Goal: Task Accomplishment & Management: Manage account settings

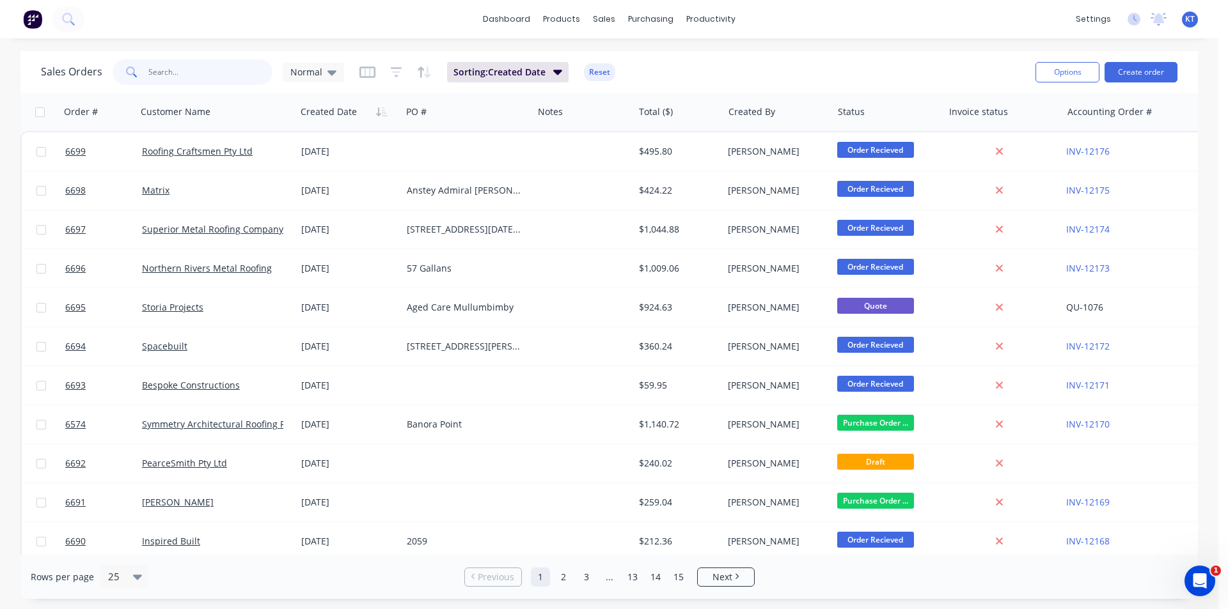
click at [175, 80] on input "text" at bounding box center [210, 72] width 125 height 26
type input "hps"
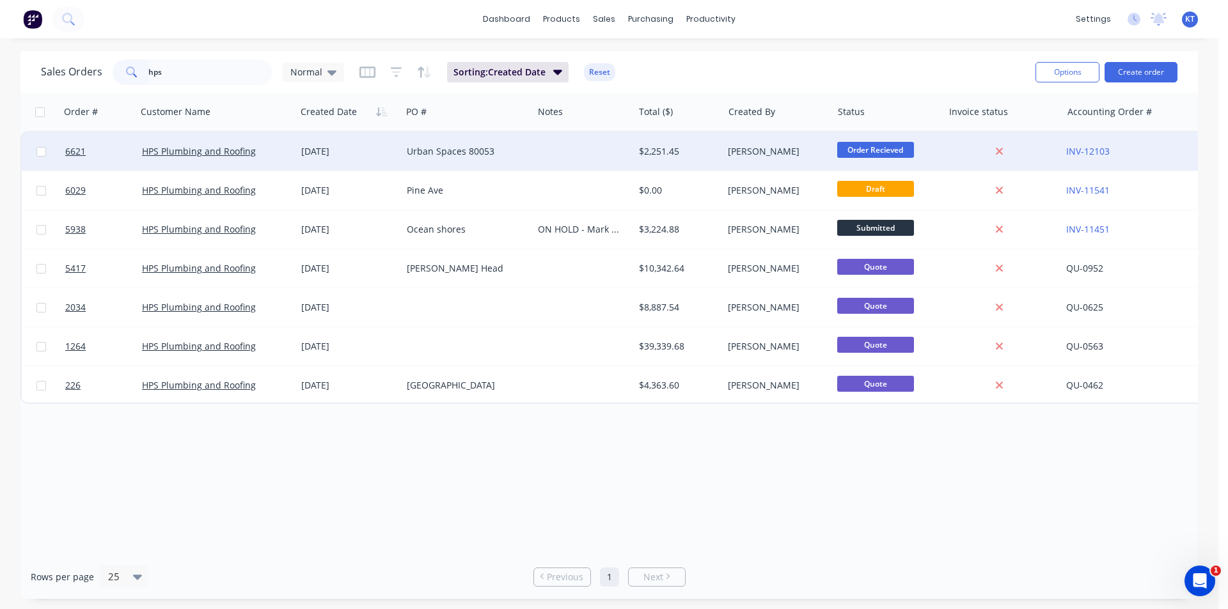
click at [322, 148] on div "[DATE]" at bounding box center [348, 151] width 95 height 13
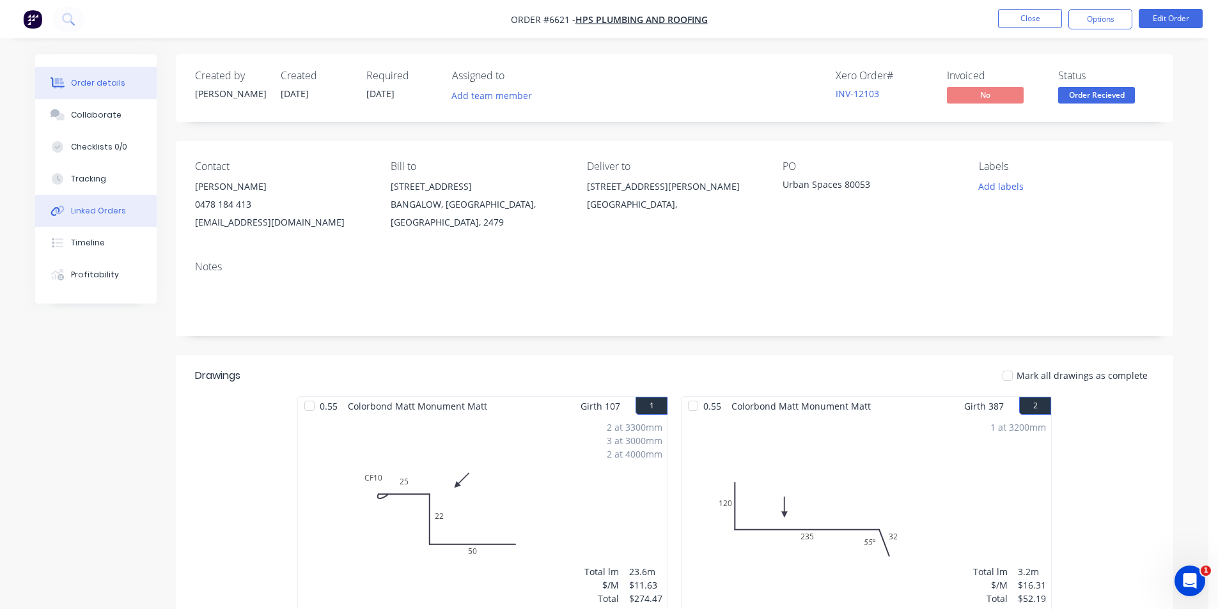
click at [111, 211] on div "Linked Orders" at bounding box center [98, 211] width 55 height 12
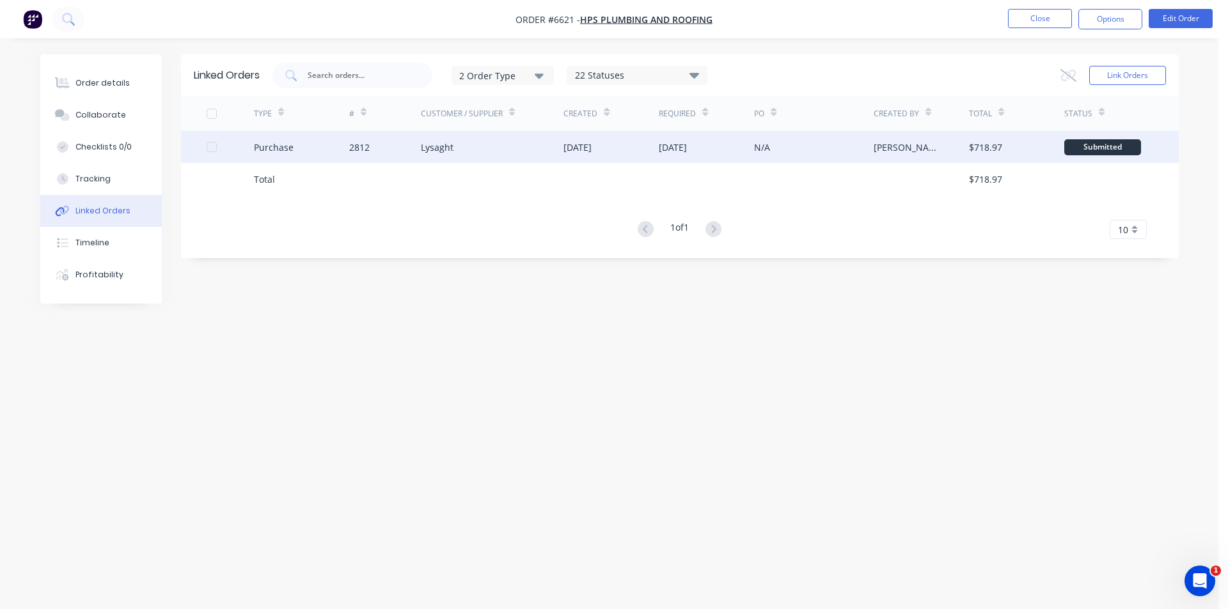
click at [416, 157] on div "2812" at bounding box center [385, 147] width 72 height 32
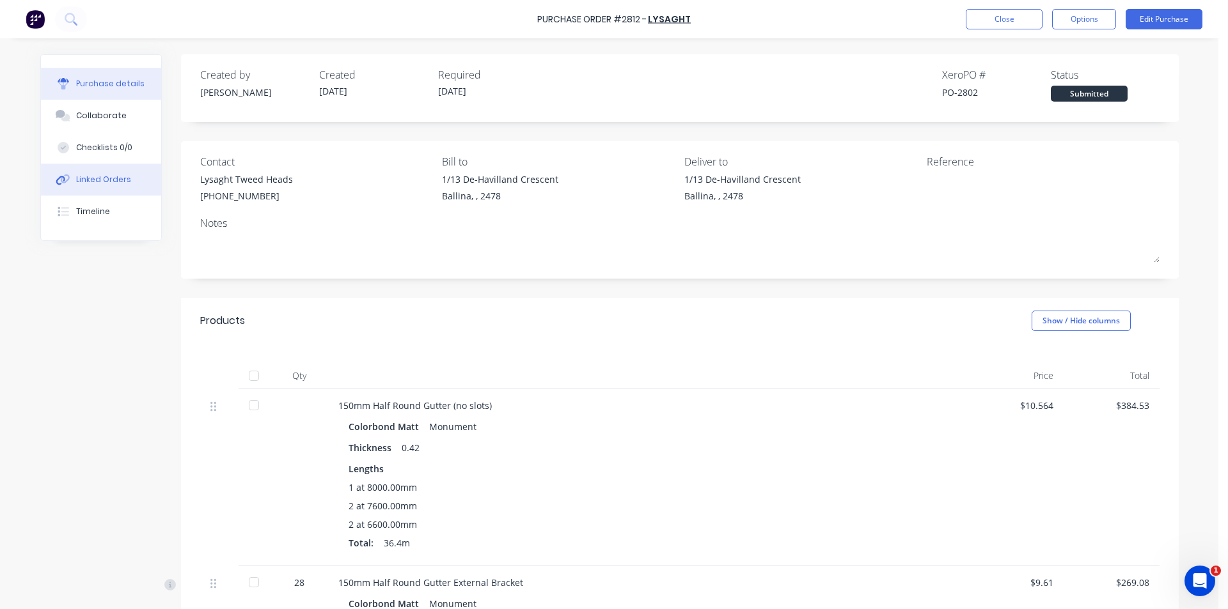
click at [96, 195] on button "Linked Orders" at bounding box center [101, 180] width 120 height 32
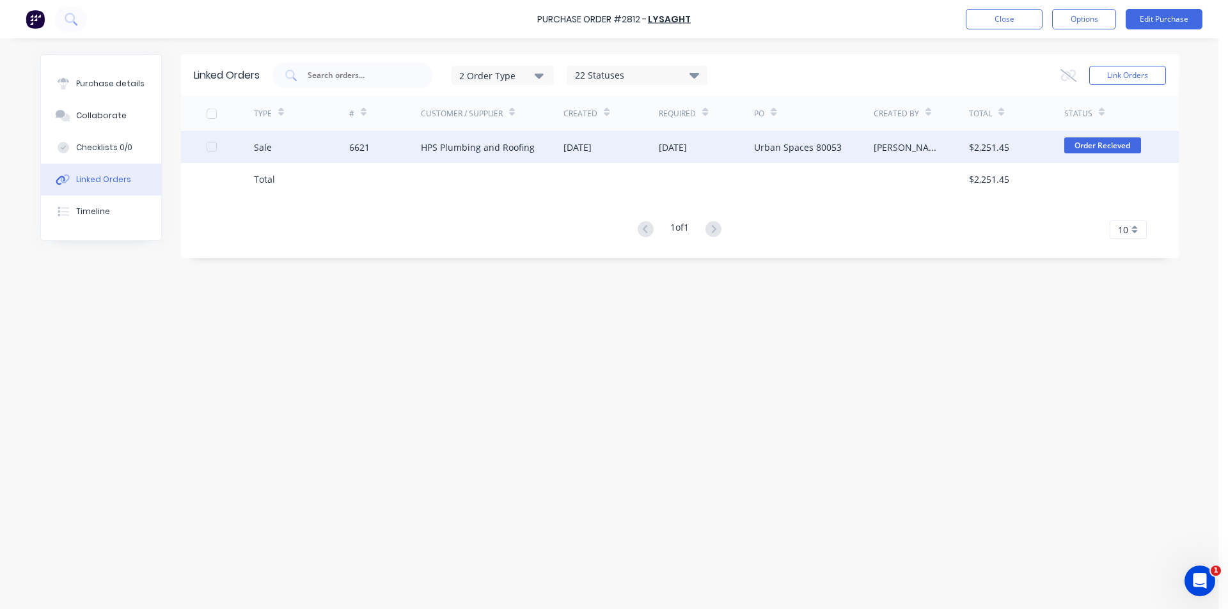
click at [560, 146] on div "HPS Plumbing and Roofing" at bounding box center [492, 147] width 143 height 32
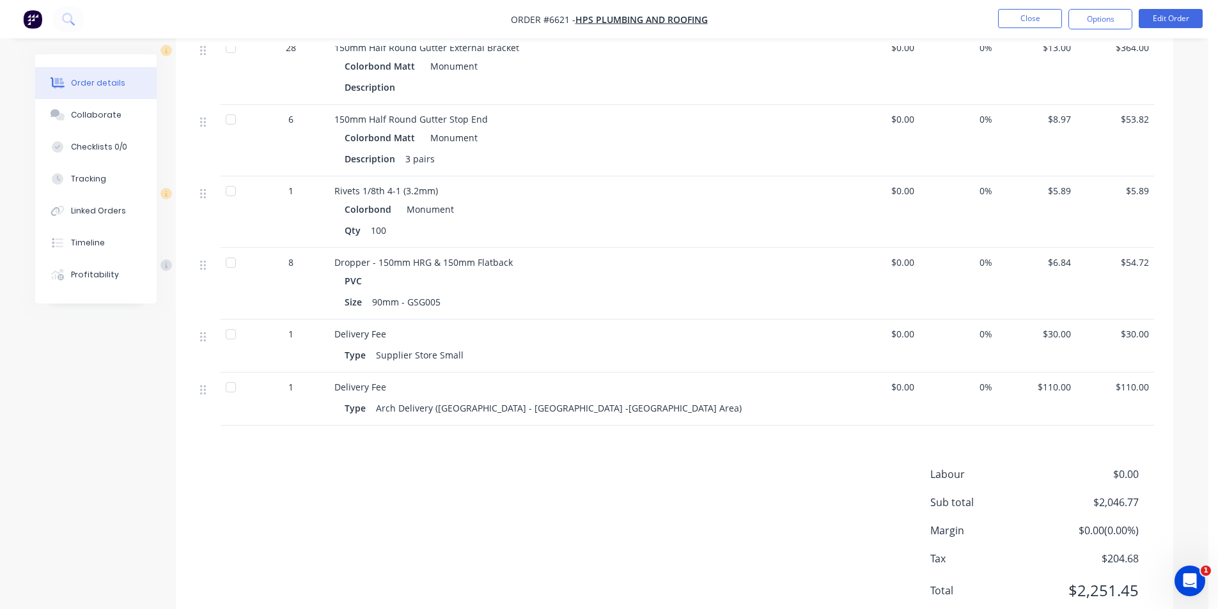
scroll to position [1781, 0]
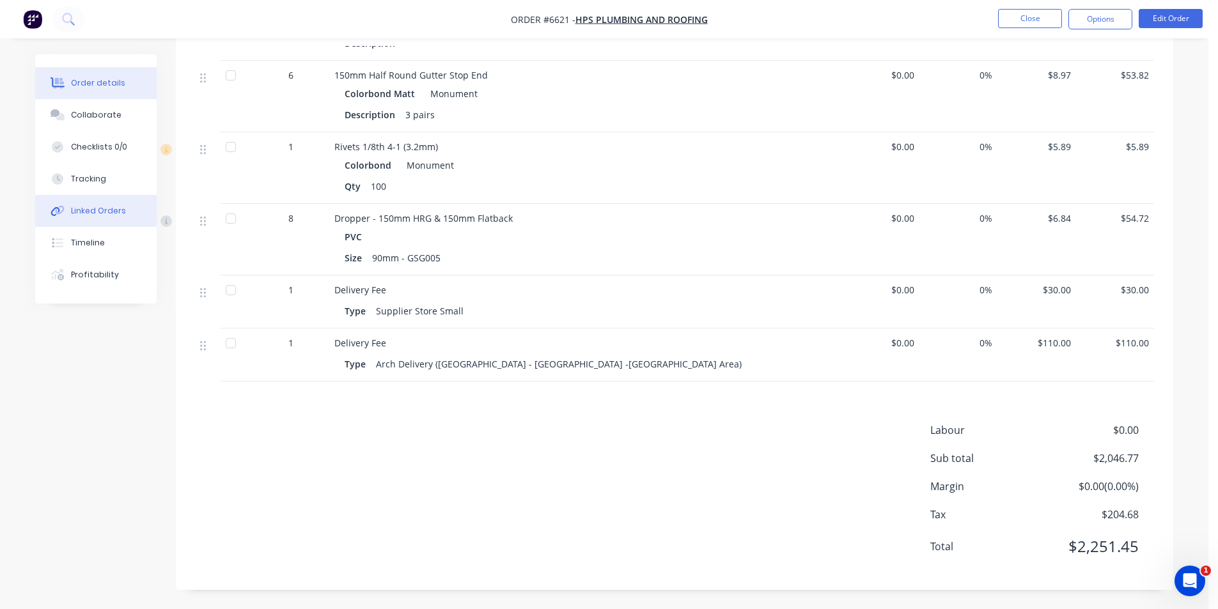
click at [98, 210] on div "Linked Orders" at bounding box center [98, 211] width 55 height 12
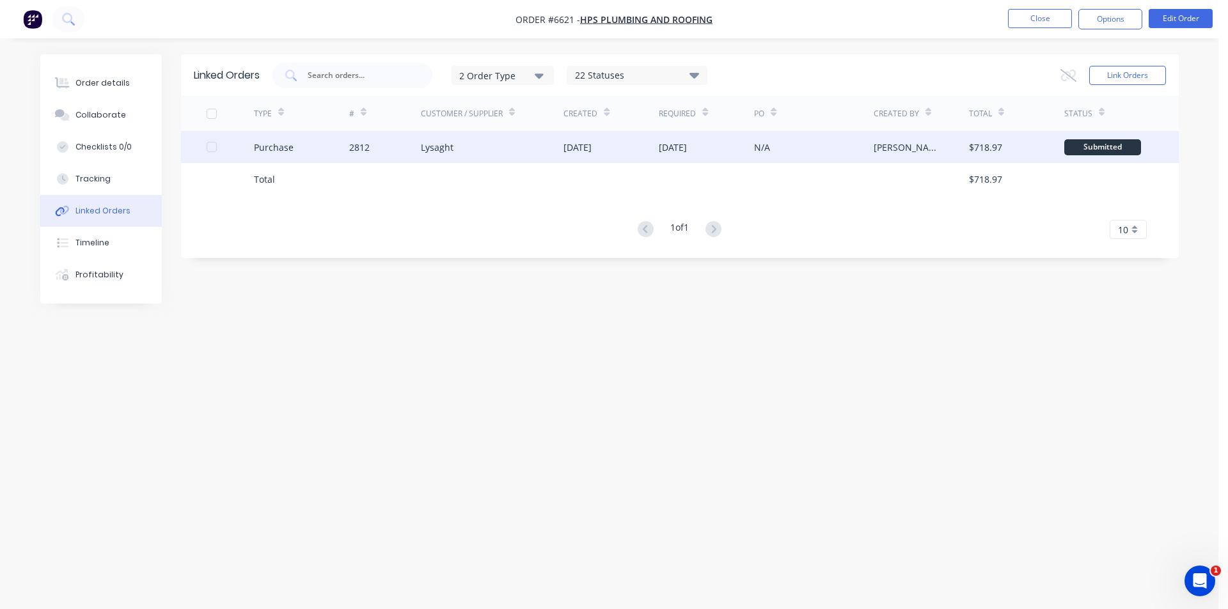
click at [382, 139] on div "2812" at bounding box center [385, 147] width 72 height 32
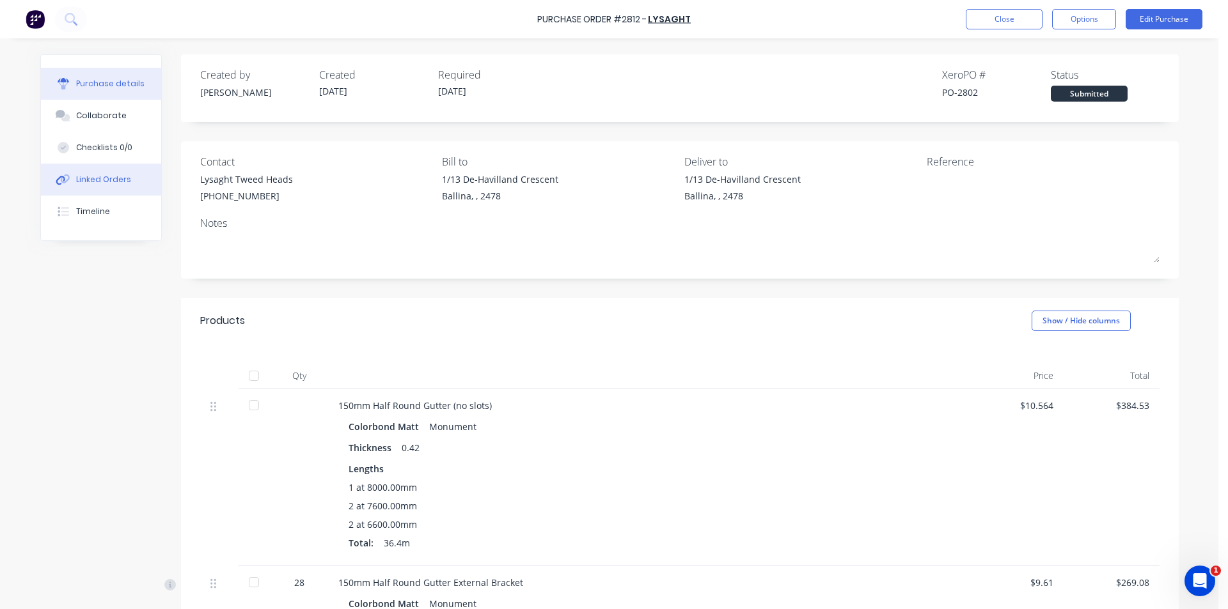
click at [132, 186] on button "Linked Orders" at bounding box center [101, 180] width 120 height 32
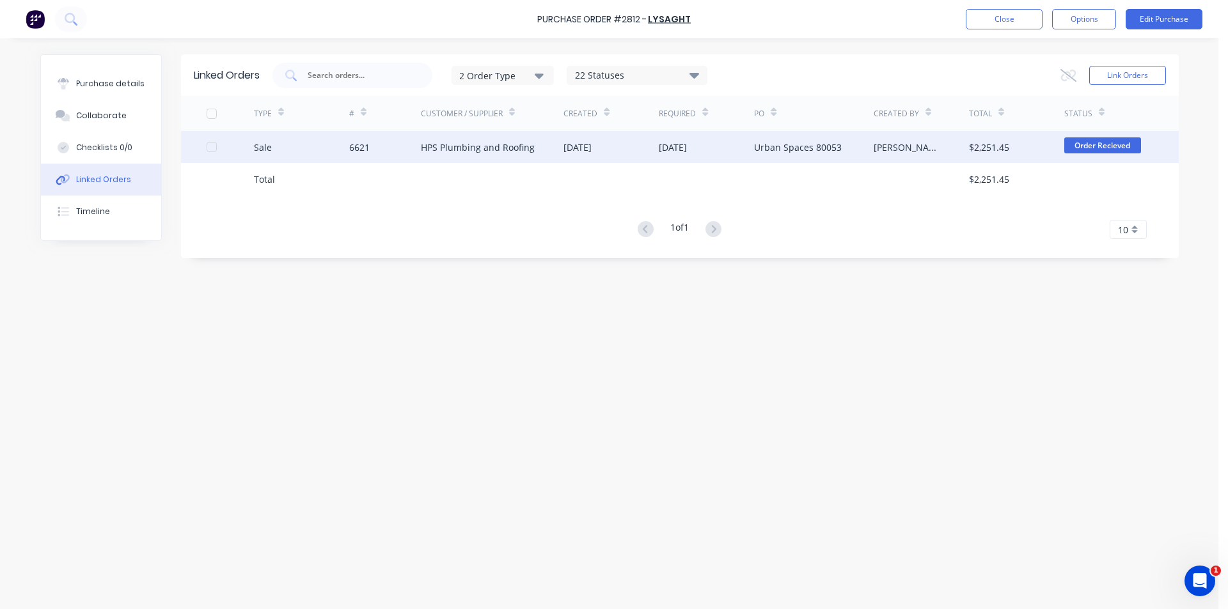
click at [500, 132] on div "HPS Plumbing and Roofing" at bounding box center [492, 147] width 143 height 32
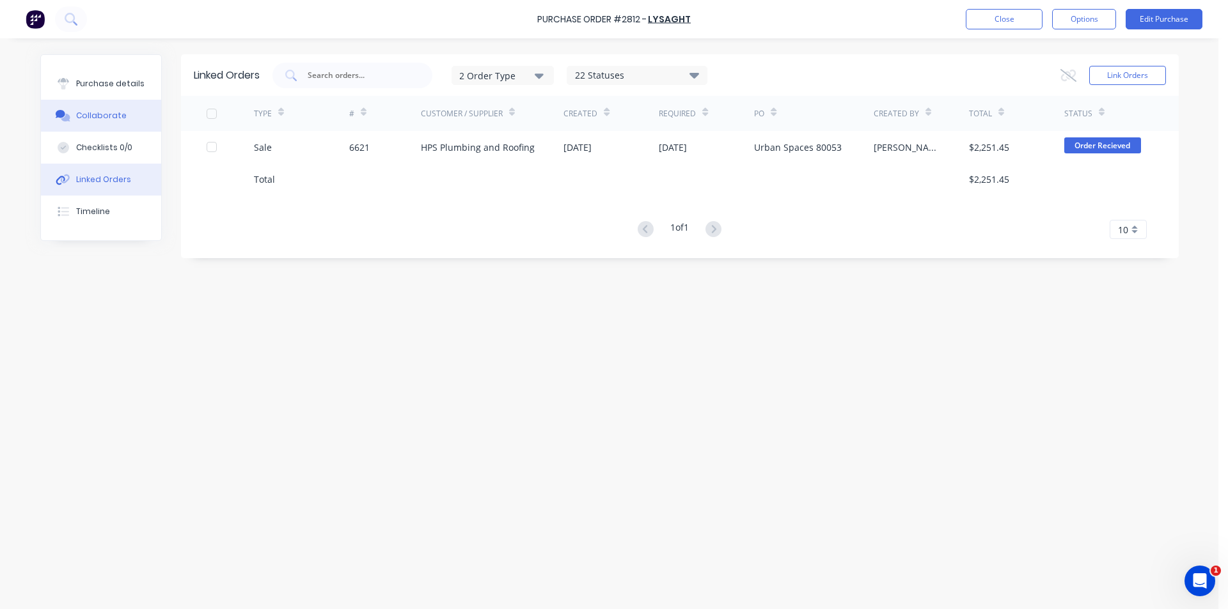
click at [127, 112] on button "Collaborate" at bounding box center [101, 116] width 120 height 32
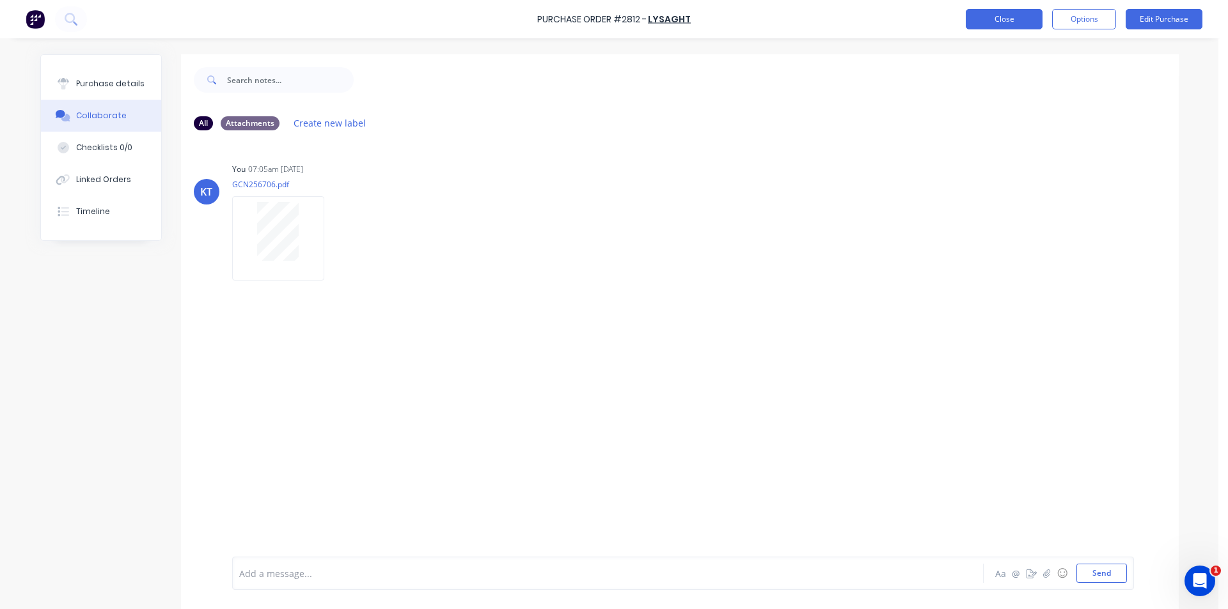
click at [986, 18] on button "Close" at bounding box center [1003, 19] width 77 height 20
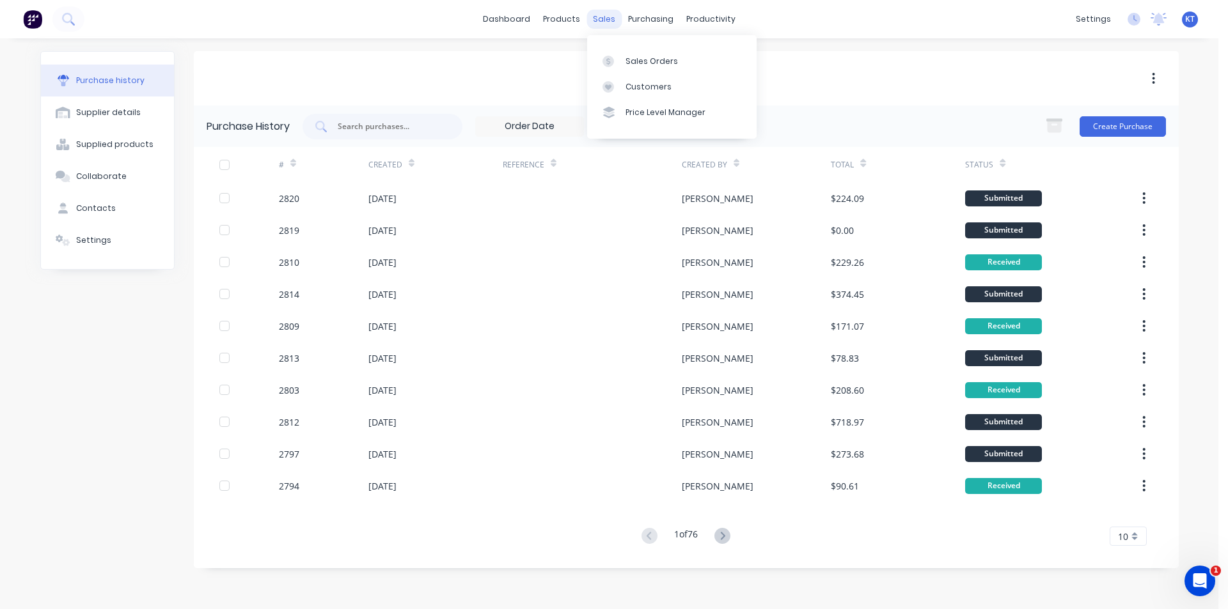
click at [596, 20] on div "sales" at bounding box center [603, 19] width 35 height 19
click at [640, 62] on div "Sales Orders" at bounding box center [651, 62] width 52 height 12
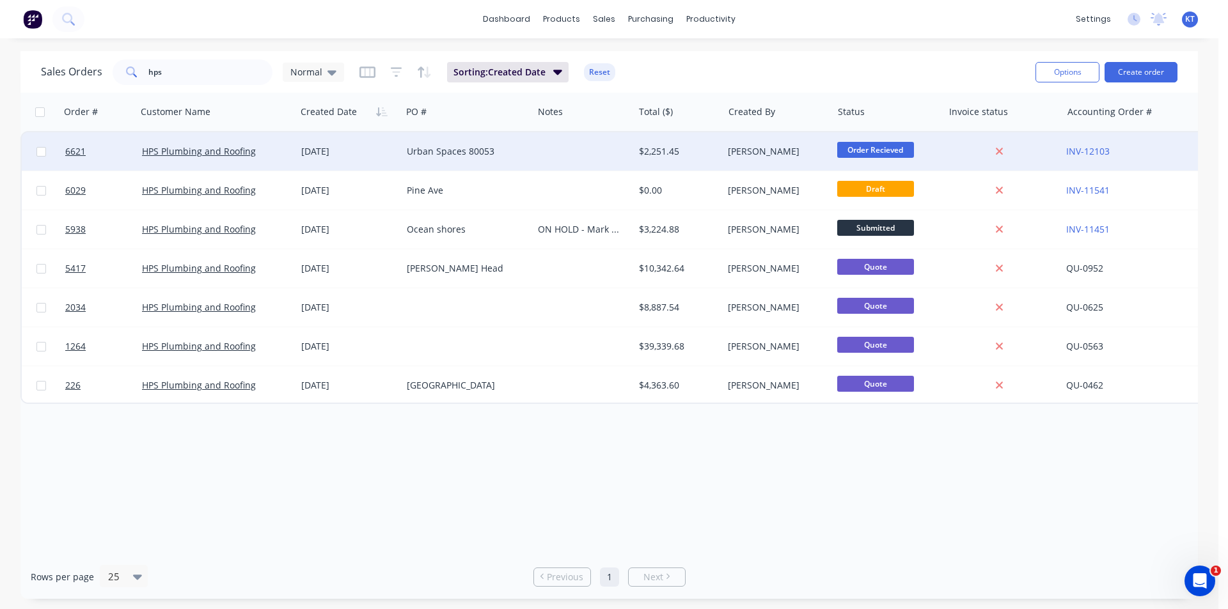
click at [446, 150] on div "Urban Spaces 80053" at bounding box center [464, 151] width 115 height 13
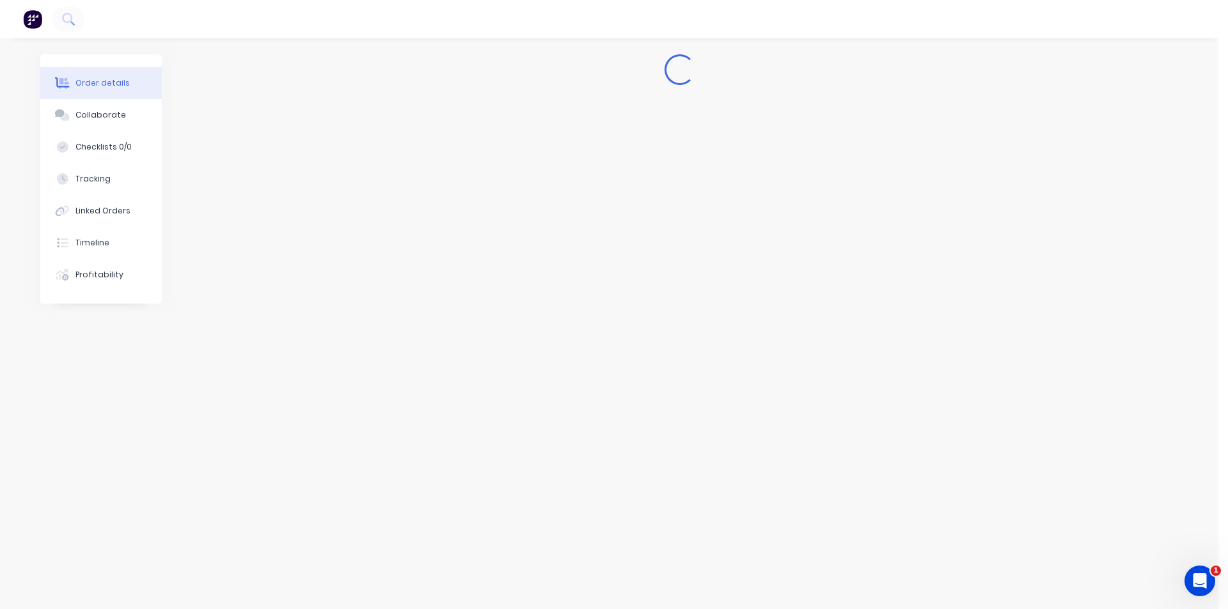
click at [488, 37] on nav at bounding box center [614, 19] width 1228 height 38
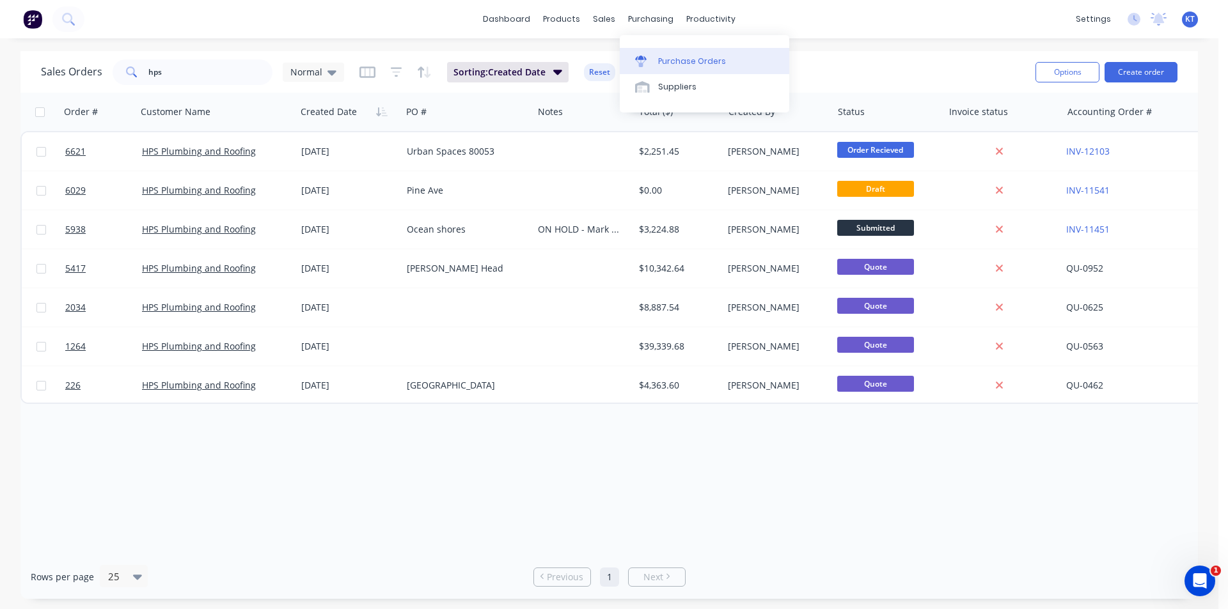
click at [646, 61] on icon at bounding box center [641, 62] width 12 height 12
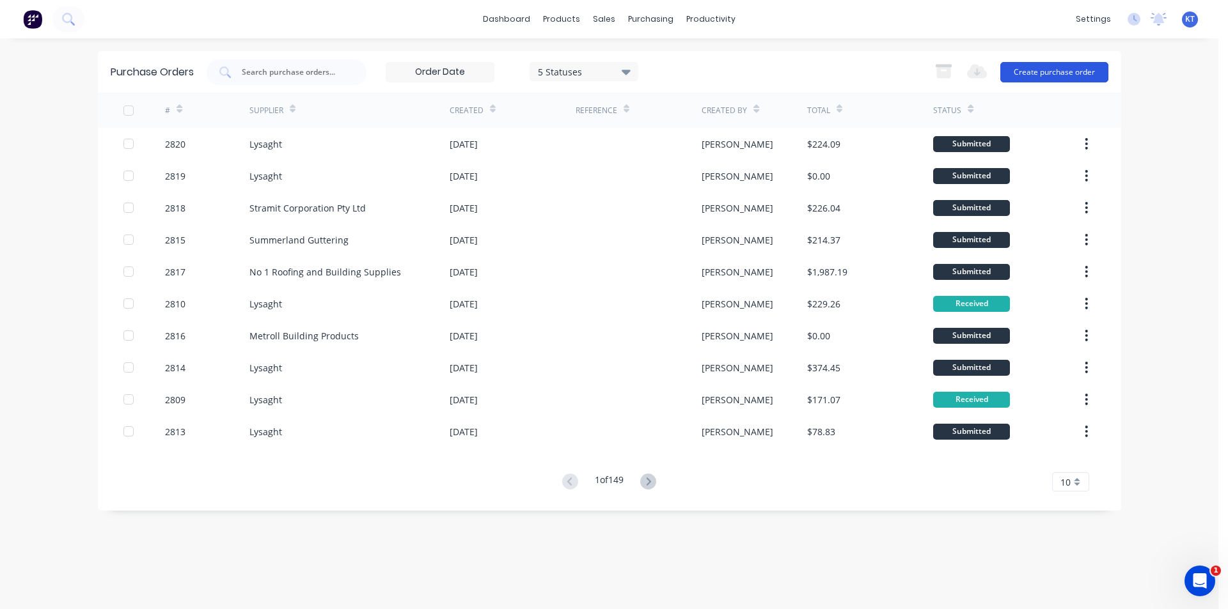
click at [1031, 71] on button "Create purchase order" at bounding box center [1054, 72] width 108 height 20
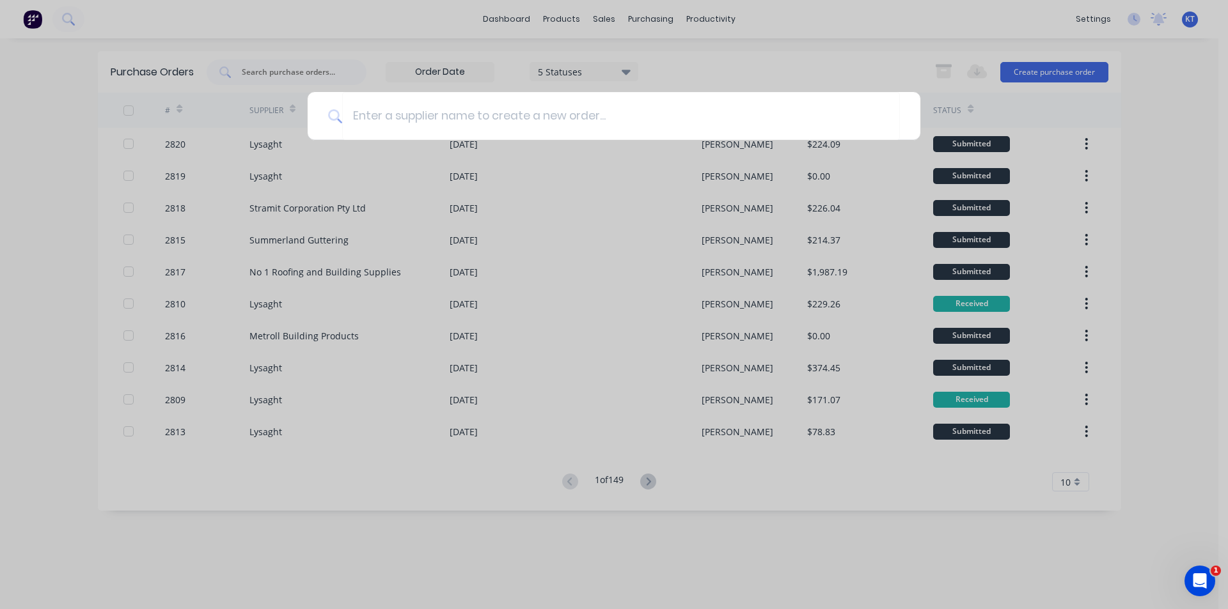
click at [604, 11] on div at bounding box center [614, 304] width 1228 height 609
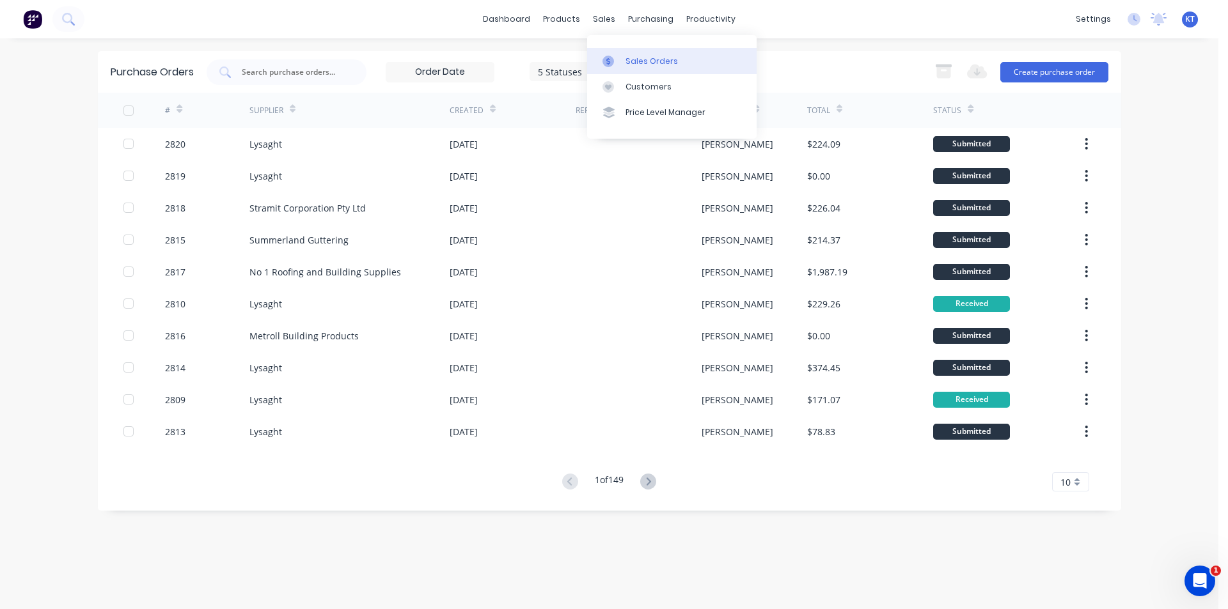
click at [627, 63] on div "Sales Orders" at bounding box center [651, 62] width 52 height 12
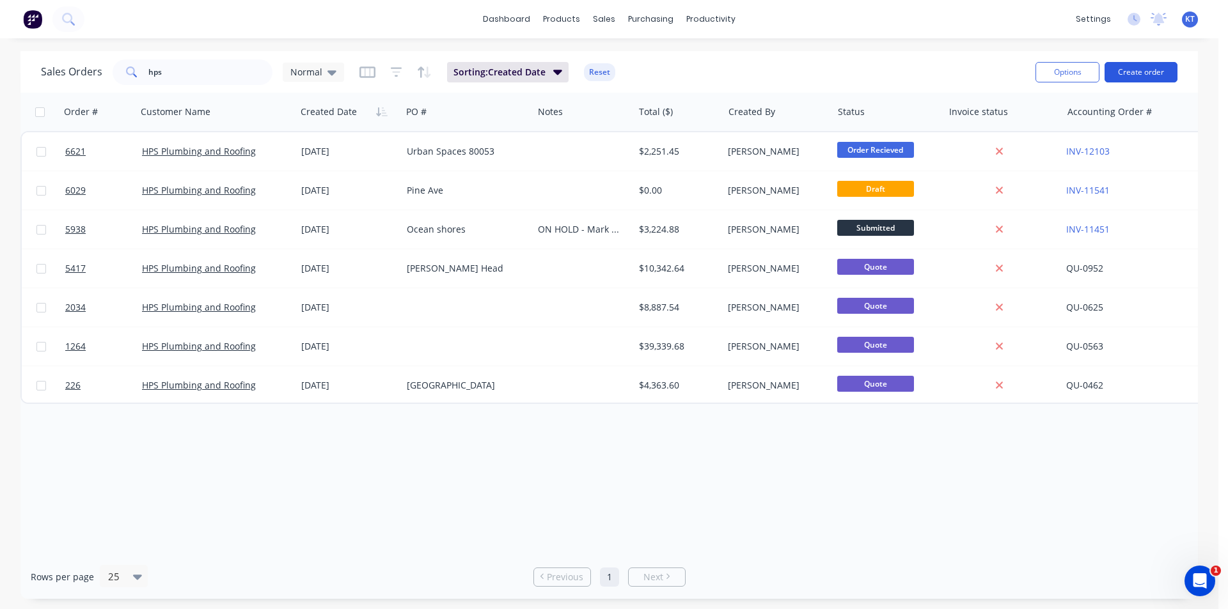
click at [1120, 64] on button "Create order" at bounding box center [1140, 72] width 73 height 20
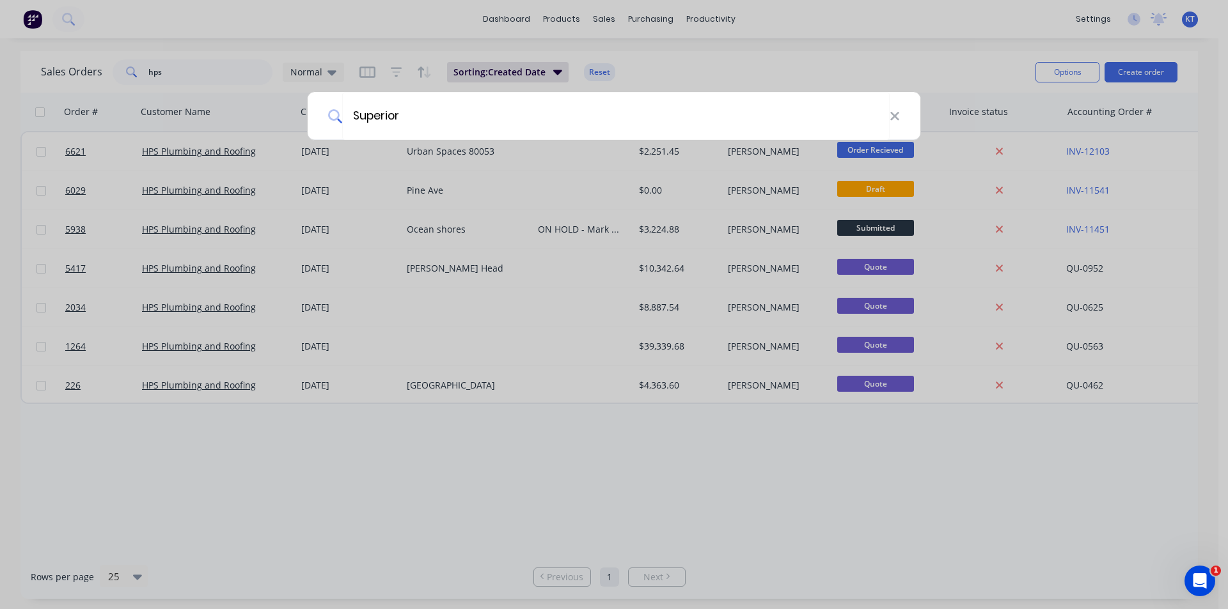
type input "Superior"
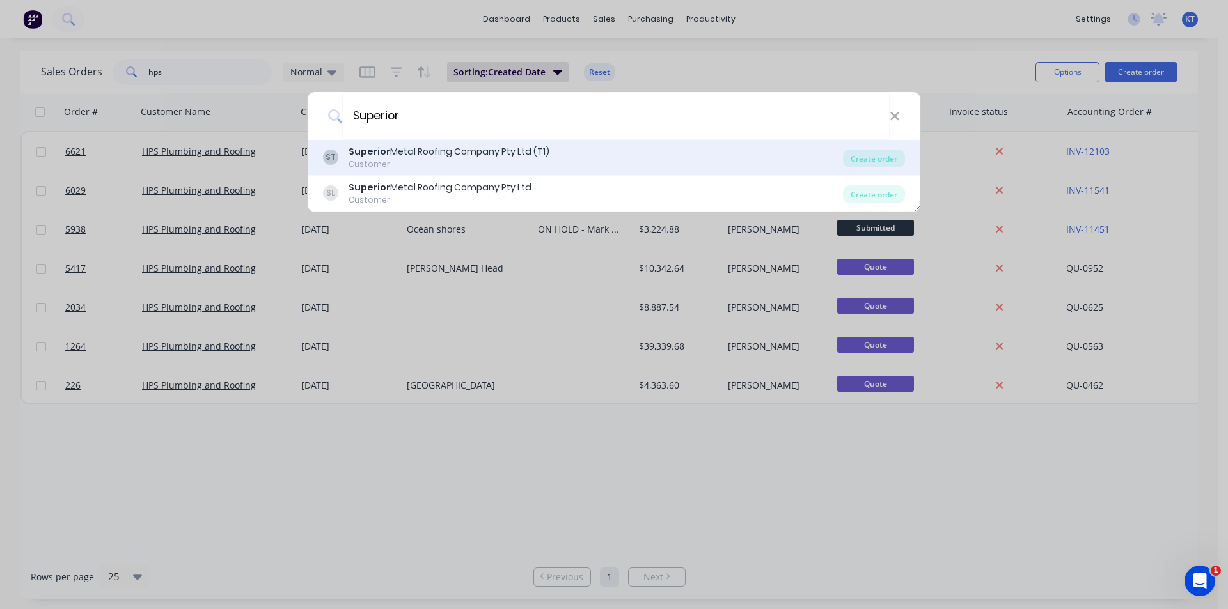
click at [880, 146] on div "ST Superior Metal Roofing Company Pty Ltd (T1) Customer Create order" at bounding box center [614, 158] width 613 height 36
click at [862, 161] on div "Create order" at bounding box center [874, 159] width 62 height 18
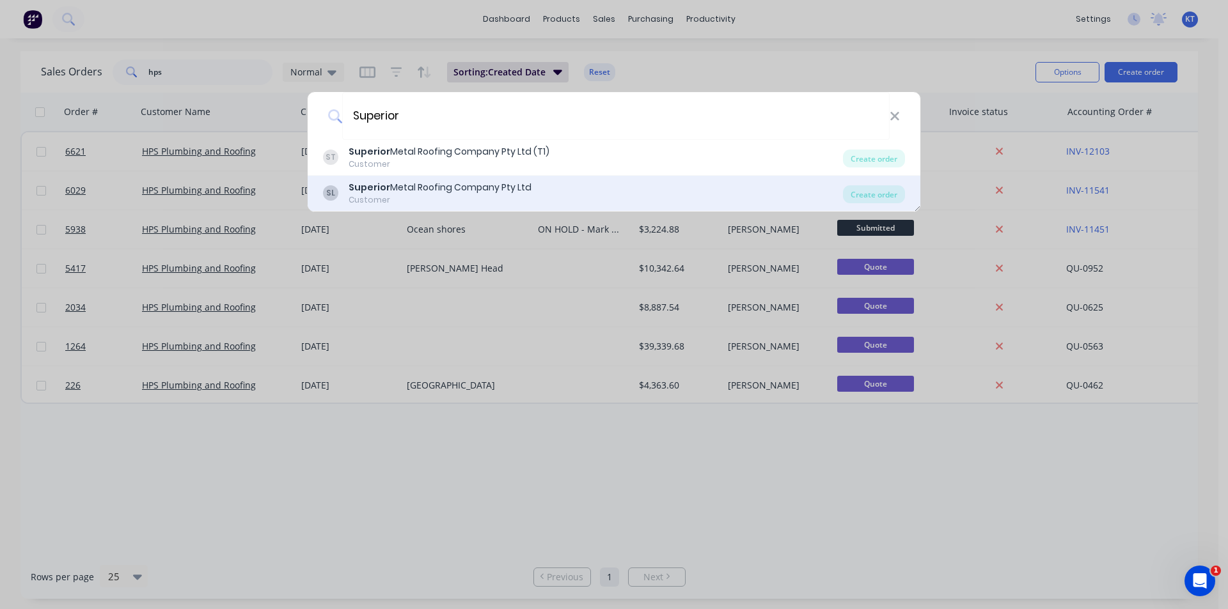
click at [869, 183] on div "SL Superior Metal Roofing Company Pty Ltd Customer Create order" at bounding box center [614, 194] width 613 height 36
click at [875, 191] on div "Create order" at bounding box center [874, 194] width 62 height 18
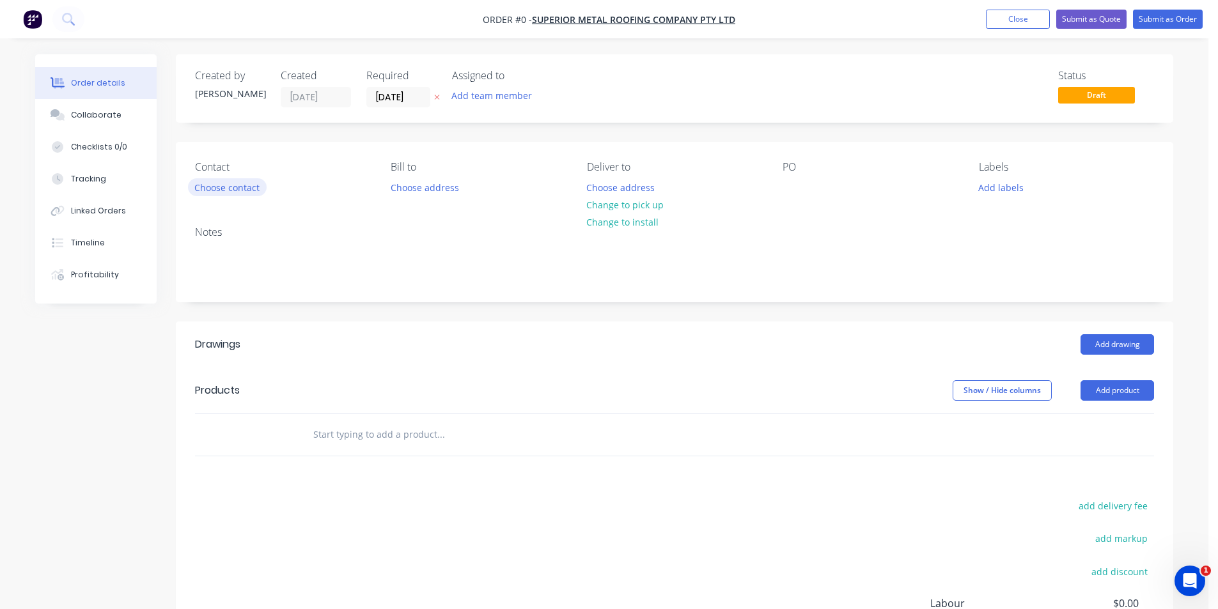
click at [238, 185] on button "Choose contact" at bounding box center [227, 186] width 79 height 17
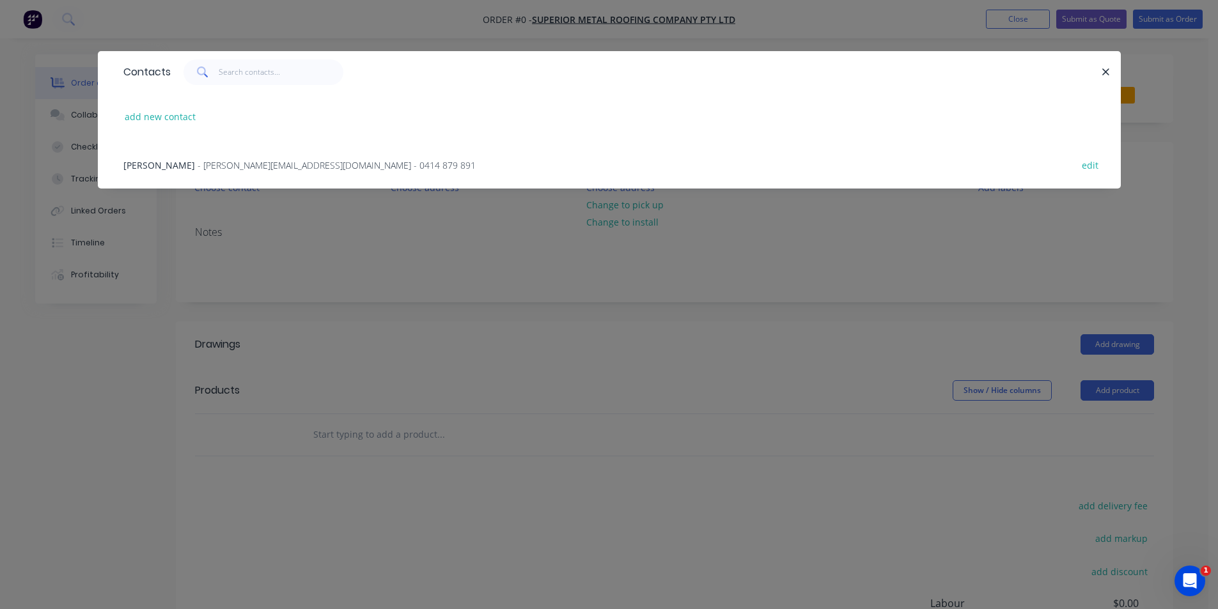
click at [249, 166] on span "- mitch@superiormetalroofing.co - 0414 879 891" at bounding box center [337, 165] width 278 height 12
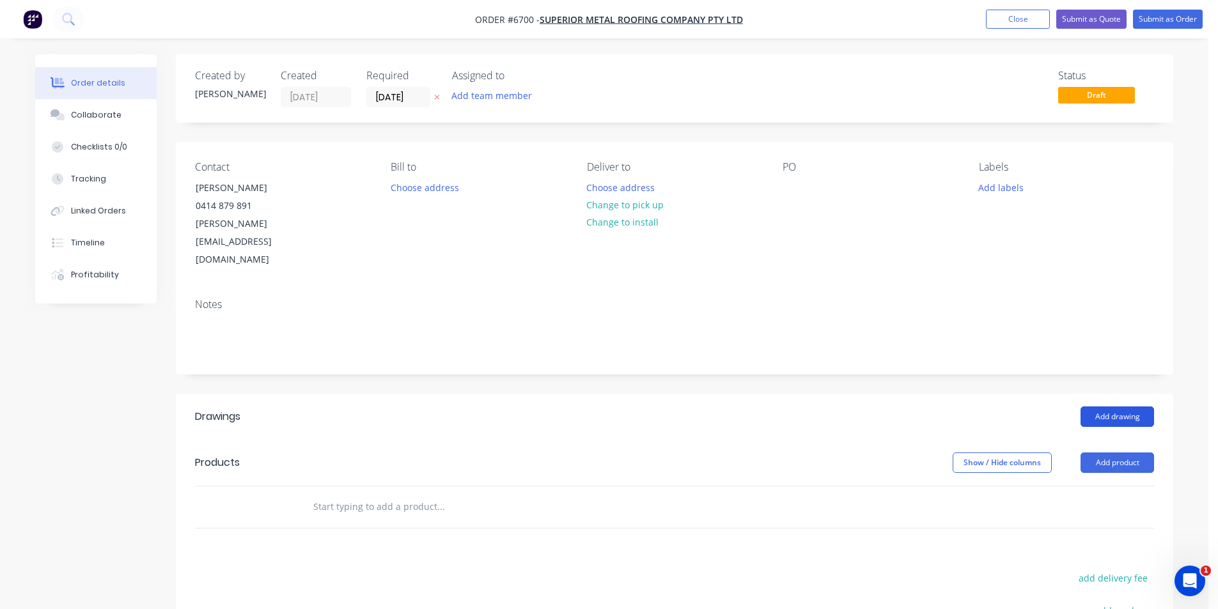
click at [1122, 407] on button "Add drawing" at bounding box center [1118, 417] width 74 height 20
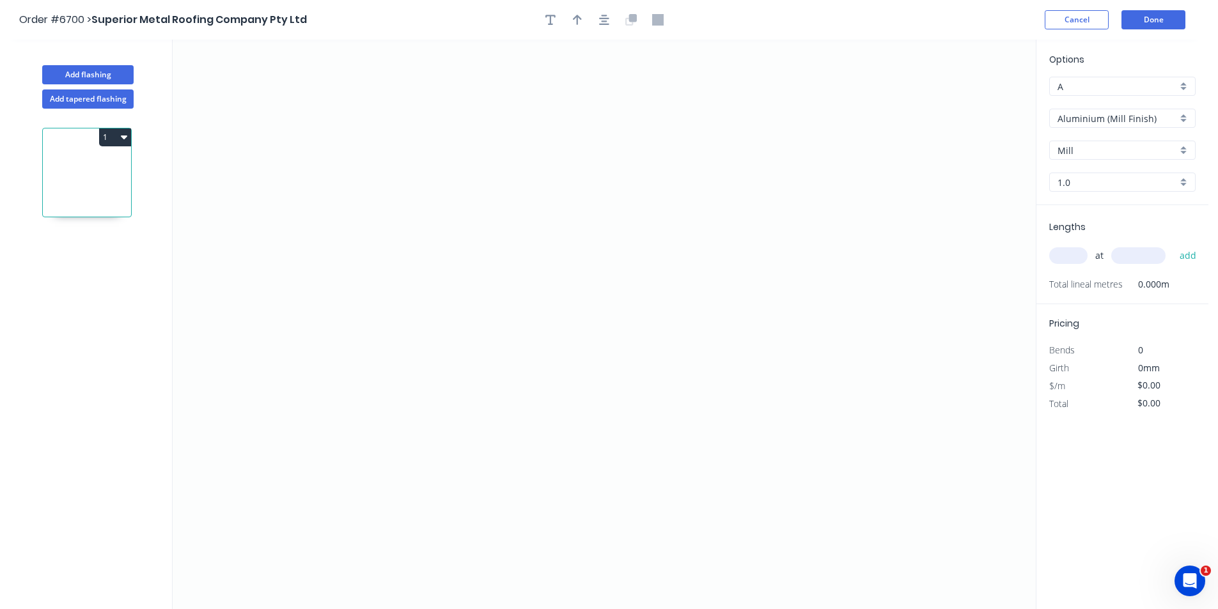
click at [1169, 120] on input "Aluminium (Mill Finish)" at bounding box center [1117, 118] width 120 height 13
click at [1135, 263] on div "Colorbond Ultra" at bounding box center [1122, 255] width 145 height 22
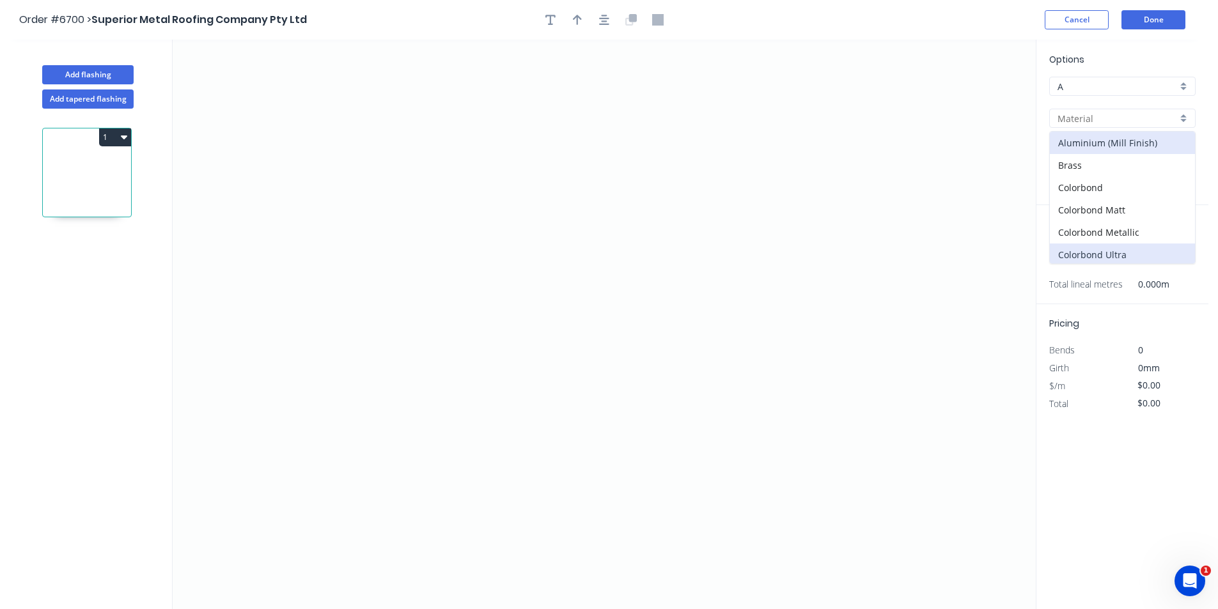
type input "Colorbond Ultra"
type input "Dune"
type input "0.55"
drag, startPoint x: 1128, startPoint y: 151, endPoint x: 1130, endPoint y: 159, distance: 8.1
click at [1128, 151] on input "Dune" at bounding box center [1117, 150] width 120 height 13
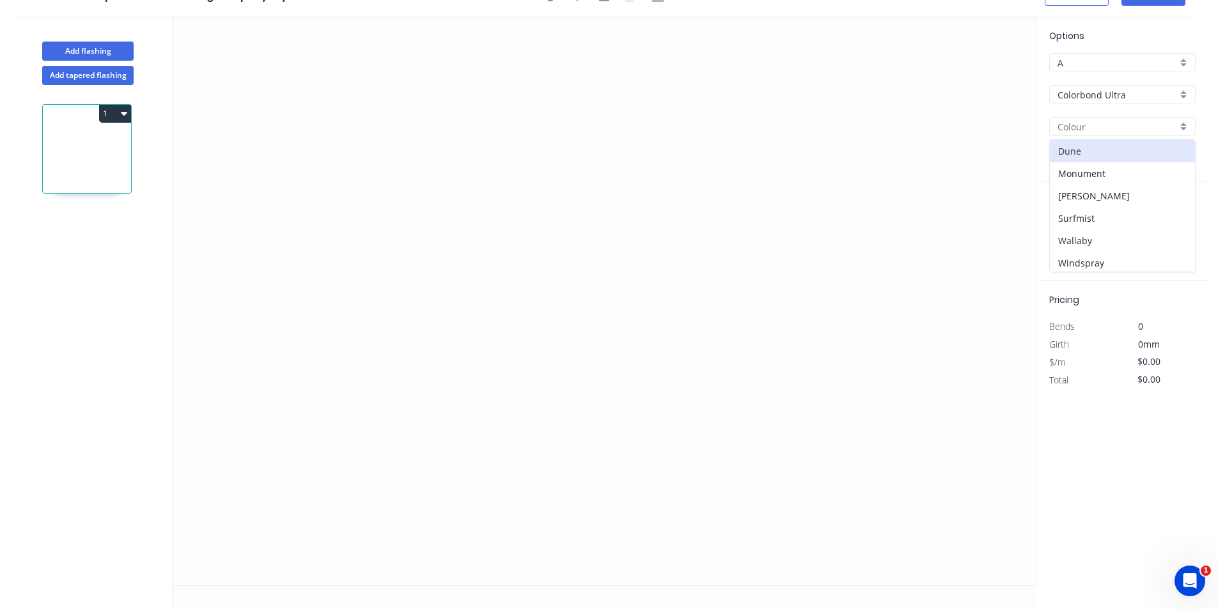
click at [1104, 243] on div "Wallaby" at bounding box center [1122, 241] width 145 height 22
type input "Wallaby"
click at [407, 428] on icon "0" at bounding box center [604, 301] width 863 height 570
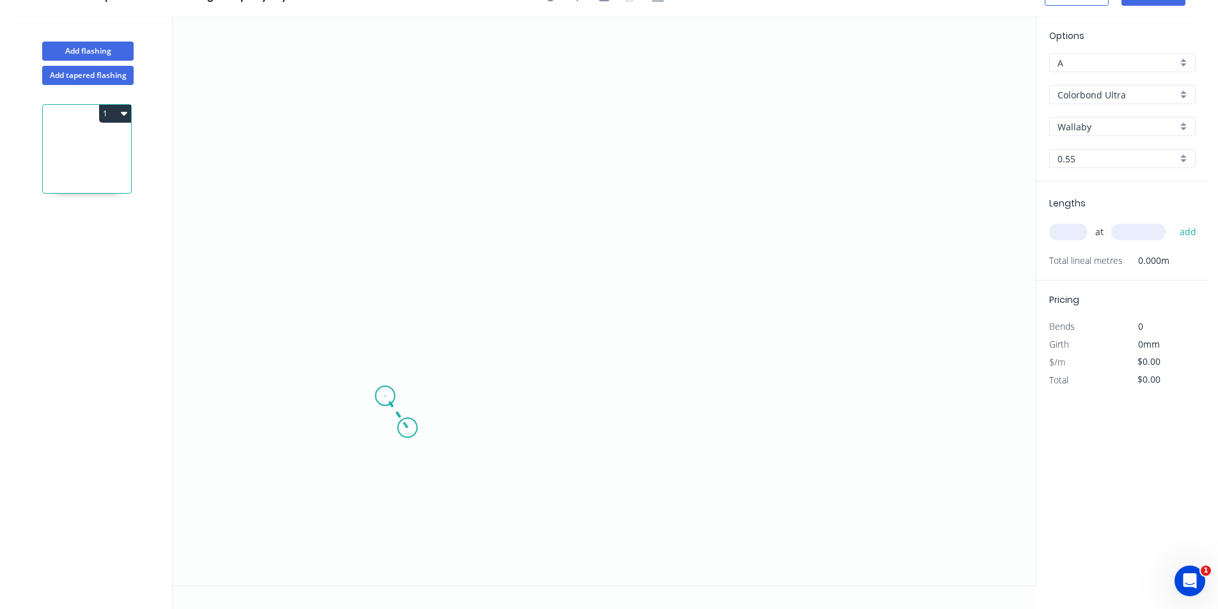
click at [385, 396] on icon at bounding box center [396, 412] width 22 height 32
click at [387, 269] on icon "0 ?" at bounding box center [604, 301] width 863 height 570
click at [683, 214] on icon "0 ? ? ? º" at bounding box center [604, 301] width 863 height 570
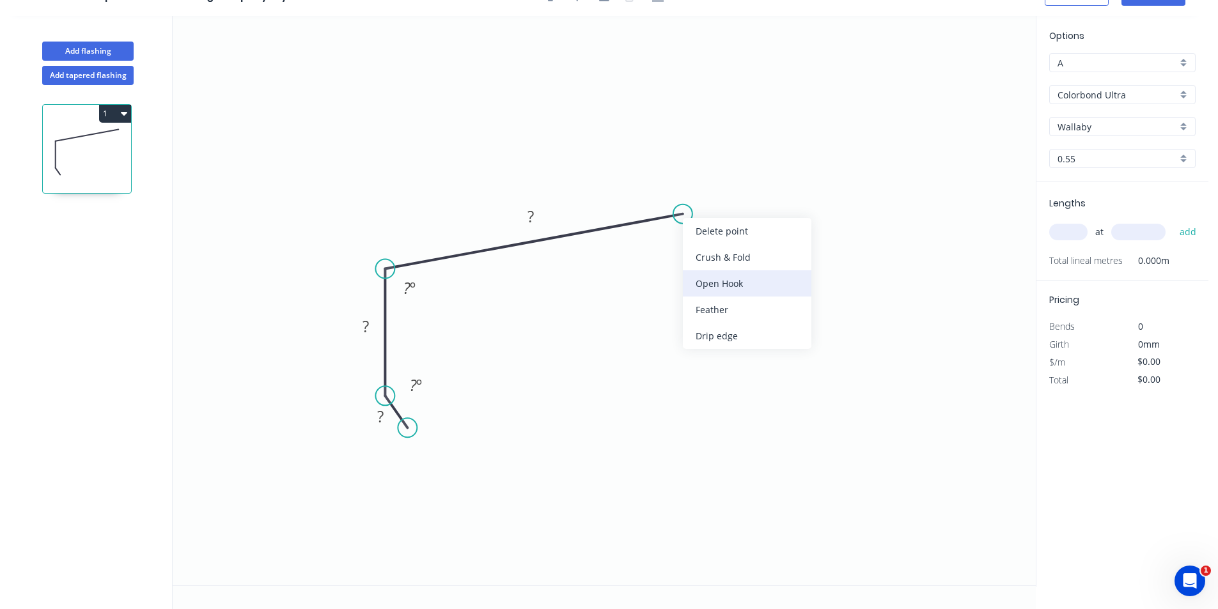
click at [726, 290] on div "Open Hook" at bounding box center [747, 283] width 129 height 26
click at [686, 246] on tspan "25" at bounding box center [683, 237] width 18 height 21
type input "$13.10"
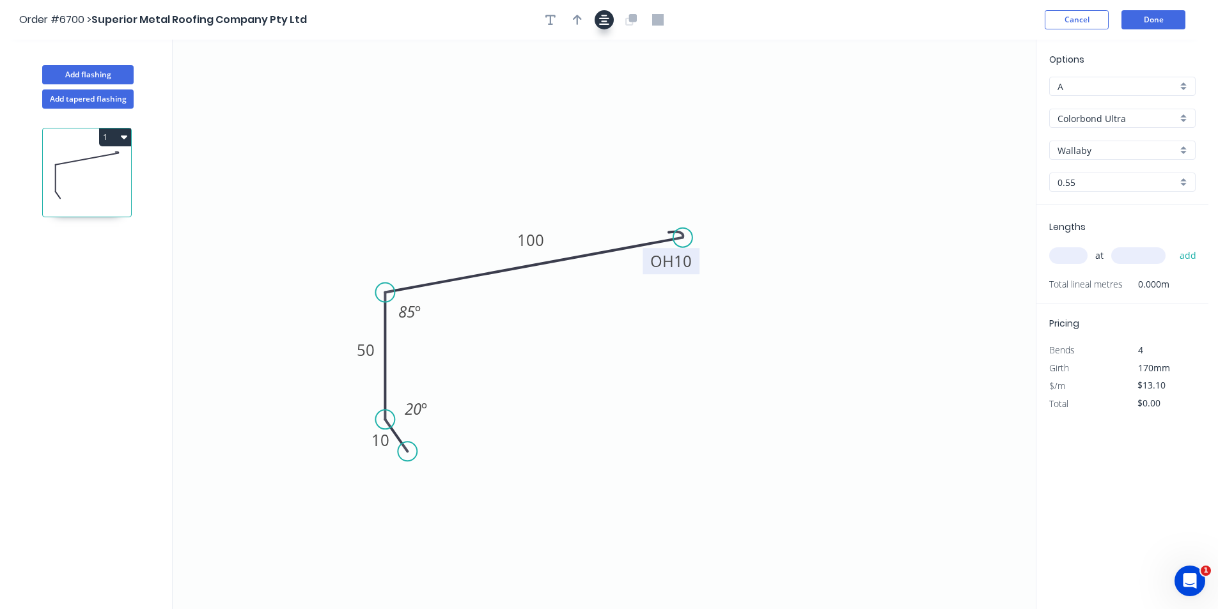
click at [599, 17] on icon "button" at bounding box center [604, 20] width 10 height 12
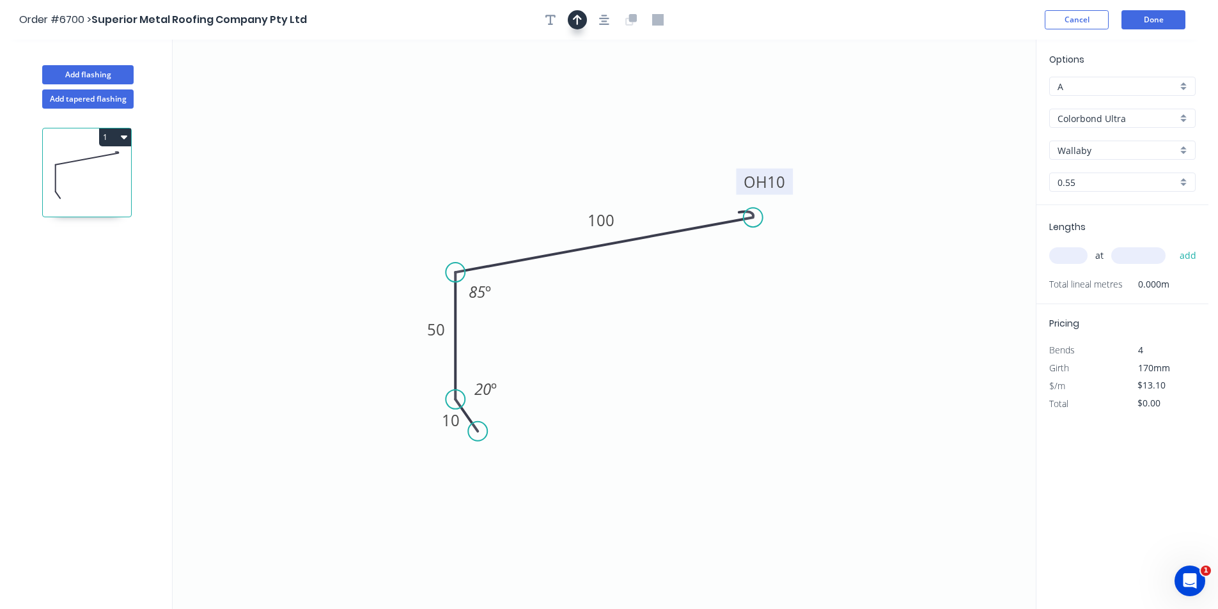
click at [582, 18] on button "button" at bounding box center [577, 19] width 19 height 19
click at [974, 98] on icon at bounding box center [971, 88] width 12 height 41
drag, startPoint x: 974, startPoint y: 101, endPoint x: 654, endPoint y: 181, distance: 330.1
click at [654, 181] on icon at bounding box center [654, 166] width 12 height 41
click at [601, 17] on icon "button" at bounding box center [604, 20] width 10 height 12
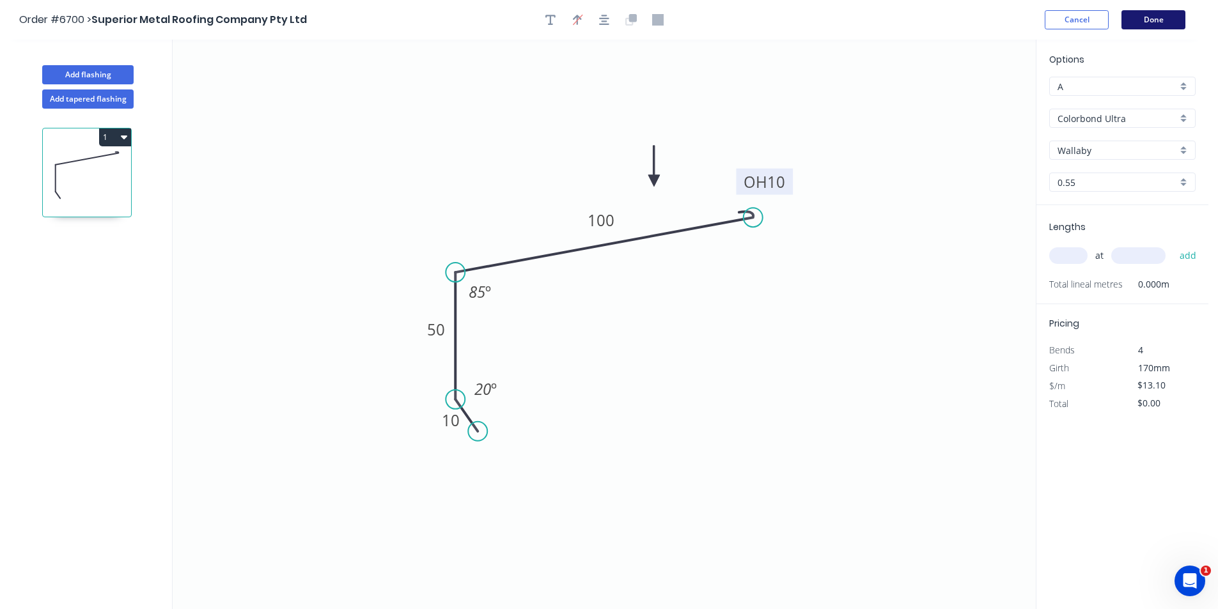
click at [1156, 20] on button "Done" at bounding box center [1153, 19] width 64 height 19
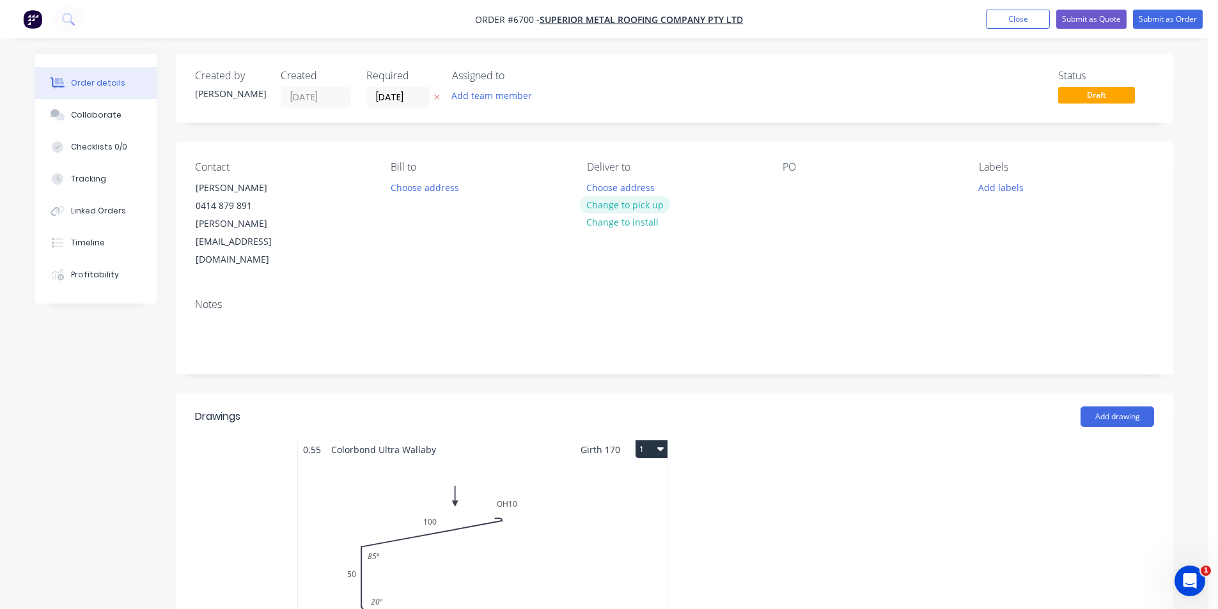
click at [611, 201] on button "Change to pick up" at bounding box center [625, 204] width 91 height 17
click at [783, 194] on div at bounding box center [793, 187] width 20 height 19
click at [608, 212] on button "Change to delivery" at bounding box center [626, 205] width 93 height 17
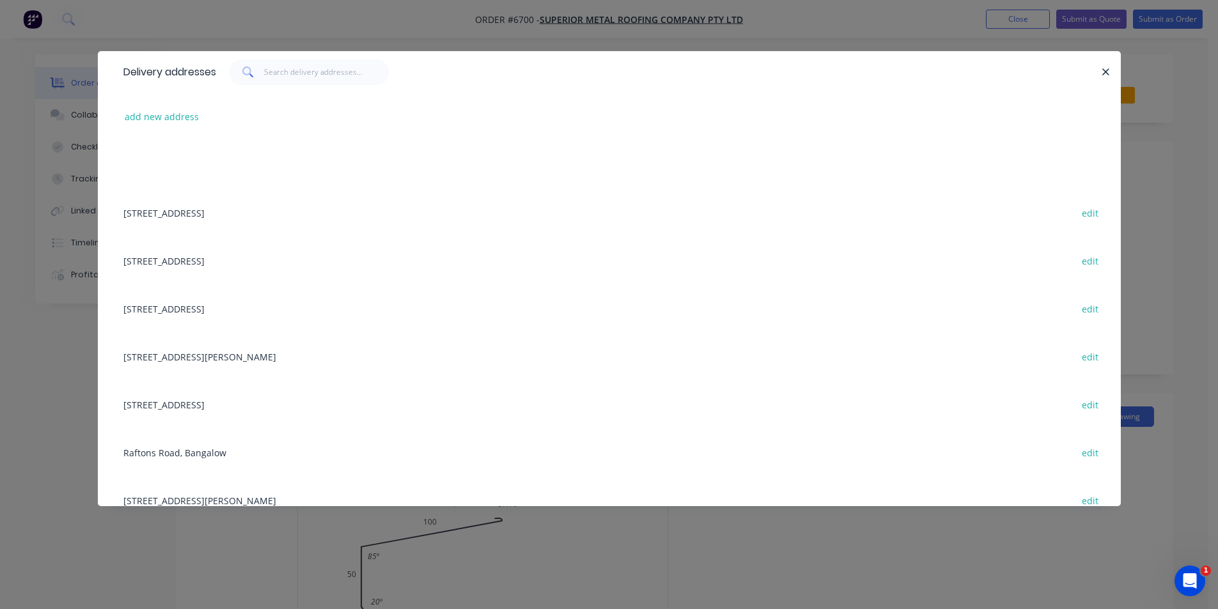
click at [322, 59] on div "Delivery addresses" at bounding box center [609, 72] width 1023 height 42
click at [318, 75] on input "text" at bounding box center [326, 72] width 125 height 26
click at [299, 70] on input "text" at bounding box center [326, 72] width 125 height 26
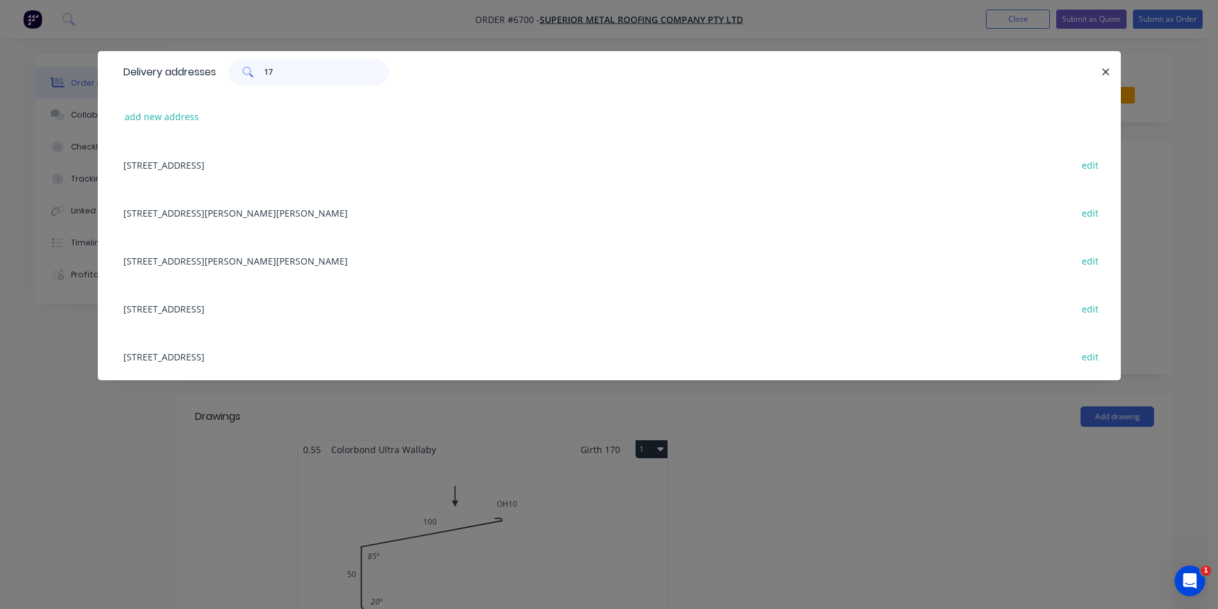
type input "17"
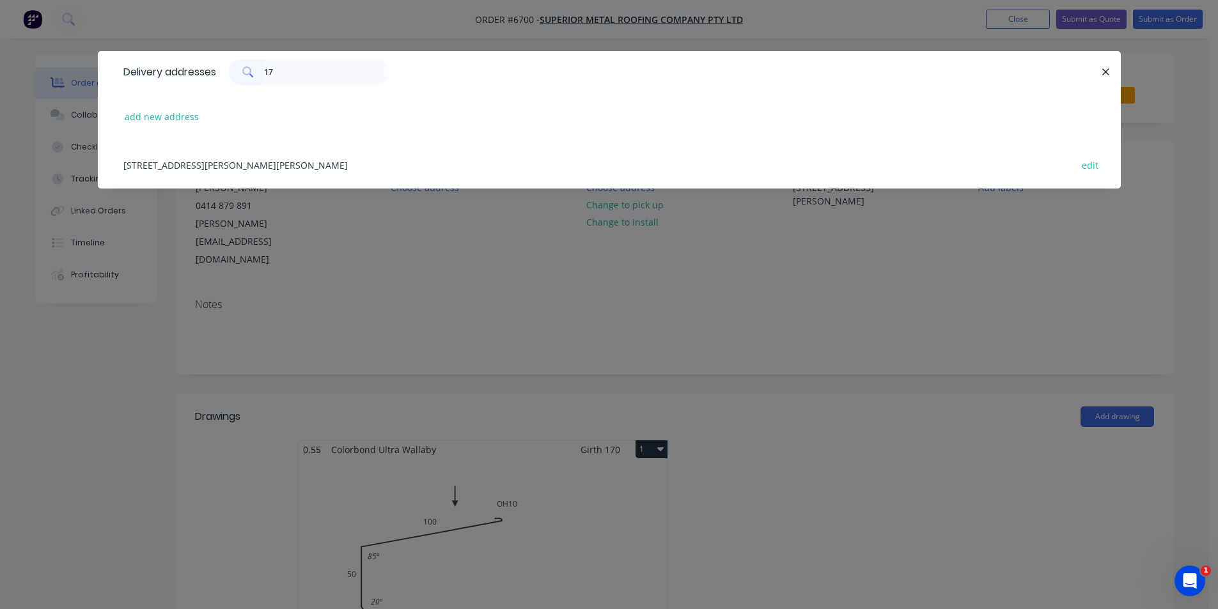
click at [203, 165] on div "17 Kendall St, Byron Bay edit" at bounding box center [609, 165] width 985 height 48
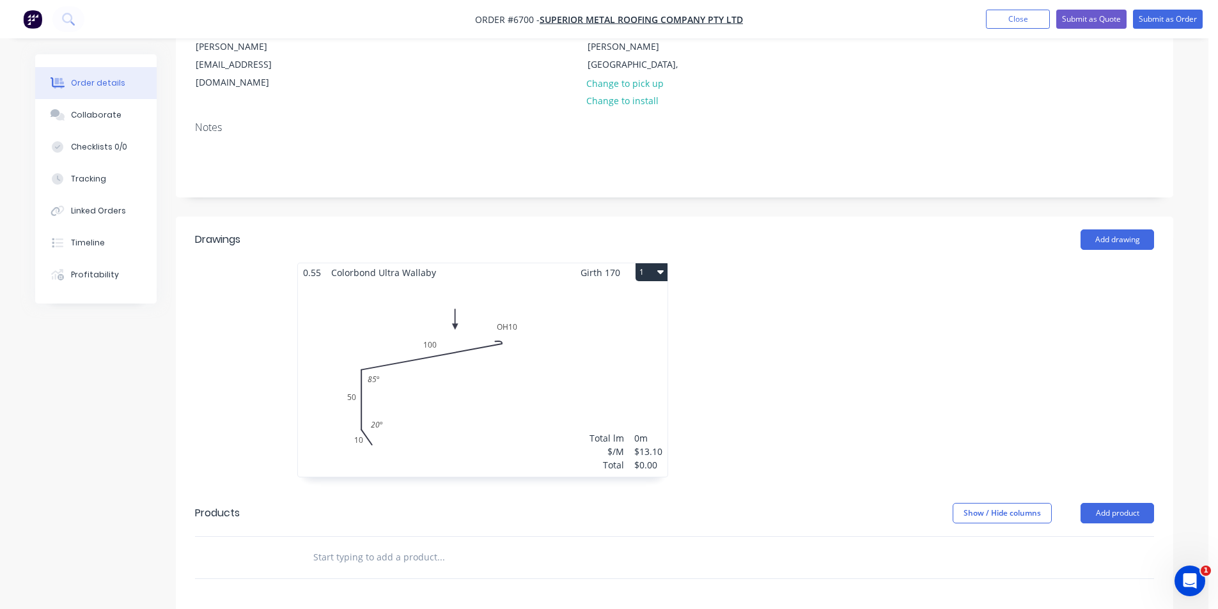
scroll to position [192, 0]
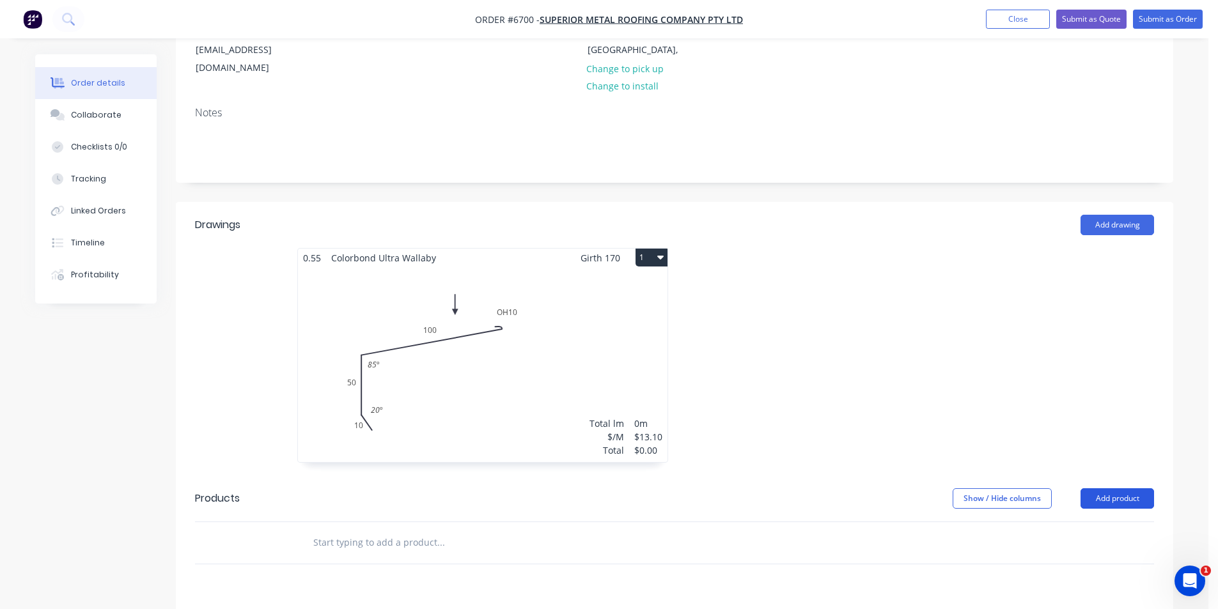
click at [1123, 488] on button "Add product" at bounding box center [1118, 498] width 74 height 20
click at [322, 274] on div "Total lm $/M Total 0m $13.10 $0.00" at bounding box center [483, 364] width 370 height 195
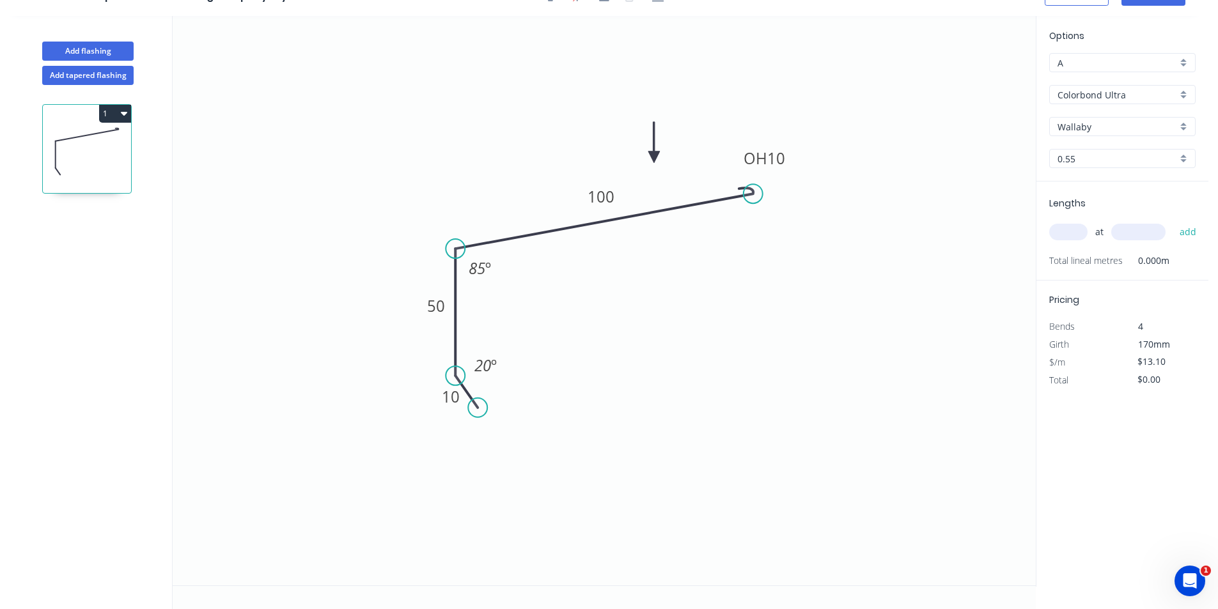
scroll to position [24, 0]
click at [1066, 226] on input "text" at bounding box center [1068, 232] width 38 height 17
type input "3"
type input "6000"
click at [1173, 221] on button "add" at bounding box center [1188, 232] width 30 height 22
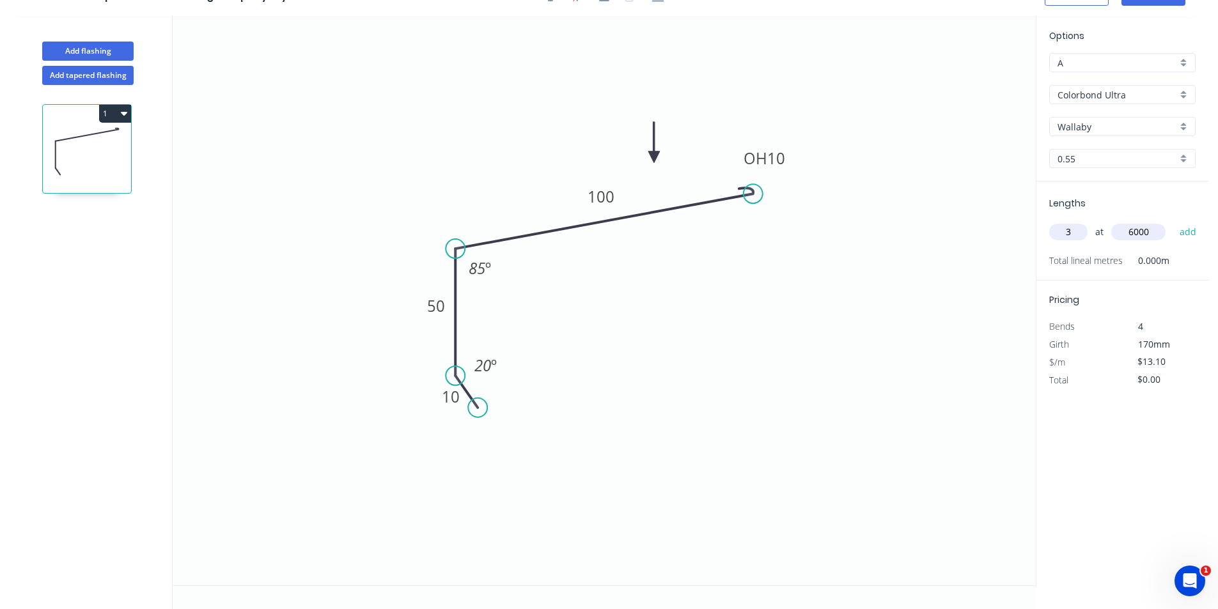
type input "$235.80"
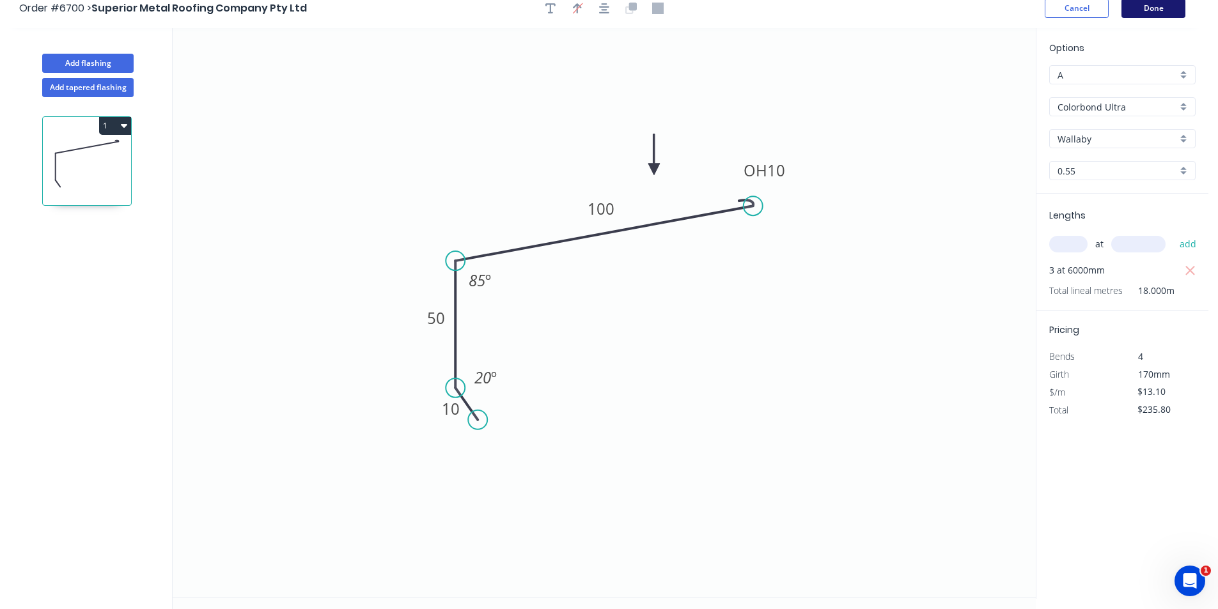
scroll to position [0, 0]
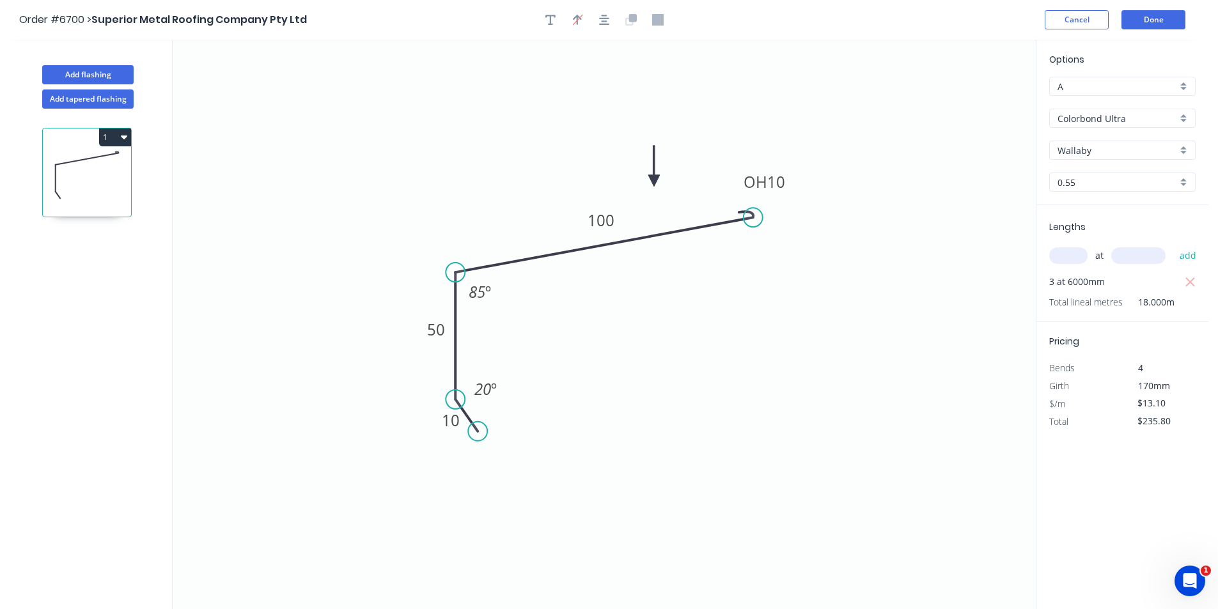
click at [1154, 8] on header "Order #6700 > Superior Metal Roofing Company Pty Ltd Cancel Done" at bounding box center [604, 20] width 1208 height 40
click at [1152, 22] on button "Done" at bounding box center [1153, 19] width 64 height 19
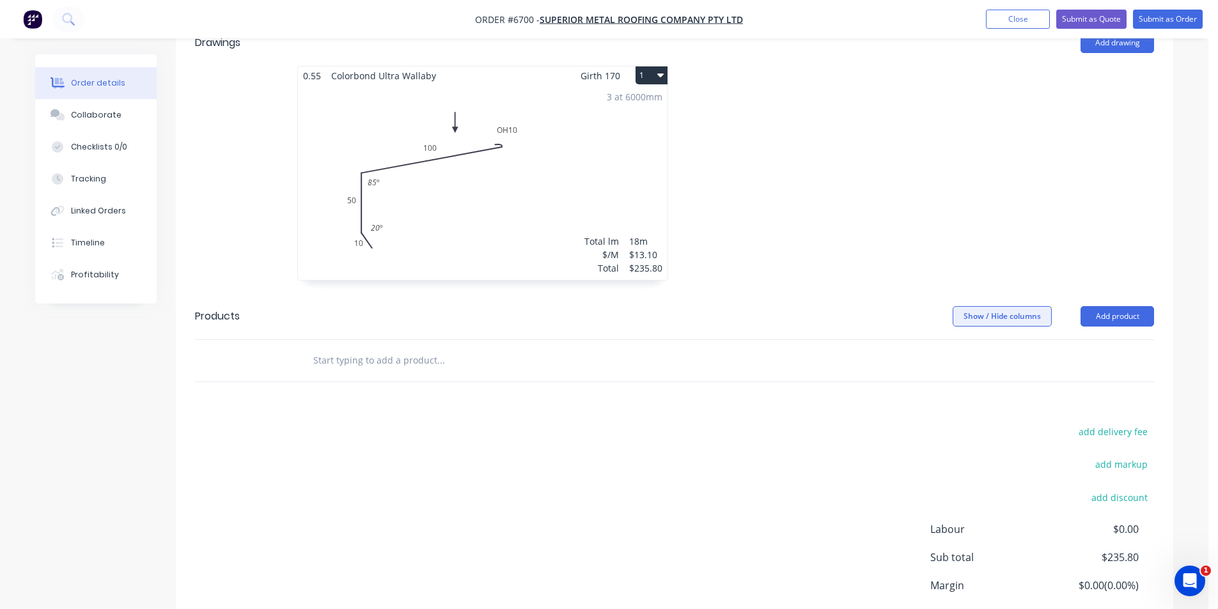
scroll to position [384, 0]
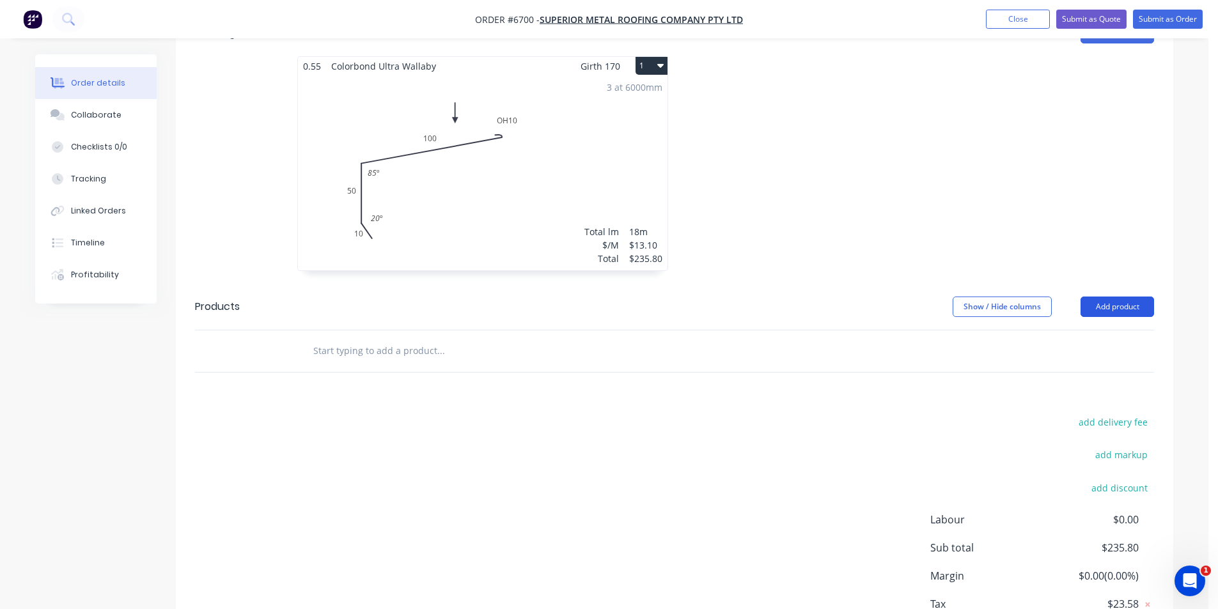
click at [1135, 297] on button "Add product" at bounding box center [1118, 307] width 74 height 20
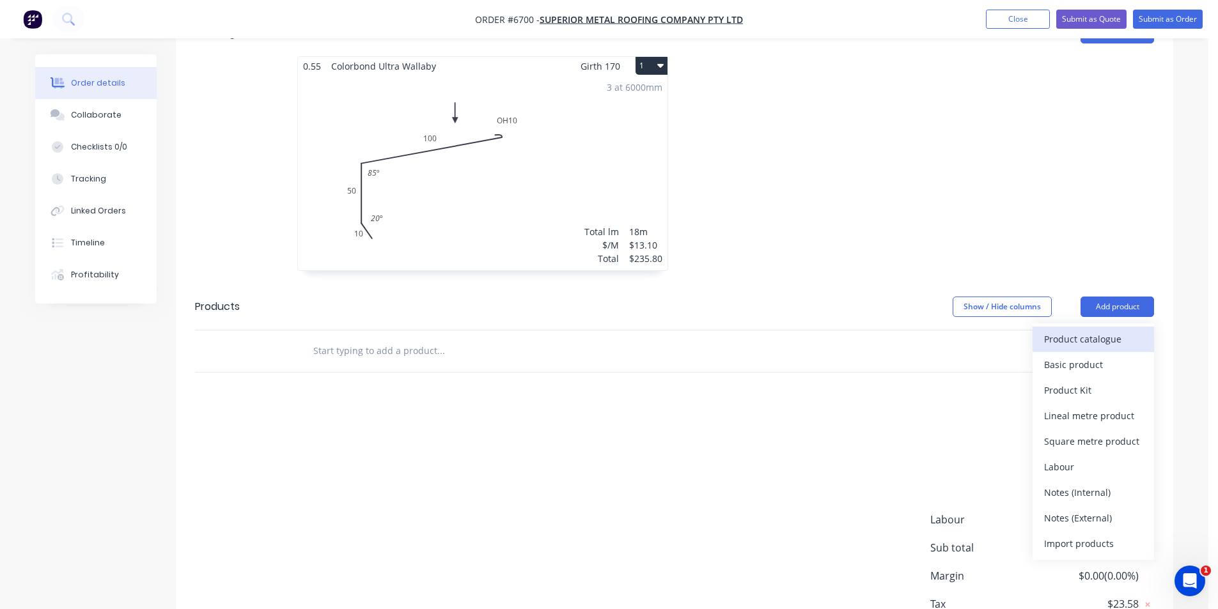
click at [1115, 330] on div "Product catalogue" at bounding box center [1093, 339] width 98 height 19
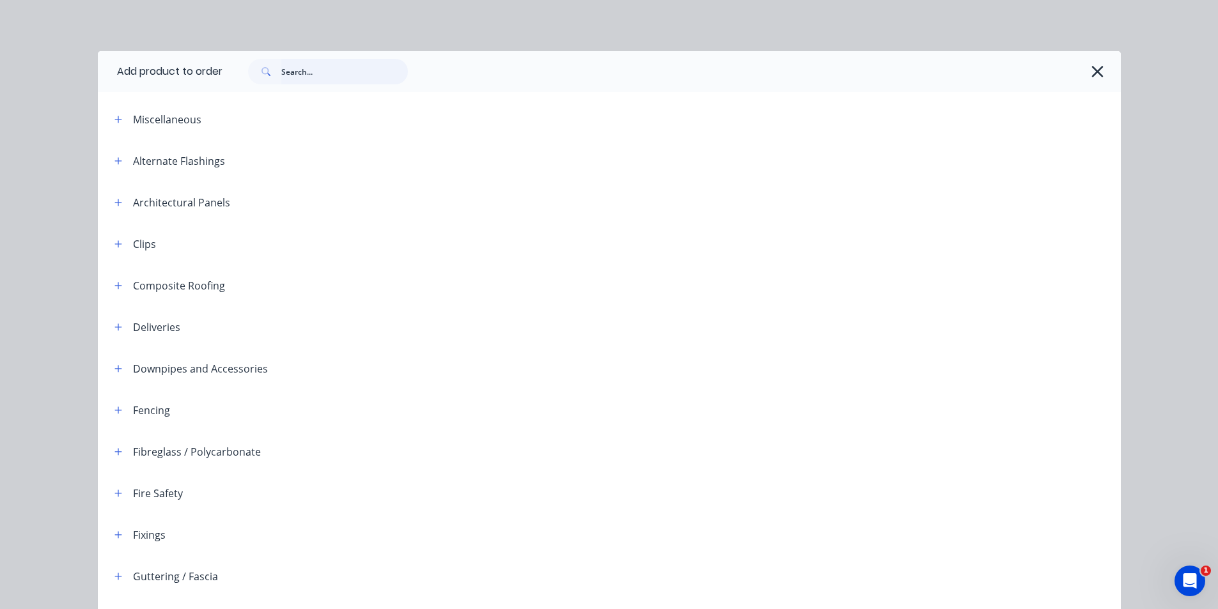
click at [330, 63] on input "text" at bounding box center [344, 72] width 127 height 26
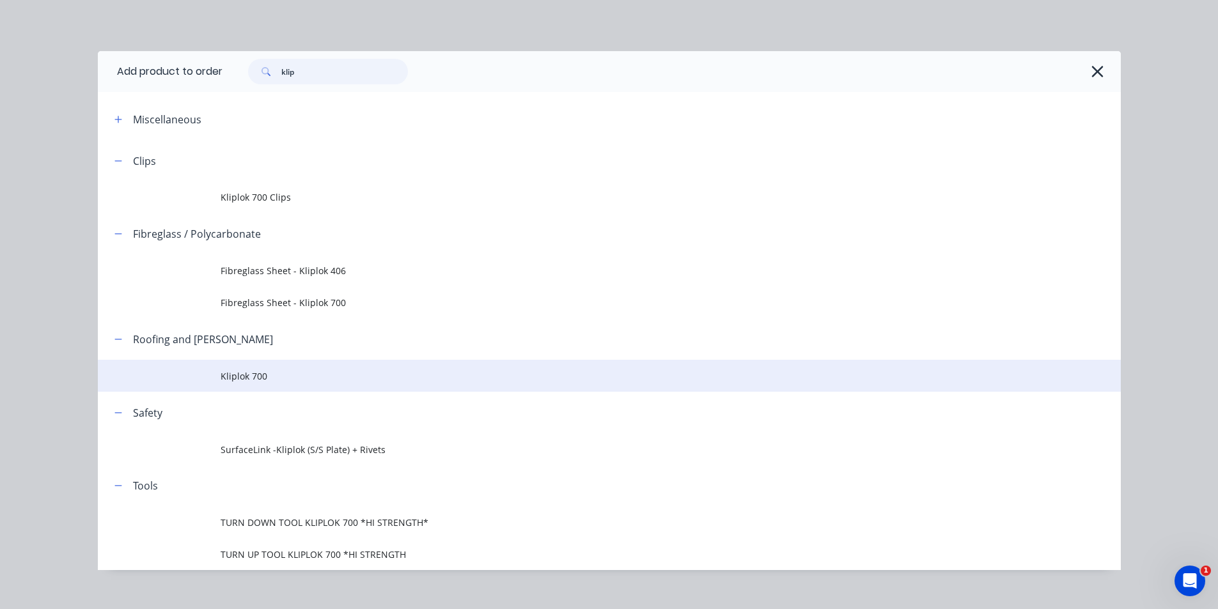
type input "klip"
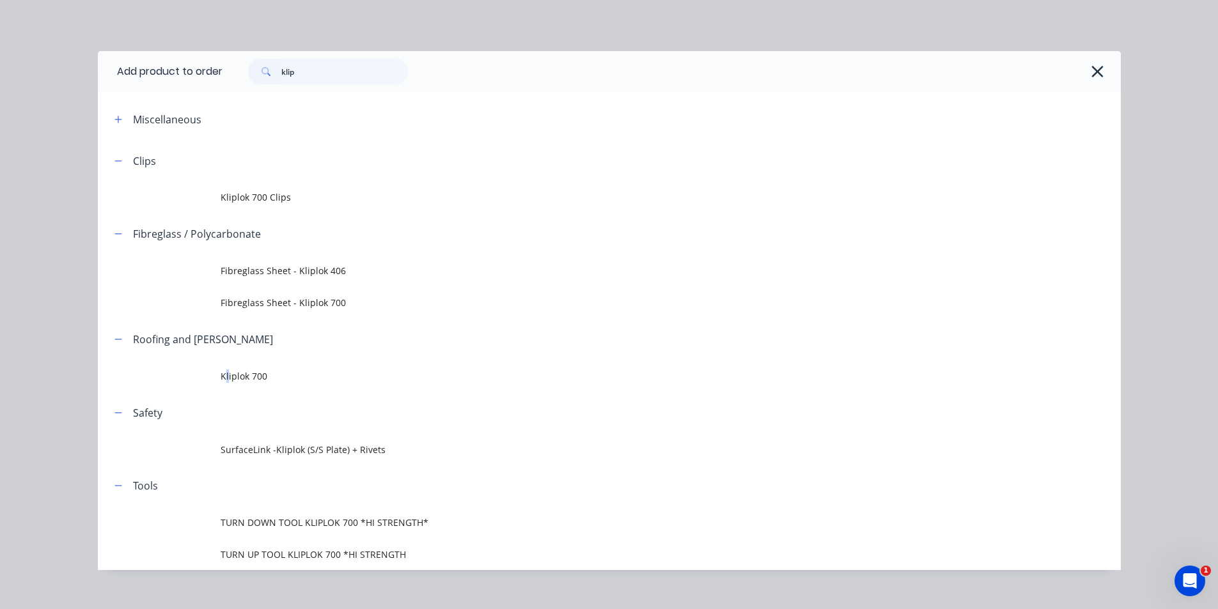
drag, startPoint x: 222, startPoint y: 365, endPoint x: 263, endPoint y: 376, distance: 43.0
click at [222, 365] on td "Kliplok 700" at bounding box center [671, 376] width 900 height 32
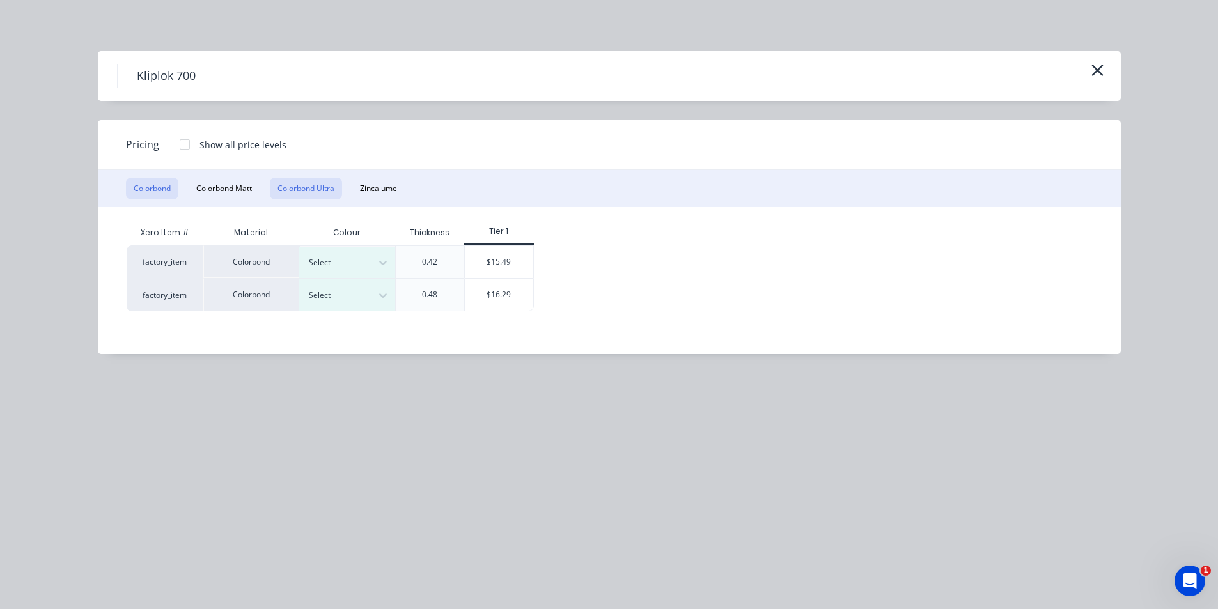
click at [288, 190] on button "Colorbond Ultra" at bounding box center [306, 189] width 72 height 22
click at [340, 300] on div at bounding box center [338, 295] width 58 height 14
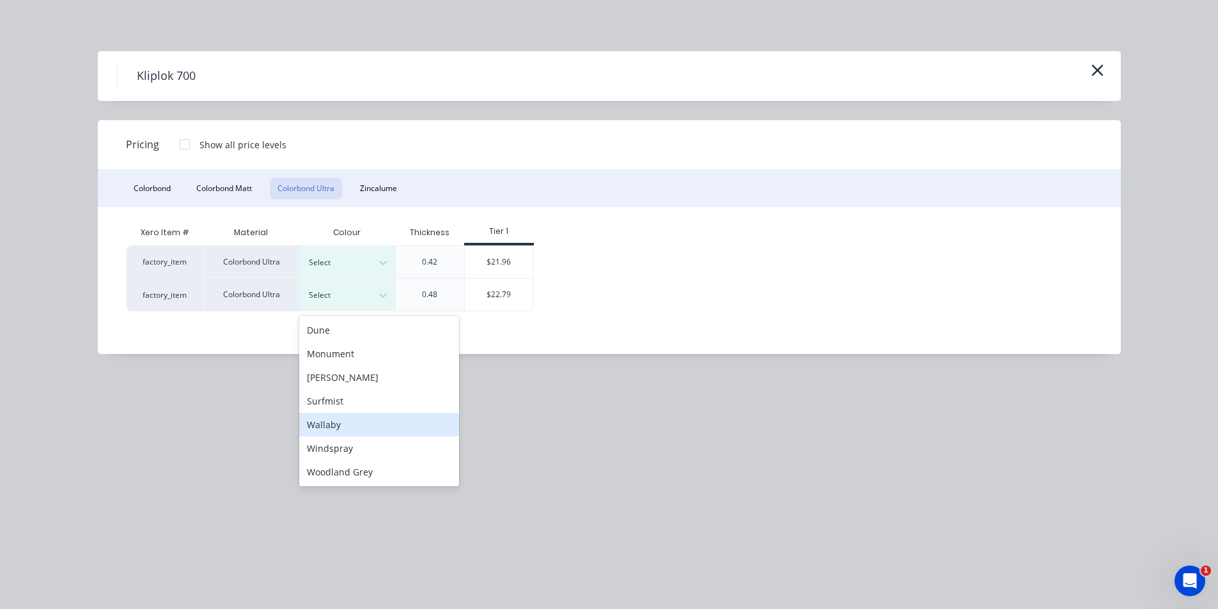
click at [360, 428] on div "Wallaby" at bounding box center [379, 425] width 160 height 24
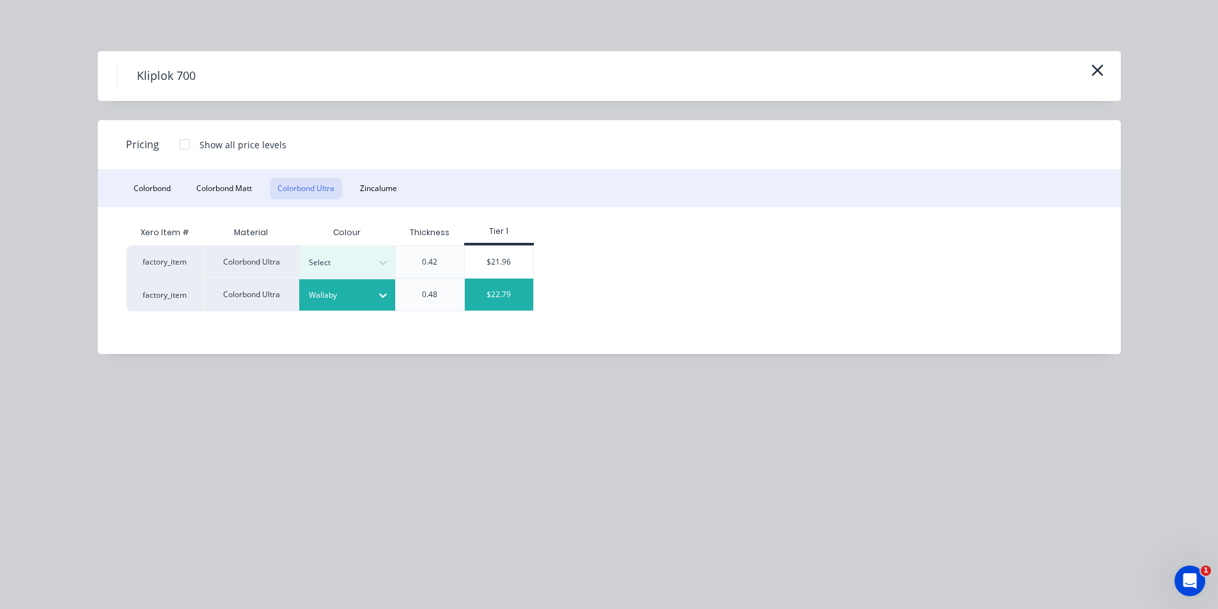
click at [488, 295] on div "$22.79" at bounding box center [499, 295] width 68 height 32
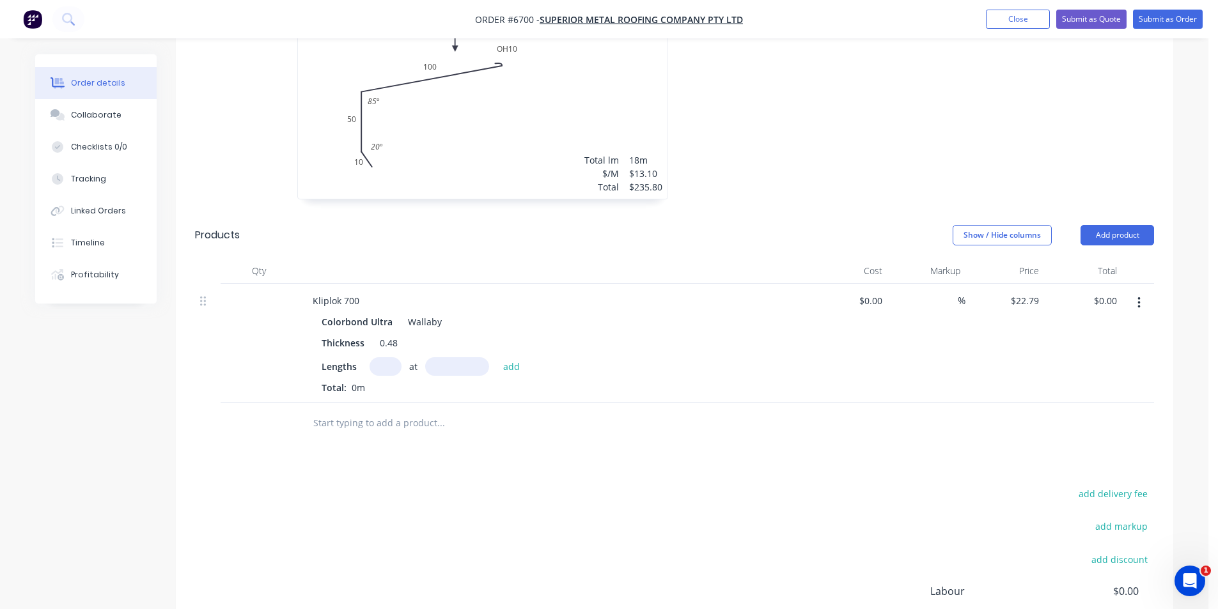
click at [398, 357] on input "text" at bounding box center [386, 366] width 32 height 19
type input "25"
type input "8610"
click at [497, 357] on button "add" at bounding box center [512, 365] width 30 height 17
type input "$4,905.55"
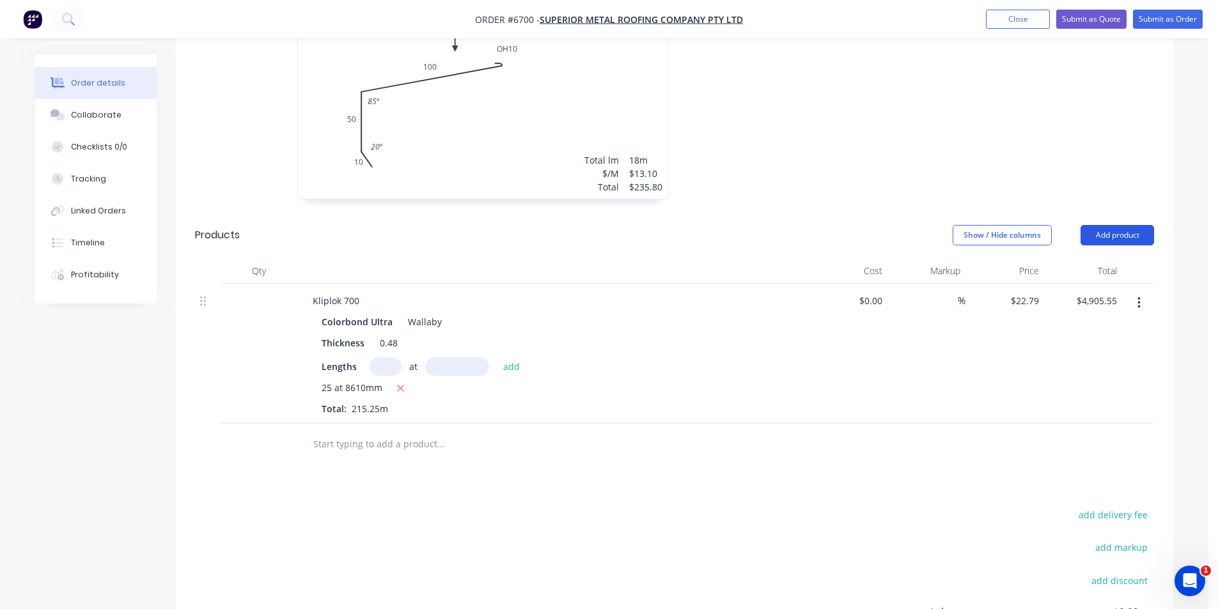
click at [1111, 225] on button "Add product" at bounding box center [1118, 235] width 74 height 20
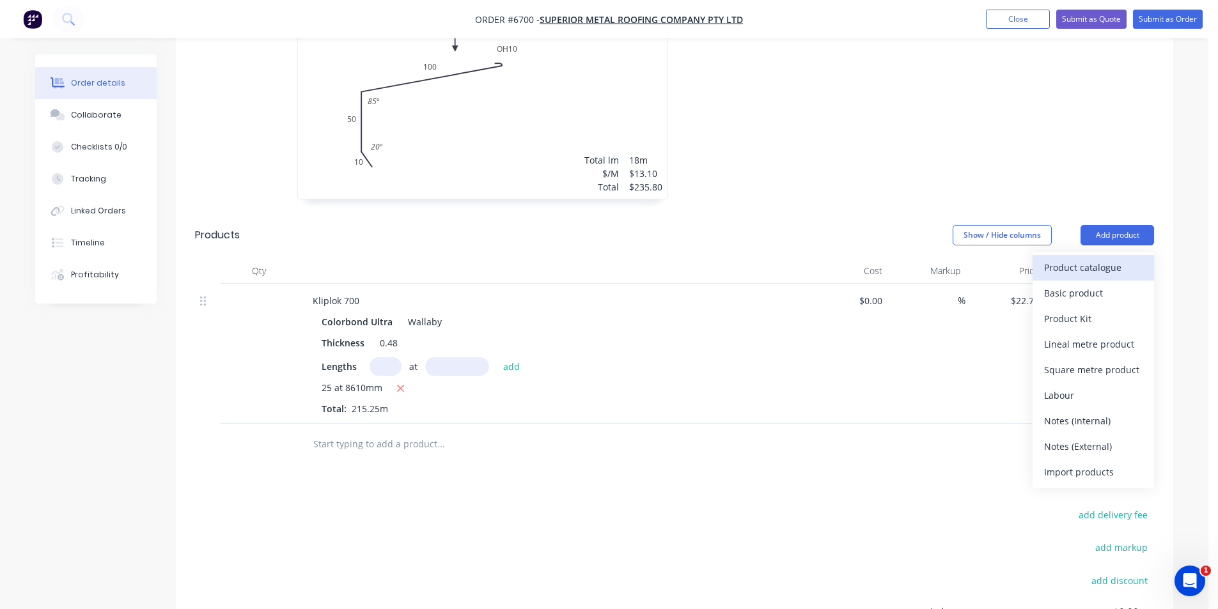
click at [1107, 258] on div "Product catalogue" at bounding box center [1093, 267] width 98 height 19
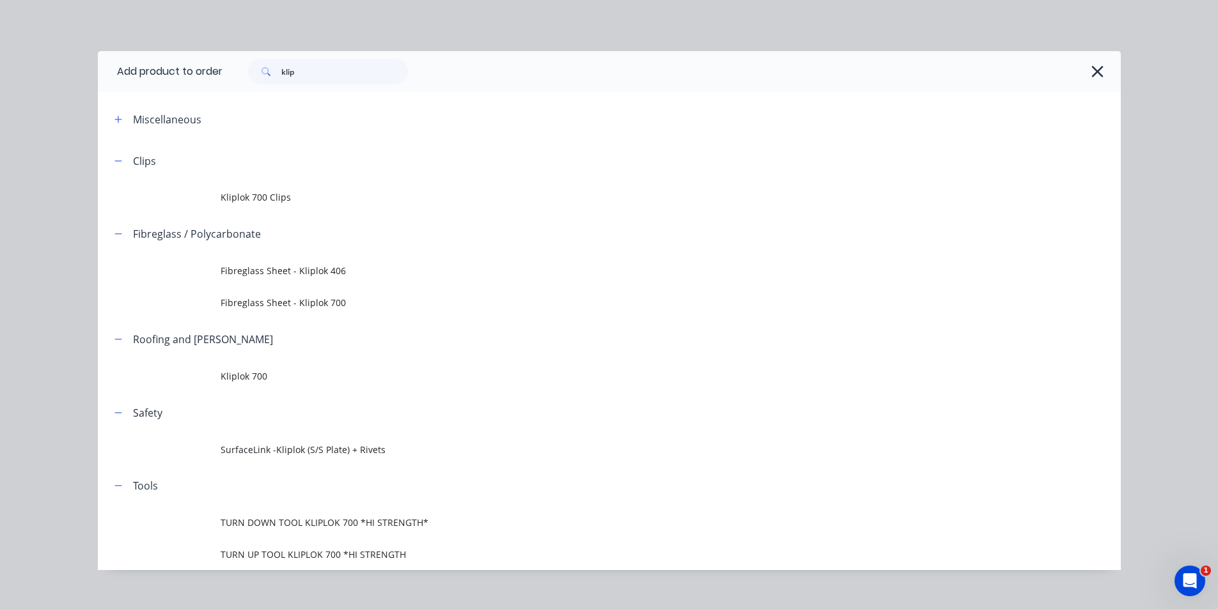
drag, startPoint x: 288, startPoint y: 198, endPoint x: 302, endPoint y: 217, distance: 23.3
click at [288, 198] on span "Kliplok 700 Clips" at bounding box center [581, 197] width 720 height 13
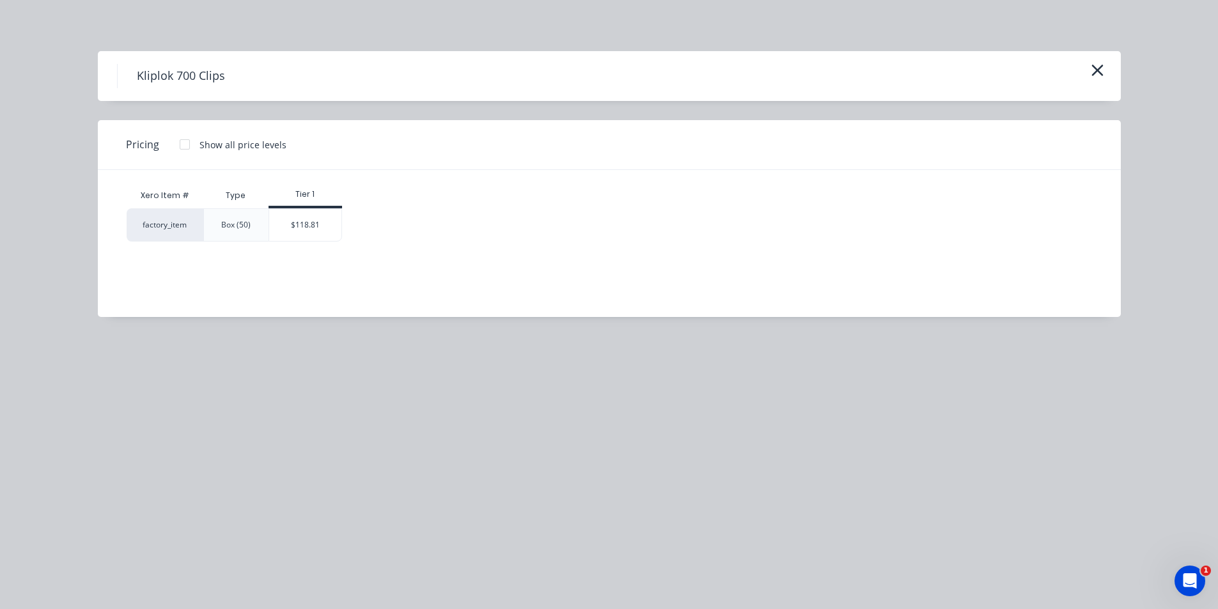
click at [305, 221] on div "$118.81" at bounding box center [305, 225] width 72 height 32
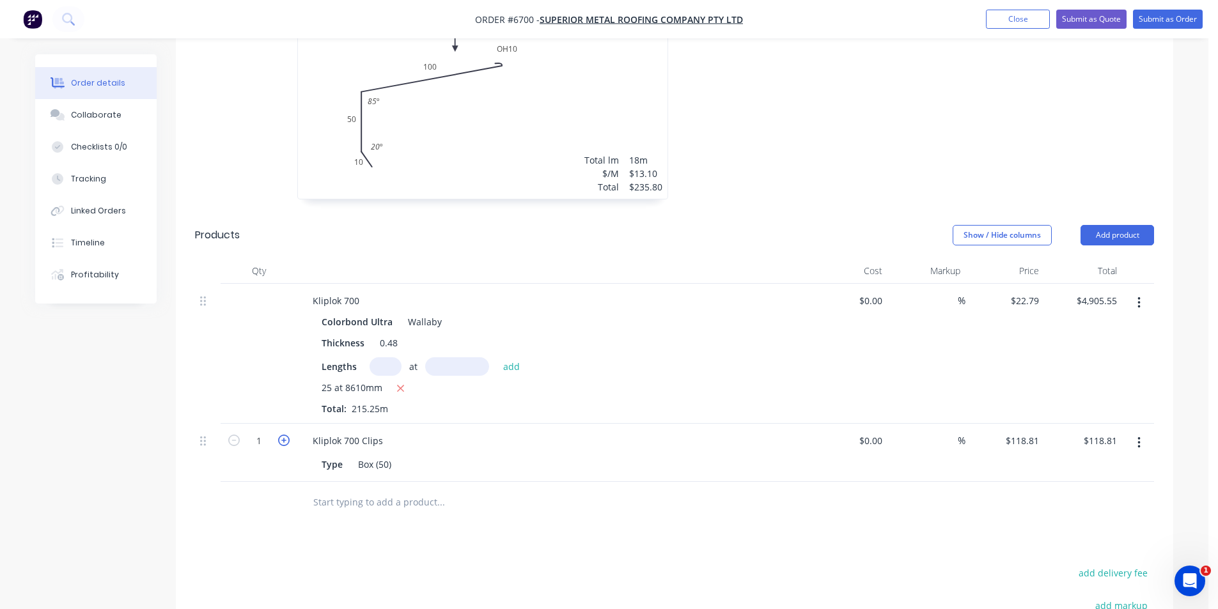
click at [286, 435] on icon "button" at bounding box center [284, 441] width 12 height 12
type input "2"
type input "$237.62"
click at [286, 435] on icon "button" at bounding box center [284, 441] width 12 height 12
type input "3"
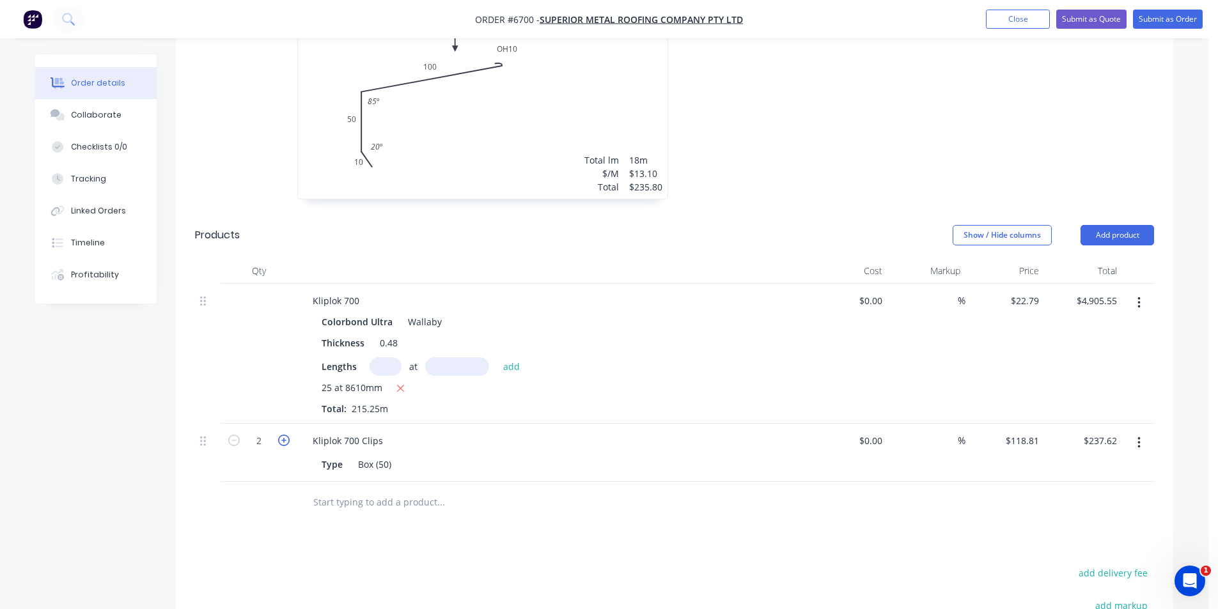
type input "$356.43"
click at [389, 455] on div "Box (50)" at bounding box center [374, 464] width 43 height 19
click at [394, 455] on div "Box (50)" at bounding box center [374, 464] width 43 height 19
click at [1137, 225] on button "Add product" at bounding box center [1118, 235] width 74 height 20
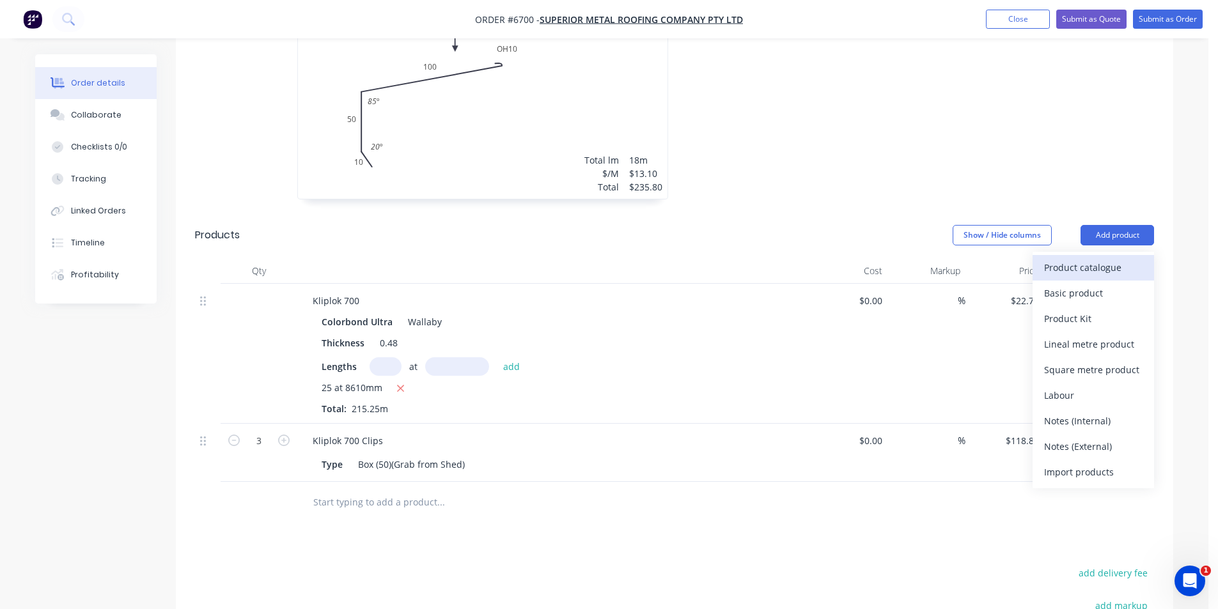
click at [1123, 258] on div "Product catalogue" at bounding box center [1093, 267] width 98 height 19
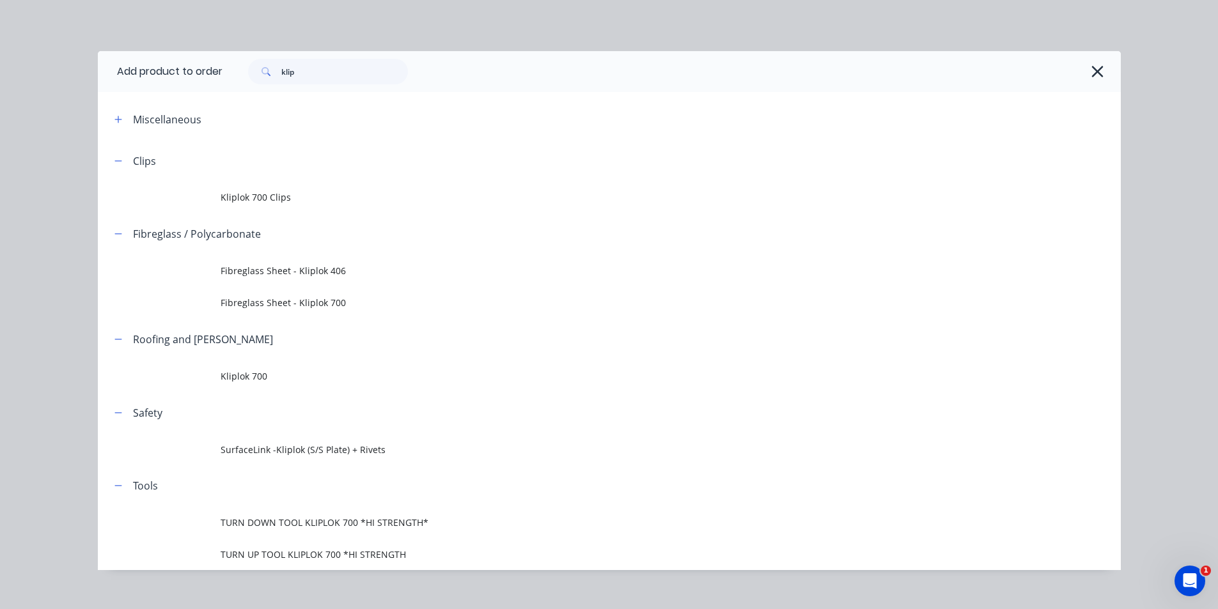
click at [322, 87] on div "klip" at bounding box center [671, 71] width 898 height 41
click at [318, 74] on input "klip" at bounding box center [344, 72] width 127 height 26
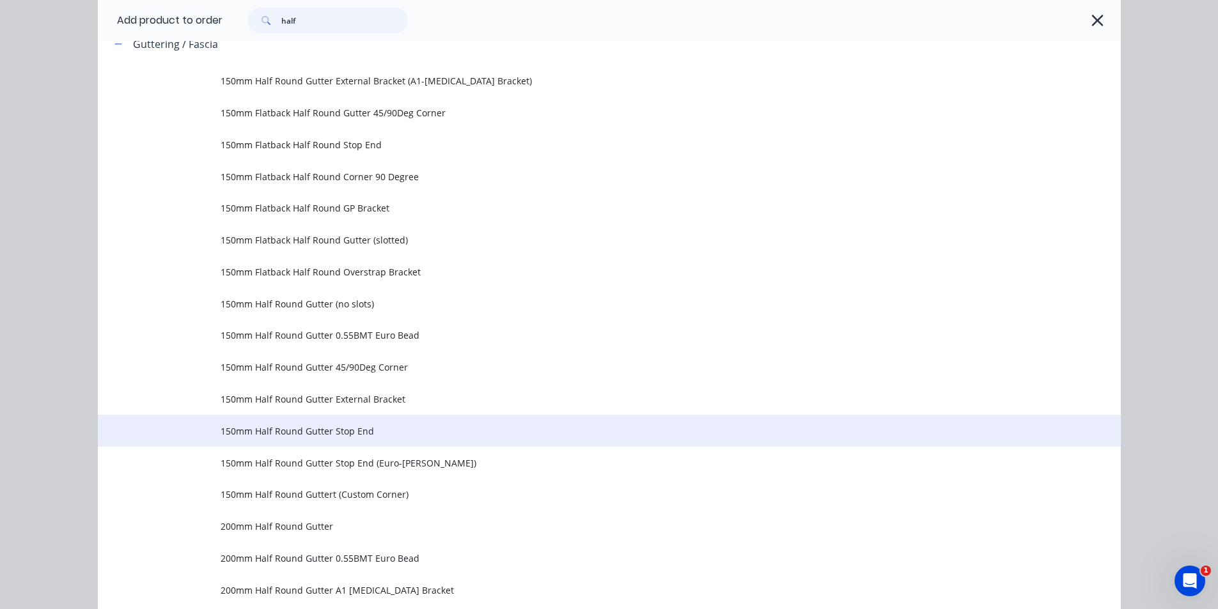
scroll to position [192, 0]
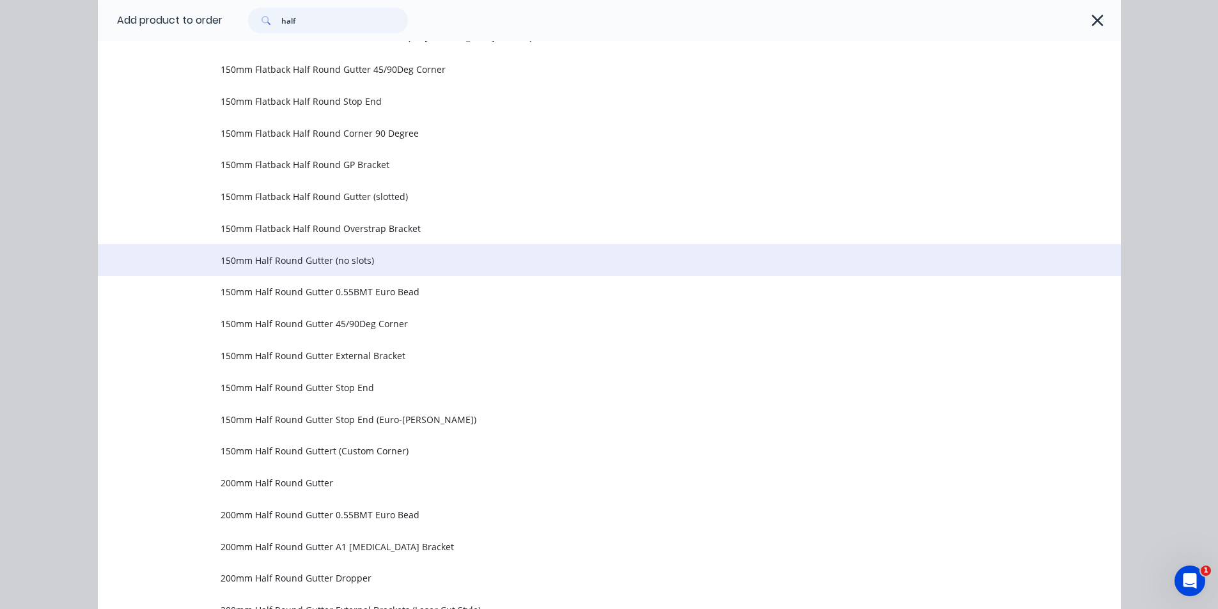
type input "half"
click at [347, 255] on span "150mm Half Round Gutter (no slots)" at bounding box center [581, 260] width 720 height 13
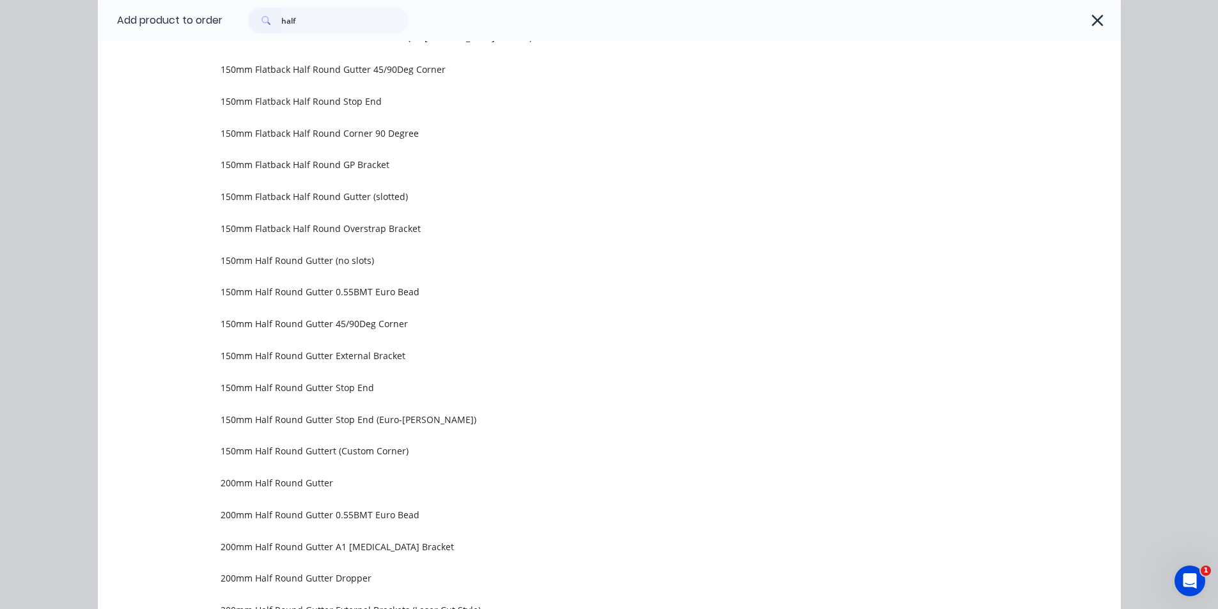
scroll to position [0, 0]
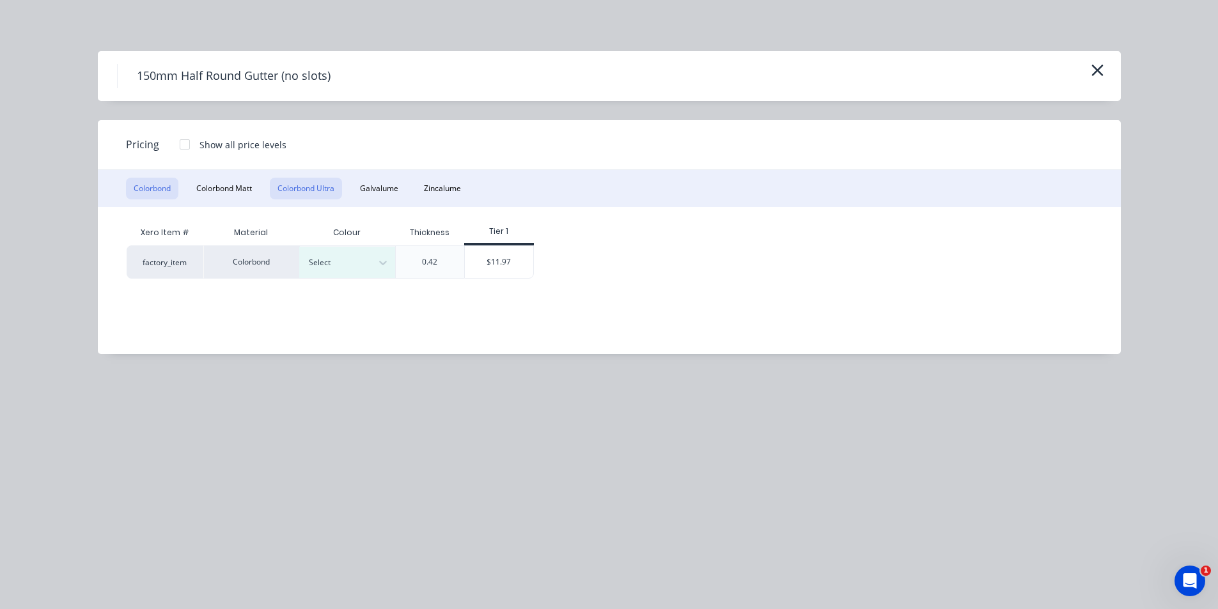
click at [323, 185] on button "Colorbond Ultra" at bounding box center [306, 189] width 72 height 22
click at [377, 285] on div "Xero Item # Material Colour Thickness Tier 1 factory_item Colorbond Ultra Selec…" at bounding box center [600, 271] width 1004 height 128
click at [377, 262] on icon at bounding box center [383, 262] width 13 height 13
click at [160, 280] on div "Wallaby" at bounding box center [80, 268] width 160 height 24
click at [496, 259] on div "$14.97" at bounding box center [499, 262] width 68 height 32
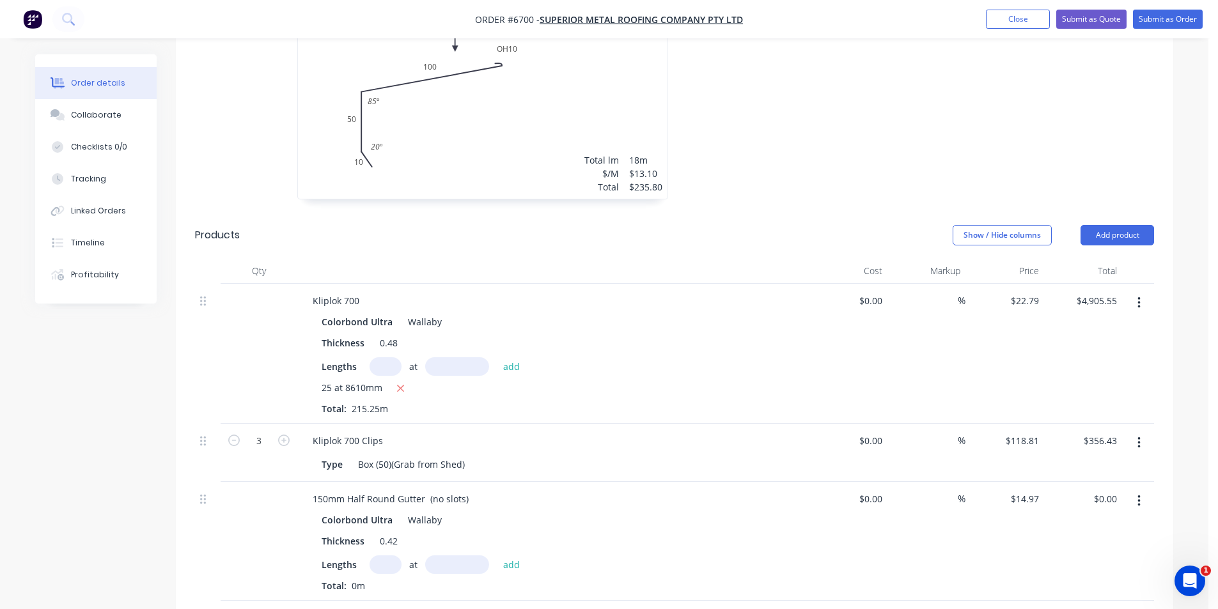
click at [389, 556] on input "text" at bounding box center [386, 565] width 32 height 19
type input "3"
type input "6000"
click at [497, 556] on button "add" at bounding box center [512, 564] width 30 height 17
type input "$269.46"
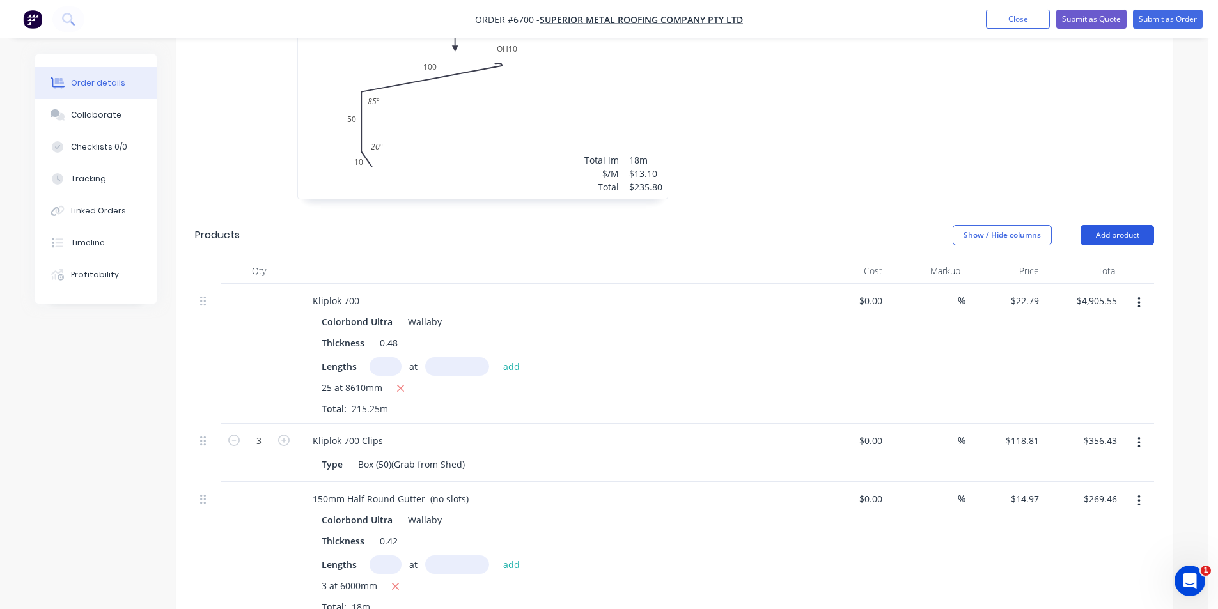
click at [1100, 225] on button "Add product" at bounding box center [1118, 235] width 74 height 20
click at [1096, 258] on div "Product catalogue" at bounding box center [1093, 267] width 98 height 19
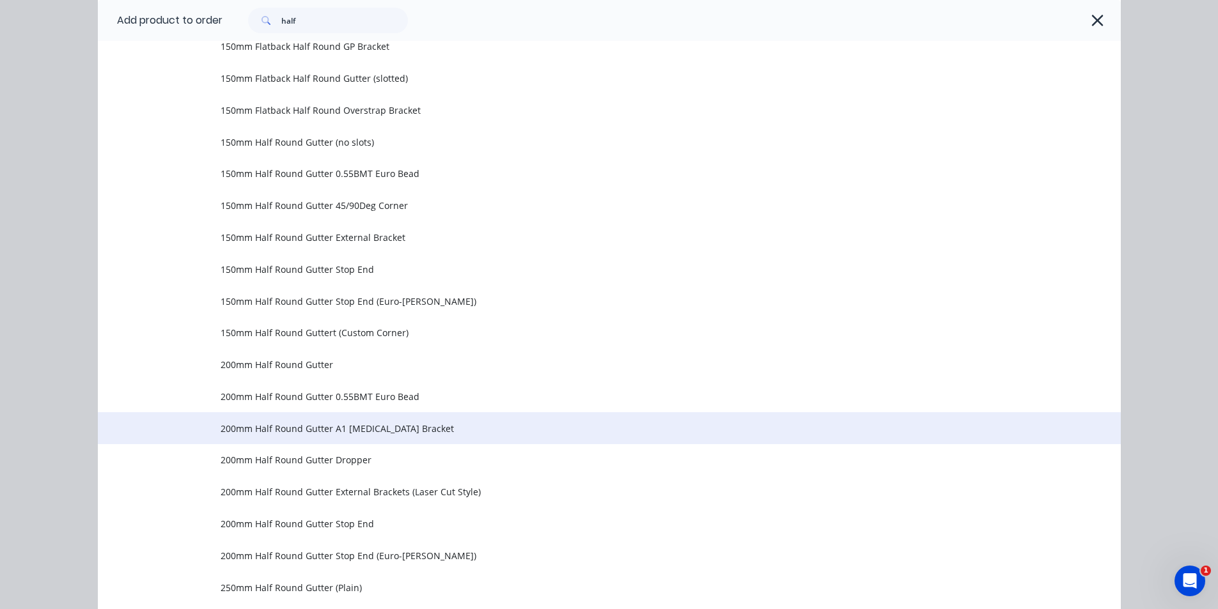
scroll to position [384, 0]
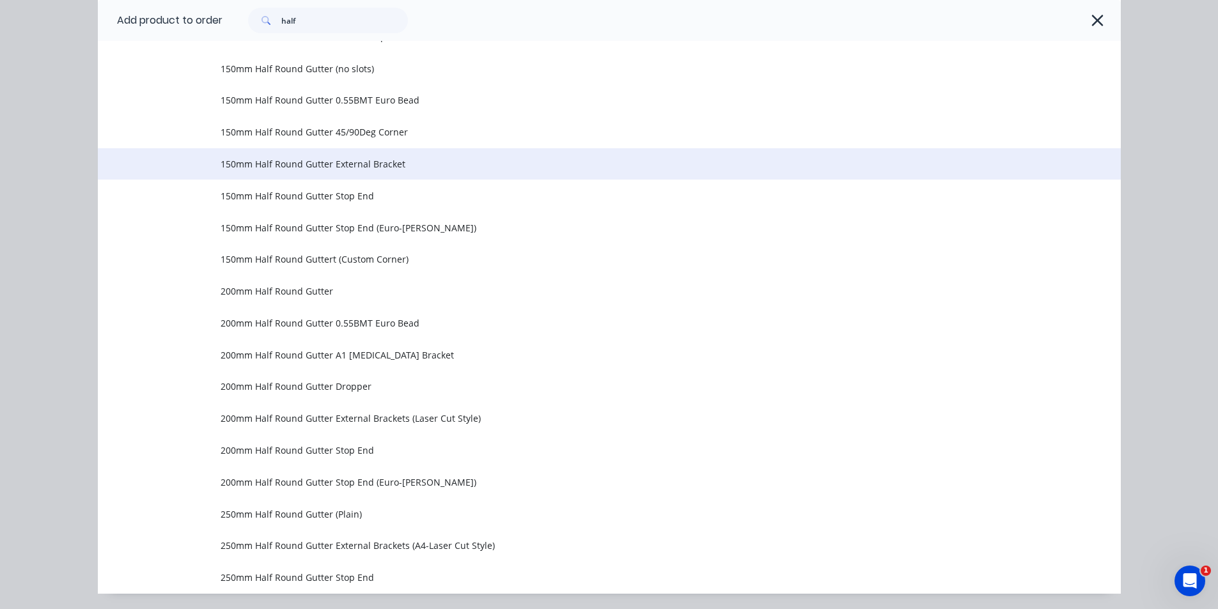
click at [380, 160] on span "150mm Half Round Gutter External Bracket" at bounding box center [581, 163] width 720 height 13
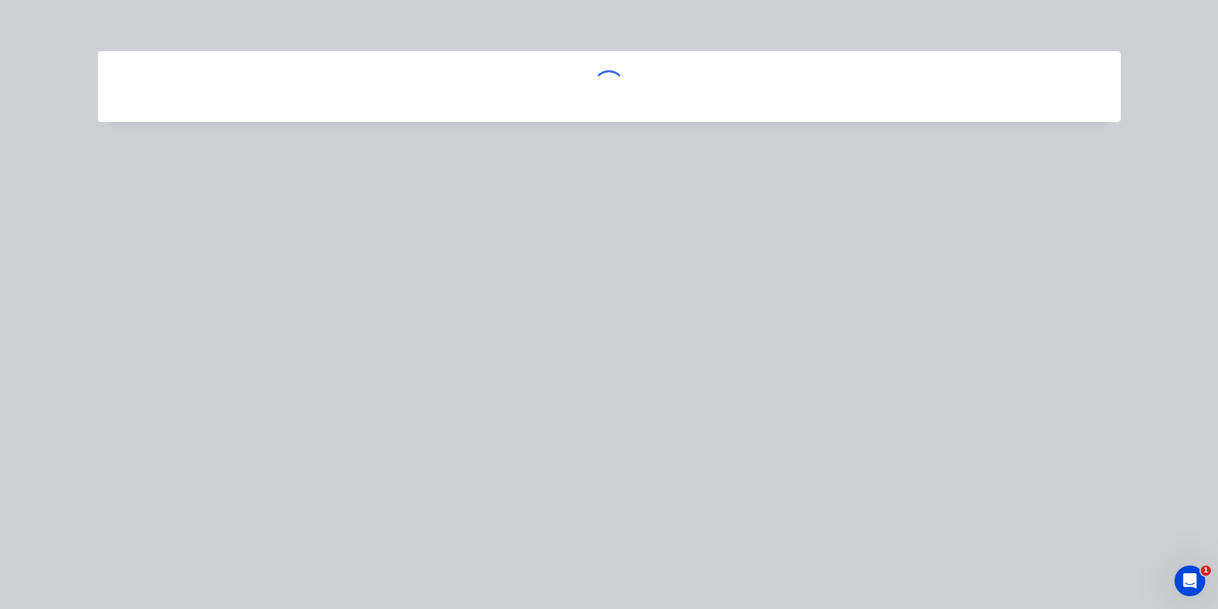
scroll to position [0, 0]
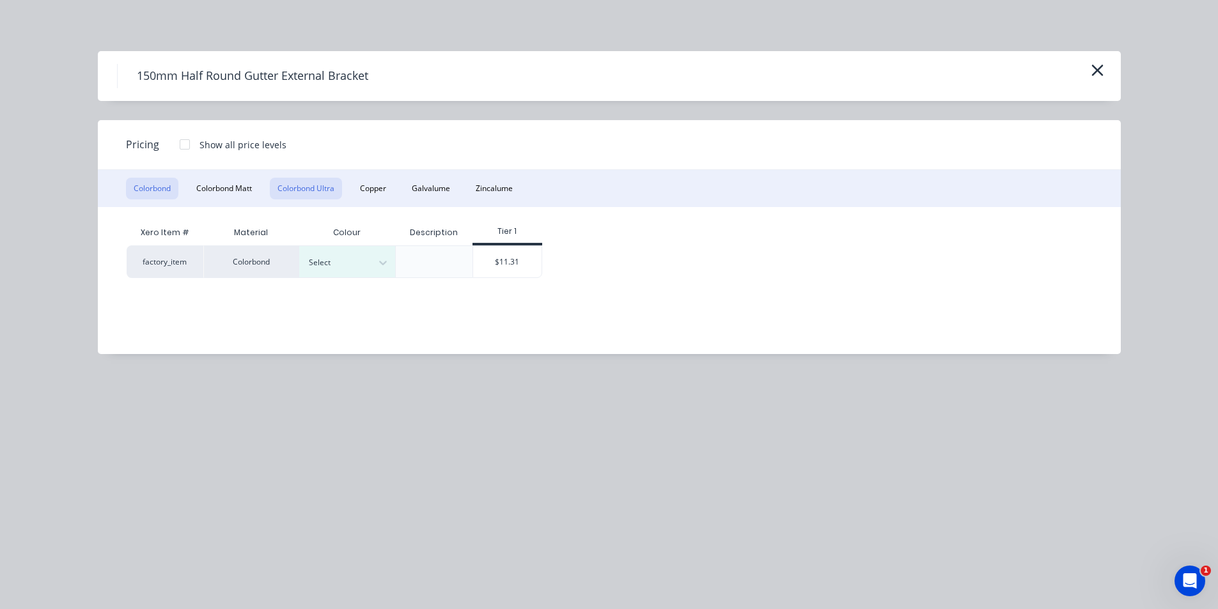
click at [332, 194] on button "Colorbond Ultra" at bounding box center [306, 189] width 72 height 22
click at [364, 259] on div at bounding box center [338, 263] width 58 height 14
click at [160, 152] on div "Wallaby" at bounding box center [80, 141] width 160 height 24
click at [527, 255] on div "$18.55" at bounding box center [507, 261] width 68 height 31
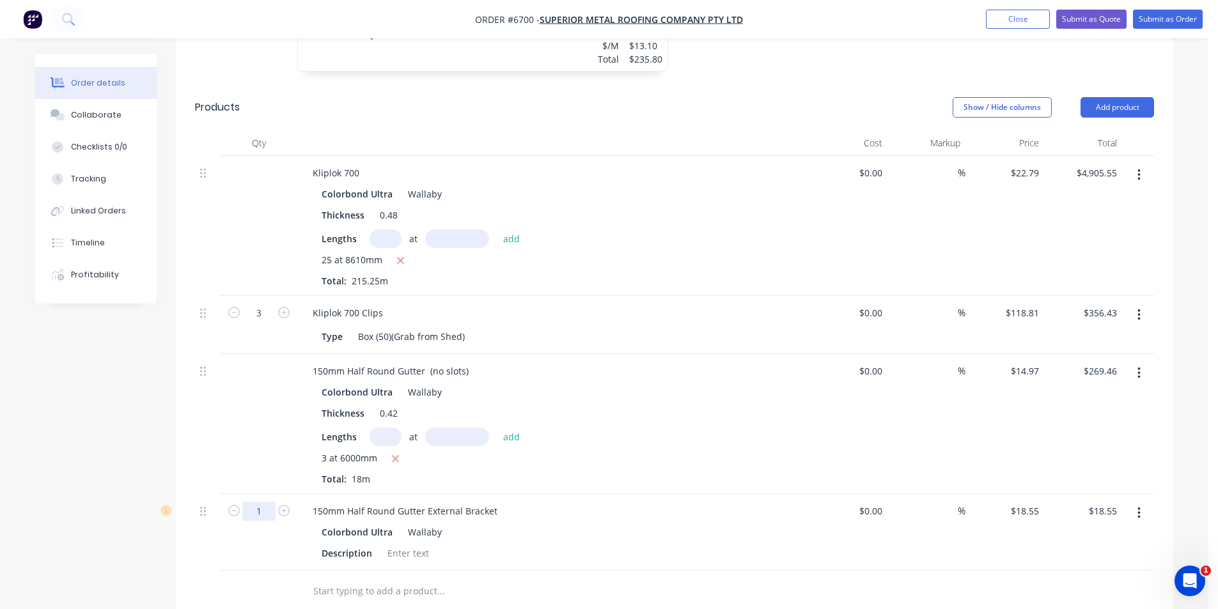
click at [274, 323] on input "1" at bounding box center [258, 313] width 33 height 19
type input "18"
type input "$333.90"
click at [687, 502] on div "150mm Half Round Gutter External Bracket" at bounding box center [552, 511] width 501 height 19
click at [1105, 97] on button "Add product" at bounding box center [1118, 107] width 74 height 20
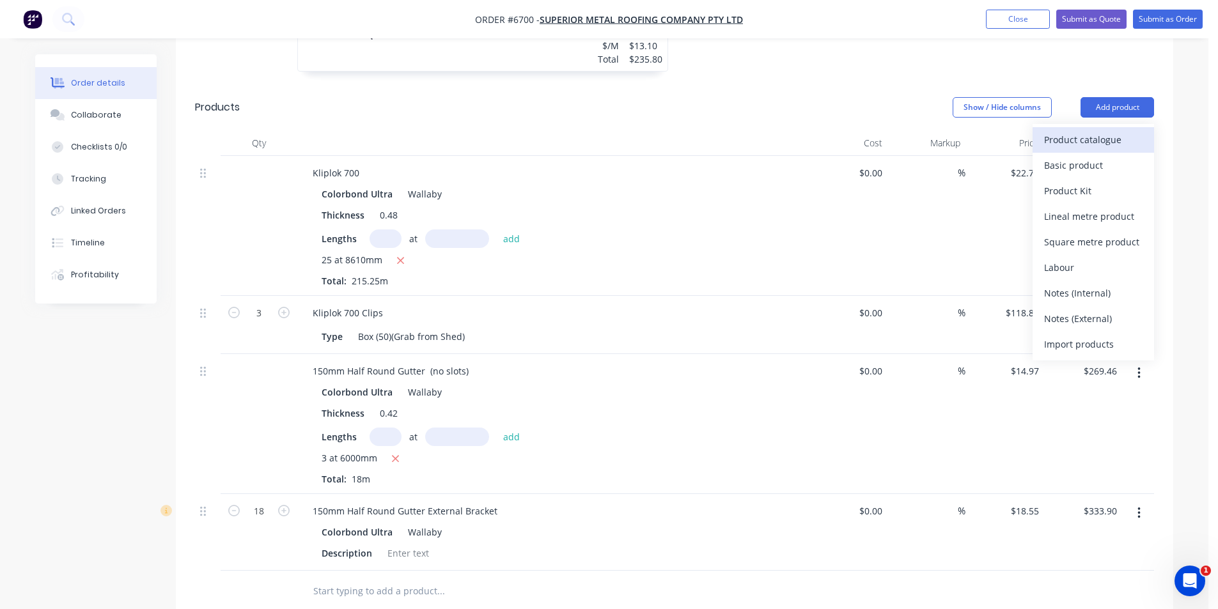
click at [1095, 130] on div "Product catalogue" at bounding box center [1093, 139] width 98 height 19
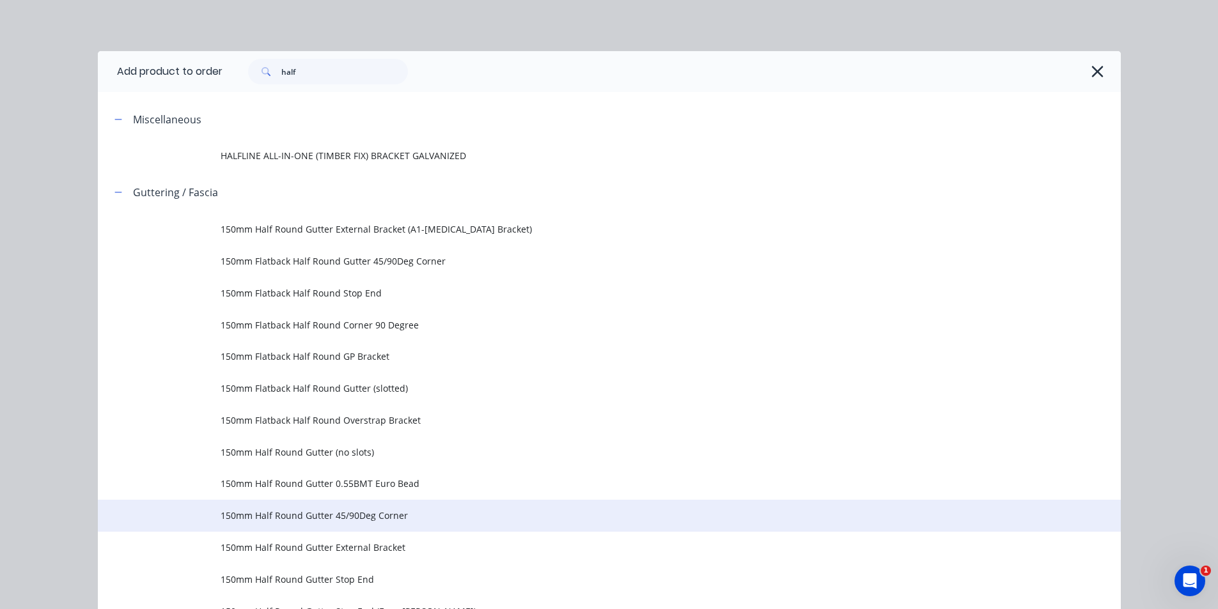
scroll to position [64, 0]
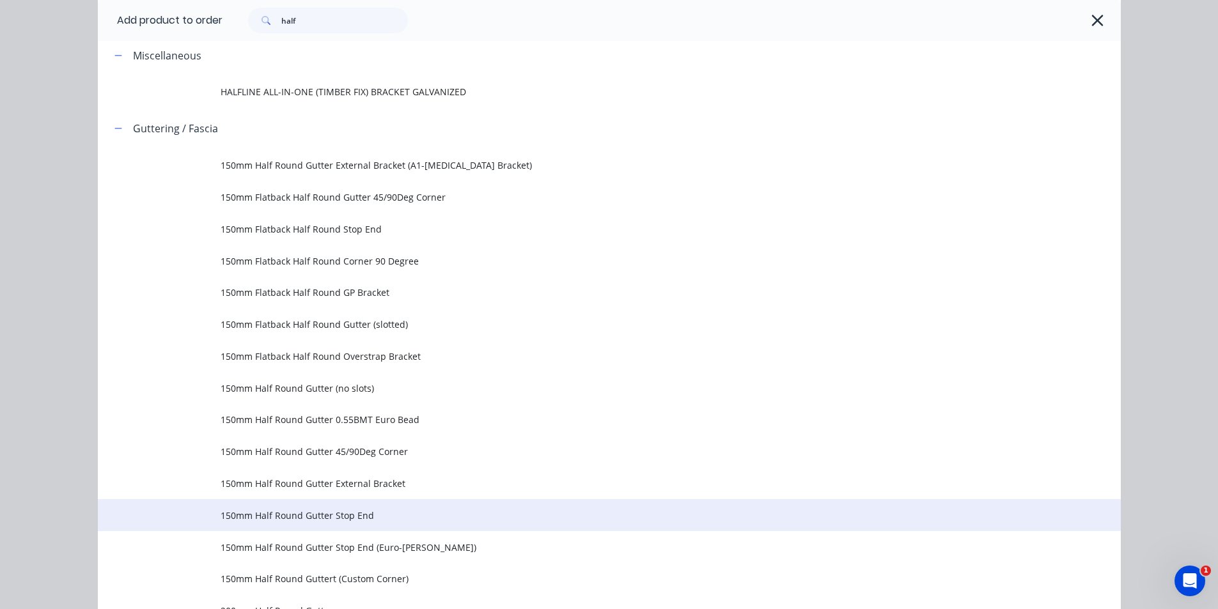
click at [318, 501] on td "150mm Half Round Gutter Stop End" at bounding box center [671, 515] width 900 height 32
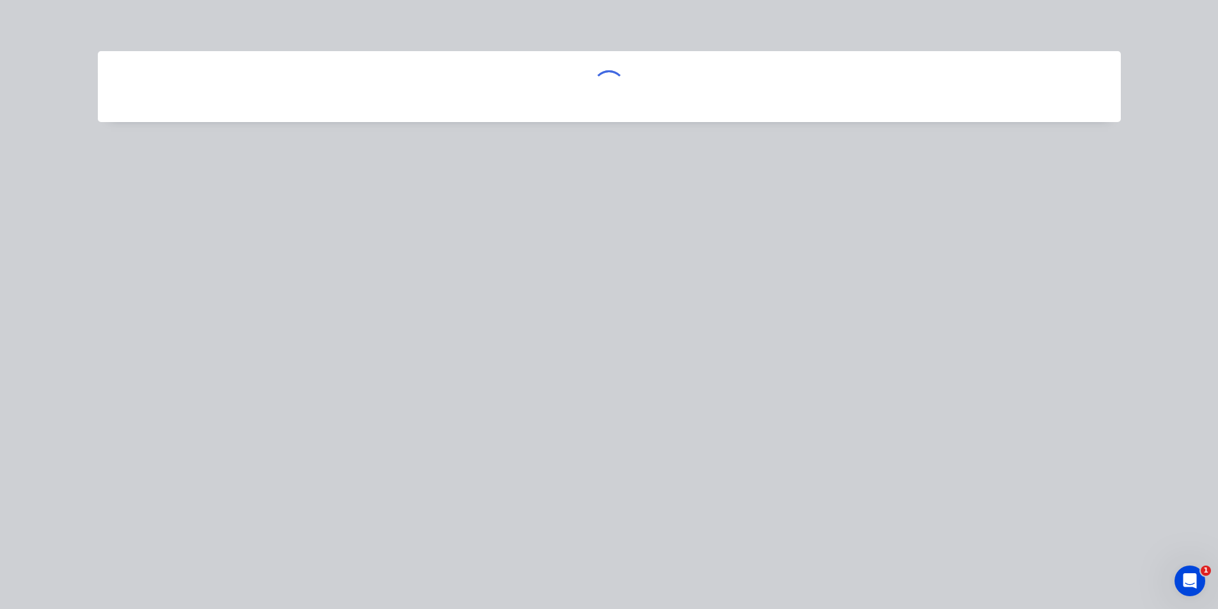
scroll to position [0, 0]
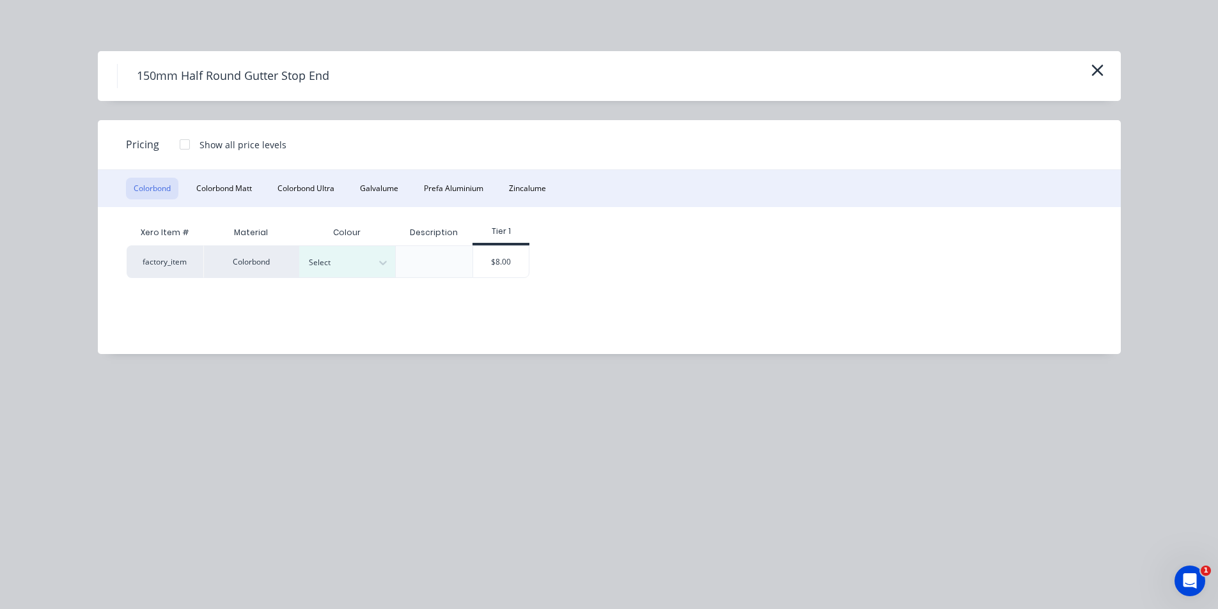
click at [297, 174] on div "Colorbond Colorbond Matt Colorbond Ultra Galvalume Prefa Aluminium Zincalume" at bounding box center [609, 188] width 1023 height 37
click at [337, 191] on button "Colorbond Ultra" at bounding box center [306, 189] width 72 height 22
click at [386, 263] on icon at bounding box center [383, 262] width 13 height 13
click at [160, 88] on div "Wallaby" at bounding box center [80, 77] width 160 height 24
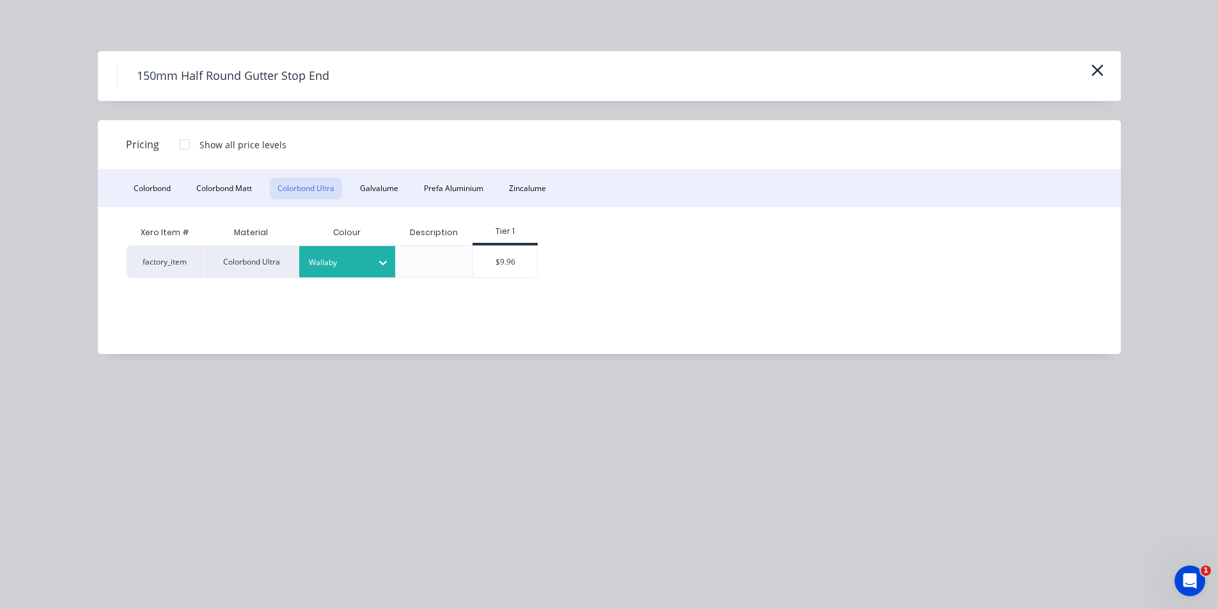
click at [516, 240] on div "Tier 1" at bounding box center [504, 233] width 65 height 26
click at [517, 254] on div "$9.96" at bounding box center [505, 261] width 64 height 31
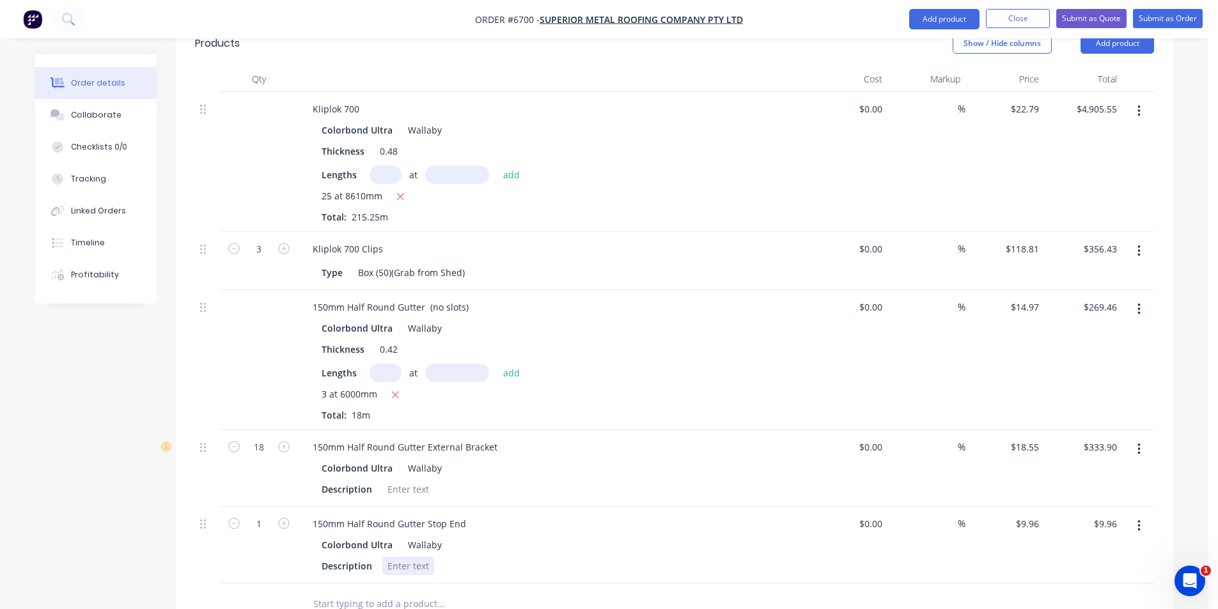
click at [413, 557] on div at bounding box center [408, 566] width 52 height 19
click at [285, 518] on icon "button" at bounding box center [284, 524] width 12 height 12
type input "2"
type input "$19.92"
click at [413, 557] on div "1 paie" at bounding box center [400, 566] width 36 height 19
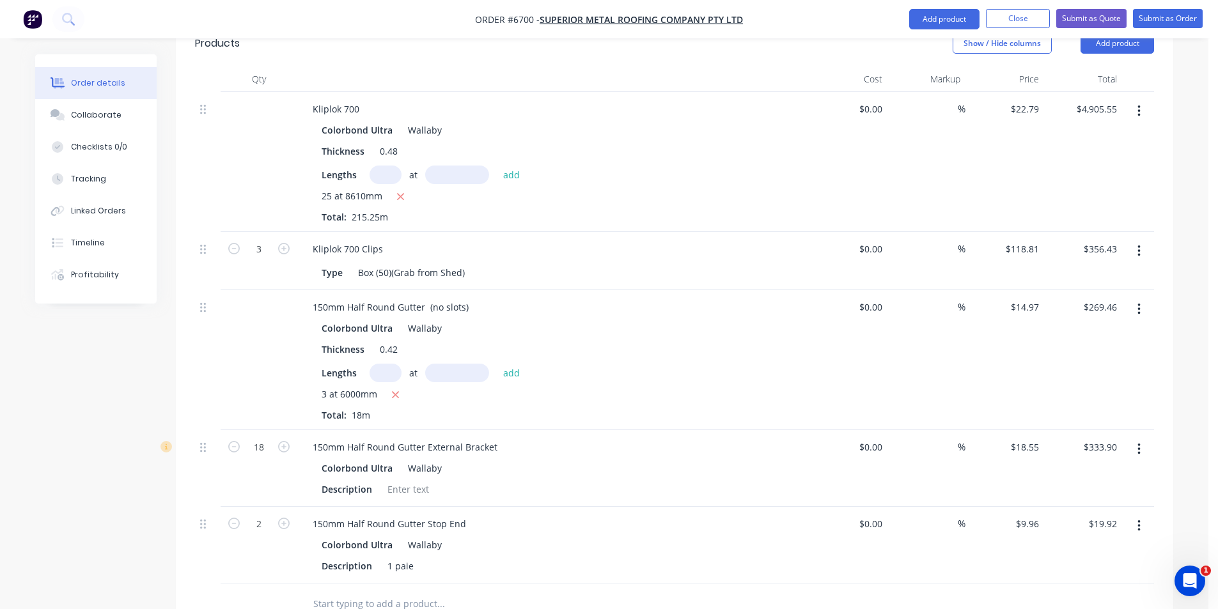
click at [903, 9] on ul "Add product Close Submit as Quote Submit as Order" at bounding box center [1056, 19] width 324 height 20
click at [963, 19] on button "Add product" at bounding box center [944, 19] width 70 height 20
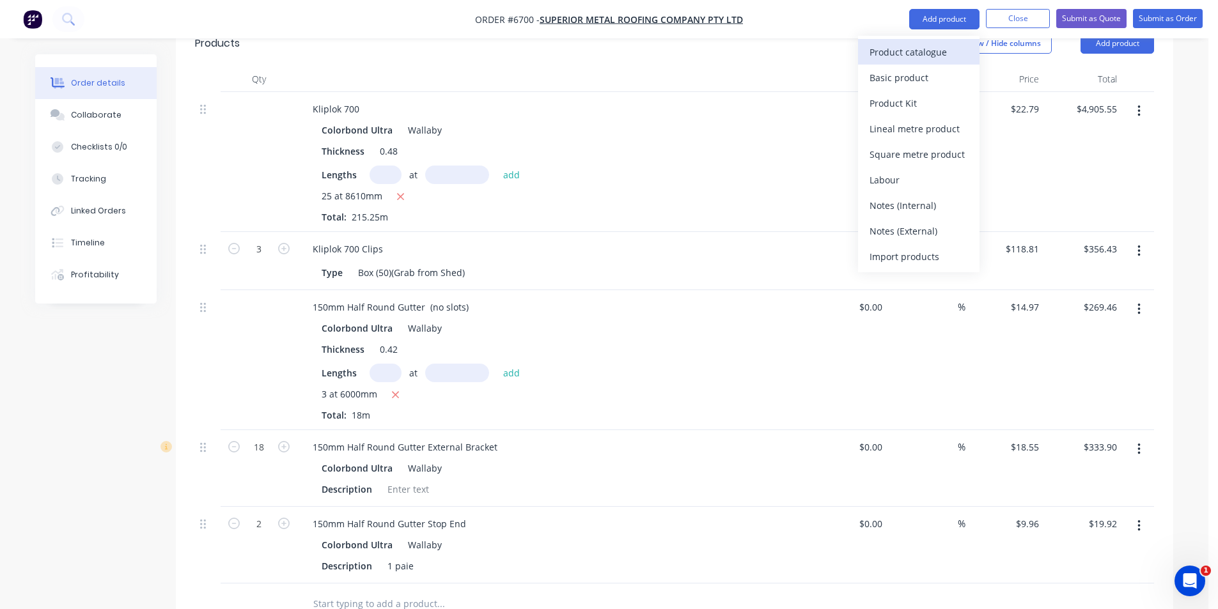
click at [933, 39] on button "Product catalogue" at bounding box center [918, 52] width 121 height 26
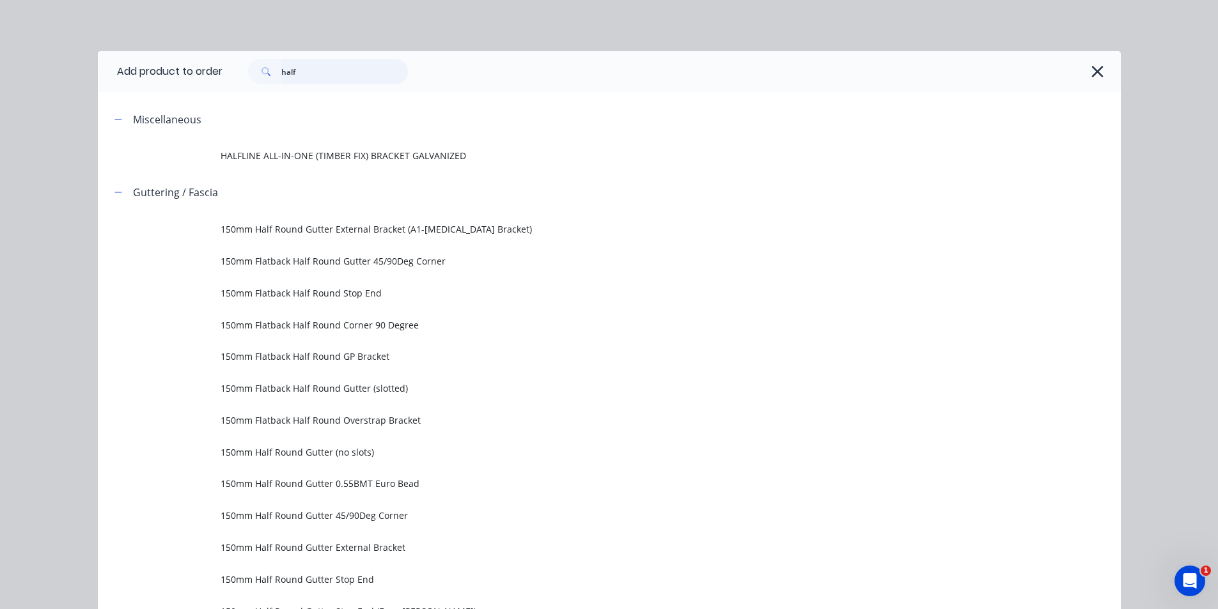
click at [300, 66] on input "half" at bounding box center [344, 72] width 127 height 26
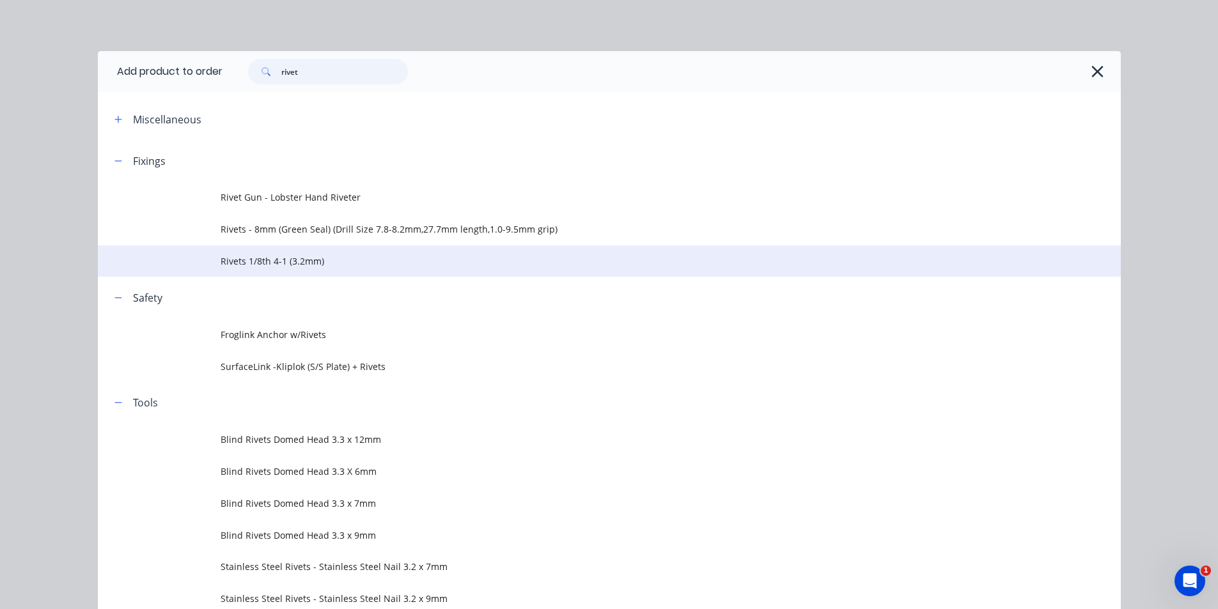
type input "rivet"
click at [296, 261] on span "Rivets 1/8th 4-1 (3.2mm)" at bounding box center [581, 260] width 720 height 13
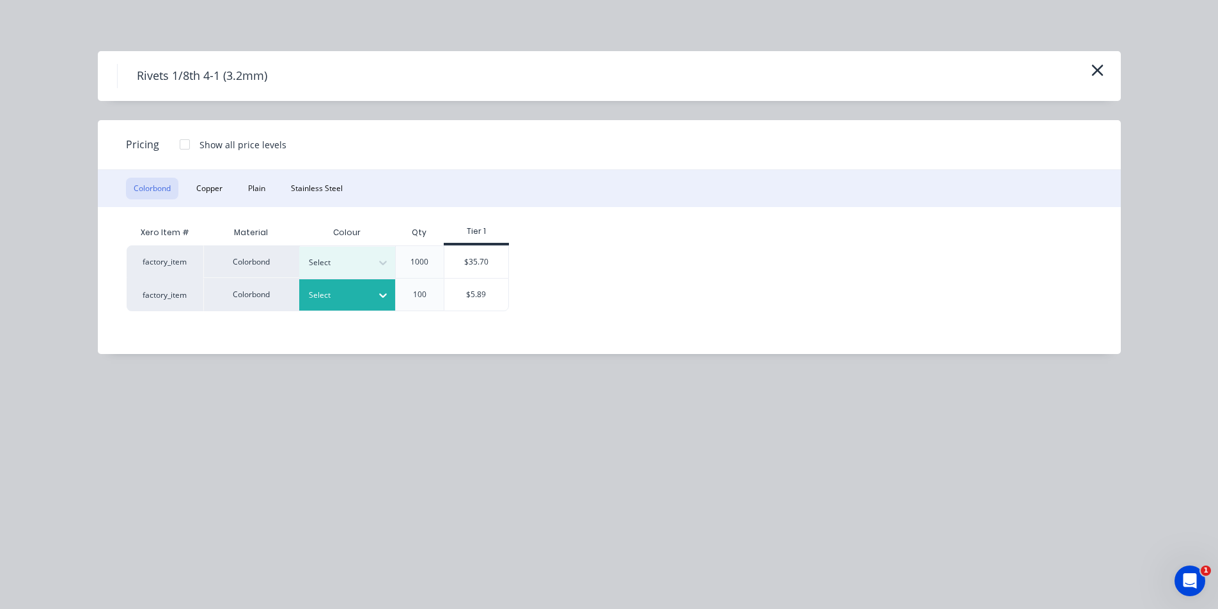
click at [350, 285] on div "Select" at bounding box center [347, 294] width 96 height 31
click at [160, 109] on div "Wallaby" at bounding box center [80, 98] width 160 height 24
click at [472, 297] on div "$5.89" at bounding box center [476, 295] width 64 height 32
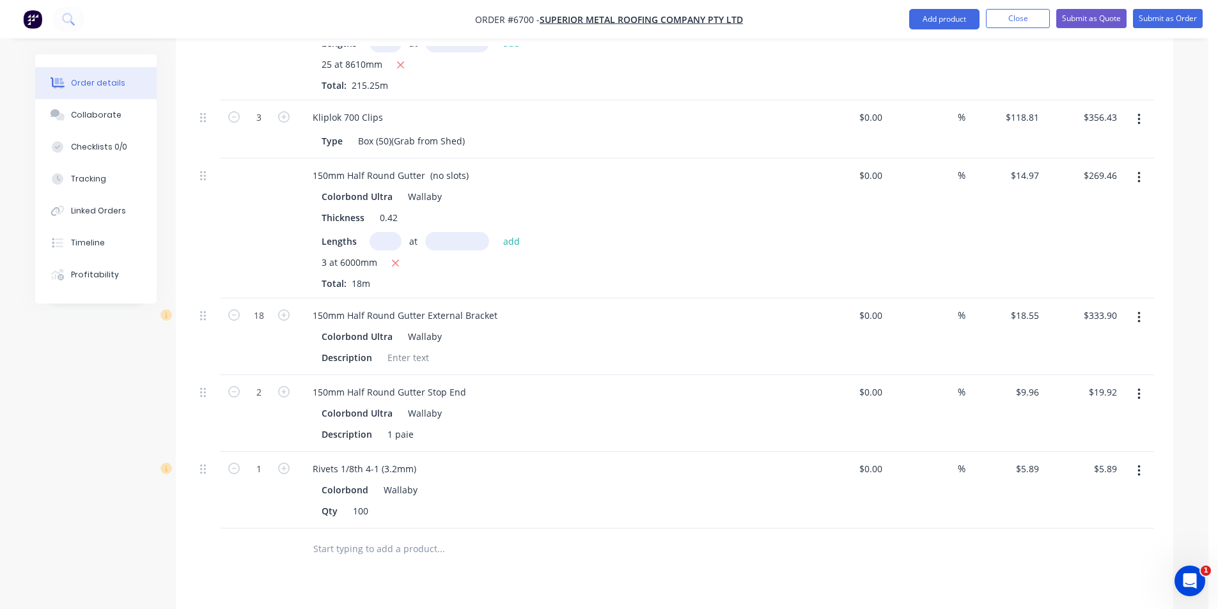
scroll to position [967, 0]
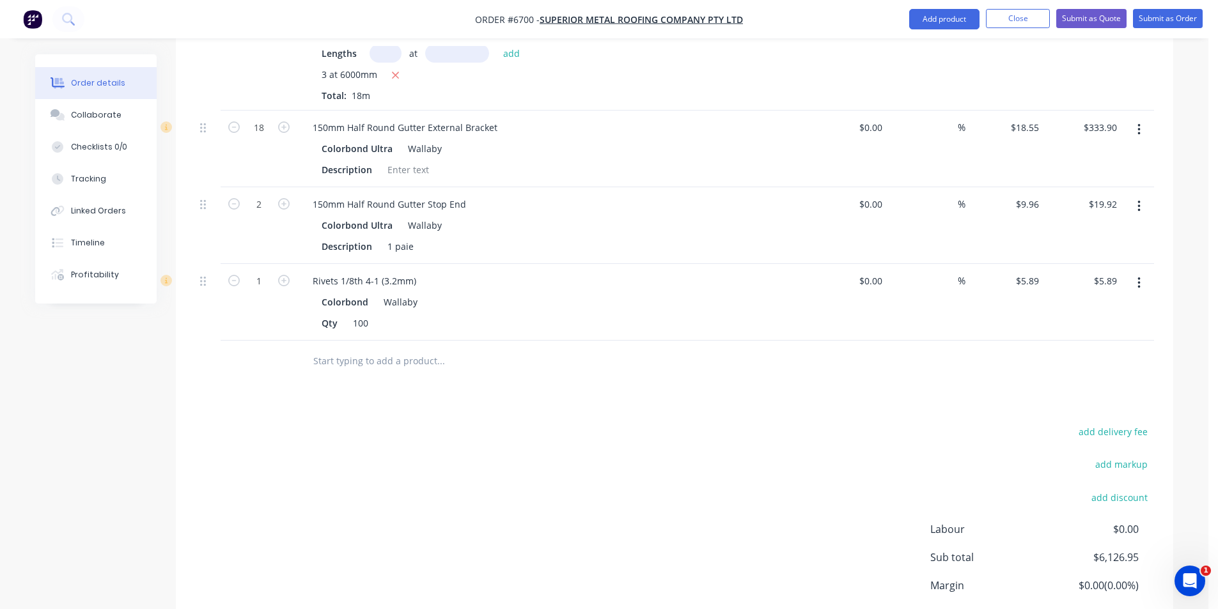
click at [933, 30] on nav "Order #6700 - Superior Metal Roofing Company Pty Ltd Add product Close Submit a…" at bounding box center [609, 19] width 1218 height 38
click at [941, 23] on button "Add product" at bounding box center [944, 19] width 70 height 20
click at [930, 46] on div "Product catalogue" at bounding box center [919, 52] width 98 height 19
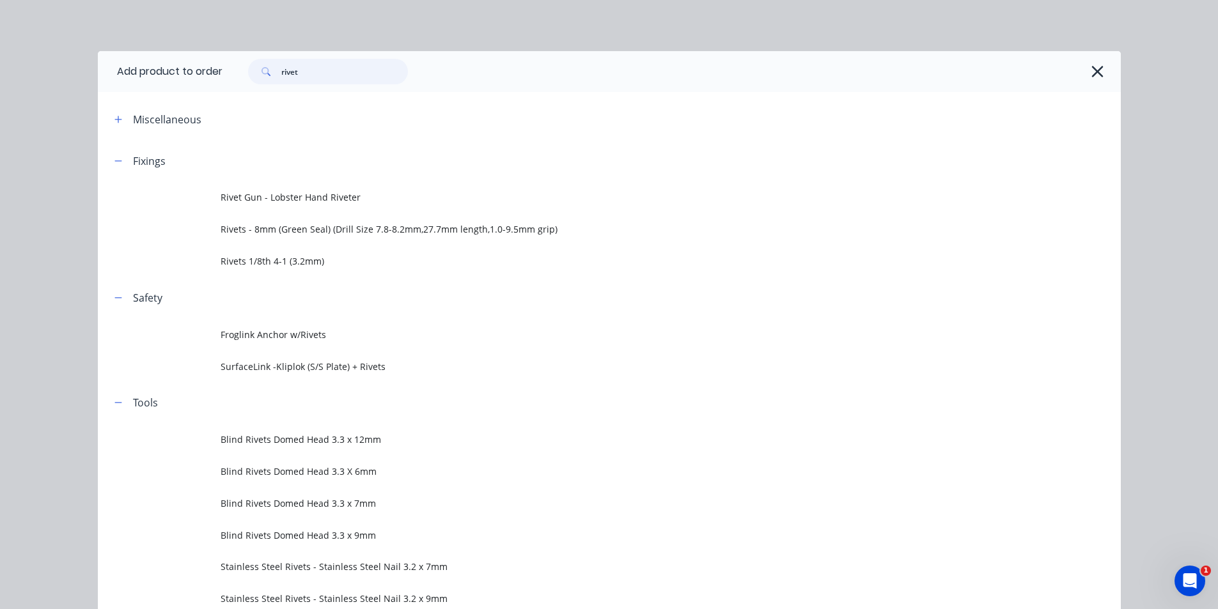
click at [289, 68] on input "rivet" at bounding box center [344, 72] width 127 height 26
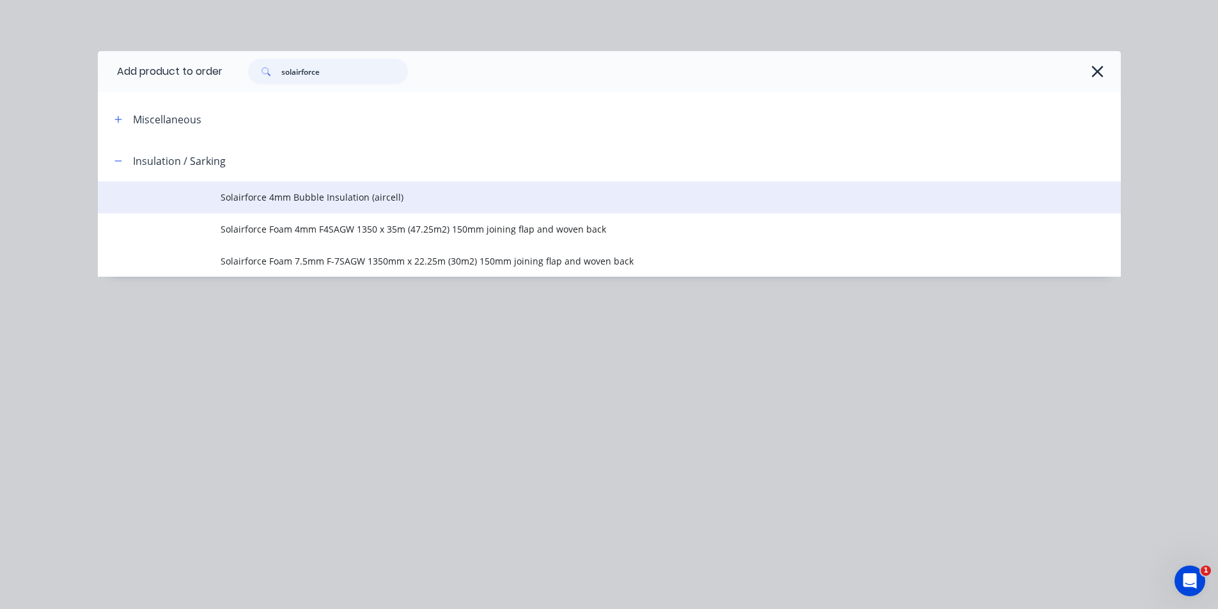
type input "solairforce"
click at [361, 193] on span "Solairforce 4mm Bubble Insulation (aircell)" at bounding box center [581, 197] width 720 height 13
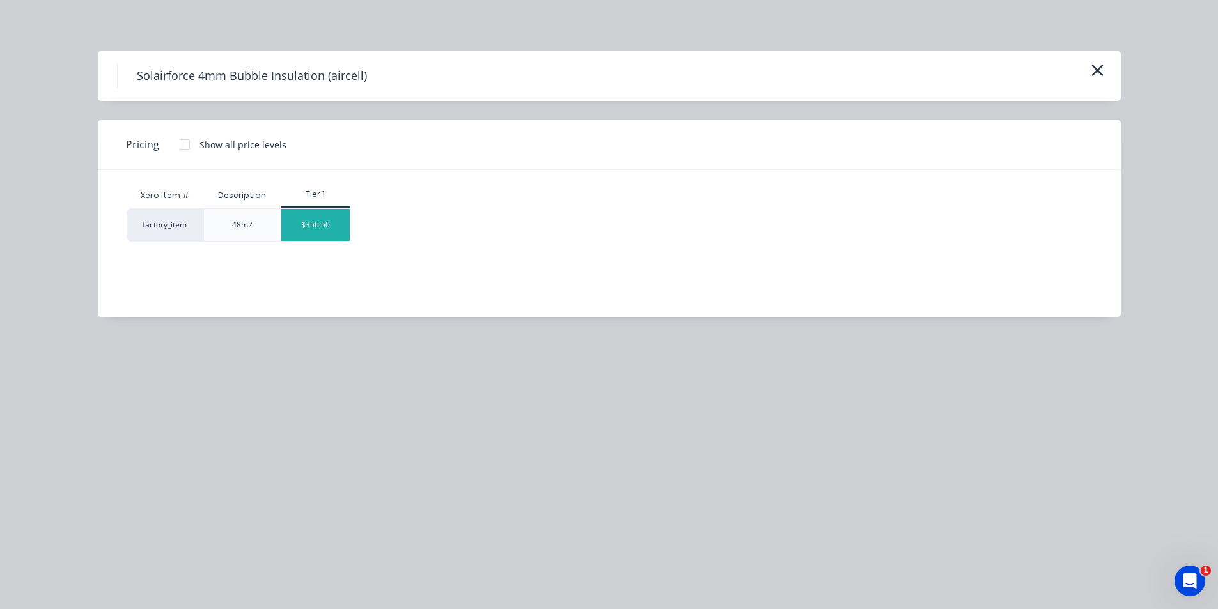
click at [336, 234] on div "$356.50" at bounding box center [315, 225] width 68 height 32
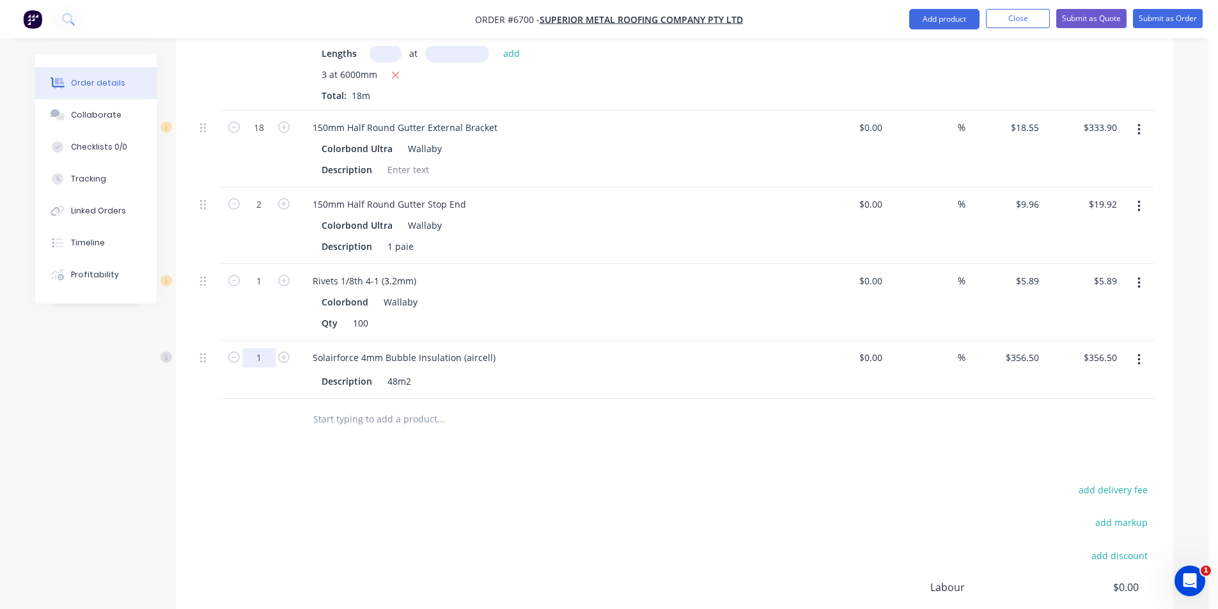
drag, startPoint x: 270, startPoint y: 316, endPoint x: 313, endPoint y: 331, distance: 46.1
type input "4"
type input "$1,426.00"
click at [798, 399] on div at bounding box center [674, 420] width 959 height 42
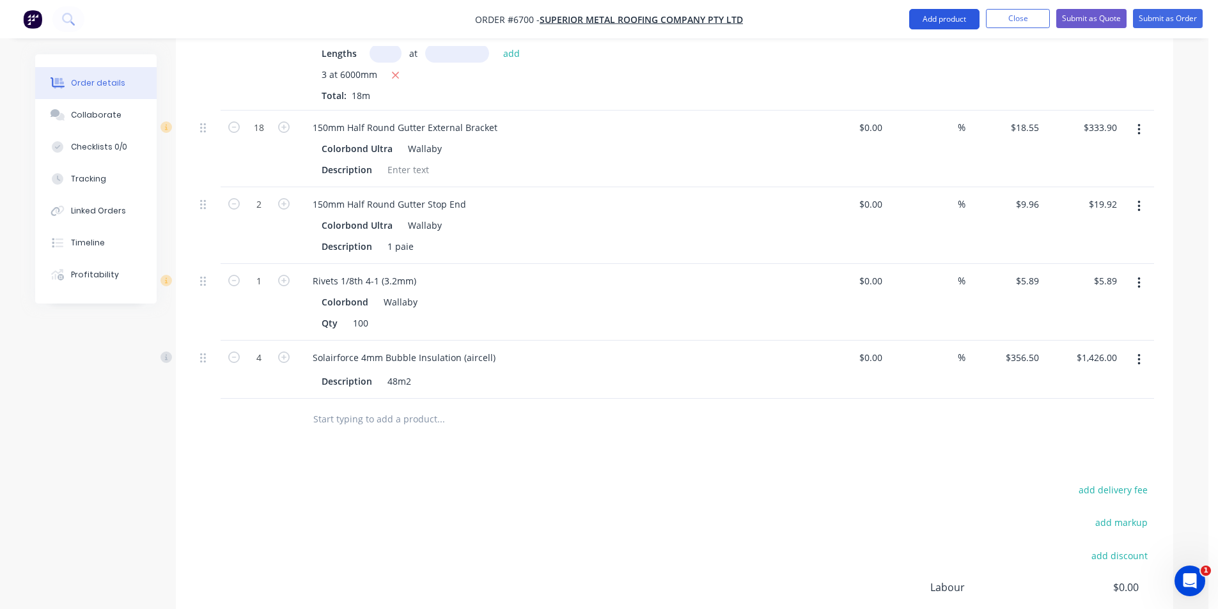
click at [909, 17] on button "Add product" at bounding box center [944, 19] width 70 height 20
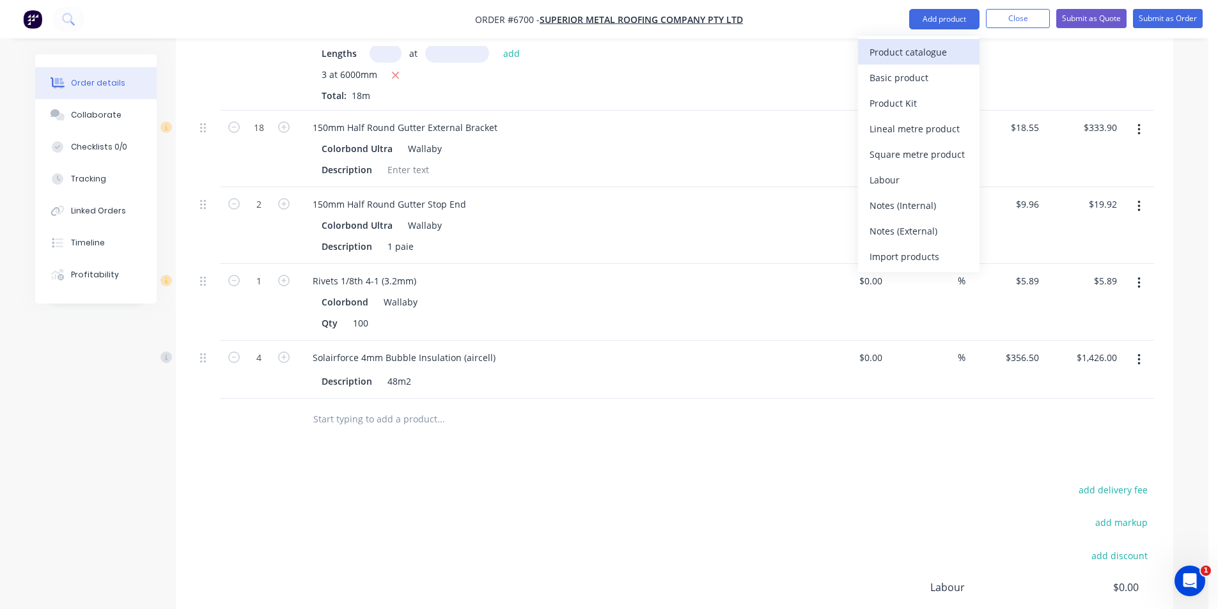
click at [926, 50] on div "Product catalogue" at bounding box center [919, 52] width 98 height 19
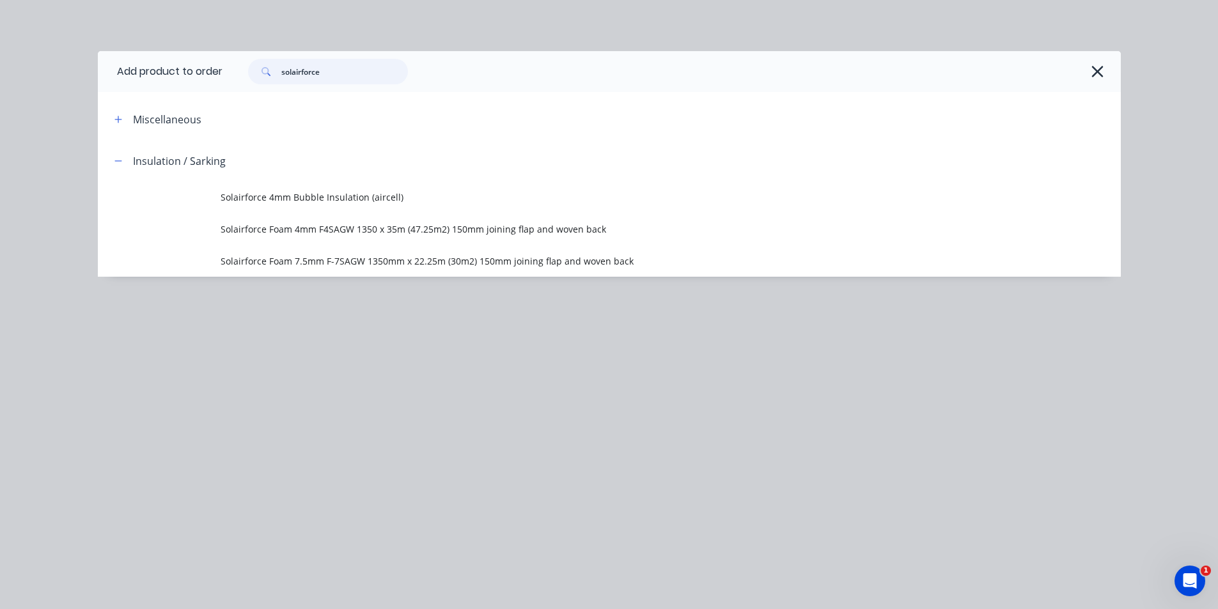
drag, startPoint x: 277, startPoint y: 76, endPoint x: 187, endPoint y: 76, distance: 90.1
click at [188, 76] on header "Add product to order solairforce" at bounding box center [609, 71] width 1023 height 41
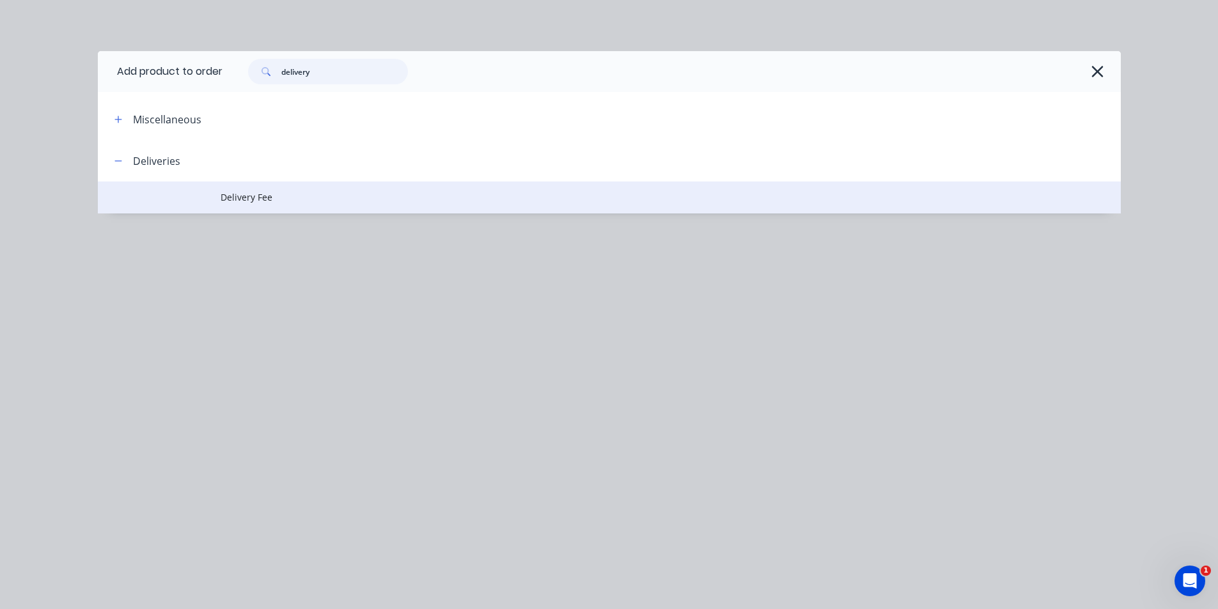
type input "delivery"
click at [264, 198] on span "Delivery Fee" at bounding box center [581, 197] width 720 height 13
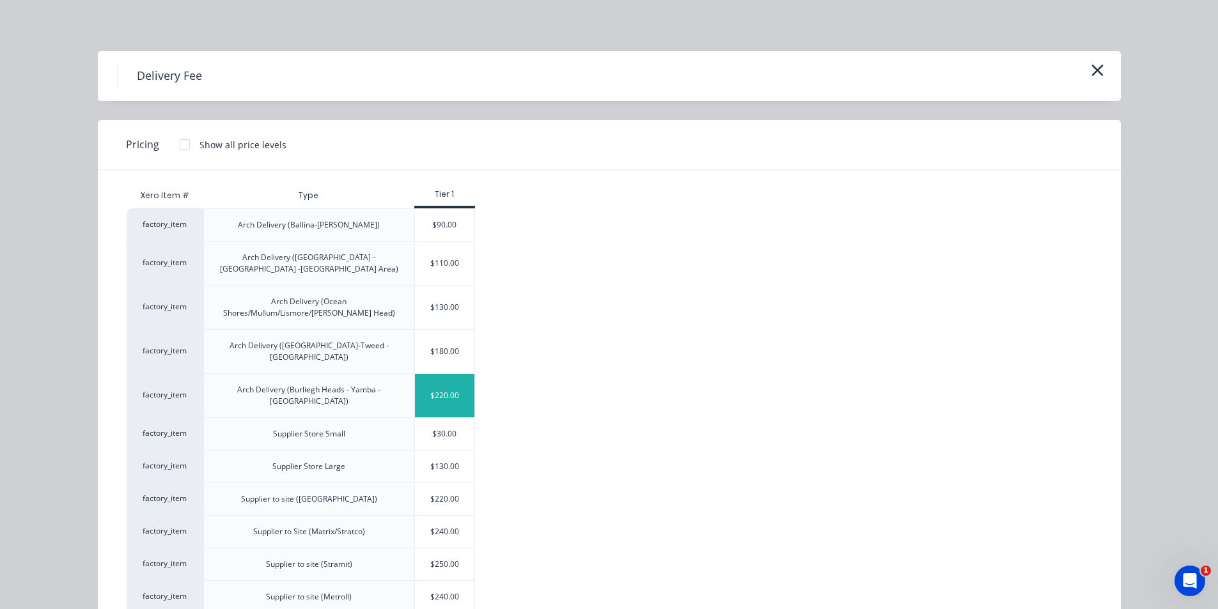
click at [451, 374] on div "$220.00" at bounding box center [445, 395] width 60 height 43
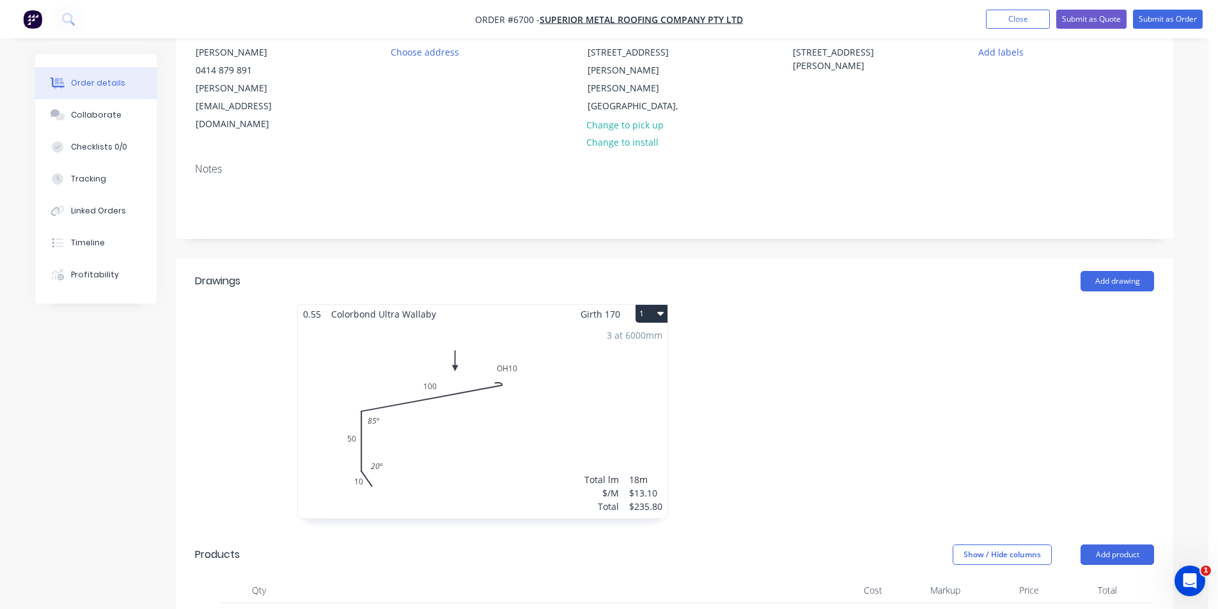
scroll to position [0, 0]
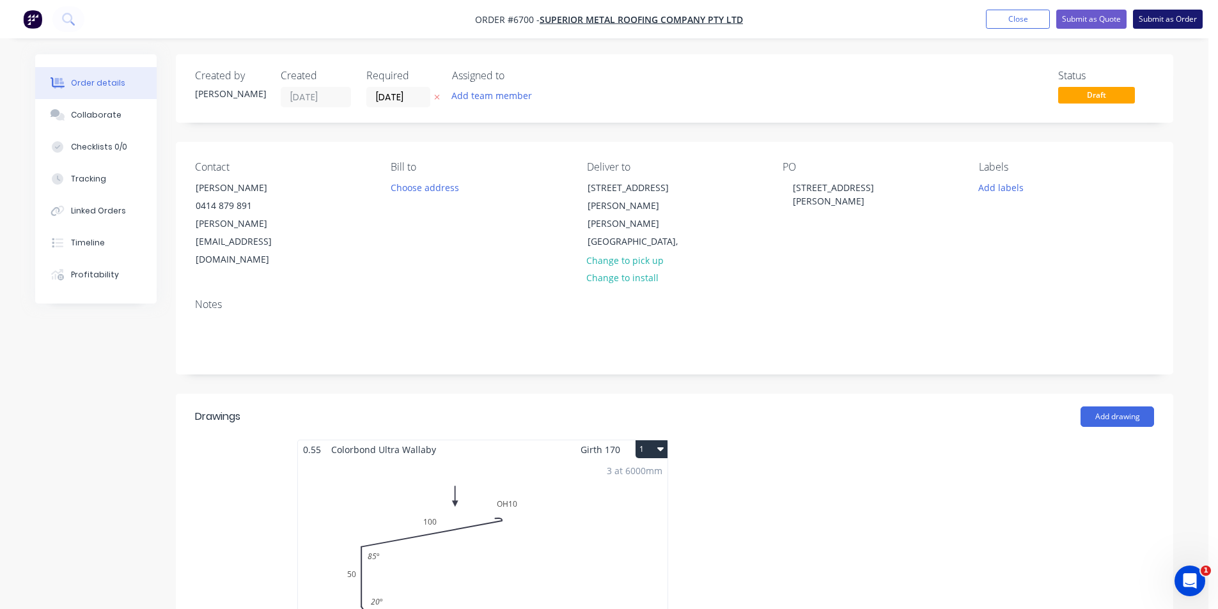
click at [1178, 25] on button "Submit as Order" at bounding box center [1168, 19] width 70 height 19
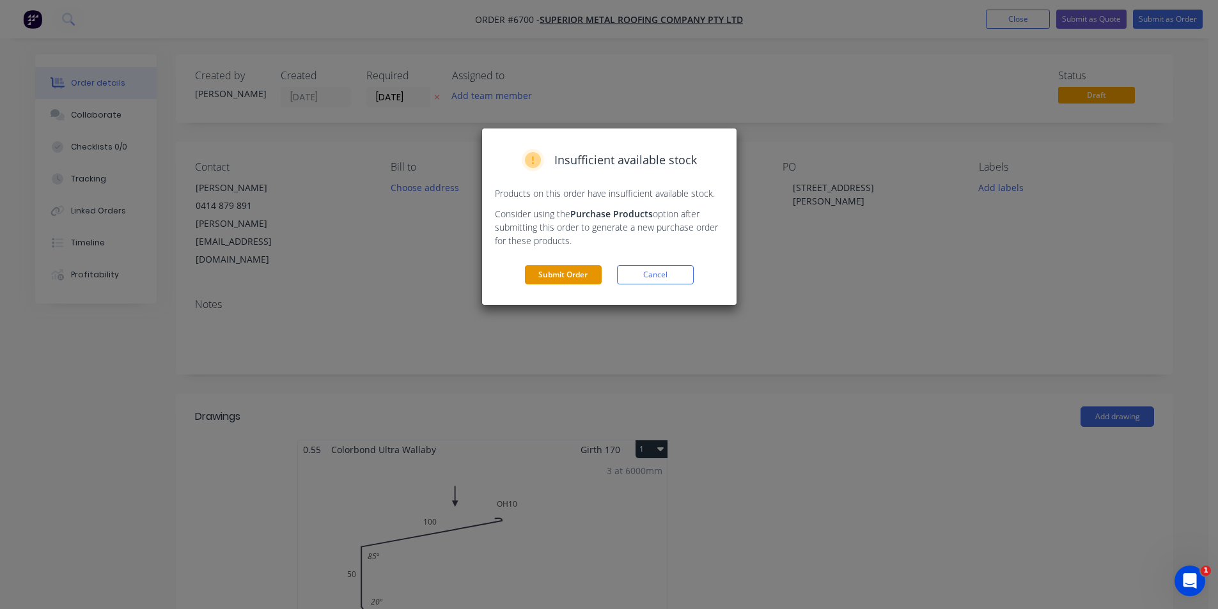
click at [580, 273] on button "Submit Order" at bounding box center [563, 274] width 77 height 19
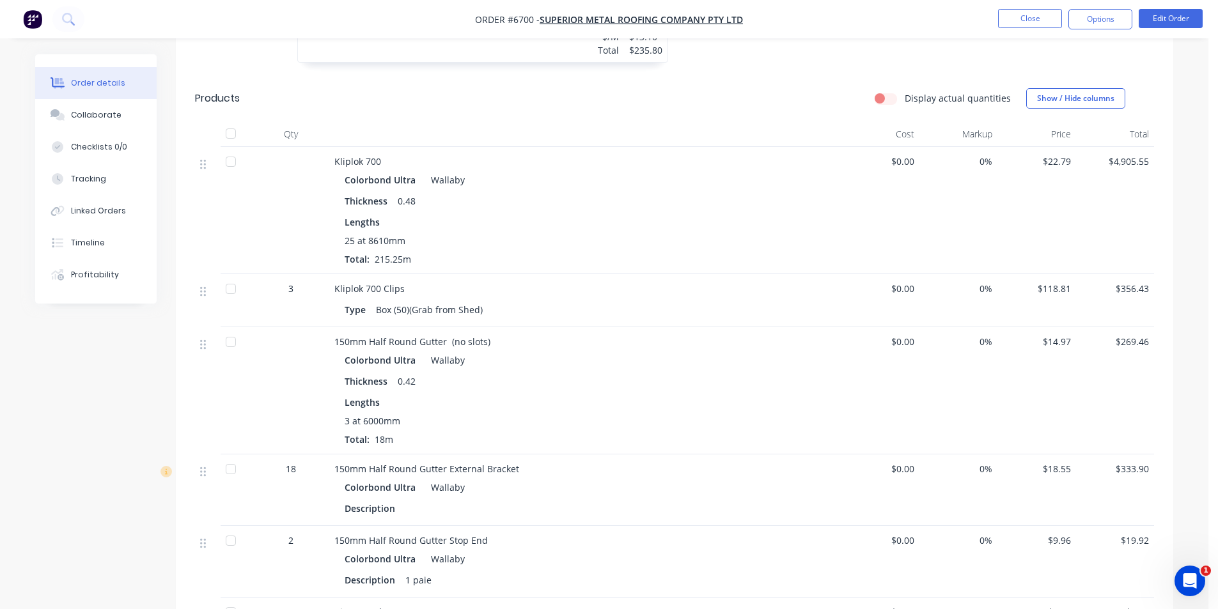
scroll to position [575, 0]
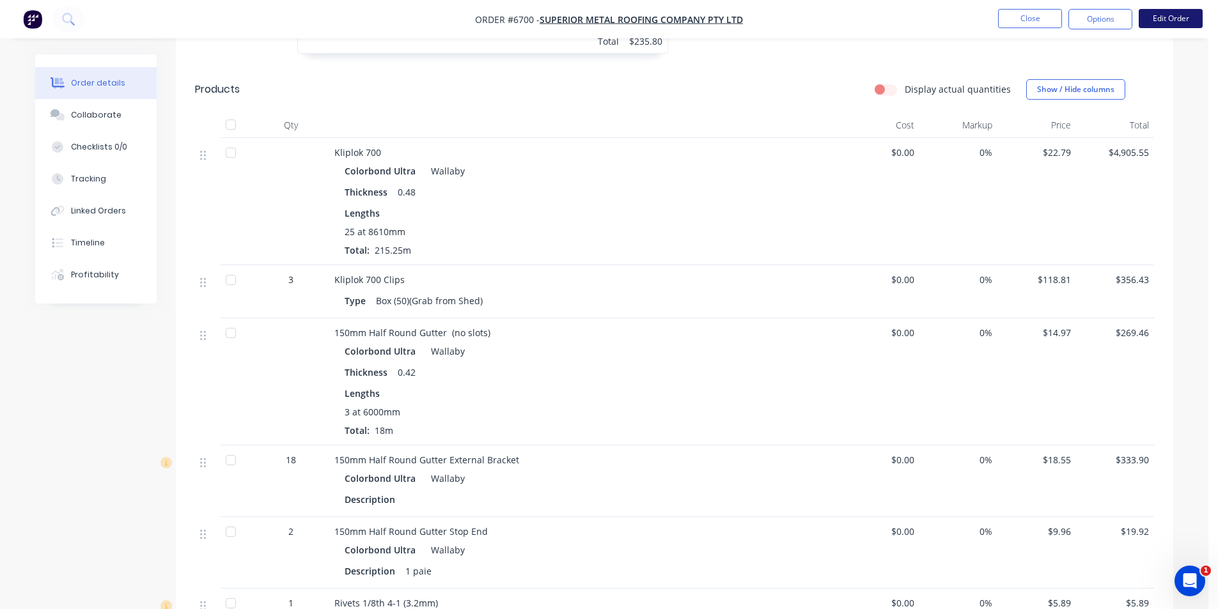
click at [1155, 26] on button "Edit Order" at bounding box center [1171, 18] width 64 height 19
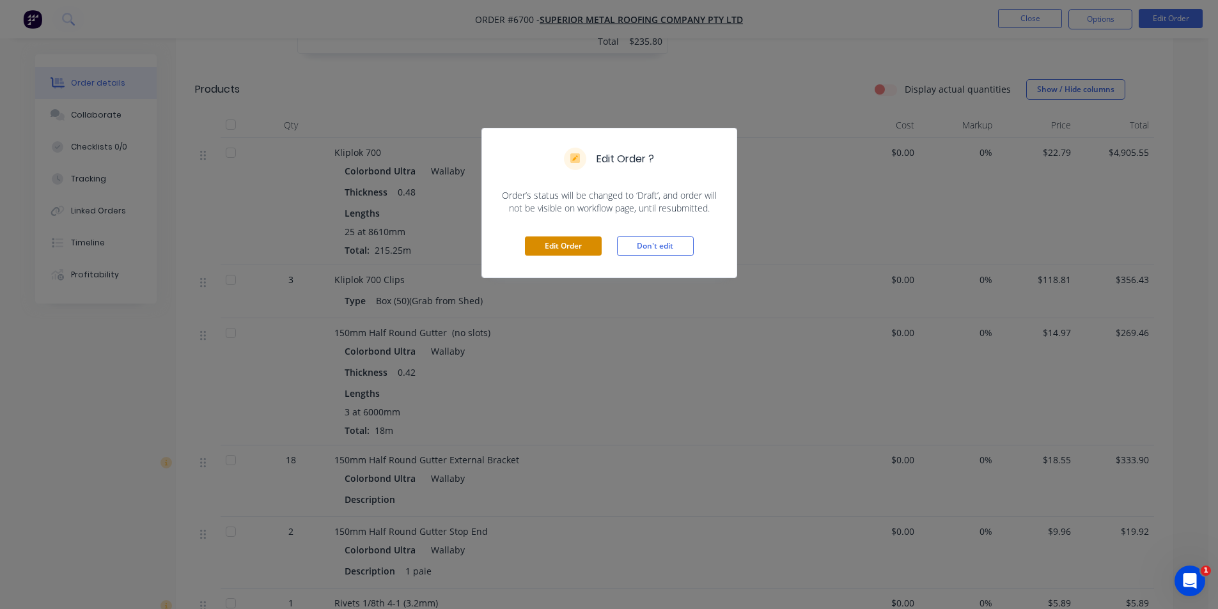
click at [564, 250] on button "Edit Order" at bounding box center [563, 246] width 77 height 19
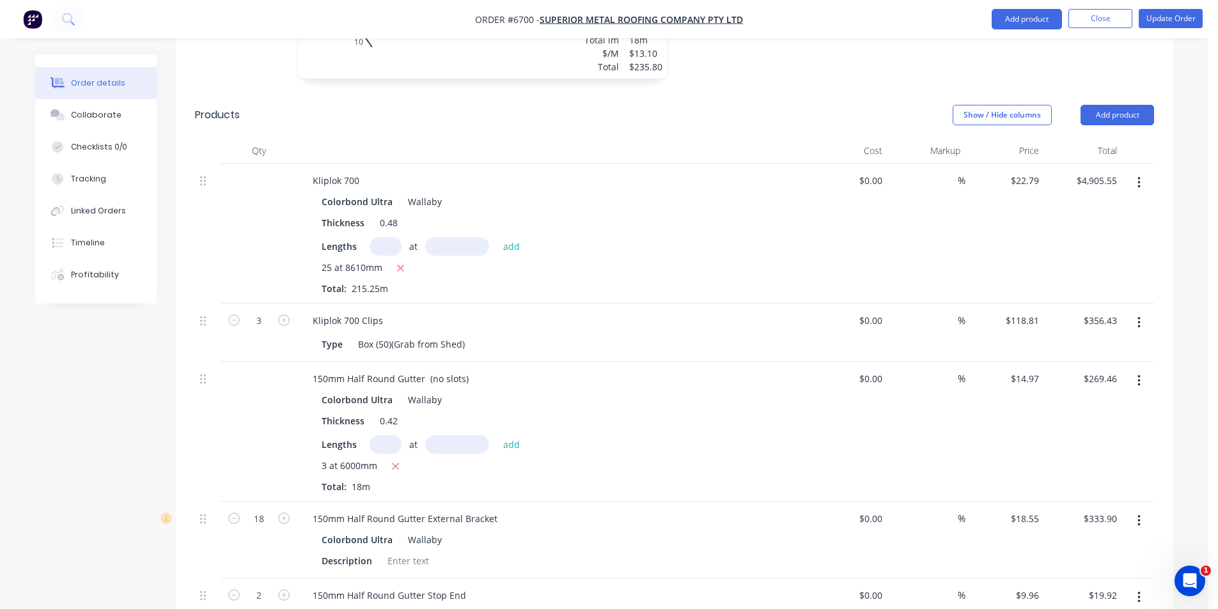
scroll to position [703, 0]
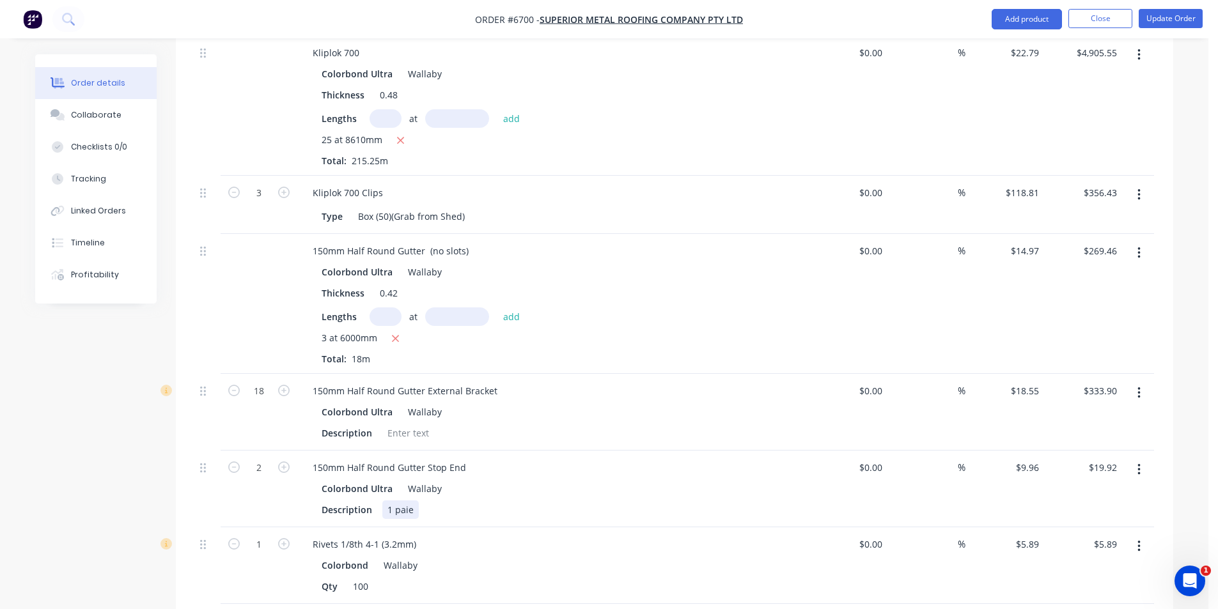
click at [412, 501] on div "1 paie" at bounding box center [400, 510] width 36 height 19
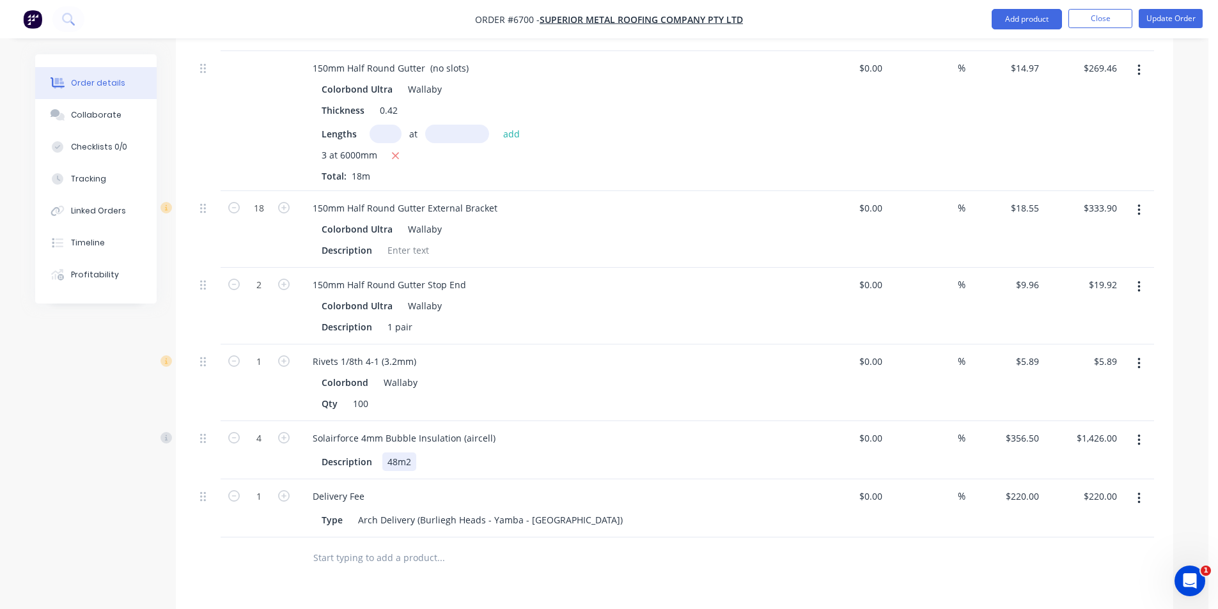
scroll to position [959, 0]
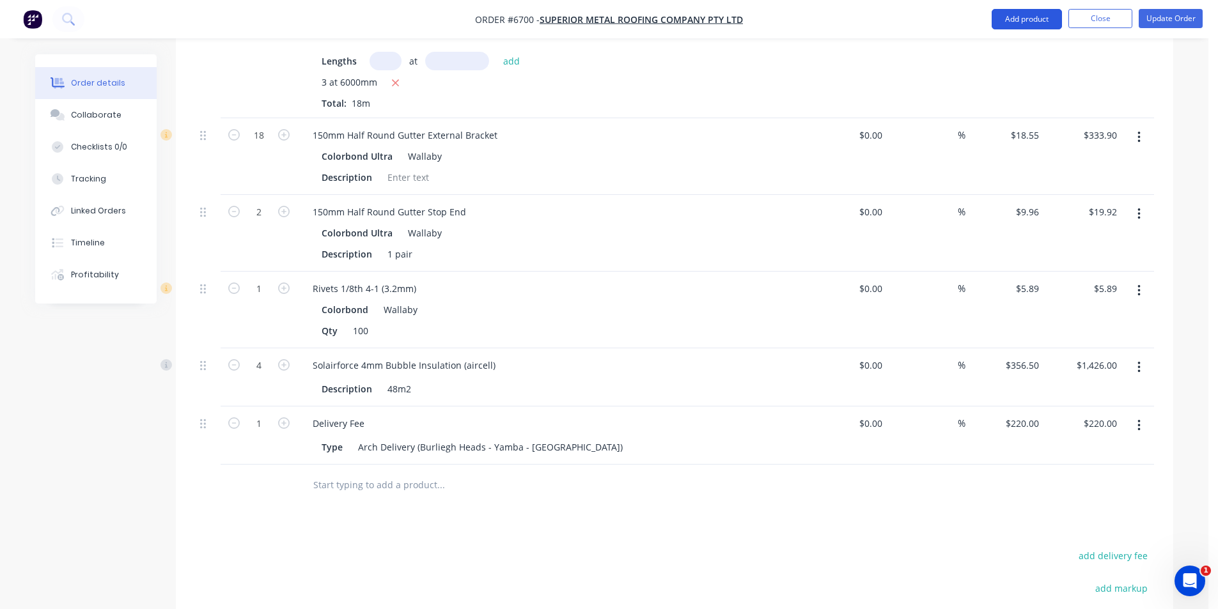
click at [1034, 10] on button "Add product" at bounding box center [1027, 19] width 70 height 20
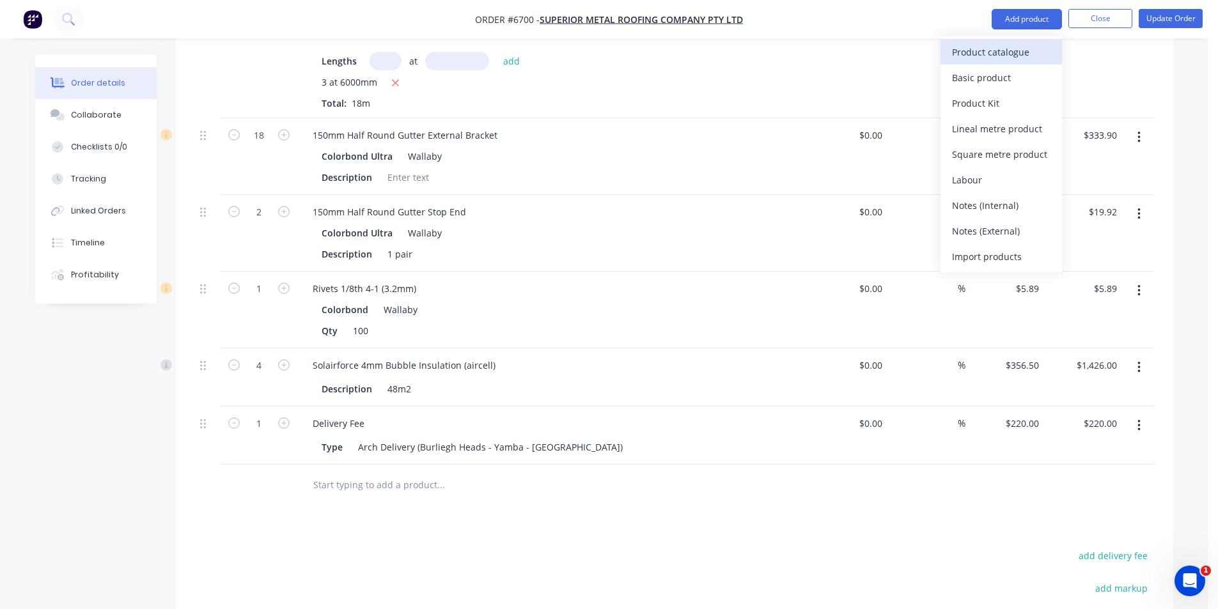
click at [1009, 56] on div "Product catalogue" at bounding box center [1001, 52] width 98 height 19
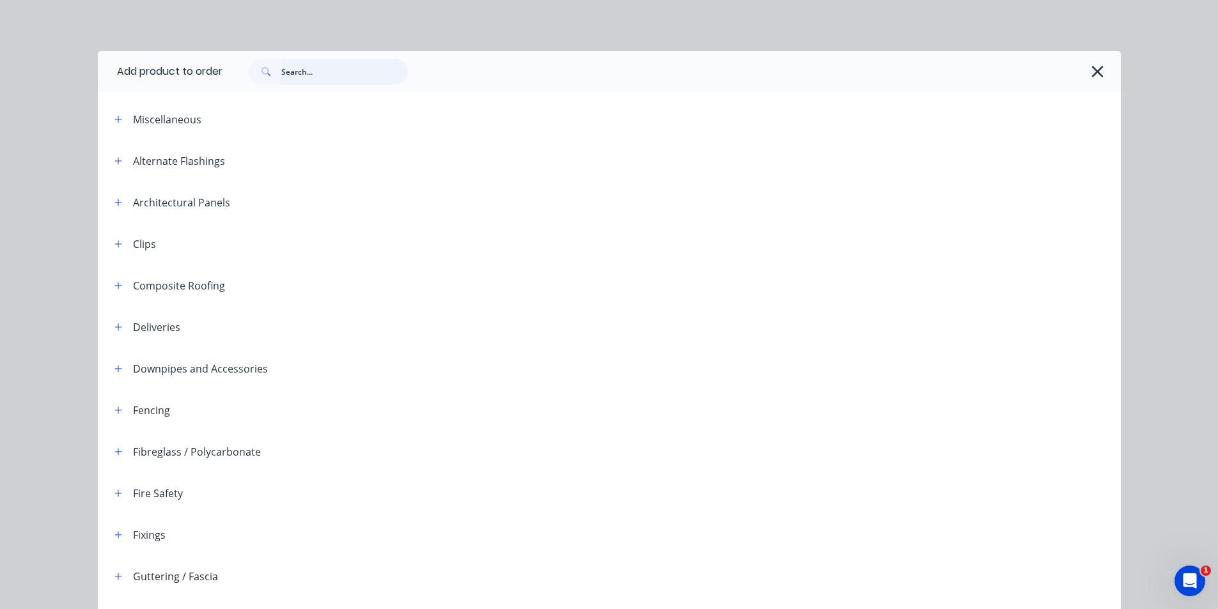
click at [358, 82] on input "text" at bounding box center [344, 72] width 127 height 26
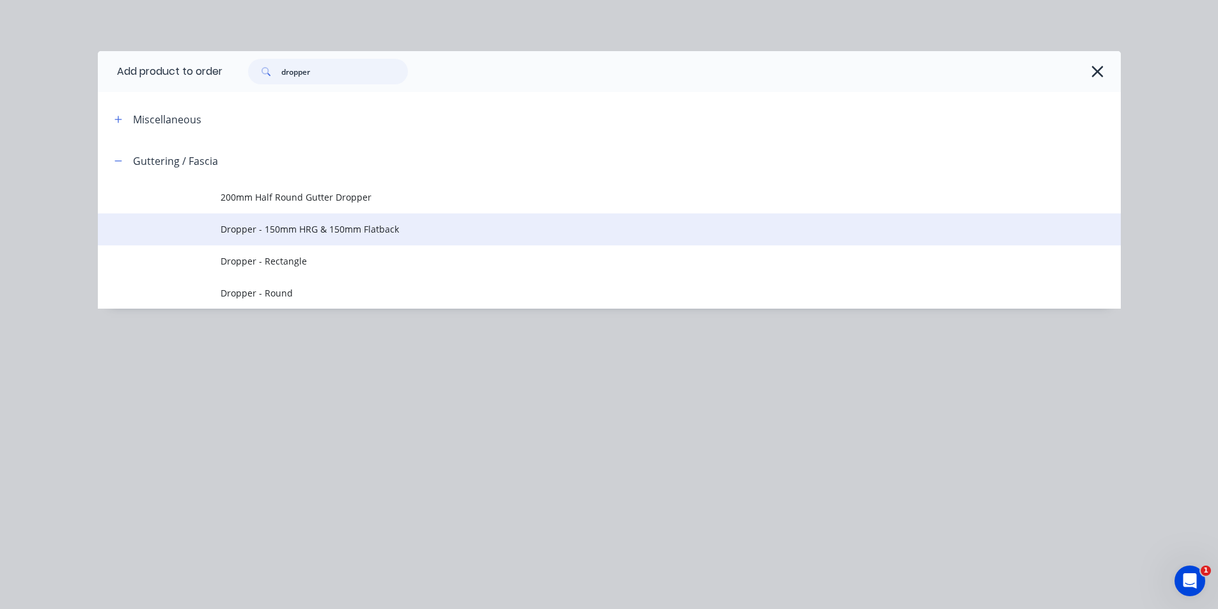
type input "dropper"
click at [320, 225] on span "Dropper - 150mm HRG & 150mm Flatback" at bounding box center [581, 228] width 720 height 13
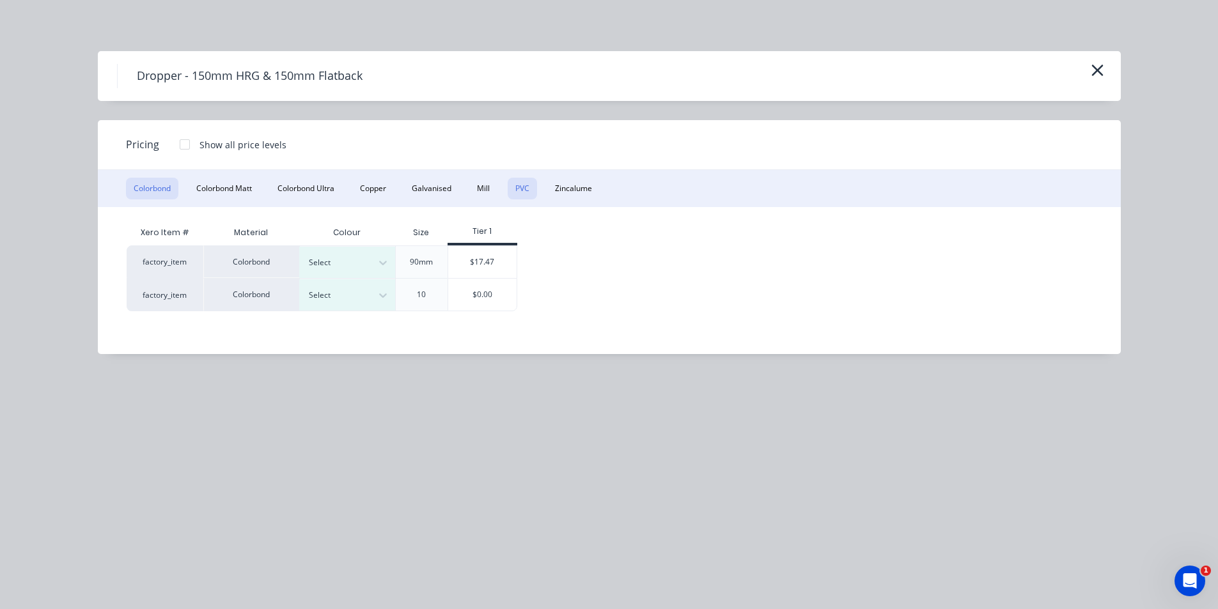
click at [523, 186] on button "PVC" at bounding box center [522, 189] width 29 height 22
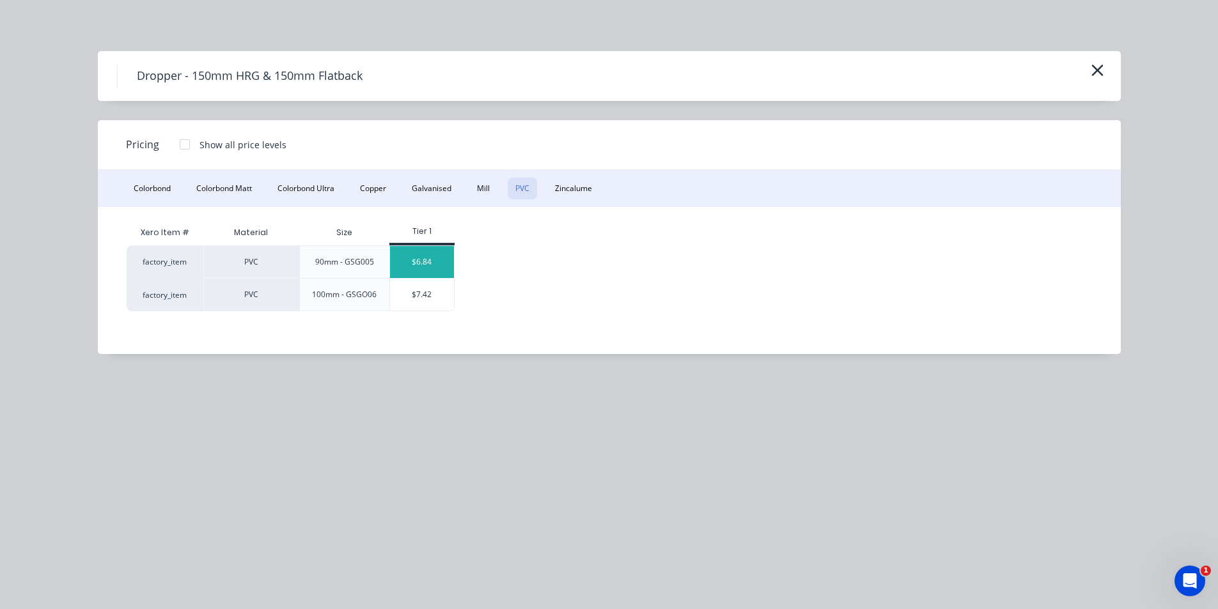
click at [439, 259] on div "$6.84" at bounding box center [422, 262] width 64 height 32
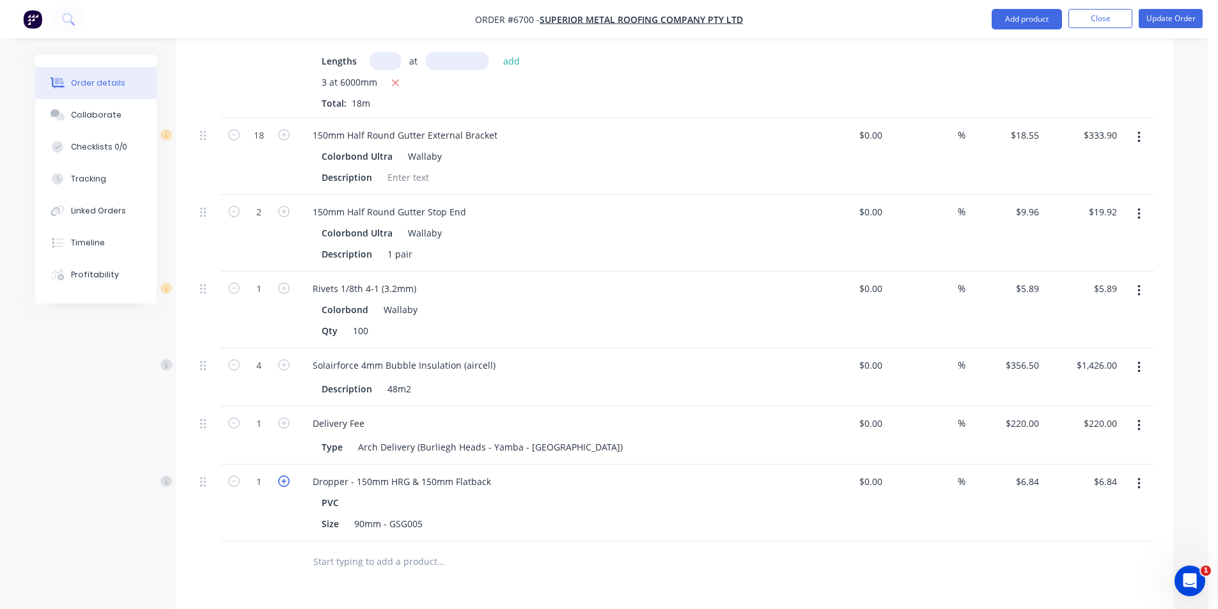
click at [279, 476] on icon "button" at bounding box center [284, 482] width 12 height 12
type input "2"
type input "$13.68"
click at [279, 476] on icon "button" at bounding box center [284, 482] width 12 height 12
type input "3"
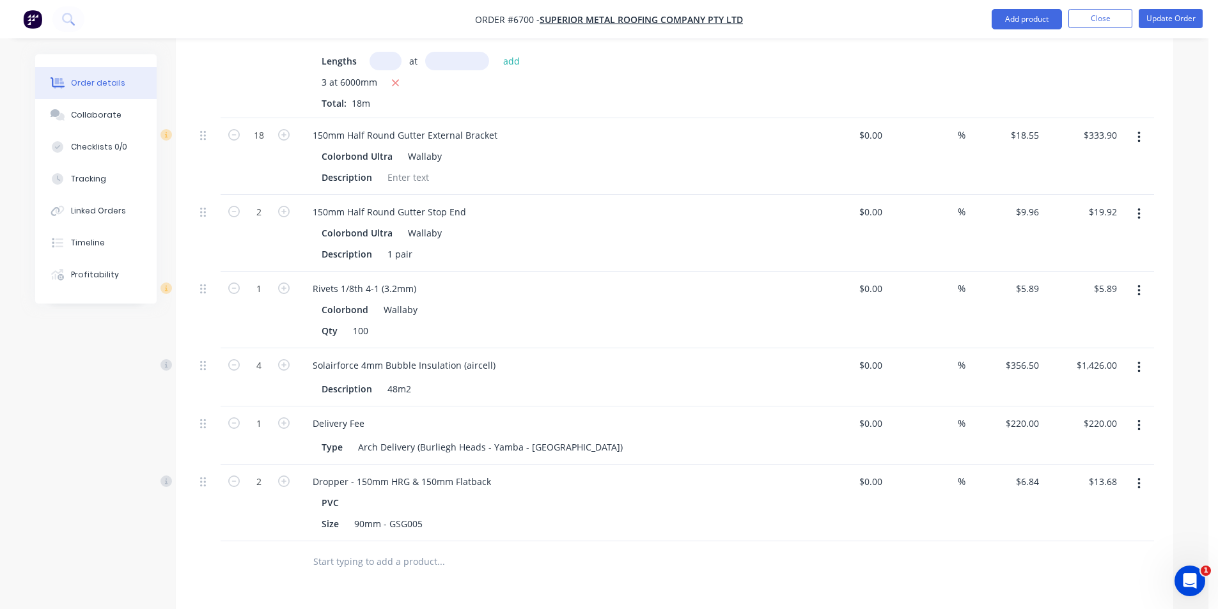
type input "$20.52"
click at [1190, 13] on button "Update Order" at bounding box center [1171, 18] width 64 height 19
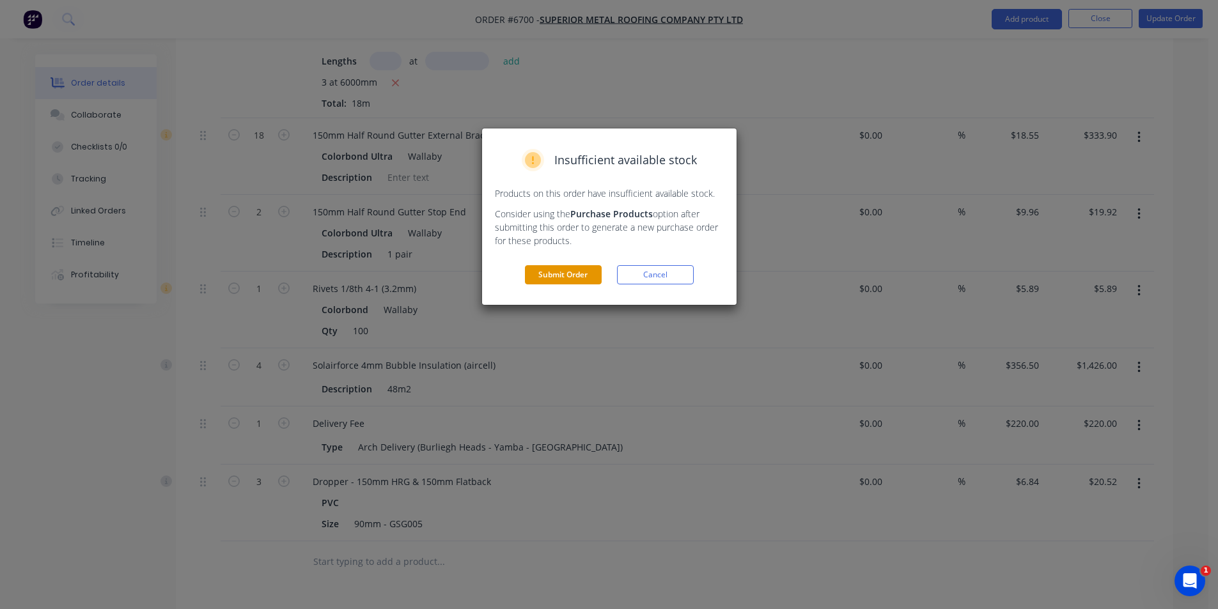
click at [536, 269] on button "Submit Order" at bounding box center [563, 274] width 77 height 19
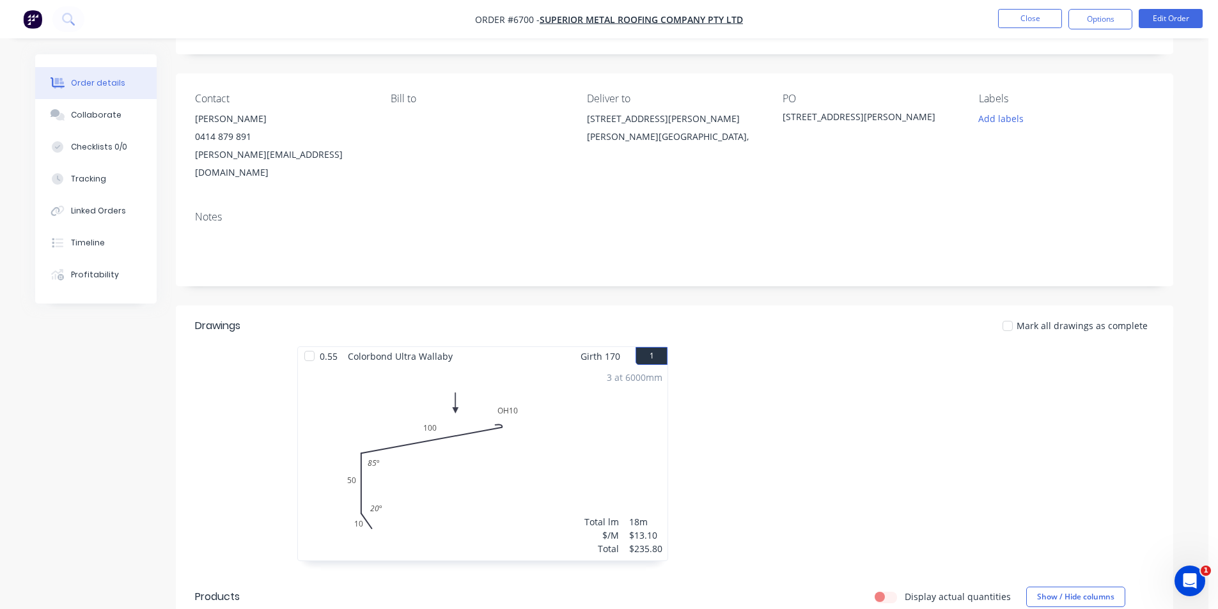
scroll to position [0, 0]
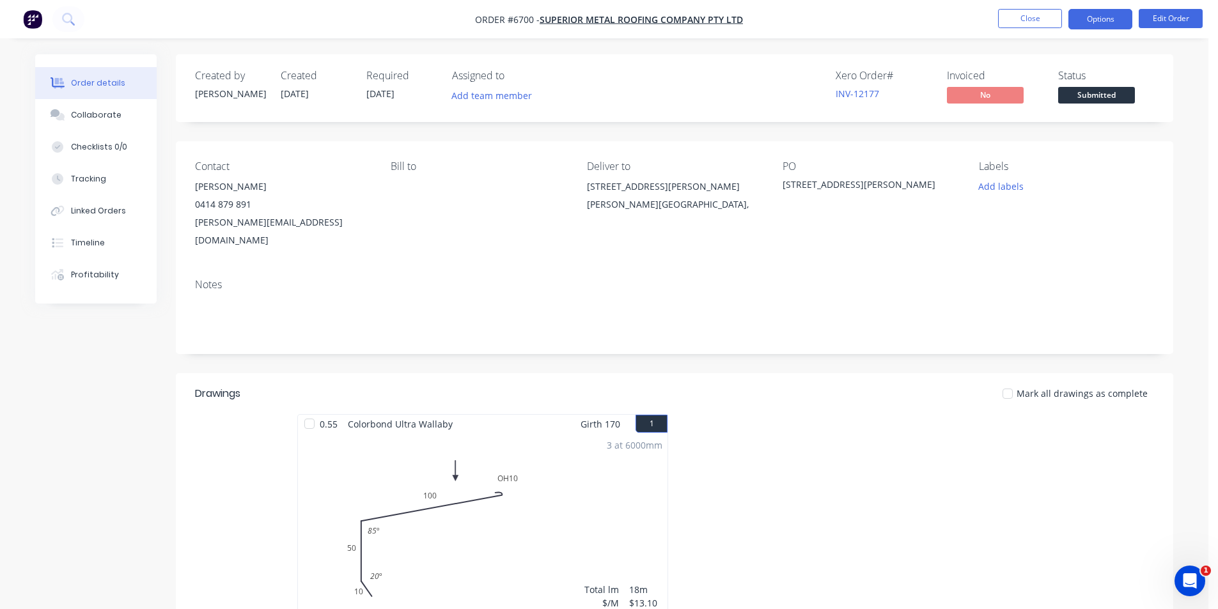
click at [1106, 27] on button "Options" at bounding box center [1100, 19] width 64 height 20
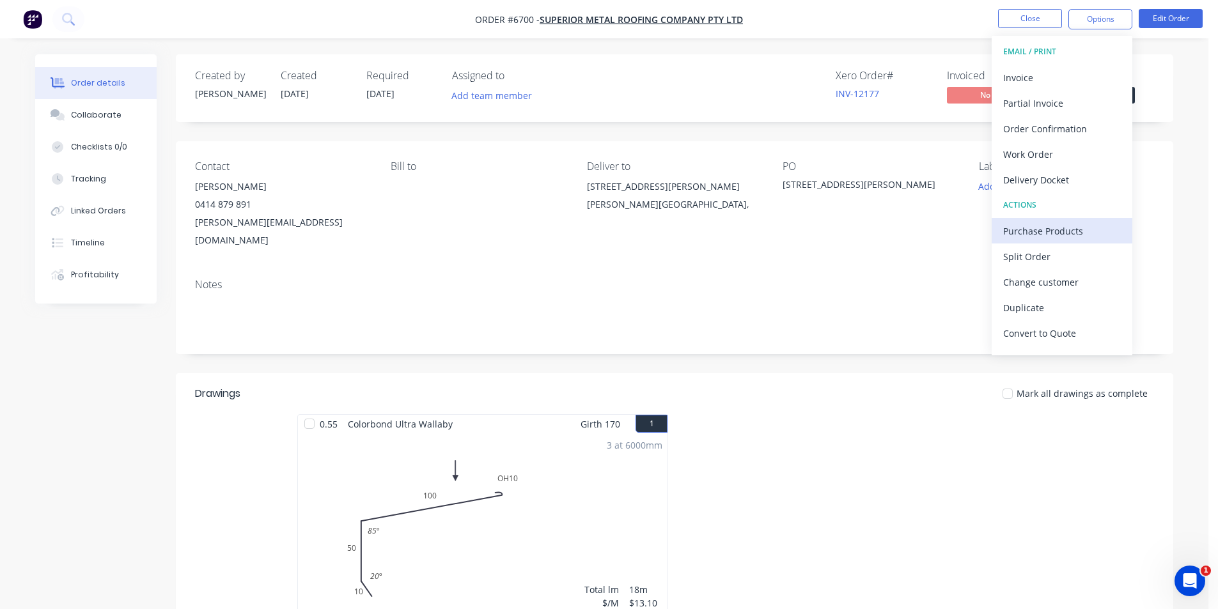
click at [1056, 235] on div "Purchase Products" at bounding box center [1062, 231] width 118 height 19
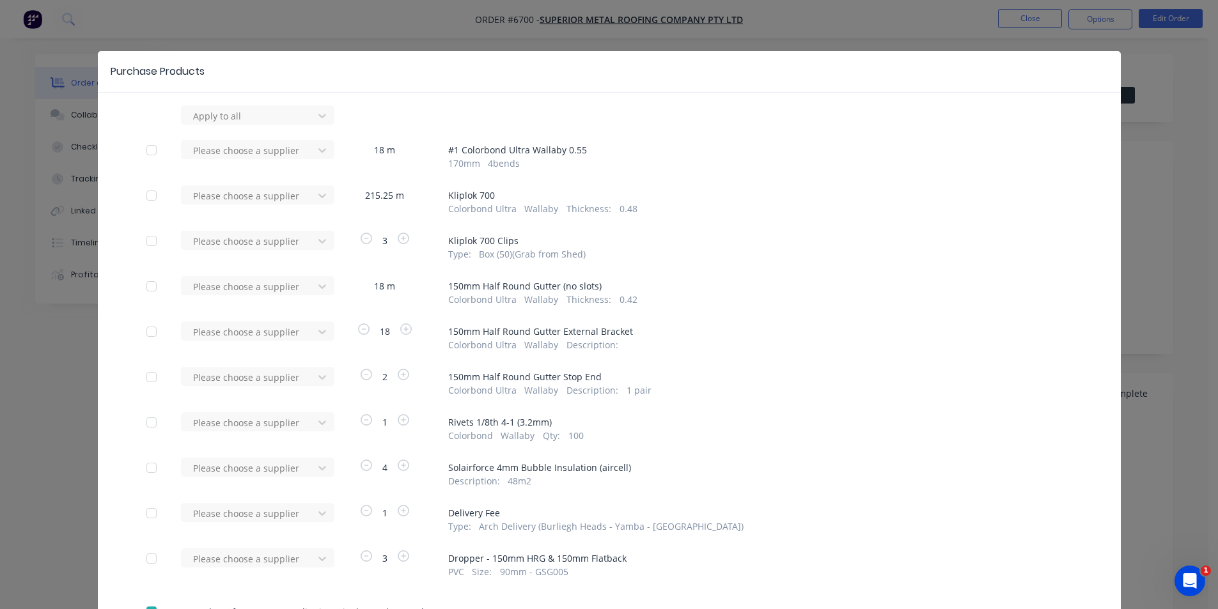
click at [302, 206] on div "Please choose a supplier" at bounding box center [251, 200] width 141 height 30
click at [289, 124] on div at bounding box center [249, 116] width 115 height 16
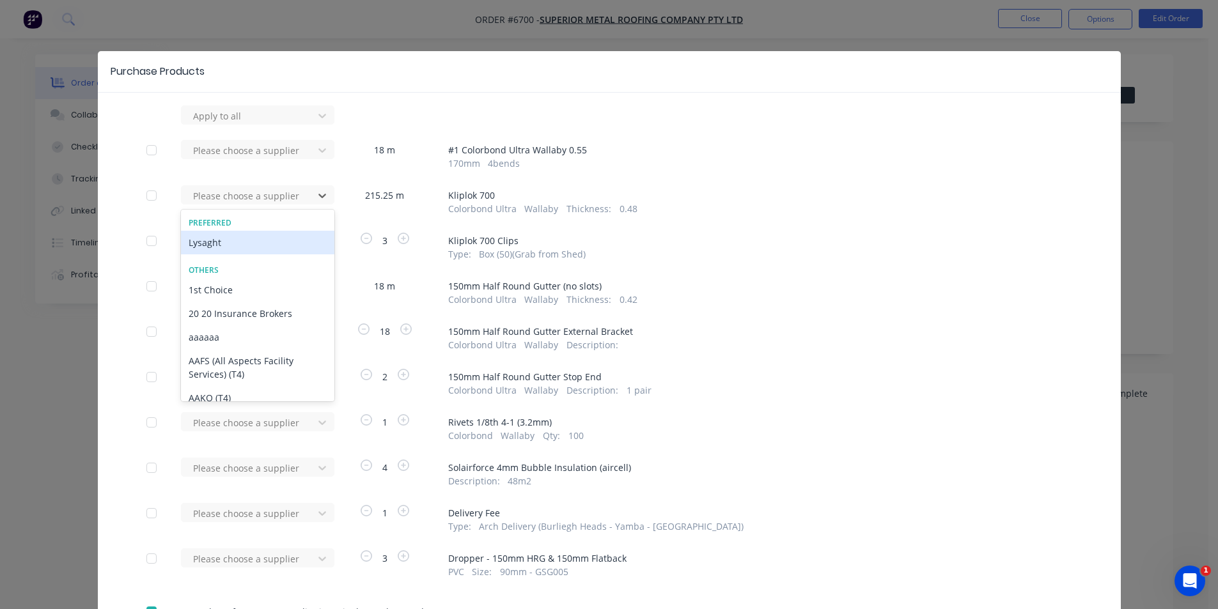
click at [249, 243] on div "Lysaght" at bounding box center [257, 243] width 153 height 24
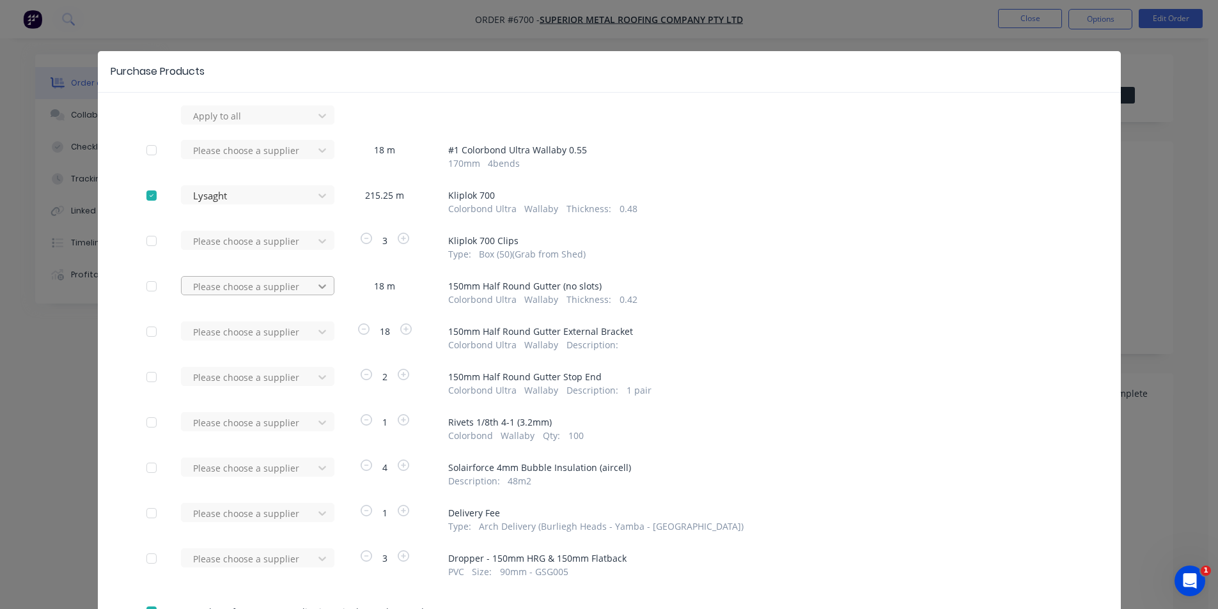
click at [315, 126] on div at bounding box center [322, 115] width 23 height 20
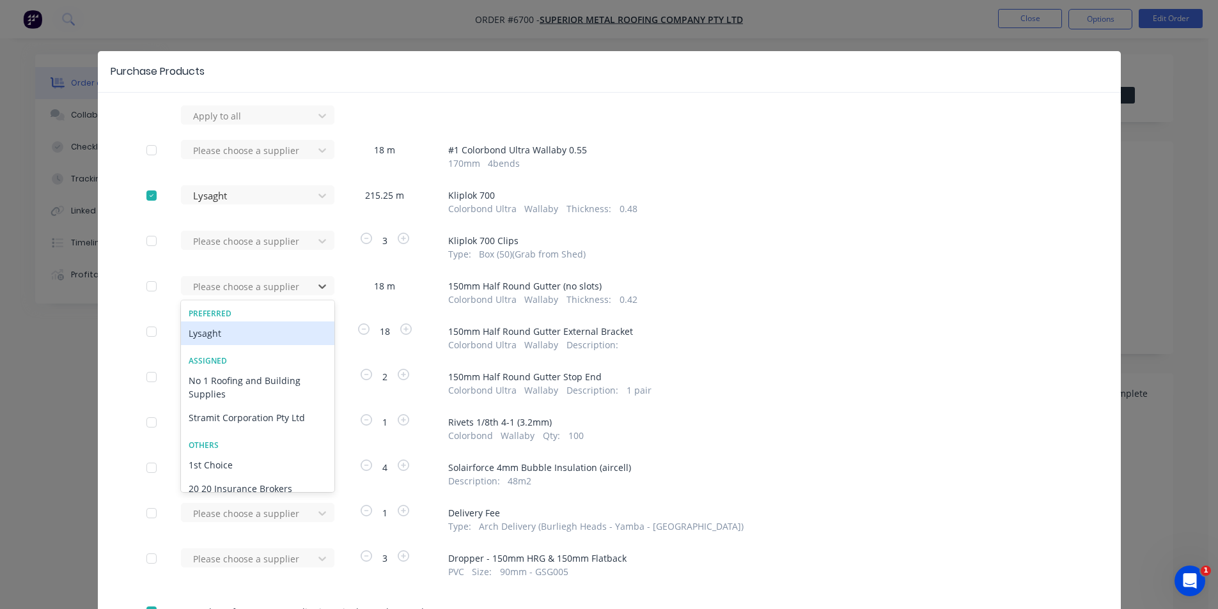
click at [277, 339] on div "Lysaght" at bounding box center [257, 334] width 153 height 24
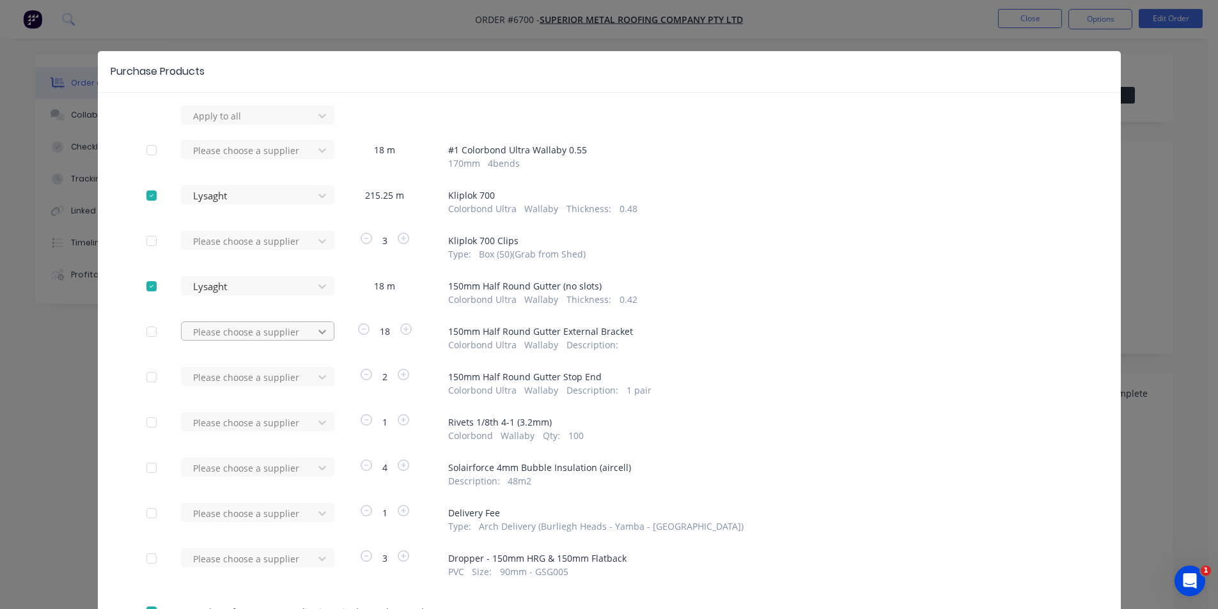
click at [311, 126] on div at bounding box center [322, 115] width 23 height 20
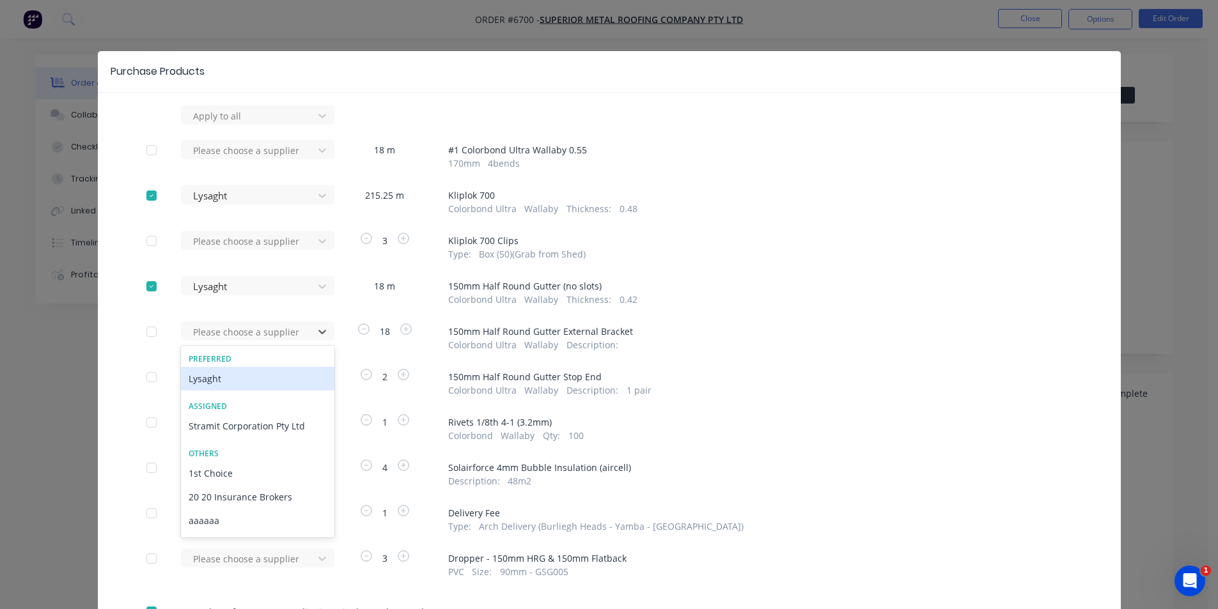
click at [265, 379] on div "Lysaght" at bounding box center [257, 379] width 153 height 24
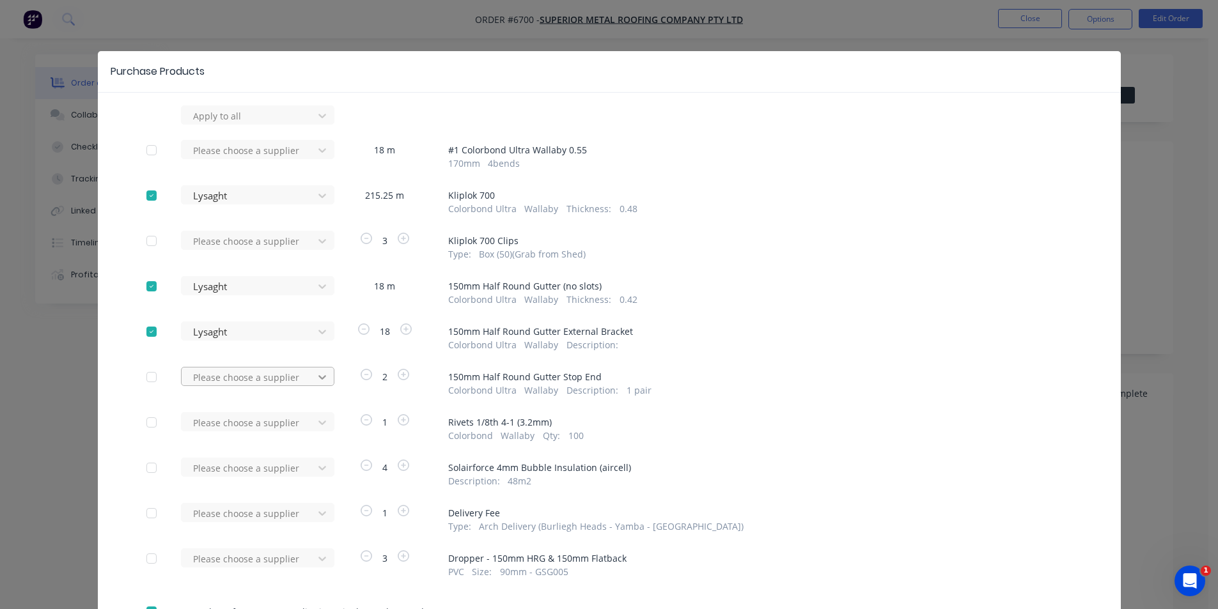
click at [311, 126] on div at bounding box center [322, 115] width 23 height 20
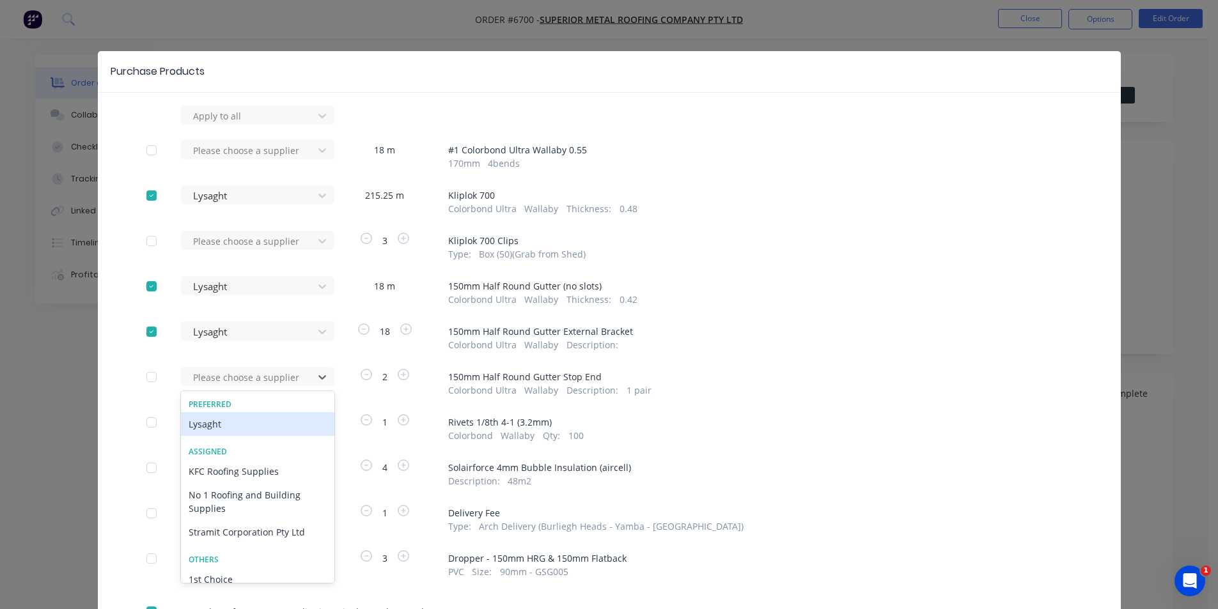
click at [261, 435] on div "Lysaght" at bounding box center [257, 424] width 153 height 24
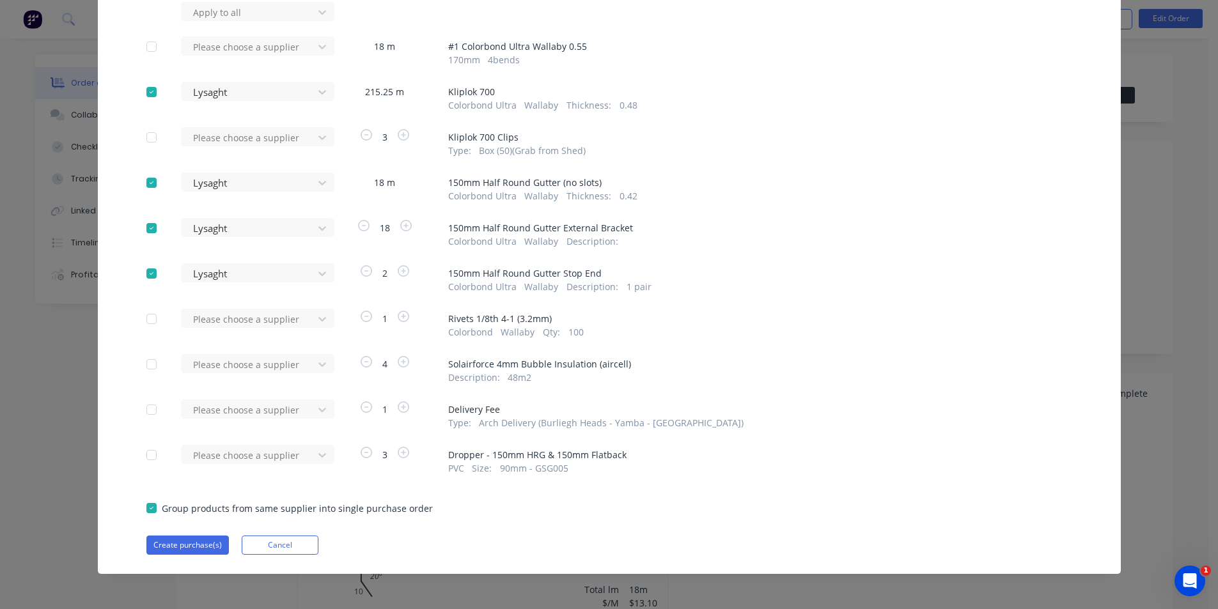
scroll to position [105, 0]
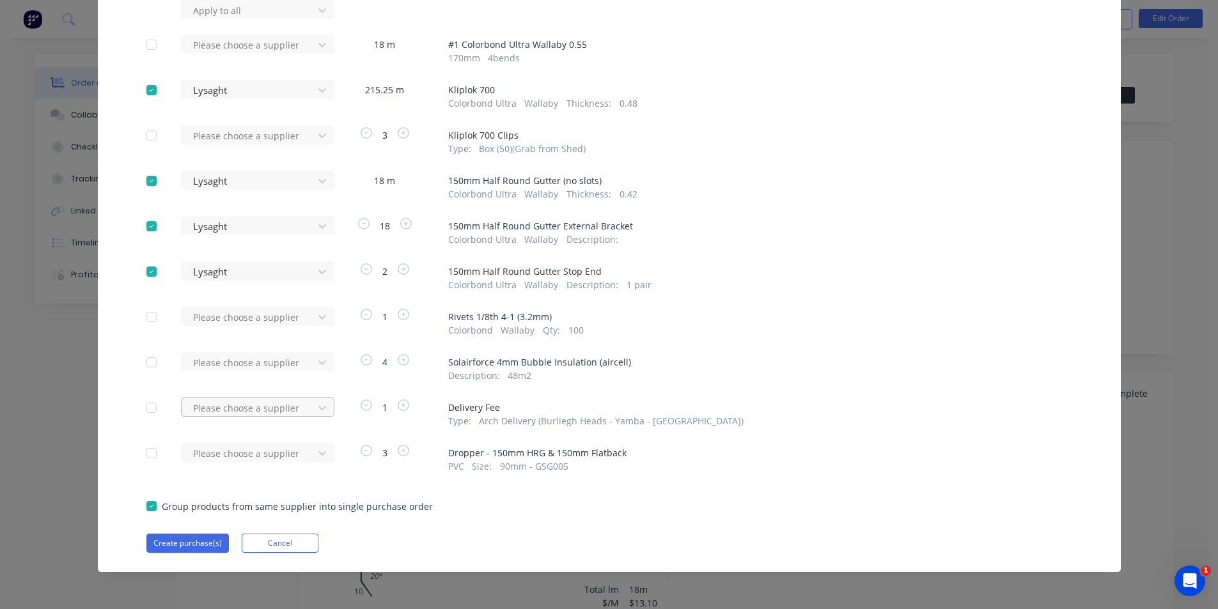
click at [302, 20] on div "Please choose a supplier" at bounding box center [249, 10] width 123 height 19
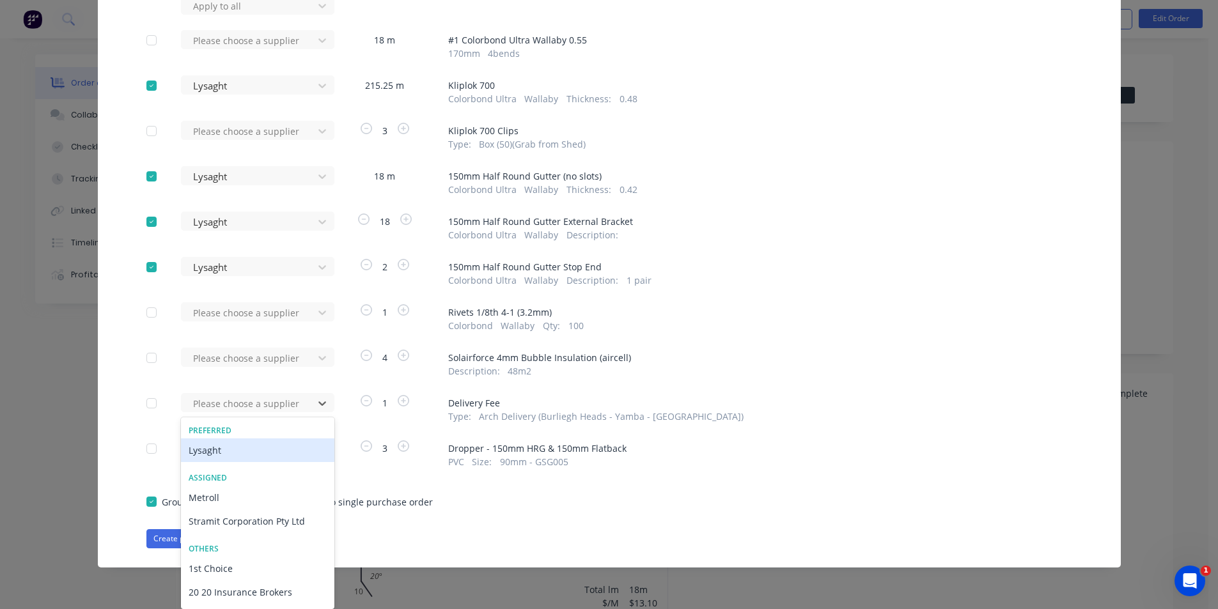
click at [254, 454] on div "Lysaght" at bounding box center [257, 451] width 153 height 24
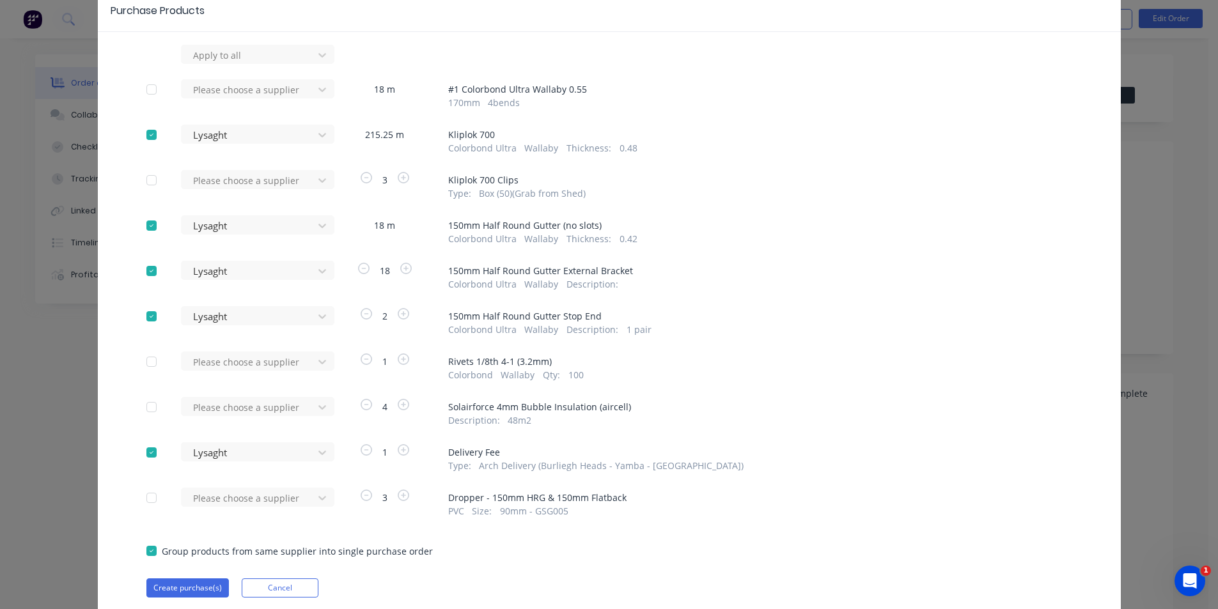
scroll to position [42, 0]
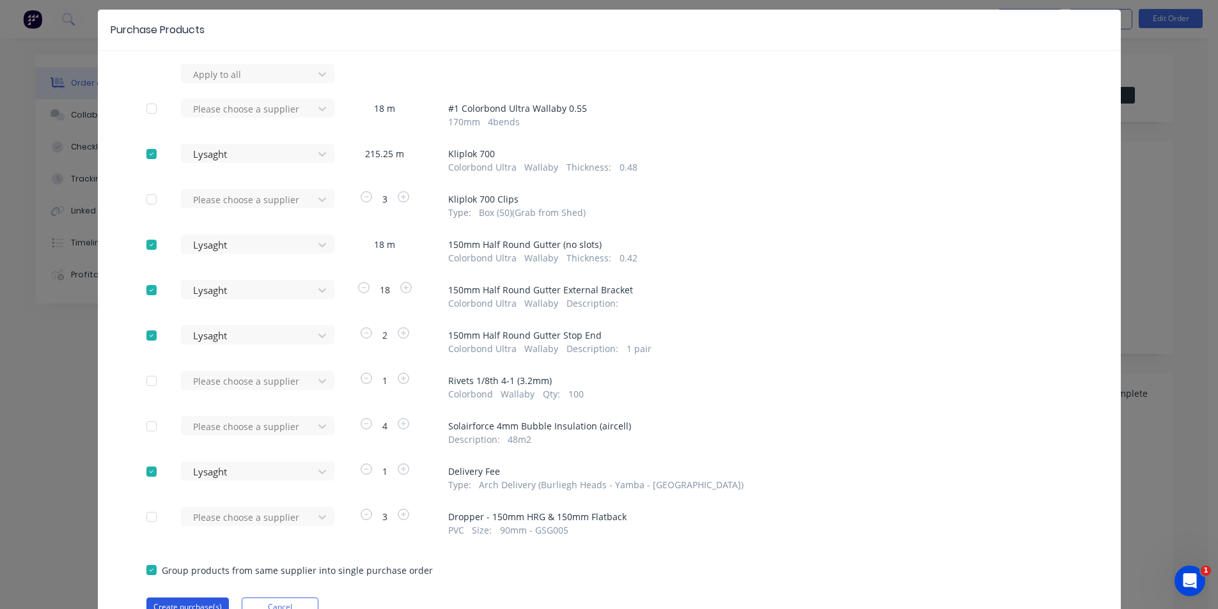
click at [204, 605] on button "Create purchase(s)" at bounding box center [187, 607] width 82 height 19
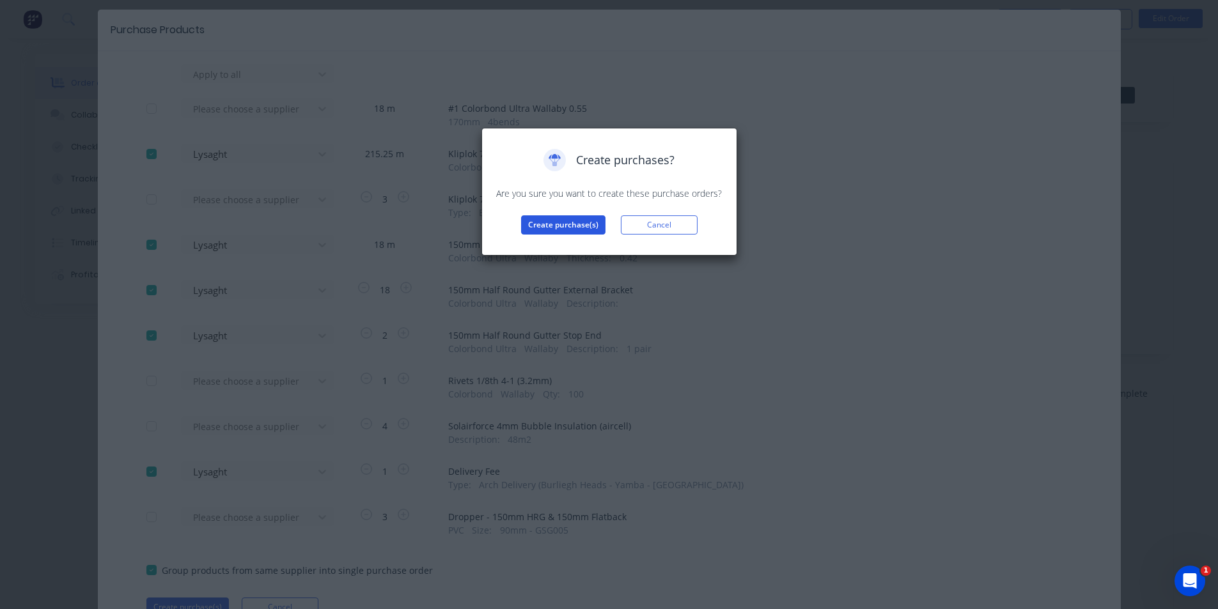
click at [575, 224] on button "Create purchase(s)" at bounding box center [563, 224] width 84 height 19
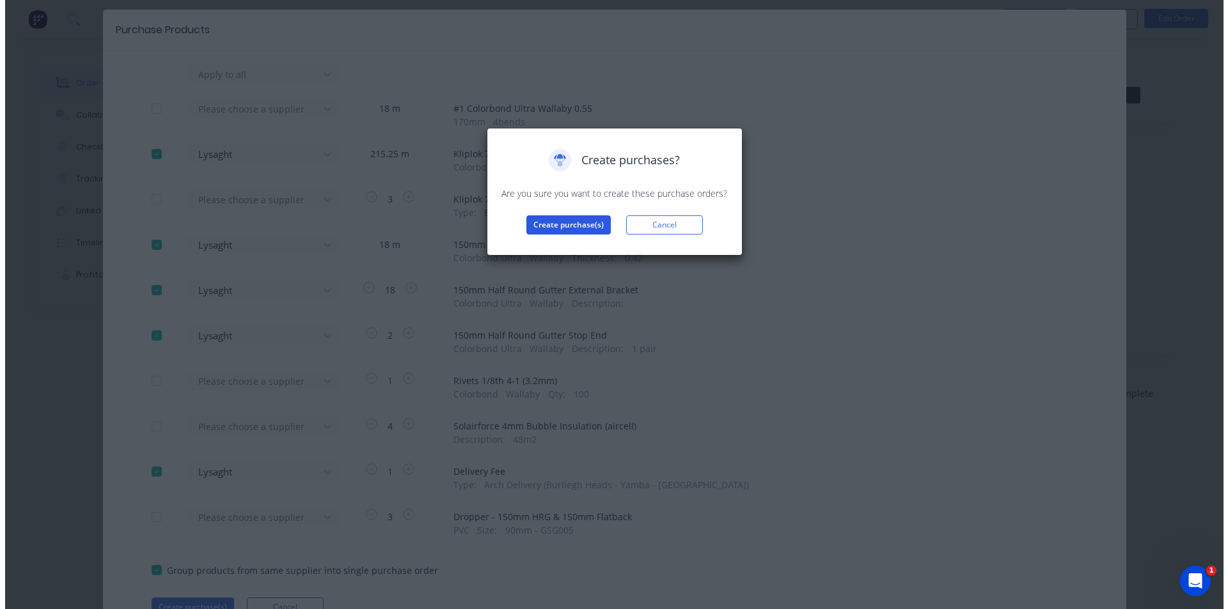
scroll to position [49, 0]
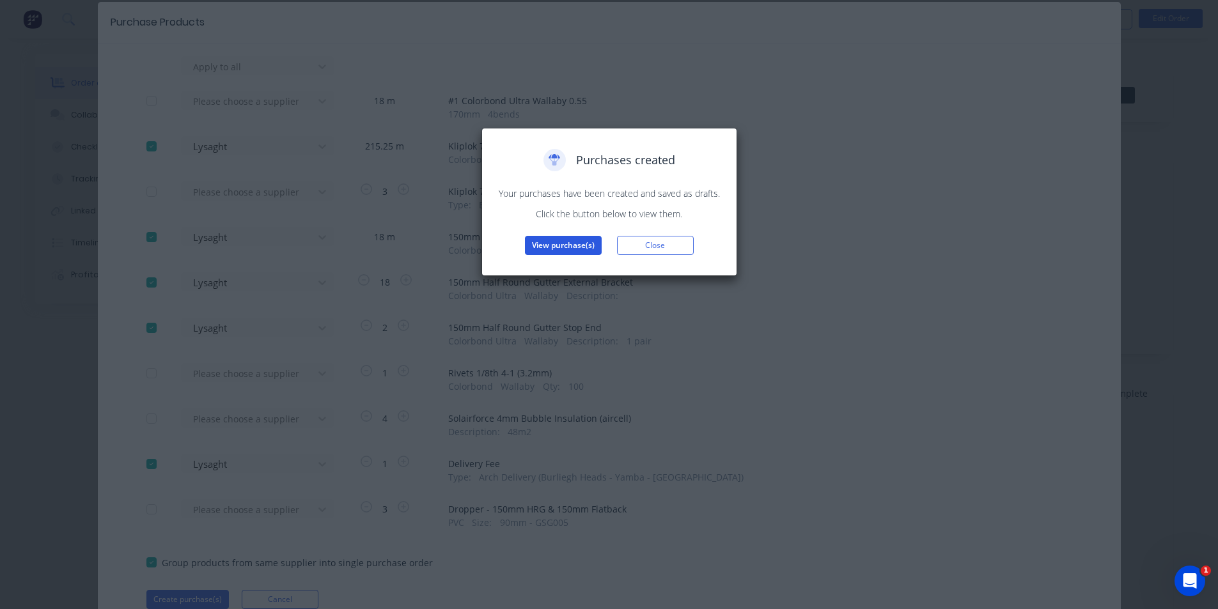
drag, startPoint x: 559, startPoint y: 233, endPoint x: 560, endPoint y: 242, distance: 9.6
click at [560, 242] on div "Purchases created Your purchases have been created and saved as drafts. Click t…" at bounding box center [609, 202] width 229 height 106
click at [568, 244] on button "View purchase(s)" at bounding box center [563, 245] width 77 height 19
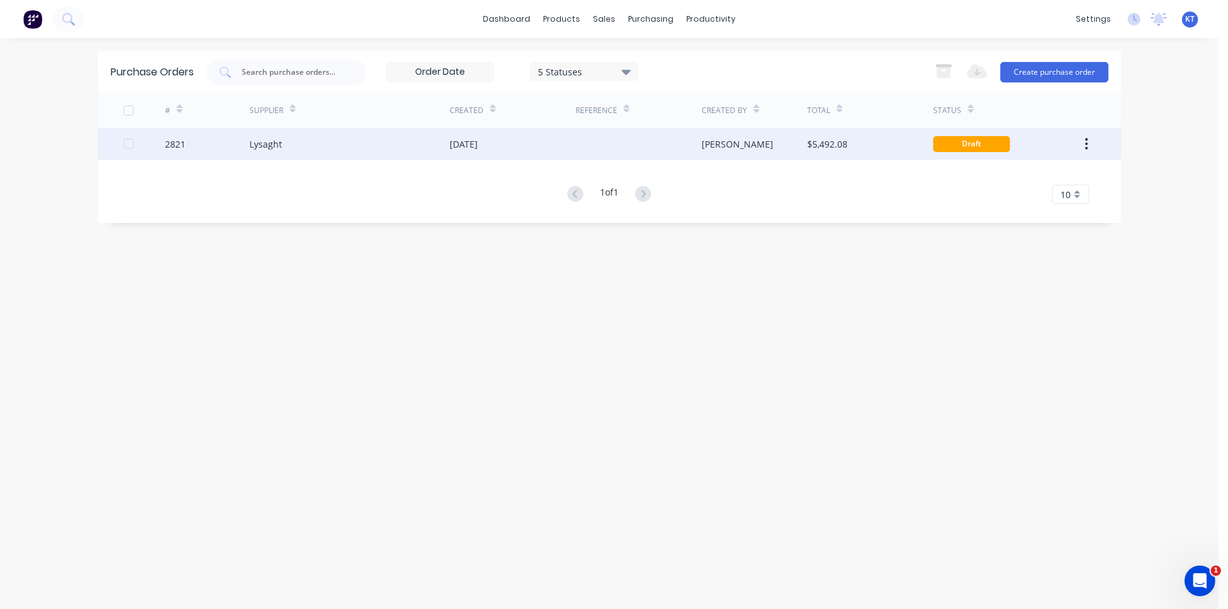
click at [722, 146] on div "[PERSON_NAME]" at bounding box center [737, 143] width 72 height 13
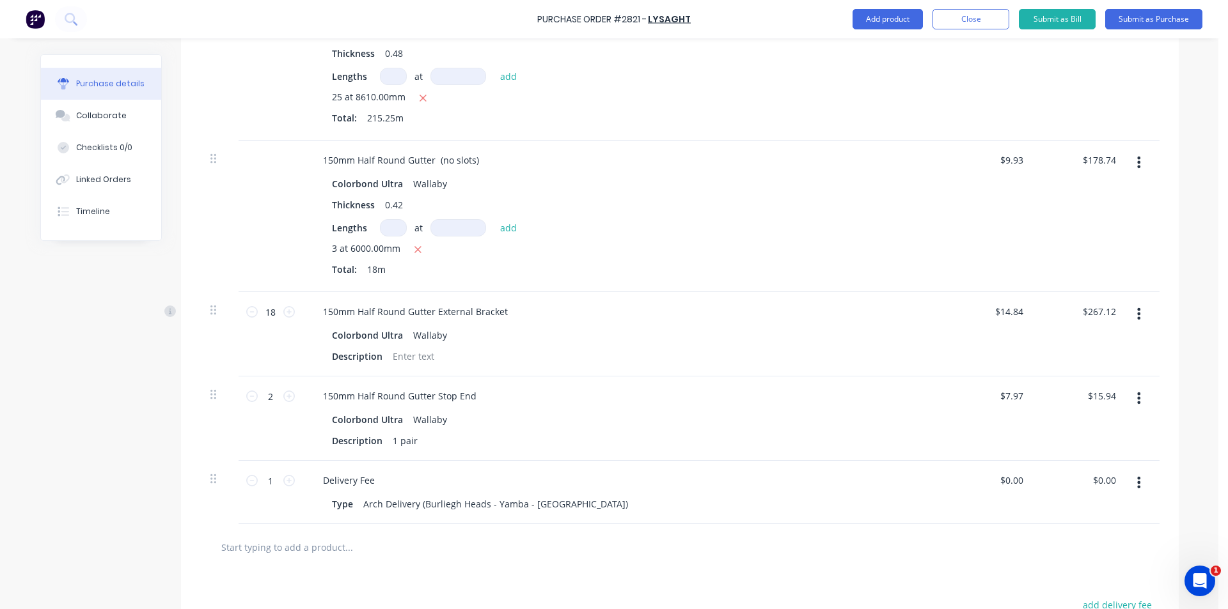
scroll to position [448, 0]
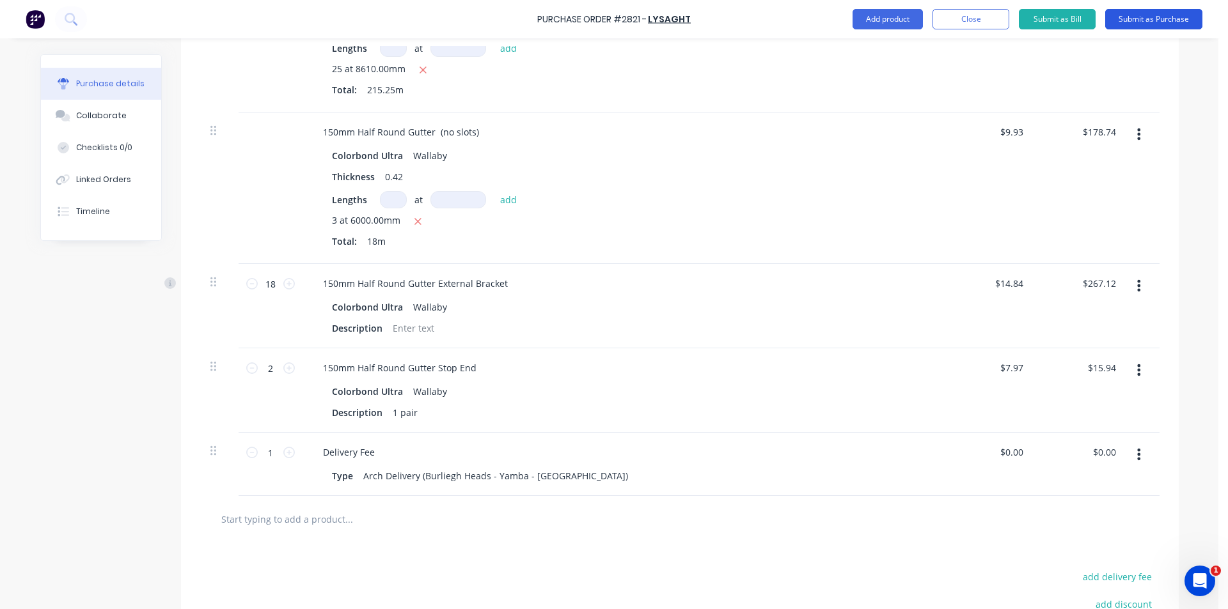
click at [1166, 26] on button "Submit as Purchase" at bounding box center [1153, 19] width 97 height 20
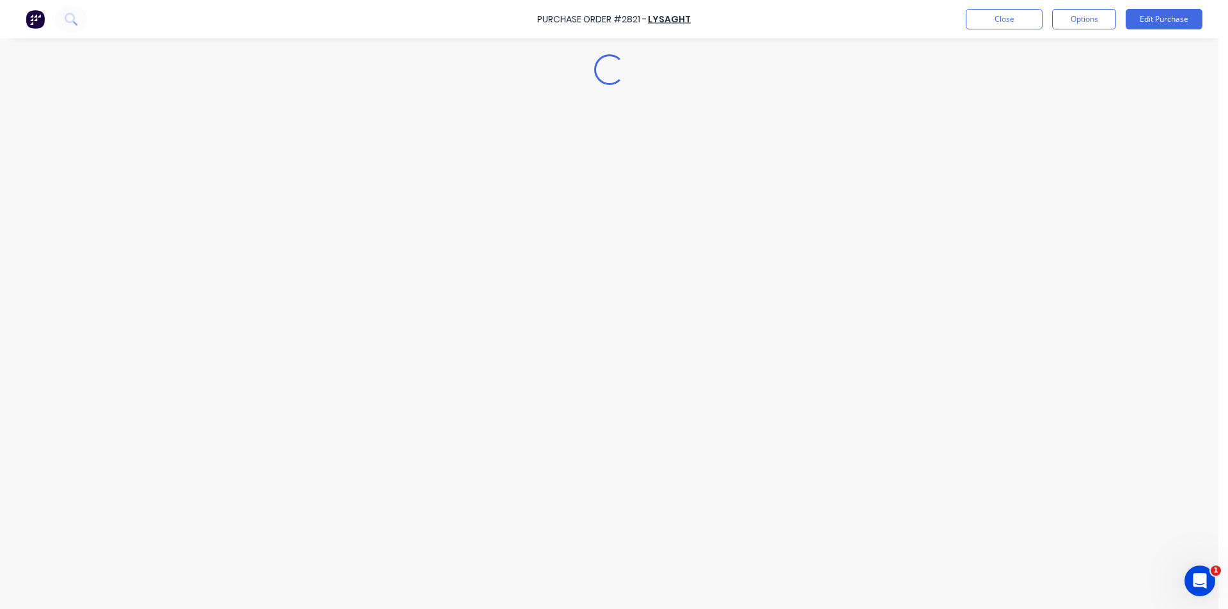
scroll to position [0, 0]
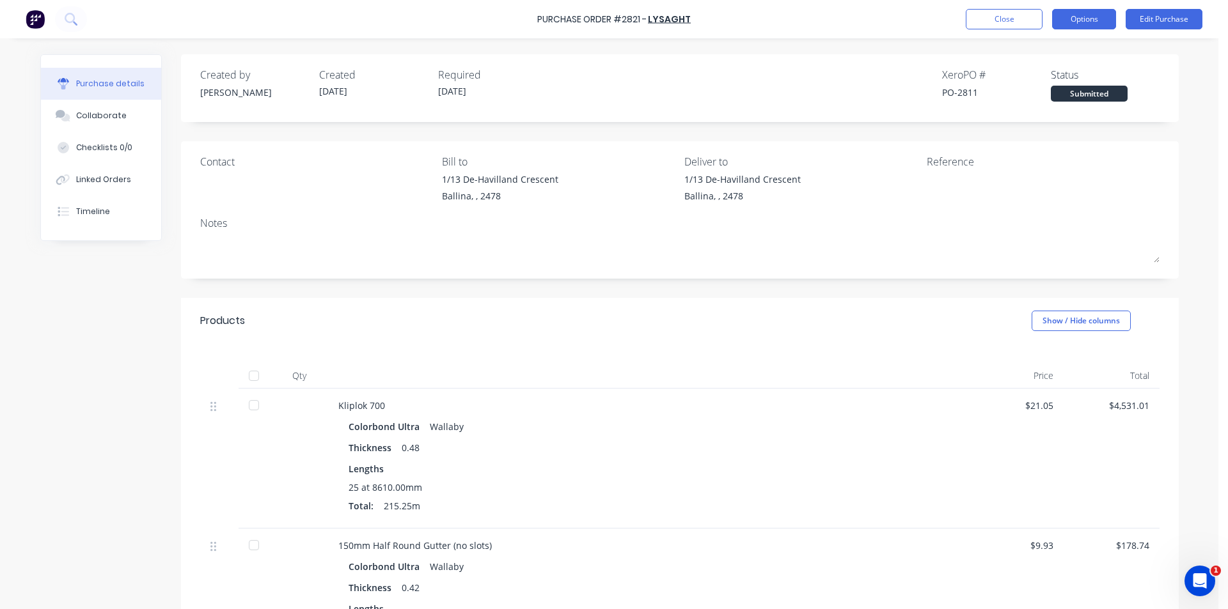
click at [1104, 18] on button "Options" at bounding box center [1084, 19] width 64 height 20
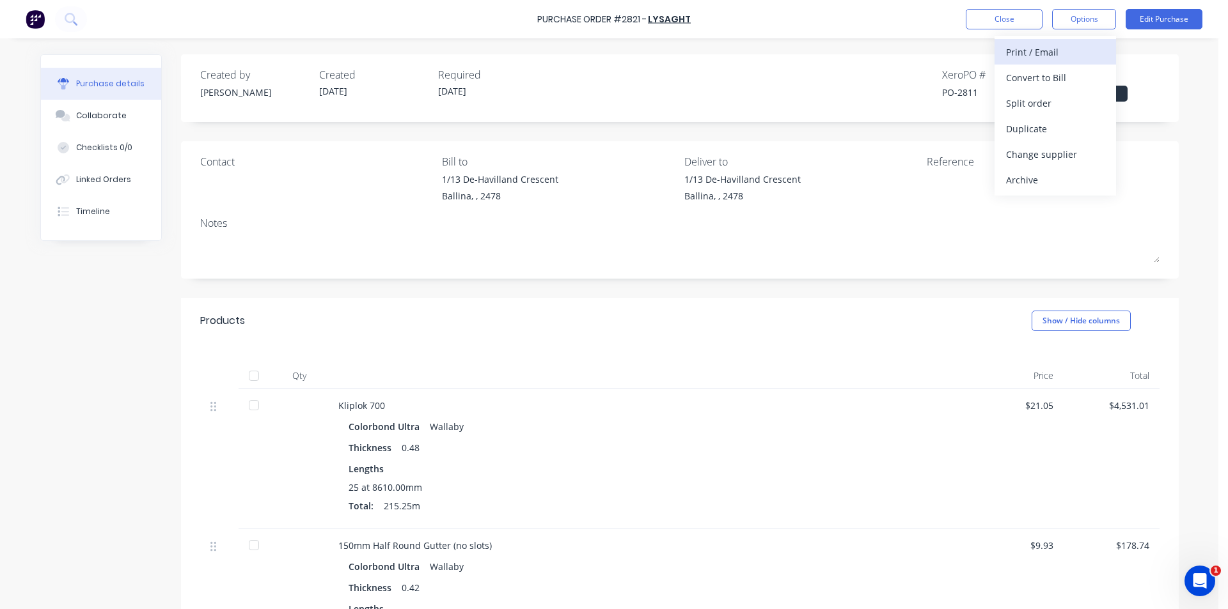
click at [1079, 49] on div "Print / Email" at bounding box center [1055, 52] width 98 height 19
click at [1029, 105] on div "Without pricing" at bounding box center [1055, 103] width 98 height 19
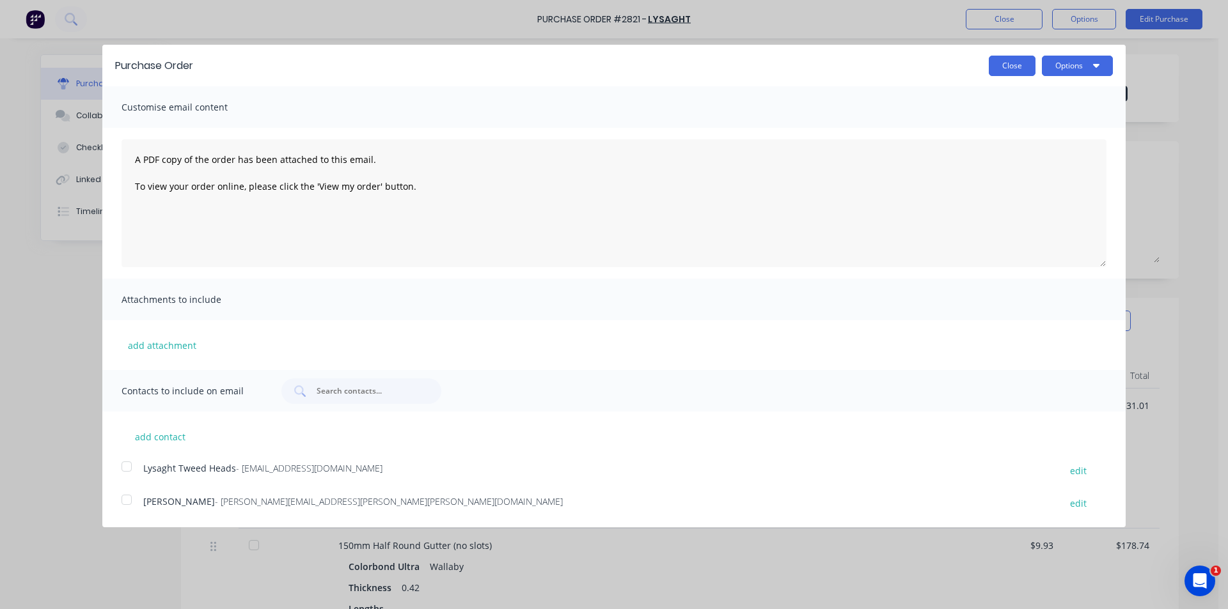
click at [1015, 72] on button "Close" at bounding box center [1011, 66] width 47 height 20
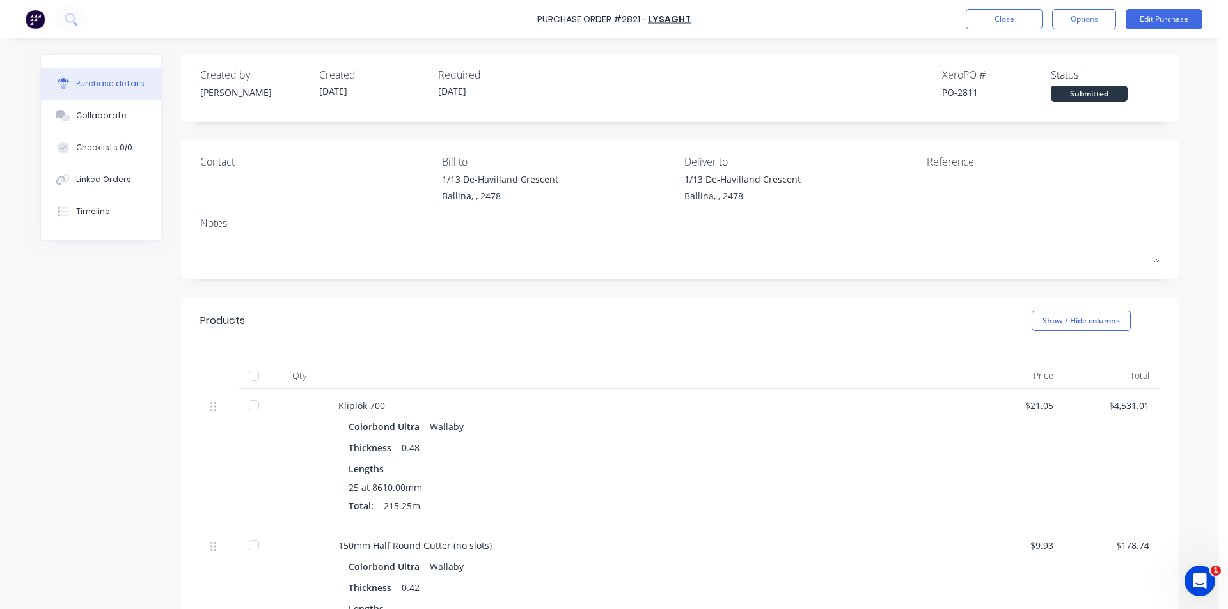
click at [739, 185] on div "1/13 De-Havilland Crescent" at bounding box center [742, 179] width 116 height 13
click at [1190, 4] on div "Purchase Order #2821 - Lysaght Close Options Edit Purchase" at bounding box center [614, 19] width 1228 height 38
click at [1173, 22] on button "Edit Purchase" at bounding box center [1163, 19] width 77 height 20
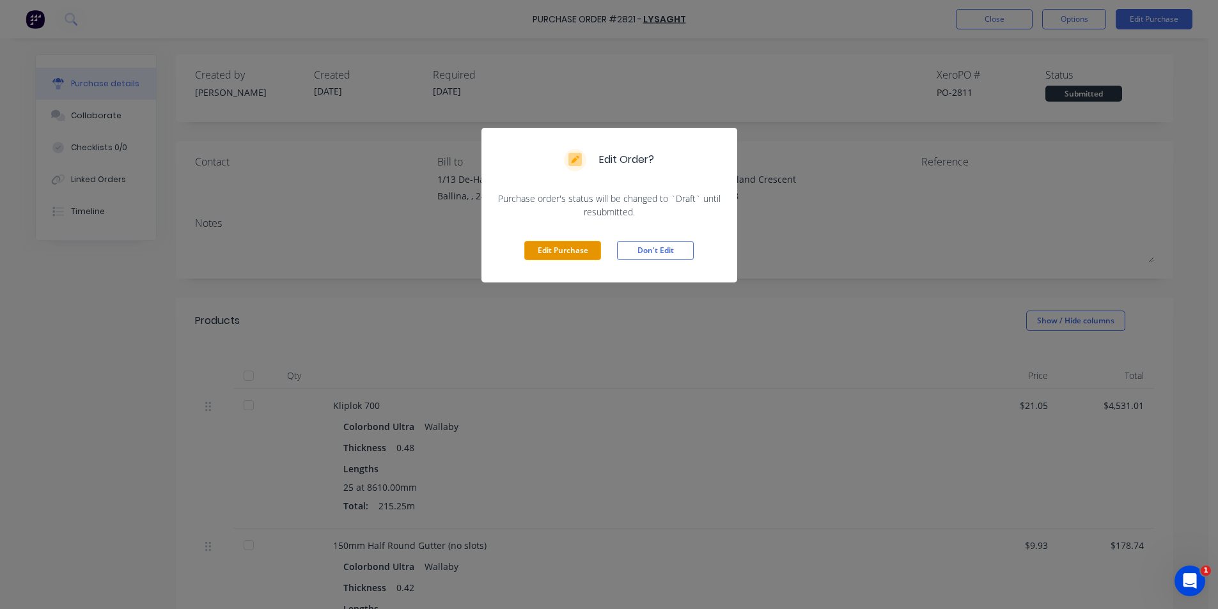
click at [562, 246] on button "Edit Purchase" at bounding box center [562, 250] width 77 height 19
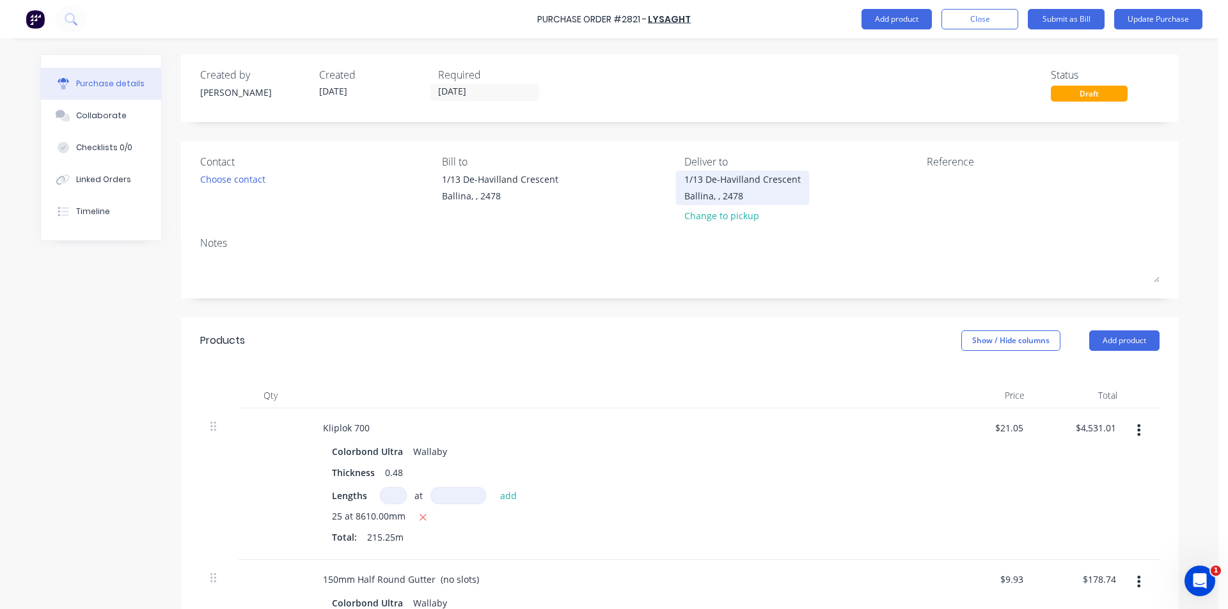
click at [726, 185] on div "1/13 De-Havilland Crescent" at bounding box center [742, 179] width 116 height 13
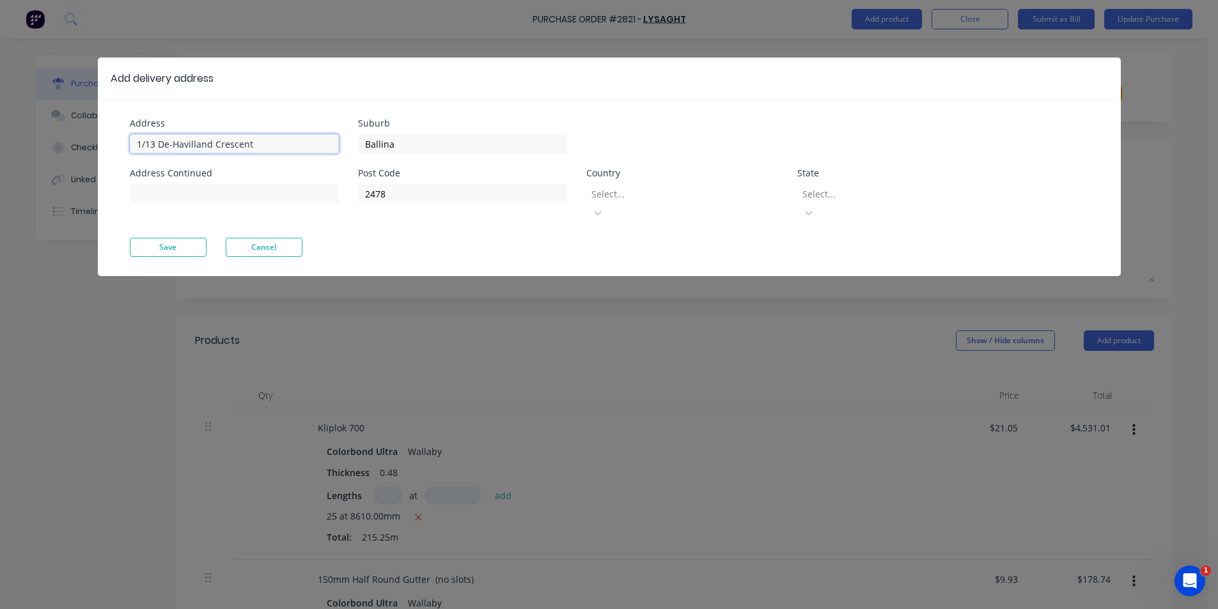
drag, startPoint x: 302, startPoint y: 144, endPoint x: 238, endPoint y: 171, distance: 69.1
click at [0, 136] on div "Add delivery address Address 1/13 De-Havilland Crescent Address Continued Subur…" at bounding box center [609, 304] width 1218 height 609
type input "[STREET_ADDRESS][PERSON_NAME]"
drag, startPoint x: 451, startPoint y: 130, endPoint x: 339, endPoint y: 138, distance: 112.2
click at [339, 138] on div "Address 17 Kendall ST Address Continued Suburb Ballina Post Code 2478 Country S…" at bounding box center [370, 178] width 480 height 119
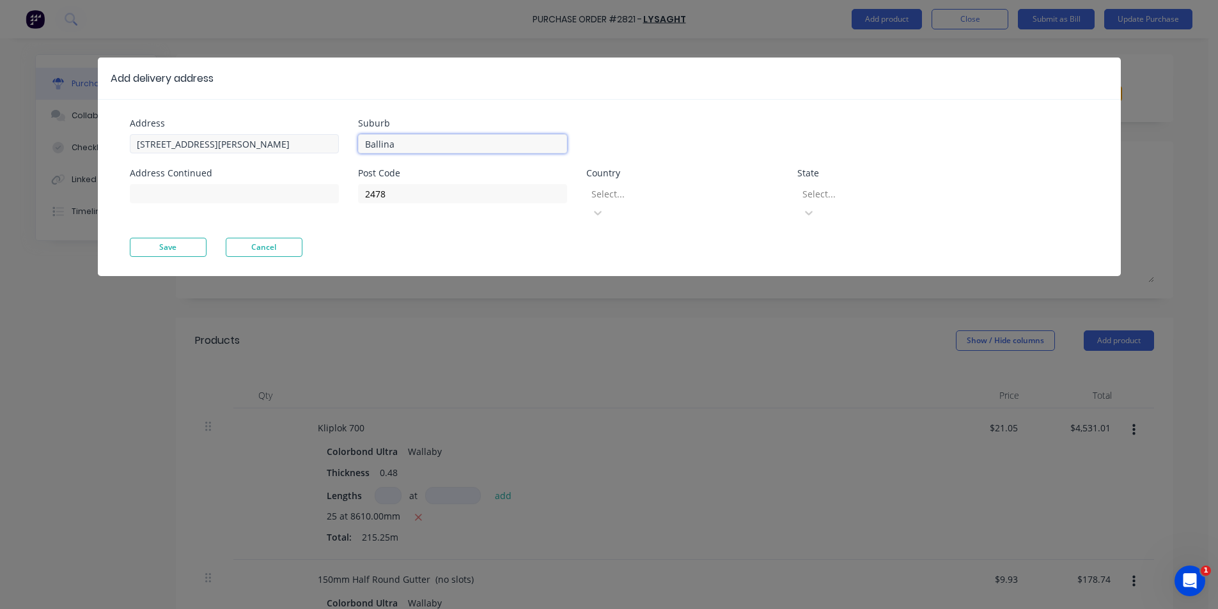
drag, startPoint x: 469, startPoint y: 151, endPoint x: 255, endPoint y: 134, distance: 214.8
click at [253, 135] on div "Address 17 Kendall ST Address Continued Suburb Ballina Post Code 2478 Country S…" at bounding box center [370, 178] width 480 height 119
type input "Byron Bay"
drag, startPoint x: 414, startPoint y: 200, endPoint x: 313, endPoint y: 196, distance: 101.1
click at [313, 196] on div "Address 17 Kendall ST Address Continued Suburb Byron Bay Post Code 2478 Country…" at bounding box center [370, 178] width 480 height 119
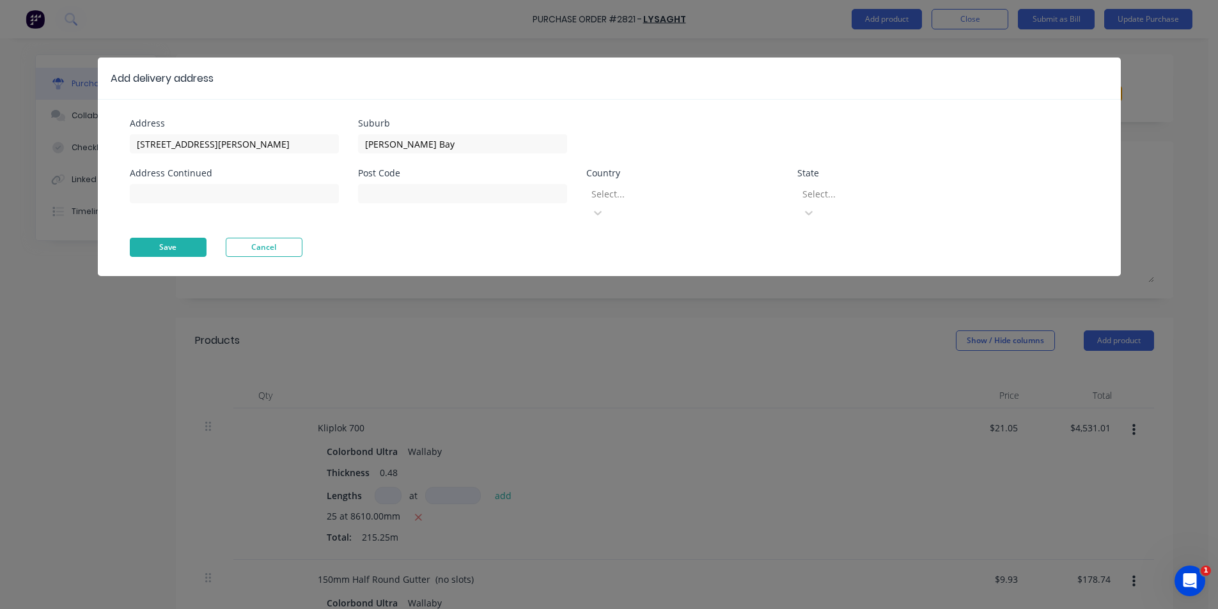
click at [168, 238] on button "Save" at bounding box center [168, 247] width 77 height 19
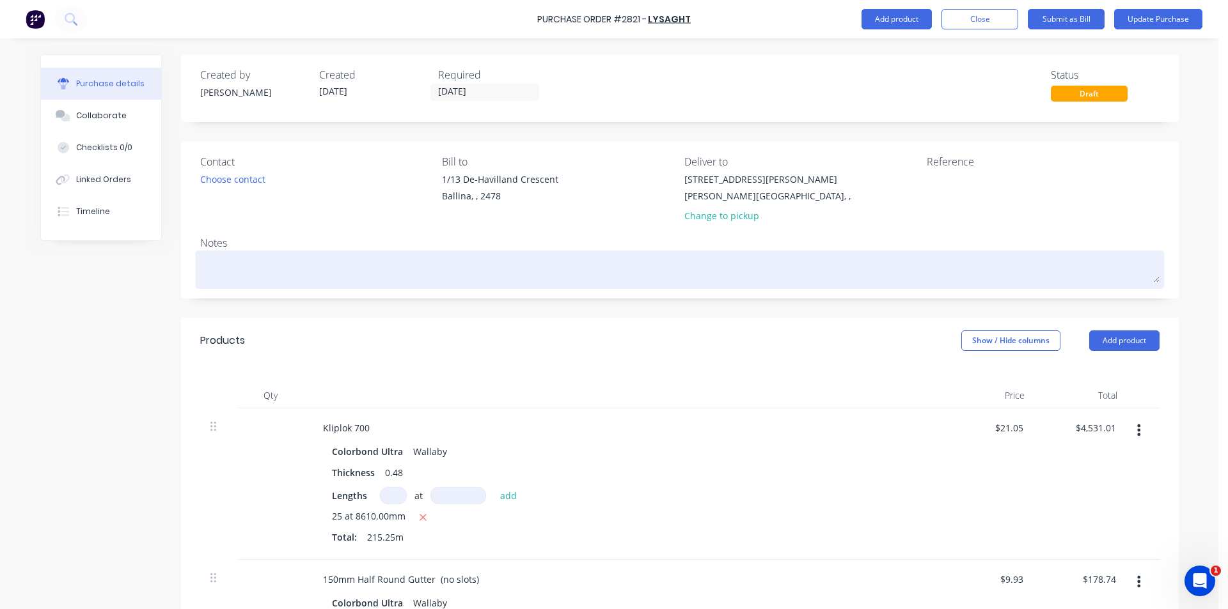
click at [248, 264] on textarea at bounding box center [679, 268] width 959 height 29
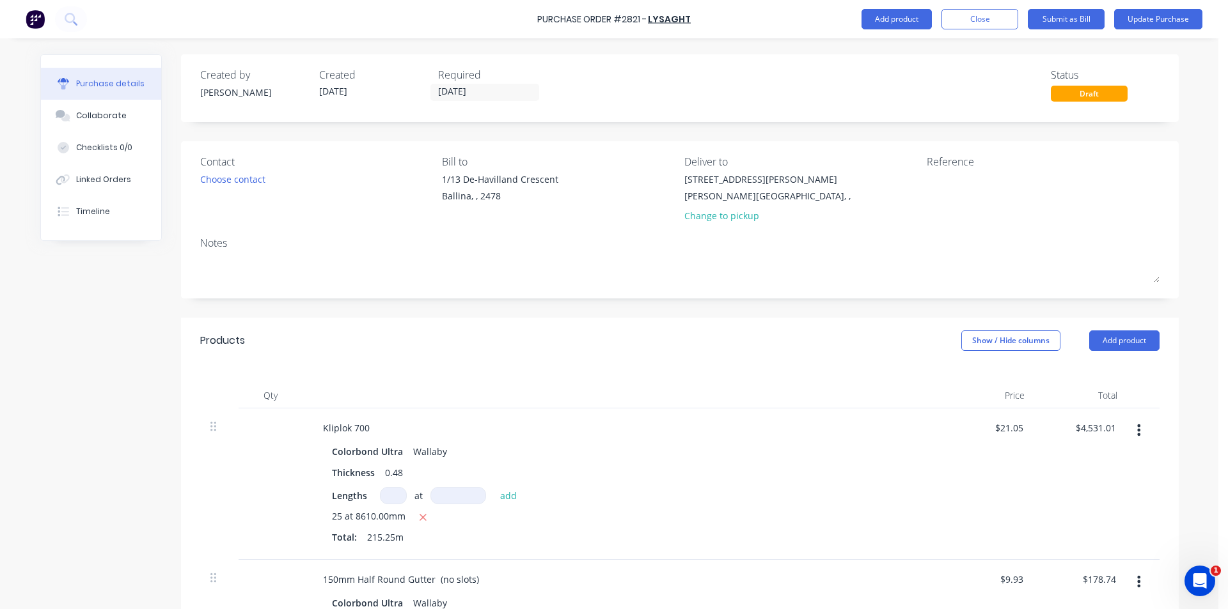
type textarea "x"
type textarea "S"
type textarea "x"
type textarea "Sit"
type textarea "x"
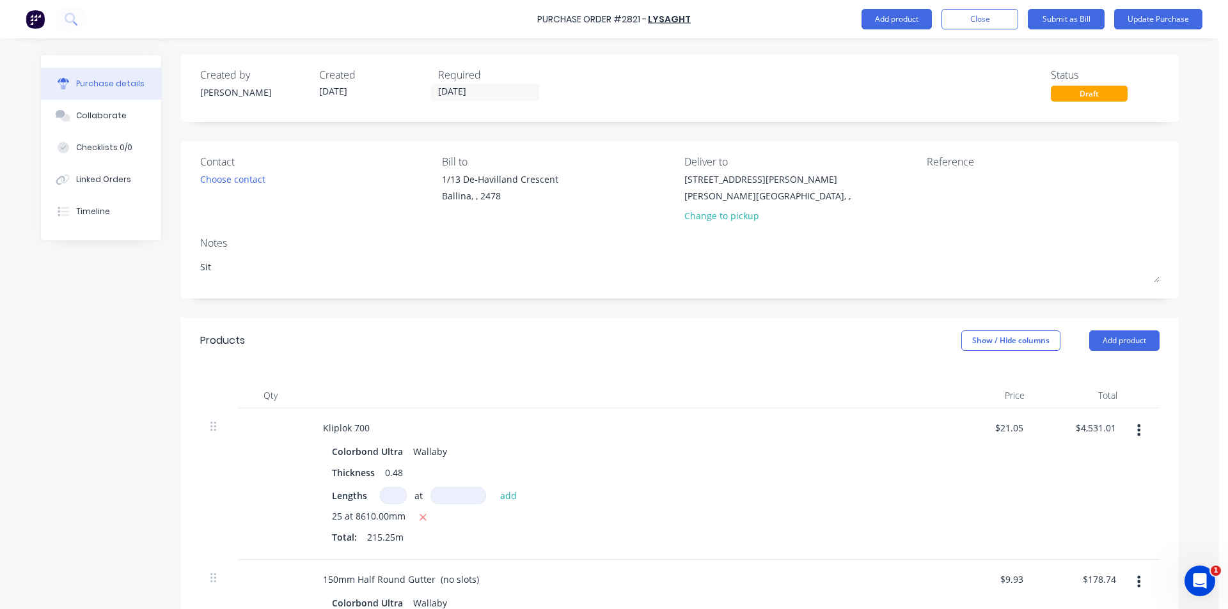
type textarea "Site"
type textarea "x"
type textarea "Site"
type textarea "x"
type textarea "Site c"
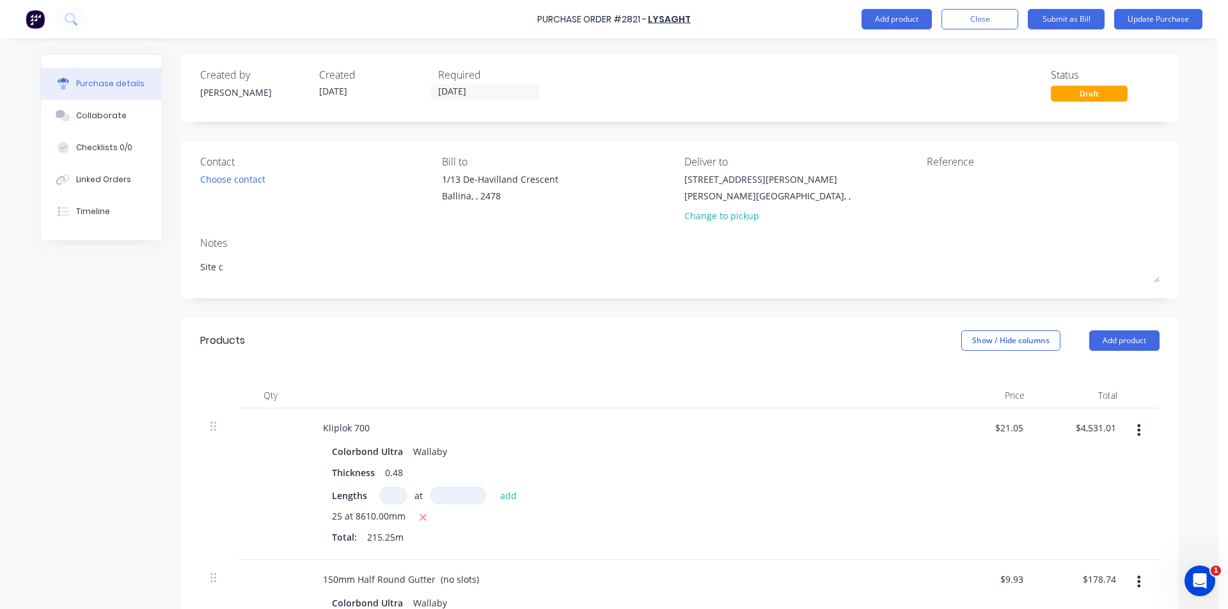
type textarea "x"
type textarea "Site"
type textarea "x"
type textarea "Site C"
type textarea "x"
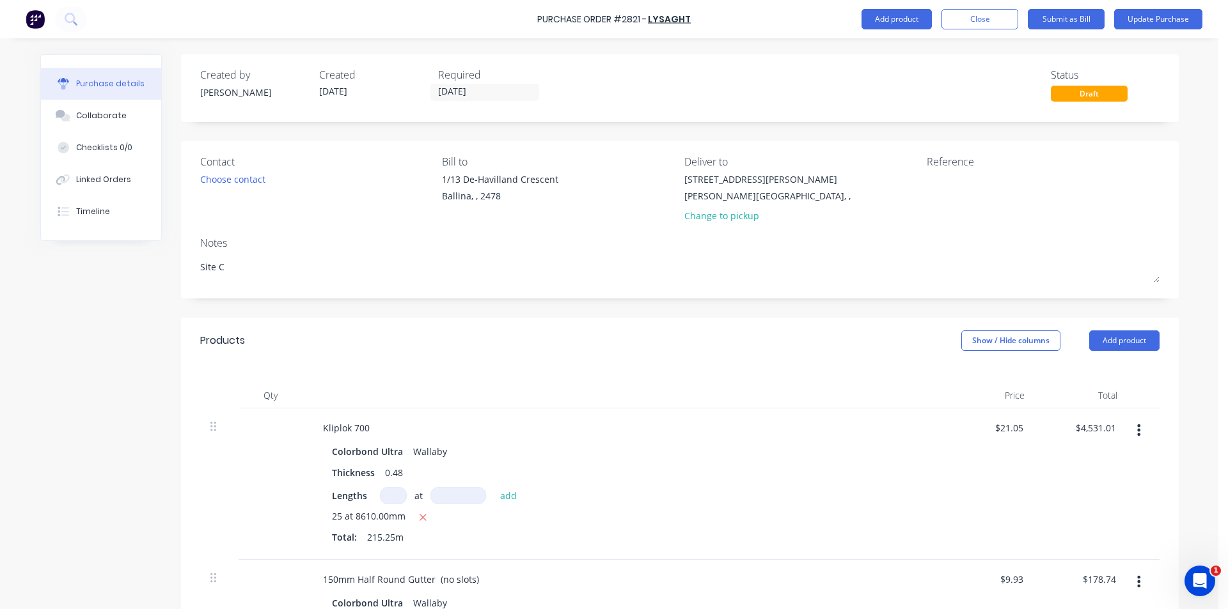
type textarea "Site Co"
type textarea "x"
type textarea "Site Con"
type textarea "x"
type textarea "Site Cont"
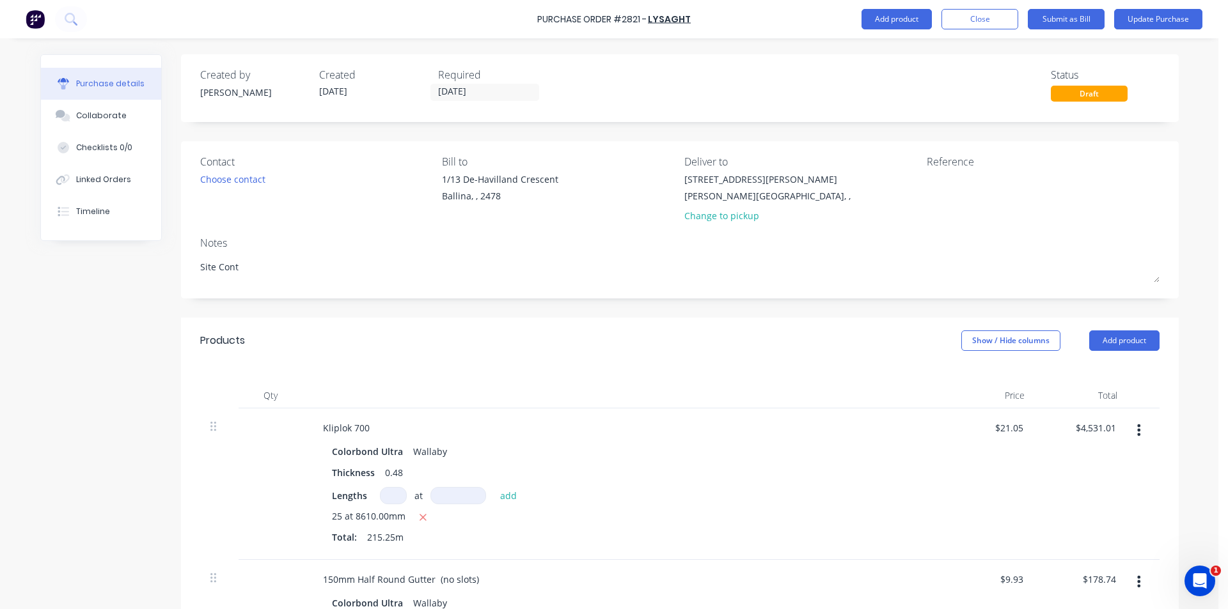
type textarea "x"
type textarea "Site Conta"
type textarea "x"
type textarea "Site Contac"
type textarea "x"
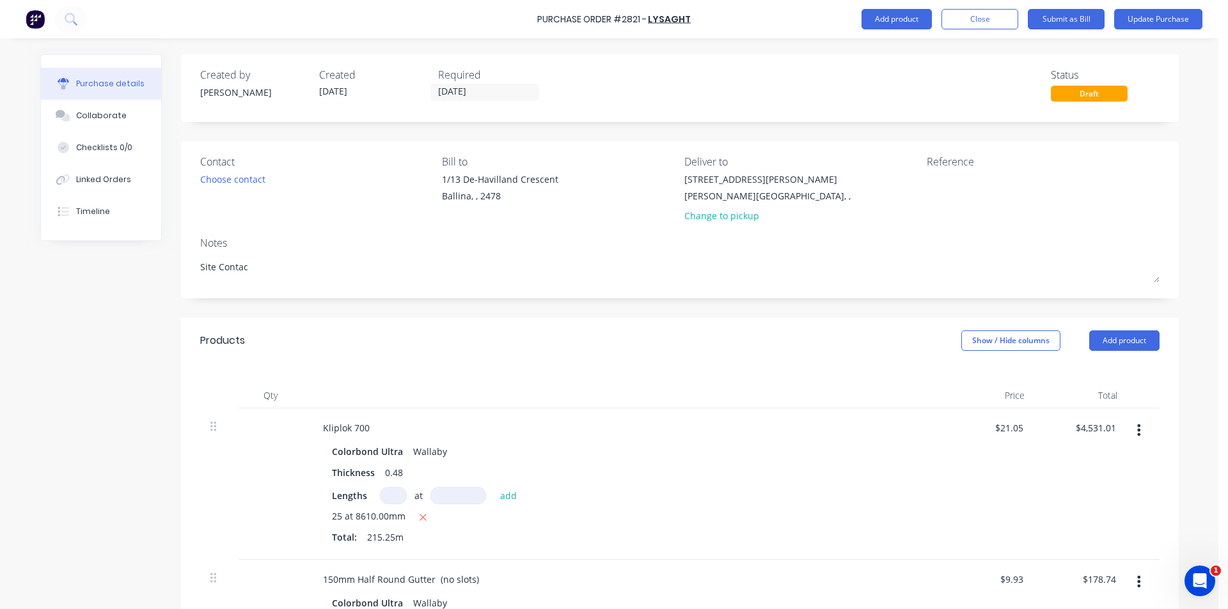
type textarea "Site Contact"
type textarea "x"
type textarea "Site Contact"
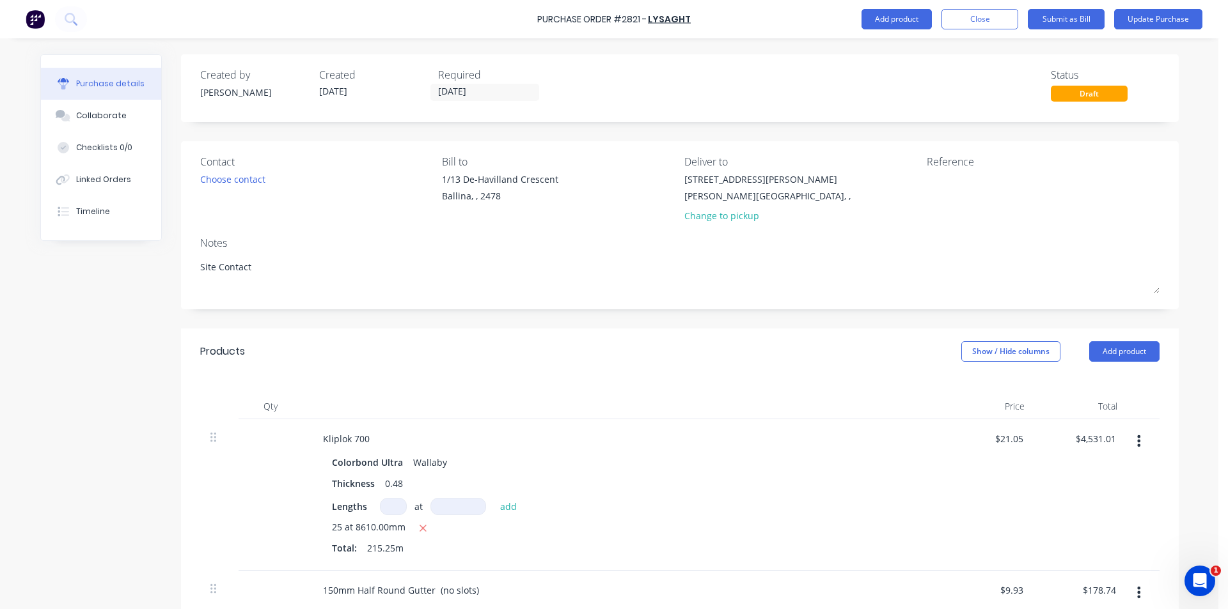
type textarea "x"
type textarea "Site Contact M"
type textarea "x"
type textarea "Site Contact Mi"
type textarea "x"
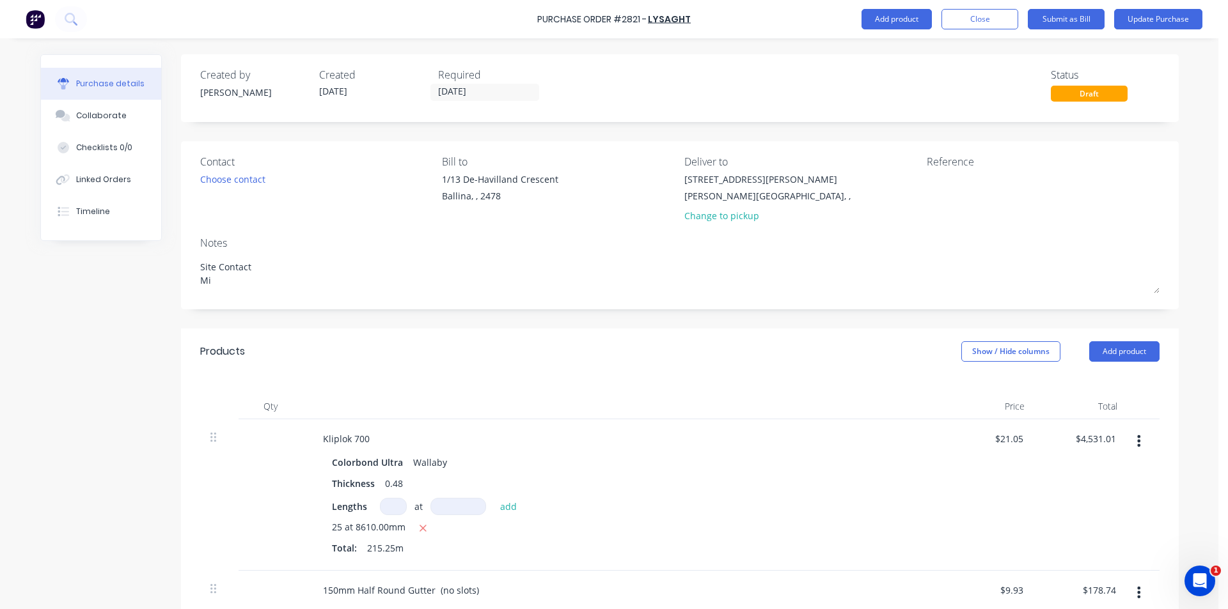
type textarea "Site Contact Mit"
type textarea "x"
type textarea "Site Contact Mitc"
type textarea "x"
type textarea "Site Contact Mitch"
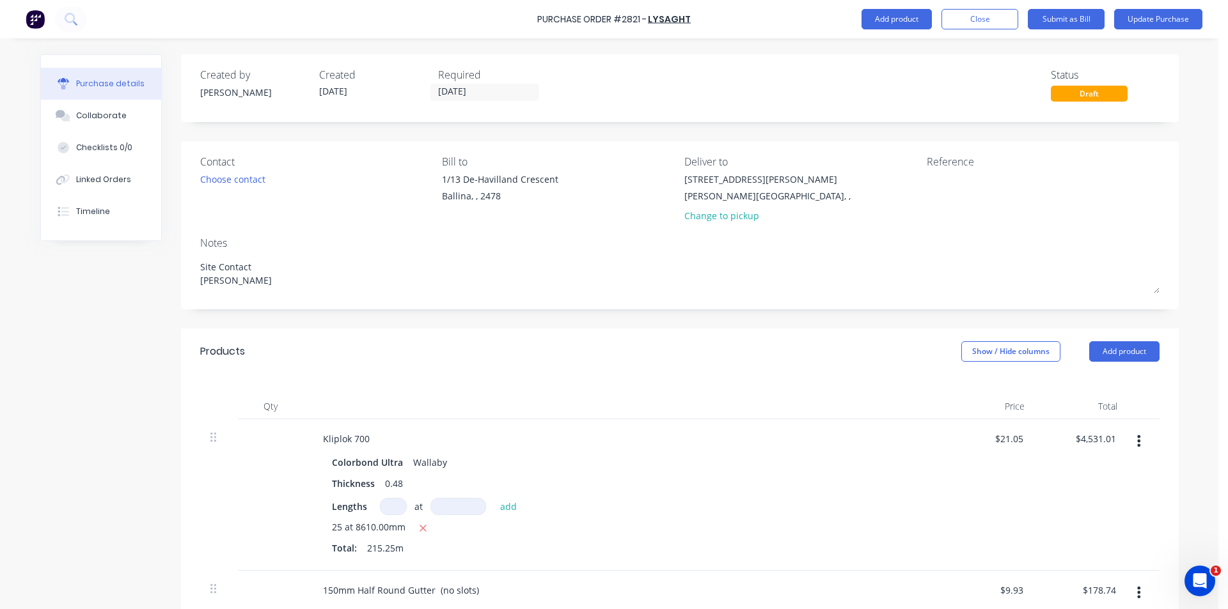
type textarea "x"
type textarea "Site Contact Mitch"
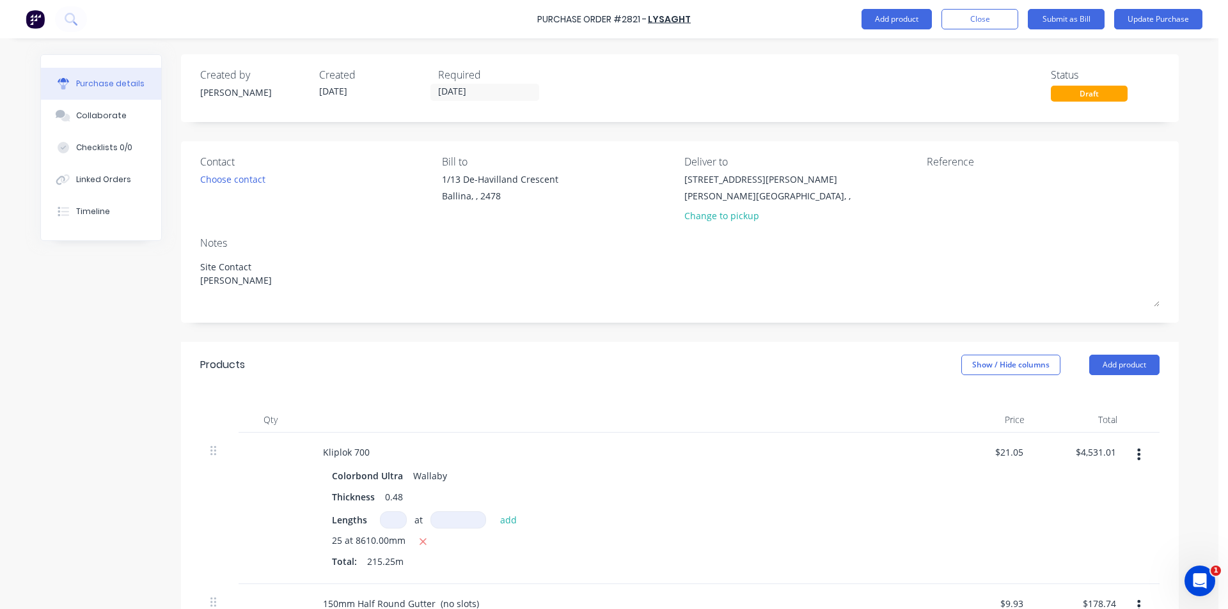
type textarea "x"
type textarea "Site Contact Mitch 0"
type textarea "x"
type textarea "Site Contact Mitch 05"
type textarea "x"
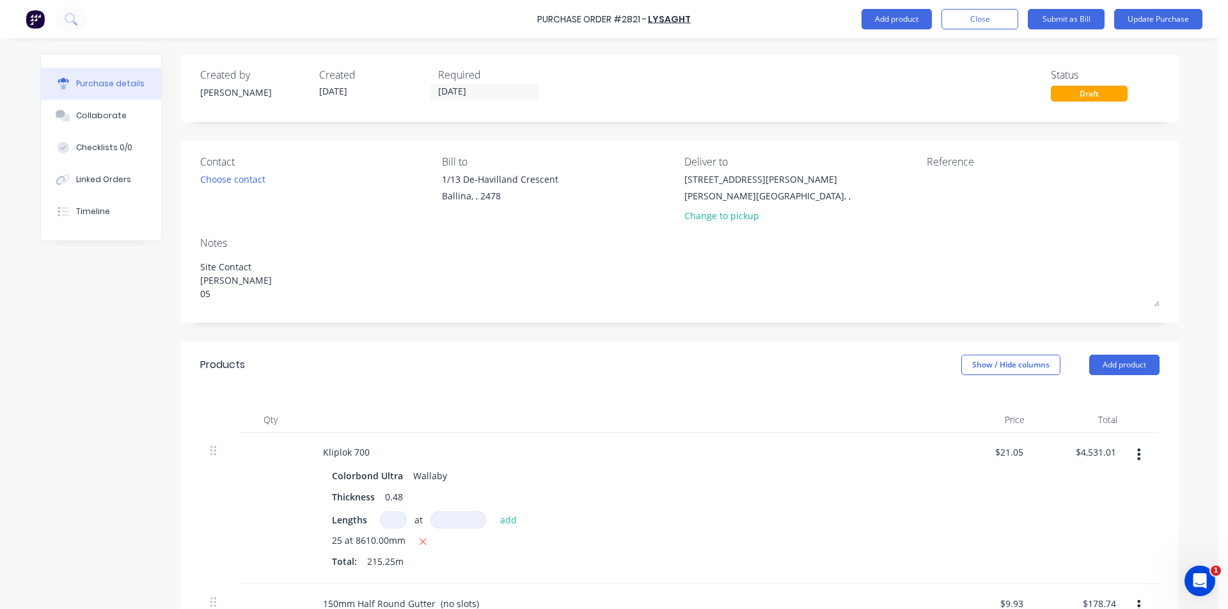
type textarea "Site Contact Mitch 0"
type textarea "x"
type textarea "Site Contact Mitch 04"
type textarea "x"
type textarea "Site Contact Mitch 041"
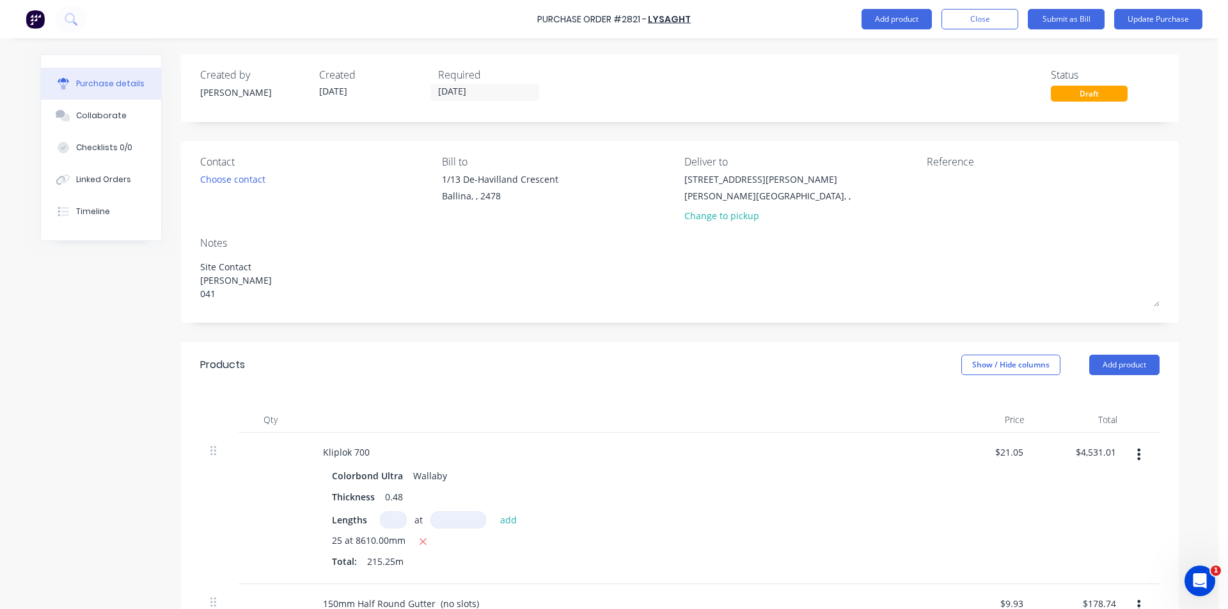
type textarea "x"
type textarea "Site Contact Mitch 0414"
type textarea "x"
type textarea "Site Contact Mitch 0414"
type textarea "x"
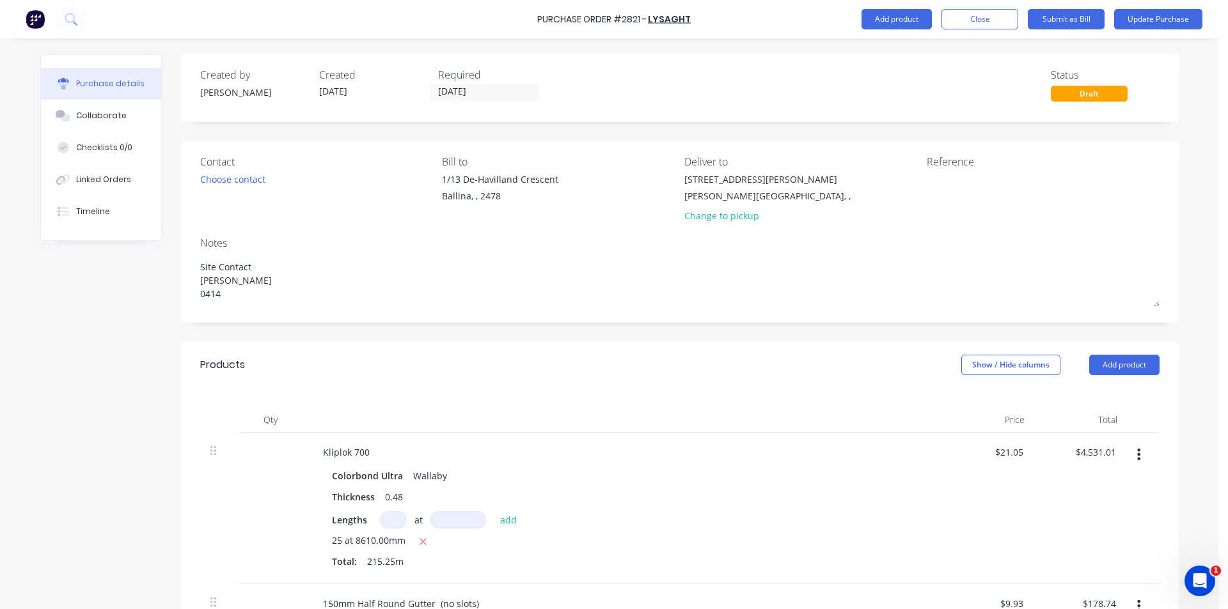
type textarea "Site Contact Mitch 0414 8"
type textarea "x"
type textarea "Site Contact Mitch 0414 87"
type textarea "x"
type textarea "Site Contact Mitch 0414 879"
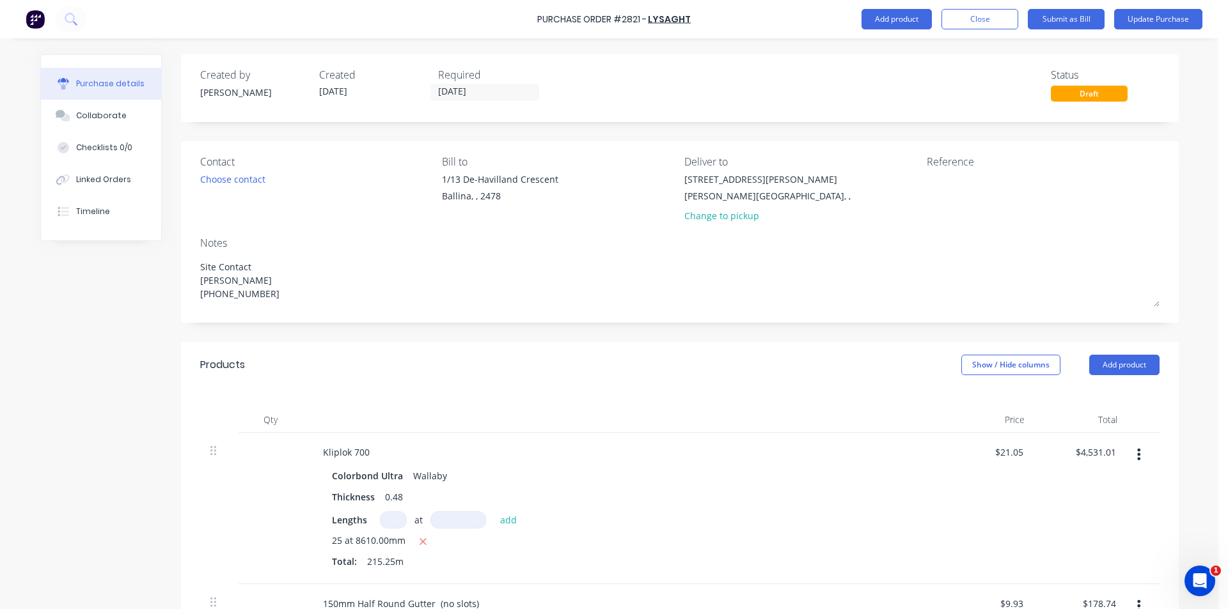
type textarea "x"
type textarea "Site Contact Mitch 0414 879"
type textarea "x"
type textarea "Site Contact Mitch 0414 879 8"
type textarea "x"
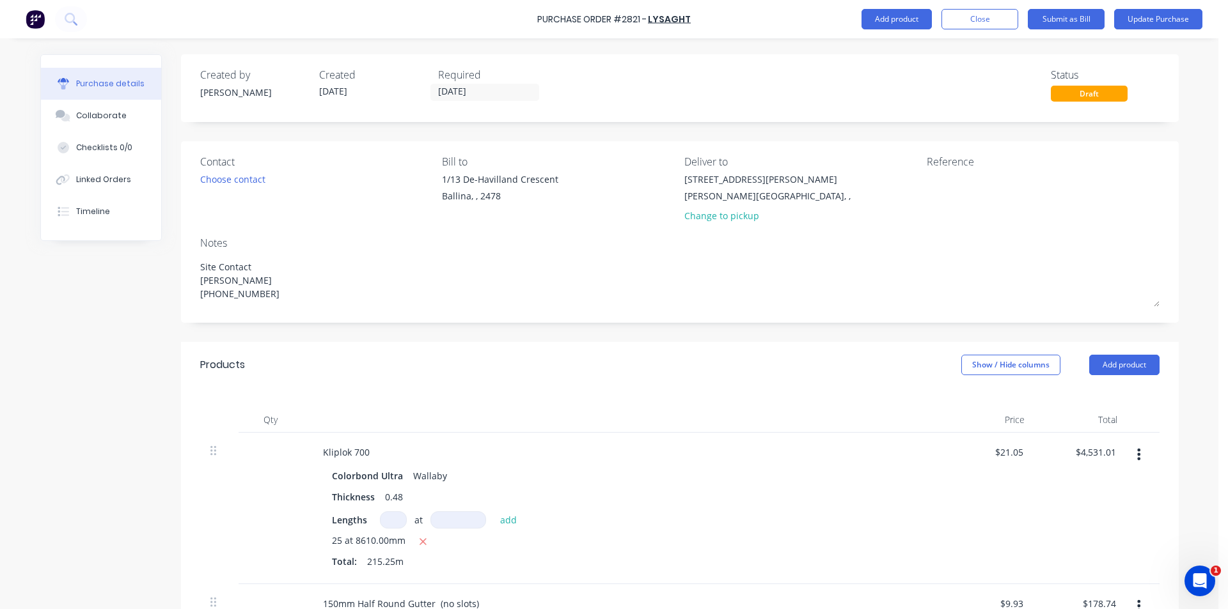
type textarea "Site Contact Mitch 0414 879 89"
type textarea "x"
type textarea "Site Contact Mitch 0414 879 891"
click at [1146, 20] on button "Update Purchase" at bounding box center [1158, 19] width 88 height 20
type textarea "x"
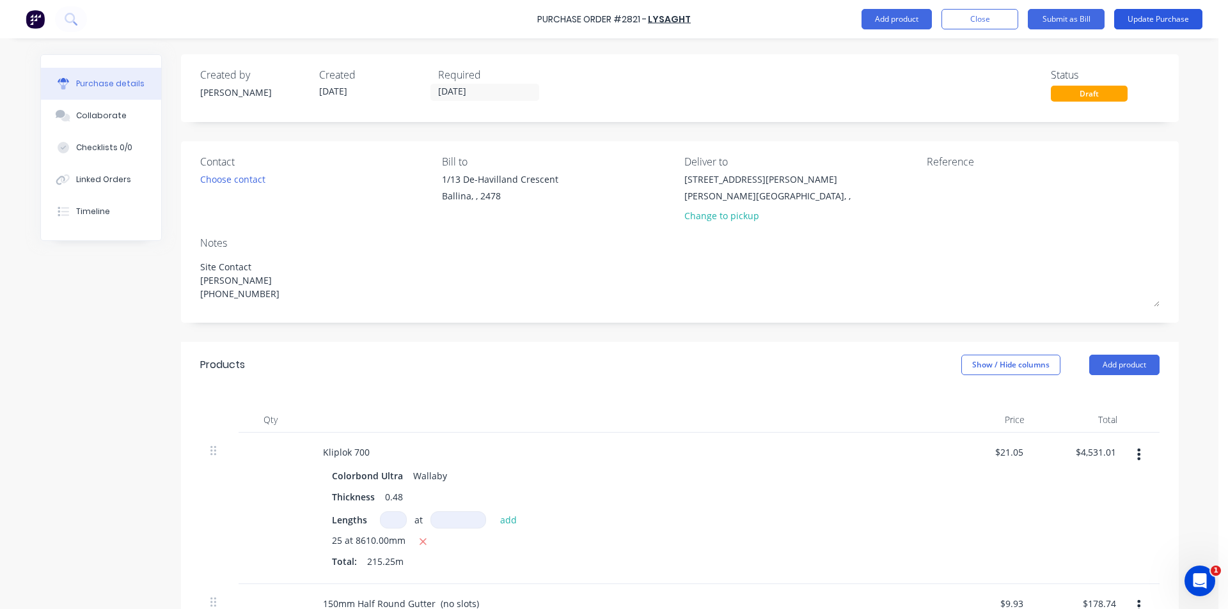
type textarea "Site Contact Mitch 0414 879 891"
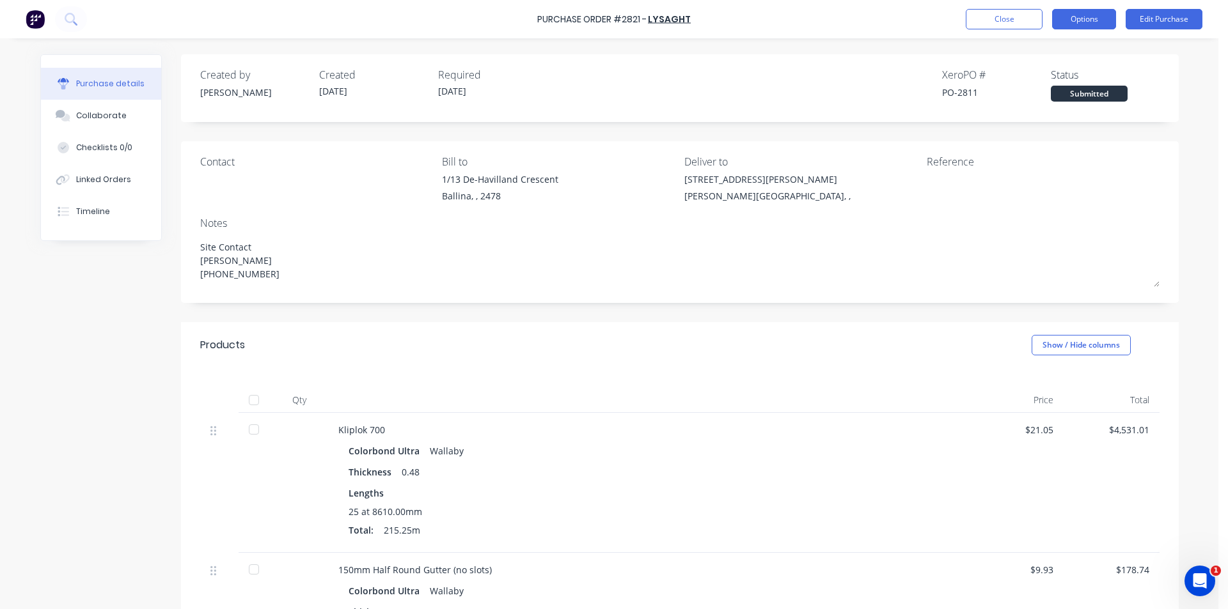
click at [1087, 19] on button "Options" at bounding box center [1084, 19] width 64 height 20
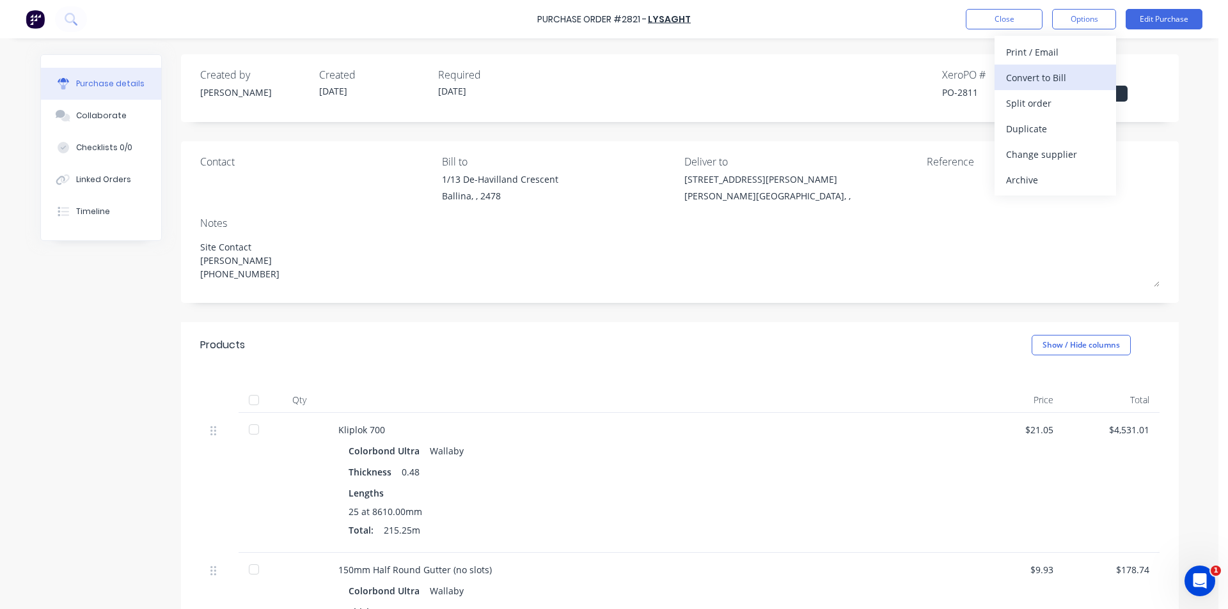
click at [1088, 66] on button "Convert to Bill" at bounding box center [1054, 78] width 121 height 26
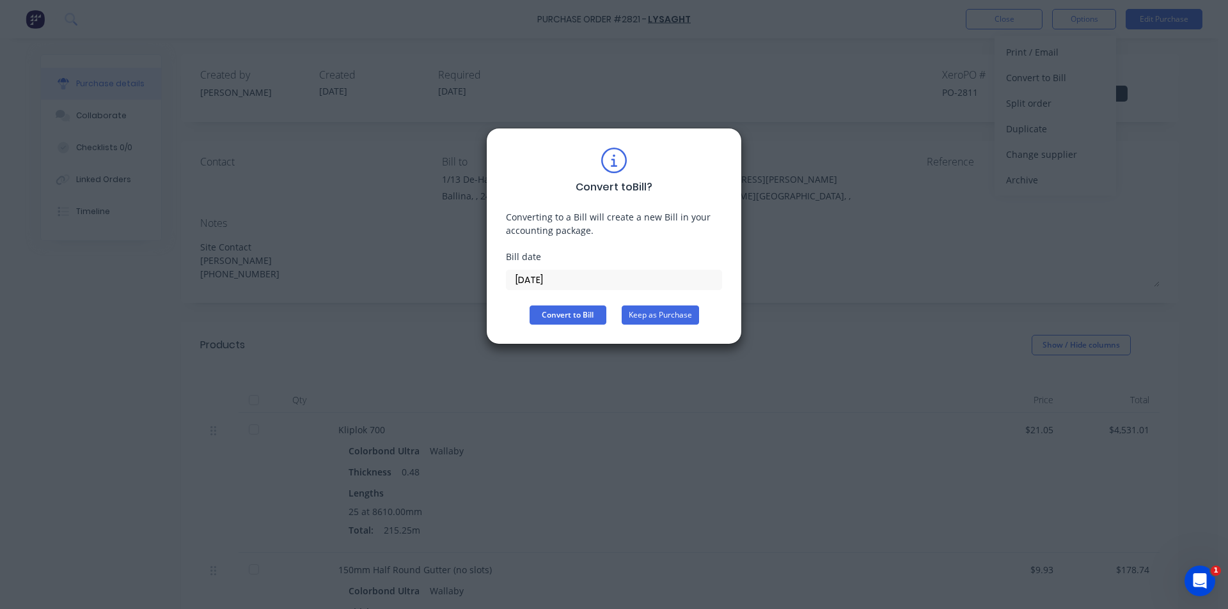
click at [673, 312] on button "Keep as Purchase" at bounding box center [659, 315] width 77 height 19
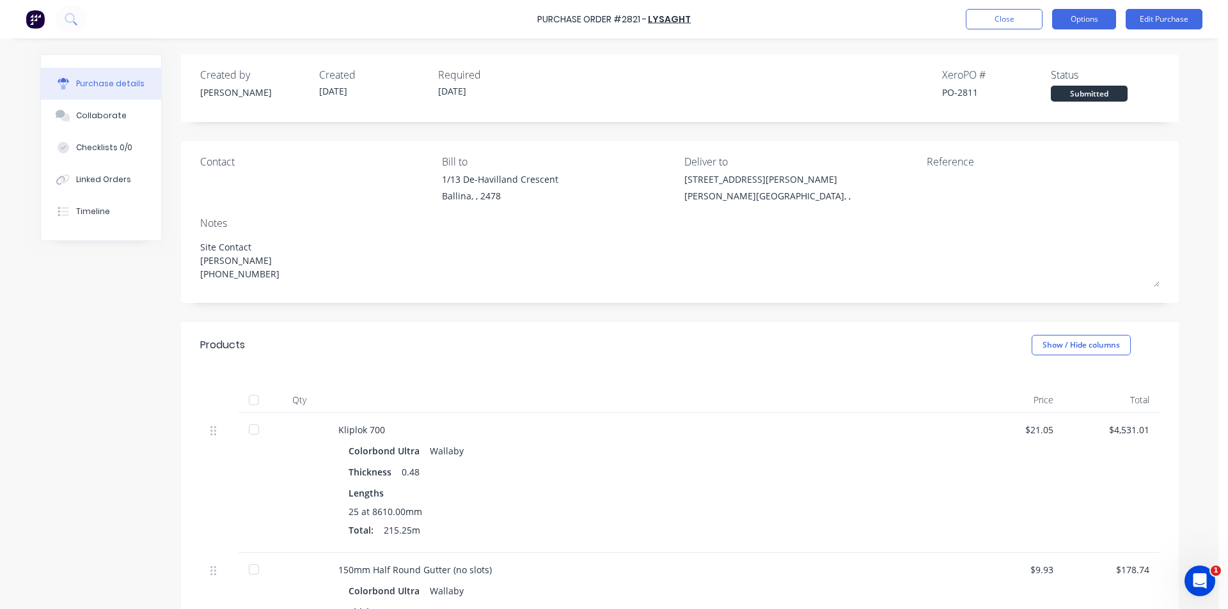
click at [1088, 24] on button "Options" at bounding box center [1084, 19] width 64 height 20
click at [1072, 59] on div "Print / Email" at bounding box center [1055, 52] width 98 height 19
click at [1057, 109] on div "Without pricing" at bounding box center [1055, 103] width 98 height 19
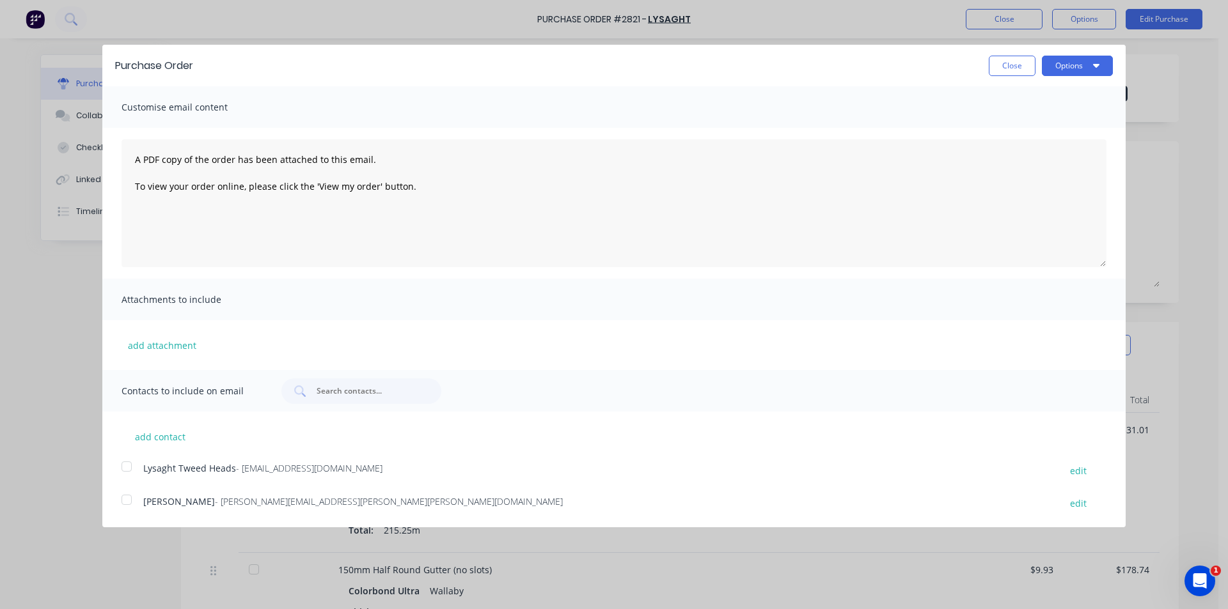
drag, startPoint x: 122, startPoint y: 469, endPoint x: 223, endPoint y: 455, distance: 102.1
click at [123, 469] on div at bounding box center [127, 467] width 26 height 26
click at [1094, 60] on button "Options" at bounding box center [1077, 66] width 71 height 20
click at [1091, 127] on div "Email" at bounding box center [1052, 123] width 98 height 19
type textarea "x"
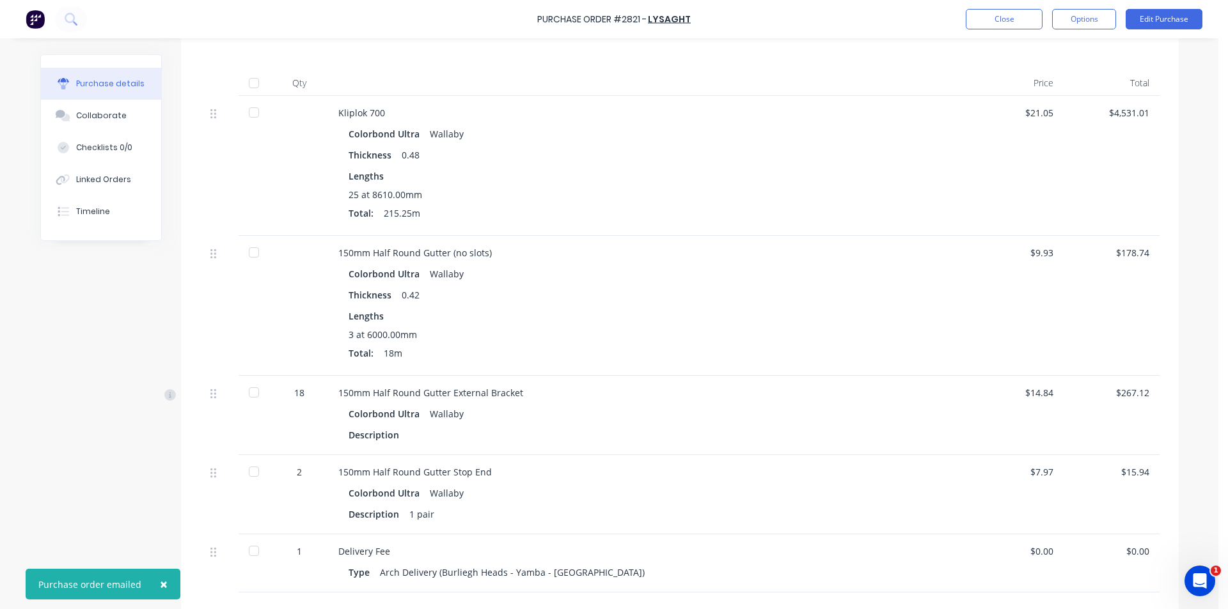
scroll to position [320, 0]
click at [66, 187] on button "Linked Orders" at bounding box center [101, 180] width 120 height 32
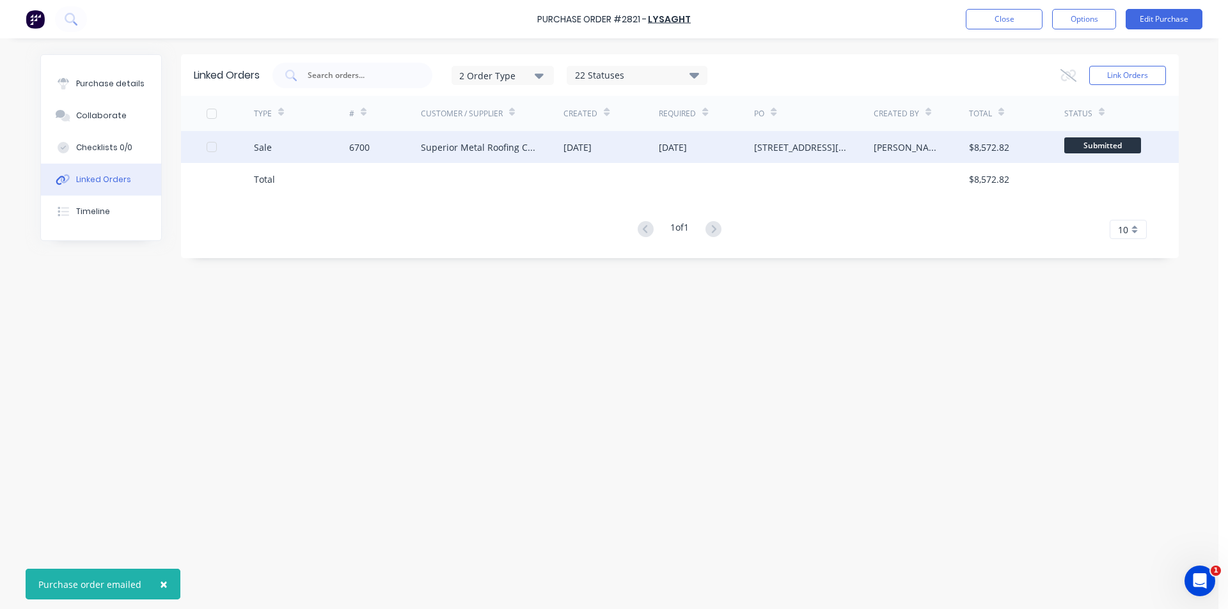
click at [816, 152] on div "[STREET_ADDRESS][PERSON_NAME]" at bounding box center [813, 147] width 119 height 32
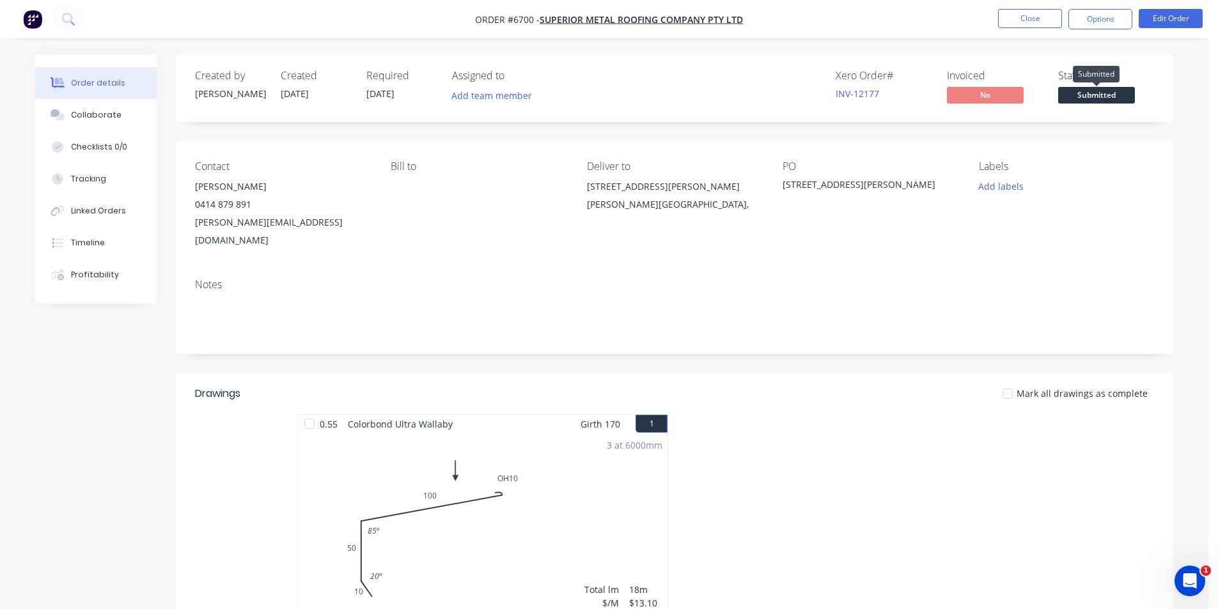
click at [1106, 100] on span "Submitted" at bounding box center [1096, 95] width 77 height 16
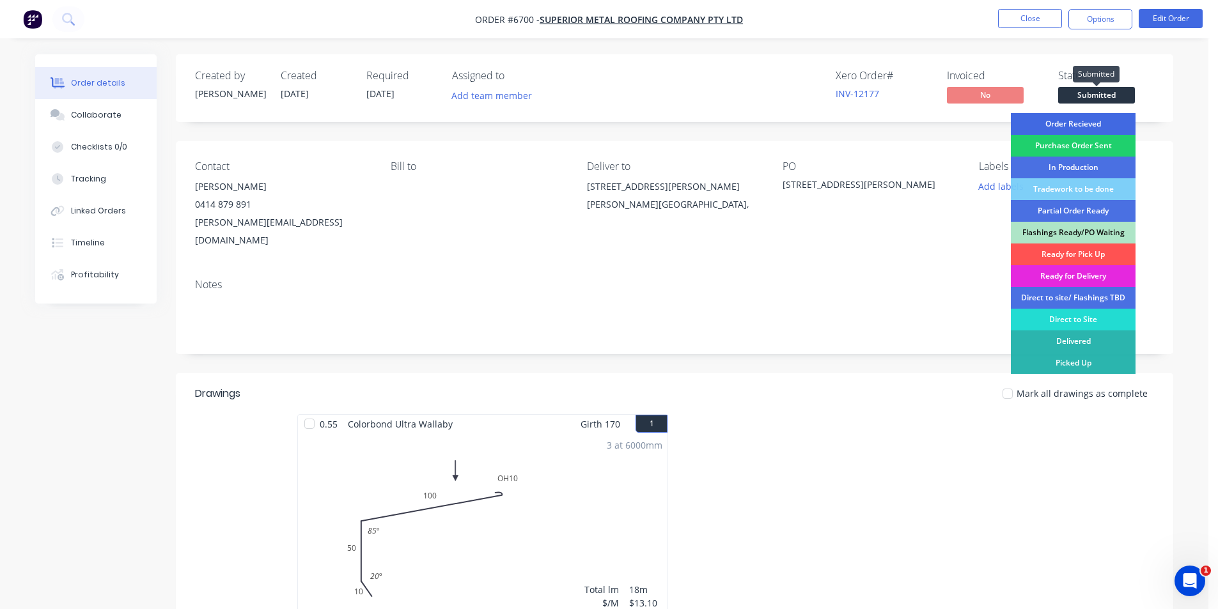
click at [1104, 121] on div "Order Recieved" at bounding box center [1073, 124] width 125 height 22
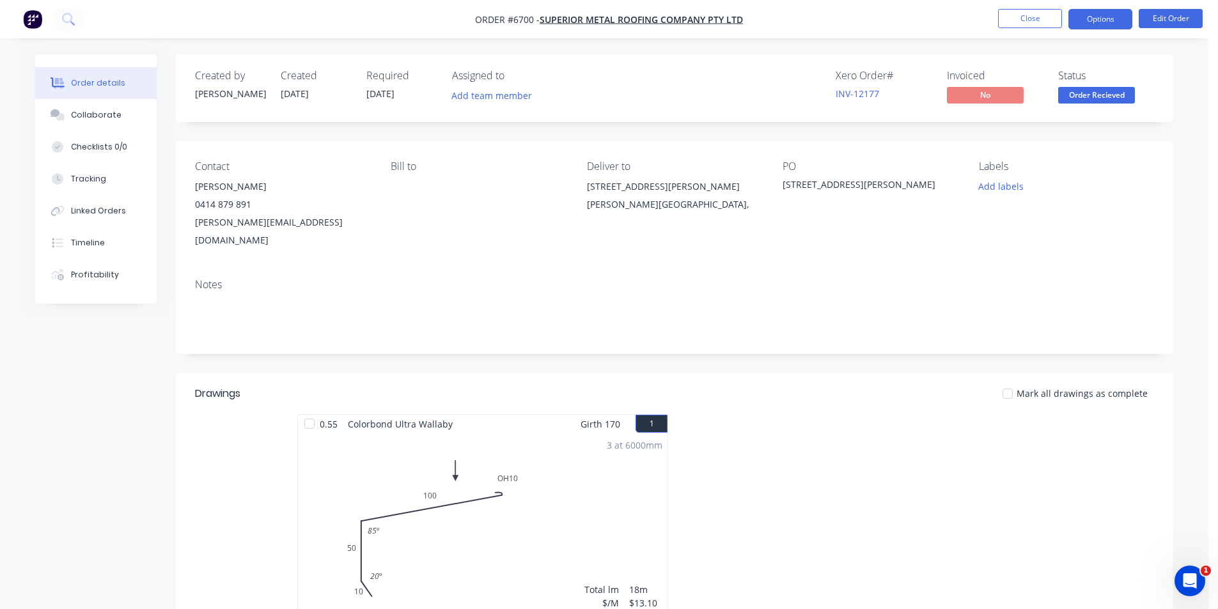
click at [1090, 12] on button "Options" at bounding box center [1100, 19] width 64 height 20
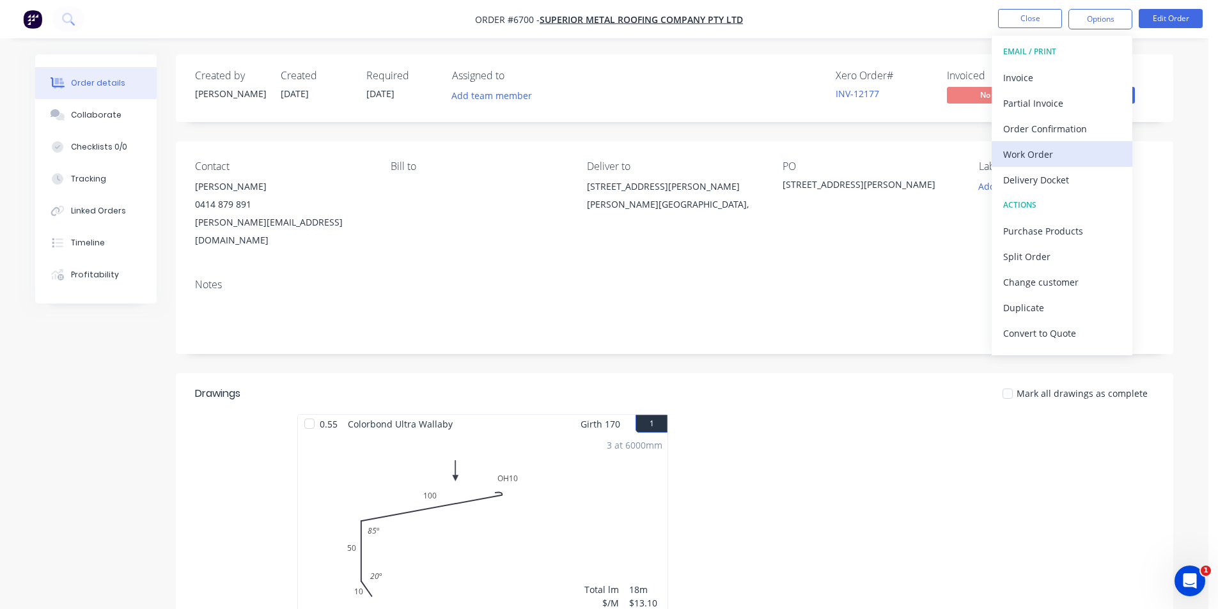
click at [1077, 159] on div "Work Order" at bounding box center [1062, 154] width 118 height 19
click at [1077, 156] on div "Custom" at bounding box center [1062, 154] width 118 height 19
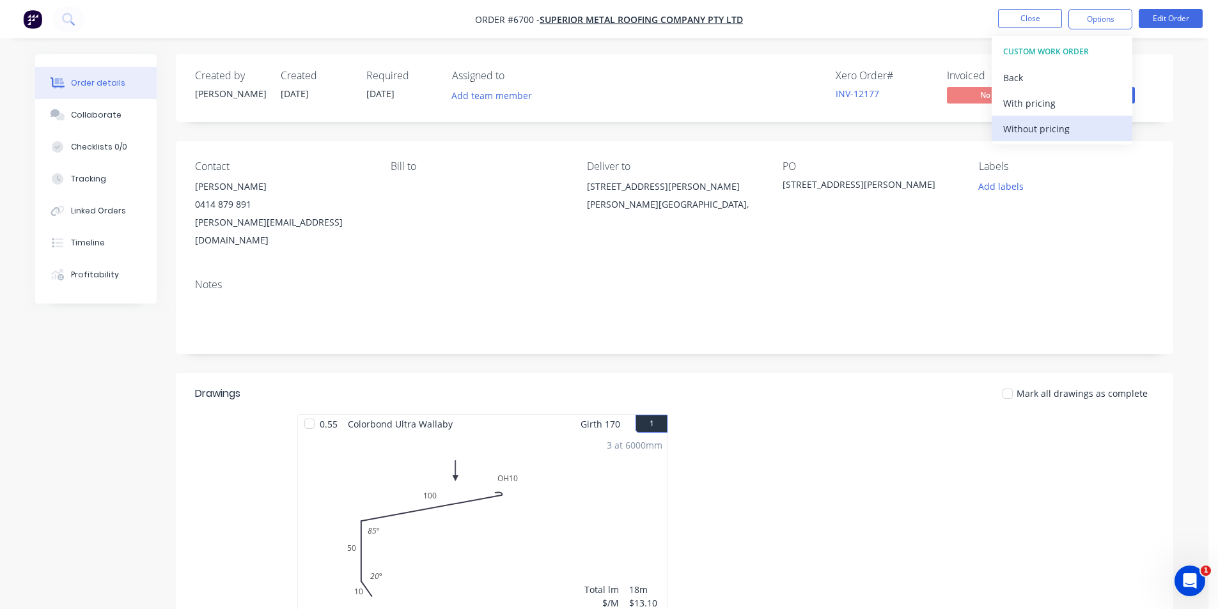
click at [1067, 127] on div "Without pricing" at bounding box center [1062, 129] width 118 height 19
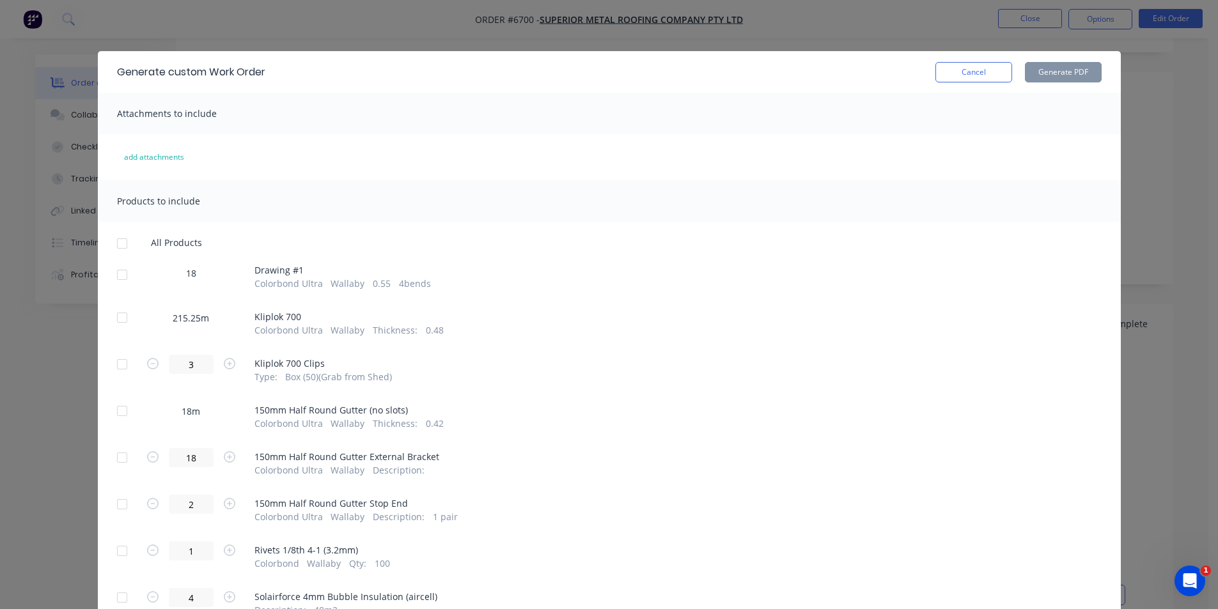
scroll to position [320, 0]
click at [120, 274] on div at bounding box center [122, 275] width 26 height 26
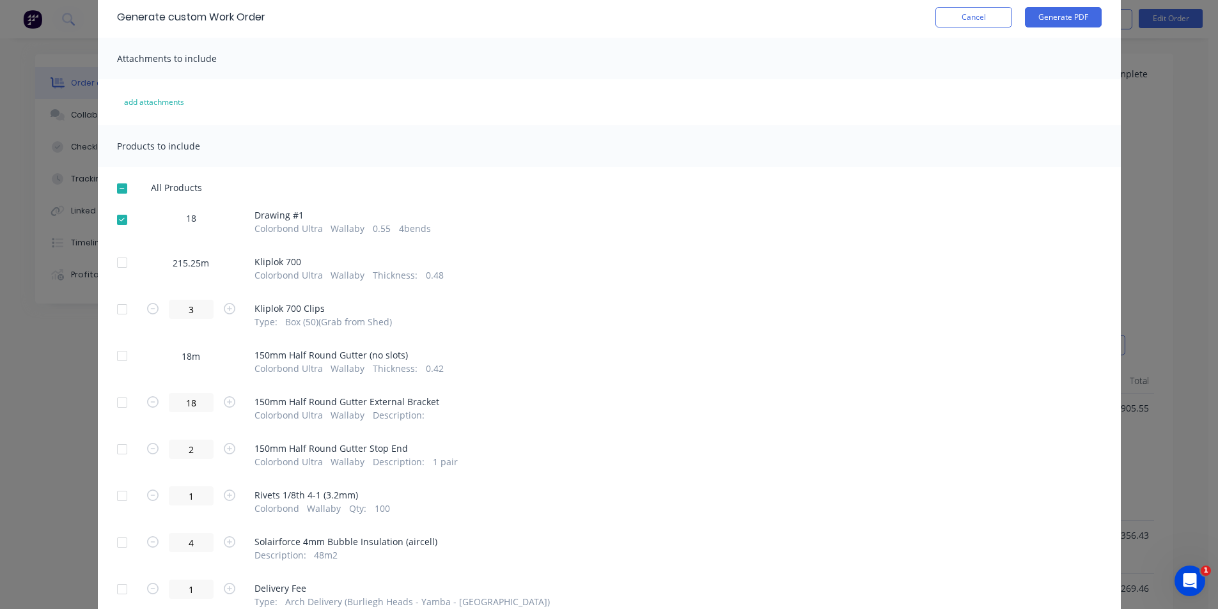
scroll to position [128, 0]
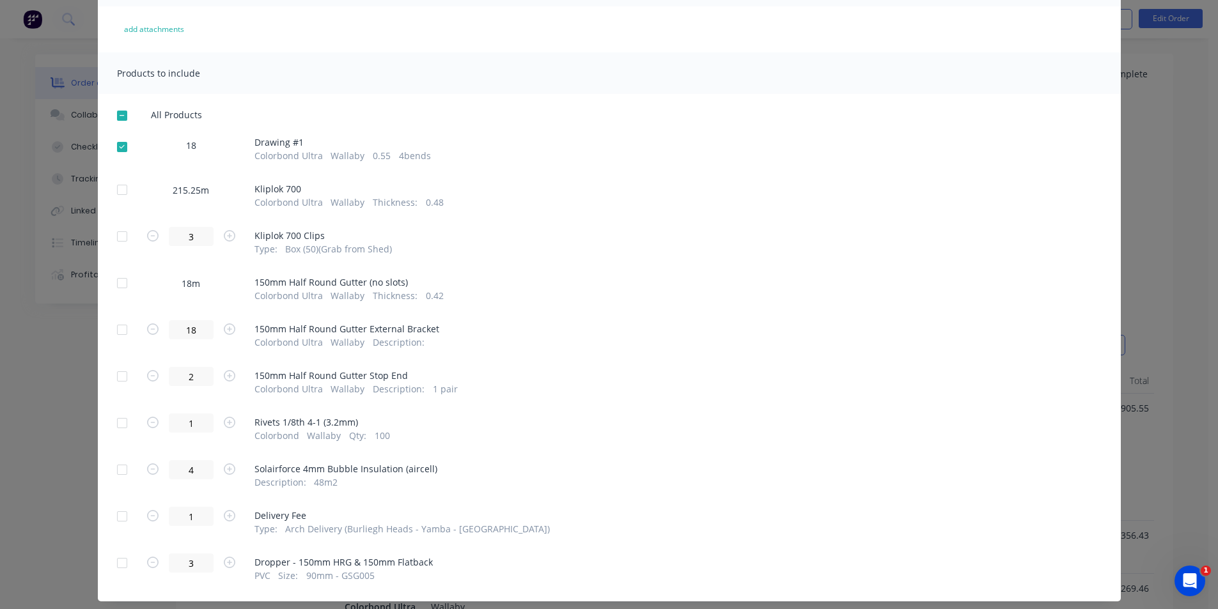
click at [112, 242] on div at bounding box center [122, 237] width 26 height 26
click at [113, 329] on div at bounding box center [122, 330] width 26 height 26
click at [125, 425] on div at bounding box center [122, 423] width 26 height 26
click at [120, 476] on div at bounding box center [122, 470] width 26 height 26
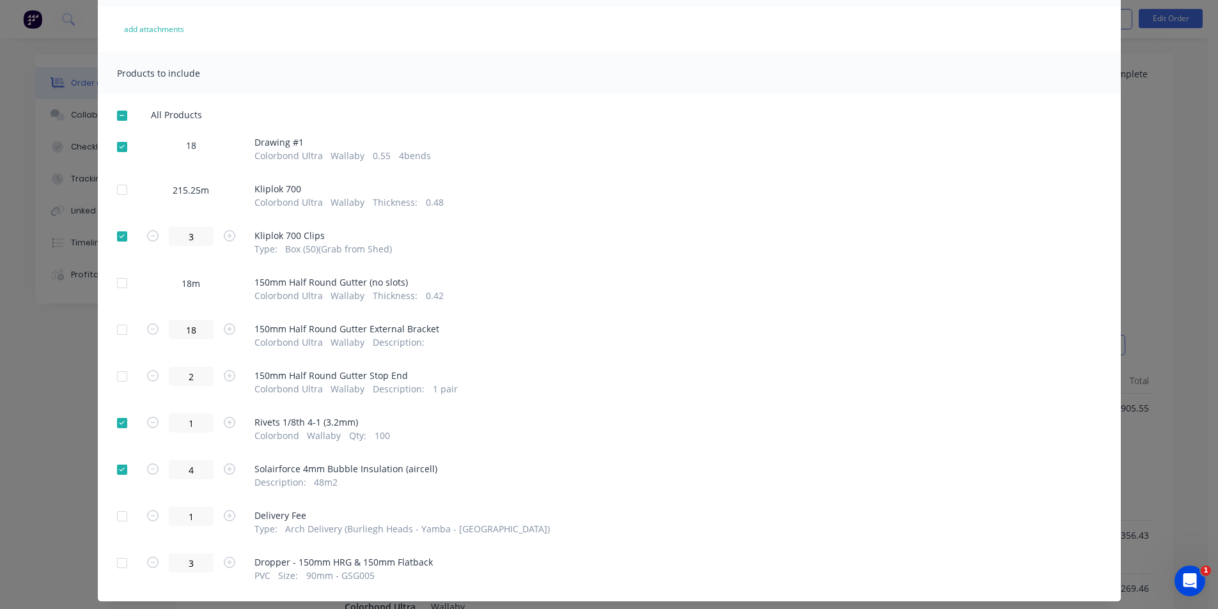
click at [114, 521] on div at bounding box center [122, 517] width 26 height 26
click at [113, 564] on div at bounding box center [122, 563] width 26 height 26
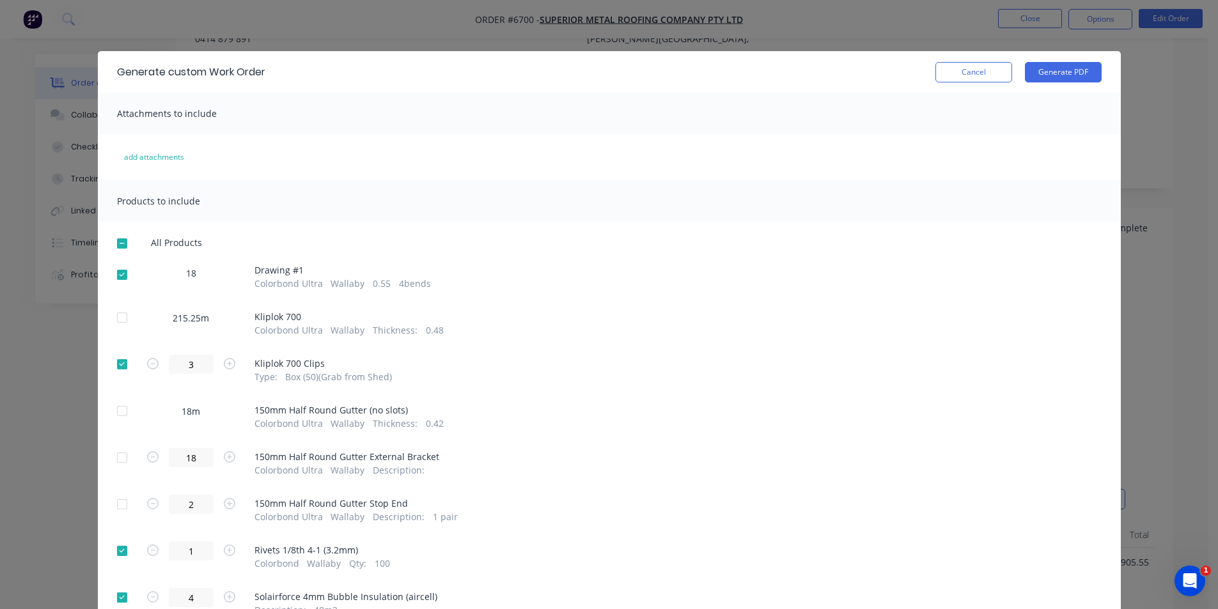
scroll to position [0, 0]
click at [1062, 70] on button "Generate PDF" at bounding box center [1063, 72] width 77 height 20
click at [987, 68] on button "Cancel" at bounding box center [973, 72] width 77 height 20
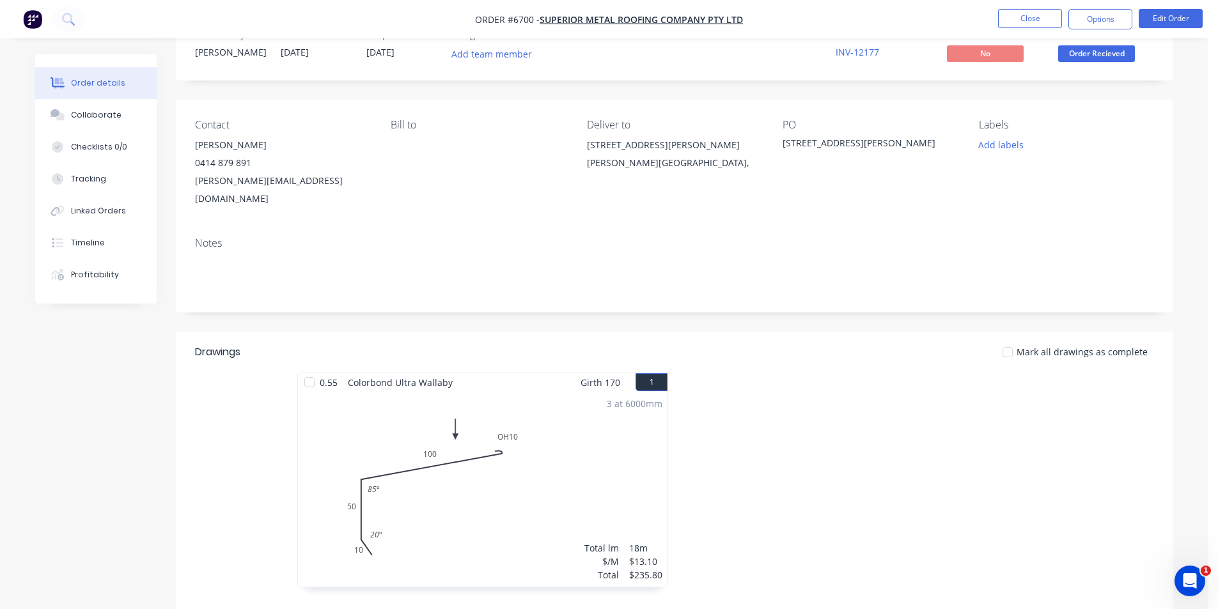
scroll to position [64, 0]
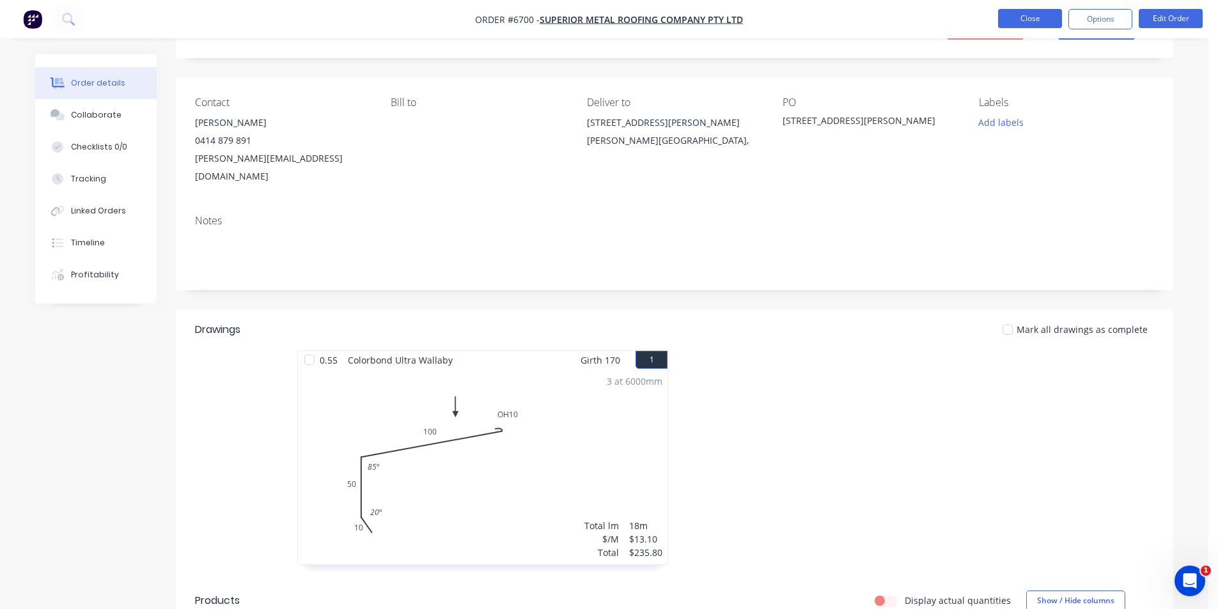
click at [1045, 27] on button "Close" at bounding box center [1030, 18] width 64 height 19
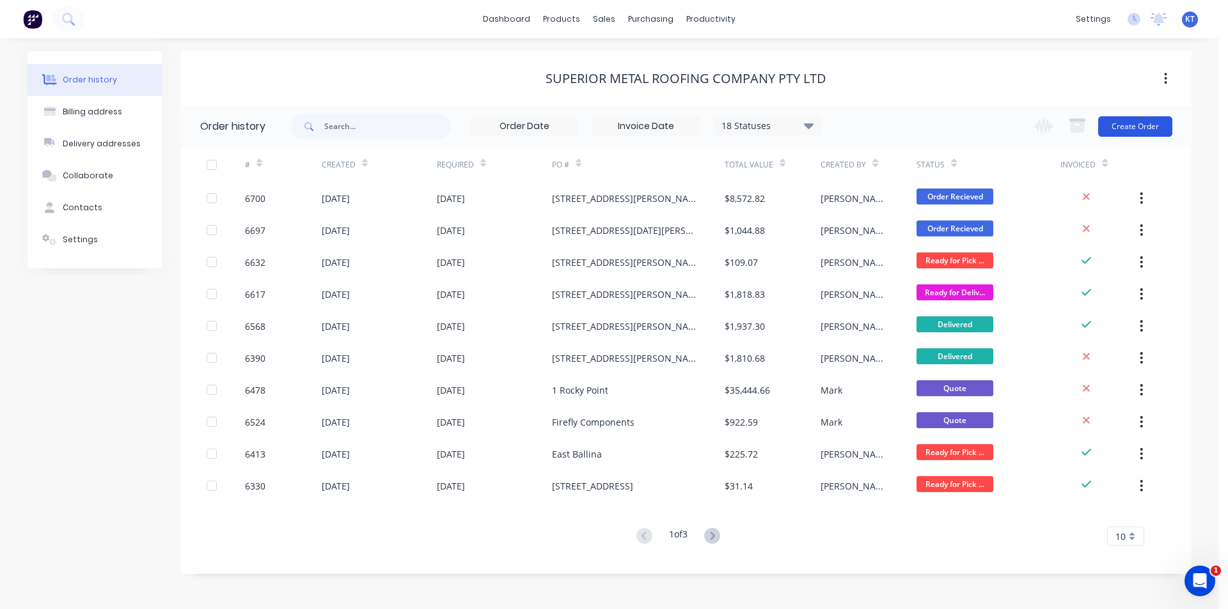
click at [1143, 121] on button "Create Order" at bounding box center [1135, 126] width 74 height 20
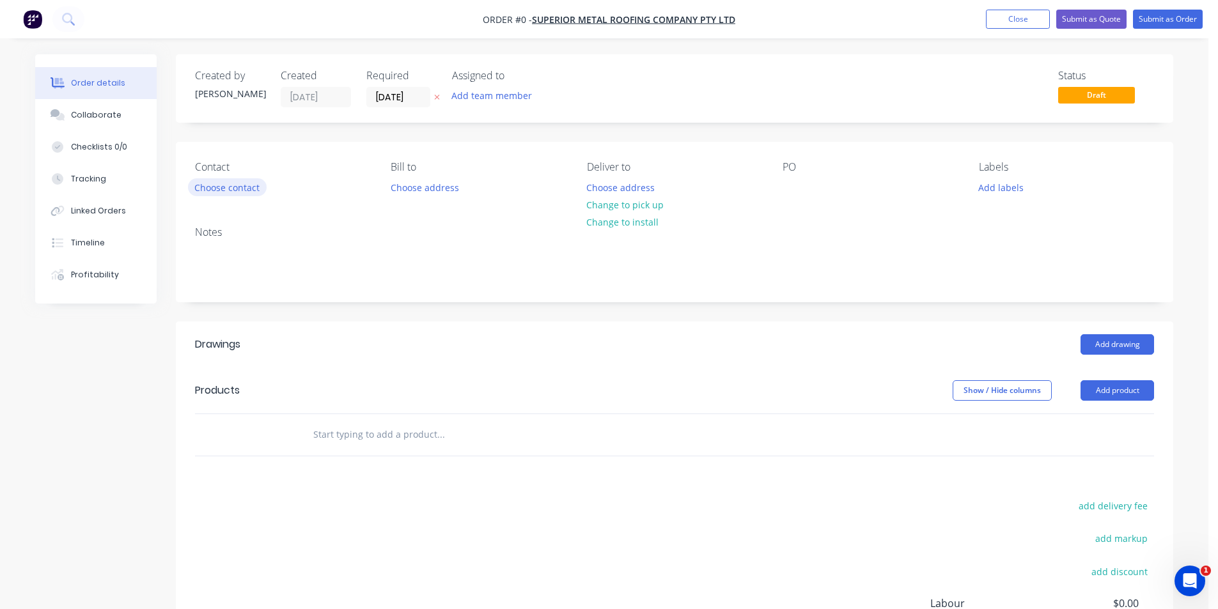
click at [225, 195] on button "Choose contact" at bounding box center [227, 186] width 79 height 17
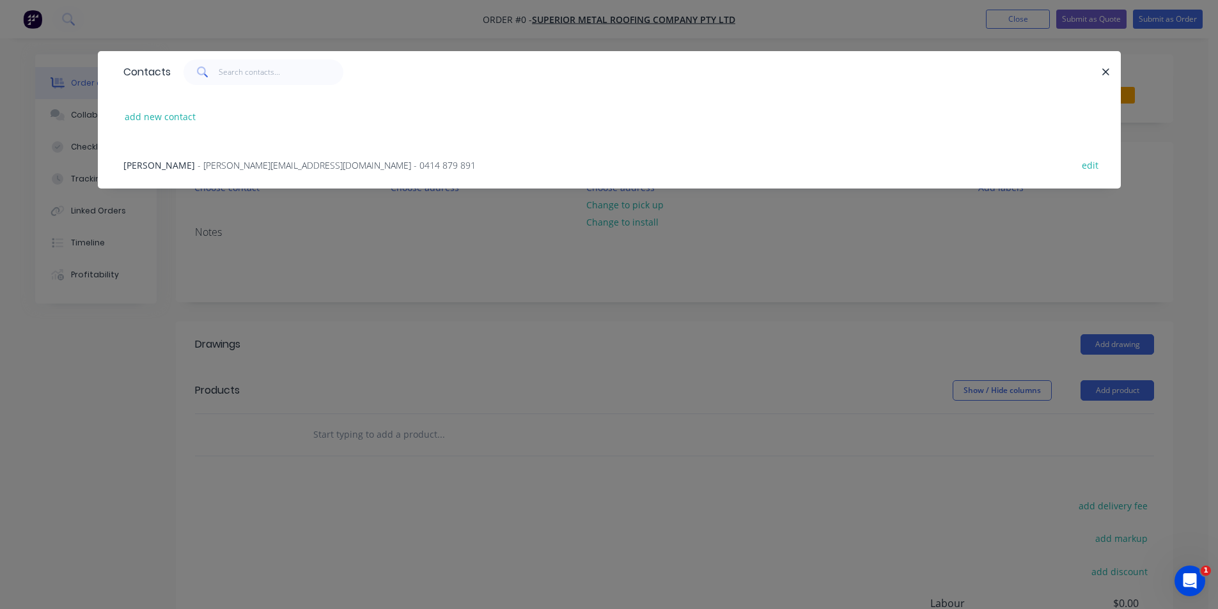
click at [254, 168] on span "- mitch@superiormetalroofing.co - 0414 879 891" at bounding box center [337, 165] width 278 height 12
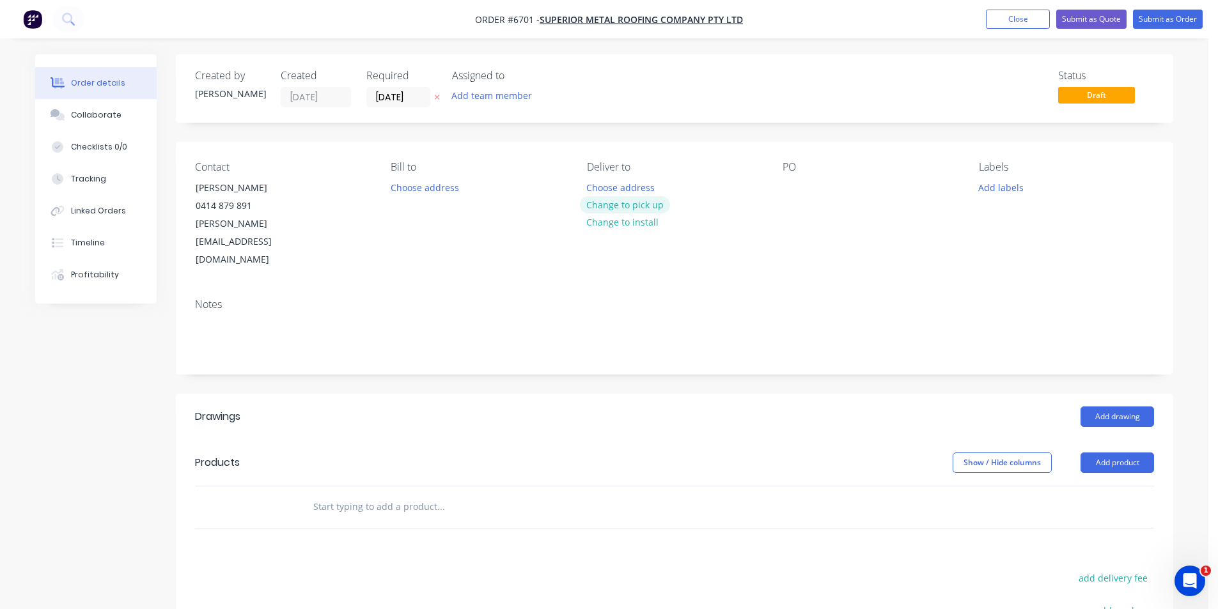
click at [632, 209] on button "Change to pick up" at bounding box center [625, 204] width 91 height 17
click at [806, 183] on div "PO" at bounding box center [870, 215] width 175 height 108
click at [791, 184] on div at bounding box center [793, 187] width 20 height 19
click at [1140, 407] on button "Add drawing" at bounding box center [1118, 417] width 74 height 20
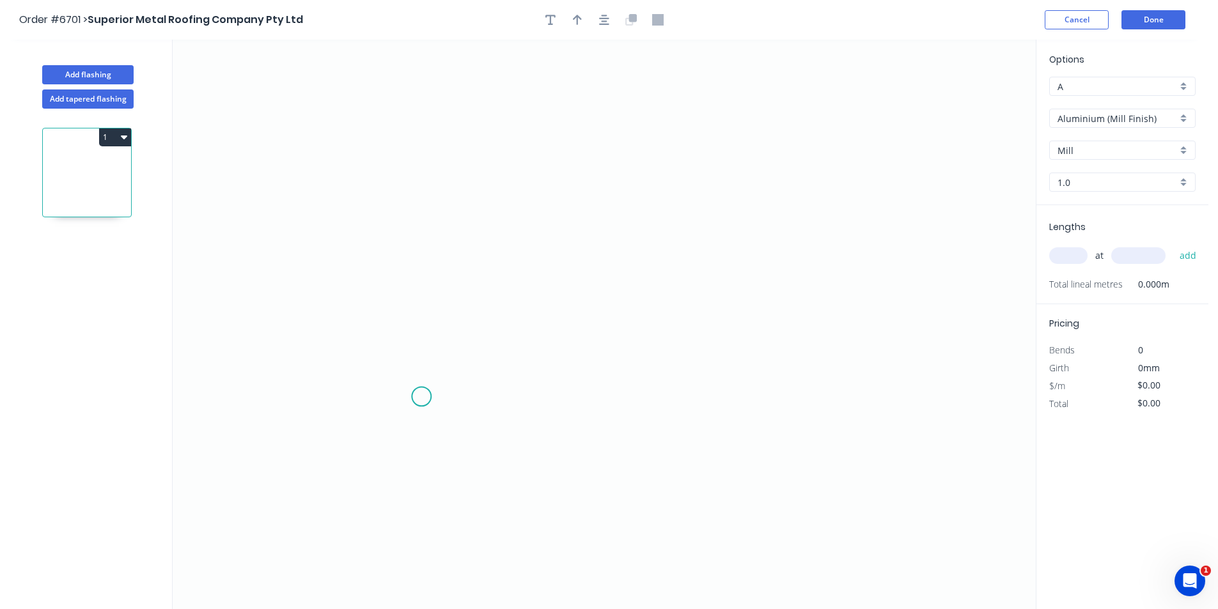
click at [421, 397] on icon "0" at bounding box center [604, 325] width 863 height 570
click at [421, 277] on icon at bounding box center [421, 337] width 0 height 120
click at [646, 292] on icon "0 ?" at bounding box center [604, 325] width 863 height 570
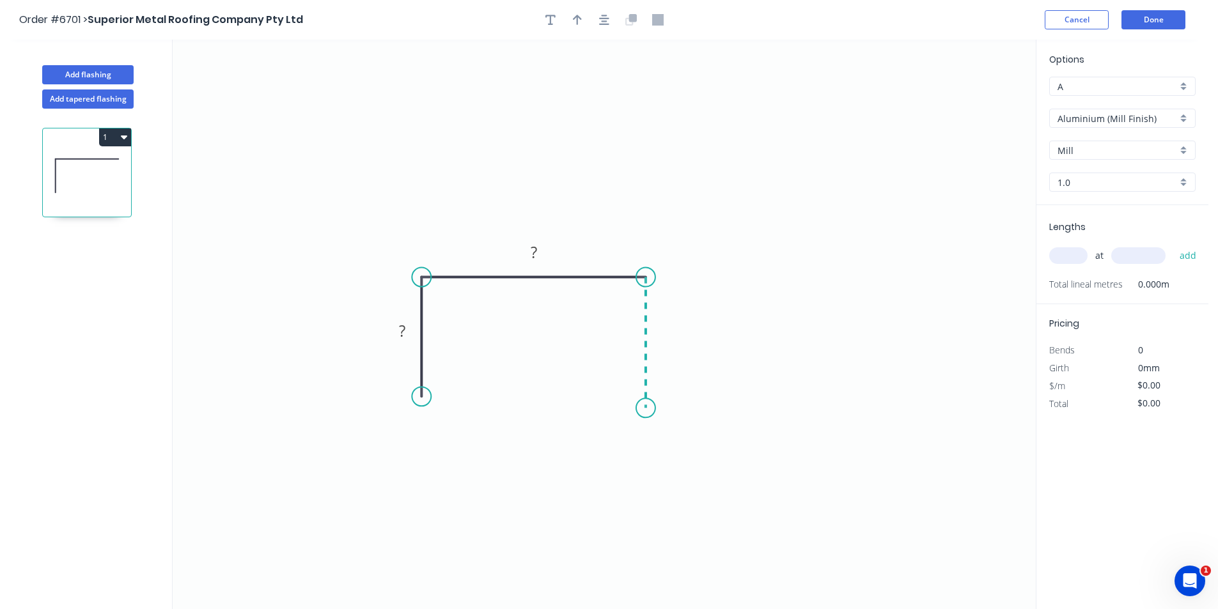
click at [639, 409] on icon "0 ? ?" at bounding box center [604, 325] width 863 height 570
click at [671, 456] on div "Crush & Fold" at bounding box center [703, 452] width 129 height 26
click at [671, 449] on div "Flip bend" at bounding box center [719, 452] width 129 height 26
click at [446, 423] on div "Delete point" at bounding box center [482, 415] width 129 height 26
drag, startPoint x: 419, startPoint y: 279, endPoint x: 417, endPoint y: 308, distance: 28.8
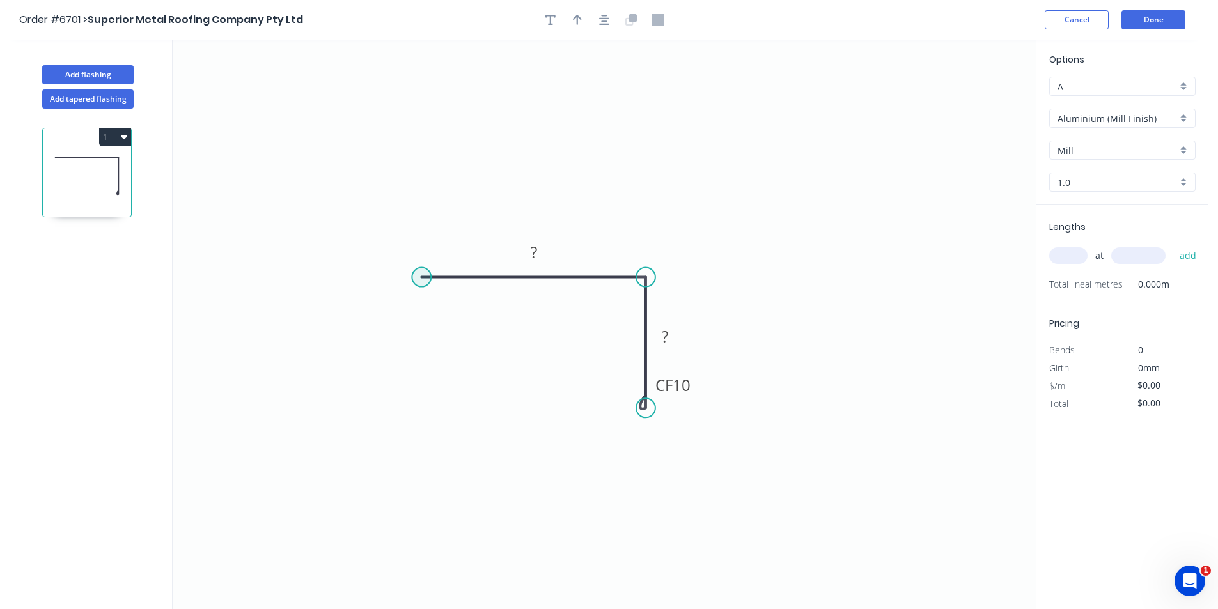
click at [418, 282] on circle at bounding box center [421, 277] width 19 height 19
click at [415, 277] on circle at bounding box center [421, 277] width 19 height 19
click at [425, 427] on icon "0 ? CF 10 ?" at bounding box center [604, 325] width 863 height 570
click at [467, 469] on div "Crush & Fold" at bounding box center [489, 470] width 129 height 26
drag, startPoint x: 419, startPoint y: 425, endPoint x: 426, endPoint y: 403, distance: 22.0
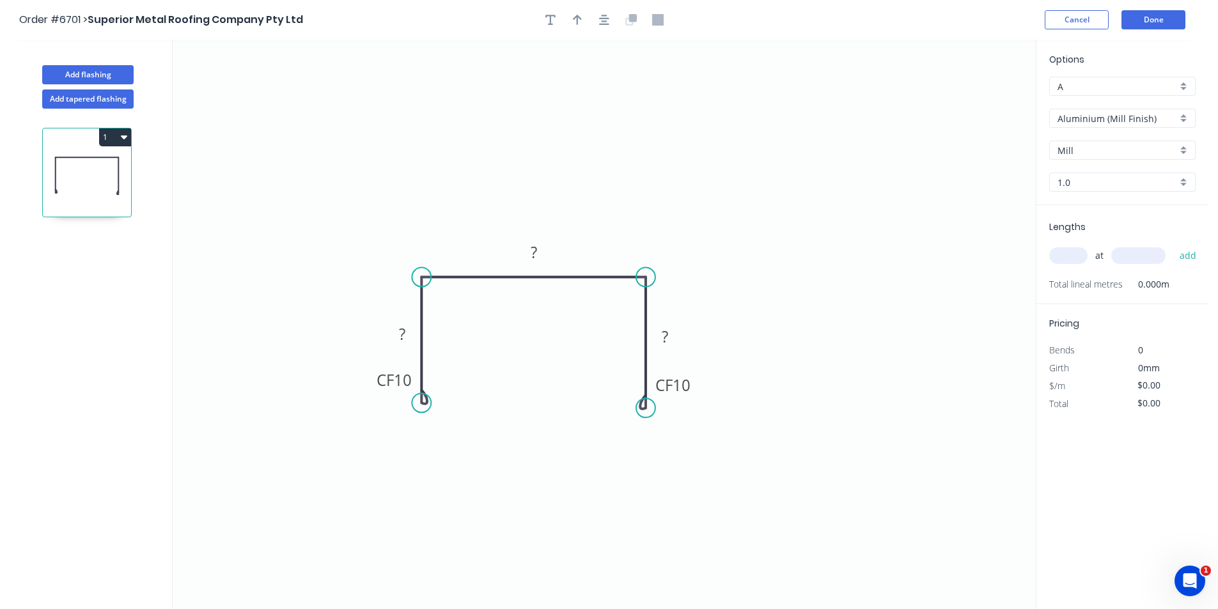
click at [426, 403] on circle at bounding box center [421, 402] width 19 height 19
click at [673, 330] on rect at bounding box center [665, 338] width 26 height 18
click at [609, 20] on icon "button" at bounding box center [604, 20] width 10 height 12
type input "$1.00"
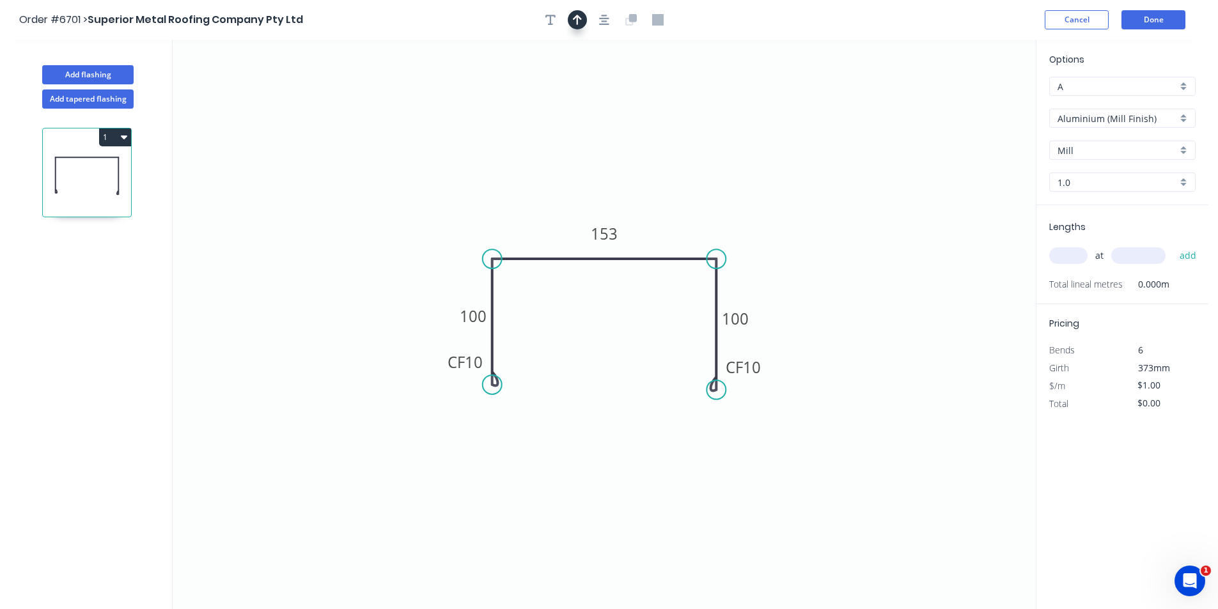
click at [578, 20] on icon "button" at bounding box center [577, 20] width 9 height 10
click at [969, 99] on icon at bounding box center [971, 88] width 12 height 41
drag, startPoint x: 974, startPoint y: 100, endPoint x: 667, endPoint y: 241, distance: 337.6
click at [667, 232] on icon at bounding box center [662, 213] width 37 height 37
click at [1111, 118] on div "Aluminium (Mill Finish)" at bounding box center [1122, 118] width 146 height 19
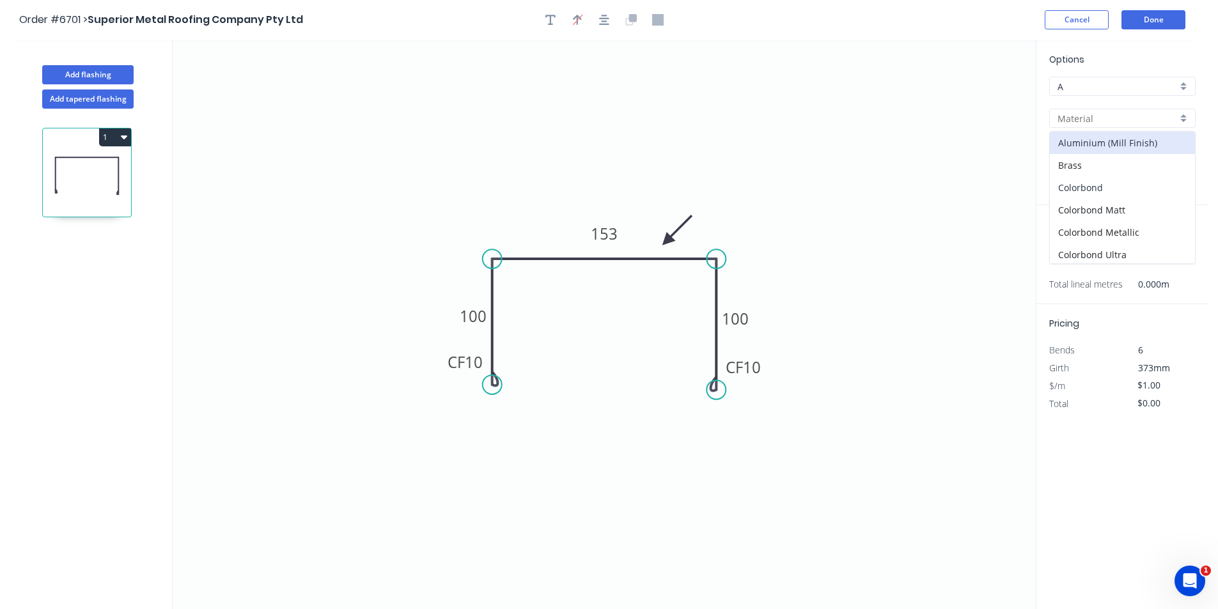
click at [1094, 188] on div "Colorbond" at bounding box center [1122, 187] width 145 height 22
type input "Colorbond"
type input "Basalt"
type input "0.55"
type input "$16.84"
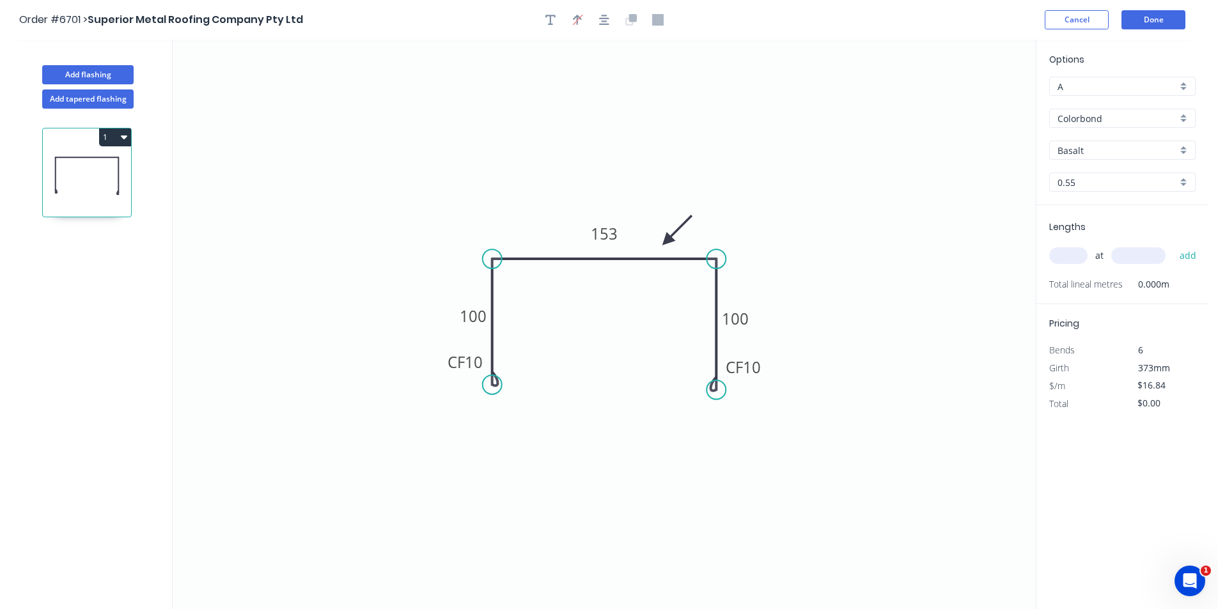
click at [1137, 156] on input "Basalt" at bounding box center [1117, 150] width 120 height 13
click at [1078, 235] on div "Pale Eucalypt" at bounding box center [1122, 232] width 145 height 22
type input "Pale Eucalypt"
drag, startPoint x: 1072, startPoint y: 240, endPoint x: 1068, endPoint y: 246, distance: 7.5
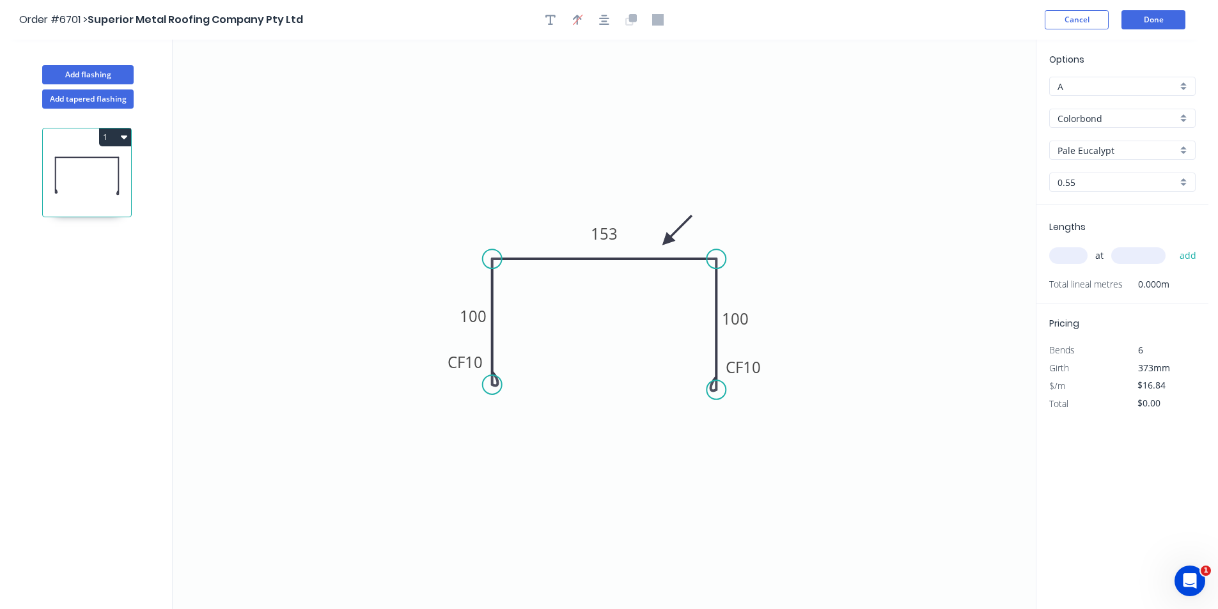
click at [1072, 242] on div "at add" at bounding box center [1123, 255] width 149 height 35
click at [1066, 247] on input "text" at bounding box center [1068, 255] width 38 height 17
type input "1"
type input "1100"
click at [1173, 245] on button "add" at bounding box center [1188, 256] width 30 height 22
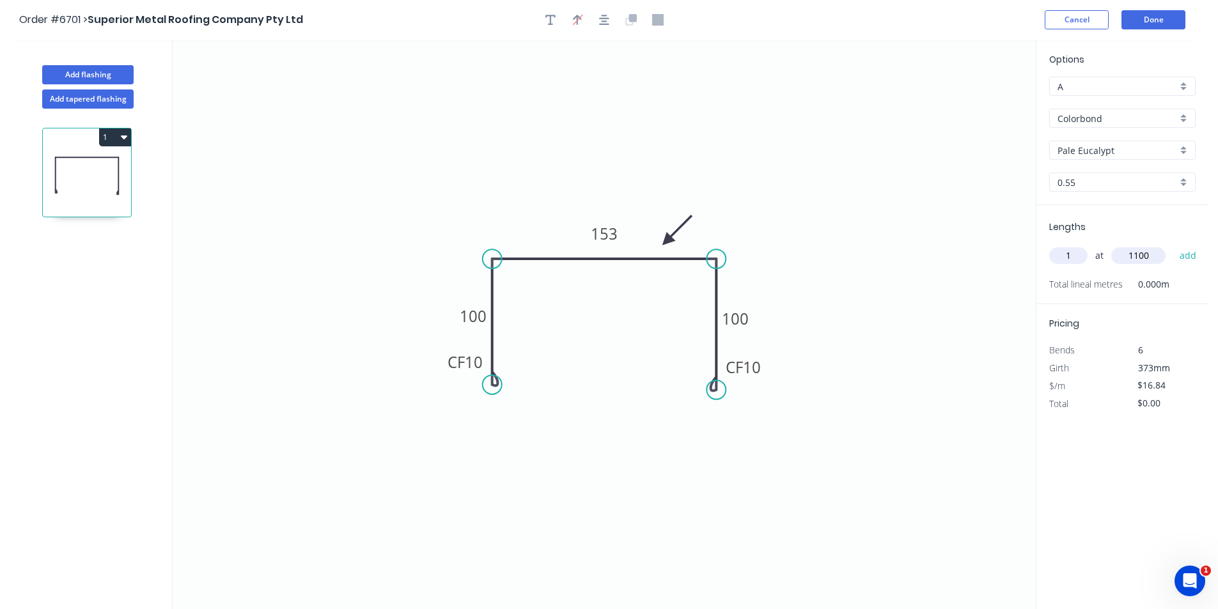
type input "$18.52"
click at [1167, 18] on button "Done" at bounding box center [1153, 19] width 64 height 19
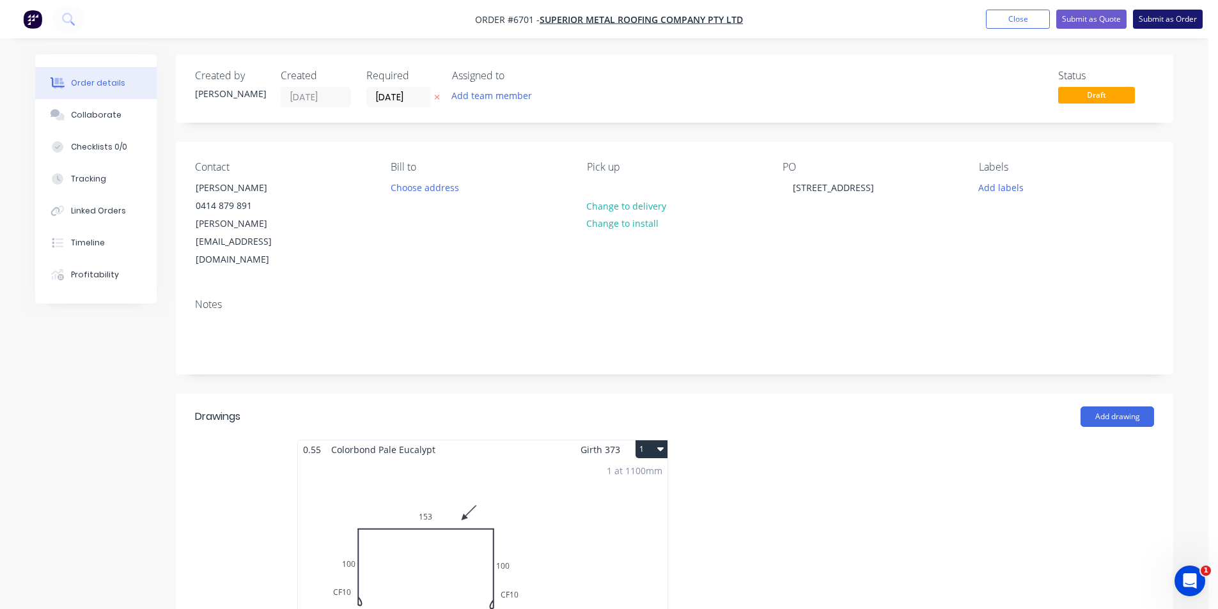
click at [1180, 11] on button "Submit as Order" at bounding box center [1168, 19] width 70 height 19
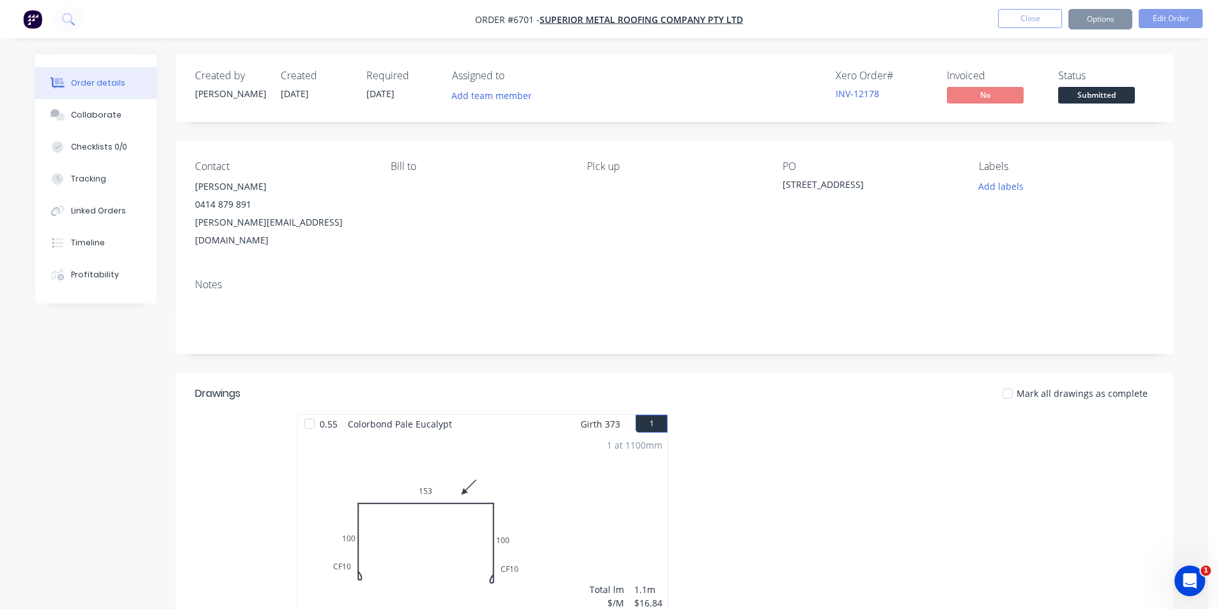
click at [1114, 93] on span "Submitted" at bounding box center [1096, 95] width 77 height 16
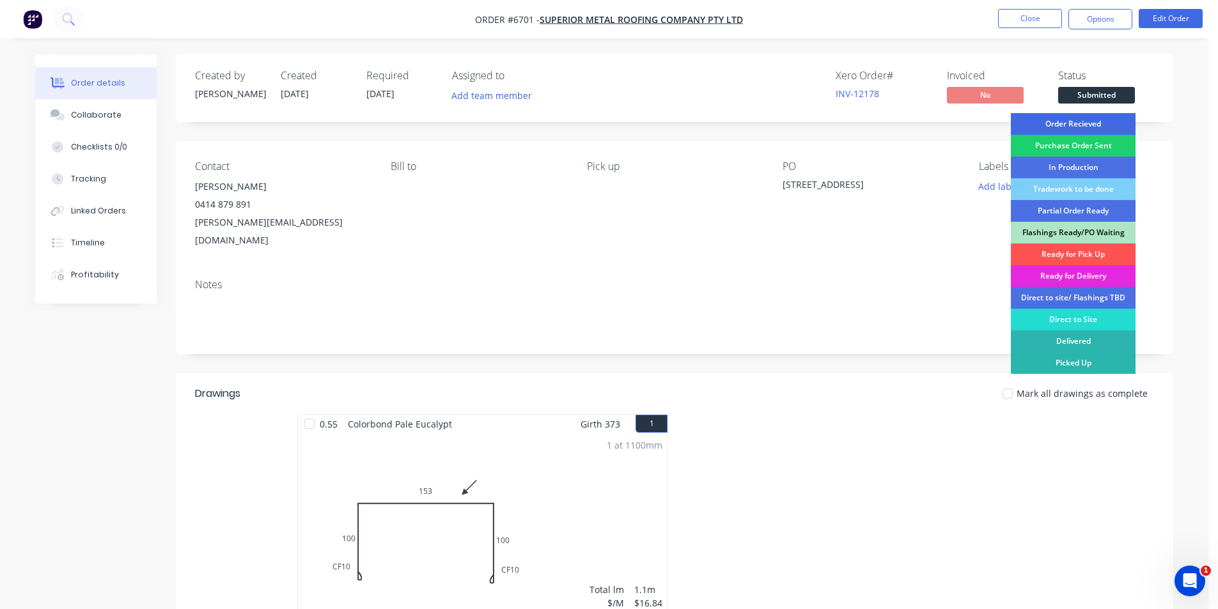
click at [1103, 123] on div "Order Recieved" at bounding box center [1073, 124] width 125 height 22
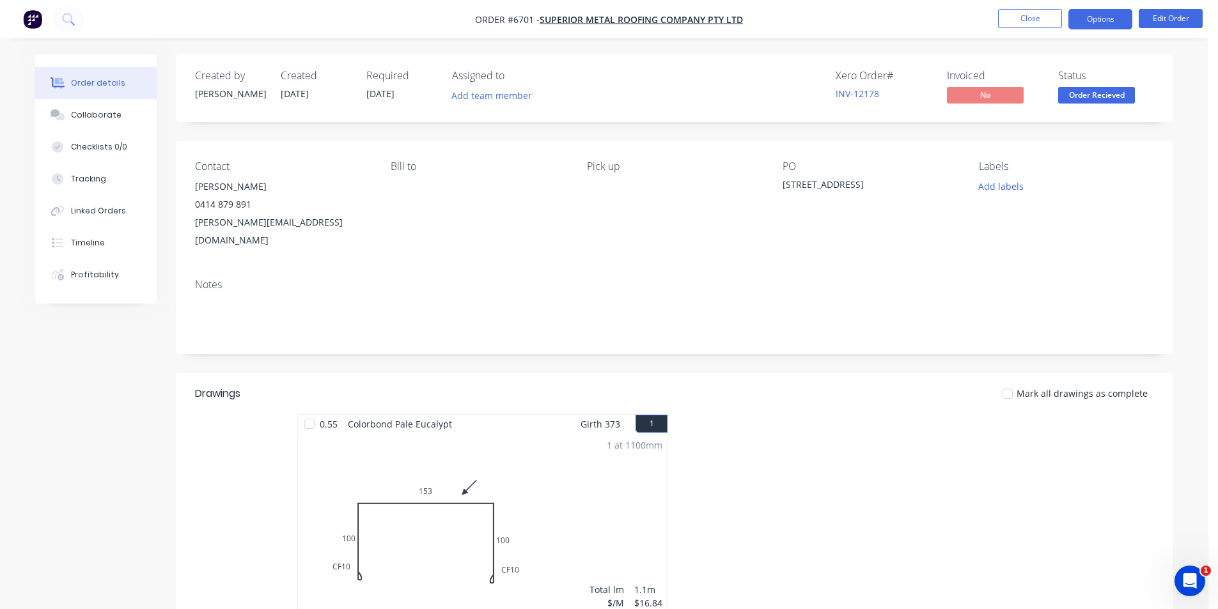
click at [1102, 13] on button "Options" at bounding box center [1100, 19] width 64 height 20
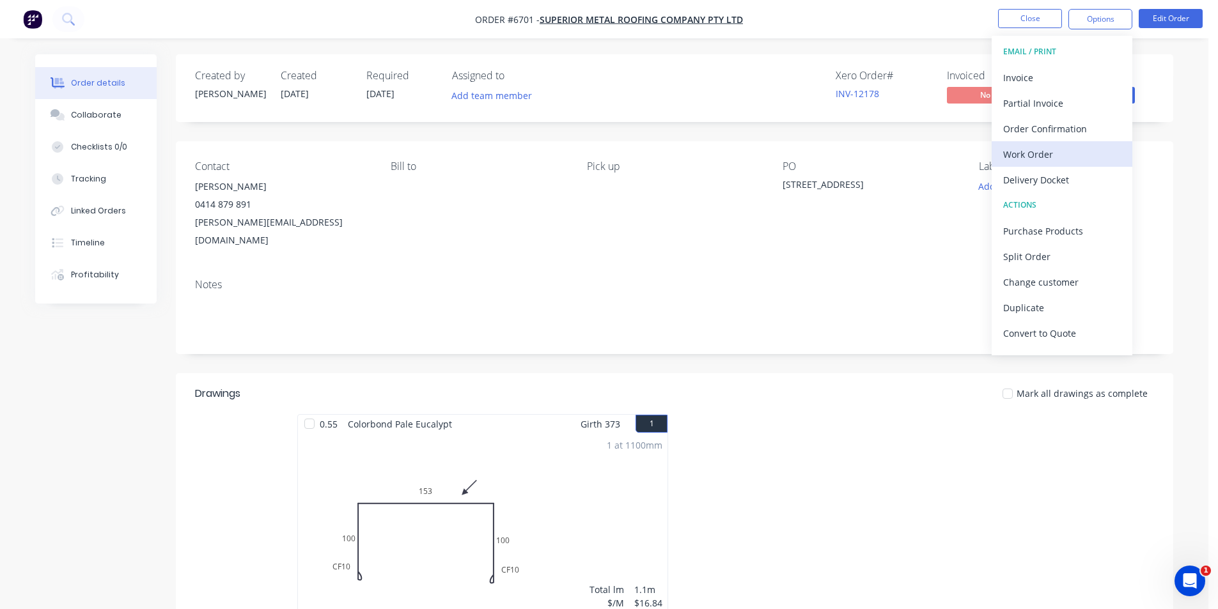
click at [1049, 148] on div "Work Order" at bounding box center [1062, 154] width 118 height 19
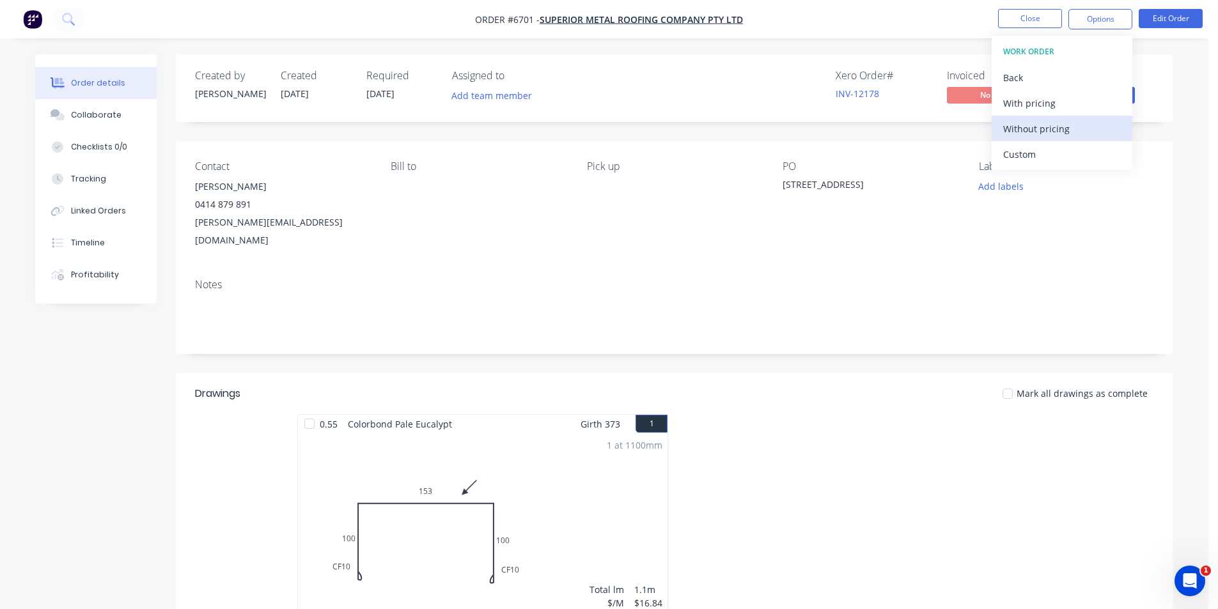
click at [1033, 134] on div "Without pricing" at bounding box center [1062, 129] width 118 height 19
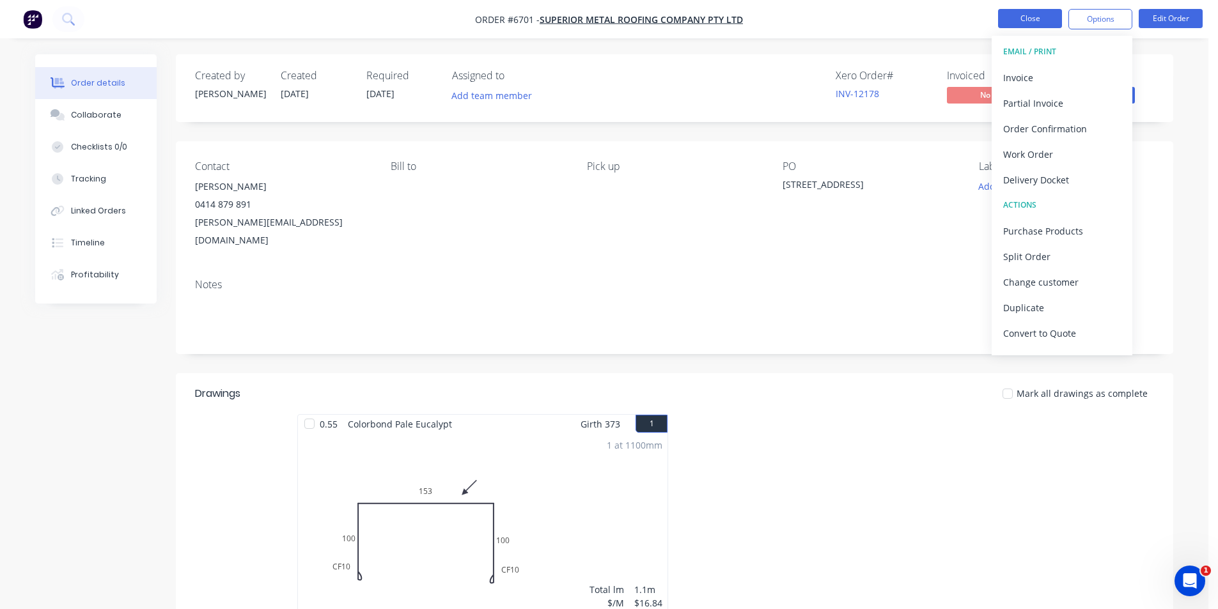
click at [1025, 18] on button "Close" at bounding box center [1030, 18] width 64 height 19
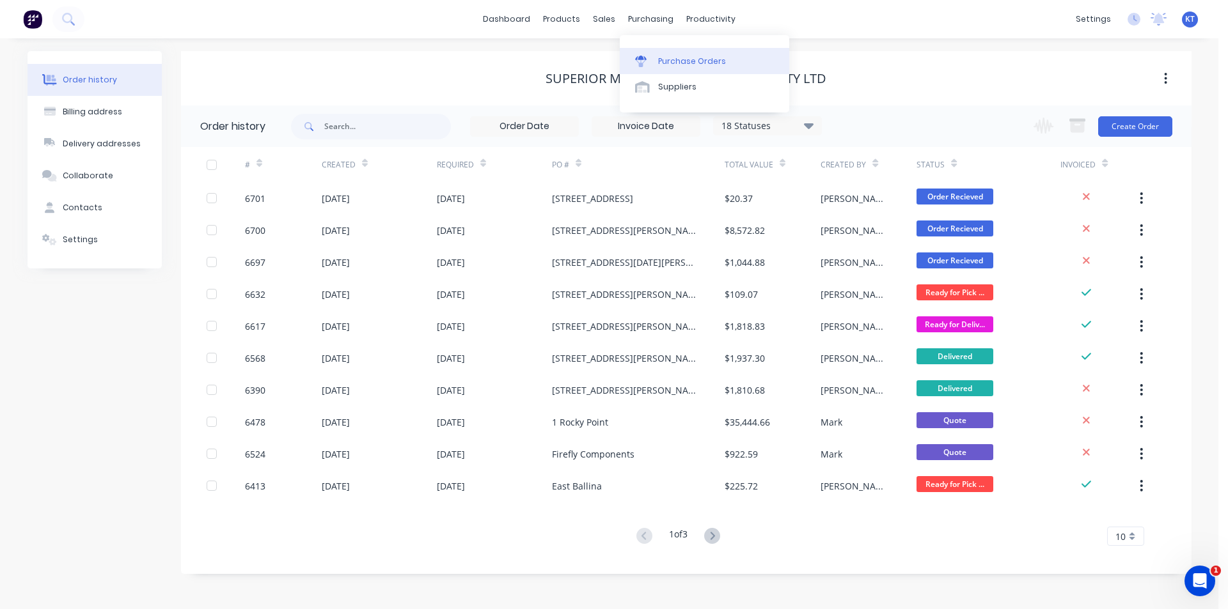
click at [685, 56] on div "Purchase Orders" at bounding box center [692, 62] width 68 height 12
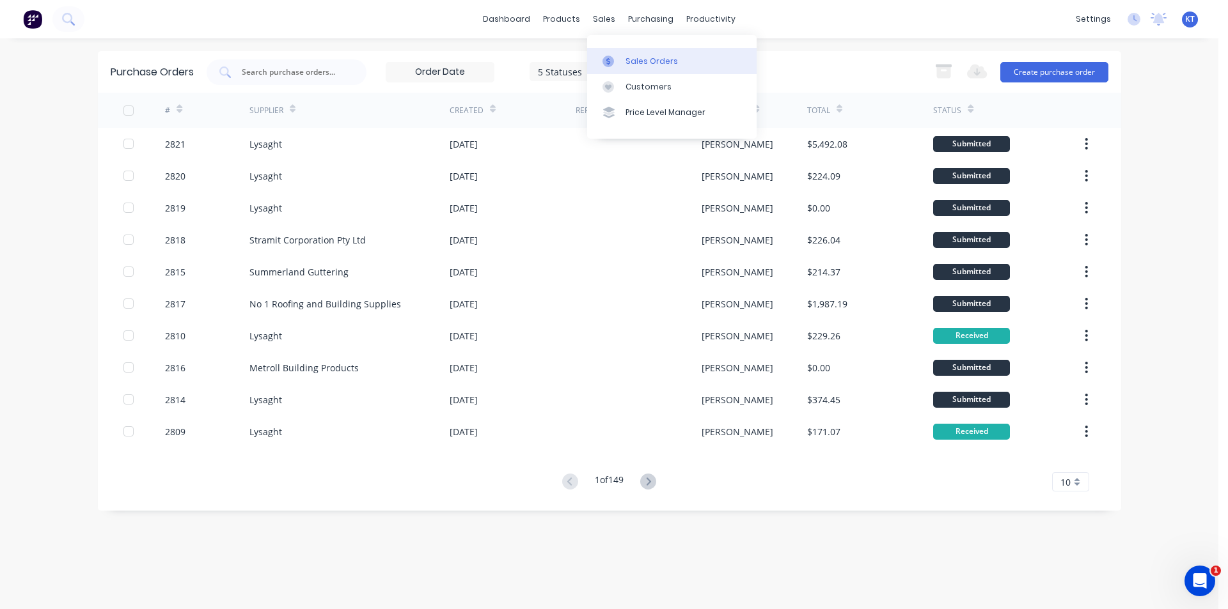
click at [620, 66] on div at bounding box center [611, 62] width 19 height 12
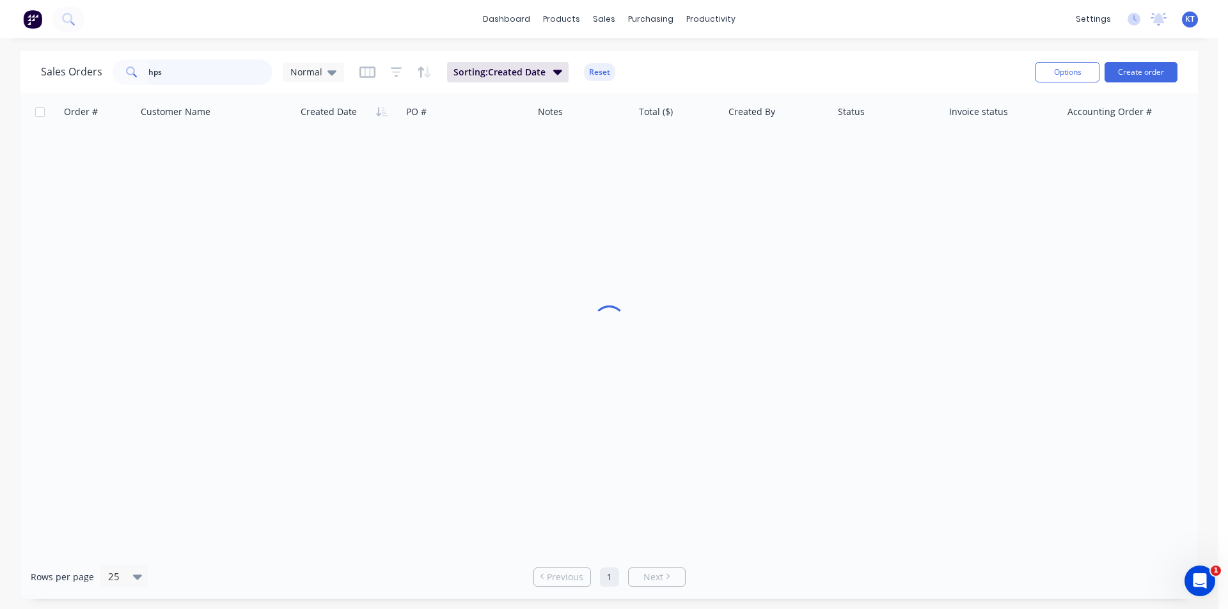
click at [232, 69] on input "hps" at bounding box center [210, 72] width 125 height 26
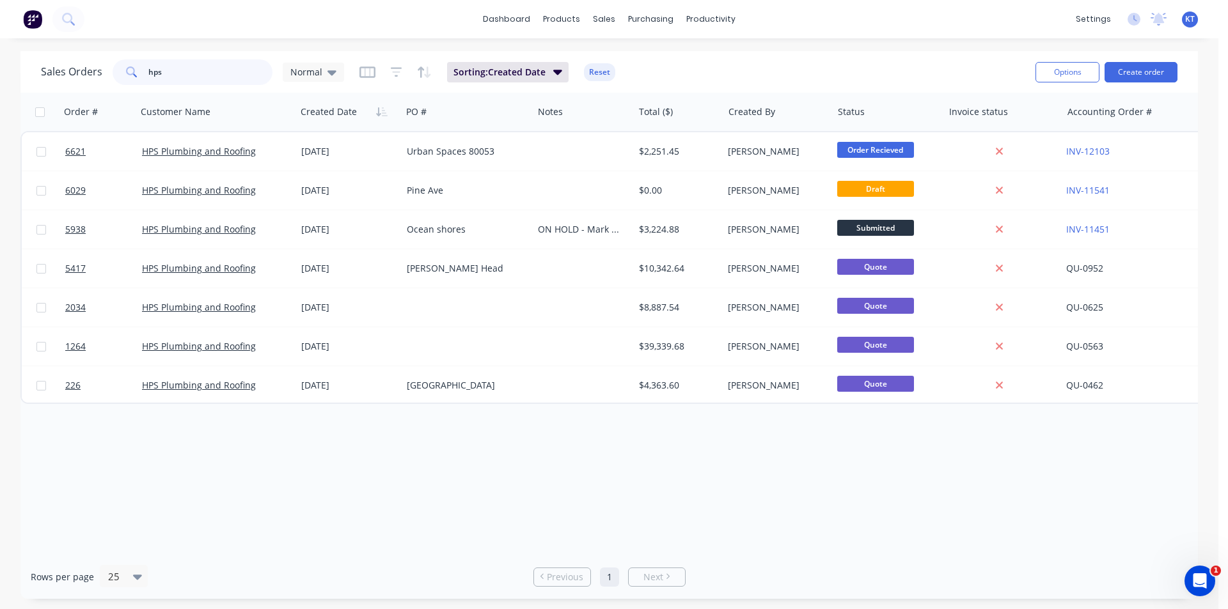
click at [232, 69] on input "hps" at bounding box center [210, 72] width 125 height 26
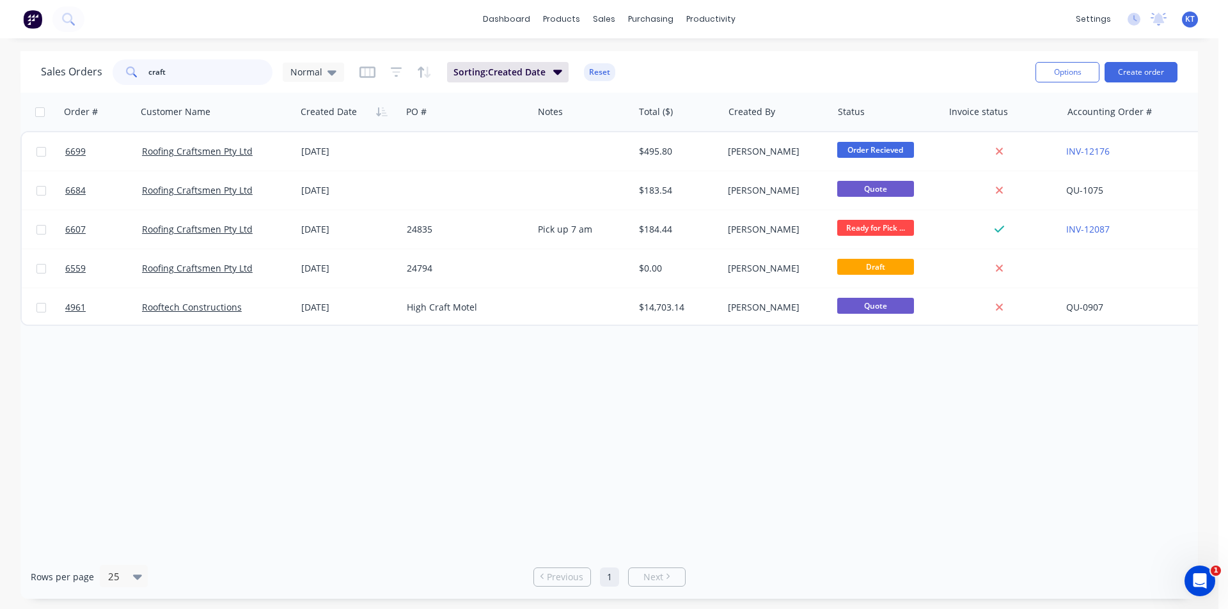
type input "craft"
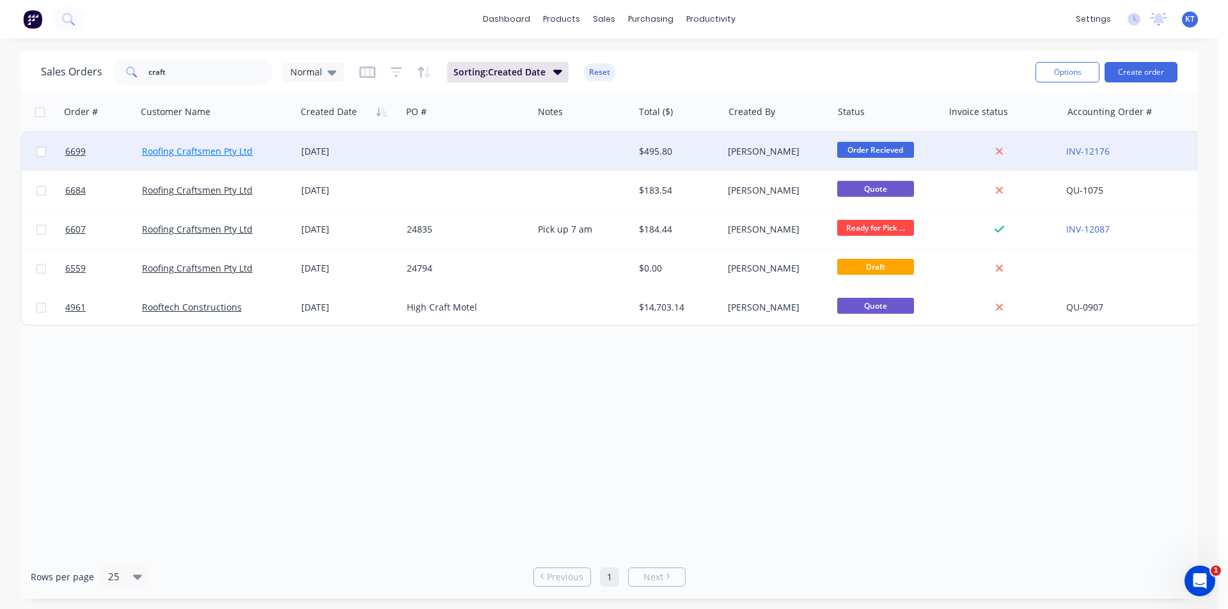
click at [237, 150] on link "Roofing Craftsmen Pty Ltd" at bounding box center [197, 151] width 111 height 12
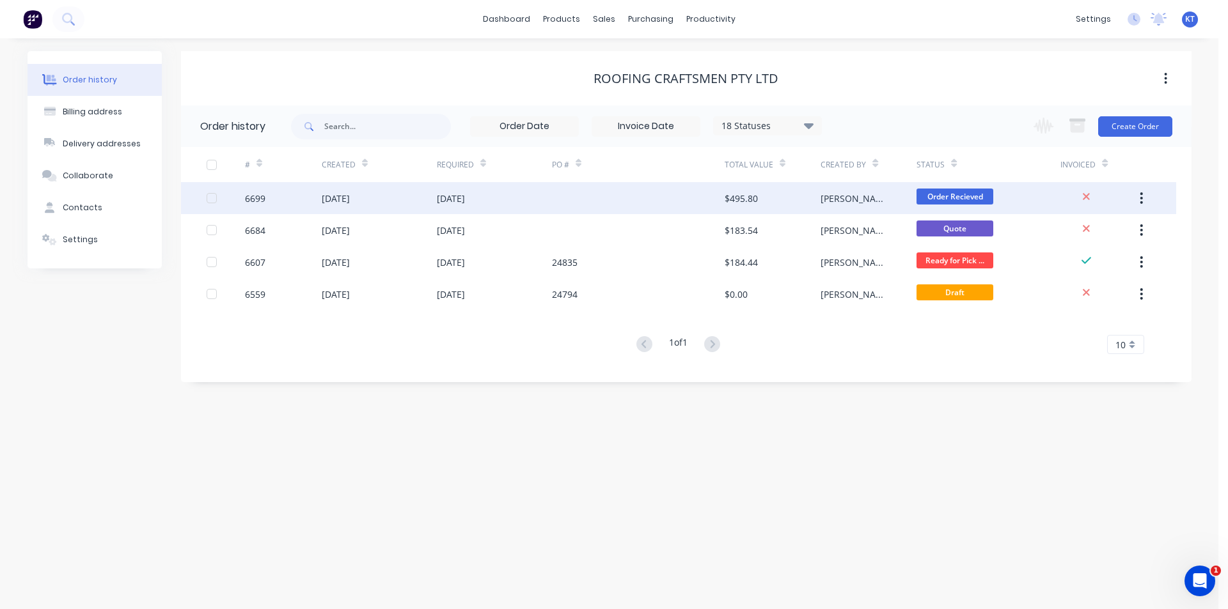
click at [847, 192] on div "[PERSON_NAME]" at bounding box center [868, 198] width 96 height 32
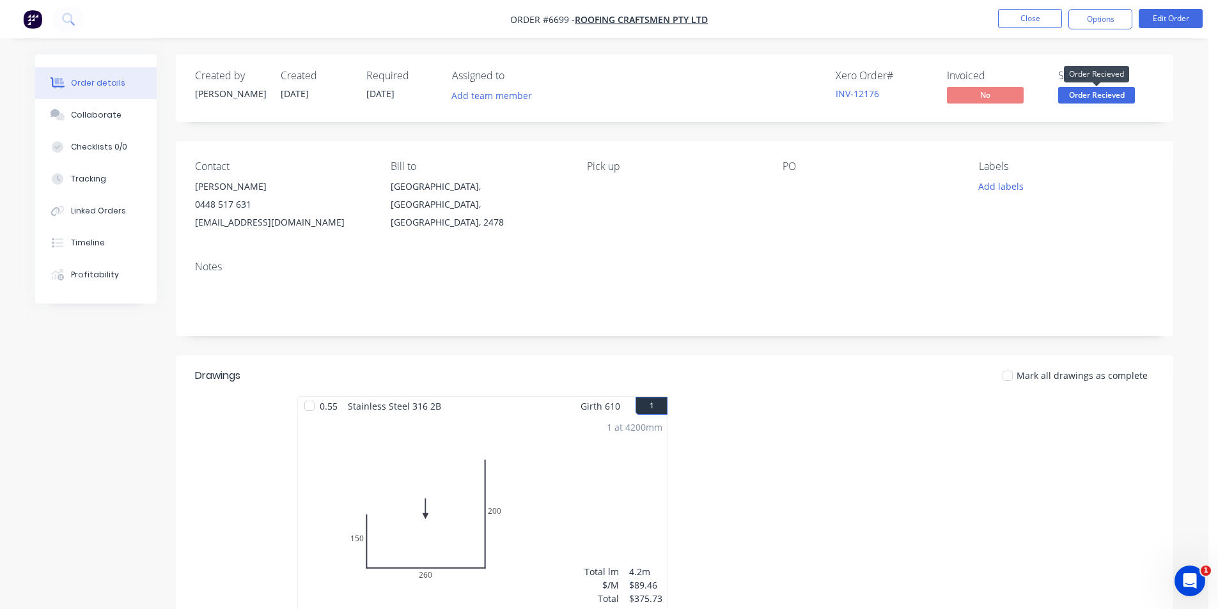
click at [1102, 100] on span "Order Recieved" at bounding box center [1096, 95] width 77 height 16
click at [665, 265] on div "Notes" at bounding box center [674, 267] width 959 height 12
click at [1184, 20] on button "Edit Order" at bounding box center [1171, 18] width 64 height 19
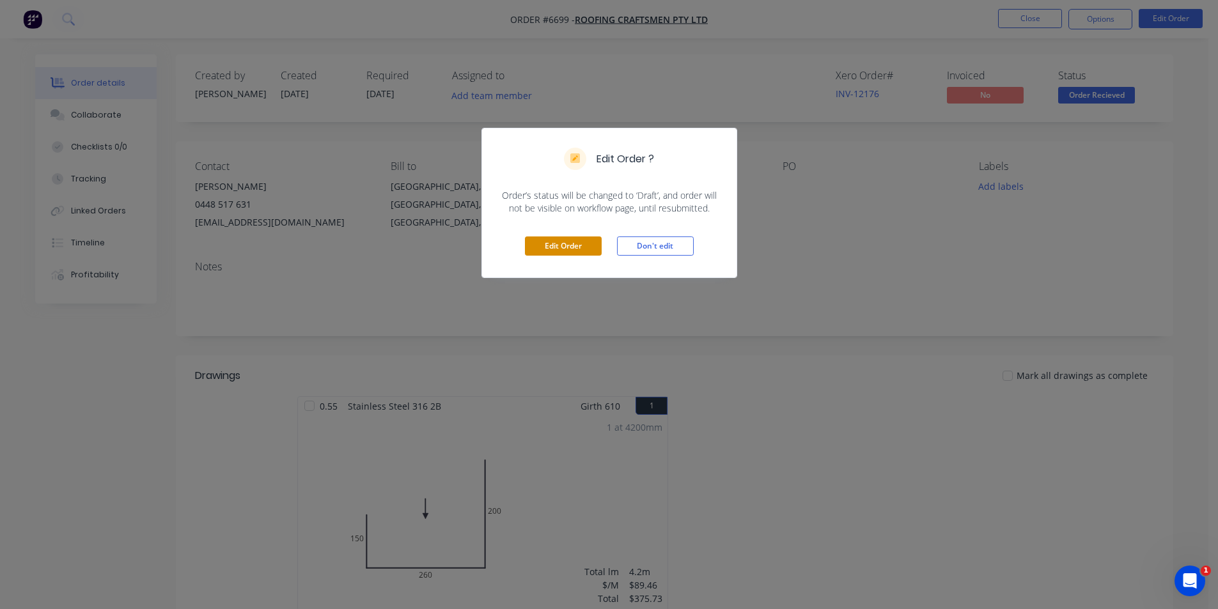
click at [587, 240] on button "Edit Order" at bounding box center [563, 246] width 77 height 19
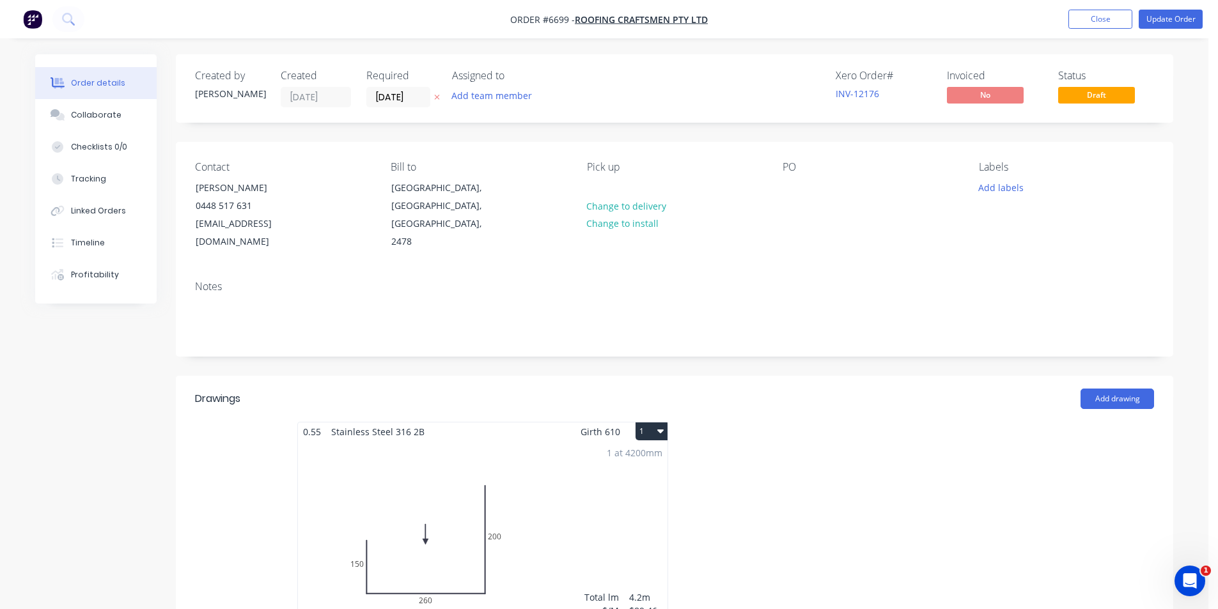
click at [781, 189] on div "Contact Matt Toohey 0448 517 631 matt@roofingcraftsmen.com.au Bill to Lennox He…" at bounding box center [674, 206] width 997 height 129
click at [786, 187] on div at bounding box center [793, 187] width 20 height 19
click at [1167, 20] on button "Update Order" at bounding box center [1171, 19] width 64 height 19
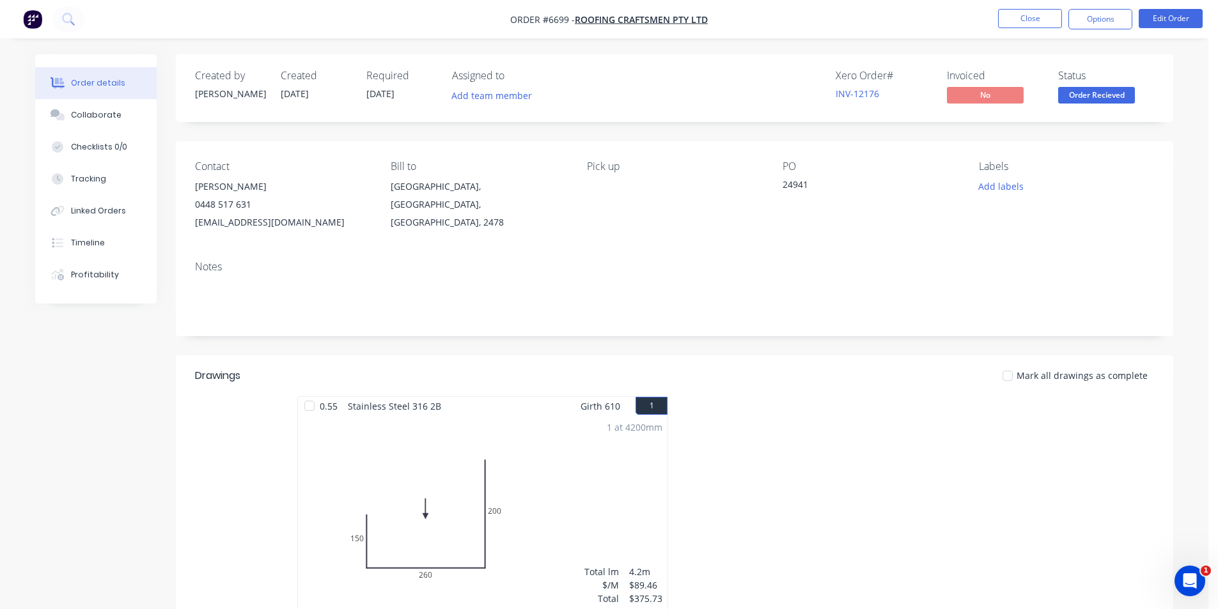
click at [1109, 95] on span "Order Recieved" at bounding box center [1096, 95] width 77 height 16
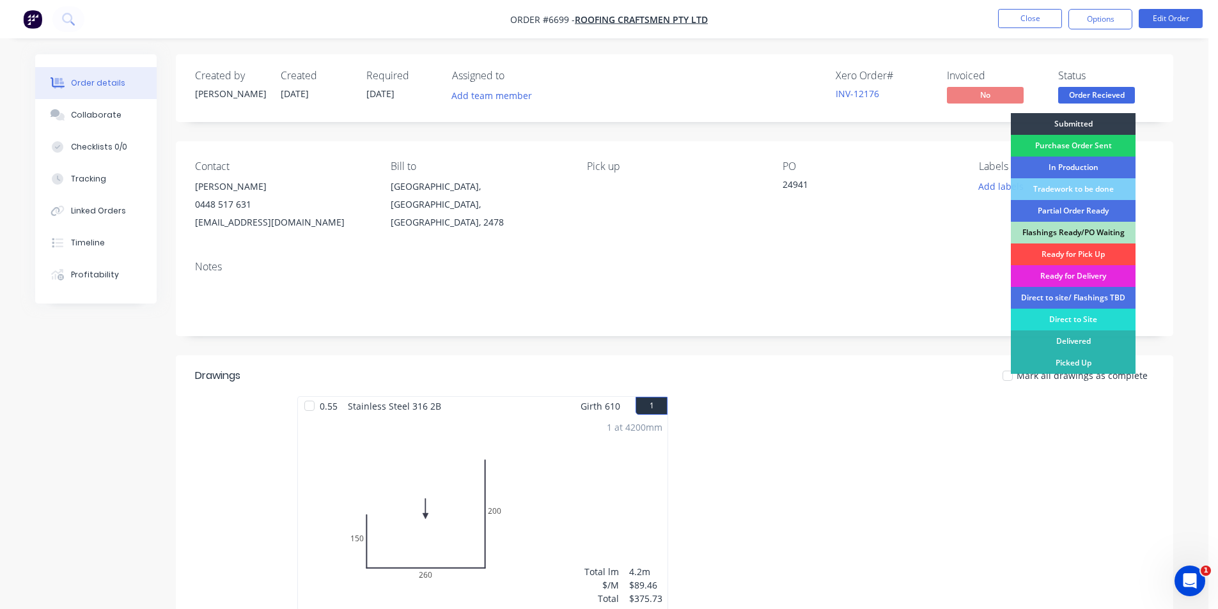
click at [1068, 254] on div "Ready for Pick Up" at bounding box center [1073, 255] width 125 height 22
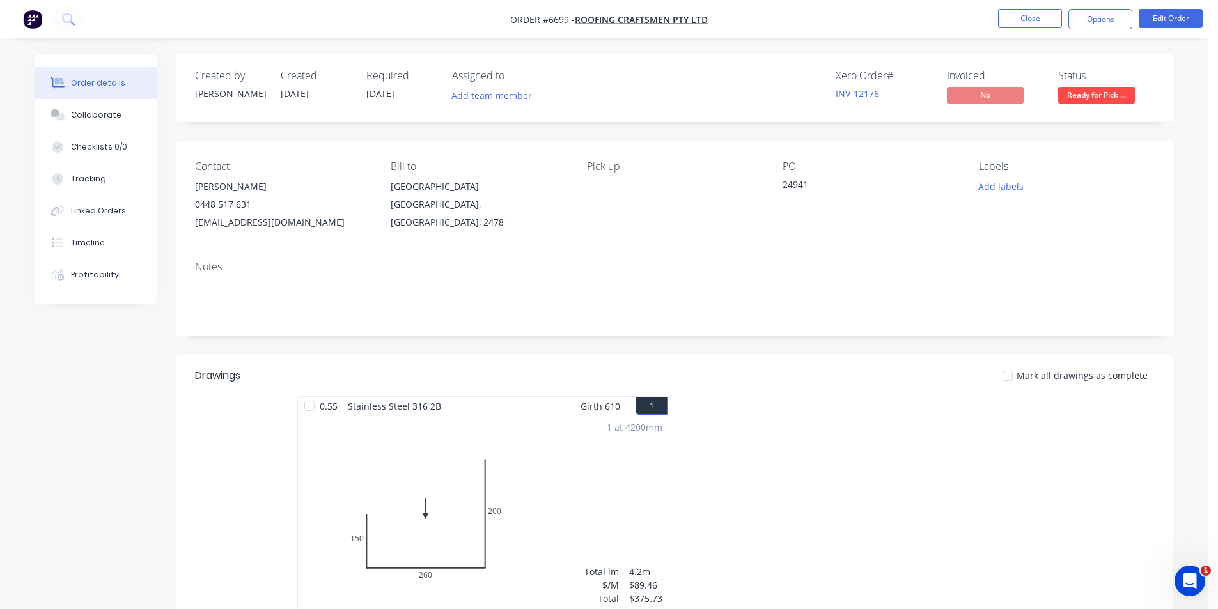
click at [1018, 370] on div at bounding box center [1008, 376] width 26 height 26
click at [1092, 22] on button "Options" at bounding box center [1100, 19] width 64 height 20
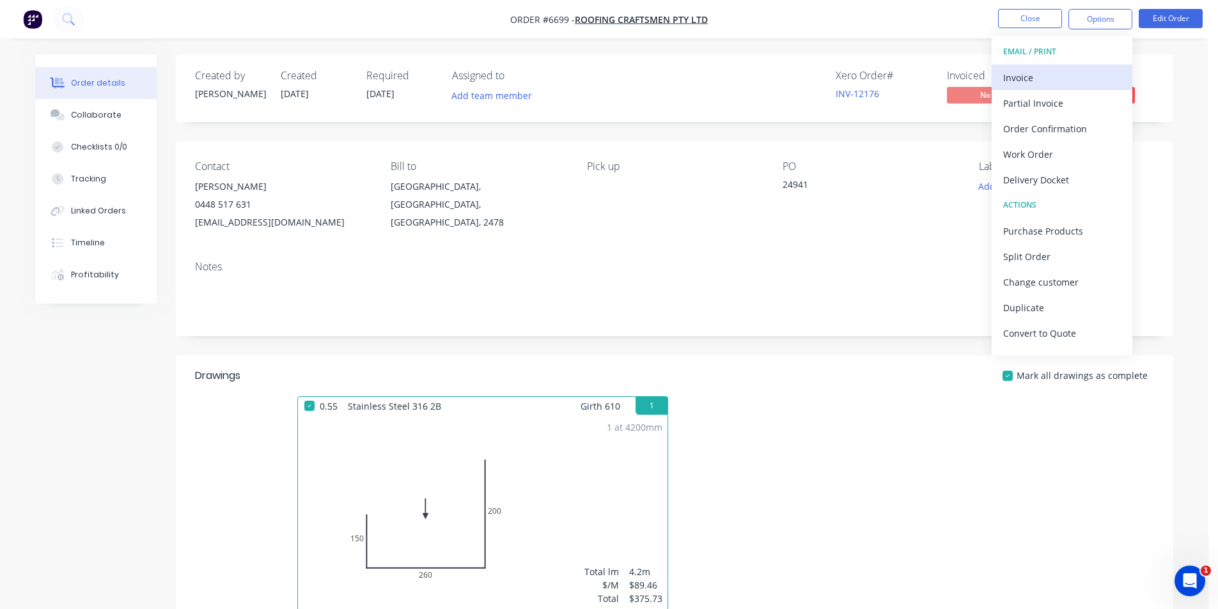
click at [1022, 76] on div "Invoice" at bounding box center [1062, 77] width 118 height 19
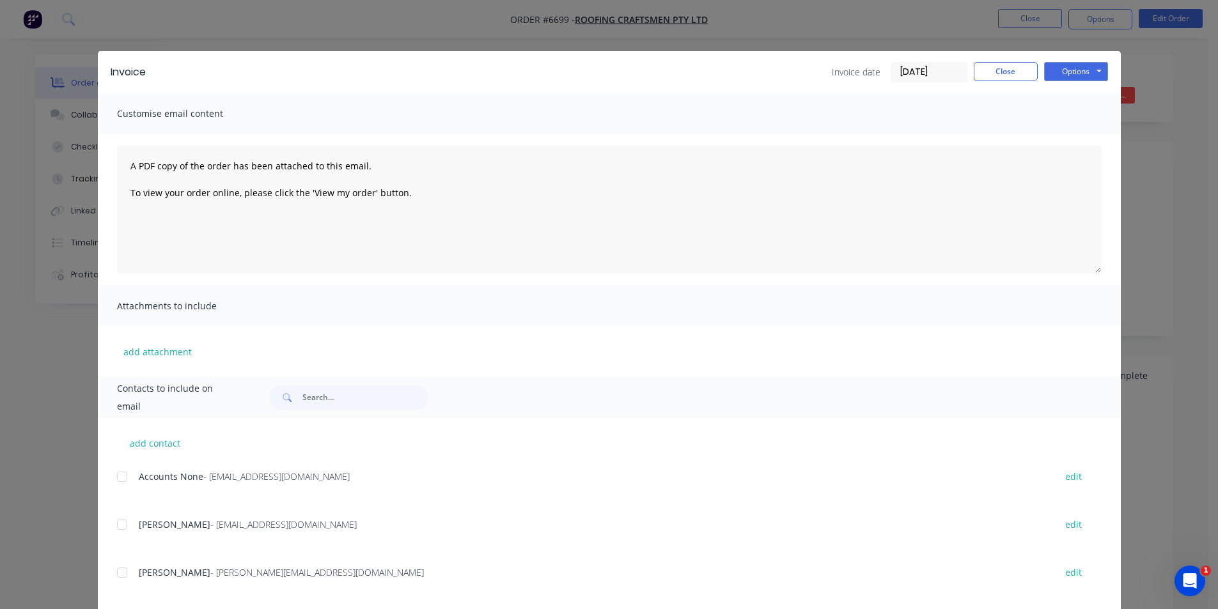
click at [120, 477] on div at bounding box center [122, 477] width 26 height 26
click at [1087, 72] on button "Options" at bounding box center [1076, 71] width 64 height 19
click at [1091, 128] on button "Email" at bounding box center [1085, 136] width 82 height 21
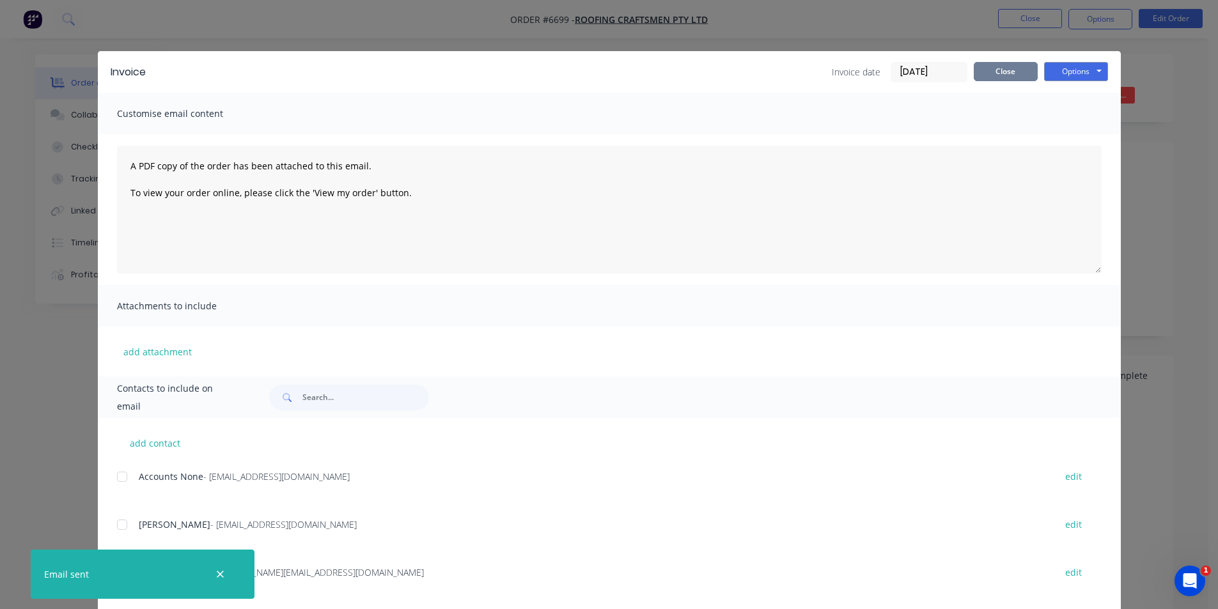
click at [1003, 66] on button "Close" at bounding box center [1006, 71] width 64 height 19
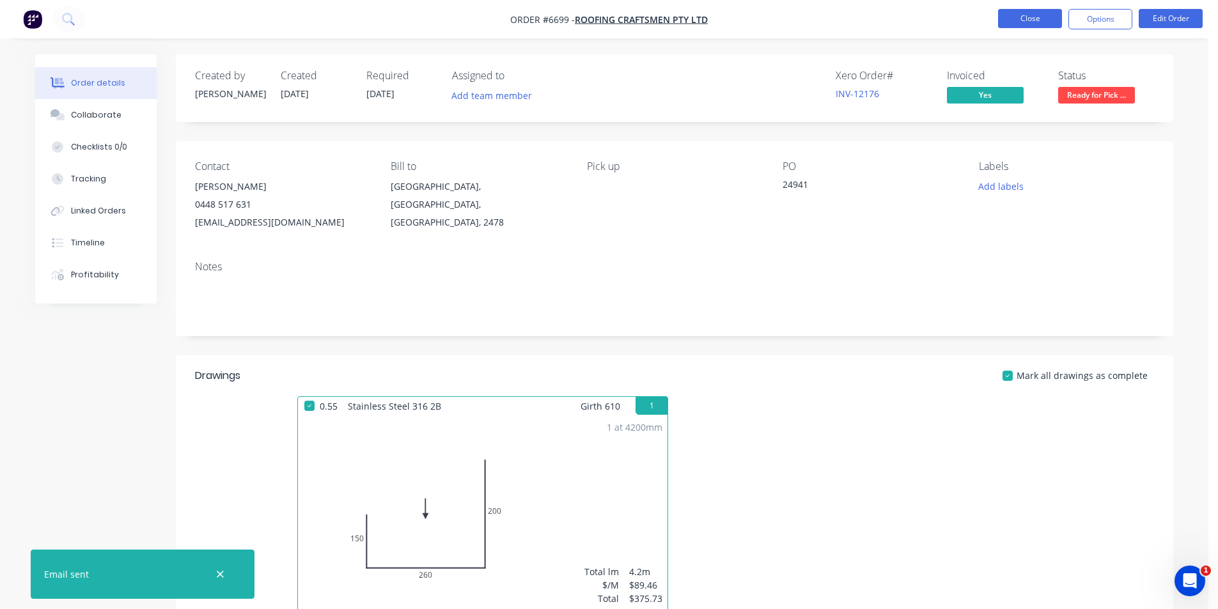
click at [1040, 10] on button "Close" at bounding box center [1030, 18] width 64 height 19
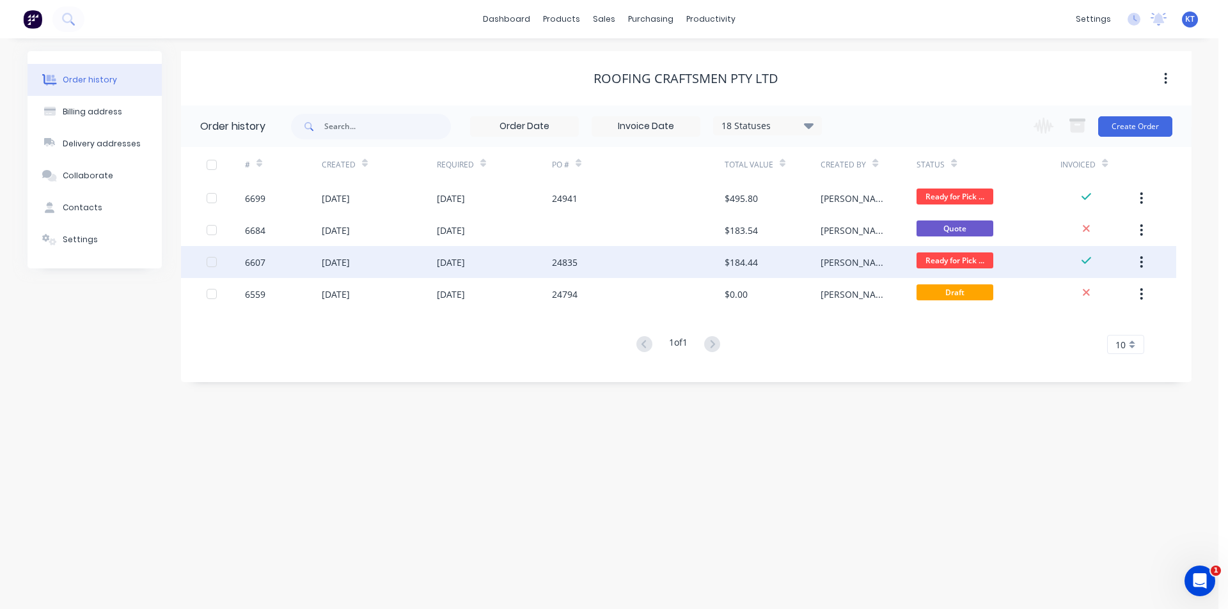
click at [772, 265] on div "$184.44" at bounding box center [772, 262] width 96 height 32
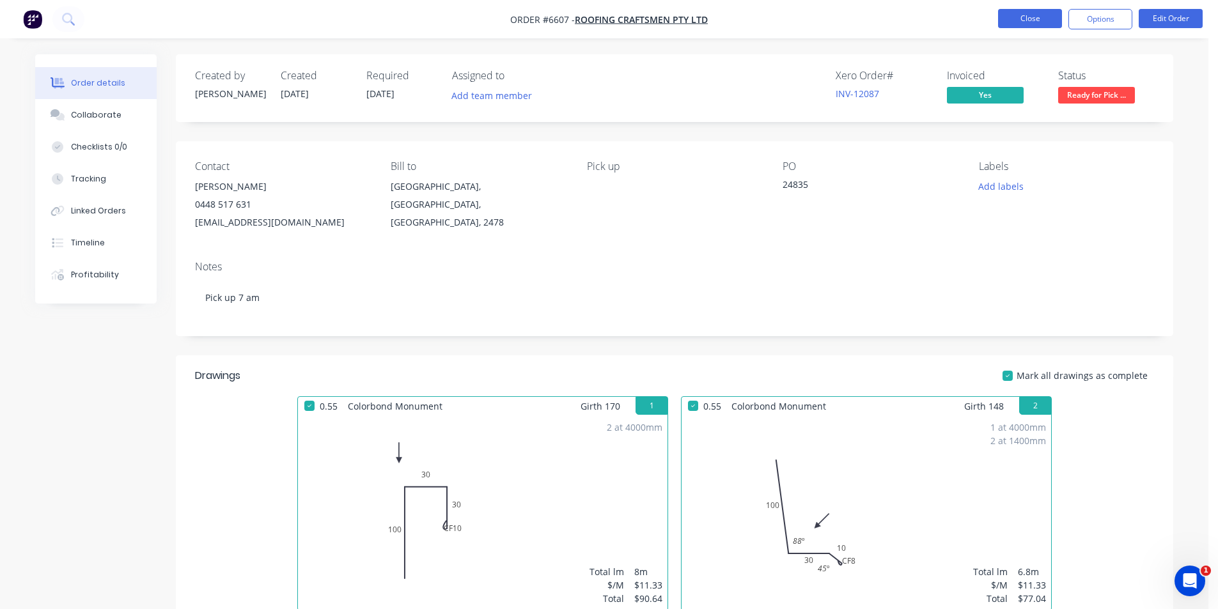
click at [1038, 15] on button "Close" at bounding box center [1030, 18] width 64 height 19
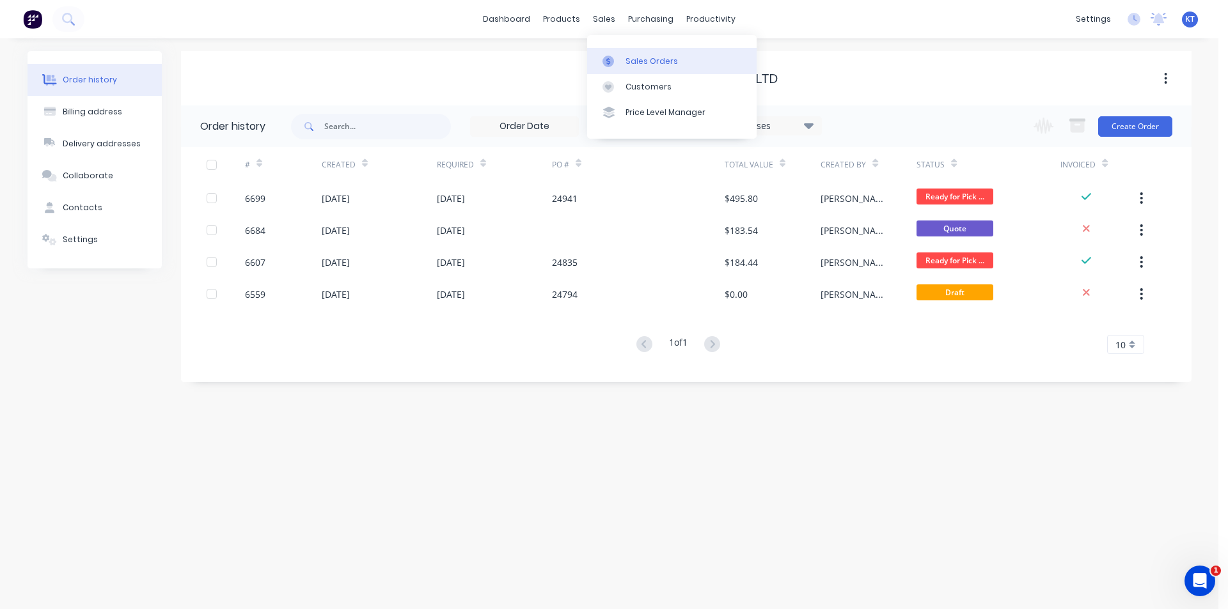
click at [646, 68] on link "Sales Orders" at bounding box center [671, 61] width 169 height 26
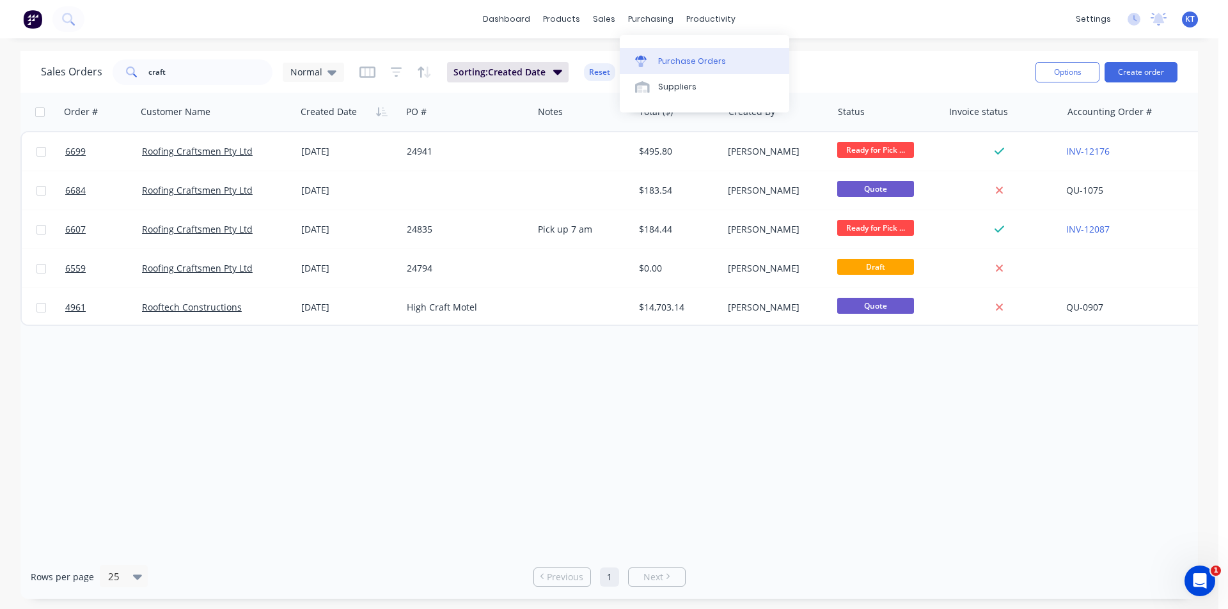
click at [670, 61] on div "Purchase Orders" at bounding box center [692, 62] width 68 height 12
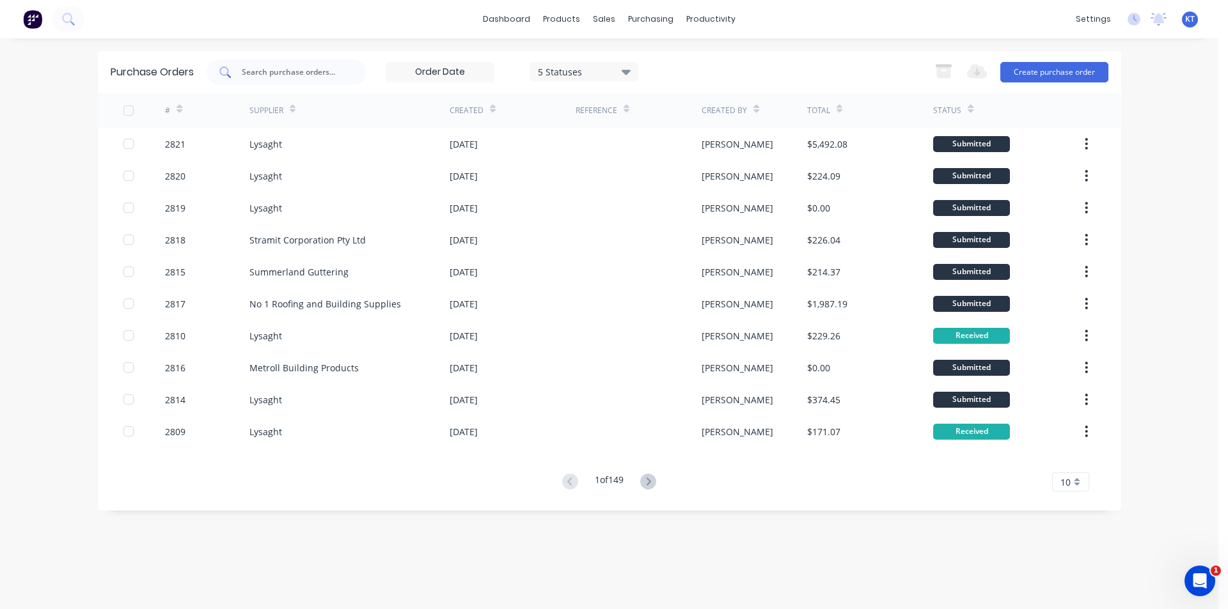
click at [288, 81] on div at bounding box center [287, 72] width 160 height 26
click at [656, 483] on icon at bounding box center [648, 482] width 16 height 16
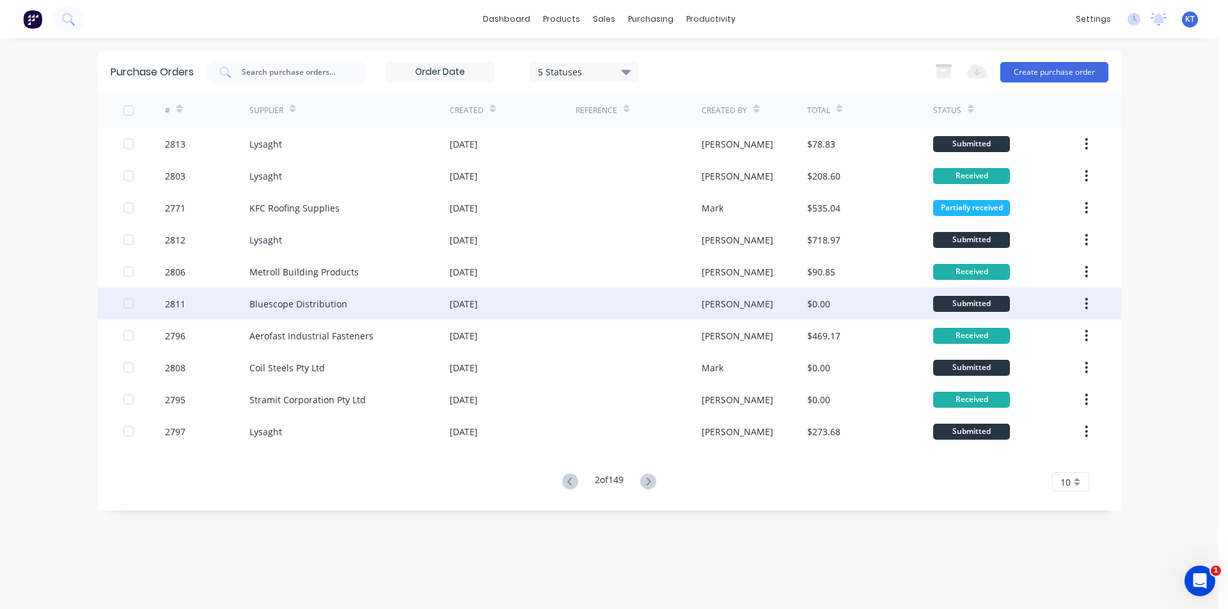
click at [326, 309] on div "Bluescope Distribution" at bounding box center [298, 303] width 98 height 13
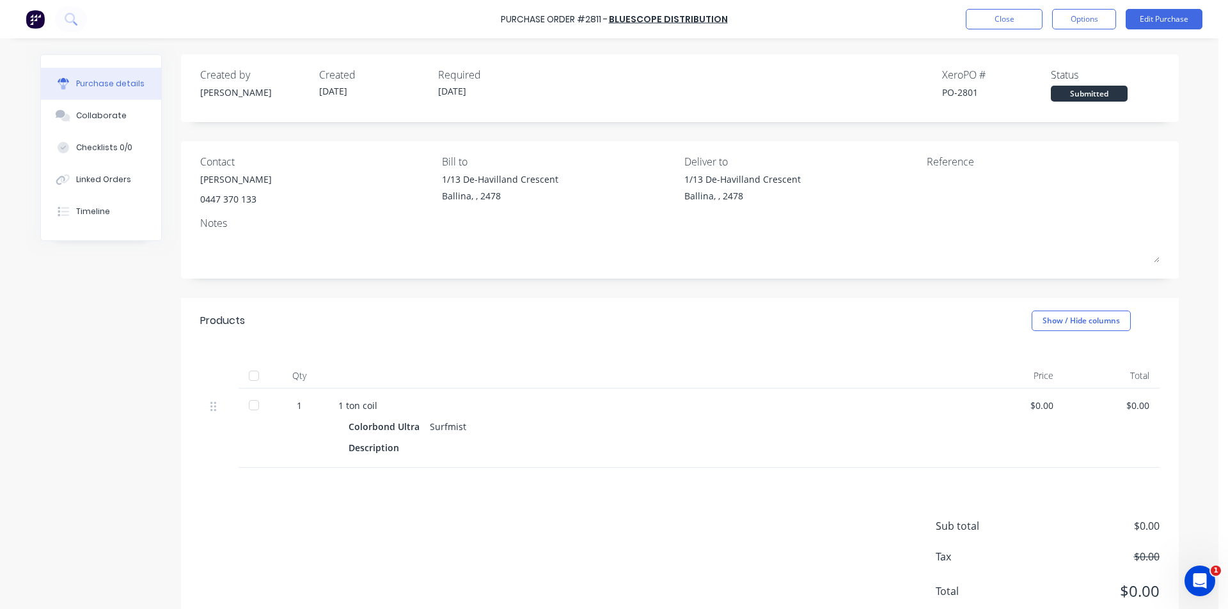
click at [254, 378] on div at bounding box center [254, 376] width 26 height 26
click at [104, 121] on button "Collaborate" at bounding box center [101, 116] width 120 height 32
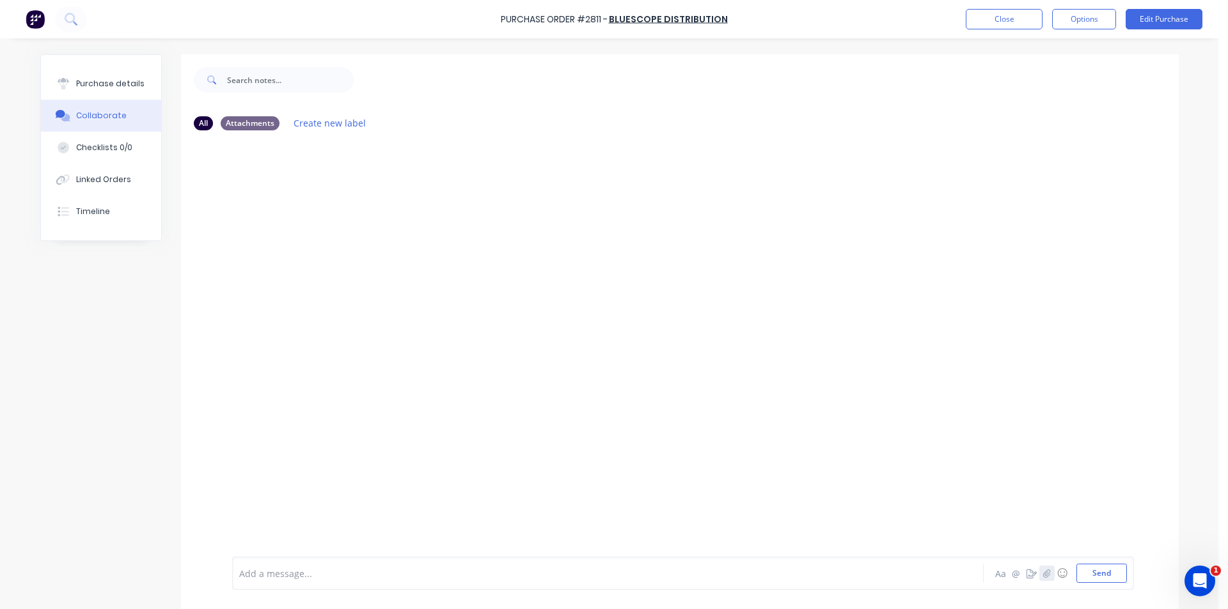
click at [1045, 569] on icon "button" at bounding box center [1046, 573] width 8 height 9
click at [1098, 576] on button "Send" at bounding box center [1101, 573] width 51 height 19
click at [110, 85] on div "Purchase details" at bounding box center [110, 84] width 68 height 12
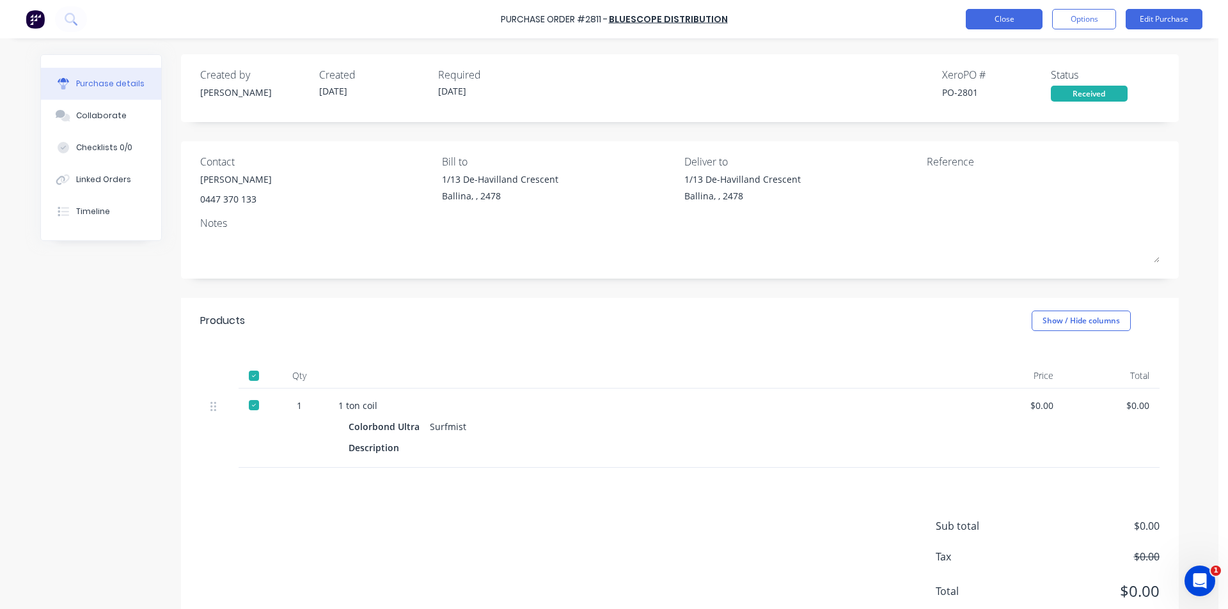
click at [981, 24] on button "Close" at bounding box center [1003, 19] width 77 height 20
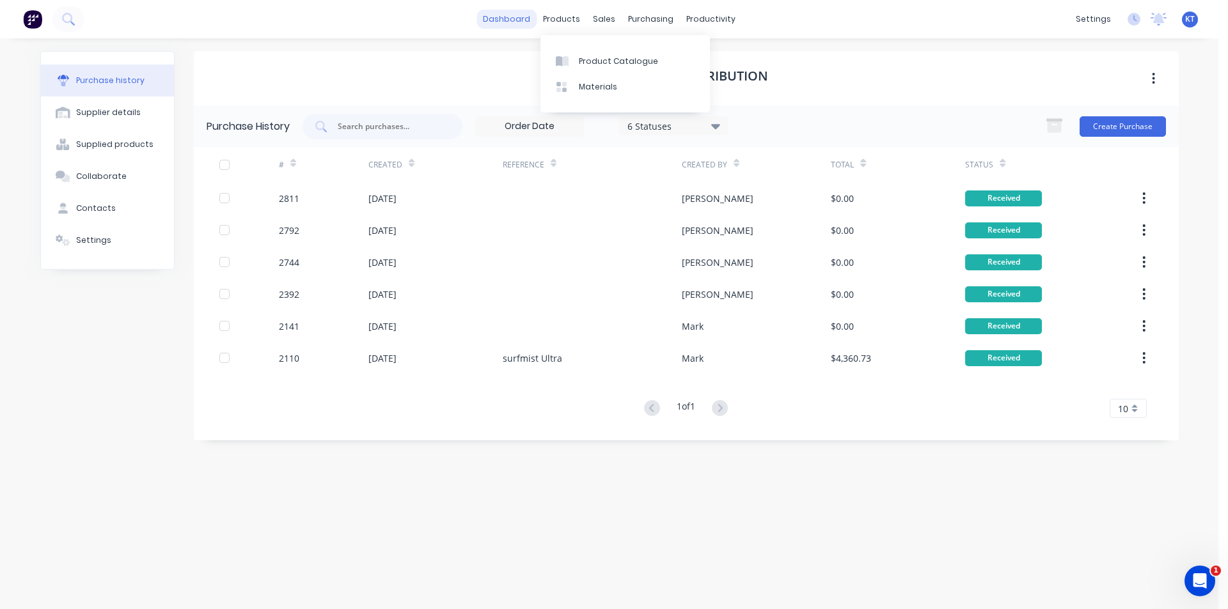
click at [506, 19] on link "dashboard" at bounding box center [506, 19] width 60 height 19
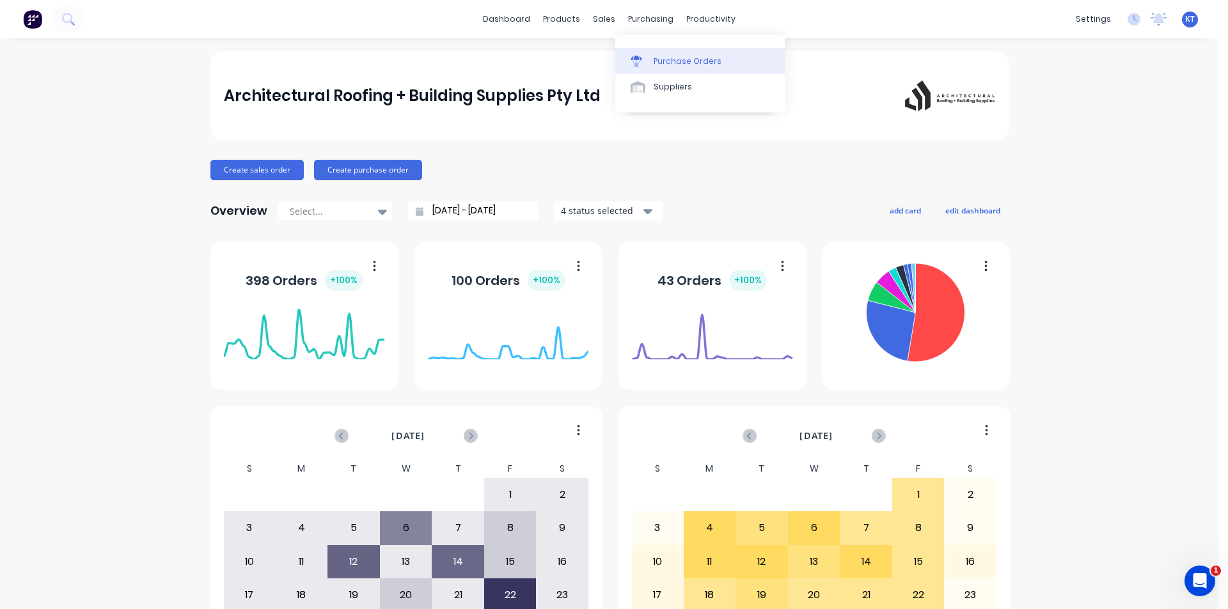
click at [664, 54] on link "Purchase Orders" at bounding box center [699, 61] width 169 height 26
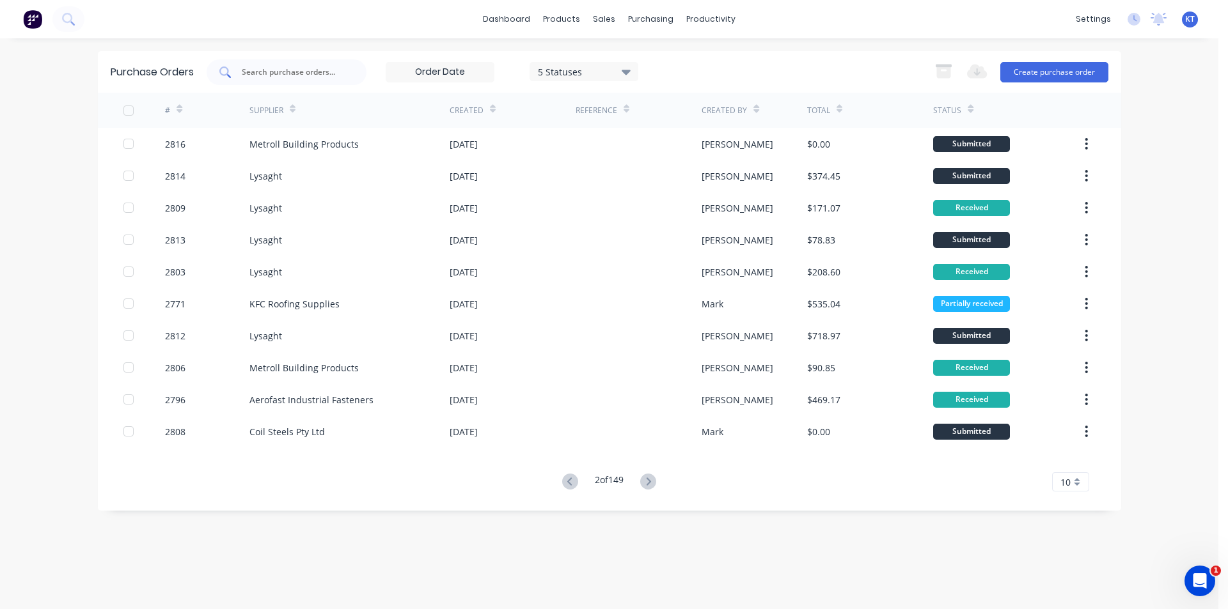
click at [292, 72] on input "text" at bounding box center [293, 72] width 106 height 13
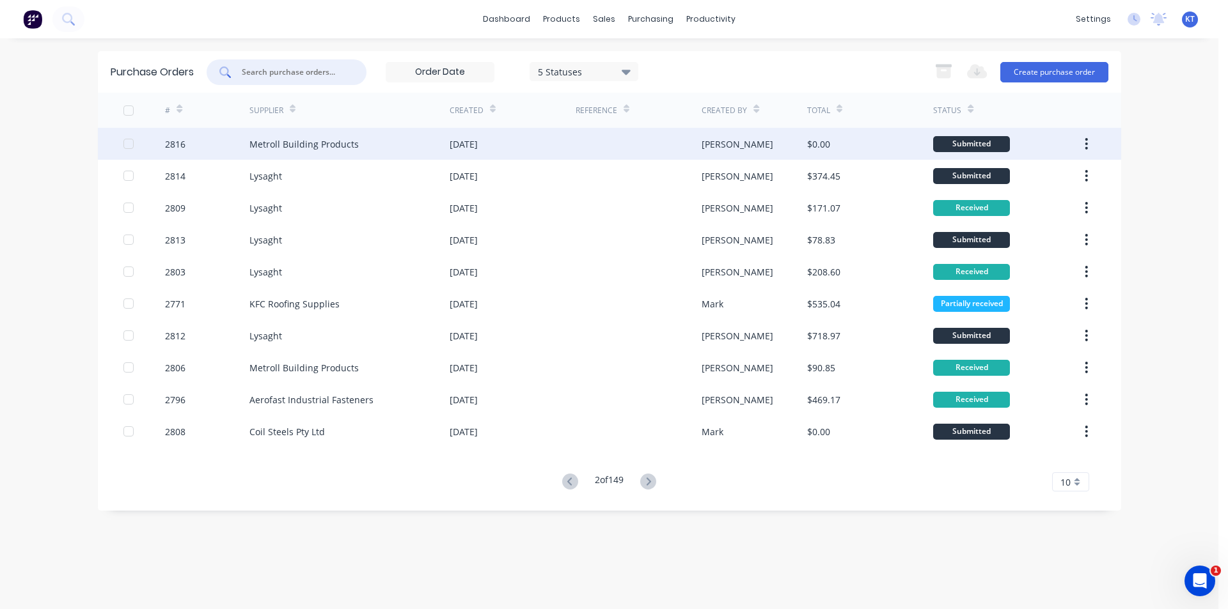
type input "k"
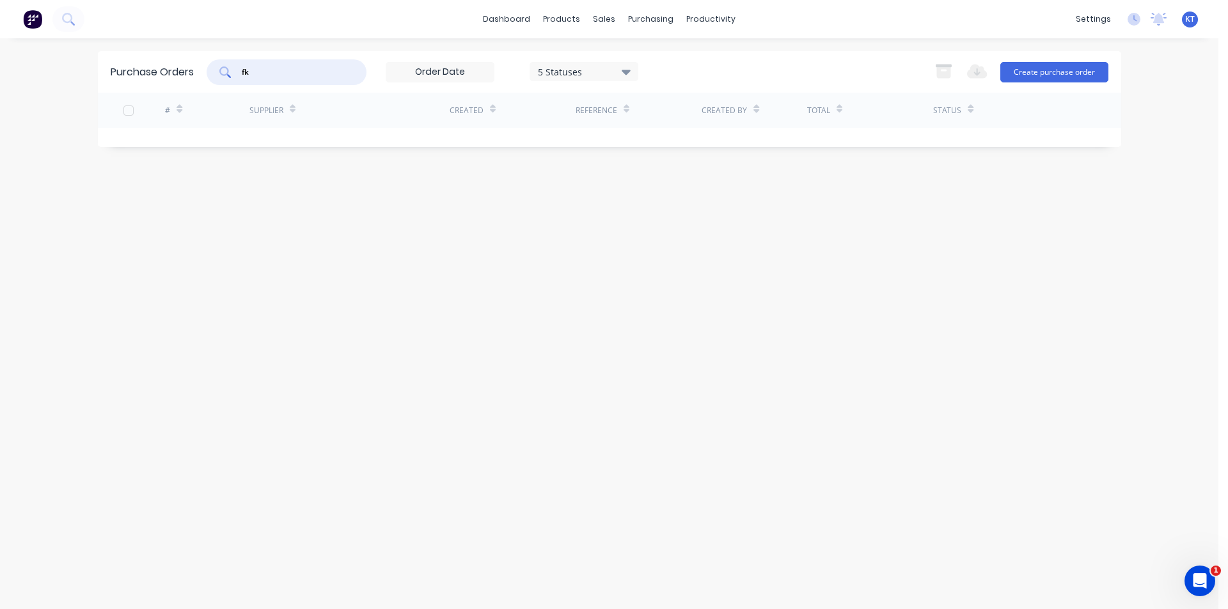
type input "f"
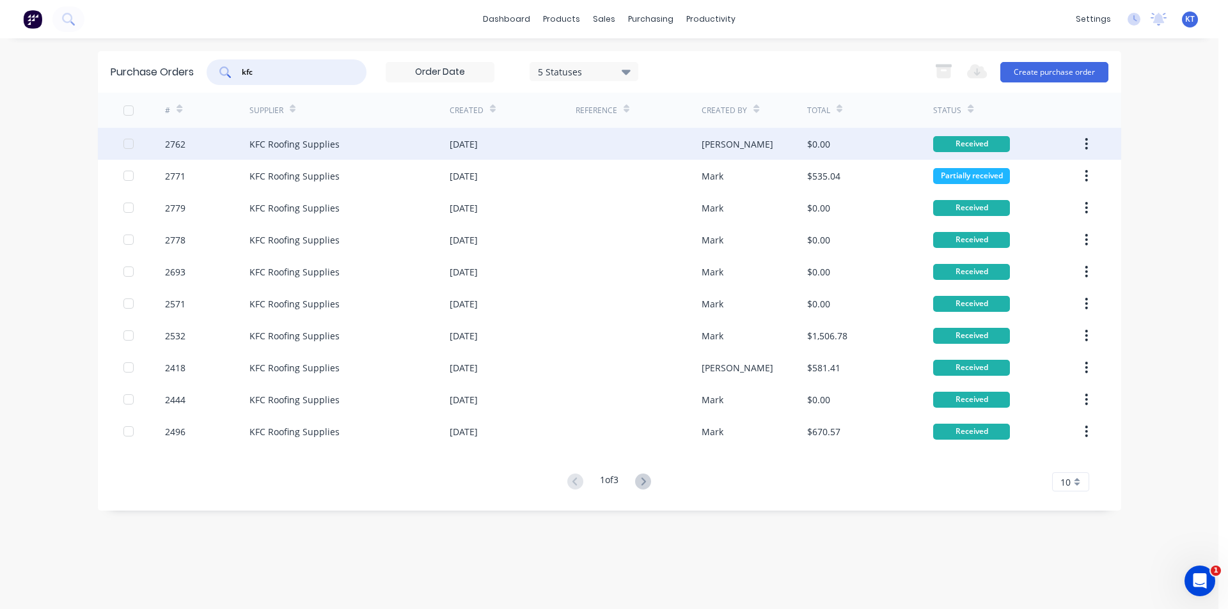
type input "kfc"
click at [689, 151] on div at bounding box center [638, 144] width 126 height 32
click at [397, 141] on div "KFC Roofing Supplies" at bounding box center [349, 144] width 200 height 32
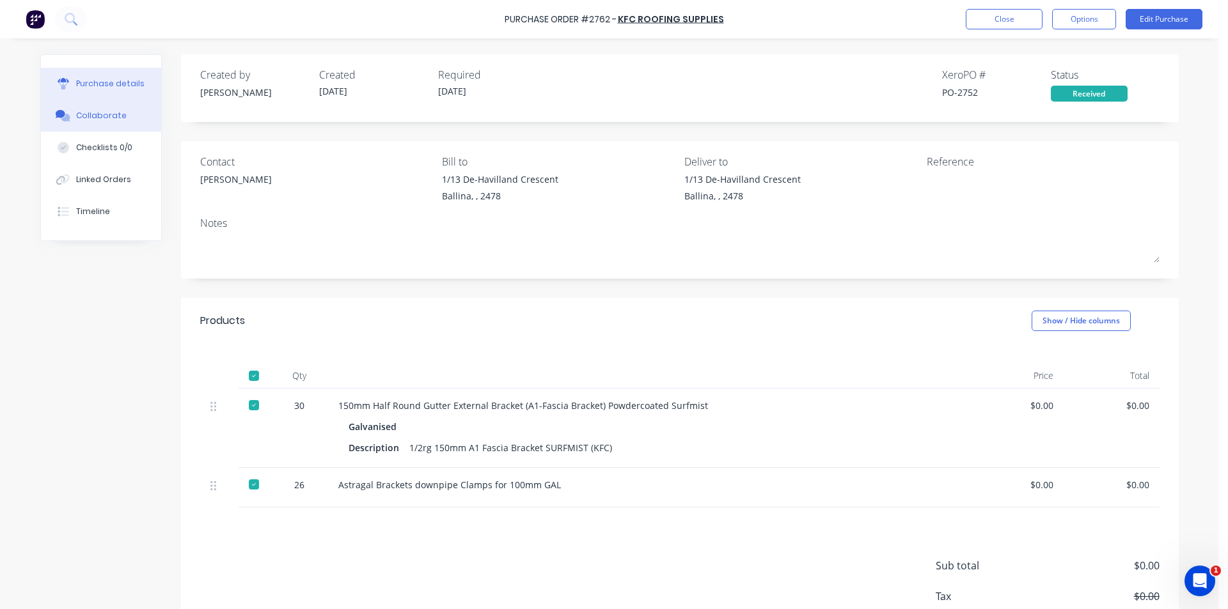
click at [105, 109] on button "Collaborate" at bounding box center [101, 116] width 120 height 32
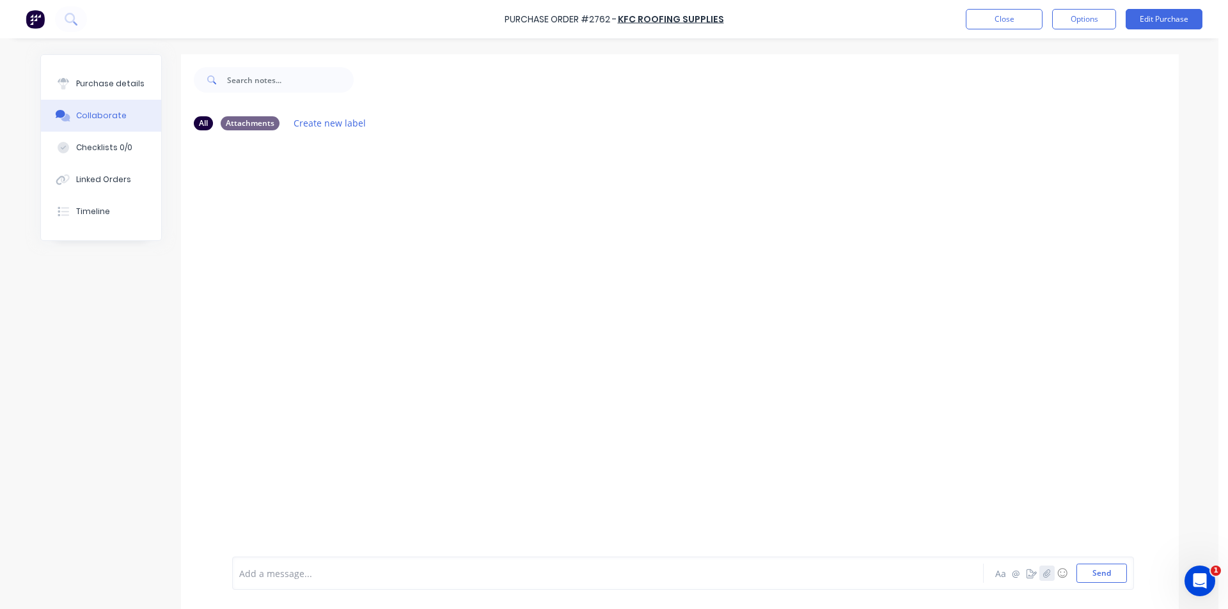
click at [1042, 575] on icon "button" at bounding box center [1046, 573] width 8 height 9
click at [1093, 561] on div at bounding box center [682, 531] width 887 height 65
click at [1094, 571] on button "Send" at bounding box center [1101, 573] width 51 height 19
click at [1098, 574] on button "Send" at bounding box center [1101, 573] width 51 height 19
click at [1043, 576] on icon "button" at bounding box center [1046, 573] width 7 height 8
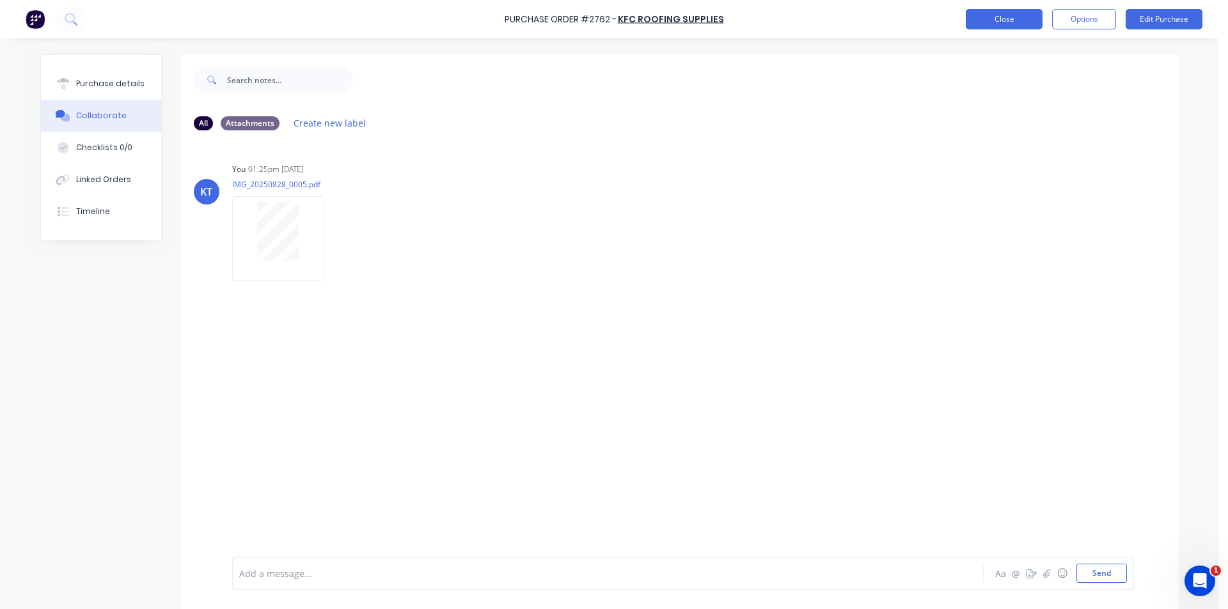
click at [982, 15] on button "Close" at bounding box center [1003, 19] width 77 height 20
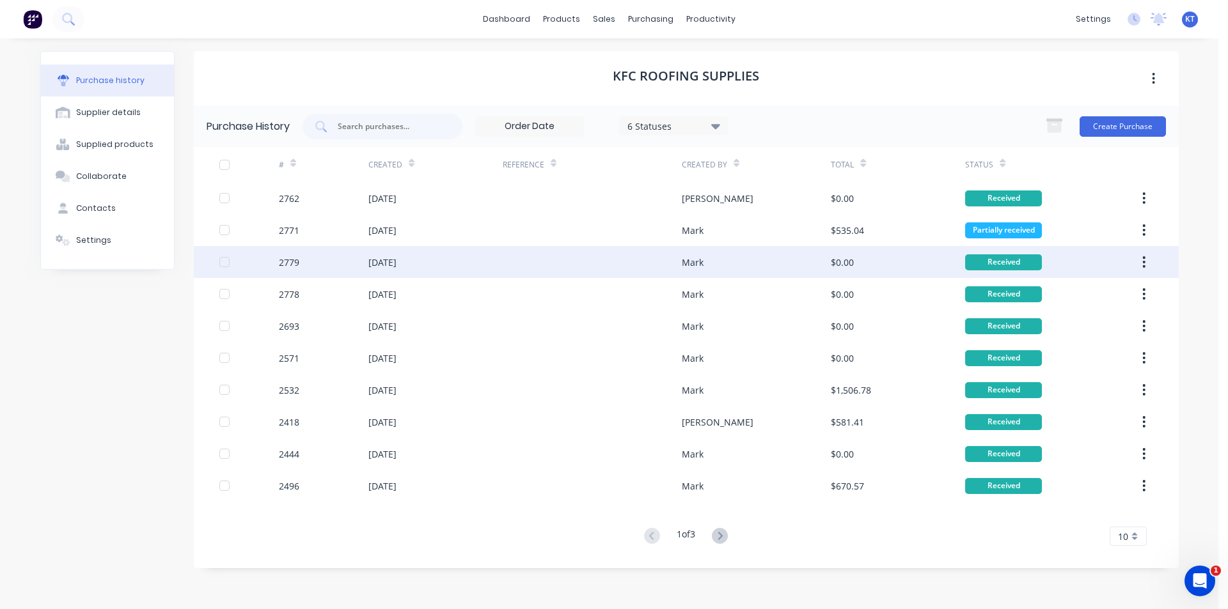
click at [797, 268] on div "Mark" at bounding box center [756, 262] width 149 height 32
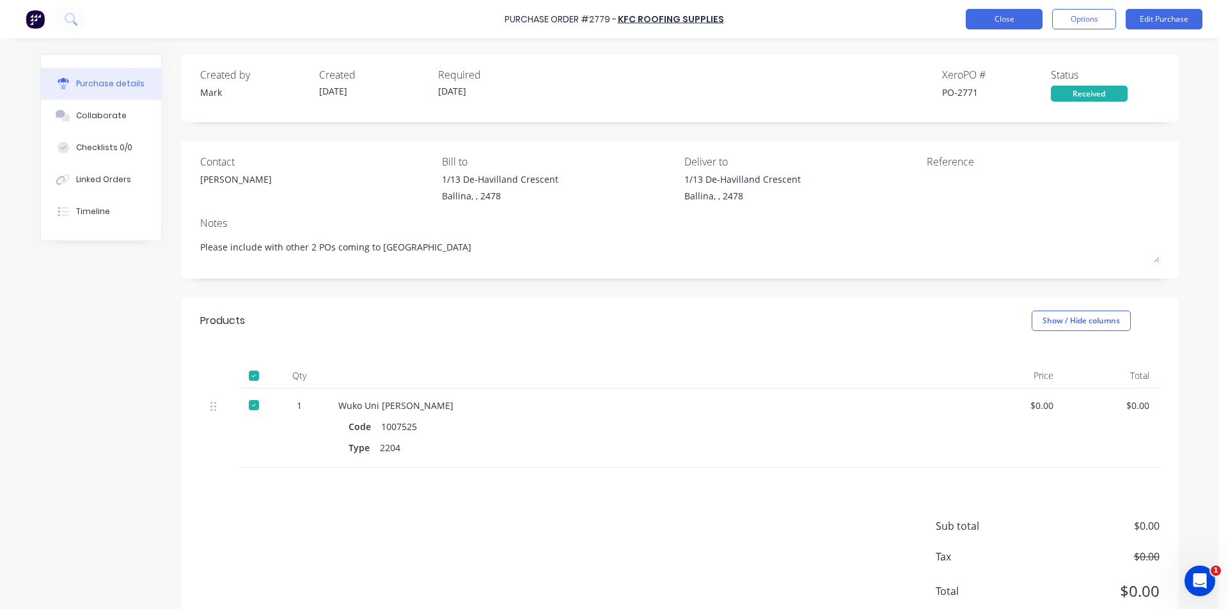
click at [998, 17] on button "Close" at bounding box center [1003, 19] width 77 height 20
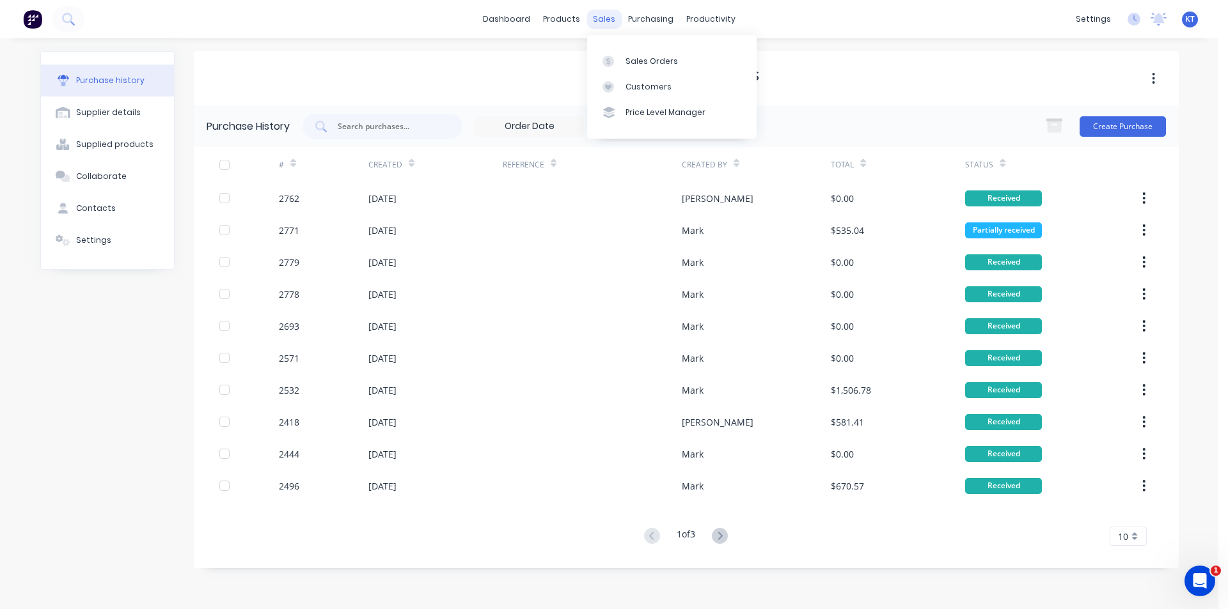
click at [608, 12] on div "sales" at bounding box center [603, 19] width 35 height 19
click at [639, 59] on div "Sales Orders" at bounding box center [651, 62] width 52 height 12
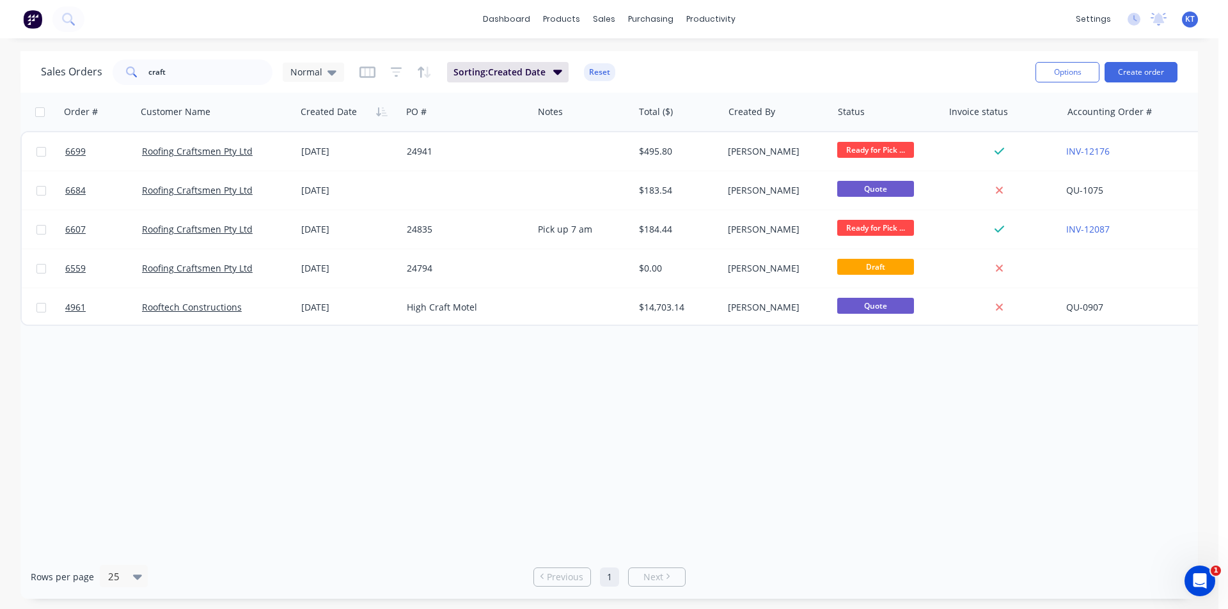
click at [210, 86] on div "Sales Orders craft Normal Sorting: Created Date Reset" at bounding box center [533, 71] width 984 height 31
click at [208, 74] on input "craft" at bounding box center [210, 72] width 125 height 26
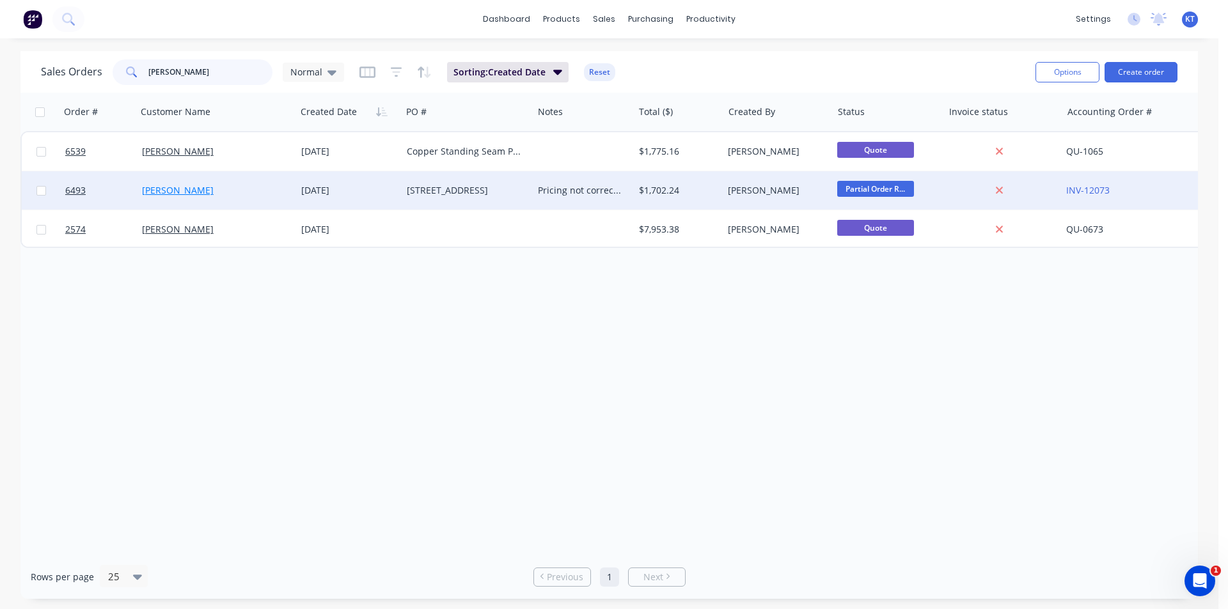
type input "bastien"
click at [192, 193] on link "Bastien Demeure" at bounding box center [178, 190] width 72 height 12
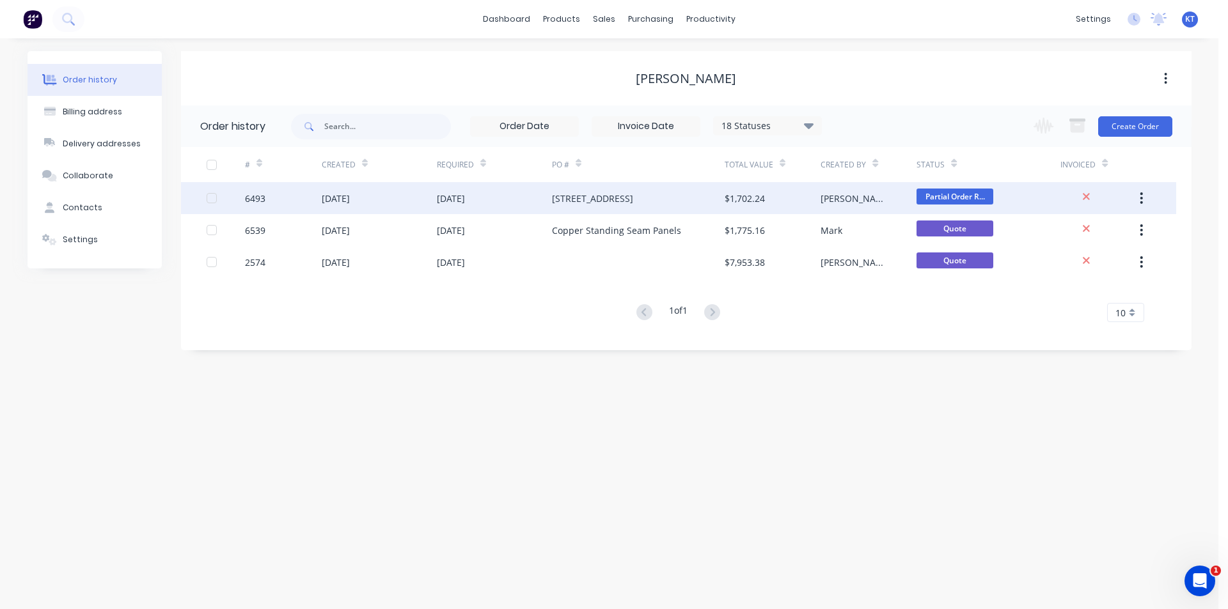
click at [679, 198] on div "268 Ewingsdale Rd" at bounding box center [638, 198] width 173 height 32
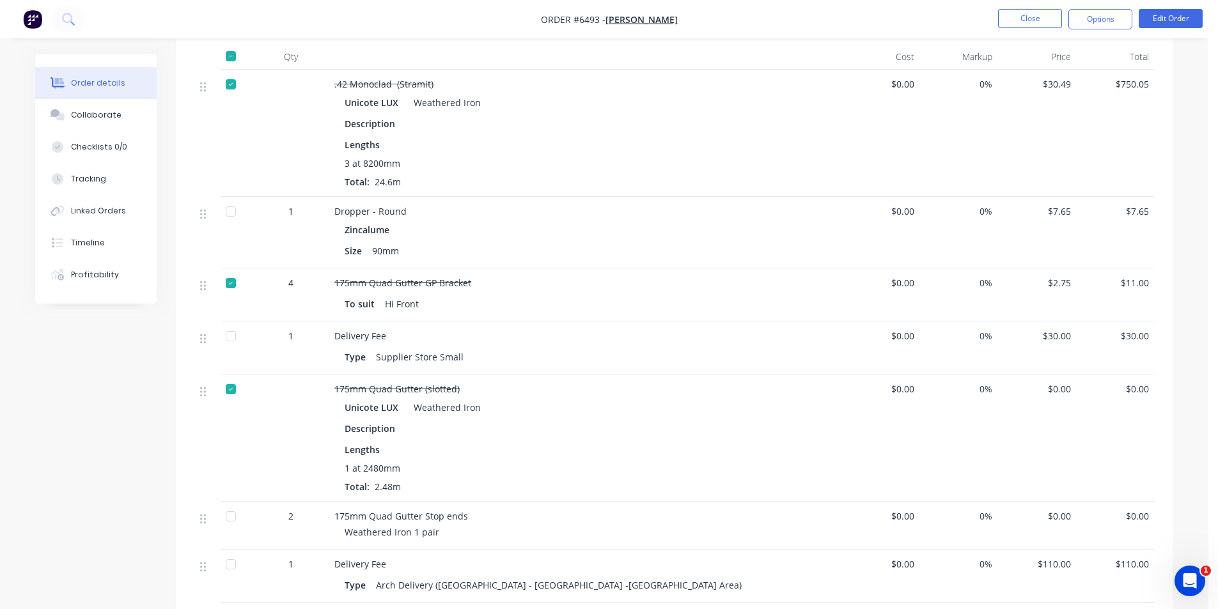
scroll to position [703, 0]
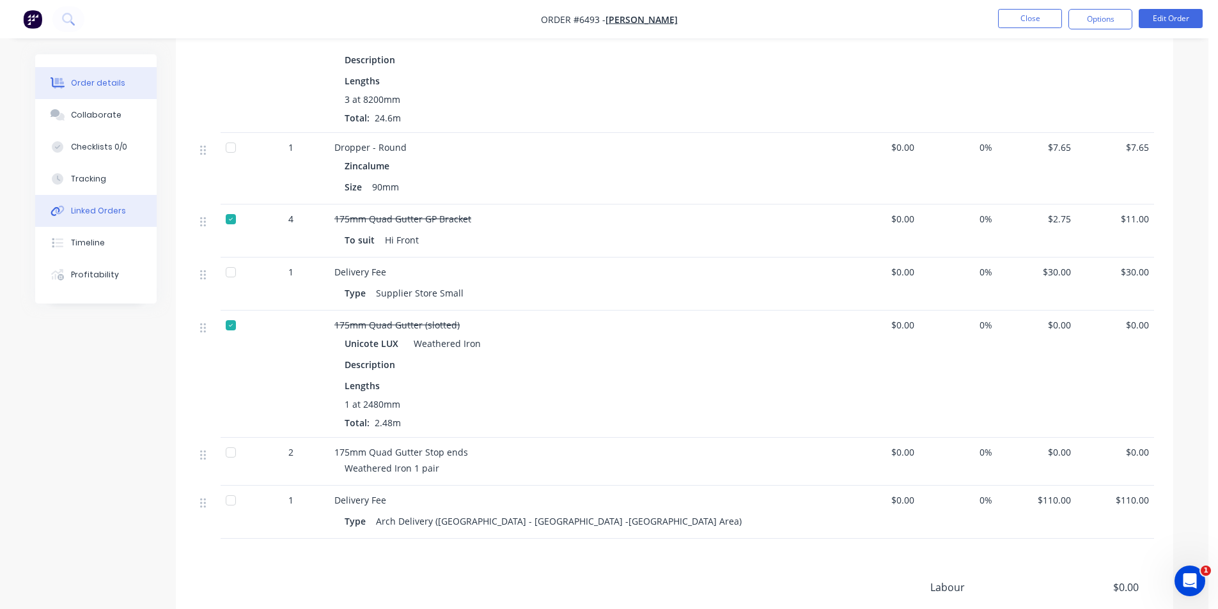
drag, startPoint x: 110, startPoint y: 216, endPoint x: 114, endPoint y: 203, distance: 13.4
click at [109, 216] on div "Linked Orders" at bounding box center [98, 211] width 55 height 12
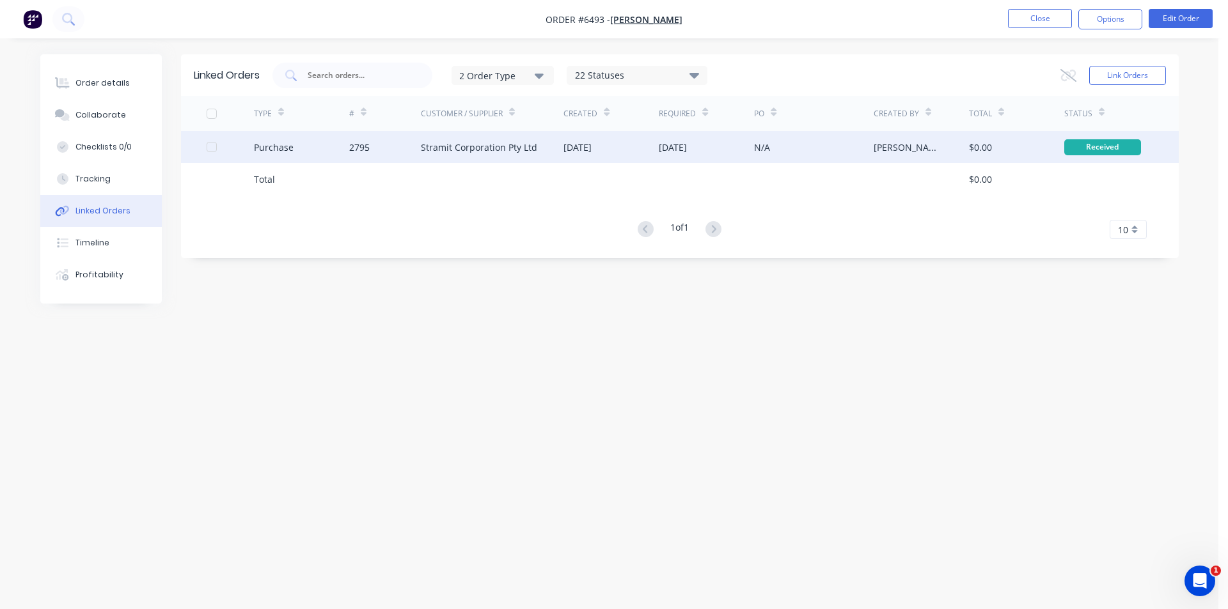
click at [472, 157] on div "Stramit Corporation Pty Ltd" at bounding box center [492, 147] width 143 height 32
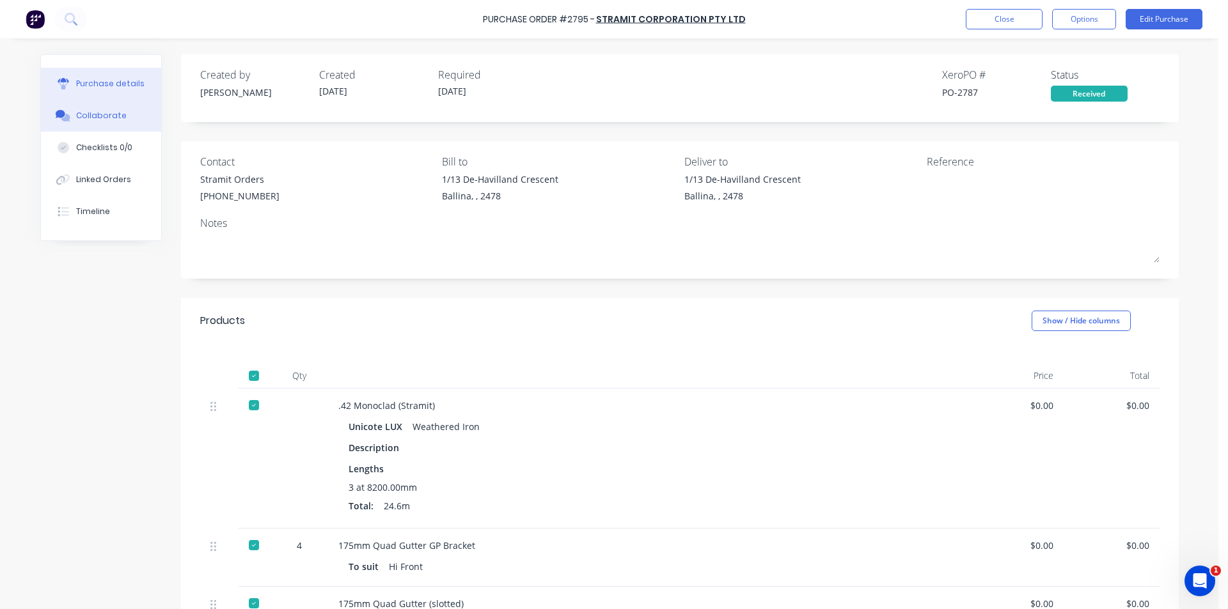
drag, startPoint x: 97, startPoint y: 118, endPoint x: 107, endPoint y: 113, distance: 10.9
click at [97, 117] on div "Collaborate" at bounding box center [101, 116] width 51 height 12
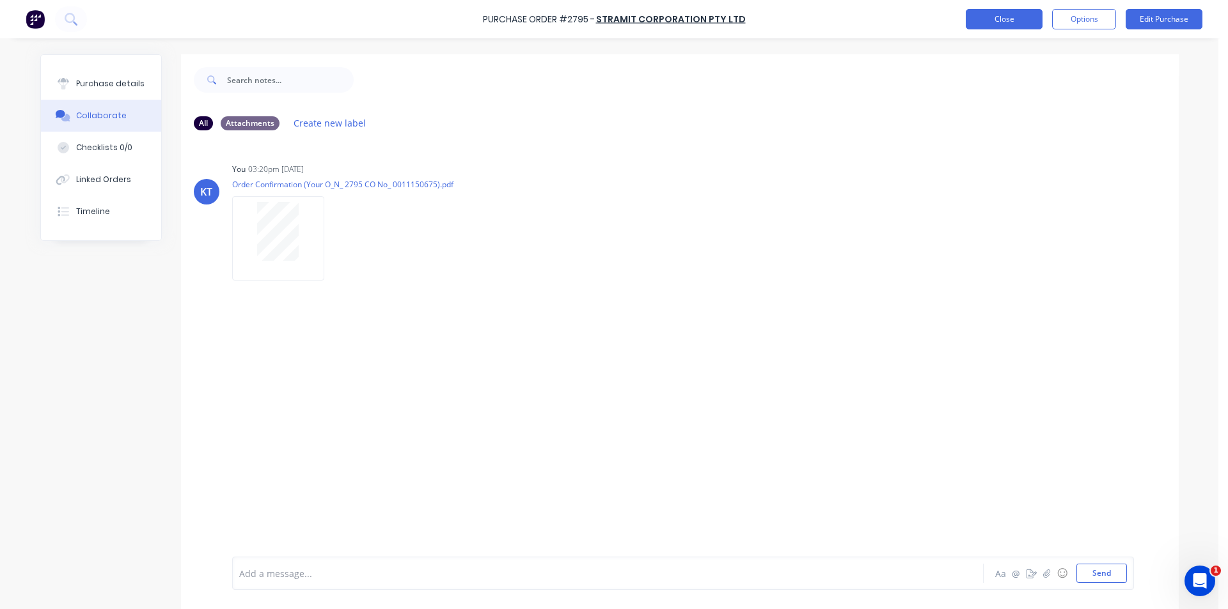
click at [999, 15] on button "Close" at bounding box center [1003, 19] width 77 height 20
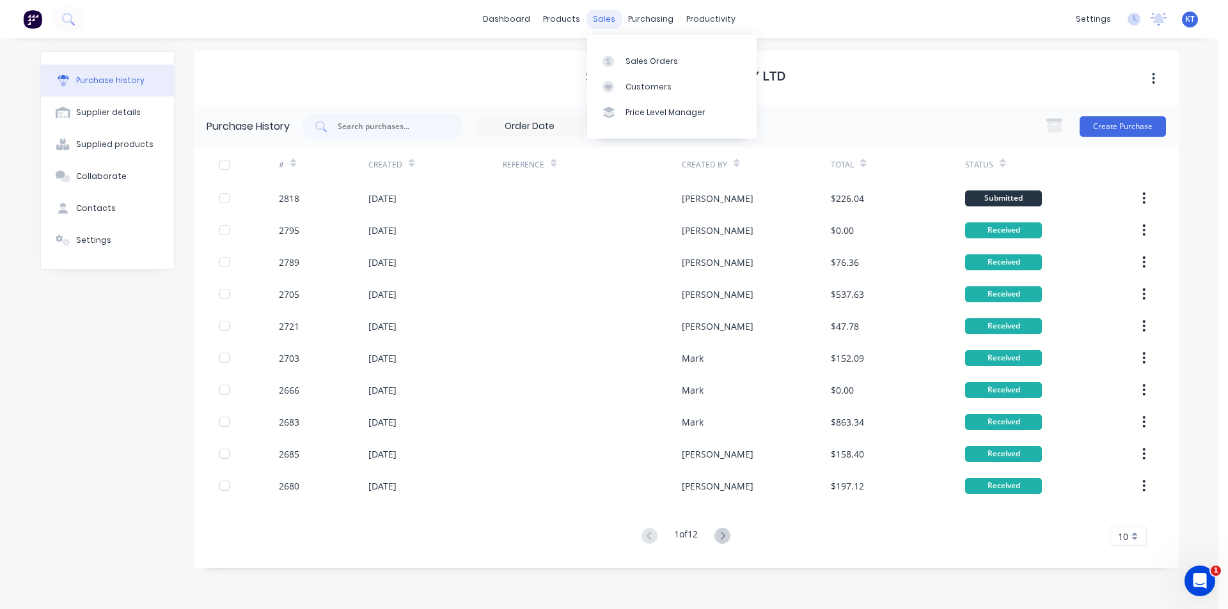
click at [603, 15] on div "sales" at bounding box center [603, 19] width 35 height 19
click at [634, 61] on div "Sales Orders" at bounding box center [651, 62] width 52 height 12
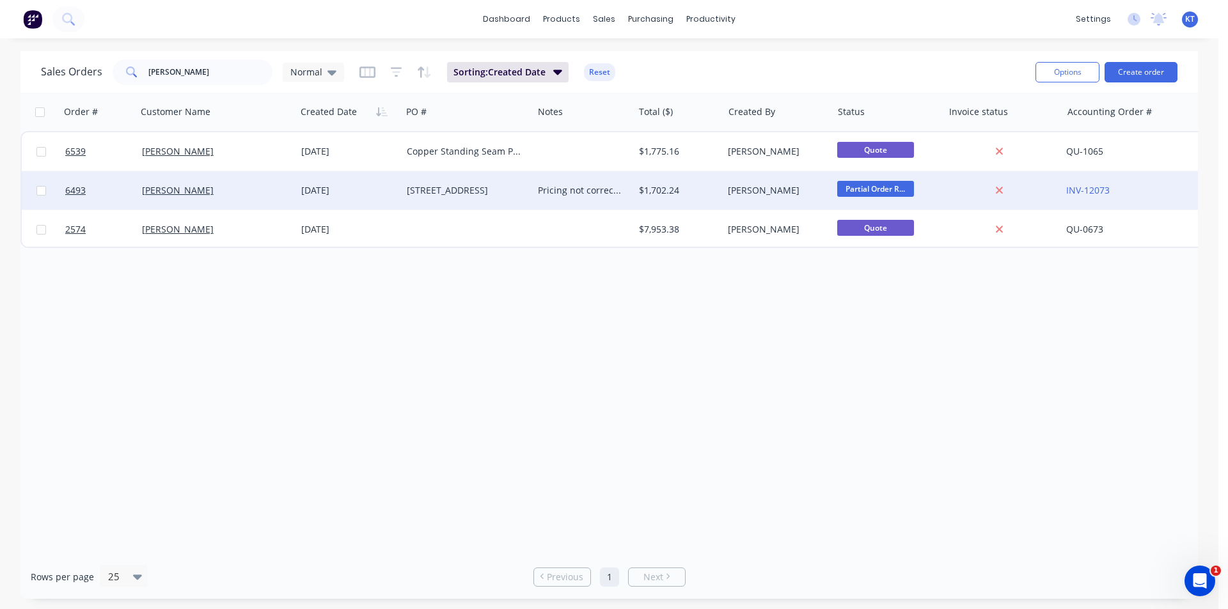
click at [223, 187] on div "Bastien Demeure" at bounding box center [212, 190] width 141 height 13
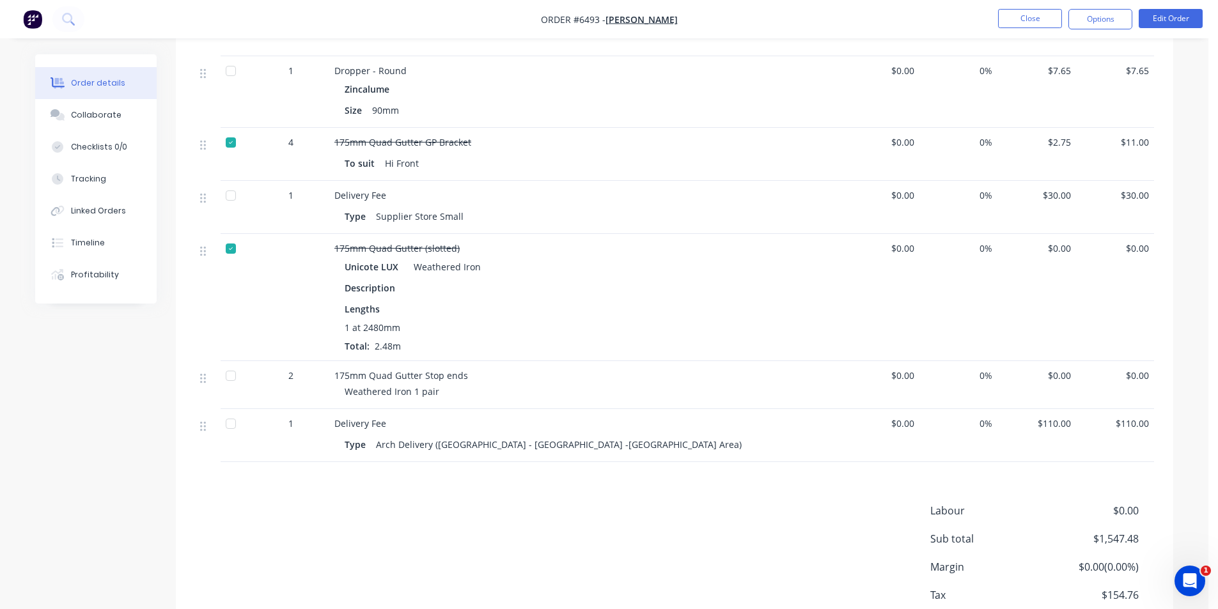
scroll to position [733, 0]
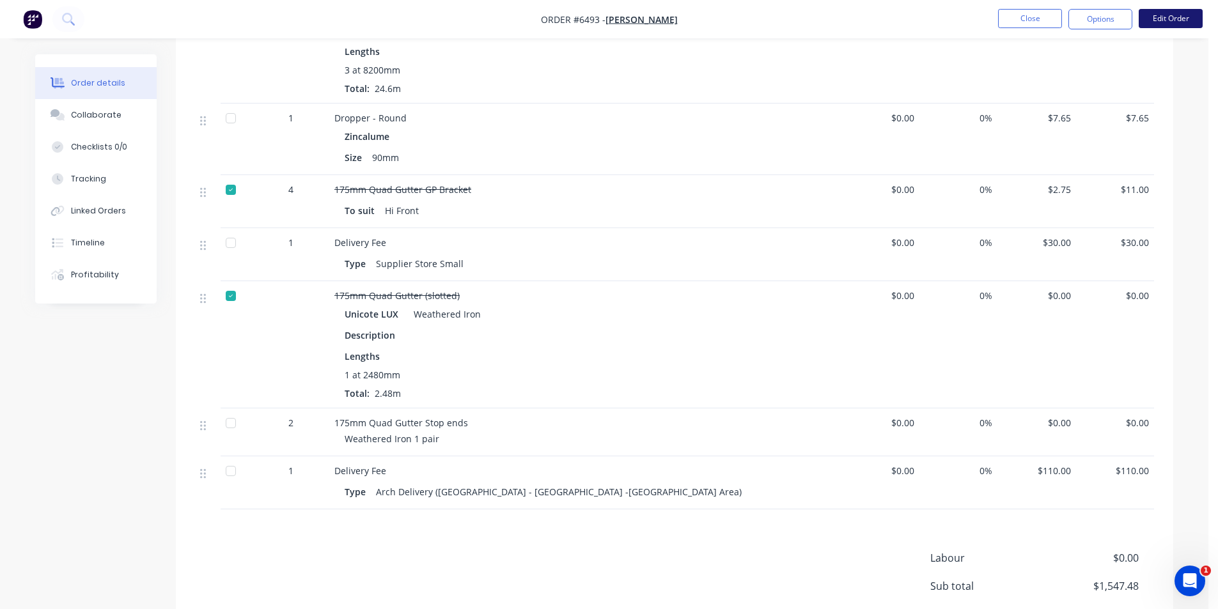
click at [1170, 23] on button "Edit Order" at bounding box center [1171, 18] width 64 height 19
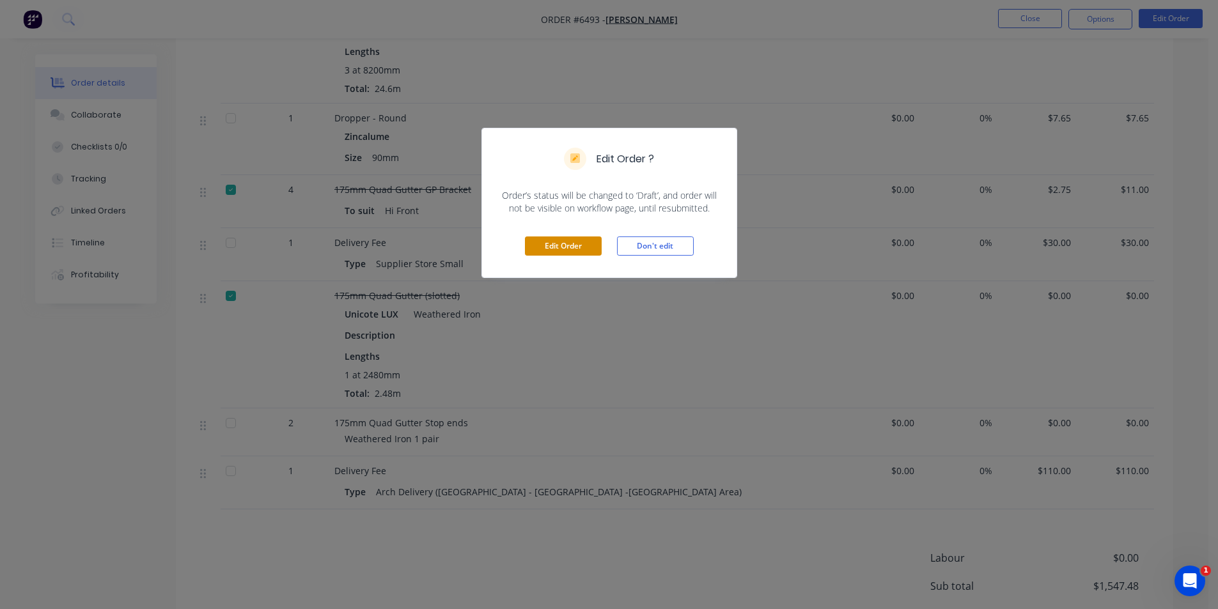
click at [553, 248] on button "Edit Order" at bounding box center [563, 246] width 77 height 19
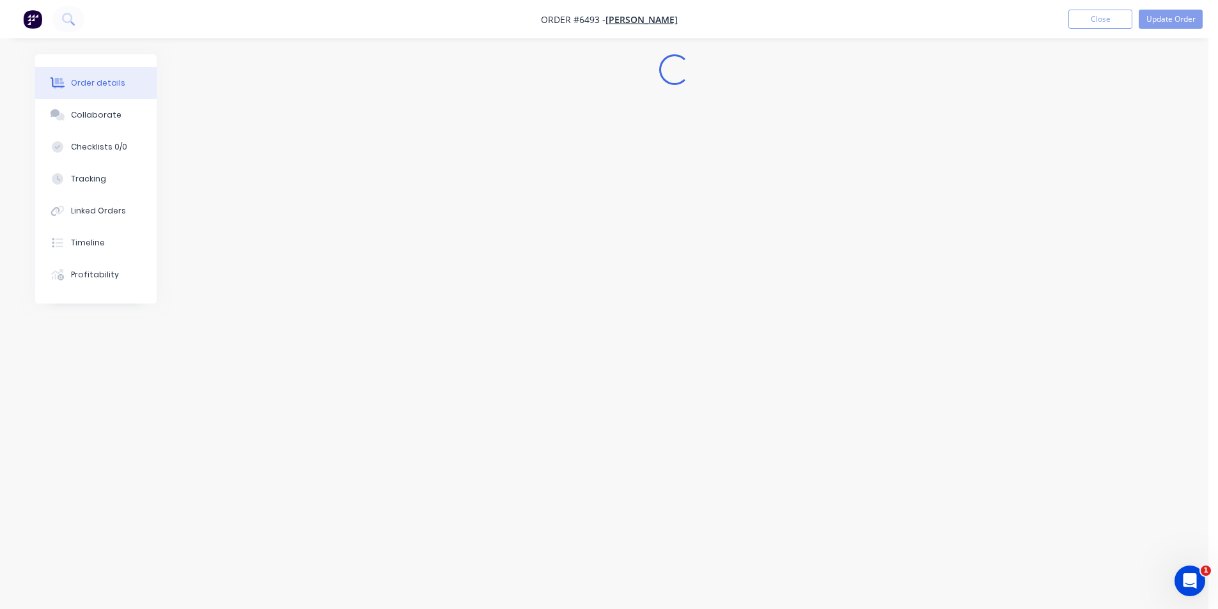
scroll to position [0, 0]
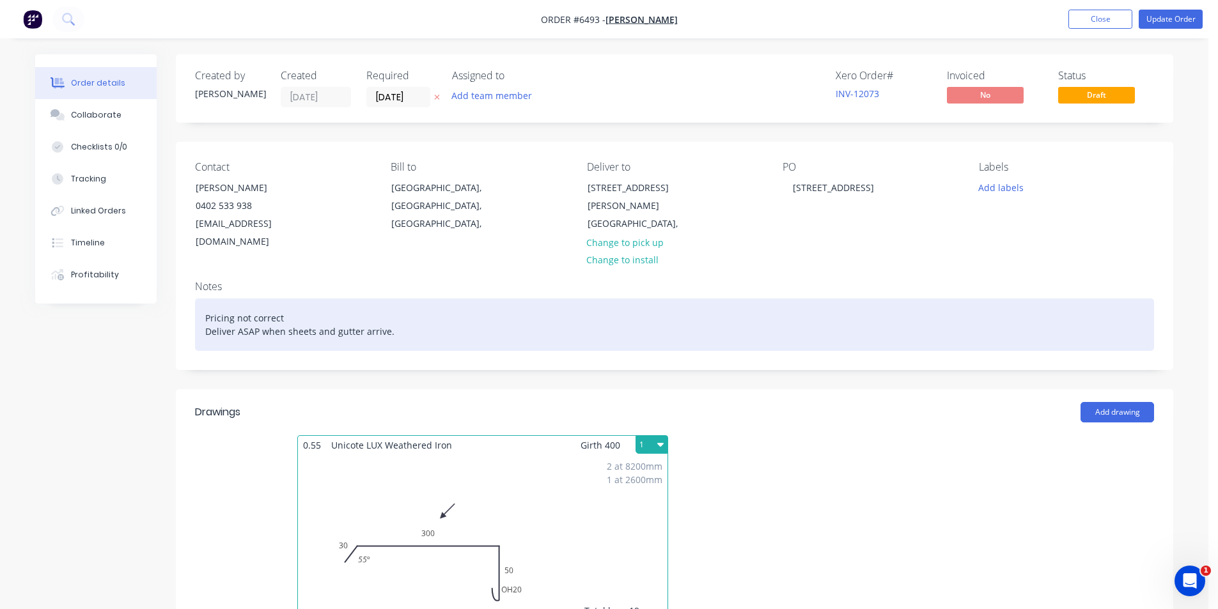
click at [404, 307] on div "Pricing not correct Deliver ASAP when sheets and gutter arrive." at bounding box center [674, 325] width 959 height 52
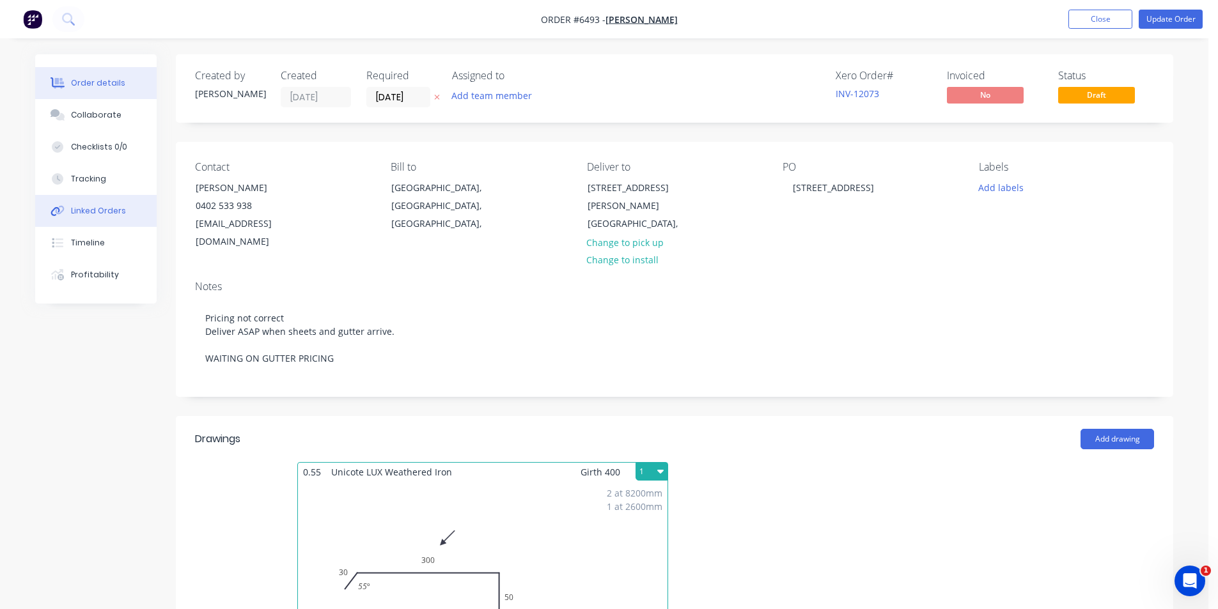
click at [104, 219] on button "Linked Orders" at bounding box center [95, 211] width 121 height 32
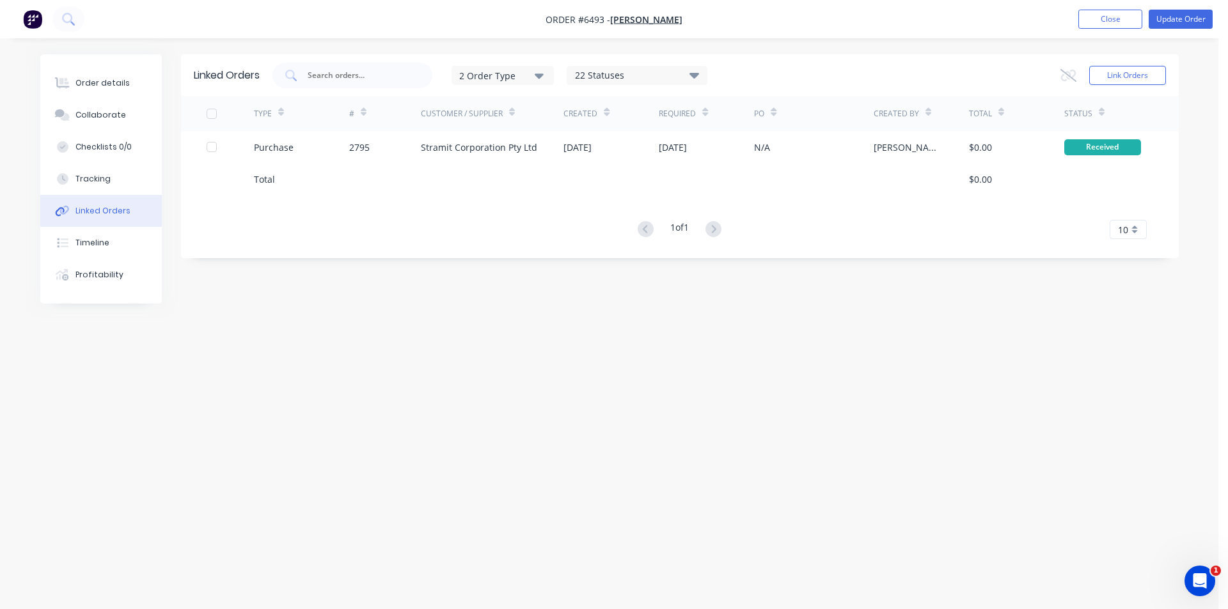
click at [1104, 16] on button "Close" at bounding box center [1110, 19] width 64 height 19
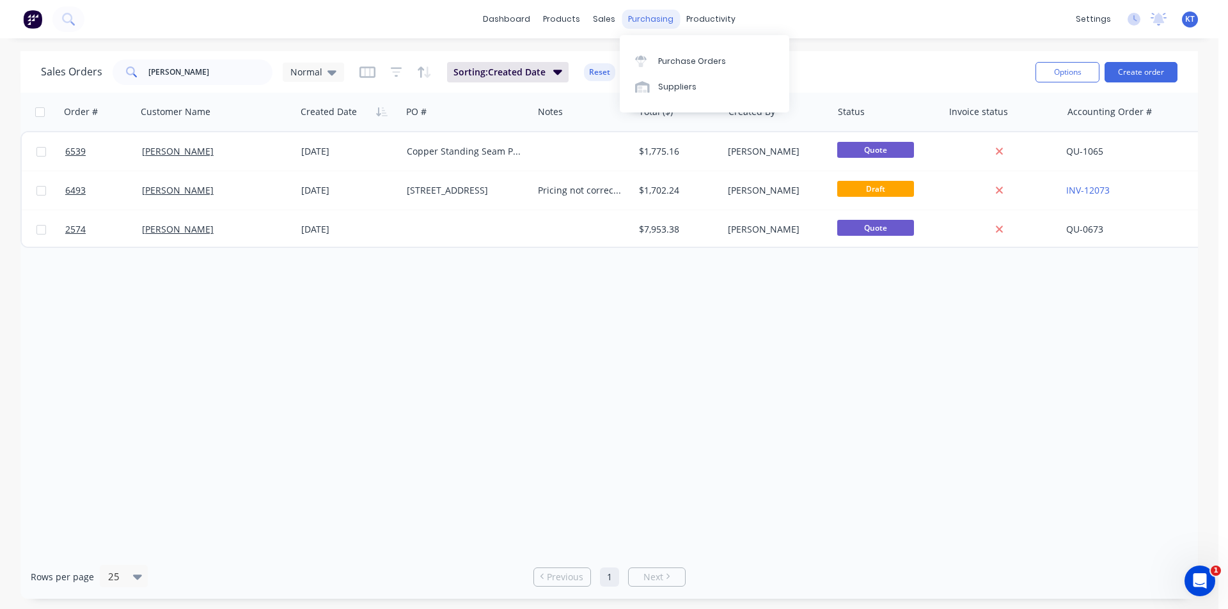
click at [622, 26] on div "purchasing" at bounding box center [650, 19] width 58 height 19
click at [598, 20] on div "sales" at bounding box center [603, 19] width 35 height 19
click at [652, 63] on div "Sales Orders" at bounding box center [651, 62] width 52 height 12
click at [233, 77] on input "bastien" at bounding box center [210, 72] width 125 height 26
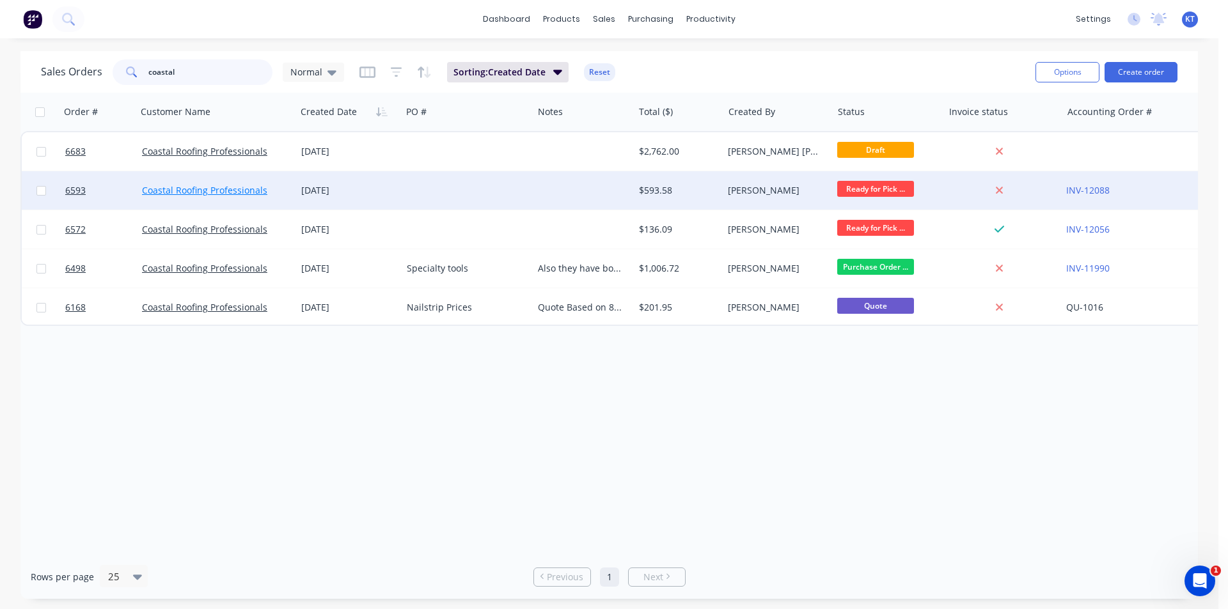
type input "coastal"
click at [243, 191] on link "Coastal Roofing Professionals" at bounding box center [204, 190] width 125 height 12
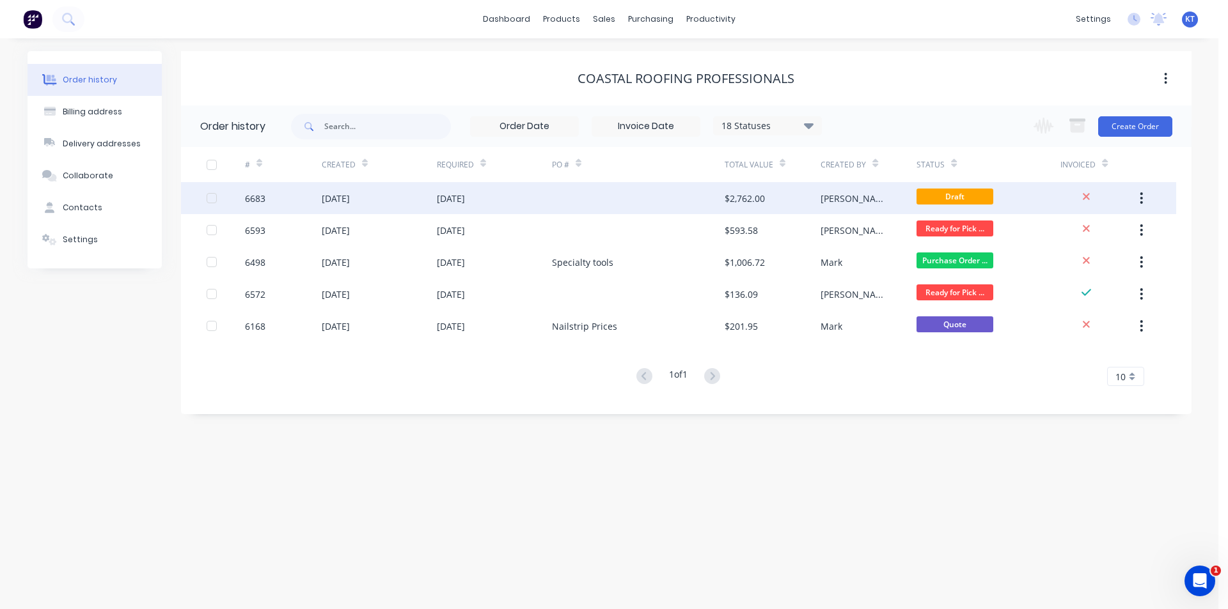
click at [769, 202] on div "$2,762.00" at bounding box center [772, 198] width 96 height 32
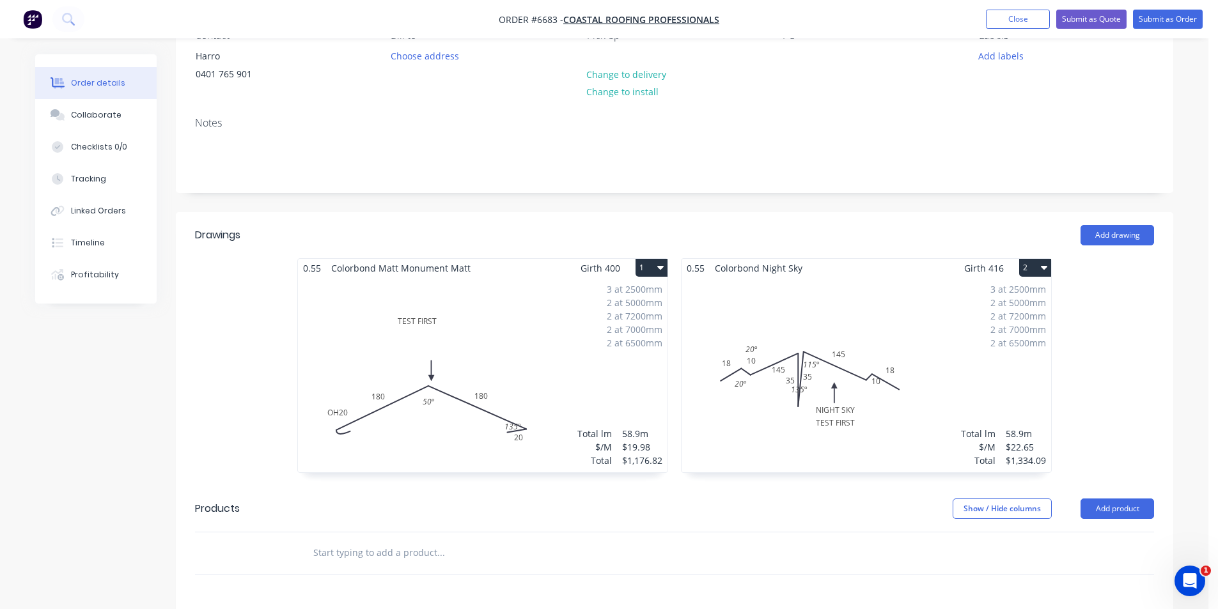
scroll to position [320, 0]
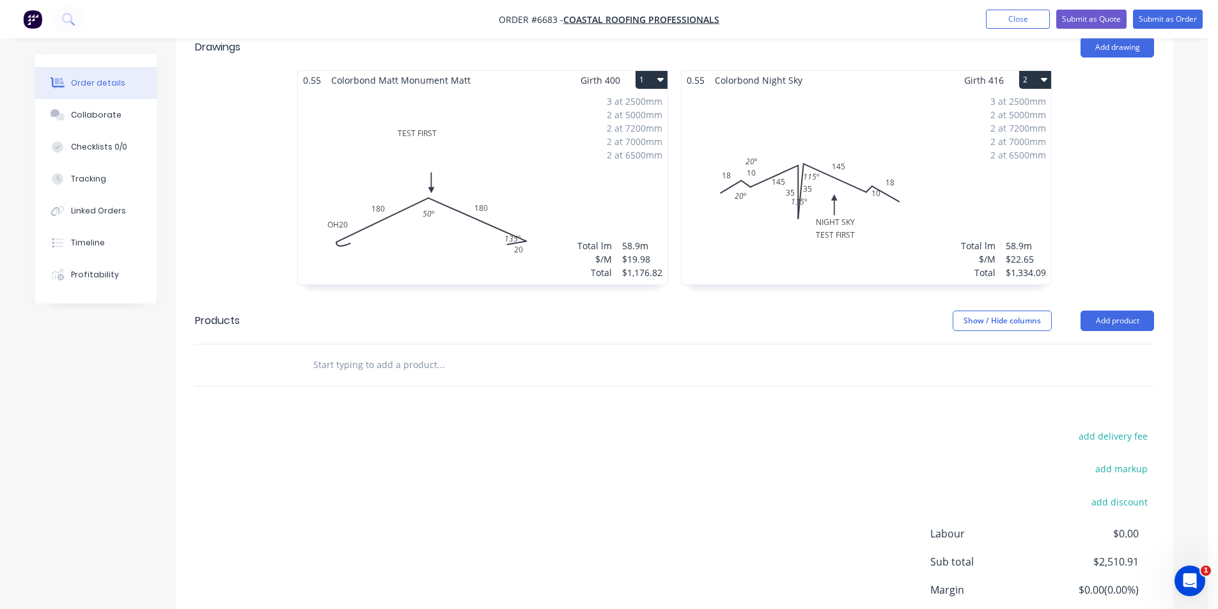
click at [939, 165] on div "3 at 2500mm 2 at 5000mm 2 at 7200mm 2 at 7000mm 2 at 6500mm Total lm $/M Total …" at bounding box center [867, 187] width 370 height 195
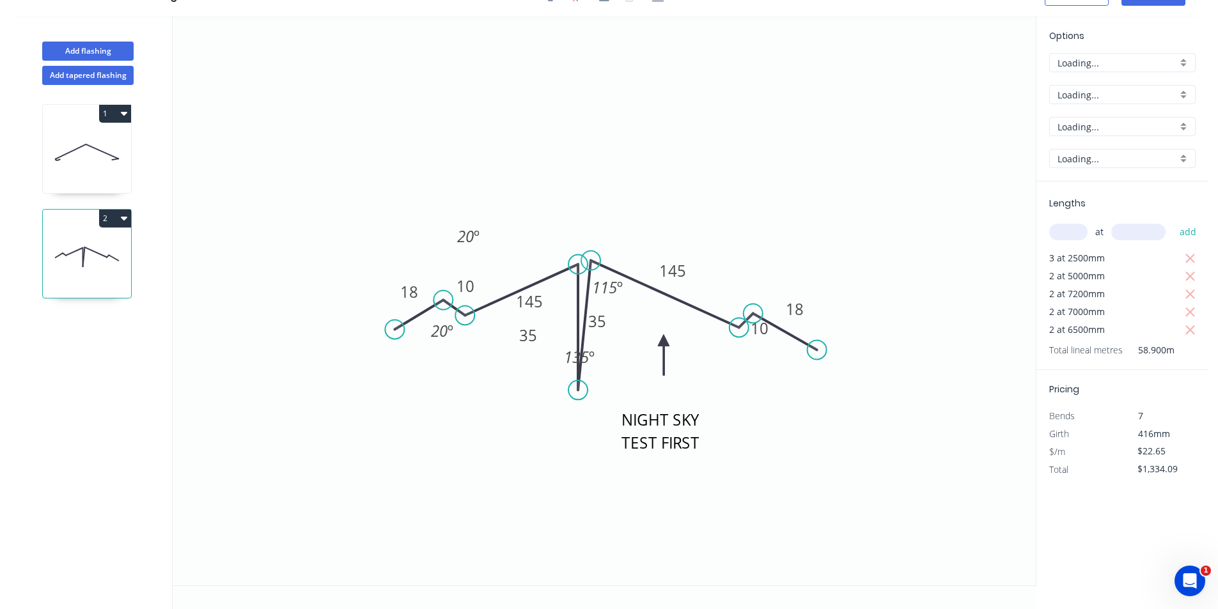
scroll to position [24, 0]
click at [1194, 258] on icon "button" at bounding box center [1191, 258] width 12 height 15
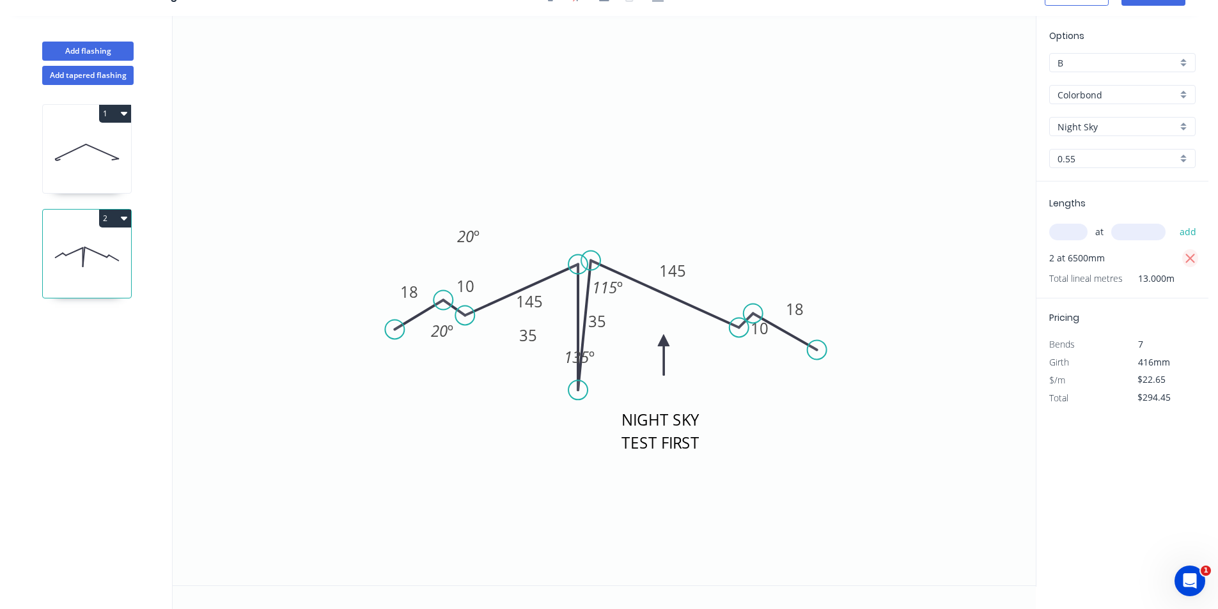
click at [1194, 258] on icon "button" at bounding box center [1191, 258] width 12 height 15
type input "$0.00"
click at [1055, 236] on input "text" at bounding box center [1068, 232] width 38 height 17
type input "6"
type input "1250"
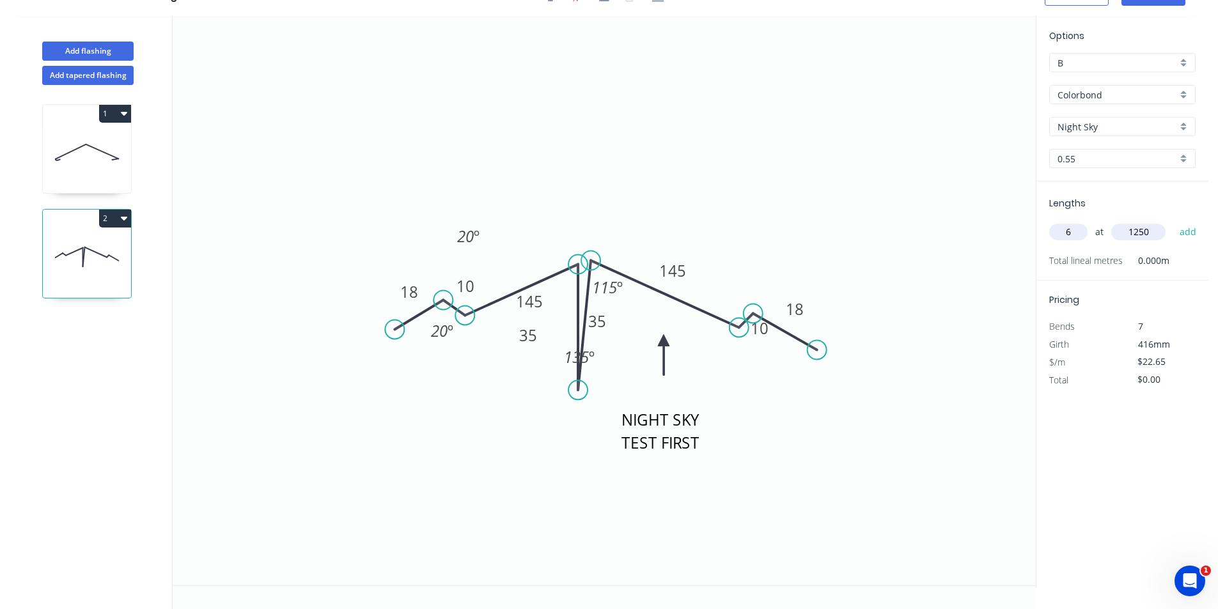
click at [1173, 221] on button "add" at bounding box center [1188, 232] width 30 height 22
type input "$169.88"
type input "6"
type input "1670"
click at [1173, 221] on button "add" at bounding box center [1188, 232] width 30 height 22
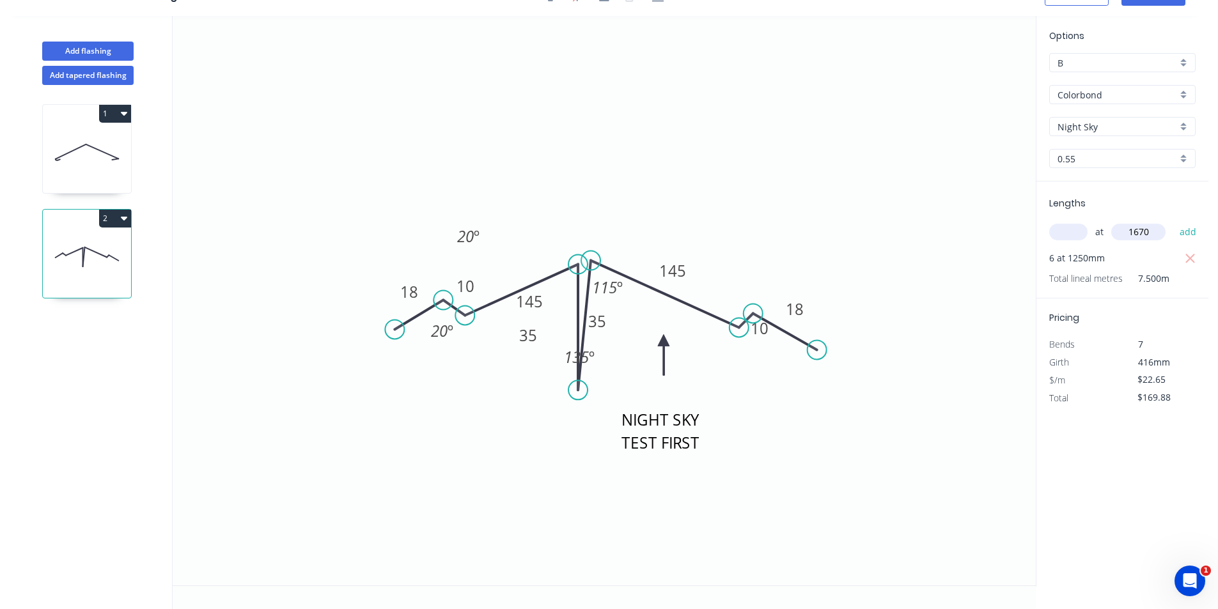
type input "$396.83"
type input "10"
type input "1440"
click at [1173, 221] on button "add" at bounding box center [1188, 232] width 30 height 22
type input "$722.99"
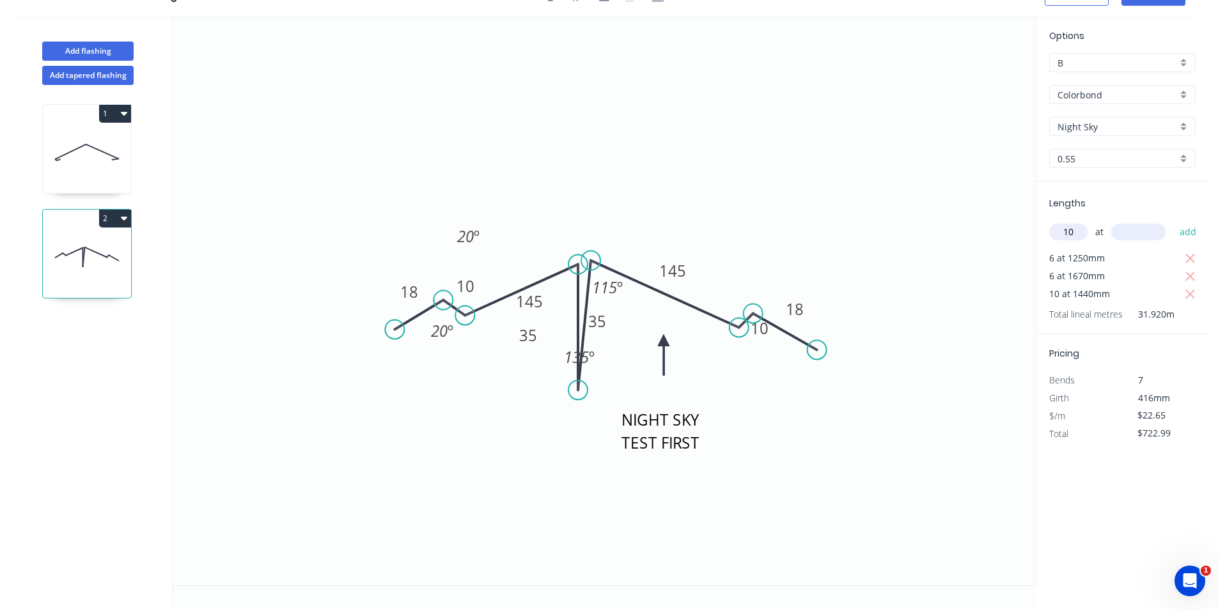
type input "10"
type input "1400"
click at [1173, 221] on button "add" at bounding box center [1188, 232] width 30 height 22
type input "$1,040.09"
type input "10"
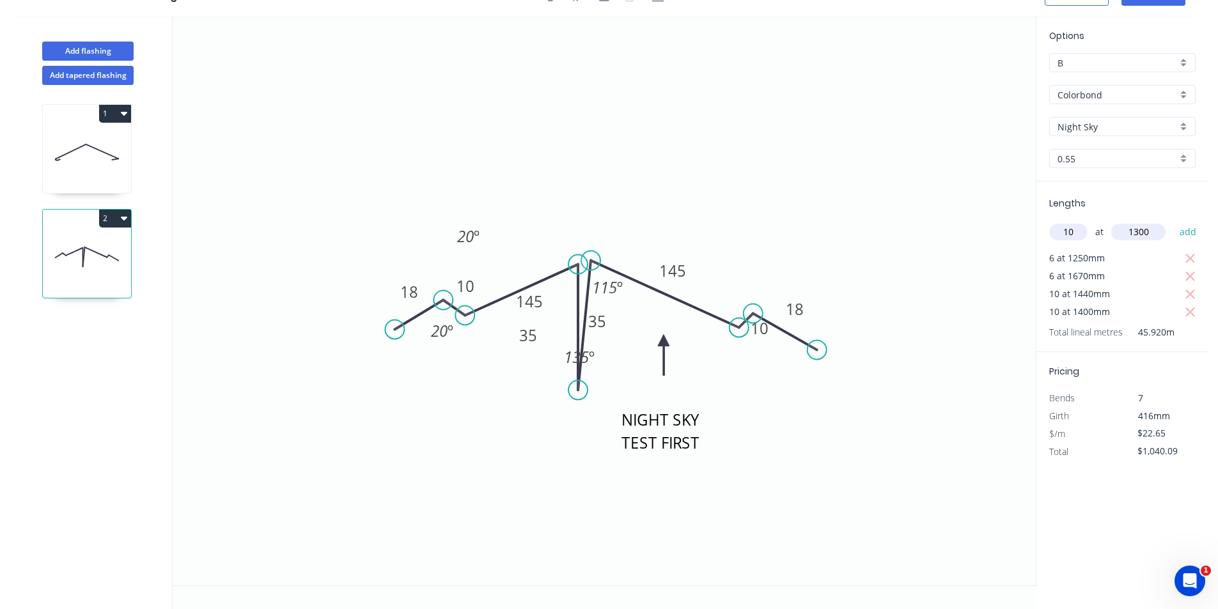
type input "1300"
click at [1173, 221] on button "add" at bounding box center [1188, 232] width 30 height 22
type input "$1,334.54"
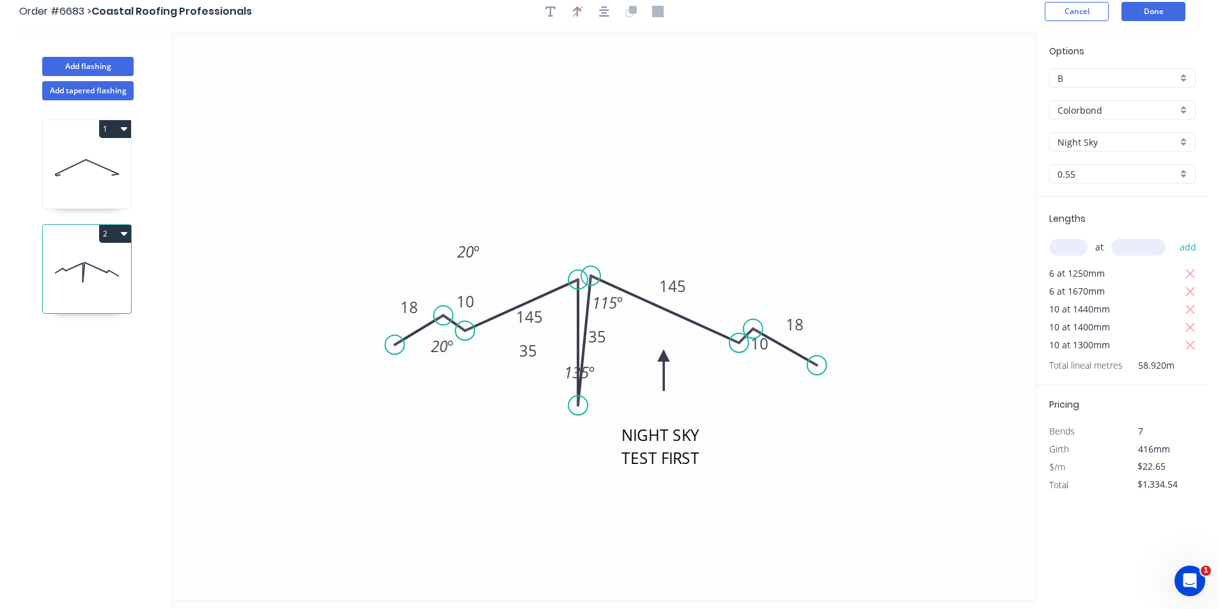
scroll to position [0, 0]
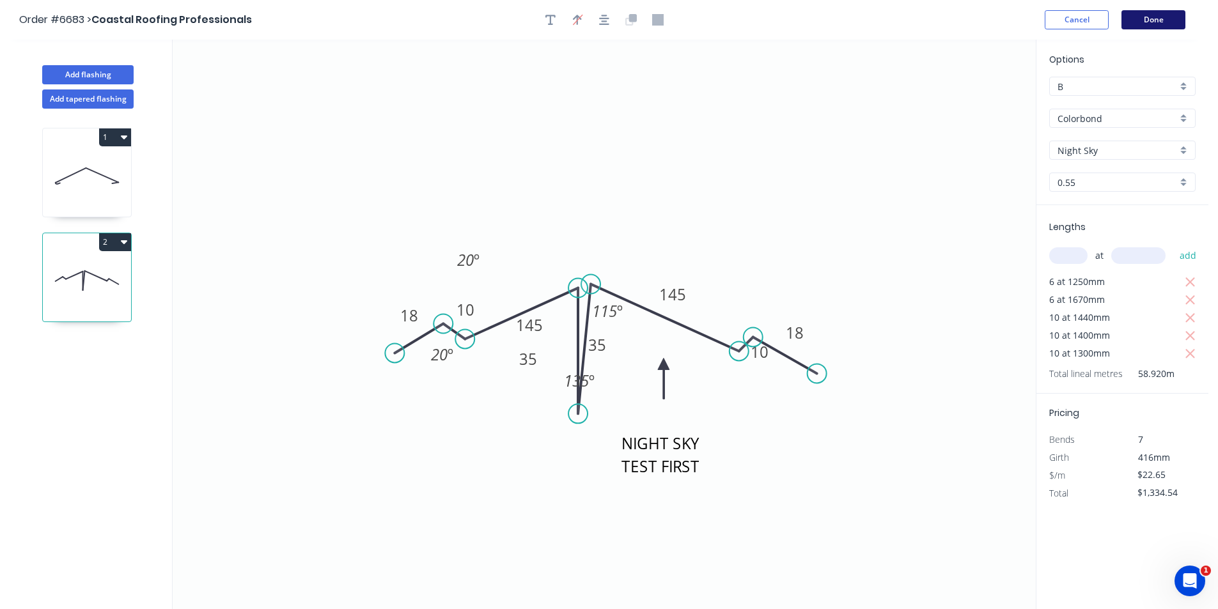
click at [1168, 12] on button "Done" at bounding box center [1153, 19] width 64 height 19
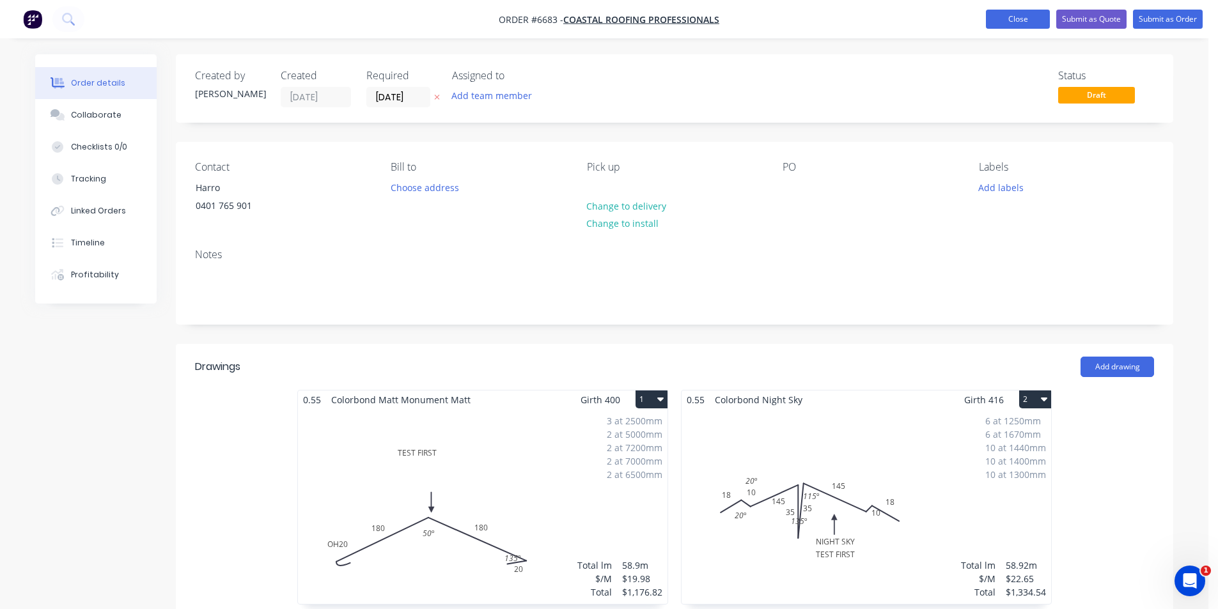
click at [1033, 18] on button "Close" at bounding box center [1018, 19] width 64 height 19
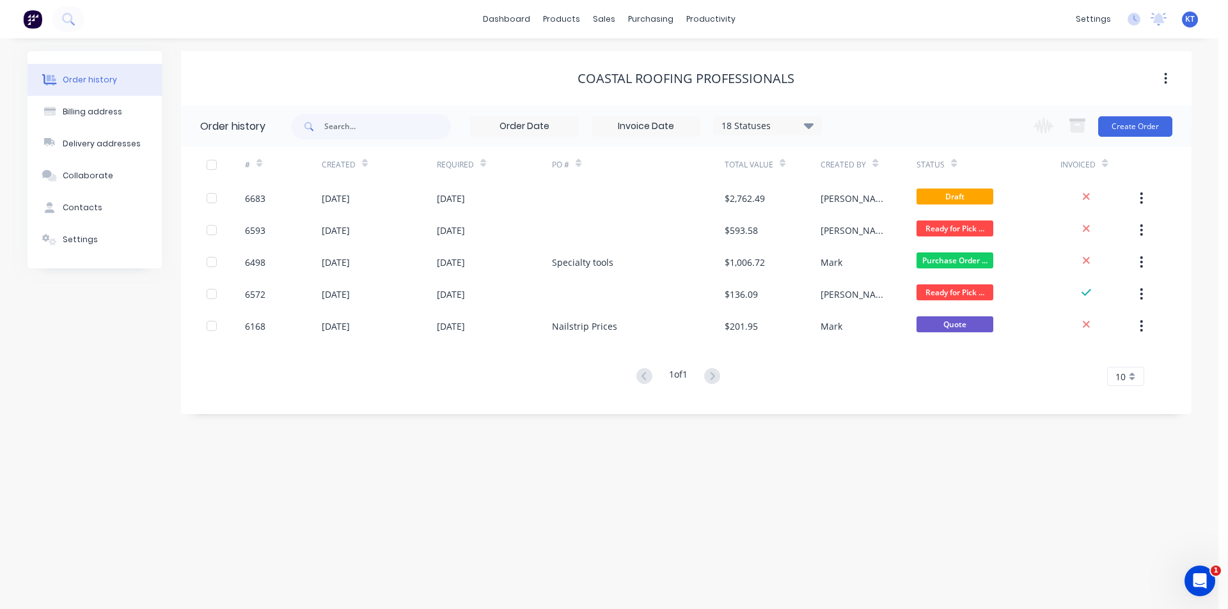
click at [676, 61] on div "Coastal Roofing Professionals" at bounding box center [686, 78] width 1010 height 54
click at [647, 20] on div "purchasing" at bounding box center [650, 19] width 58 height 19
click at [666, 59] on div "Purchase Orders" at bounding box center [692, 62] width 68 height 12
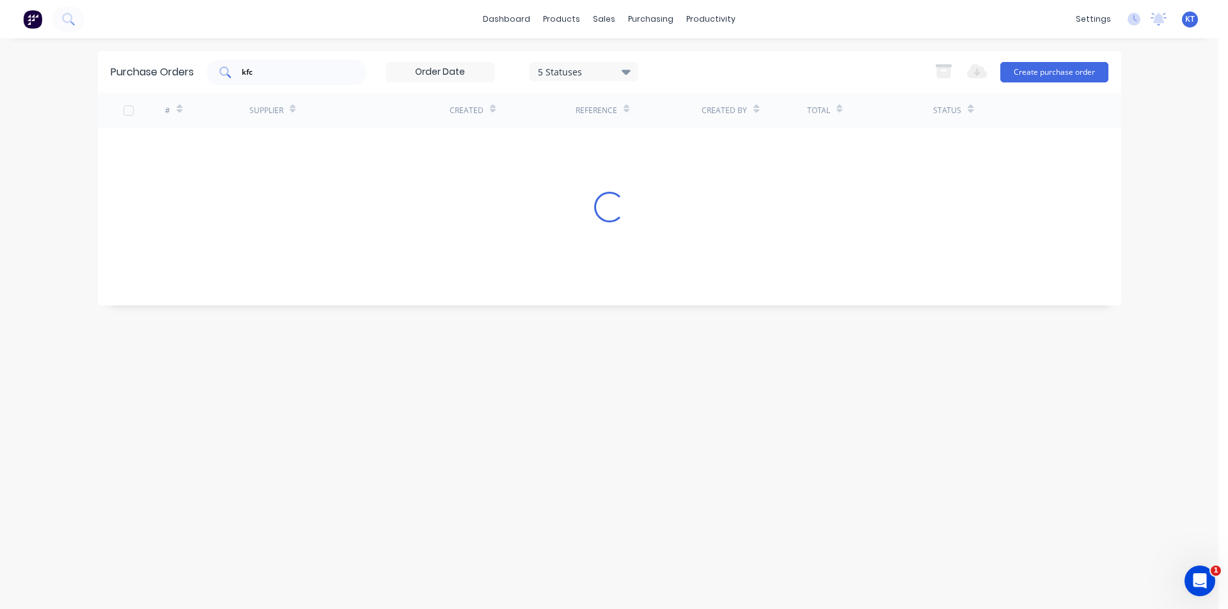
click at [276, 66] on div "kfc" at bounding box center [287, 72] width 160 height 26
click at [276, 66] on input "kfc" at bounding box center [293, 72] width 106 height 13
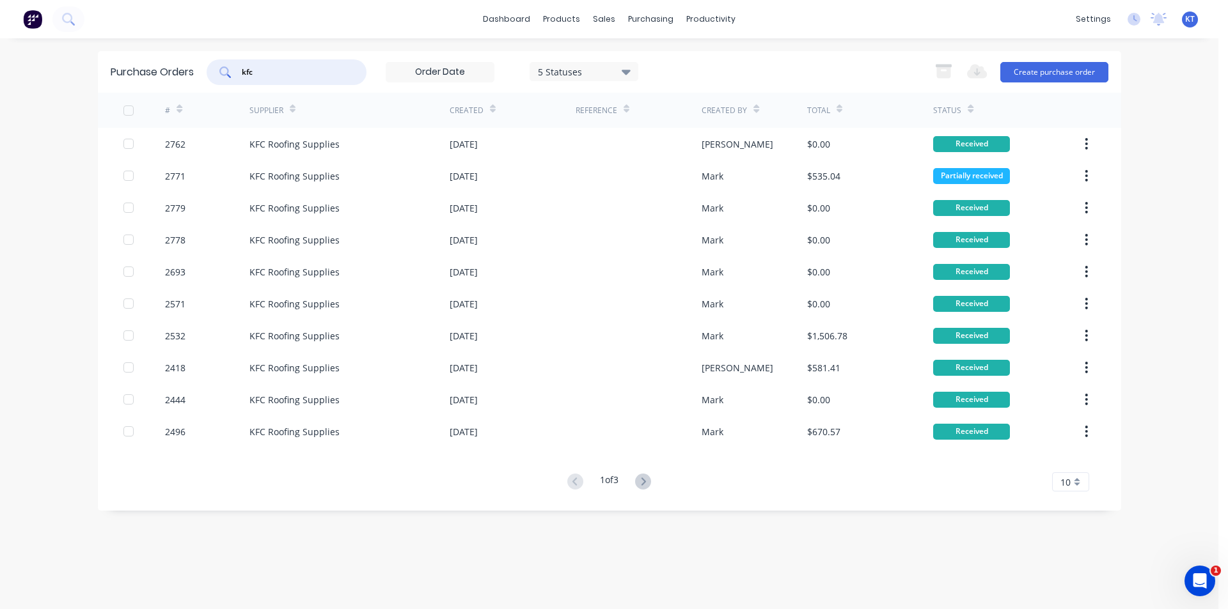
click at [276, 66] on input "kfc" at bounding box center [293, 72] width 106 height 13
type input "delta"
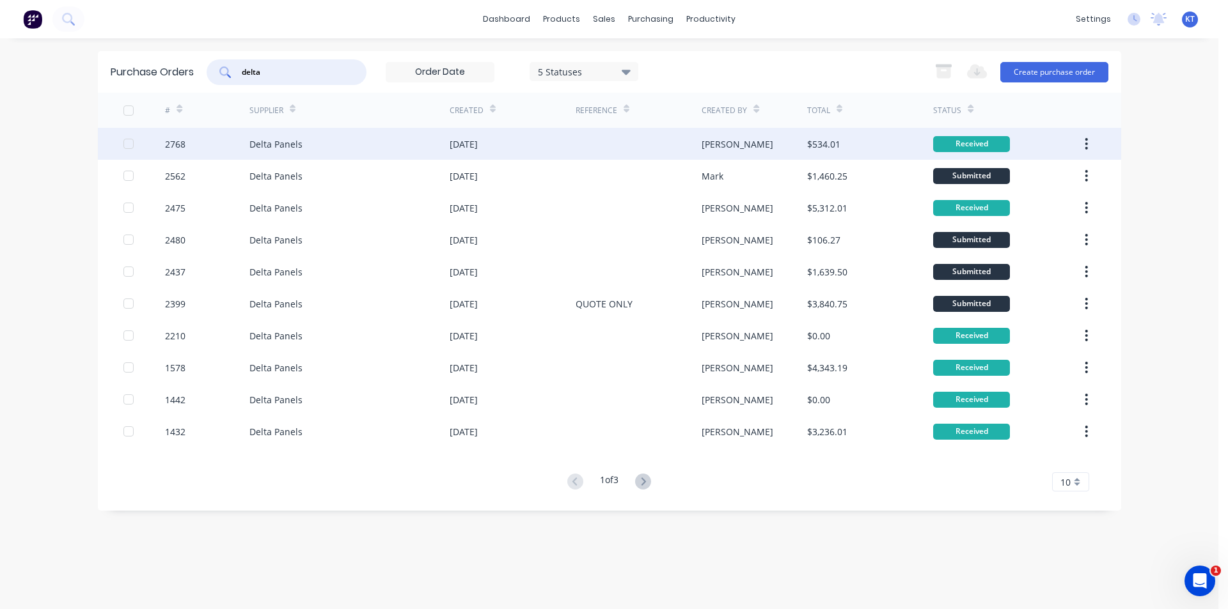
click at [398, 143] on div "Delta Panels" at bounding box center [349, 144] width 200 height 32
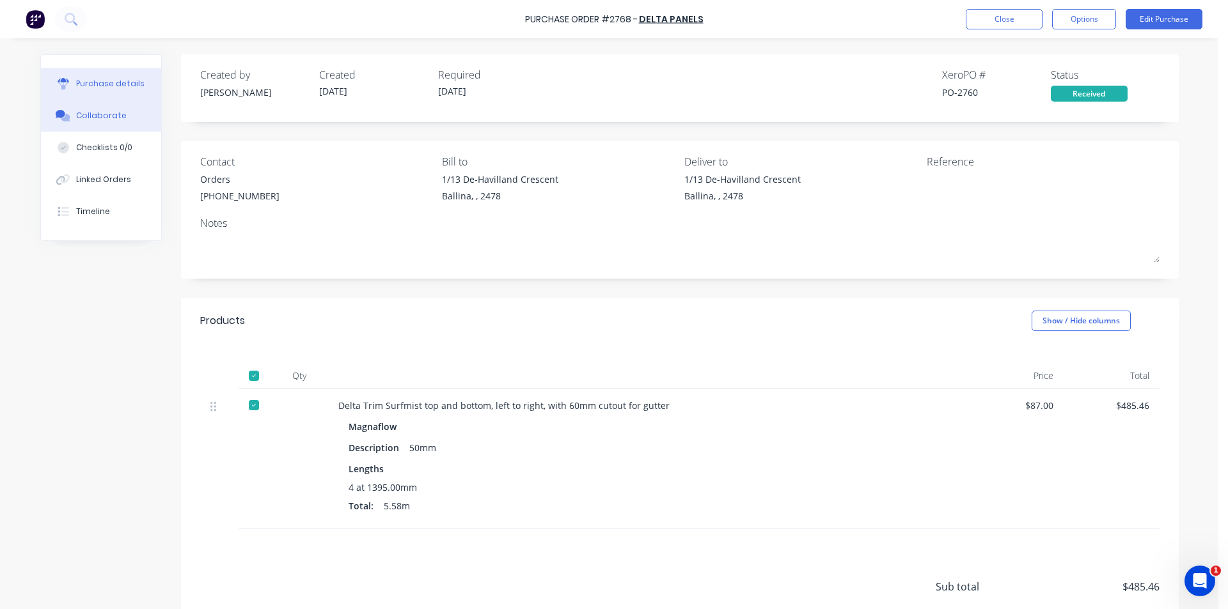
click at [125, 105] on button "Collaborate" at bounding box center [101, 116] width 120 height 32
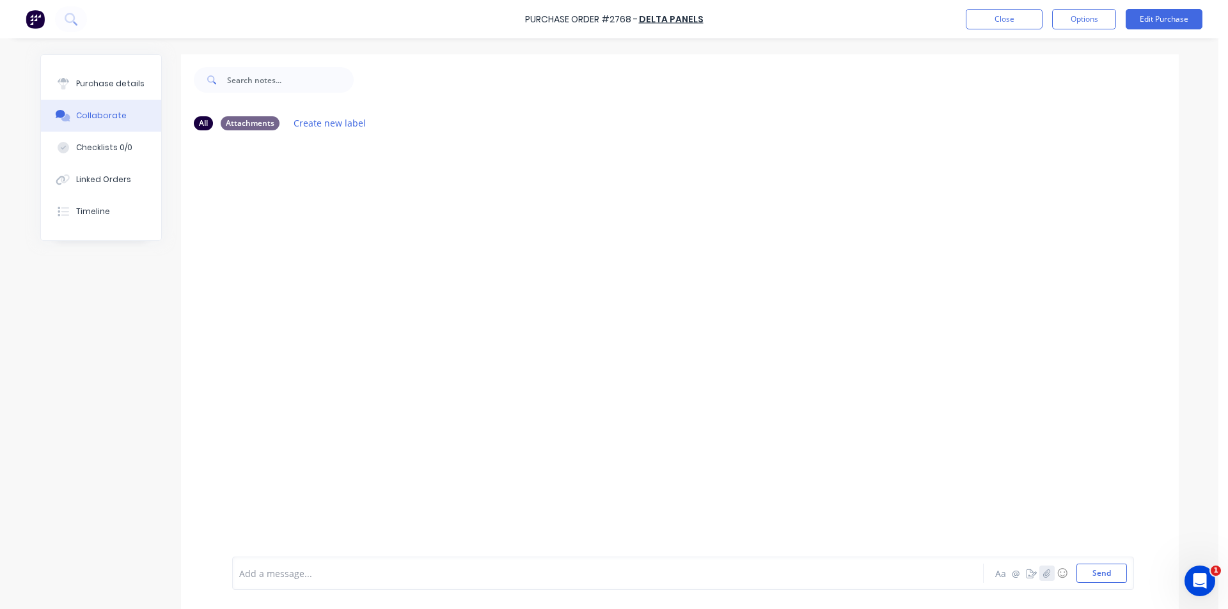
click at [1045, 572] on icon "button" at bounding box center [1046, 573] width 7 height 8
click at [1043, 577] on icon "button" at bounding box center [1046, 573] width 7 height 8
click at [1076, 569] on button "Send" at bounding box center [1101, 573] width 51 height 19
drag, startPoint x: 118, startPoint y: 77, endPoint x: 143, endPoint y: 70, distance: 25.7
click at [117, 77] on button "Purchase details" at bounding box center [101, 84] width 120 height 32
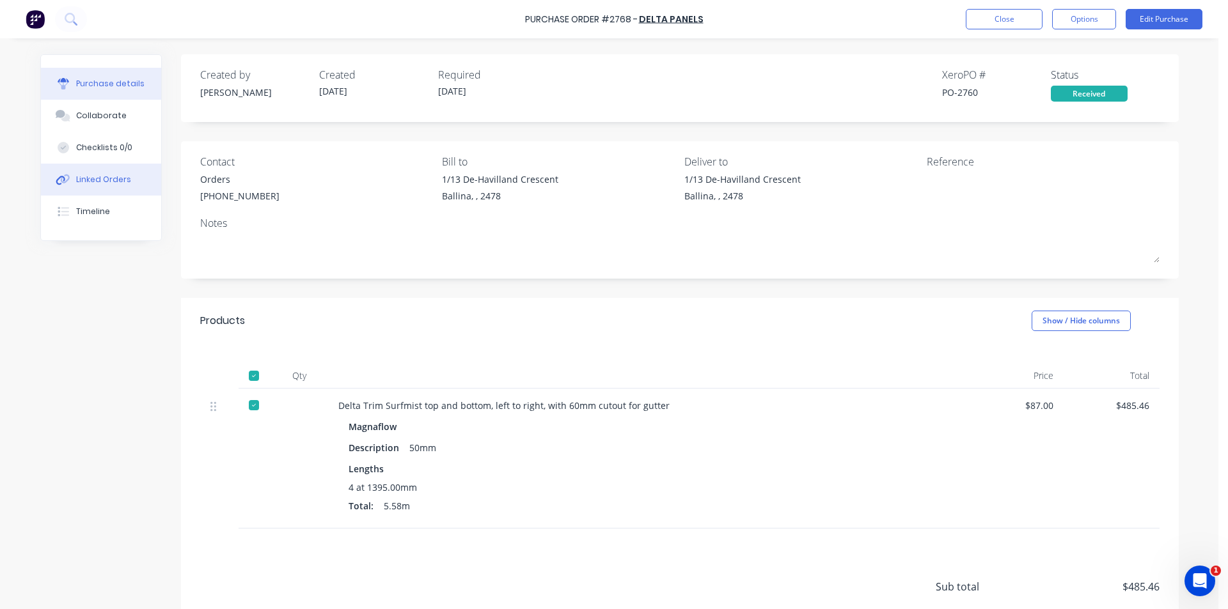
click at [134, 191] on button "Linked Orders" at bounding box center [101, 180] width 120 height 32
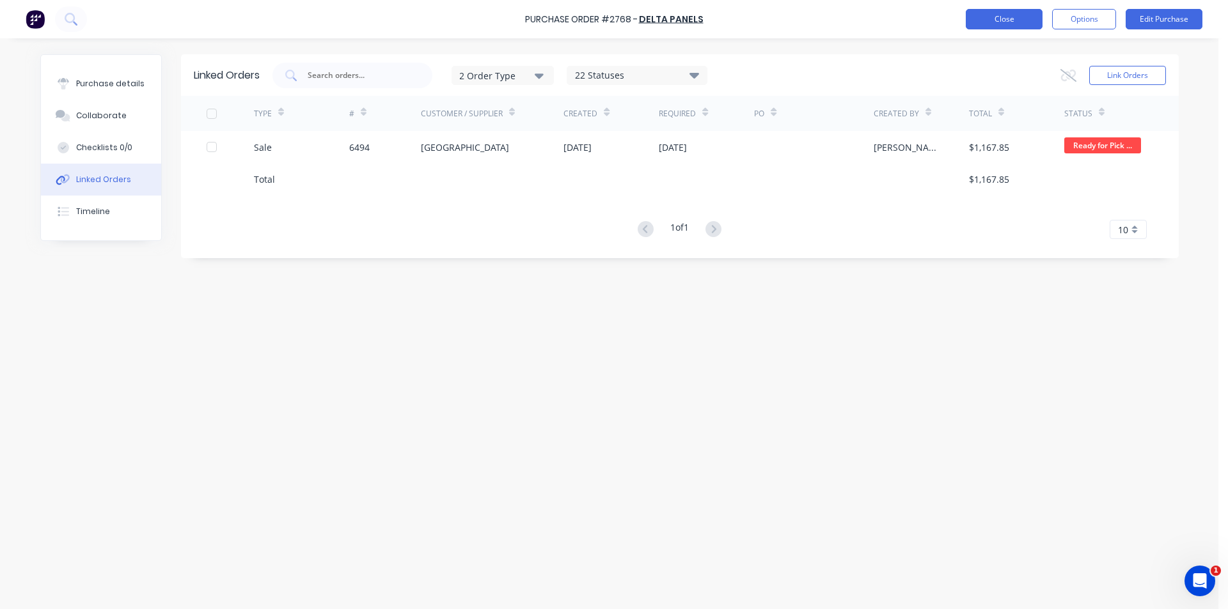
click at [988, 19] on button "Close" at bounding box center [1003, 19] width 77 height 20
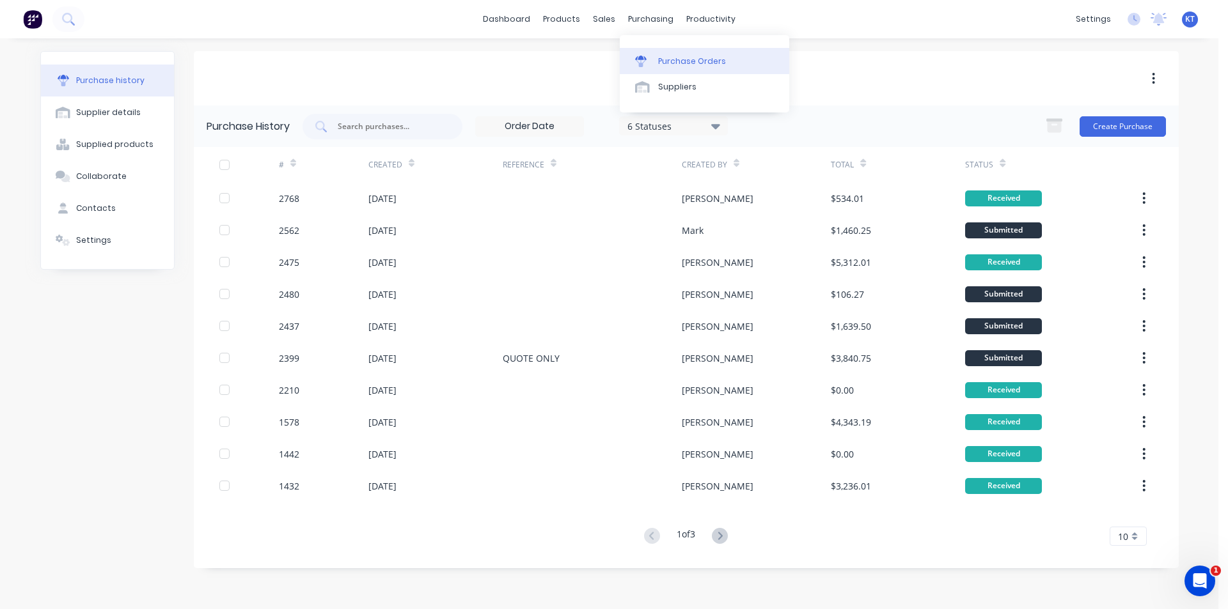
click at [669, 56] on link "Purchase Orders" at bounding box center [704, 61] width 169 height 26
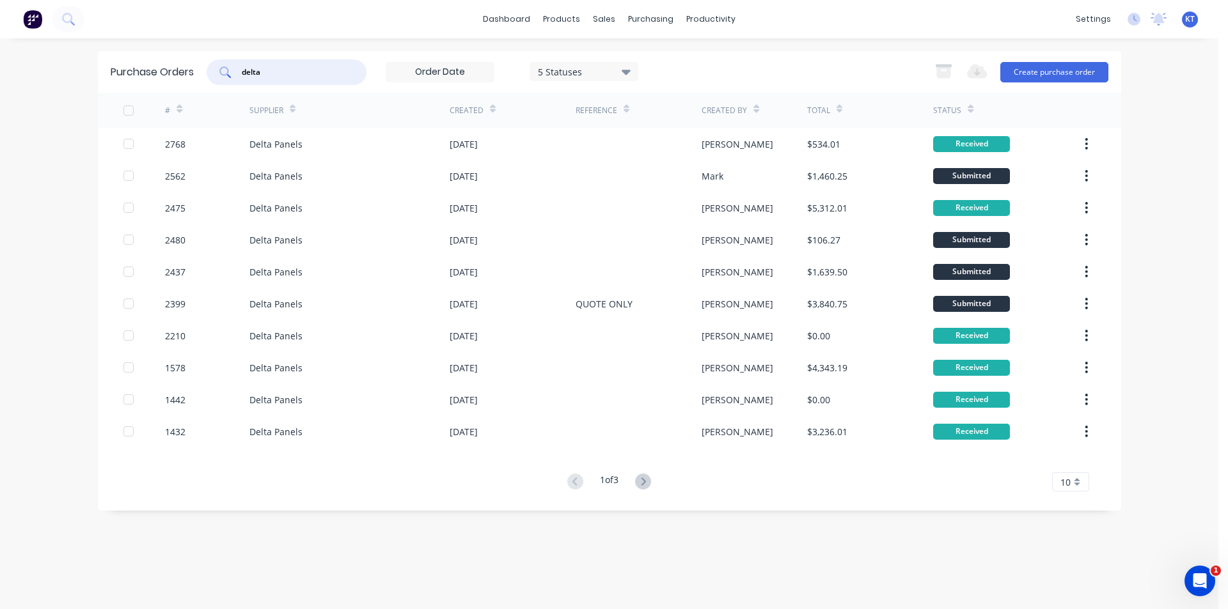
click at [280, 67] on input "delta" at bounding box center [293, 72] width 106 height 13
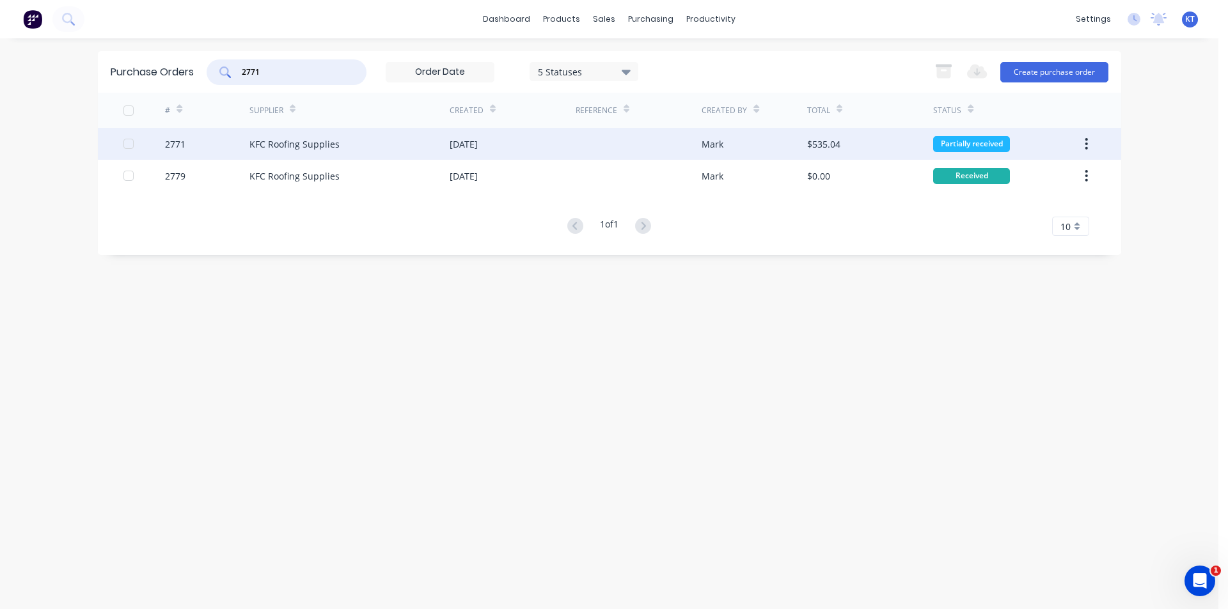
type input "2771"
click at [526, 152] on div "[DATE]" at bounding box center [512, 144] width 126 height 32
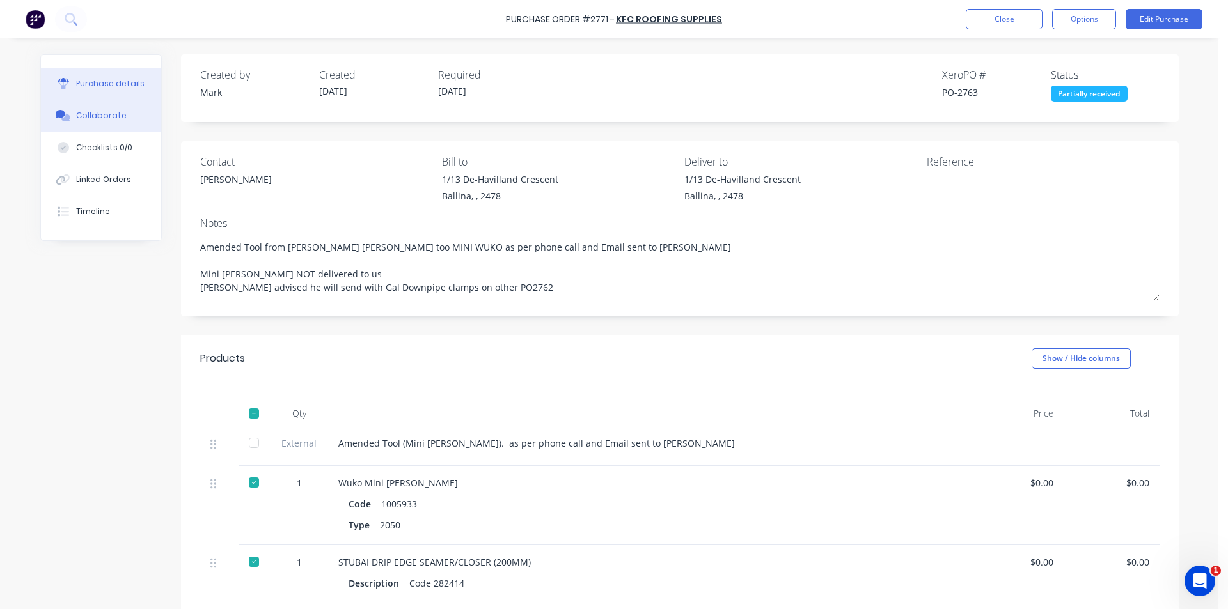
drag, startPoint x: 88, startPoint y: 115, endPoint x: 95, endPoint y: 109, distance: 10.0
click at [88, 116] on div "Collaborate" at bounding box center [101, 116] width 51 height 12
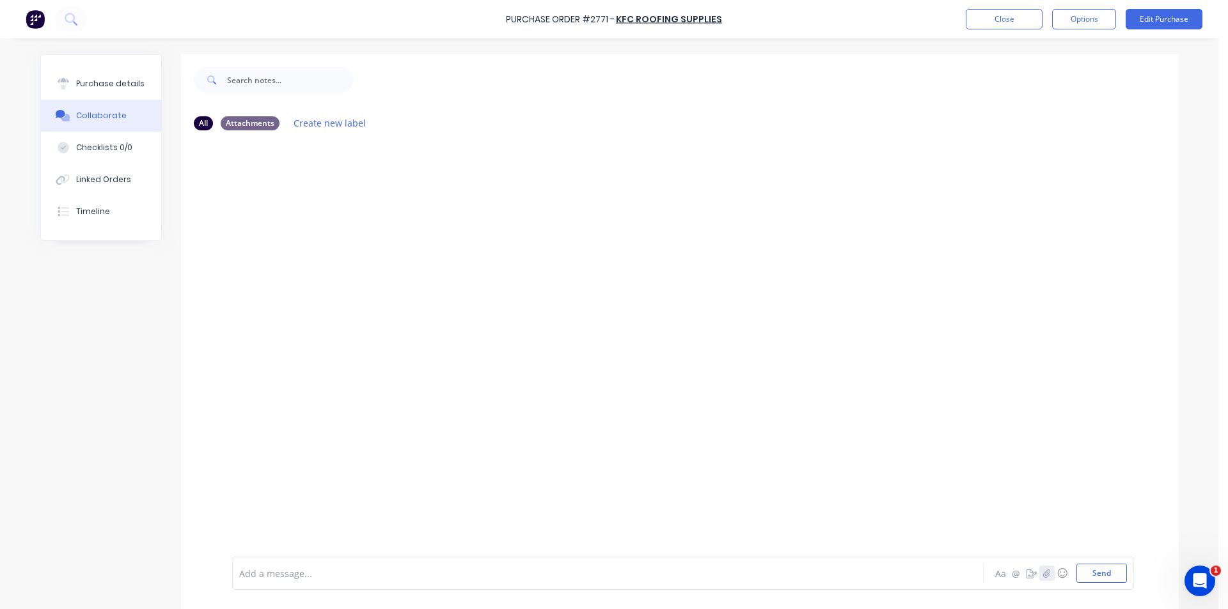
click at [1046, 573] on button "button" at bounding box center [1046, 573] width 15 height 15
click at [1097, 571] on button "Send" at bounding box center [1101, 573] width 51 height 19
click at [998, 38] on div "Purchase Order #2771 - KFC Roofing Supplies Close Options Edit Purchase" at bounding box center [614, 19] width 1228 height 38
click at [998, 23] on button "Close" at bounding box center [1003, 19] width 77 height 20
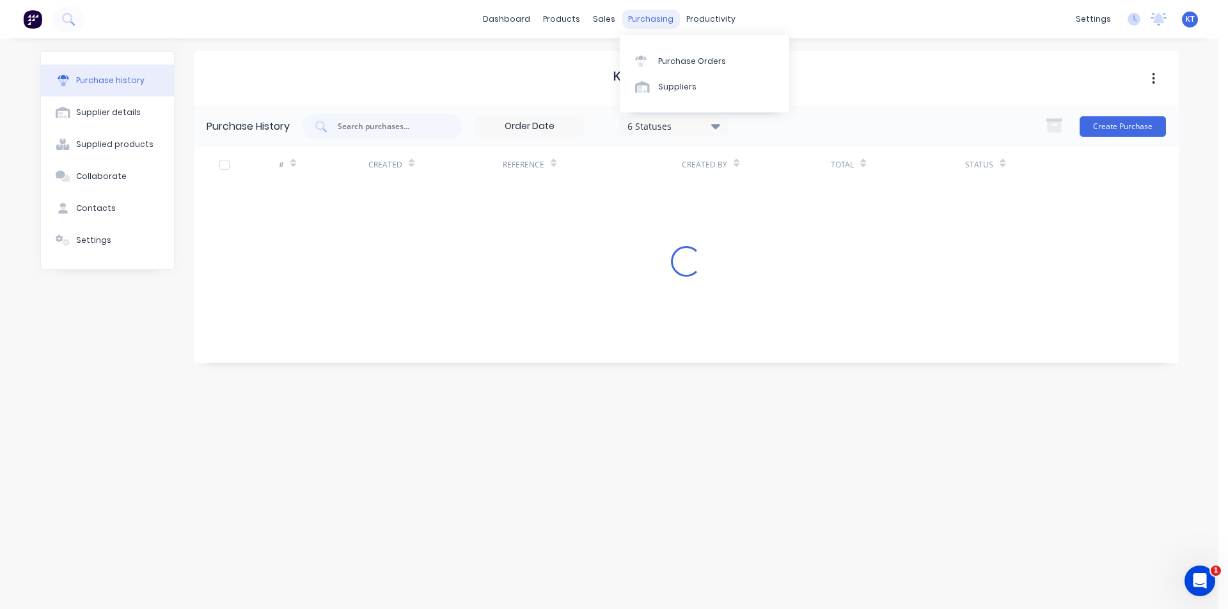
click at [645, 16] on div "purchasing" at bounding box center [650, 19] width 58 height 19
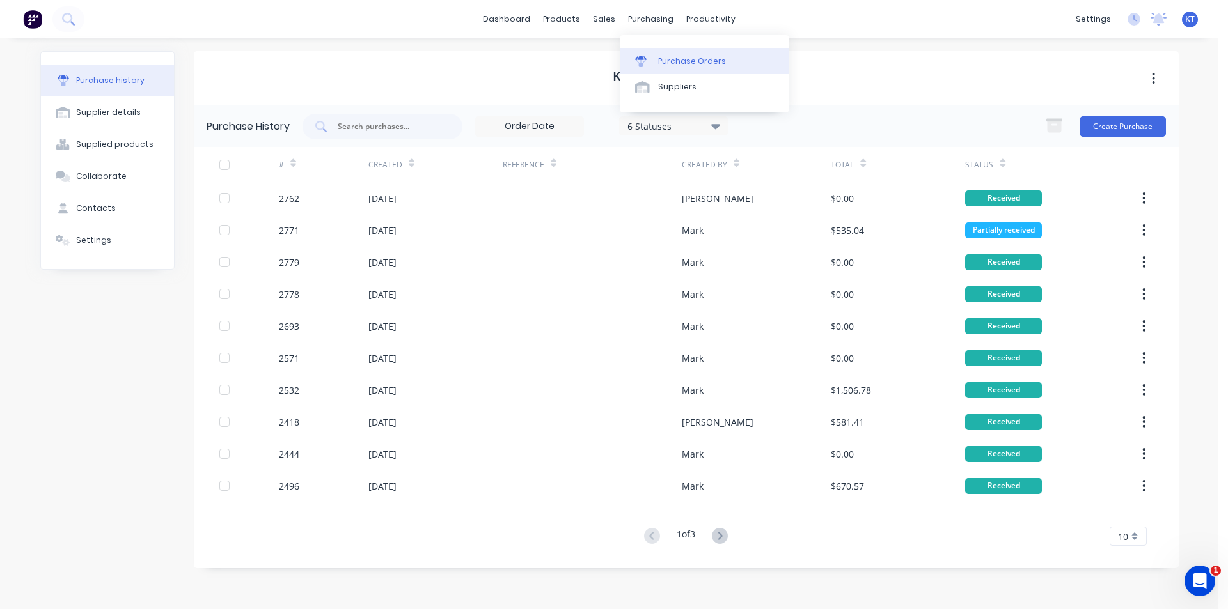
click at [666, 52] on link "Purchase Orders" at bounding box center [704, 61] width 169 height 26
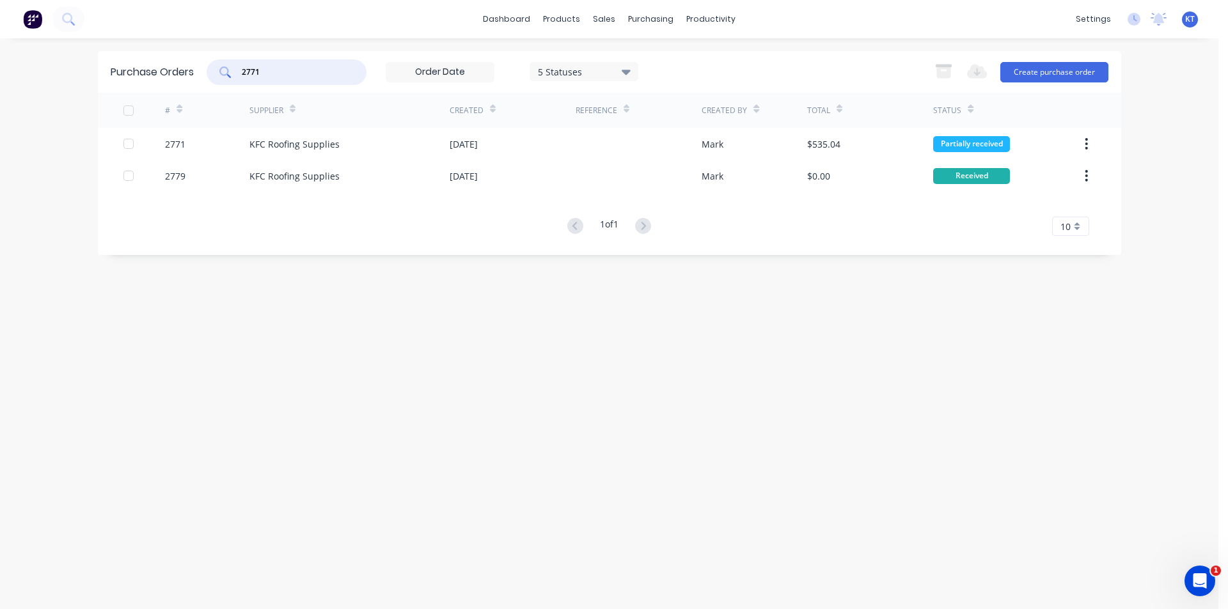
click at [284, 72] on input "2771" at bounding box center [293, 72] width 106 height 13
type input "2790"
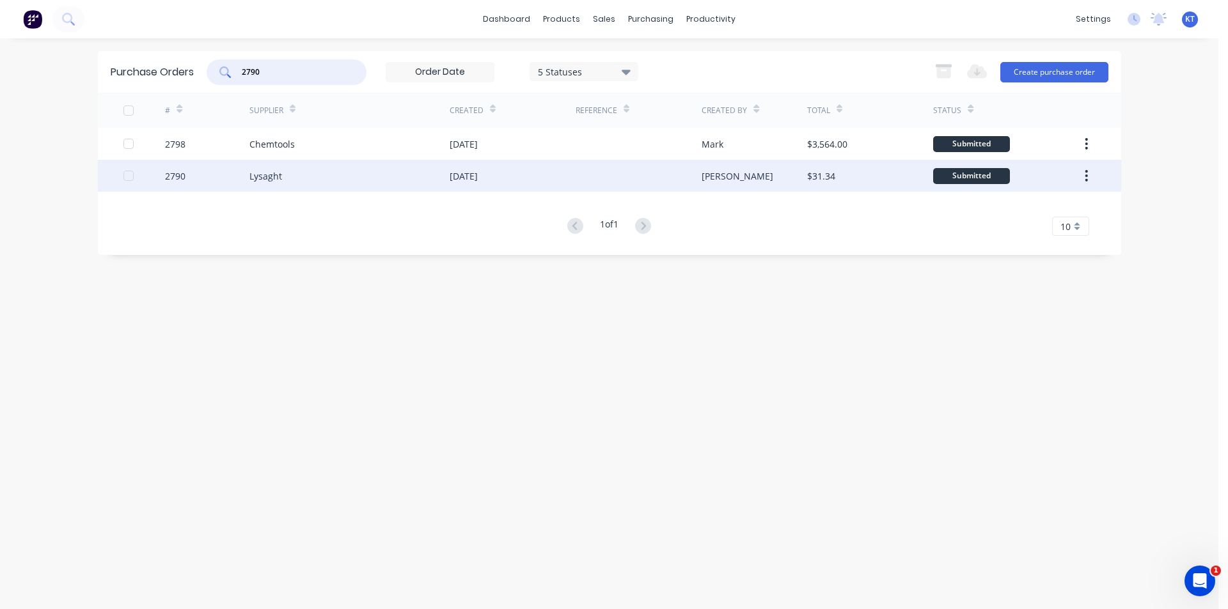
click at [386, 178] on div "Lysaght" at bounding box center [349, 176] width 200 height 32
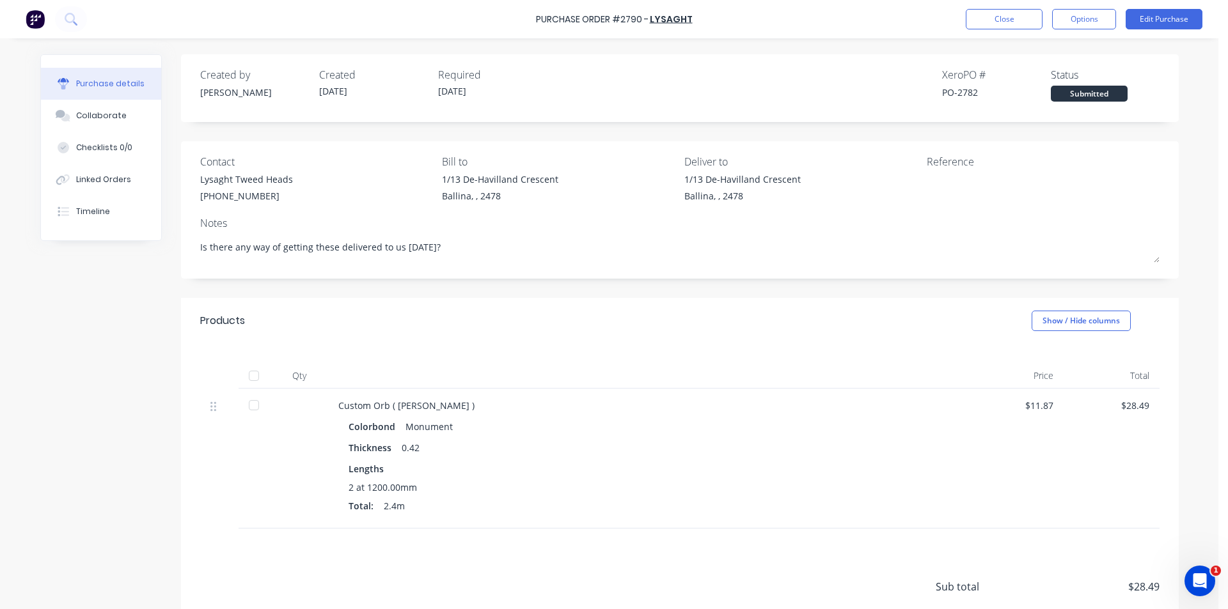
click at [241, 372] on div at bounding box center [254, 376] width 26 height 26
click at [985, 27] on button "Close" at bounding box center [1003, 19] width 77 height 20
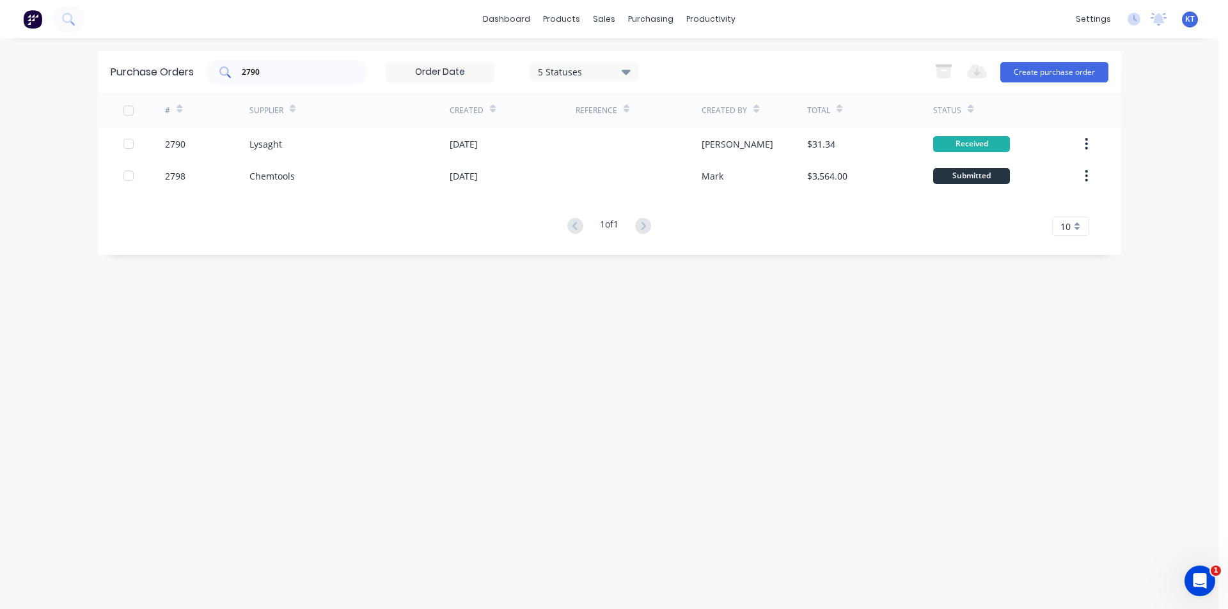
click at [300, 75] on input "2790" at bounding box center [293, 72] width 106 height 13
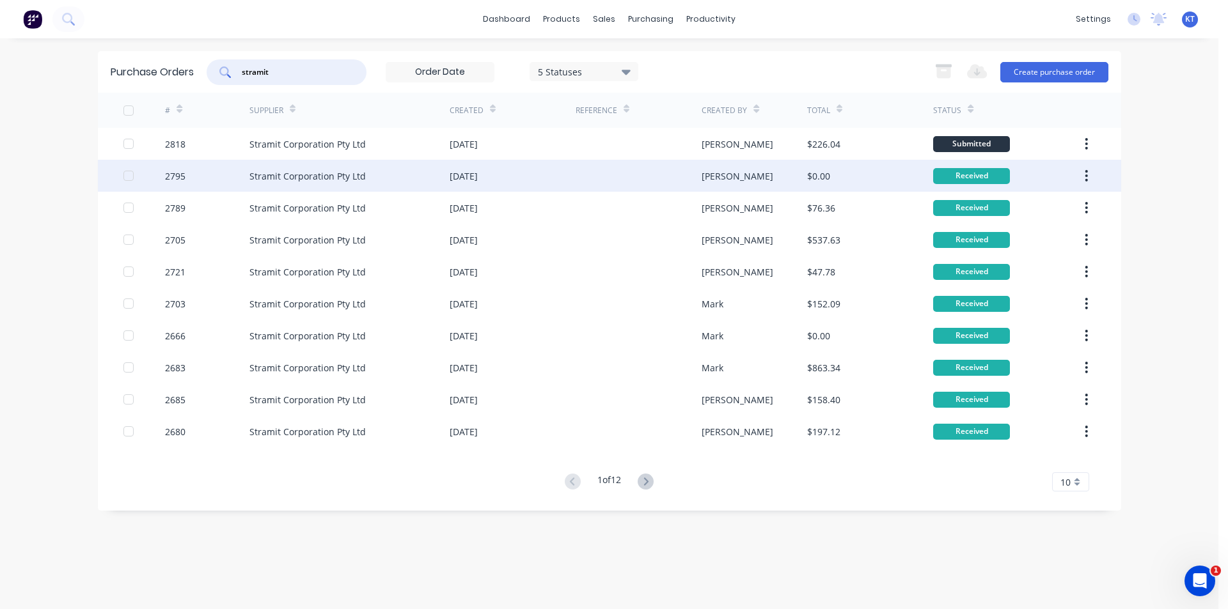
type input "stramit"
click at [251, 171] on div "Stramit Corporation Pty Ltd" at bounding box center [307, 175] width 116 height 13
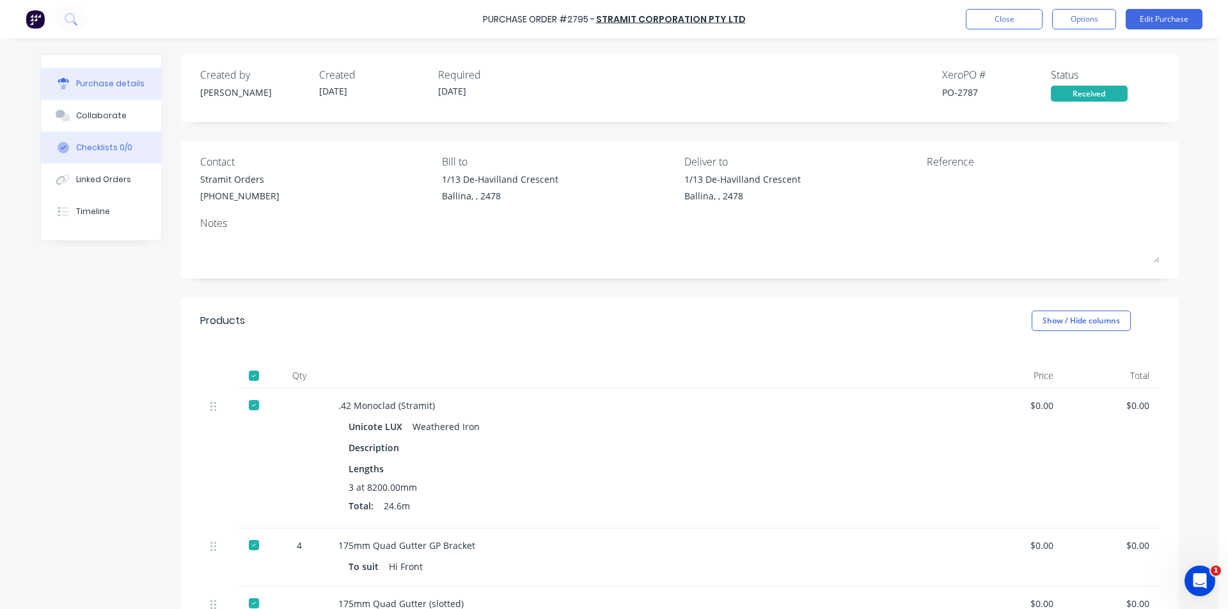
click at [105, 121] on button "Collaborate" at bounding box center [101, 116] width 120 height 32
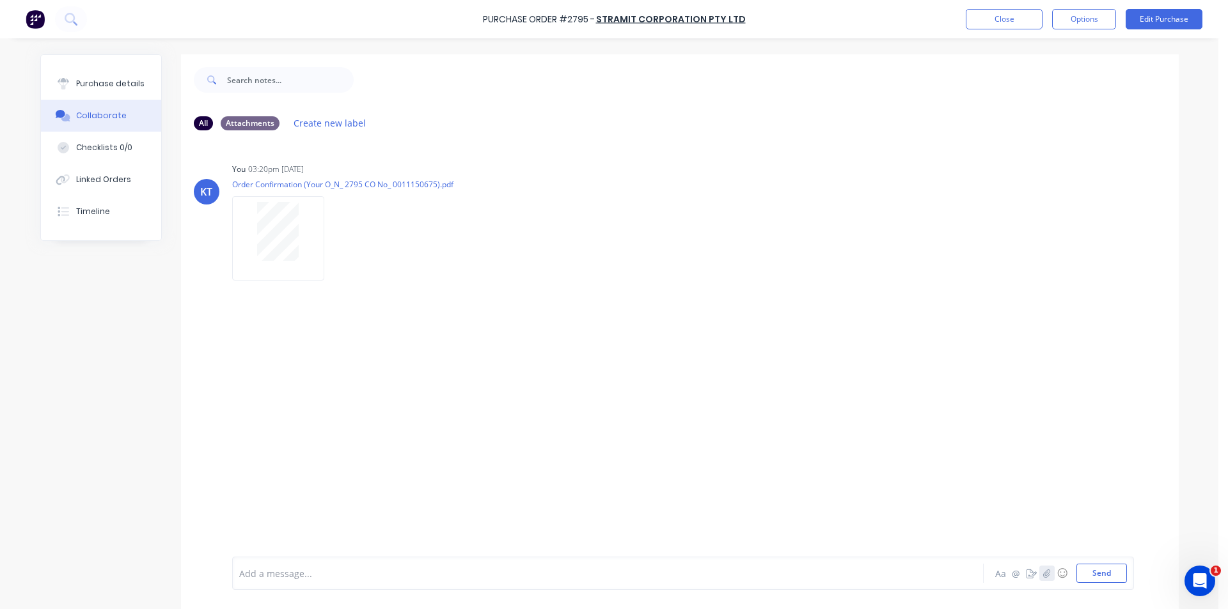
click at [1039, 568] on button "button" at bounding box center [1046, 573] width 15 height 15
click at [1042, 575] on icon "button" at bounding box center [1046, 573] width 8 height 9
click at [1082, 578] on button "Send" at bounding box center [1101, 573] width 51 height 19
drag, startPoint x: 29, startPoint y: 63, endPoint x: 59, endPoint y: 81, distance: 35.0
click at [32, 66] on div "Purchase details Collaborate Checklists 0/0 Linked Orders Timeline All Attachme…" at bounding box center [609, 285] width 1164 height 545
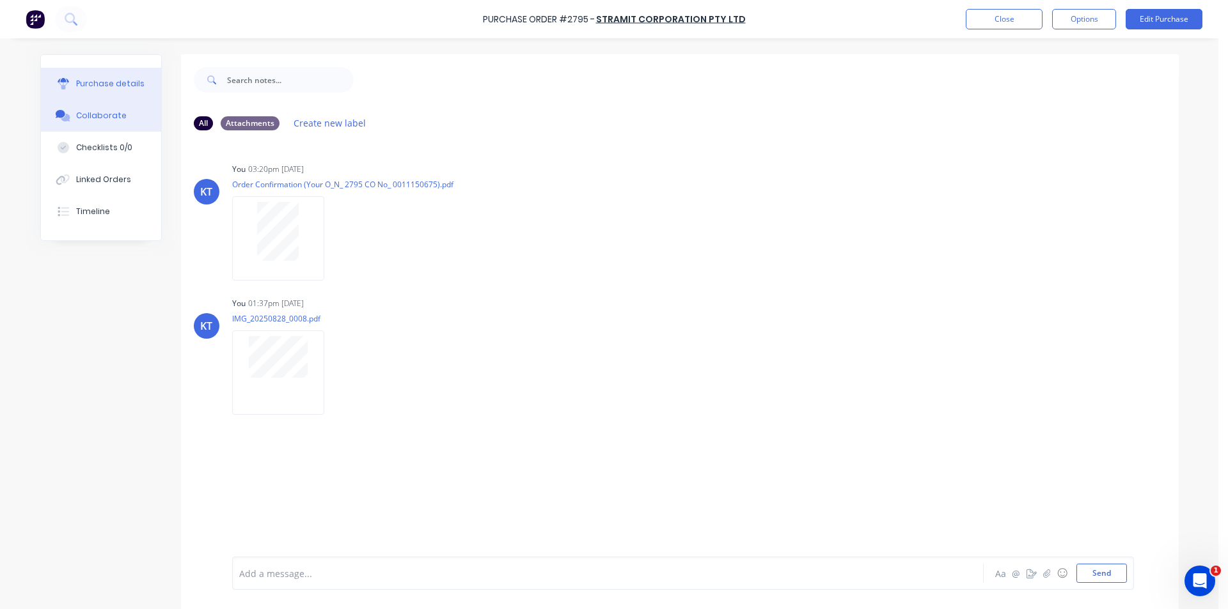
click at [65, 81] on div at bounding box center [63, 84] width 19 height 12
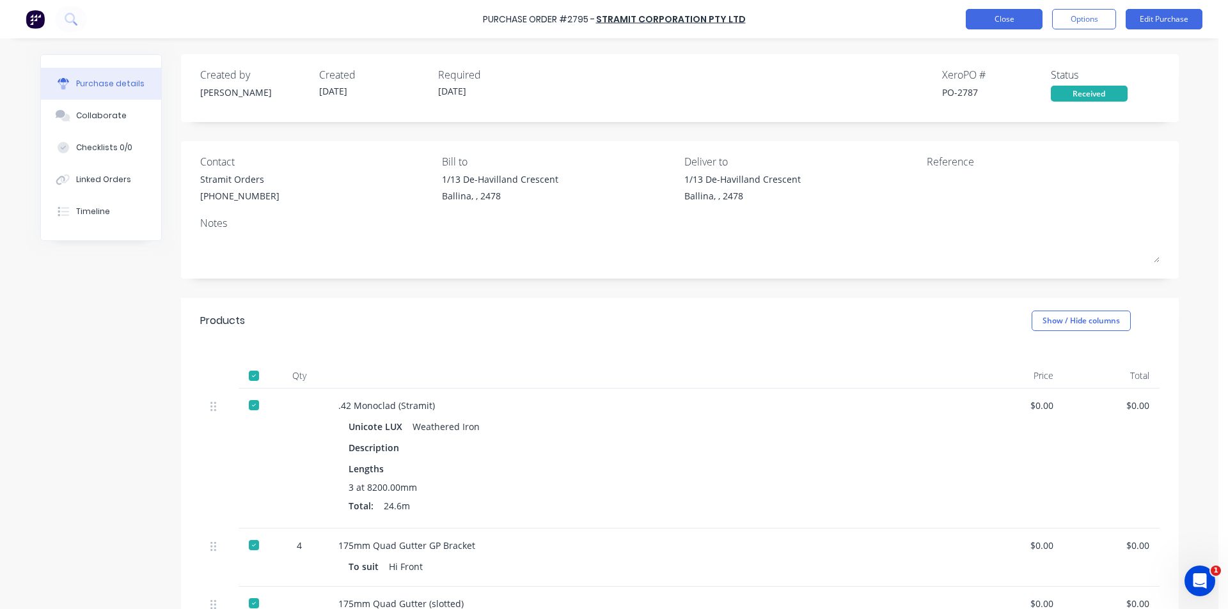
click at [995, 16] on button "Close" at bounding box center [1003, 19] width 77 height 20
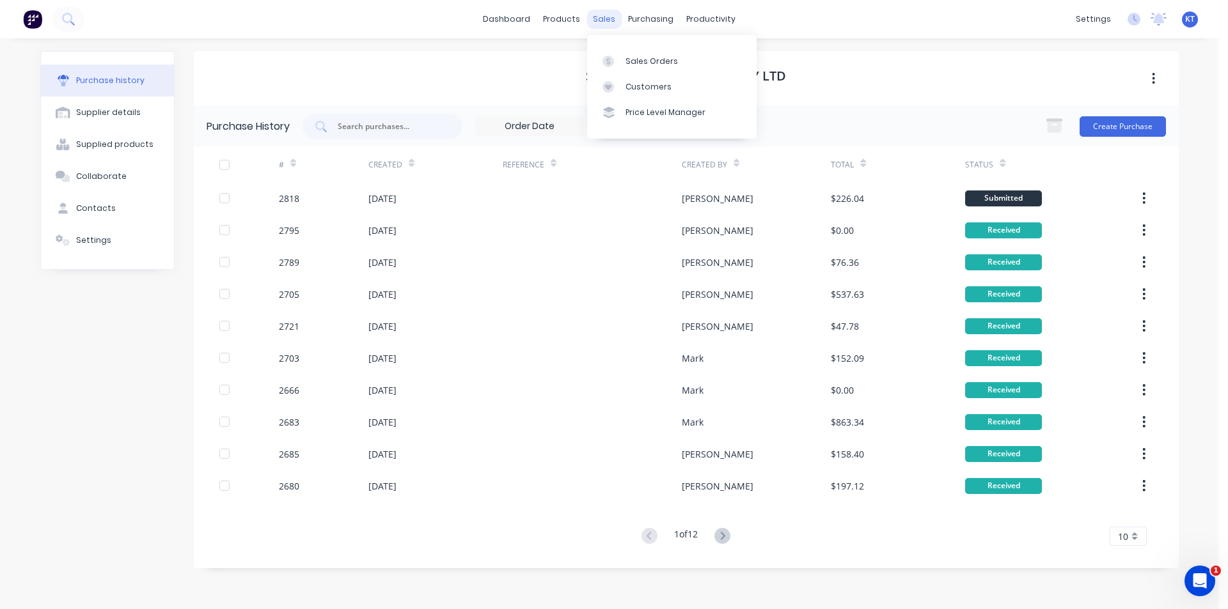
click at [593, 20] on div "sales" at bounding box center [603, 19] width 35 height 19
click at [625, 51] on link "Sales Orders" at bounding box center [671, 61] width 169 height 26
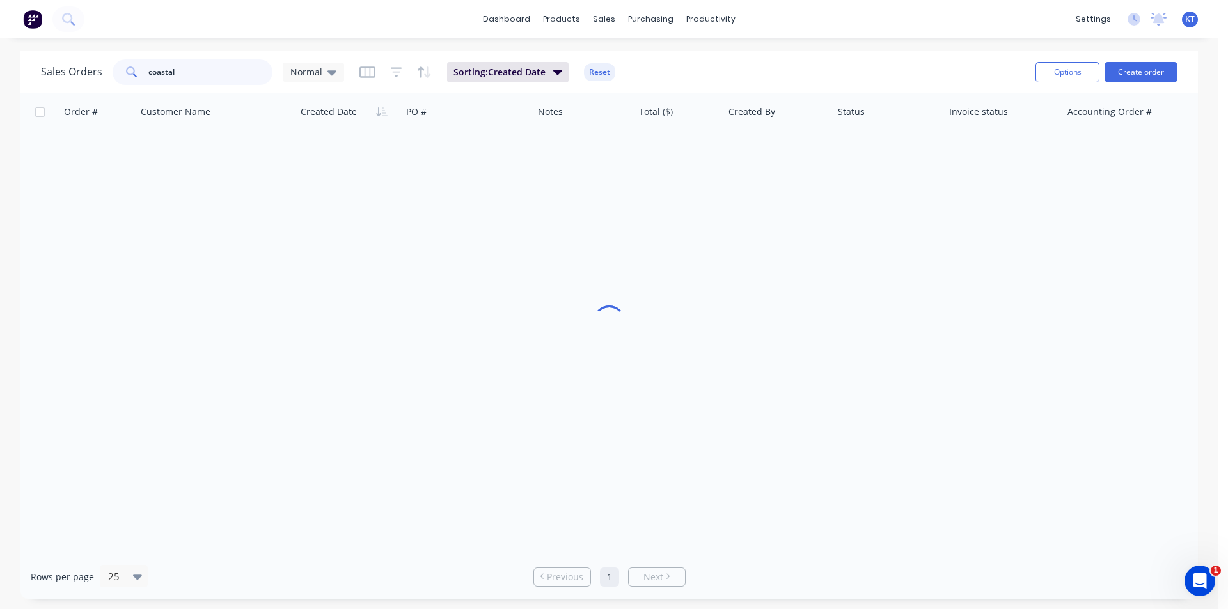
click at [212, 76] on input "coastal" at bounding box center [210, 72] width 125 height 26
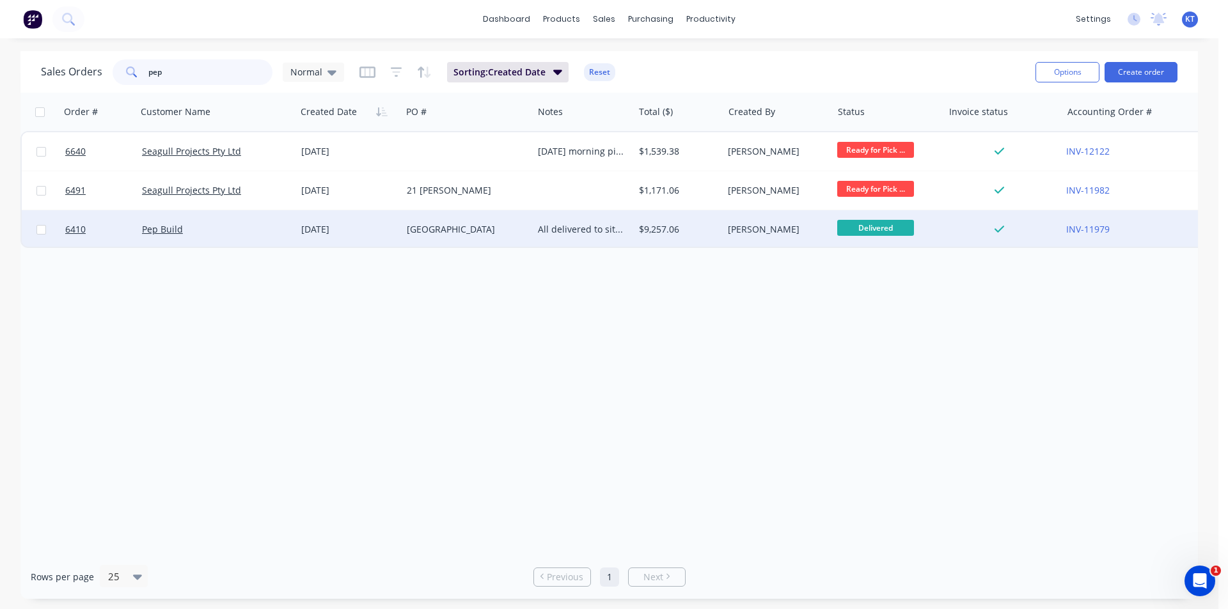
type input "pep"
click at [355, 228] on div "[DATE]" at bounding box center [348, 229] width 95 height 13
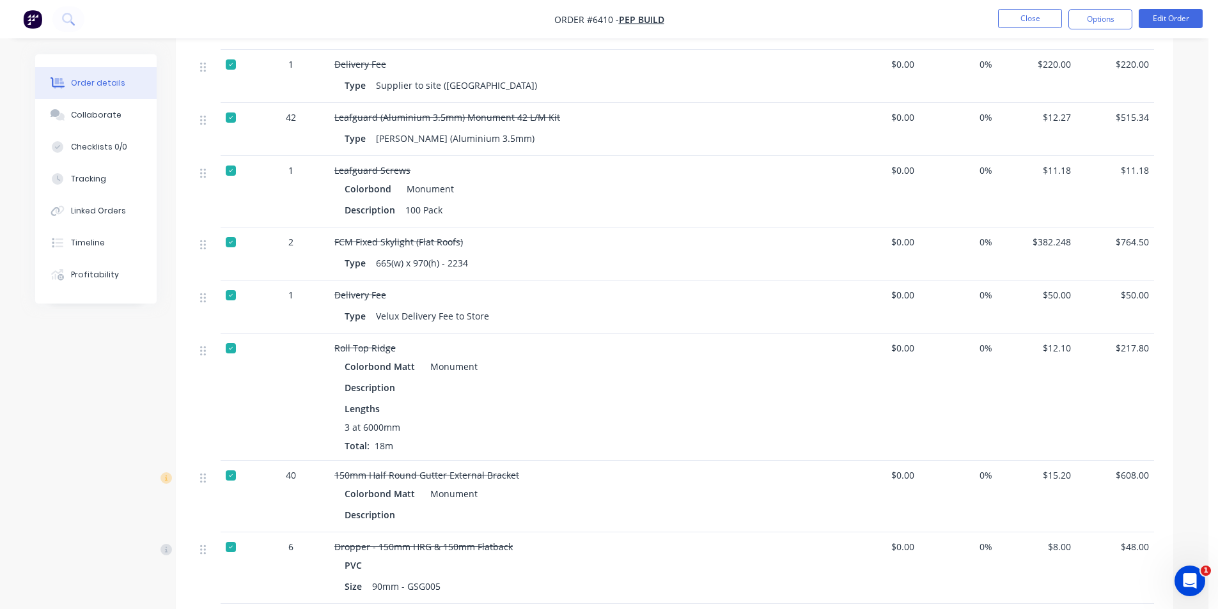
scroll to position [1189, 0]
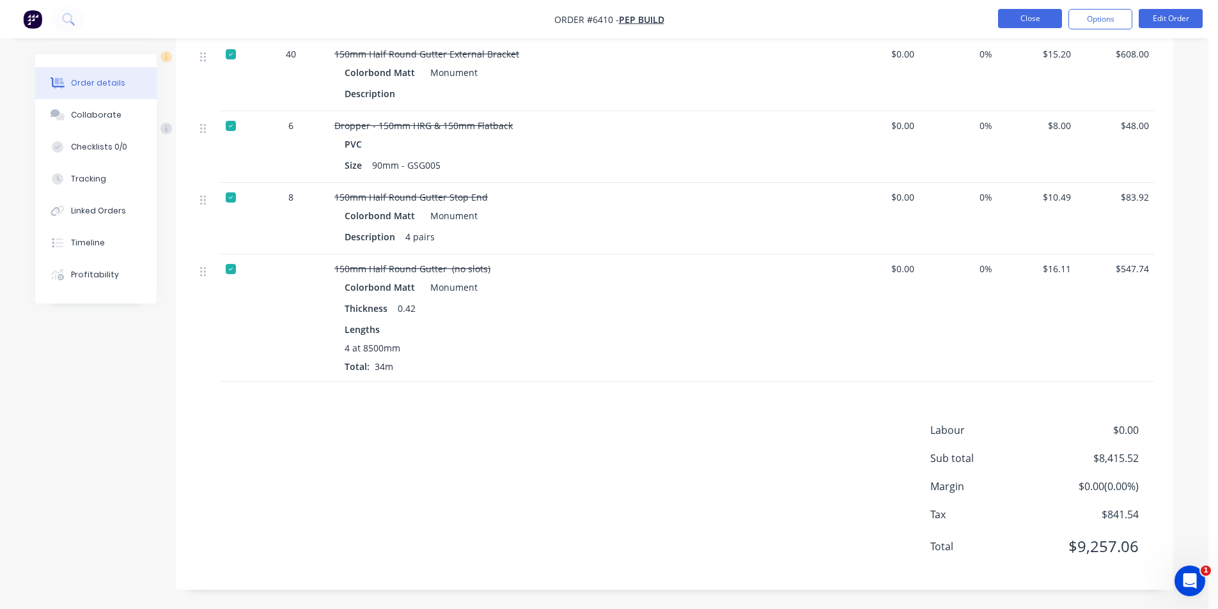
click at [1040, 23] on button "Close" at bounding box center [1030, 18] width 64 height 19
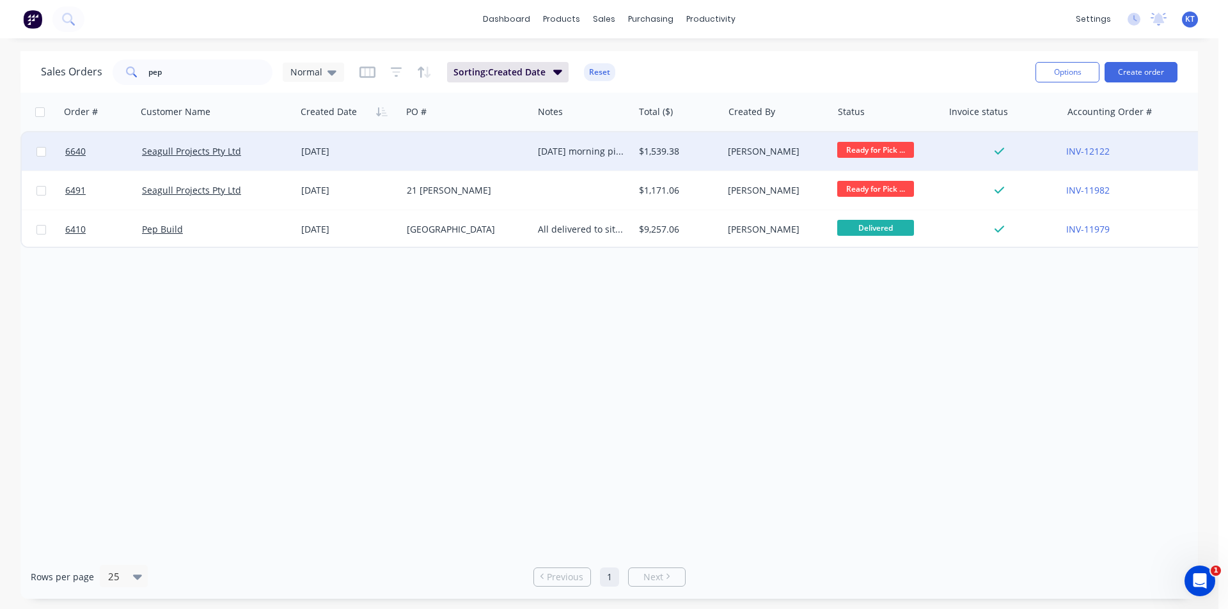
click at [562, 148] on div "Thursday morning pick up" at bounding box center [581, 151] width 86 height 13
click at [212, 141] on div "Seagull Projects Pty Ltd" at bounding box center [216, 151] width 159 height 38
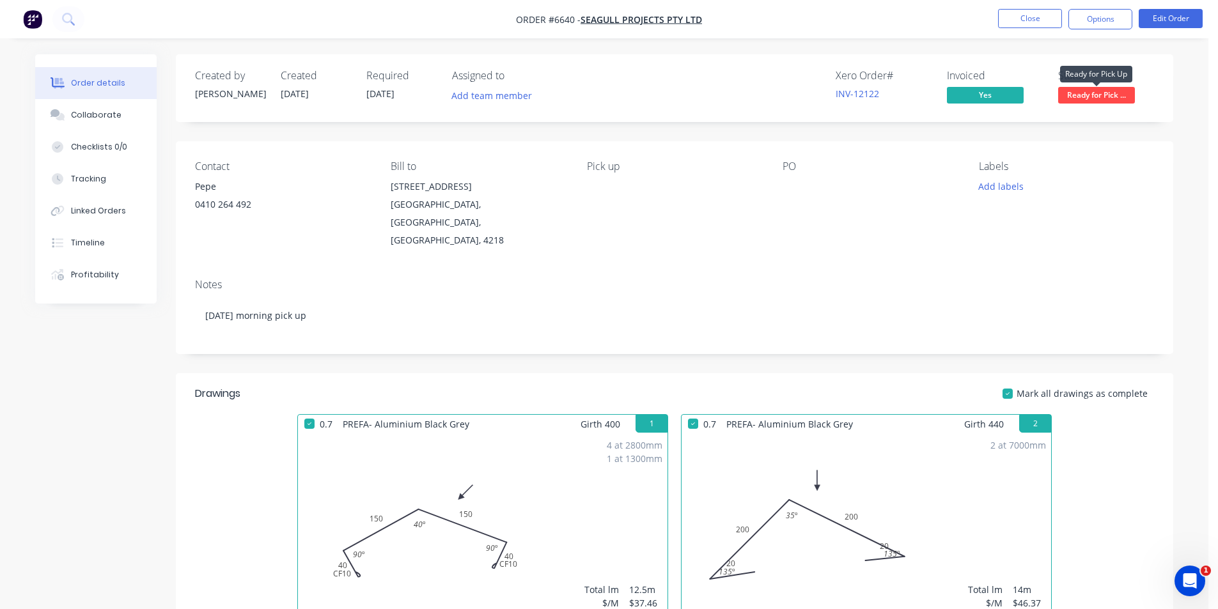
click at [1095, 102] on span "Ready for Pick ..." at bounding box center [1096, 95] width 77 height 16
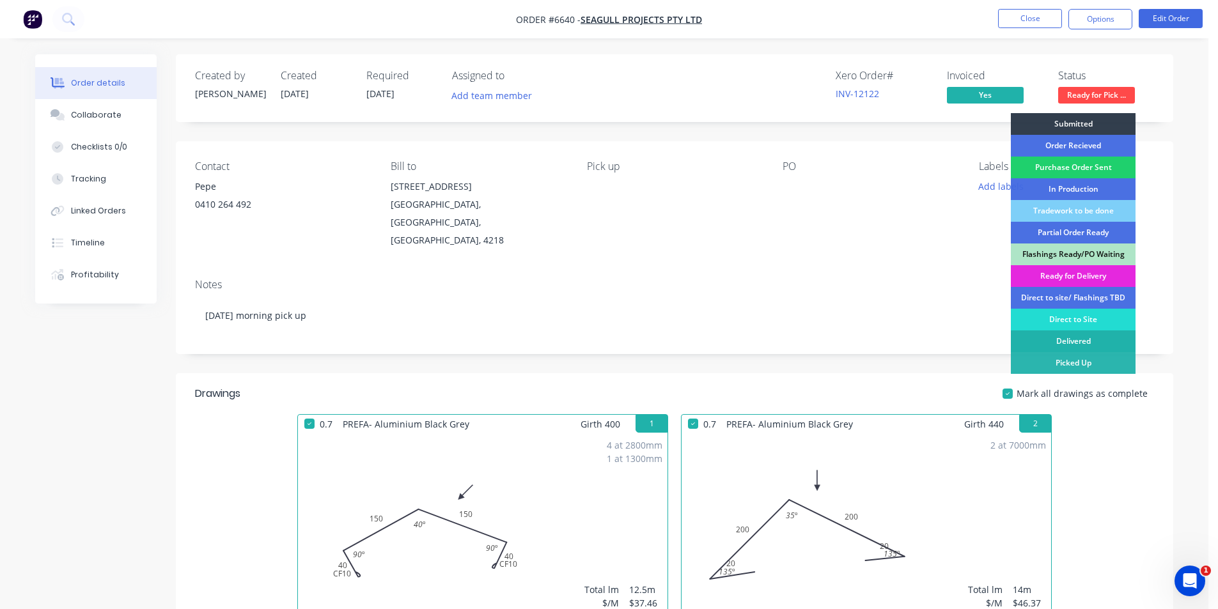
click at [1075, 347] on div "Delivered" at bounding box center [1073, 342] width 125 height 22
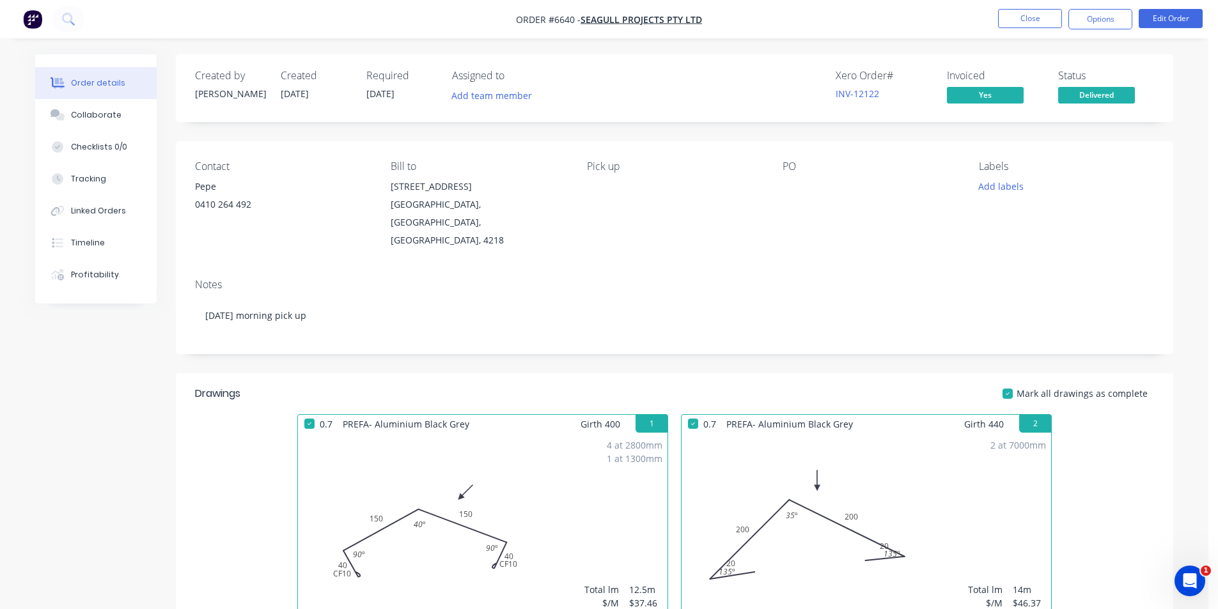
click at [1093, 33] on nav "Order #6640 - Seagull Projects Pty Ltd Close Options Edit Order" at bounding box center [609, 19] width 1218 height 38
click at [1093, 18] on button "Options" at bounding box center [1100, 19] width 64 height 20
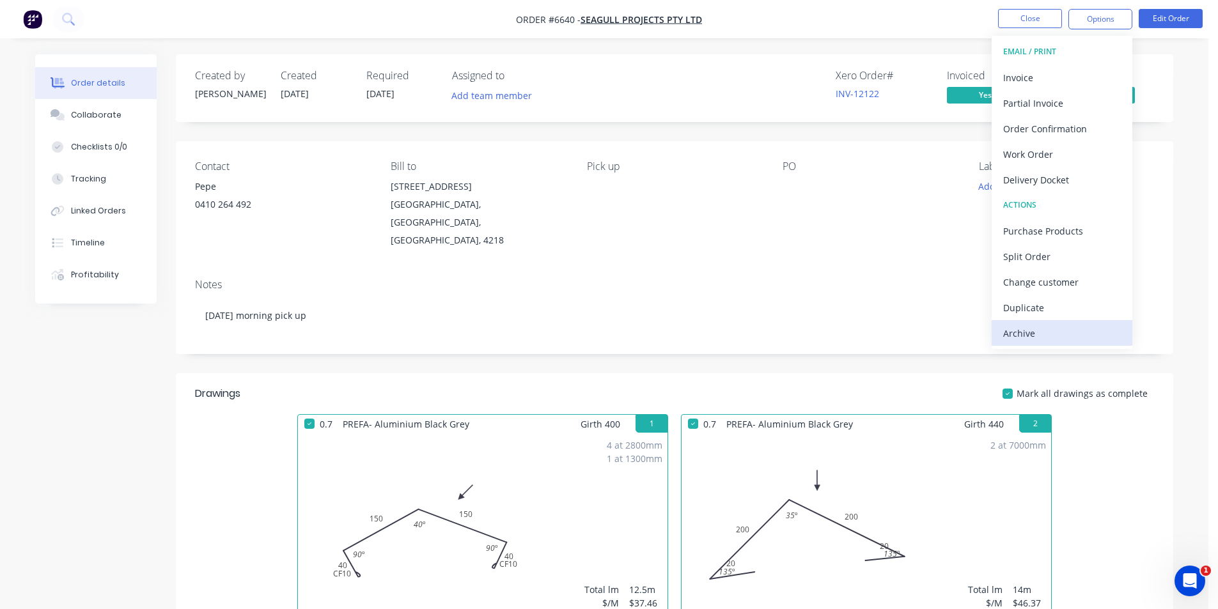
click at [1042, 338] on div "Archive" at bounding box center [1062, 333] width 118 height 19
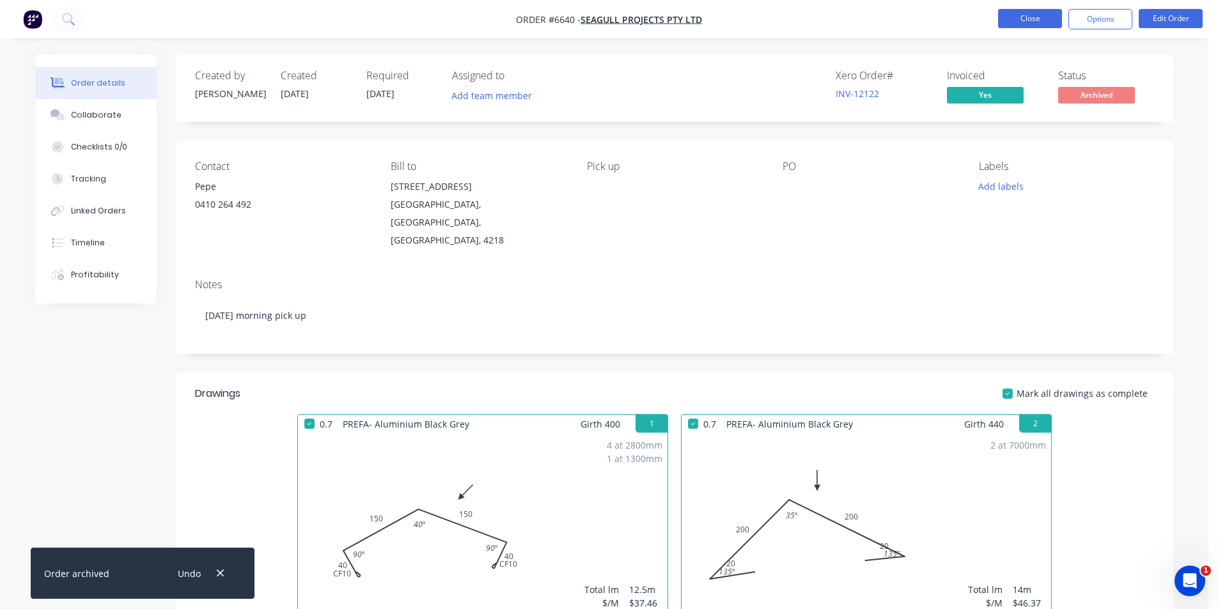
click at [1017, 27] on button "Close" at bounding box center [1030, 18] width 64 height 19
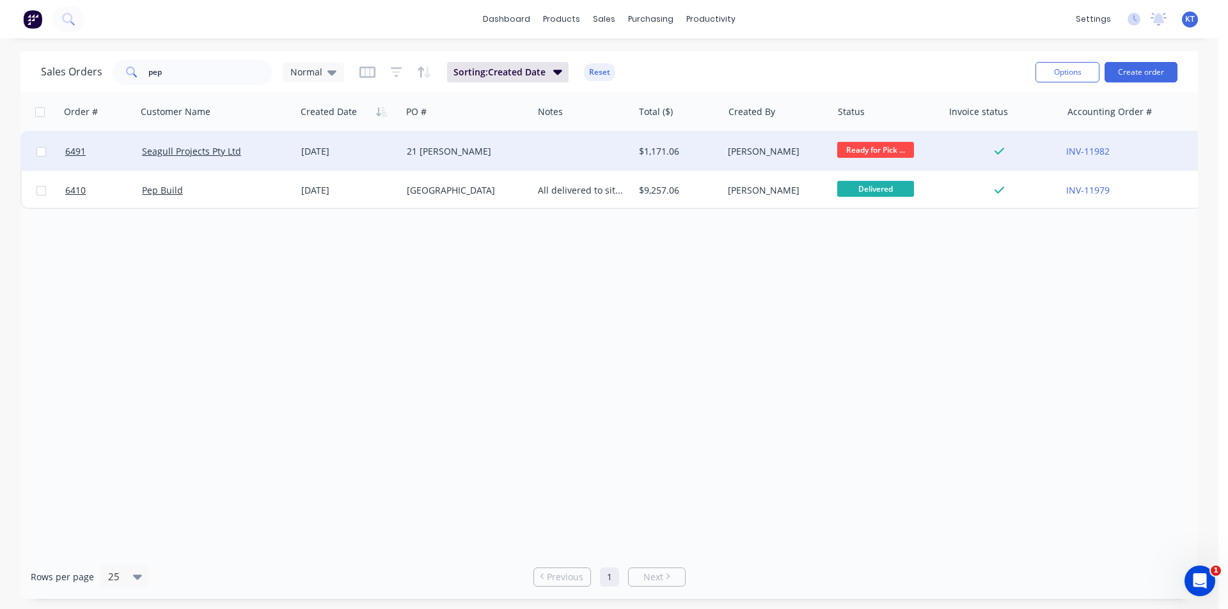
click at [633, 142] on div "6491 Seagull Projects Pty Ltd 11 Aug 2025 21 Alcorn $1,171.06 Katie Thomas Read…" at bounding box center [613, 151] width 1183 height 39
click at [730, 153] on div "[PERSON_NAME]" at bounding box center [775, 151] width 94 height 13
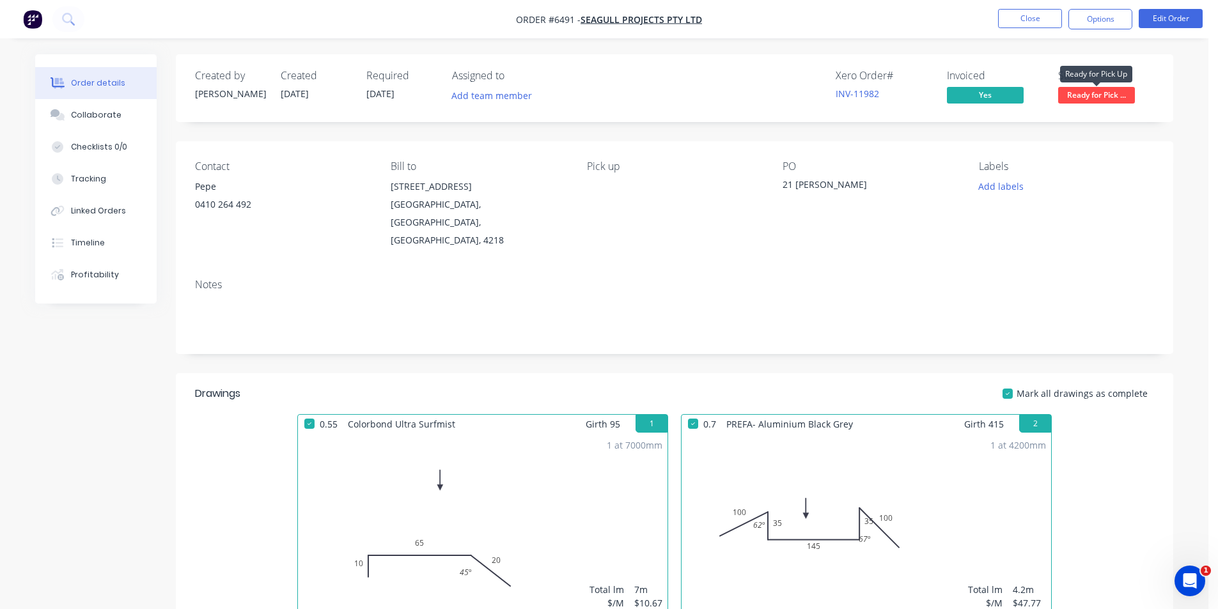
click at [1087, 97] on span "Ready for Pick ..." at bounding box center [1096, 95] width 77 height 16
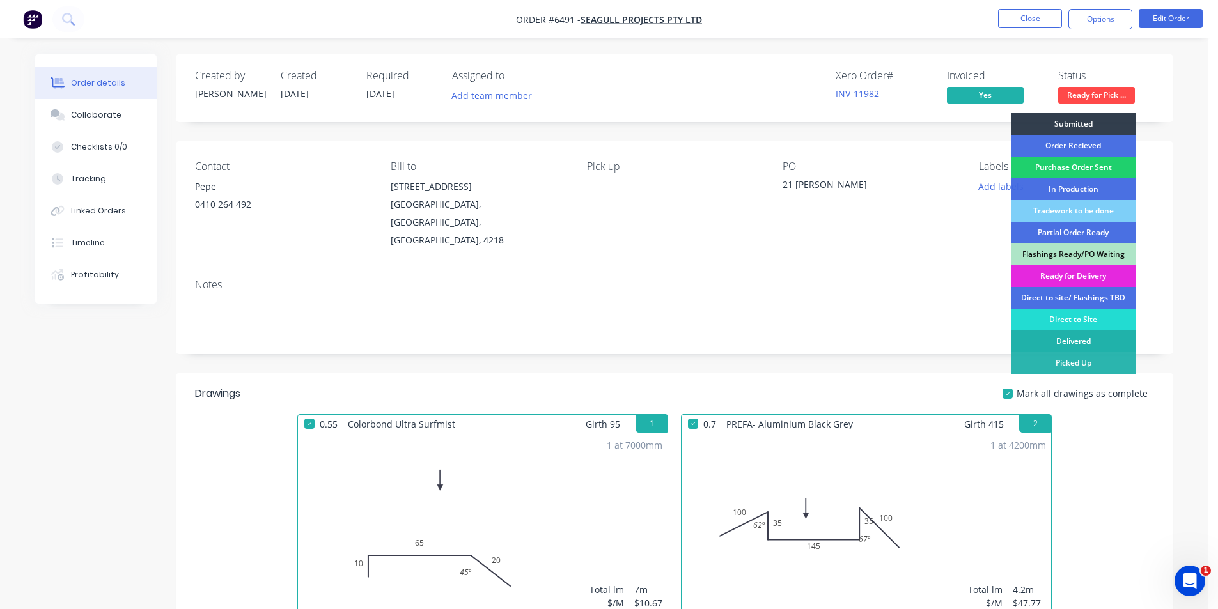
click at [1063, 341] on div "Delivered" at bounding box center [1073, 342] width 125 height 22
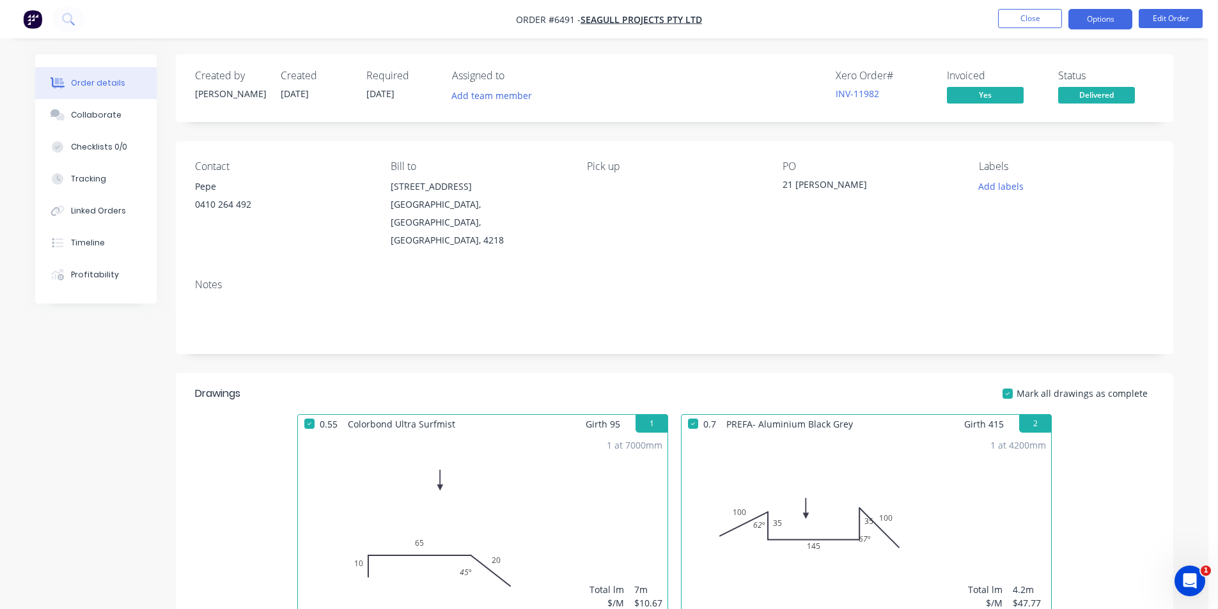
click at [1091, 16] on button "Options" at bounding box center [1100, 19] width 64 height 20
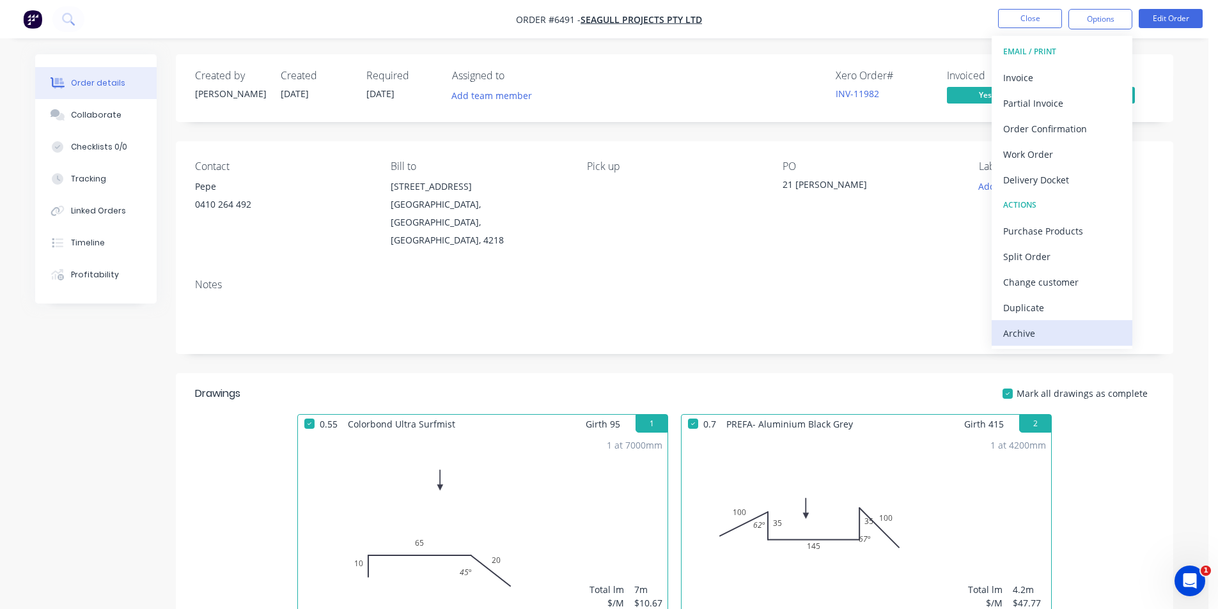
click at [1073, 341] on div "Archive" at bounding box center [1062, 333] width 118 height 19
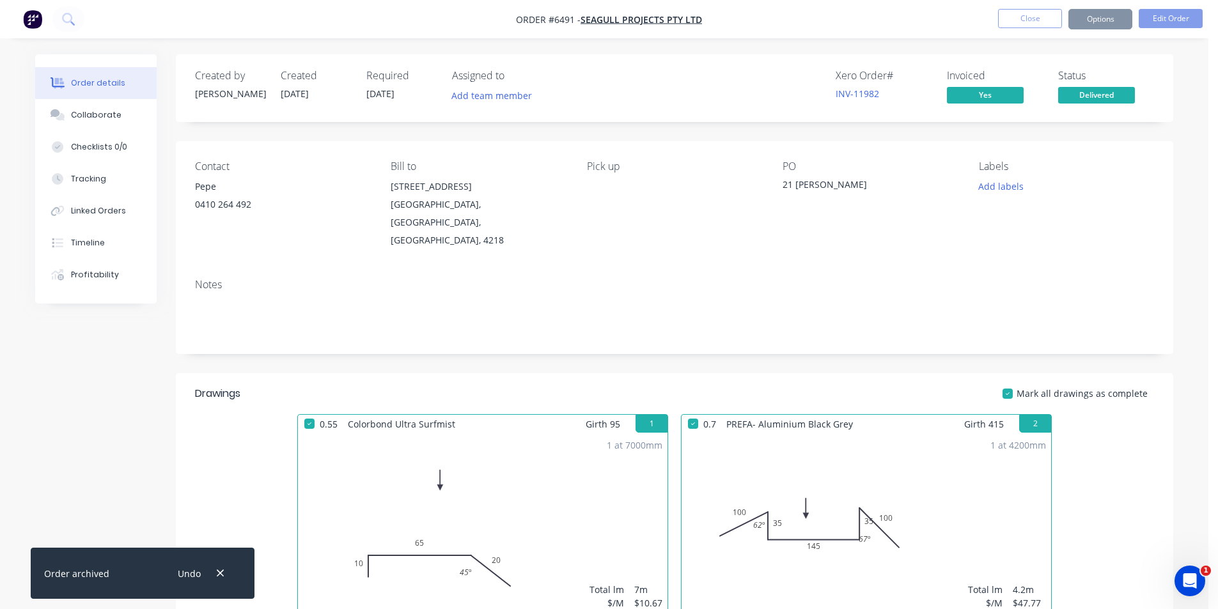
click at [1052, 26] on button "Close" at bounding box center [1030, 18] width 64 height 19
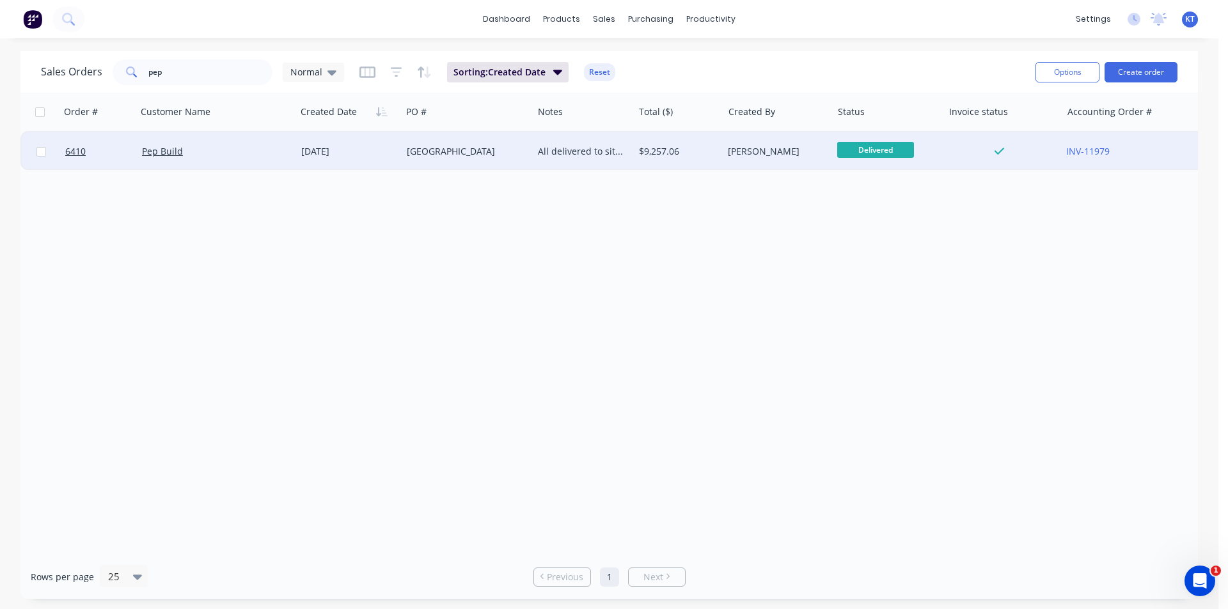
click at [687, 164] on div "$9,257.06" at bounding box center [679, 151] width 90 height 38
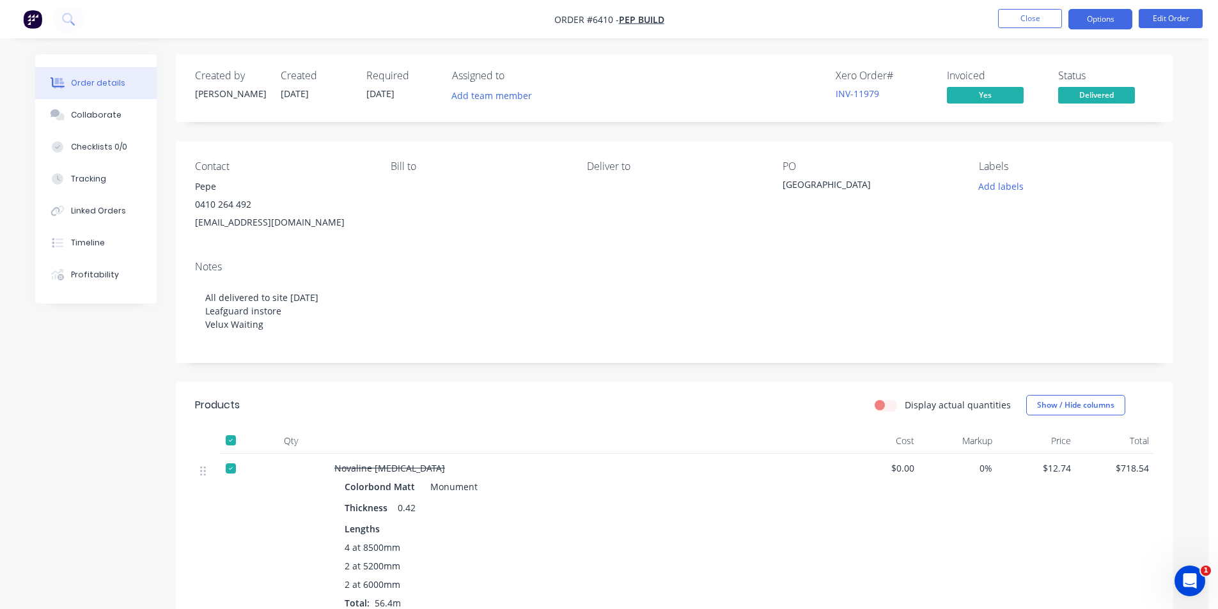
click at [1104, 20] on button "Options" at bounding box center [1100, 19] width 64 height 20
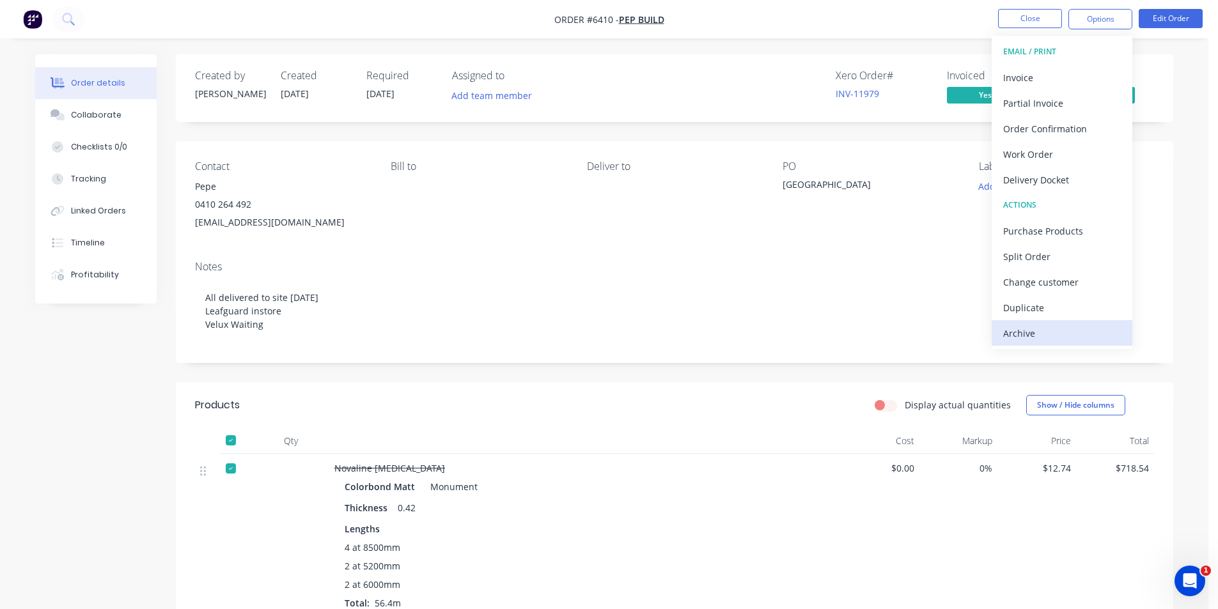
click at [1058, 339] on div "Archive" at bounding box center [1062, 333] width 118 height 19
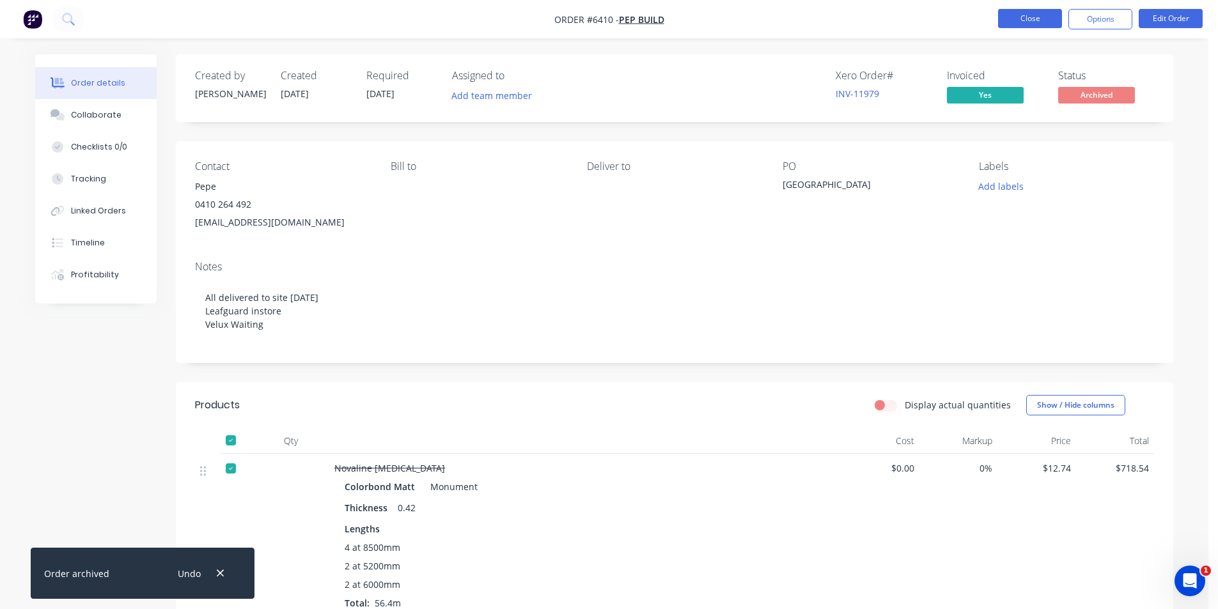
click at [1033, 12] on button "Close" at bounding box center [1030, 18] width 64 height 19
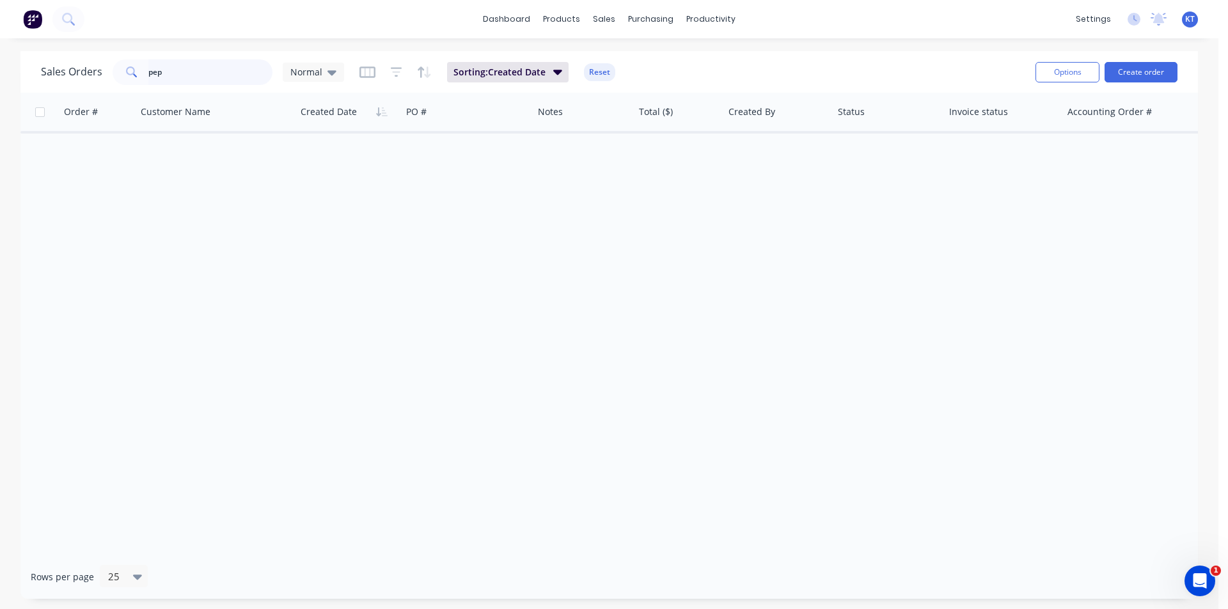
click at [168, 69] on input "pep" at bounding box center [210, 72] width 125 height 26
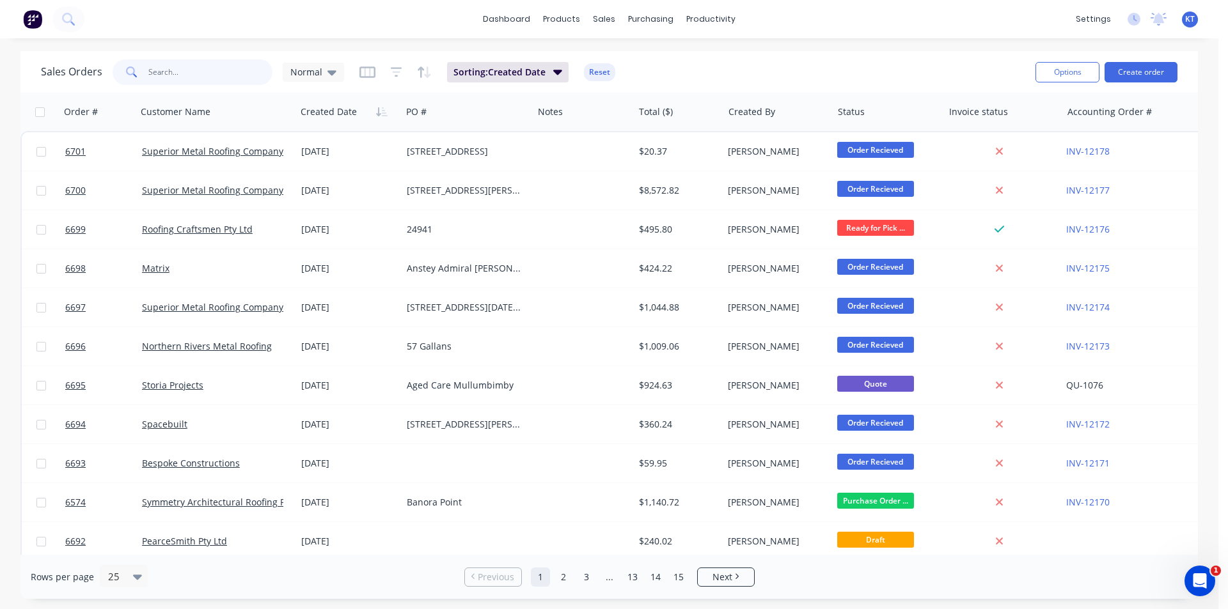
click at [176, 77] on input "text" at bounding box center [210, 72] width 125 height 26
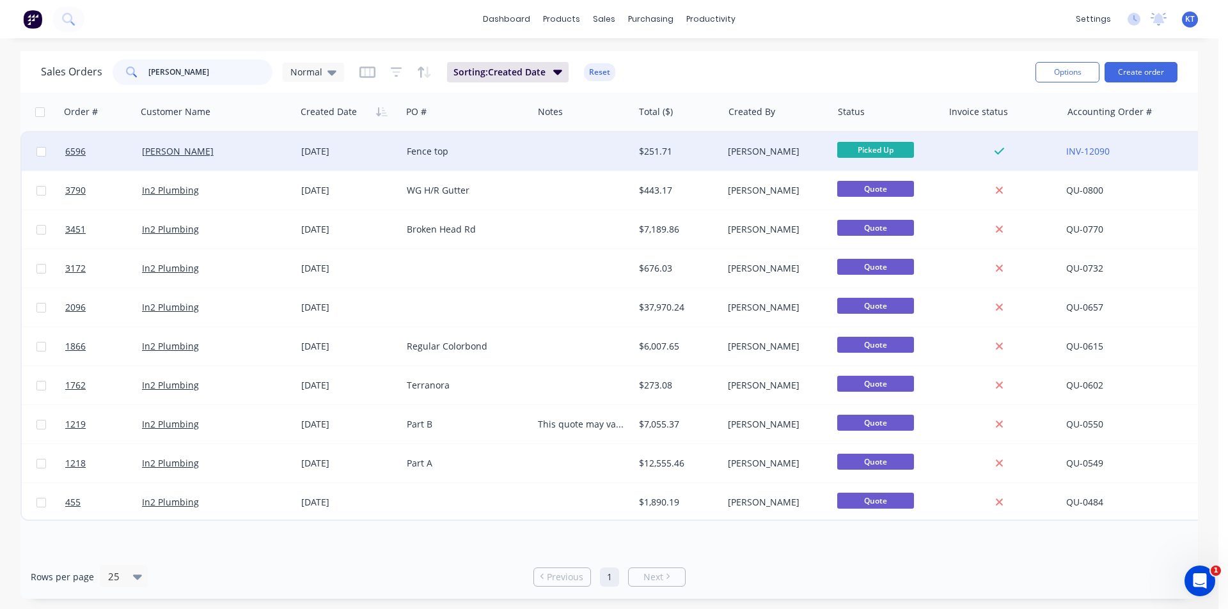
type input "keith"
click at [612, 155] on div at bounding box center [583, 151] width 100 height 38
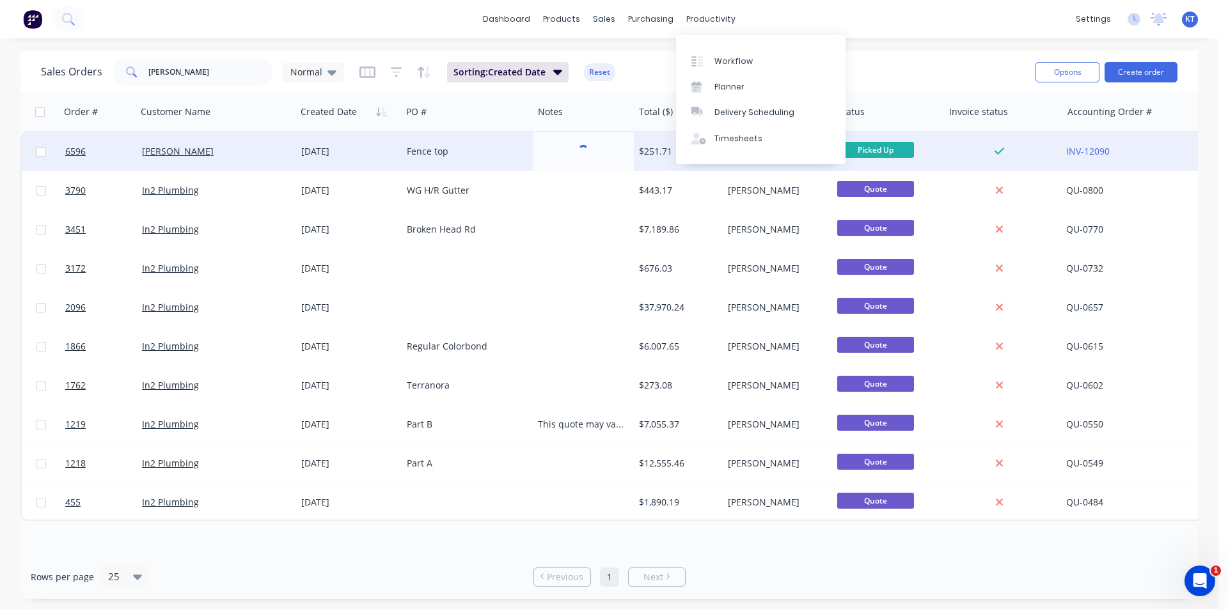
click at [370, 146] on div "20 Aug 2025" at bounding box center [348, 151] width 95 height 13
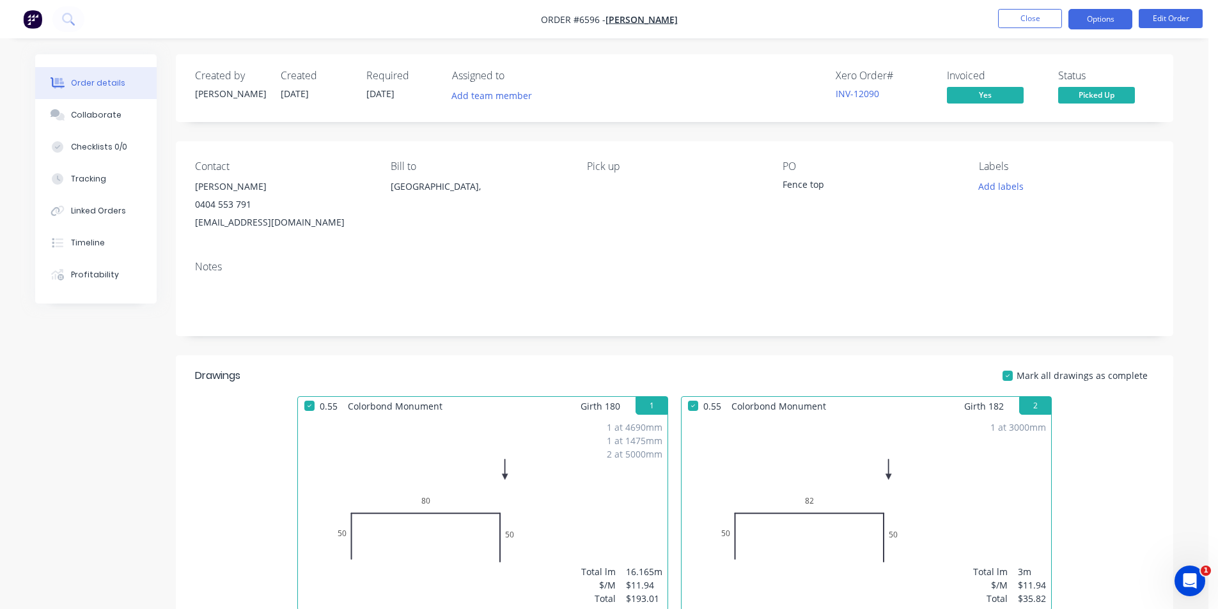
click at [1100, 15] on button "Options" at bounding box center [1100, 19] width 64 height 20
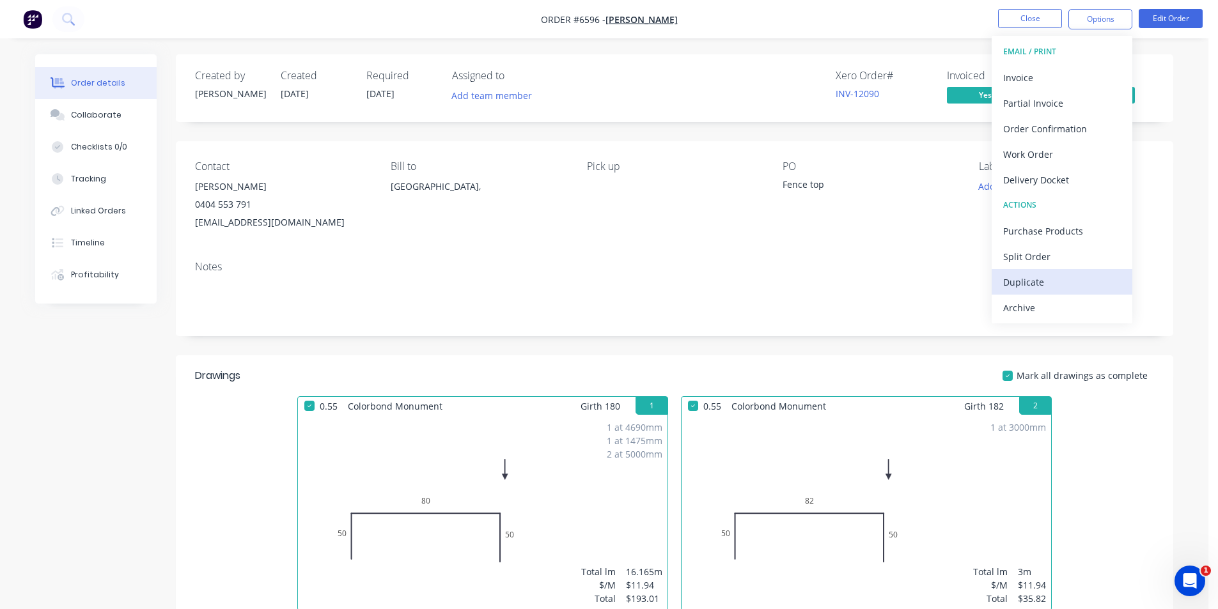
click at [1049, 293] on button "Duplicate" at bounding box center [1062, 282] width 141 height 26
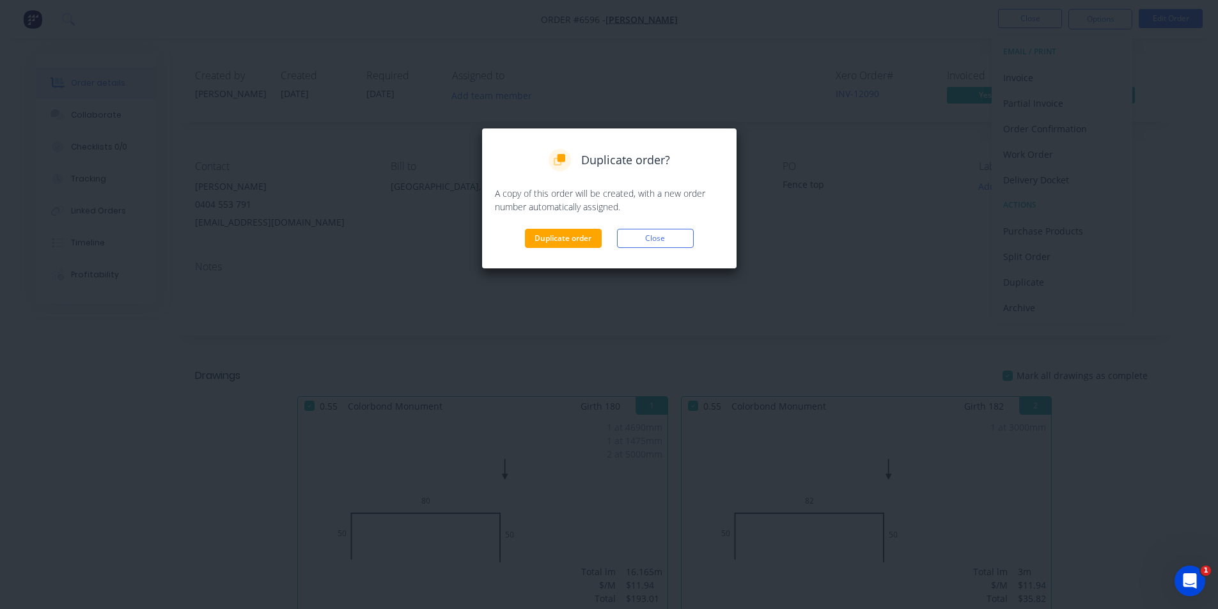
drag, startPoint x: 674, startPoint y: 228, endPoint x: 916, endPoint y: 292, distance: 250.6
click at [673, 228] on div "Duplicate order? A copy of this order will be created, with a new order number …" at bounding box center [609, 198] width 229 height 99
click at [637, 242] on button "Close" at bounding box center [655, 238] width 77 height 19
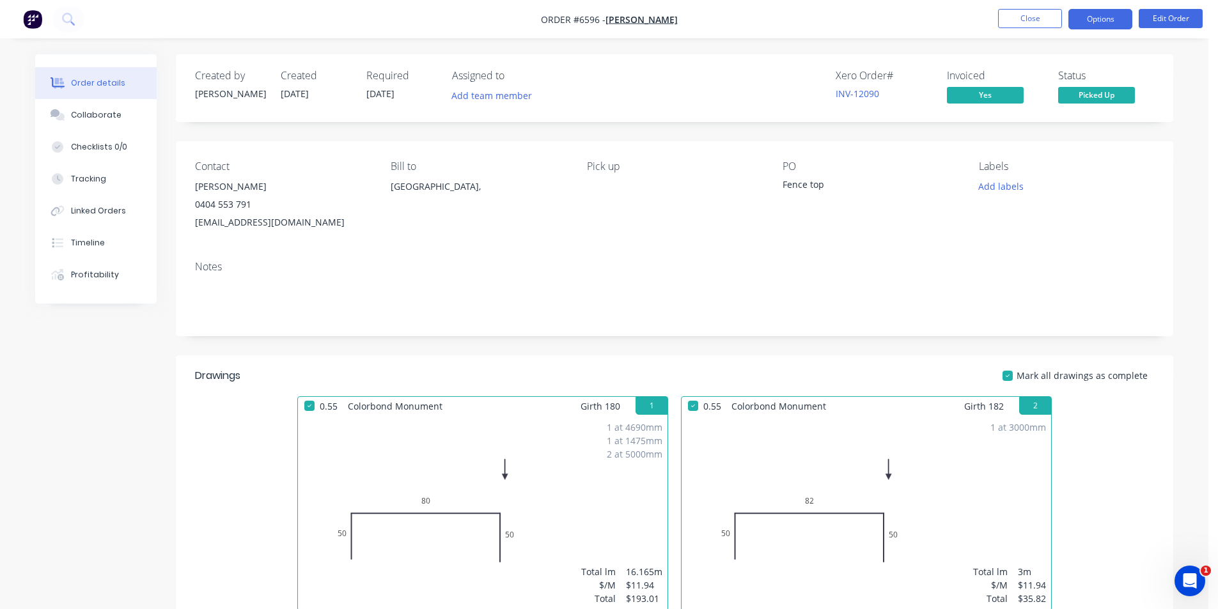
click at [1100, 23] on button "Options" at bounding box center [1100, 19] width 64 height 20
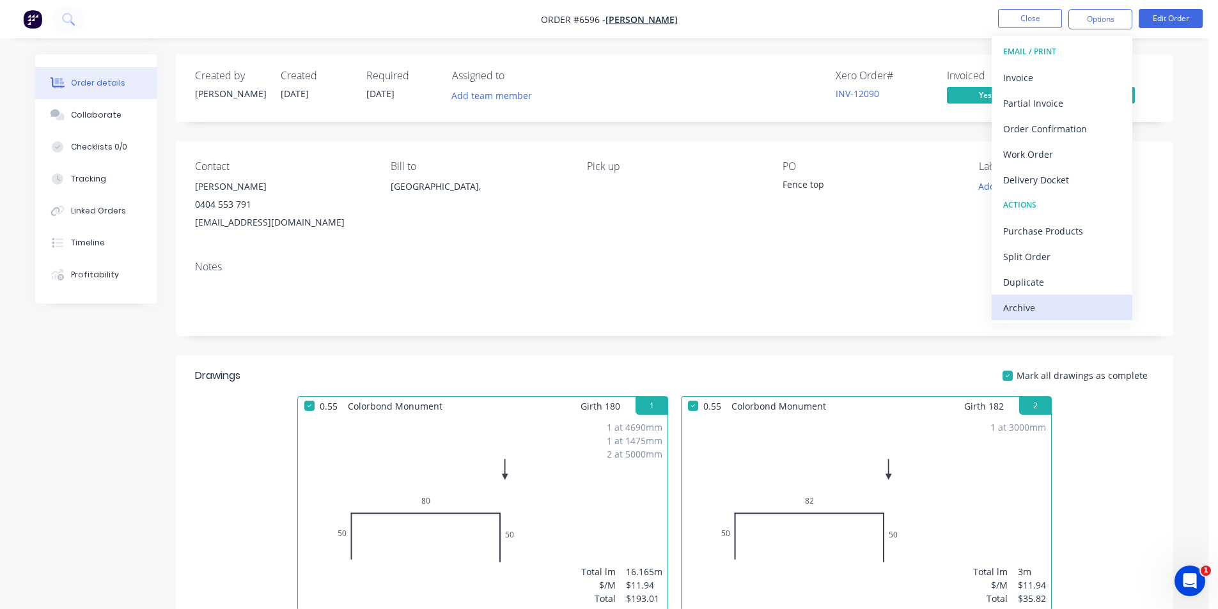
click at [1097, 313] on div "Archive" at bounding box center [1062, 308] width 118 height 19
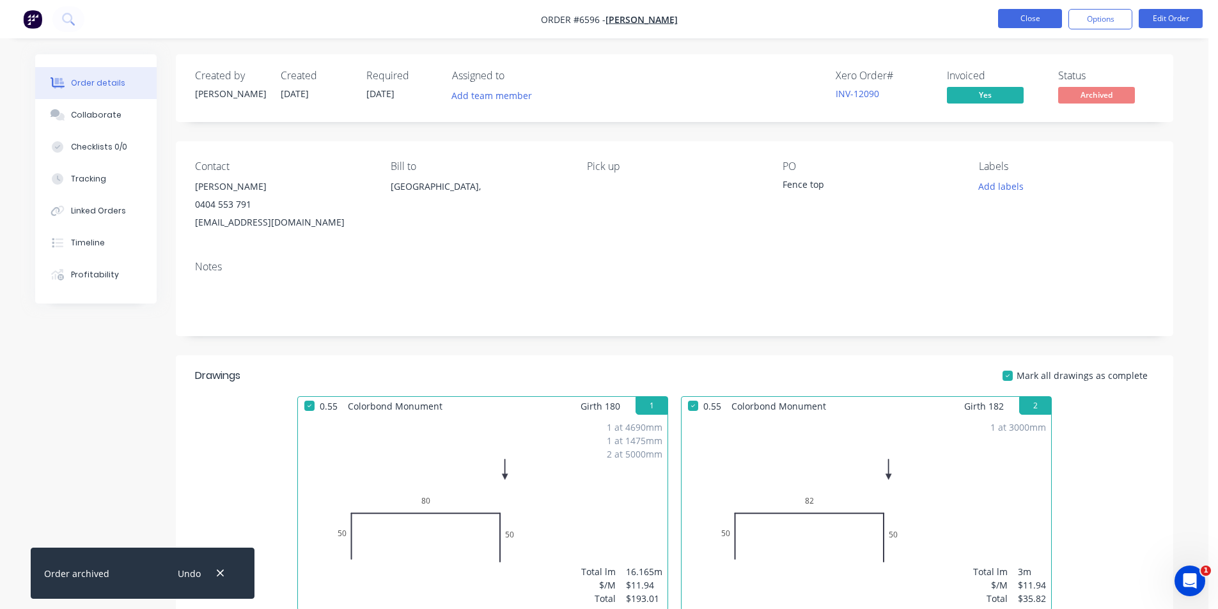
click at [1034, 19] on button "Close" at bounding box center [1030, 18] width 64 height 19
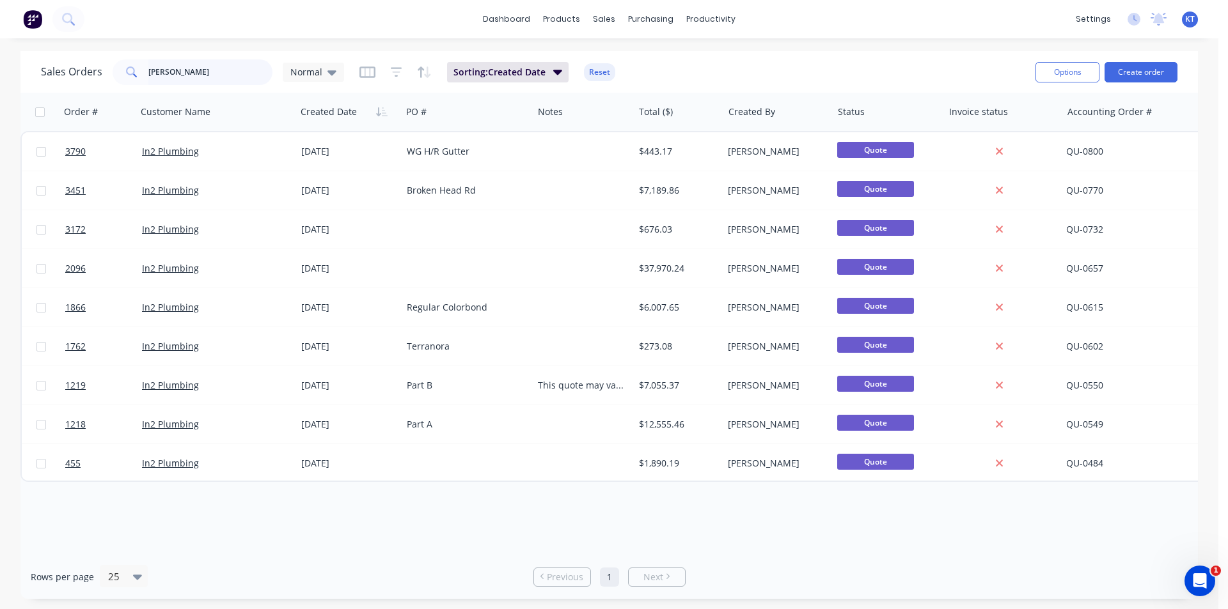
click at [160, 84] on input "keith" at bounding box center [210, 72] width 125 height 26
click at [164, 75] on input "keith" at bounding box center [210, 72] width 125 height 26
click at [164, 74] on input "keith" at bounding box center [210, 72] width 125 height 26
type input "eliya"
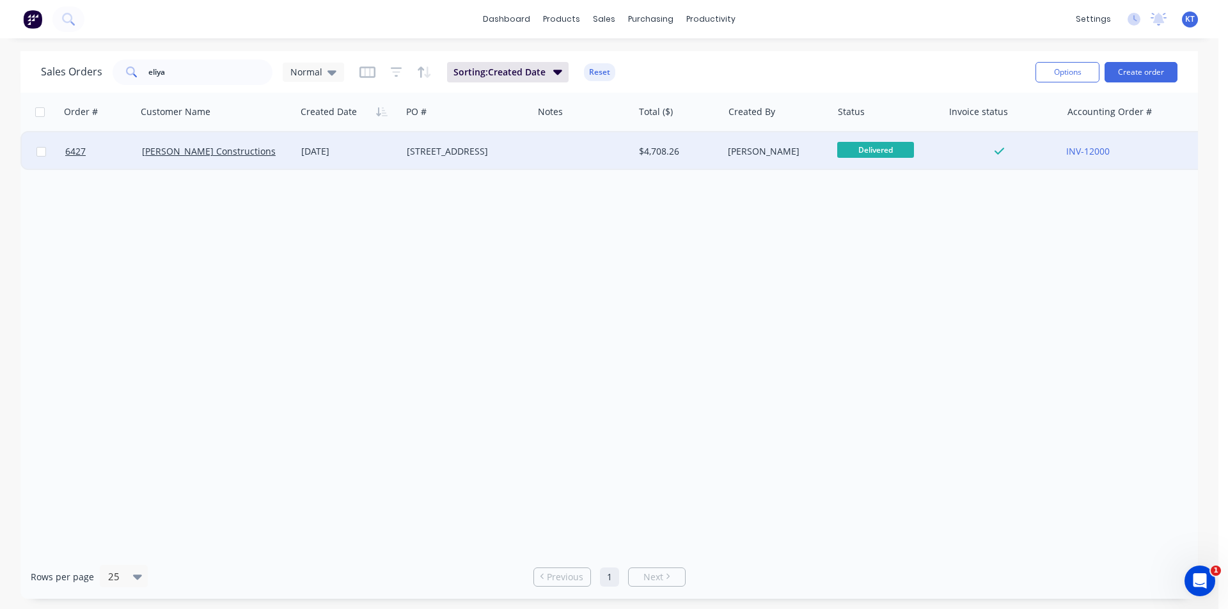
click at [504, 157] on div "816 Federal Drive" at bounding box center [464, 151] width 115 height 13
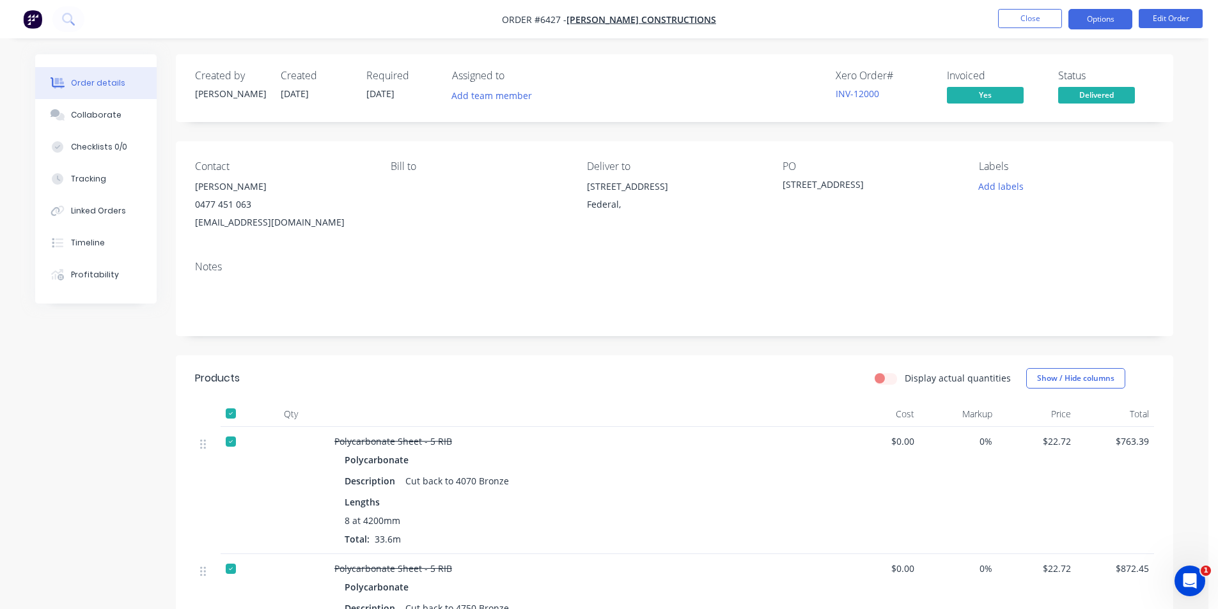
click at [1105, 27] on button "Options" at bounding box center [1100, 19] width 64 height 20
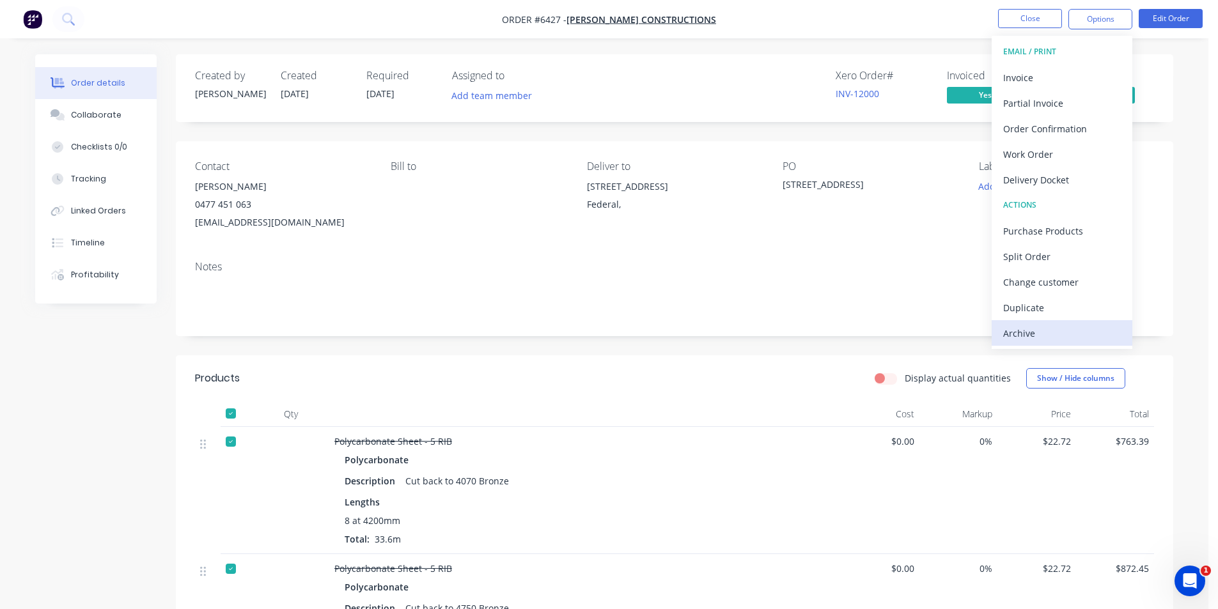
click at [1008, 338] on div "Archive" at bounding box center [1062, 333] width 118 height 19
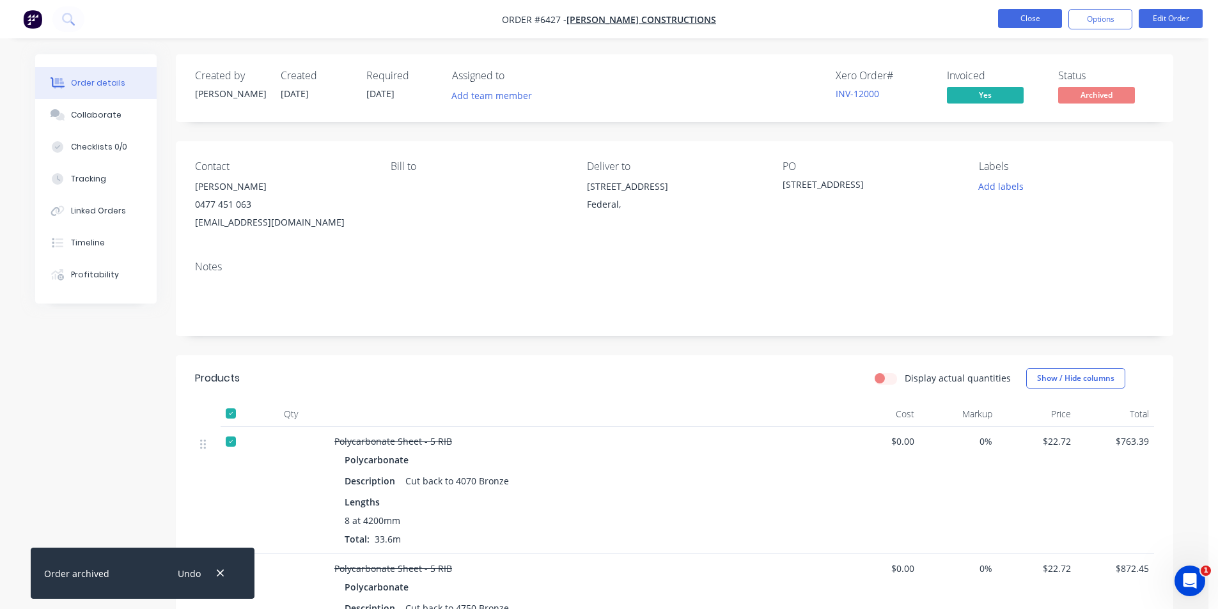
click at [1015, 21] on button "Close" at bounding box center [1030, 18] width 64 height 19
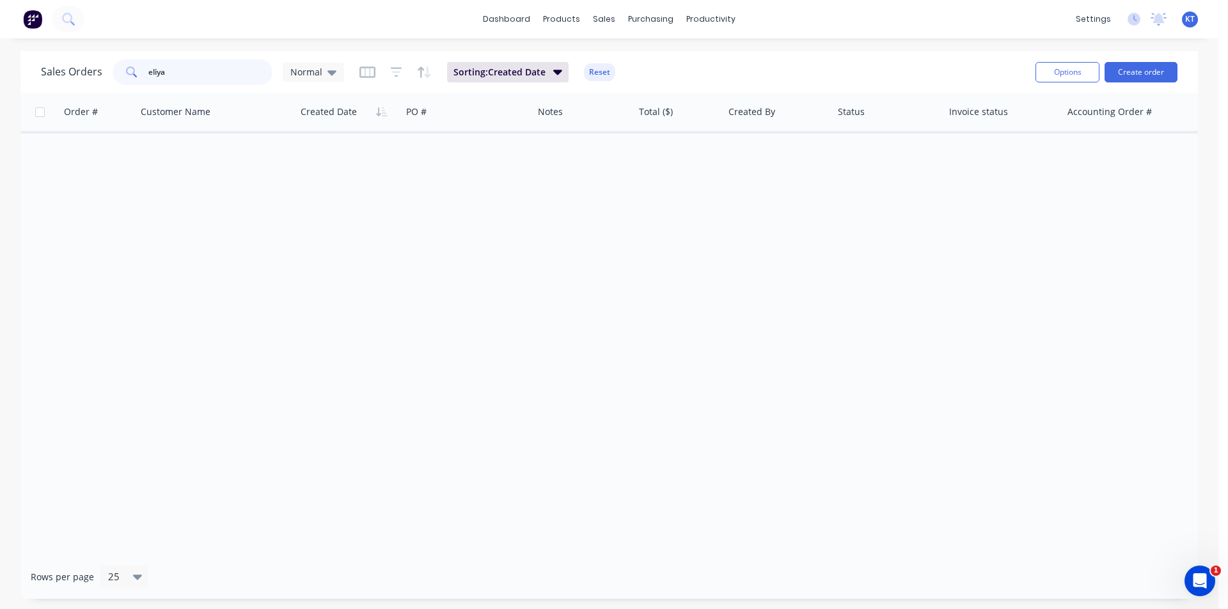
click at [191, 73] on input "eliya" at bounding box center [210, 72] width 125 height 26
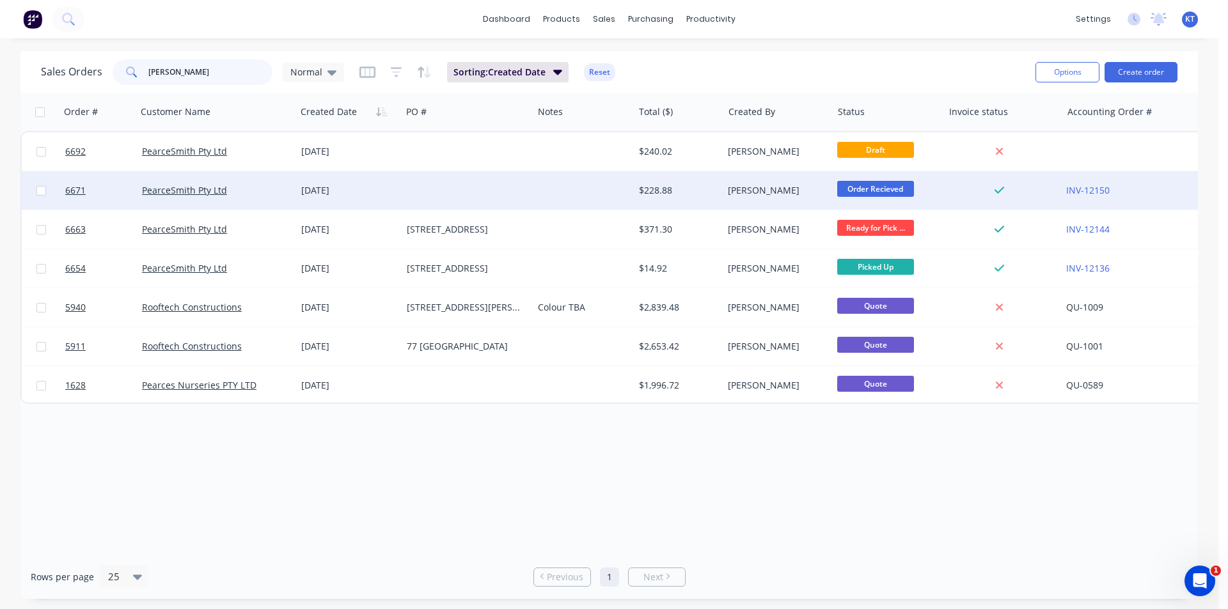
type input "pearce"
click at [190, 183] on div "PearceSmith Pty Ltd" at bounding box center [216, 190] width 159 height 38
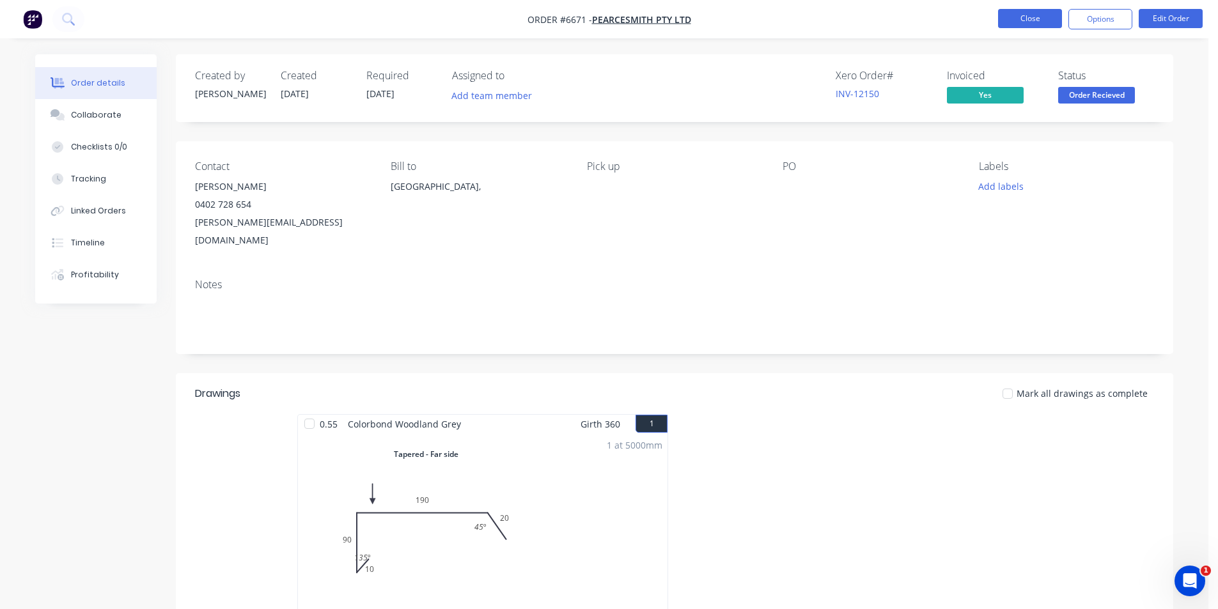
click at [1031, 11] on button "Close" at bounding box center [1030, 18] width 64 height 19
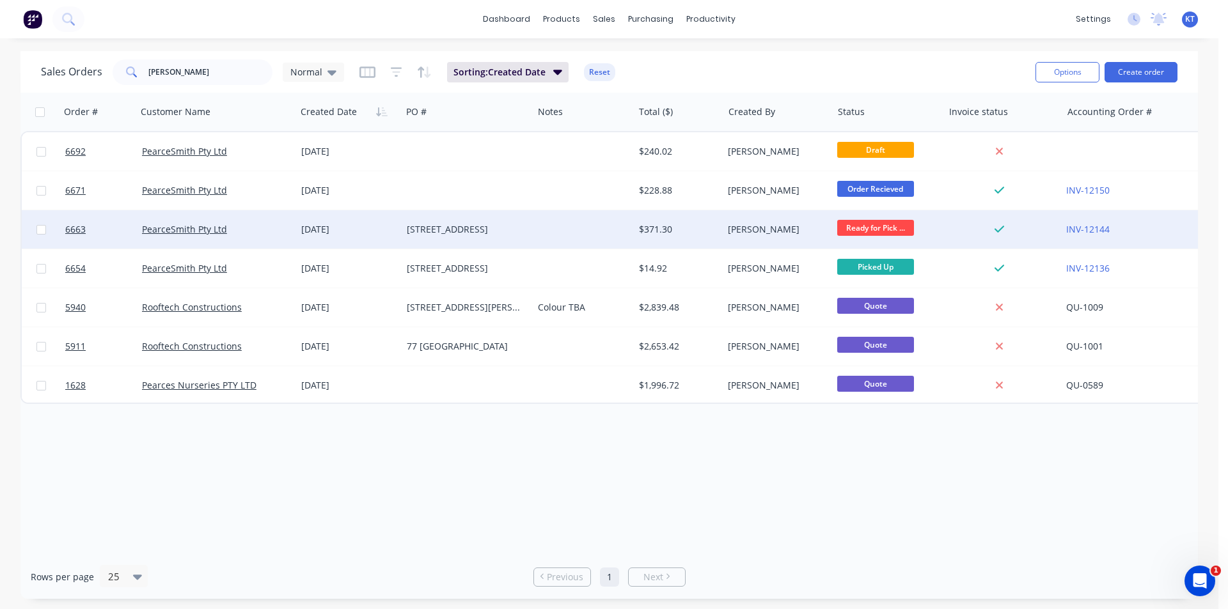
click at [756, 238] on div "[PERSON_NAME]" at bounding box center [776, 229] width 109 height 38
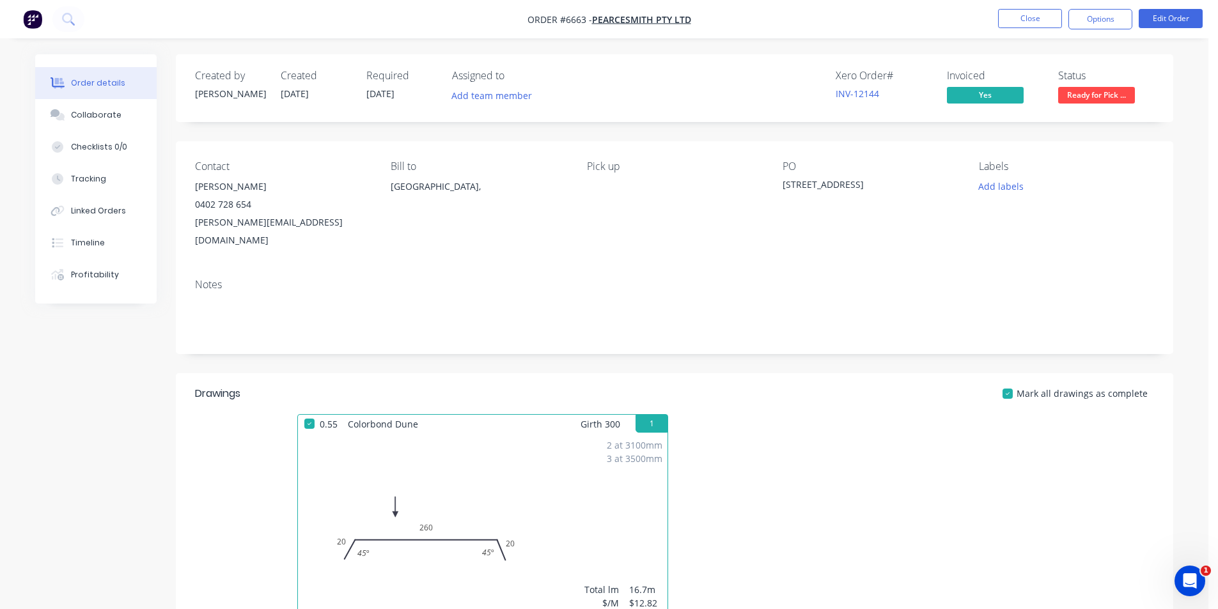
click at [1098, 102] on span "Ready for Pick ..." at bounding box center [1096, 95] width 77 height 16
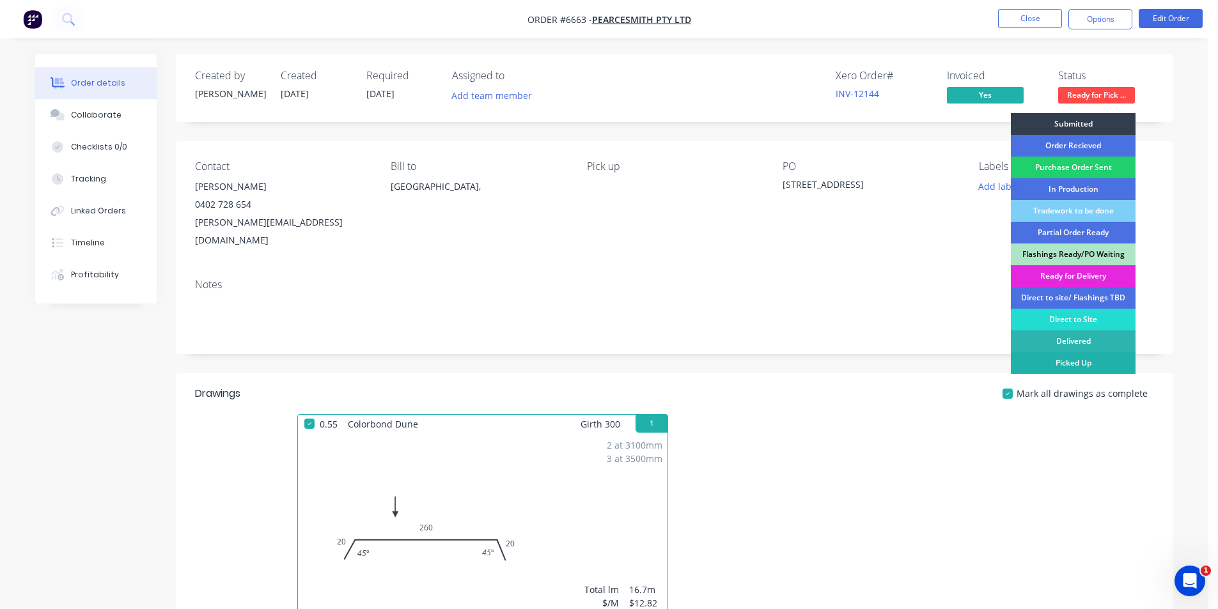
click at [1084, 363] on div "Picked Up" at bounding box center [1073, 363] width 125 height 22
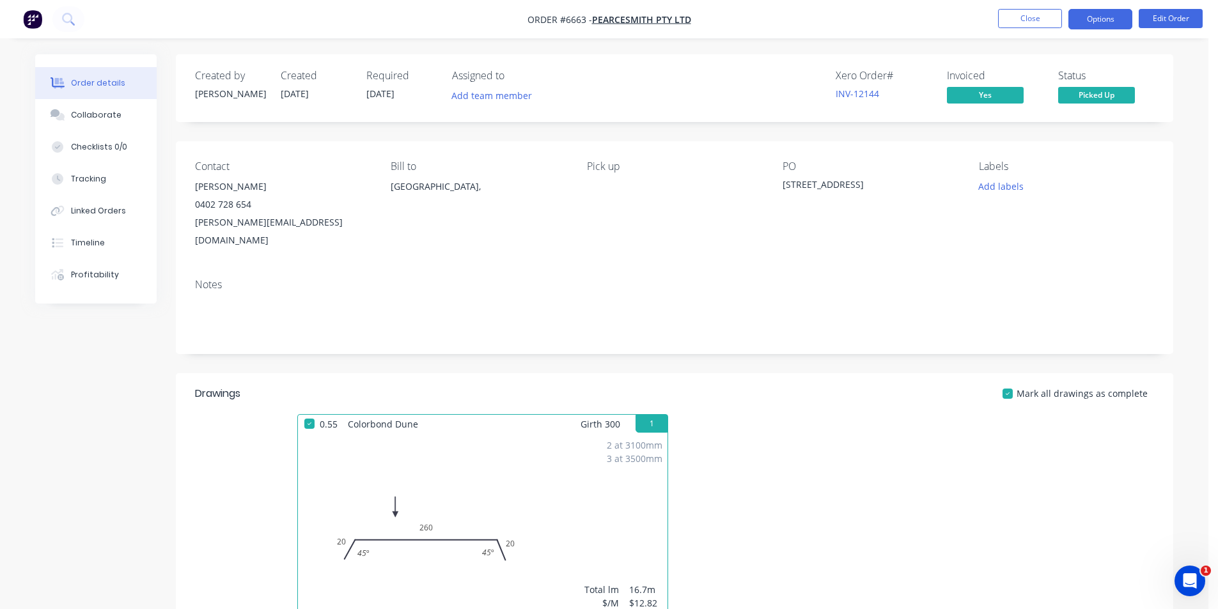
click at [1084, 17] on button "Options" at bounding box center [1100, 19] width 64 height 20
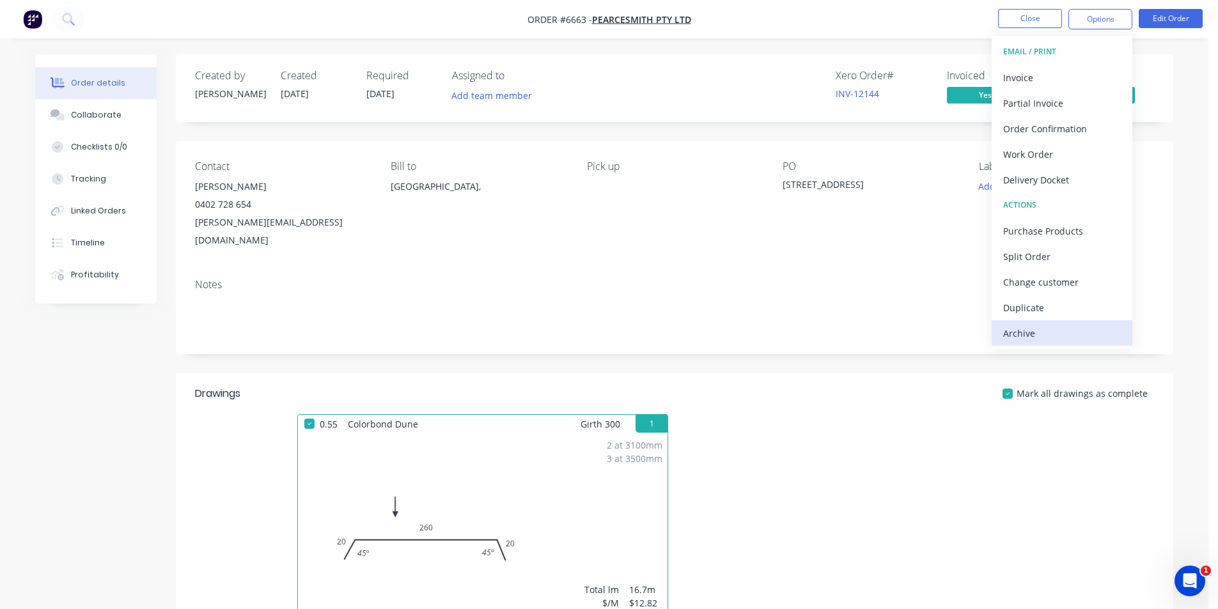
click at [1079, 330] on div "Archive" at bounding box center [1062, 333] width 118 height 19
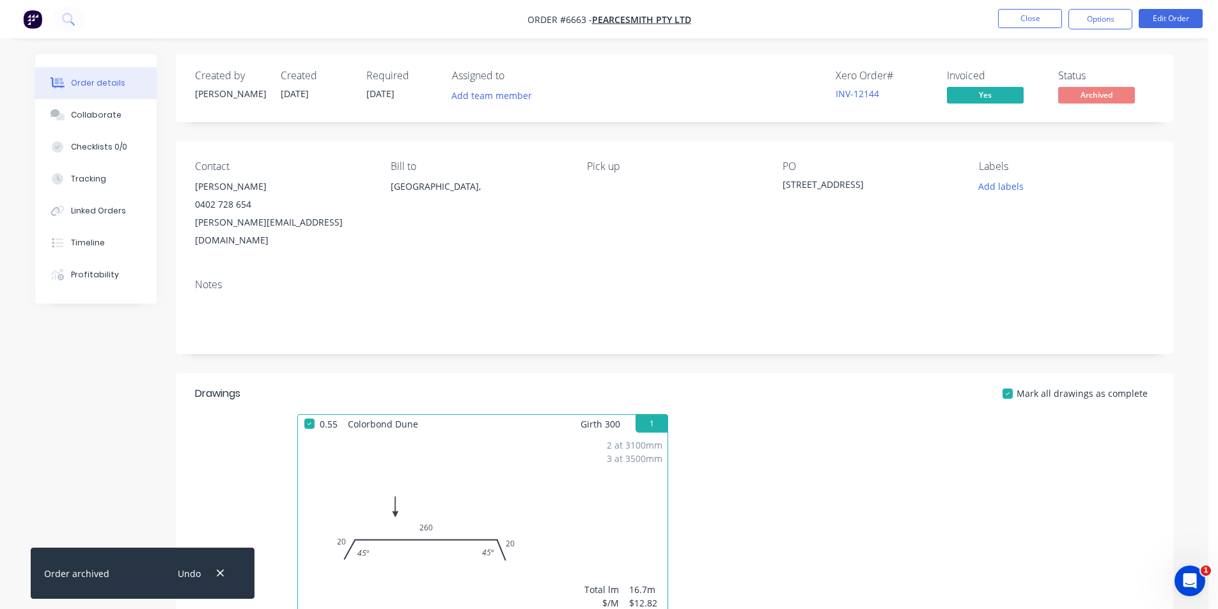
click at [1015, 29] on nav "Order #6663 - PearceSmith Pty Ltd Close Options Edit Order" at bounding box center [609, 19] width 1218 height 38
click at [1019, 14] on button "Close" at bounding box center [1030, 18] width 64 height 19
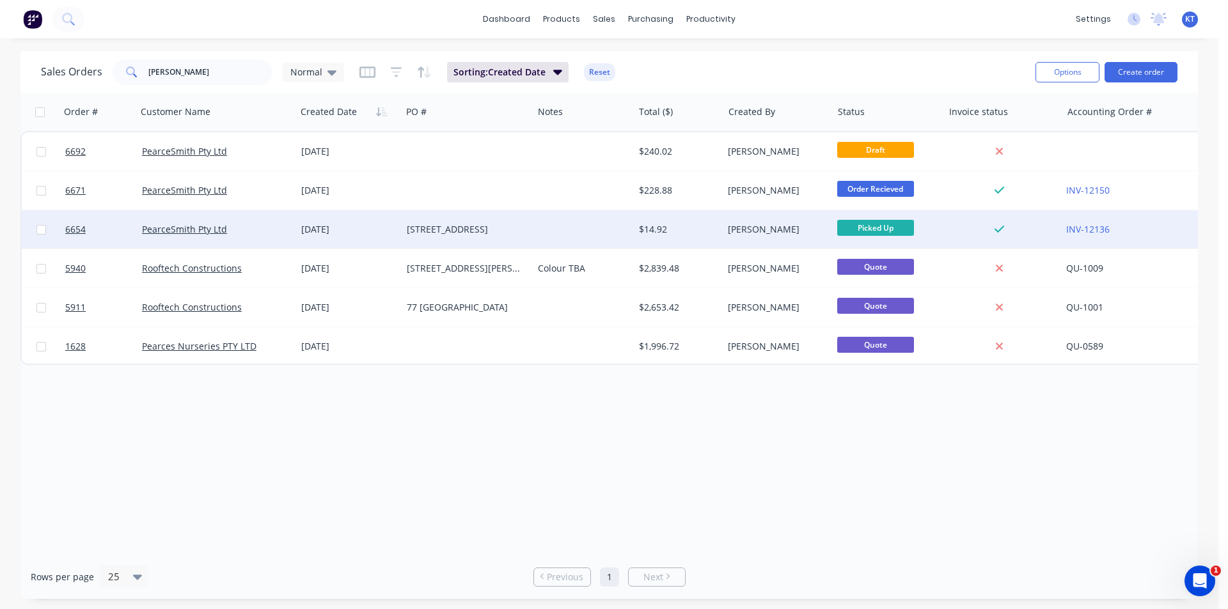
click at [619, 222] on div at bounding box center [583, 229] width 100 height 38
click at [776, 215] on div "[PERSON_NAME]" at bounding box center [776, 229] width 109 height 38
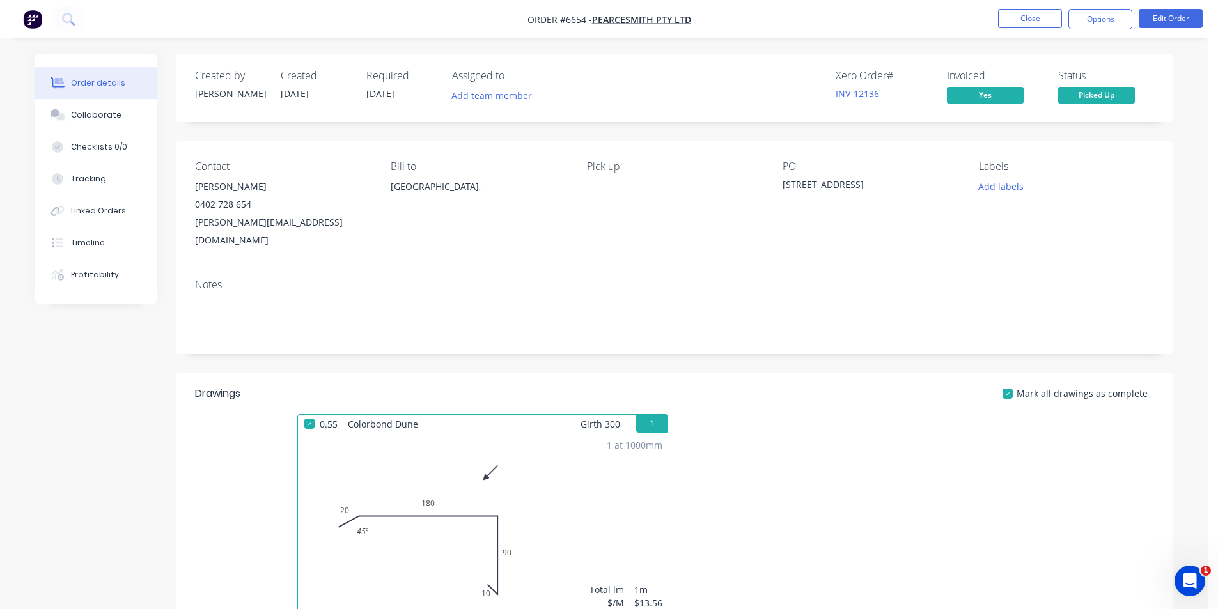
click at [1119, 20] on button "Options" at bounding box center [1100, 19] width 64 height 20
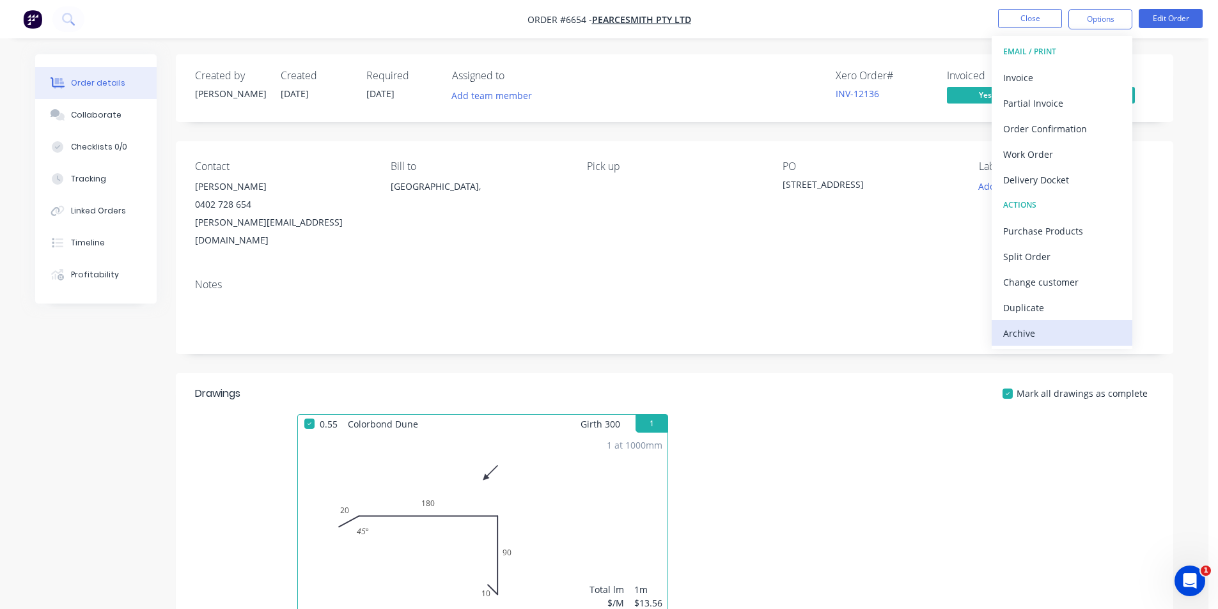
click at [1023, 339] on div "Archive" at bounding box center [1062, 333] width 118 height 19
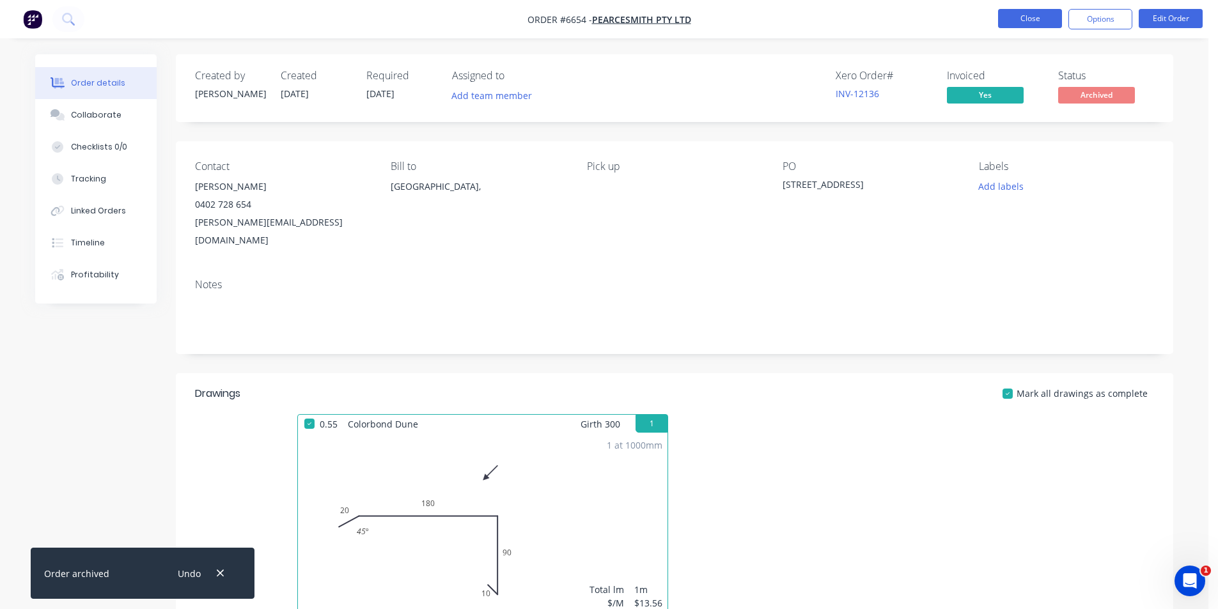
drag, startPoint x: 1008, startPoint y: 11, endPoint x: 1014, endPoint y: 15, distance: 6.9
click at [1014, 15] on nav "Order #6654 - PearceSmith Pty Ltd Close Options Edit Order" at bounding box center [609, 19] width 1218 height 38
click at [1014, 15] on button "Close" at bounding box center [1030, 18] width 64 height 19
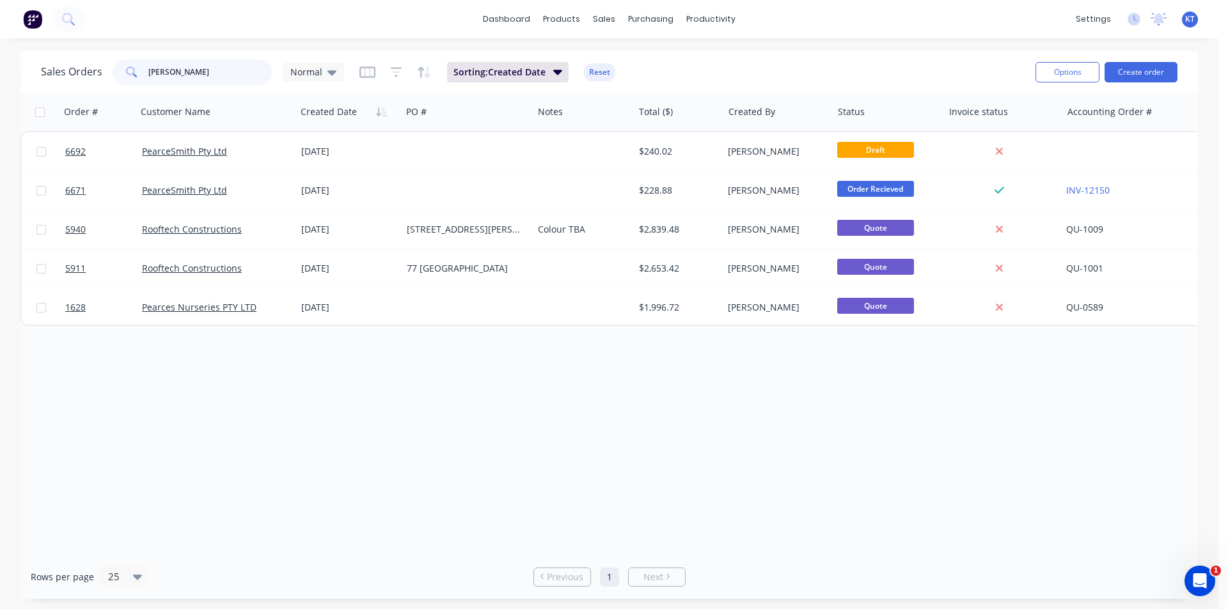
click at [227, 81] on input "pearce" at bounding box center [210, 72] width 125 height 26
type input "amplify"
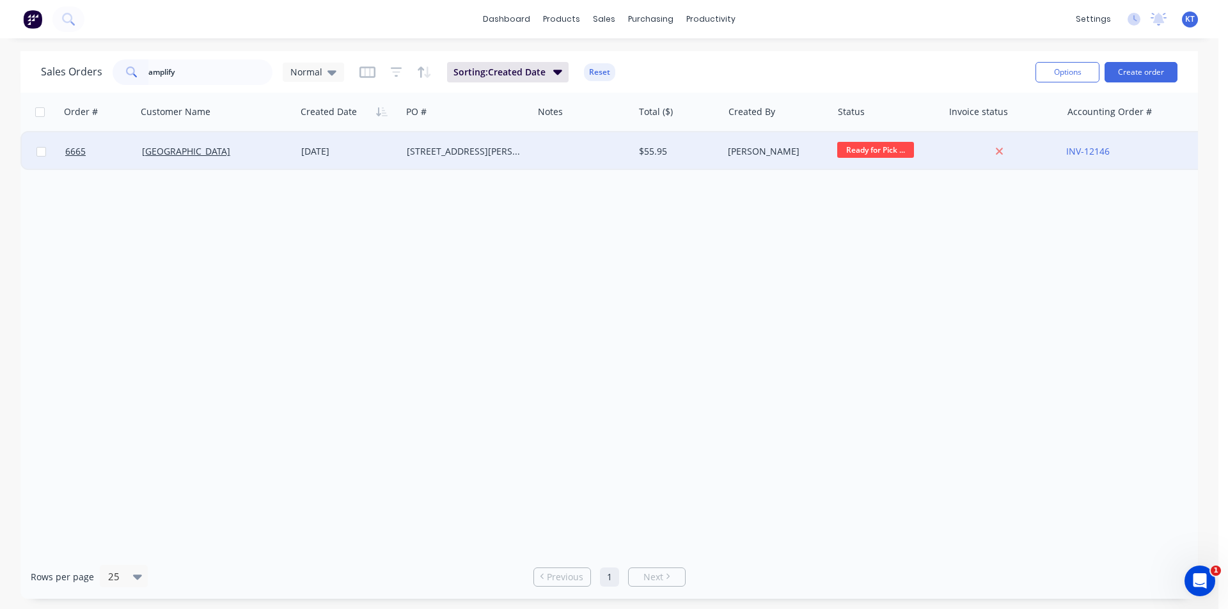
click at [511, 152] on div "5 Mahr Place" at bounding box center [464, 151] width 115 height 13
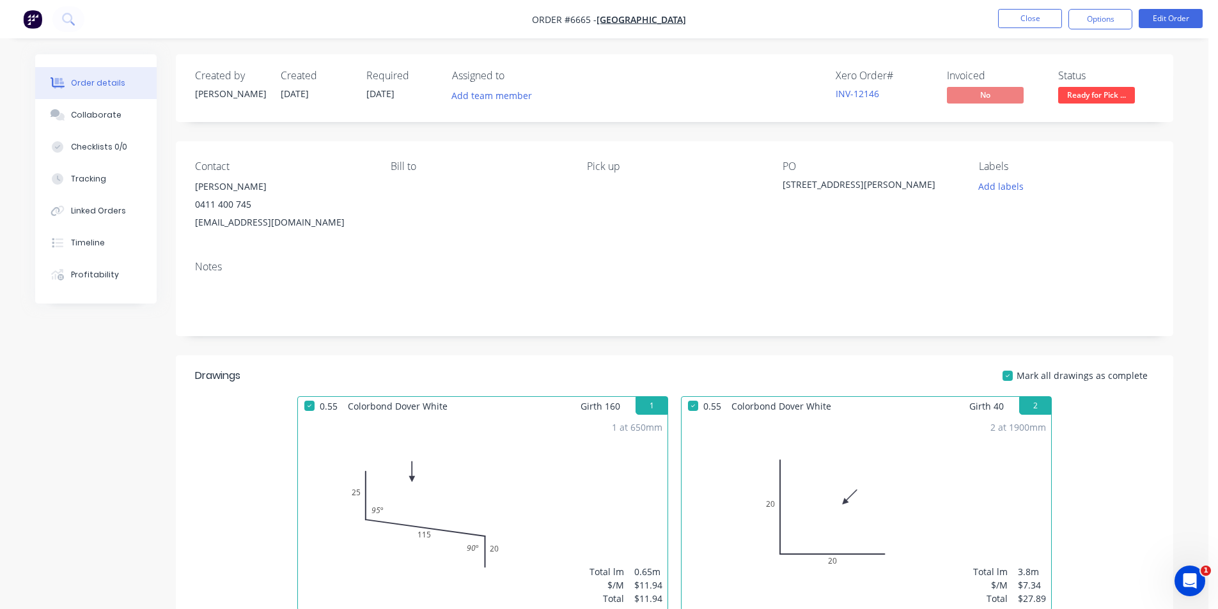
click at [1115, 93] on span "Ready for Pick ..." at bounding box center [1096, 95] width 77 height 16
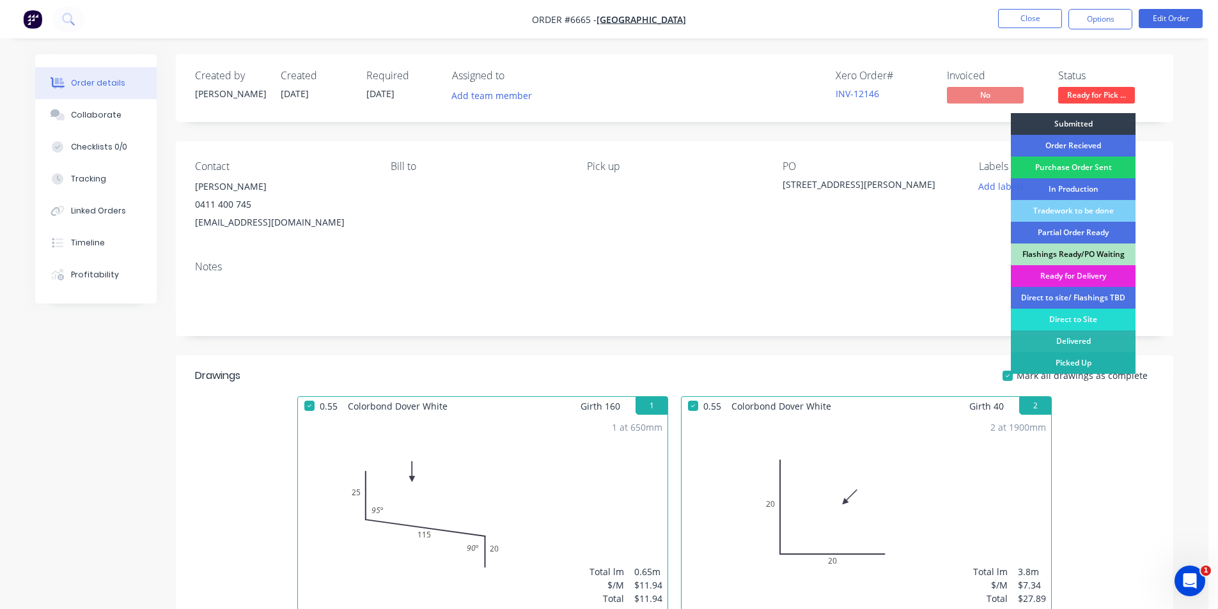
click at [1095, 365] on div "Picked Up" at bounding box center [1073, 363] width 125 height 22
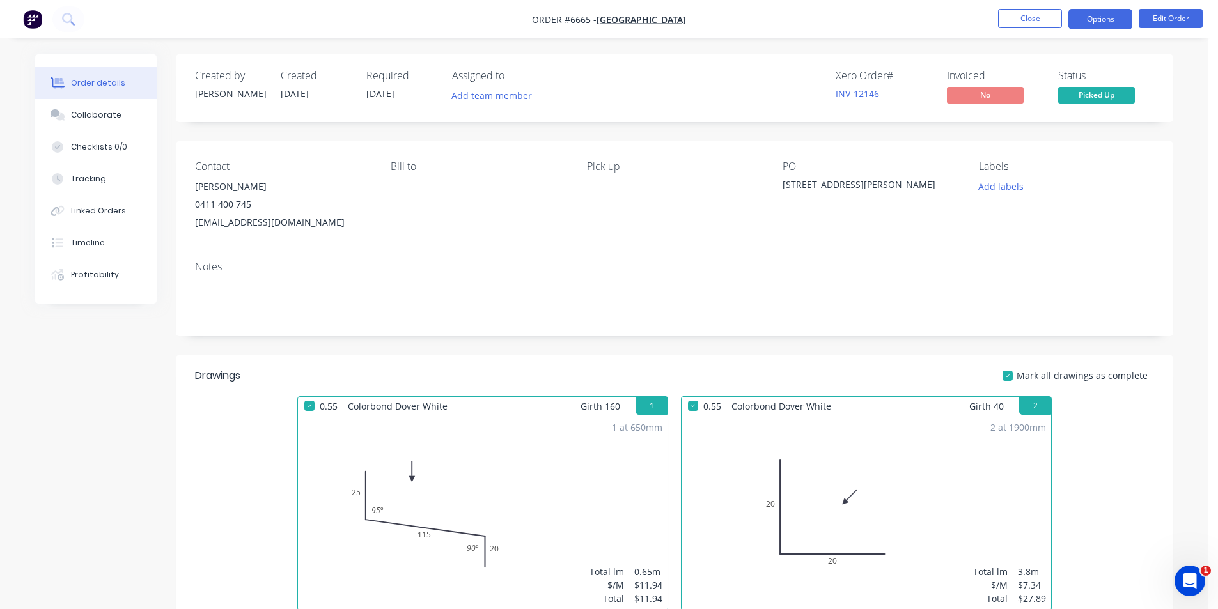
click at [1118, 20] on button "Options" at bounding box center [1100, 19] width 64 height 20
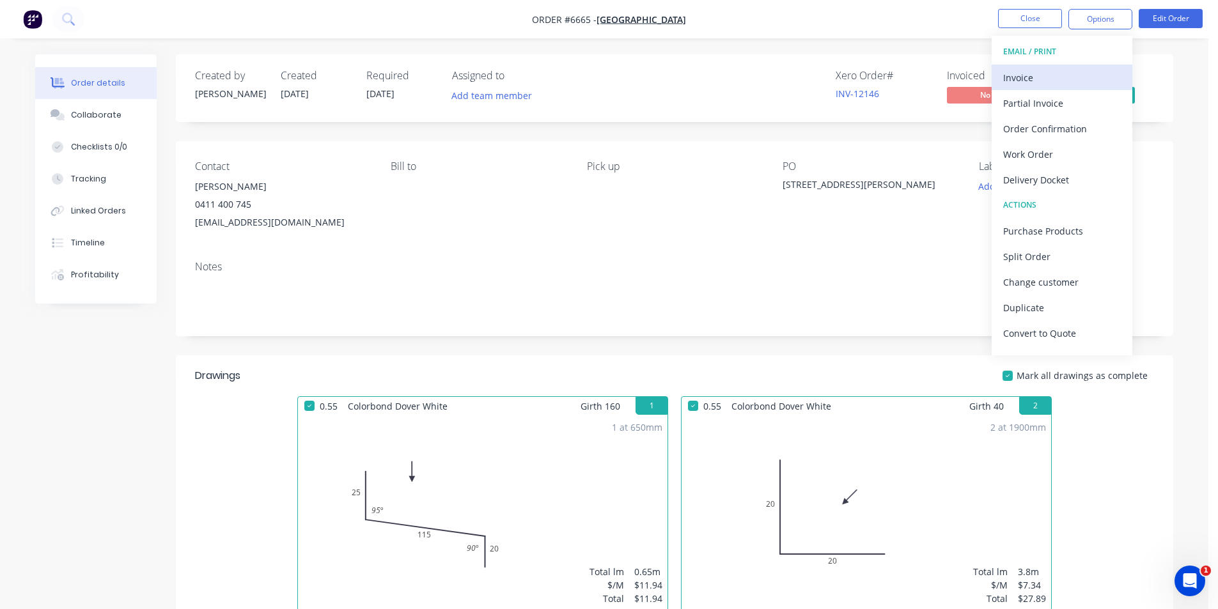
click at [1057, 79] on div "Invoice" at bounding box center [1062, 77] width 118 height 19
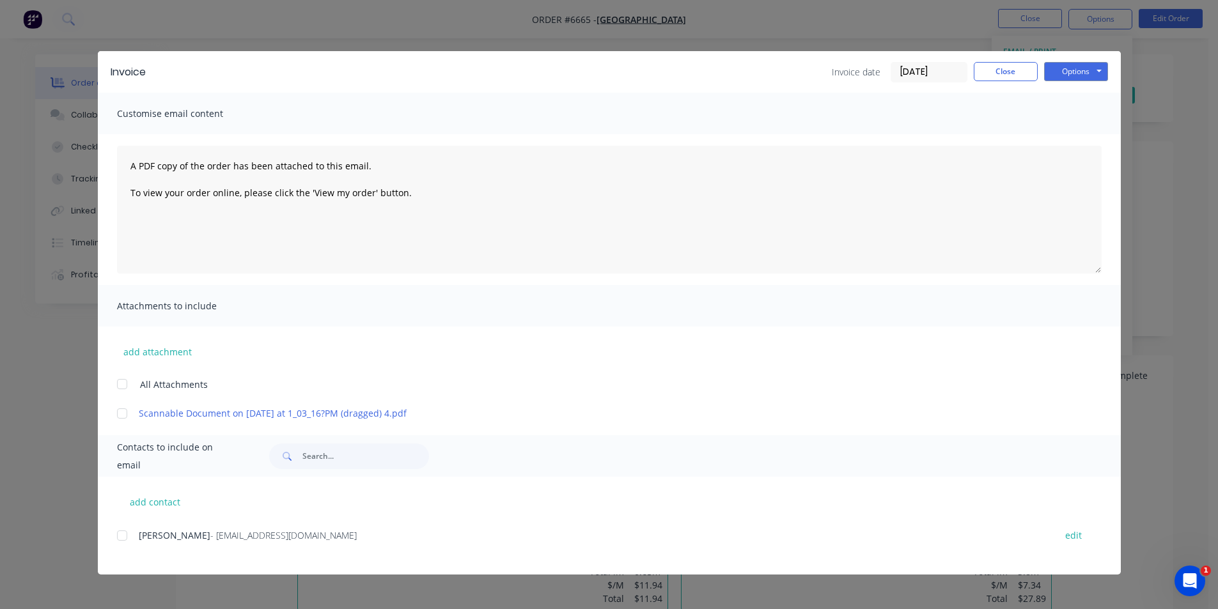
click at [130, 534] on div at bounding box center [122, 536] width 26 height 26
click at [1083, 65] on button "Options" at bounding box center [1076, 71] width 64 height 19
click at [1081, 134] on button "Email" at bounding box center [1085, 136] width 82 height 21
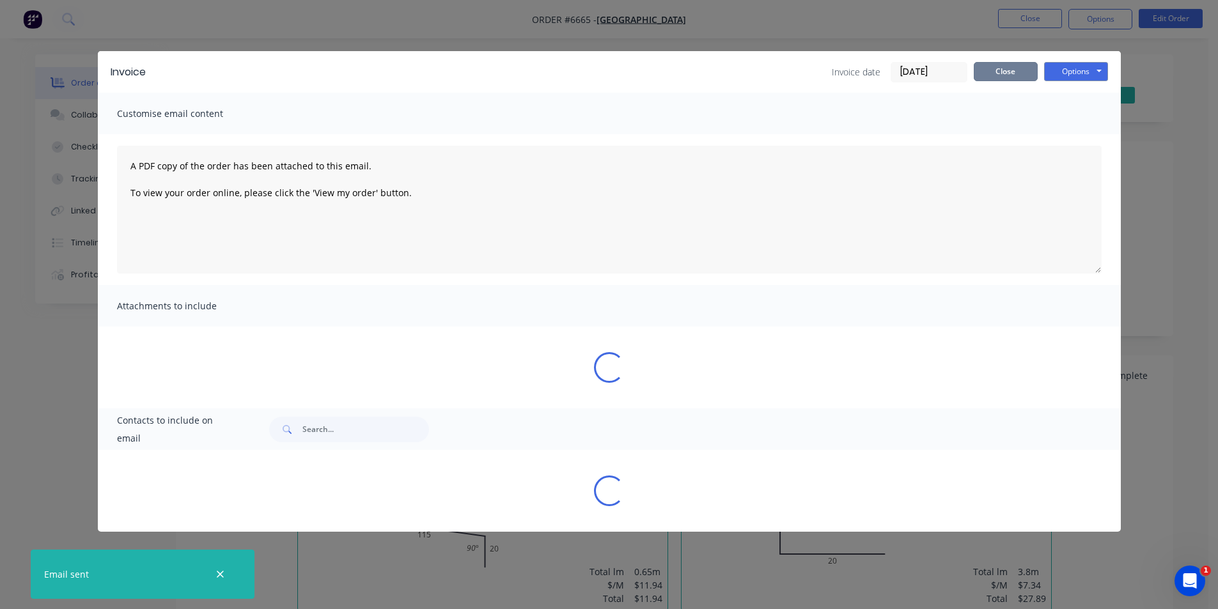
click at [1013, 75] on button "Close" at bounding box center [1006, 71] width 64 height 19
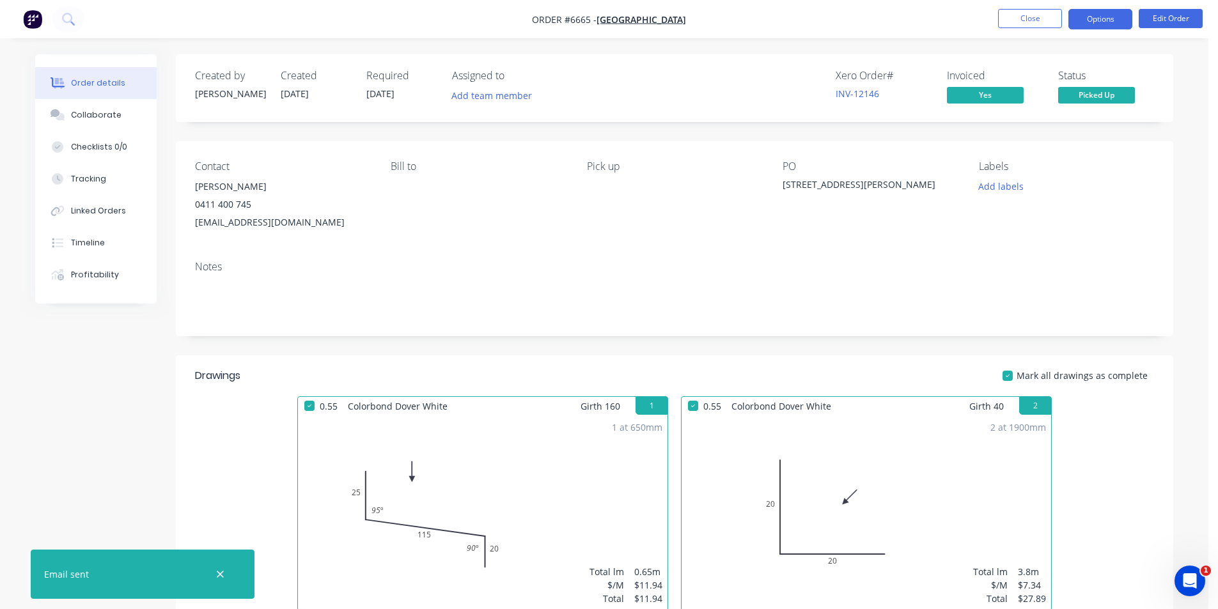
click at [1092, 19] on button "Options" at bounding box center [1100, 19] width 64 height 20
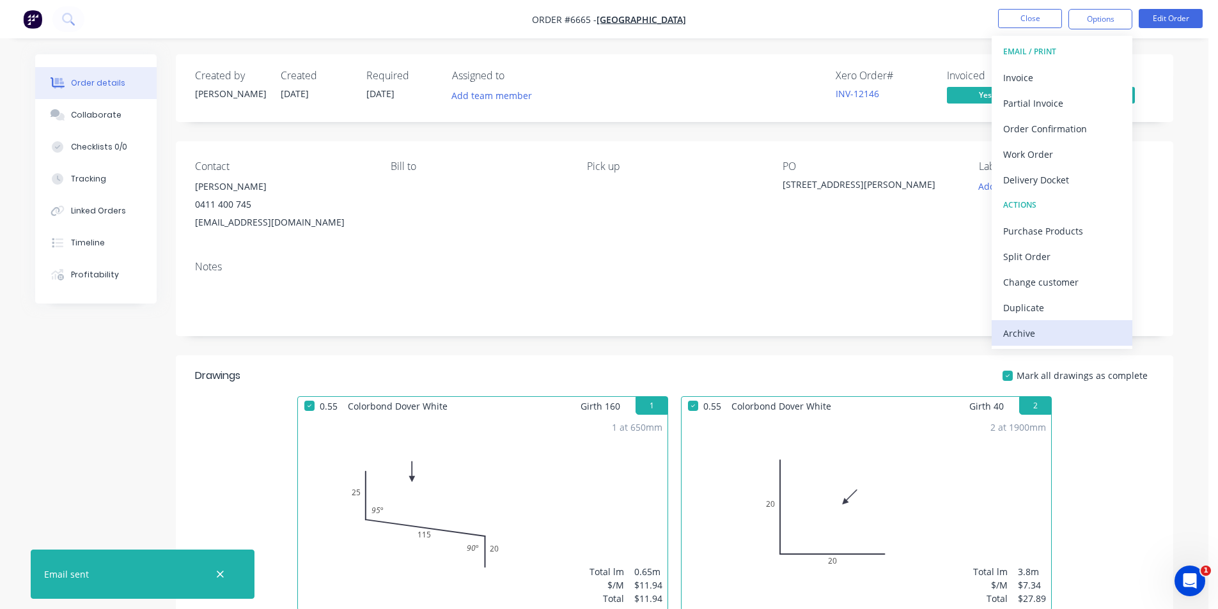
click at [1045, 329] on div "Archive" at bounding box center [1062, 333] width 118 height 19
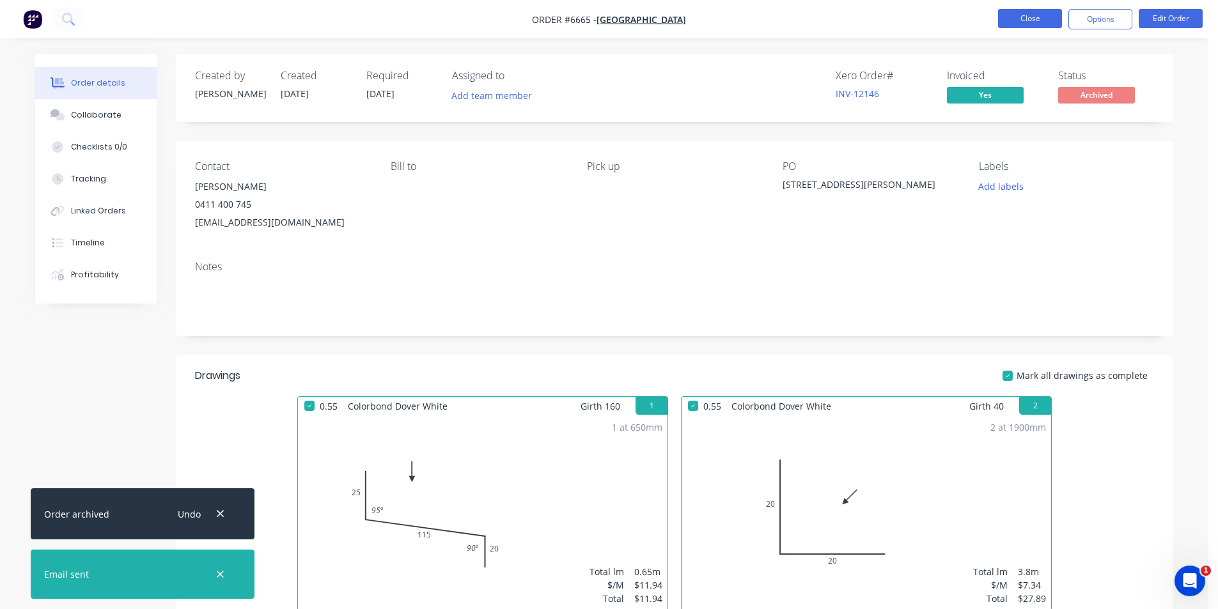
click at [1011, 19] on button "Close" at bounding box center [1030, 18] width 64 height 19
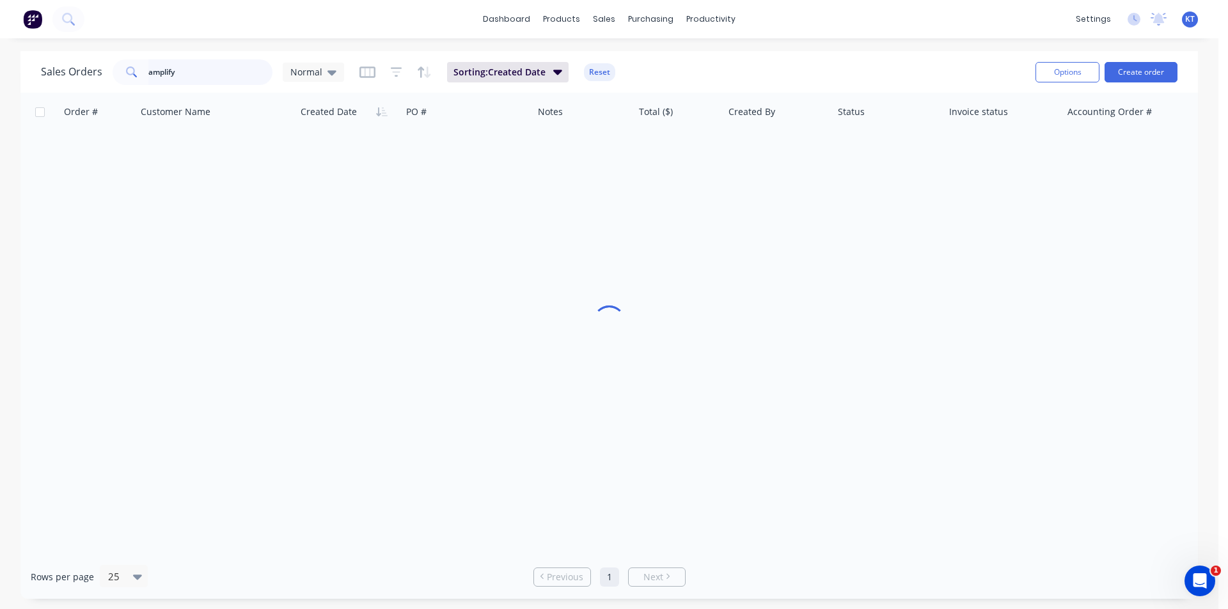
click at [230, 71] on input "amplify" at bounding box center [210, 72] width 125 height 26
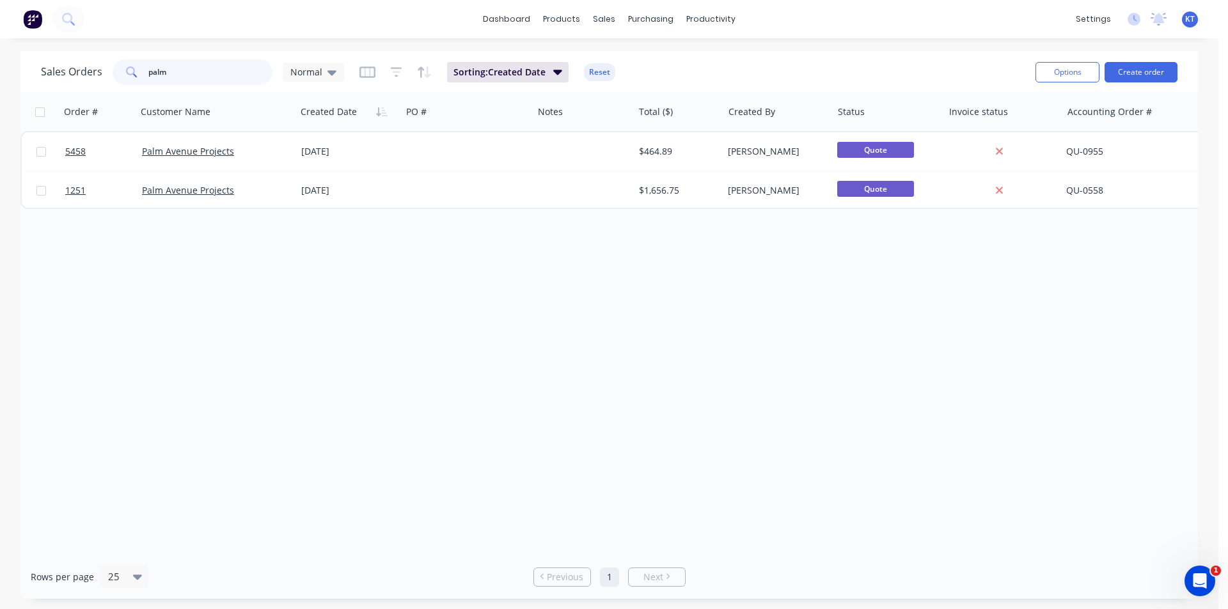
click at [203, 72] on input "palm" at bounding box center [210, 72] width 125 height 26
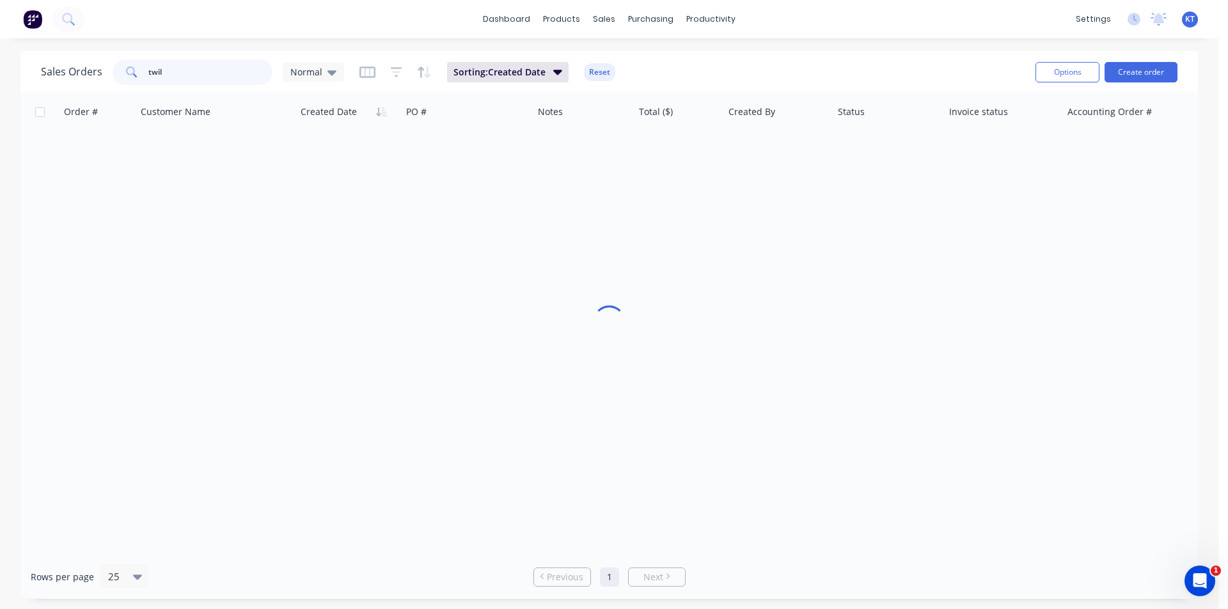
type input "twil"
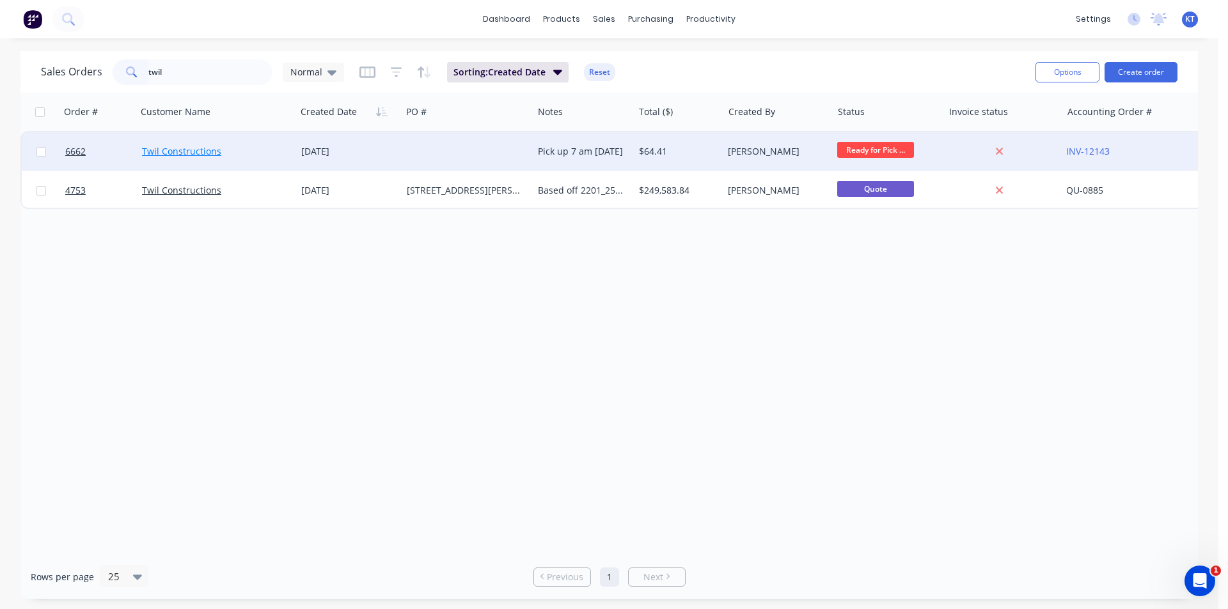
click at [207, 150] on link "Twil Constructions" at bounding box center [181, 151] width 79 height 12
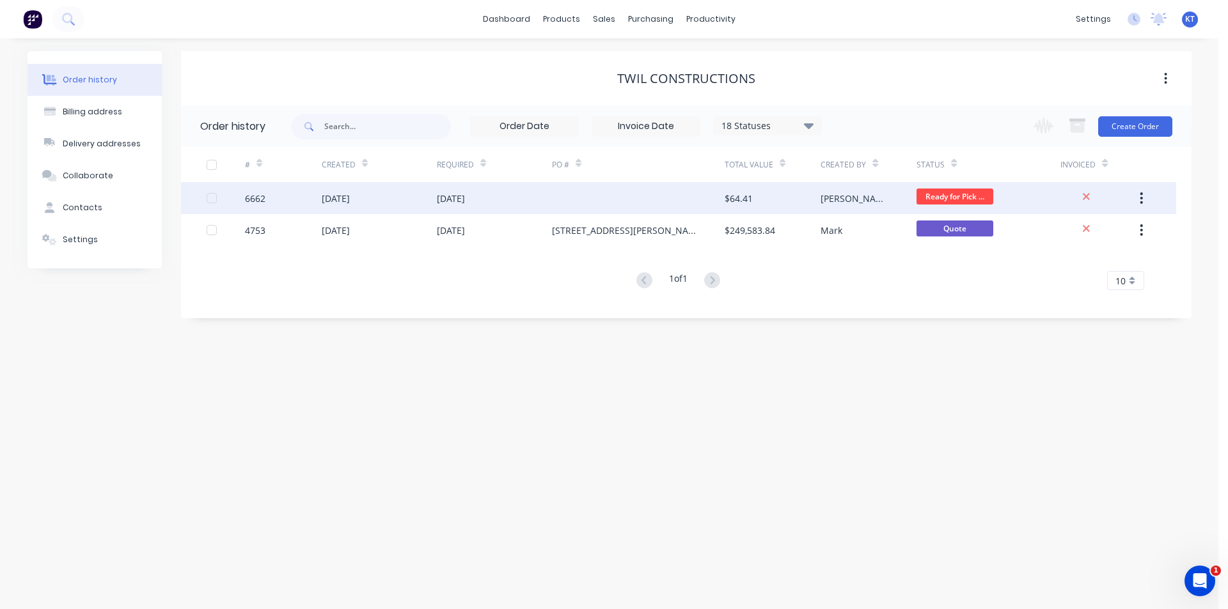
click at [935, 199] on span "Ready for Pick ..." at bounding box center [954, 197] width 77 height 16
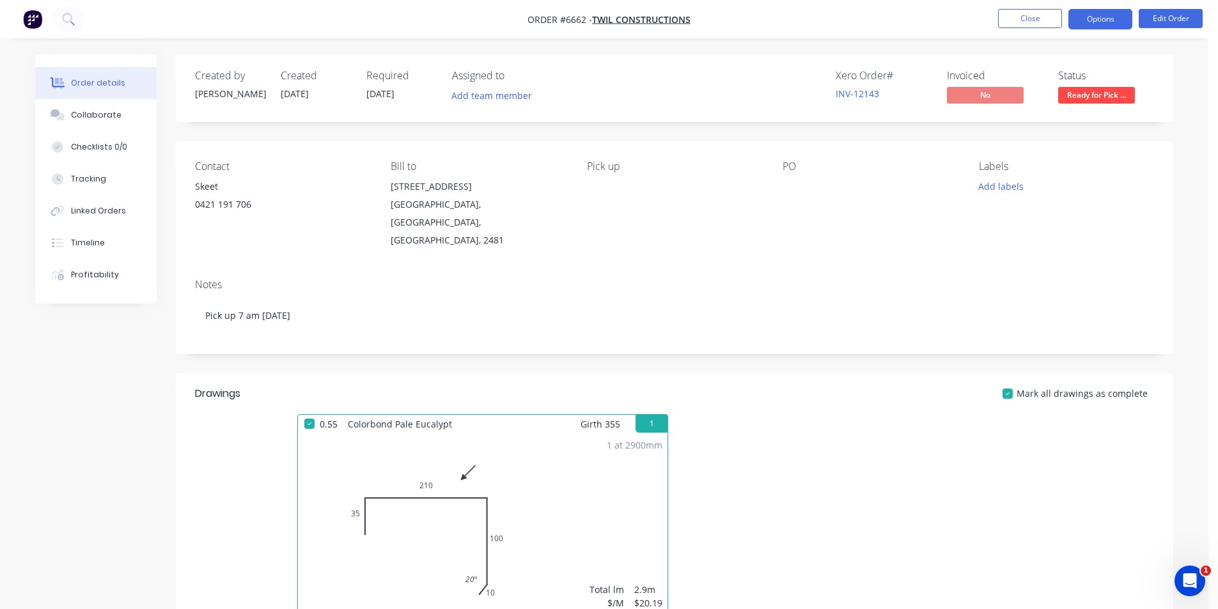
click at [1112, 11] on button "Options" at bounding box center [1100, 19] width 64 height 20
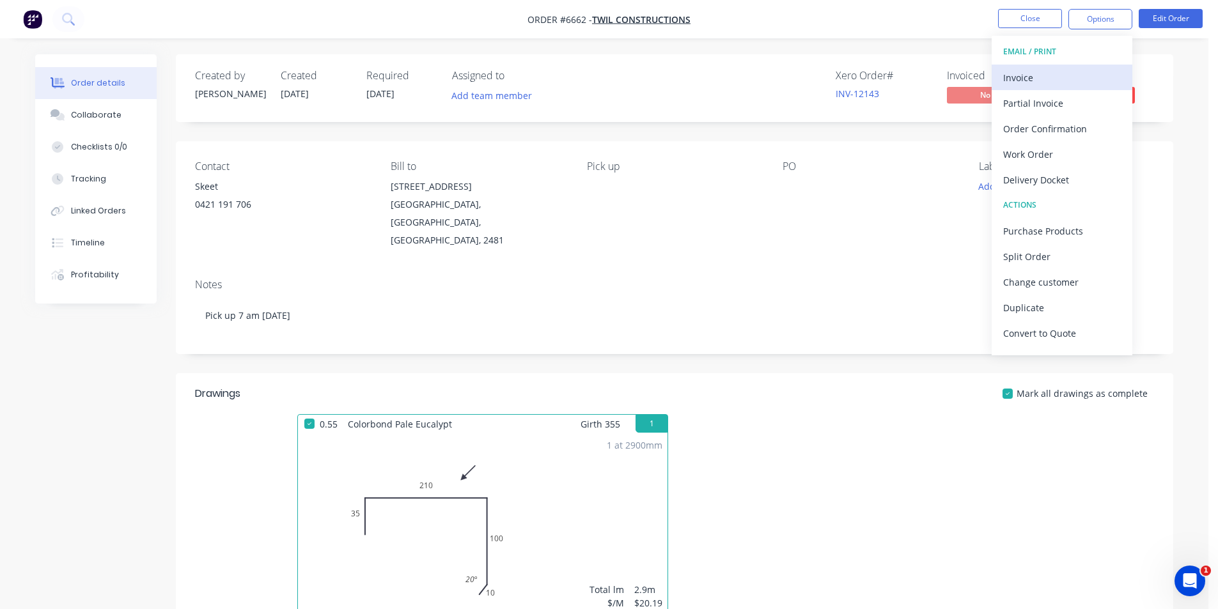
click at [1065, 71] on div "Invoice" at bounding box center [1062, 77] width 118 height 19
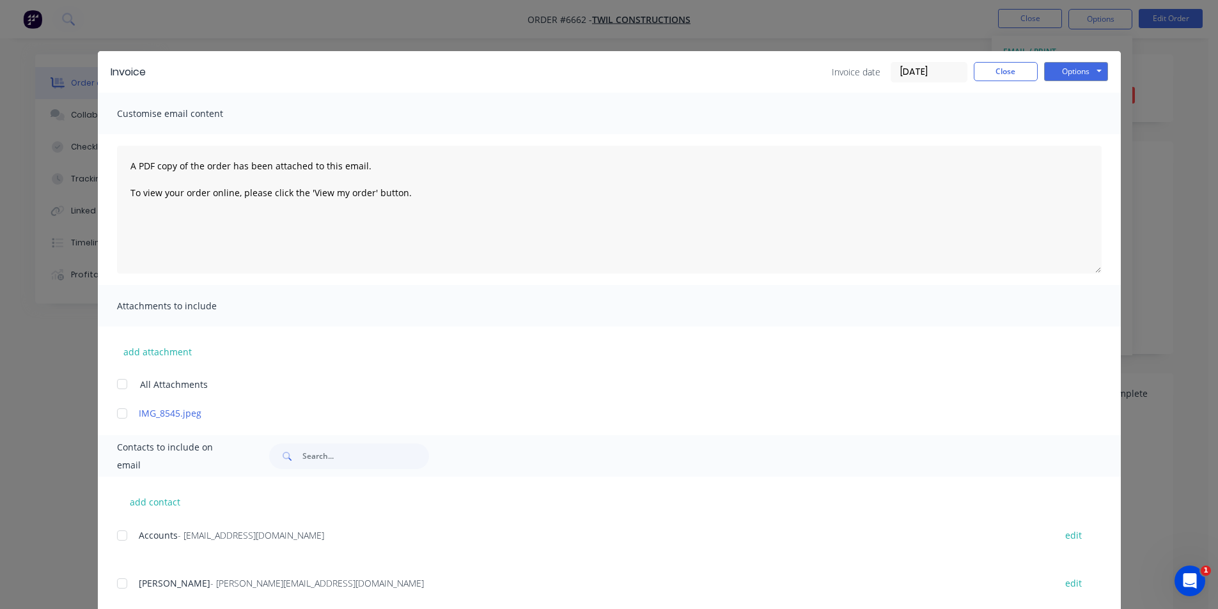
click at [109, 532] on div "add contact Accounts - invoices@twilconstructions.com.au edit Troy Wilkinson - …" at bounding box center [609, 598] width 1023 height 242
click at [121, 537] on div at bounding box center [122, 536] width 26 height 26
click at [1056, 82] on div "Invoice Invoice date 28/08/25 Close Options Preview Print Email" at bounding box center [609, 72] width 1023 height 42
click at [1068, 68] on button "Options" at bounding box center [1076, 71] width 64 height 19
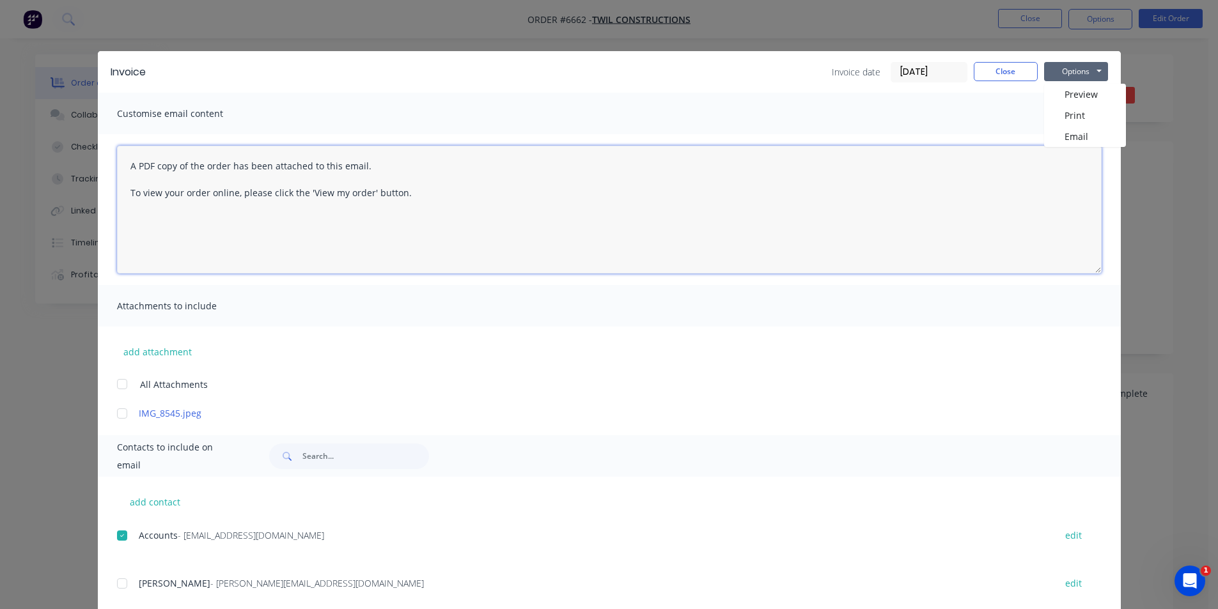
click at [1066, 148] on textarea "A PDF copy of the order has been attached to this email. To view your order onl…" at bounding box center [609, 210] width 985 height 128
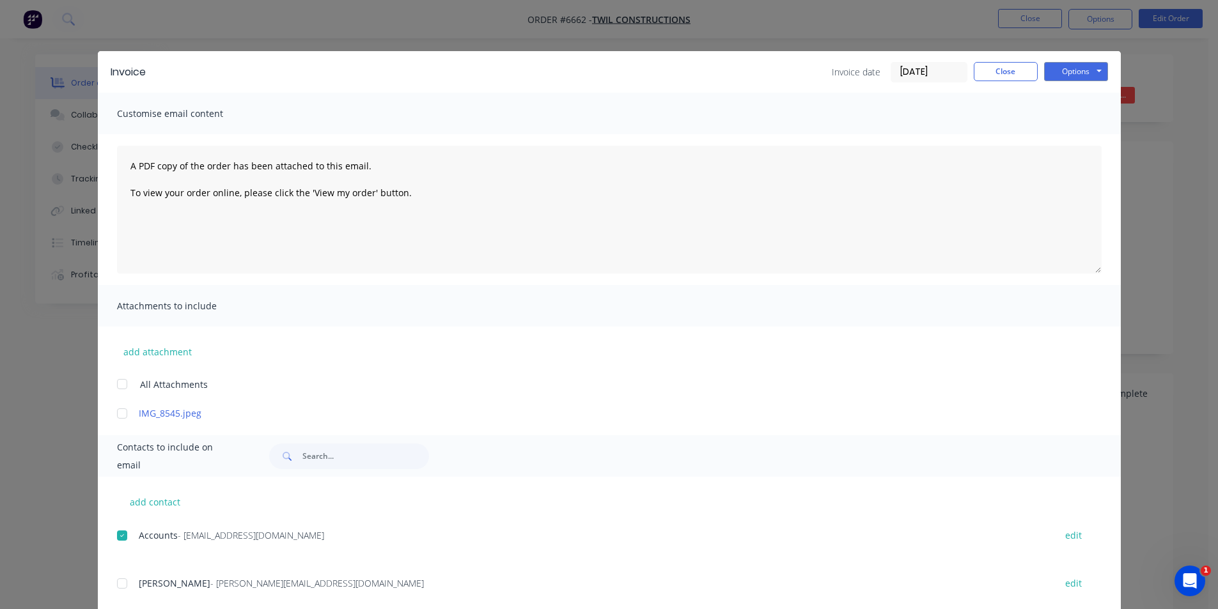
click at [1068, 132] on div "Customise email content" at bounding box center [609, 114] width 1023 height 42
click at [1068, 58] on div "Invoice Invoice date 28/08/25 Close Options Preview Print Email" at bounding box center [609, 72] width 1023 height 42
click at [1063, 73] on button "Options" at bounding box center [1076, 71] width 64 height 19
click at [1058, 131] on button "Email" at bounding box center [1085, 136] width 82 height 21
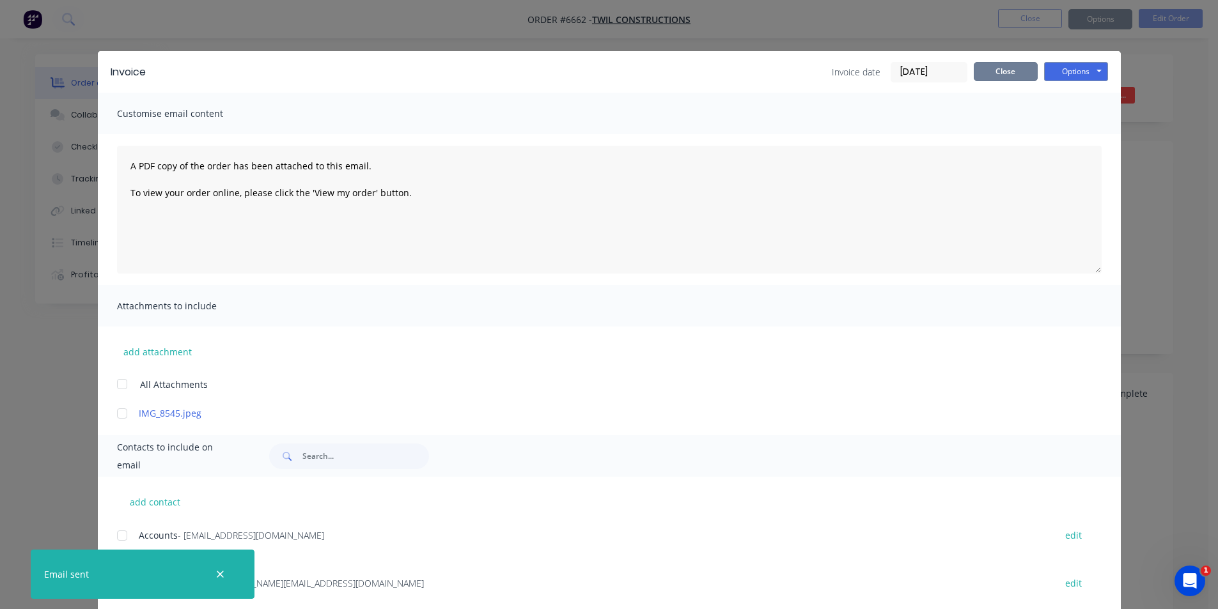
click at [1005, 72] on button "Close" at bounding box center [1006, 71] width 64 height 19
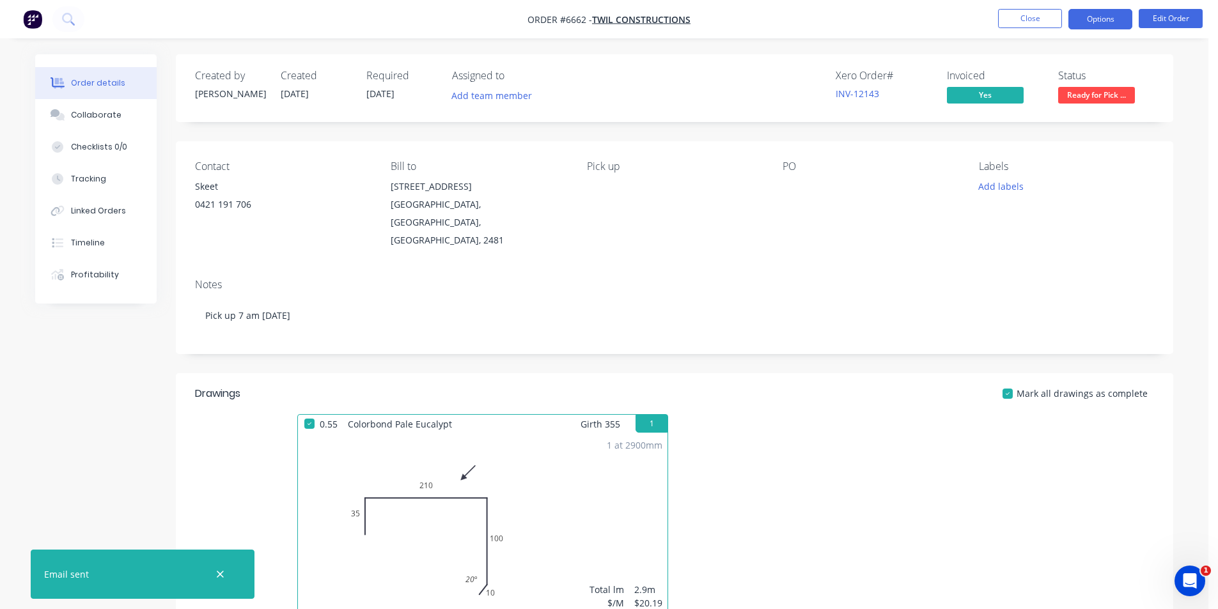
click at [1109, 13] on button "Options" at bounding box center [1100, 19] width 64 height 20
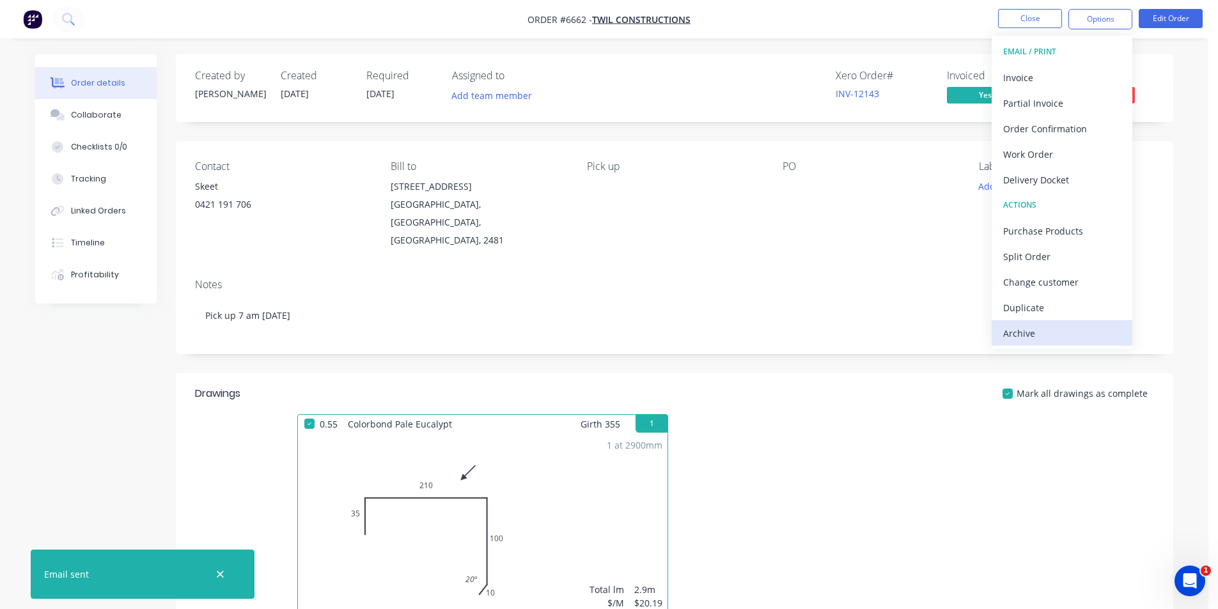
click at [1046, 325] on div "Archive" at bounding box center [1062, 333] width 118 height 19
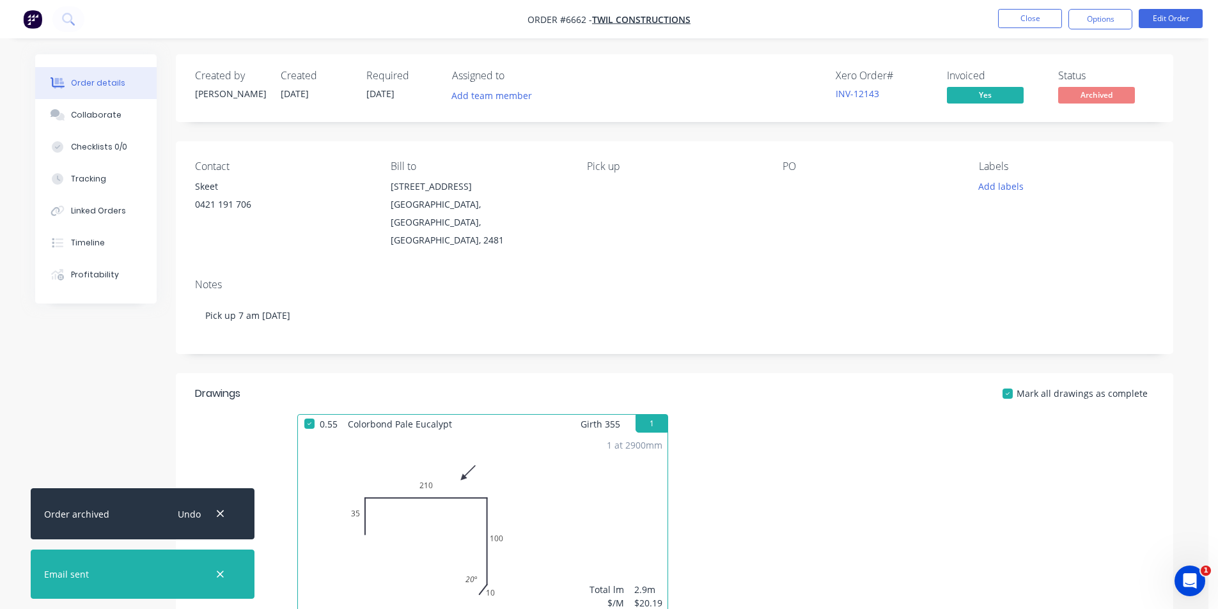
click at [1009, 37] on nav "Order #6662 - Twil Constructions Close Options Edit Order" at bounding box center [609, 19] width 1218 height 38
click at [1020, 4] on nav "Order #6662 - Twil Constructions Close Options Edit Order" at bounding box center [609, 19] width 1218 height 38
click at [1018, 18] on button "Close" at bounding box center [1030, 18] width 64 height 19
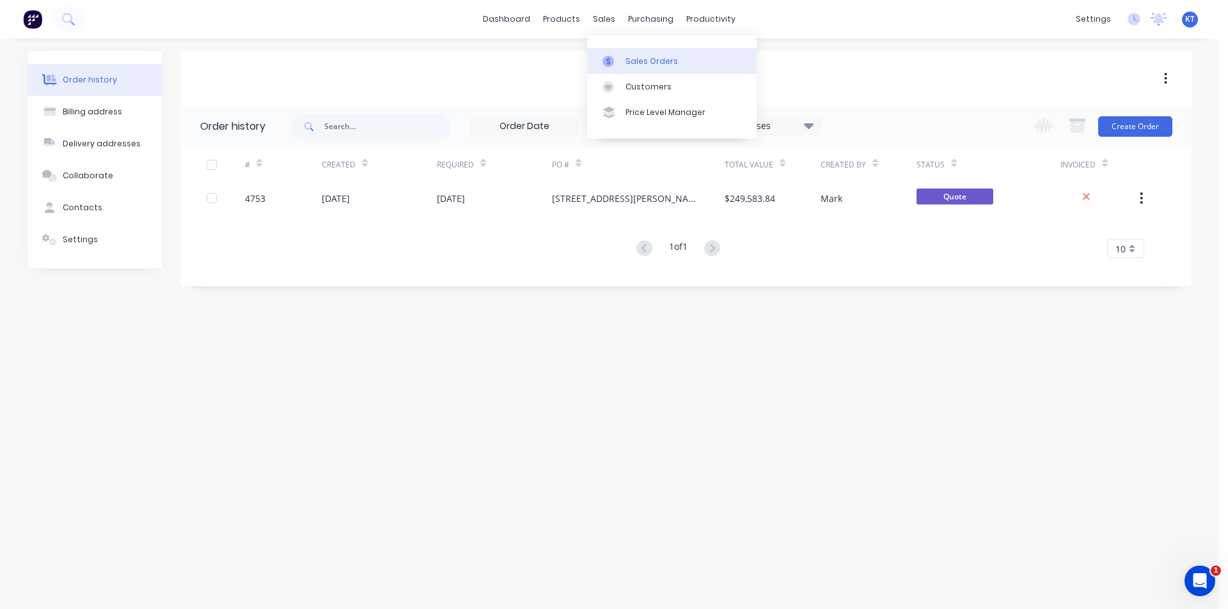
click at [616, 64] on div at bounding box center [611, 62] width 19 height 12
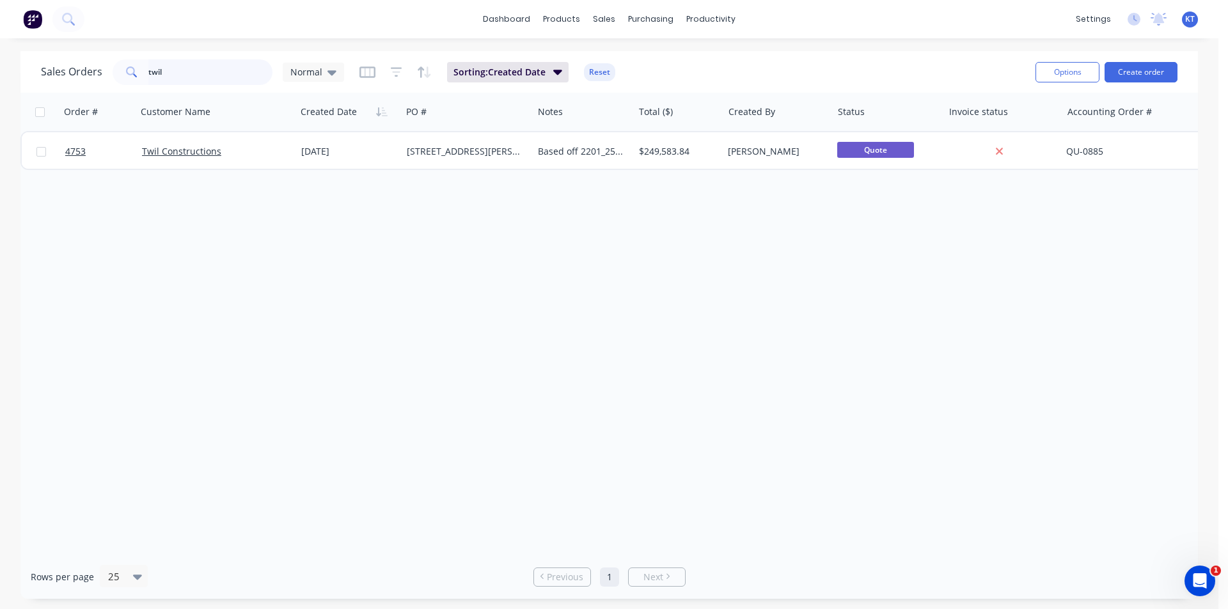
click at [184, 68] on input "twil" at bounding box center [210, 72] width 125 height 26
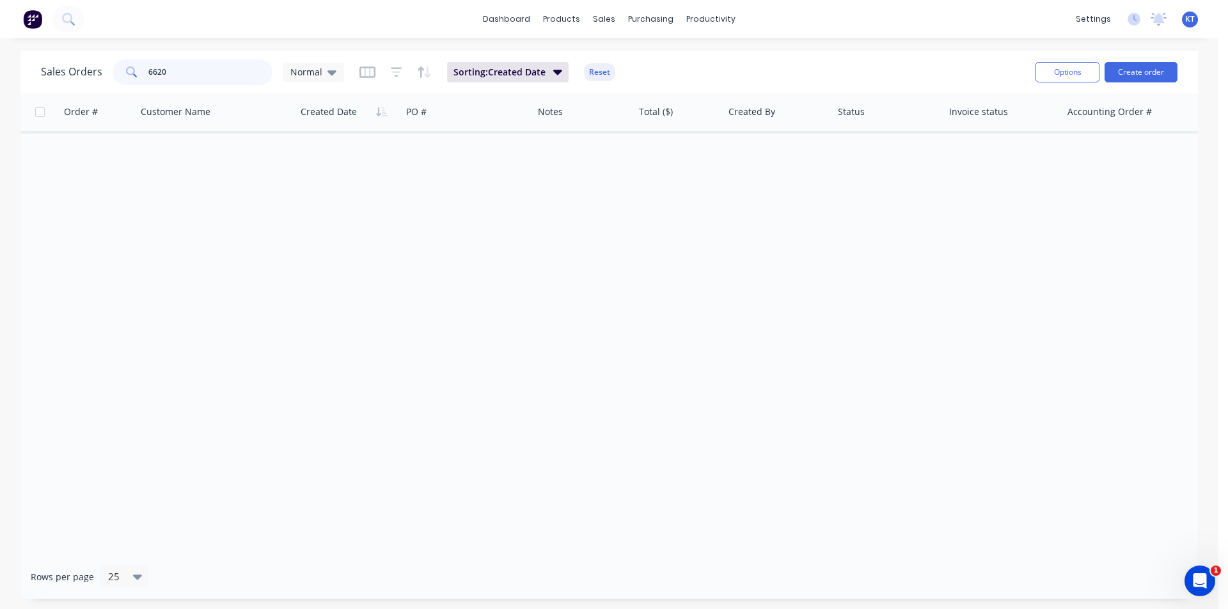
type input "6620"
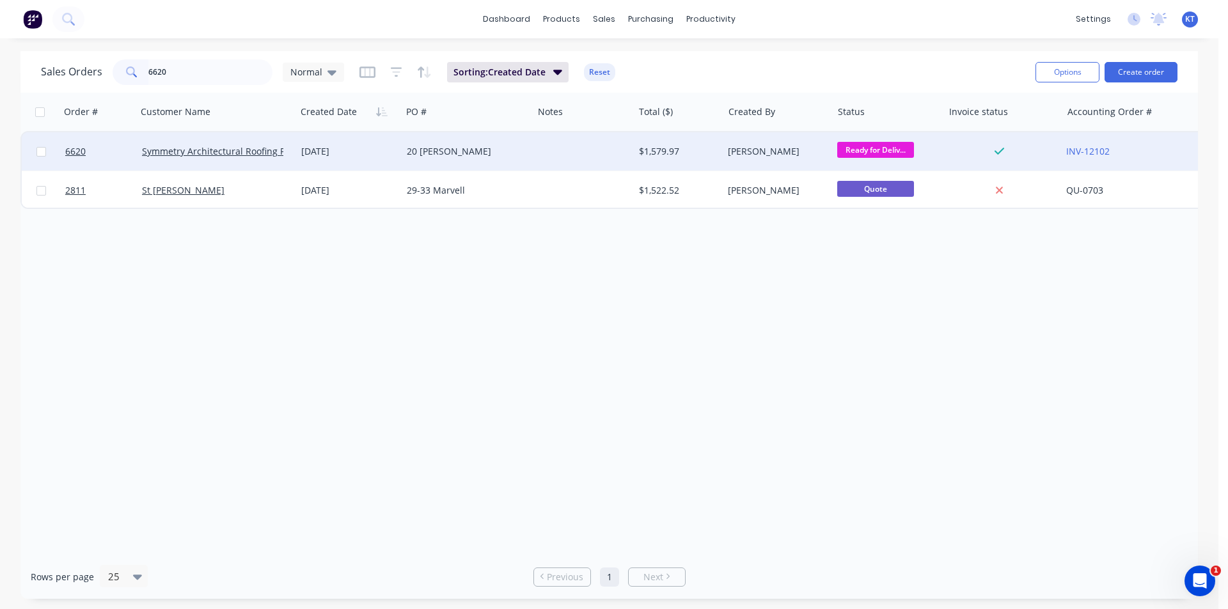
click at [447, 164] on div "20 Tara Downs" at bounding box center [467, 151] width 131 height 38
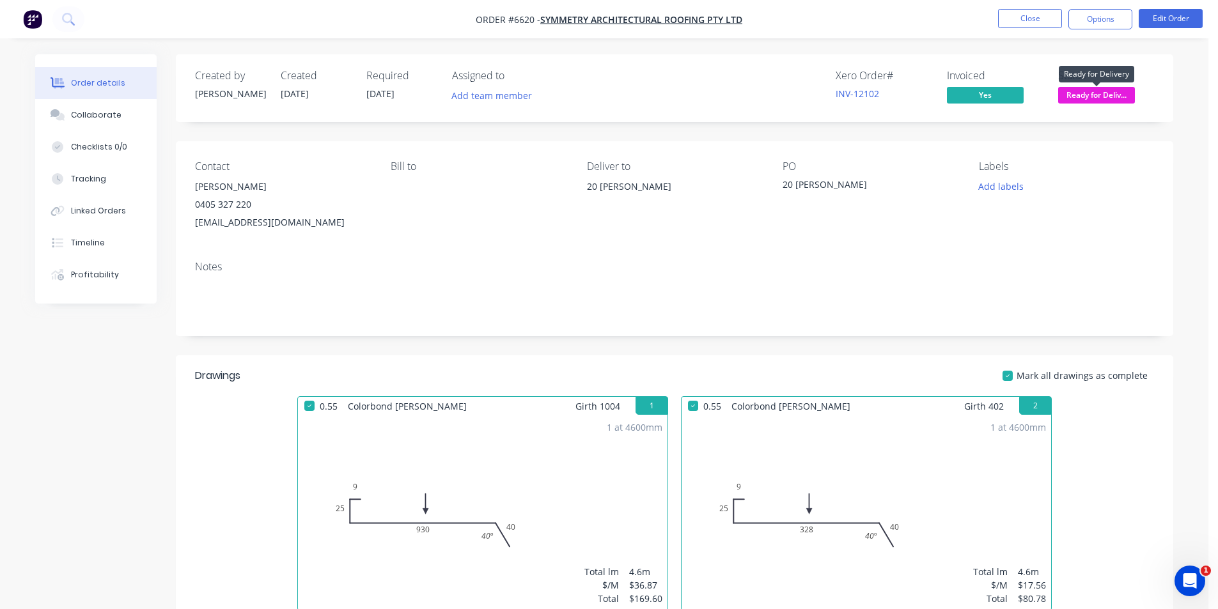
click at [1098, 93] on span "Ready for Deliv..." at bounding box center [1096, 95] width 77 height 16
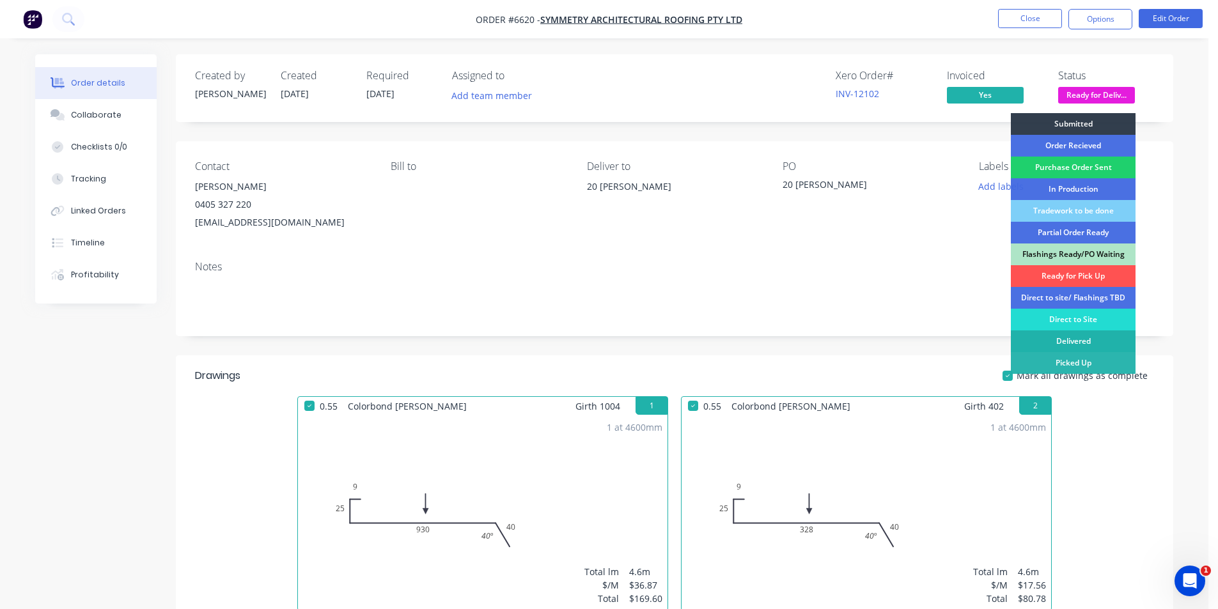
click at [1093, 339] on div "Delivered" at bounding box center [1073, 342] width 125 height 22
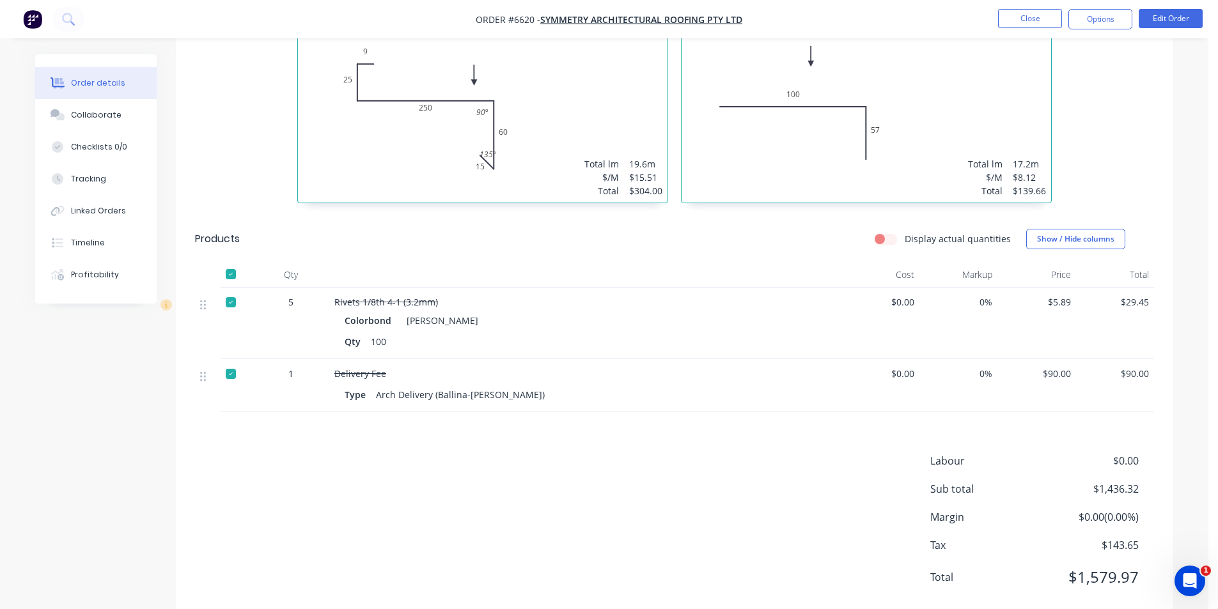
scroll to position [894, 0]
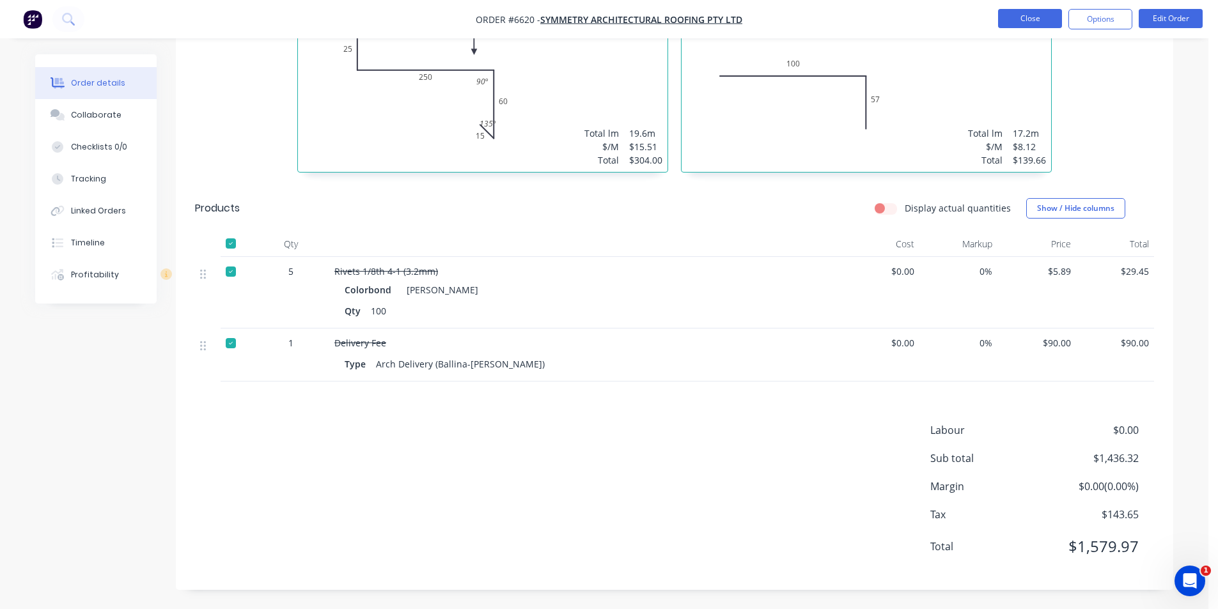
click at [1016, 20] on button "Close" at bounding box center [1030, 18] width 64 height 19
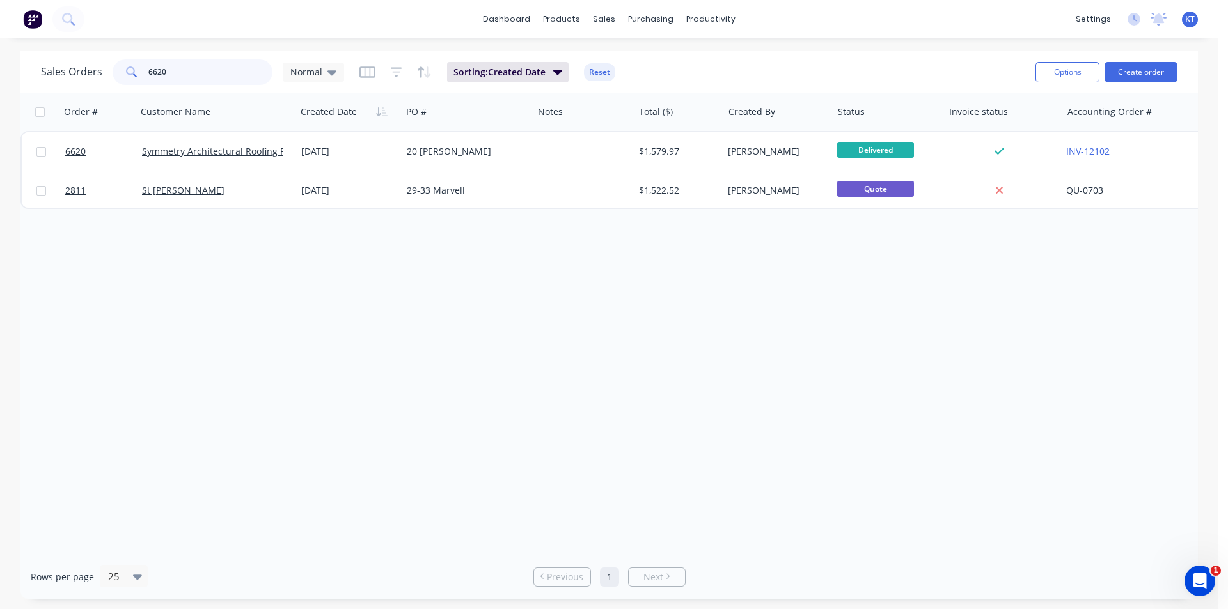
click at [168, 74] on input "6620" at bounding box center [210, 72] width 125 height 26
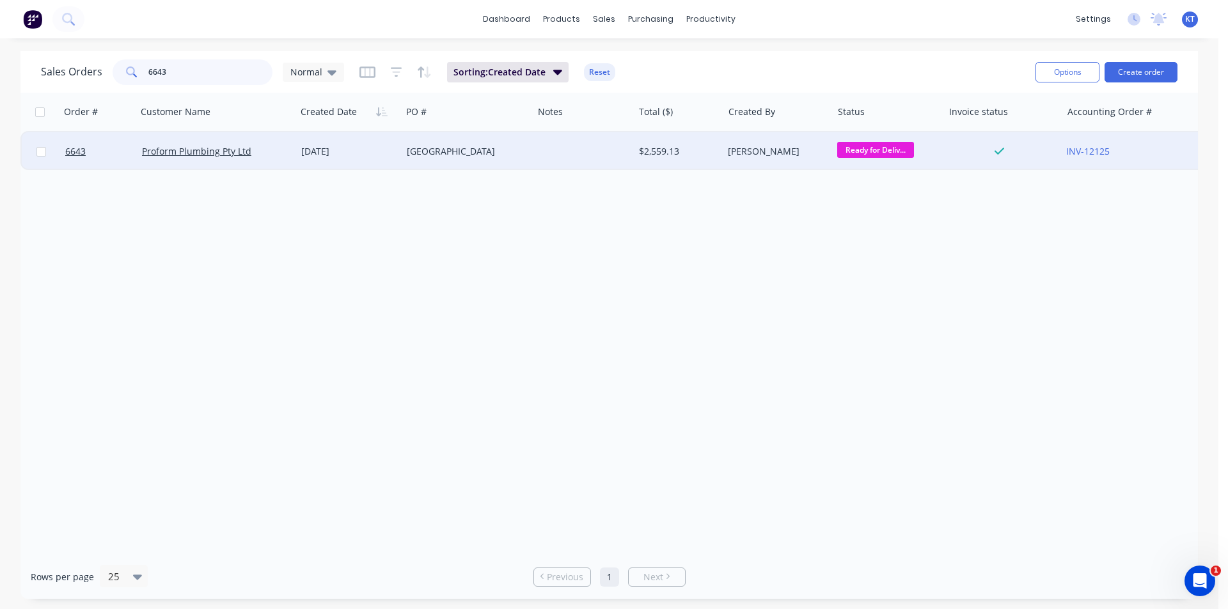
type input "6643"
click at [776, 151] on div "[PERSON_NAME]" at bounding box center [775, 151] width 94 height 13
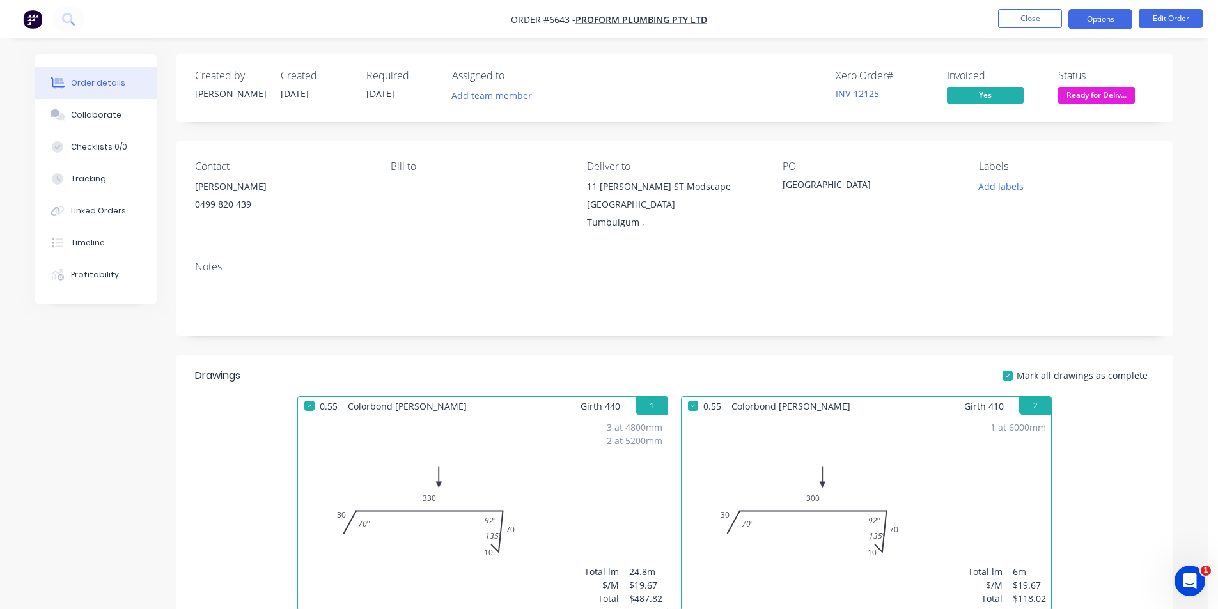
click at [1097, 21] on button "Options" at bounding box center [1100, 19] width 64 height 20
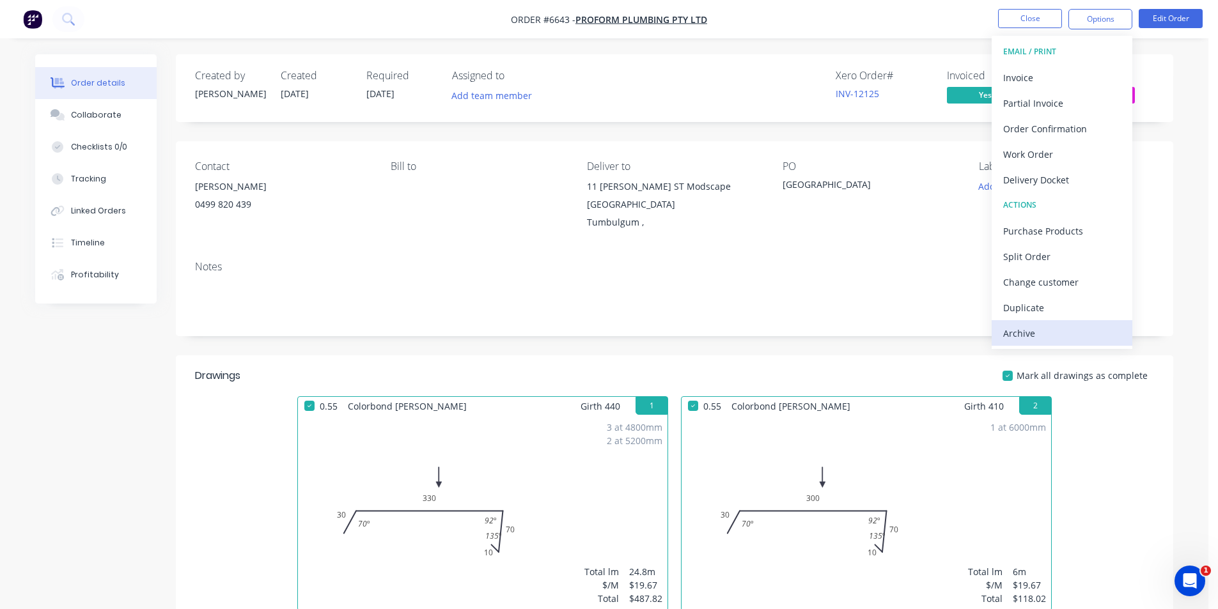
click at [1075, 341] on div "Archive" at bounding box center [1062, 333] width 118 height 19
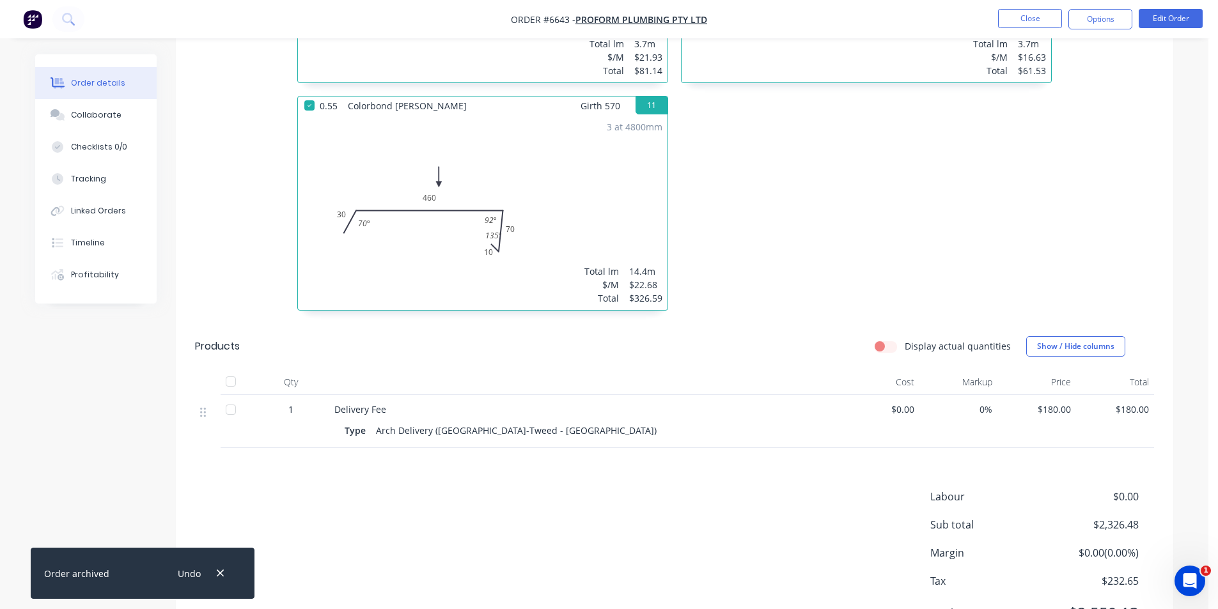
scroll to position [1505, 0]
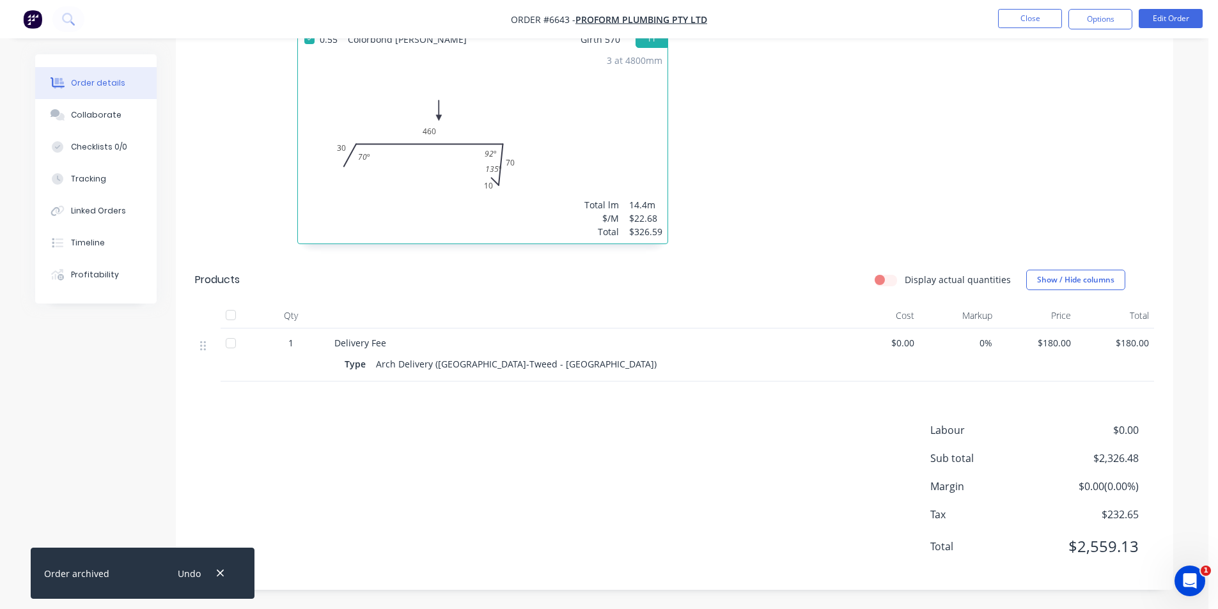
click at [226, 319] on div at bounding box center [231, 315] width 26 height 26
click at [1054, 13] on button "Close" at bounding box center [1030, 18] width 64 height 19
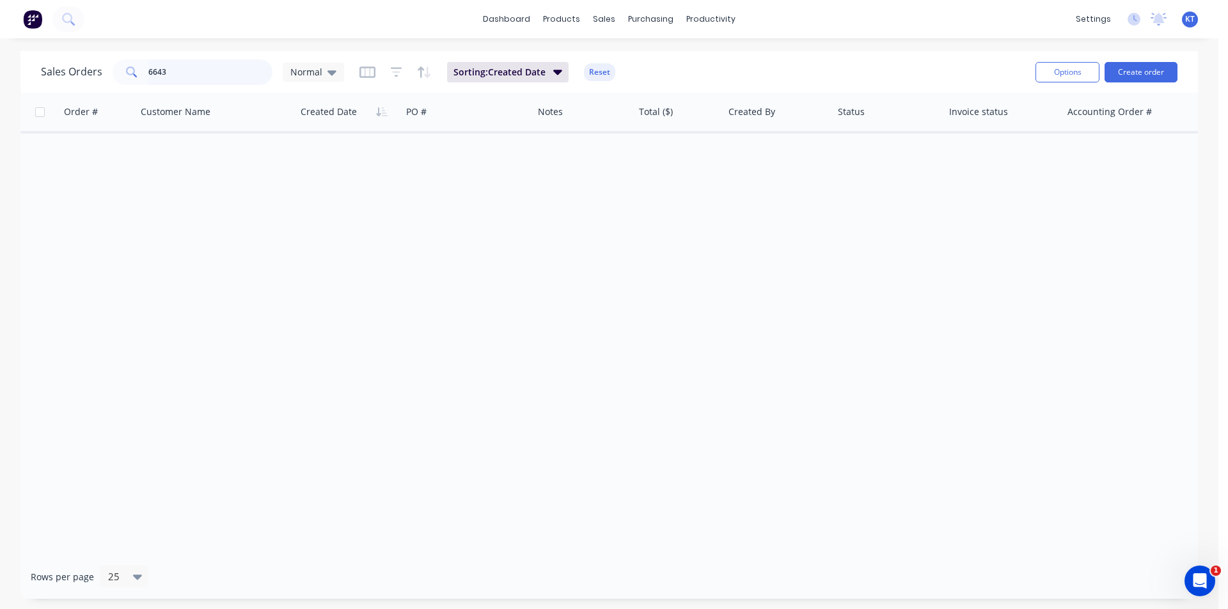
click at [215, 75] on input "6643" at bounding box center [210, 72] width 125 height 26
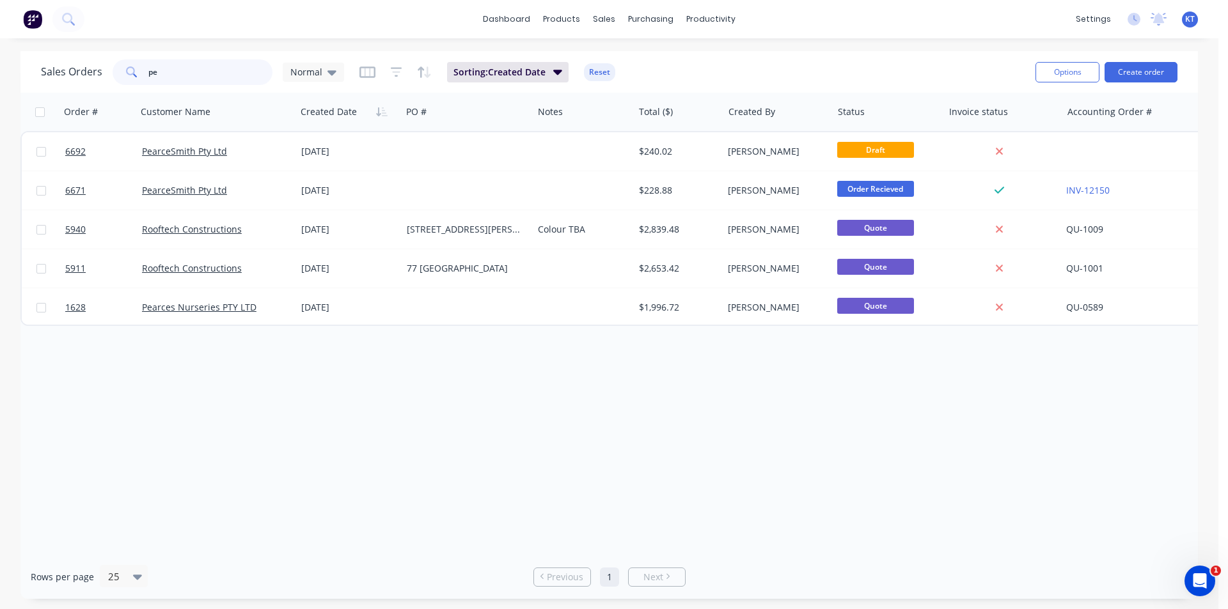
type input "p"
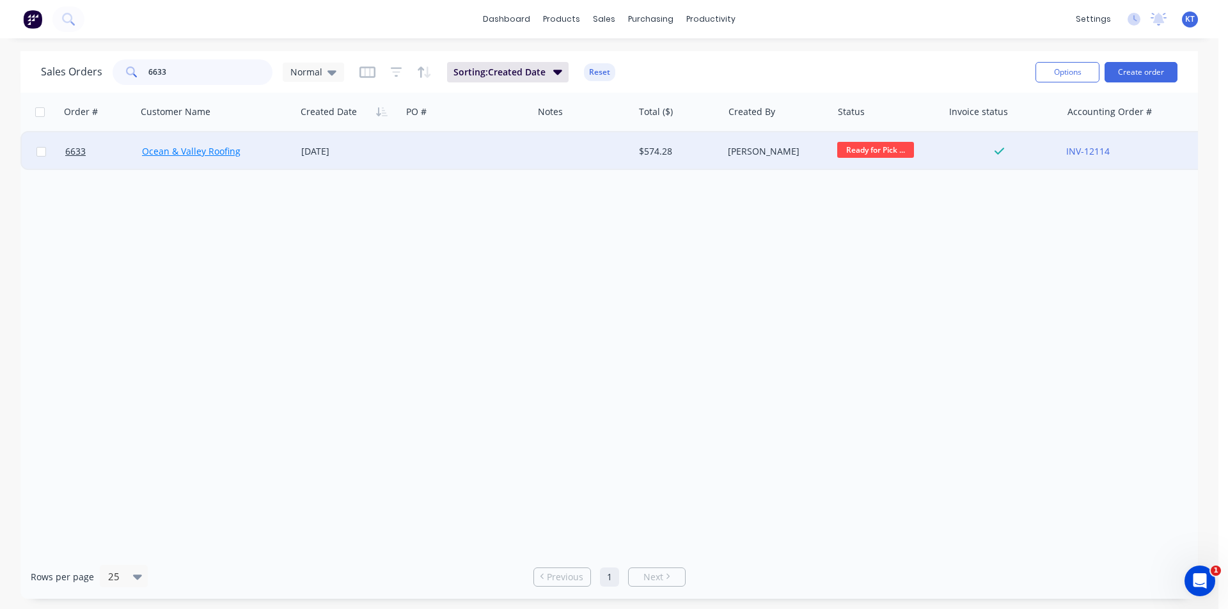
type input "6633"
click at [231, 153] on link "Ocean & Valley Roofing" at bounding box center [191, 151] width 98 height 12
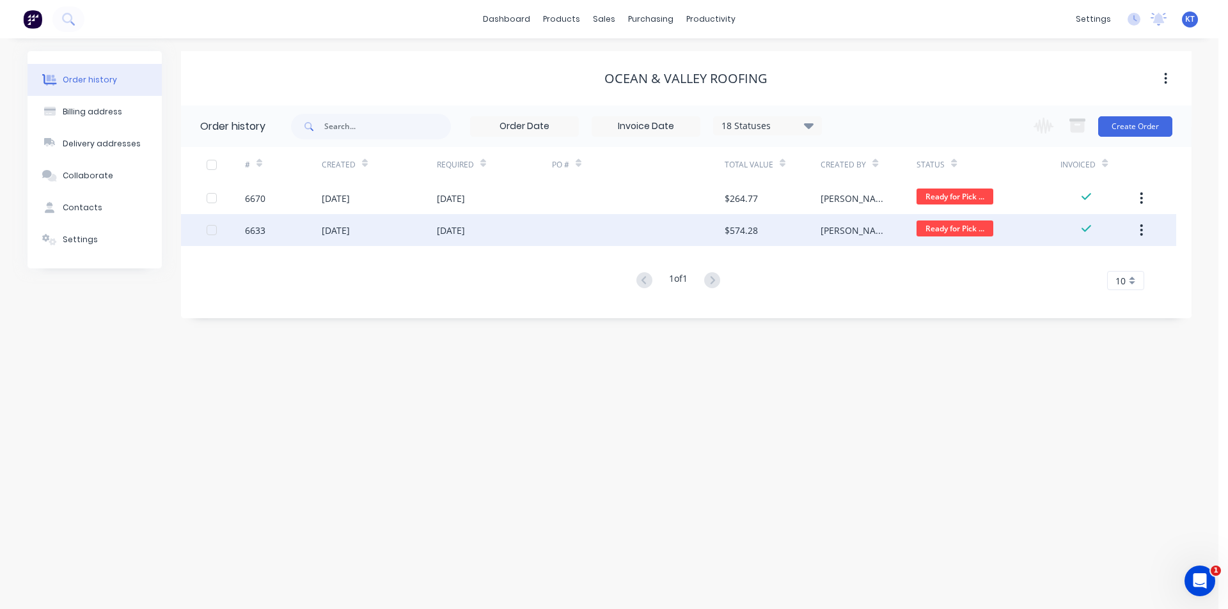
click at [353, 238] on div "22 Aug 2025" at bounding box center [379, 230] width 115 height 32
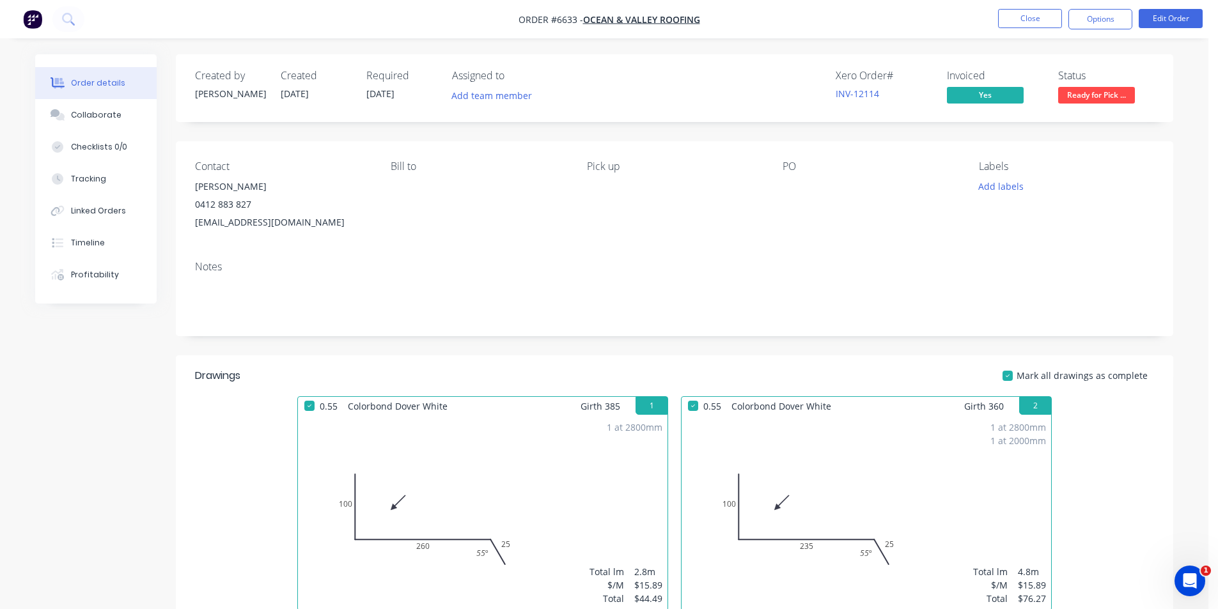
click at [1096, 95] on span "Ready for Pick ..." at bounding box center [1096, 95] width 77 height 16
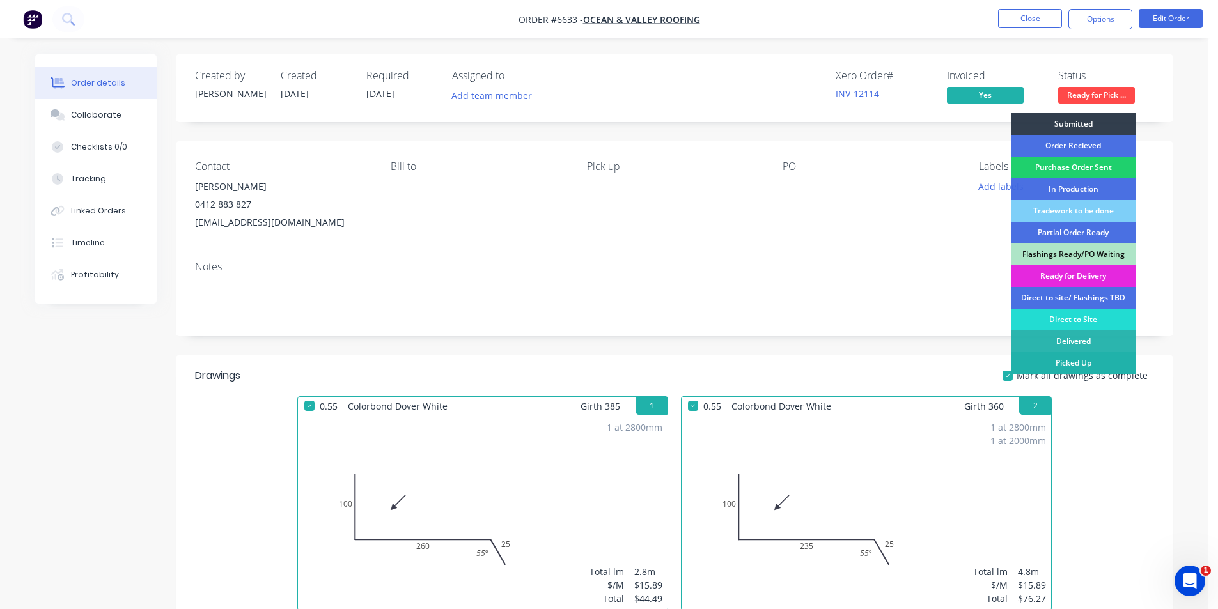
click at [1079, 366] on div "Picked Up" at bounding box center [1073, 363] width 125 height 22
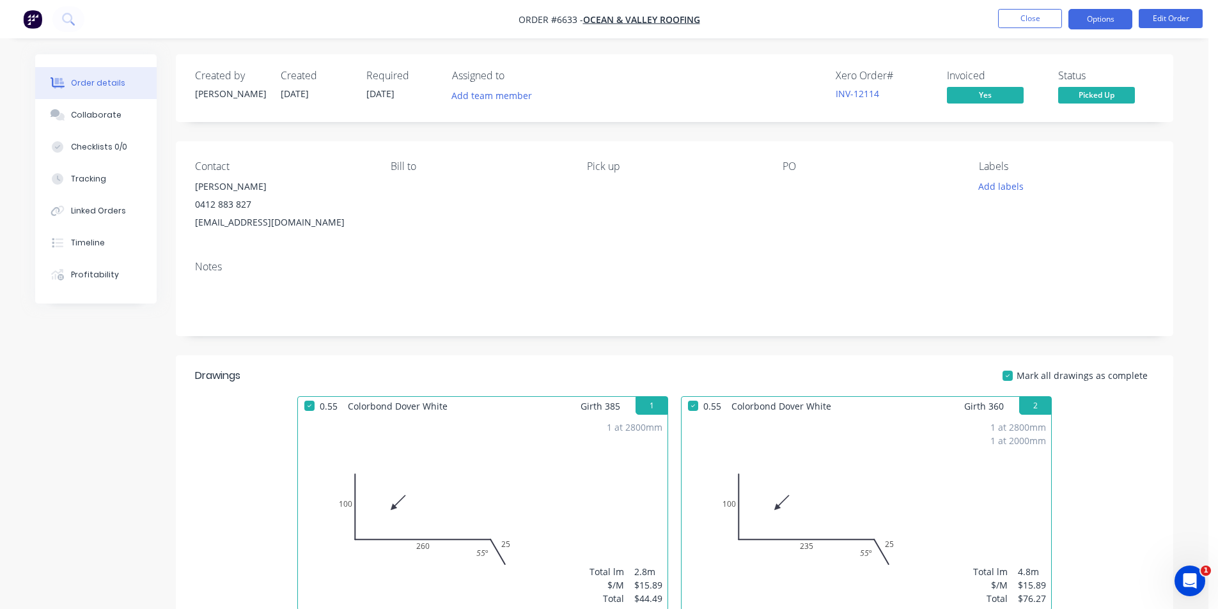
click at [1109, 17] on button "Options" at bounding box center [1100, 19] width 64 height 20
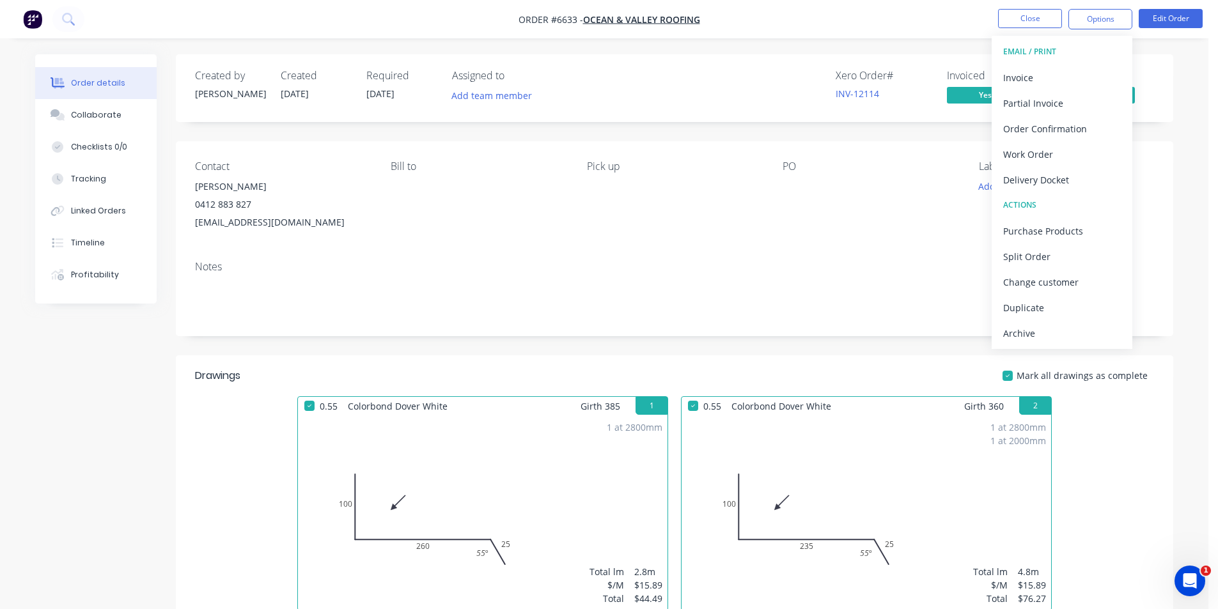
drag, startPoint x: 1047, startPoint y: 329, endPoint x: 1046, endPoint y: 323, distance: 6.4
click at [1046, 330] on div "Archive" at bounding box center [1062, 333] width 118 height 19
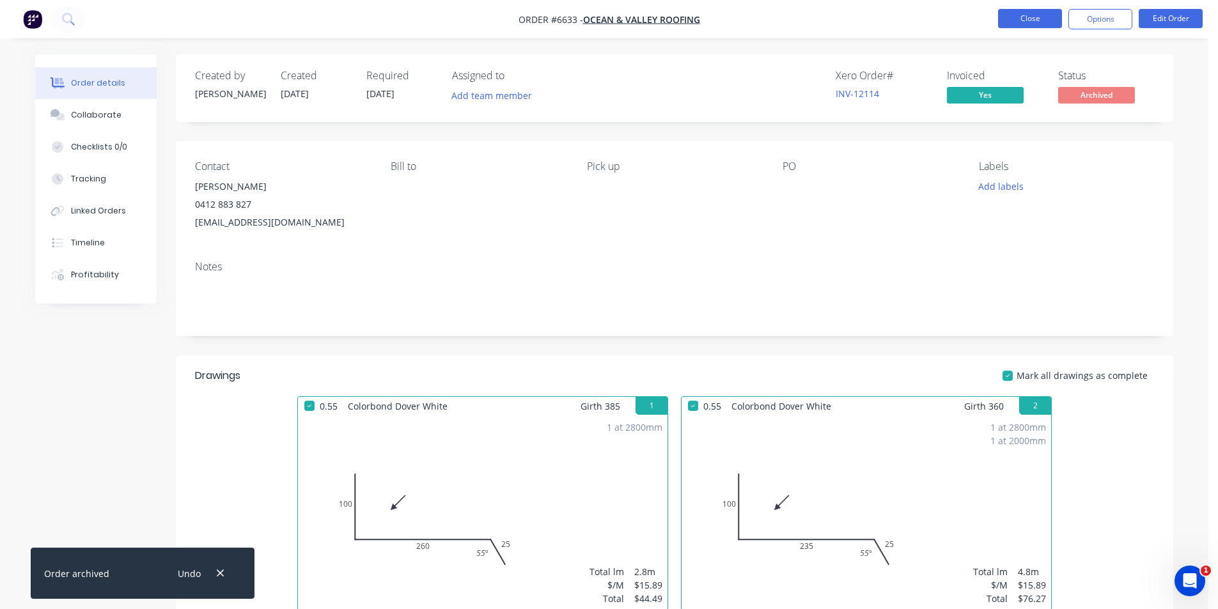
click at [1018, 17] on button "Close" at bounding box center [1030, 18] width 64 height 19
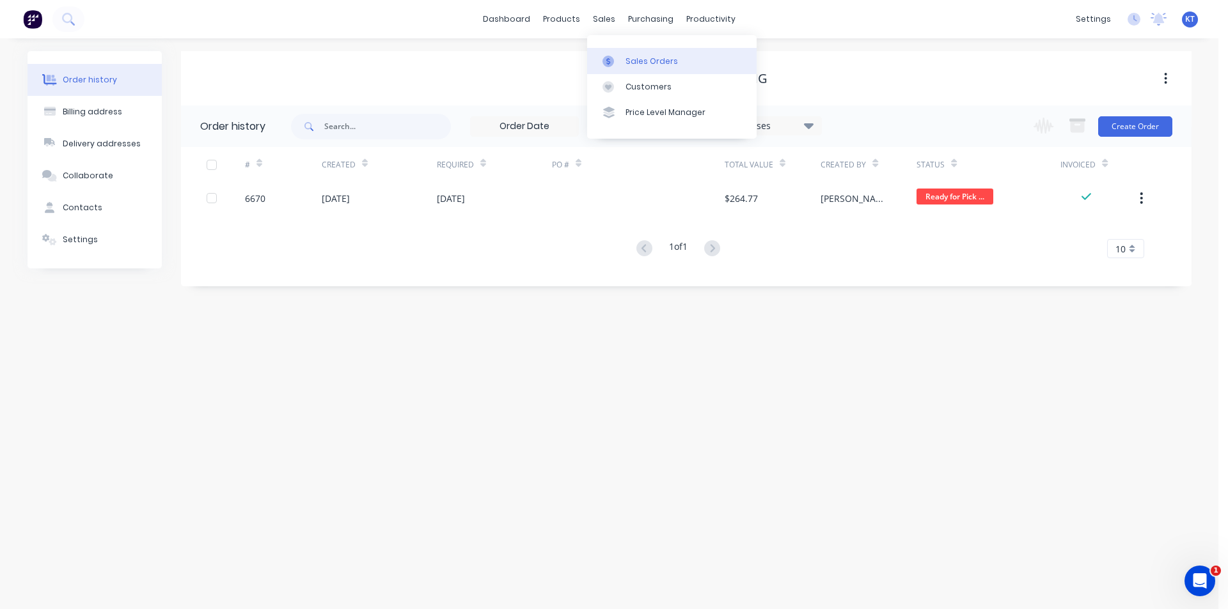
click at [628, 64] on div "Sales Orders" at bounding box center [651, 62] width 52 height 12
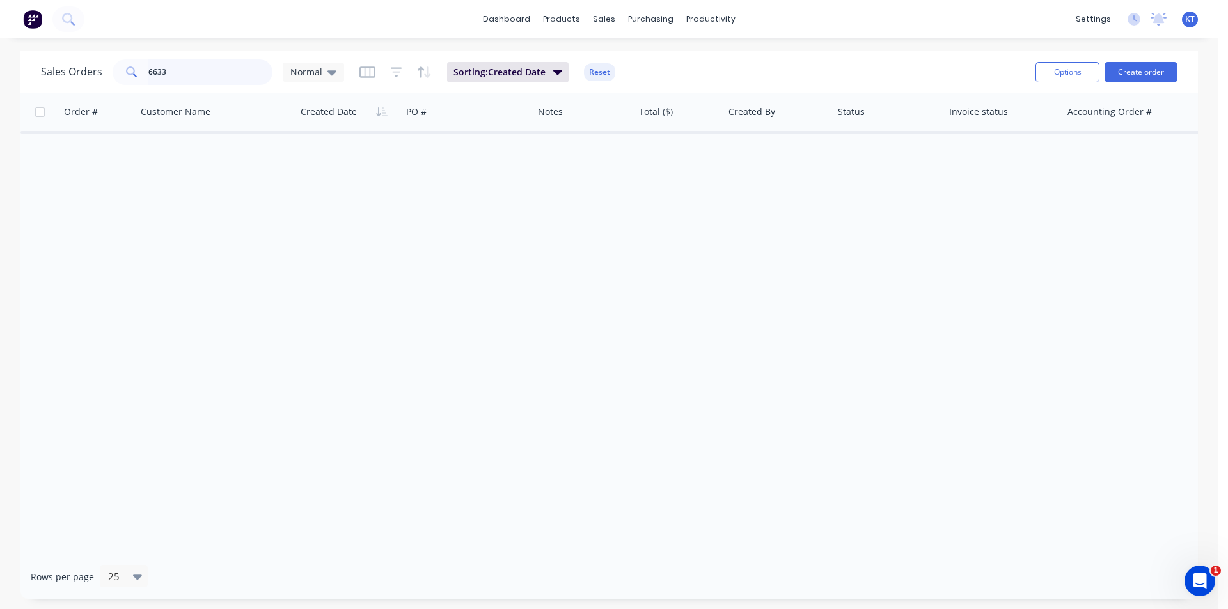
click at [187, 82] on input "6633" at bounding box center [210, 72] width 125 height 26
type input "6"
drag, startPoint x: 204, startPoint y: 74, endPoint x: 19, endPoint y: 100, distance: 187.3
click at [29, 100] on div "Sales Orders inspired' Normal Sorting: Created Date Reset Options Create order …" at bounding box center [608, 325] width 1177 height 548
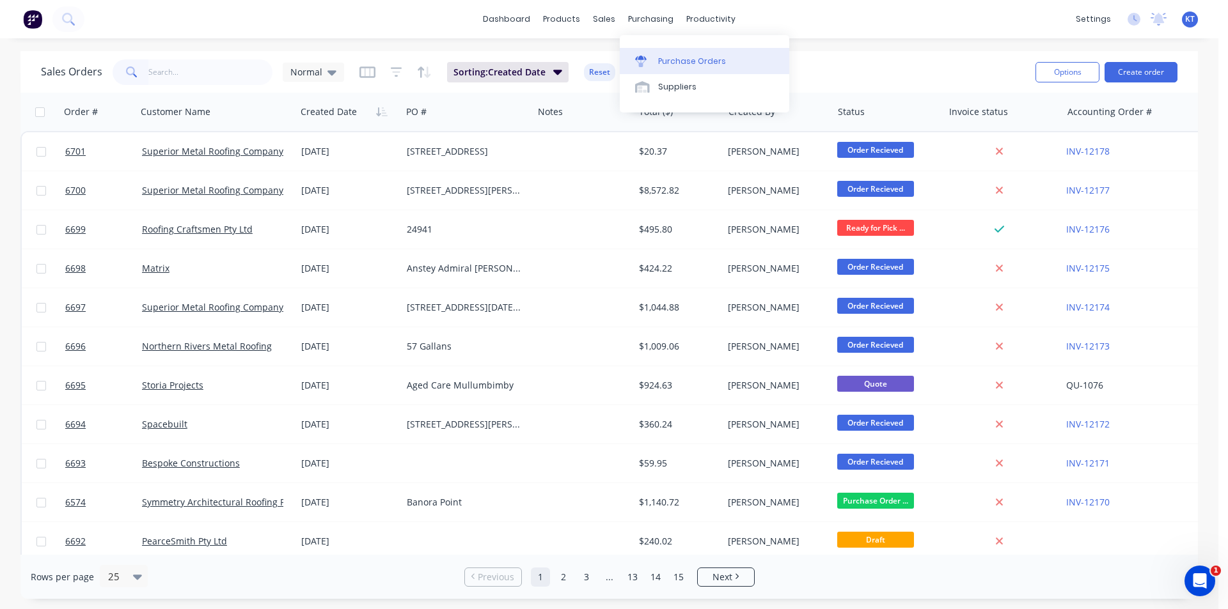
click at [670, 56] on div "Purchase Orders" at bounding box center [692, 62] width 68 height 12
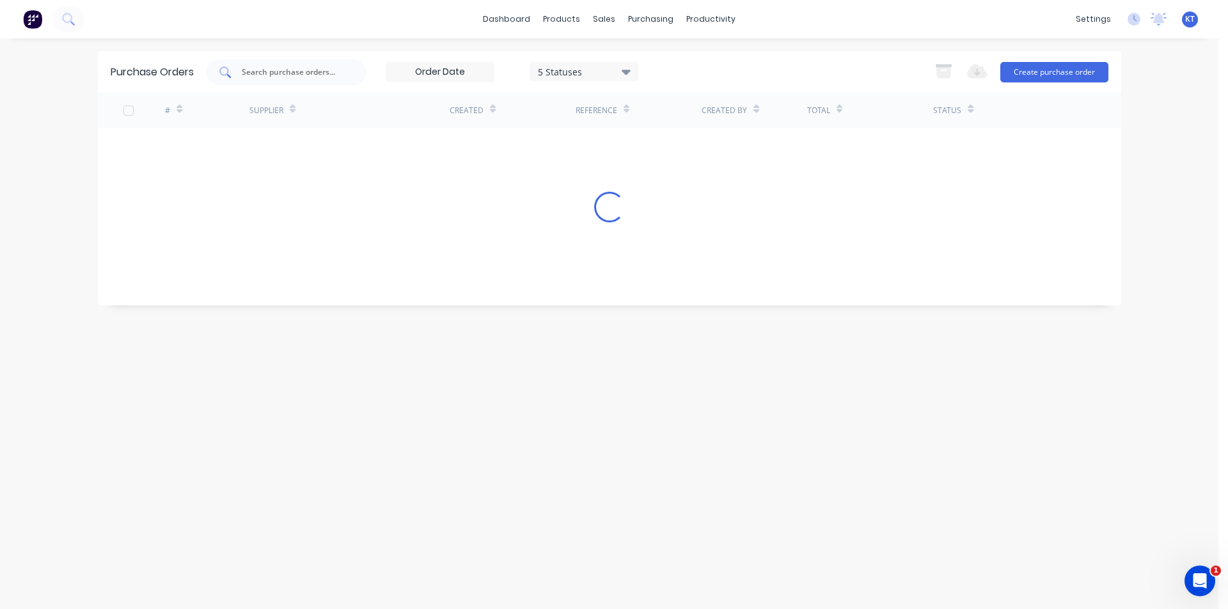
click at [286, 75] on input "text" at bounding box center [293, 72] width 106 height 13
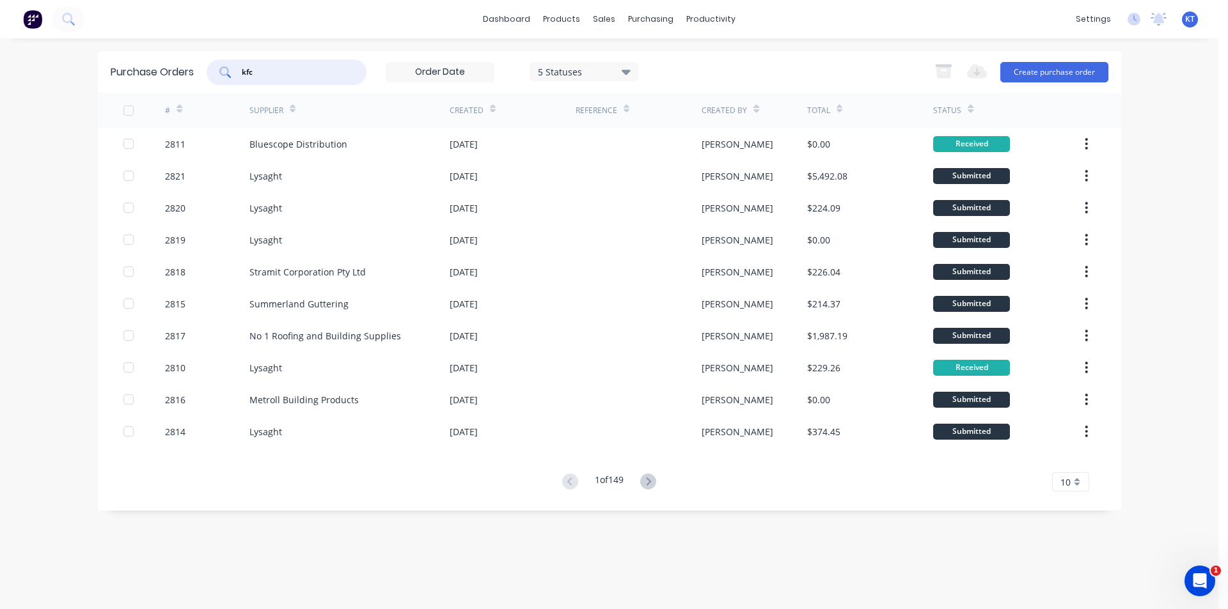
type input "kfc"
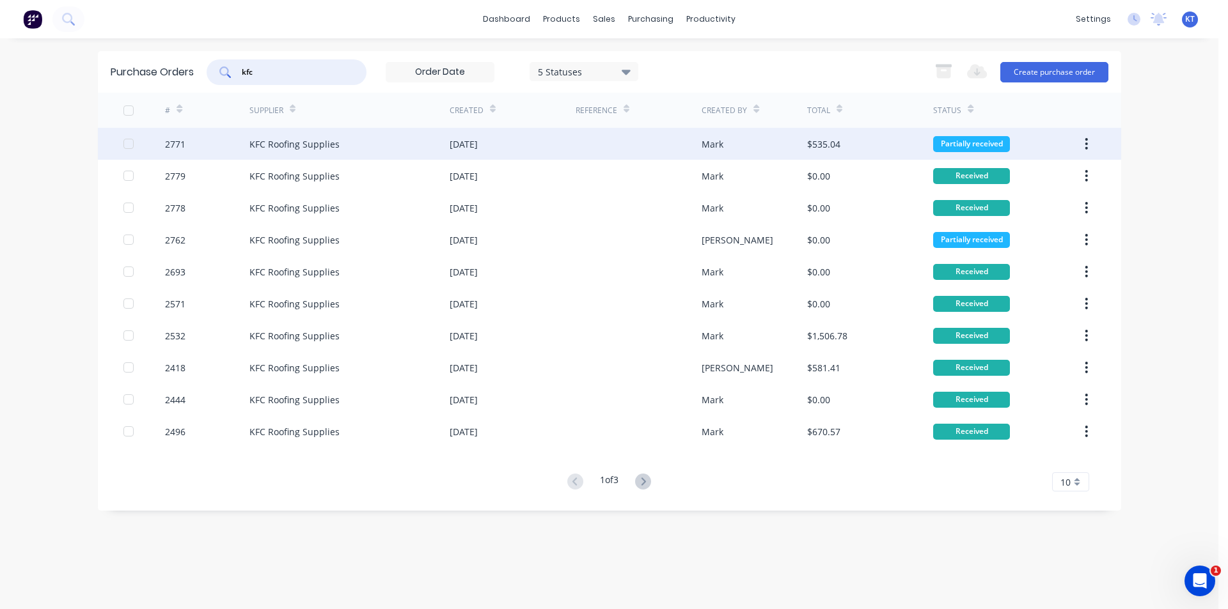
click at [324, 142] on div "KFC Roofing Supplies" at bounding box center [294, 143] width 90 height 13
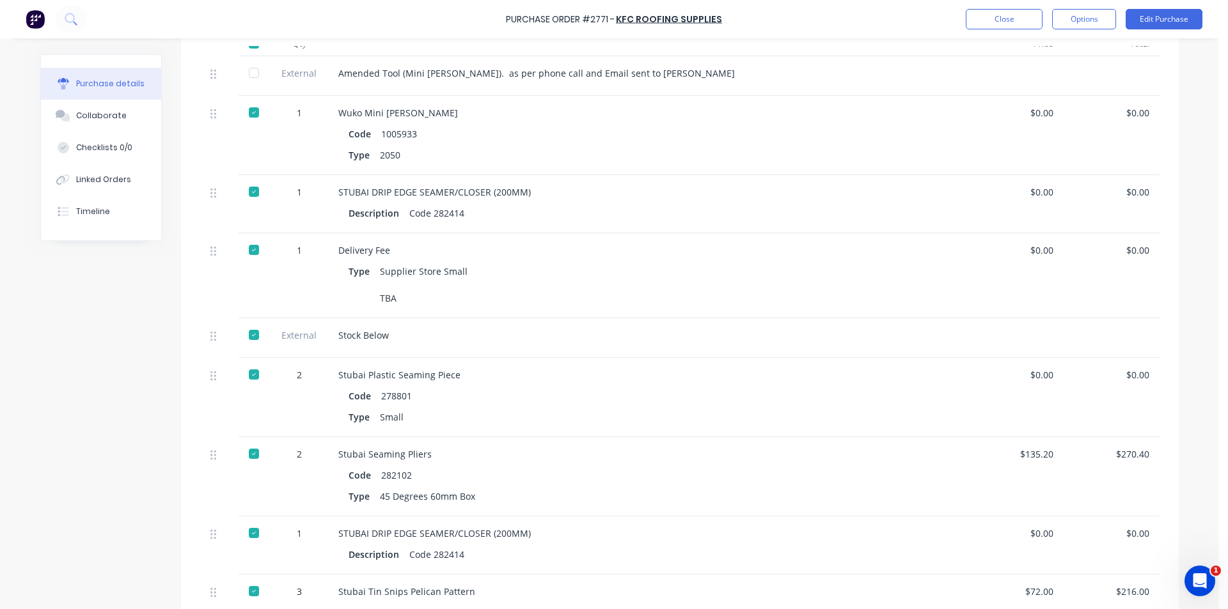
scroll to position [637, 0]
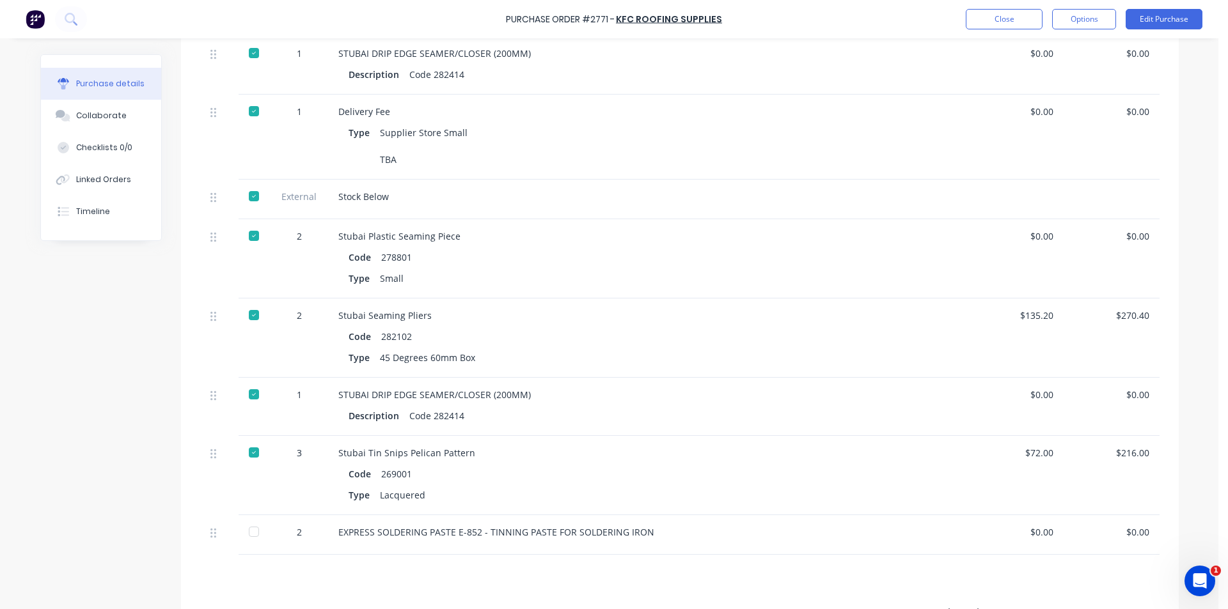
type textarea "x"
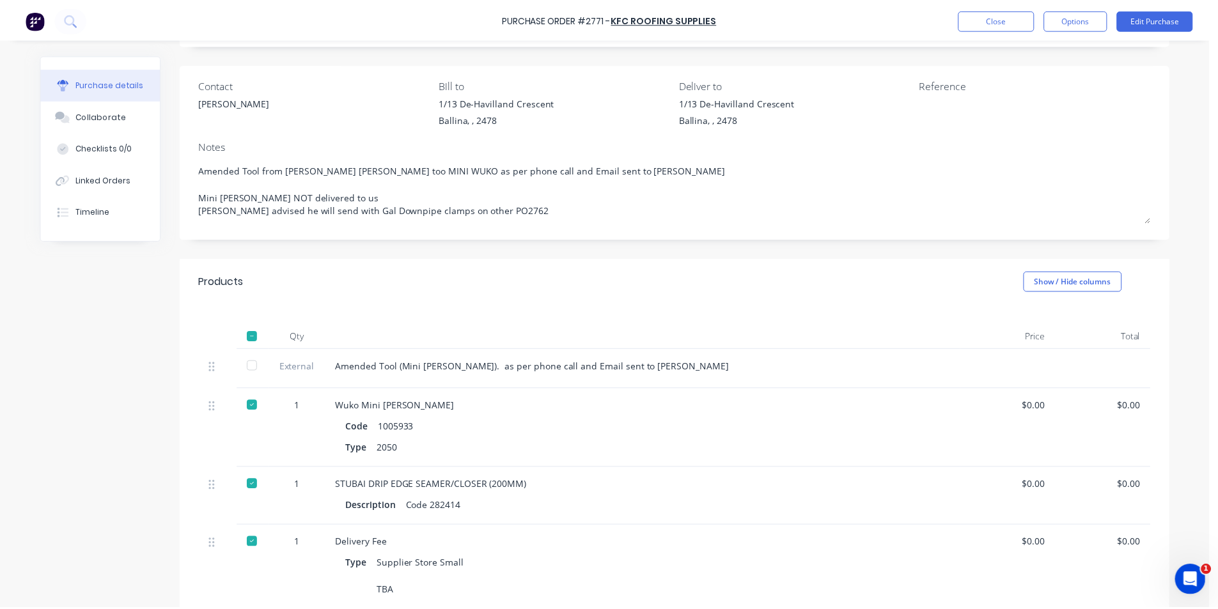
scroll to position [0, 0]
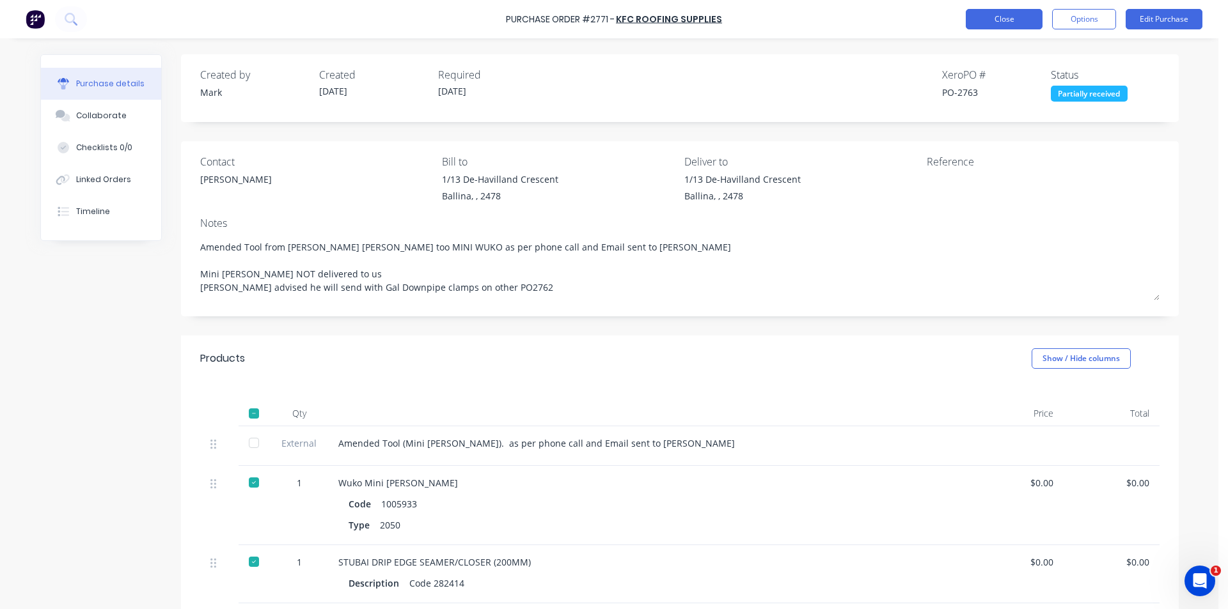
click at [995, 21] on button "Close" at bounding box center [1003, 19] width 77 height 20
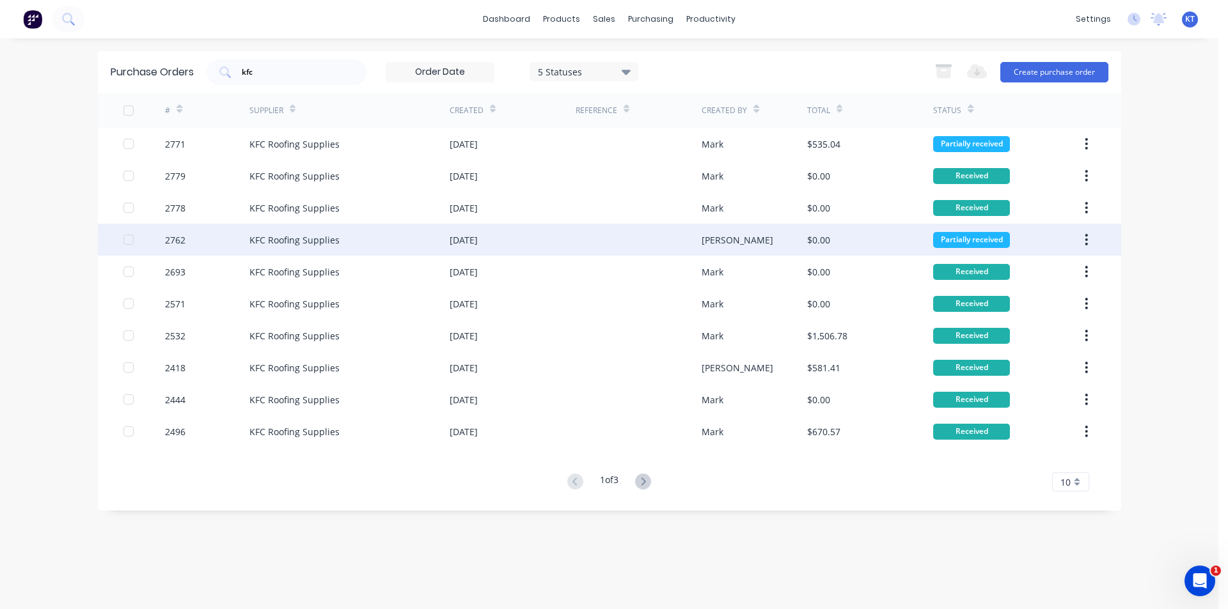
click at [826, 236] on div "$0.00" at bounding box center [818, 239] width 23 height 13
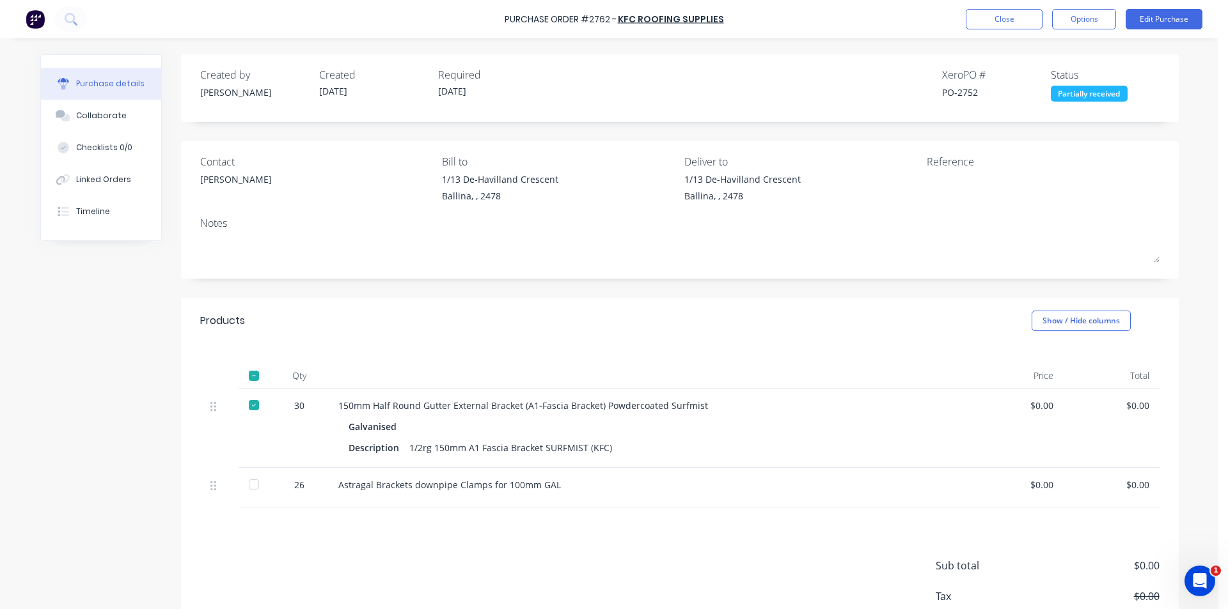
click at [246, 483] on div at bounding box center [254, 485] width 26 height 26
click at [1039, 12] on button "Close" at bounding box center [1003, 19] width 77 height 20
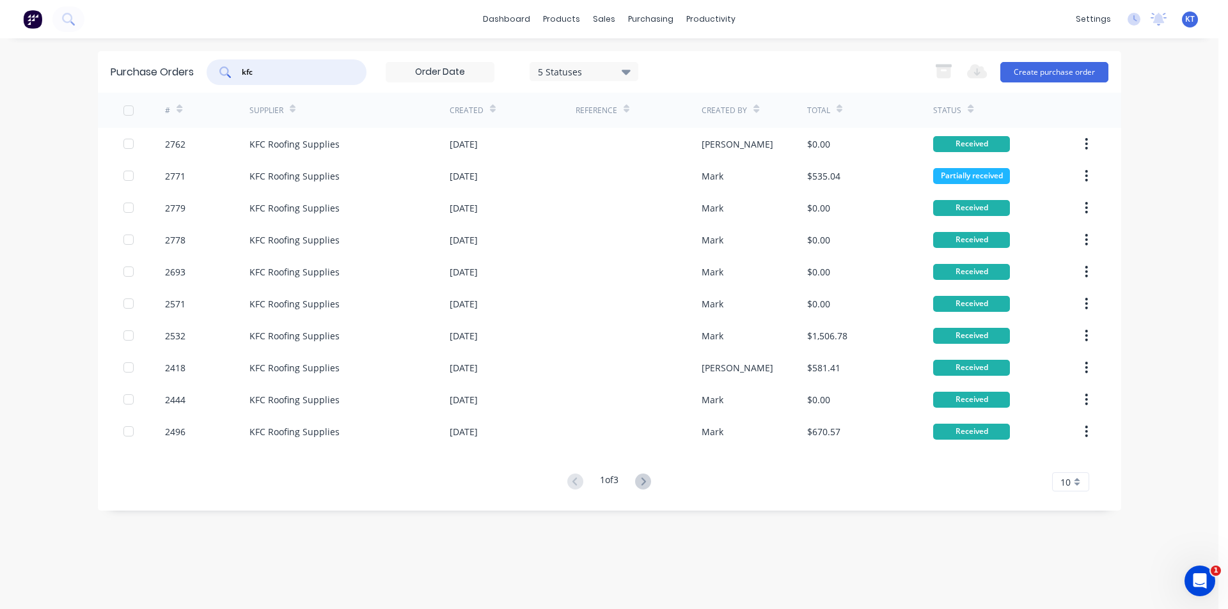
click at [315, 68] on input "kfc" at bounding box center [293, 72] width 106 height 13
type input "delta"
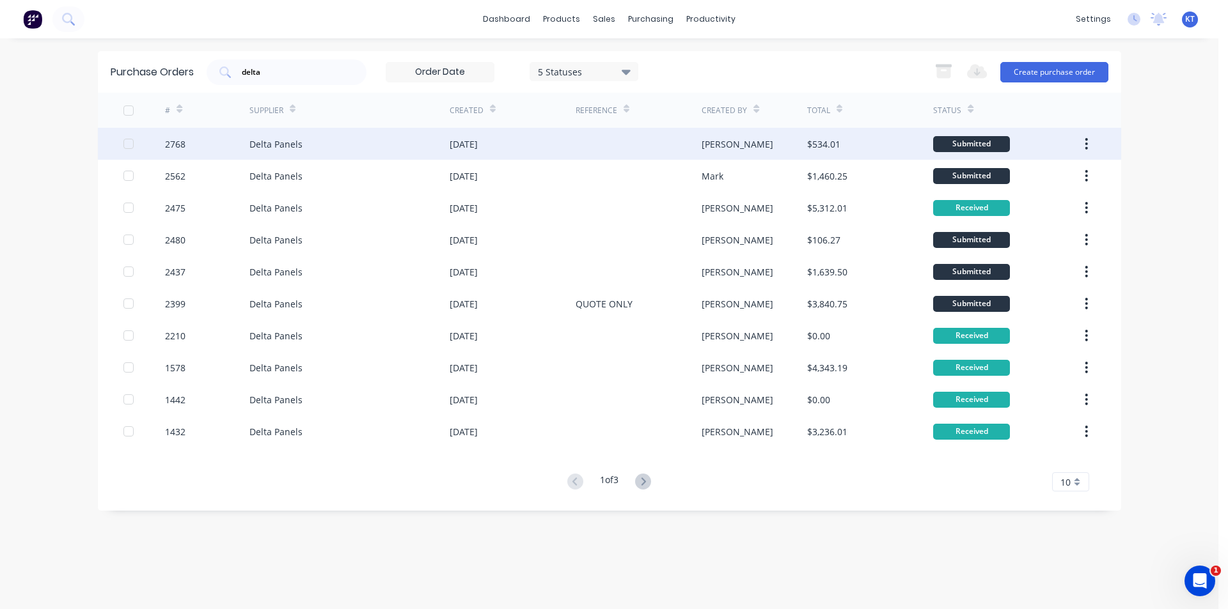
click at [343, 144] on div "Delta Panels" at bounding box center [349, 144] width 200 height 32
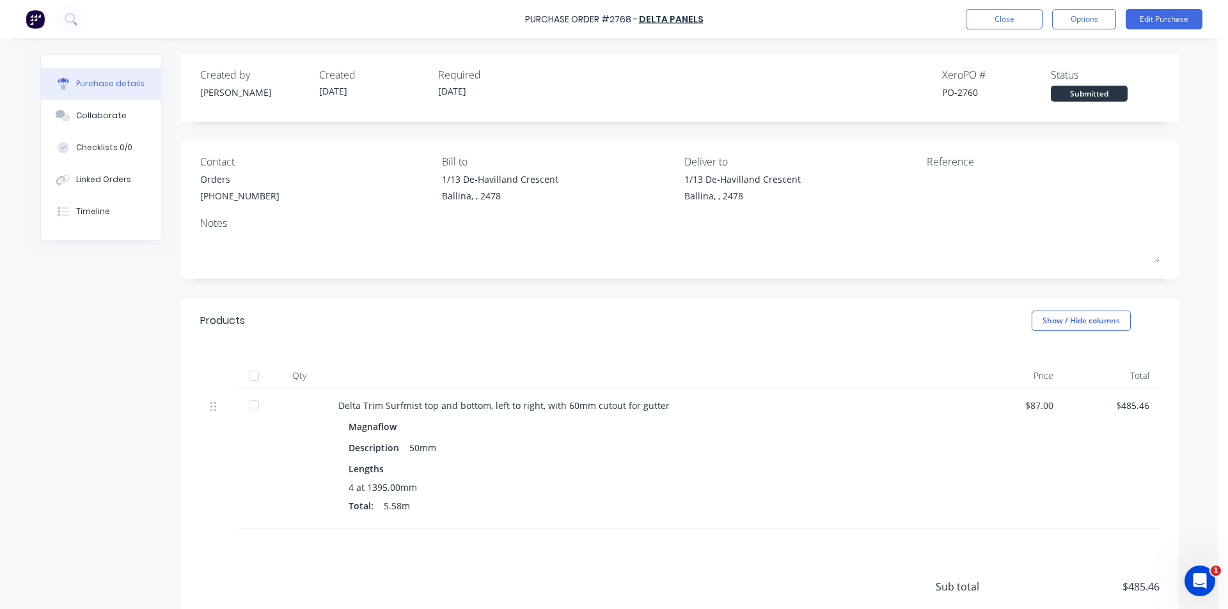
click at [244, 376] on div at bounding box center [254, 376] width 26 height 26
click at [65, 178] on icon at bounding box center [65, 179] width 9 height 9
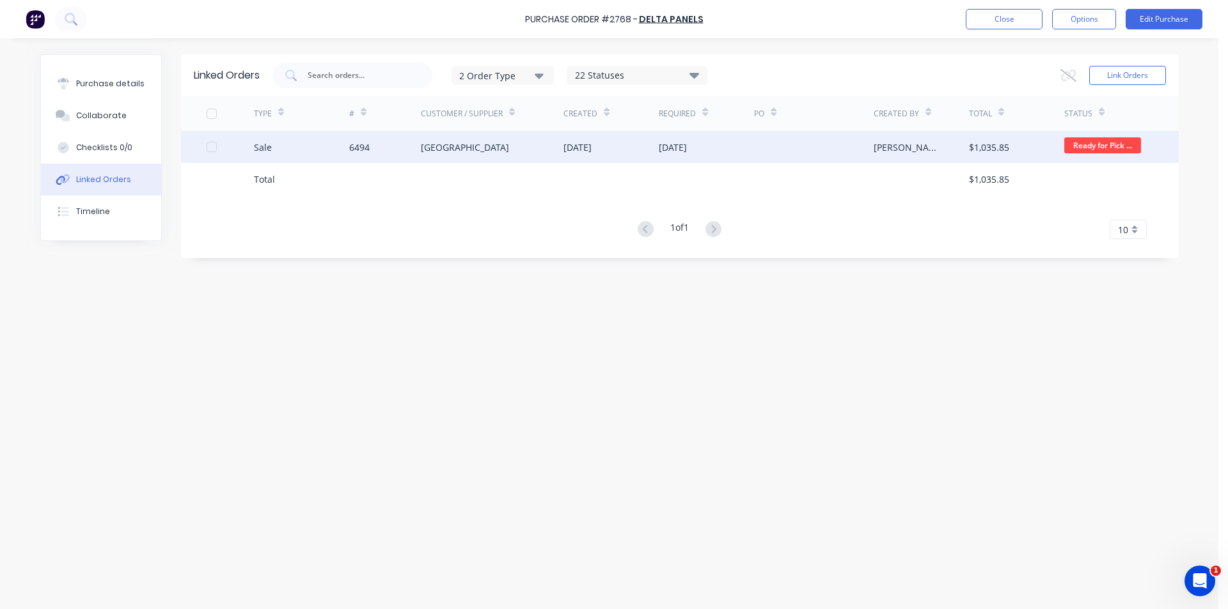
click at [426, 137] on div "Beechwood Building" at bounding box center [492, 147] width 143 height 32
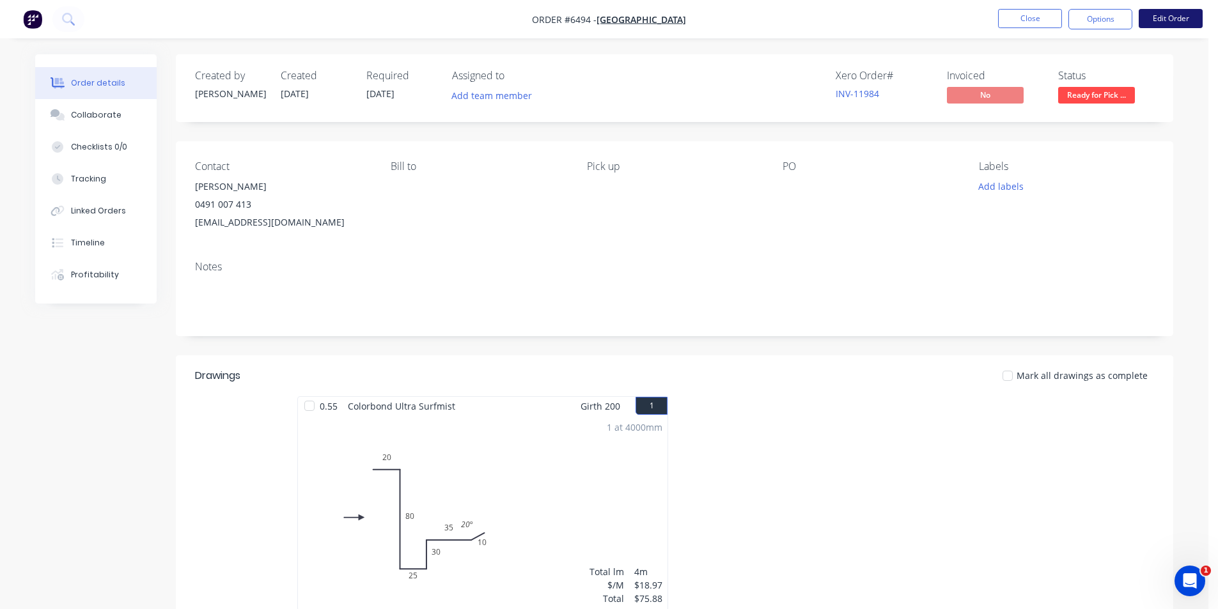
click at [1154, 19] on button "Edit Order" at bounding box center [1171, 18] width 64 height 19
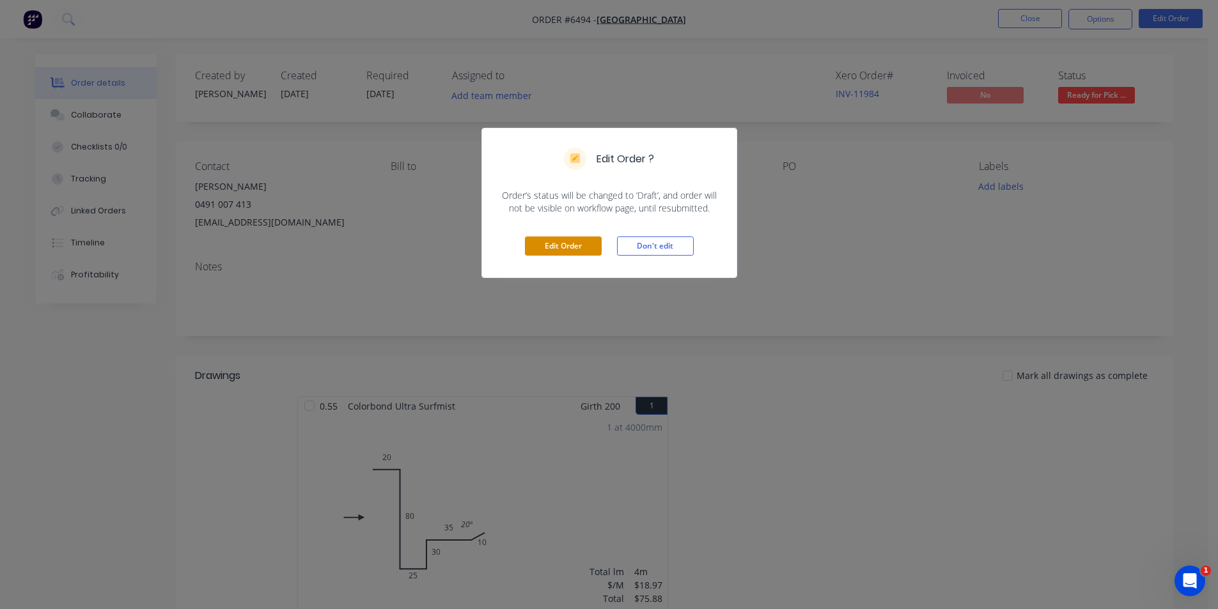
click at [589, 252] on button "Edit Order" at bounding box center [563, 246] width 77 height 19
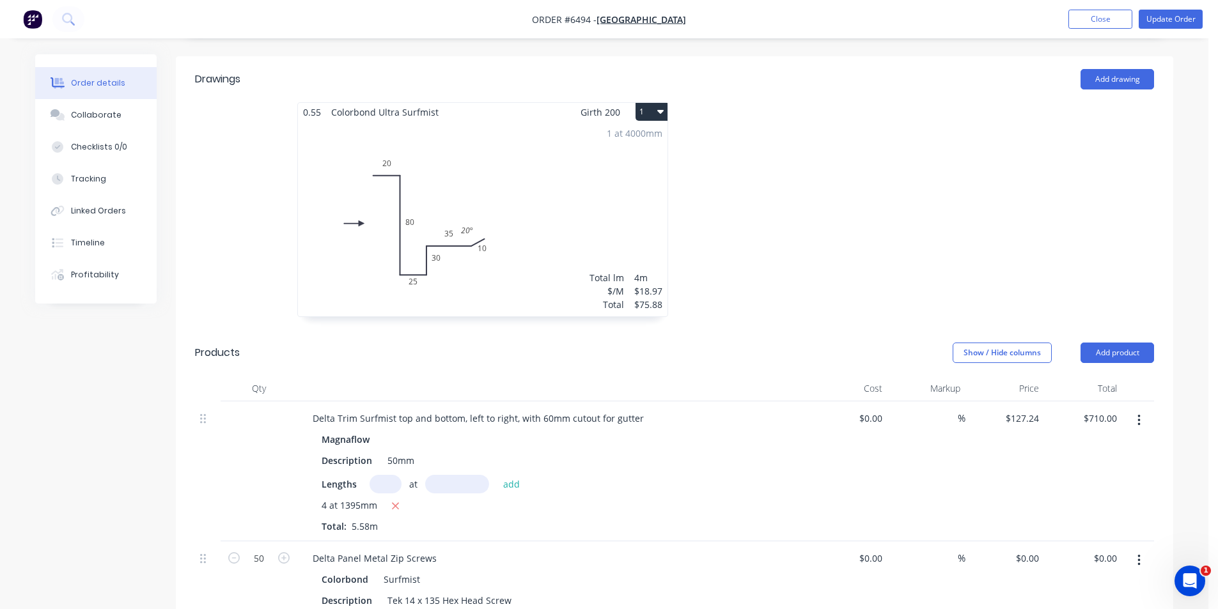
scroll to position [575, 0]
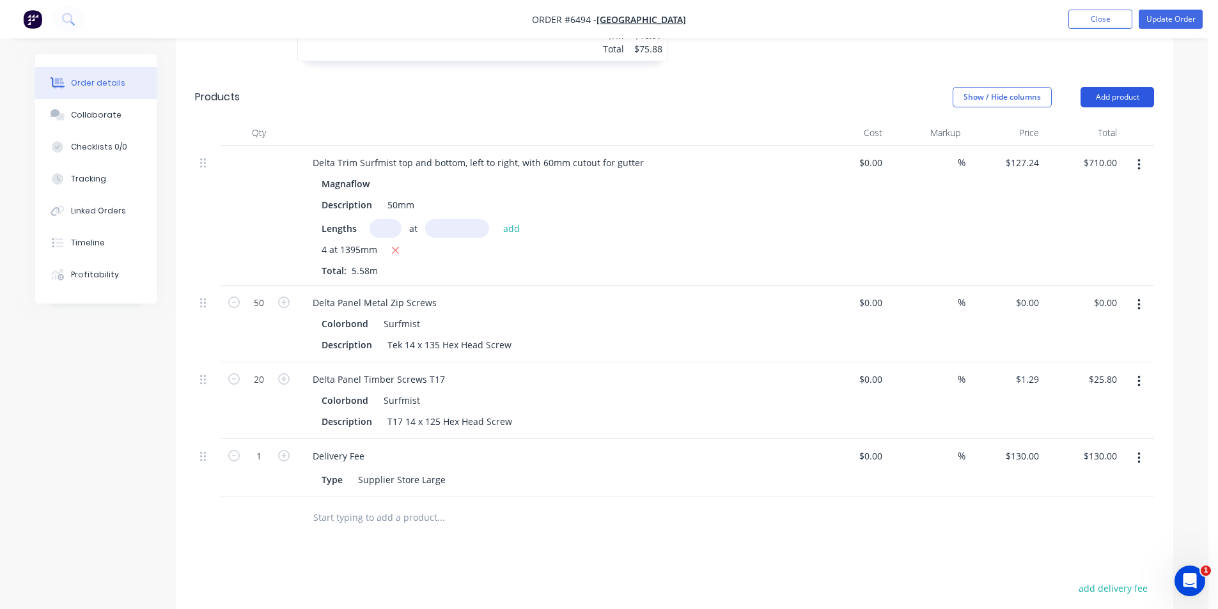
click at [1116, 87] on button "Add product" at bounding box center [1118, 97] width 74 height 20
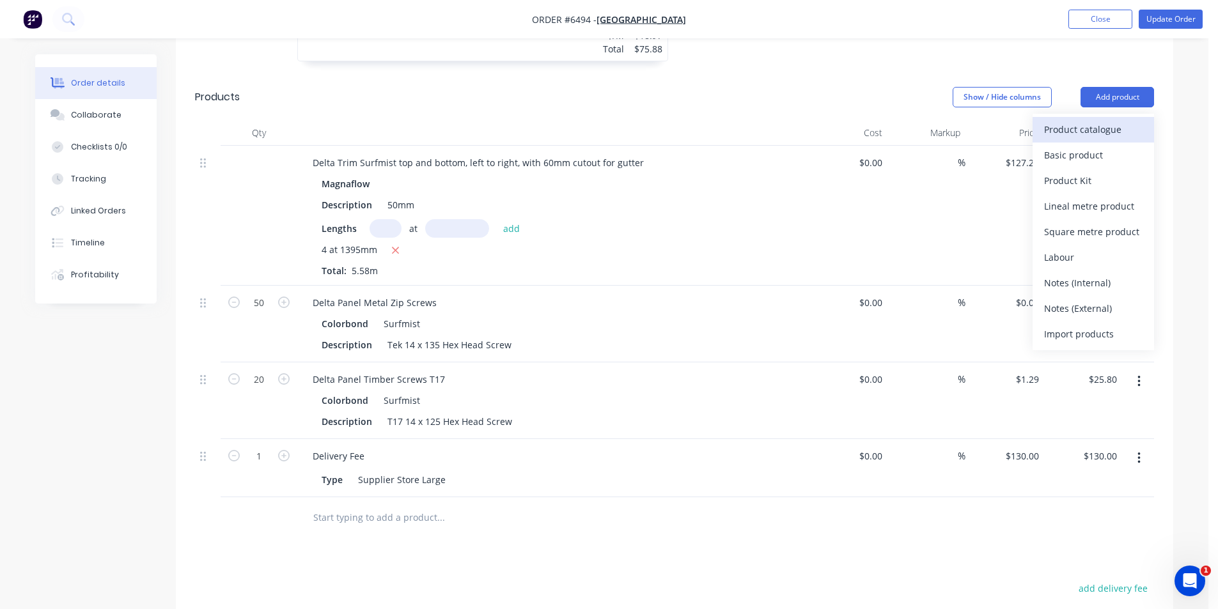
click at [1118, 120] on div "Product catalogue" at bounding box center [1093, 129] width 98 height 19
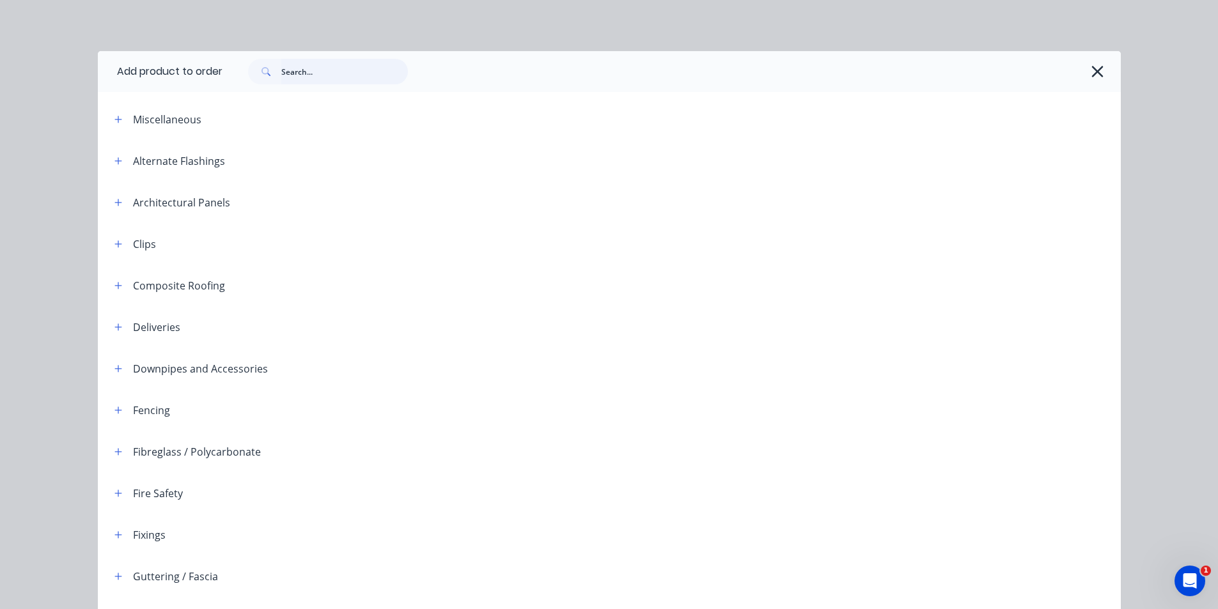
click at [366, 66] on input "text" at bounding box center [344, 72] width 127 height 26
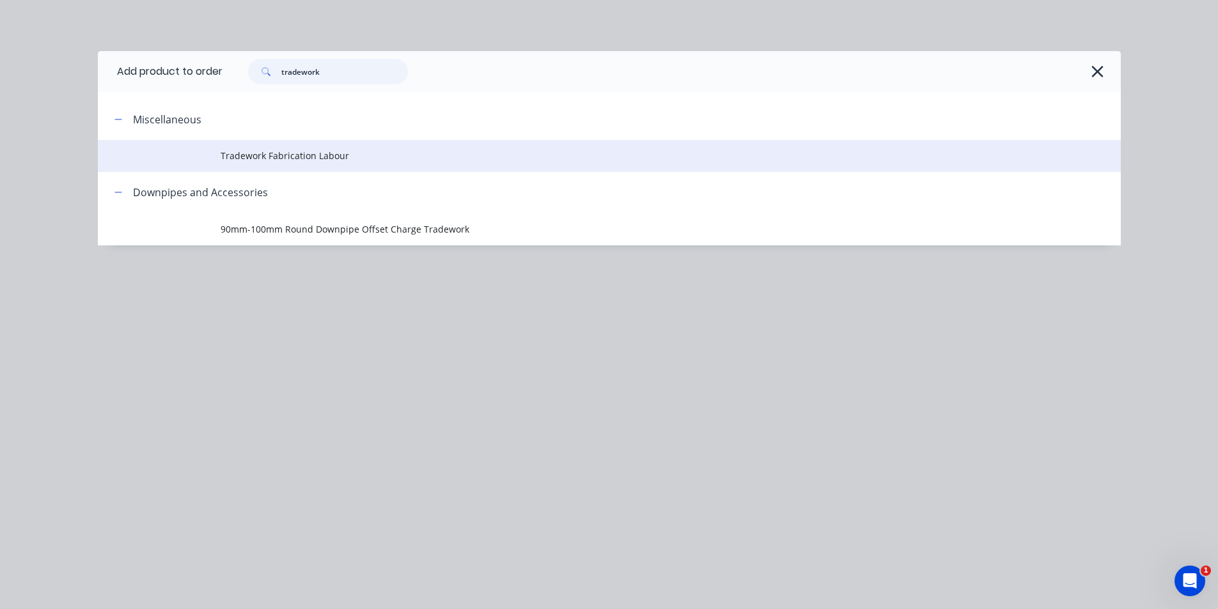
type input "tradework"
click at [346, 157] on span "Tradework Fabrication Labour" at bounding box center [581, 155] width 720 height 13
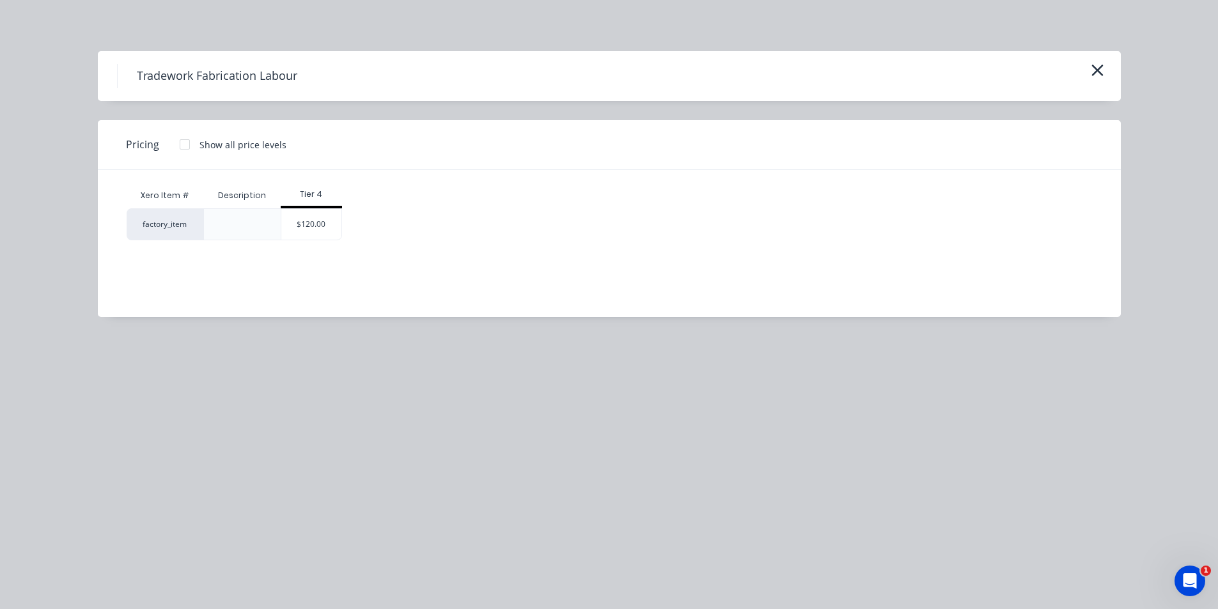
click at [350, 227] on div "factory_item $120.00" at bounding box center [600, 224] width 946 height 32
click at [301, 222] on div "$120.00" at bounding box center [311, 224] width 60 height 31
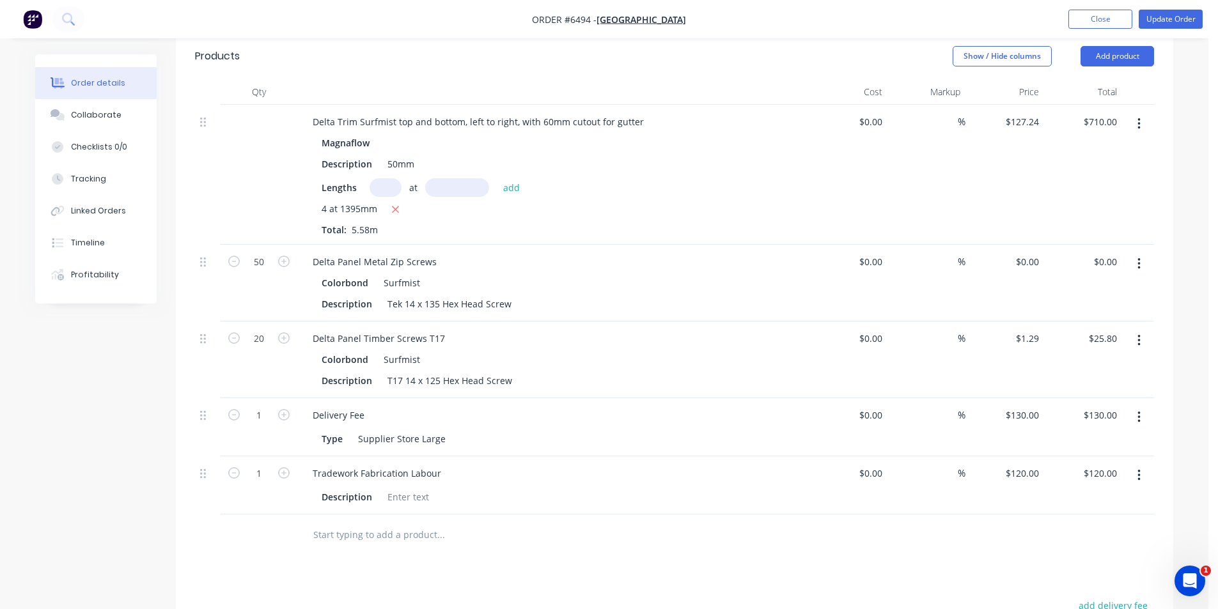
scroll to position [639, 0]
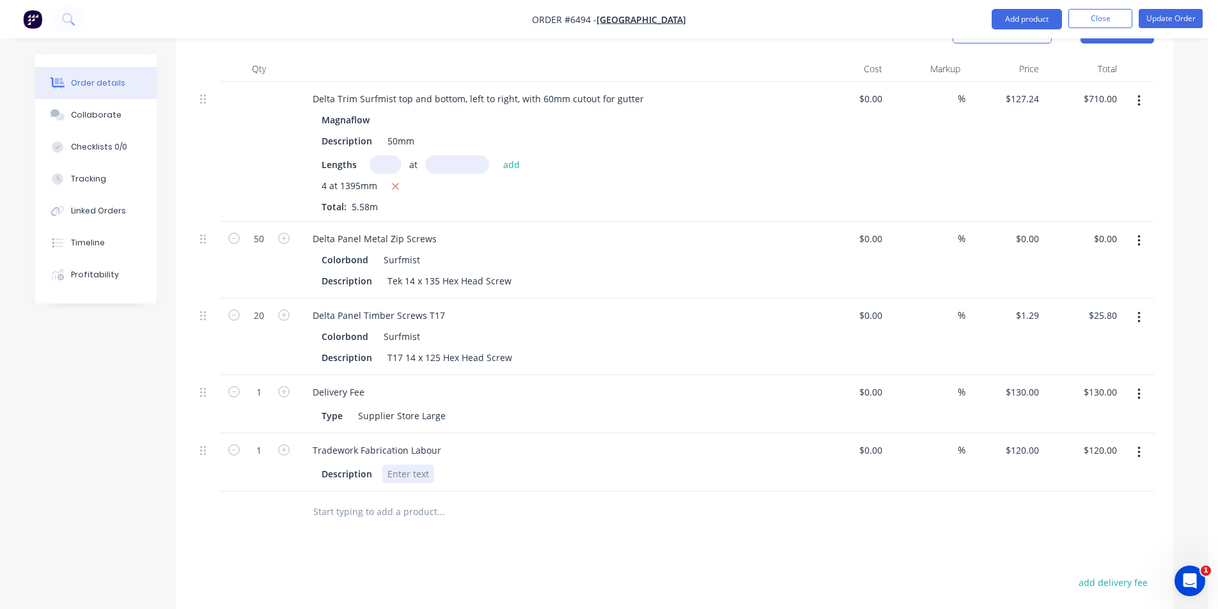
click at [405, 462] on div "Description" at bounding box center [552, 472] width 501 height 21
click at [1155, 20] on button "Update Order" at bounding box center [1171, 18] width 64 height 19
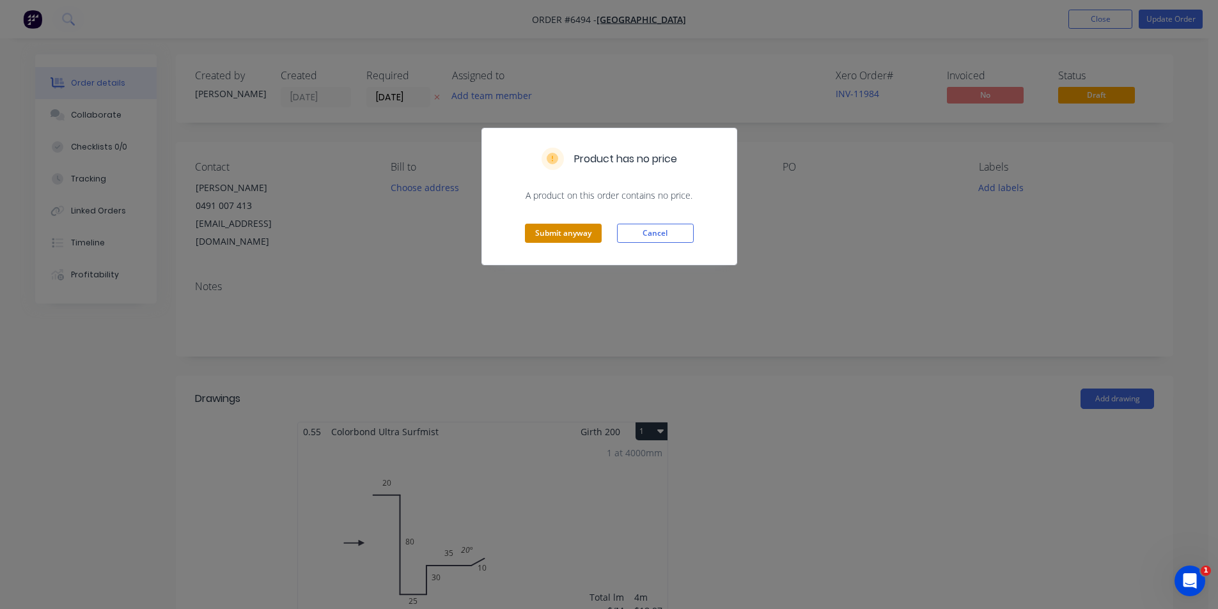
click at [525, 237] on button "Submit anyway" at bounding box center [563, 233] width 77 height 19
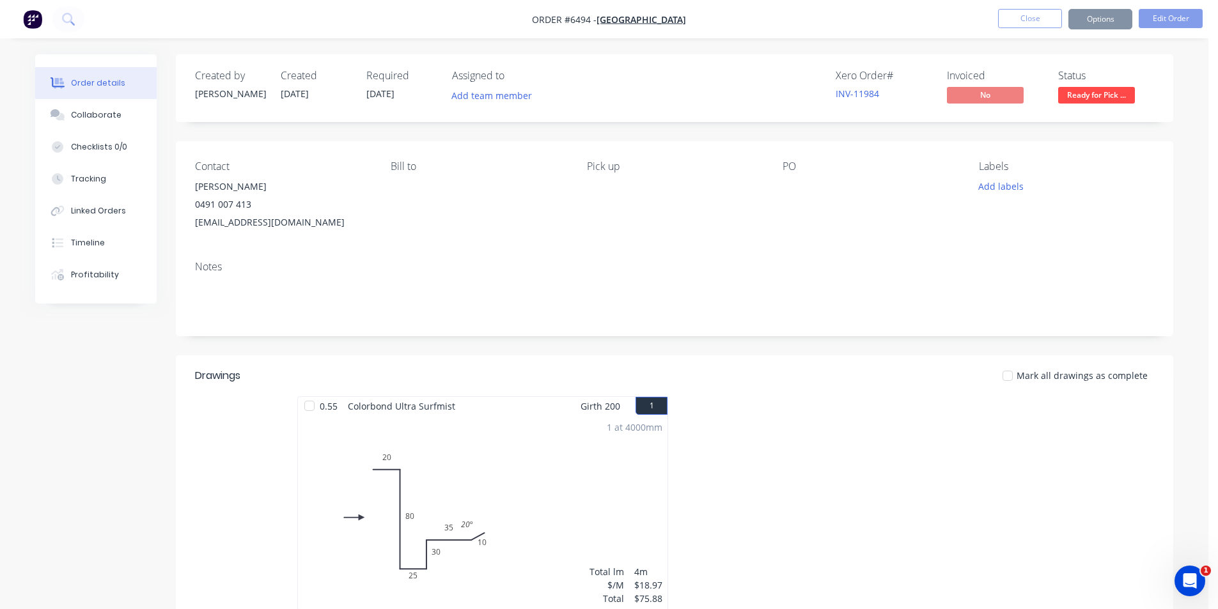
click at [1122, 14] on button "Options" at bounding box center [1100, 19] width 64 height 20
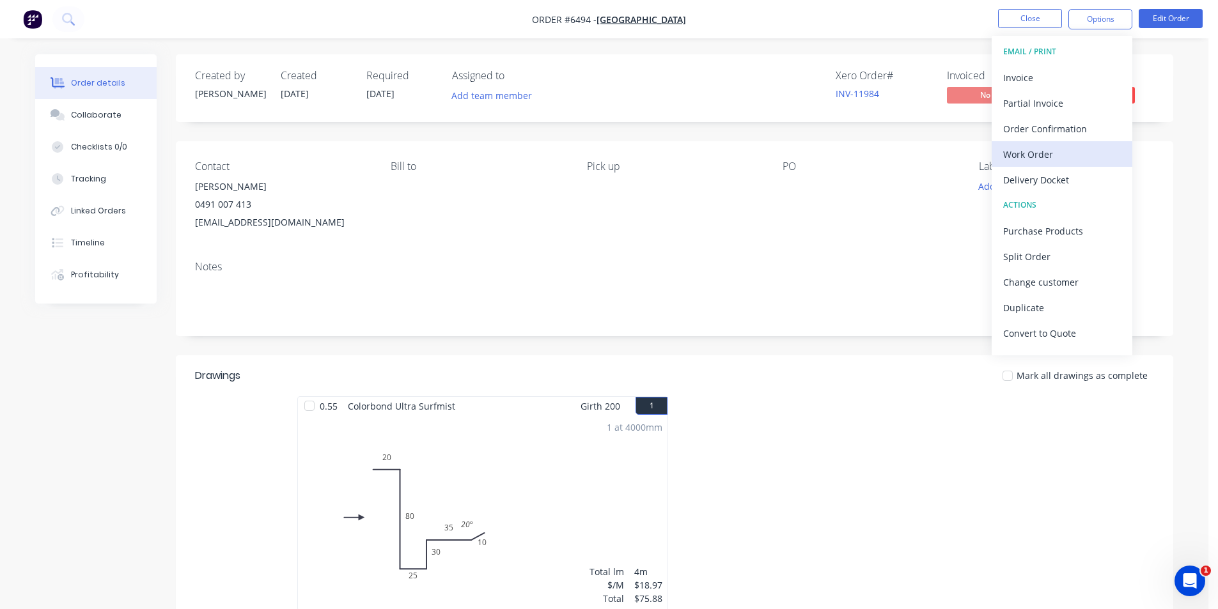
click at [1034, 158] on div "Work Order" at bounding box center [1062, 154] width 118 height 19
click at [1034, 158] on div "Custom" at bounding box center [1062, 154] width 118 height 19
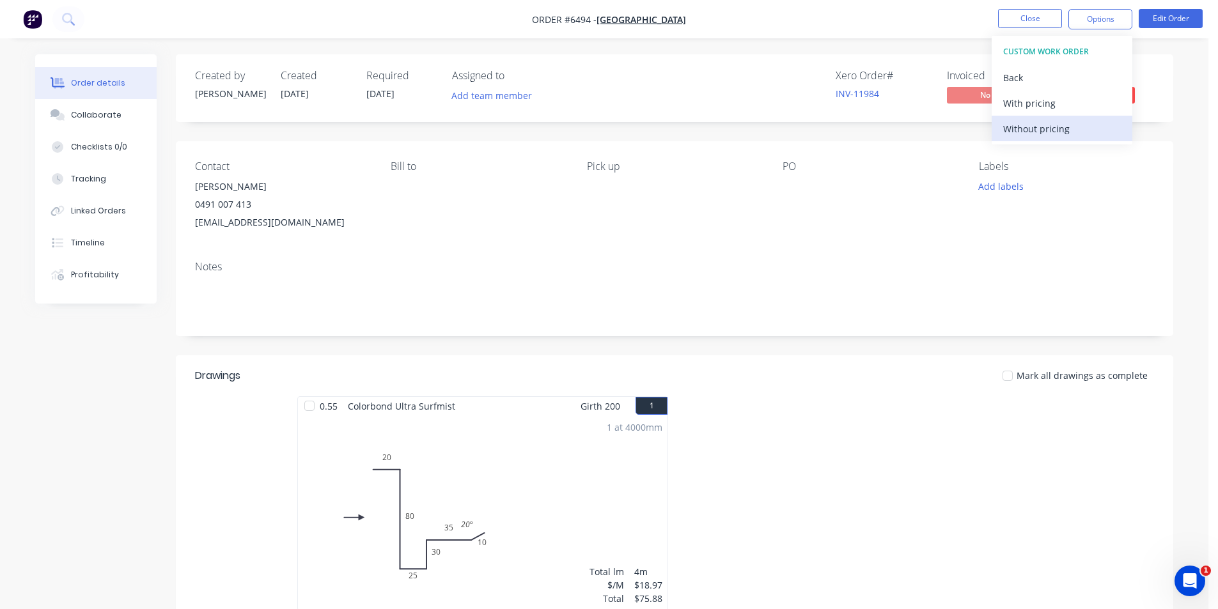
click at [1037, 134] on div "Without pricing" at bounding box center [1062, 129] width 118 height 19
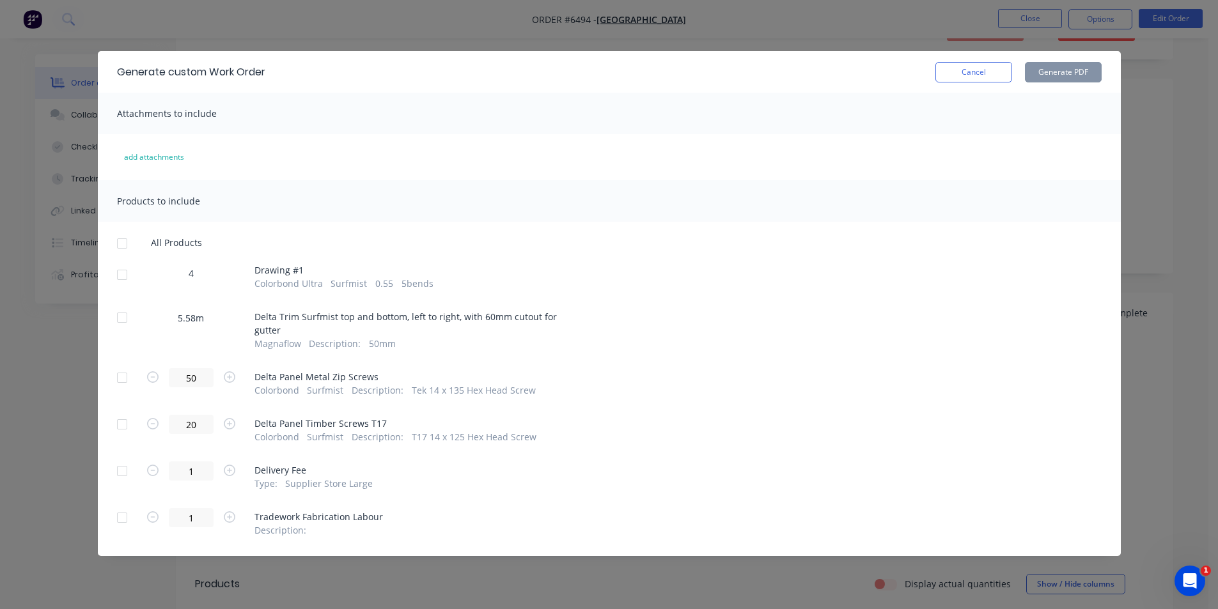
scroll to position [128, 0]
click at [127, 518] on div at bounding box center [122, 518] width 26 height 26
click at [1082, 72] on button "Generate PDF" at bounding box center [1063, 72] width 77 height 20
click at [964, 70] on button "Cancel" at bounding box center [973, 72] width 77 height 20
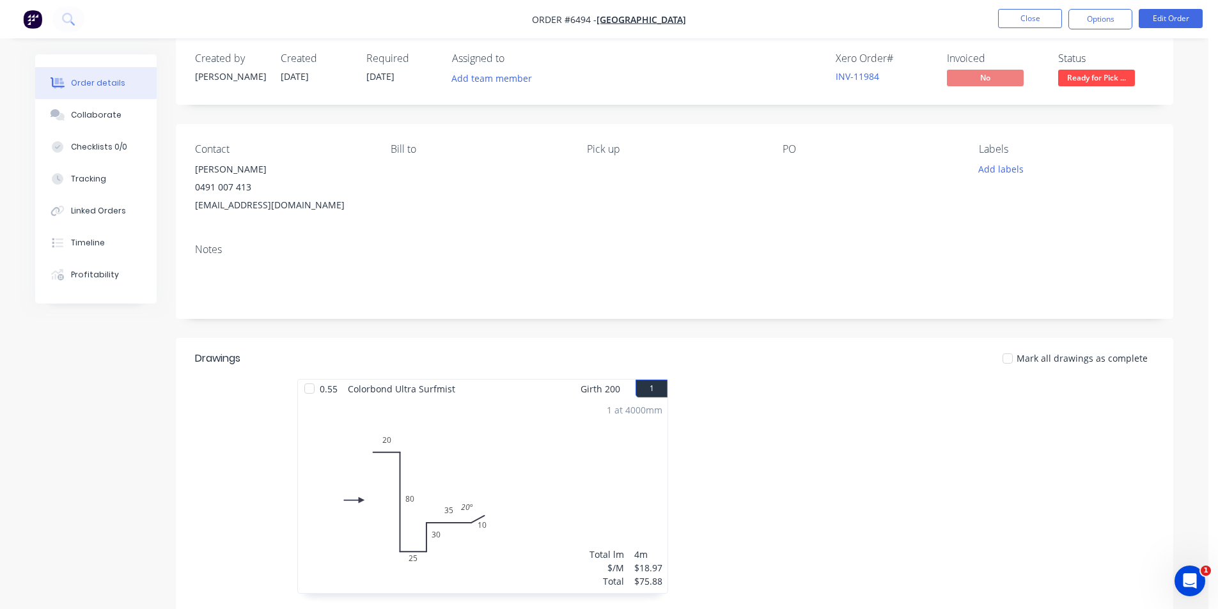
scroll to position [0, 0]
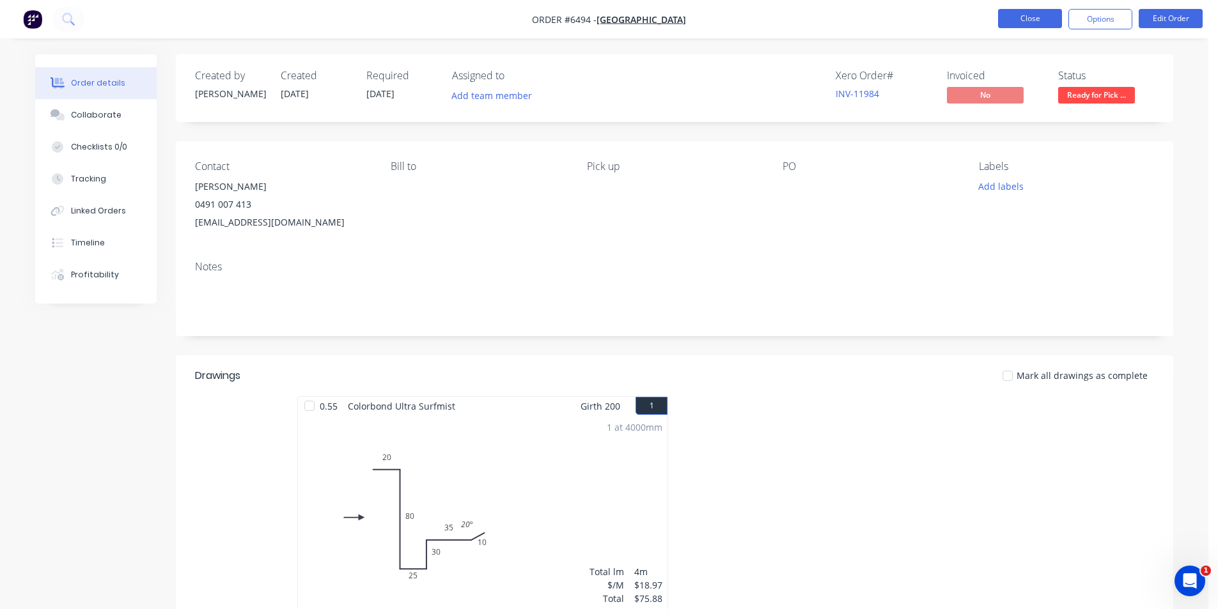
click at [1021, 18] on button "Close" at bounding box center [1030, 18] width 64 height 19
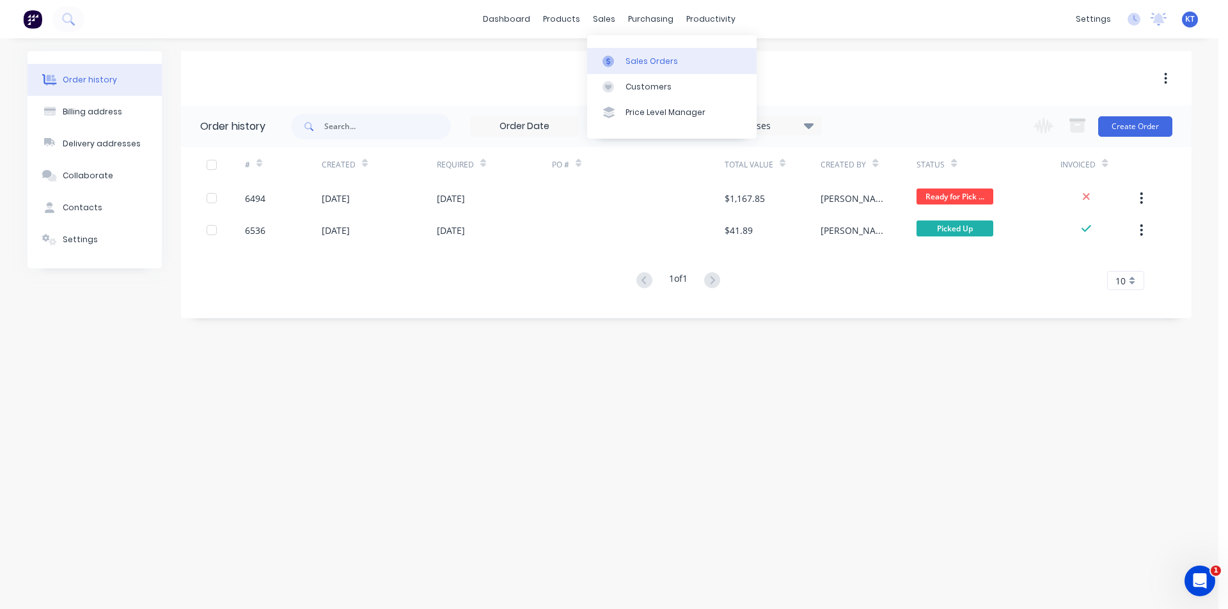
click at [620, 58] on div at bounding box center [611, 62] width 19 height 12
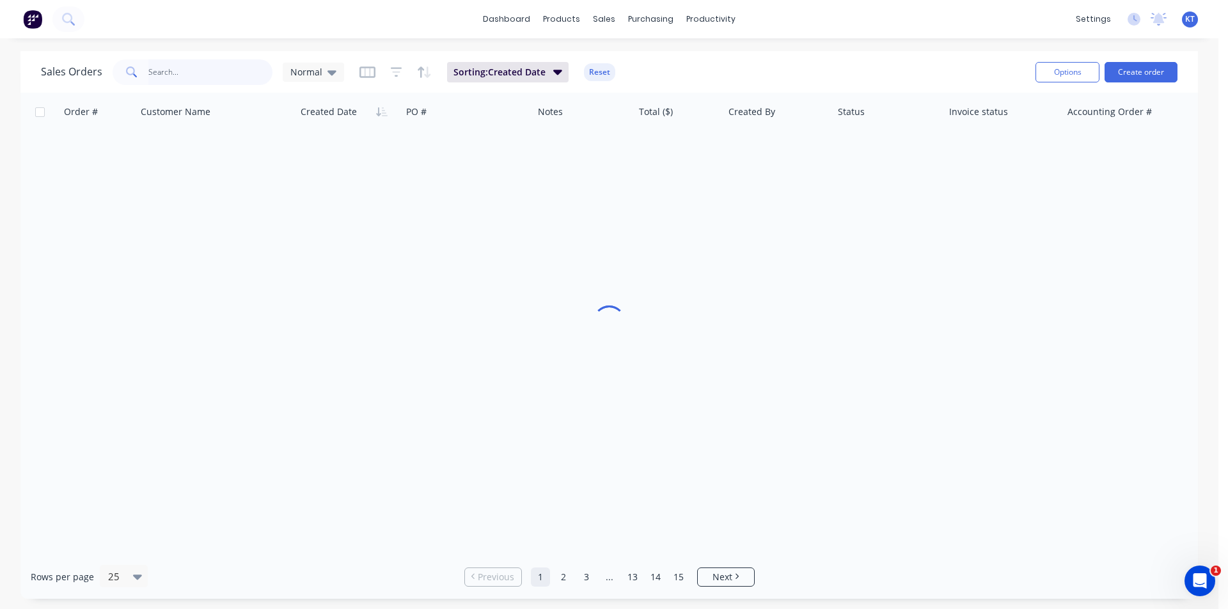
click at [157, 75] on input "text" at bounding box center [210, 72] width 125 height 26
type input "atlanta"
click at [233, 73] on input "atlanta" at bounding box center [210, 72] width 125 height 26
type input "ocean"
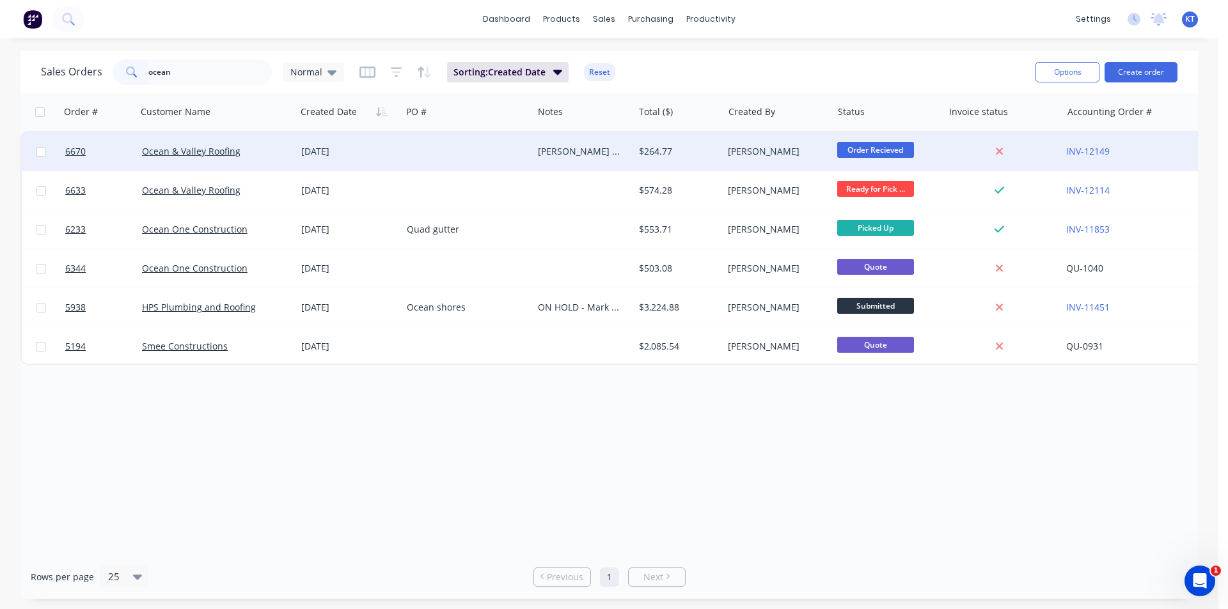
click at [710, 166] on div "$264.77" at bounding box center [679, 151] width 90 height 38
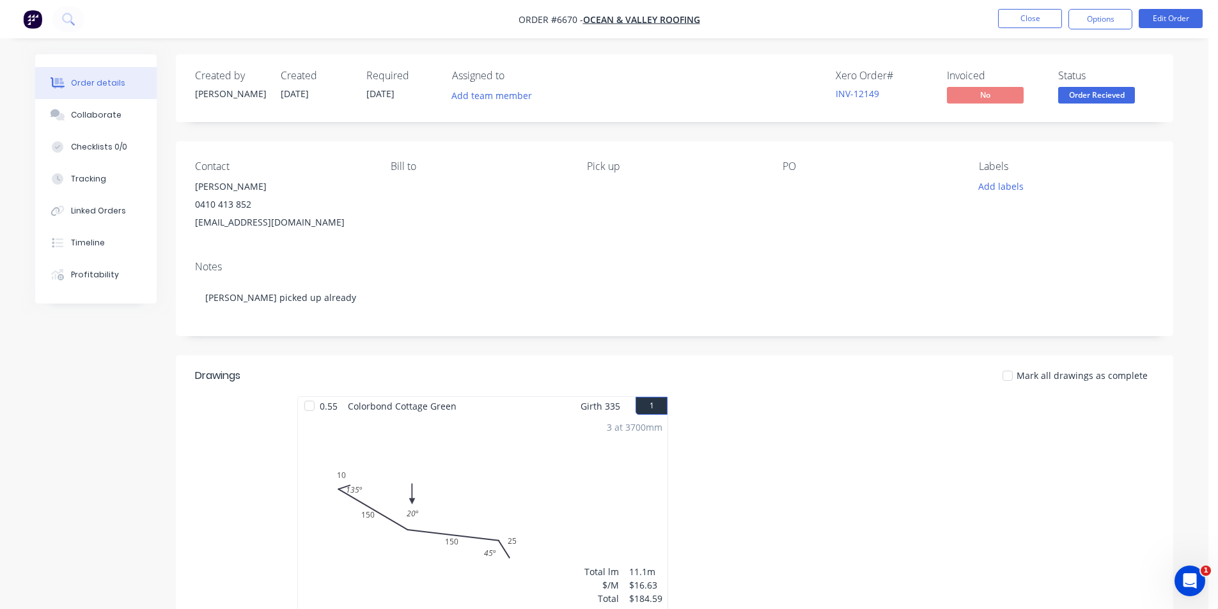
click at [1105, 97] on span "Order Recieved" at bounding box center [1096, 95] width 77 height 16
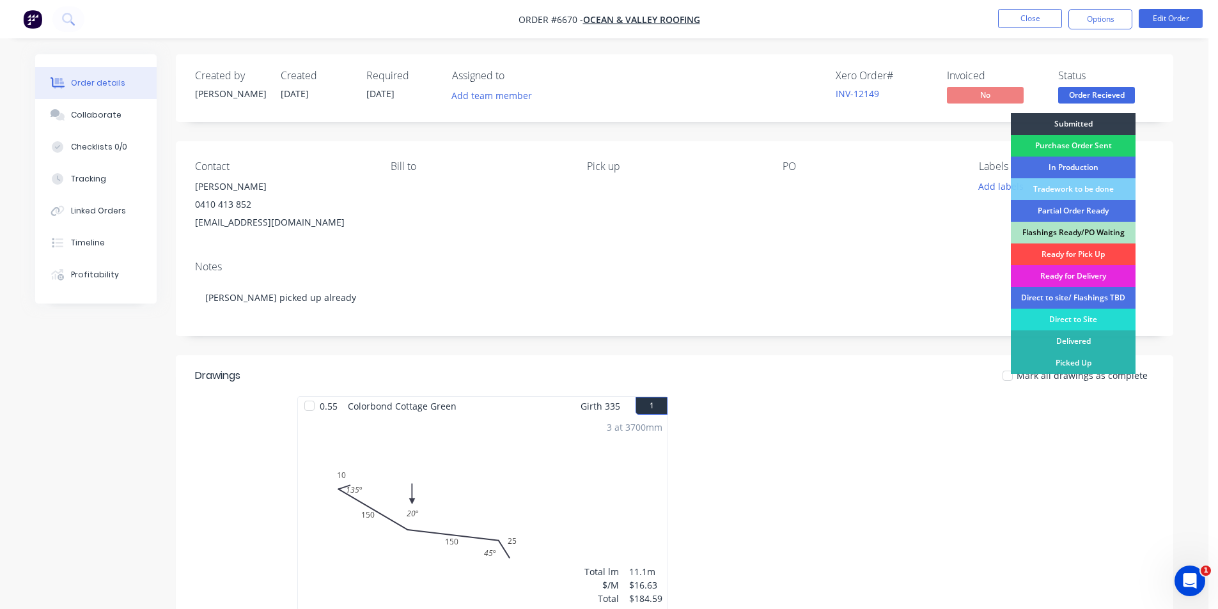
click at [1102, 251] on div "Ready for Pick Up" at bounding box center [1073, 255] width 125 height 22
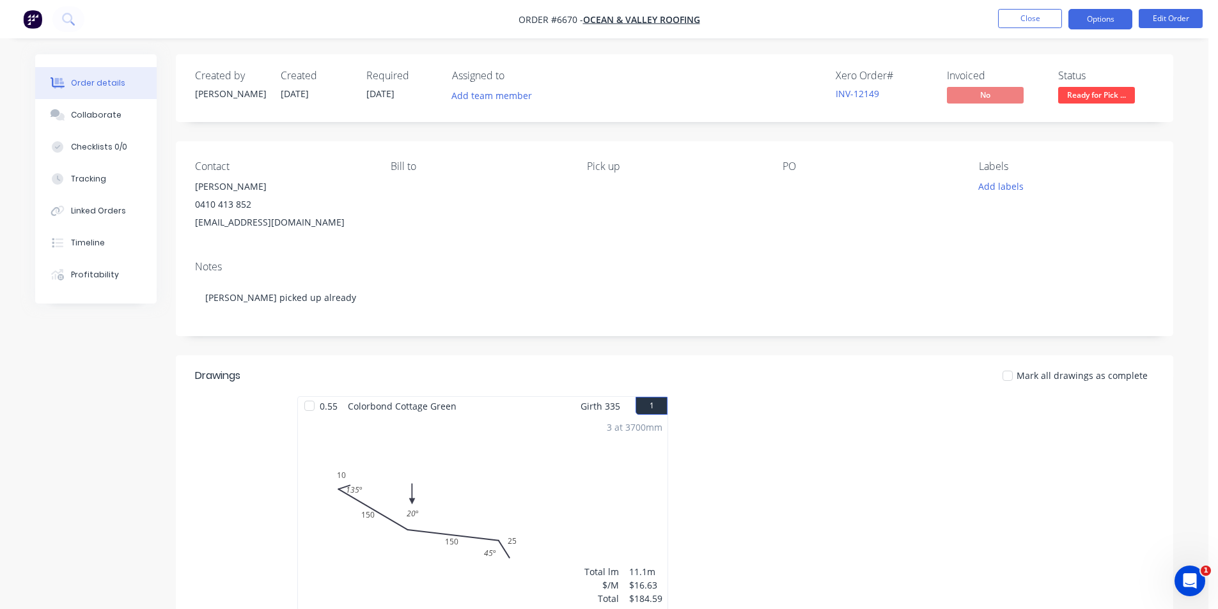
click at [1098, 27] on button "Options" at bounding box center [1100, 19] width 64 height 20
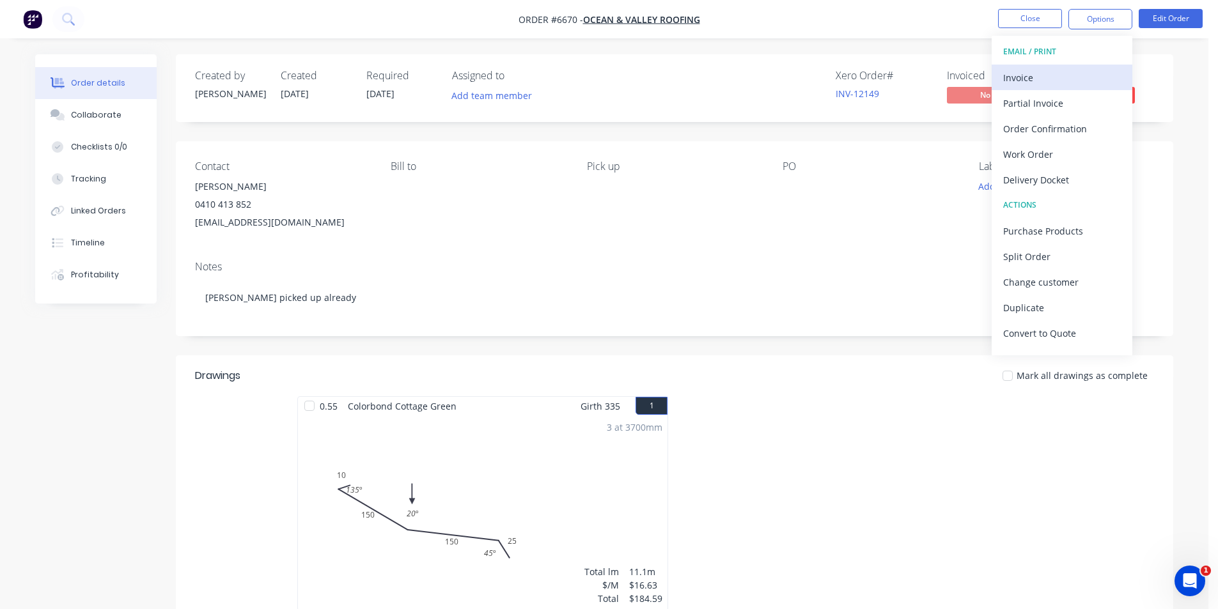
click at [1064, 79] on div "Invoice" at bounding box center [1062, 77] width 118 height 19
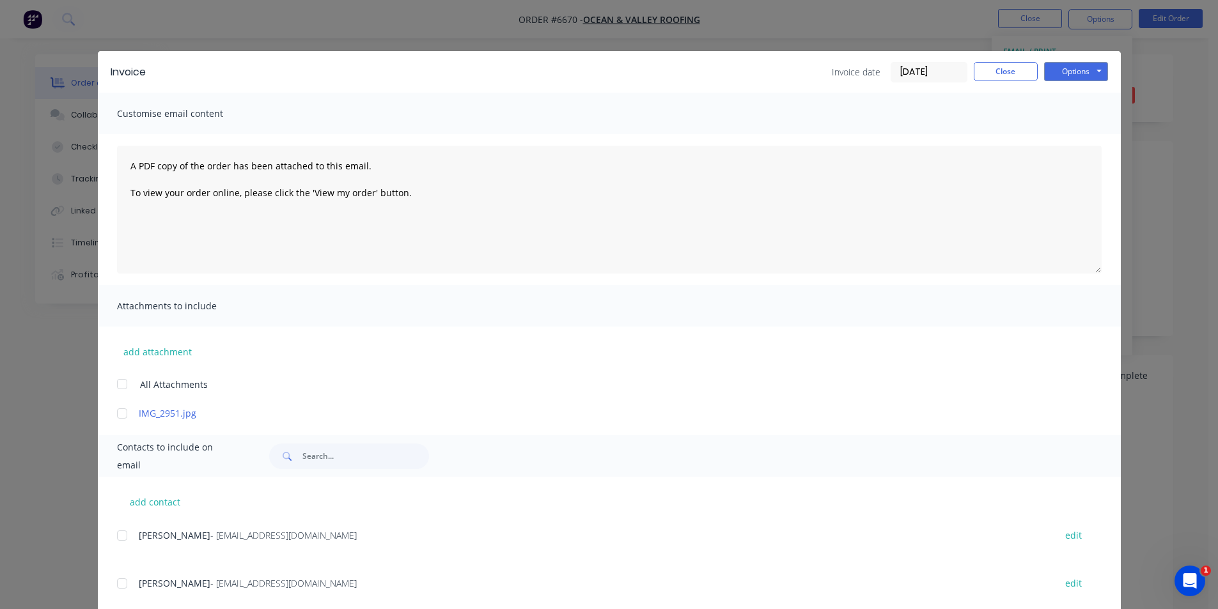
click at [120, 583] on div at bounding box center [122, 584] width 26 height 26
click at [1079, 76] on button "Options" at bounding box center [1076, 71] width 64 height 19
click at [1076, 140] on button "Email" at bounding box center [1085, 136] width 82 height 21
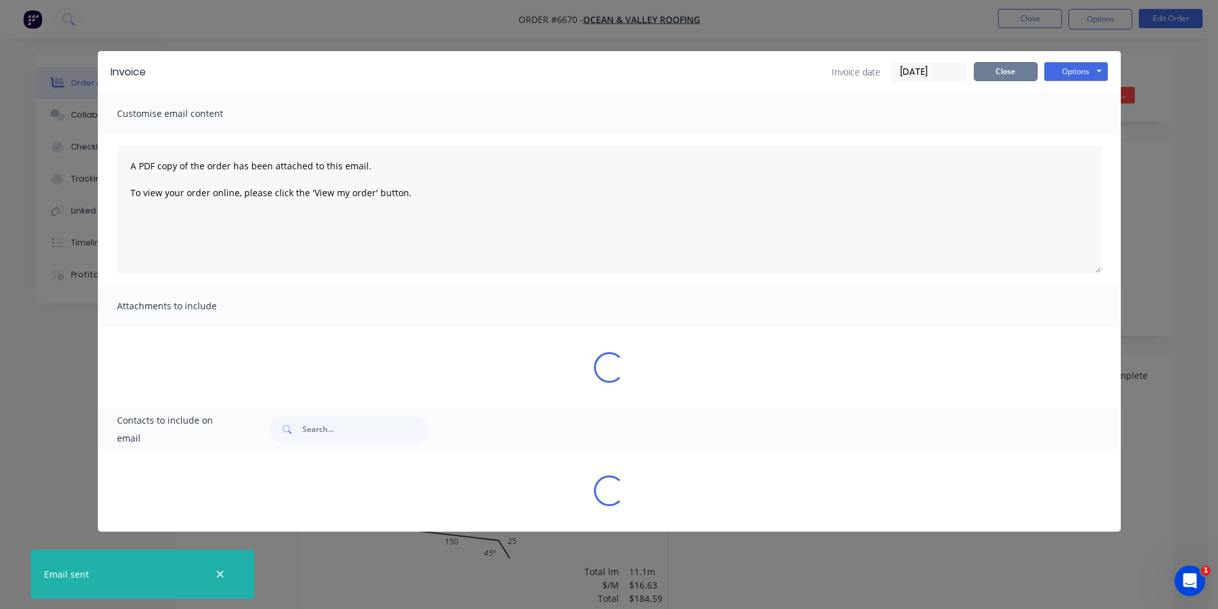
click at [997, 71] on button "Close" at bounding box center [1006, 71] width 64 height 19
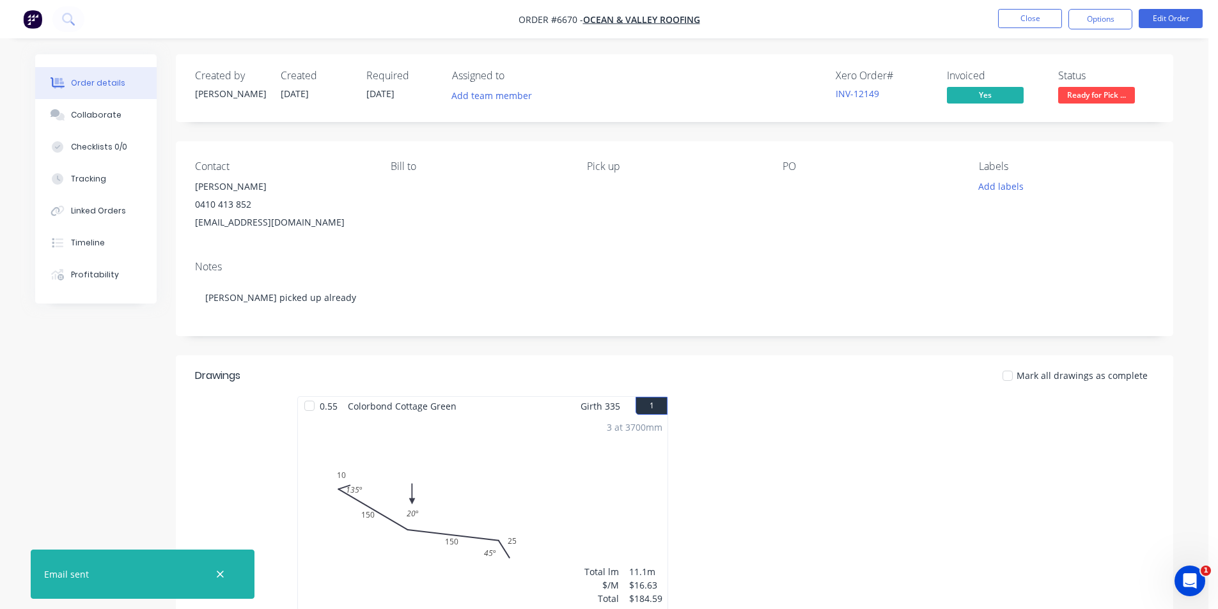
click at [1012, 376] on div at bounding box center [1008, 376] width 26 height 26
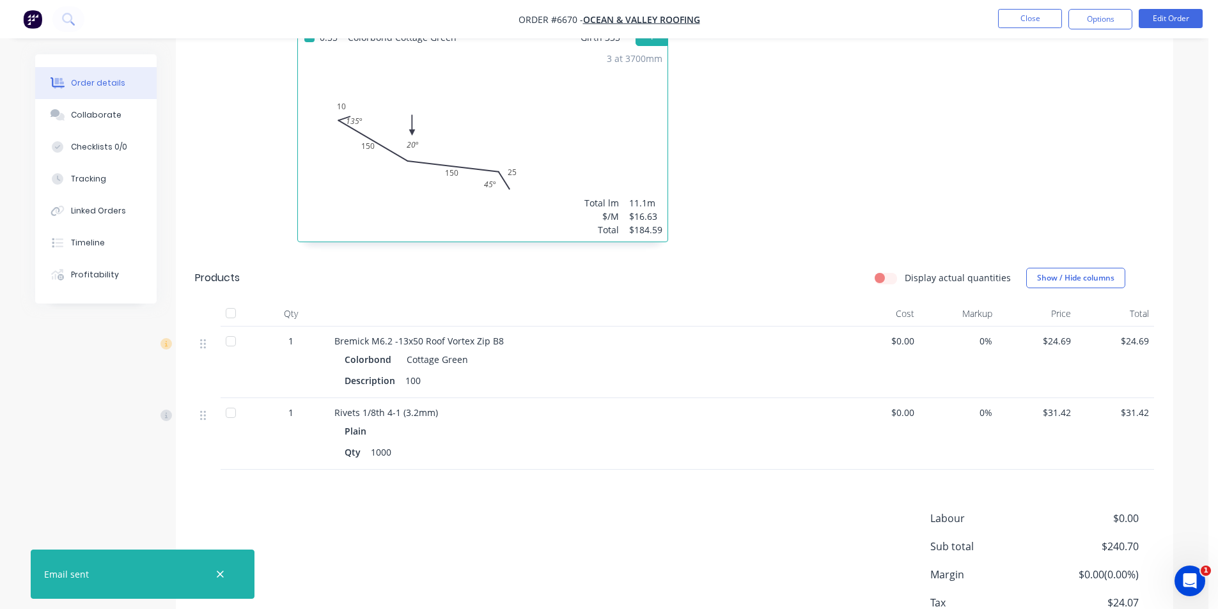
scroll to position [393, 0]
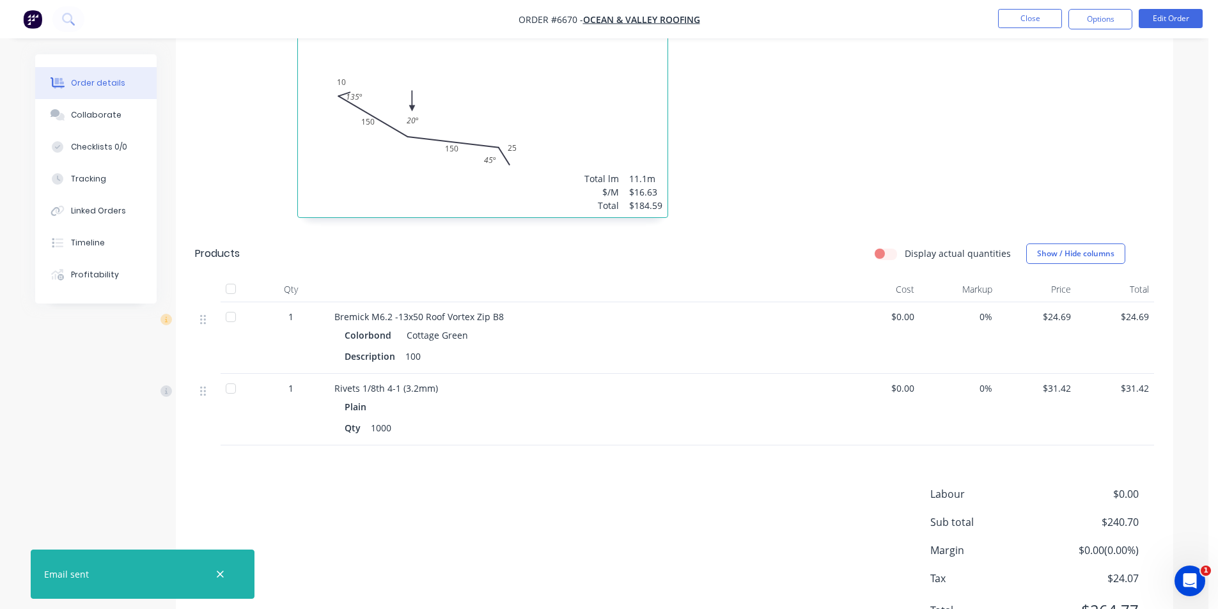
drag, startPoint x: 238, startPoint y: 285, endPoint x: 518, endPoint y: 410, distance: 306.0
click at [239, 285] on div at bounding box center [231, 289] width 26 height 26
click at [1021, 16] on button "Close" at bounding box center [1030, 18] width 64 height 19
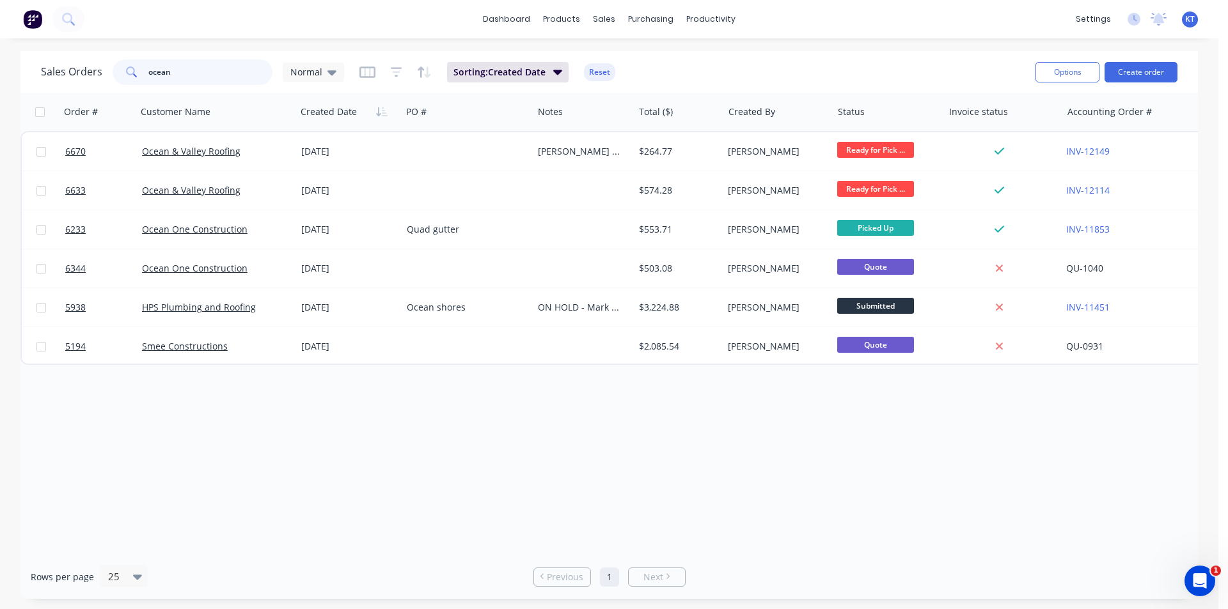
click at [187, 71] on input "ocean" at bounding box center [210, 72] width 125 height 26
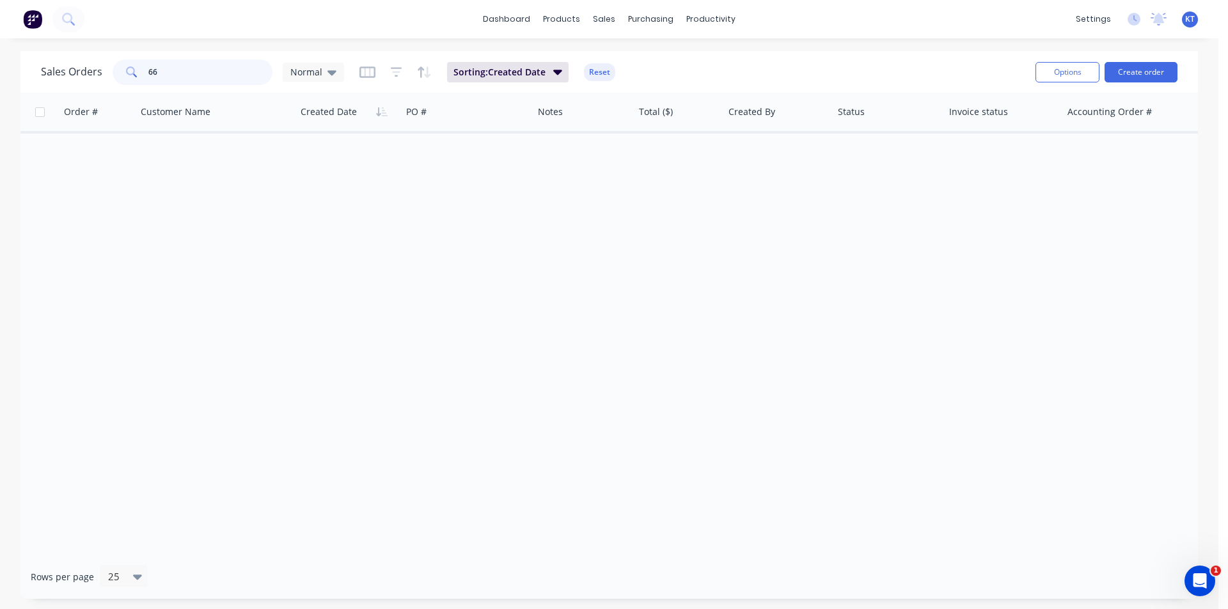
type input "6"
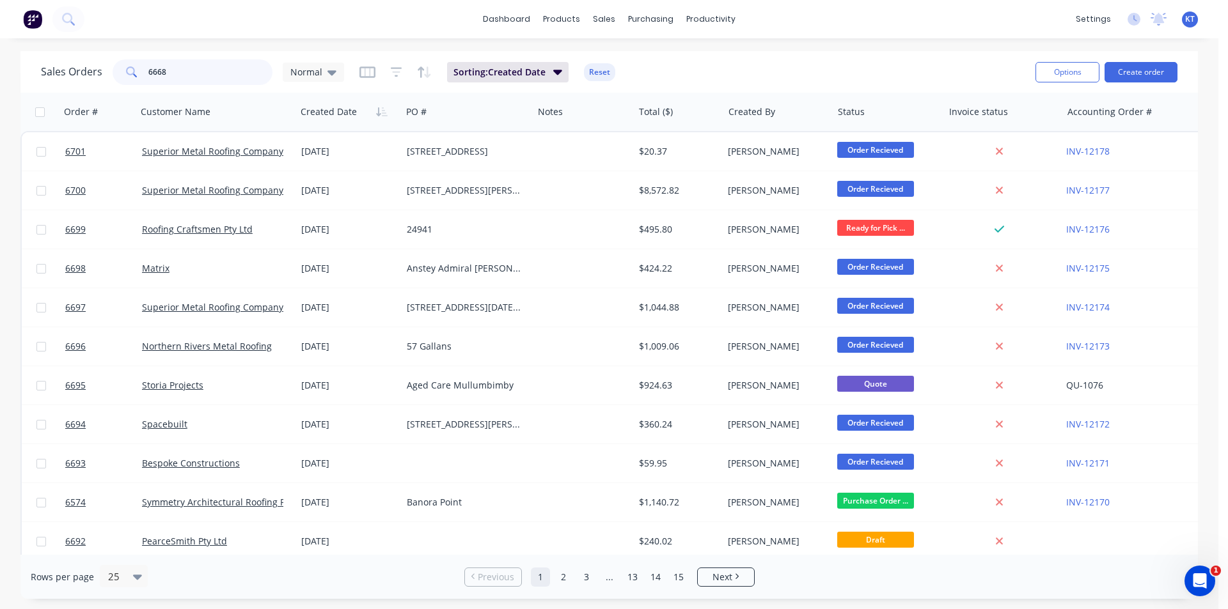
type input "6668"
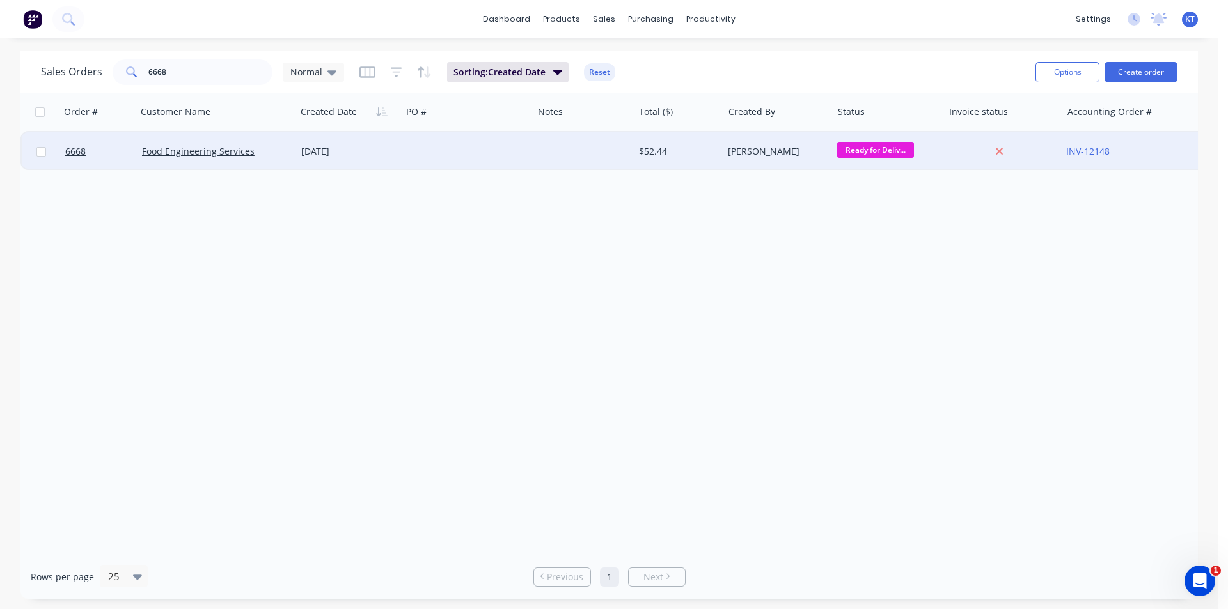
click at [229, 168] on div "Food Engineering Services" at bounding box center [216, 151] width 159 height 38
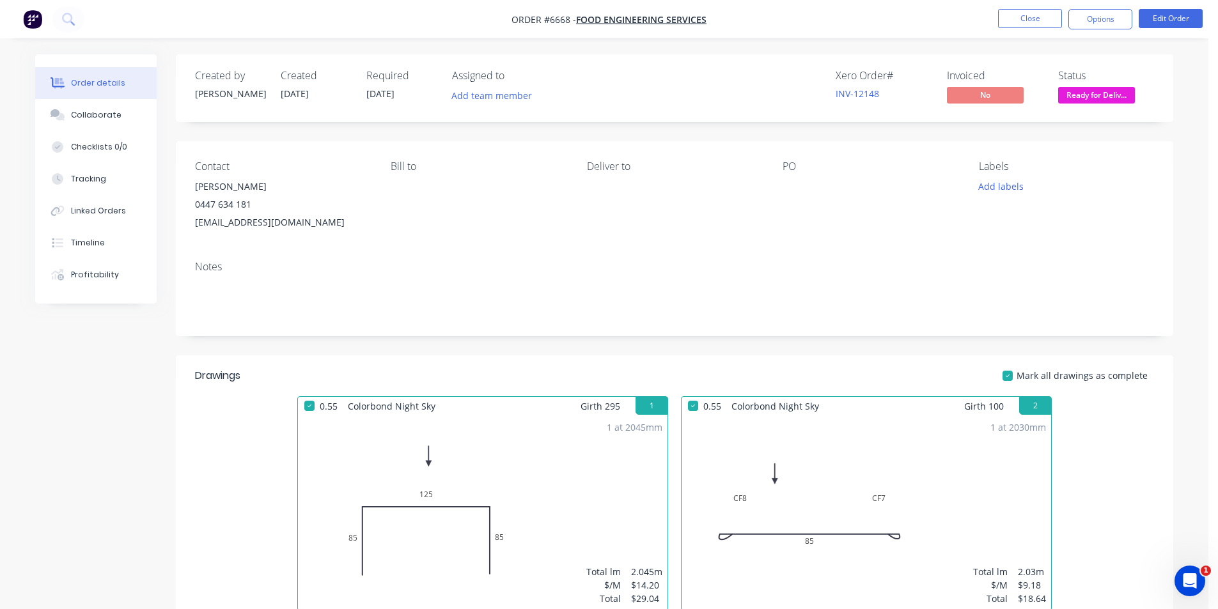
click at [1101, 98] on span "Ready for Deliv..." at bounding box center [1096, 95] width 77 height 16
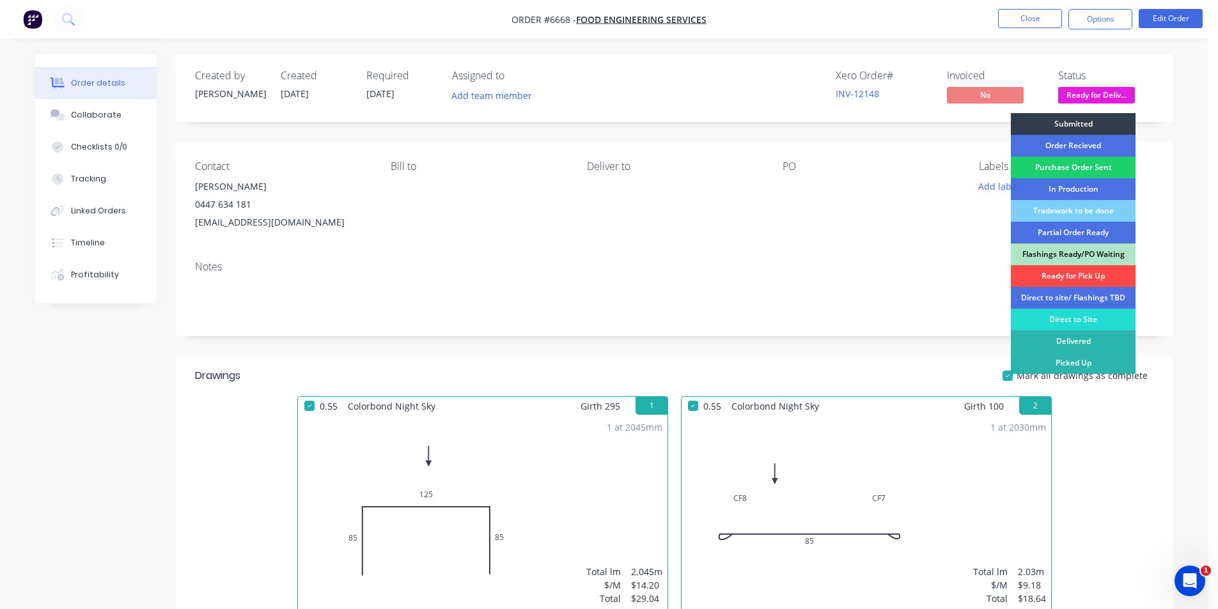
click at [1101, 279] on div "Ready for Pick Up" at bounding box center [1073, 276] width 125 height 22
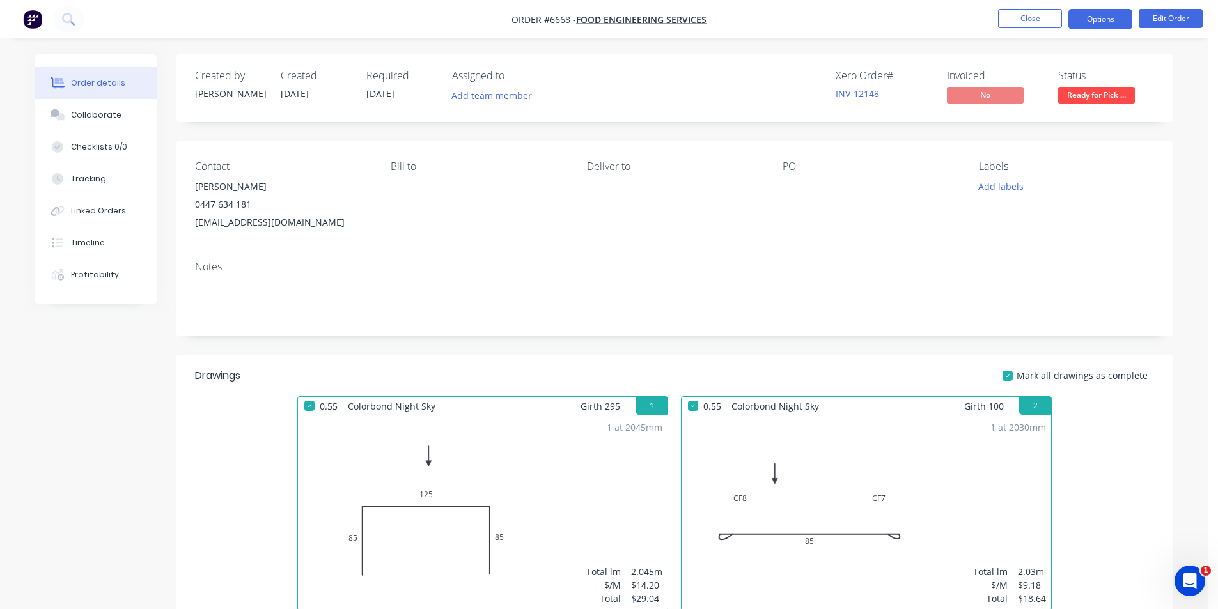
click at [1095, 20] on button "Options" at bounding box center [1100, 19] width 64 height 20
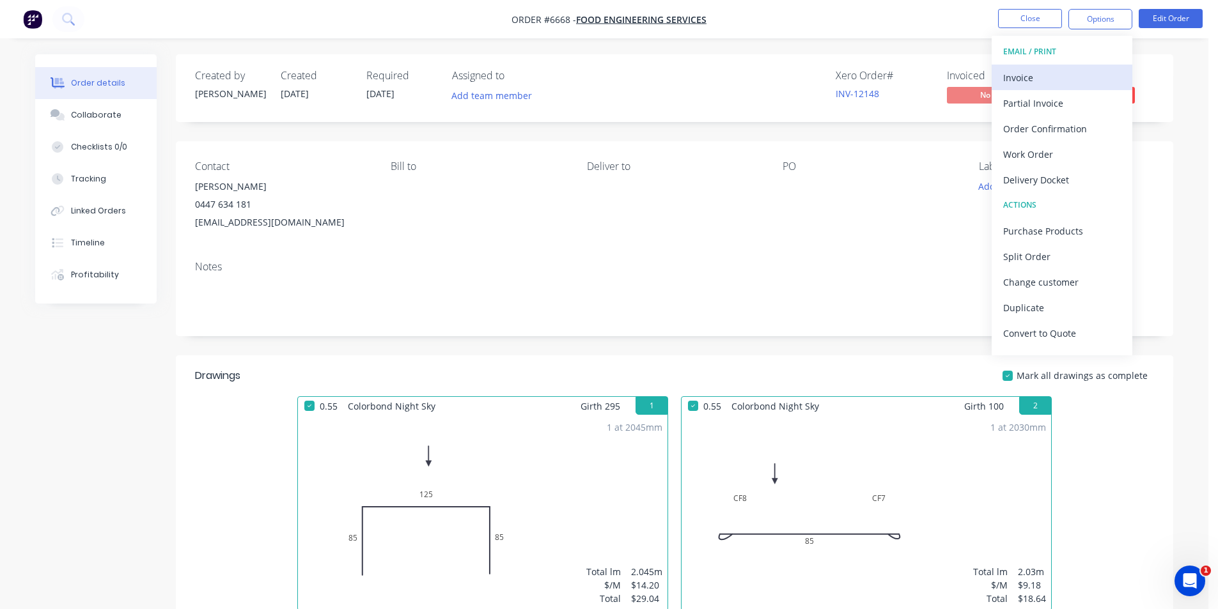
click at [1069, 68] on div "Invoice" at bounding box center [1062, 77] width 118 height 19
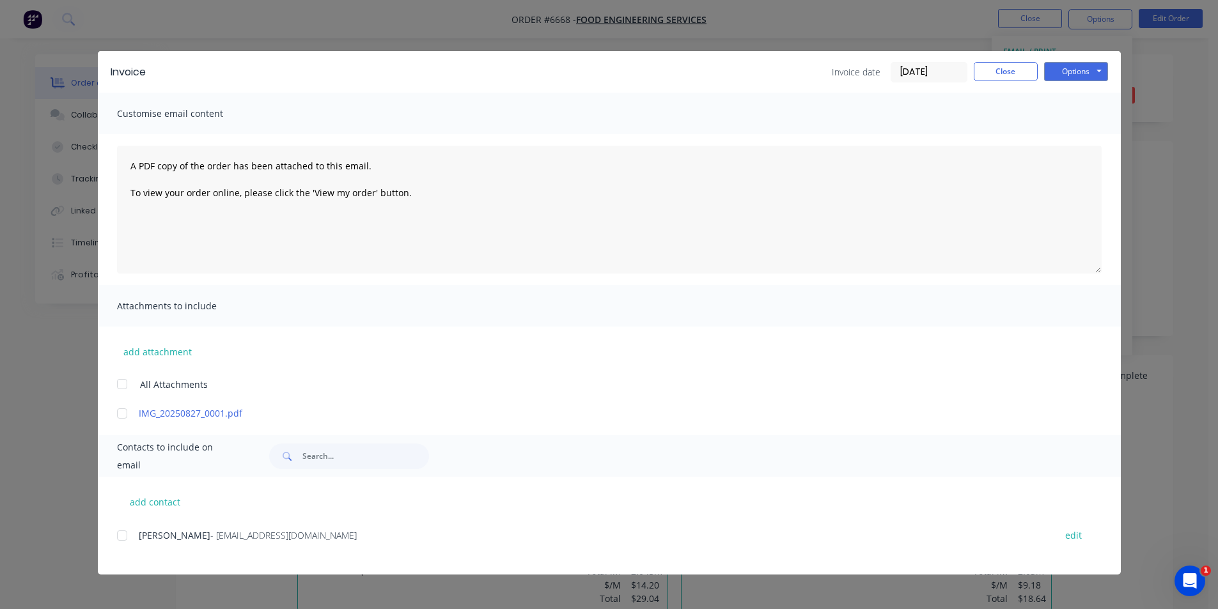
drag, startPoint x: 116, startPoint y: 536, endPoint x: 251, endPoint y: 460, distance: 154.6
click at [116, 536] on div "add contact Mark Pooley - fes.engineering72@gmail.com edit" at bounding box center [609, 526] width 1023 height 98
click at [125, 538] on div at bounding box center [122, 536] width 26 height 26
click at [1045, 73] on button "Options" at bounding box center [1076, 71] width 64 height 19
click at [1086, 145] on button "Email" at bounding box center [1085, 136] width 82 height 21
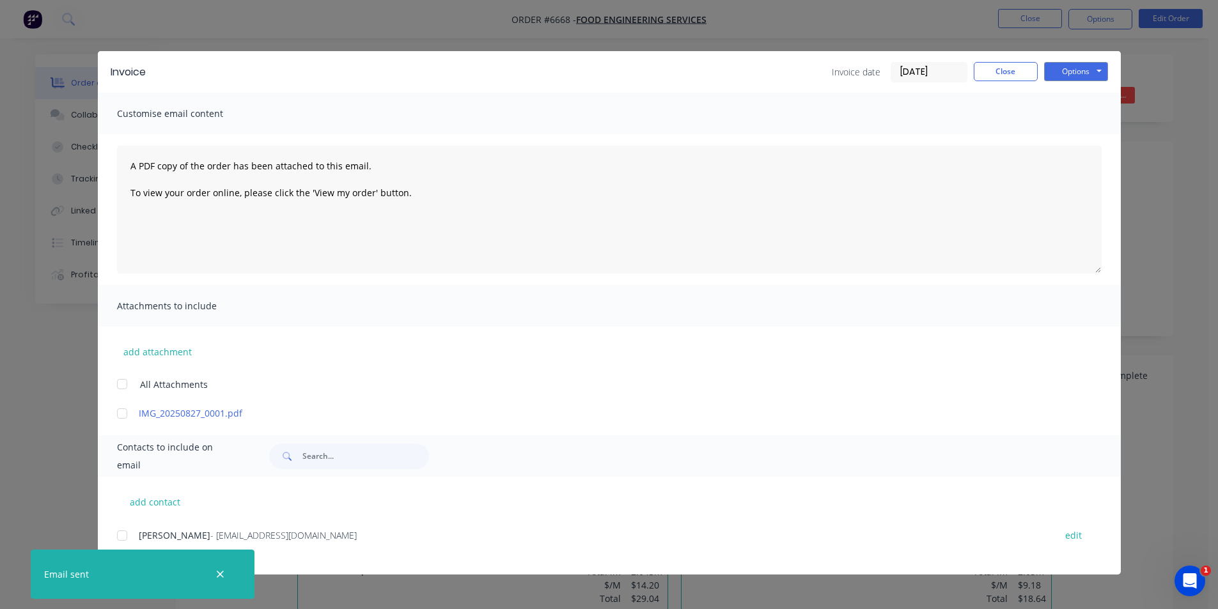
click at [1031, 54] on div "Invoice Invoice date 28/08/25 Close Options Preview Print Email" at bounding box center [609, 72] width 1023 height 42
click at [1020, 75] on button "Close" at bounding box center [1006, 71] width 64 height 19
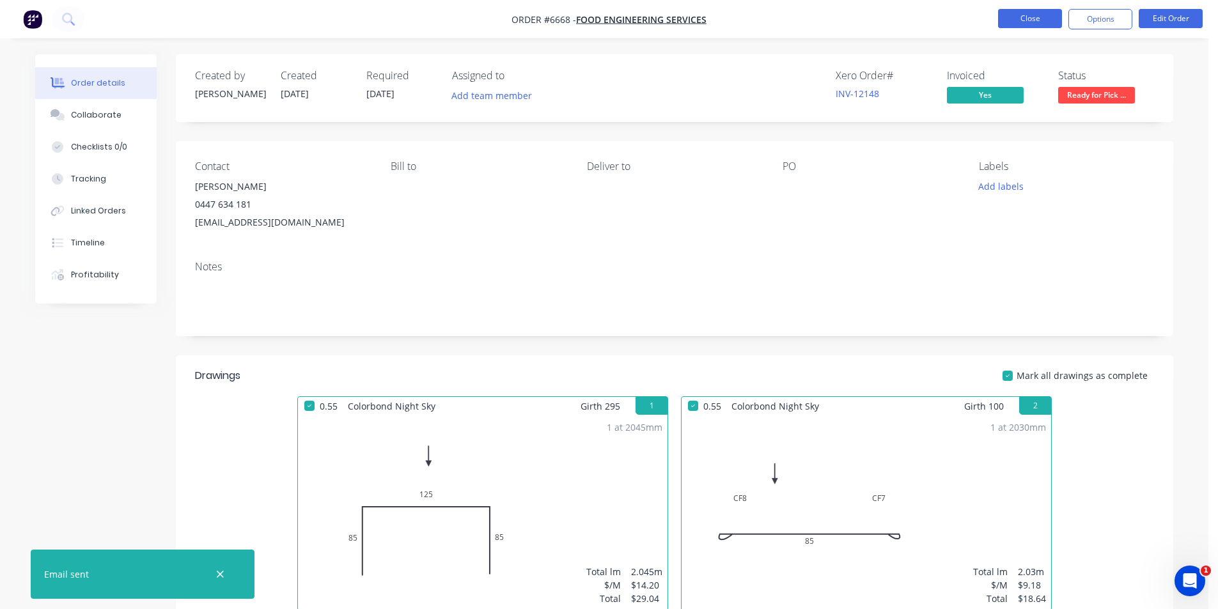
click at [1029, 22] on button "Close" at bounding box center [1030, 18] width 64 height 19
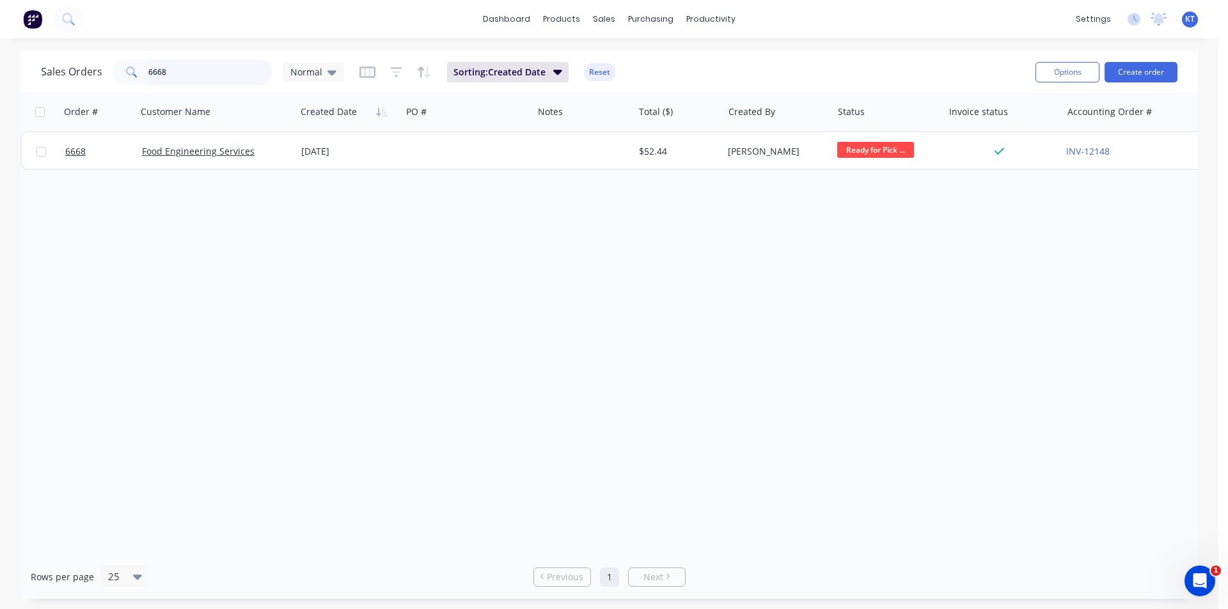
click at [178, 71] on input "6668" at bounding box center [210, 72] width 125 height 26
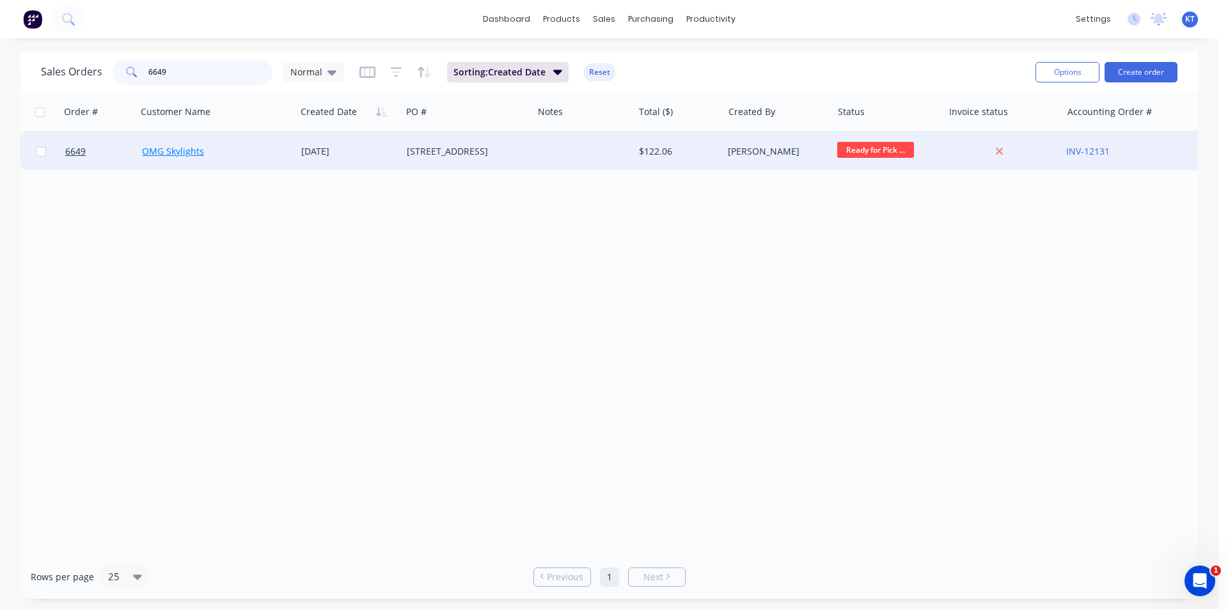
type input "6649"
click at [173, 152] on link "OMG Skylights" at bounding box center [173, 151] width 62 height 12
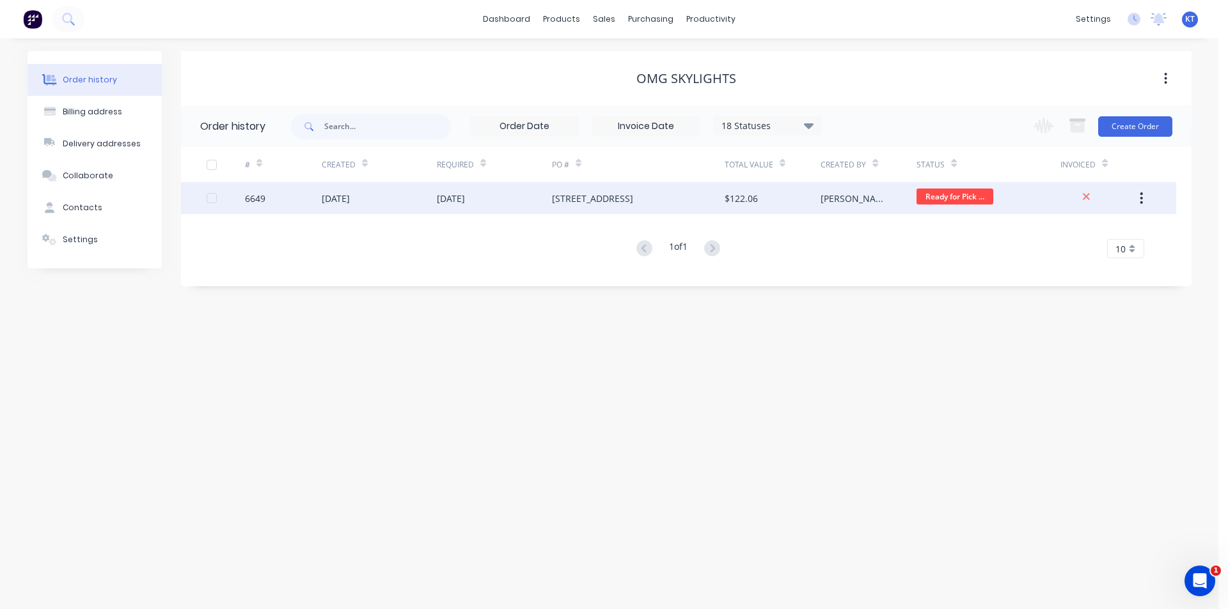
click at [754, 199] on div "$122.06" at bounding box center [740, 198] width 33 height 13
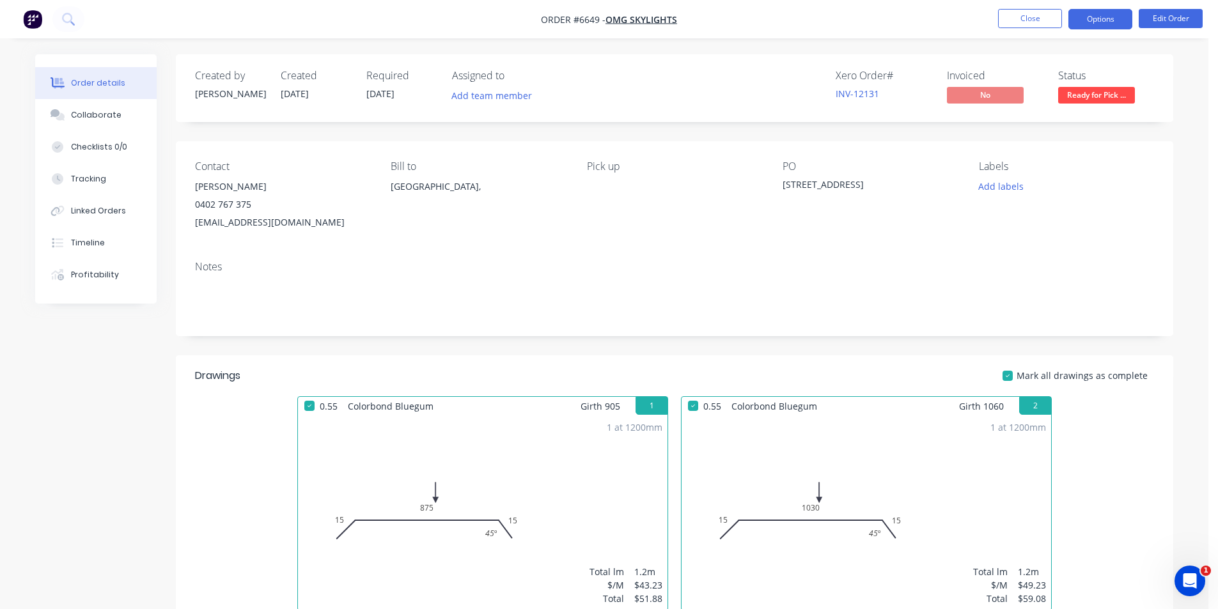
click at [1103, 17] on button "Options" at bounding box center [1100, 19] width 64 height 20
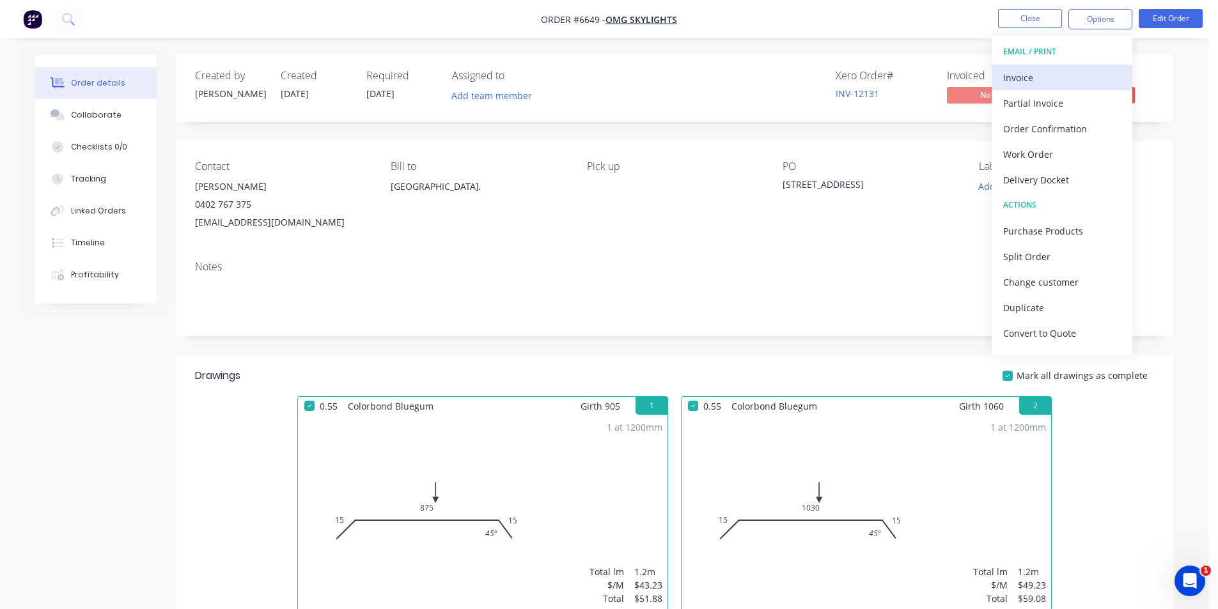
click at [1050, 69] on div "Invoice" at bounding box center [1062, 77] width 118 height 19
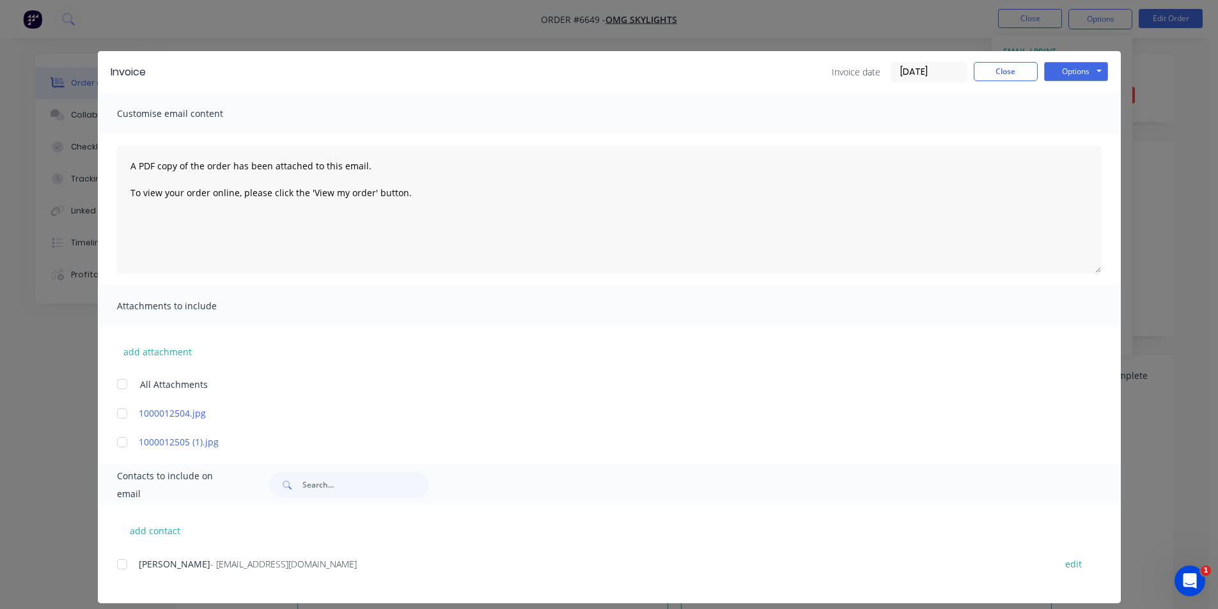
click at [123, 568] on div at bounding box center [122, 565] width 26 height 26
click at [1079, 66] on button "Options" at bounding box center [1076, 71] width 64 height 19
click at [1089, 128] on button "Email" at bounding box center [1085, 136] width 82 height 21
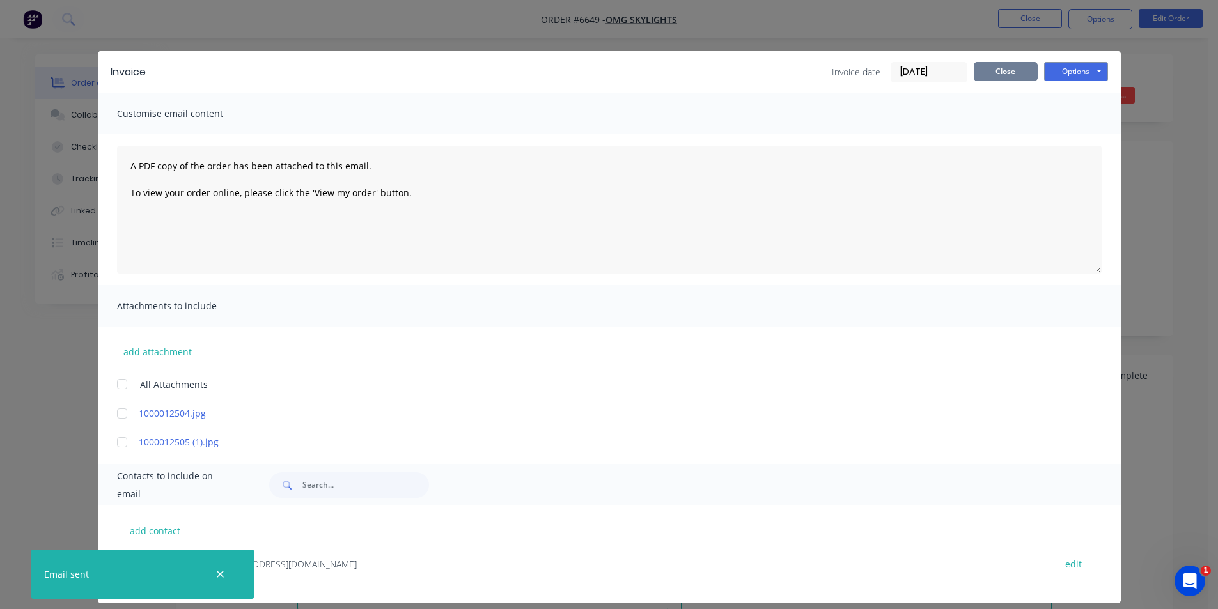
click at [1031, 75] on button "Close" at bounding box center [1006, 71] width 64 height 19
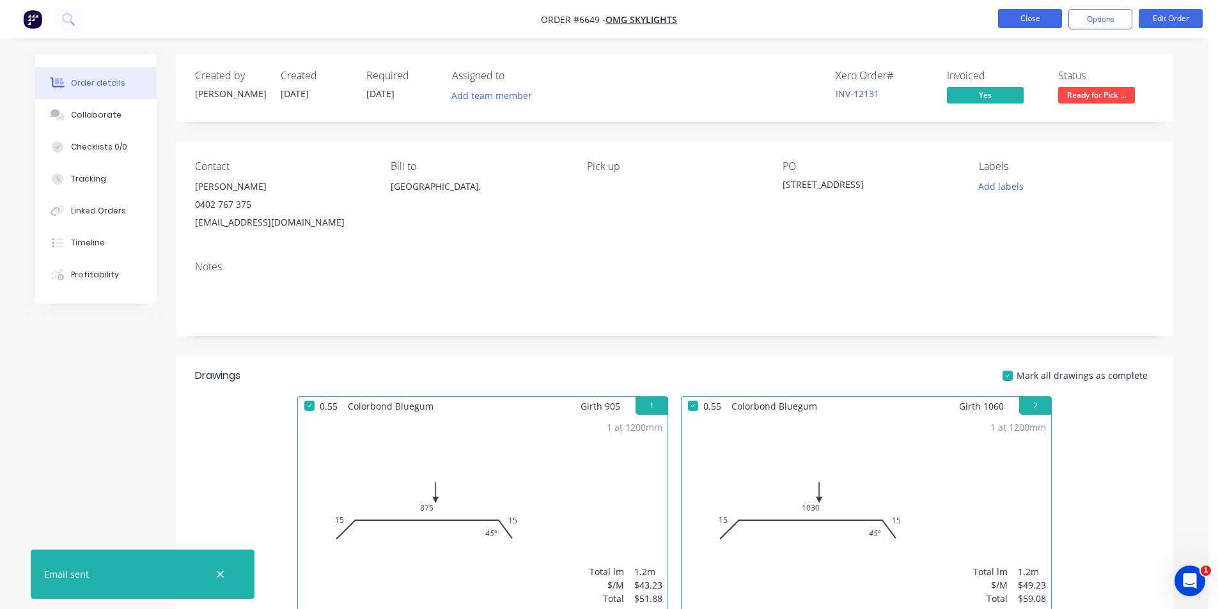
click at [1017, 22] on button "Close" at bounding box center [1030, 18] width 64 height 19
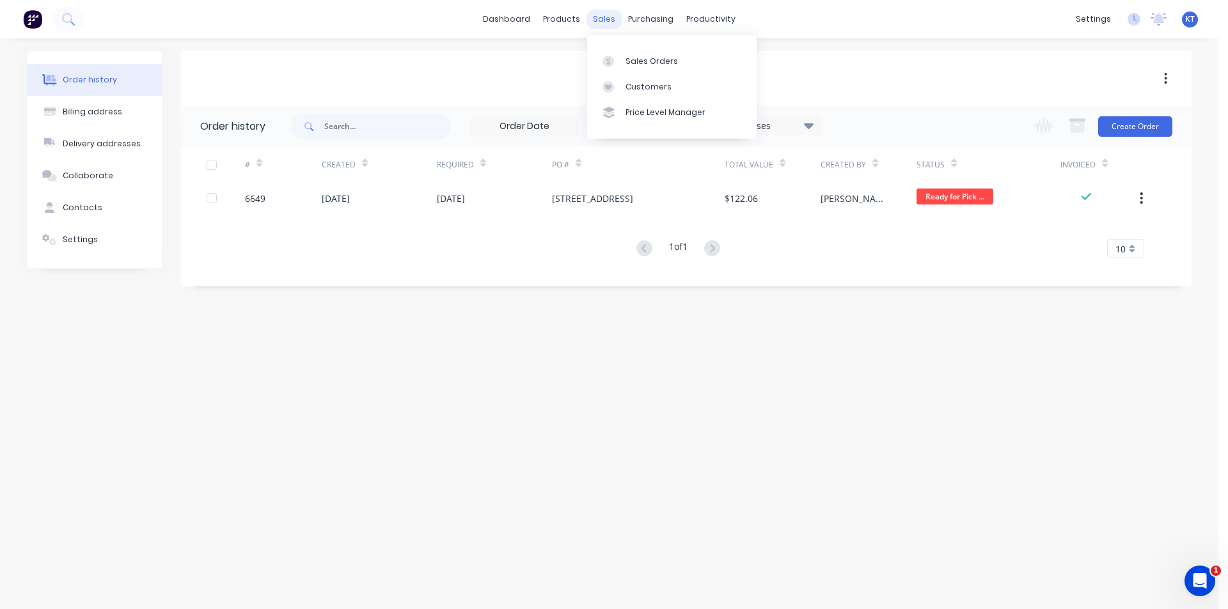
click at [596, 22] on div "sales" at bounding box center [603, 19] width 35 height 19
click at [618, 84] on div at bounding box center [611, 87] width 19 height 12
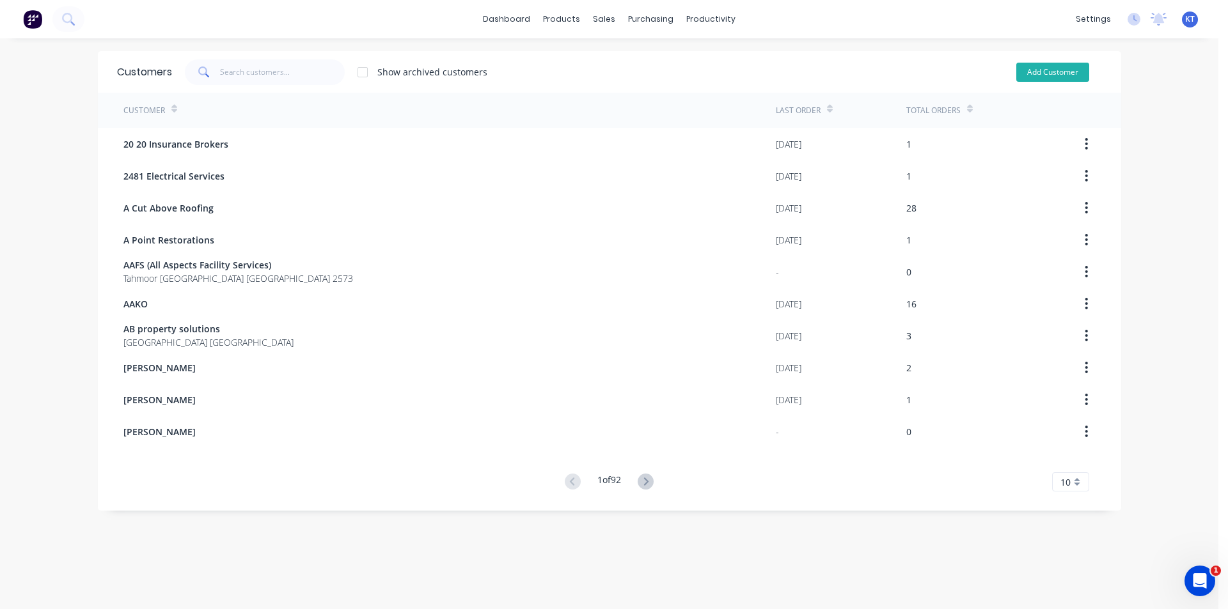
click at [1038, 63] on button "Add Customer" at bounding box center [1052, 72] width 73 height 19
select select "AU"
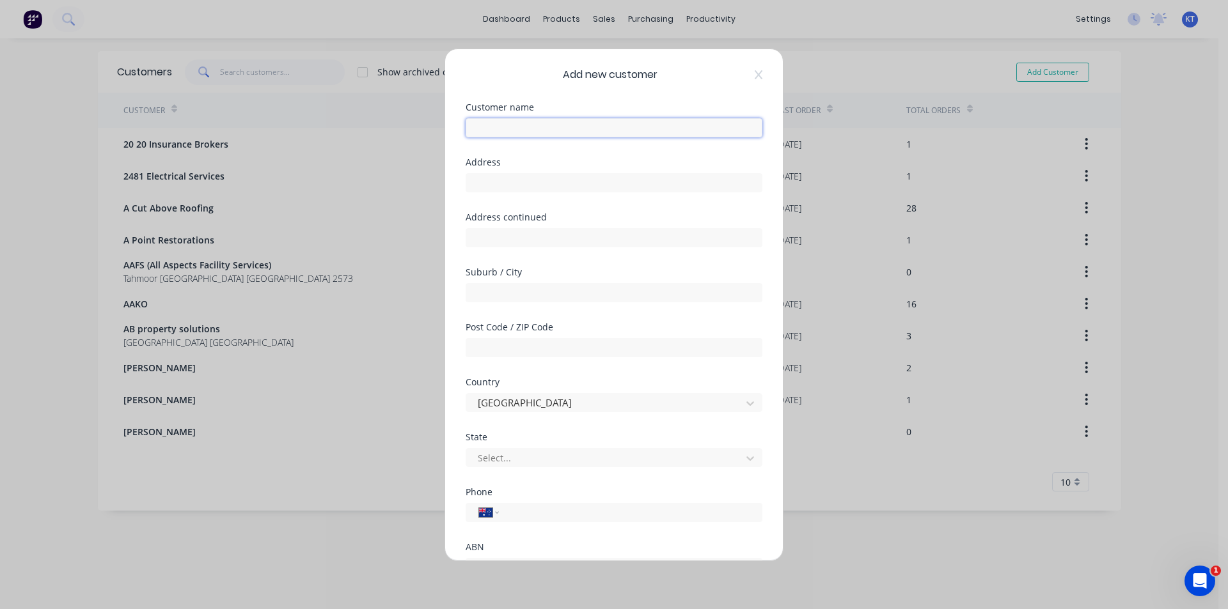
click at [634, 121] on input "text" at bounding box center [613, 127] width 297 height 19
type input "[PERSON_NAME]"
click at [534, 517] on input "tel" at bounding box center [628, 512] width 241 height 15
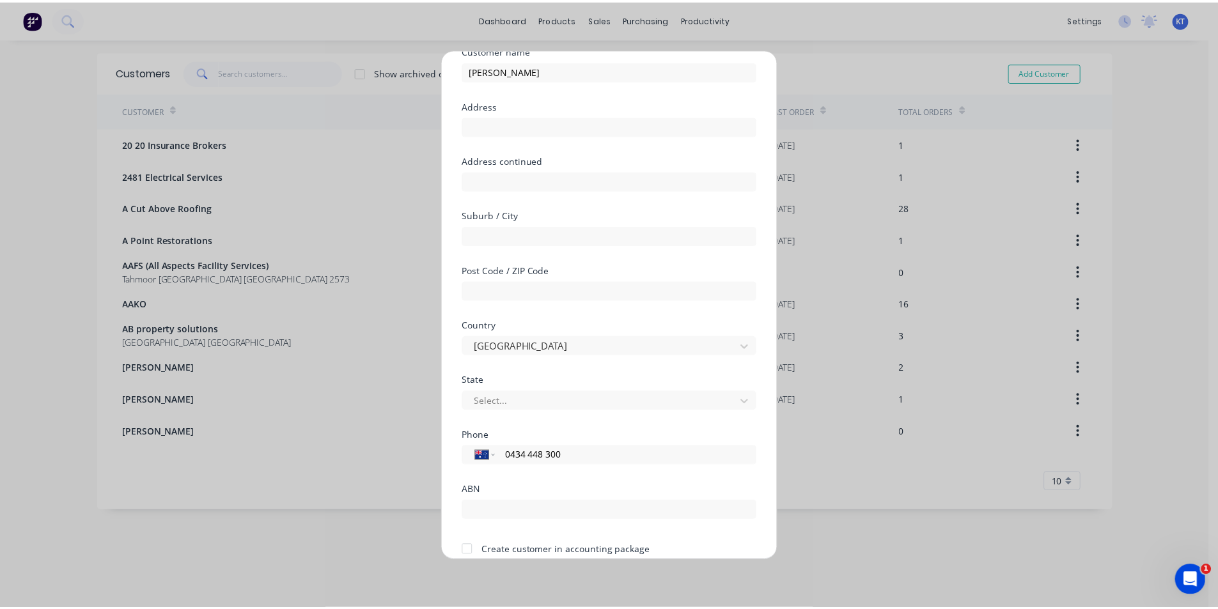
scroll to position [113, 0]
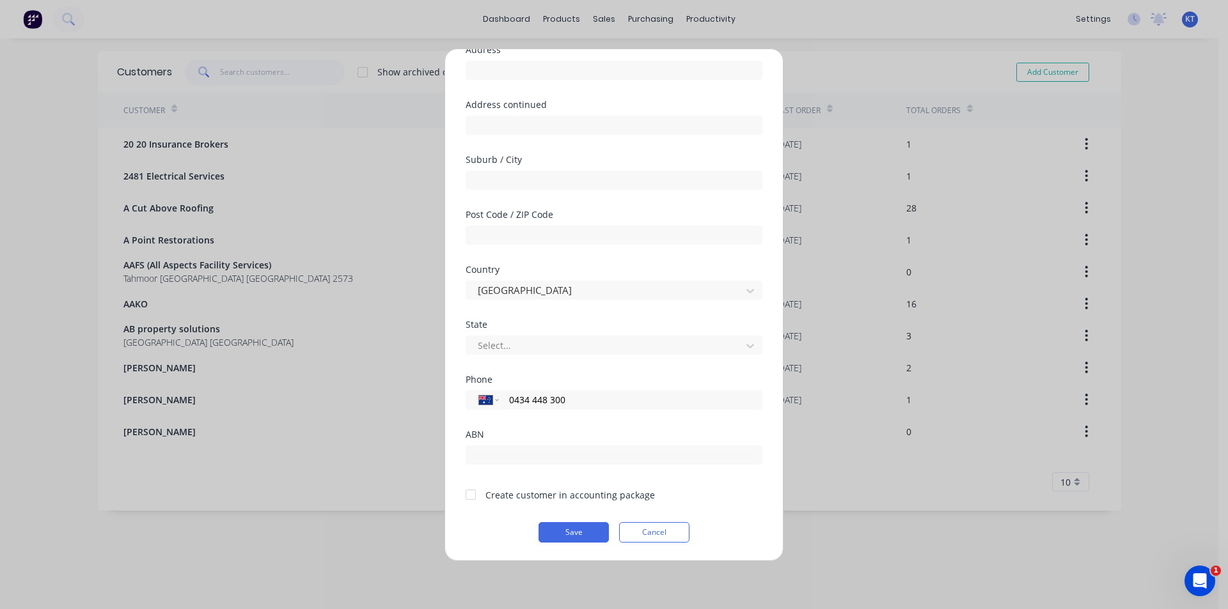
type input "0434 448 300"
drag, startPoint x: 472, startPoint y: 499, endPoint x: 512, endPoint y: 507, distance: 40.4
click at [474, 499] on div at bounding box center [471, 495] width 26 height 26
click at [588, 527] on button "Save" at bounding box center [573, 532] width 70 height 20
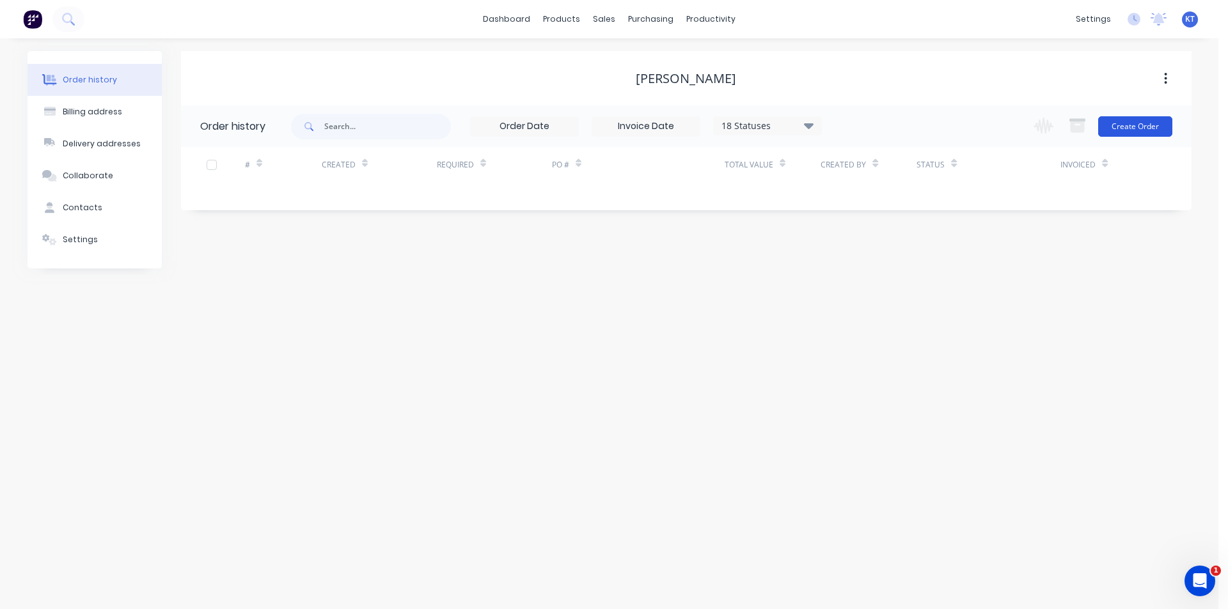
click at [1138, 123] on button "Create Order" at bounding box center [1135, 126] width 74 height 20
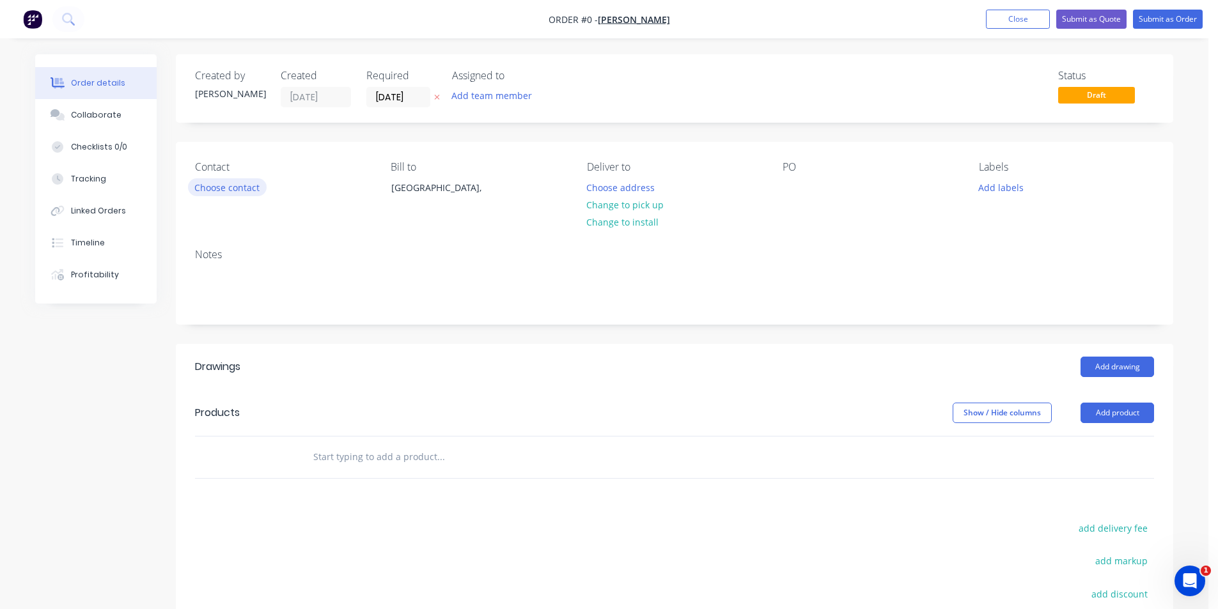
click at [245, 183] on button "Choose contact" at bounding box center [227, 186] width 79 height 17
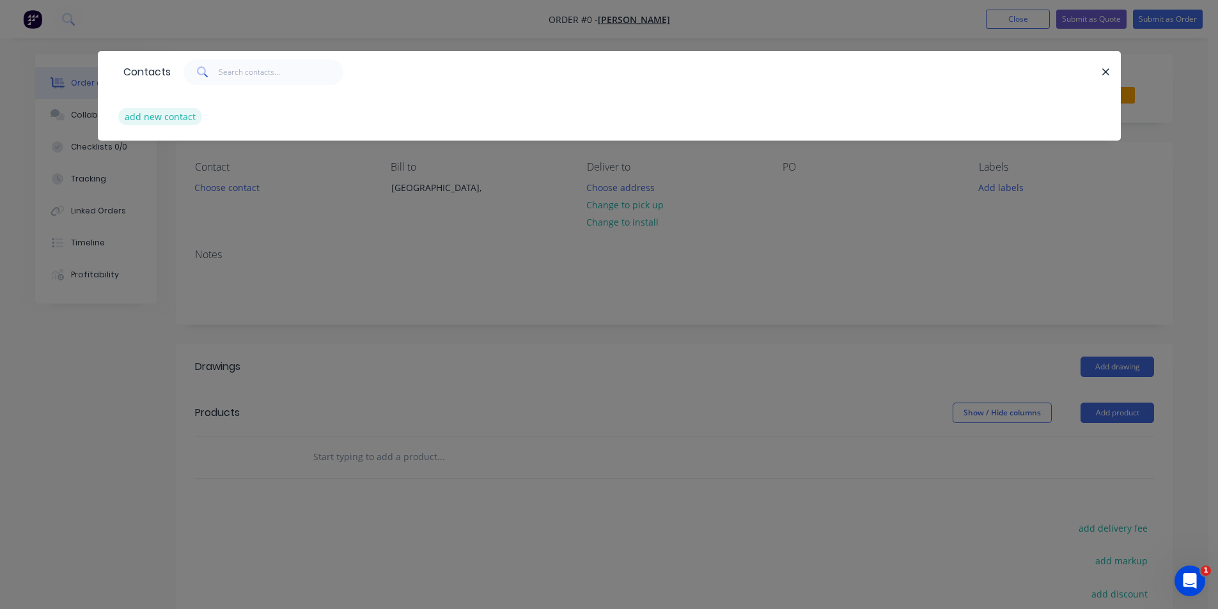
click at [144, 117] on button "add new contact" at bounding box center [160, 116] width 84 height 17
select select "AU"
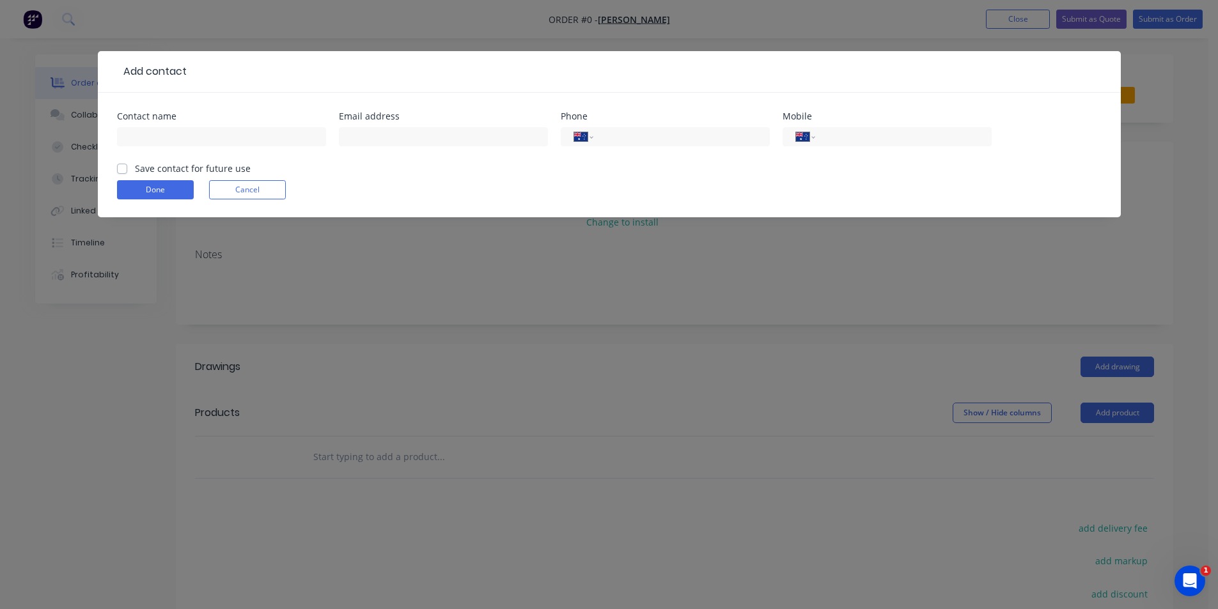
click at [189, 151] on div at bounding box center [221, 143] width 209 height 38
click at [209, 135] on input "text" at bounding box center [221, 136] width 209 height 19
type input "Symon"
click at [386, 129] on input "text" at bounding box center [443, 136] width 209 height 19
type input "symonhayes@hotmail.com"
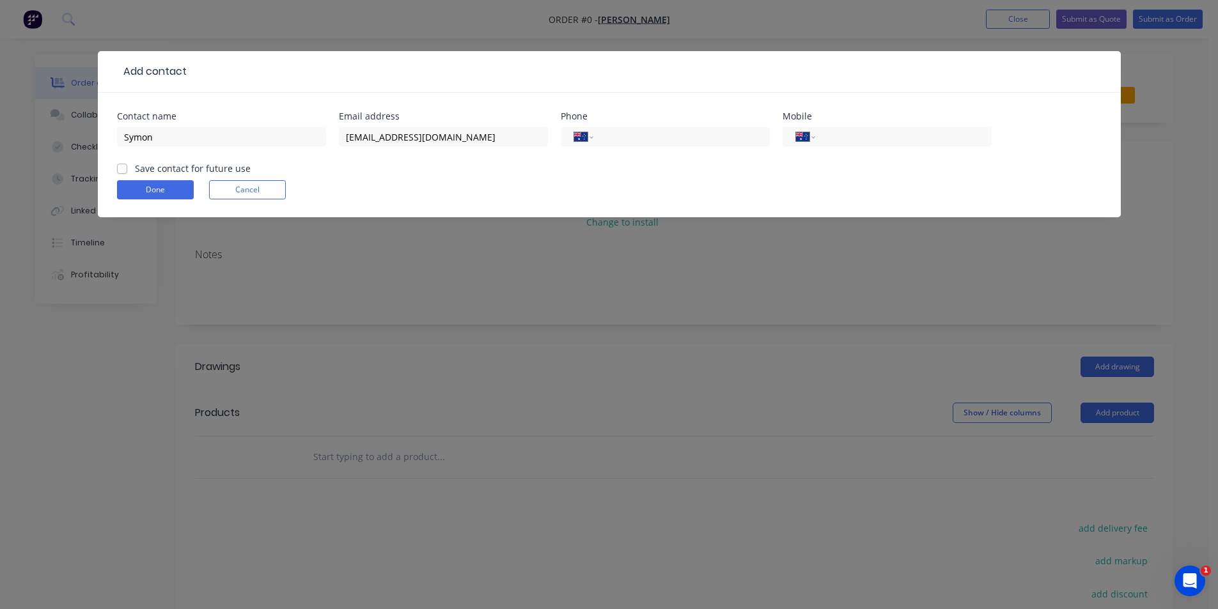
click at [870, 146] on div "International Afghanistan Åland Islands Albania Algeria American Samoa Andorra …" at bounding box center [887, 143] width 209 height 38
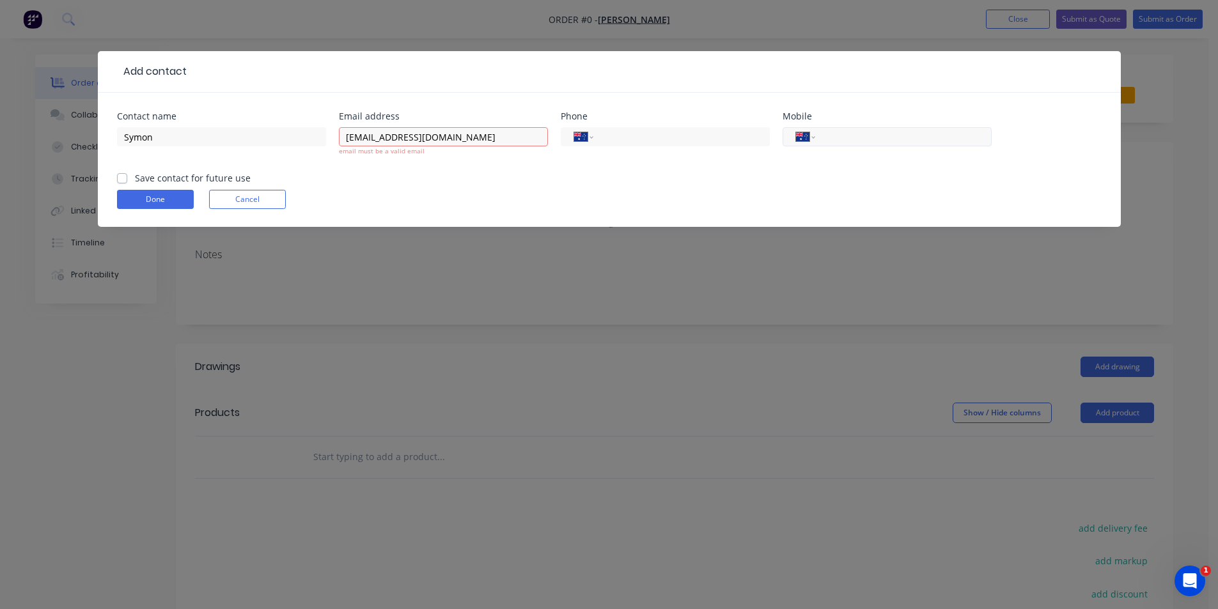
click at [891, 131] on input "tel" at bounding box center [900, 137] width 153 height 15
click at [843, 138] on input "04344448300" at bounding box center [900, 137] width 153 height 15
click at [847, 138] on input "04344448300" at bounding box center [900, 137] width 153 height 15
type input "0434 448 300"
click at [135, 181] on label "Save contact for future use" at bounding box center [193, 177] width 116 height 13
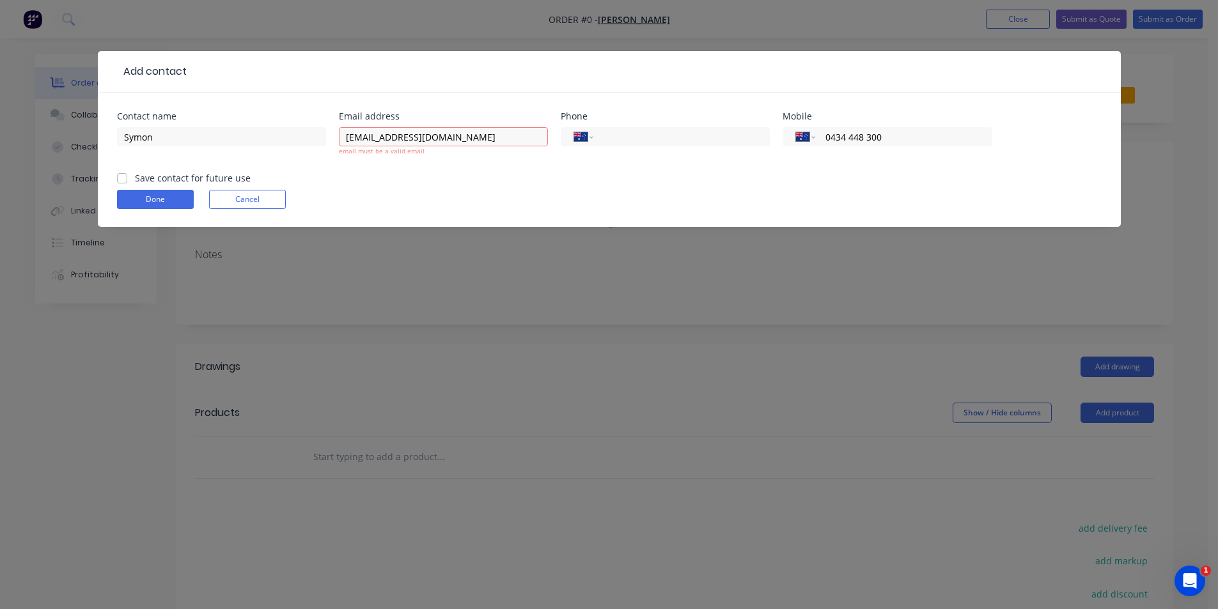
click at [120, 181] on input "Save contact for future use" at bounding box center [122, 177] width 10 height 12
checkbox input "true"
click at [139, 198] on button "Done" at bounding box center [155, 199] width 77 height 19
click at [432, 135] on input "symonhayes@hotmail.com" at bounding box center [443, 136] width 209 height 19
click at [398, 134] on input "symonhayes@hotmail.com" at bounding box center [443, 136] width 209 height 19
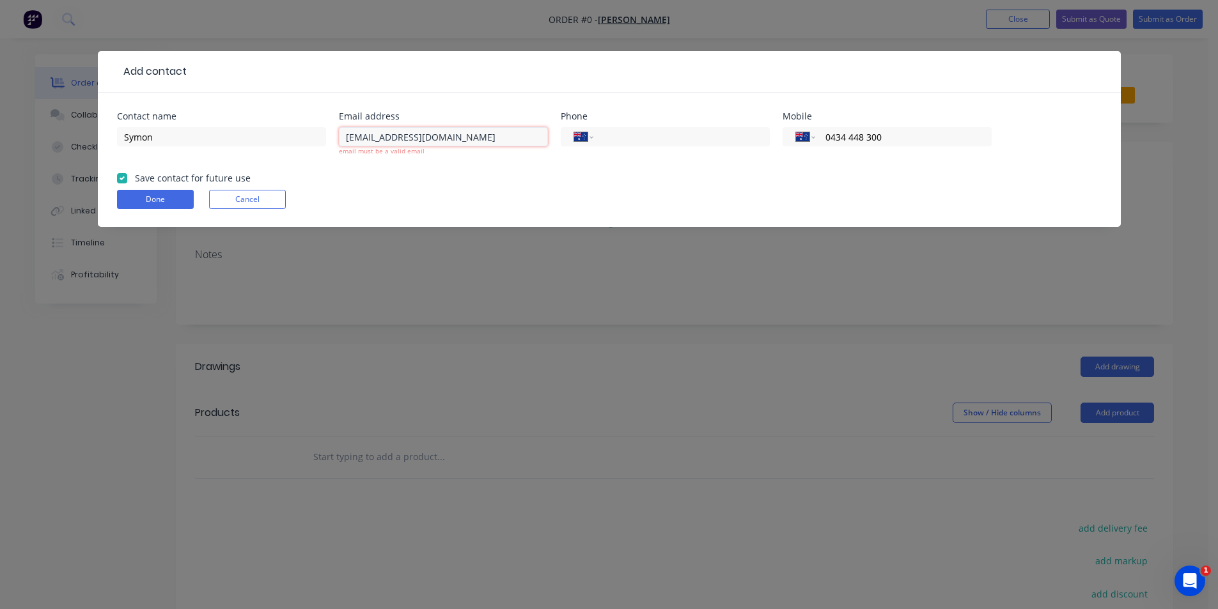
click at [352, 134] on input "symonhayes@hotmail.com" at bounding box center [443, 136] width 209 height 19
click at [350, 138] on input "symonhayes@hotmail.com" at bounding box center [443, 136] width 209 height 19
type input "symonhayes@hotmail.com"
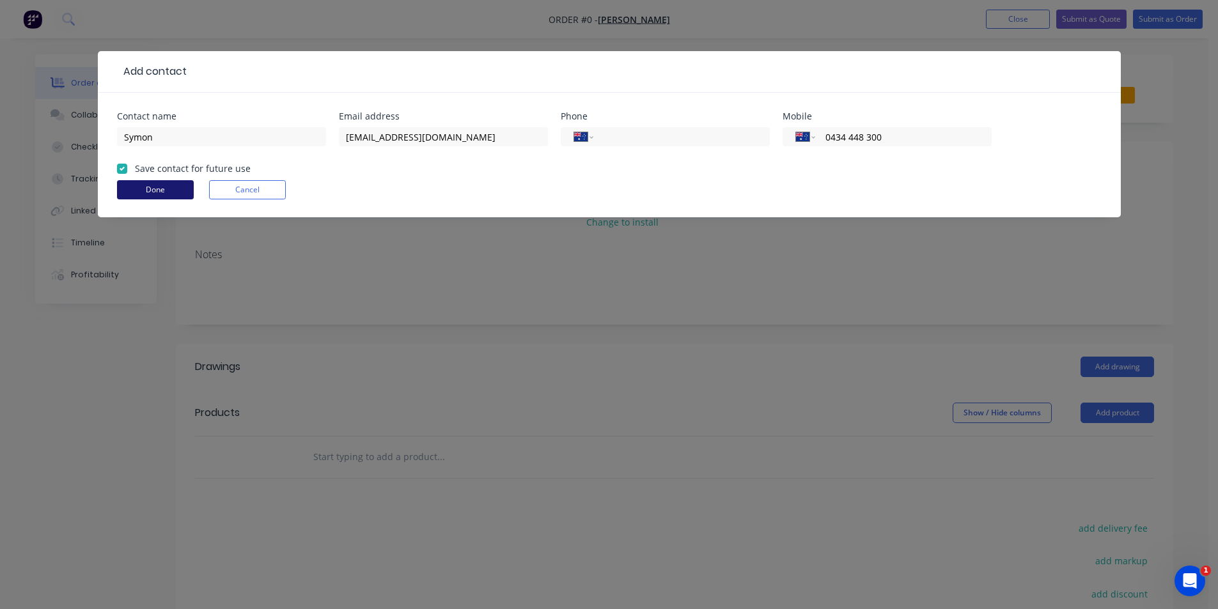
click at [180, 196] on button "Done" at bounding box center [155, 189] width 77 height 19
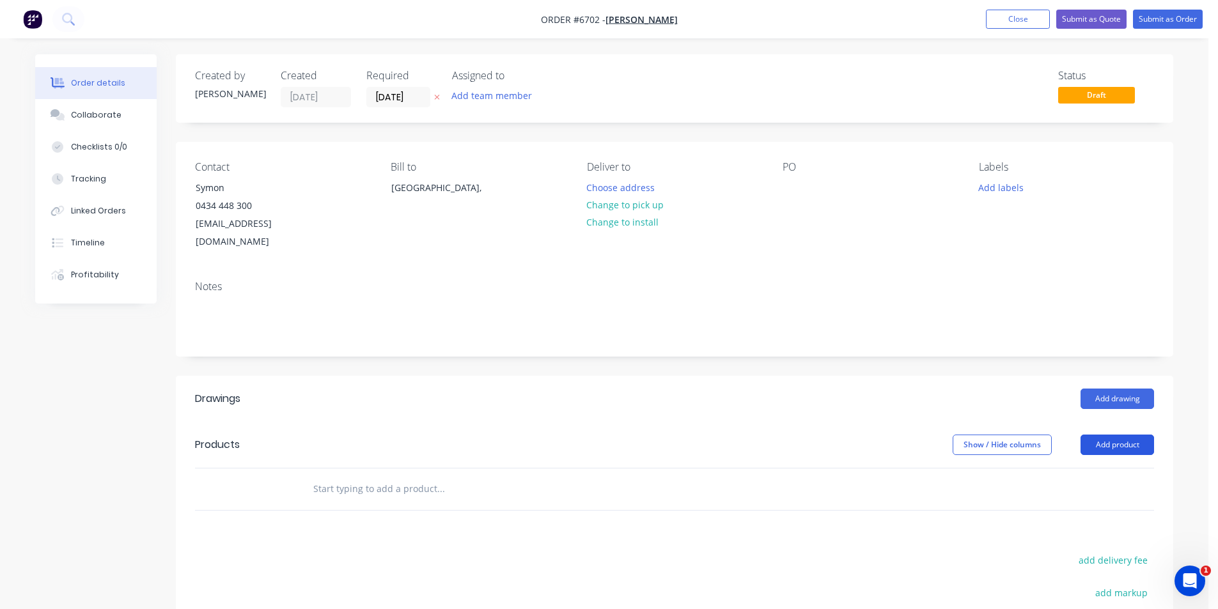
click at [1112, 435] on button "Add product" at bounding box center [1118, 445] width 74 height 20
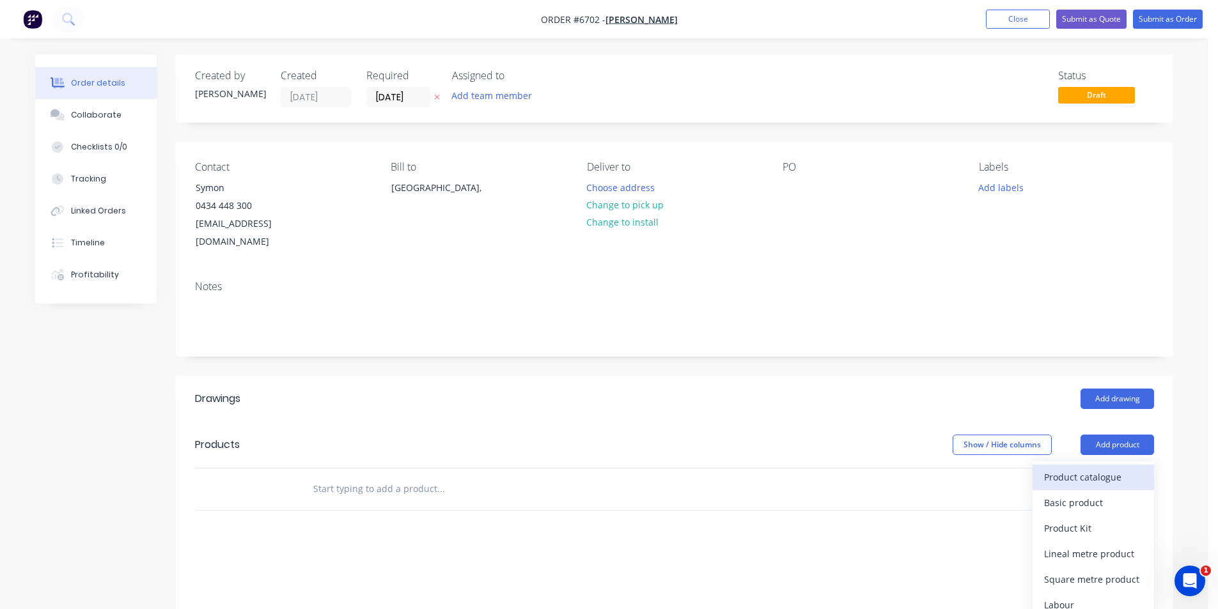
click at [1099, 468] on div "Product catalogue" at bounding box center [1093, 477] width 98 height 19
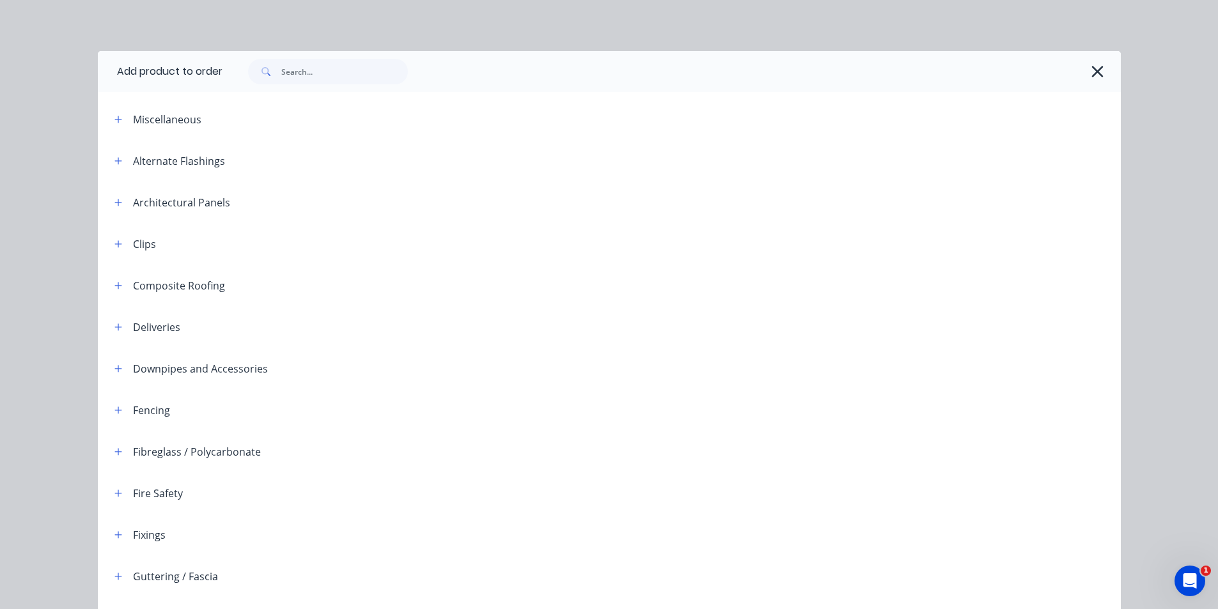
drag, startPoint x: 319, startPoint y: 88, endPoint x: 332, endPoint y: 79, distance: 15.8
click at [320, 86] on div at bounding box center [671, 71] width 898 height 41
click at [331, 86] on div at bounding box center [671, 71] width 898 height 41
click at [332, 84] on div at bounding box center [671, 71] width 898 height 41
click at [334, 83] on input "text" at bounding box center [344, 72] width 127 height 26
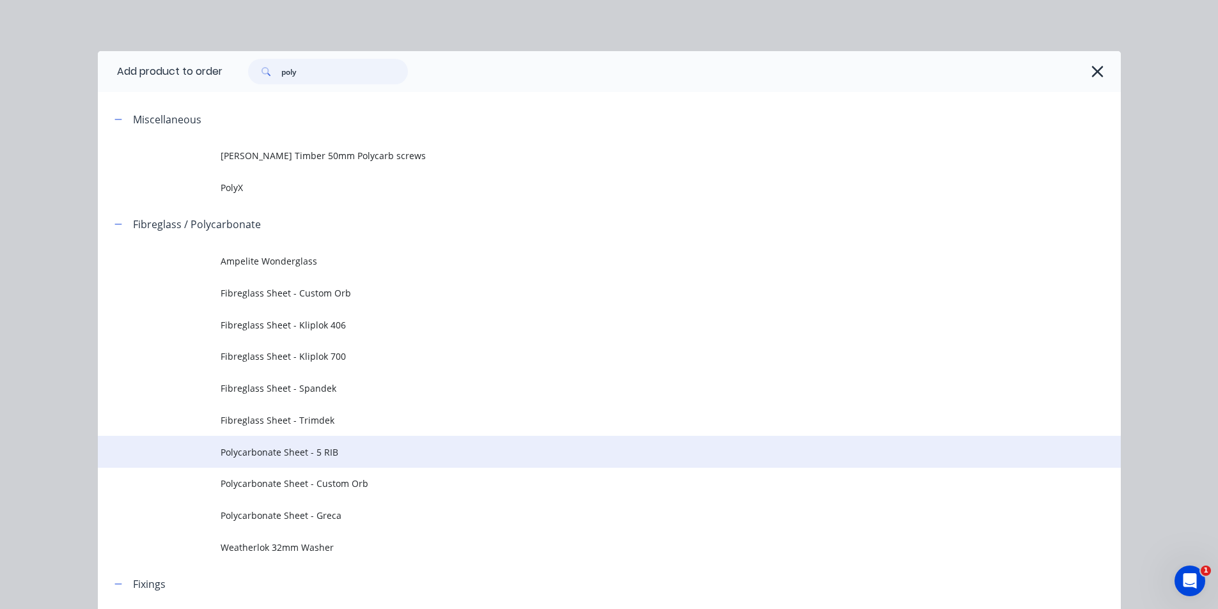
type input "poly"
click at [314, 453] on span "Polycarbonate Sheet - 5 RIB" at bounding box center [581, 452] width 720 height 13
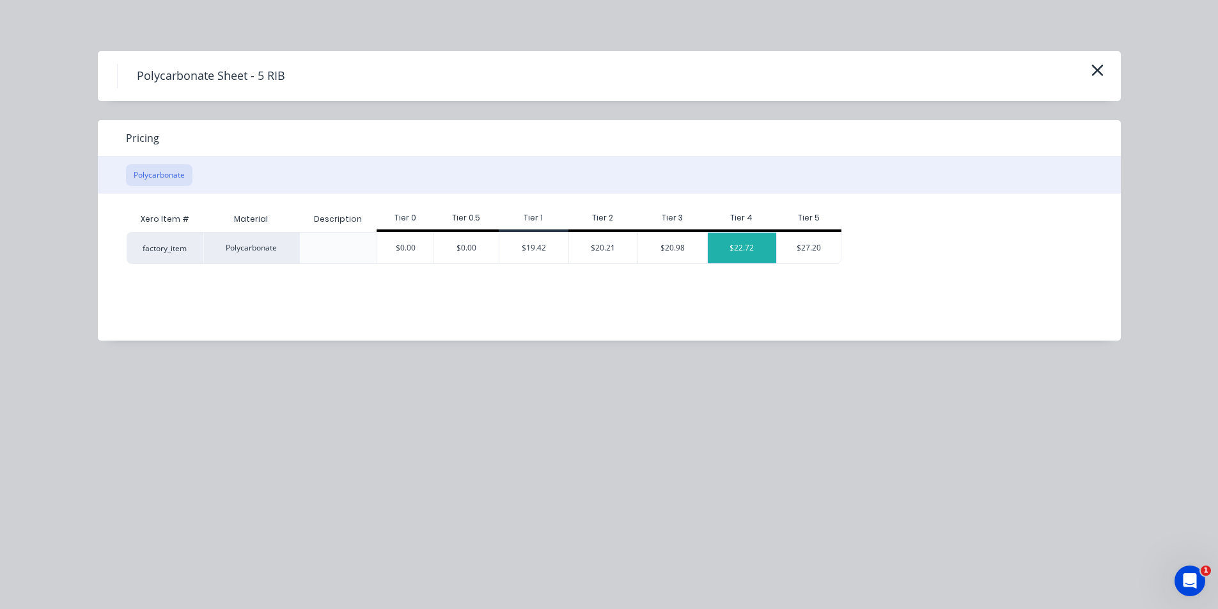
click at [769, 244] on div "$22.72" at bounding box center [742, 248] width 69 height 31
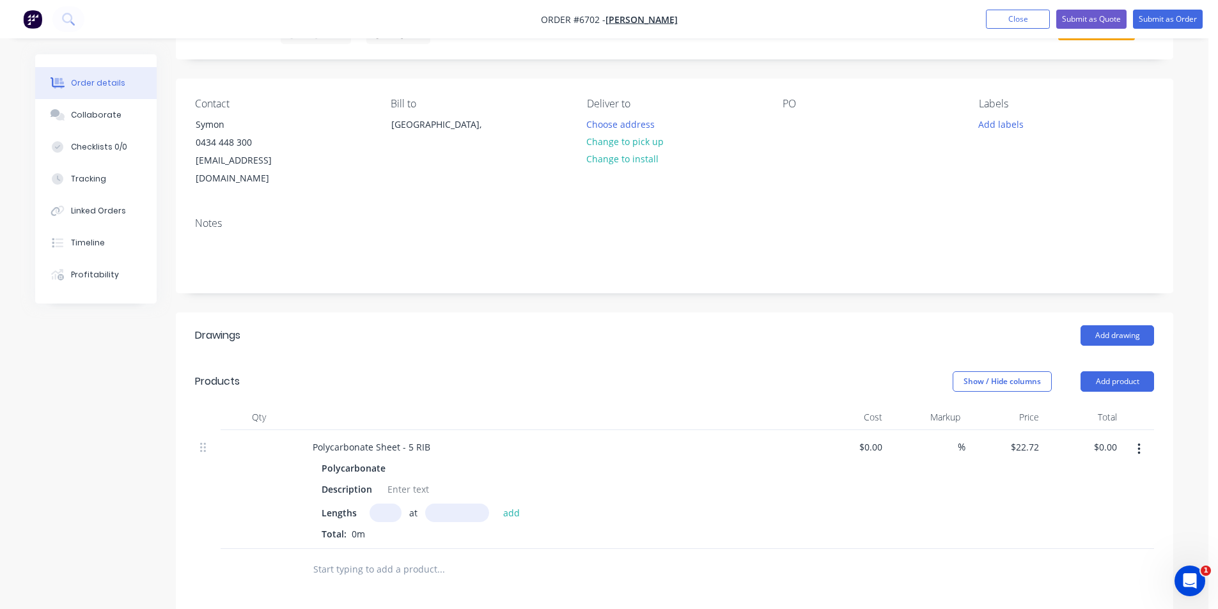
scroll to position [320, 0]
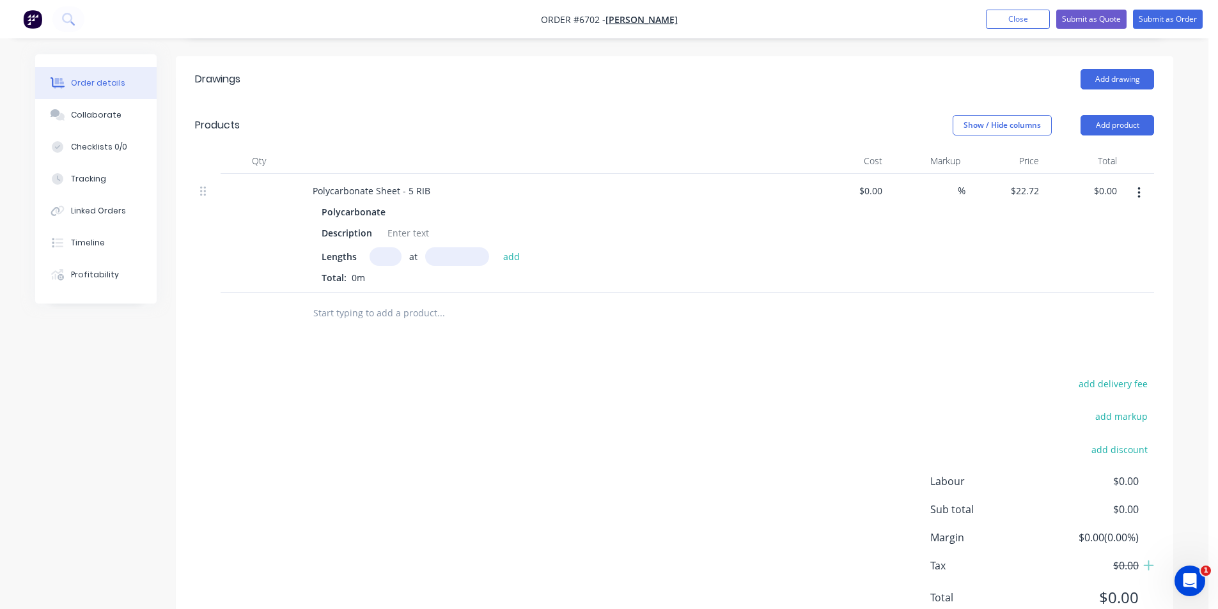
click at [370, 247] on div "at add" at bounding box center [448, 256] width 157 height 19
click at [391, 247] on input "text" at bounding box center [386, 256] width 32 height 19
type input "4"
type input "5400"
click at [497, 247] on button "add" at bounding box center [512, 255] width 30 height 17
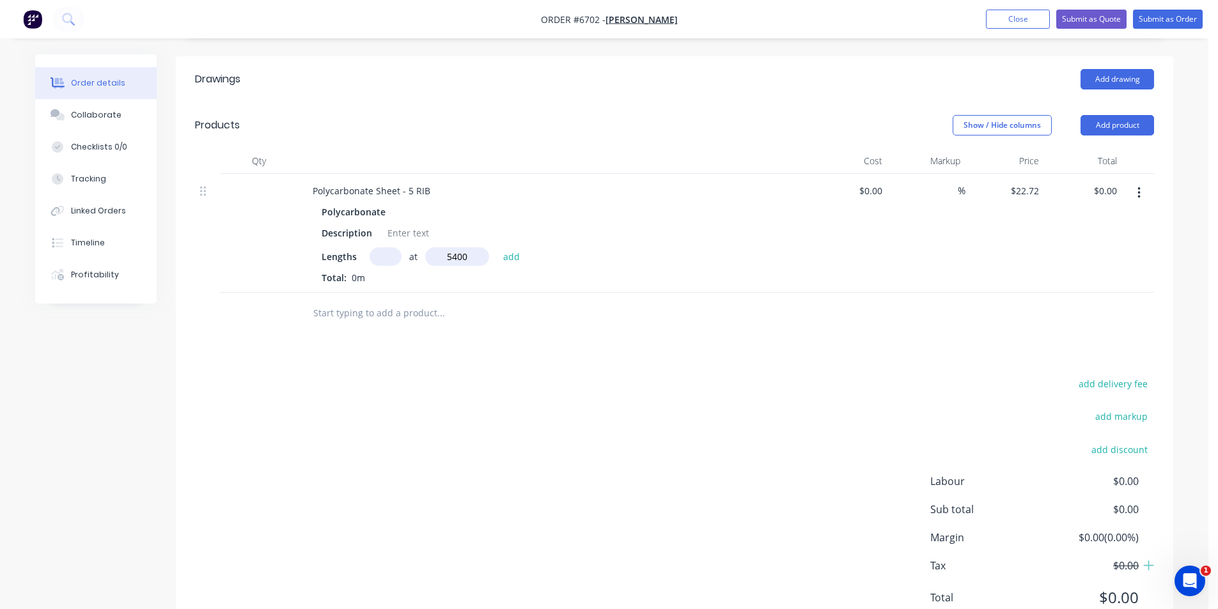
type input "$490.75"
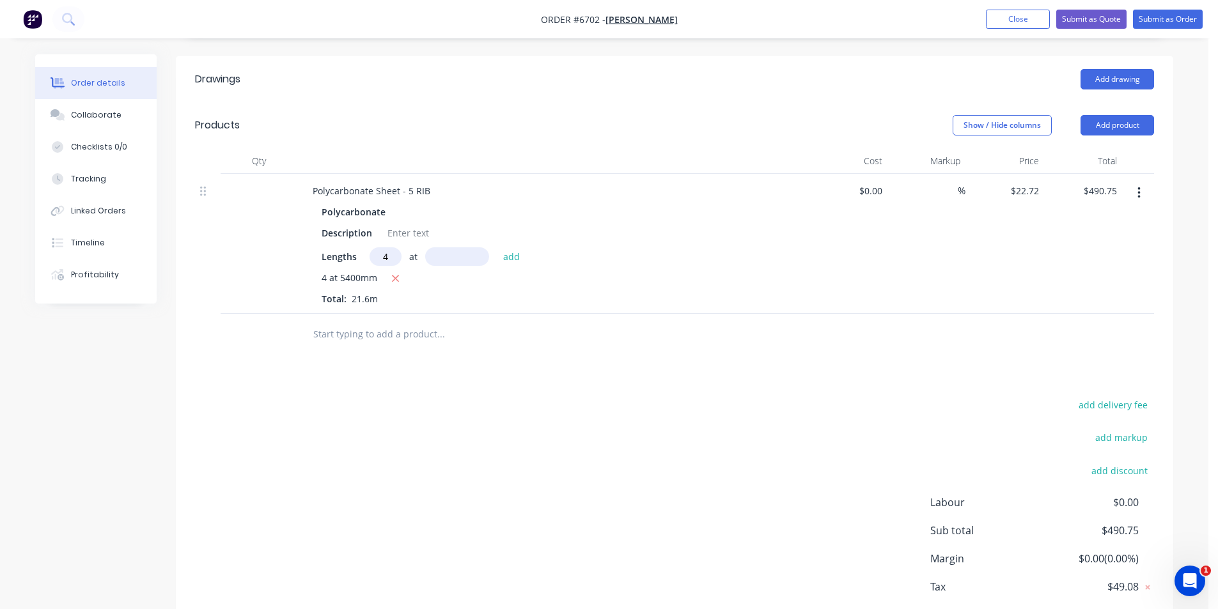
type input "4"
type input "4800"
click at [497, 247] on button "add" at bounding box center [512, 255] width 30 height 17
type input "$926.98"
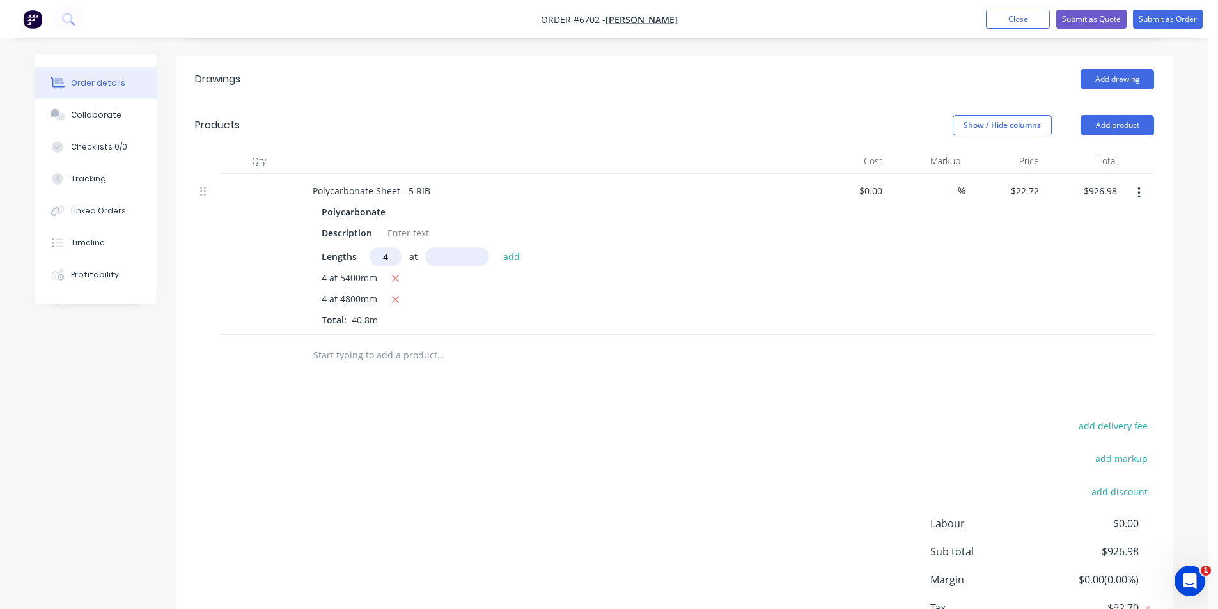
type input "4"
type input "4200"
click at [497, 247] on button "add" at bounding box center [512, 255] width 30 height 17
type input "$1,308.67"
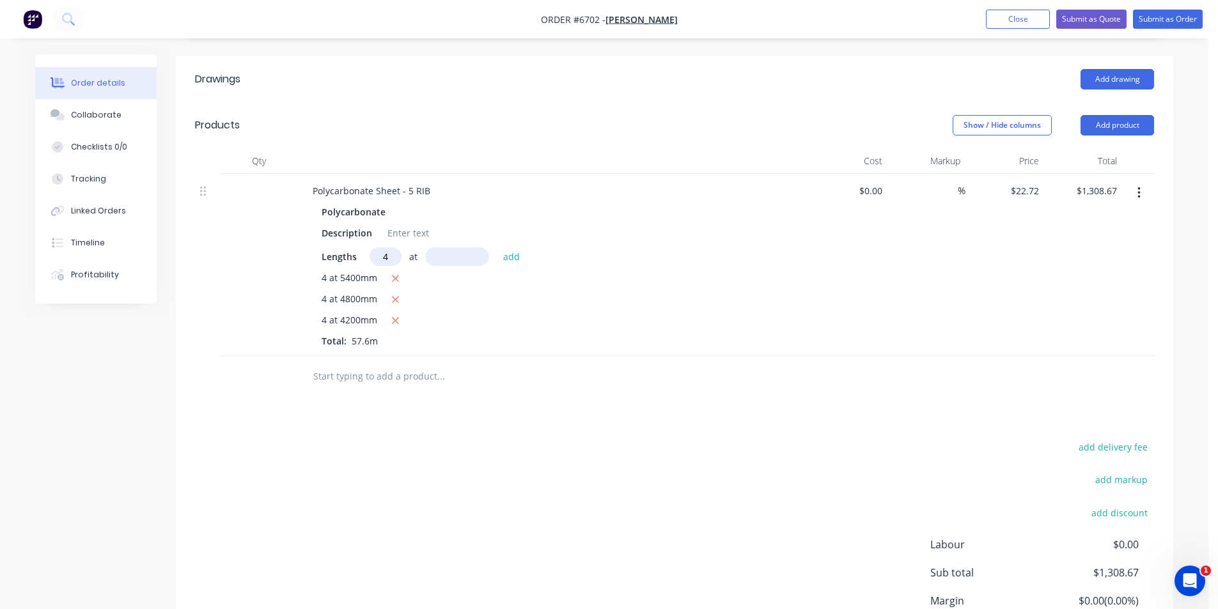
type input "4"
type input "3600"
click at [497, 247] on button "add" at bounding box center [512, 255] width 30 height 17
type input "$1,635.84"
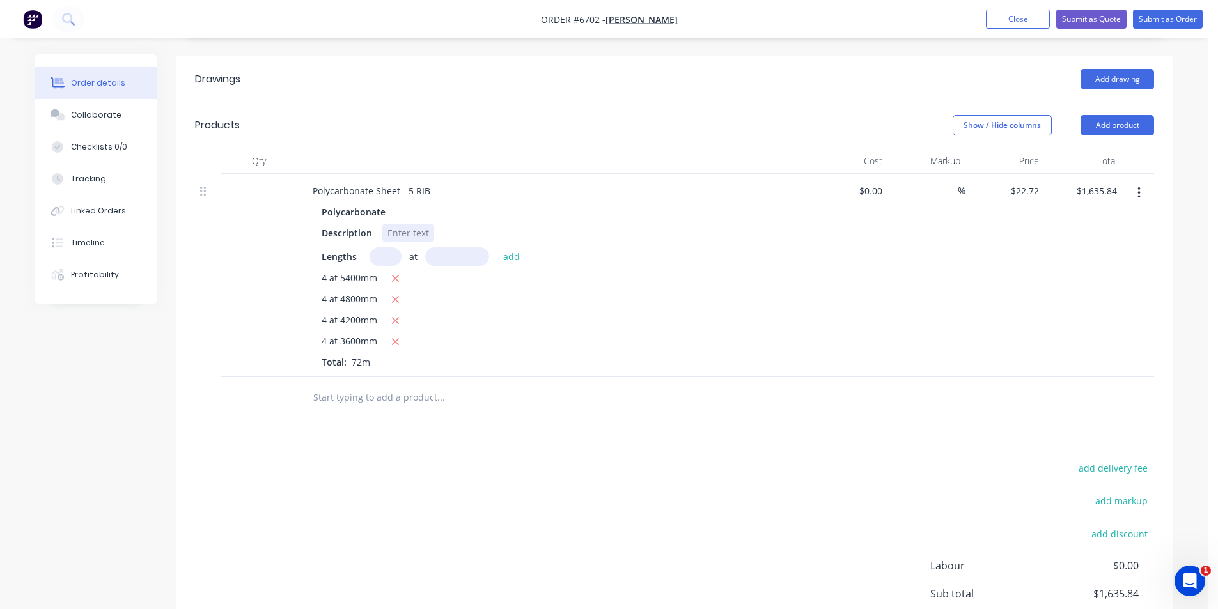
click at [392, 224] on div at bounding box center [408, 233] width 52 height 19
click at [1108, 115] on button "Add product" at bounding box center [1118, 125] width 74 height 20
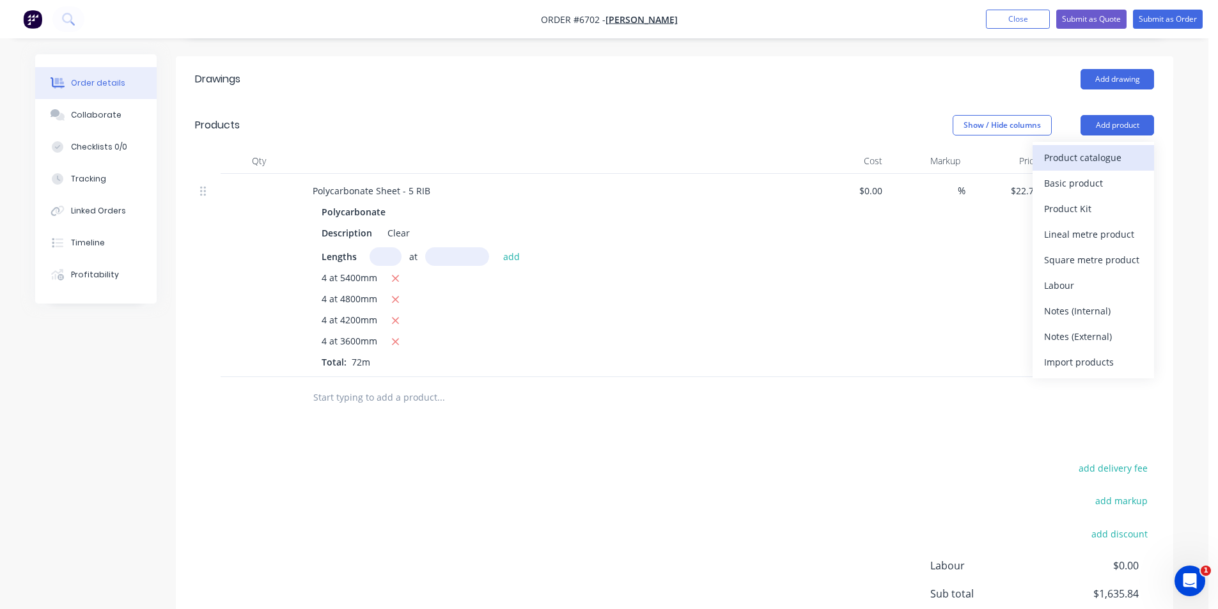
click at [1070, 148] on div "Product catalogue" at bounding box center [1093, 157] width 98 height 19
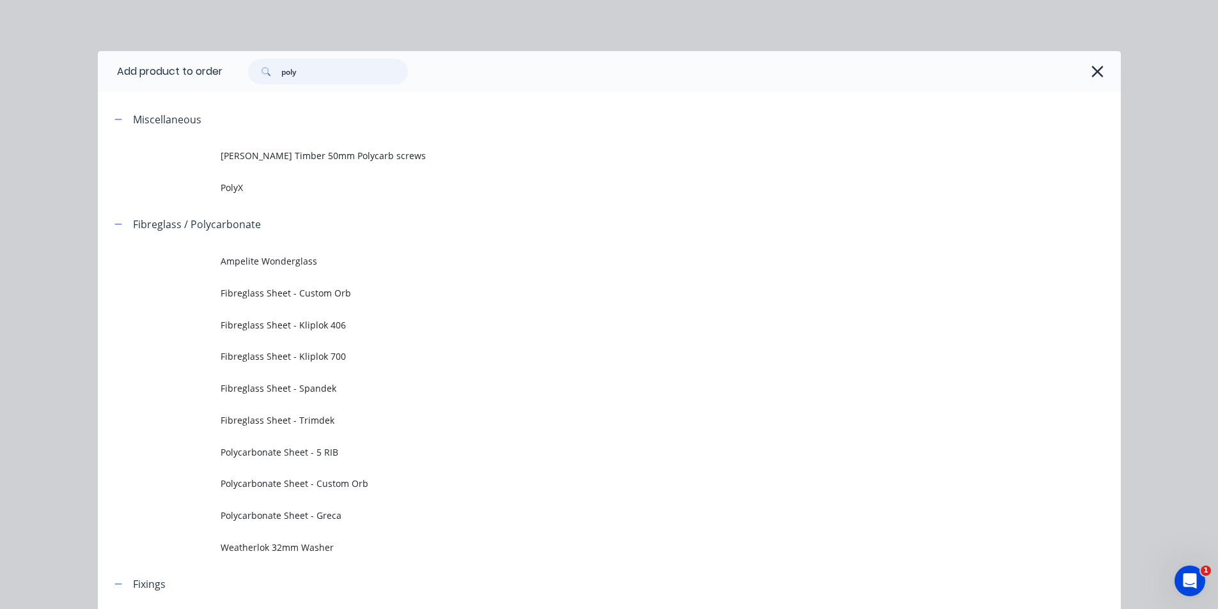
click at [350, 71] on input "poly" at bounding box center [344, 72] width 127 height 26
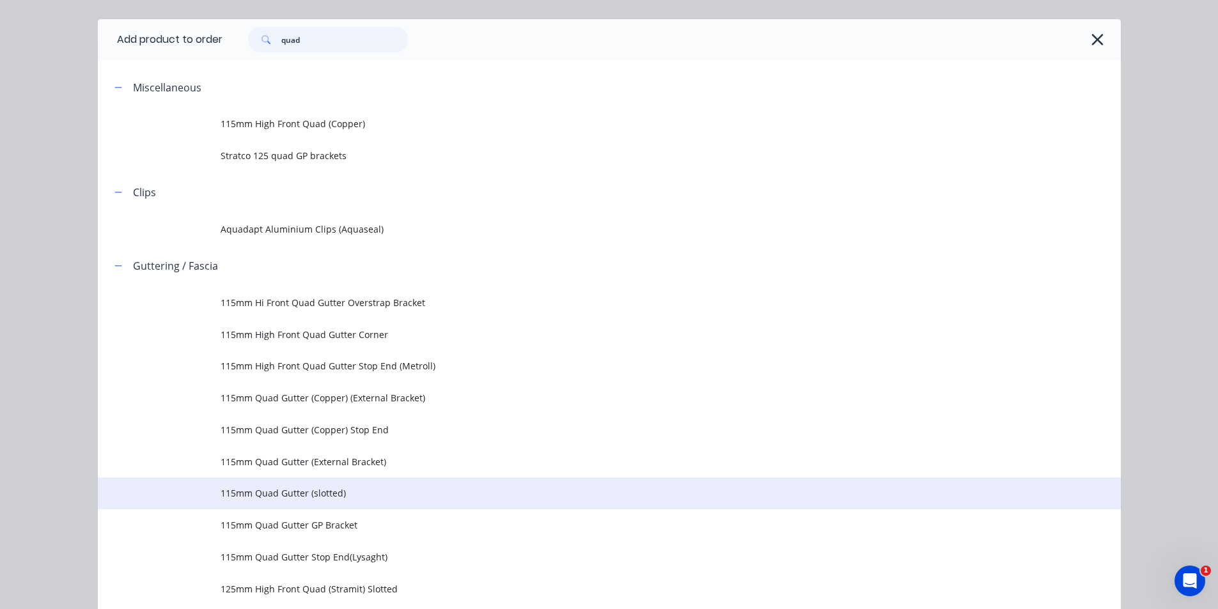
scroll to position [64, 0]
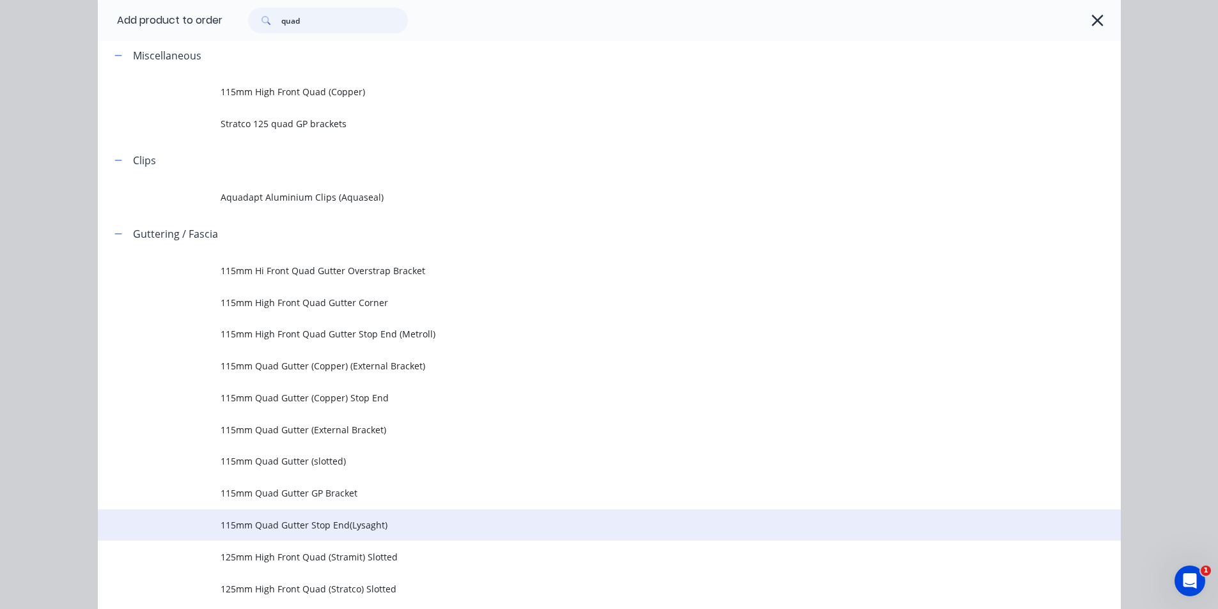
type input "quad"
click at [371, 527] on span "115mm Quad Gutter Stop End(Lysaght)" at bounding box center [581, 525] width 720 height 13
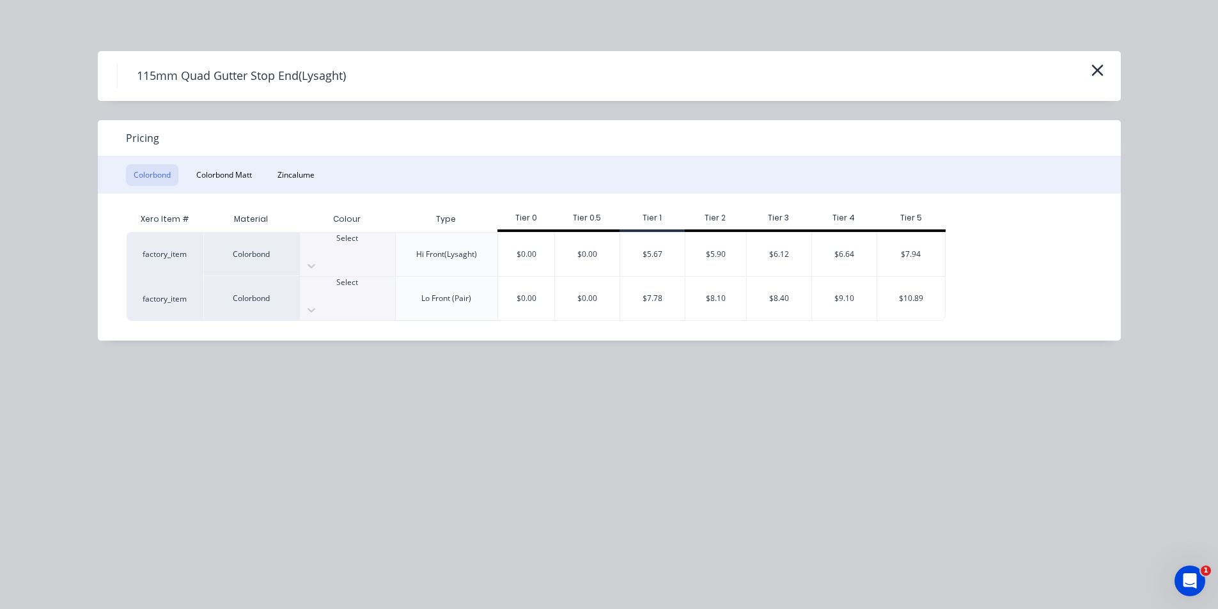
click at [376, 300] on div at bounding box center [347, 310] width 95 height 20
click at [377, 256] on div at bounding box center [347, 262] width 95 height 13
click at [845, 242] on div "$6.64" at bounding box center [844, 254] width 65 height 43
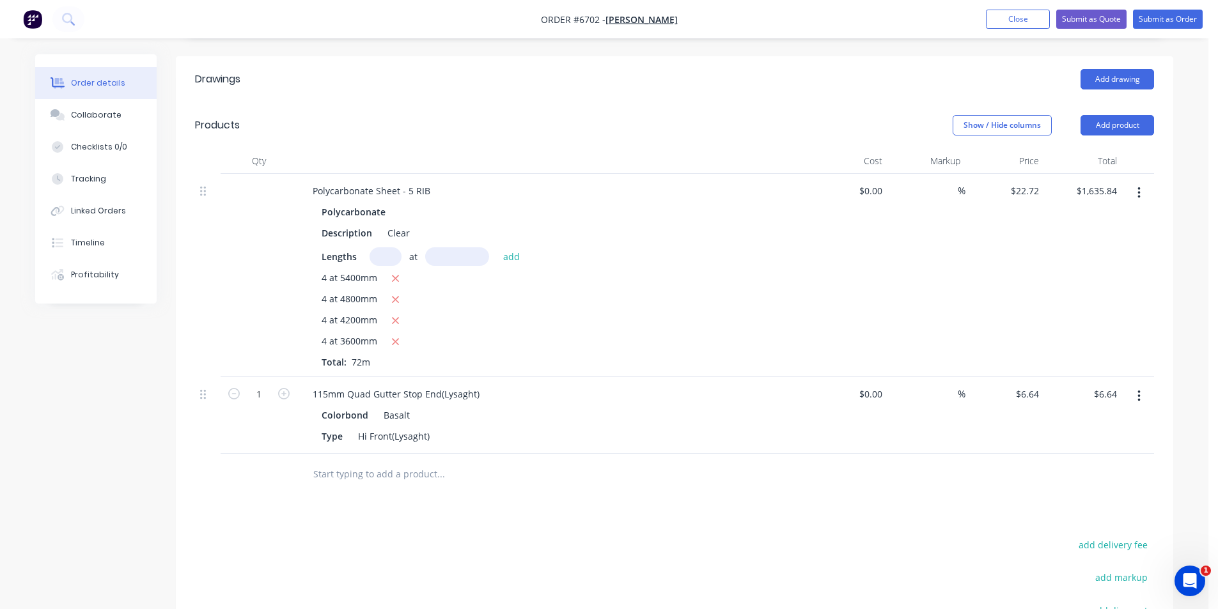
click at [1144, 385] on button "button" at bounding box center [1139, 396] width 30 height 23
click at [1114, 497] on div "Delete" at bounding box center [1093, 506] width 98 height 19
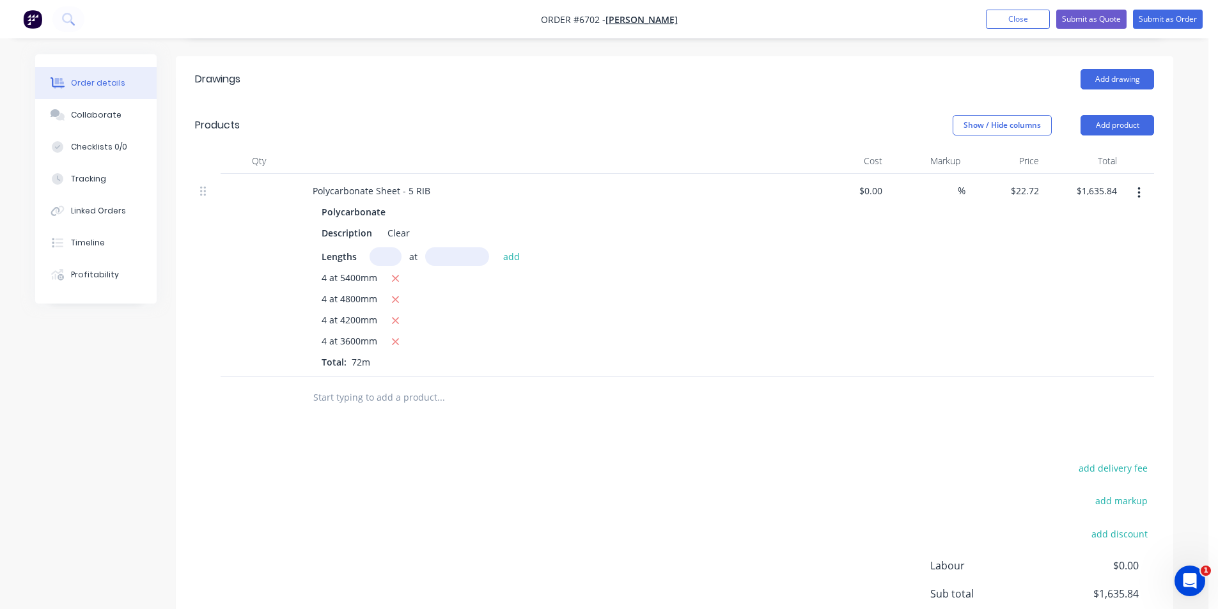
click at [1113, 102] on header "Products Show / Hide columns Add product" at bounding box center [674, 125] width 997 height 46
click at [1114, 115] on button "Add product" at bounding box center [1118, 125] width 74 height 20
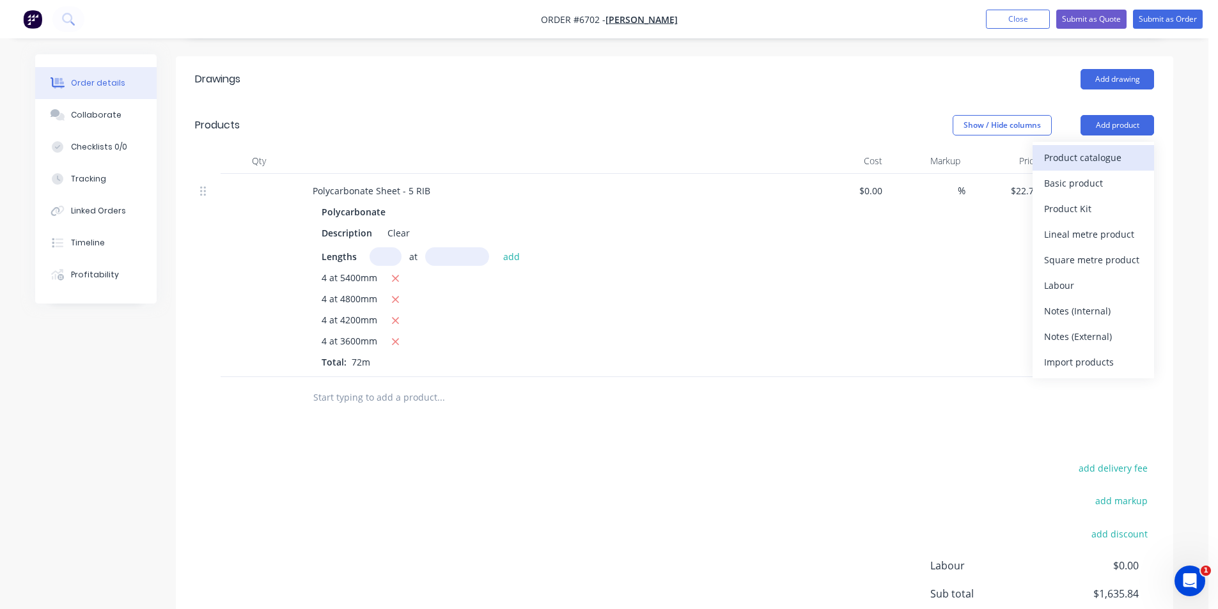
click at [1110, 148] on div "Product catalogue" at bounding box center [1093, 157] width 98 height 19
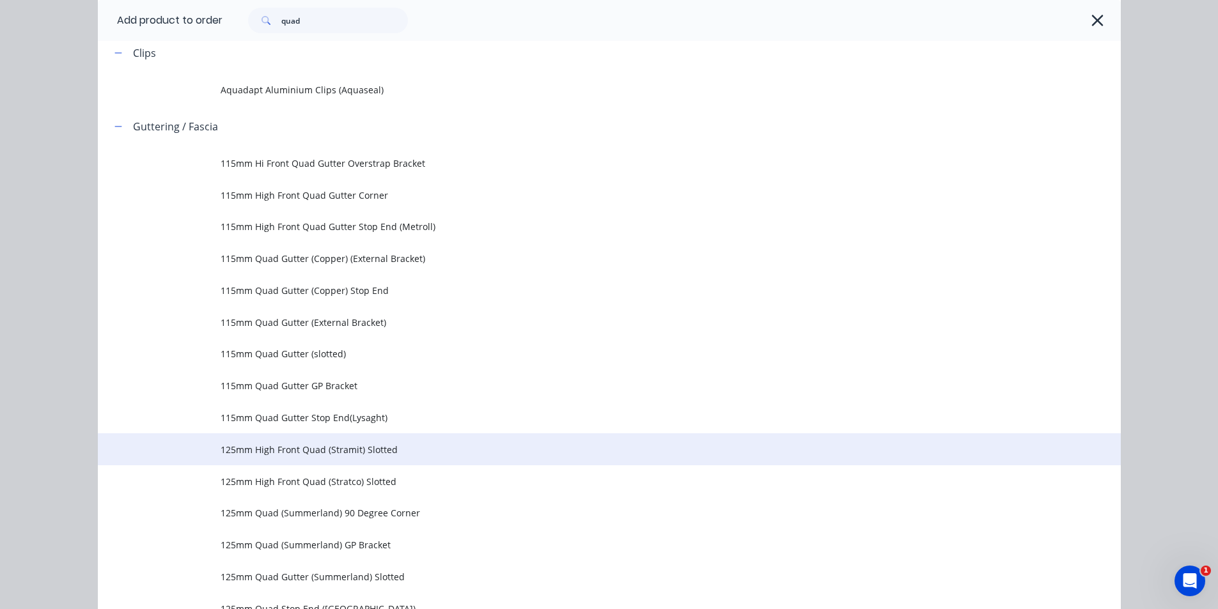
scroll to position [192, 0]
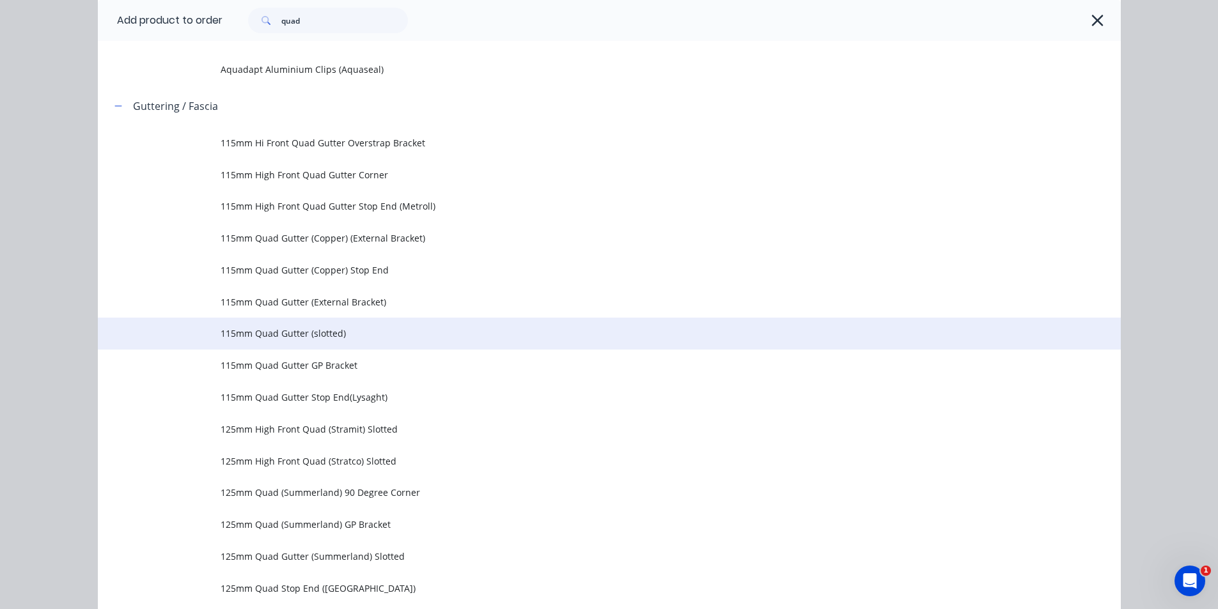
click at [325, 334] on span "115mm Quad Gutter (slotted)" at bounding box center [581, 333] width 720 height 13
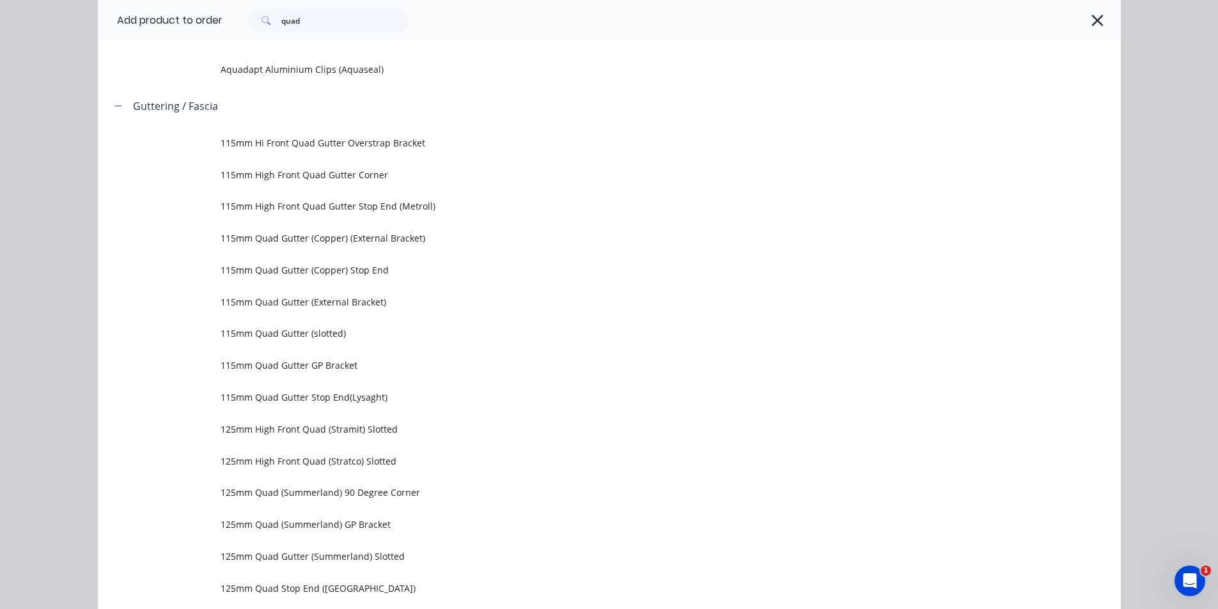
scroll to position [0, 0]
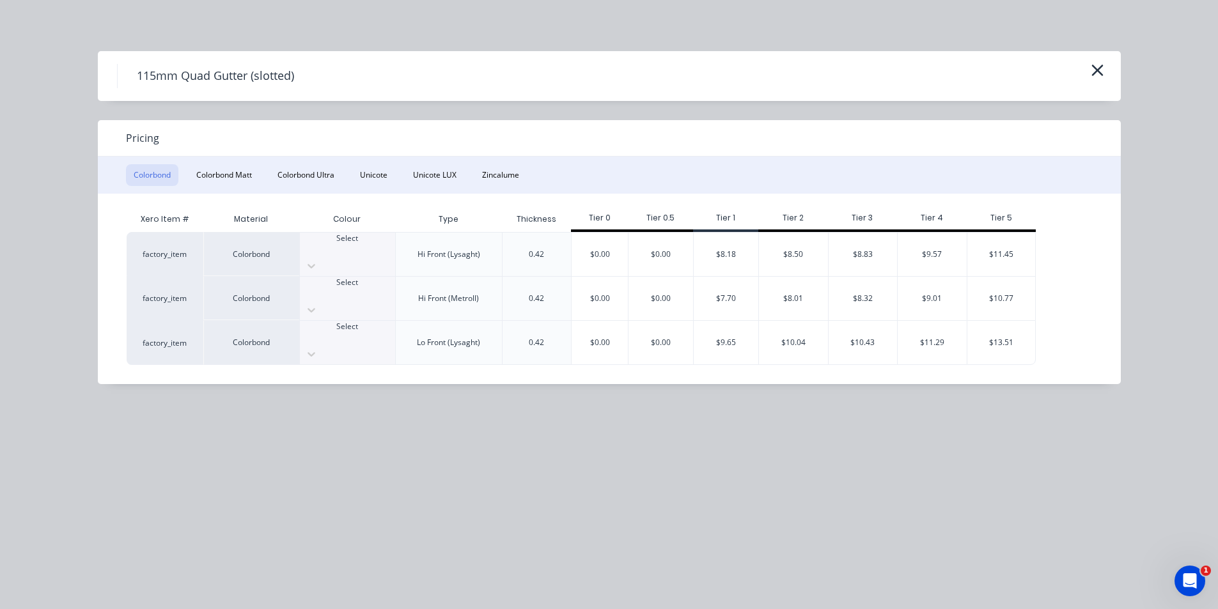
click at [337, 248] on div at bounding box center [347, 250] width 95 height 12
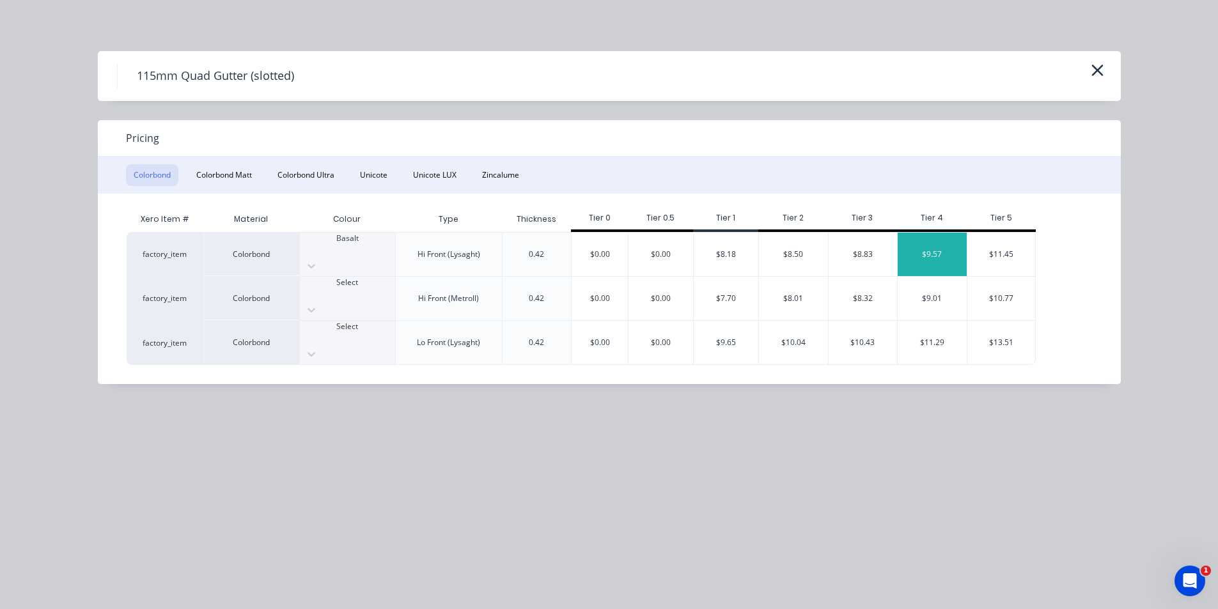
click at [935, 245] on div "$9.57" at bounding box center [932, 254] width 69 height 43
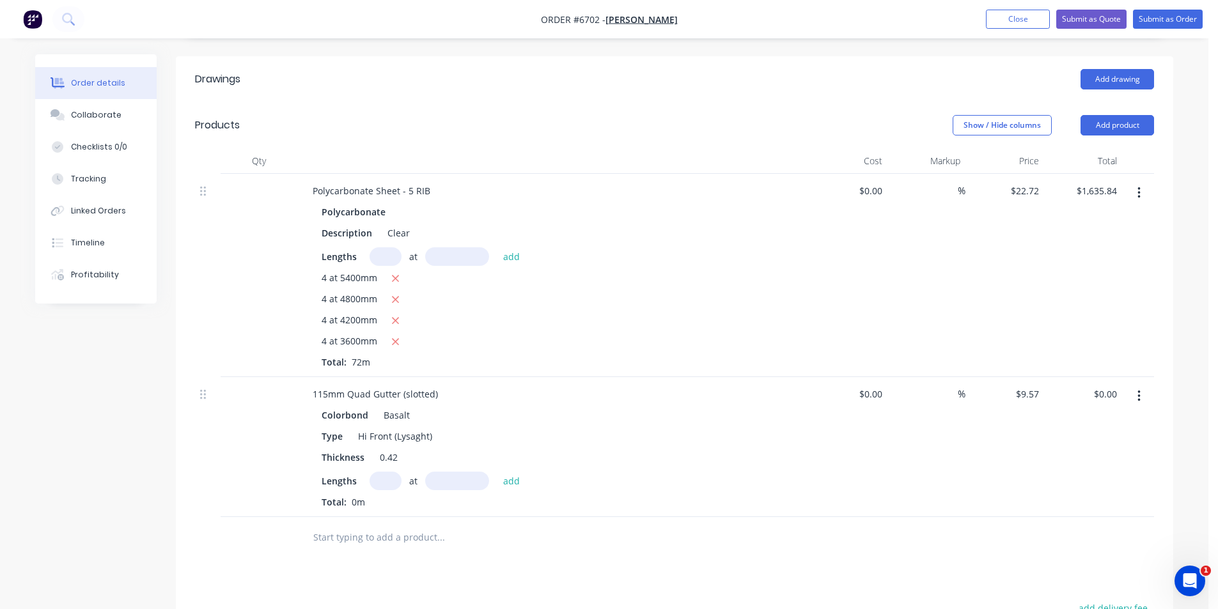
drag, startPoint x: 381, startPoint y: 458, endPoint x: 648, endPoint y: 605, distance: 305.3
click at [382, 472] on input "text" at bounding box center [386, 481] width 32 height 19
type input "2"
type input "6500"
click at [497, 472] on button "add" at bounding box center [512, 480] width 30 height 17
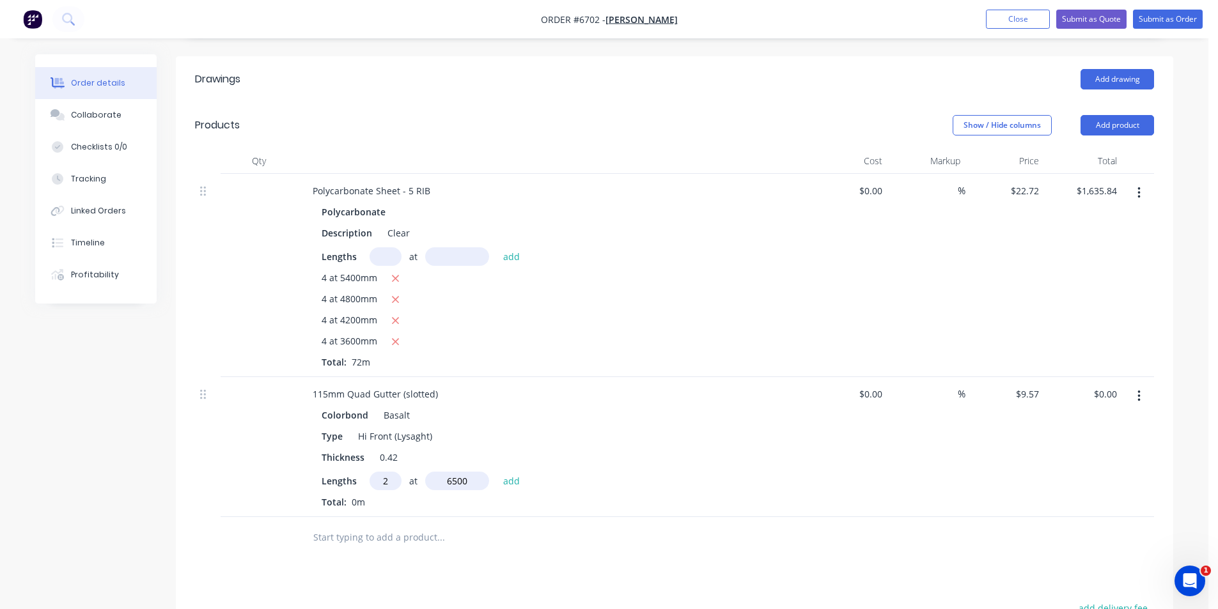
type input "$124.41"
click at [1147, 102] on header "Products Show / Hide columns Add product" at bounding box center [674, 125] width 997 height 46
click at [1147, 115] on button "Add product" at bounding box center [1118, 125] width 74 height 20
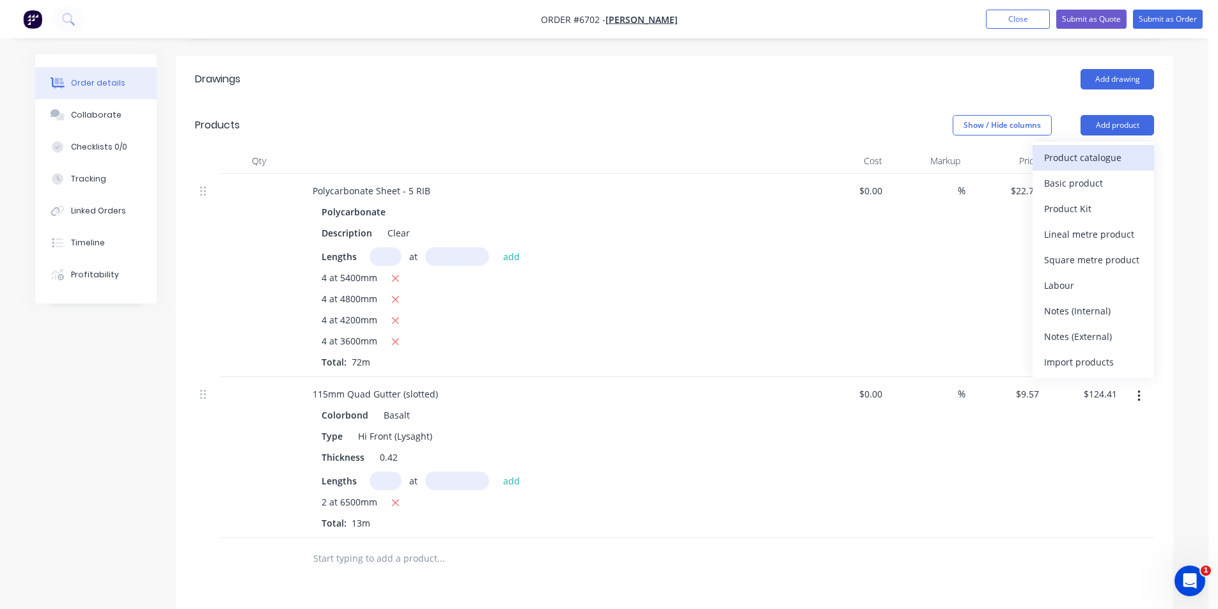
click at [1061, 148] on div "Product catalogue" at bounding box center [1093, 157] width 98 height 19
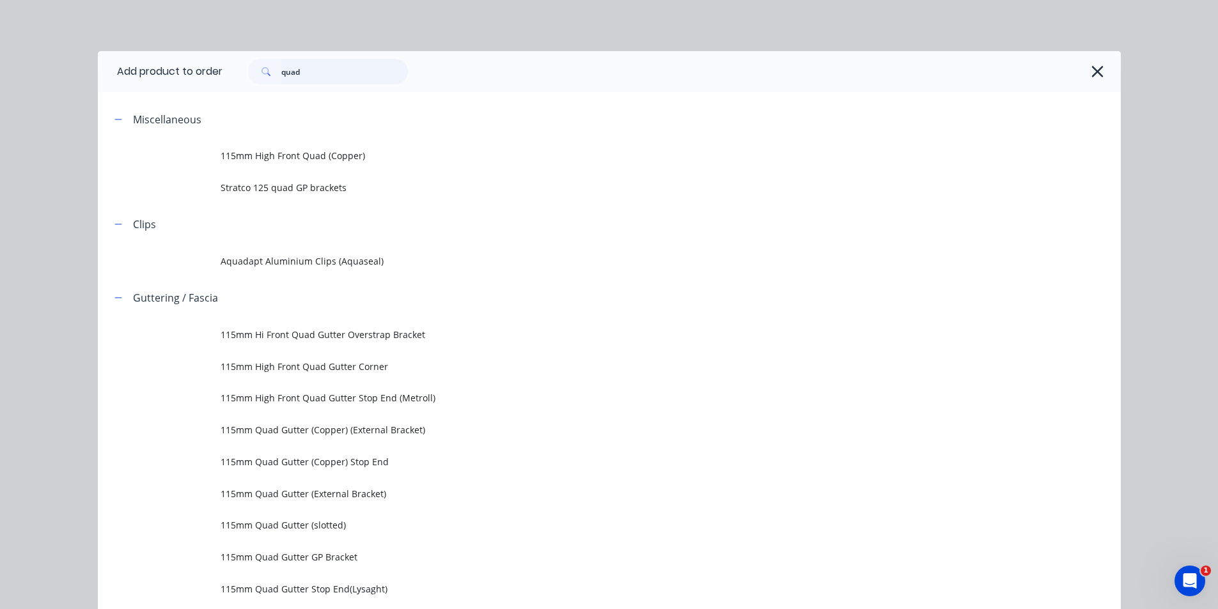
click at [323, 69] on input "quad" at bounding box center [344, 72] width 127 height 26
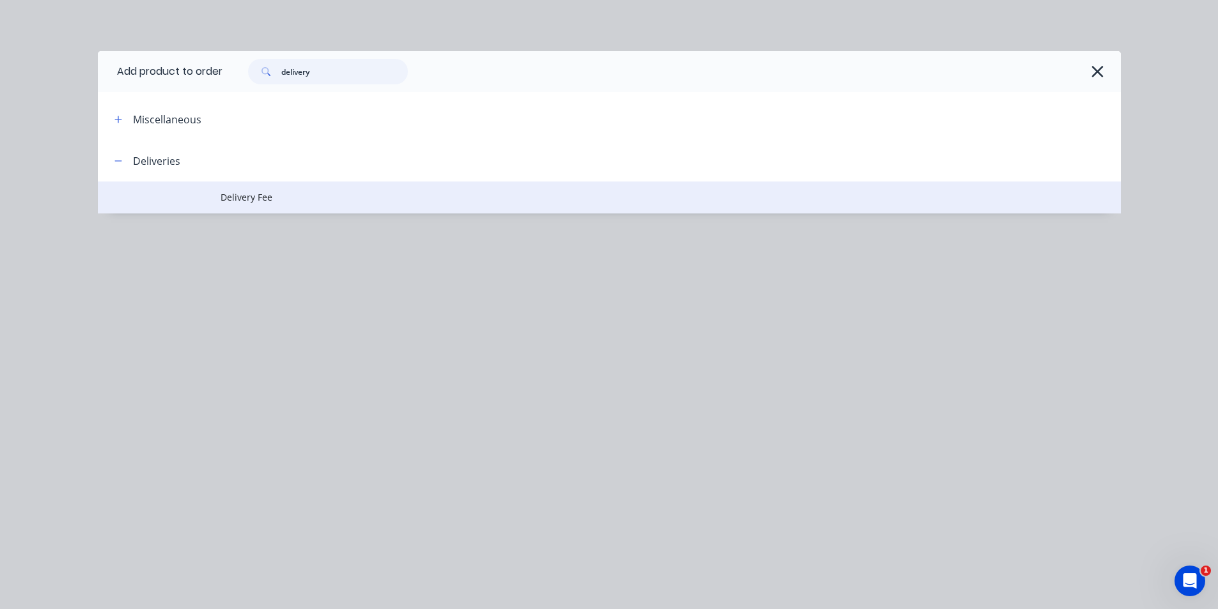
type input "delivery"
click at [304, 190] on td "Delivery Fee" at bounding box center [671, 198] width 900 height 32
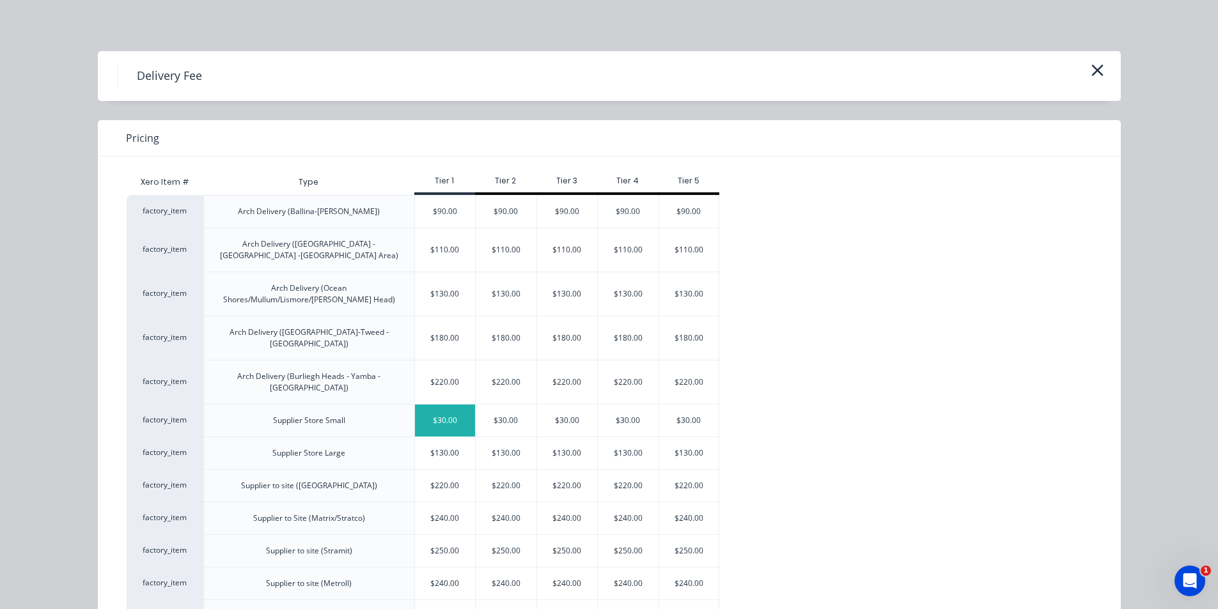
click at [435, 405] on div "$30.00" at bounding box center [445, 421] width 61 height 32
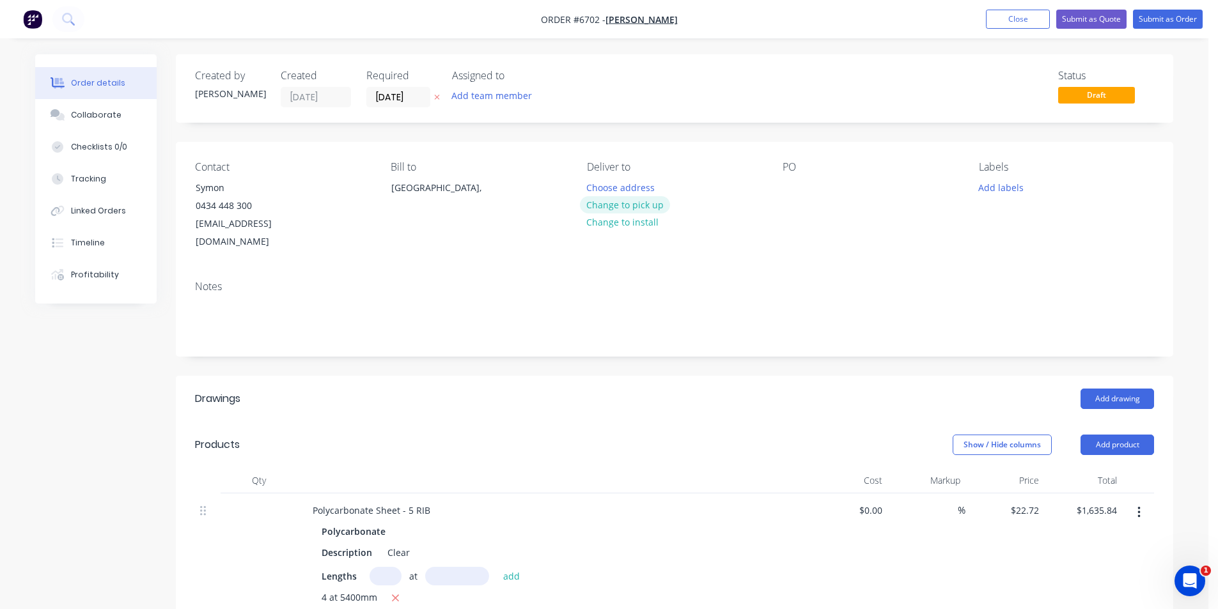
click at [646, 202] on button "Change to pick up" at bounding box center [625, 204] width 91 height 17
click at [1104, 13] on button "Submit as Quote" at bounding box center [1091, 19] width 70 height 19
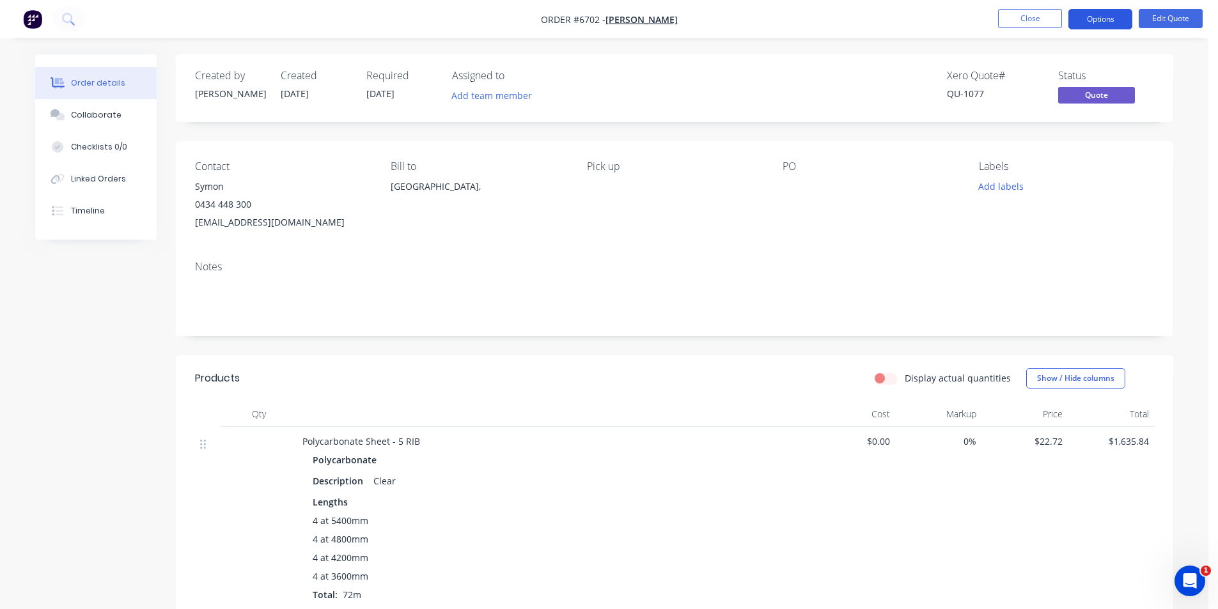
click at [1105, 19] on button "Options" at bounding box center [1100, 19] width 64 height 20
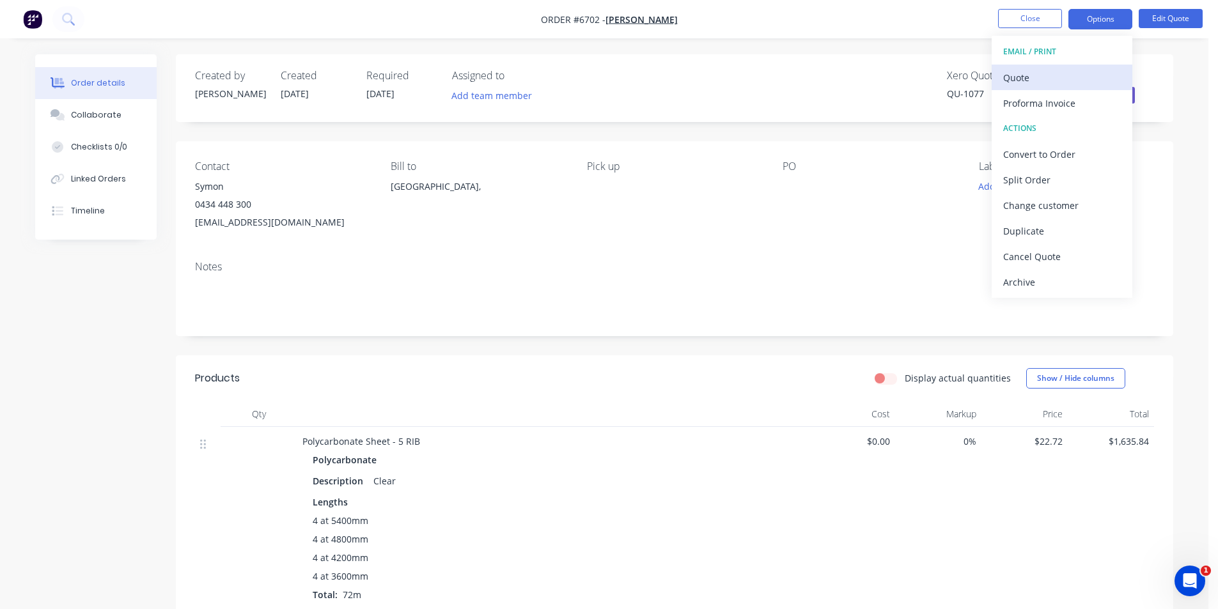
click at [1050, 79] on div "Quote" at bounding box center [1062, 77] width 118 height 19
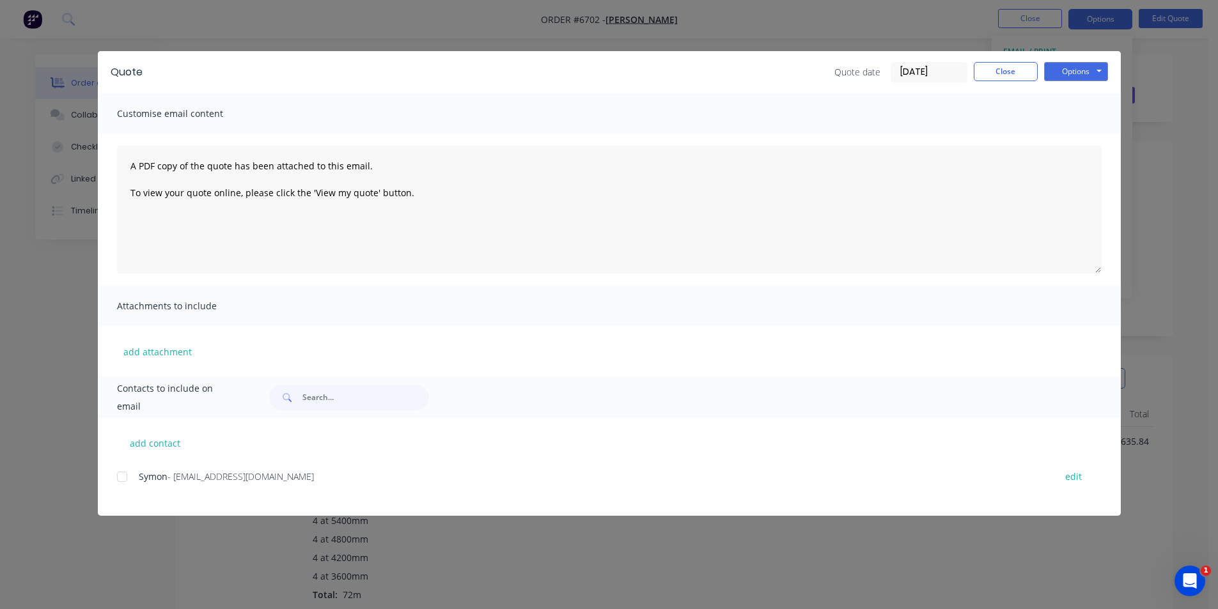
click at [124, 478] on div at bounding box center [122, 477] width 26 height 26
click at [1096, 70] on button "Options" at bounding box center [1076, 71] width 64 height 19
click at [1091, 139] on button "Email" at bounding box center [1085, 136] width 82 height 21
click at [118, 480] on div at bounding box center [122, 477] width 26 height 26
click at [1085, 85] on div "Quote Quote date 28/08/25 Close Options Preview Print Email" at bounding box center [609, 72] width 1023 height 42
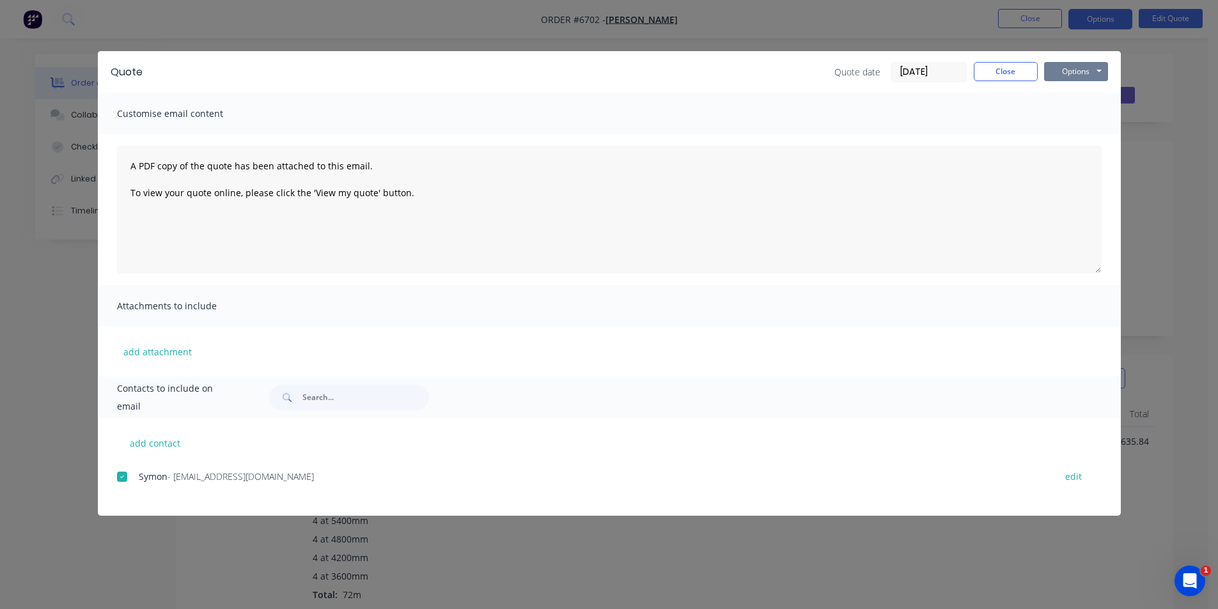
click at [1085, 66] on button "Options" at bounding box center [1076, 71] width 64 height 19
click at [1102, 132] on button "Email" at bounding box center [1085, 136] width 82 height 21
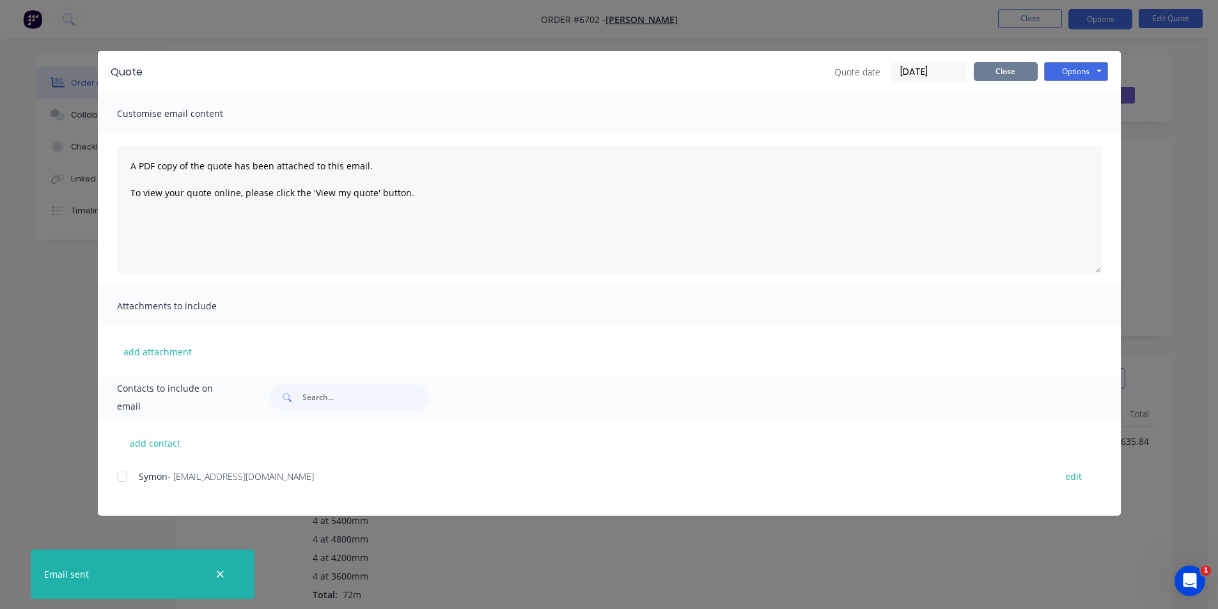
click at [1018, 81] on button "Close" at bounding box center [1006, 71] width 64 height 19
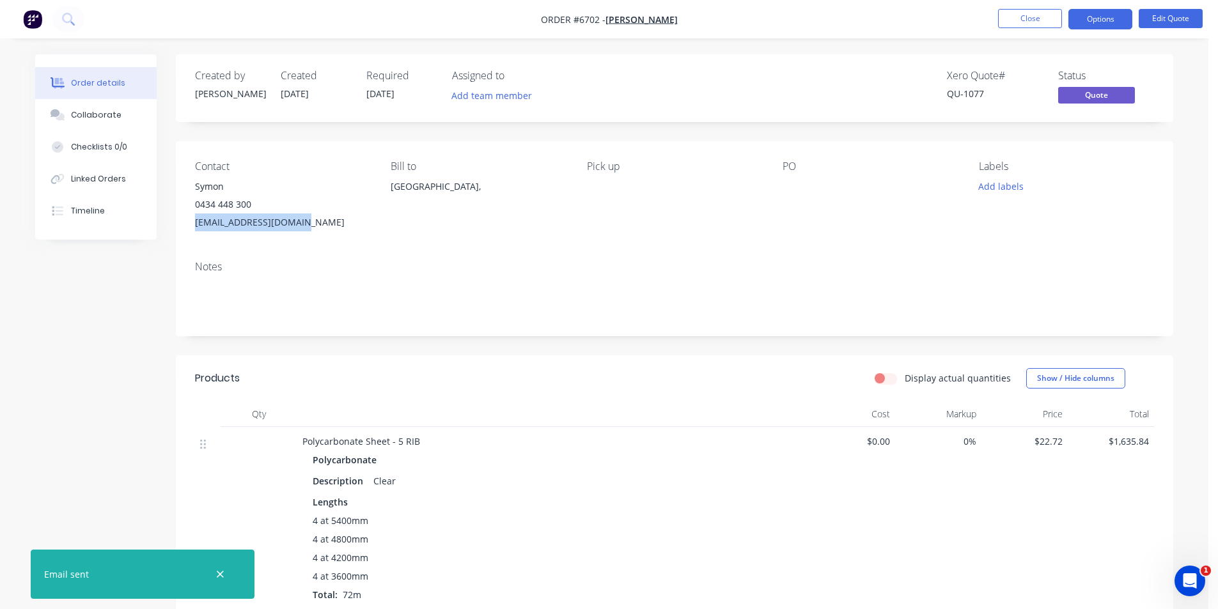
drag, startPoint x: 308, startPoint y: 223, endPoint x: 205, endPoint y: 235, distance: 104.3
click at [187, 231] on div "Contact Symon 0434 448 300 symonhayes@hotmail.com Bill to Australia, Pick up PO…" at bounding box center [674, 195] width 997 height 109
copy div "symonhayes@hotmail.com"
click at [1037, 23] on button "Close" at bounding box center [1030, 18] width 64 height 19
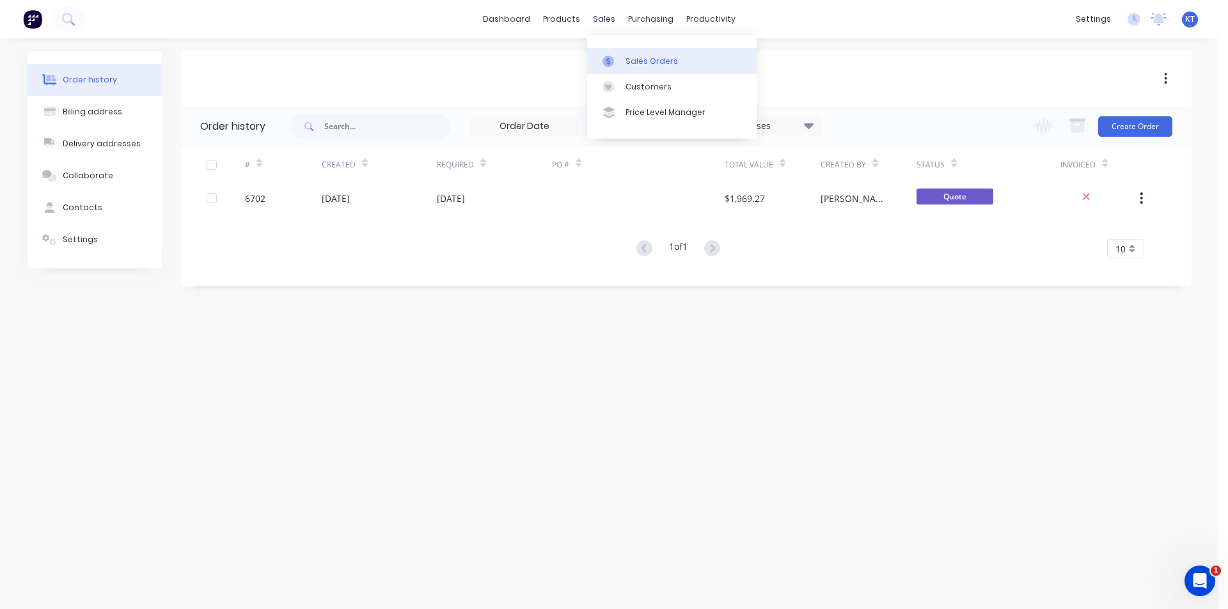
click at [618, 63] on div at bounding box center [611, 62] width 19 height 12
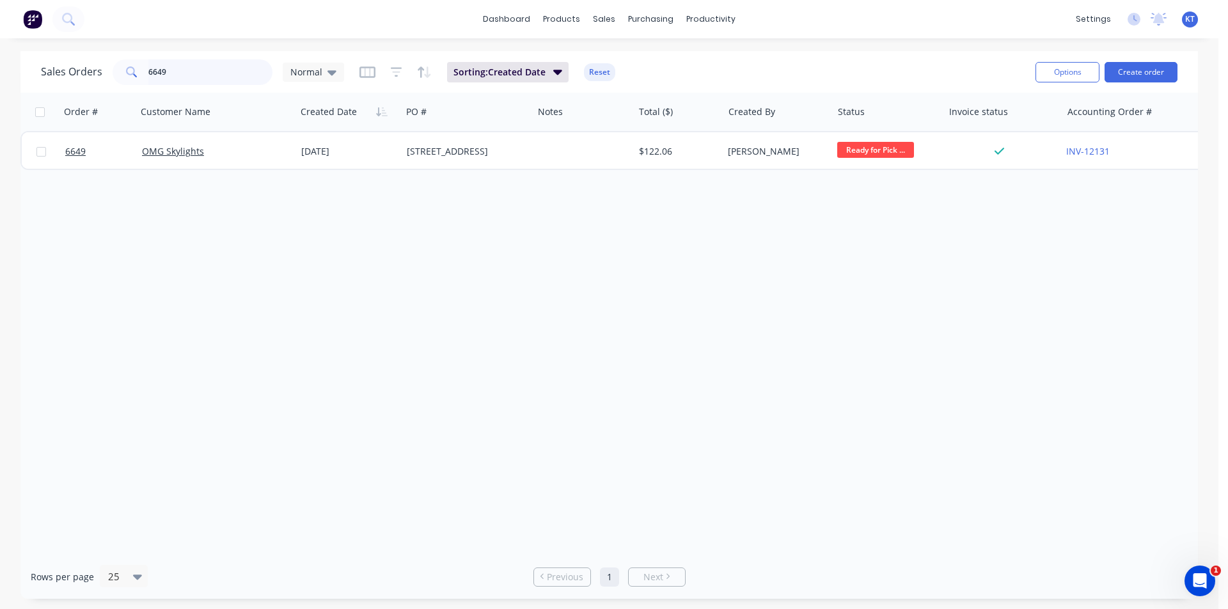
click at [244, 76] on input "6649" at bounding box center [210, 72] width 125 height 26
type input "Storia"
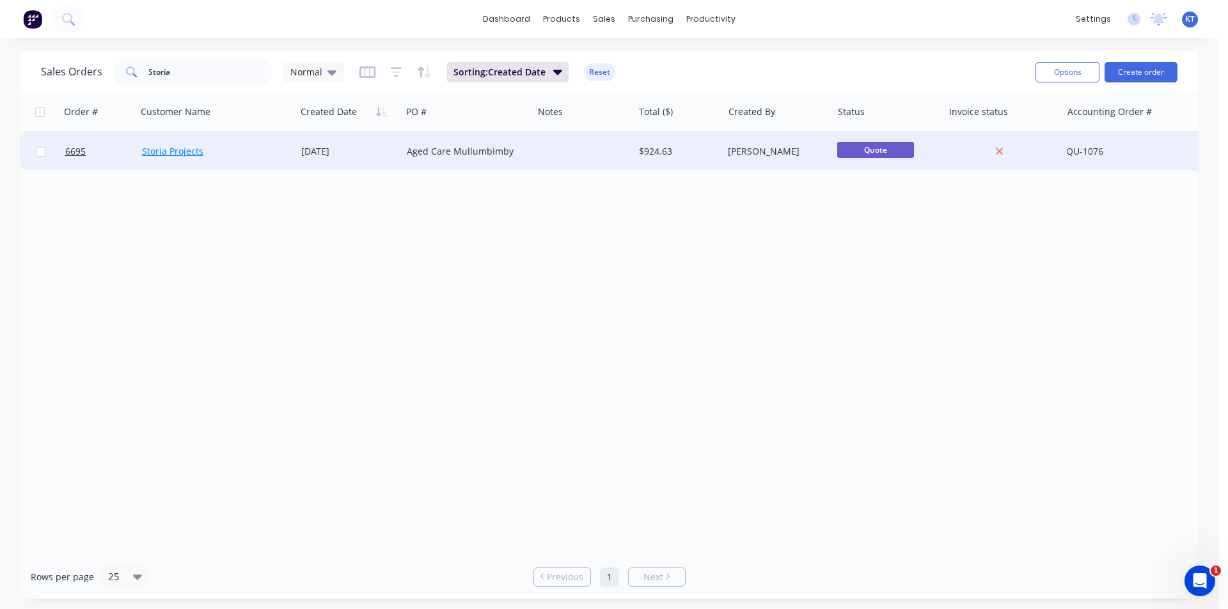
click at [177, 150] on link "Storia Projects" at bounding box center [172, 151] width 61 height 12
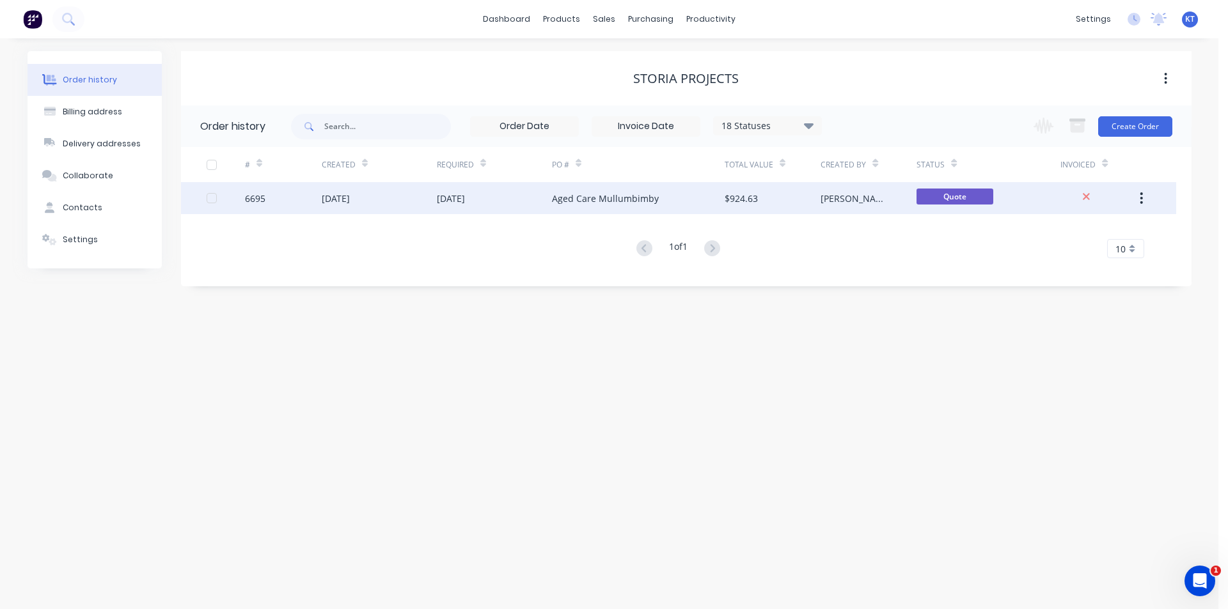
click at [772, 194] on div "$924.63" at bounding box center [772, 198] width 96 height 32
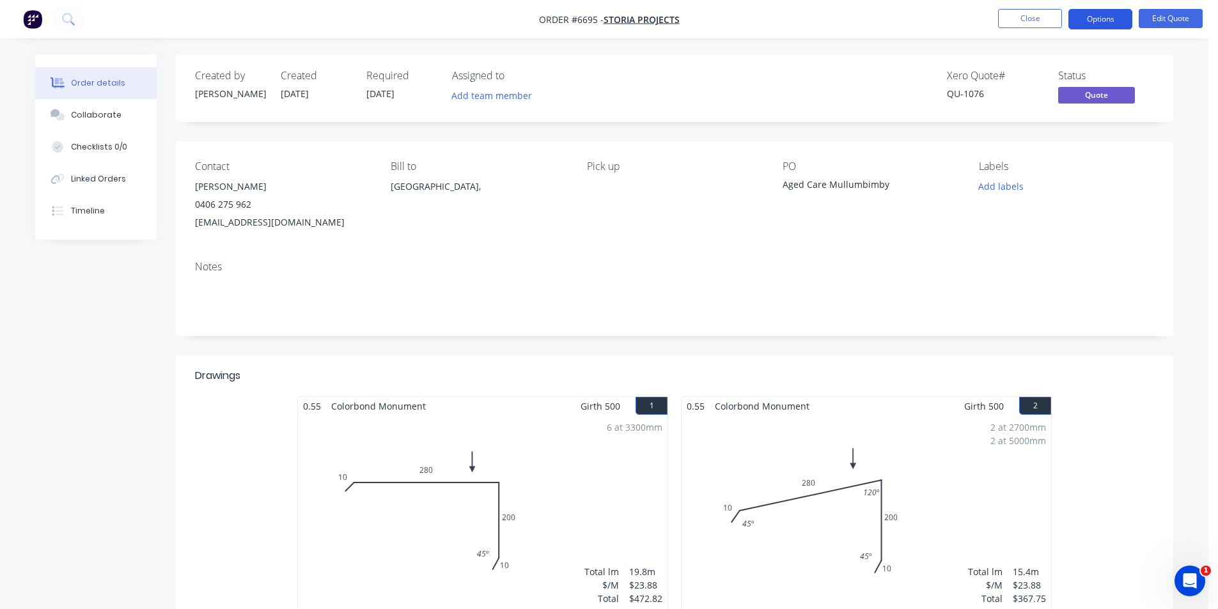
click at [1109, 21] on button "Options" at bounding box center [1100, 19] width 64 height 20
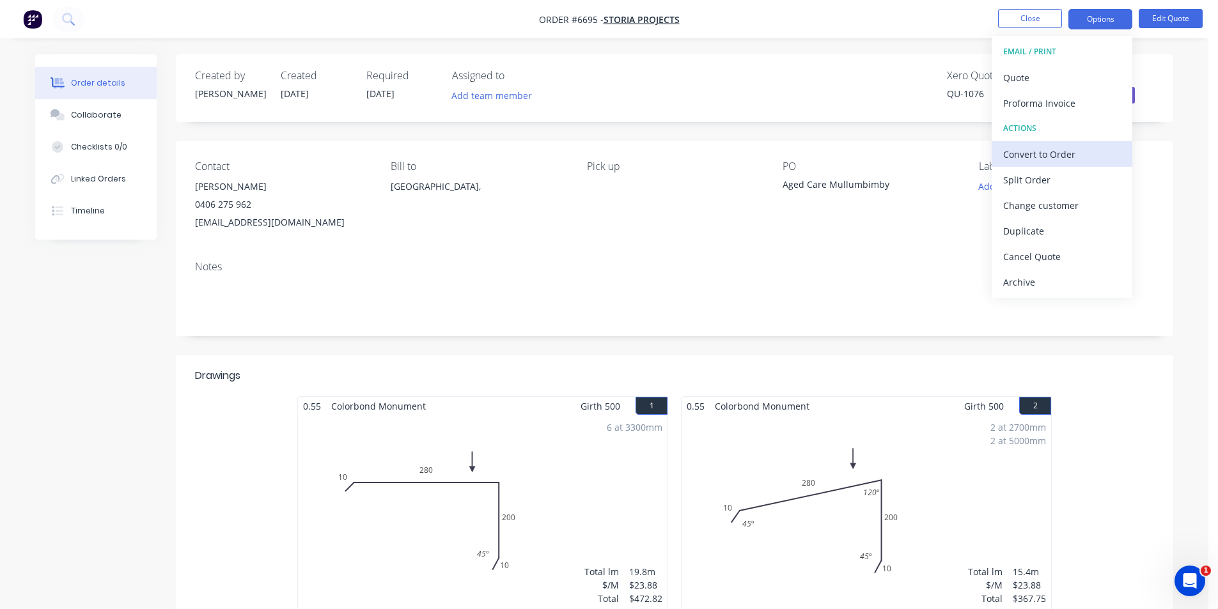
click at [1061, 159] on div "Convert to Order" at bounding box center [1062, 154] width 118 height 19
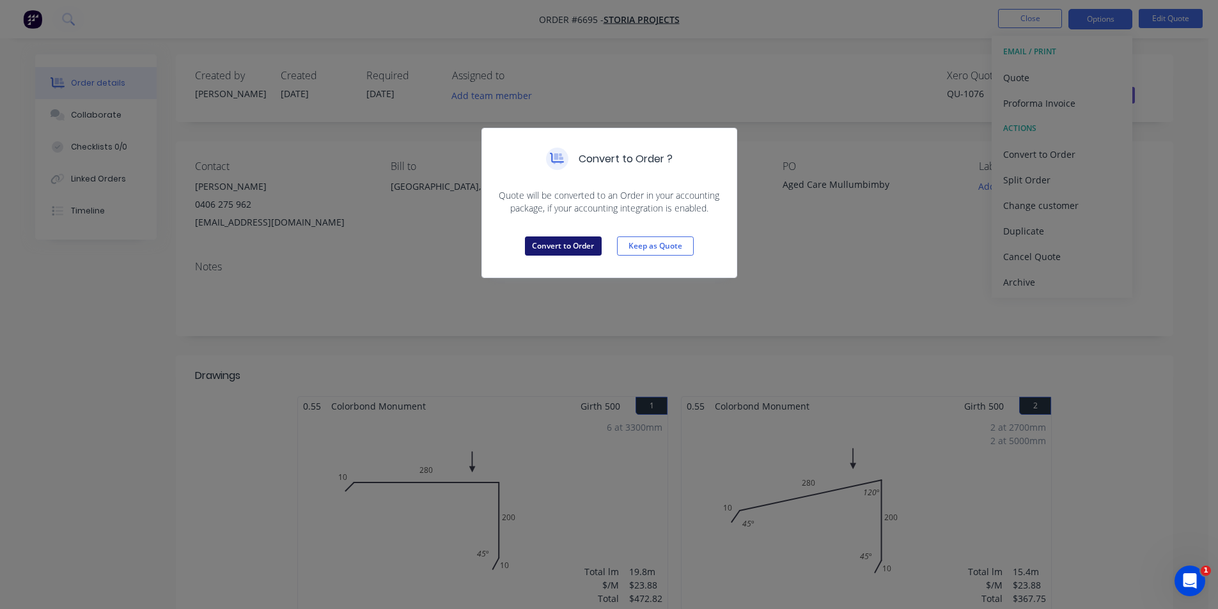
click at [582, 244] on button "Convert to Order" at bounding box center [563, 246] width 77 height 19
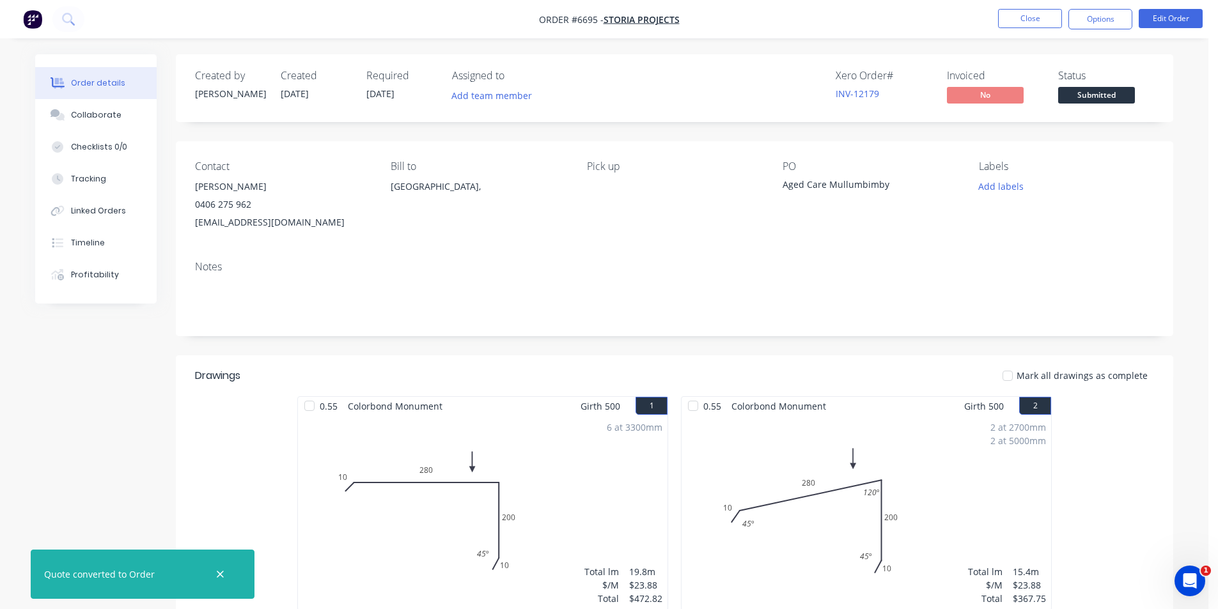
click at [1098, 97] on span "Submitted" at bounding box center [1096, 95] width 77 height 16
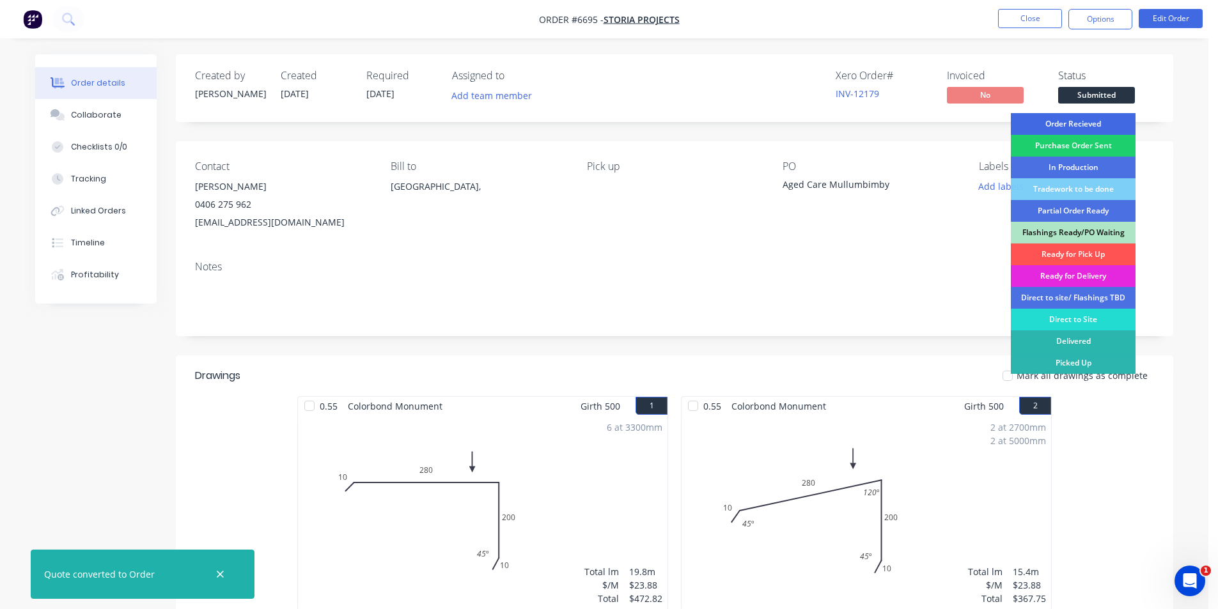
click at [1099, 126] on div "Order Recieved" at bounding box center [1073, 124] width 125 height 22
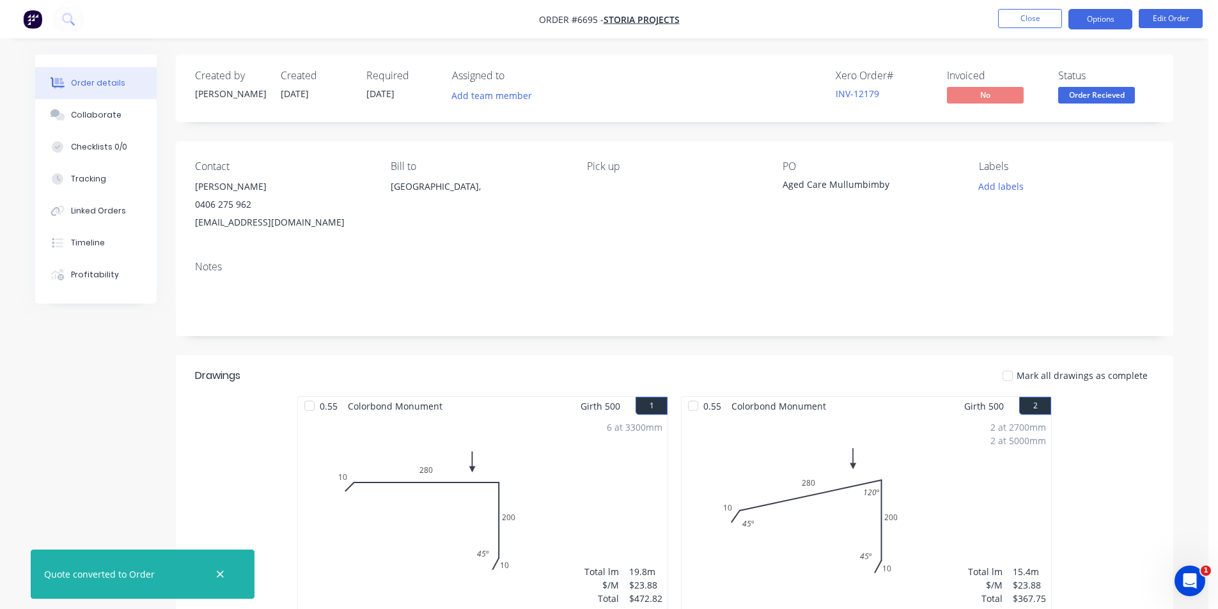
click at [1107, 20] on button "Options" at bounding box center [1100, 19] width 64 height 20
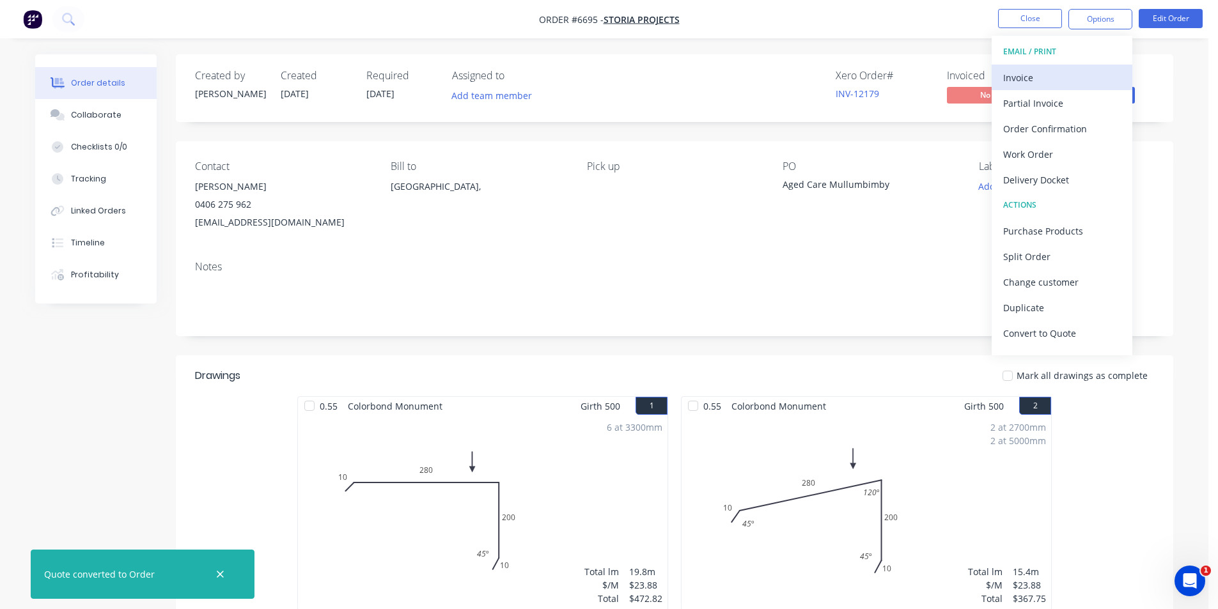
click at [1013, 76] on div "Invoice" at bounding box center [1062, 77] width 118 height 19
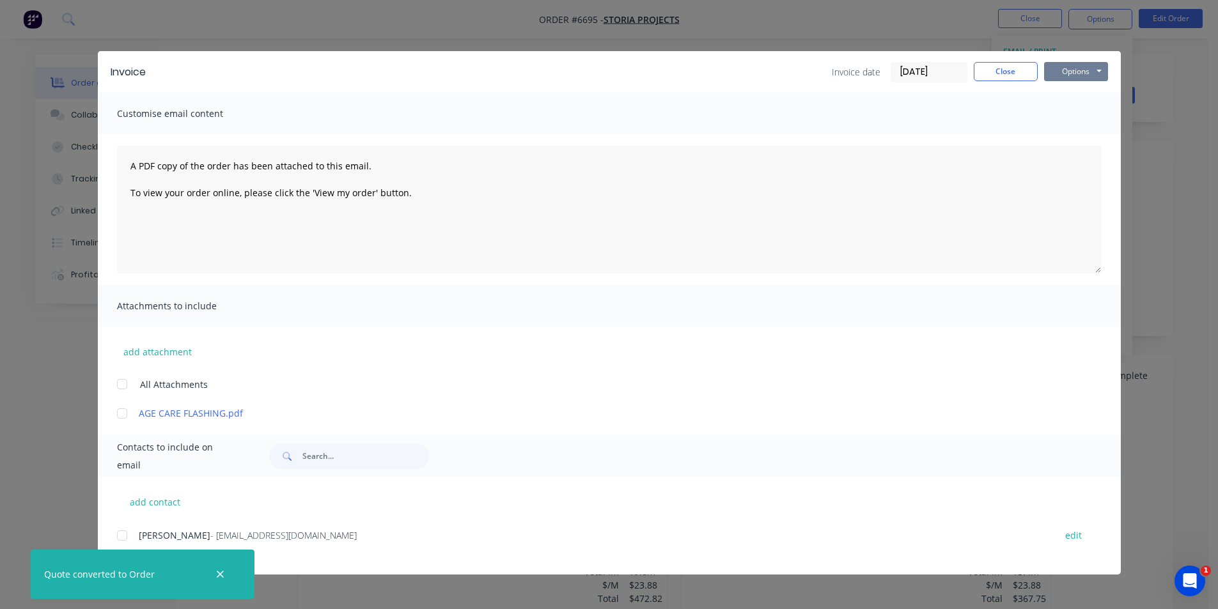
click at [1074, 80] on button "Options" at bounding box center [1076, 71] width 64 height 19
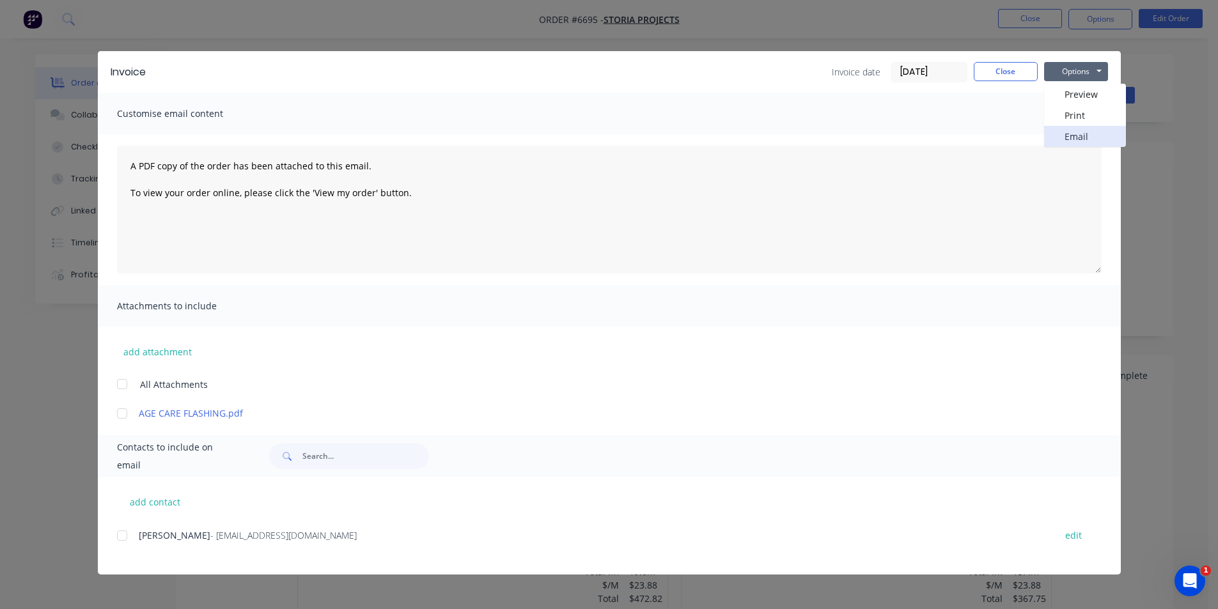
click at [1085, 140] on button "Email" at bounding box center [1085, 136] width 82 height 21
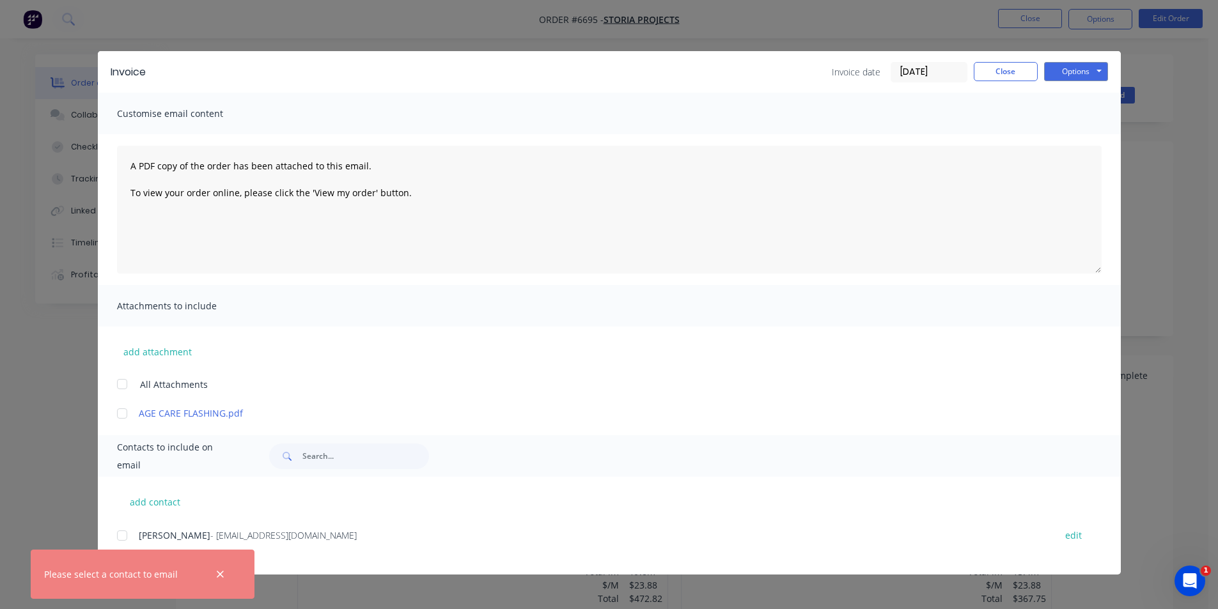
click at [125, 532] on div at bounding box center [122, 536] width 26 height 26
click at [1089, 77] on button "Options" at bounding box center [1076, 71] width 64 height 19
click at [1094, 129] on button "Email" at bounding box center [1085, 136] width 82 height 21
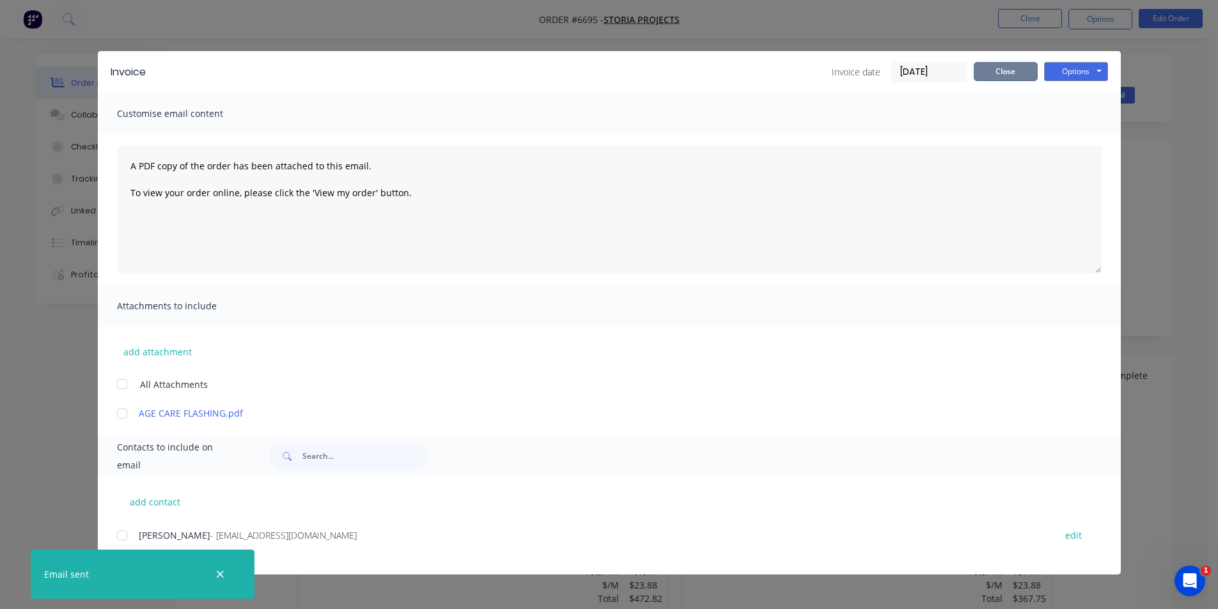
click at [1012, 79] on button "Close" at bounding box center [1006, 71] width 64 height 19
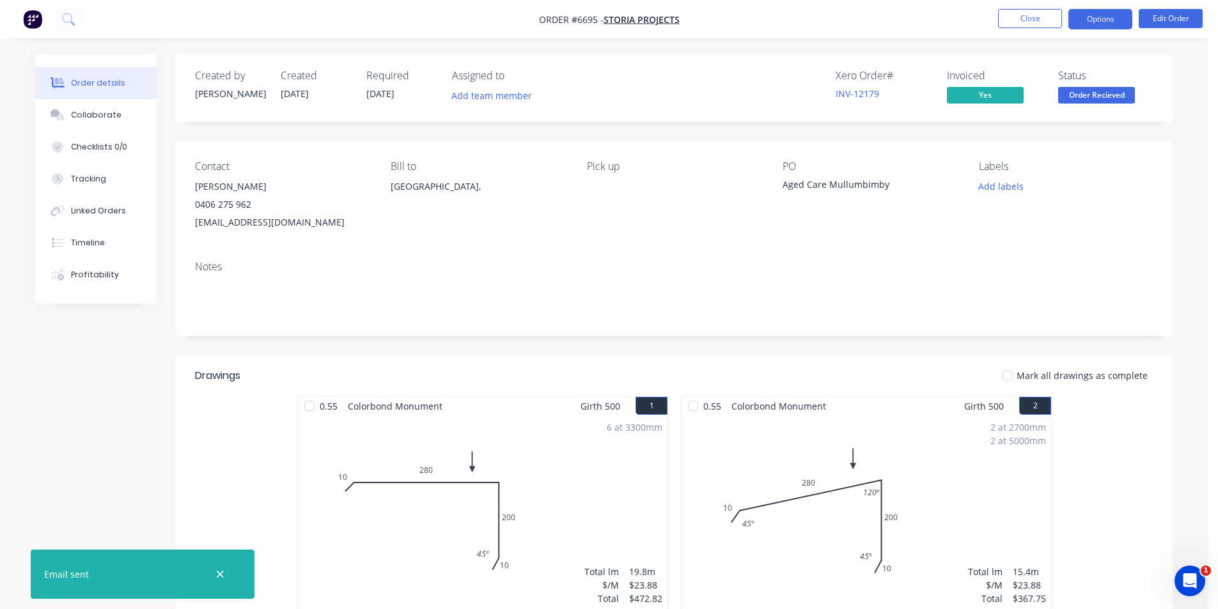
click at [1103, 23] on button "Options" at bounding box center [1100, 19] width 64 height 20
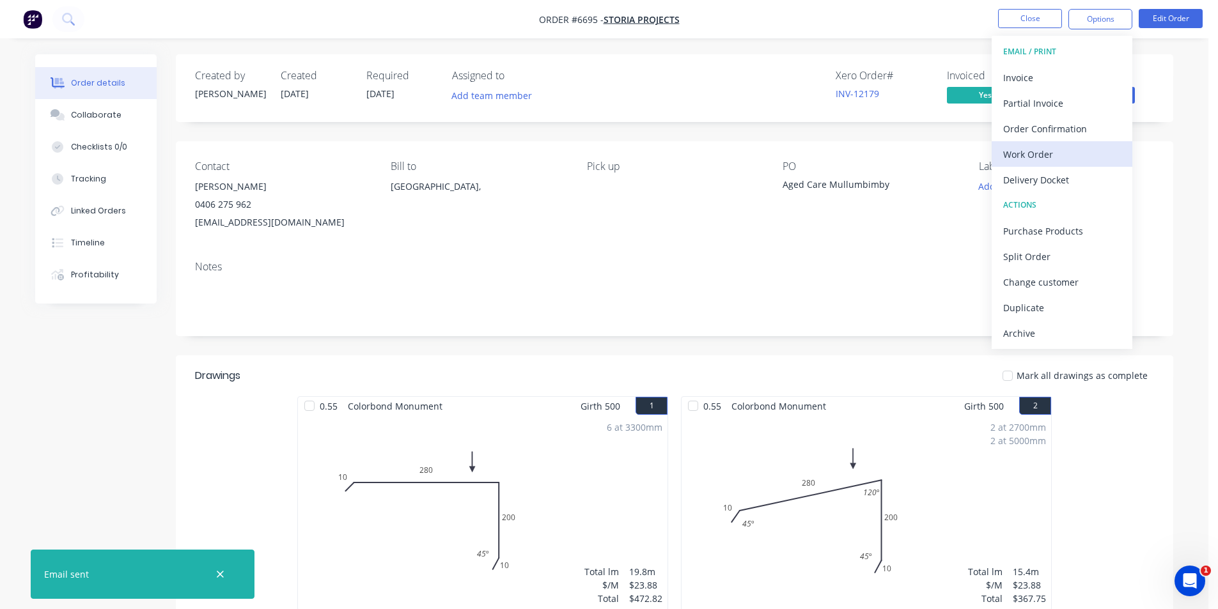
click at [1088, 160] on div "Work Order" at bounding box center [1062, 154] width 118 height 19
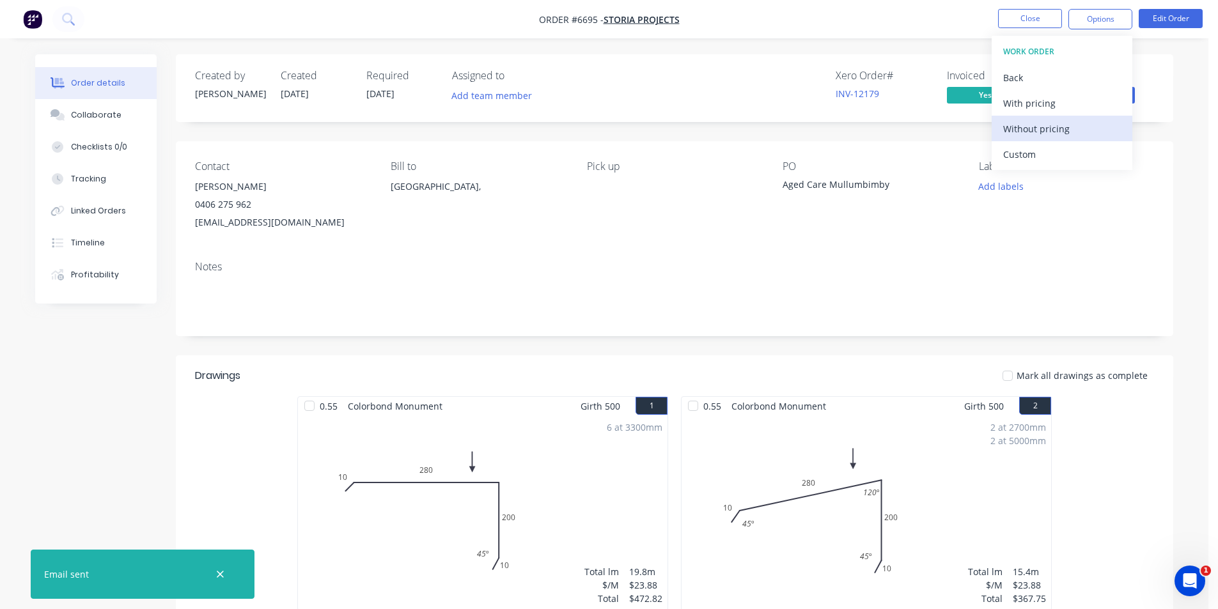
click at [1086, 126] on div "Without pricing" at bounding box center [1062, 129] width 118 height 19
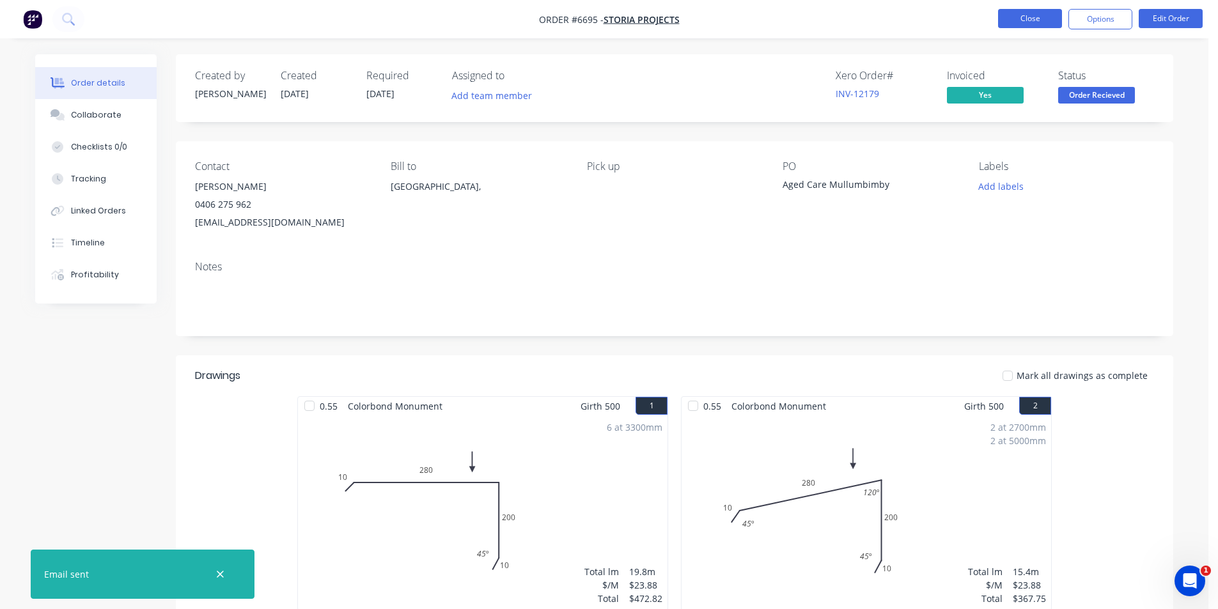
click at [1033, 21] on button "Close" at bounding box center [1030, 18] width 64 height 19
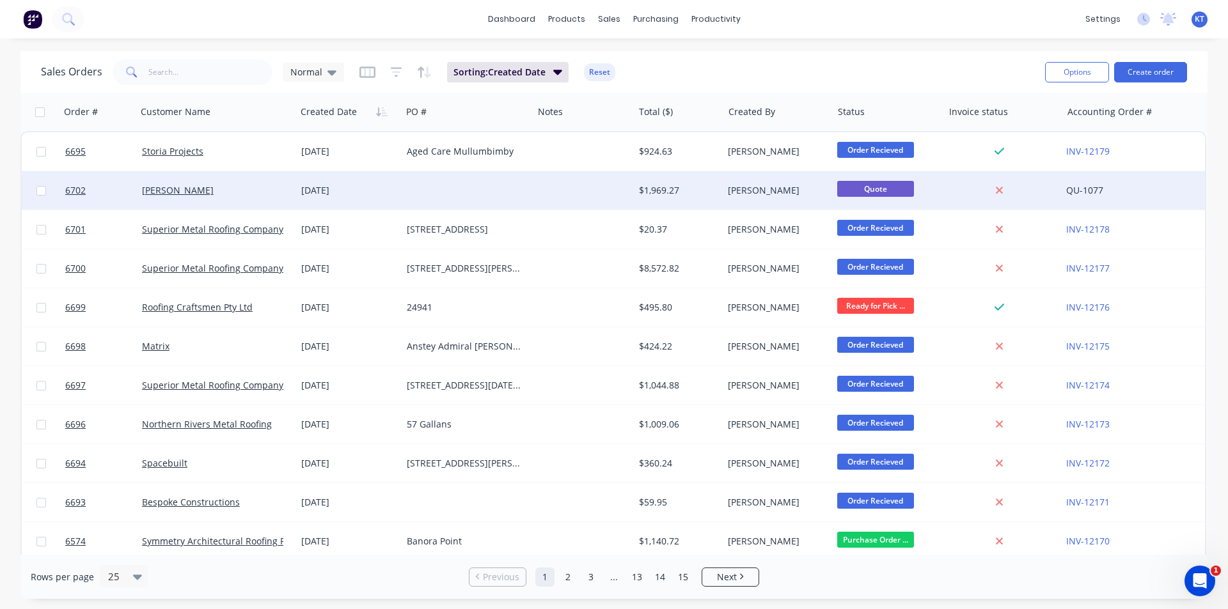
click at [309, 194] on div "28 Aug 2025" at bounding box center [348, 190] width 95 height 13
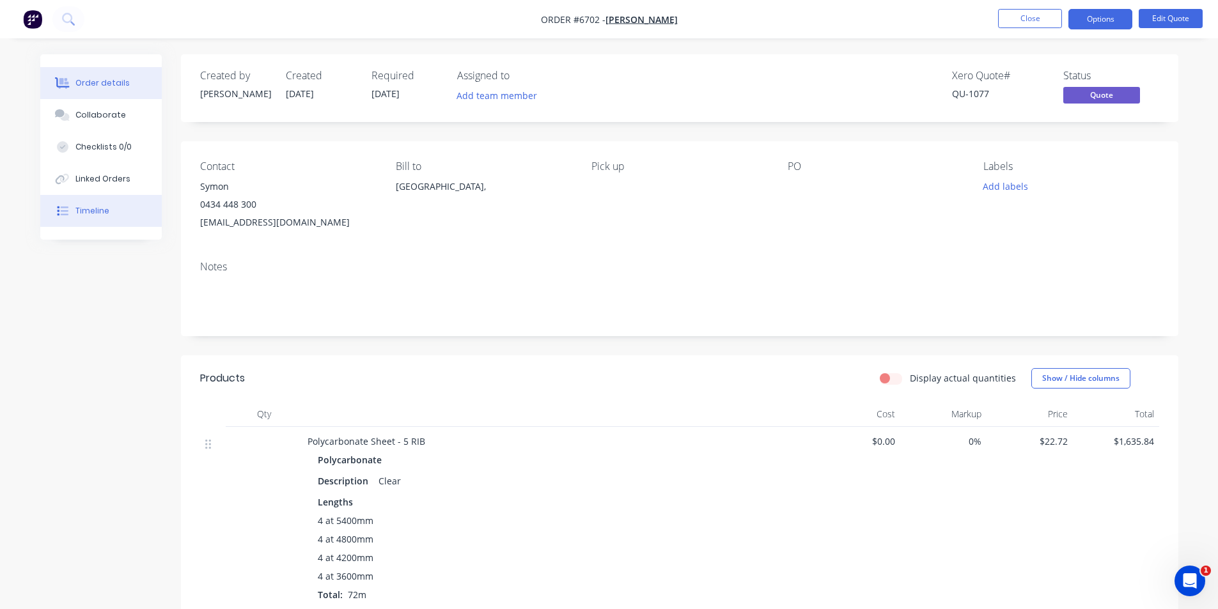
click at [93, 208] on div "Timeline" at bounding box center [92, 211] width 34 height 12
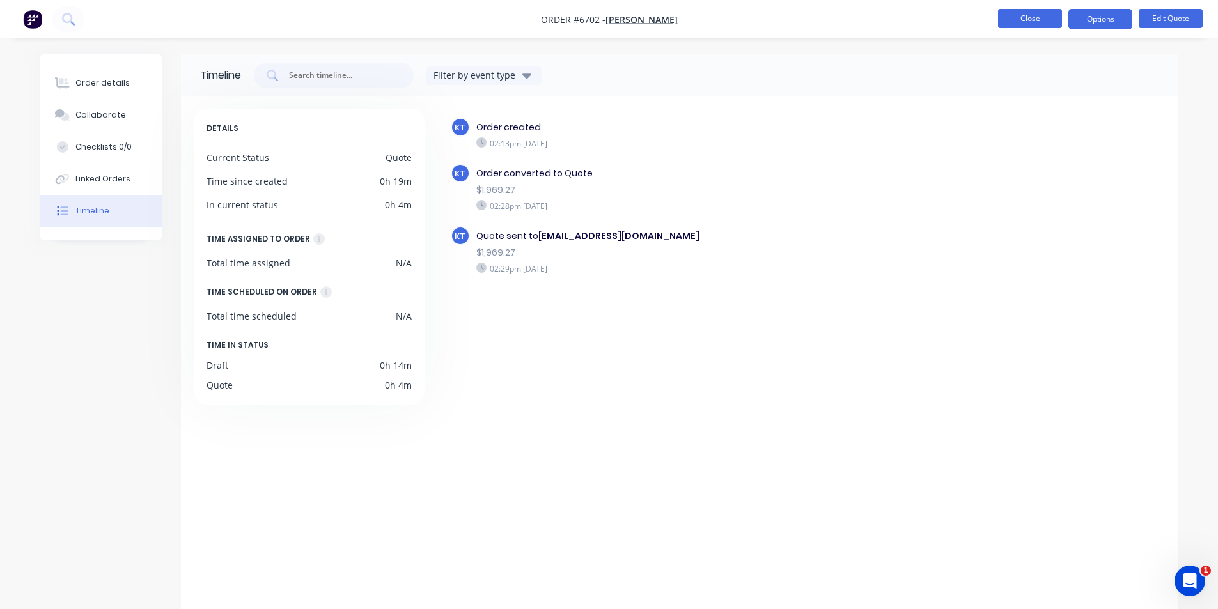
click at [1058, 10] on button "Close" at bounding box center [1030, 18] width 64 height 19
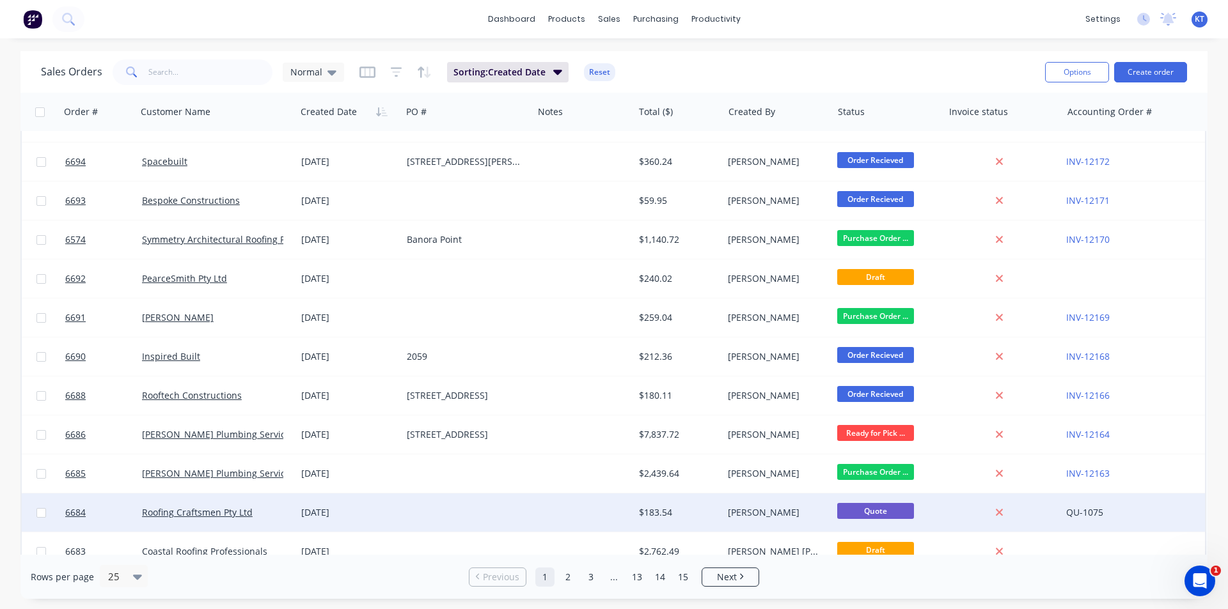
scroll to position [558, 0]
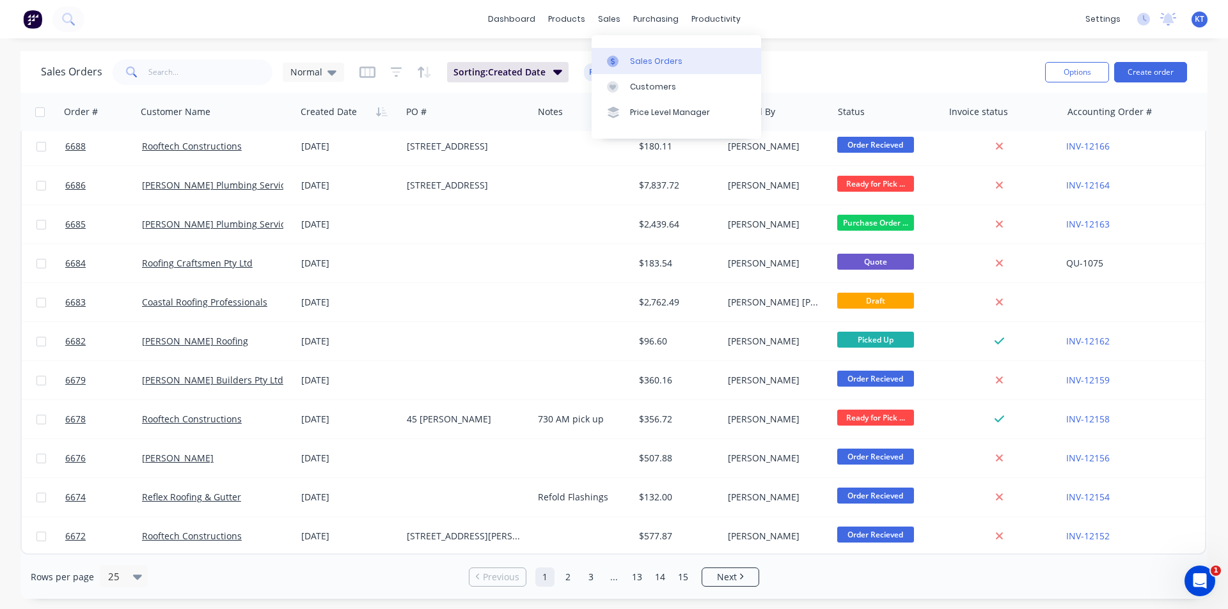
click at [636, 54] on link "Sales Orders" at bounding box center [675, 61] width 169 height 26
click at [192, 84] on input "text" at bounding box center [210, 72] width 125 height 26
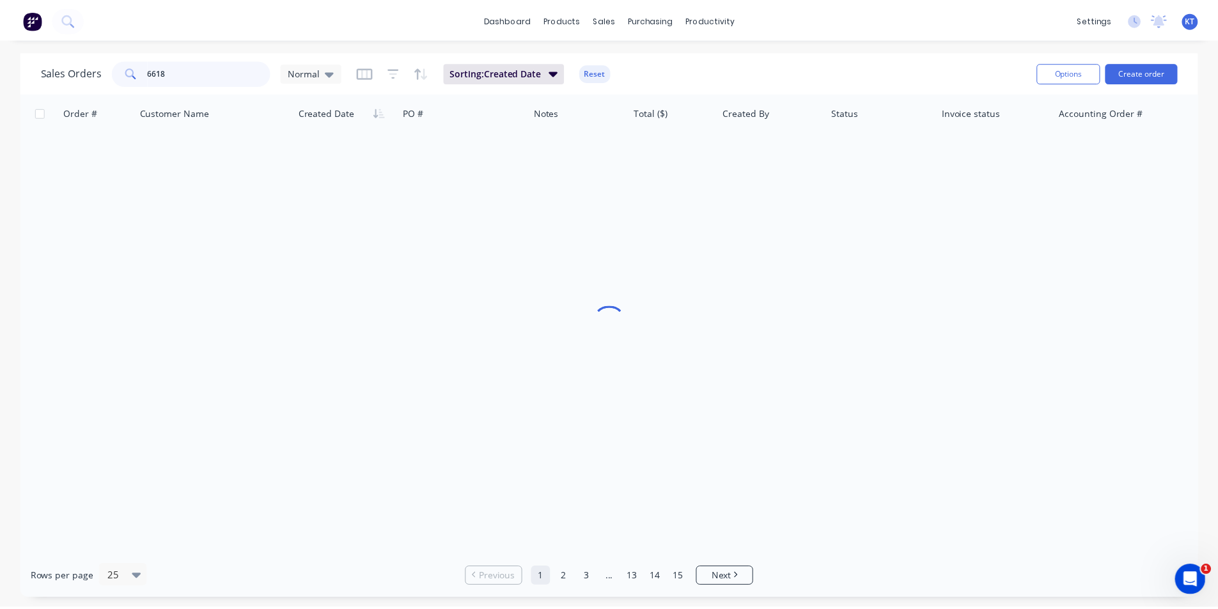
scroll to position [0, 0]
type input "6"
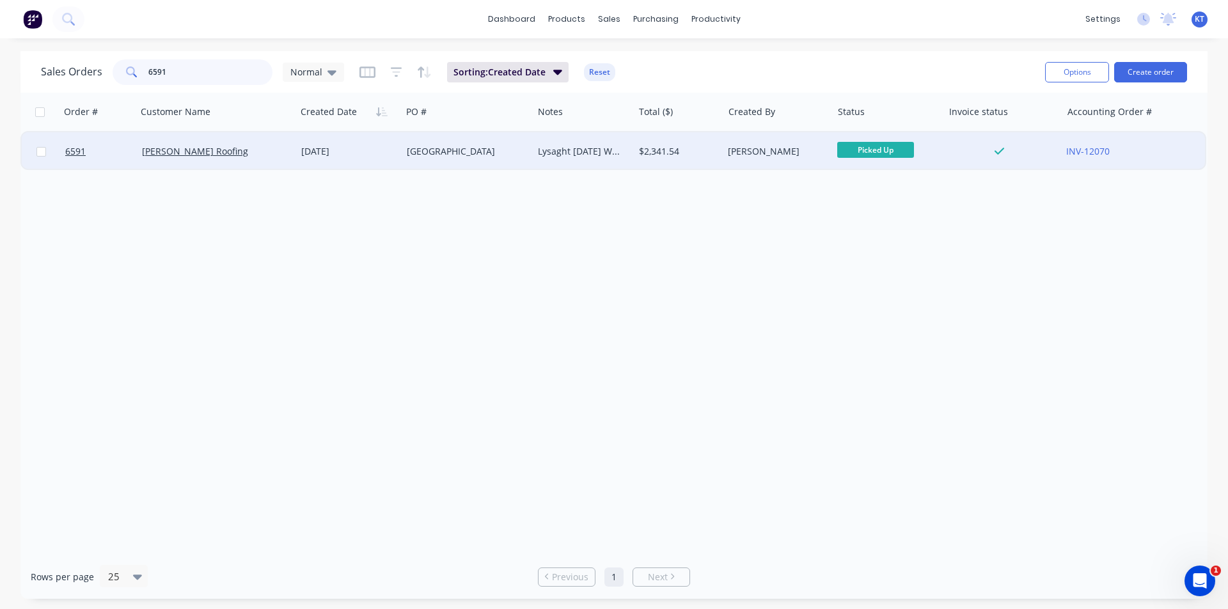
type input "6591"
click at [576, 150] on div "Lysaght 21/08/25 Waiting on Aerofast screws to arrive" at bounding box center [581, 151] width 86 height 13
click at [769, 156] on div "[PERSON_NAME]" at bounding box center [775, 151] width 94 height 13
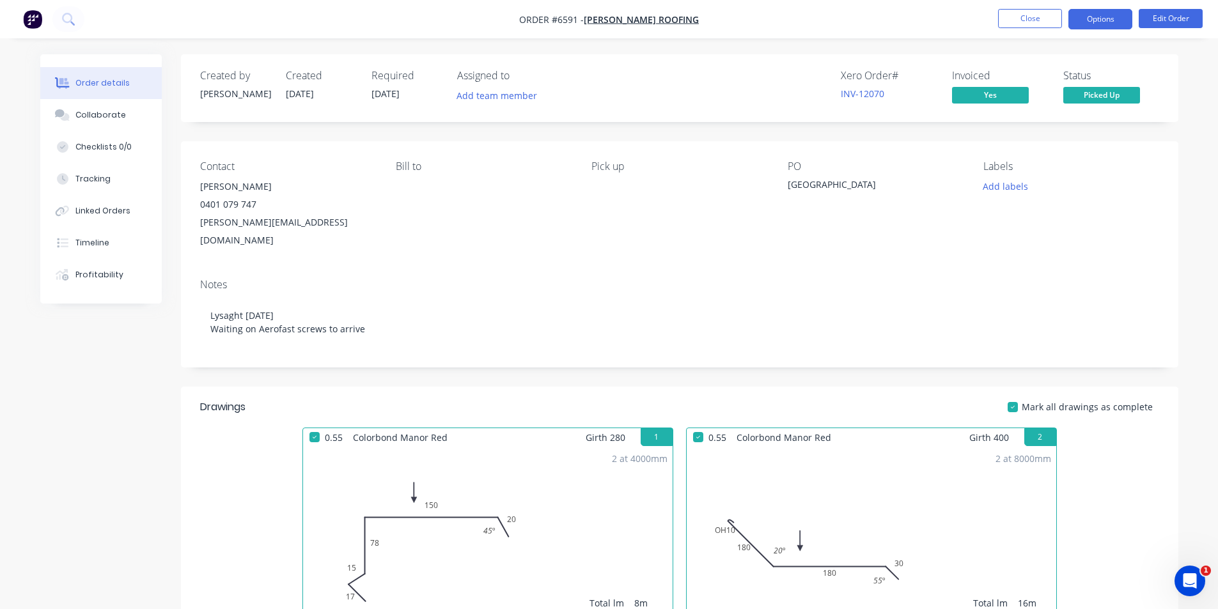
click at [1105, 19] on button "Options" at bounding box center [1100, 19] width 64 height 20
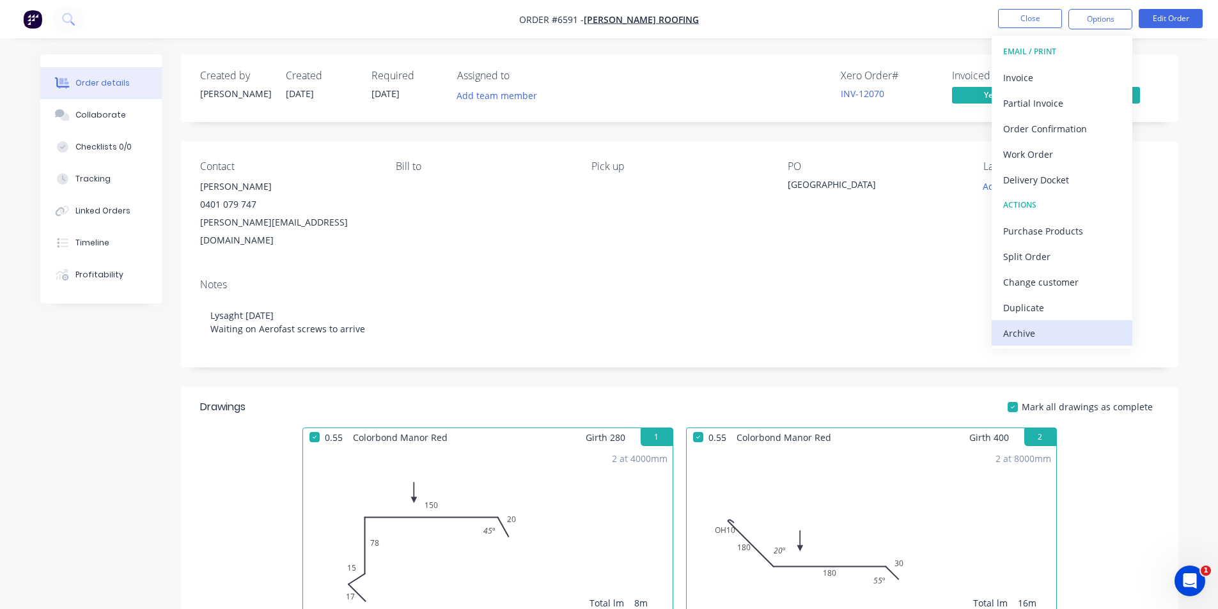
click at [1065, 330] on div "Archive" at bounding box center [1062, 333] width 118 height 19
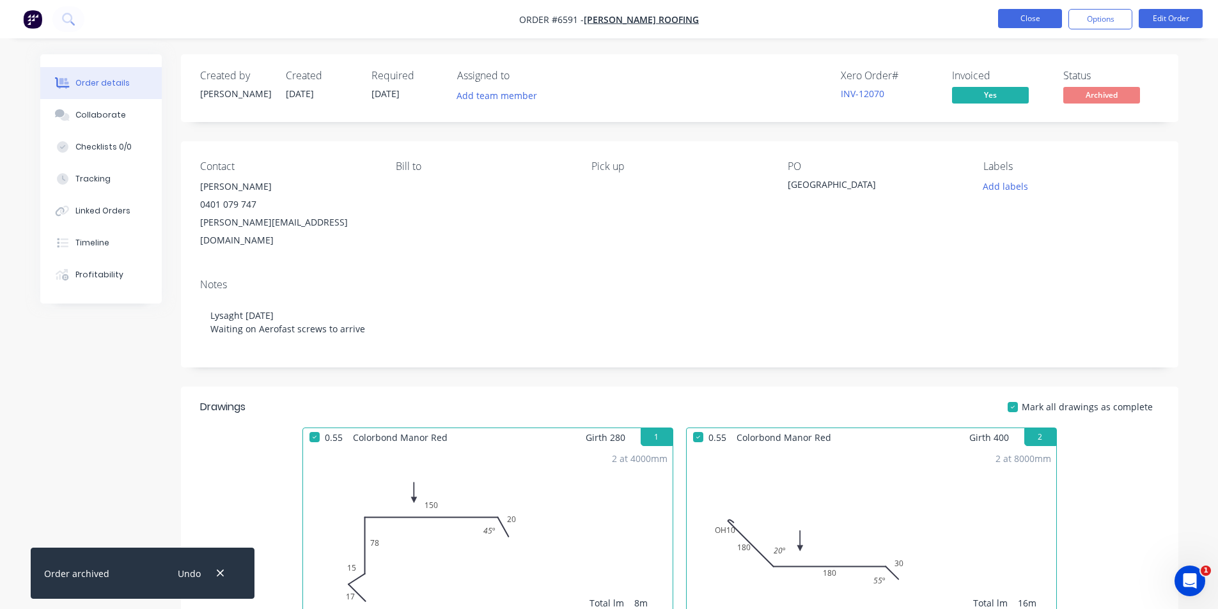
click at [1005, 16] on button "Close" at bounding box center [1030, 18] width 64 height 19
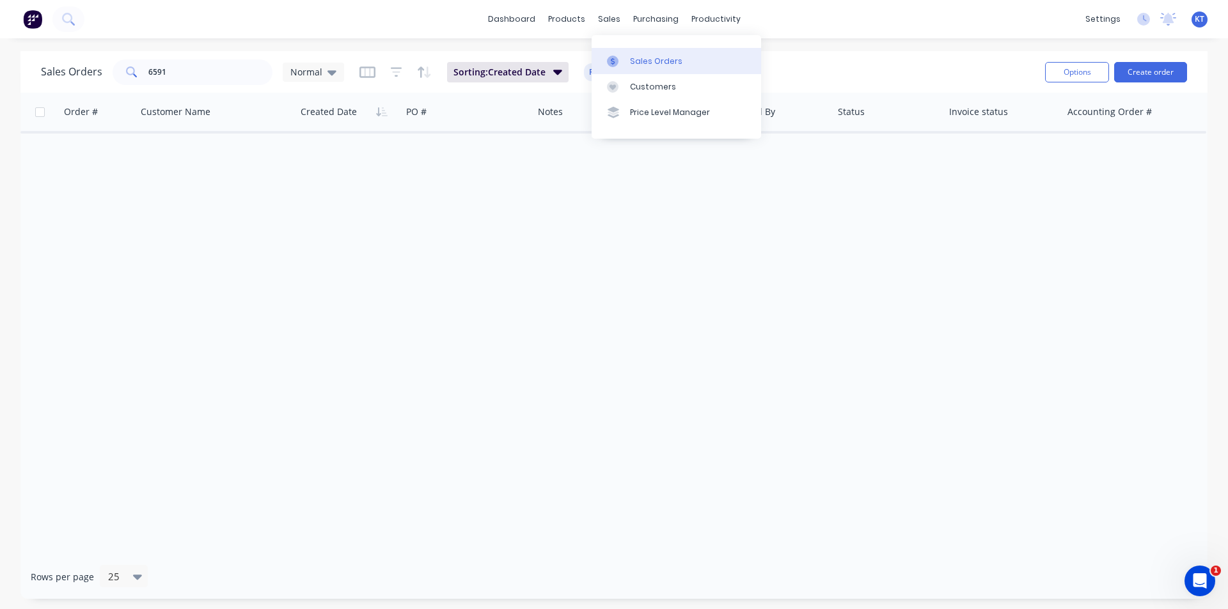
click at [616, 58] on icon at bounding box center [613, 62] width 12 height 12
click at [209, 70] on input "6591" at bounding box center [210, 72] width 125 height 26
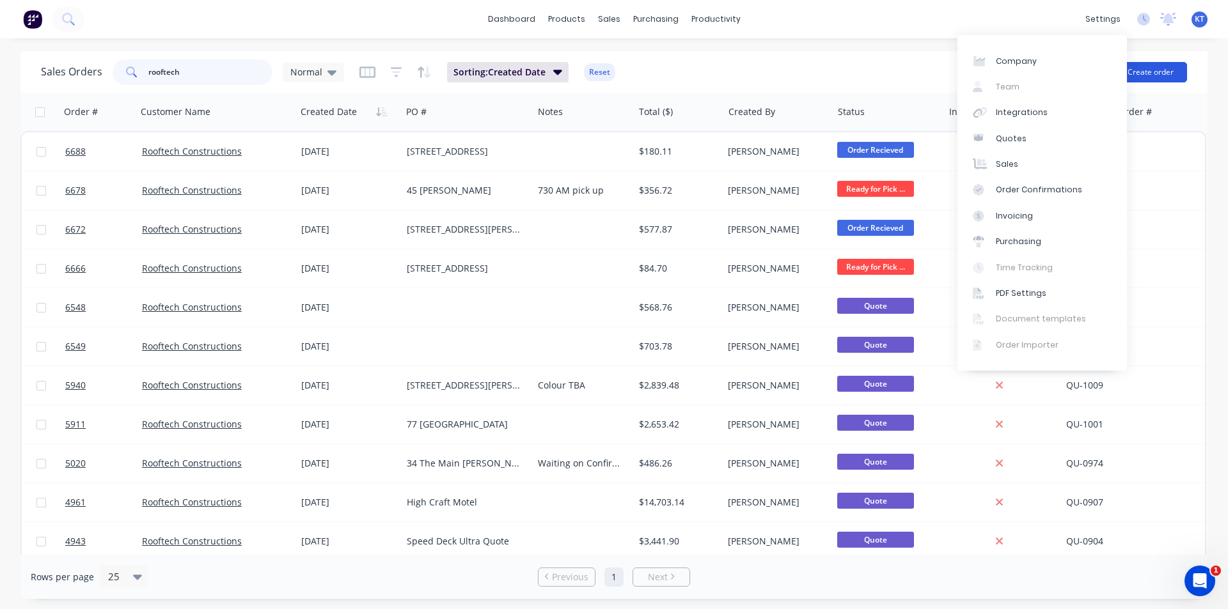
type input "rooftech"
click at [1160, 71] on button "Create order" at bounding box center [1150, 72] width 73 height 20
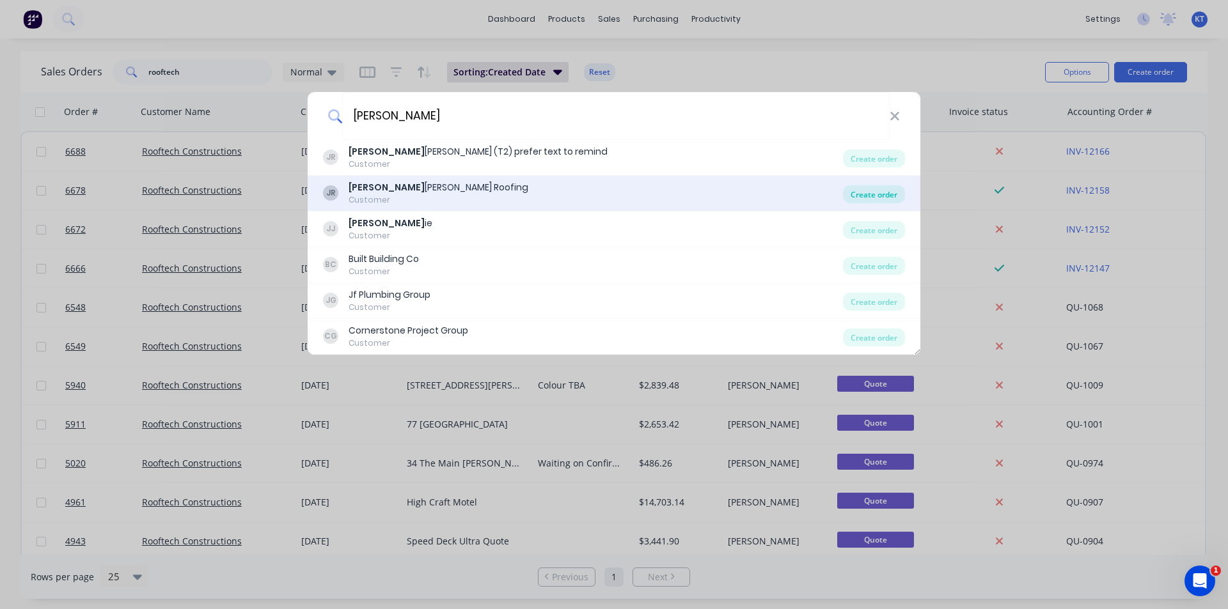
type input "Jess"
click at [883, 196] on div "Create order" at bounding box center [874, 194] width 62 height 18
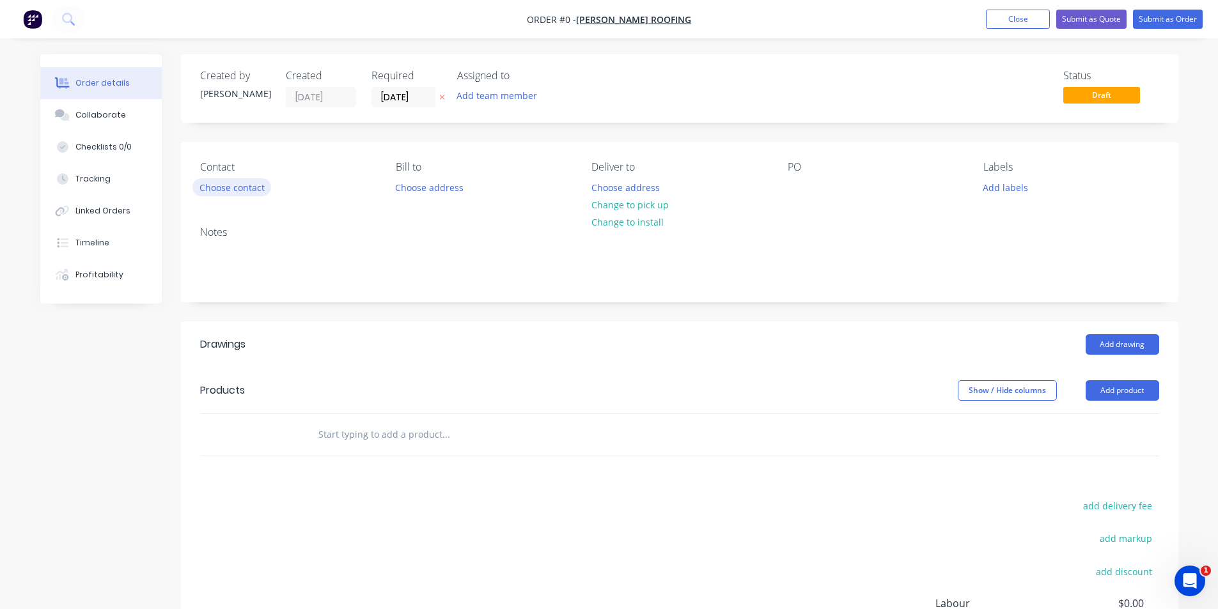
click at [230, 189] on button "Choose contact" at bounding box center [231, 186] width 79 height 17
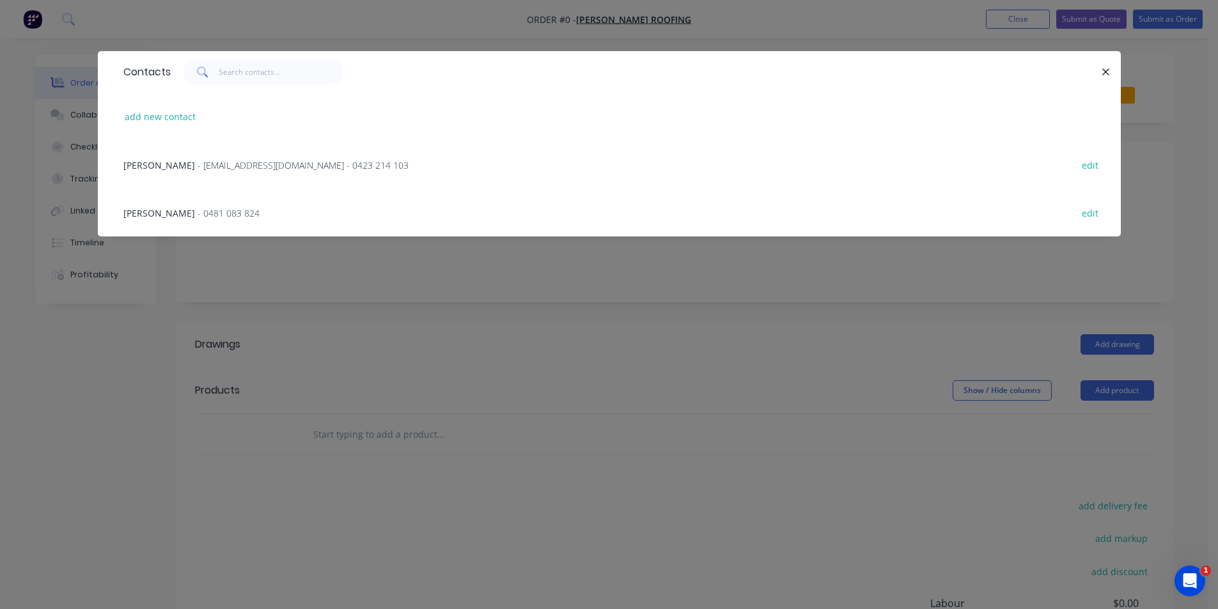
click at [297, 159] on span "- jessperry76@hotmail.com - 0423 214 103" at bounding box center [303, 165] width 211 height 12
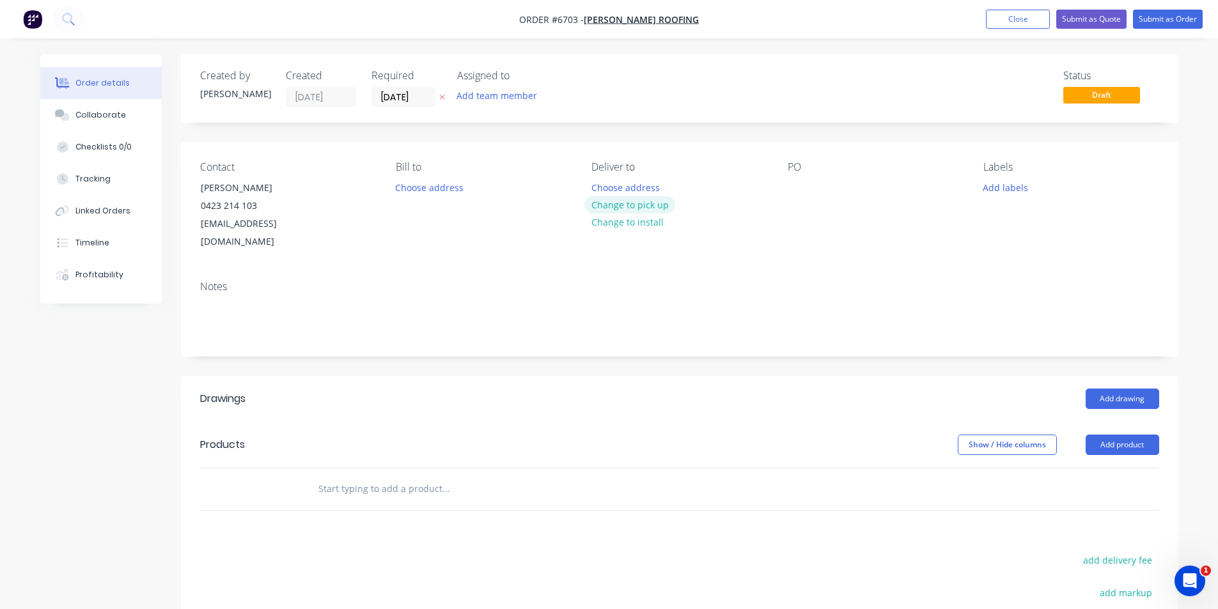
click at [639, 206] on button "Change to pick up" at bounding box center [629, 204] width 91 height 17
click at [793, 183] on div at bounding box center [798, 187] width 20 height 19
click at [1138, 435] on button "Add product" at bounding box center [1123, 445] width 74 height 20
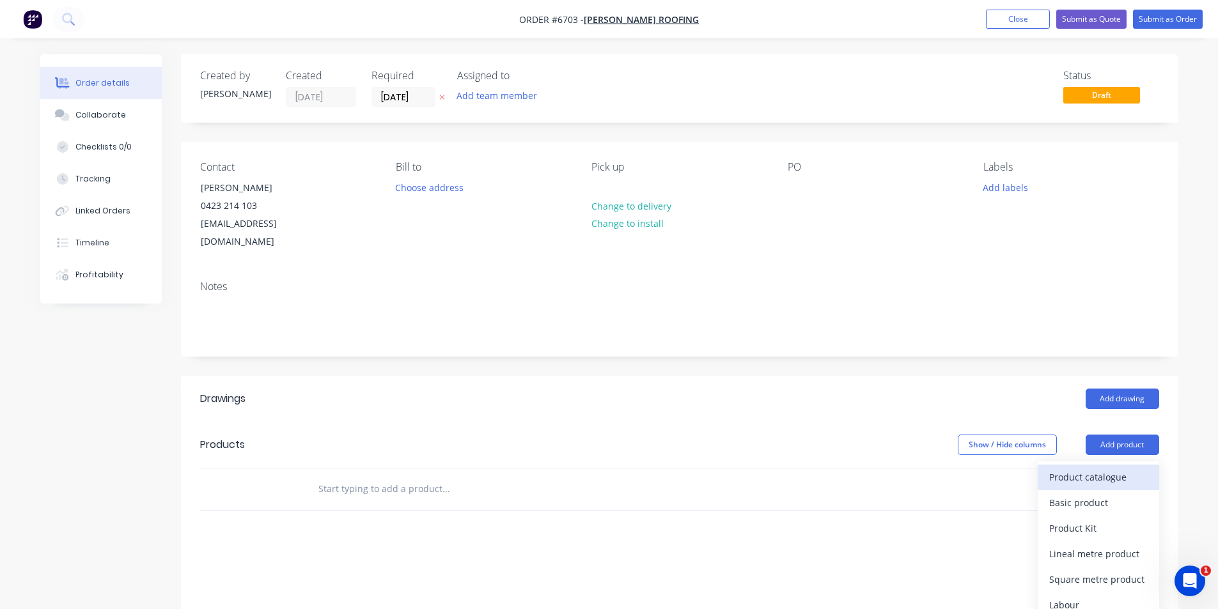
click at [1073, 468] on div "Product catalogue" at bounding box center [1098, 477] width 98 height 19
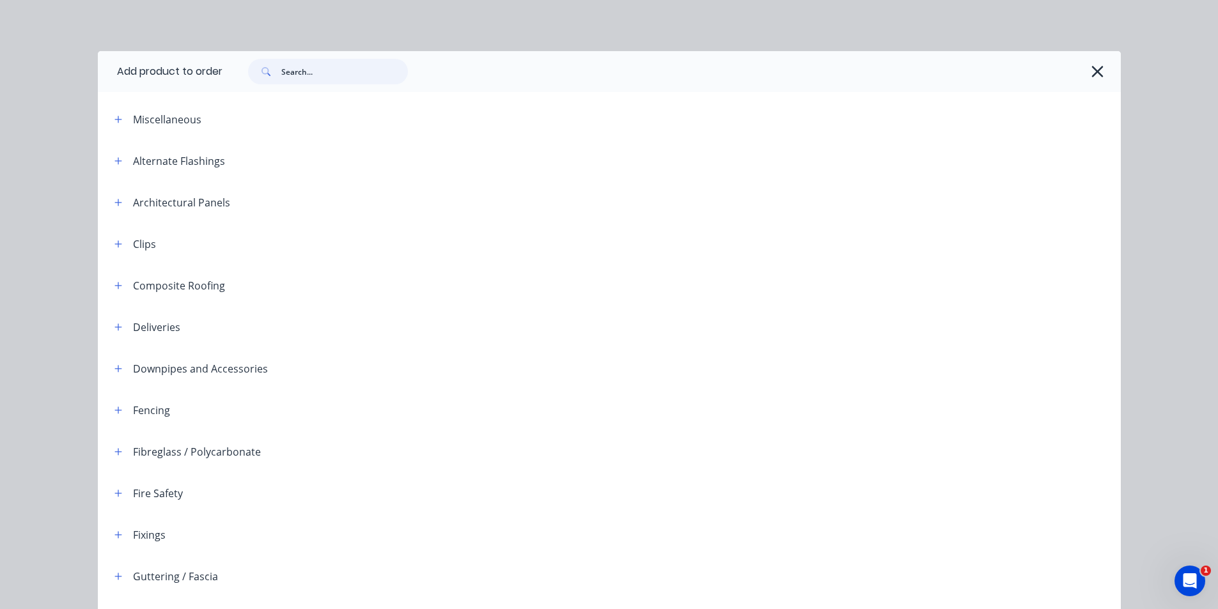
click at [324, 68] on input "text" at bounding box center [344, 72] width 127 height 26
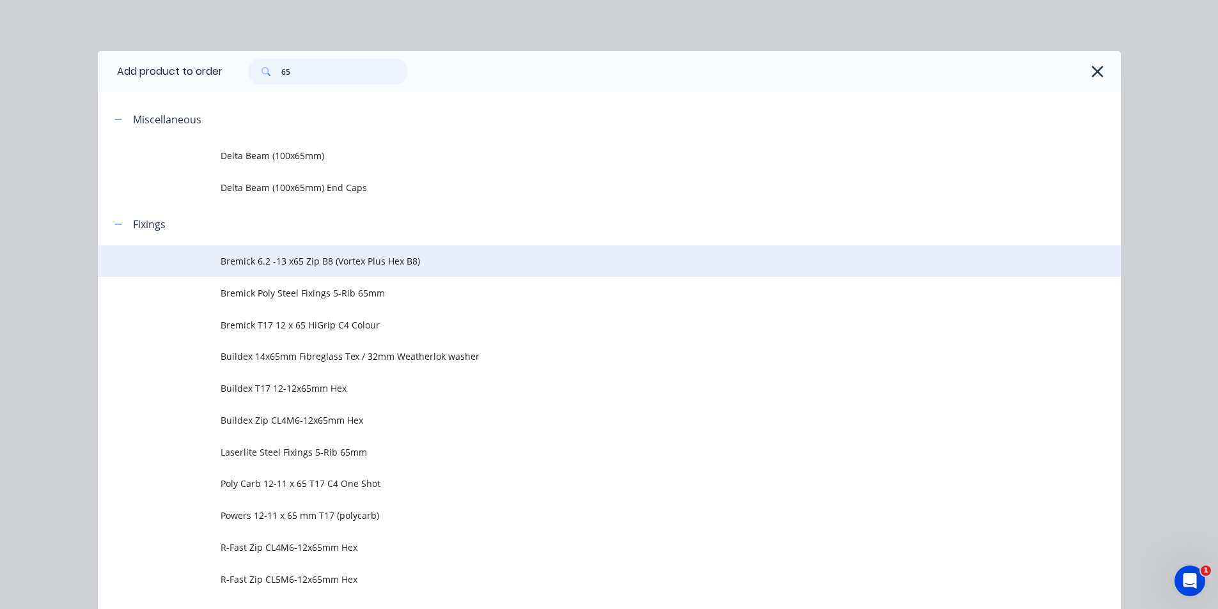
type input "65"
click at [383, 270] on td "Bremick 6.2 -13 x65 Zip B8 (Vortex Plus Hex B8)" at bounding box center [671, 262] width 900 height 32
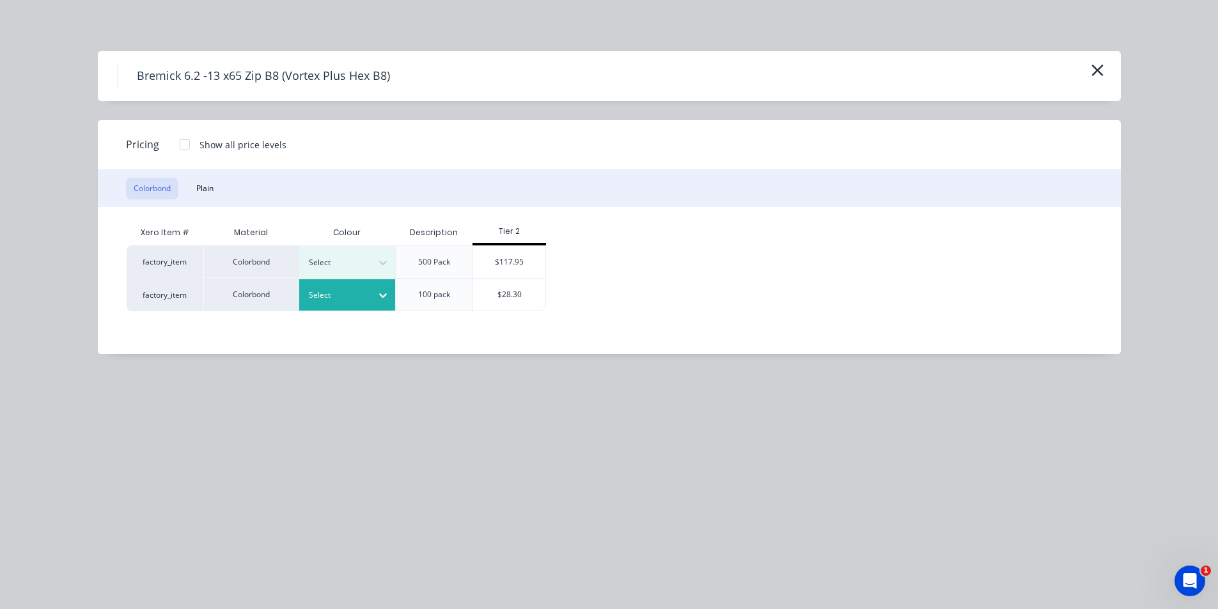
click at [359, 296] on div at bounding box center [338, 295] width 58 height 14
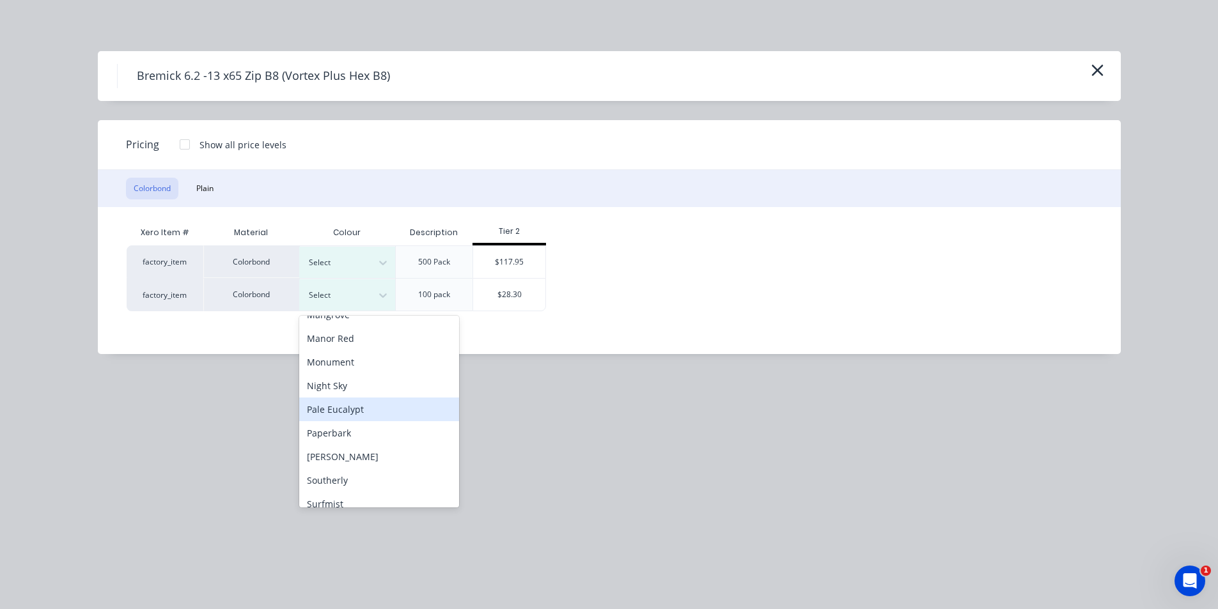
scroll to position [277, 0]
click at [352, 391] on div "Monument" at bounding box center [379, 385] width 160 height 24
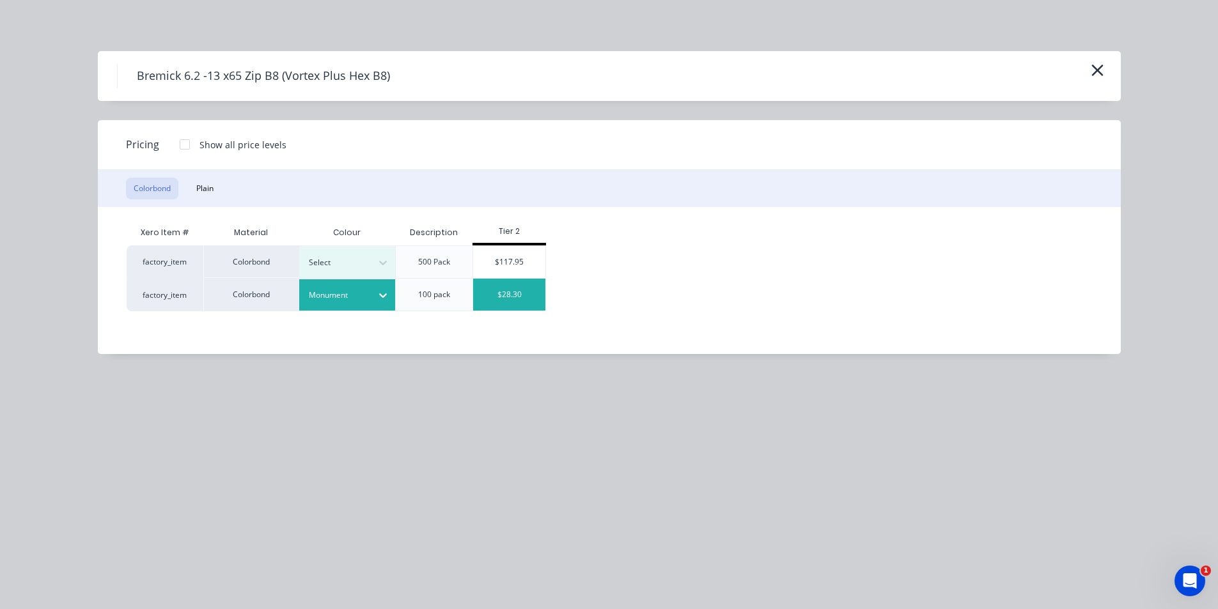
click at [492, 291] on div "$28.30" at bounding box center [509, 295] width 72 height 32
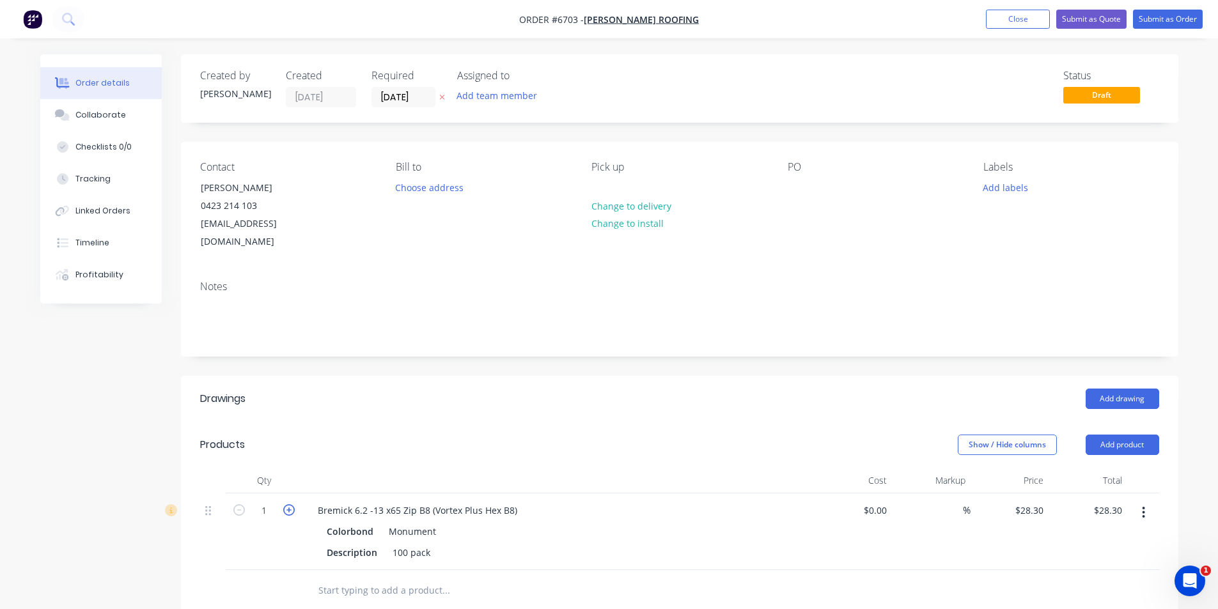
click at [292, 504] on icon "button" at bounding box center [289, 510] width 12 height 12
type input "2"
type input "$56.60"
click at [292, 504] on icon "button" at bounding box center [289, 510] width 12 height 12
type input "3"
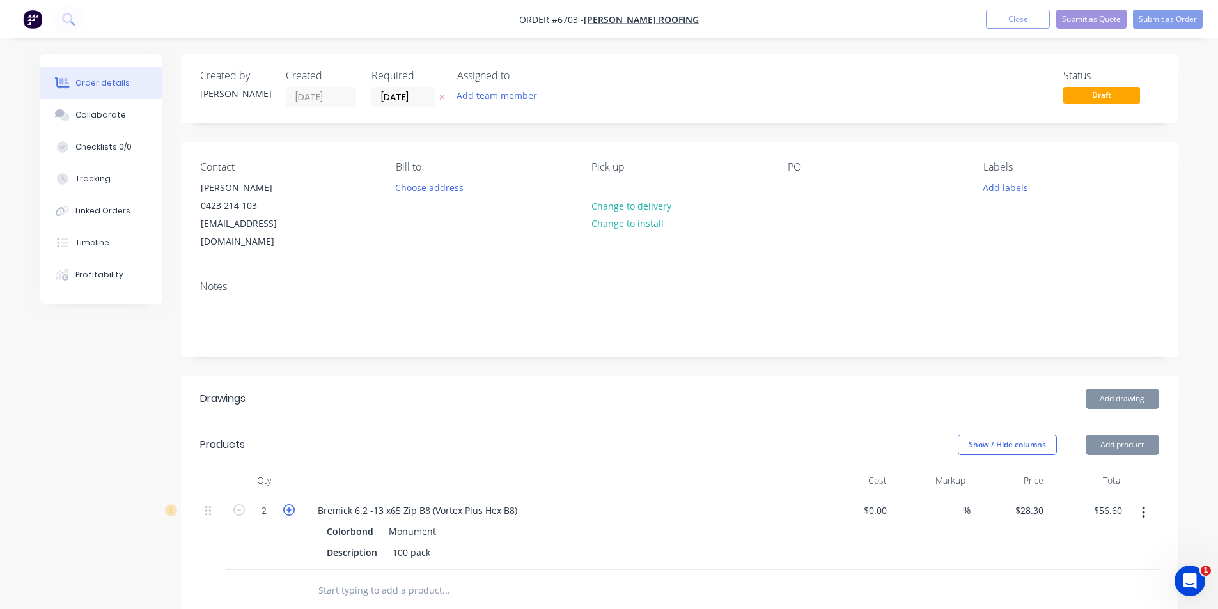
type input "$84.90"
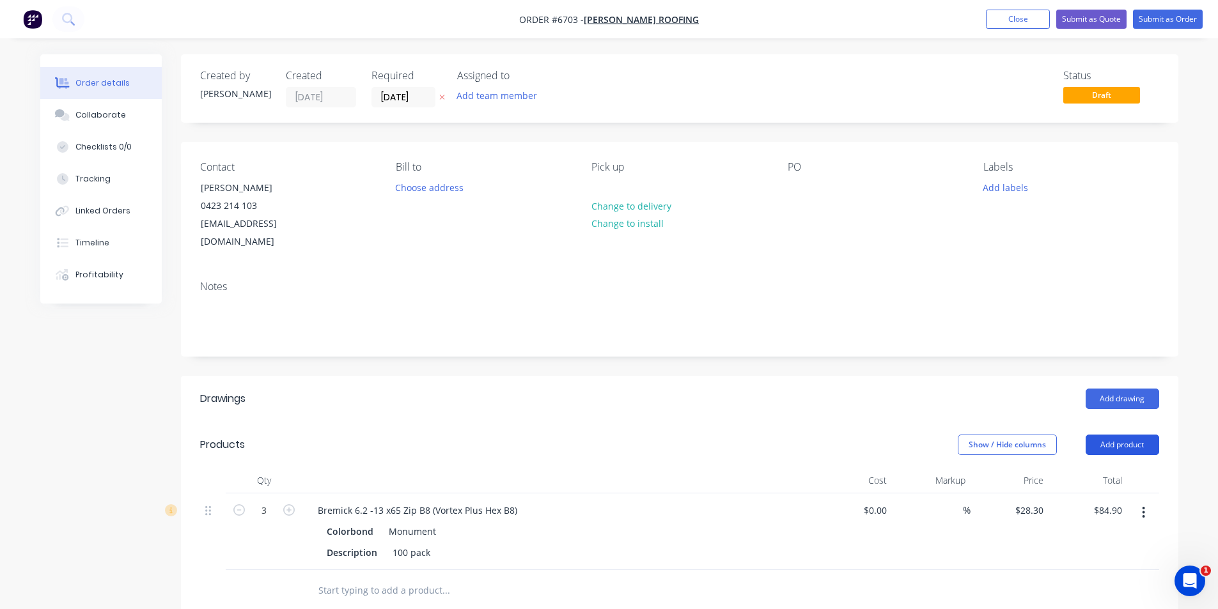
click at [1138, 435] on button "Add product" at bounding box center [1123, 445] width 74 height 20
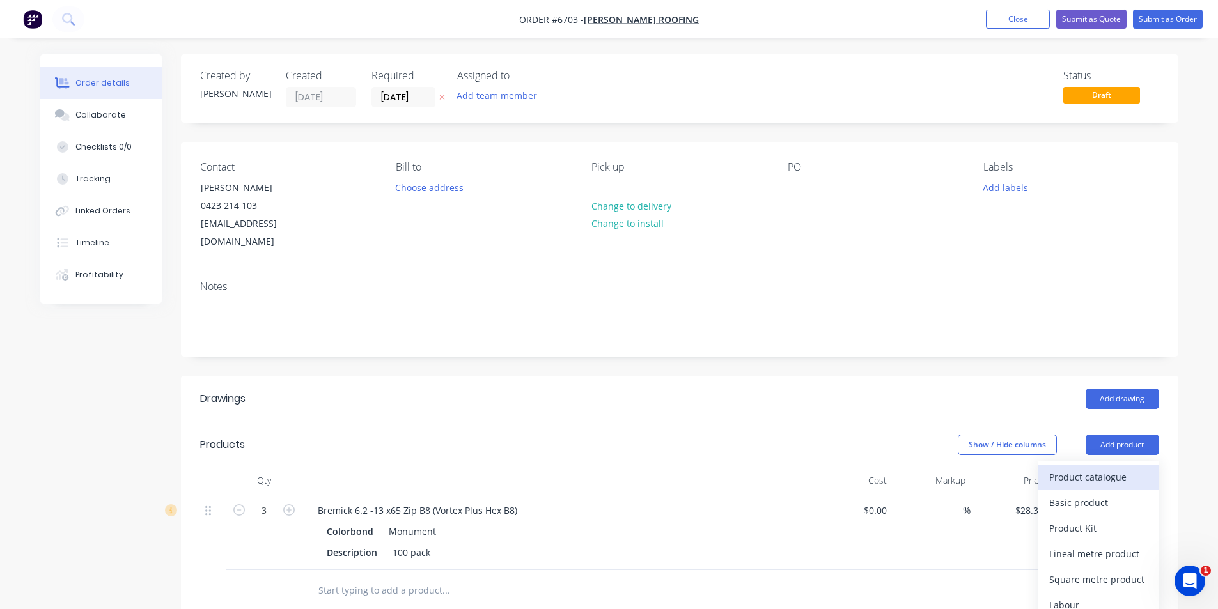
click at [1129, 465] on button "Product catalogue" at bounding box center [1098, 478] width 121 height 26
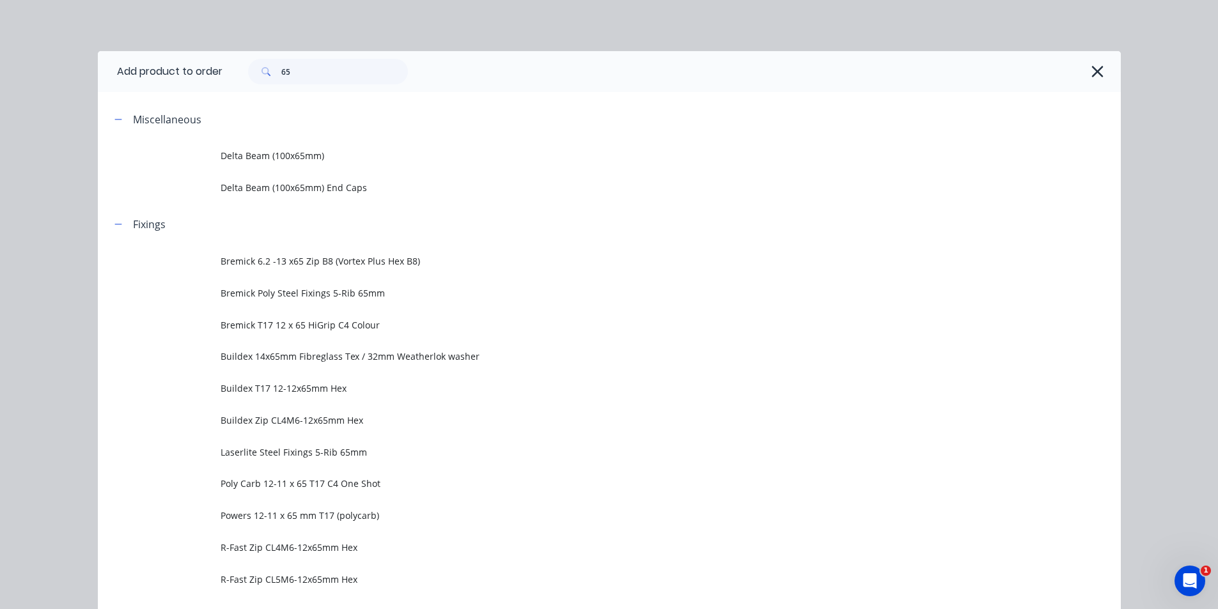
click at [277, 52] on div "65" at bounding box center [671, 71] width 898 height 41
click at [289, 70] on input "65" at bounding box center [344, 72] width 127 height 26
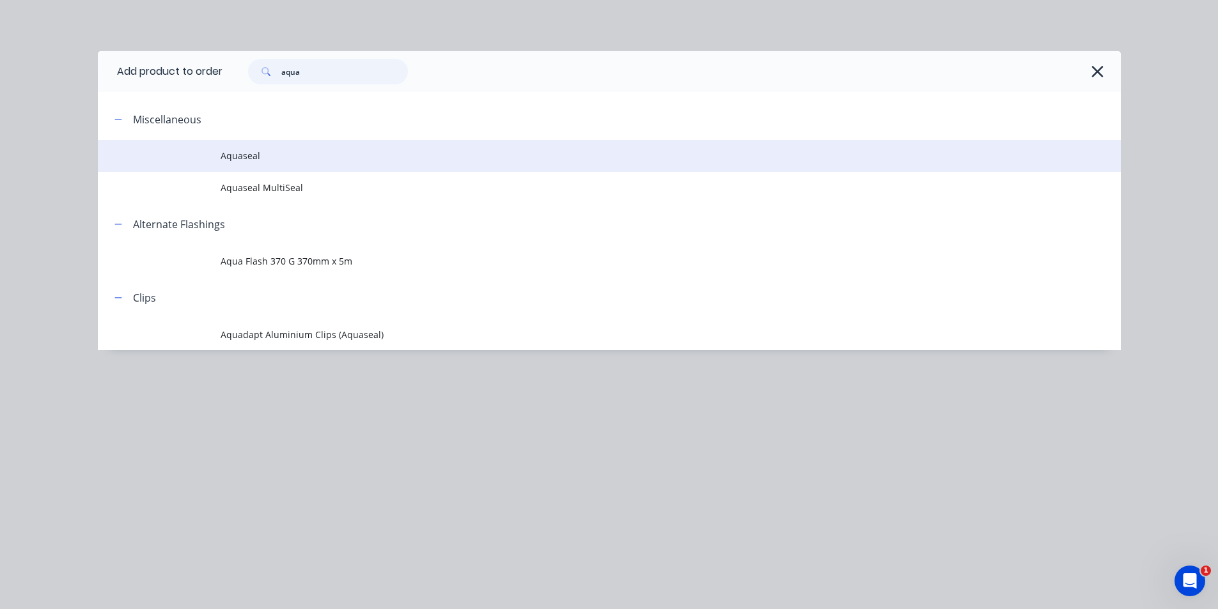
type input "aqua"
click at [297, 165] on td "Aquaseal" at bounding box center [671, 156] width 900 height 32
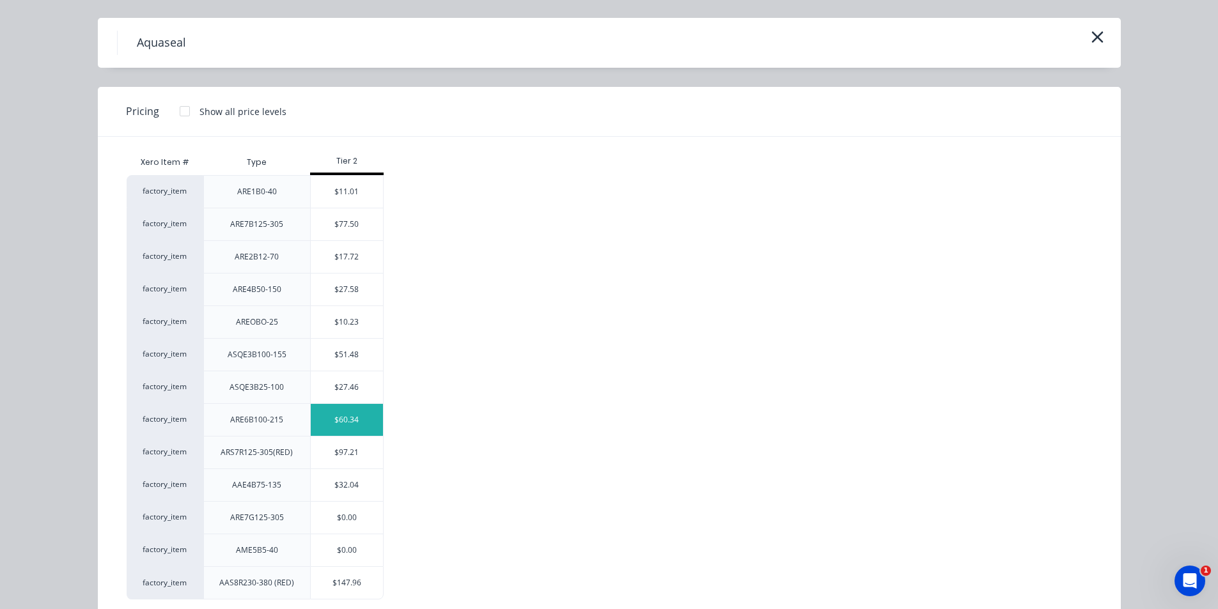
scroll to position [61, 0]
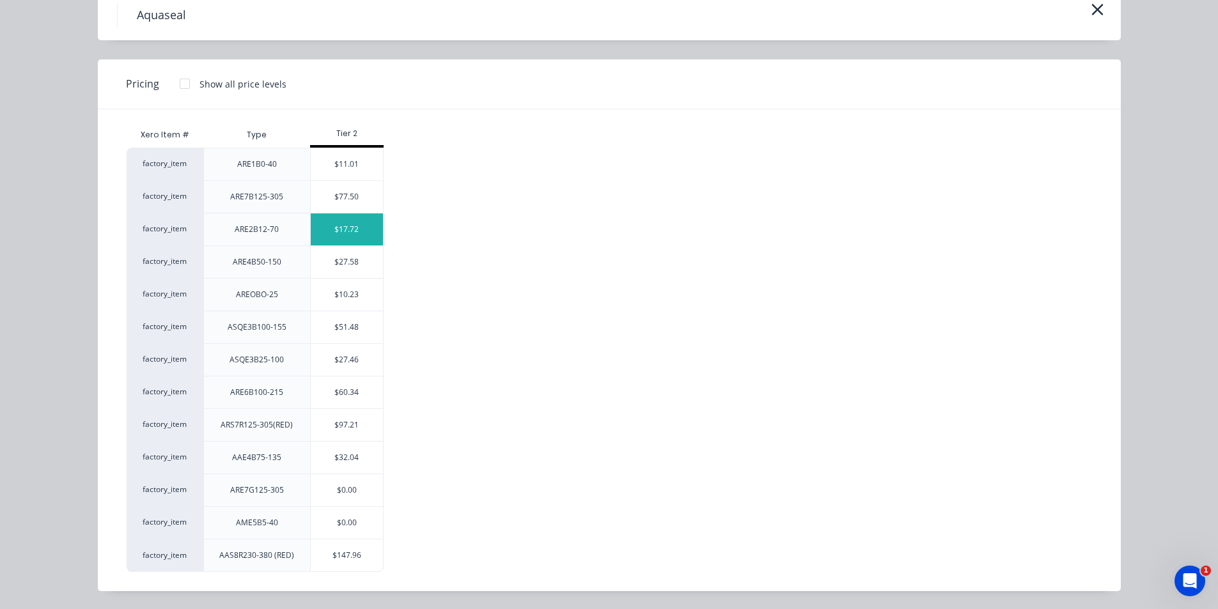
click at [347, 226] on div "$17.72" at bounding box center [347, 230] width 72 height 32
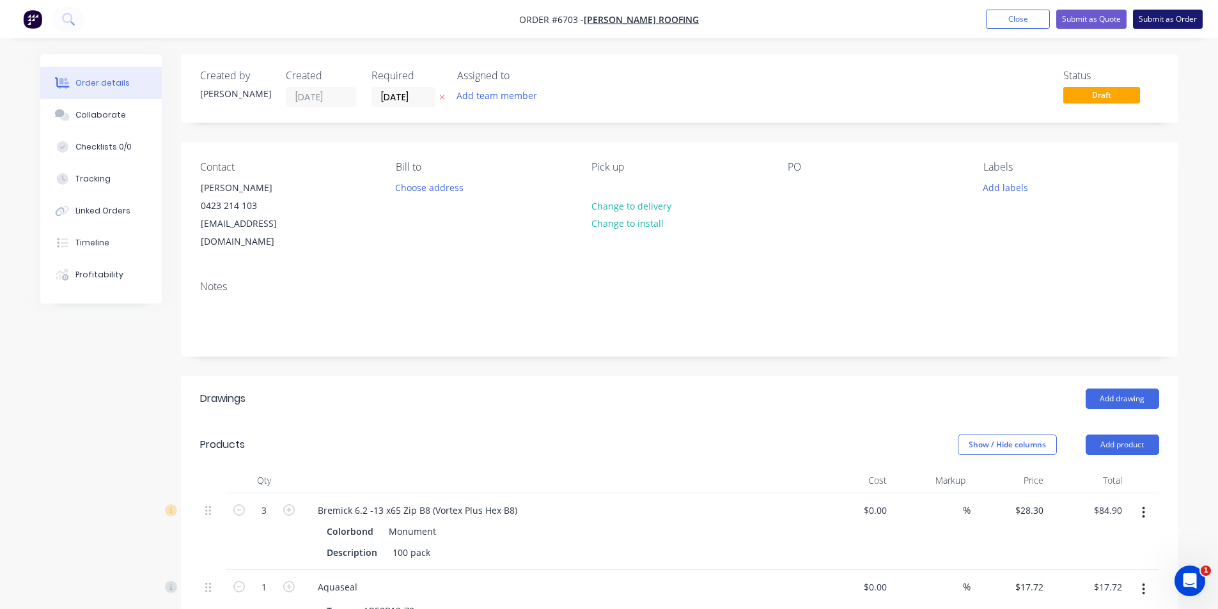
click at [1157, 23] on button "Submit as Order" at bounding box center [1168, 19] width 70 height 19
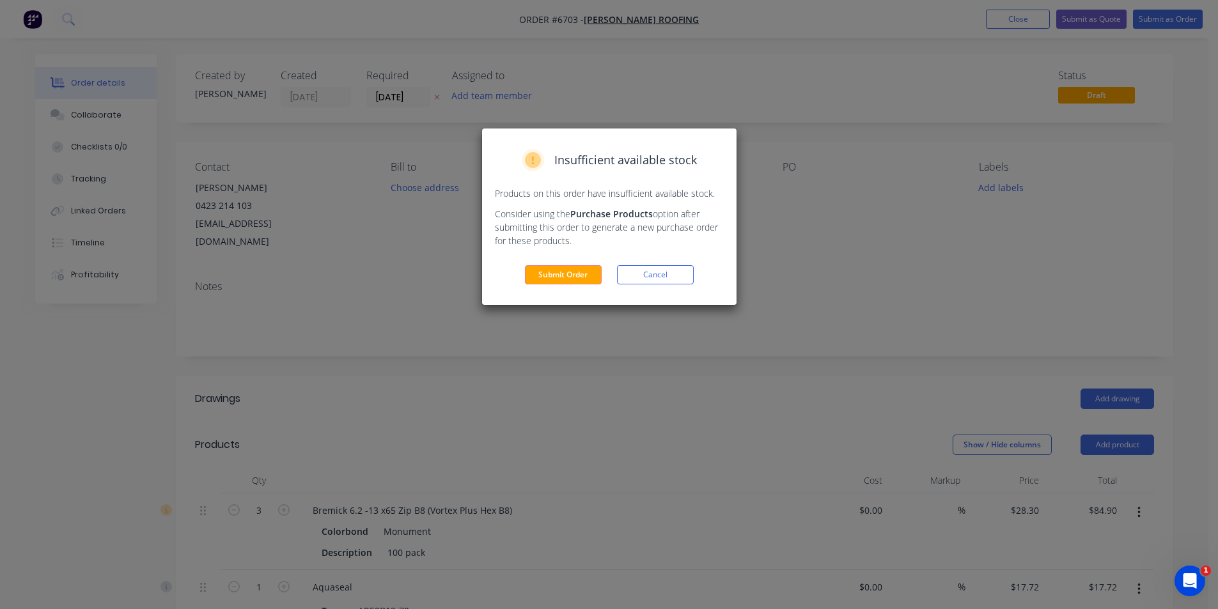
click at [558, 285] on div "Insufficient available stock Products on this order have insufficient available…" at bounding box center [609, 217] width 254 height 176
click at [567, 277] on button "Submit Order" at bounding box center [563, 274] width 77 height 19
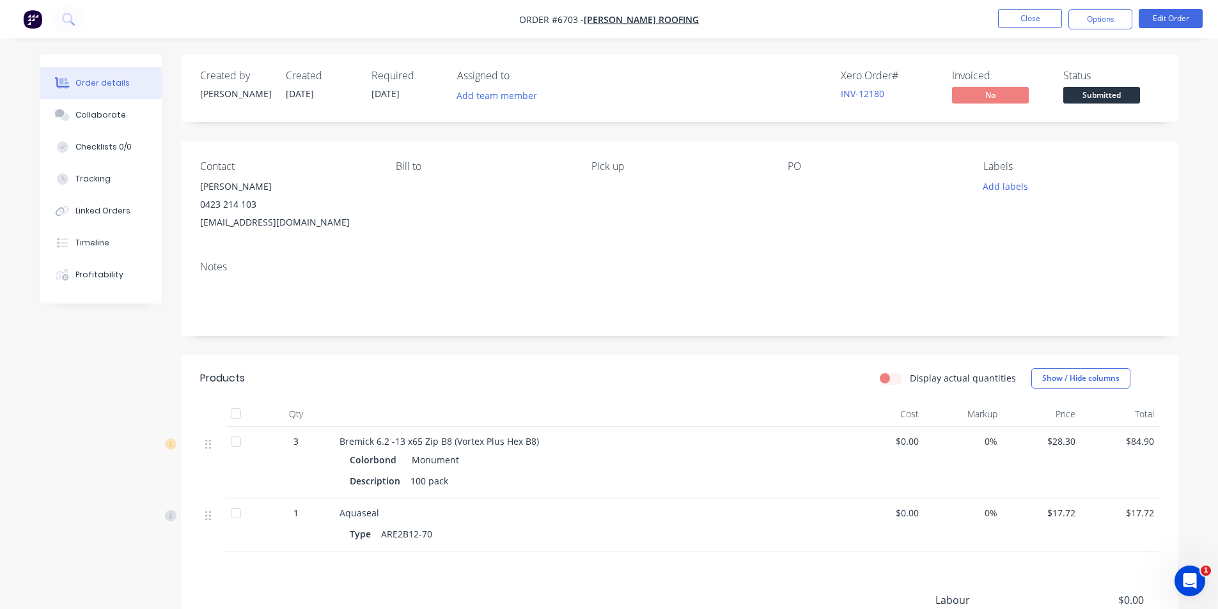
click at [1115, 93] on span "Submitted" at bounding box center [1101, 95] width 77 height 16
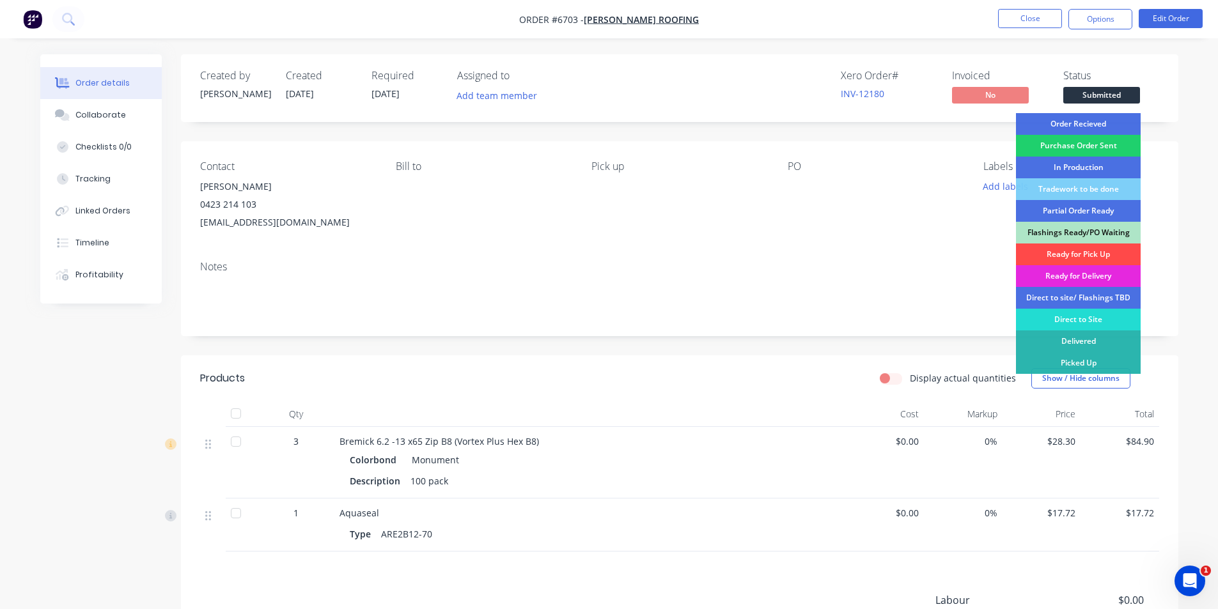
click at [1110, 251] on div "Ready for Pick Up" at bounding box center [1078, 255] width 125 height 22
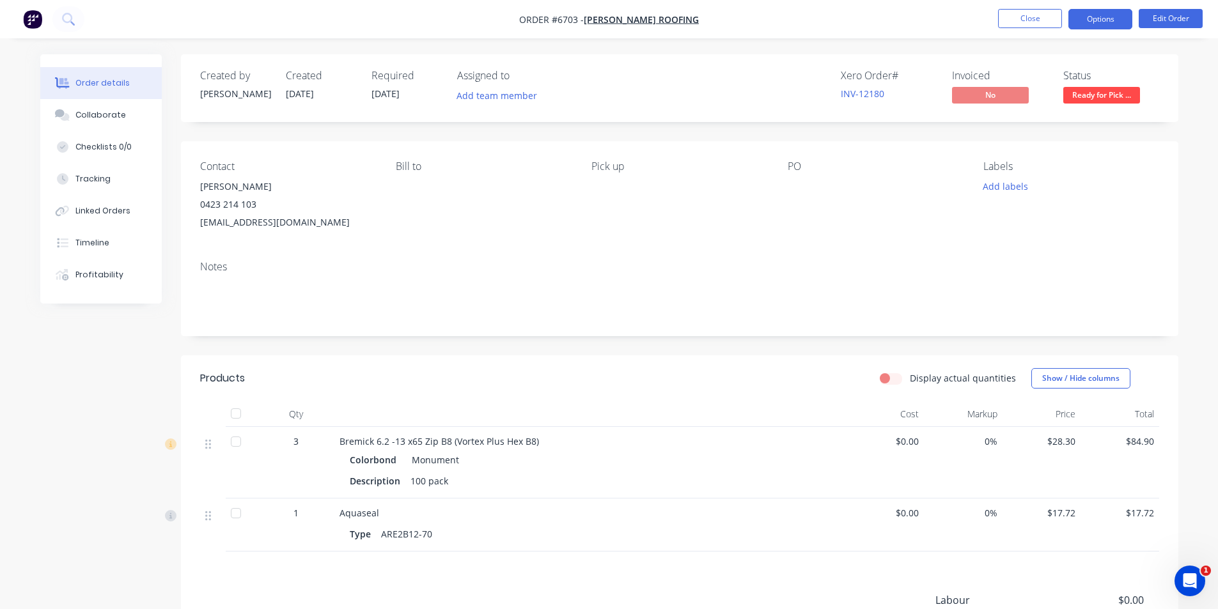
click at [1090, 9] on button "Options" at bounding box center [1100, 19] width 64 height 20
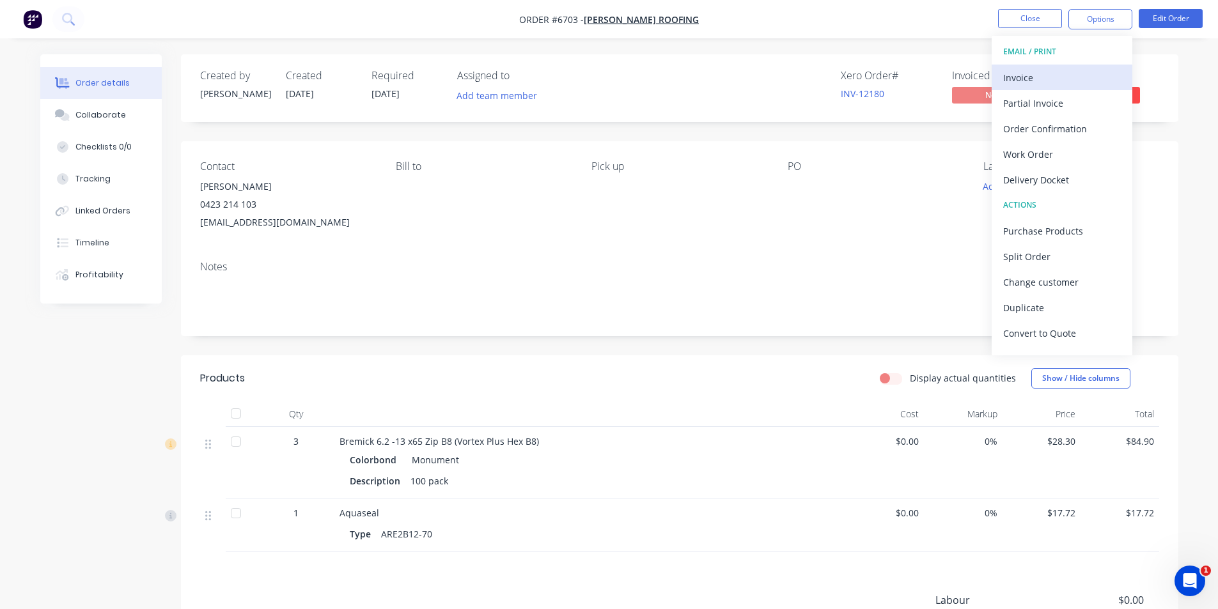
click at [1086, 83] on div "Invoice" at bounding box center [1062, 77] width 118 height 19
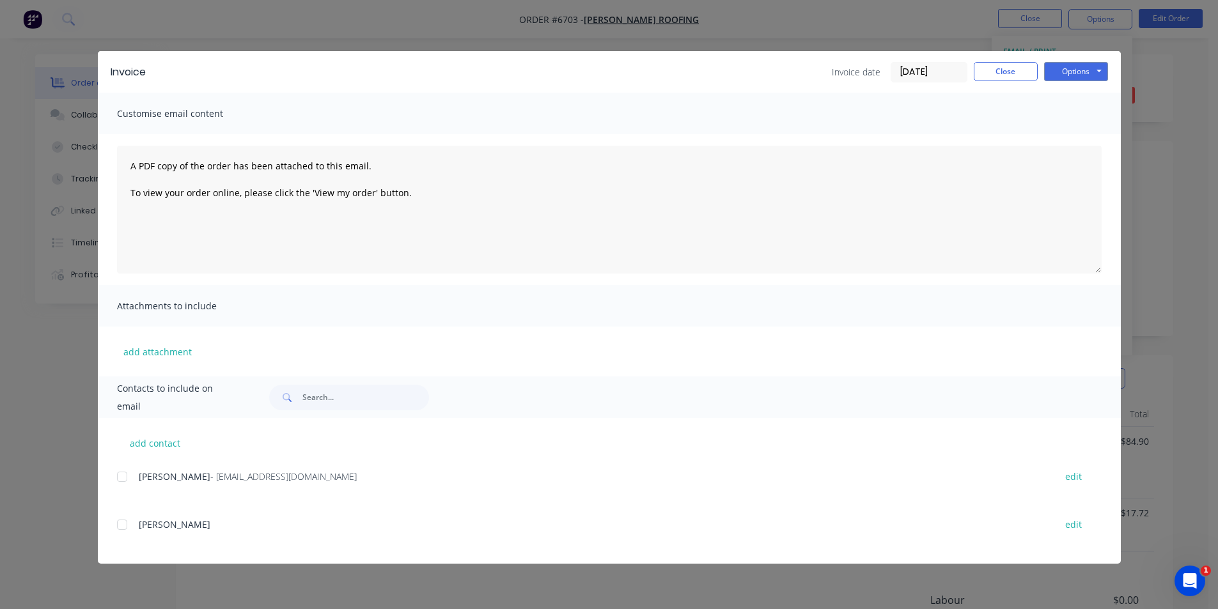
click at [111, 480] on div "add contact Jess Perry - jessperry76@hotmail.com edit Damien edit" at bounding box center [609, 491] width 1023 height 146
click at [125, 476] on div at bounding box center [122, 477] width 26 height 26
click at [1079, 77] on button "Options" at bounding box center [1076, 71] width 64 height 19
click at [1077, 129] on button "Email" at bounding box center [1085, 136] width 82 height 21
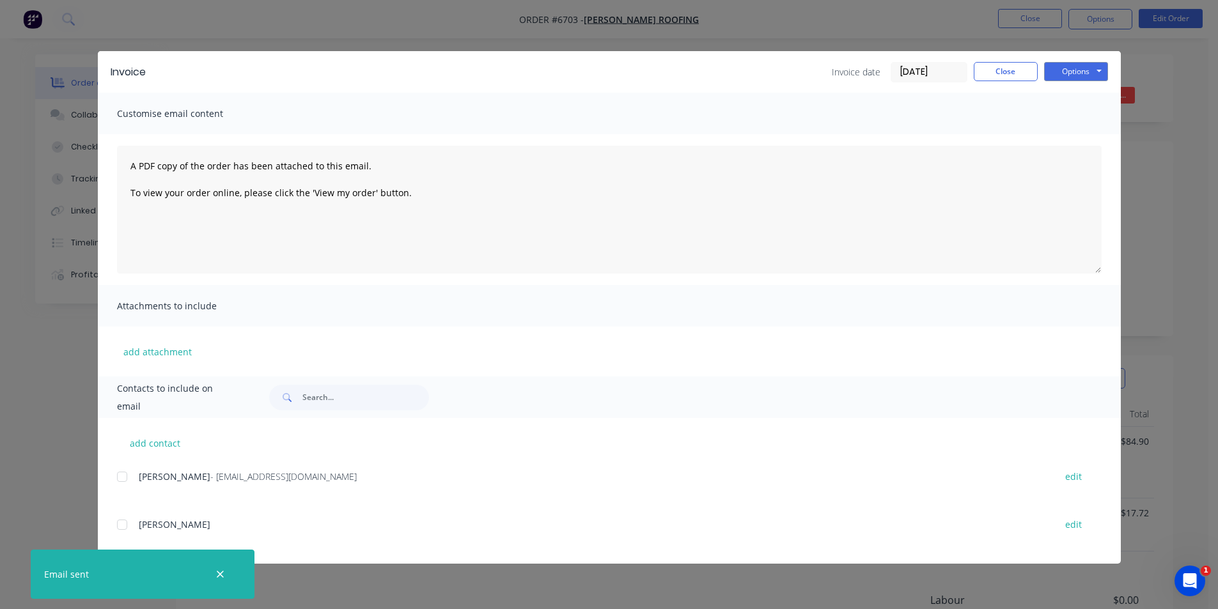
click at [1031, 83] on div "Invoice Invoice date 28/08/25 Close Options Preview Print Email" at bounding box center [609, 72] width 1023 height 42
click at [1021, 74] on button "Close" at bounding box center [1006, 71] width 64 height 19
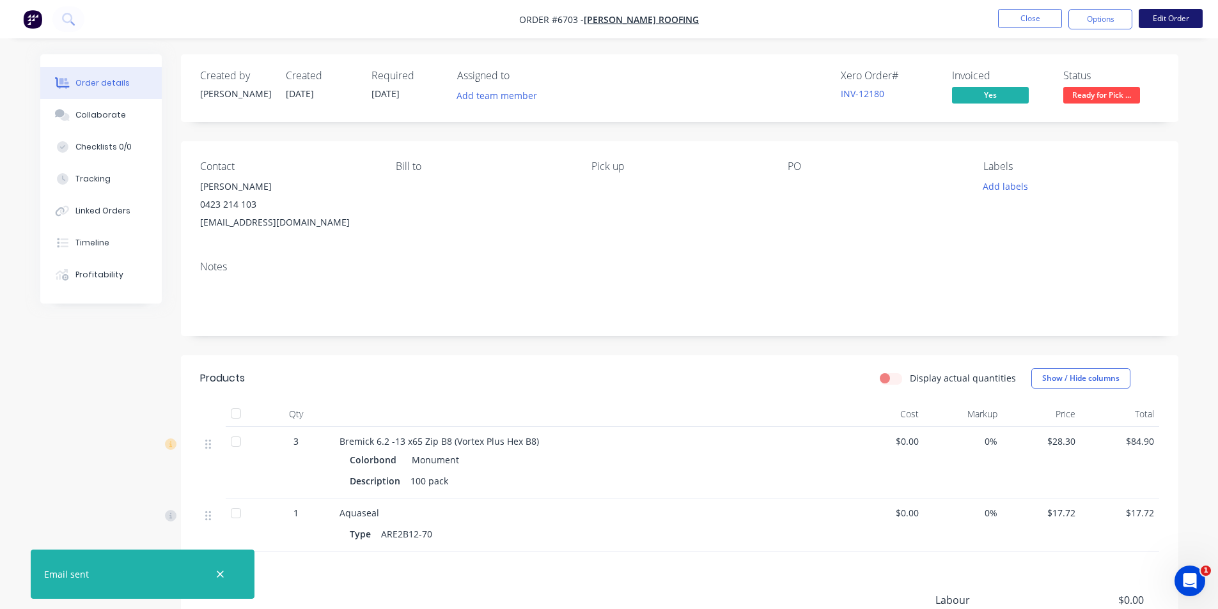
click at [1187, 13] on button "Edit Order" at bounding box center [1171, 18] width 64 height 19
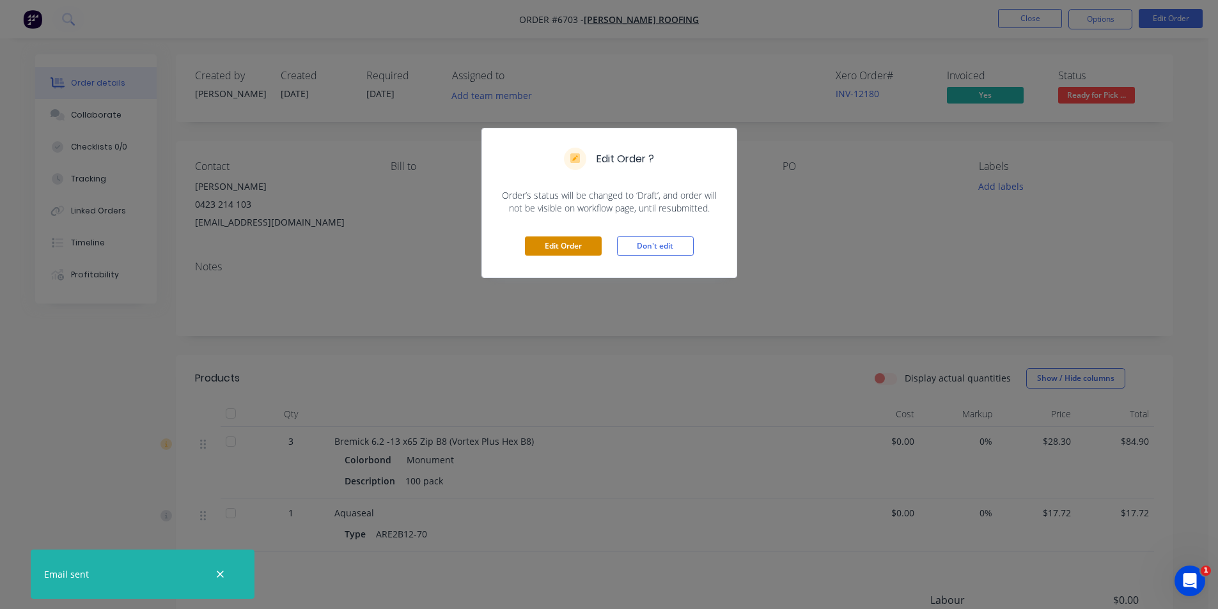
click at [584, 241] on button "Edit Order" at bounding box center [563, 246] width 77 height 19
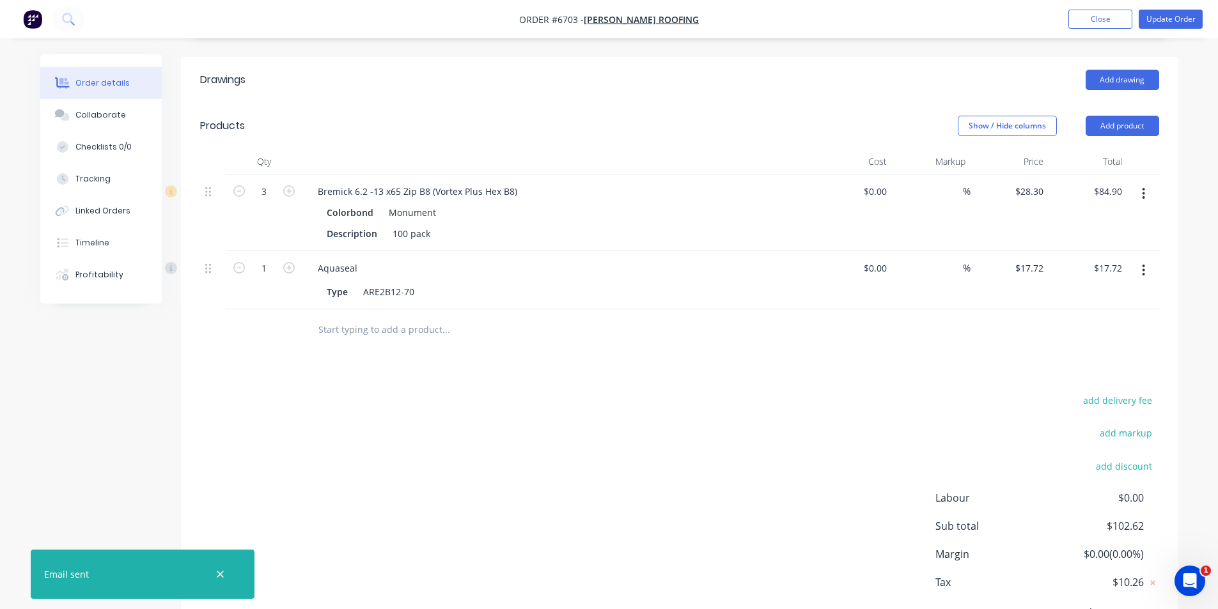
scroll to position [320, 0]
click at [1106, 115] on button "Add product" at bounding box center [1123, 125] width 74 height 20
click at [1083, 122] on header "Products Show / Hide columns Add product Product catalogue Basic product Produc…" at bounding box center [679, 125] width 997 height 46
click at [1112, 115] on button "Add product" at bounding box center [1123, 125] width 74 height 20
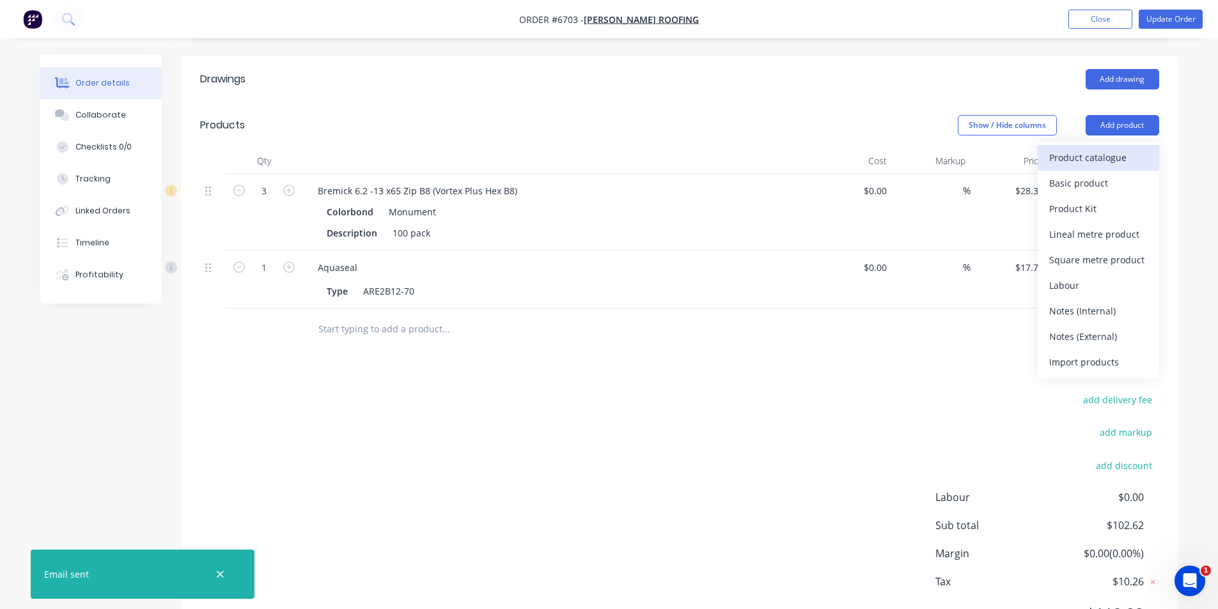
click at [1087, 148] on div "Product catalogue" at bounding box center [1098, 157] width 98 height 19
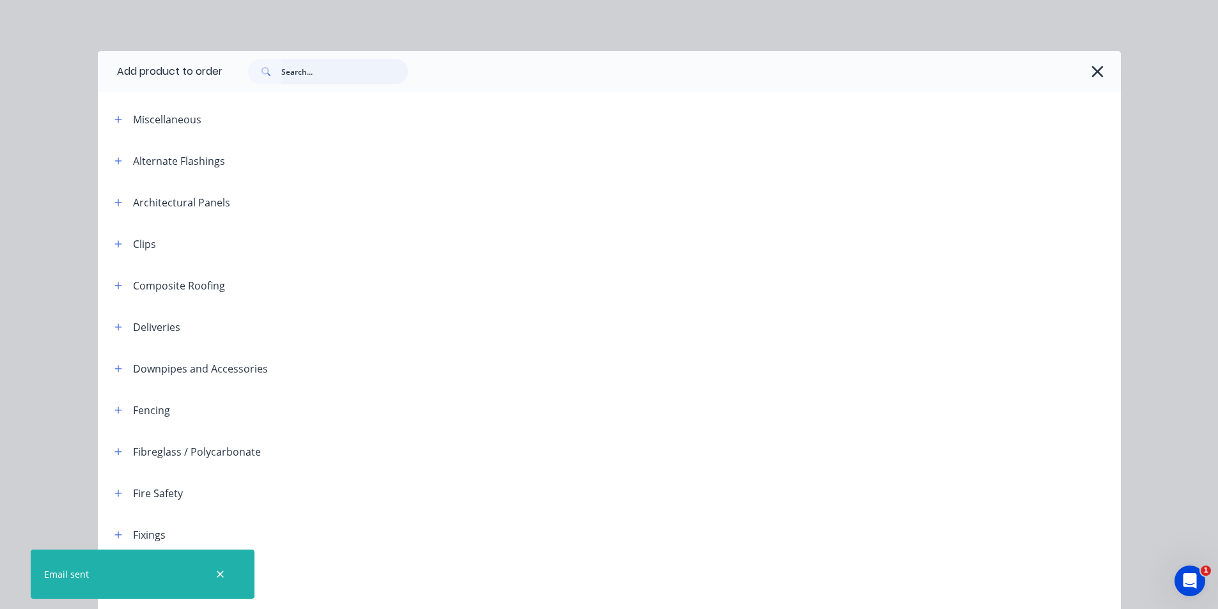
click at [309, 67] on input "text" at bounding box center [344, 72] width 127 height 26
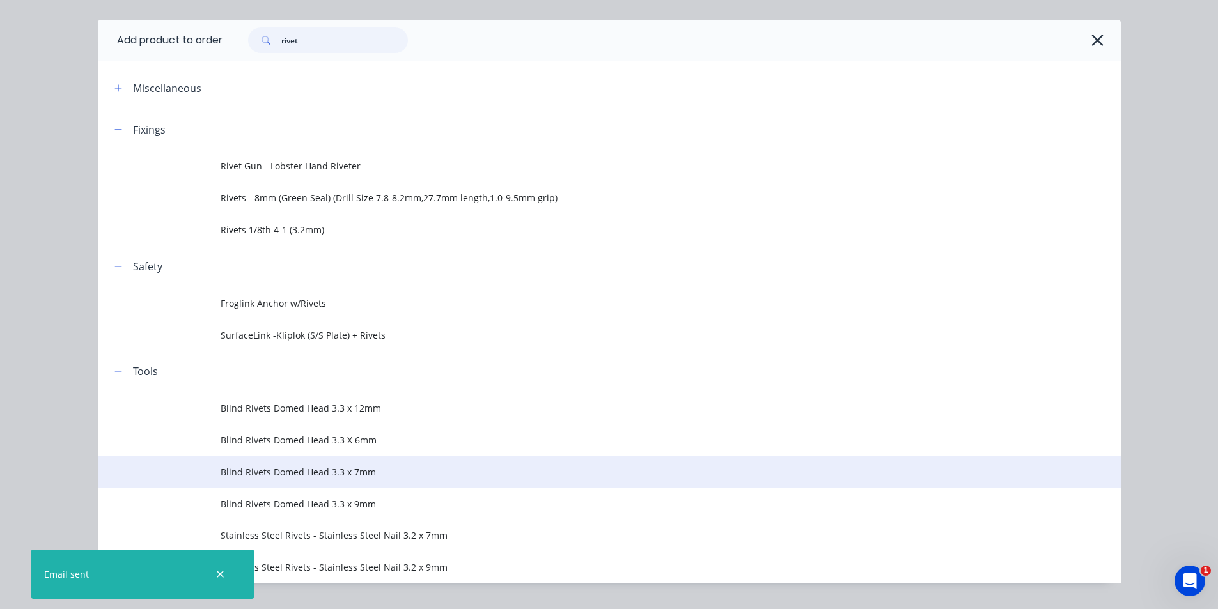
scroll to position [62, 0]
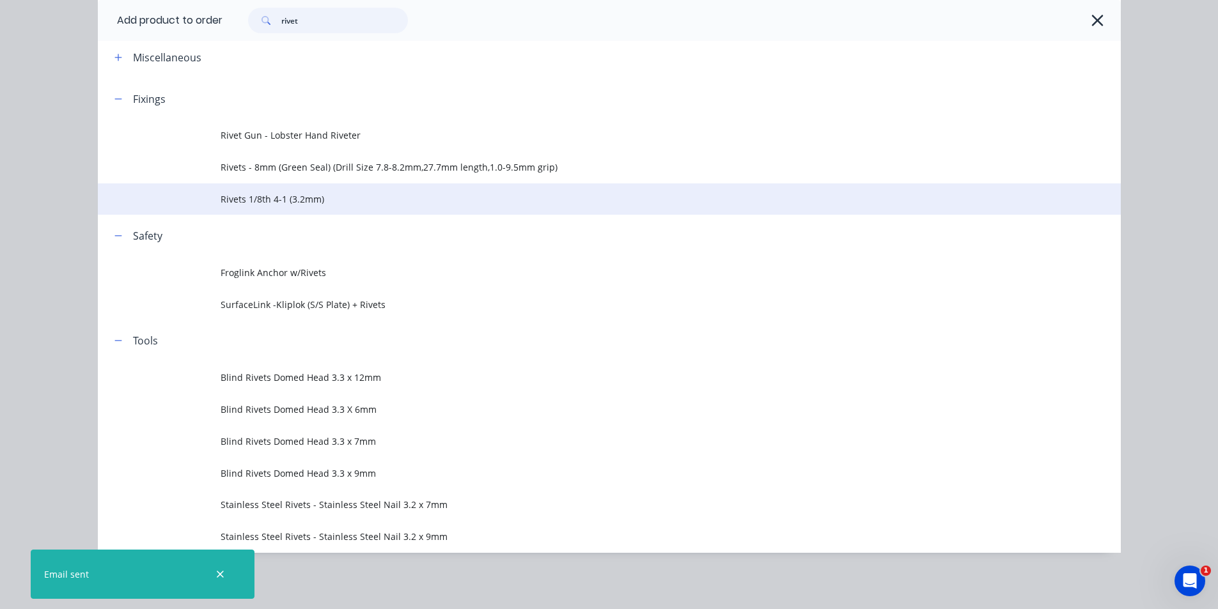
type input "rivet"
click at [249, 208] on td "Rivets 1/8th 4-1 (3.2mm)" at bounding box center [671, 199] width 900 height 32
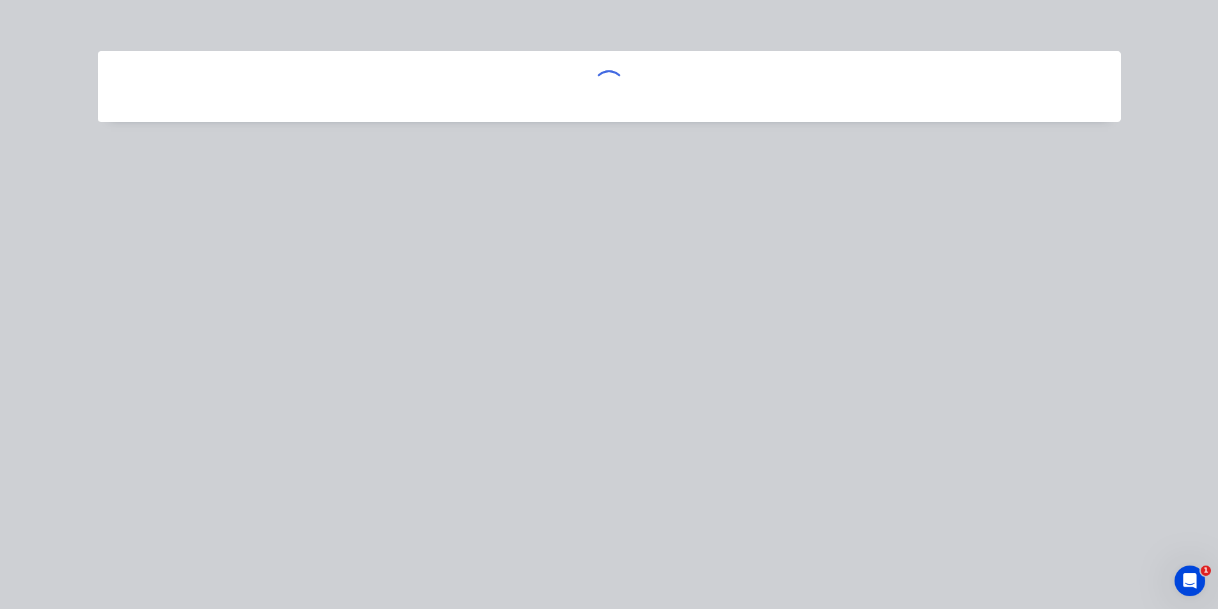
scroll to position [0, 0]
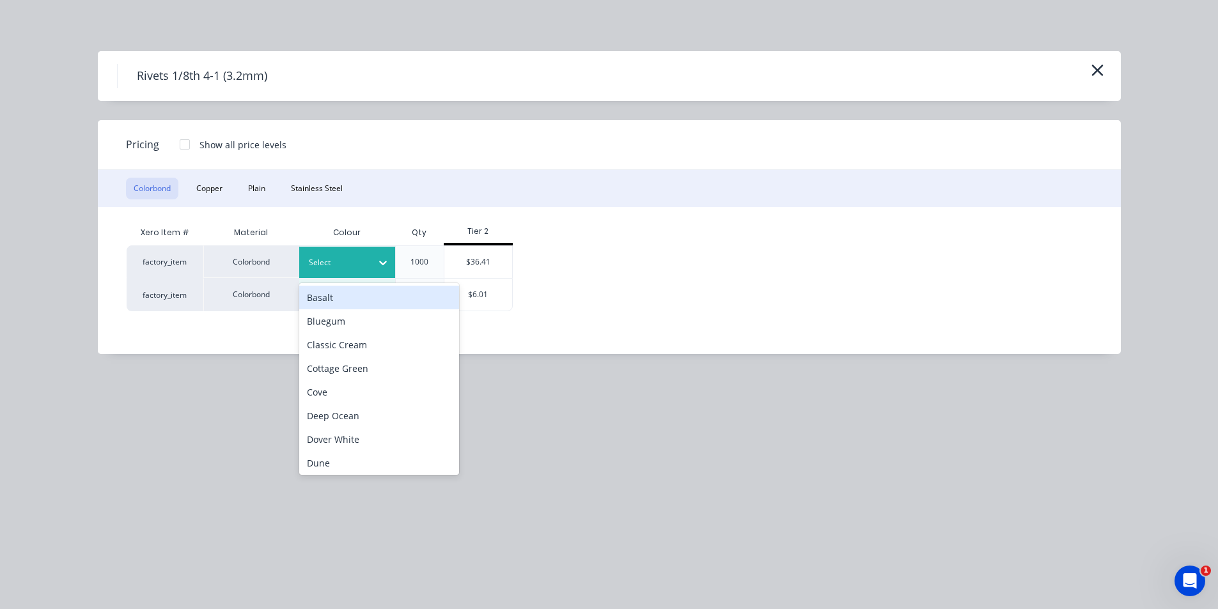
click at [377, 250] on div at bounding box center [382, 262] width 23 height 31
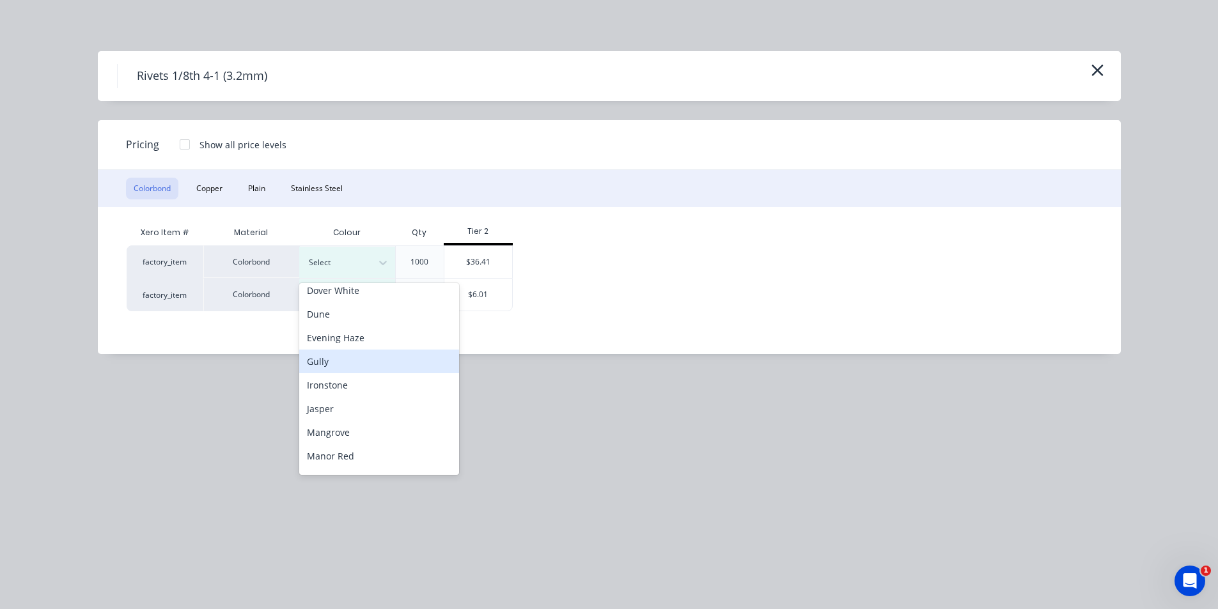
scroll to position [213, 0]
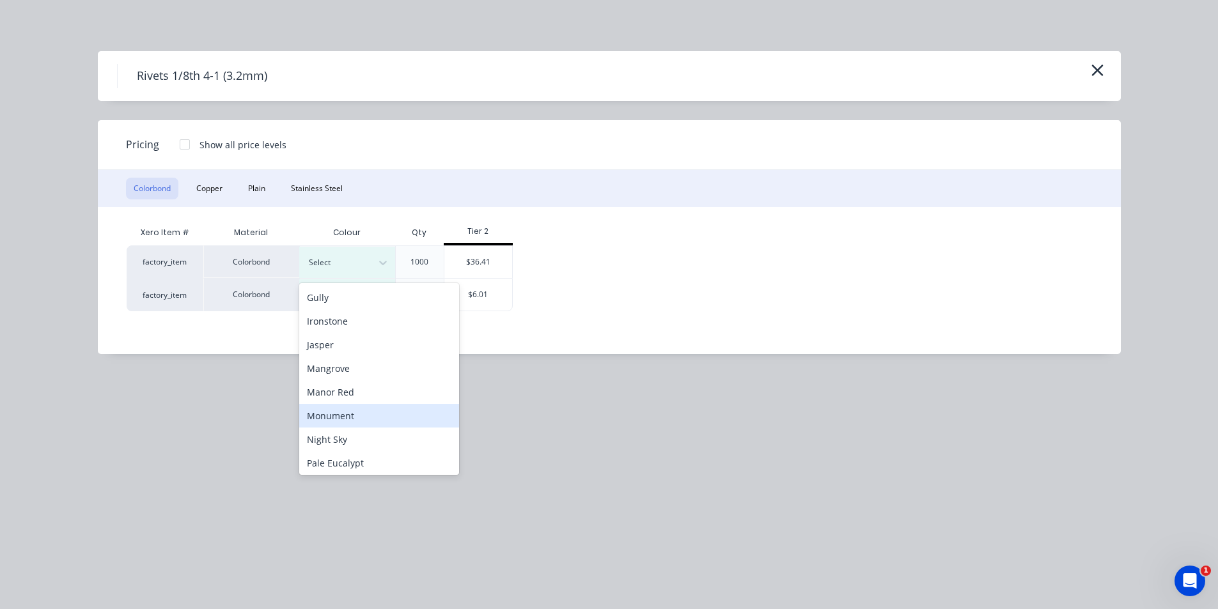
click at [360, 410] on div "Monument" at bounding box center [379, 416] width 160 height 24
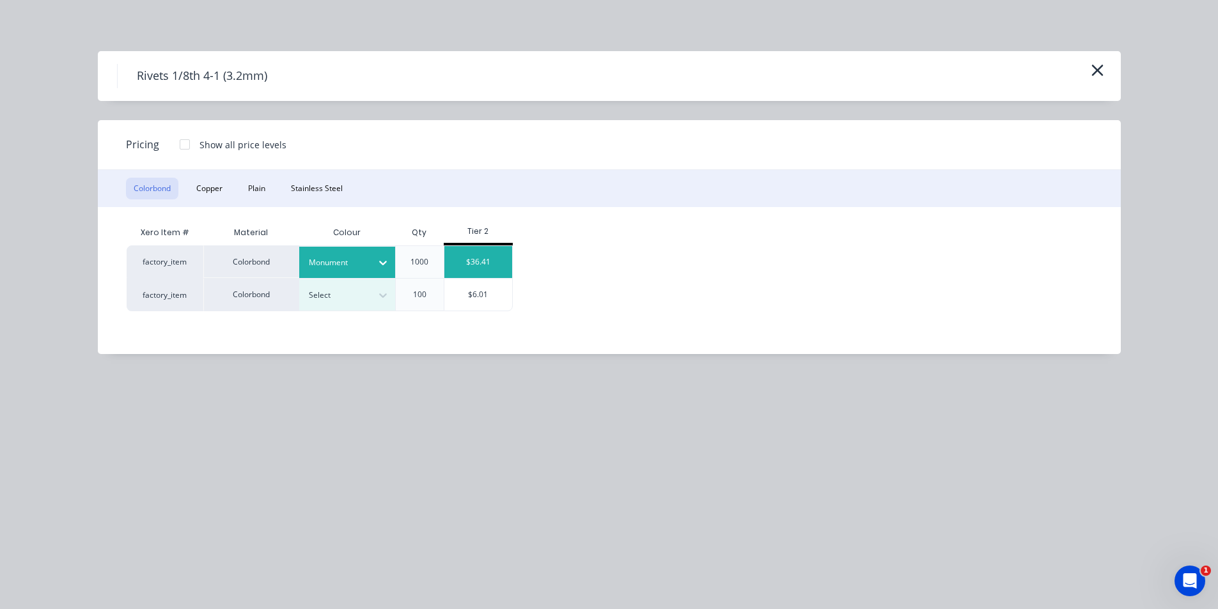
click at [462, 260] on div "$36.41" at bounding box center [478, 262] width 68 height 32
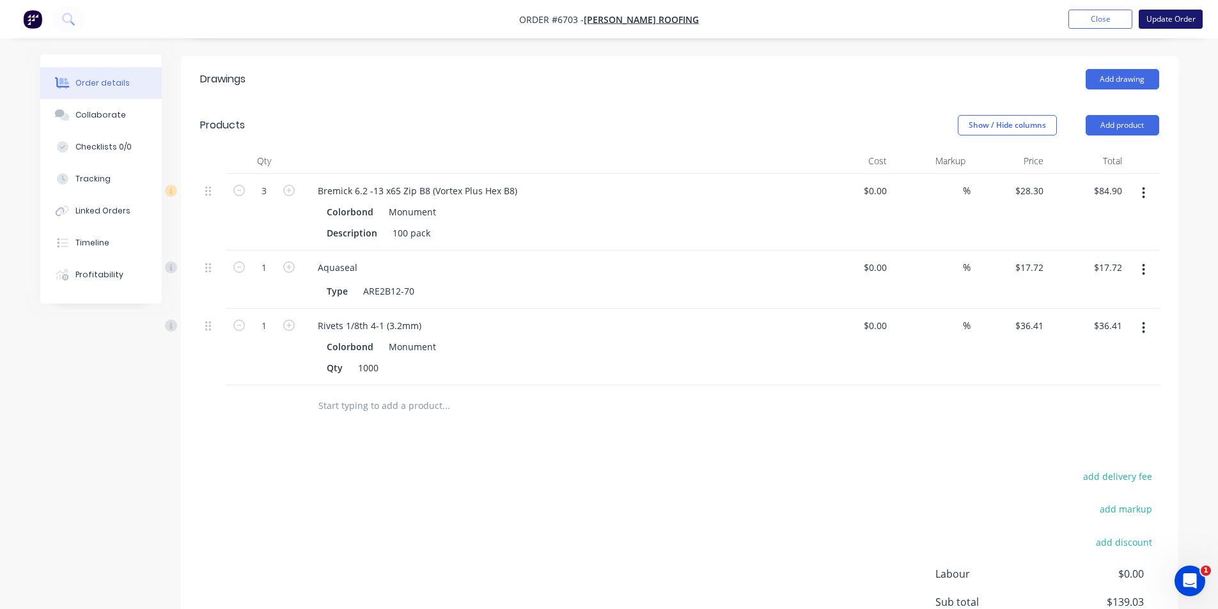
click at [1185, 22] on button "Update Order" at bounding box center [1171, 19] width 64 height 19
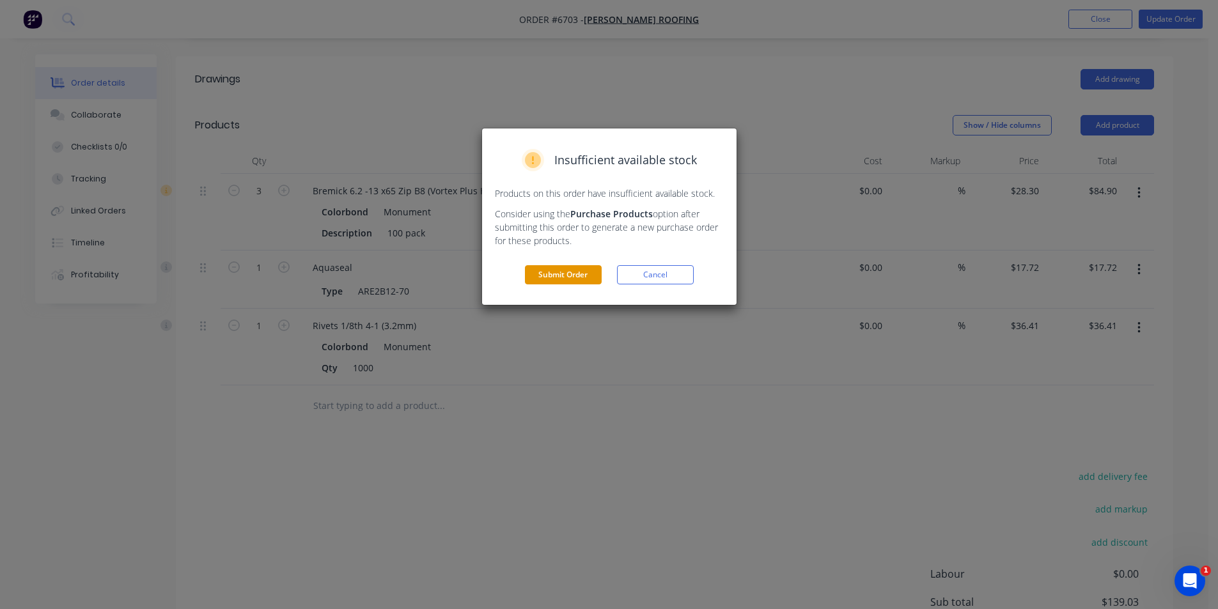
click at [570, 283] on button "Submit Order" at bounding box center [563, 274] width 77 height 19
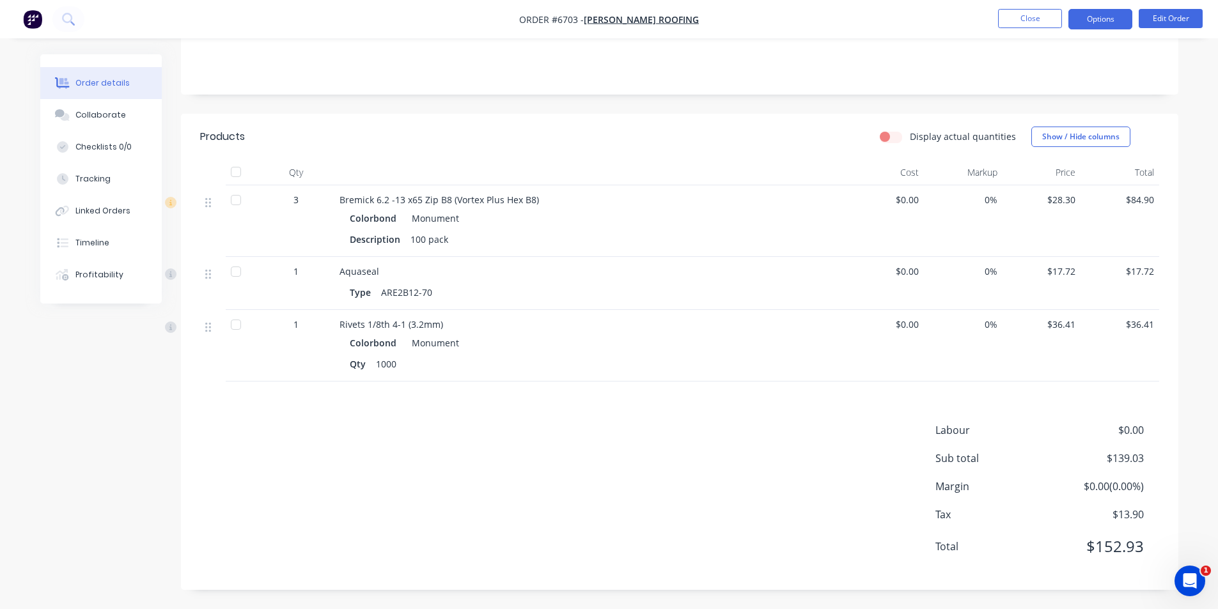
click at [1109, 26] on button "Options" at bounding box center [1100, 19] width 64 height 20
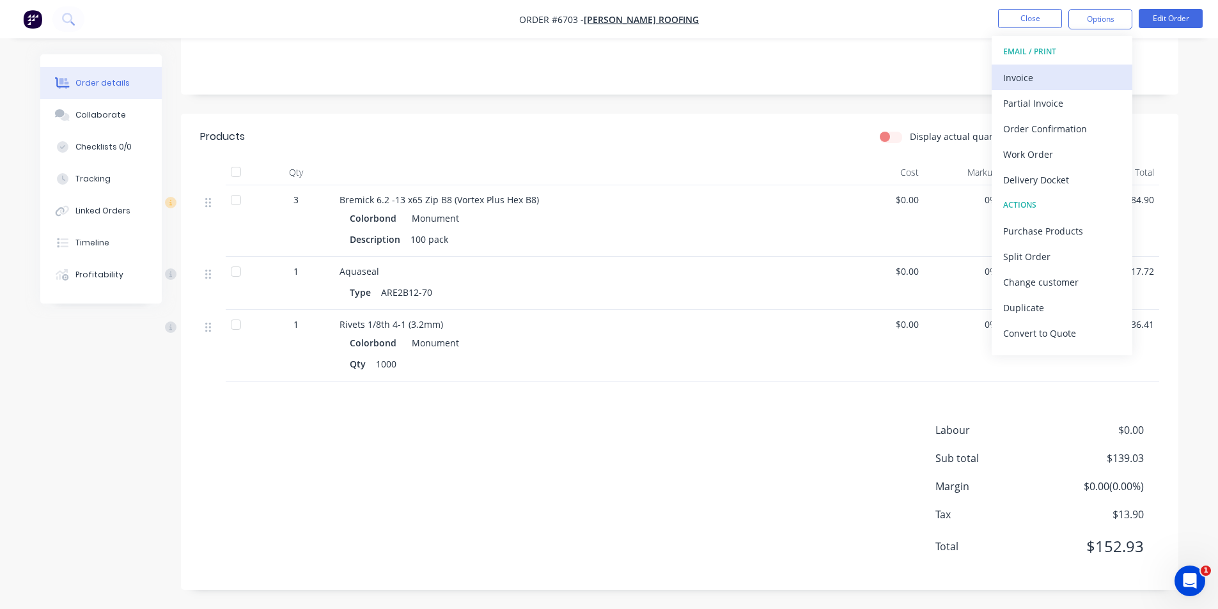
click at [1069, 65] on button "Invoice" at bounding box center [1062, 78] width 141 height 26
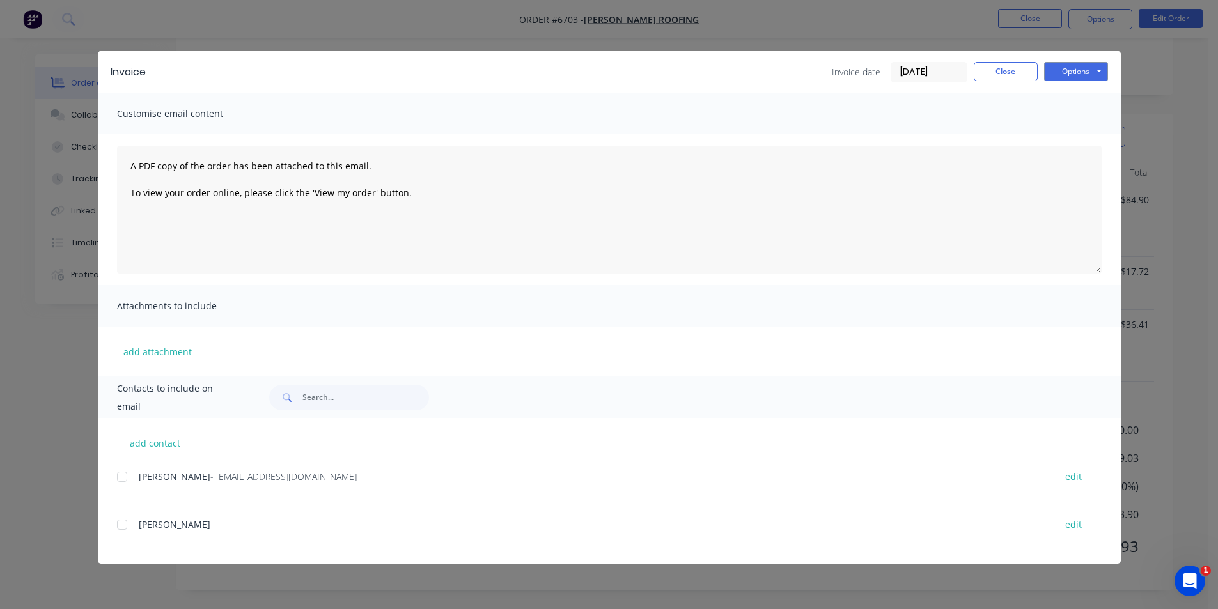
drag, startPoint x: 114, startPoint y: 477, endPoint x: 186, endPoint y: 478, distance: 71.6
click at [116, 477] on div "add contact Jess Perry - jessperry76@hotmail.com edit Damien edit" at bounding box center [609, 491] width 1023 height 146
click at [129, 478] on div at bounding box center [122, 477] width 26 height 26
click at [1051, 77] on button "Options" at bounding box center [1076, 71] width 64 height 19
click at [1055, 135] on button "Email" at bounding box center [1085, 136] width 82 height 21
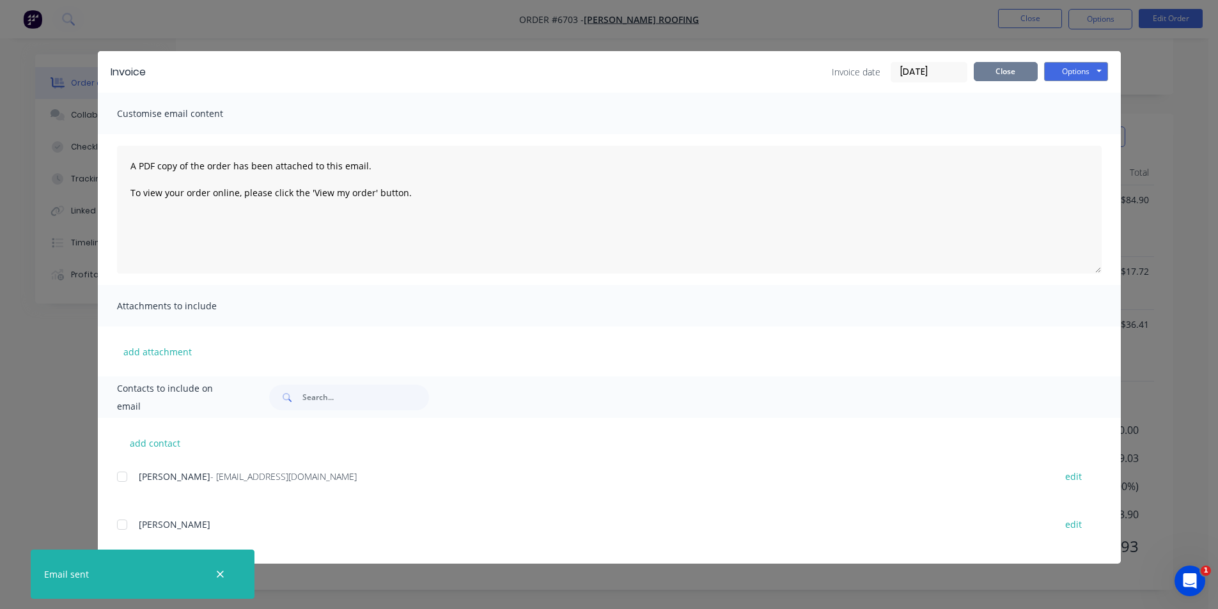
click at [1010, 70] on button "Close" at bounding box center [1006, 71] width 64 height 19
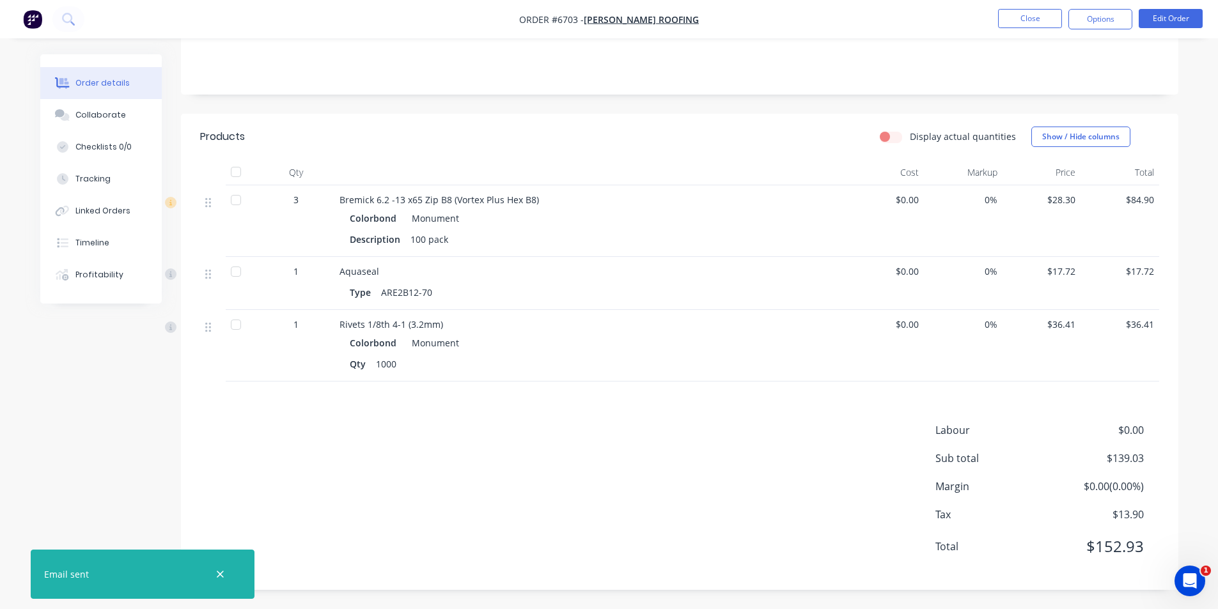
click at [231, 173] on div at bounding box center [236, 172] width 26 height 26
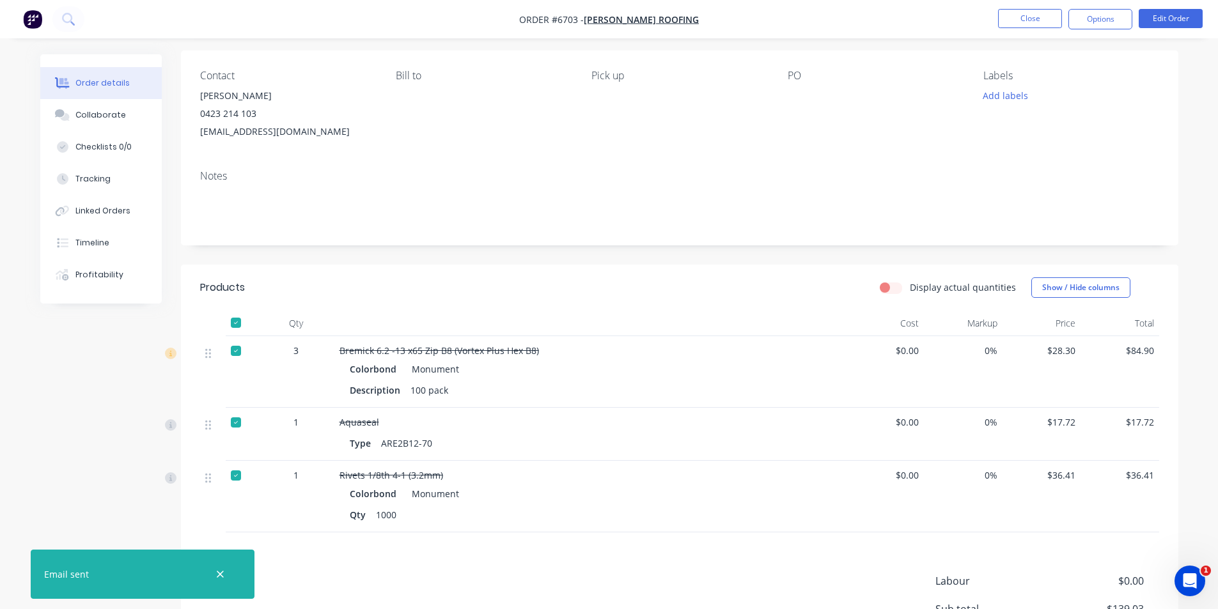
scroll to position [0, 0]
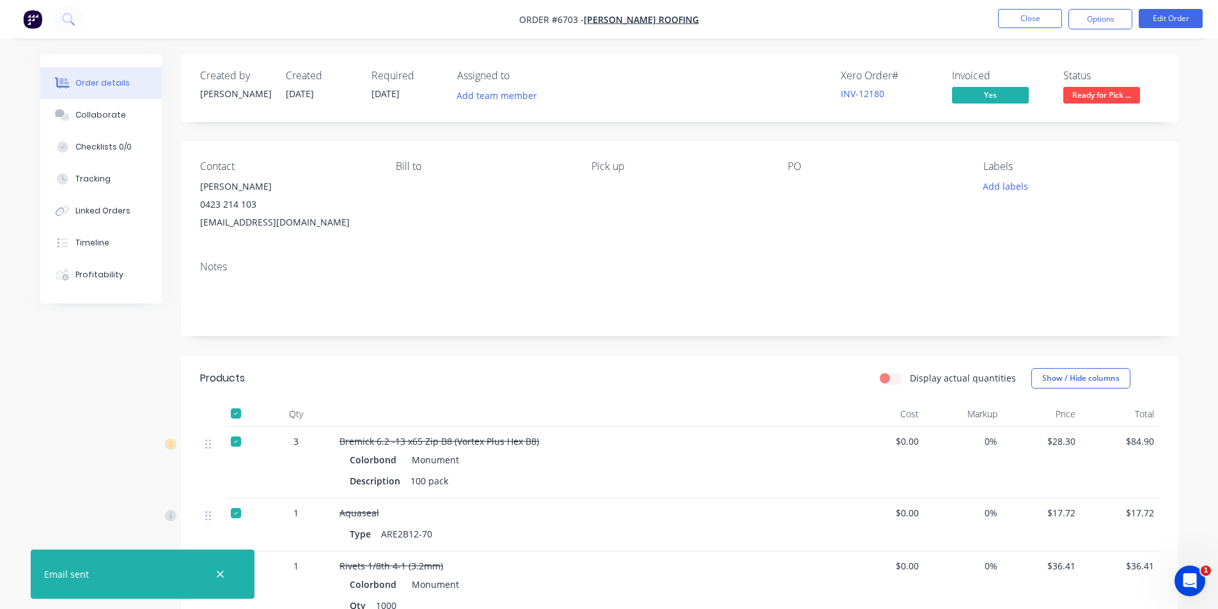
click at [1116, 86] on div "Ready for Pick Up" at bounding box center [1101, 74] width 72 height 25
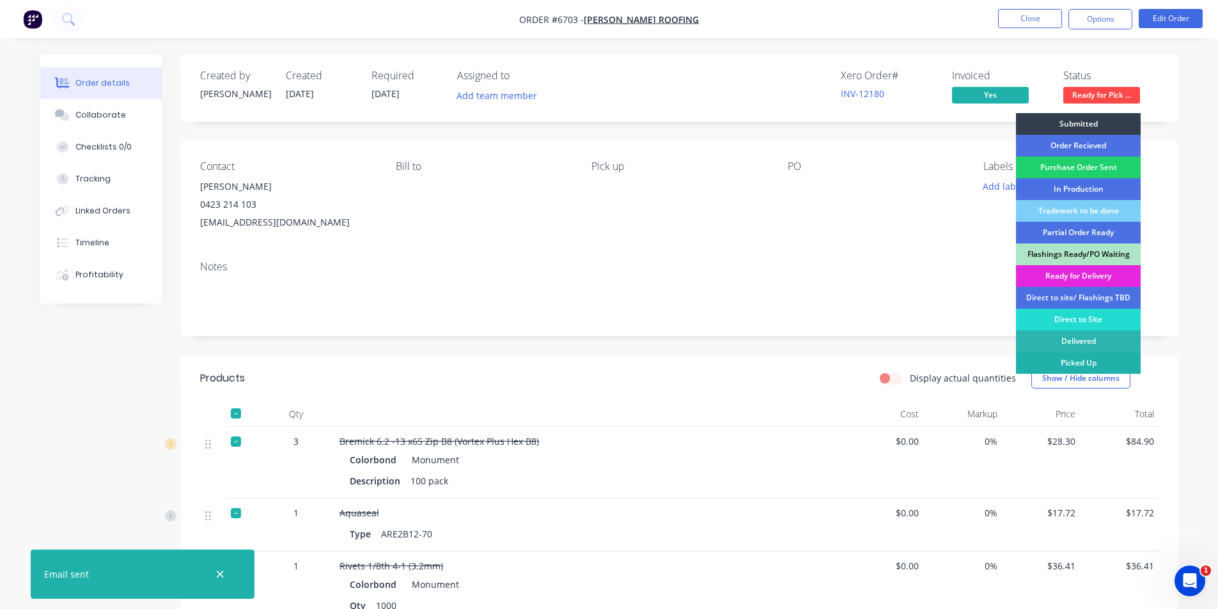
click at [1099, 368] on div "Picked Up" at bounding box center [1078, 363] width 125 height 22
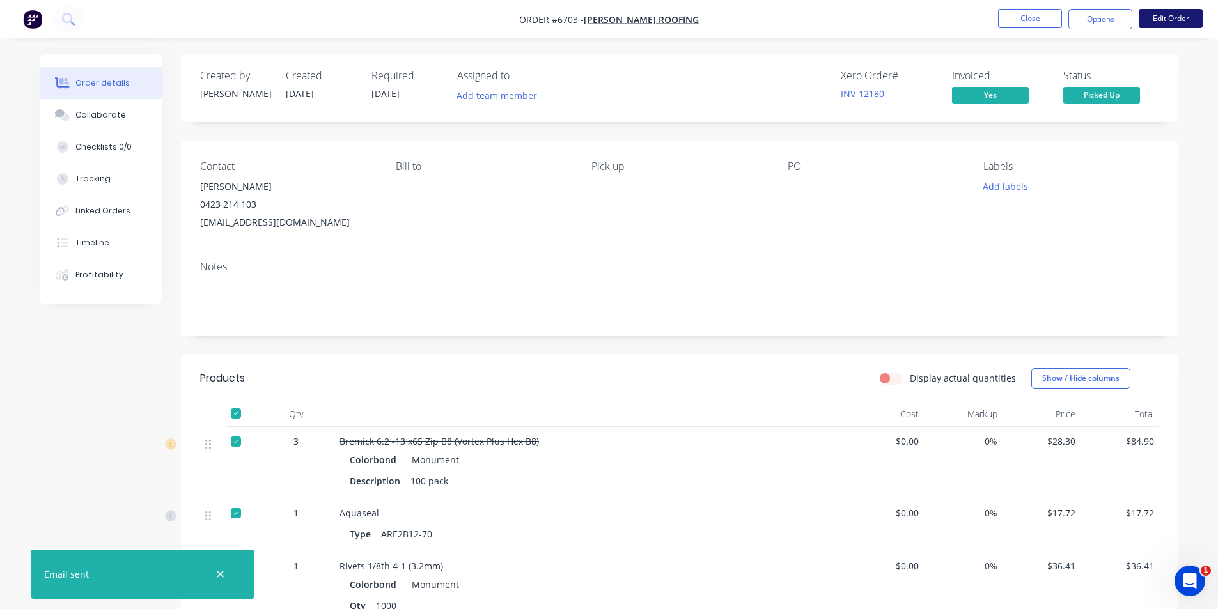
click at [1180, 23] on button "Edit Order" at bounding box center [1171, 18] width 64 height 19
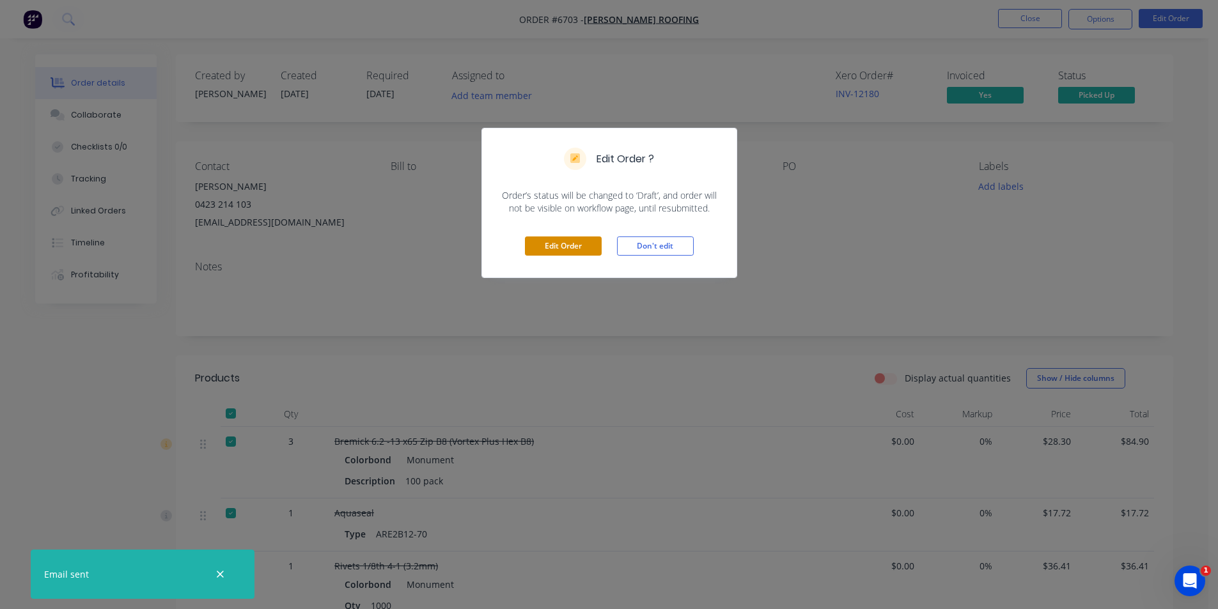
click at [572, 247] on button "Edit Order" at bounding box center [563, 246] width 77 height 19
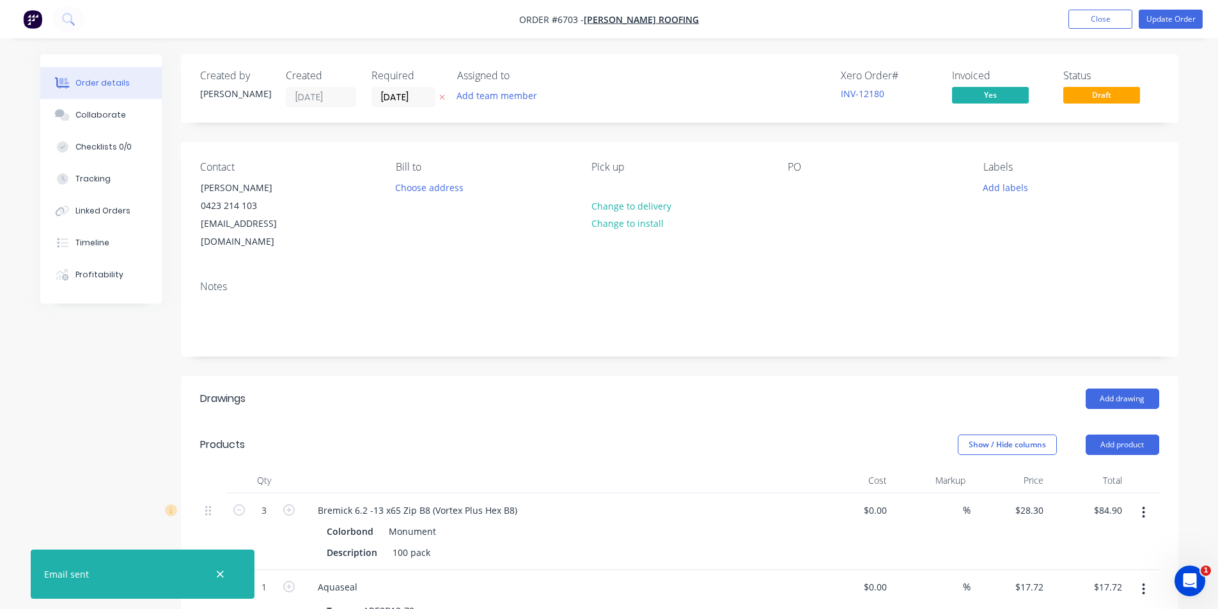
scroll to position [192, 0]
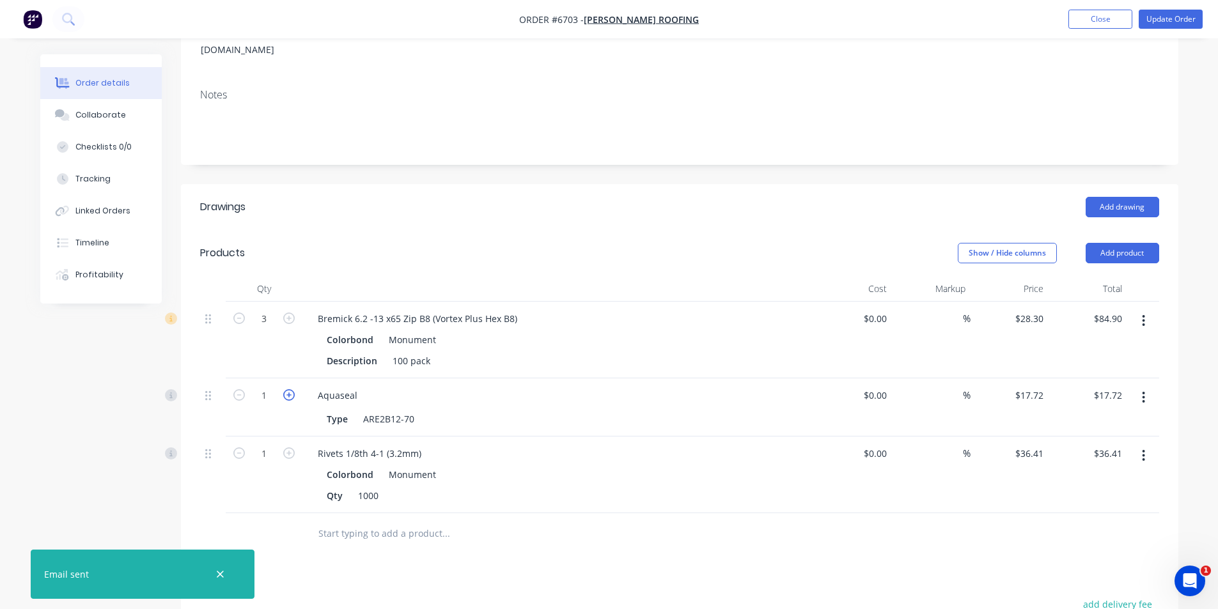
click at [286, 389] on icon "button" at bounding box center [289, 395] width 12 height 12
type input "2"
type input "$35.44"
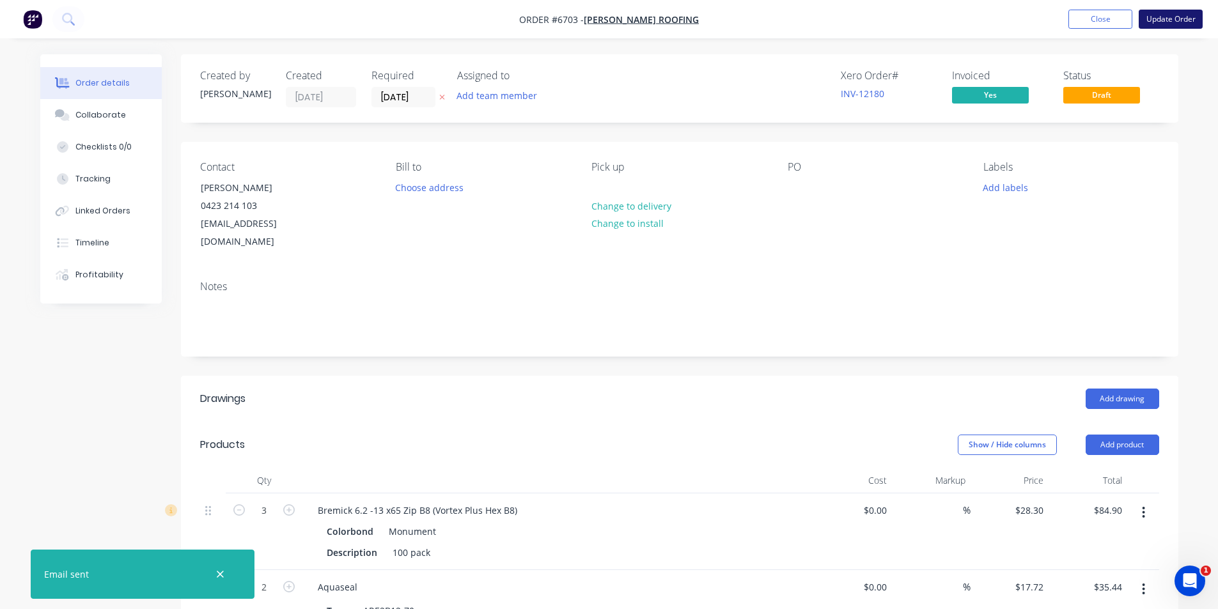
click at [1155, 14] on button "Update Order" at bounding box center [1171, 19] width 64 height 19
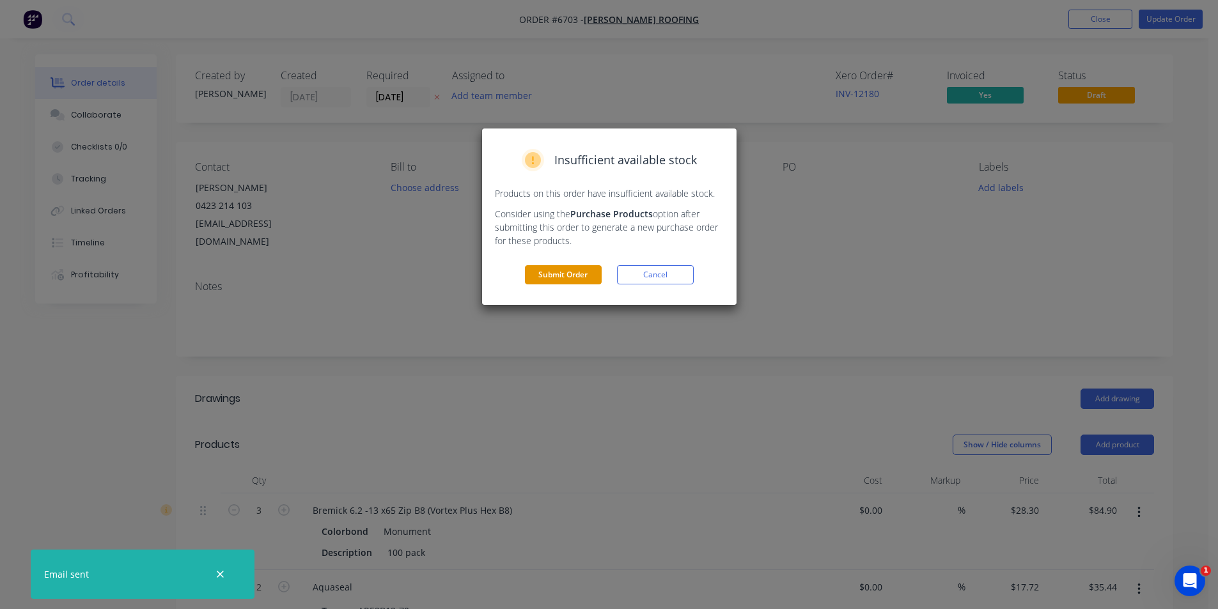
click at [582, 276] on button "Submit Order" at bounding box center [563, 274] width 77 height 19
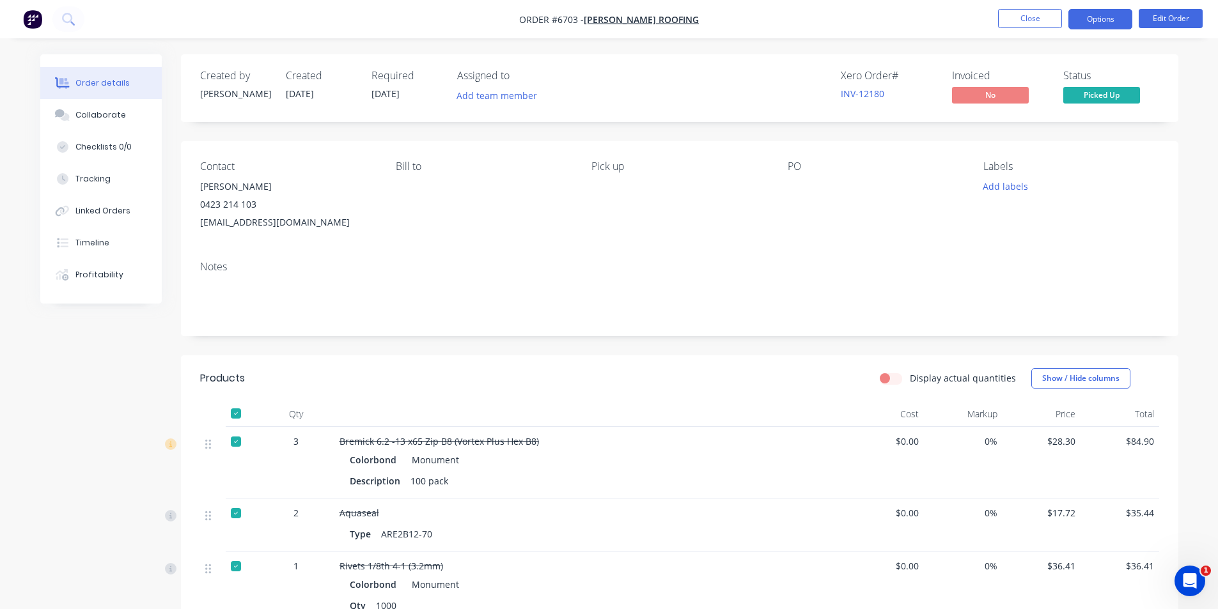
click at [1092, 22] on button "Options" at bounding box center [1100, 19] width 64 height 20
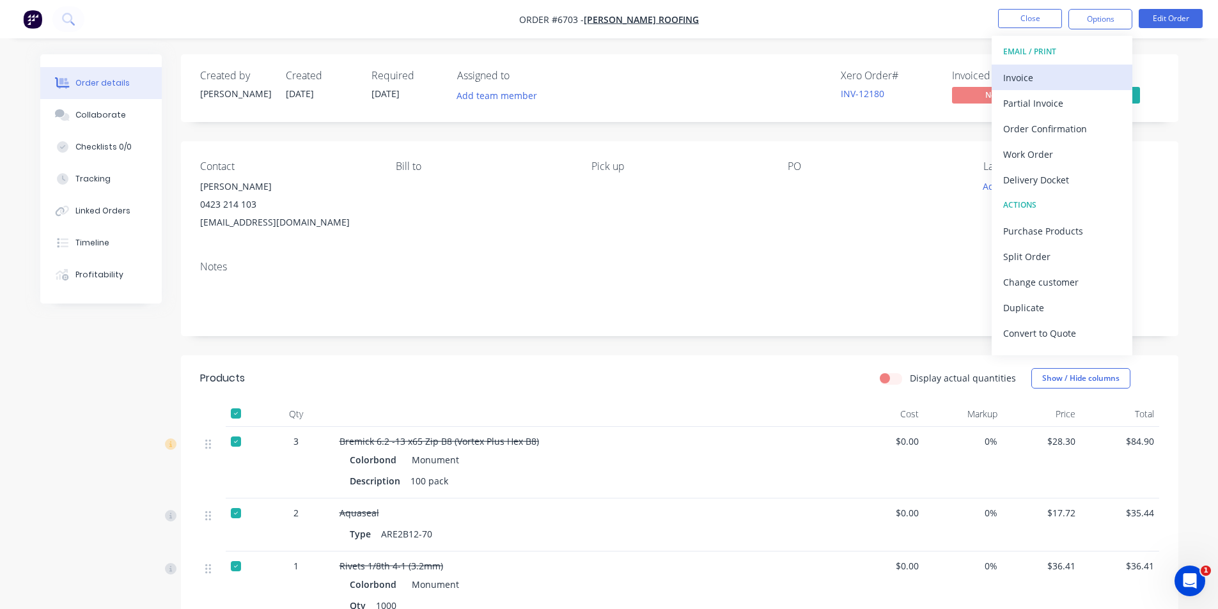
click at [1060, 66] on button "Invoice" at bounding box center [1062, 78] width 141 height 26
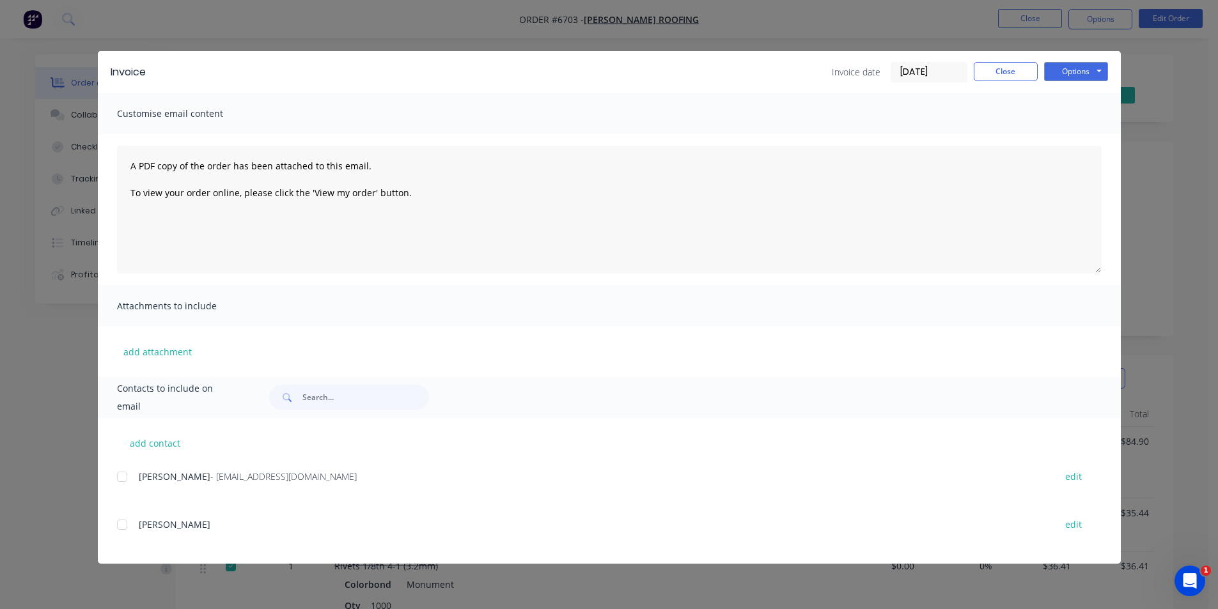
drag, startPoint x: 120, startPoint y: 475, endPoint x: 147, endPoint y: 339, distance: 138.2
click at [121, 475] on div at bounding box center [122, 477] width 26 height 26
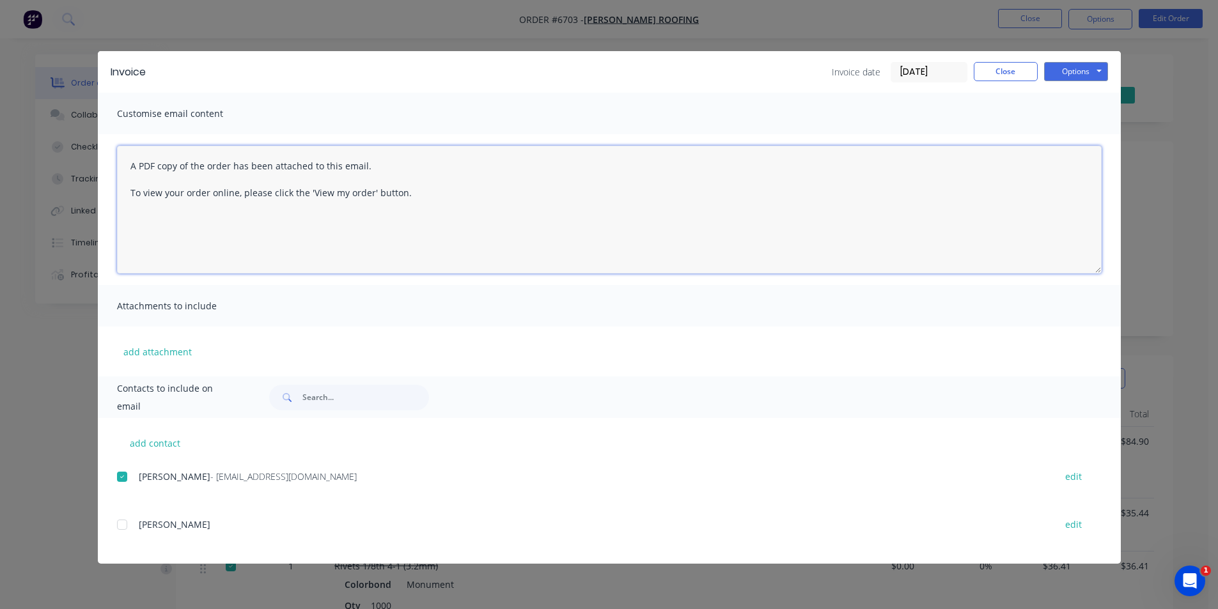
click at [131, 156] on textarea "A PDF copy of the order has been attached to this email. To view your order onl…" at bounding box center [609, 210] width 985 height 128
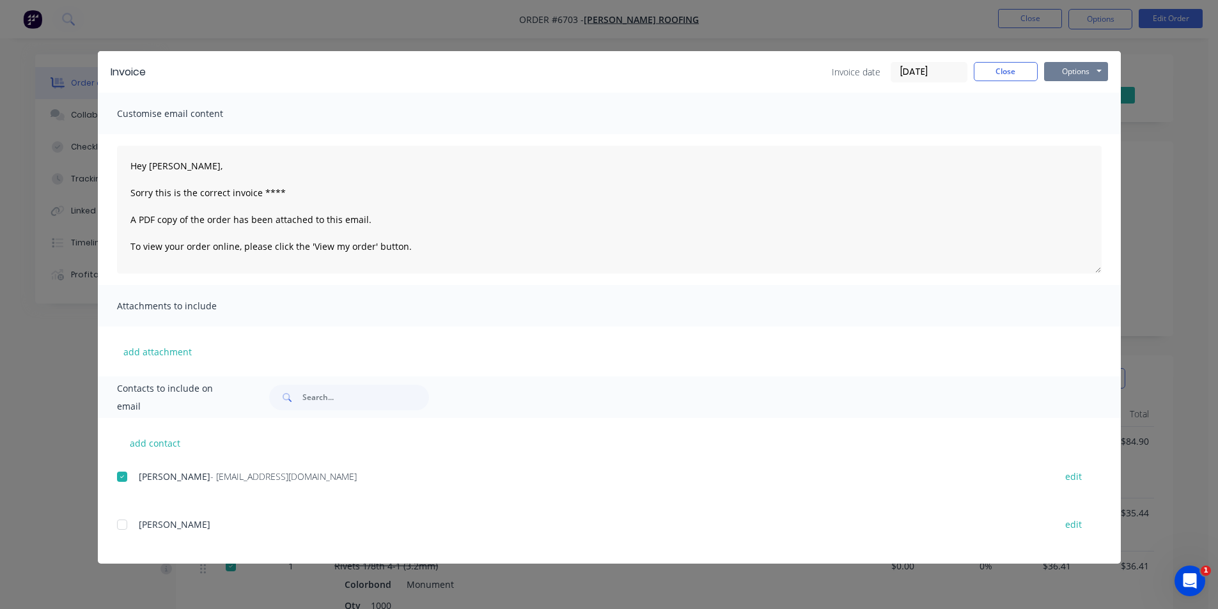
click at [1075, 75] on button "Options" at bounding box center [1076, 71] width 64 height 19
click at [1087, 139] on button "Email" at bounding box center [1085, 136] width 82 height 21
type textarea "A PDF copy of the order has been attached to this email. To view your order onl…"
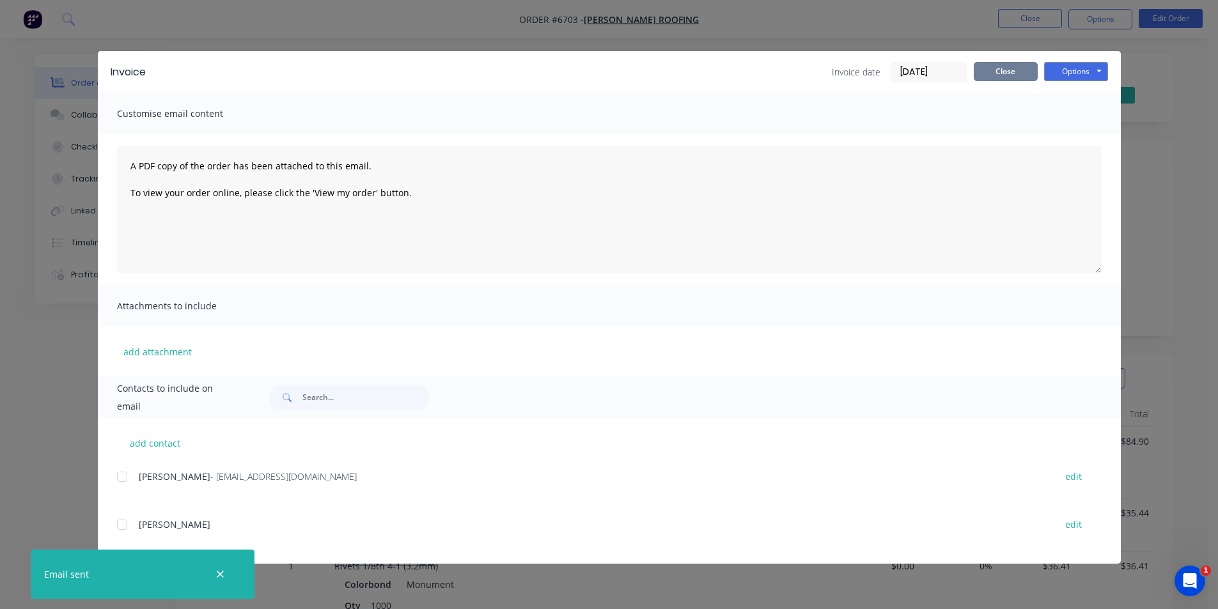
click at [1026, 76] on button "Close" at bounding box center [1006, 71] width 64 height 19
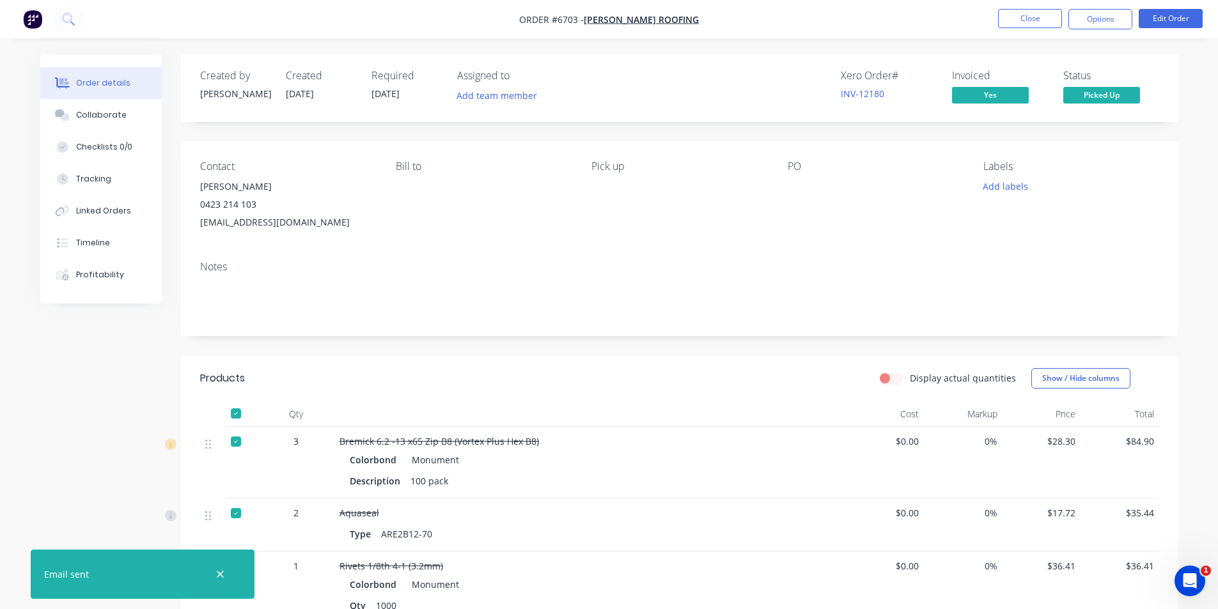
click at [1116, 7] on nav "Order #6703 - Jess Perry Roofing Close Options Edit Order" at bounding box center [609, 19] width 1218 height 38
drag, startPoint x: 1087, startPoint y: 20, endPoint x: 1088, endPoint y: 31, distance: 11.6
click at [1088, 20] on button "Options" at bounding box center [1100, 19] width 64 height 20
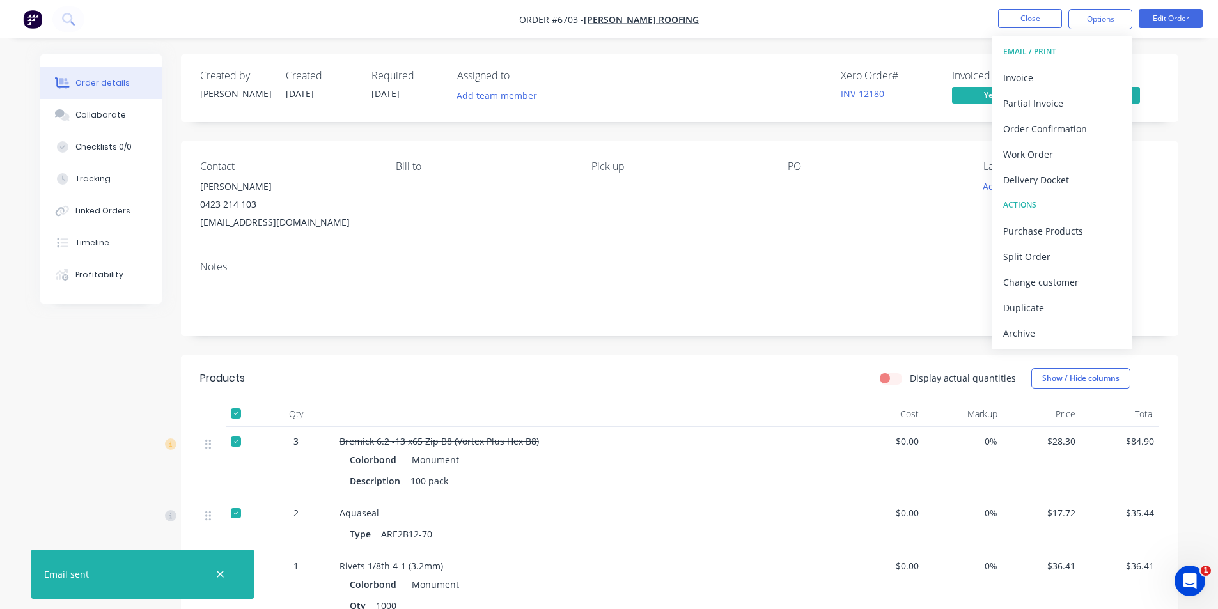
click at [1095, 350] on div "Created by Katie Created 28/08/25 Required 28/08/25 Assigned to Add team member…" at bounding box center [679, 442] width 997 height 777
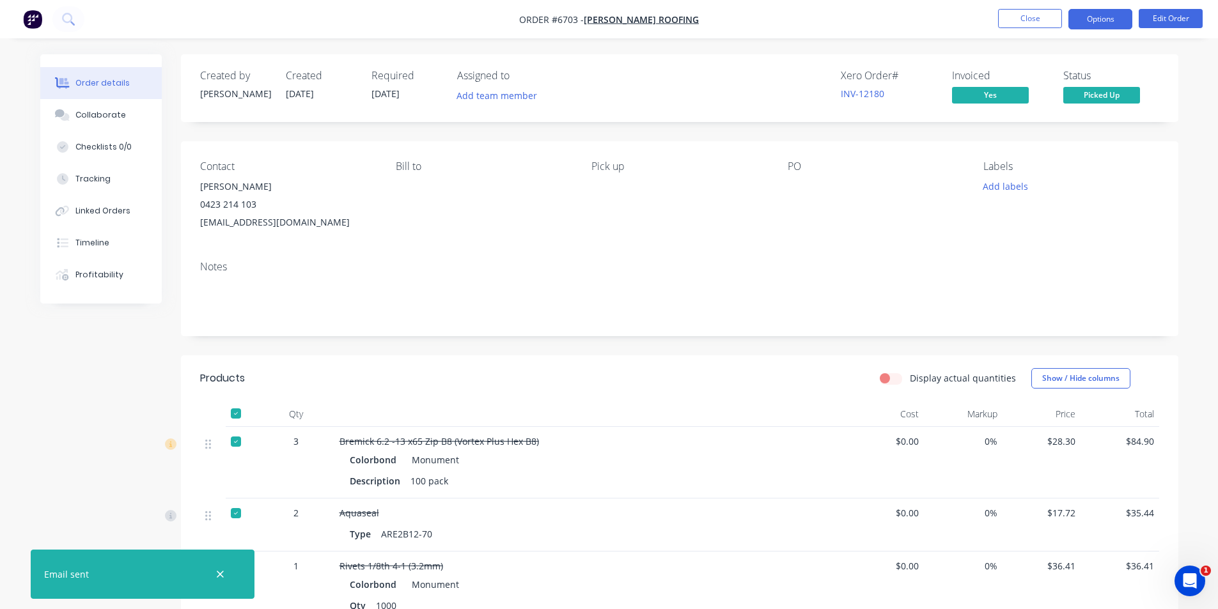
click at [1111, 17] on button "Options" at bounding box center [1100, 19] width 64 height 20
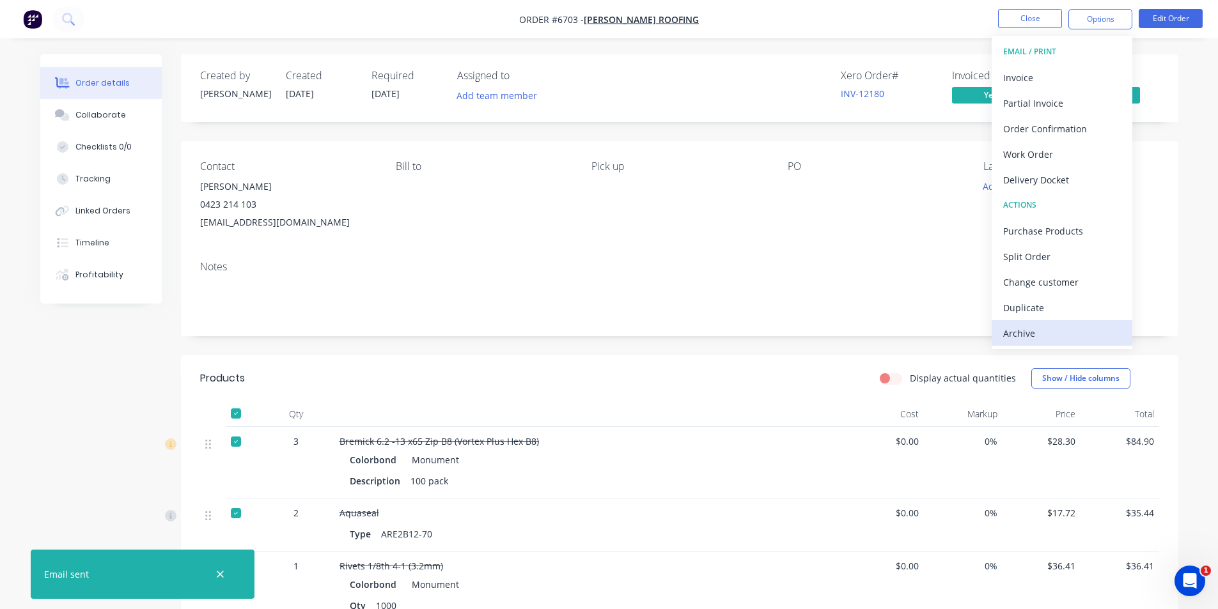
click at [1067, 327] on div "Archive" at bounding box center [1062, 333] width 118 height 19
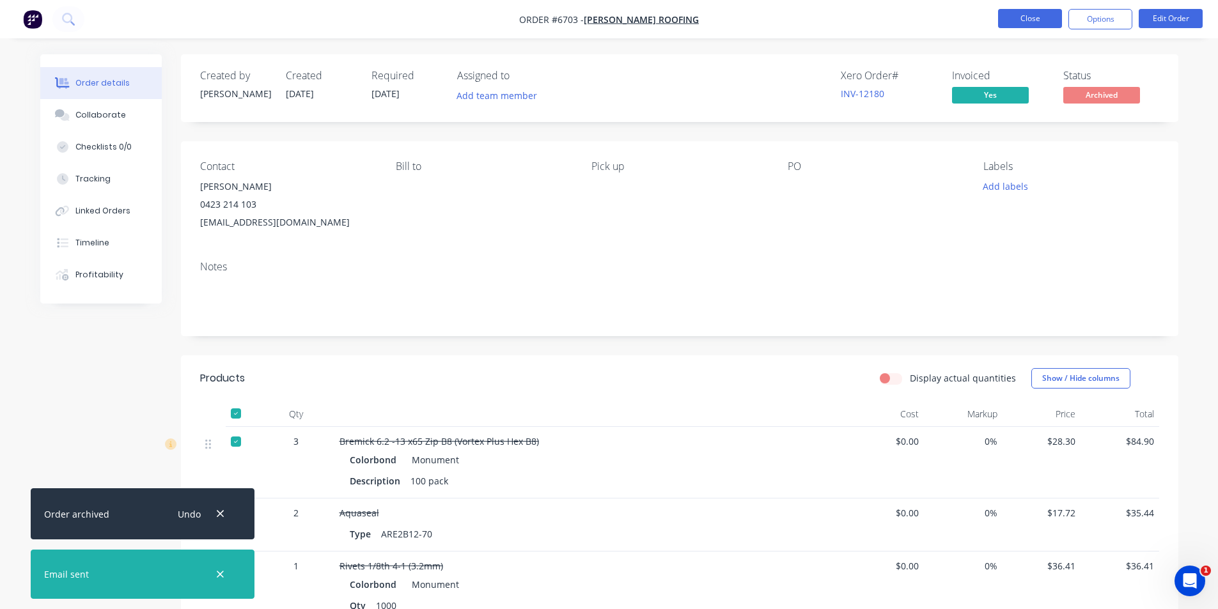
click at [1029, 22] on button "Close" at bounding box center [1030, 18] width 64 height 19
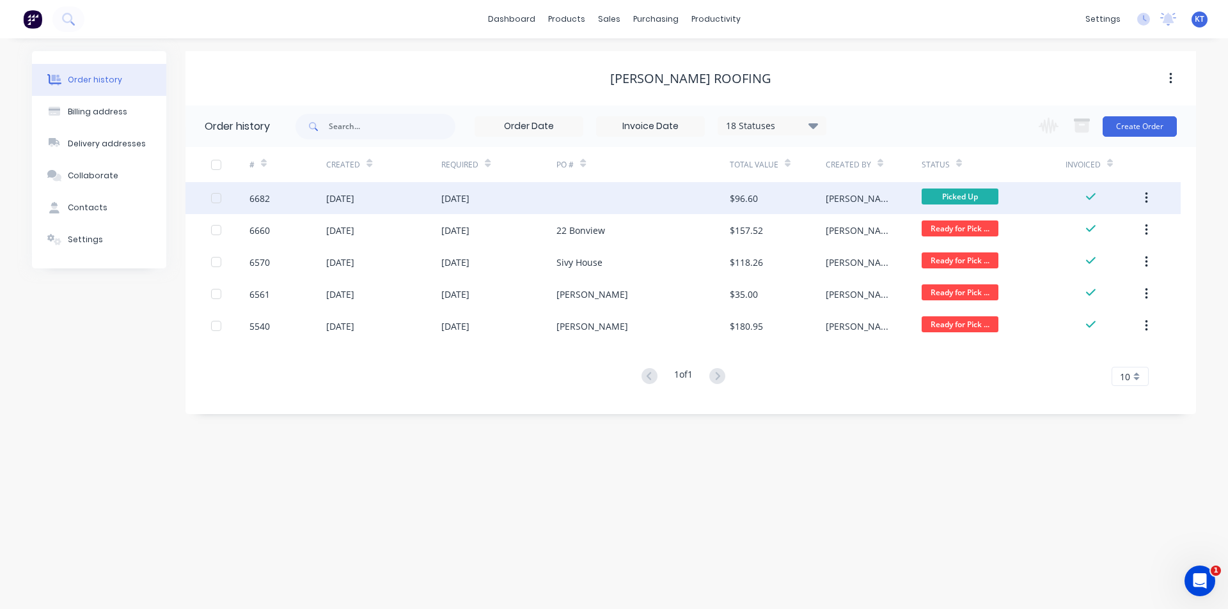
click at [756, 202] on div "$96.60" at bounding box center [744, 198] width 28 height 13
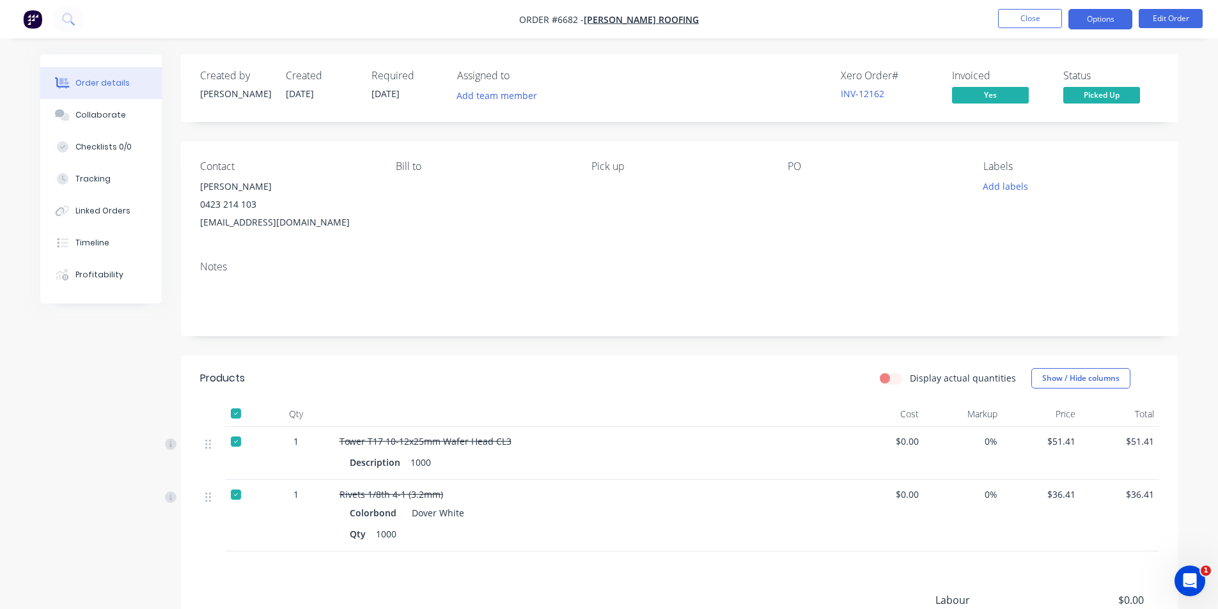
click at [1111, 28] on button "Options" at bounding box center [1100, 19] width 64 height 20
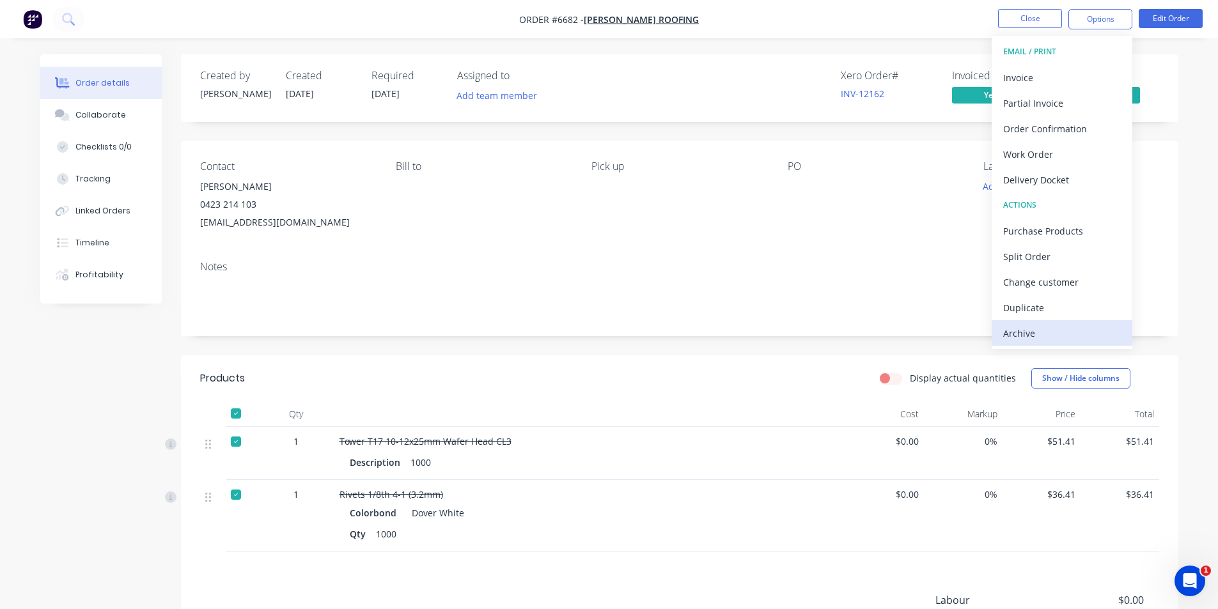
click at [1082, 325] on div "Archive" at bounding box center [1062, 333] width 118 height 19
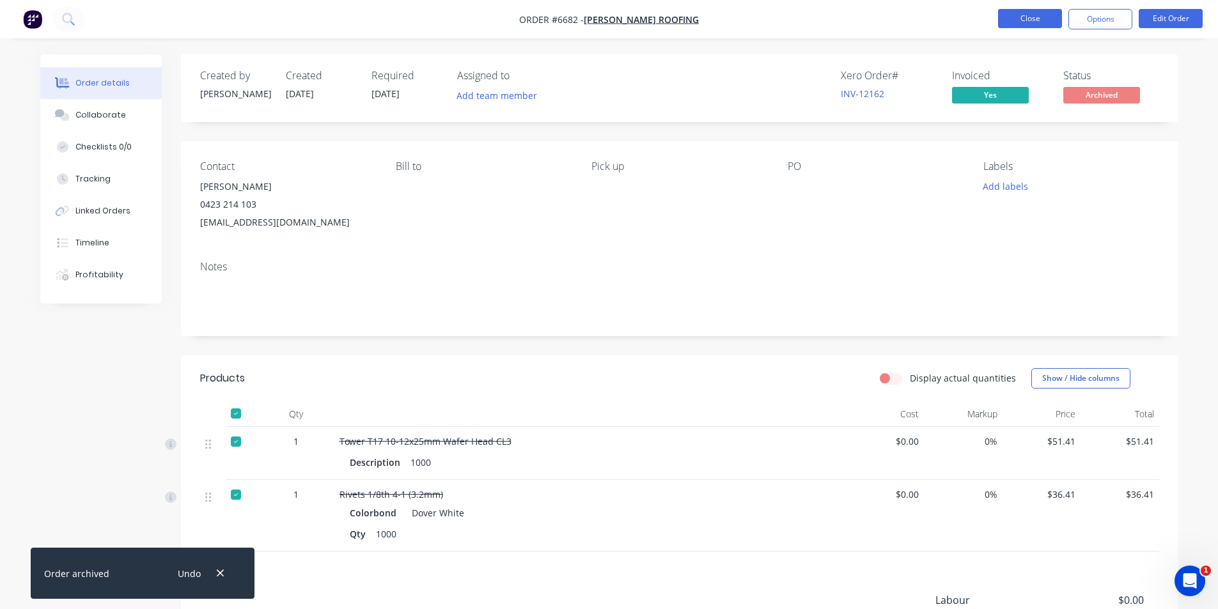
click at [1034, 20] on button "Close" at bounding box center [1030, 18] width 64 height 19
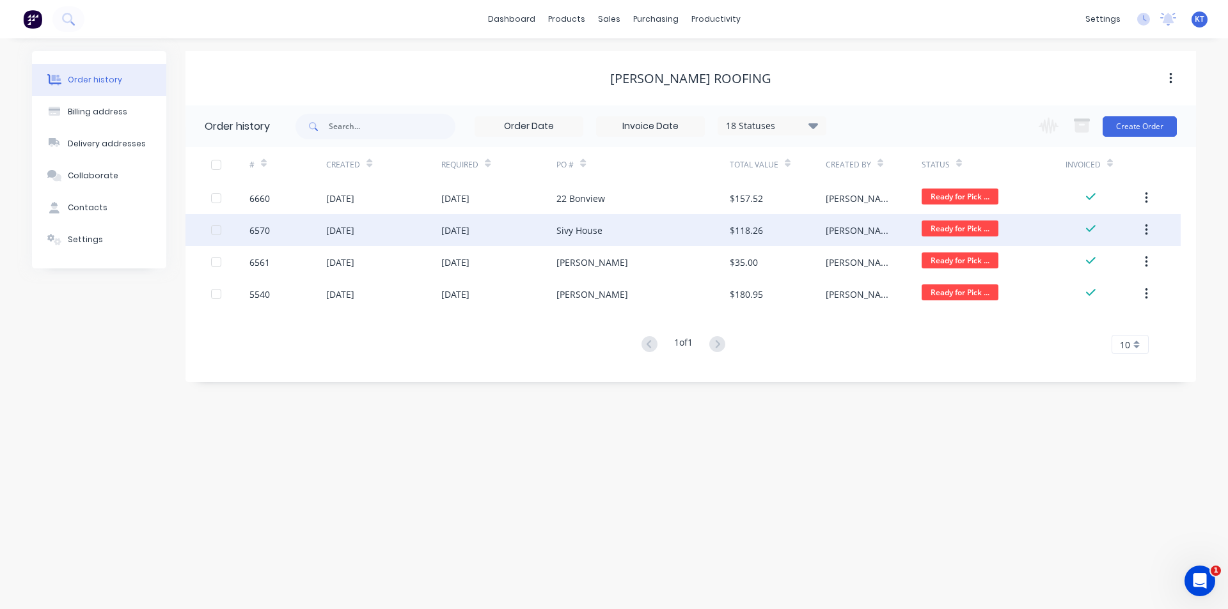
click at [599, 219] on div "Sivy House" at bounding box center [642, 230] width 173 height 32
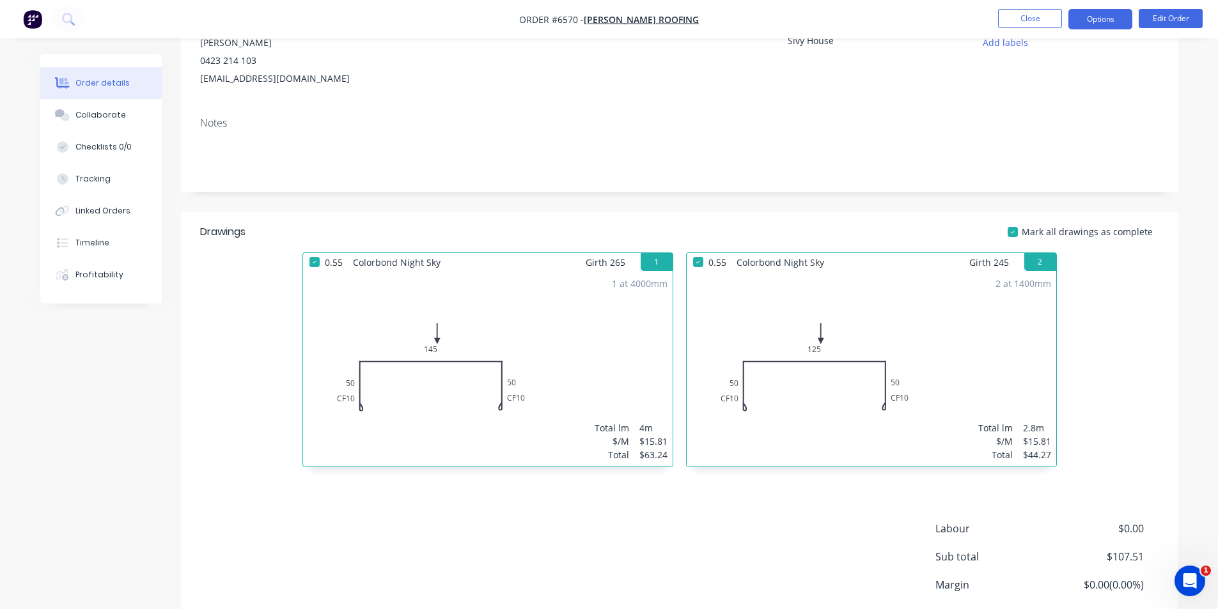
scroll to position [242, 0]
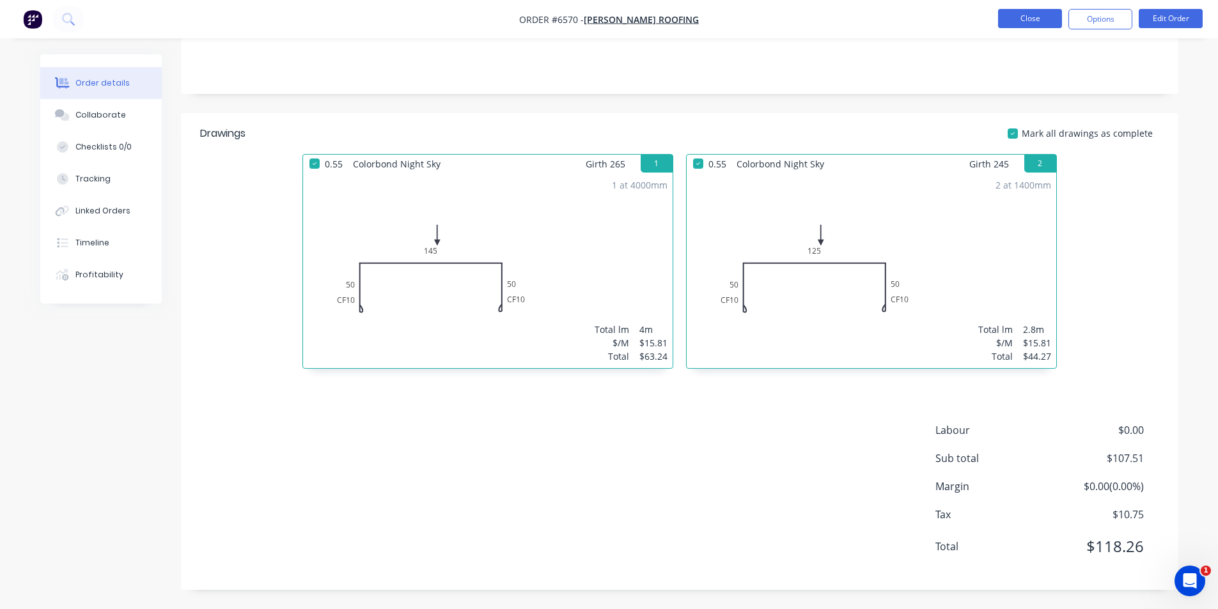
click at [1001, 12] on button "Close" at bounding box center [1030, 18] width 64 height 19
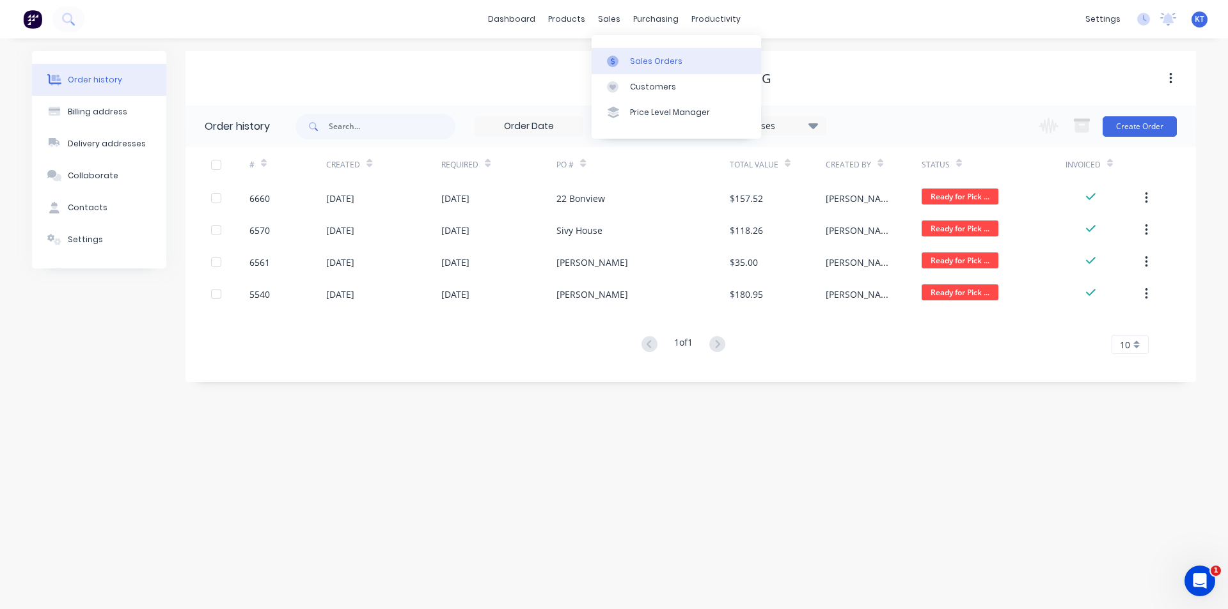
click at [612, 56] on icon at bounding box center [613, 62] width 12 height 12
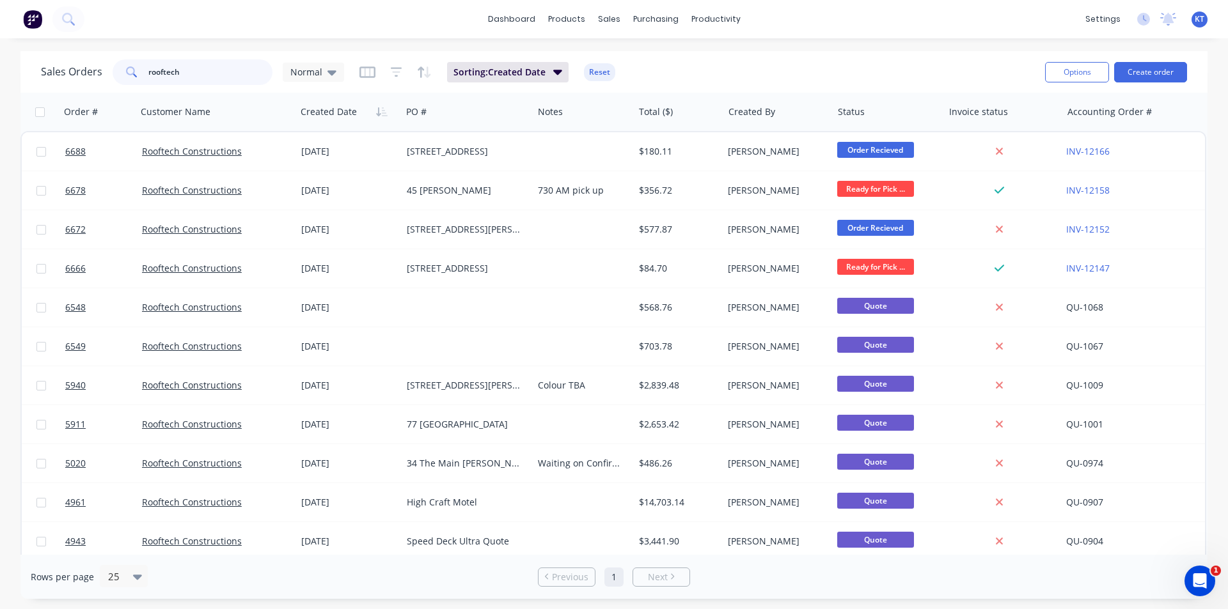
click at [211, 78] on input "rooftech" at bounding box center [210, 72] width 125 height 26
type input "garrin"
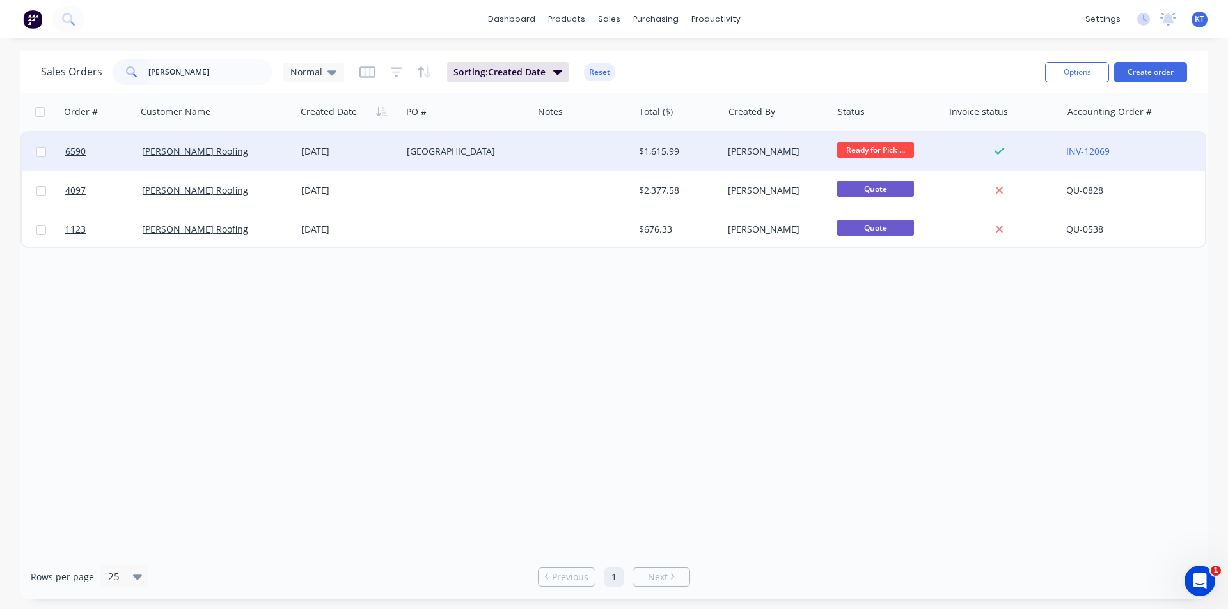
click at [431, 153] on div "Modanville" at bounding box center [464, 151] width 115 height 13
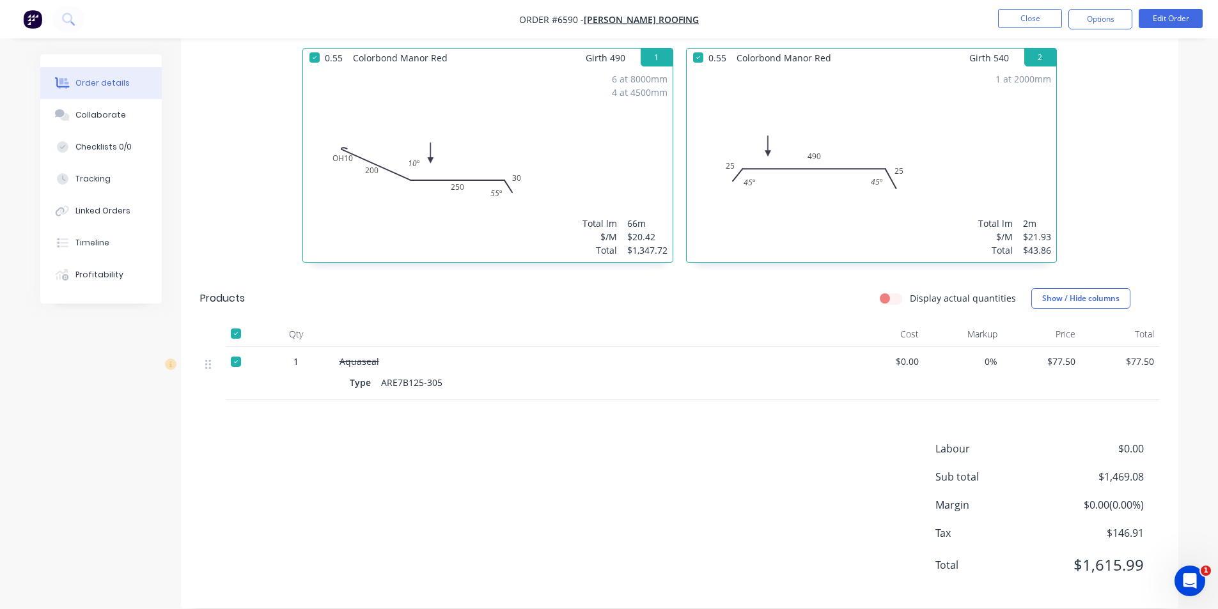
scroll to position [367, 0]
click at [1088, 22] on button "Options" at bounding box center [1100, 19] width 64 height 20
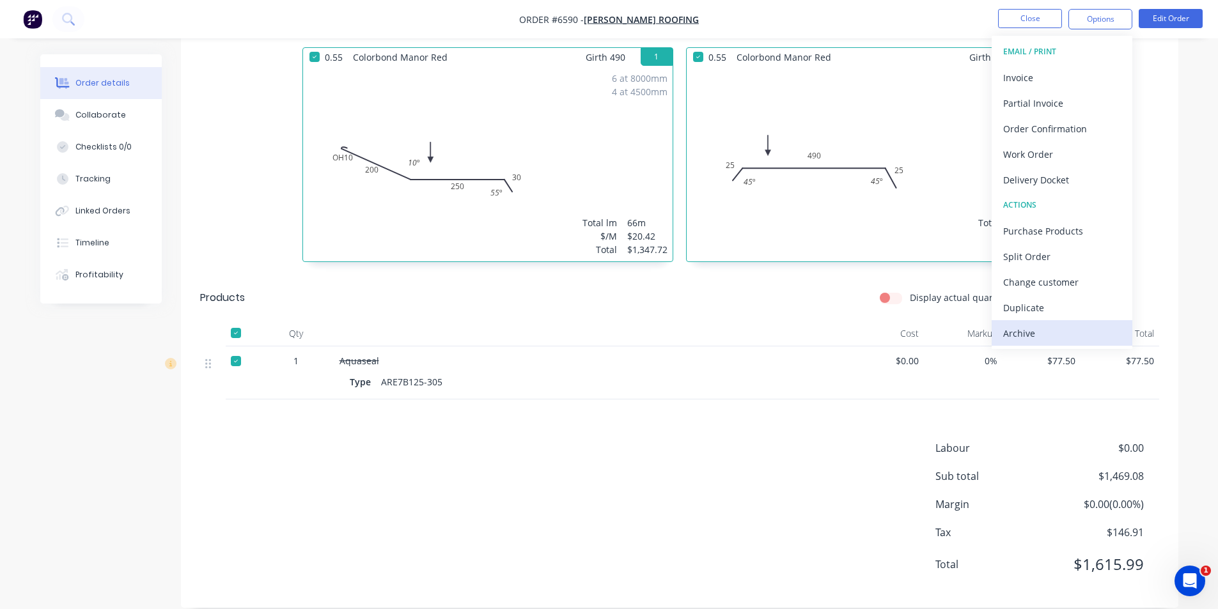
click at [1063, 346] on div "EMAIL / PRINT Invoice Partial Invoice Order Confirmation Work Order Delivery Do…" at bounding box center [1062, 192] width 141 height 313
click at [1043, 332] on div "Archive" at bounding box center [1062, 333] width 118 height 19
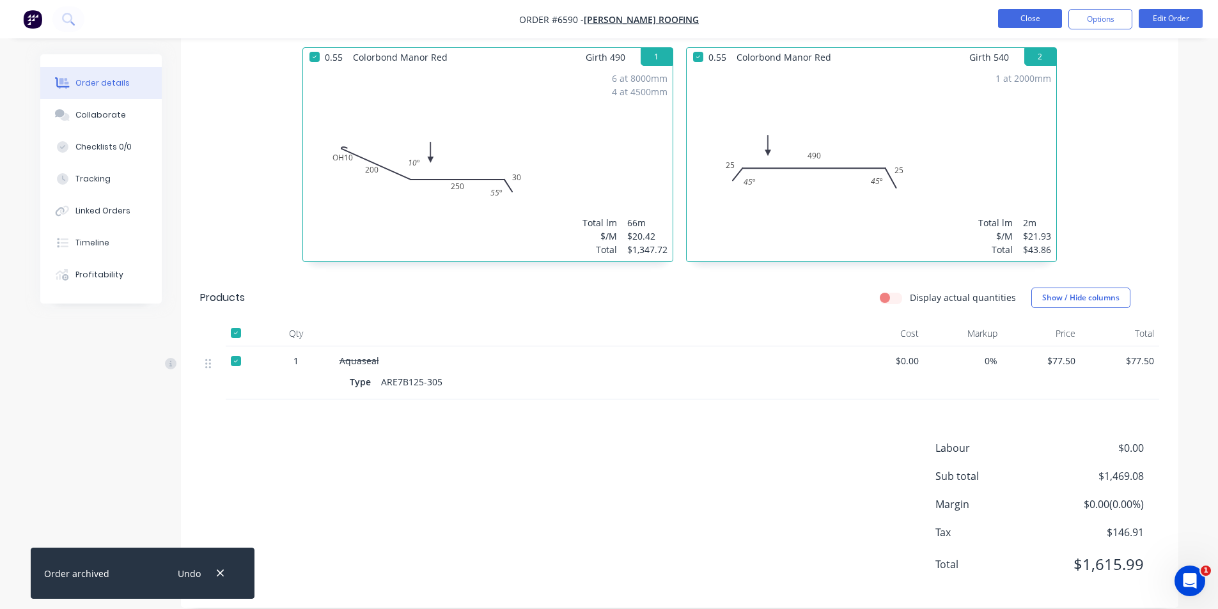
click at [1011, 12] on button "Close" at bounding box center [1030, 18] width 64 height 19
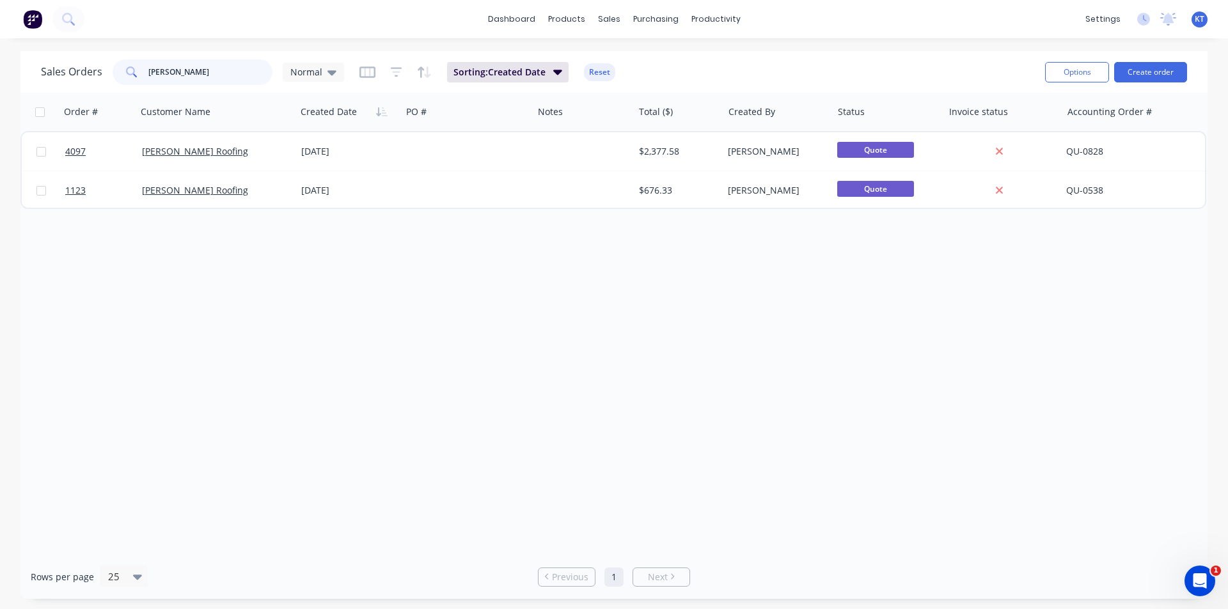
drag, startPoint x: 203, startPoint y: 75, endPoint x: 68, endPoint y: 75, distance: 135.5
click at [70, 77] on div "Sales Orders garrin Normal" at bounding box center [192, 72] width 303 height 26
type input "mj"
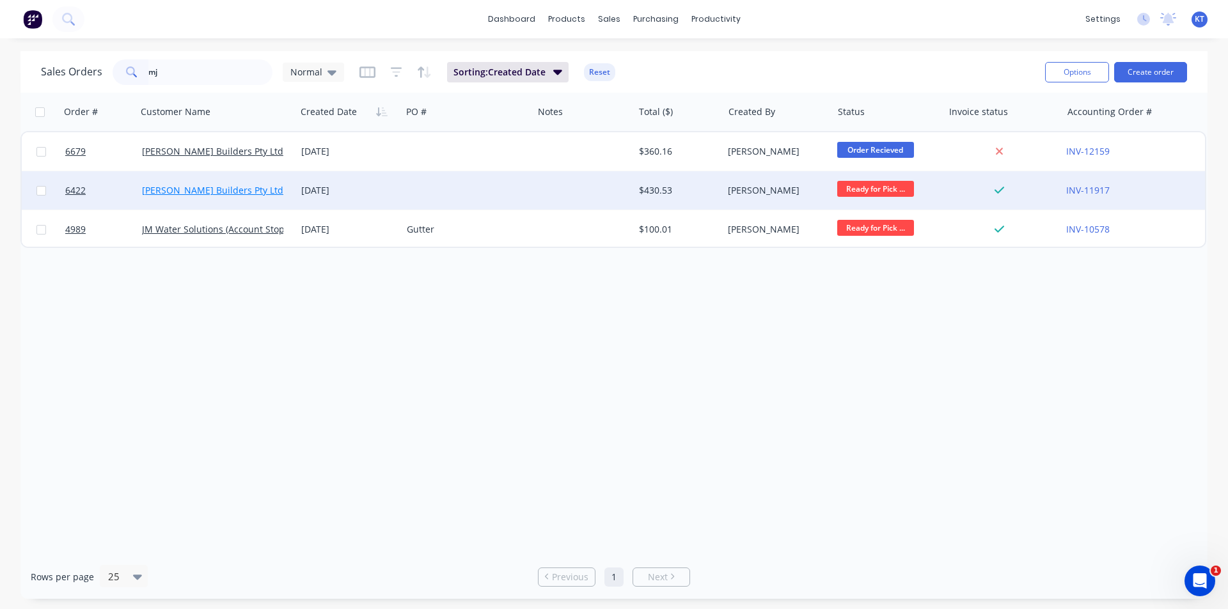
click at [233, 196] on link "[PERSON_NAME] Builders Pty Ltd" at bounding box center [212, 190] width 141 height 12
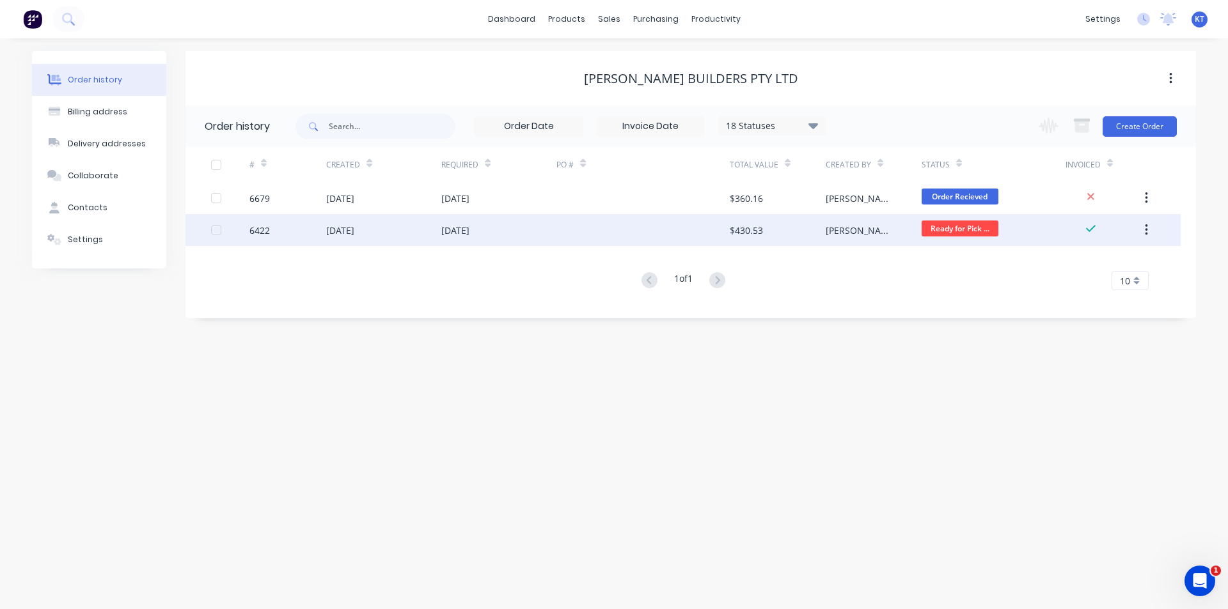
click at [386, 236] on div "[DATE]" at bounding box center [383, 230] width 115 height 32
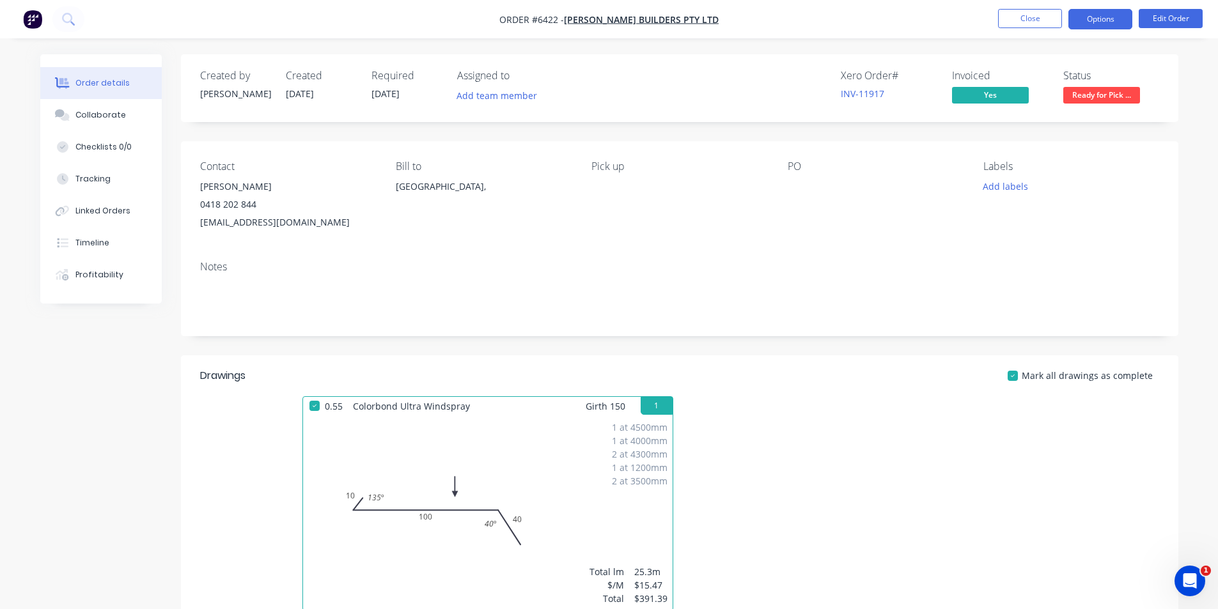
click at [1121, 15] on button "Options" at bounding box center [1100, 19] width 64 height 20
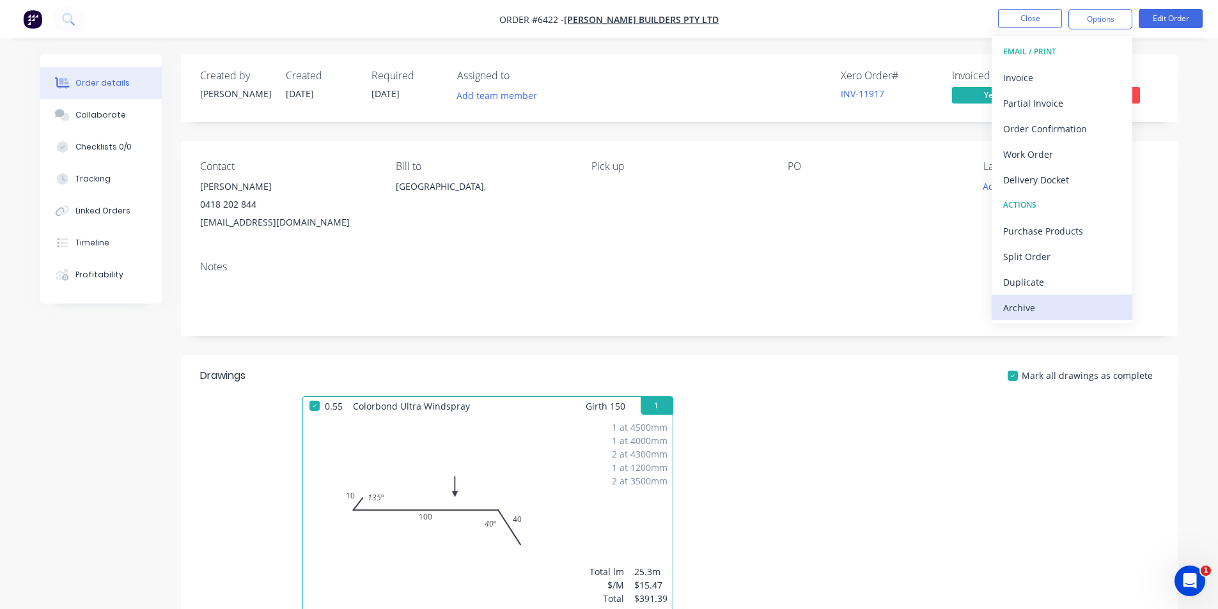
click at [1075, 308] on div "Archive" at bounding box center [1062, 308] width 118 height 19
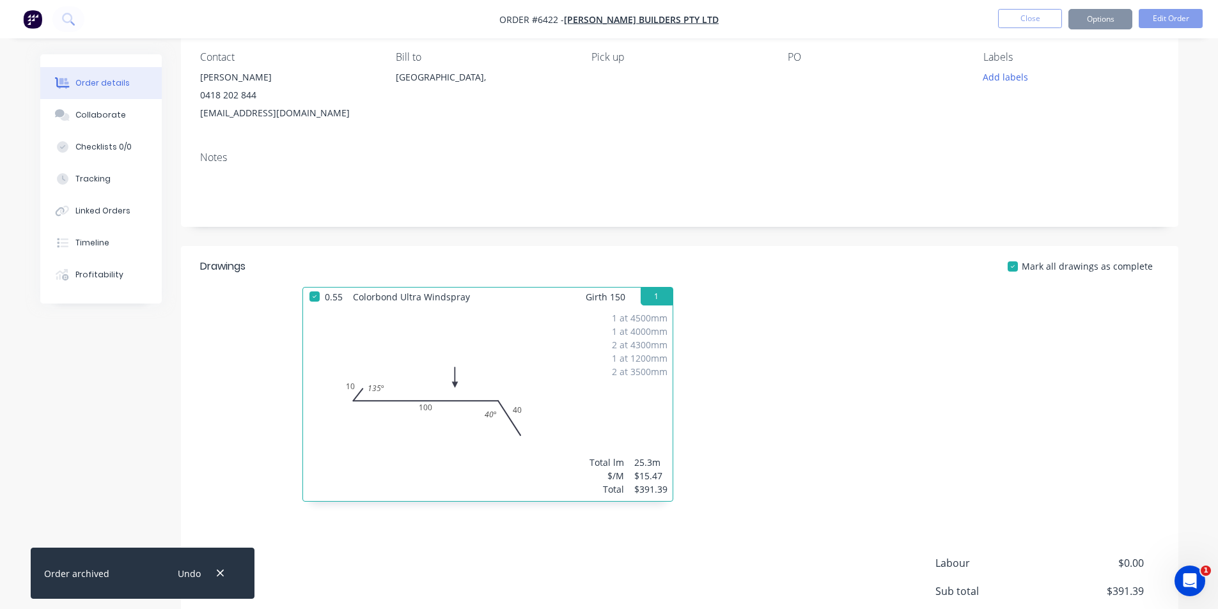
scroll to position [242, 0]
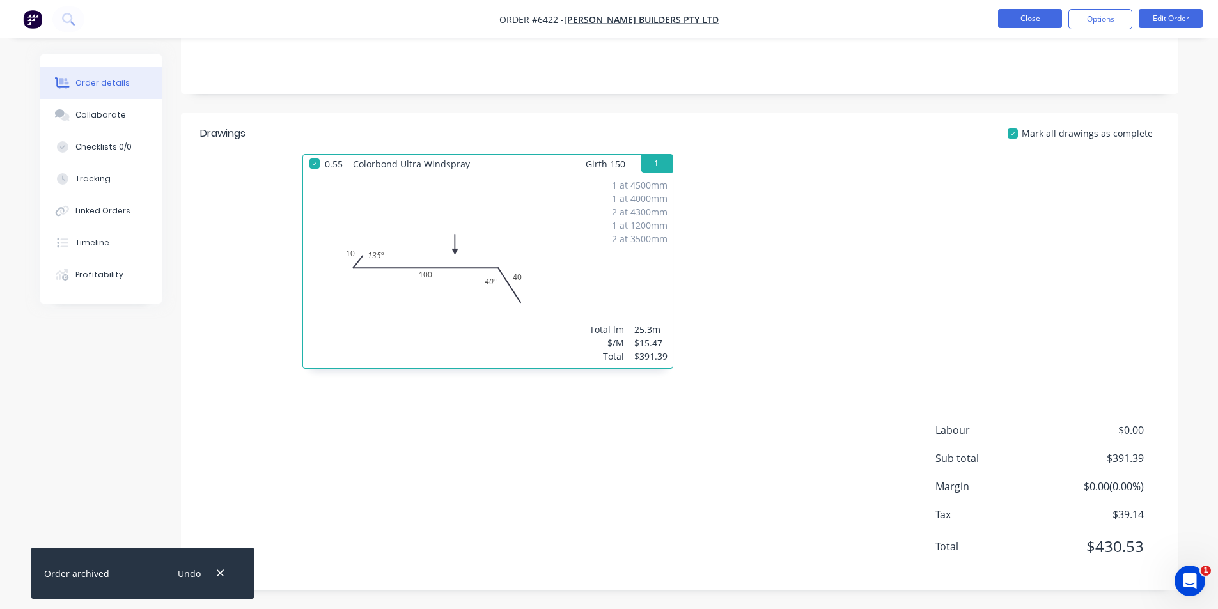
click at [1038, 21] on button "Close" at bounding box center [1030, 18] width 64 height 19
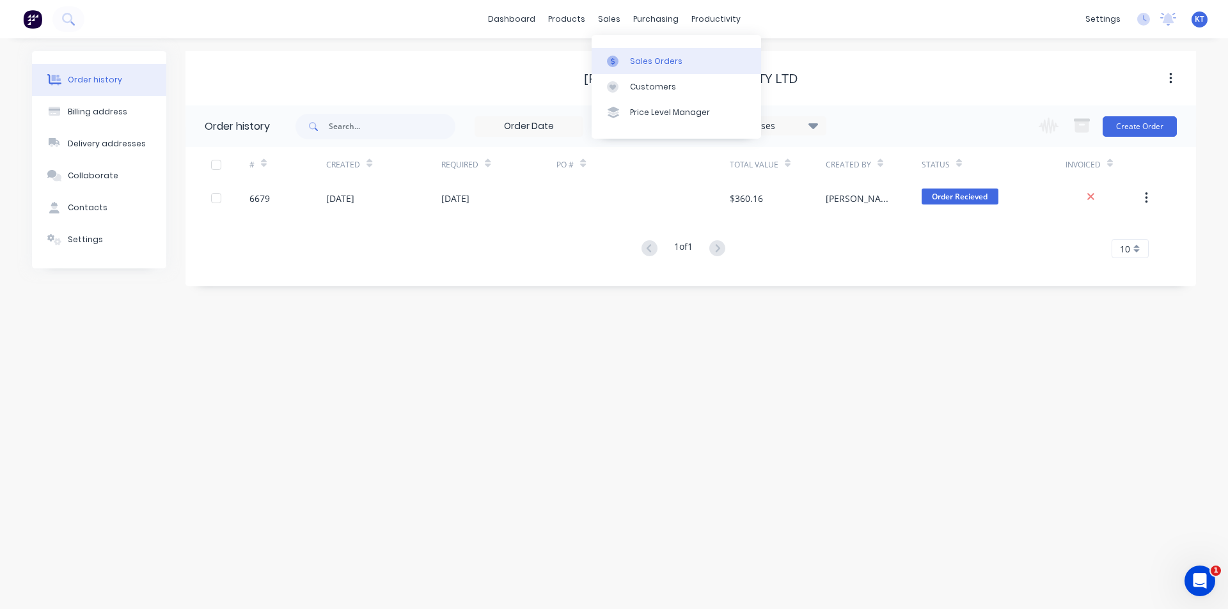
click at [655, 66] on div "Sales Orders" at bounding box center [656, 62] width 52 height 12
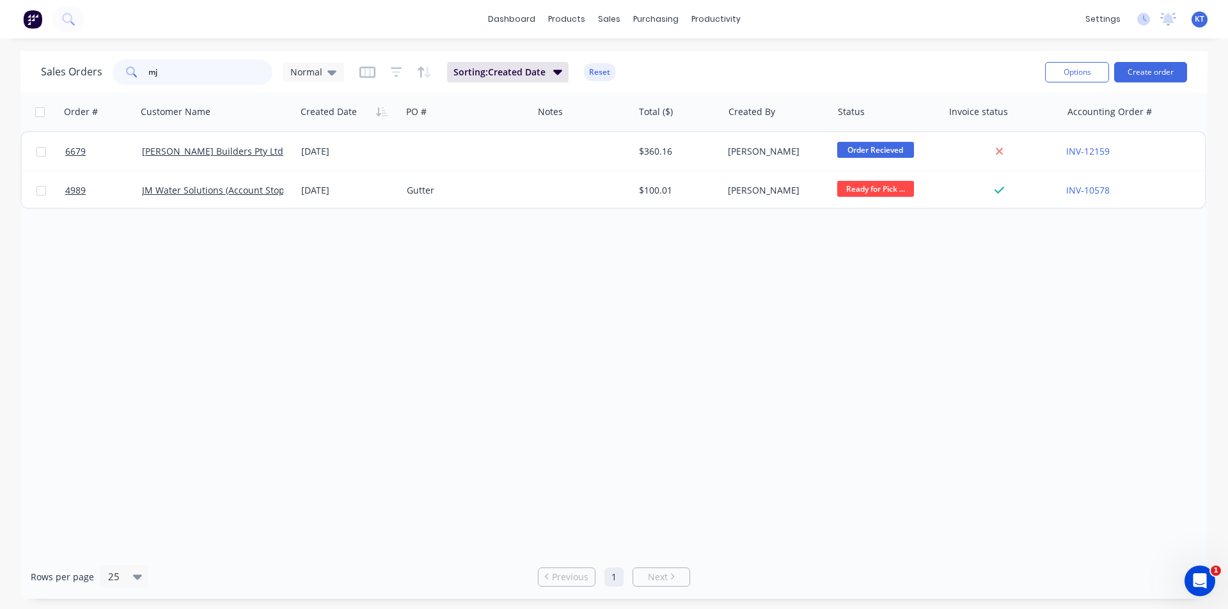
click at [206, 77] on input "mj" at bounding box center [210, 72] width 125 height 26
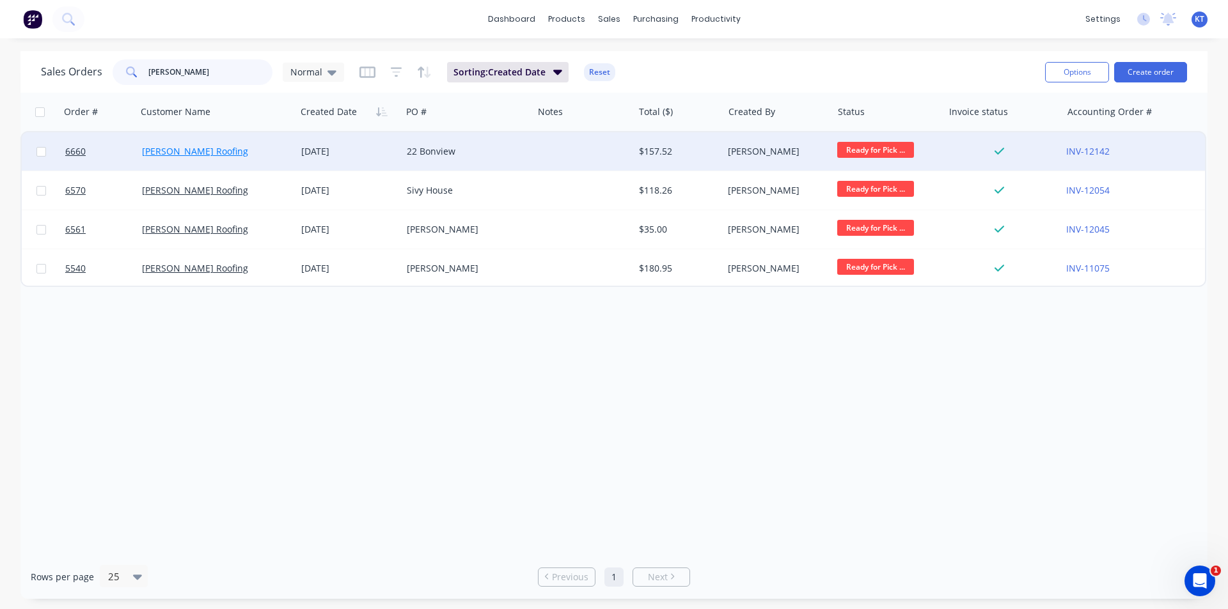
type input "jess"
click at [201, 151] on link "Jess Perry Roofing" at bounding box center [195, 151] width 106 height 12
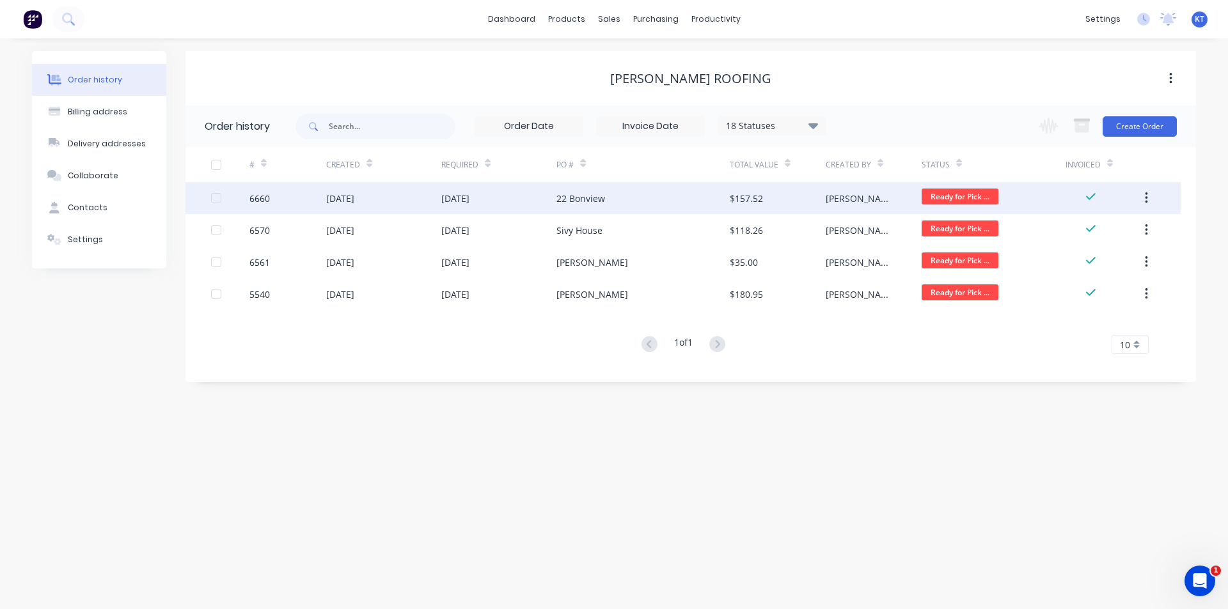
click at [730, 208] on div "$157.52" at bounding box center [778, 198] width 96 height 32
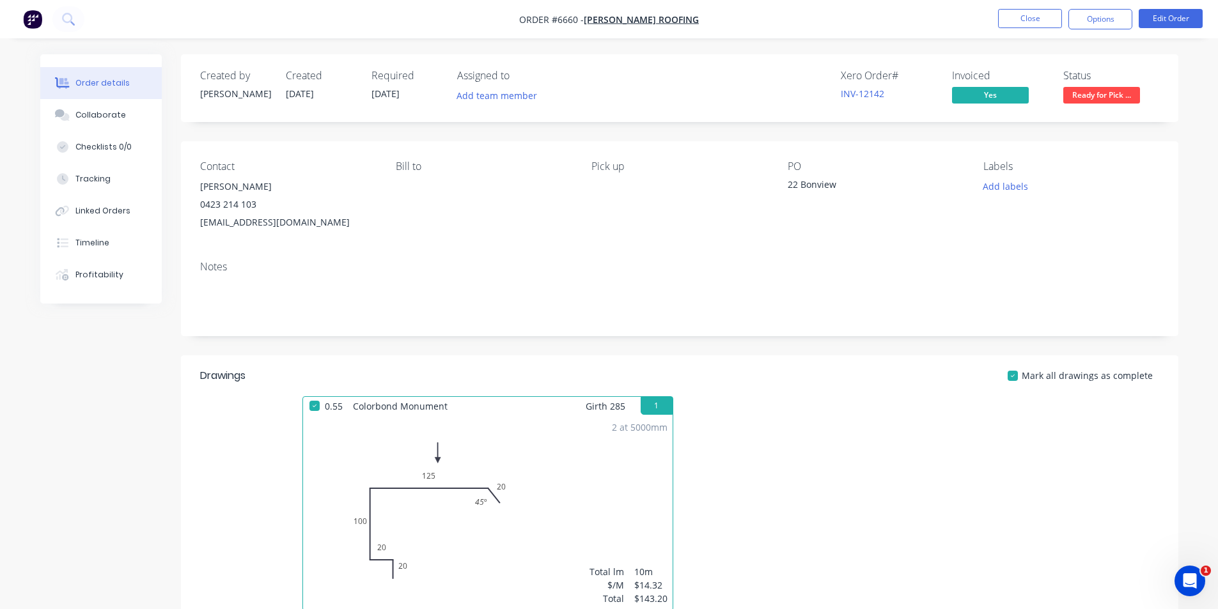
click at [1080, 30] on nav "Order #6660 - Jess Perry Roofing Close Options Edit Order" at bounding box center [609, 19] width 1218 height 38
click at [1088, 17] on button "Options" at bounding box center [1100, 19] width 64 height 20
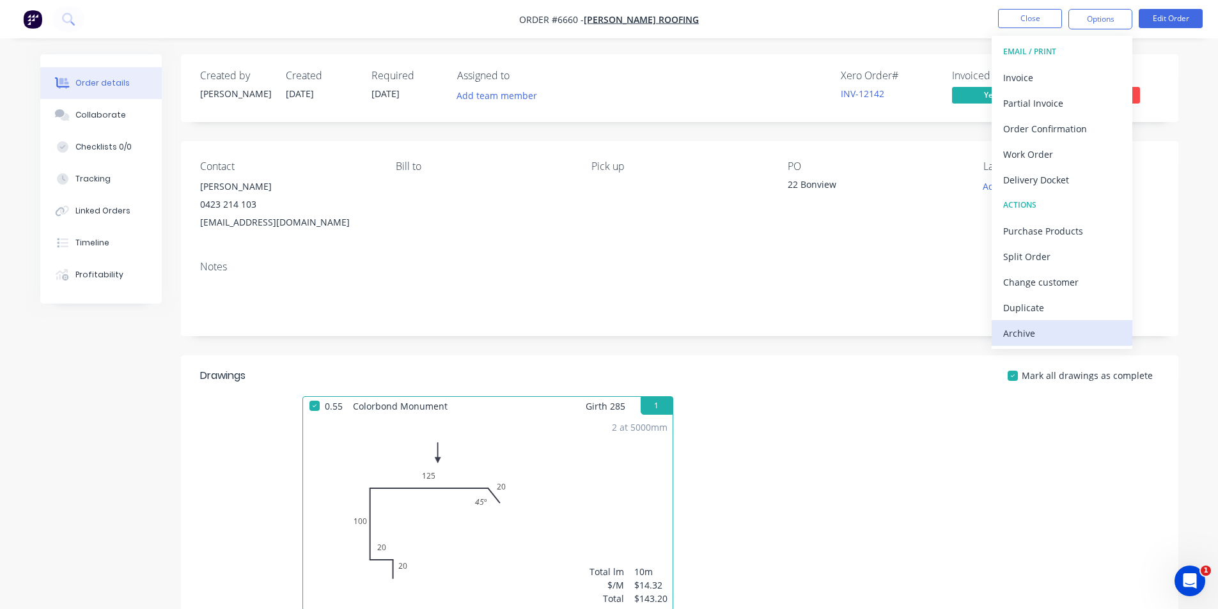
click at [1065, 327] on div "Archive" at bounding box center [1062, 333] width 118 height 19
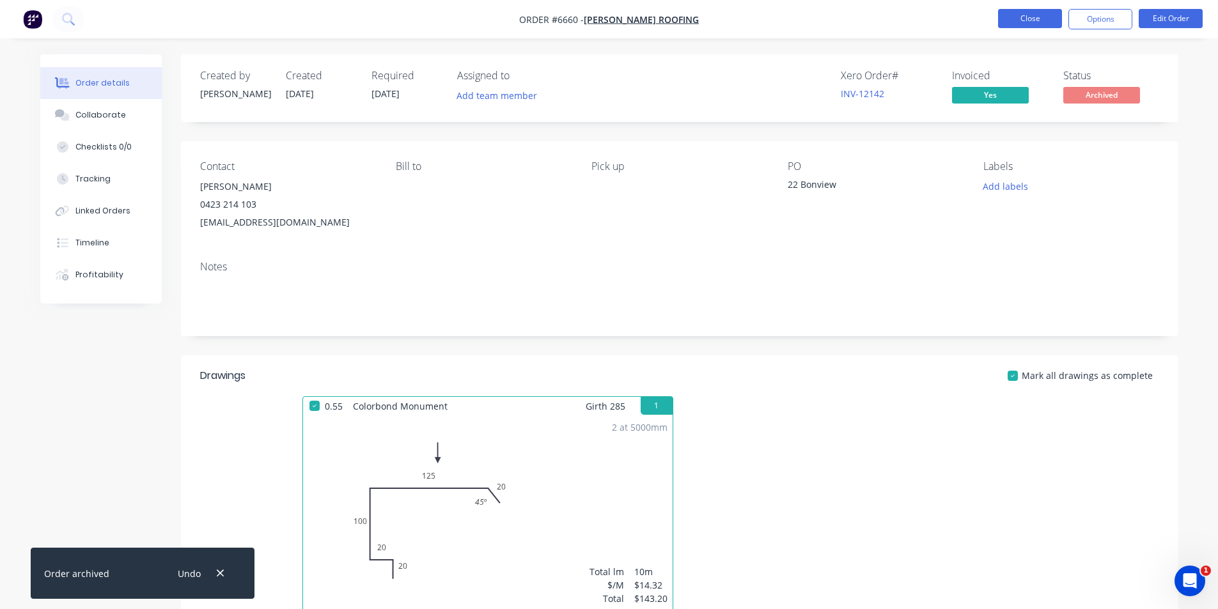
click at [1020, 22] on button "Close" at bounding box center [1030, 18] width 64 height 19
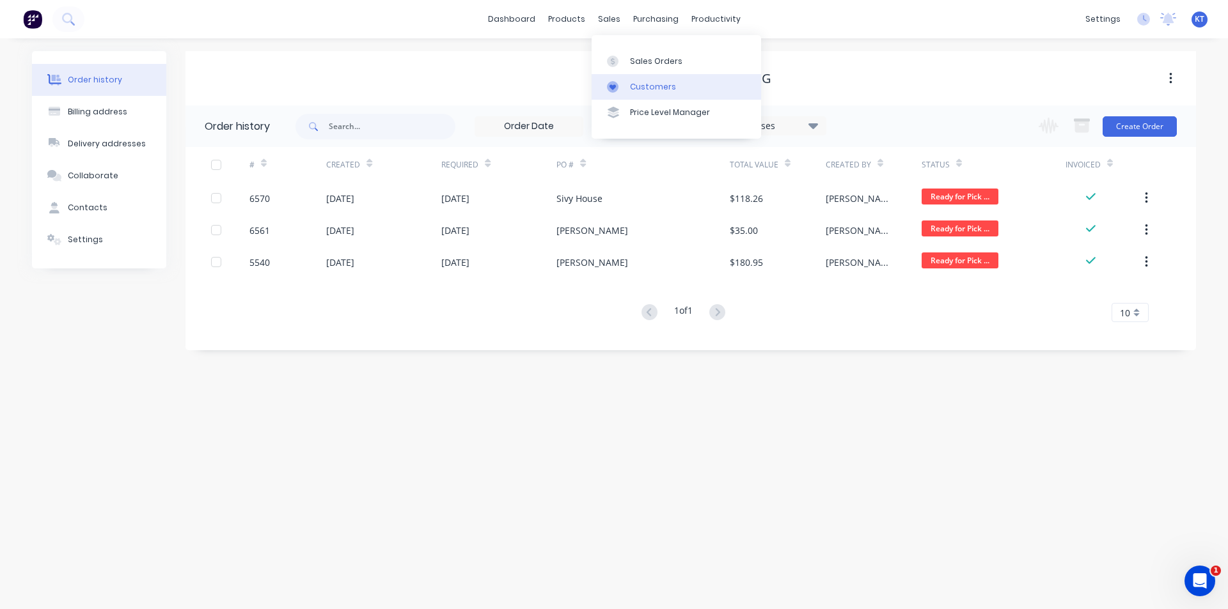
click at [610, 74] on link "Customers" at bounding box center [675, 87] width 169 height 26
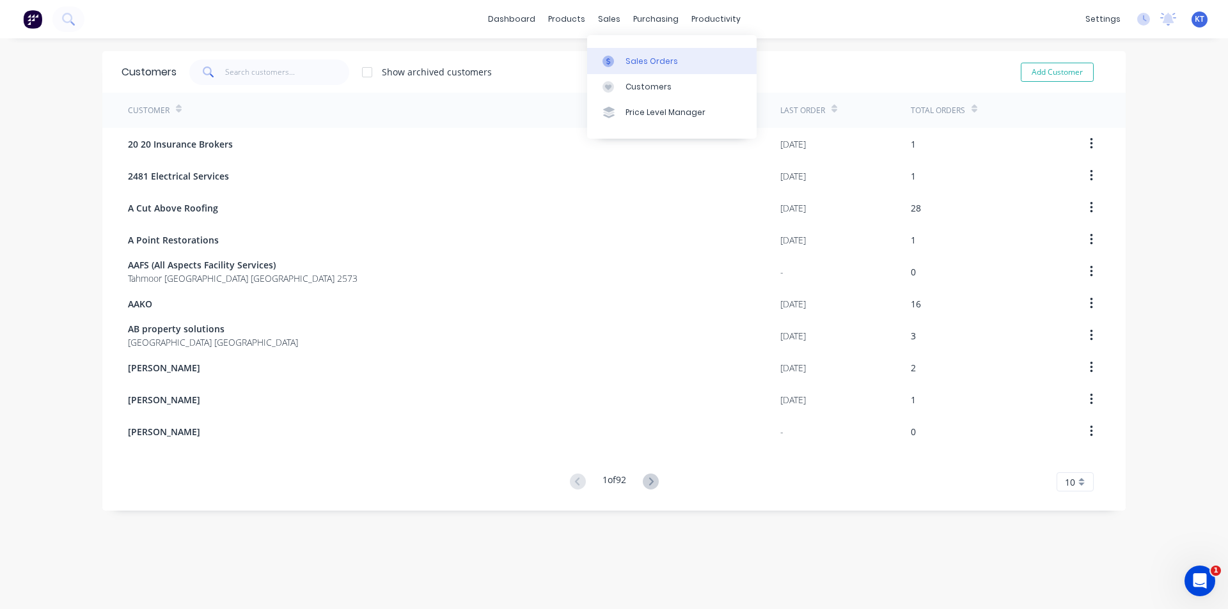
click at [607, 63] on icon at bounding box center [608, 61] width 4 height 7
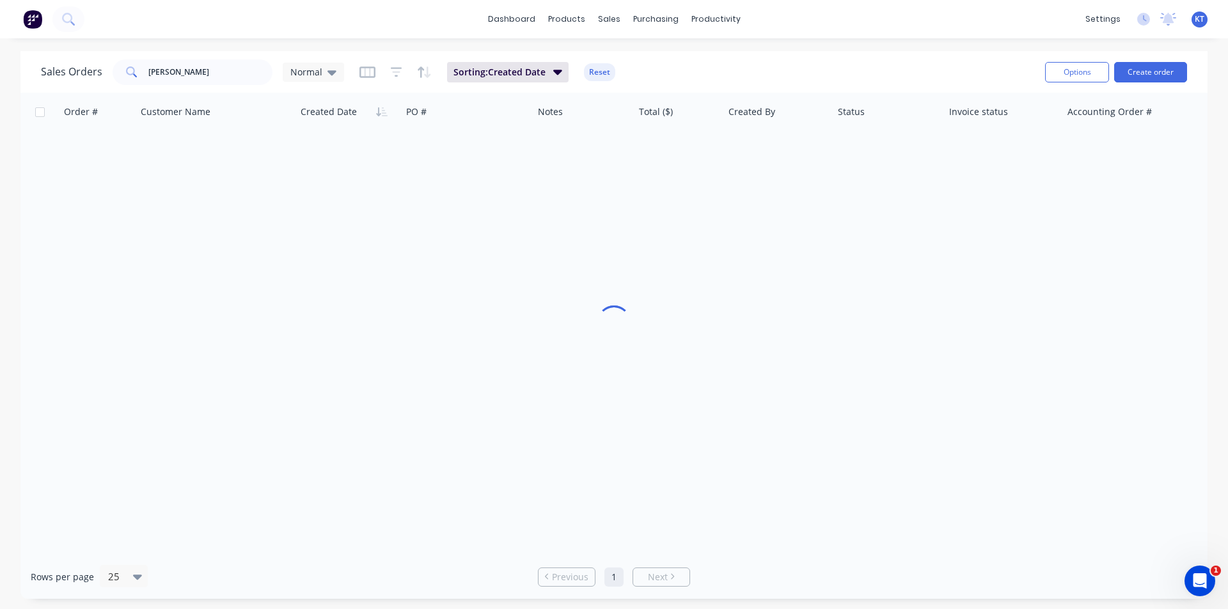
click at [279, 70] on div "Sales Orders jess Normal" at bounding box center [192, 72] width 303 height 26
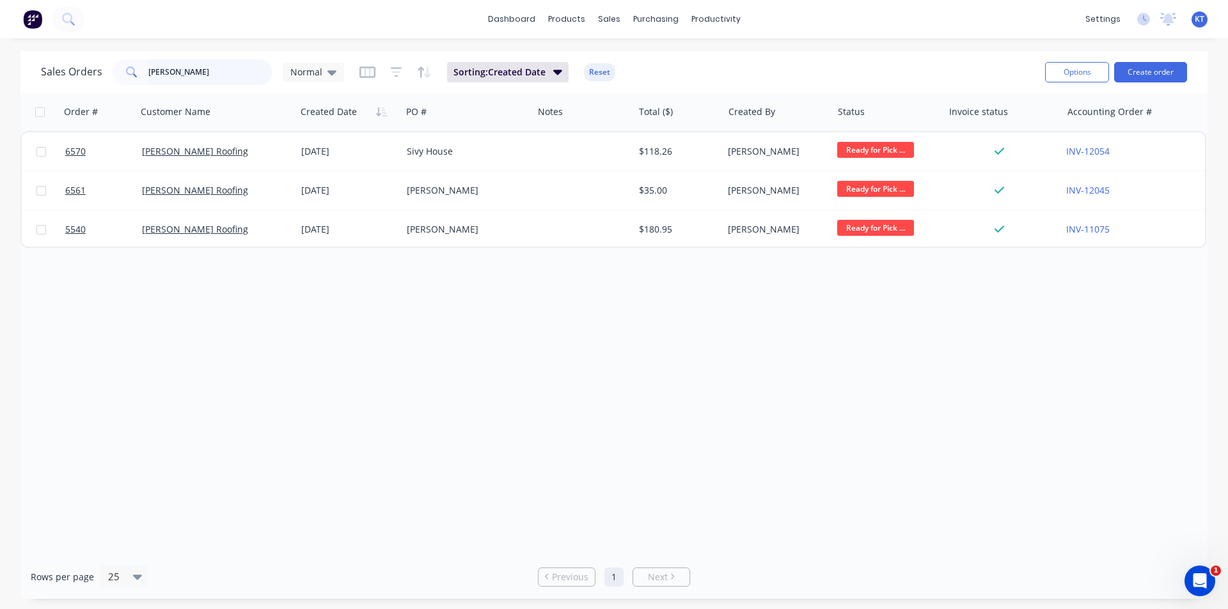
click at [204, 70] on input "jess" at bounding box center [210, 72] width 125 height 26
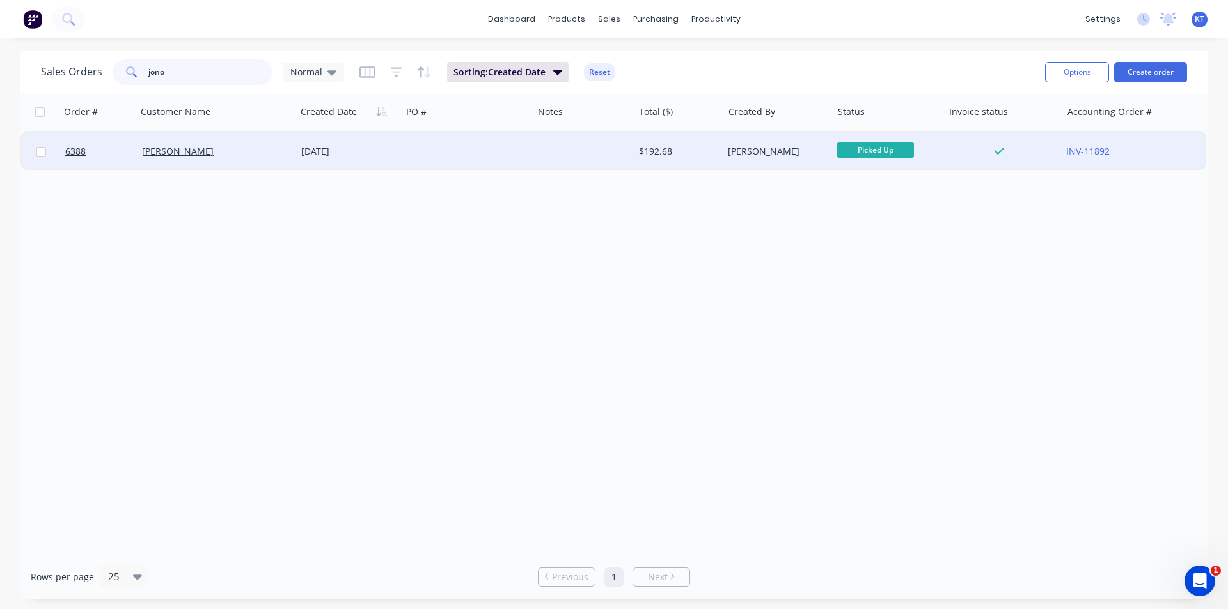
type input "jono"
click at [303, 147] on div "04 Aug 2025" at bounding box center [348, 151] width 95 height 13
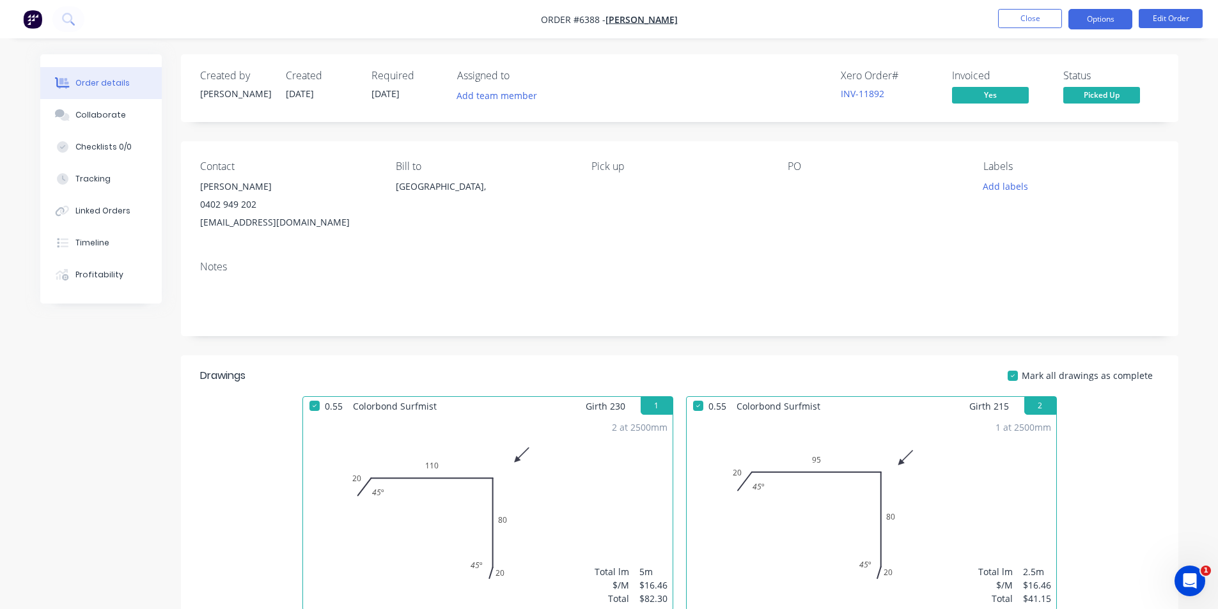
click at [1101, 13] on button "Options" at bounding box center [1100, 19] width 64 height 20
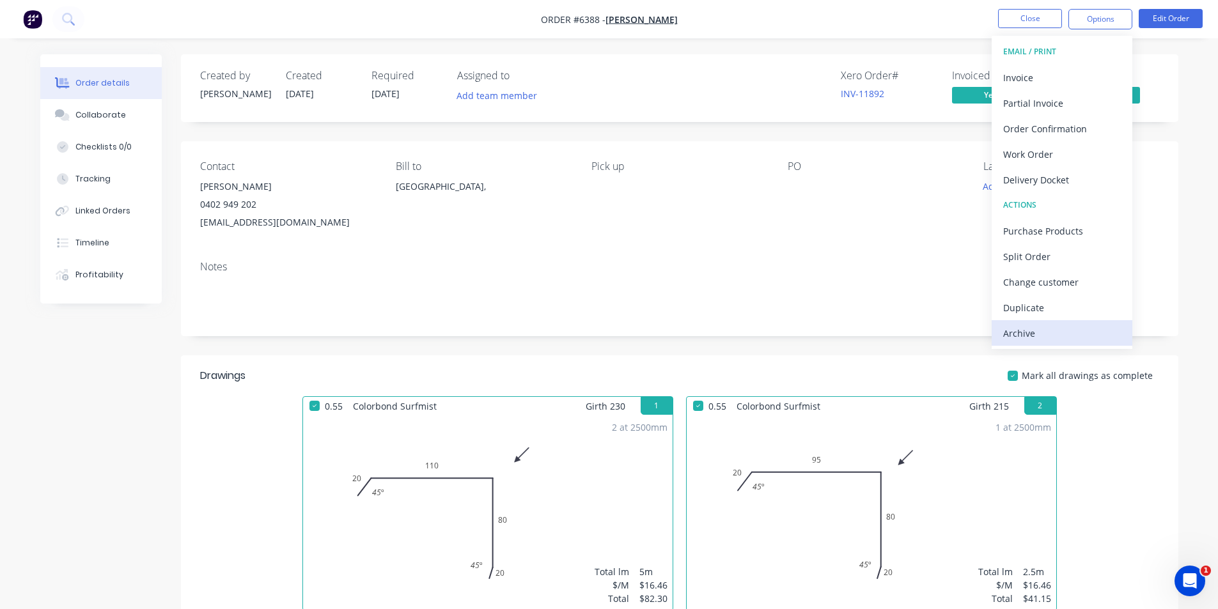
click at [1091, 343] on button "Archive" at bounding box center [1062, 333] width 141 height 26
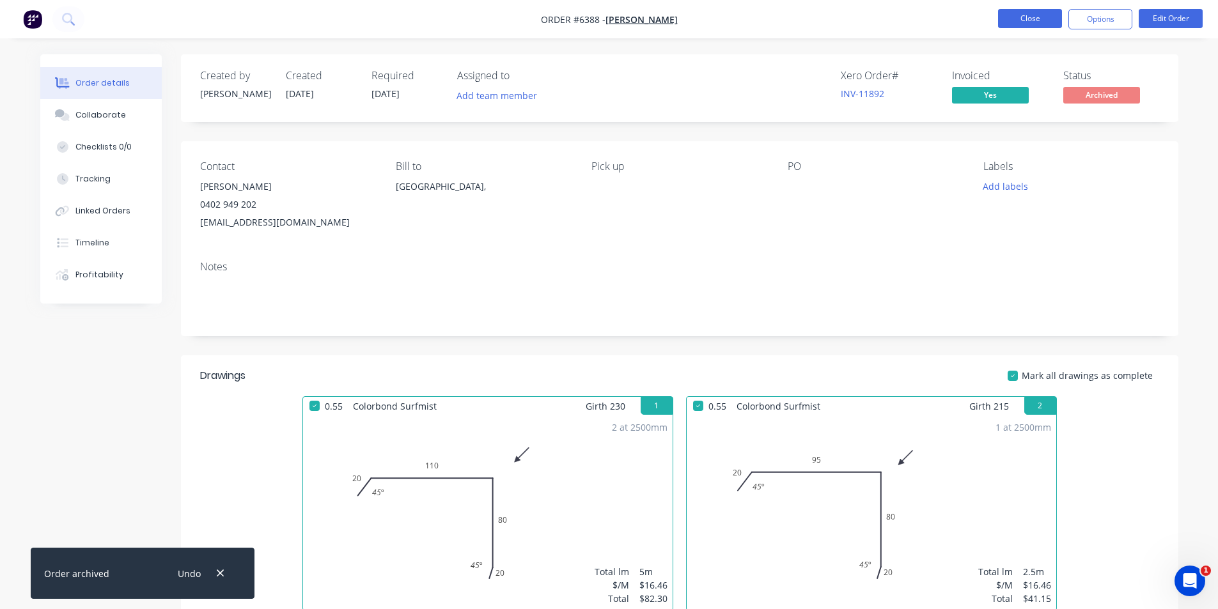
click at [1029, 12] on button "Close" at bounding box center [1030, 18] width 64 height 19
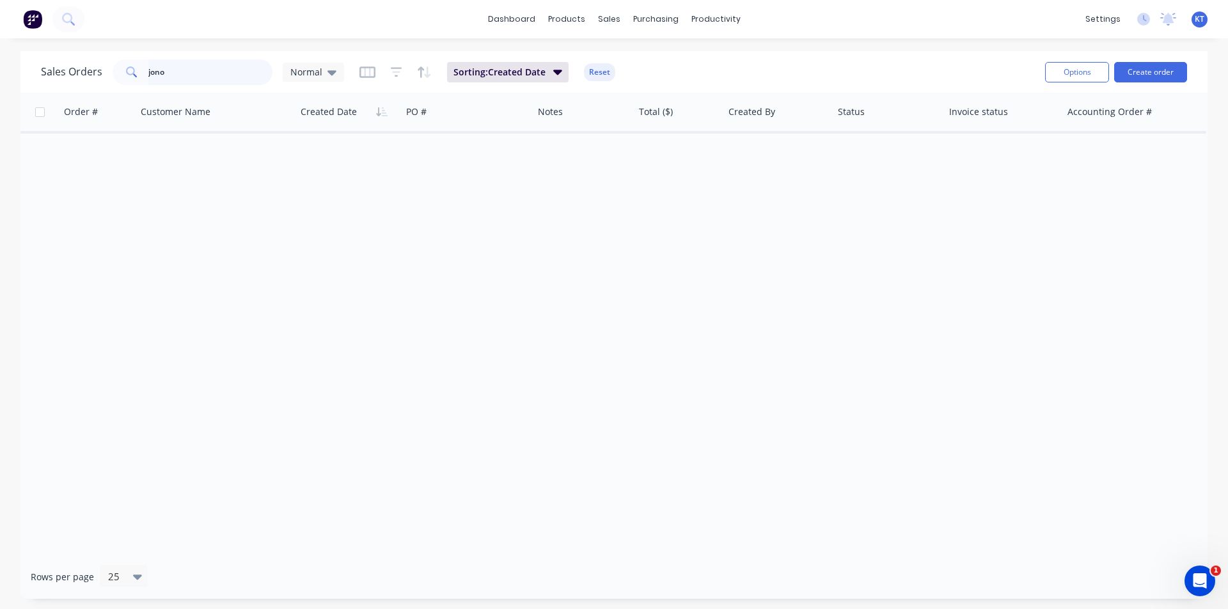
click at [257, 76] on input "jono" at bounding box center [210, 72] width 125 height 26
type input "reflex"
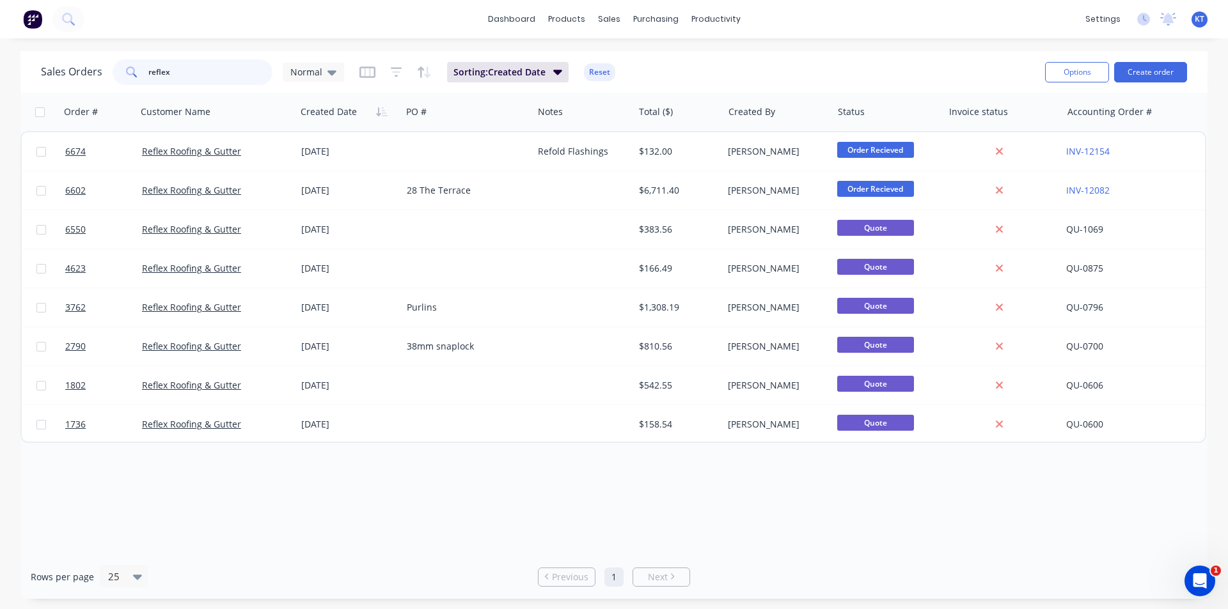
drag, startPoint x: 204, startPoint y: 72, endPoint x: 31, endPoint y: 58, distance: 173.8
click at [31, 58] on div "Sales Orders reflex Normal Sorting: Created Date Reset Options Create order" at bounding box center [613, 72] width 1187 height 42
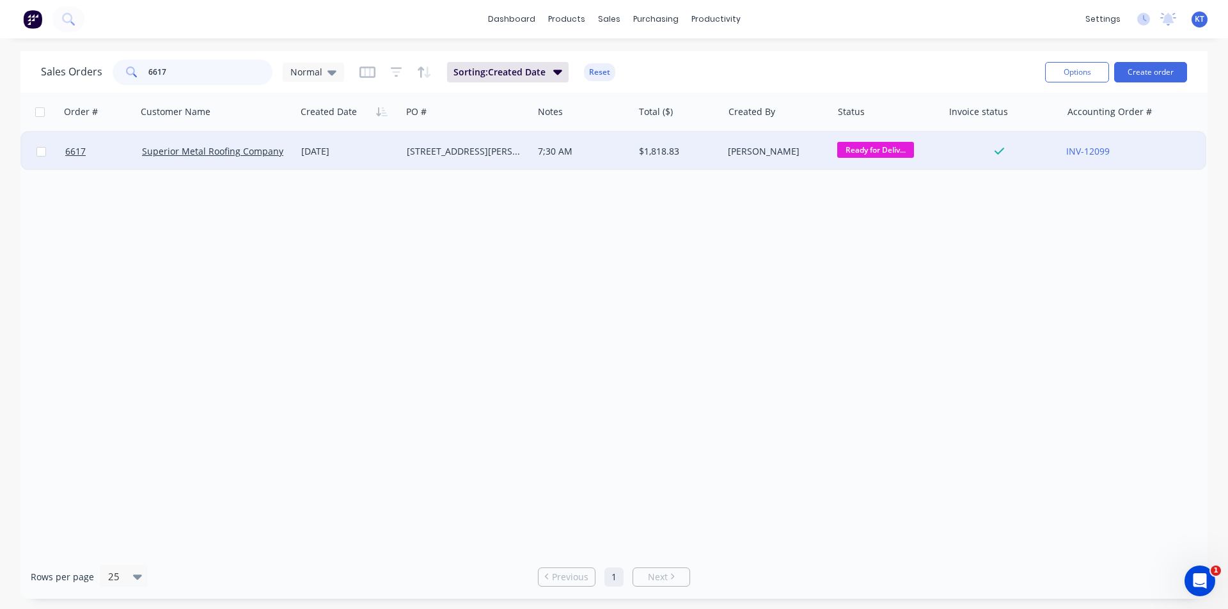
type input "6617"
click at [533, 135] on div "7;30 AM" at bounding box center [583, 151] width 100 height 38
click at [352, 155] on div "21 Aug 2025" at bounding box center [348, 151] width 95 height 13
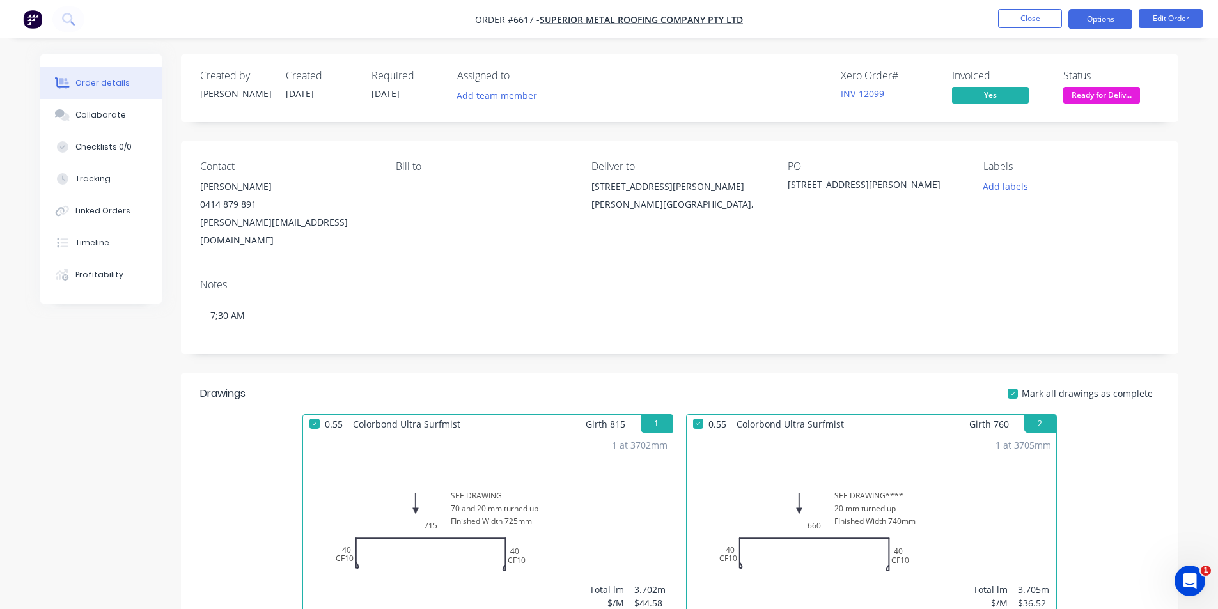
click at [1114, 24] on button "Options" at bounding box center [1100, 19] width 64 height 20
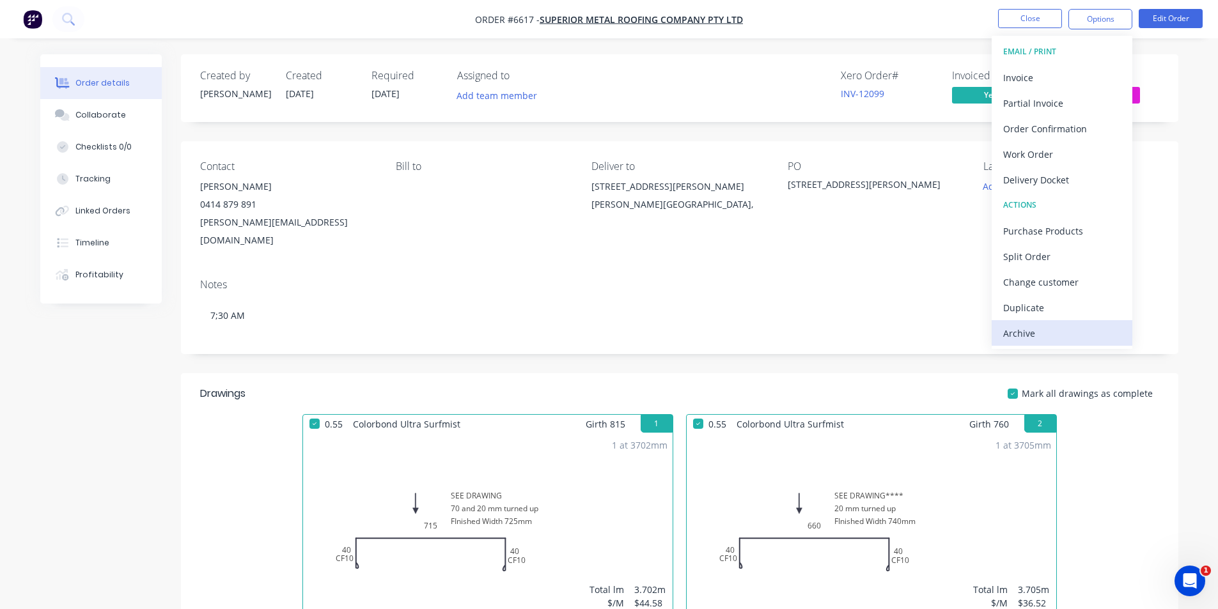
click at [1080, 336] on div "Archive" at bounding box center [1062, 333] width 118 height 19
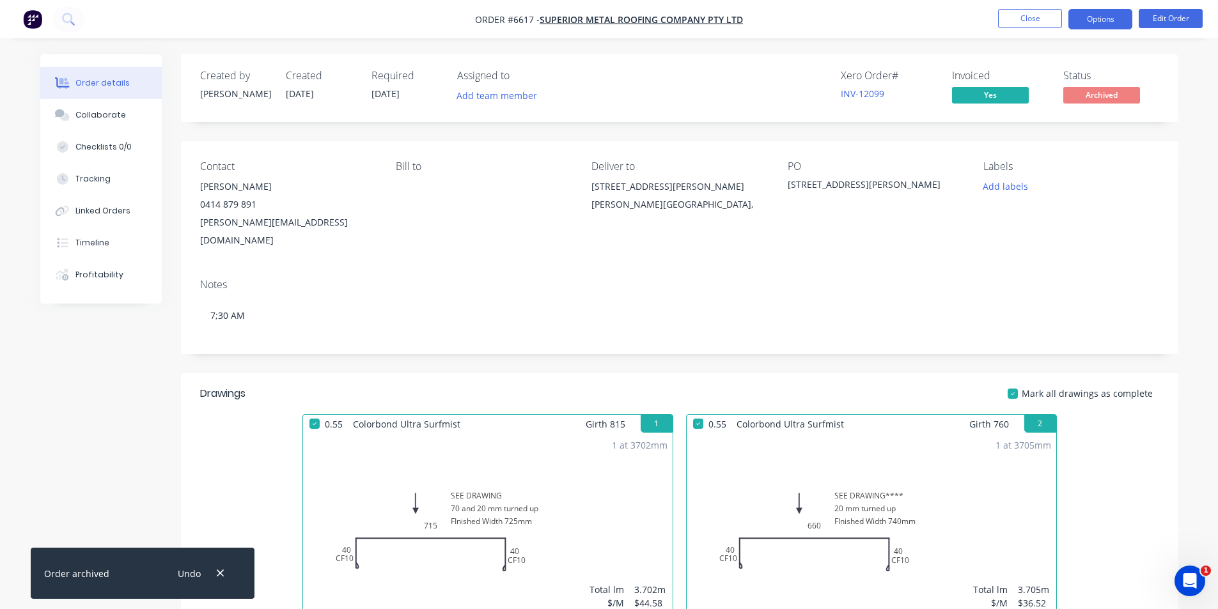
click at [1085, 22] on button "Options" at bounding box center [1100, 19] width 64 height 20
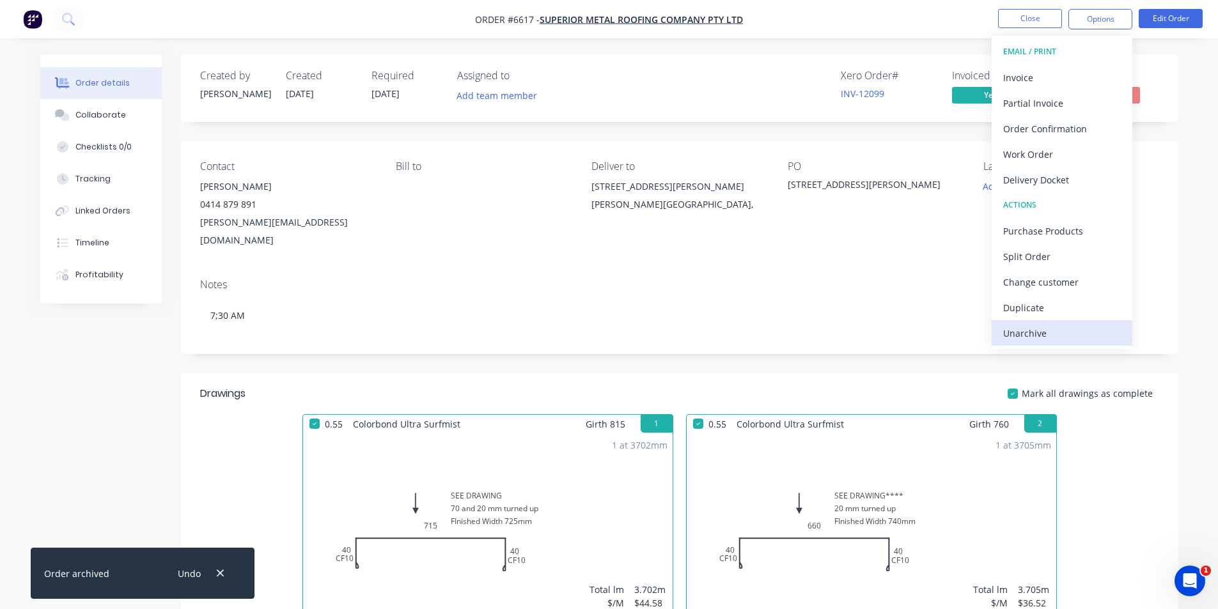
click at [1043, 336] on div "Unarchive" at bounding box center [1062, 333] width 118 height 19
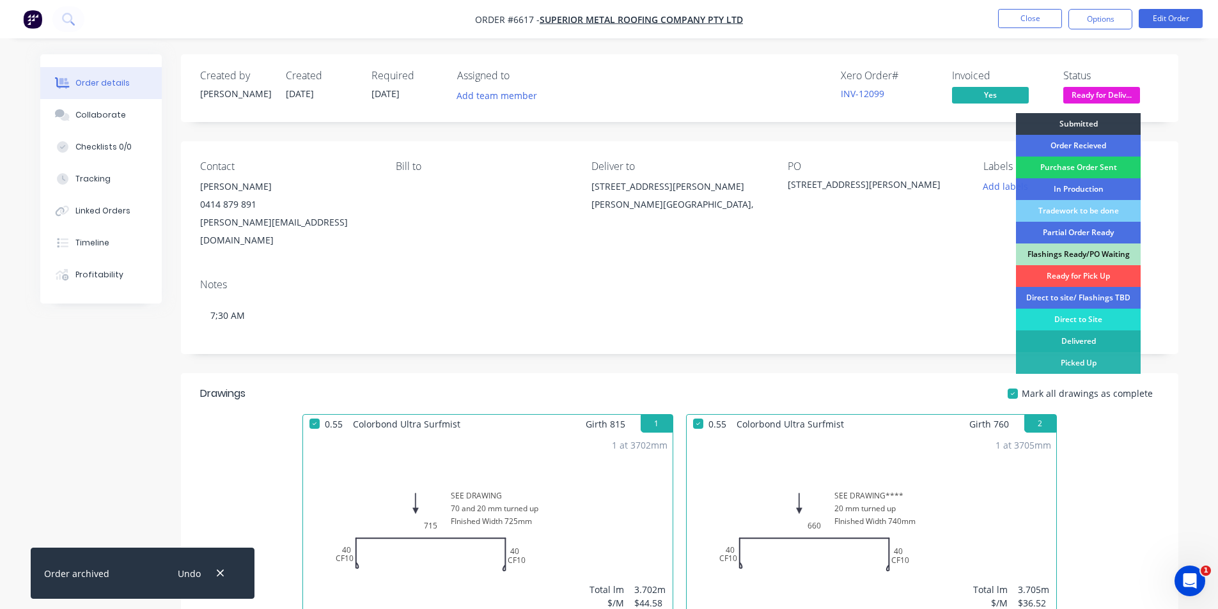
click at [1102, 341] on div "Delivered" at bounding box center [1078, 342] width 125 height 22
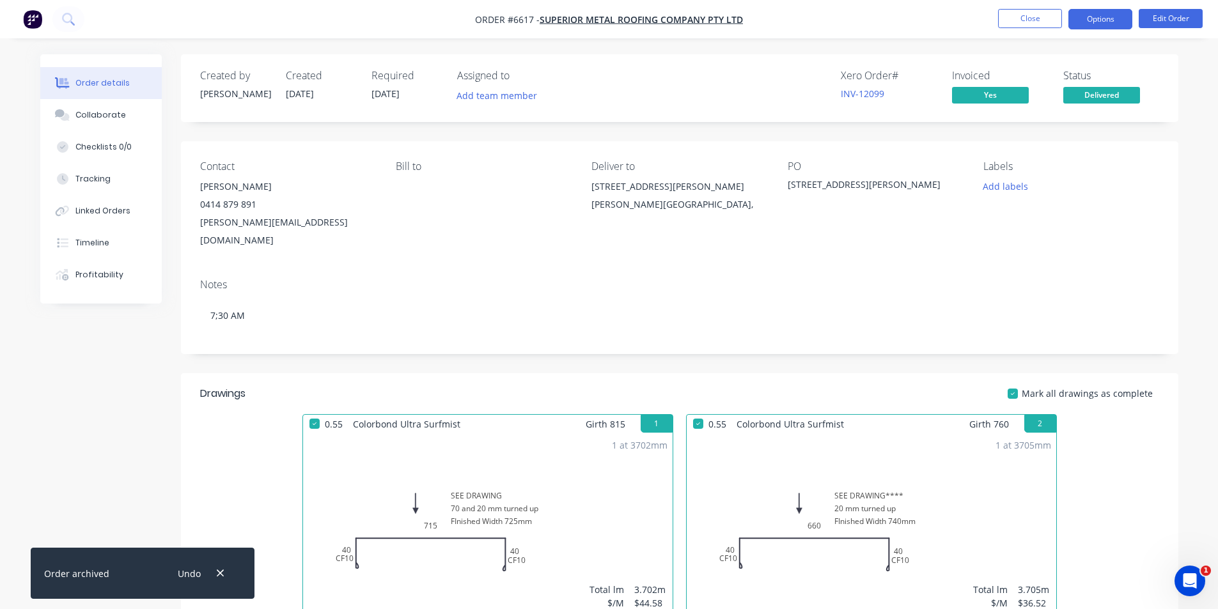
click at [1110, 14] on button "Options" at bounding box center [1100, 19] width 64 height 20
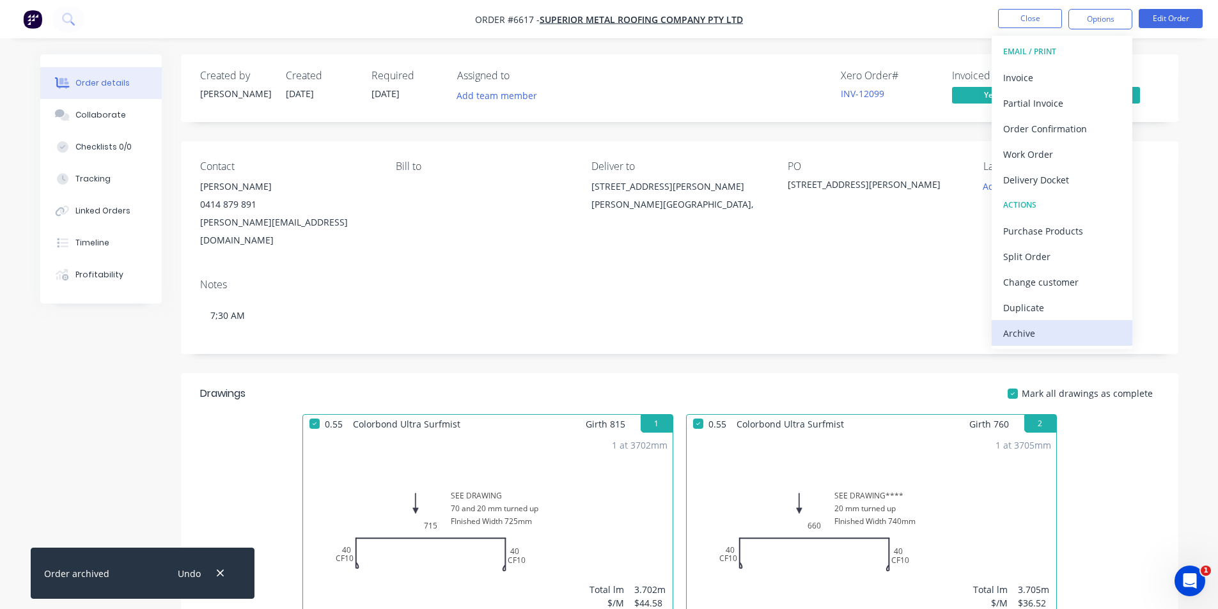
click at [1059, 331] on div "Archive" at bounding box center [1062, 333] width 118 height 19
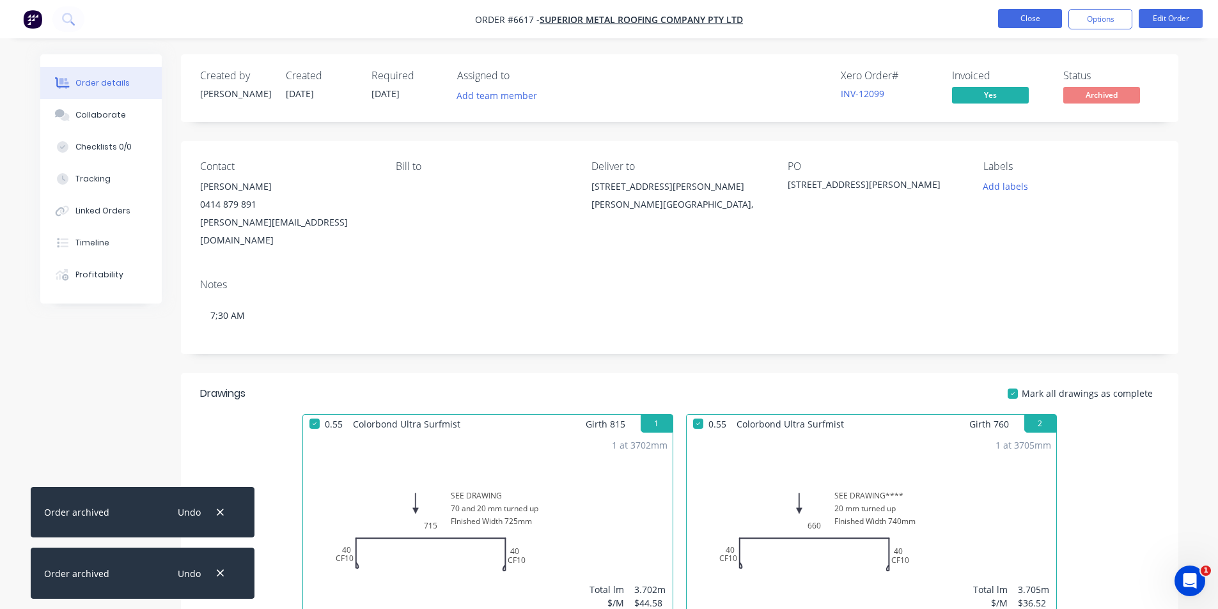
click at [1051, 23] on button "Close" at bounding box center [1030, 18] width 64 height 19
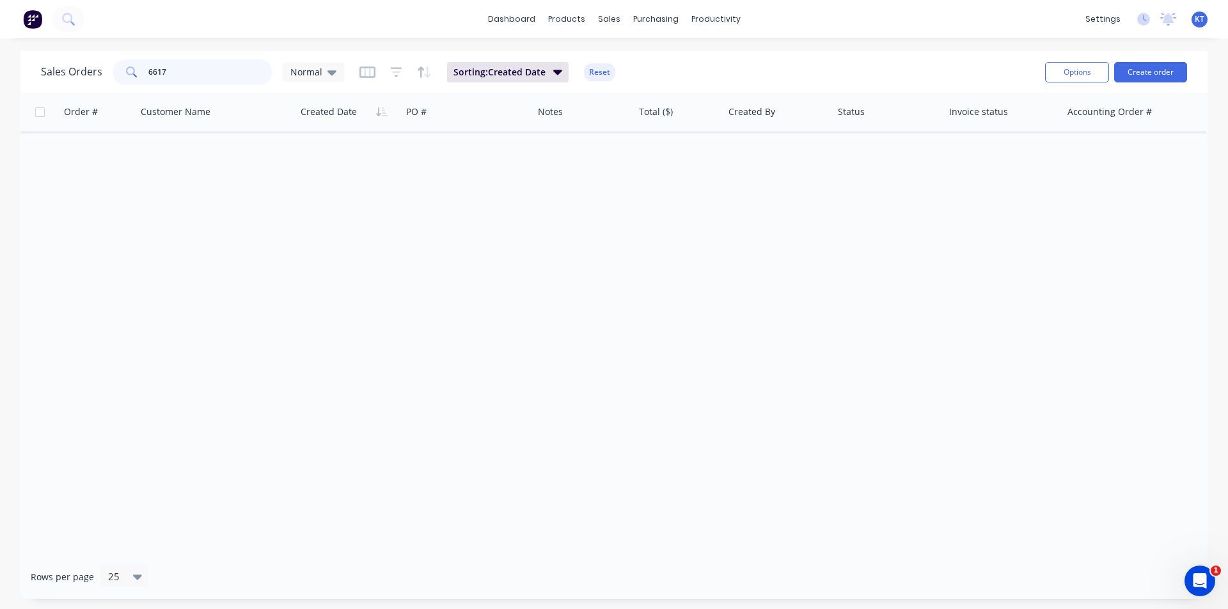
click at [202, 59] on input "6617" at bounding box center [210, 72] width 125 height 26
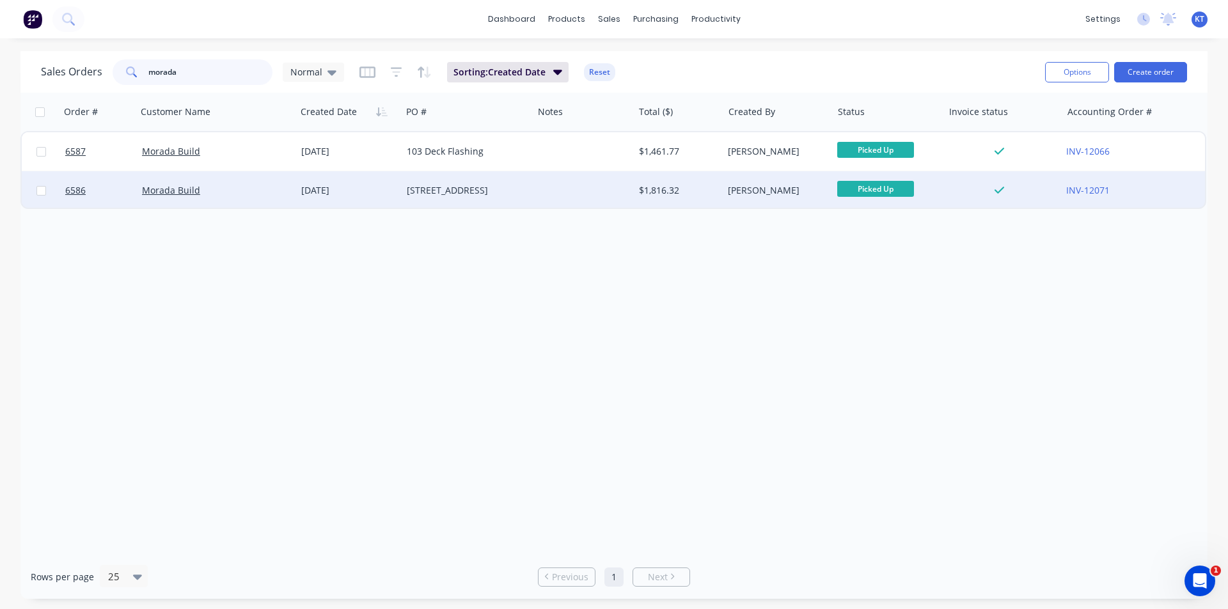
type input "morada"
click at [464, 189] on div "103 McGettigans Lane" at bounding box center [464, 190] width 115 height 13
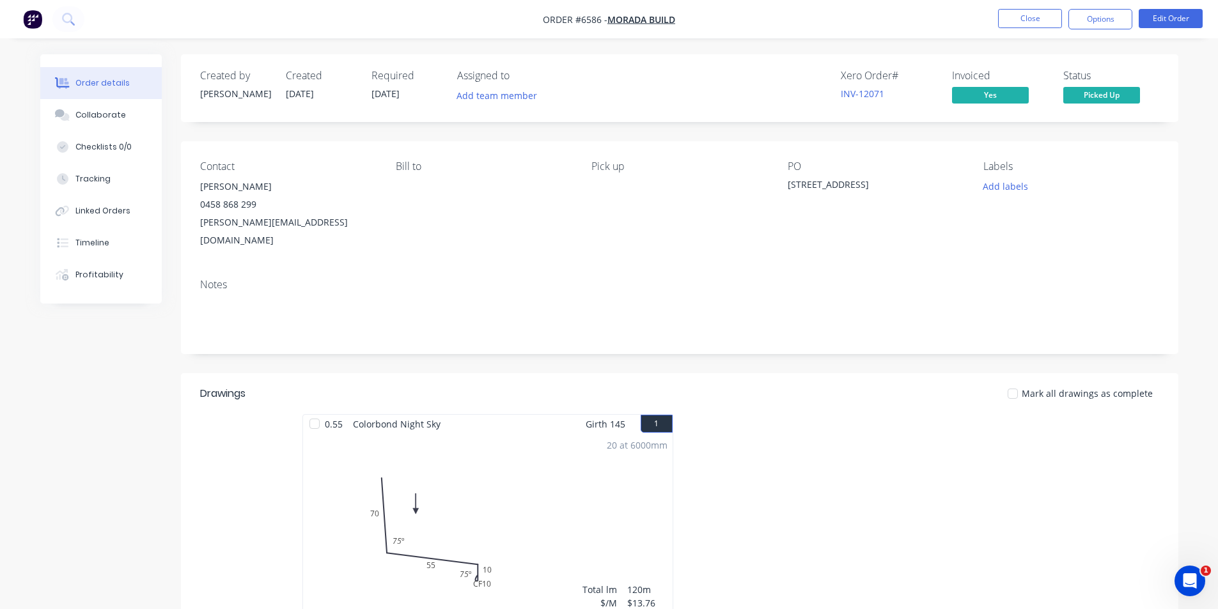
click at [1100, 31] on nav "Order #6586 - Morada Build Close Options Edit Order" at bounding box center [609, 19] width 1218 height 38
click at [1088, 12] on button "Options" at bounding box center [1100, 19] width 64 height 20
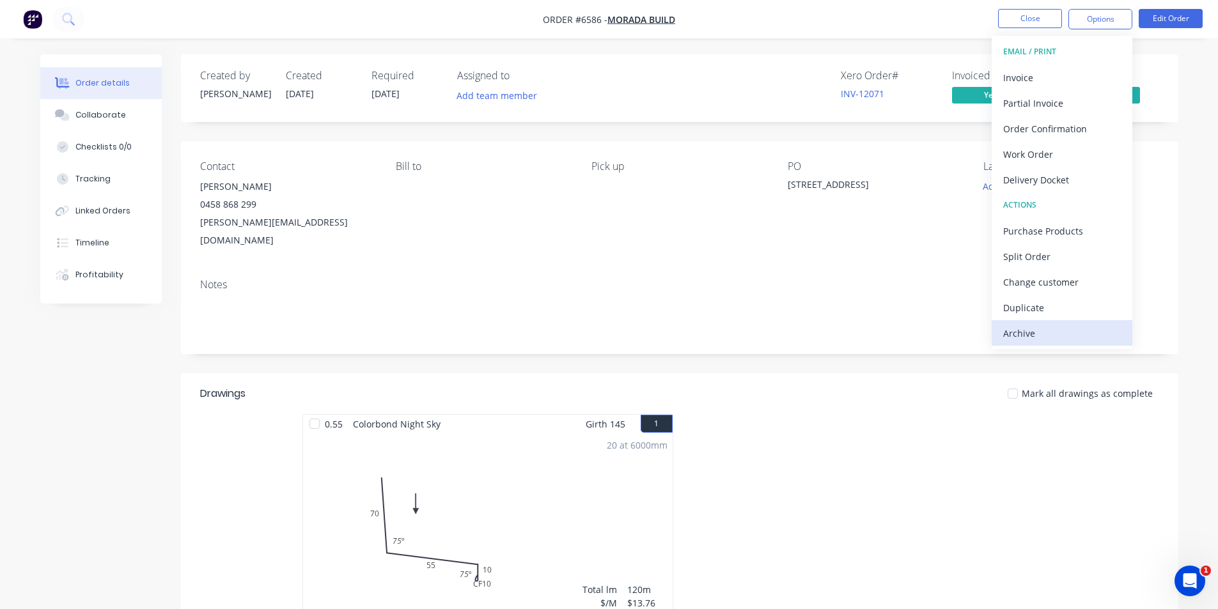
click at [1046, 335] on div "Archive" at bounding box center [1062, 333] width 118 height 19
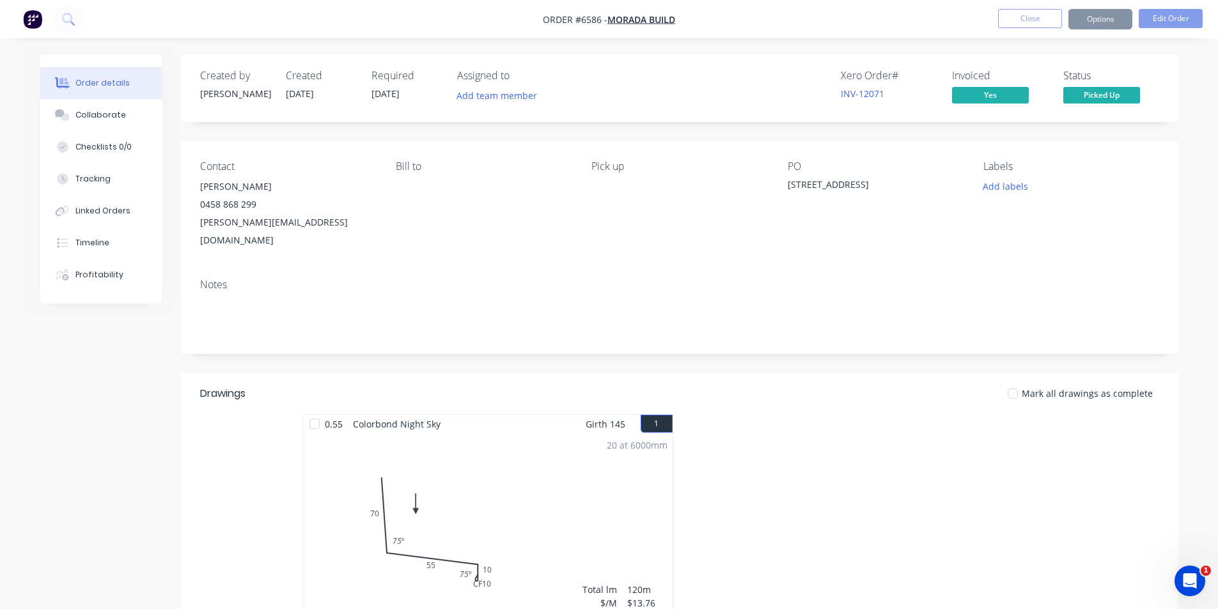
drag, startPoint x: 1020, startPoint y: 378, endPoint x: 1020, endPoint y: 329, distance: 49.2
click at [1020, 381] on div at bounding box center [1013, 394] width 26 height 26
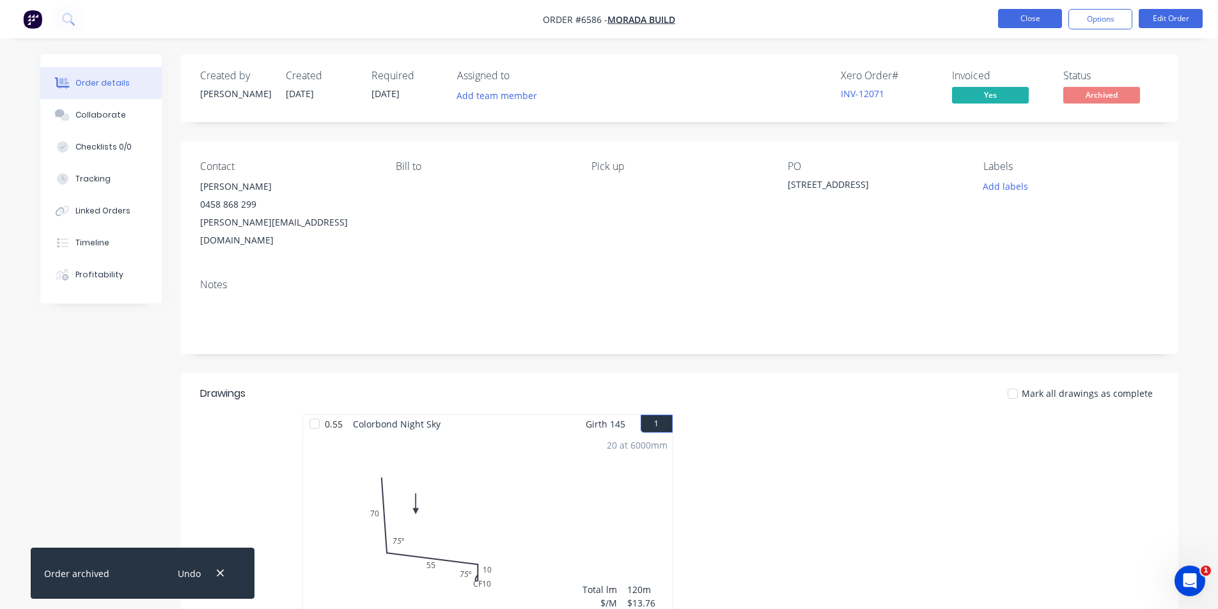
click at [1028, 22] on button "Close" at bounding box center [1030, 18] width 64 height 19
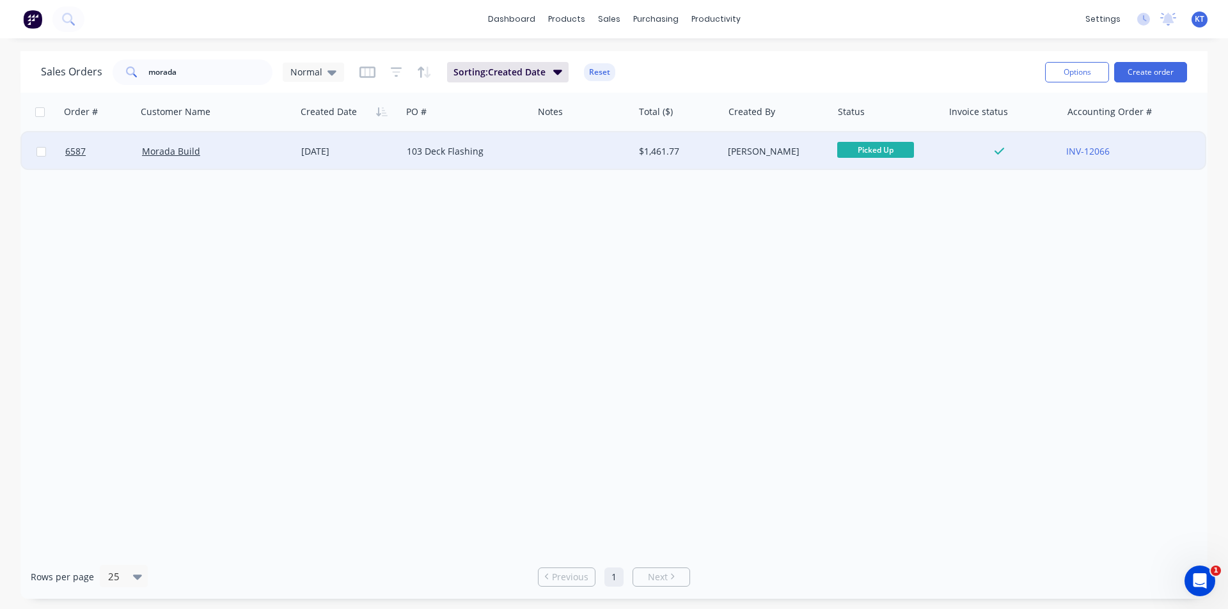
click at [354, 159] on div "19 Aug 2025" at bounding box center [348, 151] width 105 height 38
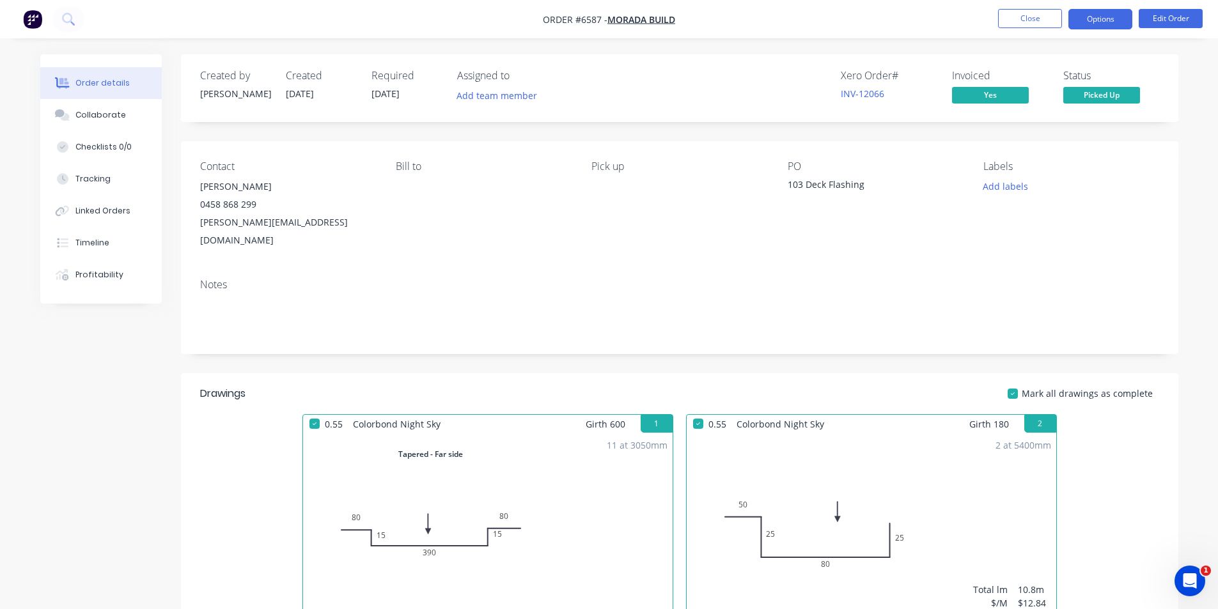
click at [1115, 18] on button "Options" at bounding box center [1100, 19] width 64 height 20
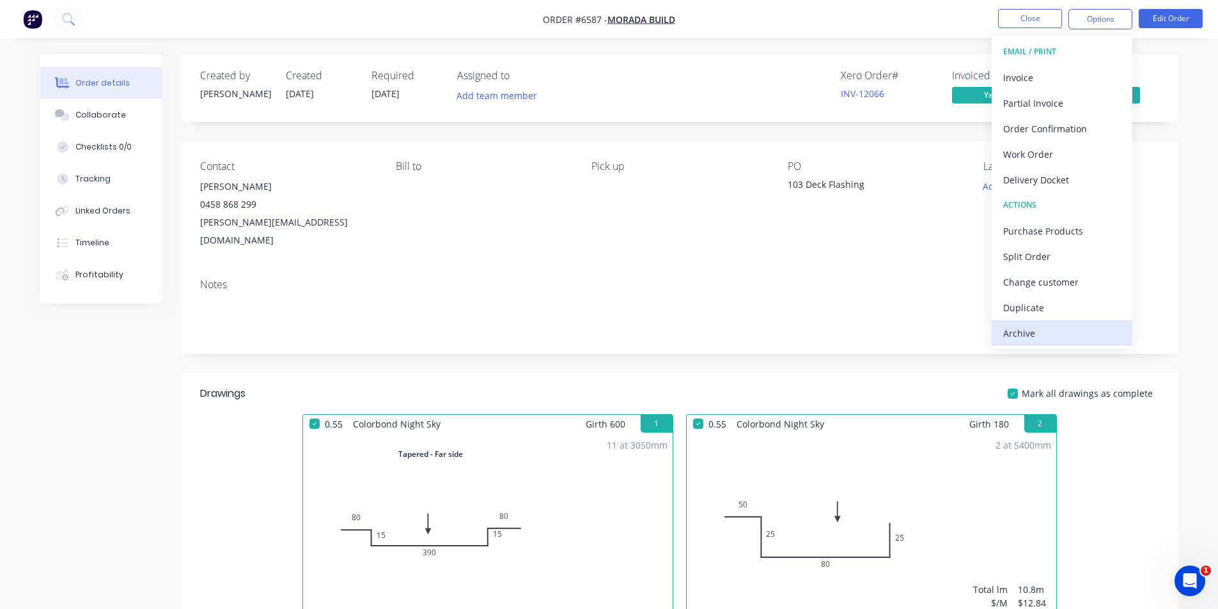
click at [1076, 338] on div "Archive" at bounding box center [1062, 333] width 118 height 19
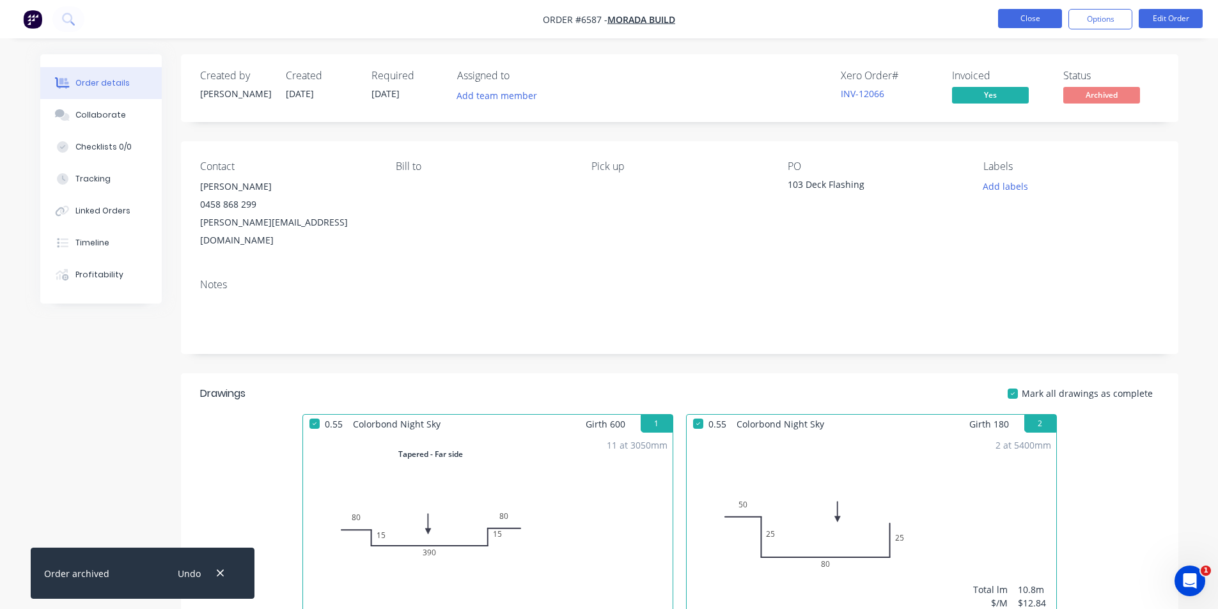
click at [1029, 17] on button "Close" at bounding box center [1030, 18] width 64 height 19
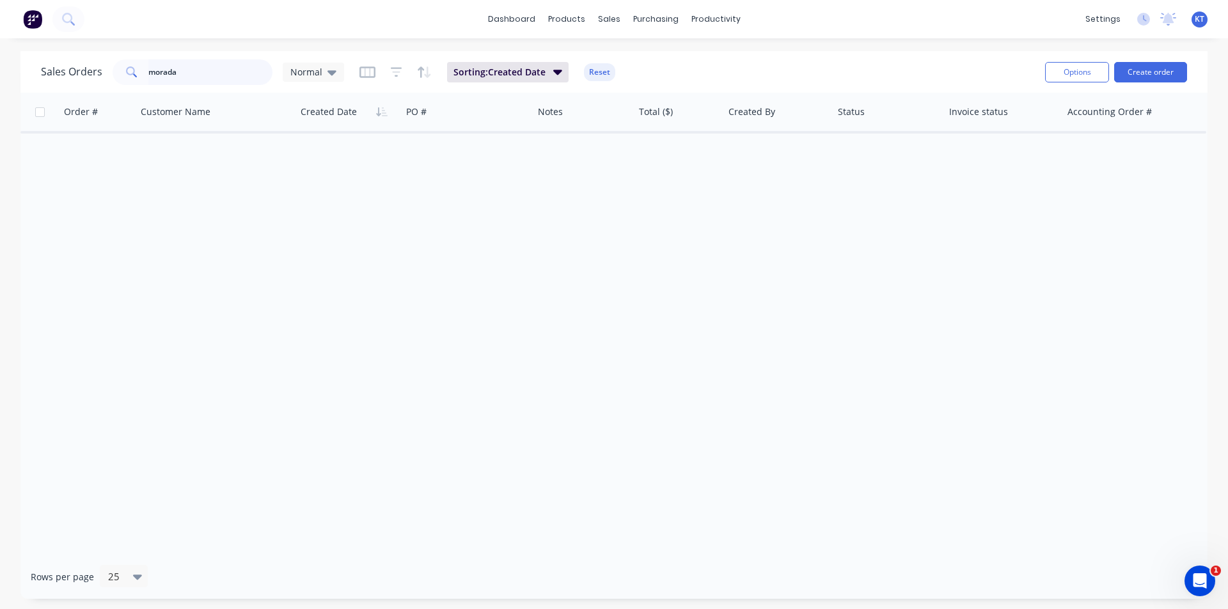
click at [209, 79] on input "morada" at bounding box center [210, 72] width 125 height 26
type input "6571"
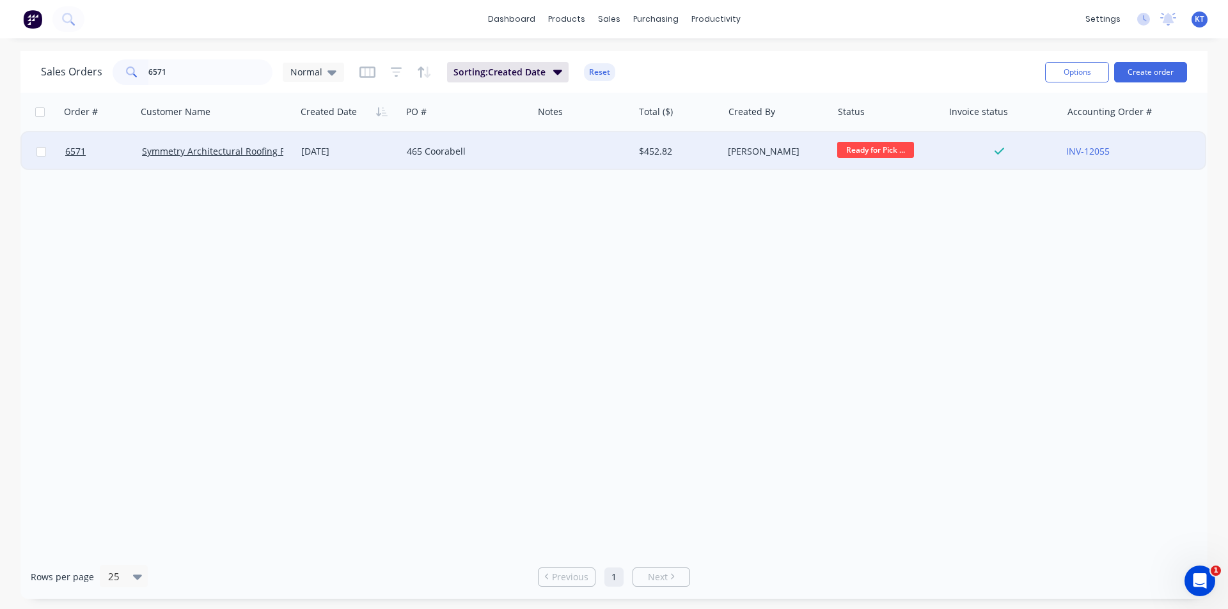
click at [229, 141] on div "Symmetry Architectural Roofing Pty Ltd" at bounding box center [216, 151] width 159 height 38
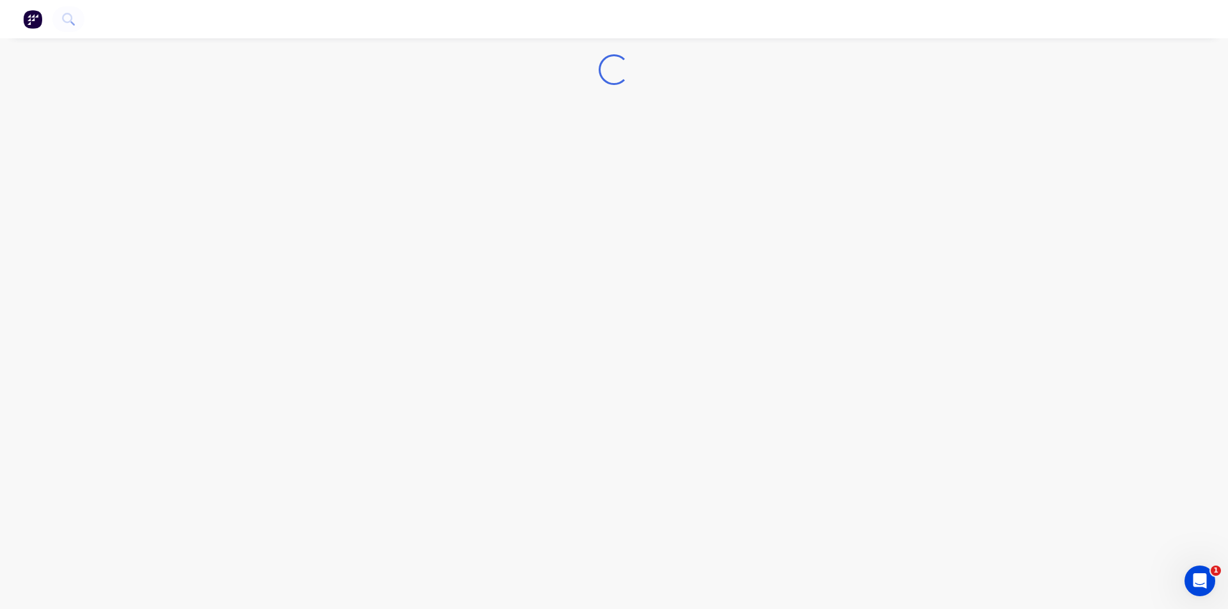
click at [230, 156] on div "Loading..." at bounding box center [614, 304] width 1228 height 609
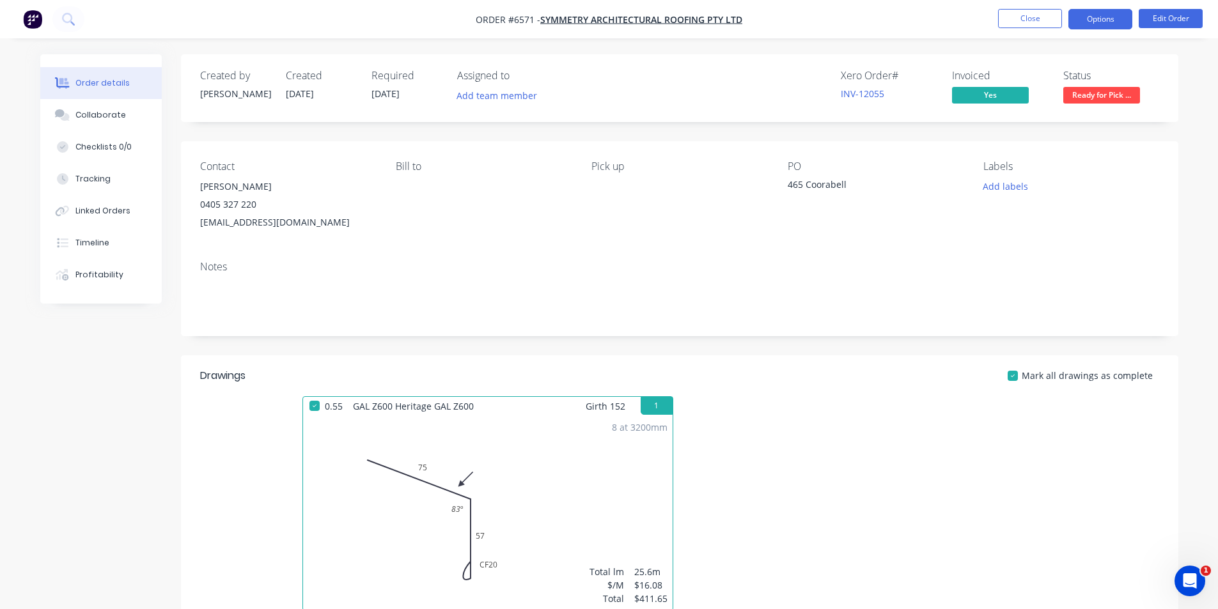
click at [1072, 19] on button "Options" at bounding box center [1100, 19] width 64 height 20
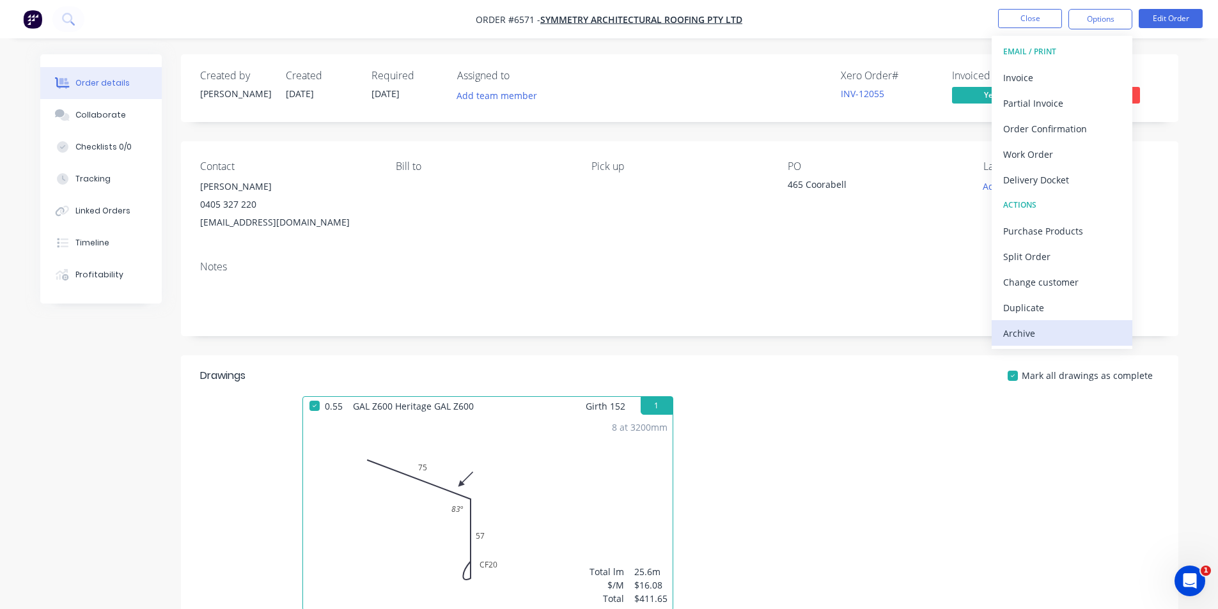
click at [1068, 337] on div "Archive" at bounding box center [1062, 333] width 118 height 19
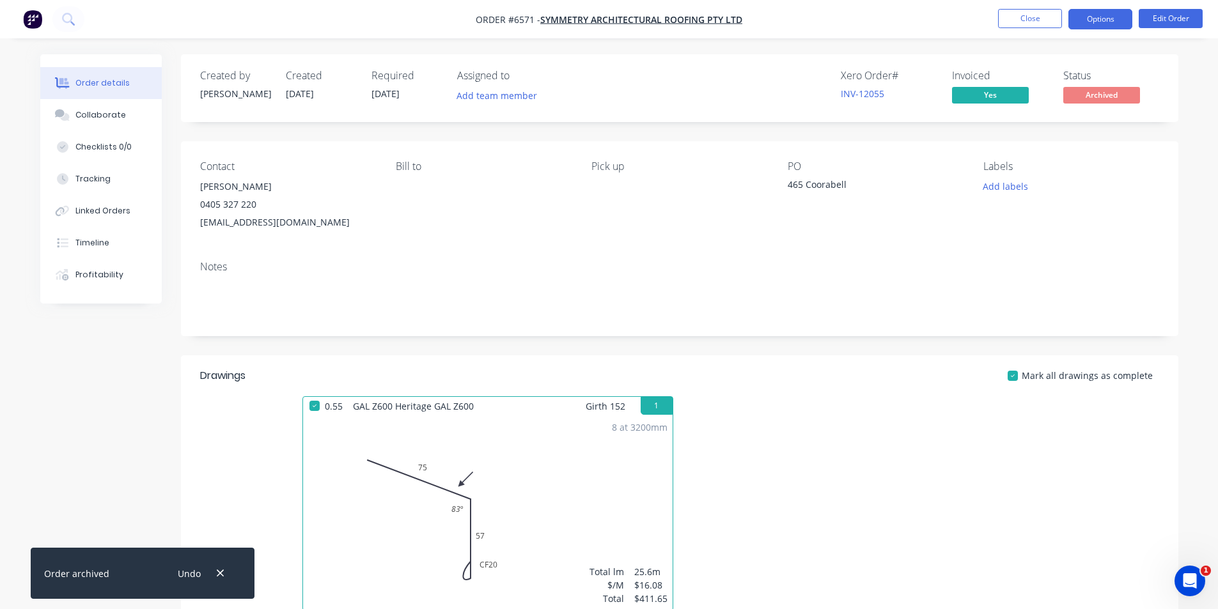
click at [1089, 25] on button "Options" at bounding box center [1100, 19] width 64 height 20
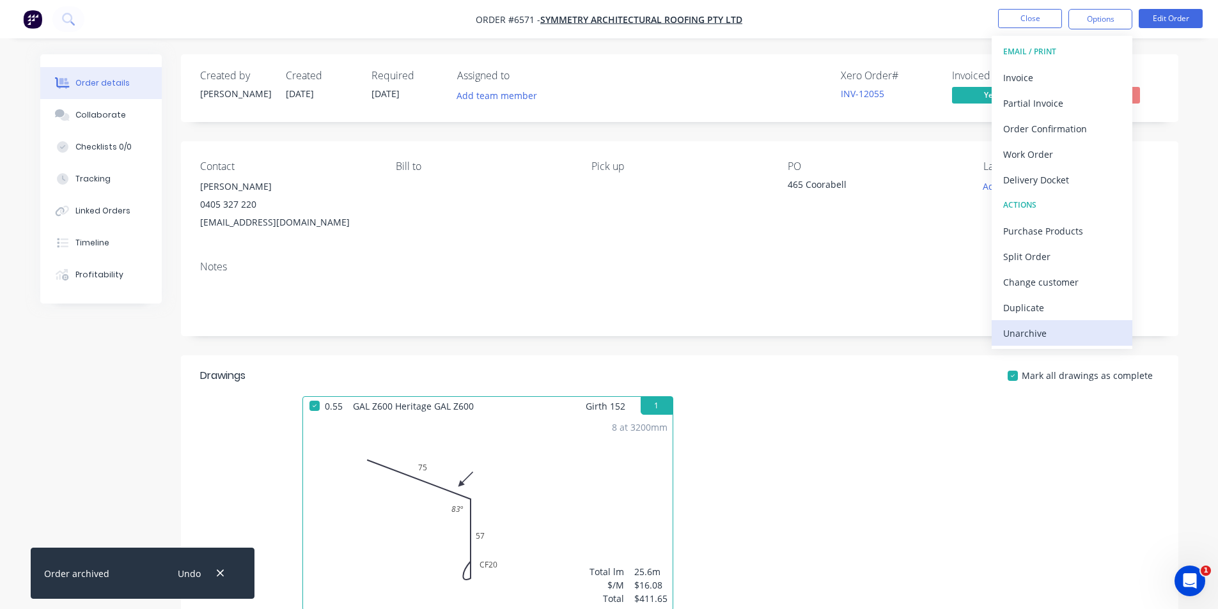
click at [1043, 336] on div "Unarchive" at bounding box center [1062, 333] width 118 height 19
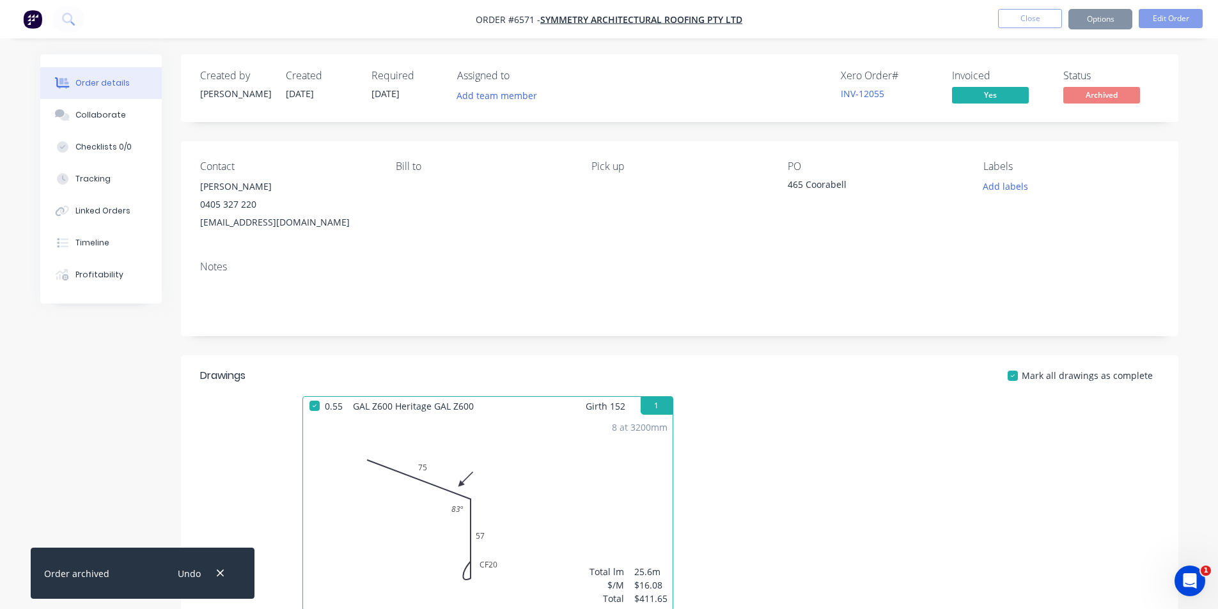
click at [1111, 105] on div "Status Archived" at bounding box center [1111, 88] width 96 height 37
click at [1112, 97] on span "Ready for Pick ..." at bounding box center [1101, 95] width 77 height 16
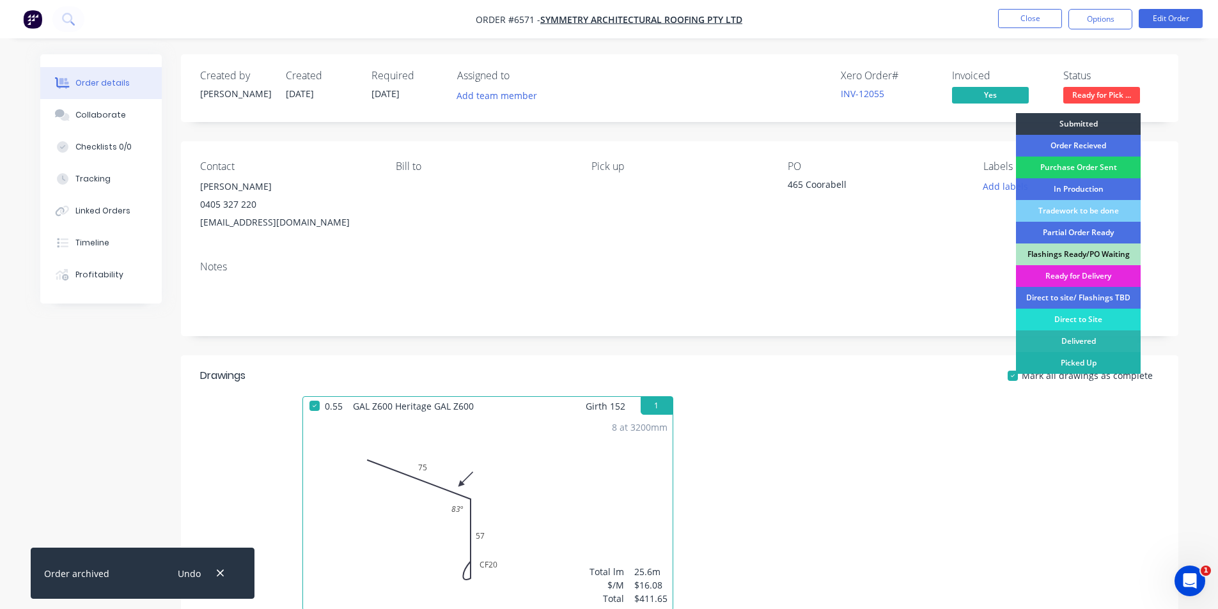
click at [1084, 368] on div "Picked Up" at bounding box center [1078, 363] width 125 height 22
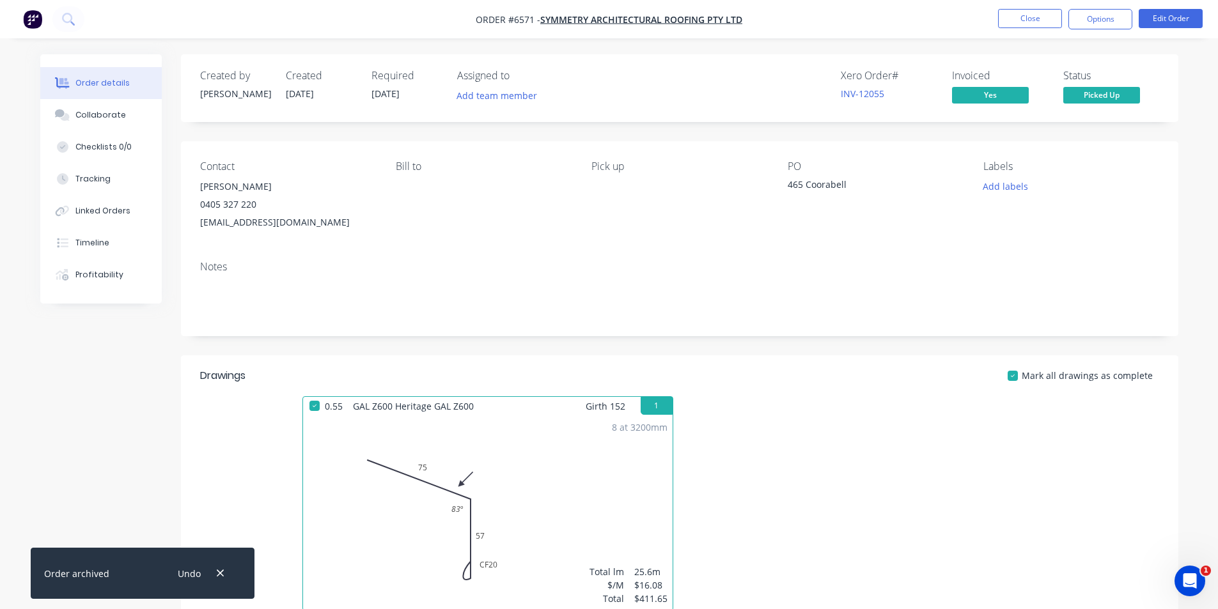
click at [1091, 35] on nav "Order #6571 - Symmetry Architectural Roofing Pty Ltd Close Options Edit Order" at bounding box center [609, 19] width 1218 height 38
click at [1095, 16] on button "Options" at bounding box center [1100, 19] width 64 height 20
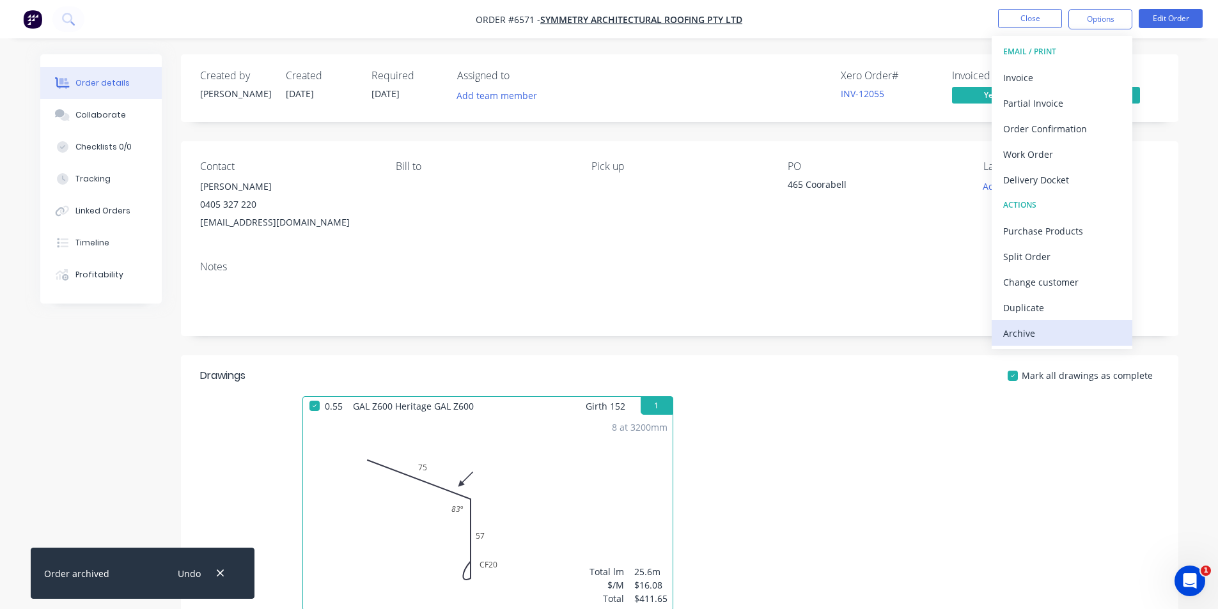
click at [1057, 341] on div "Archive" at bounding box center [1062, 333] width 118 height 19
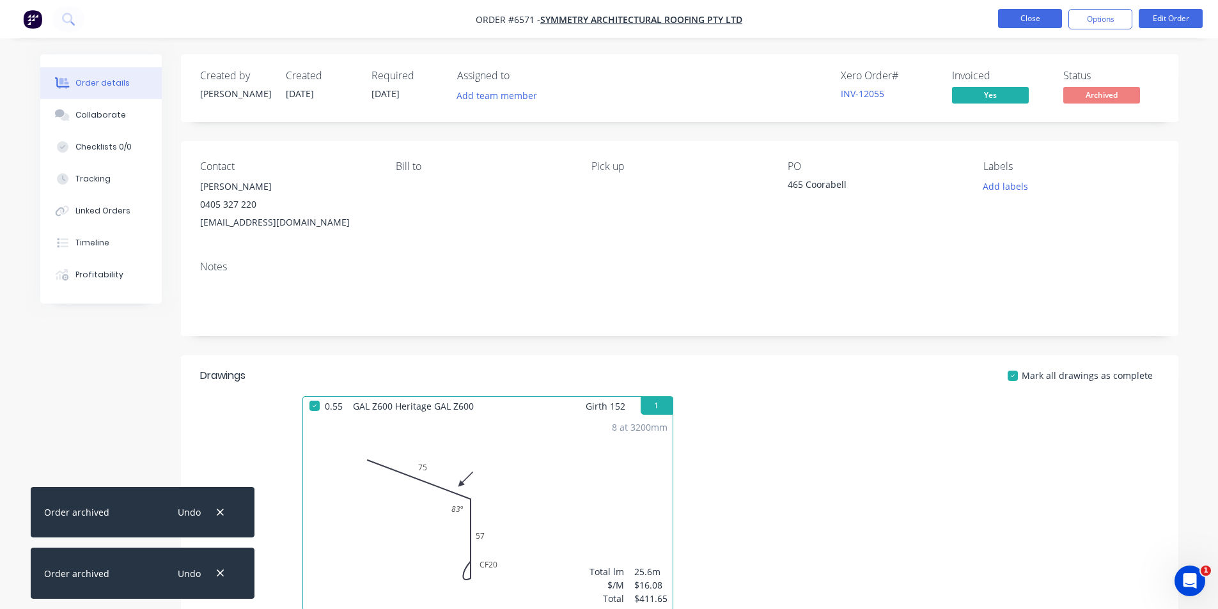
click at [1033, 17] on button "Close" at bounding box center [1030, 18] width 64 height 19
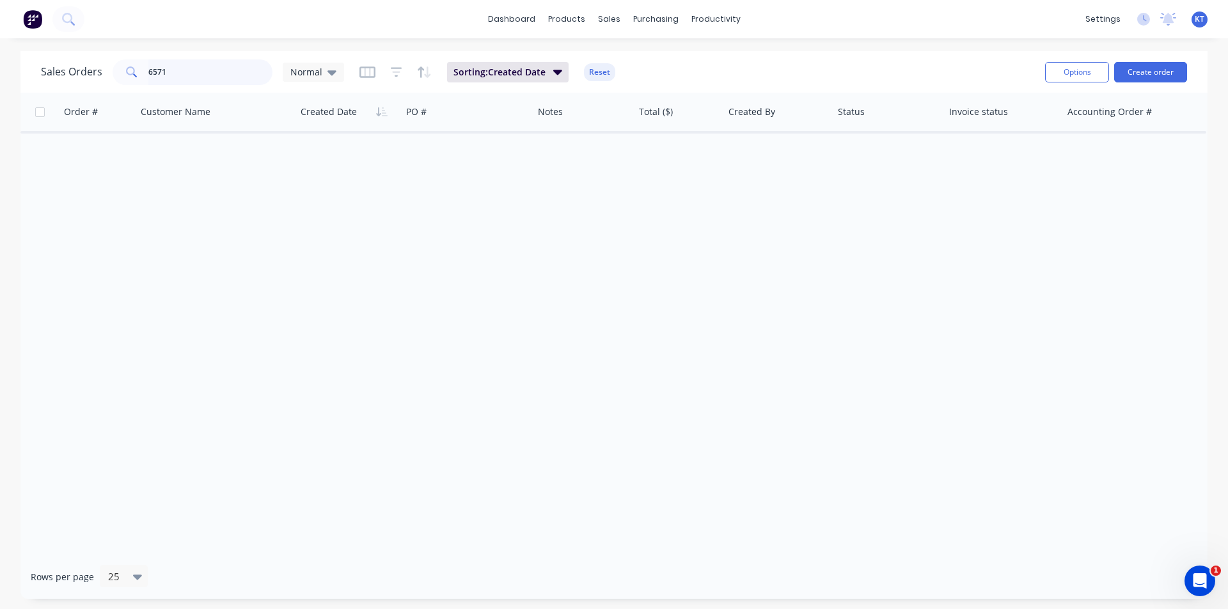
click at [155, 81] on input "6571" at bounding box center [210, 72] width 125 height 26
click at [230, 67] on input "6571" at bounding box center [210, 72] width 125 height 26
type input "6635"
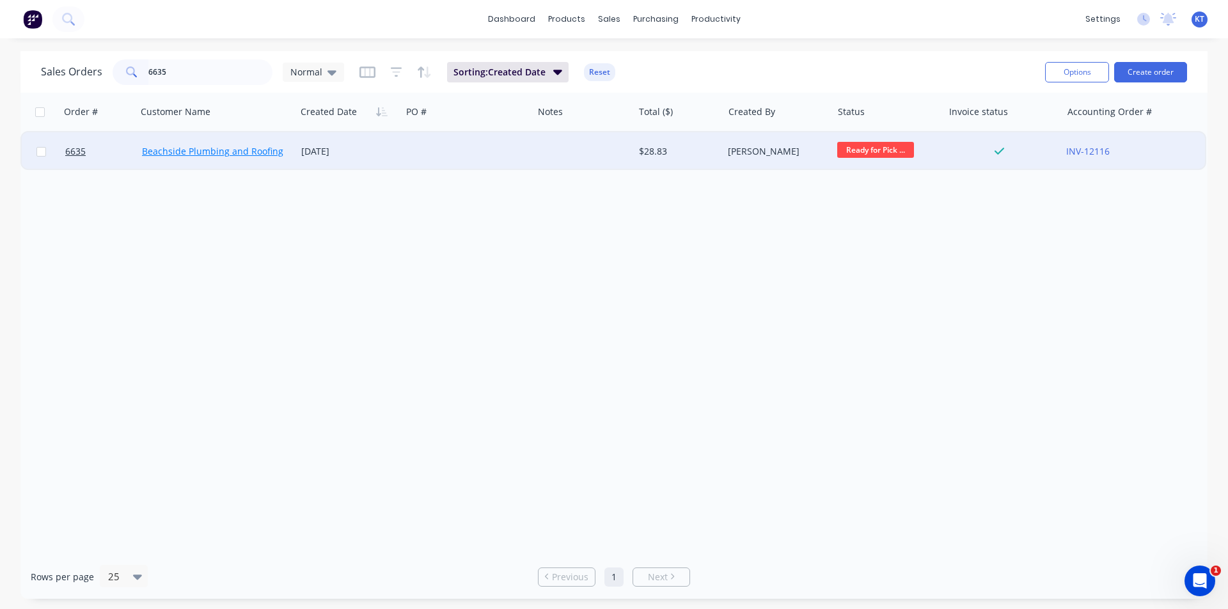
click at [194, 153] on link "Beachside Plumbing and Roofing" at bounding box center [212, 151] width 141 height 12
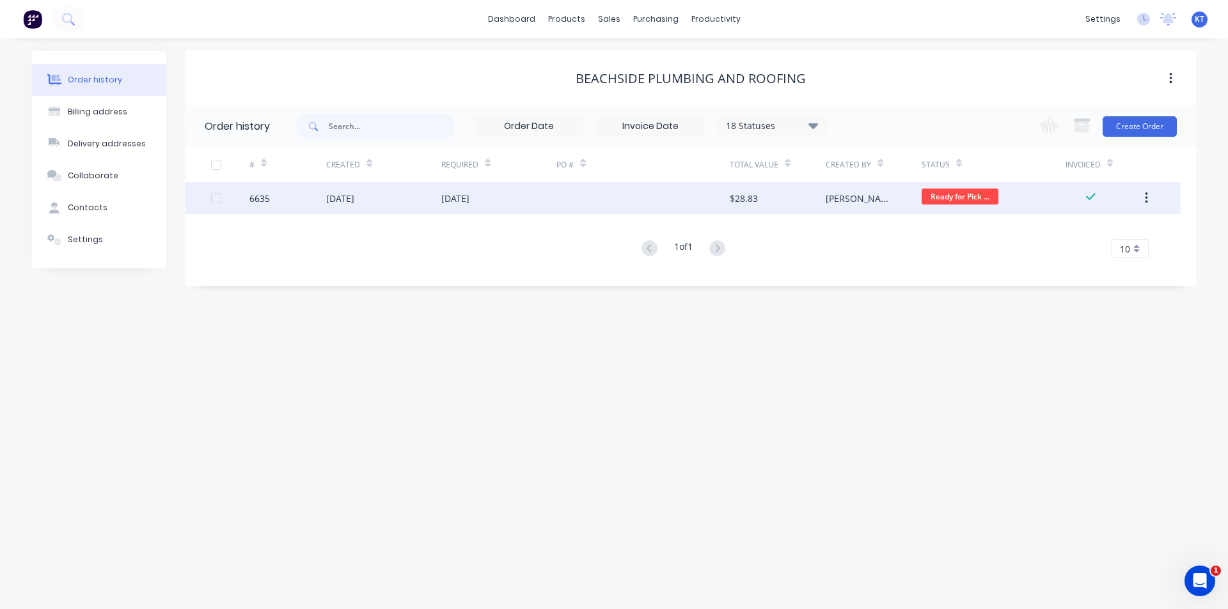
click at [737, 196] on div "$28.83" at bounding box center [744, 198] width 28 height 13
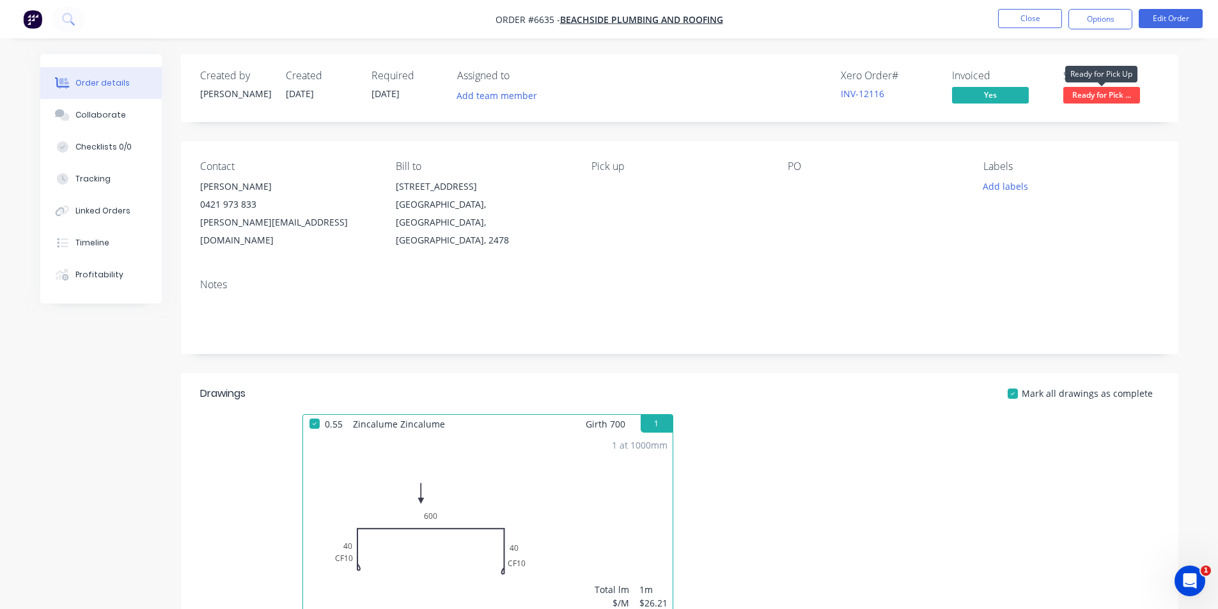
click at [1070, 92] on span "Ready for Pick ..." at bounding box center [1101, 95] width 77 height 16
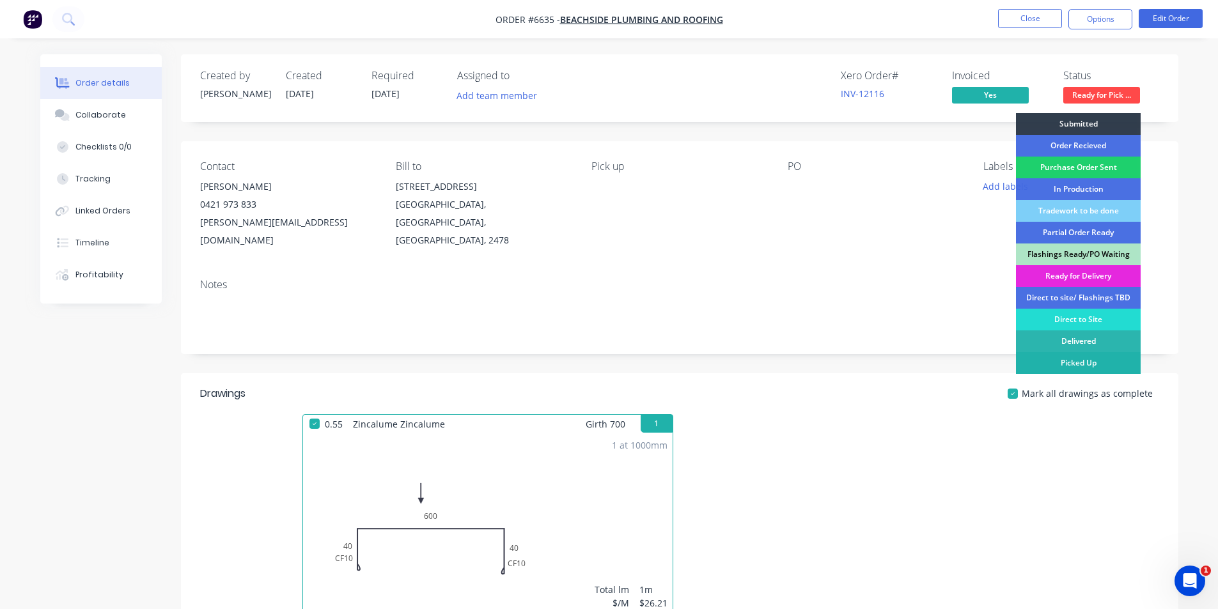
click at [1076, 355] on div "Picked Up" at bounding box center [1078, 363] width 125 height 22
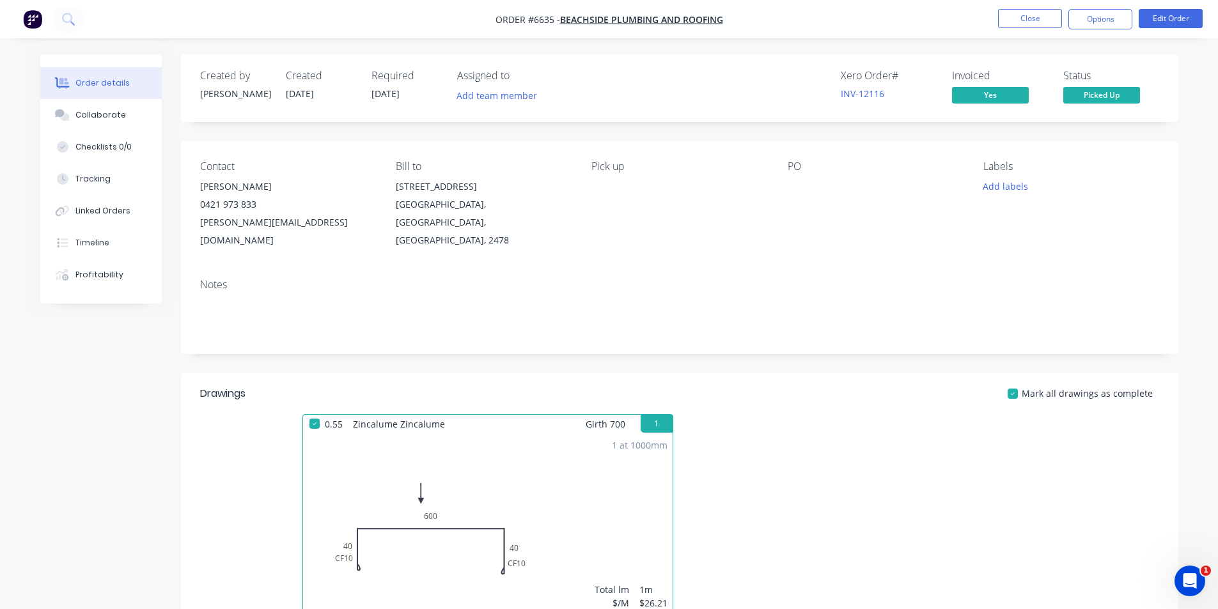
click at [1095, 3] on nav "Order #6635 - Beachside Plumbing and Roofing Close Options Edit Order" at bounding box center [609, 19] width 1218 height 38
click at [1099, 22] on button "Options" at bounding box center [1100, 19] width 64 height 20
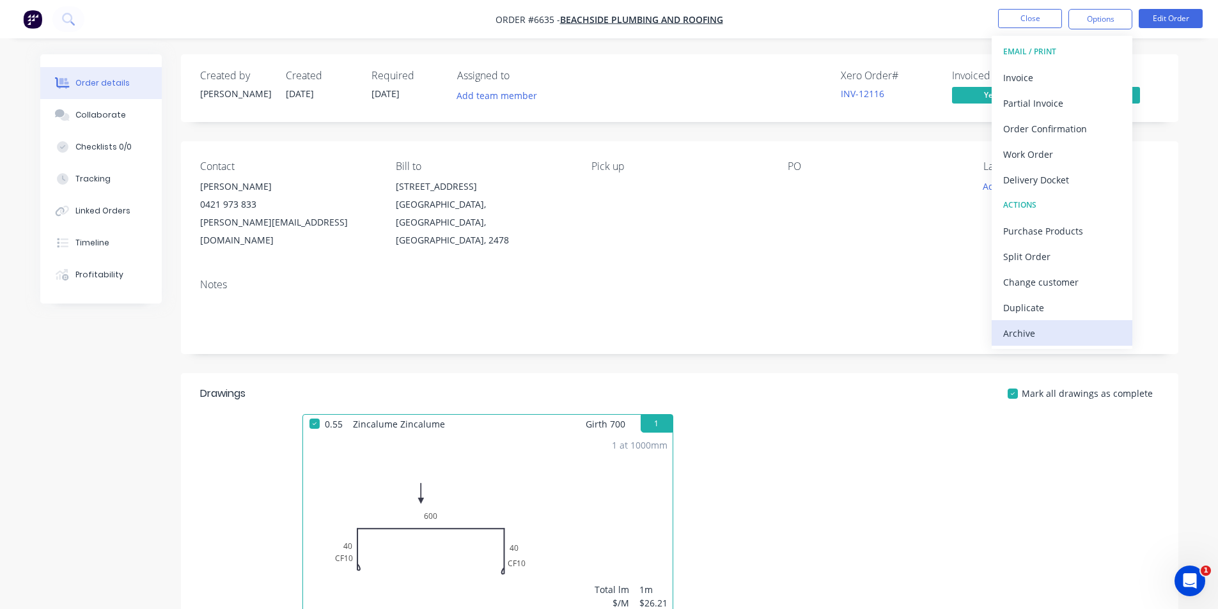
click at [1066, 336] on div "Archive" at bounding box center [1062, 333] width 118 height 19
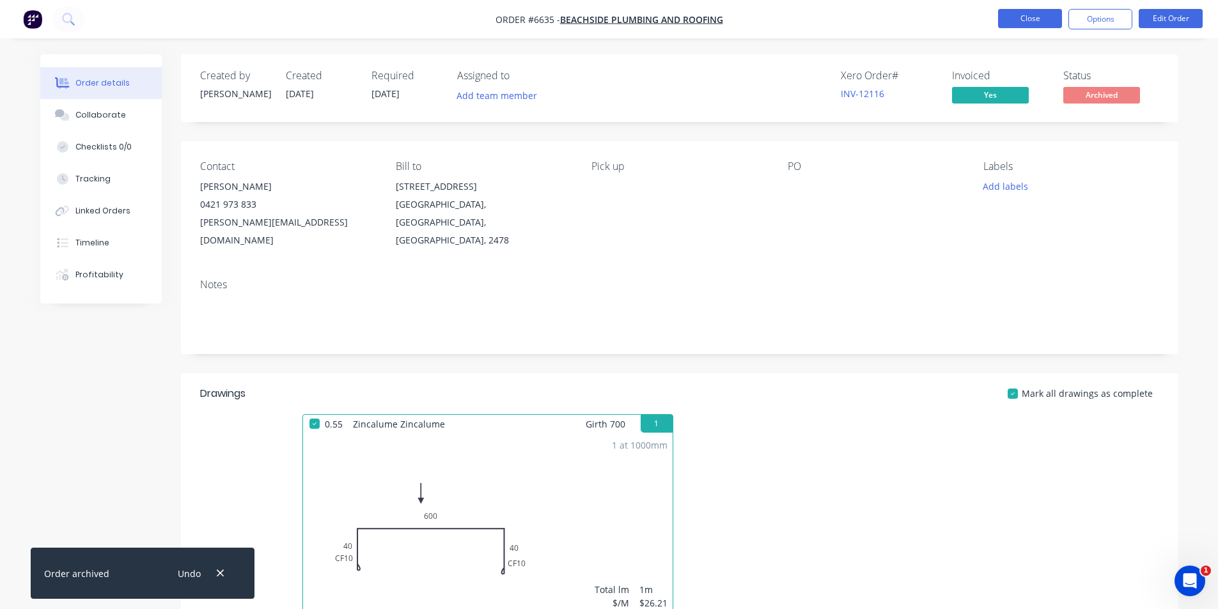
click at [1047, 17] on button "Close" at bounding box center [1030, 18] width 64 height 19
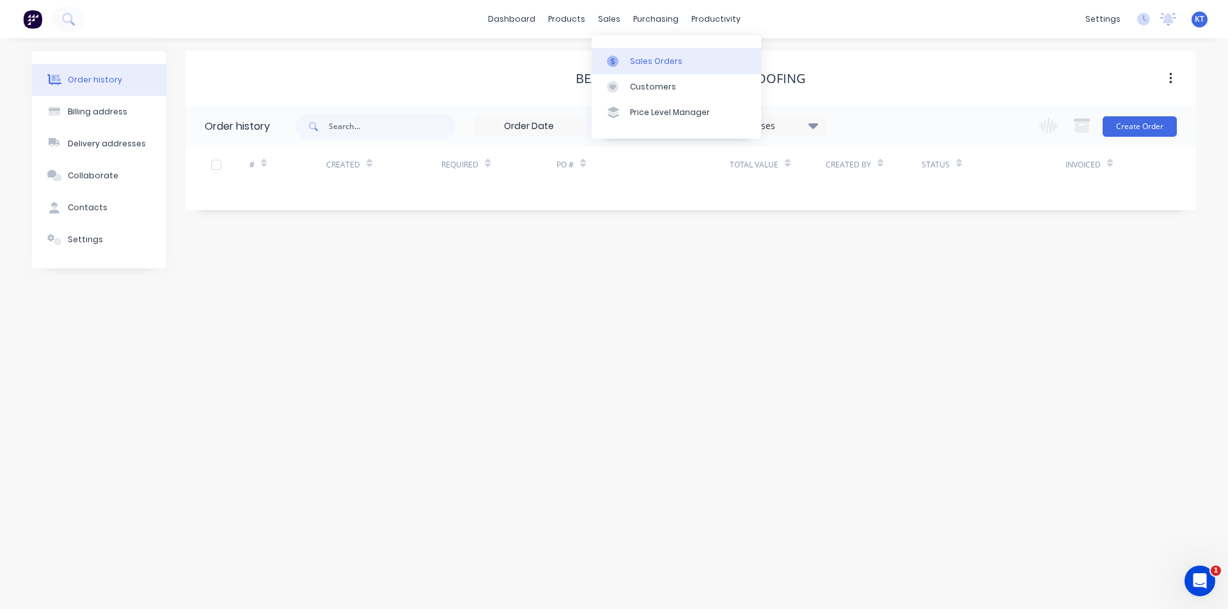
click at [624, 63] on div at bounding box center [616, 62] width 19 height 12
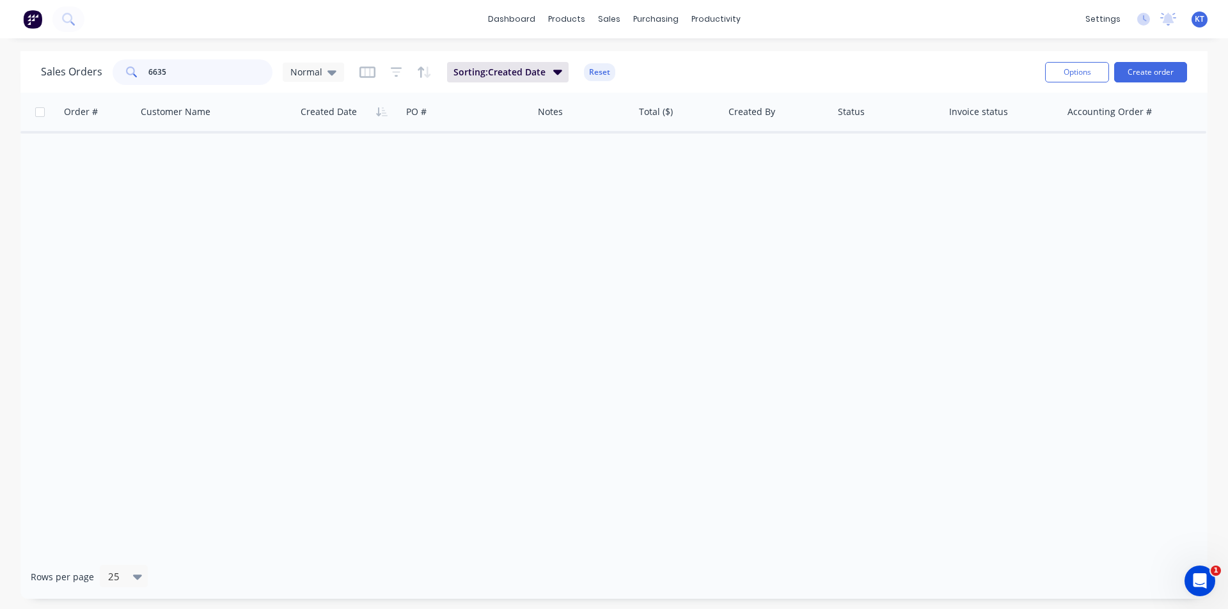
click at [192, 63] on input "6635" at bounding box center [210, 72] width 125 height 26
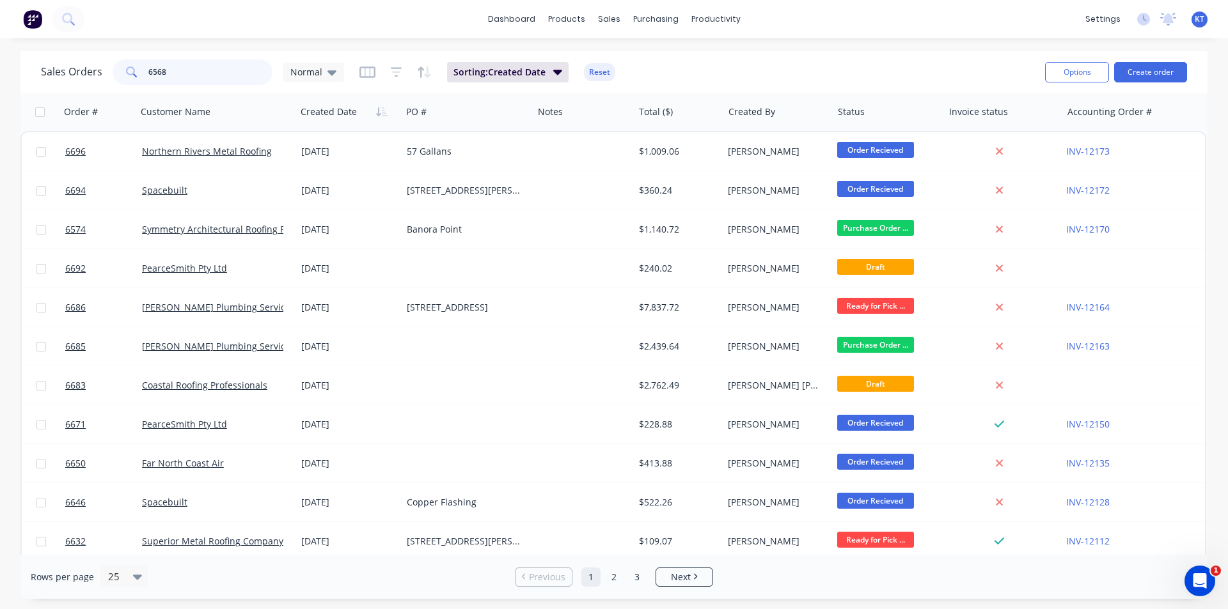
type input "6568"
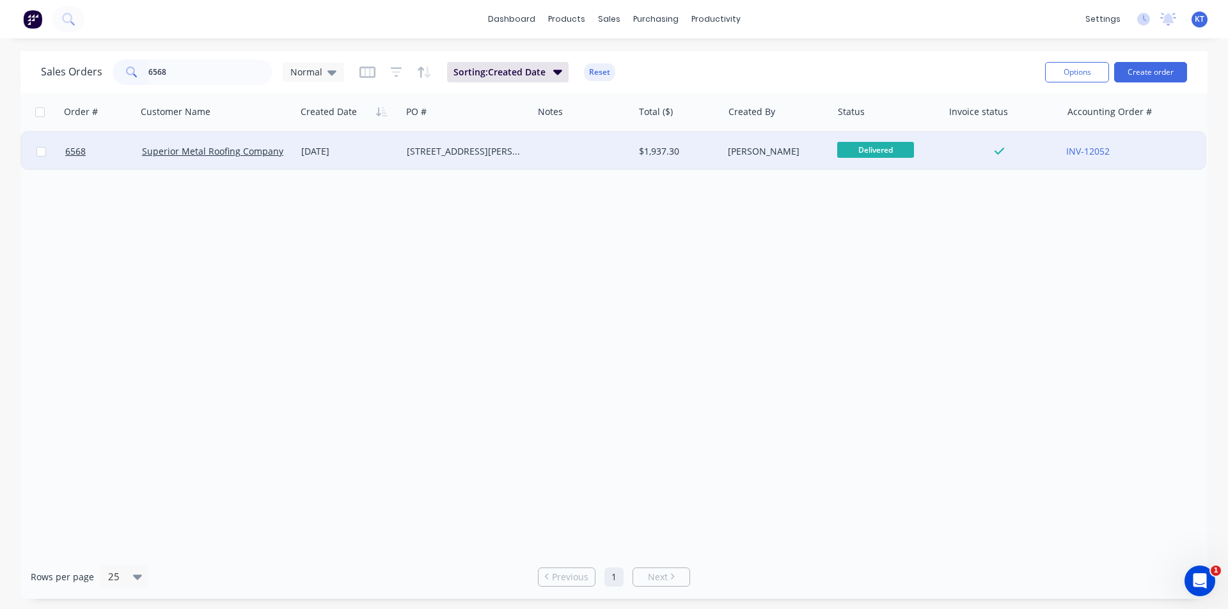
click at [651, 146] on div "$1,937.30" at bounding box center [676, 151] width 75 height 13
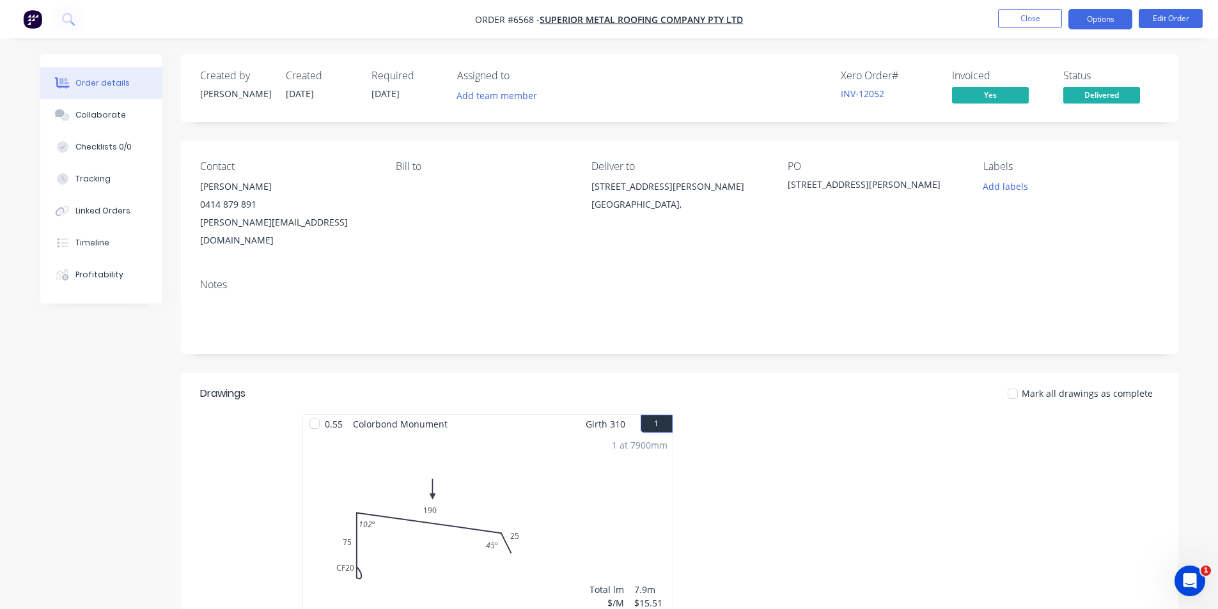
click at [1108, 21] on button "Options" at bounding box center [1100, 19] width 64 height 20
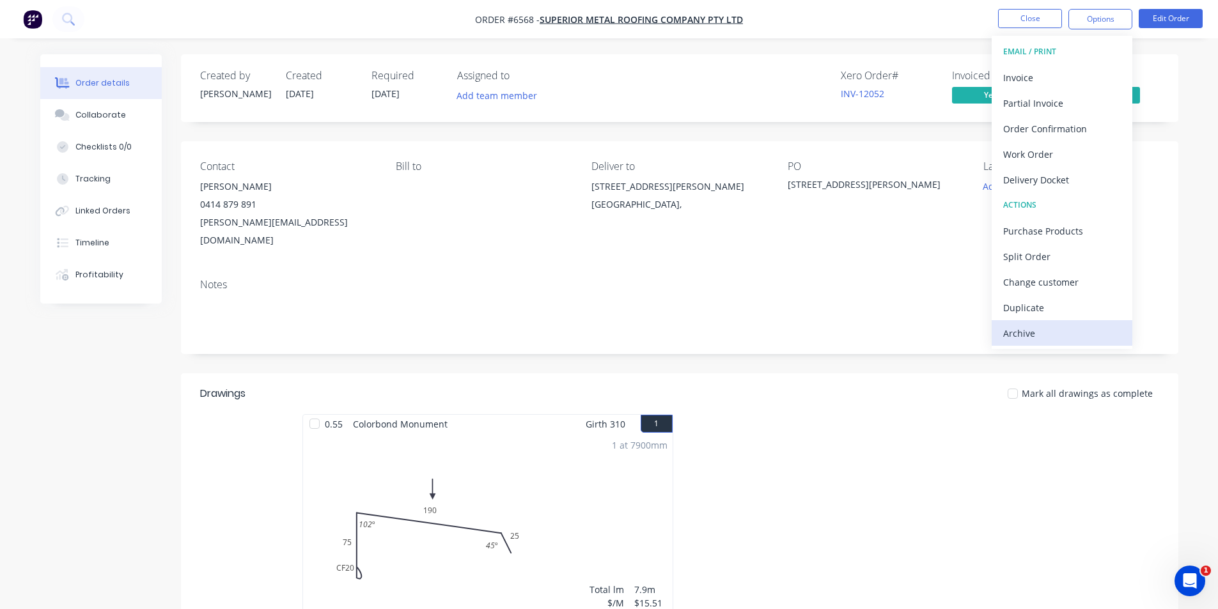
click at [1033, 327] on div "Archive" at bounding box center [1062, 333] width 118 height 19
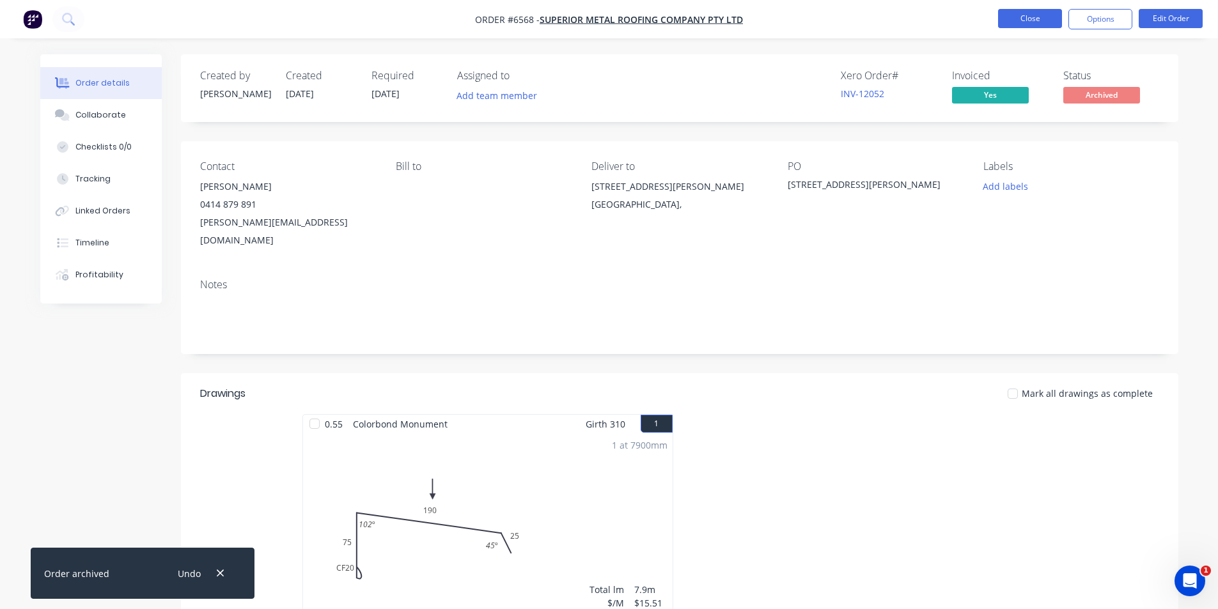
click at [1042, 14] on button "Close" at bounding box center [1030, 18] width 64 height 19
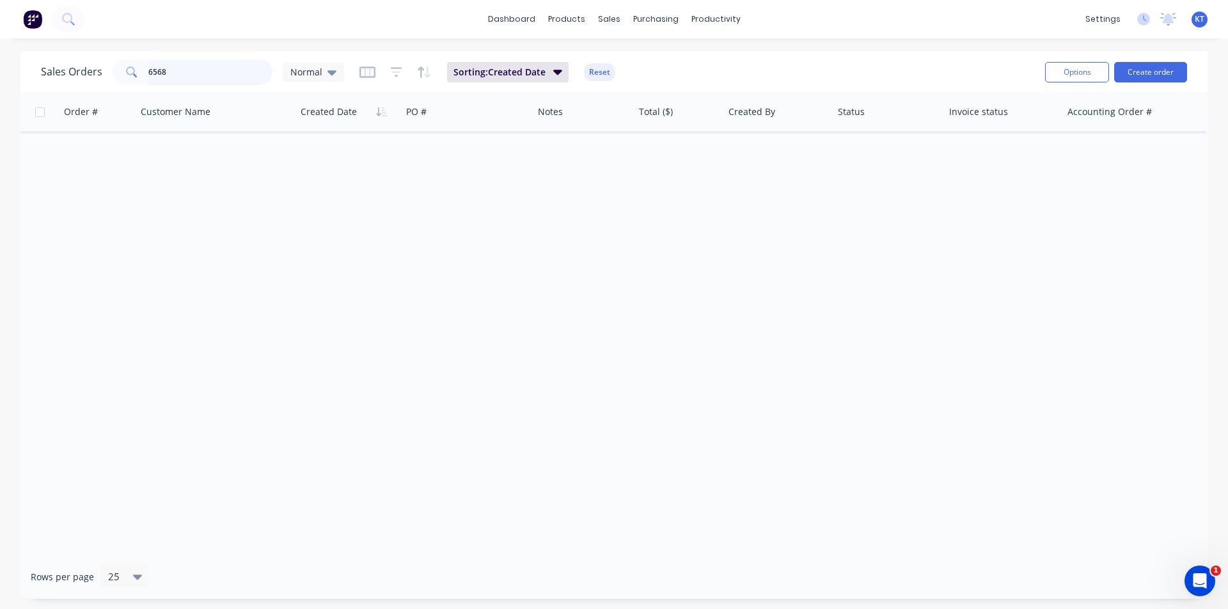
click at [182, 66] on input "6568" at bounding box center [210, 72] width 125 height 26
type input "6514"
drag, startPoint x: 263, startPoint y: 82, endPoint x: 28, endPoint y: 81, distance: 235.3
click at [26, 81] on div "Sales Orders 6514 Normal Sorting: Created Date Reset Options Create order" at bounding box center [613, 72] width 1187 height 42
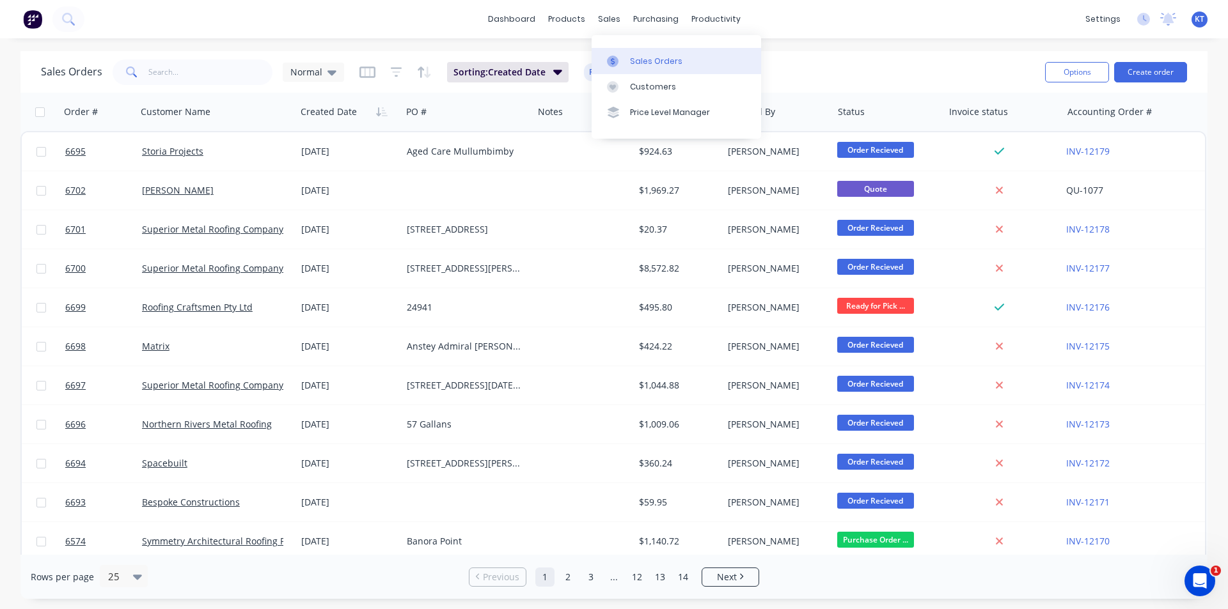
drag, startPoint x: 643, startPoint y: 73, endPoint x: 652, endPoint y: 73, distance: 8.3
click at [643, 73] on link "Sales Orders" at bounding box center [675, 61] width 169 height 26
click at [204, 85] on div "Sales Orders Normal Sorting: Created Date Reset" at bounding box center [538, 71] width 994 height 31
click at [204, 76] on input "text" at bounding box center [210, 72] width 125 height 26
type input "p"
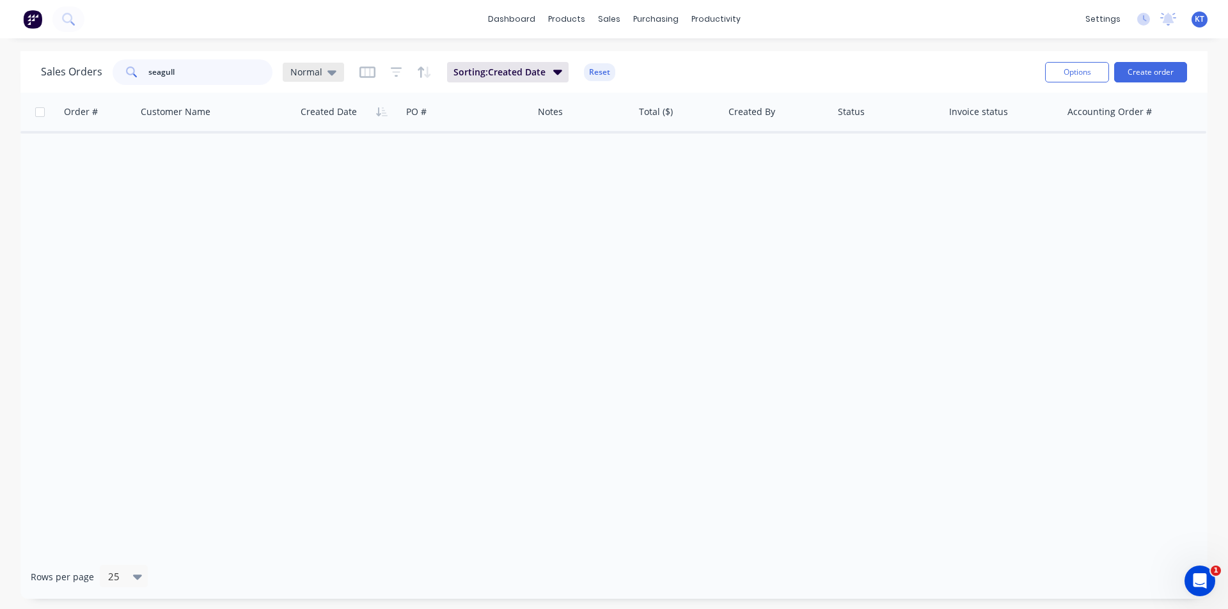
type input "seagull"
click at [327, 77] on icon at bounding box center [331, 72] width 9 height 14
click at [353, 239] on button "archived" at bounding box center [359, 232] width 146 height 15
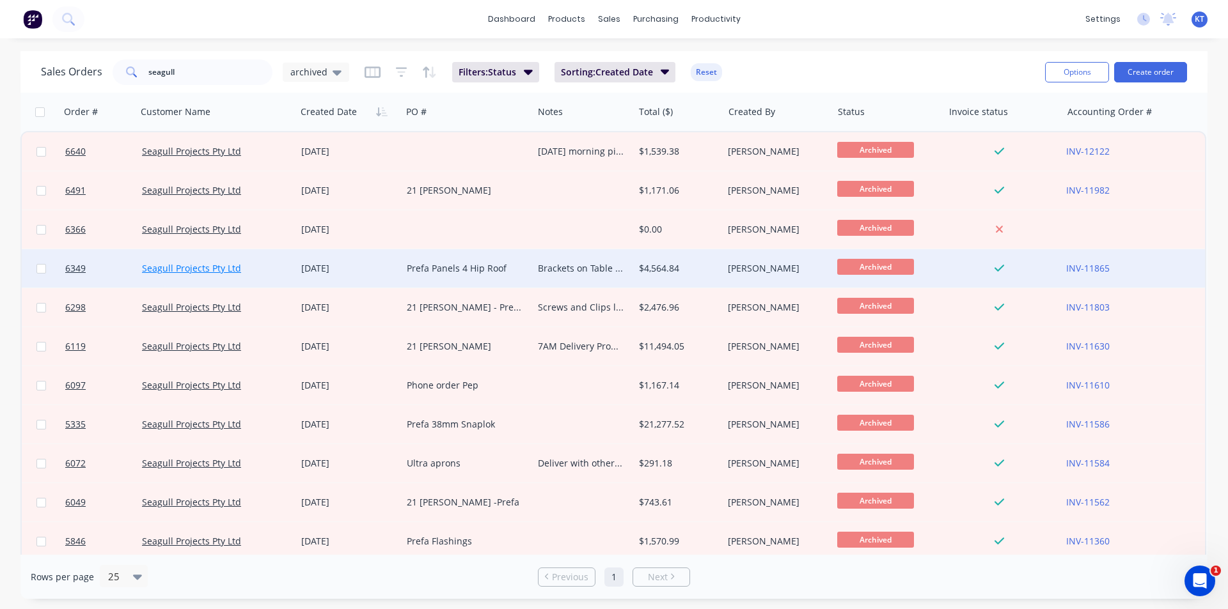
click at [201, 271] on link "Seagull Projects Pty Ltd" at bounding box center [191, 268] width 99 height 12
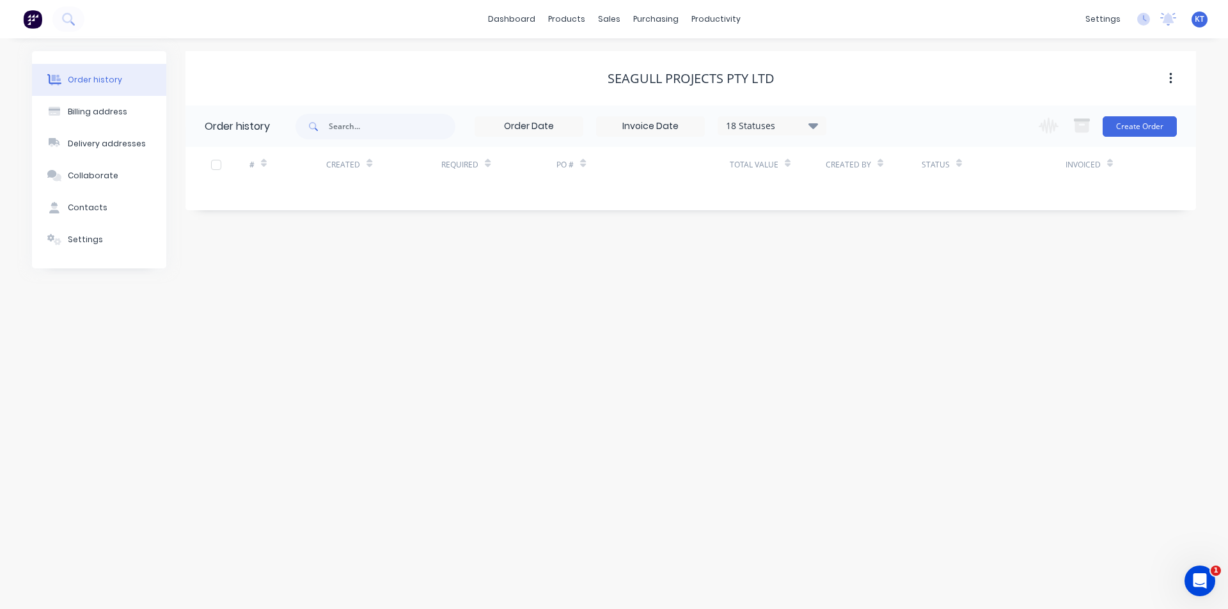
click at [780, 133] on div "18 Statuses Invoice Status Invoiced Not Invoiced Partial Order Status All Archi…" at bounding box center [771, 125] width 109 height 19
click at [798, 126] on div "18 Statuses" at bounding box center [771, 126] width 107 height 14
click at [877, 299] on label at bounding box center [877, 299] width 0 height 0
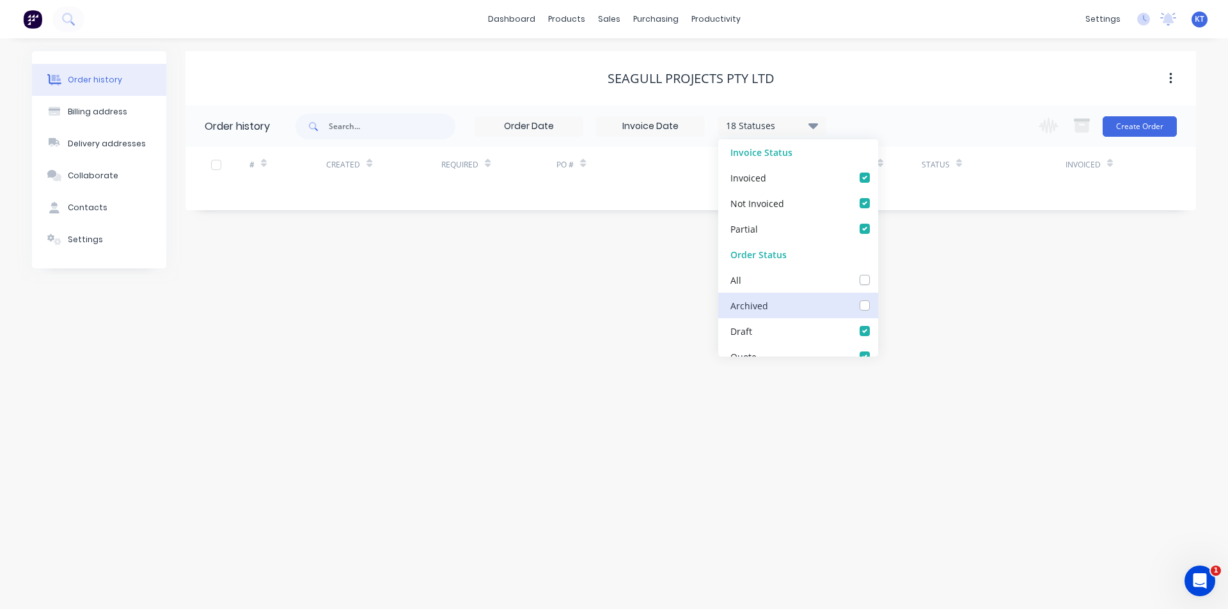
click at [877, 306] on input "checkbox" at bounding box center [882, 305] width 10 height 12
checkbox input "true"
click at [1052, 295] on div "Order history Billing address Delivery addresses Collaborate Contacts Settings …" at bounding box center [614, 323] width 1228 height 571
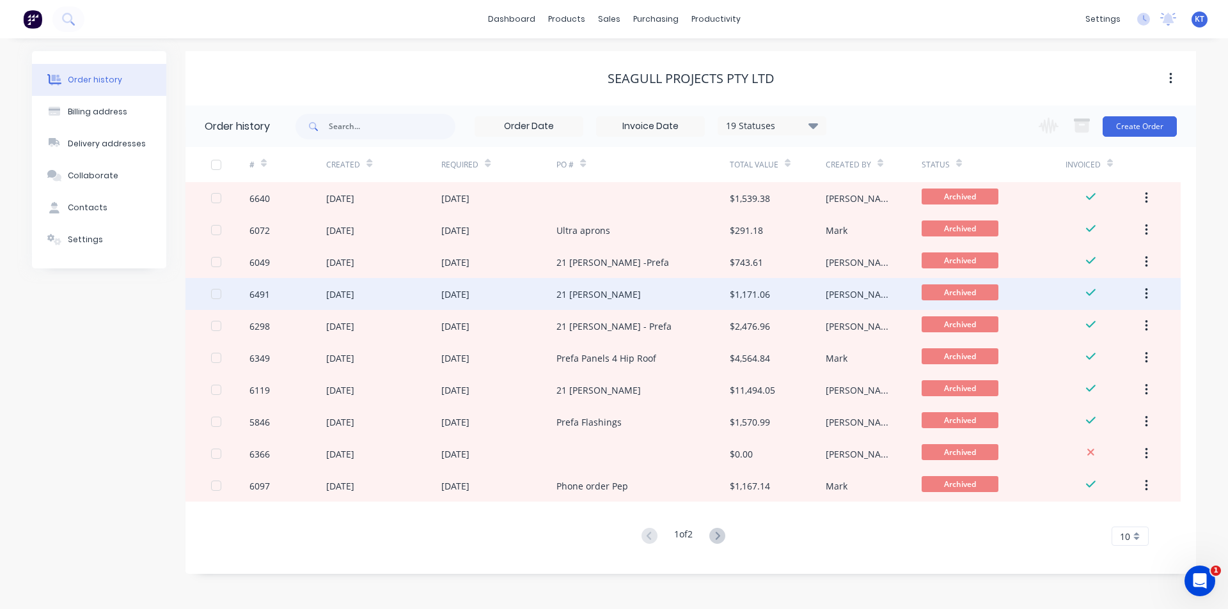
click at [613, 292] on div "21 [PERSON_NAME]" at bounding box center [642, 294] width 173 height 32
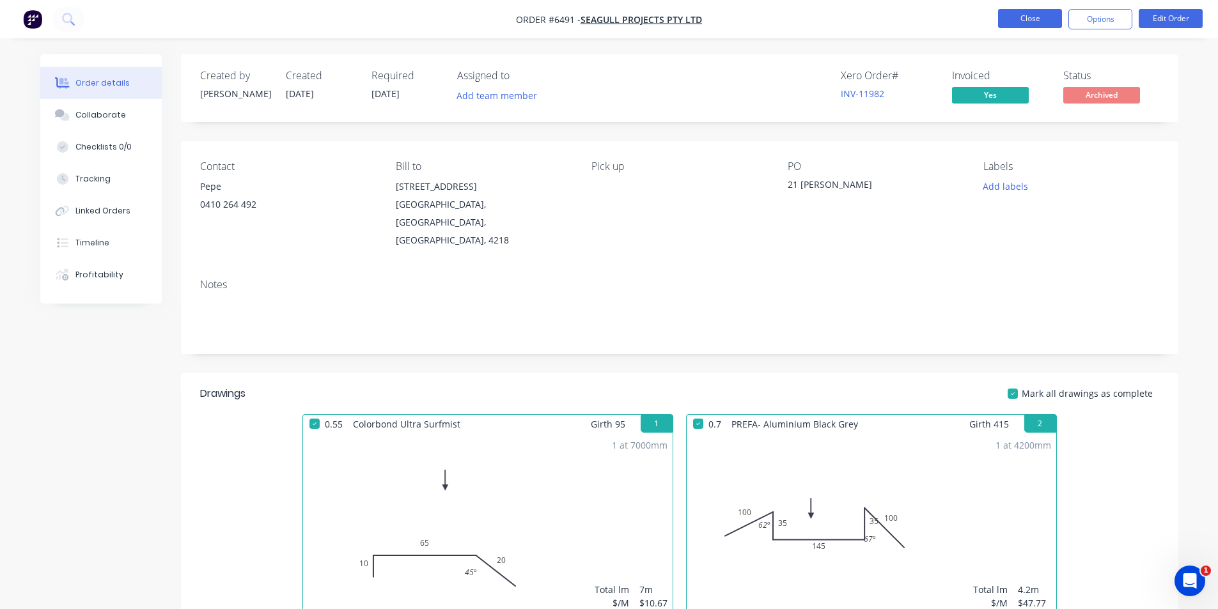
click at [1032, 15] on button "Close" at bounding box center [1030, 18] width 64 height 19
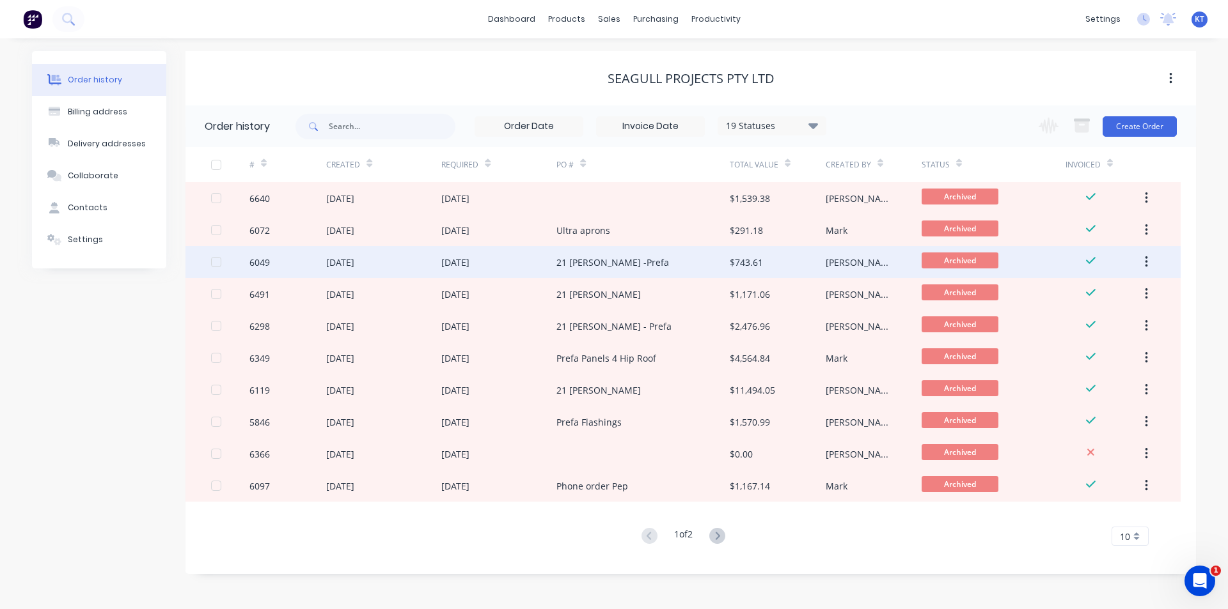
click at [611, 247] on div "21 [PERSON_NAME] -Prefa" at bounding box center [642, 262] width 173 height 32
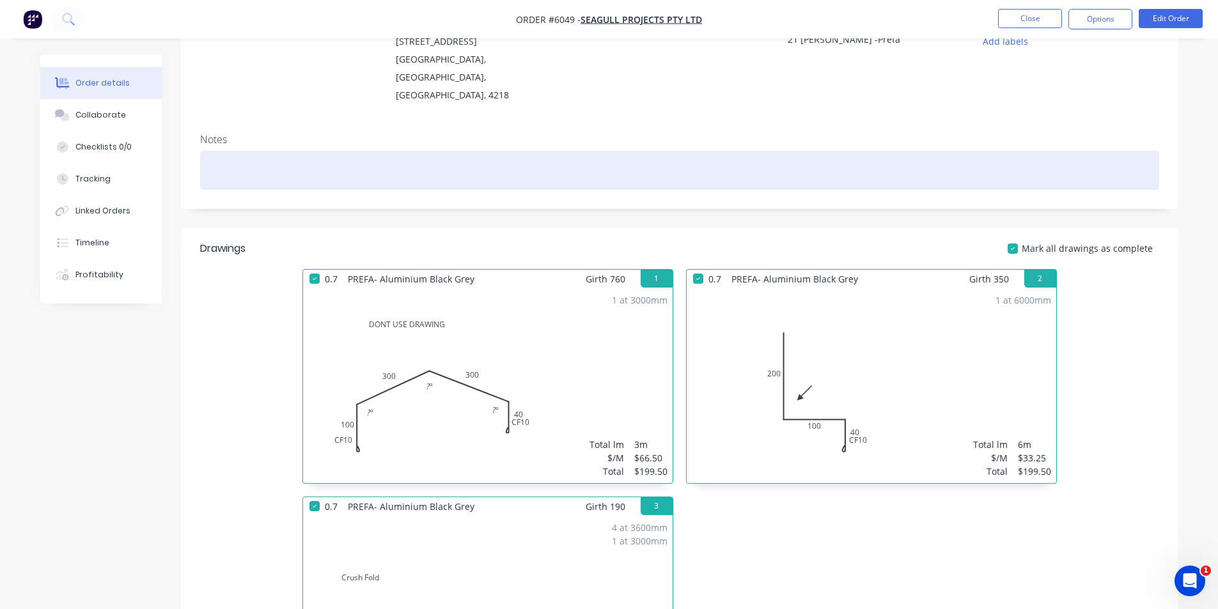
scroll to position [86, 0]
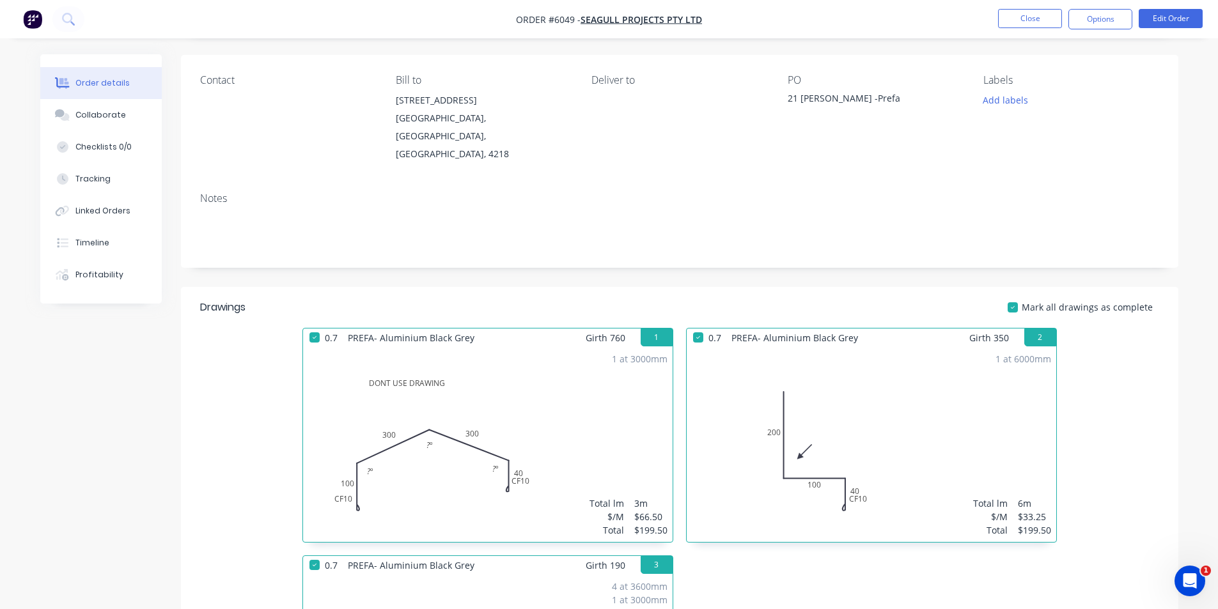
click at [1025, 35] on nav "Order #6049 - Seagull Projects Pty Ltd Close Options Edit Order" at bounding box center [609, 19] width 1218 height 38
click at [1045, 3] on nav "Order #6049 - Seagull Projects Pty Ltd Close Options Edit Order" at bounding box center [609, 19] width 1218 height 38
click at [1042, 29] on li "Close" at bounding box center [1030, 19] width 64 height 20
click at [1045, 20] on button "Close" at bounding box center [1030, 18] width 64 height 19
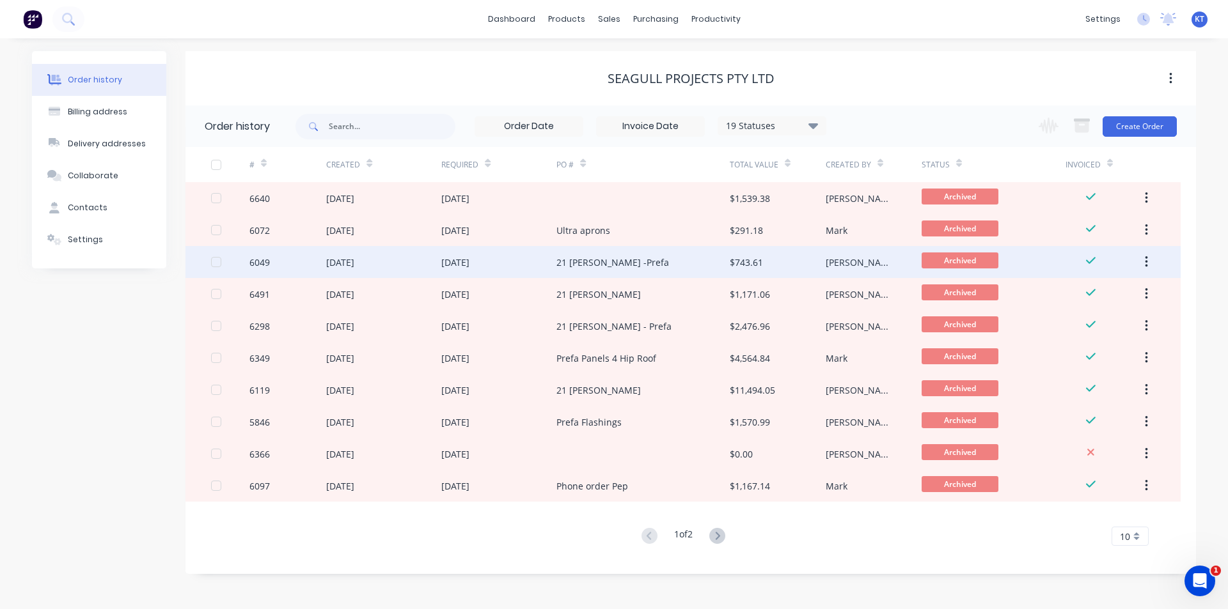
click at [653, 272] on div "21 [PERSON_NAME] -Prefa" at bounding box center [642, 262] width 173 height 32
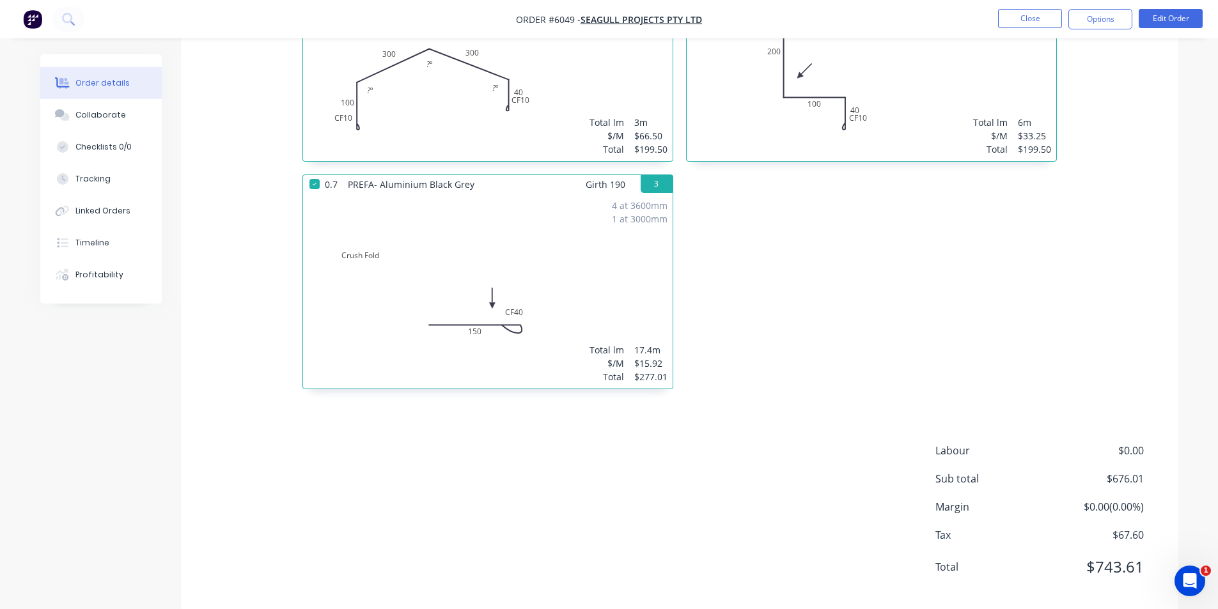
scroll to position [470, 0]
click at [1016, 26] on button "Close" at bounding box center [1030, 18] width 64 height 19
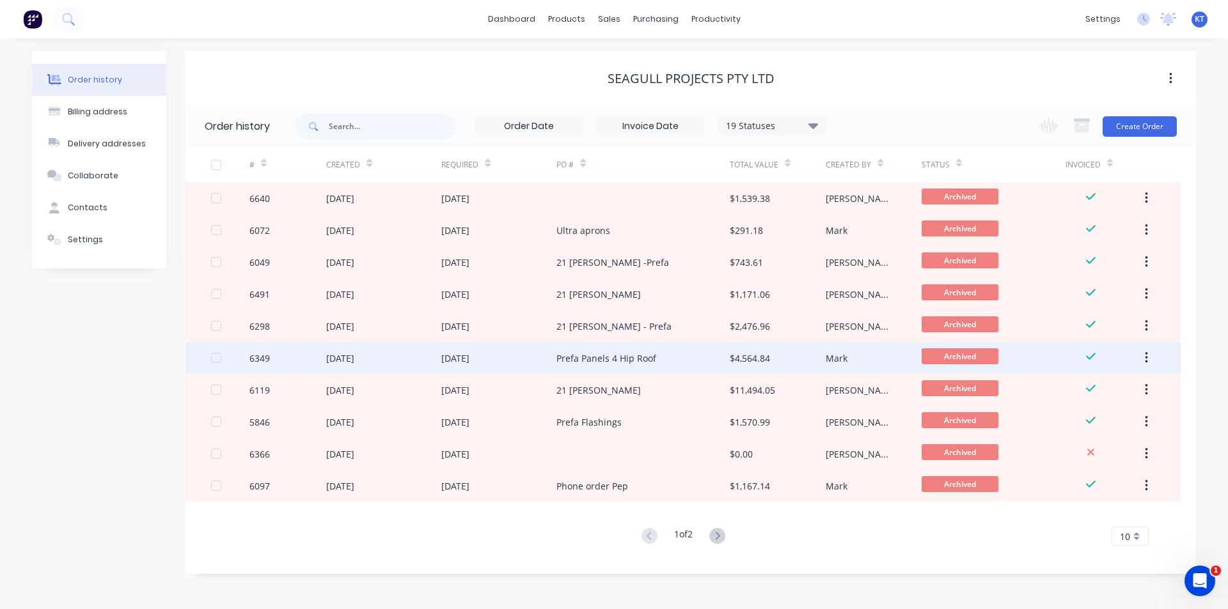
click at [493, 354] on div "[DATE]" at bounding box center [498, 358] width 115 height 32
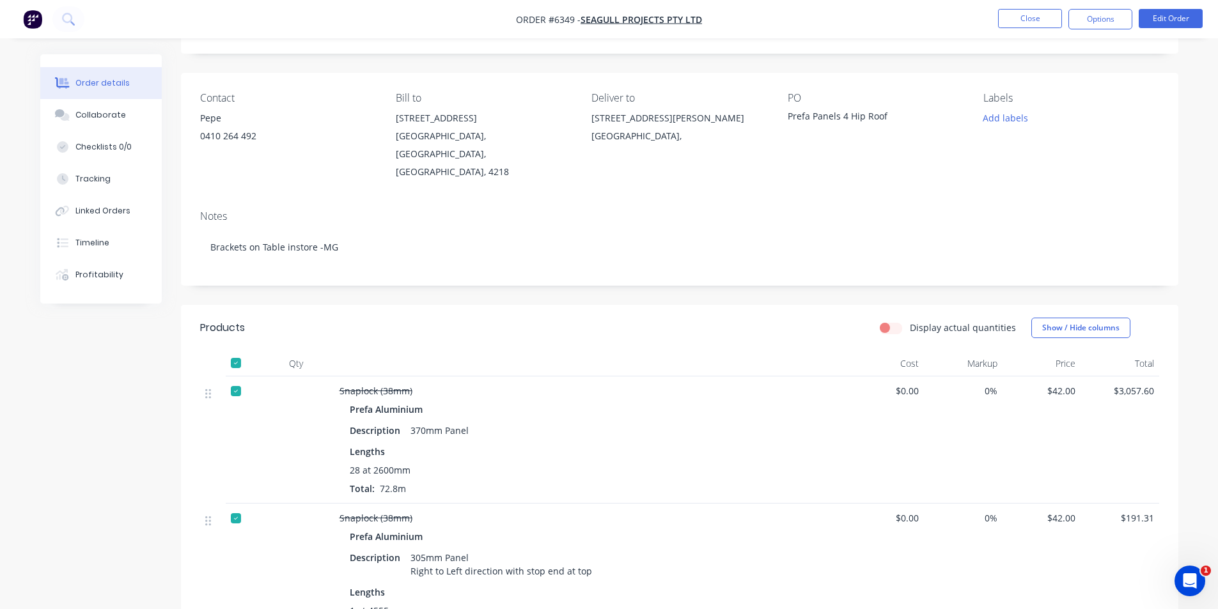
scroll to position [64, 0]
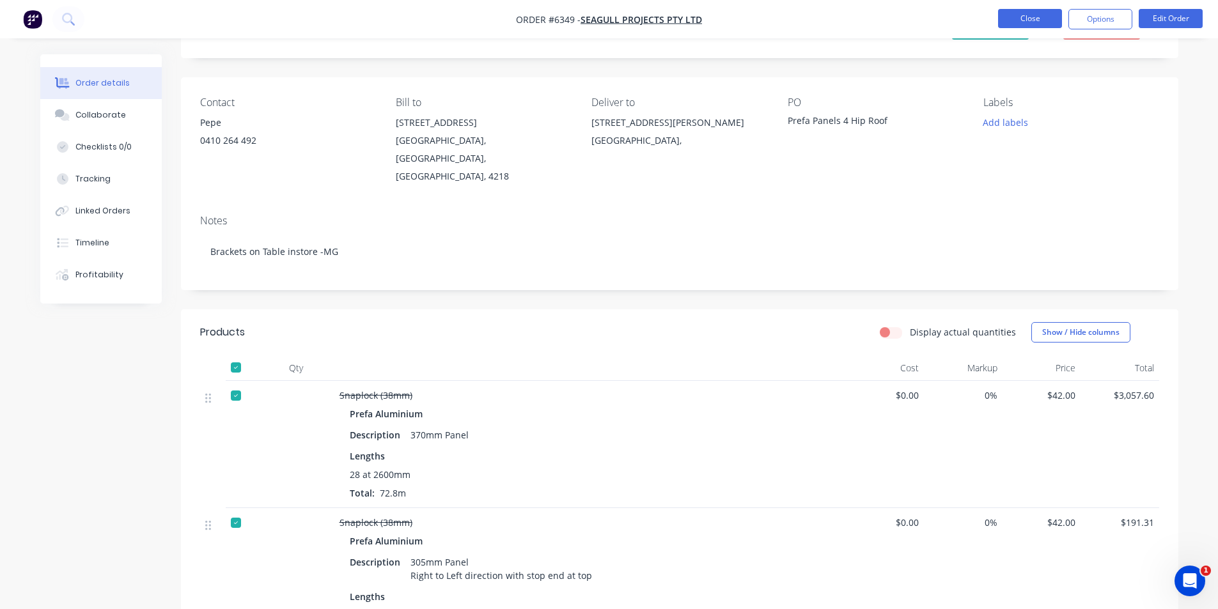
click at [1042, 19] on button "Close" at bounding box center [1030, 18] width 64 height 19
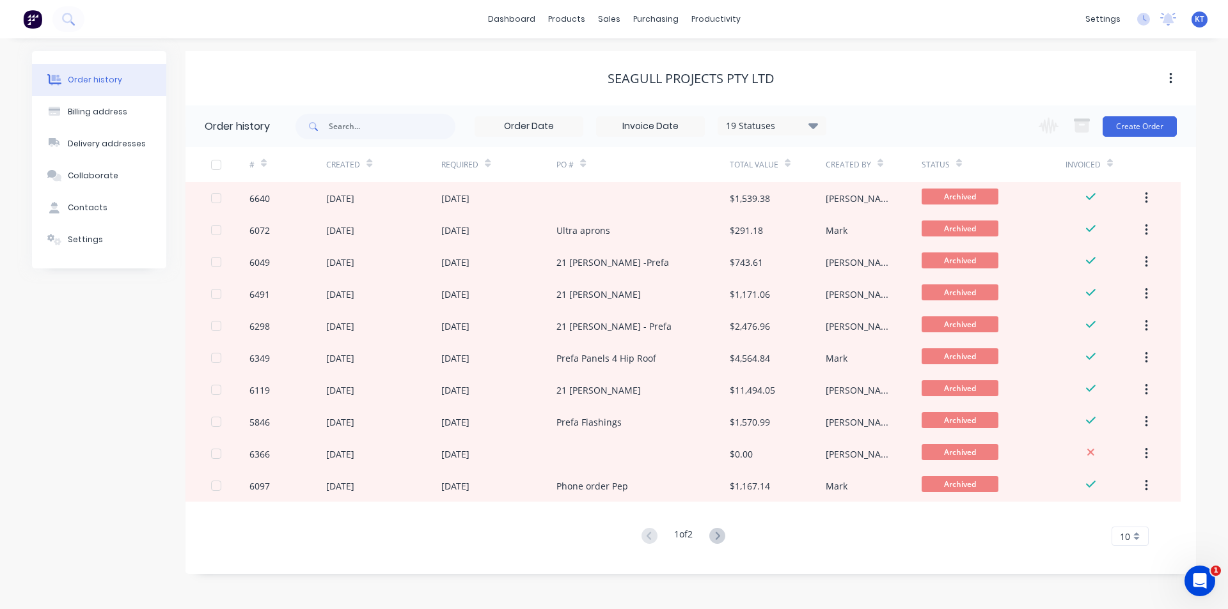
click at [830, 527] on div "# Created Required PO # Total Value Created By Status Invoiced 6640 25 Aug 2025…" at bounding box center [682, 346] width 995 height 399
click at [343, 62] on div "Seagull Projects Pty Ltd" at bounding box center [690, 78] width 1010 height 54
click at [1042, 158] on div "Status" at bounding box center [993, 164] width 144 height 35
click at [633, 67] on link "Sales Orders" at bounding box center [675, 61] width 169 height 26
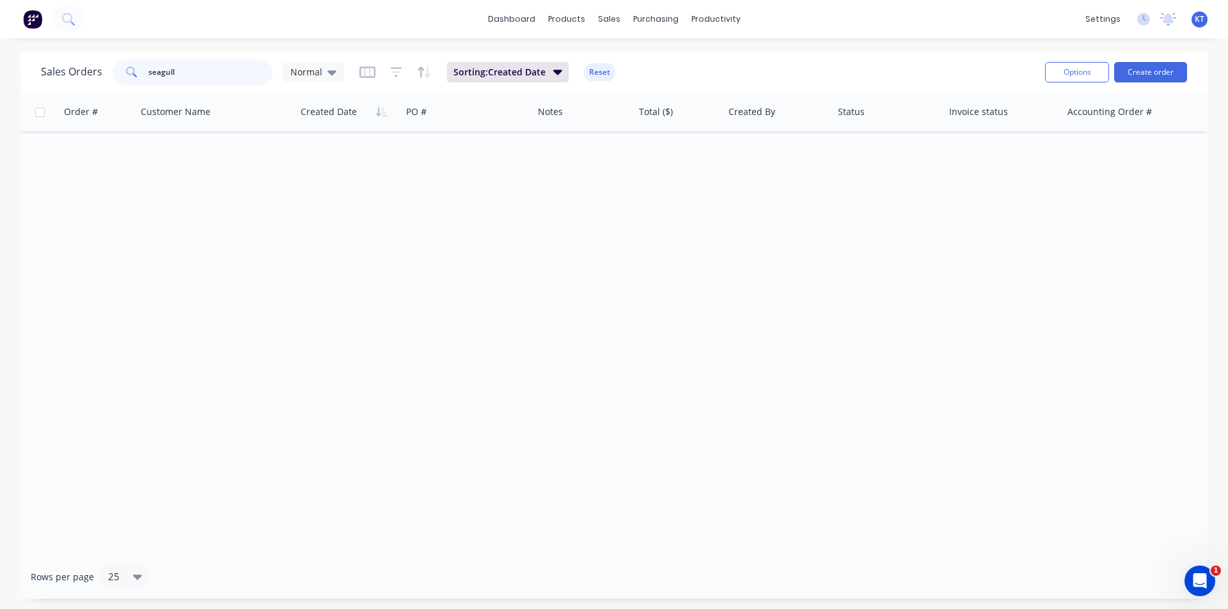
click at [238, 82] on input "seagull" at bounding box center [210, 72] width 125 height 26
type input "northern"
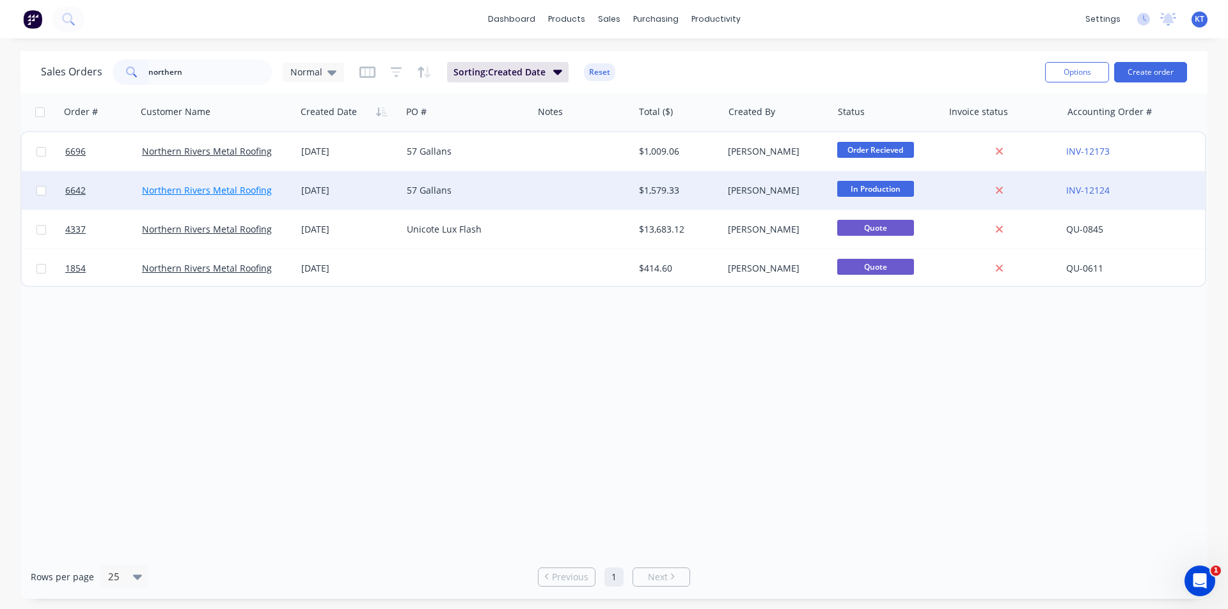
click at [255, 192] on link "Northern Rivers Metal Roofing" at bounding box center [207, 190] width 130 height 12
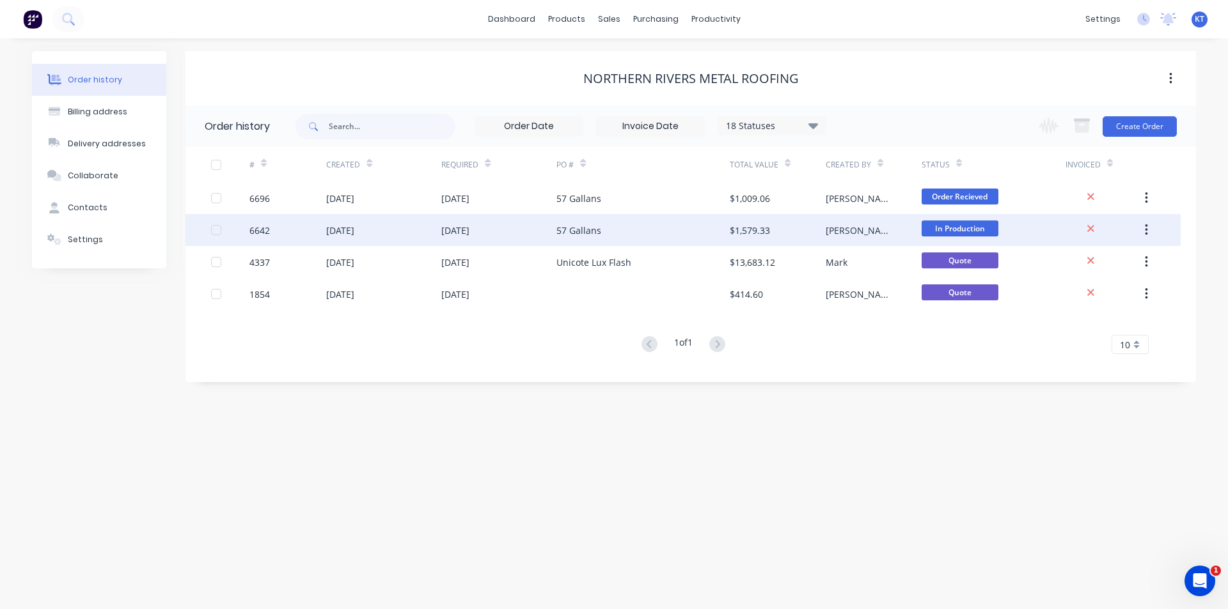
click at [494, 243] on div "[DATE]" at bounding box center [498, 230] width 115 height 32
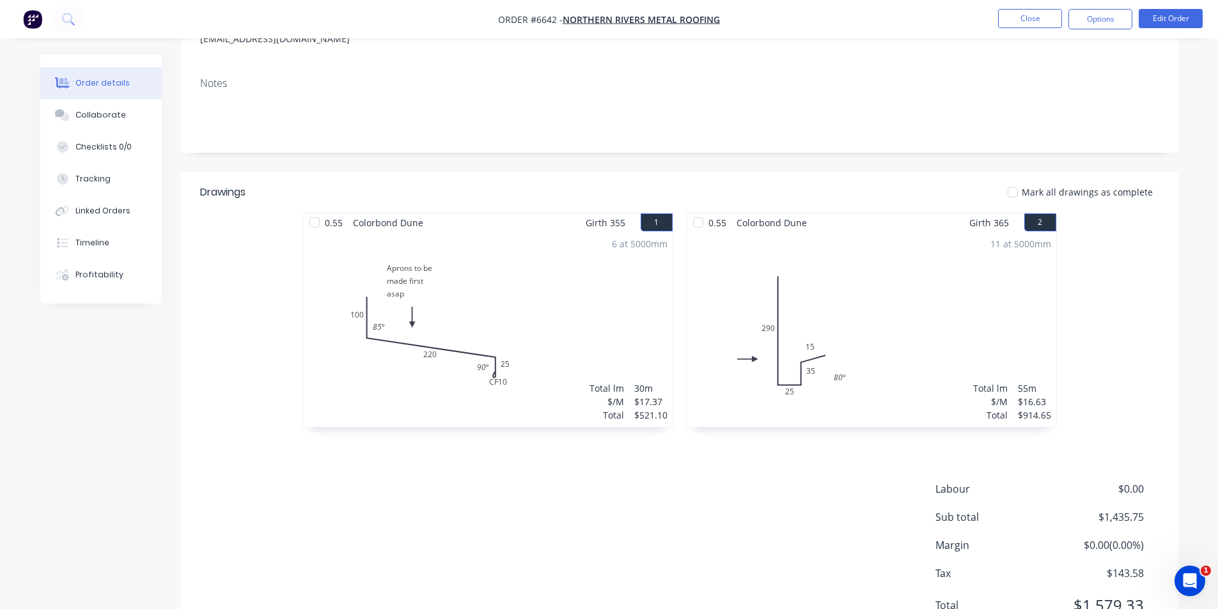
scroll to position [242, 0]
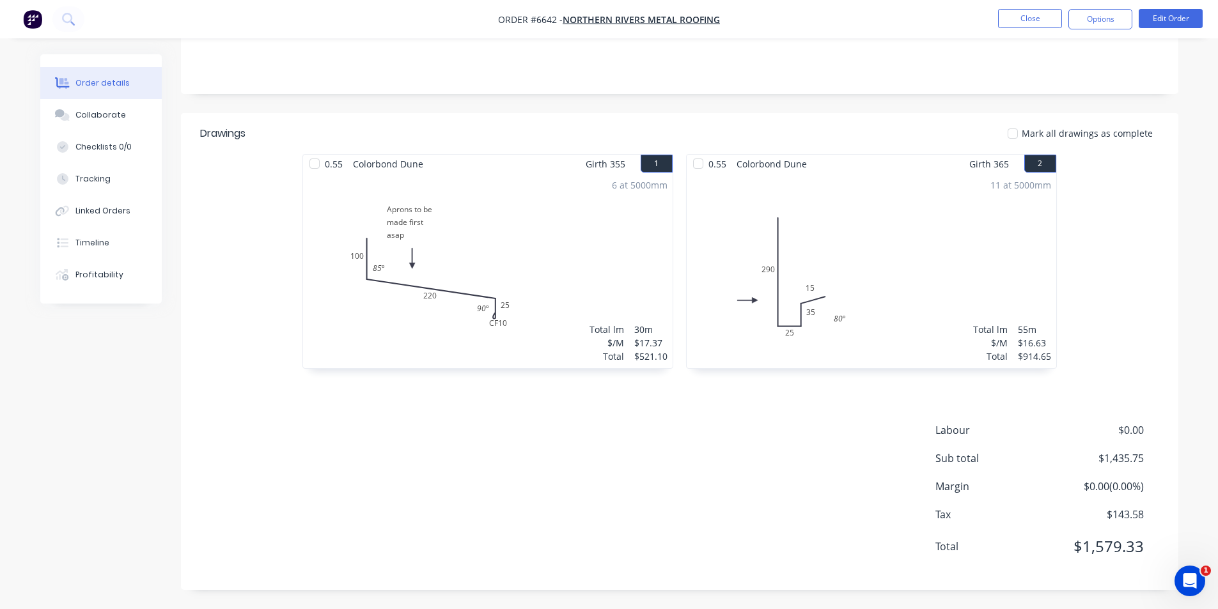
click at [1042, 36] on nav "Order #6642 - Northern Rivers Metal Roofing Close Options Edit Order" at bounding box center [609, 19] width 1218 height 38
click at [1040, 26] on button "Close" at bounding box center [1030, 18] width 64 height 19
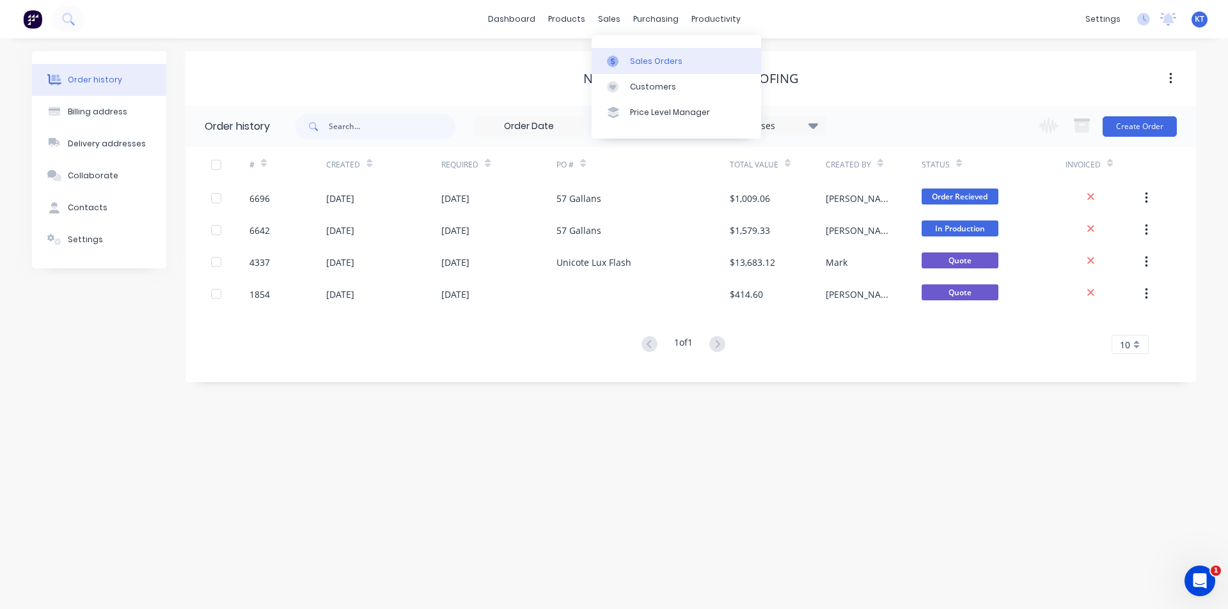
click at [660, 66] on div "Sales Orders" at bounding box center [656, 62] width 52 height 12
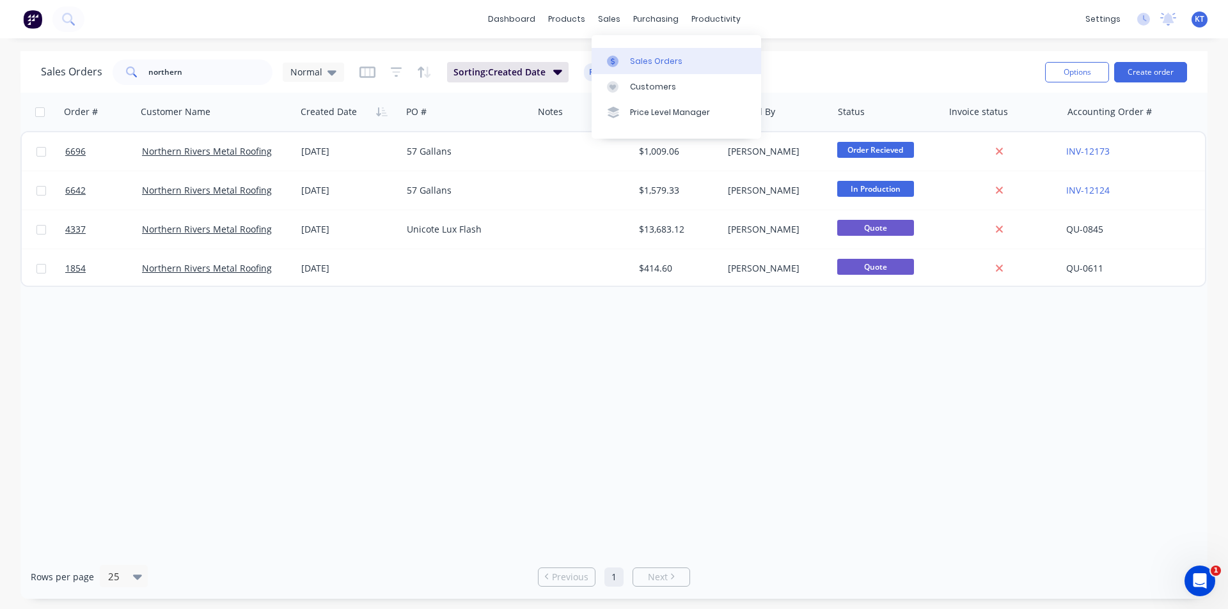
click at [622, 54] on link "Sales Orders" at bounding box center [675, 61] width 169 height 26
click at [630, 65] on div "Sales Orders" at bounding box center [656, 62] width 52 height 12
click at [207, 75] on input "northern" at bounding box center [210, 72] width 125 height 26
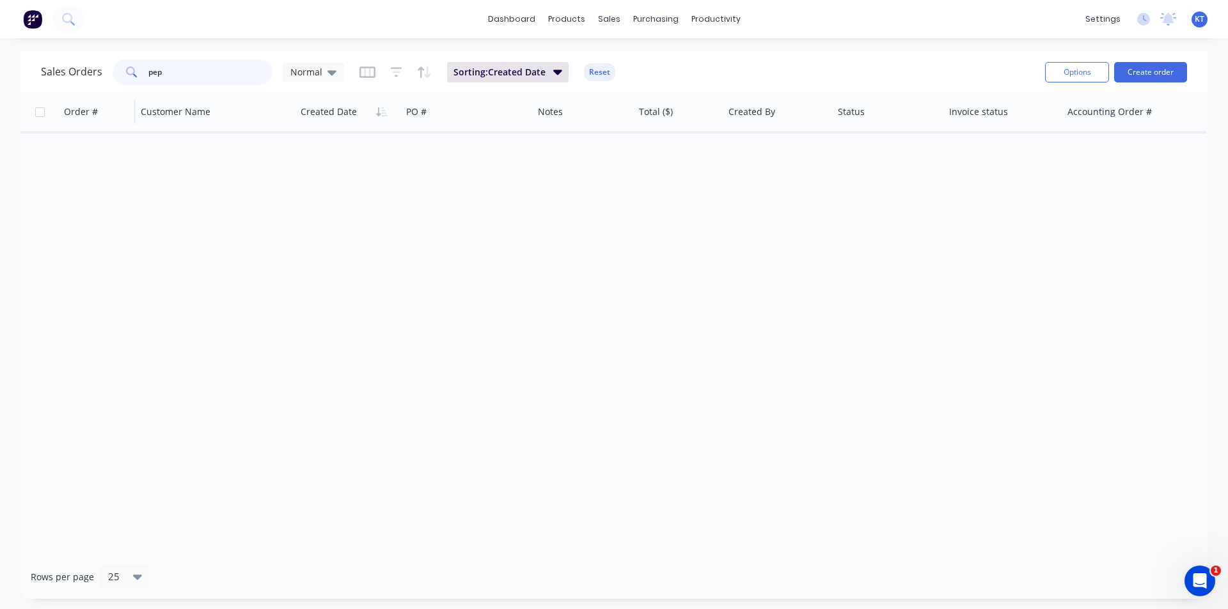
drag, startPoint x: 207, startPoint y: 75, endPoint x: 120, endPoint y: 93, distance: 88.0
click at [120, 93] on div "Sales Orders pep Normal Sorting: Created Date Reset Options Create order Order …" at bounding box center [613, 325] width 1187 height 548
type input "seagull"
click at [319, 75] on span "Normal" at bounding box center [306, 71] width 32 height 13
click at [338, 232] on button "archived" at bounding box center [359, 232] width 146 height 15
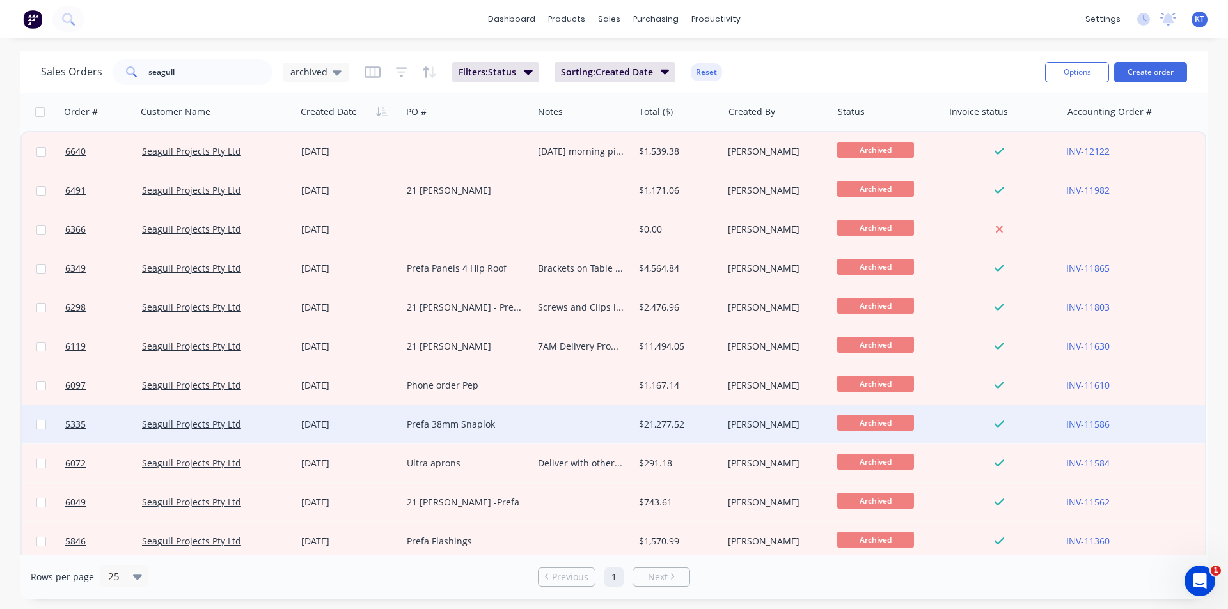
click at [550, 414] on div at bounding box center [583, 424] width 100 height 38
click at [427, 425] on div "Prefa 38mm Snaplok" at bounding box center [464, 424] width 115 height 13
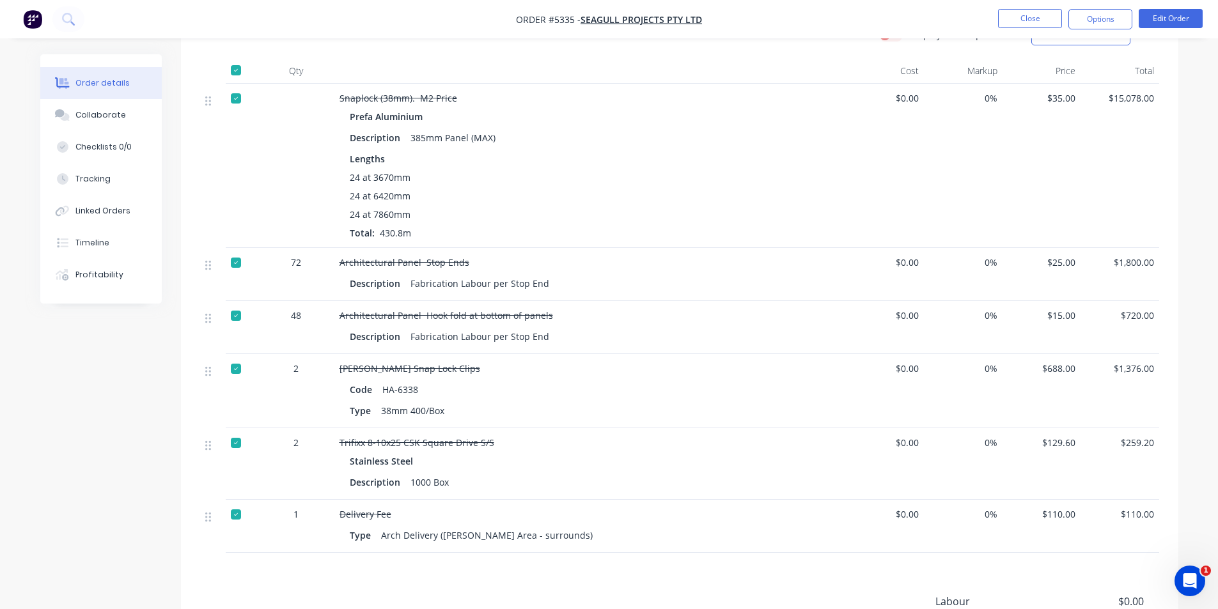
scroll to position [384, 0]
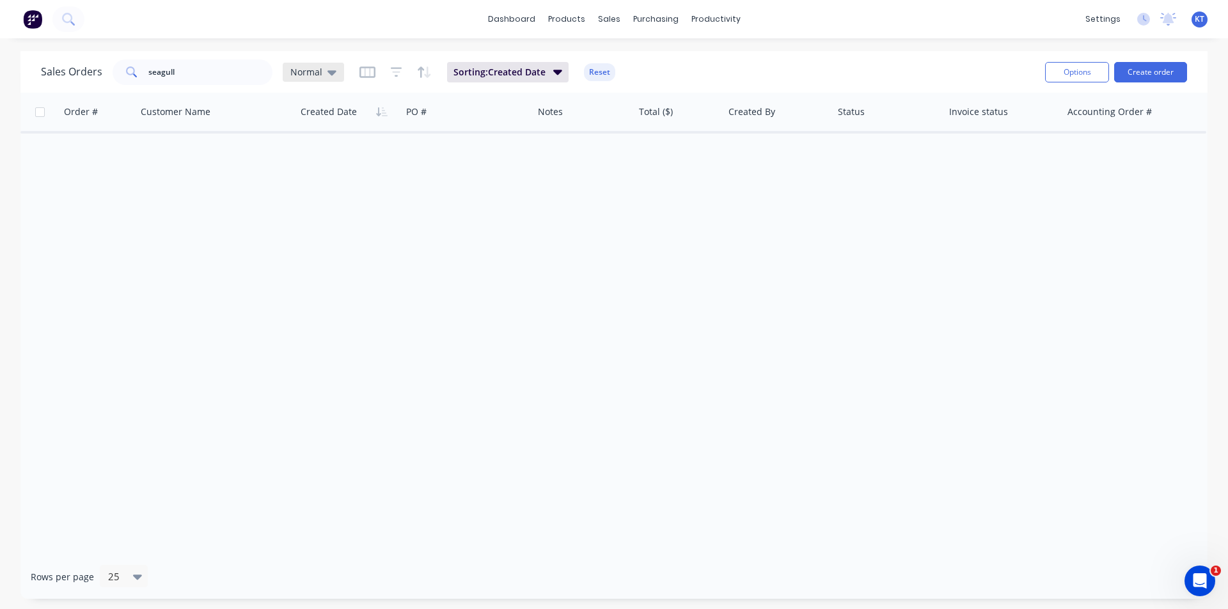
click at [309, 71] on span "Normal" at bounding box center [306, 71] width 32 height 13
click at [347, 237] on button "archived" at bounding box center [359, 232] width 146 height 15
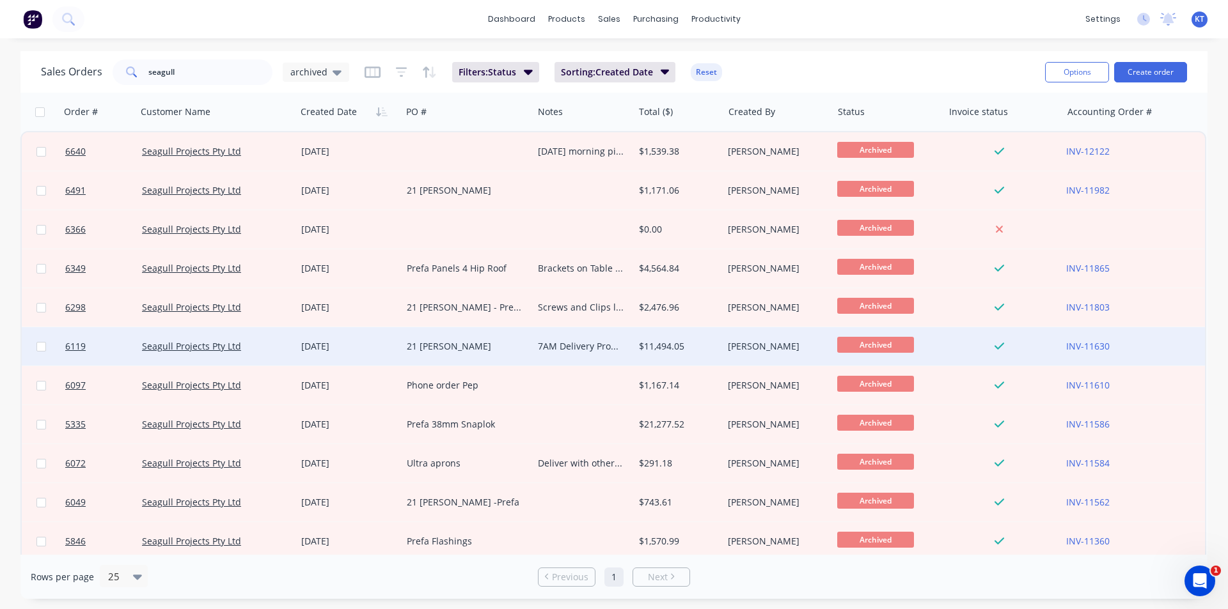
click at [474, 350] on div "21 [PERSON_NAME]" at bounding box center [464, 346] width 115 height 13
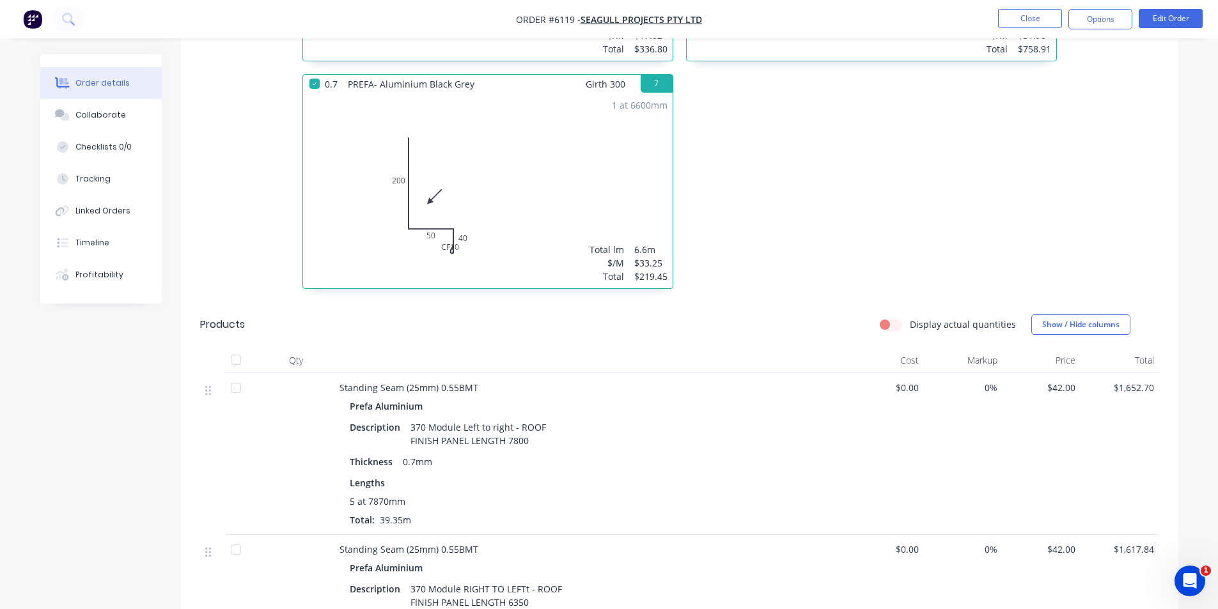
scroll to position [959, 0]
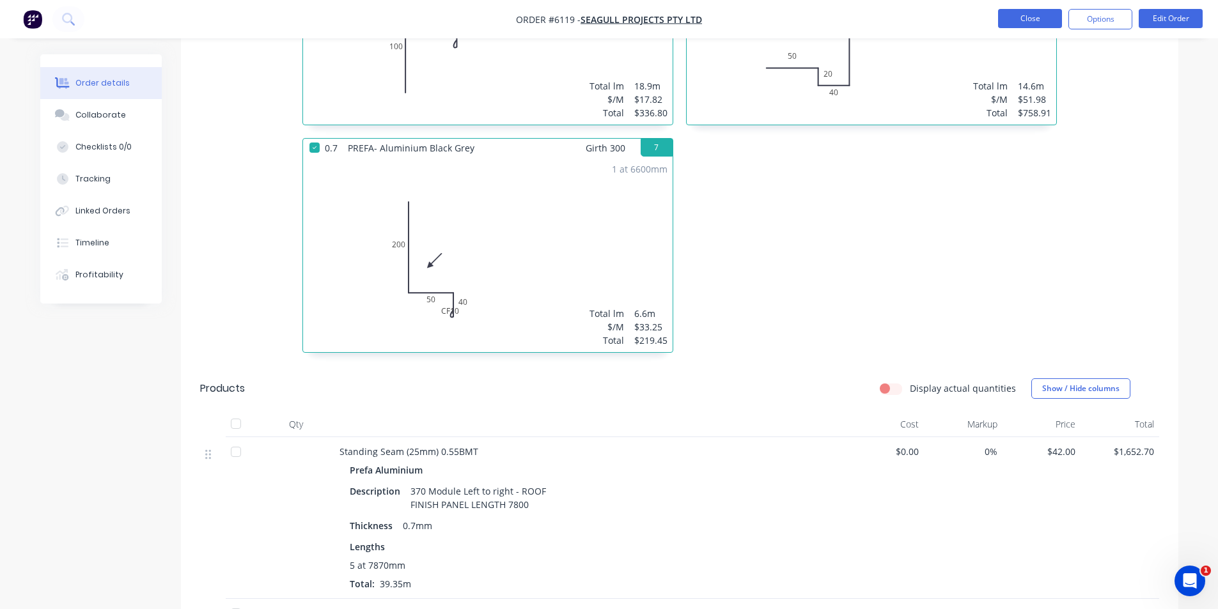
click at [1045, 15] on button "Close" at bounding box center [1030, 18] width 64 height 19
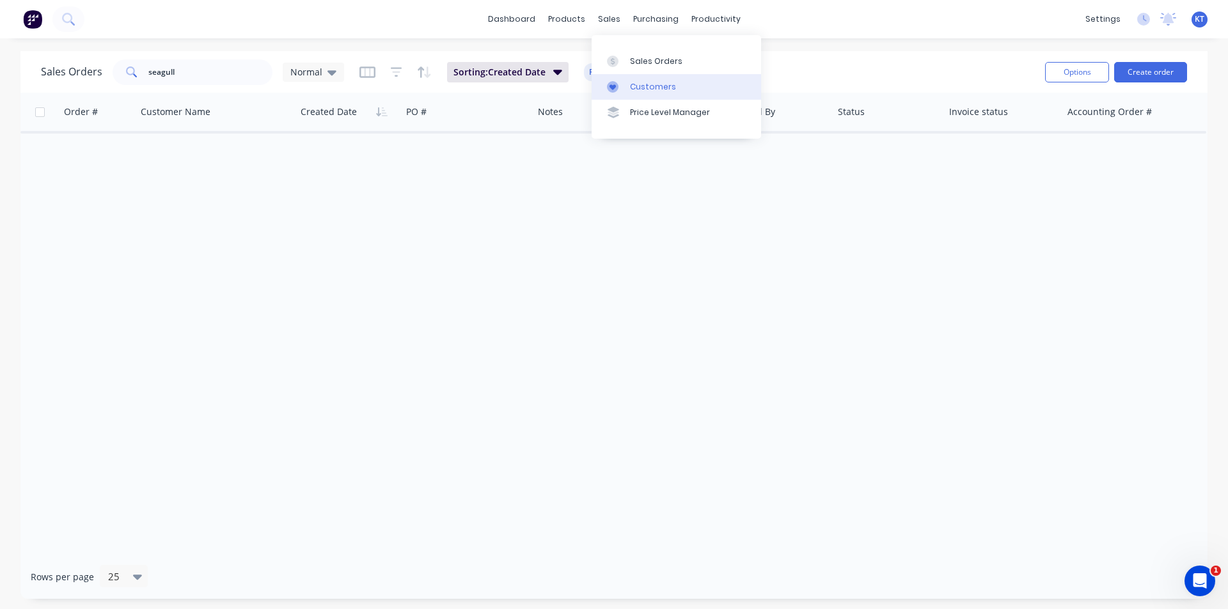
click at [634, 87] on div "Customers" at bounding box center [653, 87] width 46 height 12
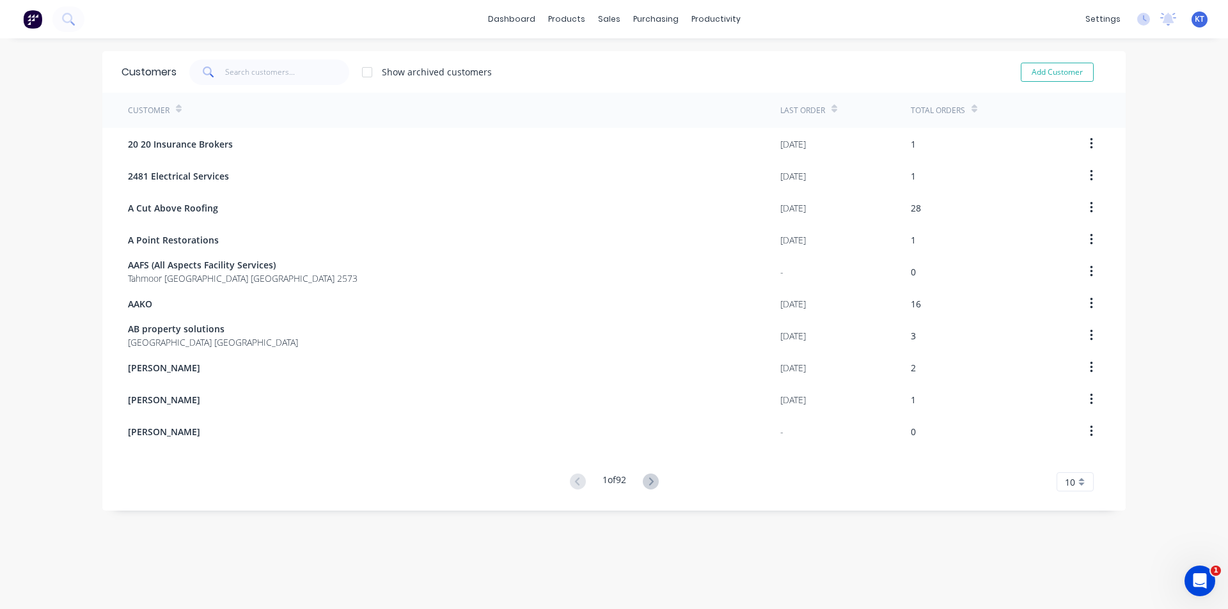
click at [290, 55] on div "Customers Show archived customers Add Customer" at bounding box center [613, 72] width 1023 height 42
click at [285, 87] on div "Customers Show archived customers Add Customer" at bounding box center [613, 72] width 1023 height 42
click at [281, 82] on input "text" at bounding box center [287, 72] width 125 height 26
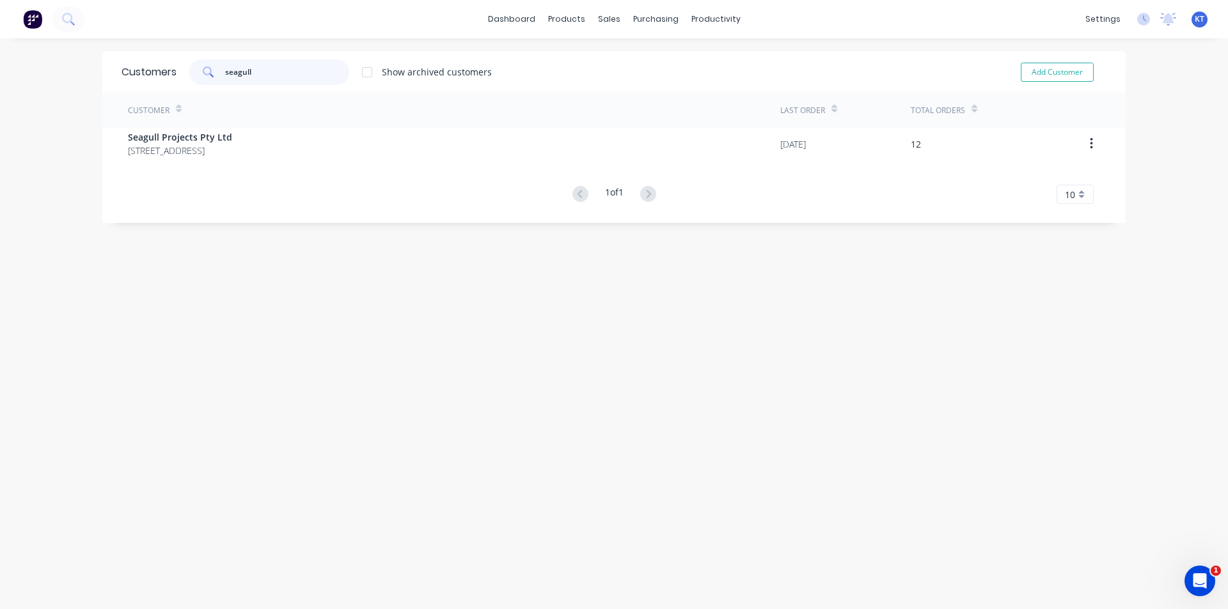
type input "seagull"
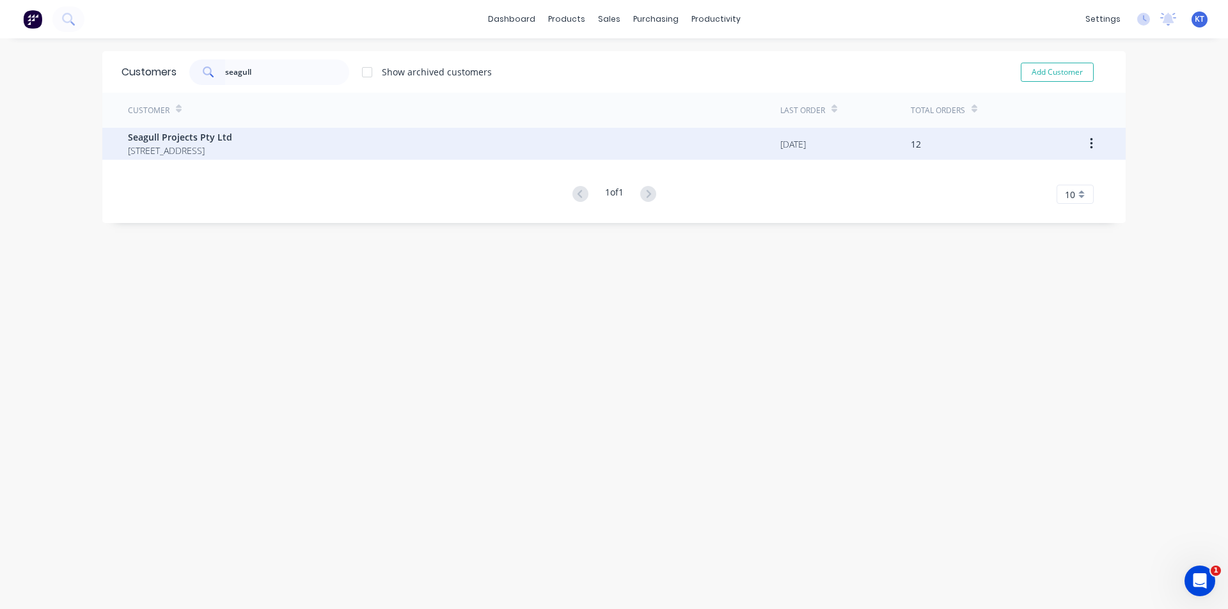
click at [222, 152] on span "[STREET_ADDRESS]" at bounding box center [180, 150] width 104 height 13
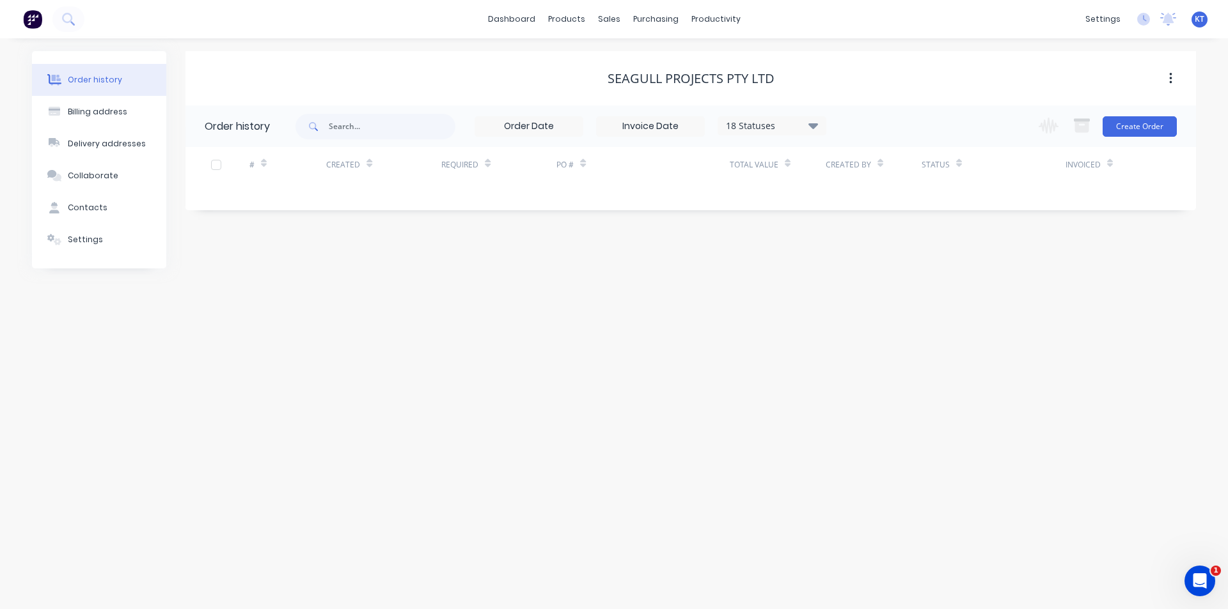
click at [795, 127] on div "18 Statuses" at bounding box center [771, 126] width 107 height 14
click at [850, 306] on div "Archived" at bounding box center [798, 306] width 160 height 26
click at [856, 311] on div "Archived" at bounding box center [798, 306] width 160 height 26
drag, startPoint x: 852, startPoint y: 302, endPoint x: 857, endPoint y: 310, distance: 10.1
click at [877, 299] on label at bounding box center [877, 299] width 0 height 0
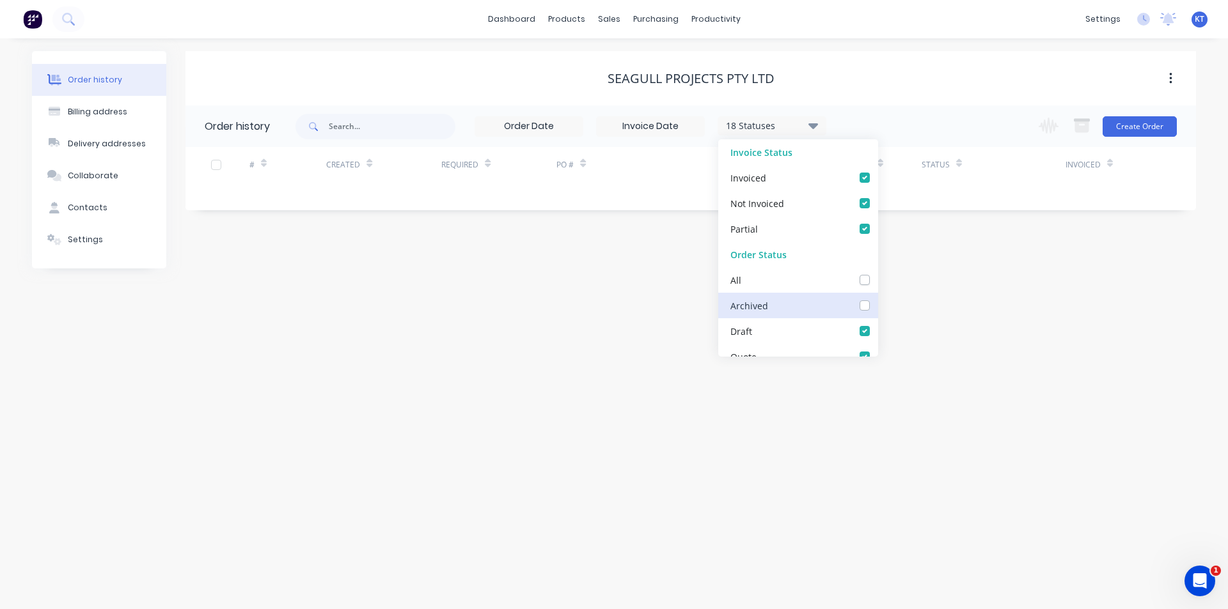
click at [877, 310] on input "checkbox" at bounding box center [882, 305] width 10 height 12
checkbox input "true"
click at [898, 329] on div "Order history Billing address Delivery addresses Collaborate Contacts Settings …" at bounding box center [614, 323] width 1228 height 571
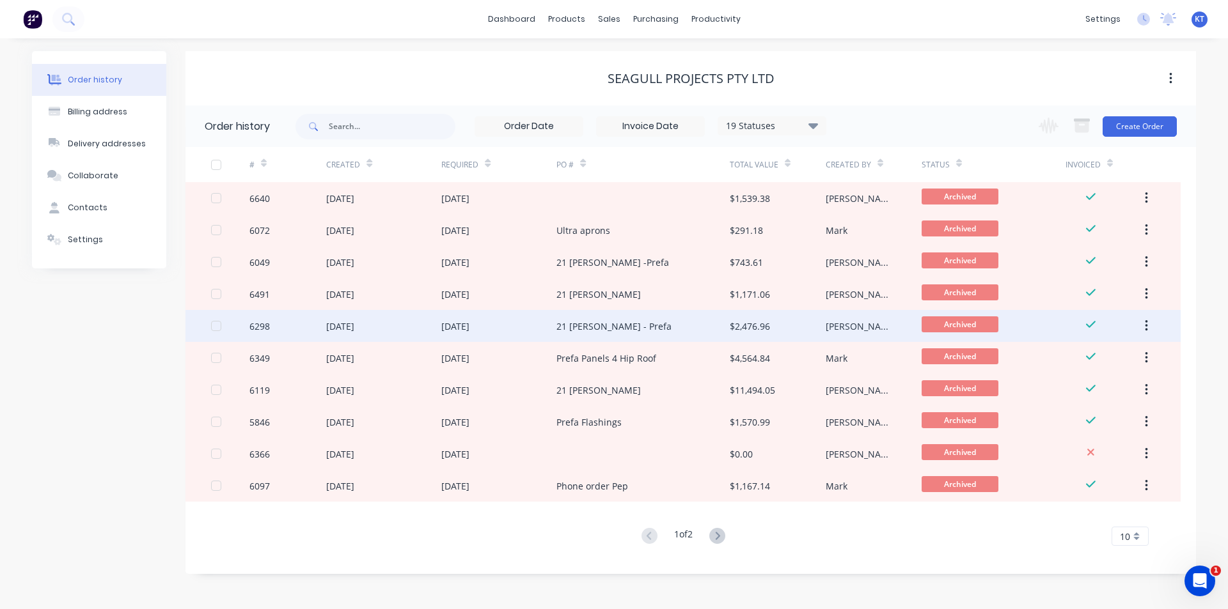
click at [499, 327] on div "[DATE]" at bounding box center [498, 326] width 115 height 32
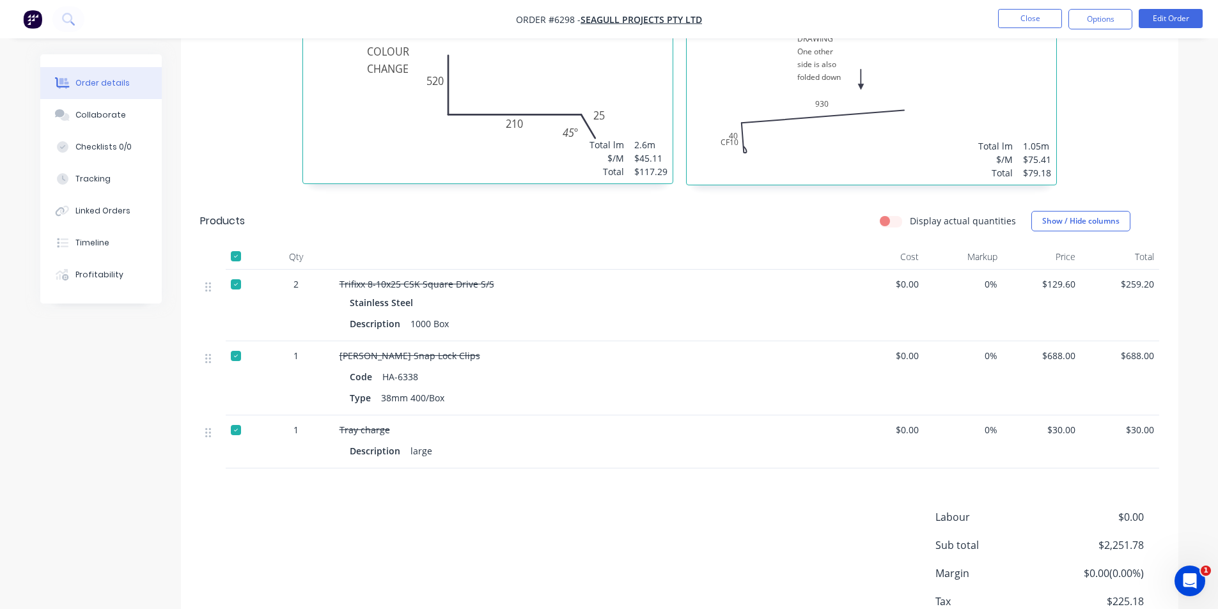
scroll to position [981, 0]
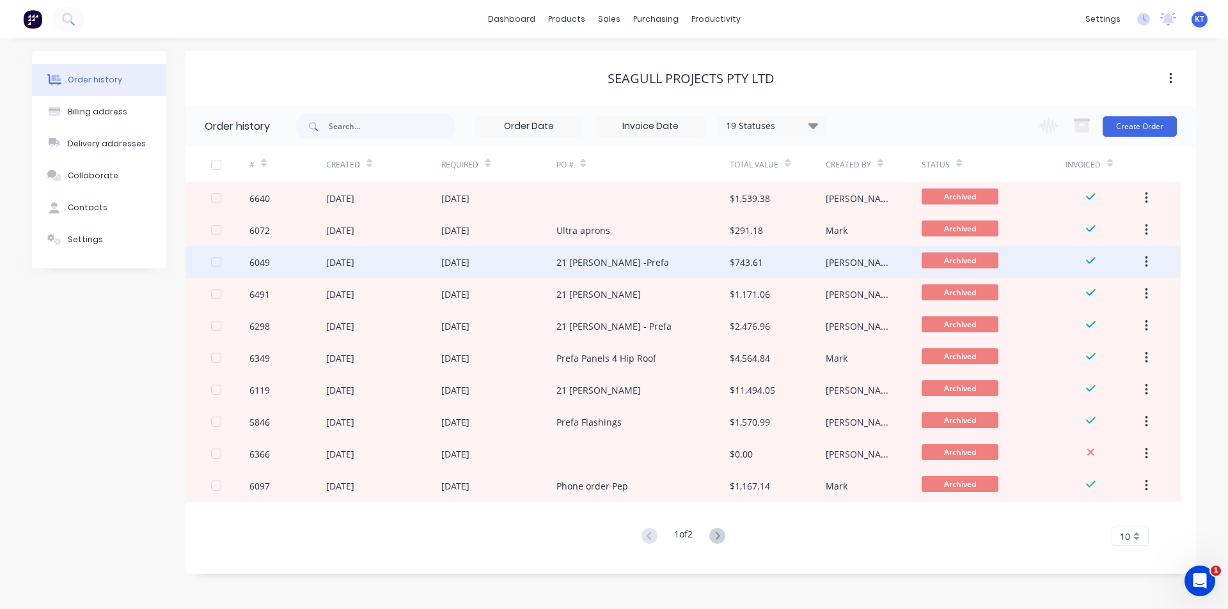
click at [612, 264] on div "21 [PERSON_NAME] -Prefa" at bounding box center [612, 262] width 113 height 13
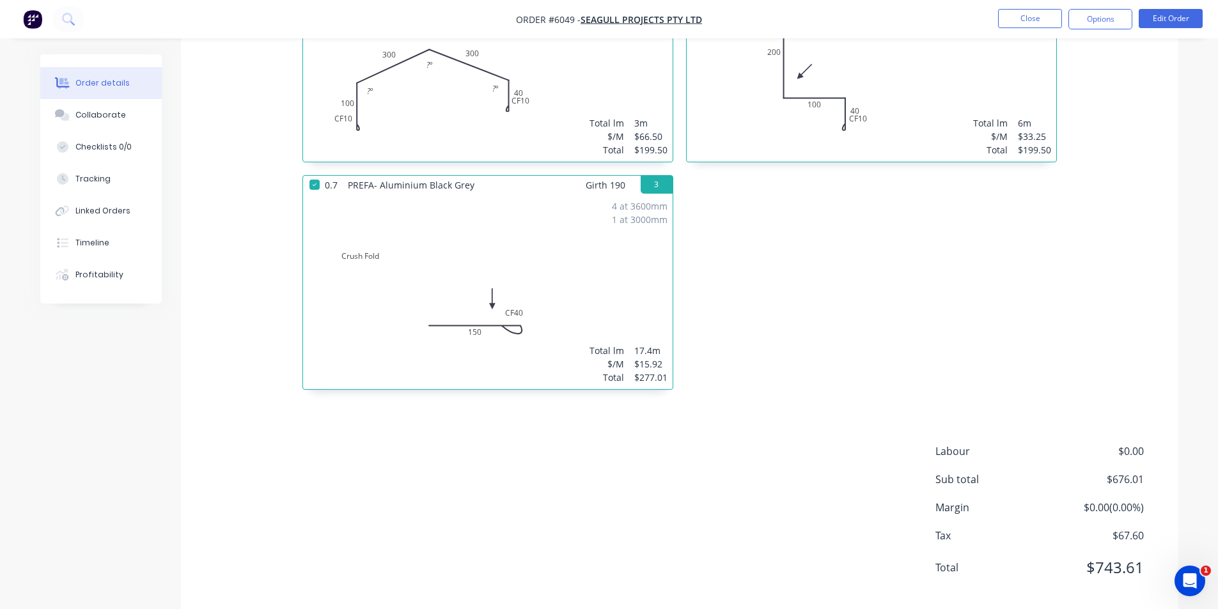
scroll to position [470, 0]
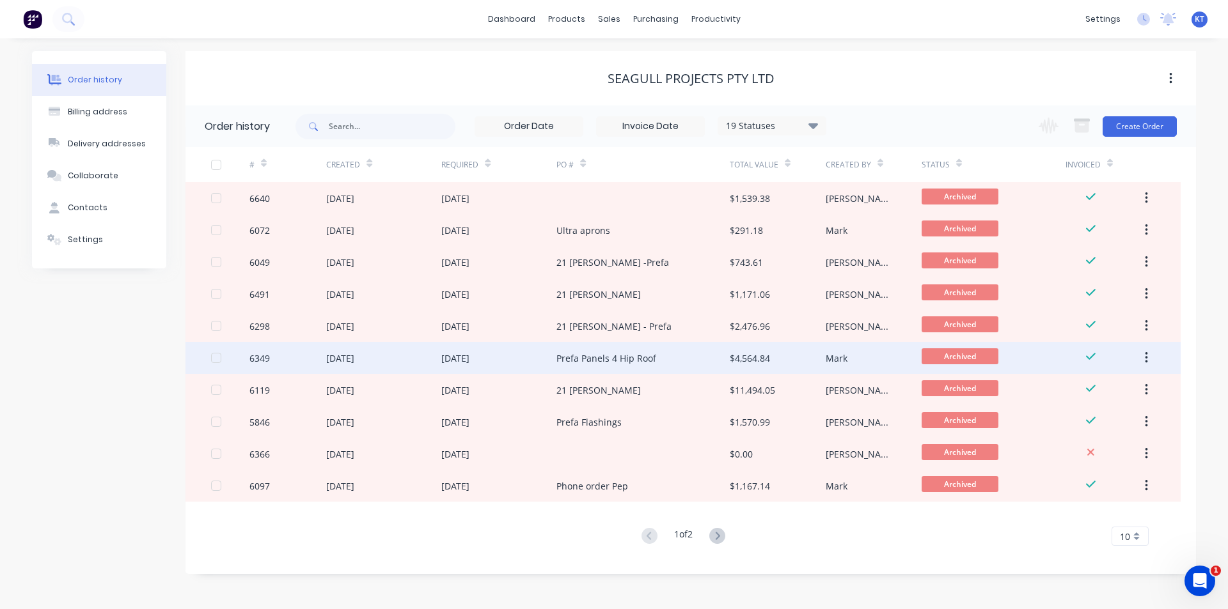
click at [685, 366] on div "Prefa Panels 4 Hip Roof" at bounding box center [642, 358] width 173 height 32
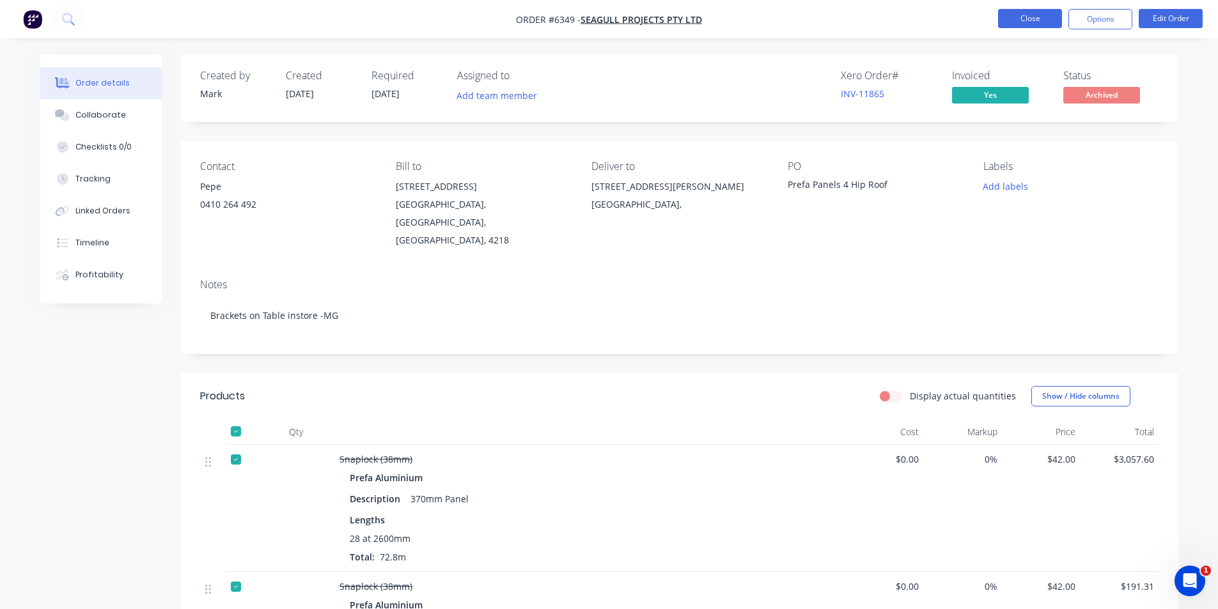
click at [1033, 16] on button "Close" at bounding box center [1030, 18] width 64 height 19
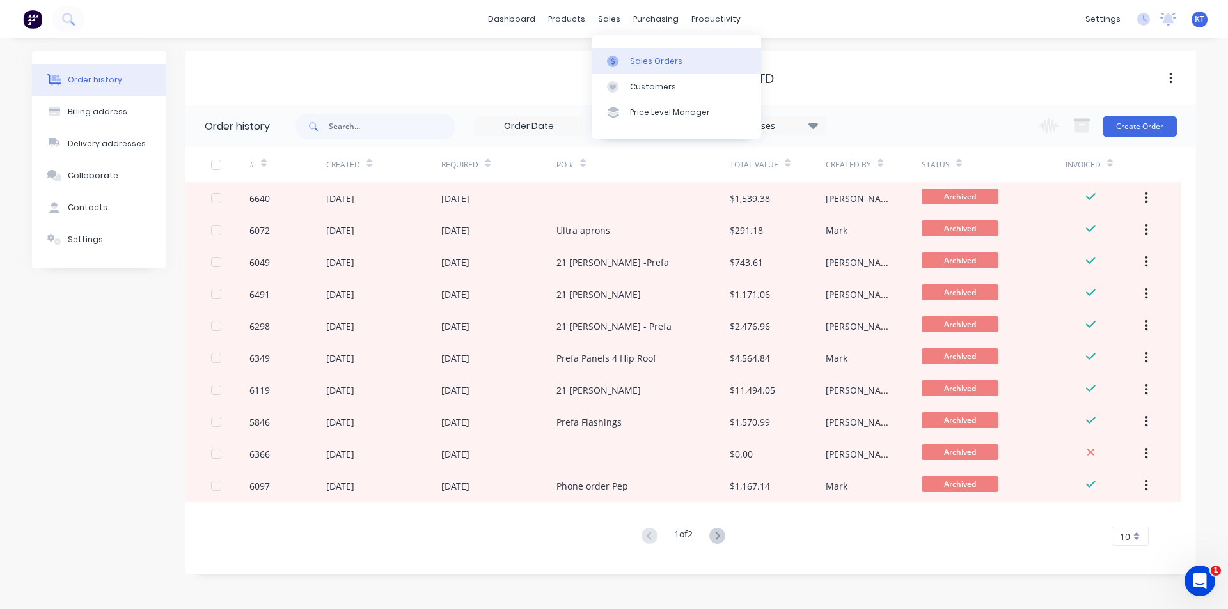
click at [647, 68] on link "Sales Orders" at bounding box center [675, 61] width 169 height 26
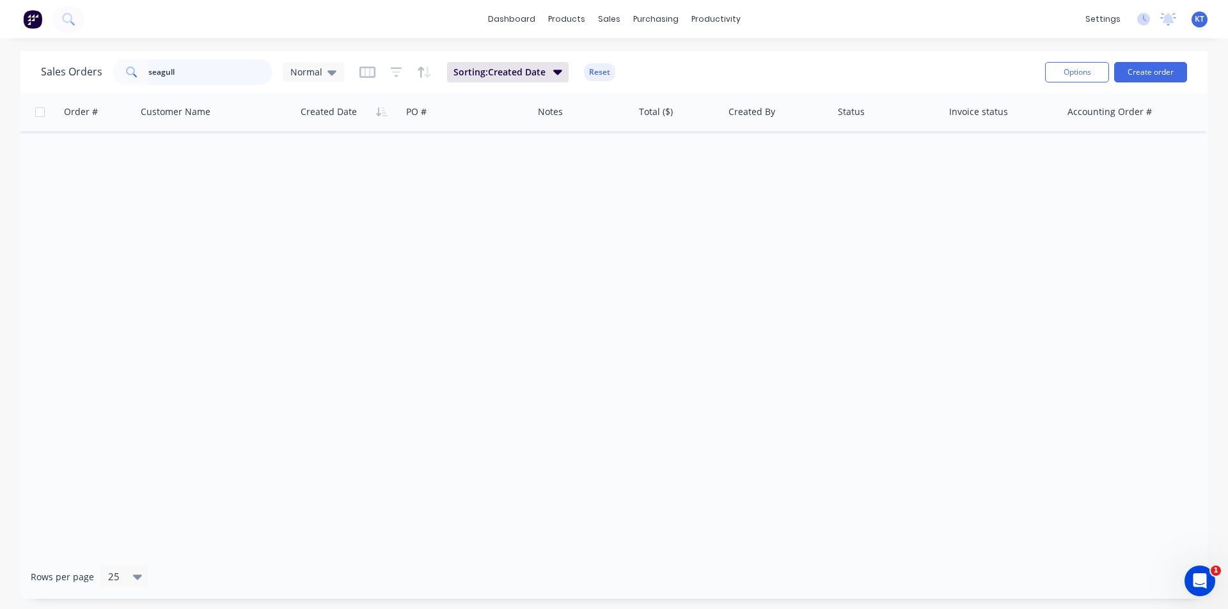
click at [199, 79] on input "seagull" at bounding box center [210, 72] width 125 height 26
click at [678, 58] on div "Purchase Orders" at bounding box center [697, 62] width 68 height 12
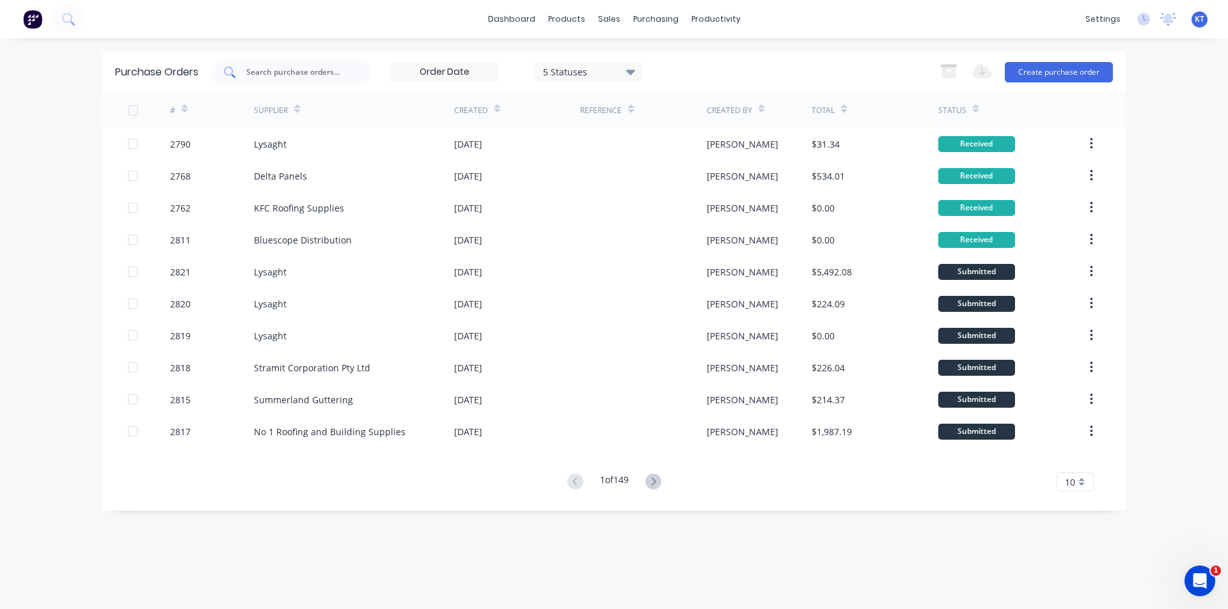
click at [301, 70] on input "text" at bounding box center [298, 72] width 106 height 13
type input "2820"
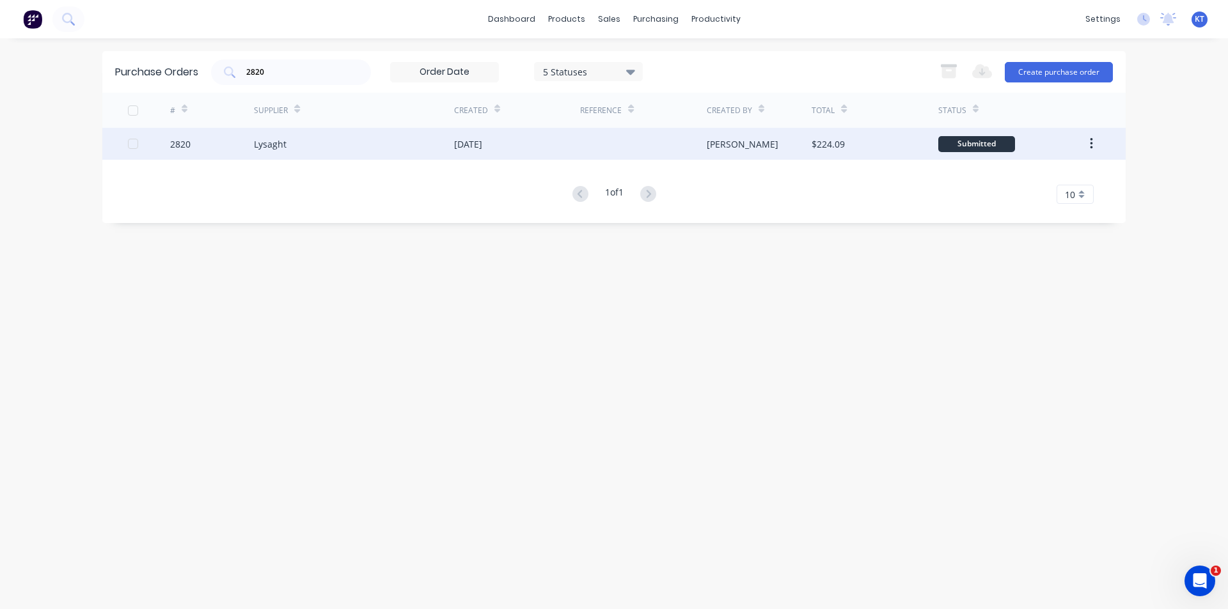
click at [512, 153] on div "[DATE]" at bounding box center [517, 144] width 126 height 32
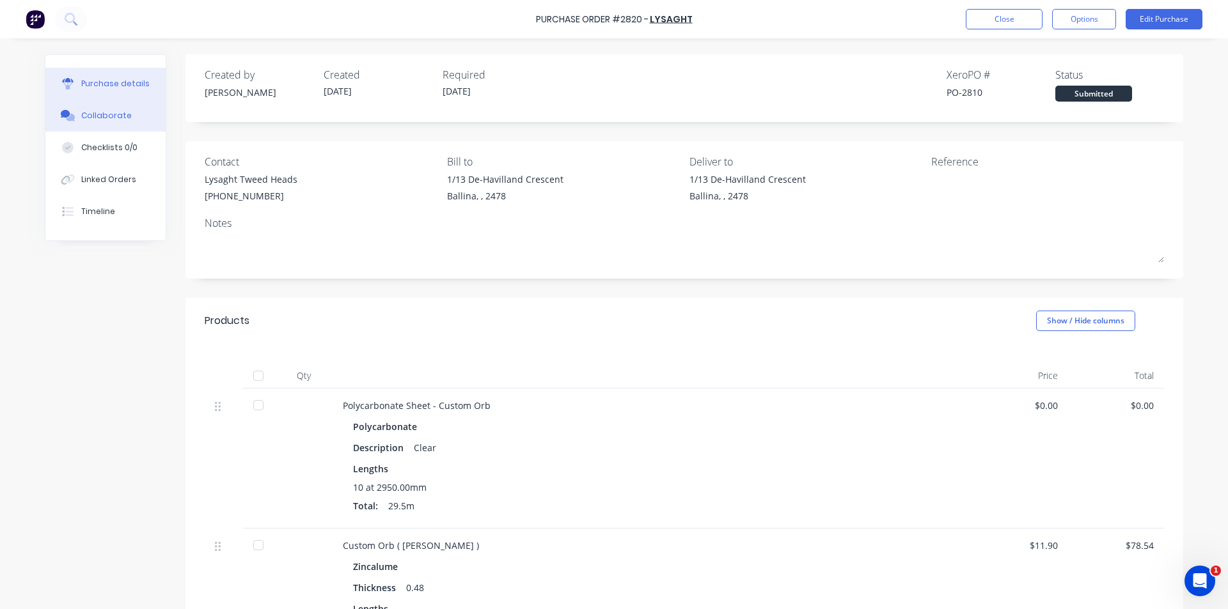
click at [111, 118] on div "Collaborate" at bounding box center [106, 116] width 51 height 12
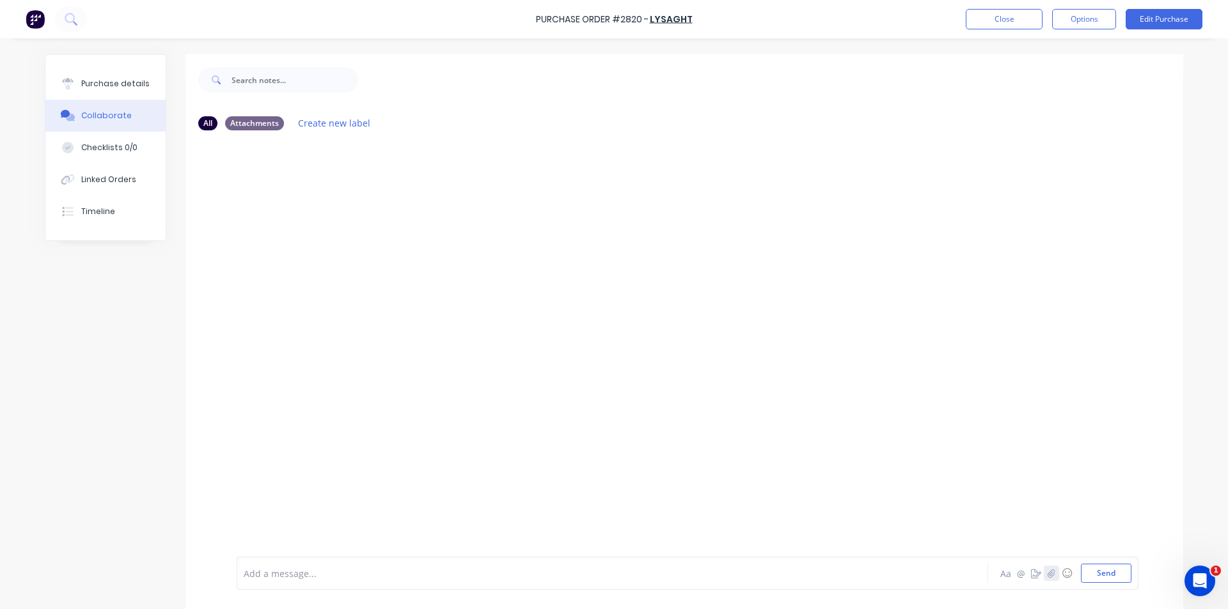
click at [1049, 577] on icon "button" at bounding box center [1051, 573] width 8 height 9
click at [1098, 571] on button "Send" at bounding box center [1106, 573] width 51 height 19
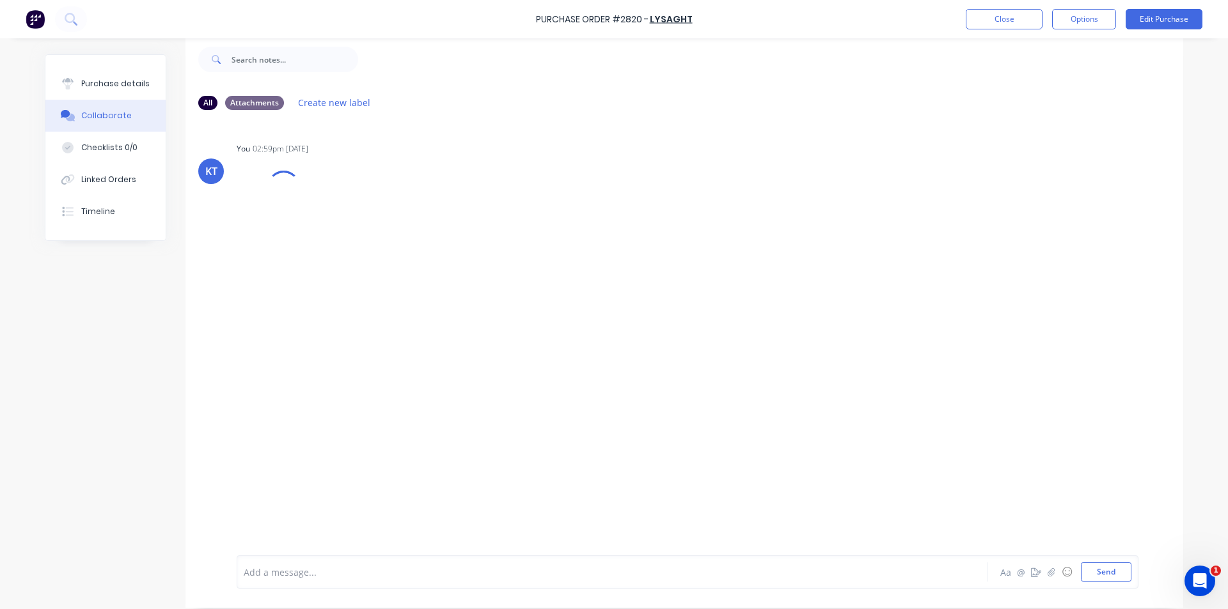
scroll to position [32, 0]
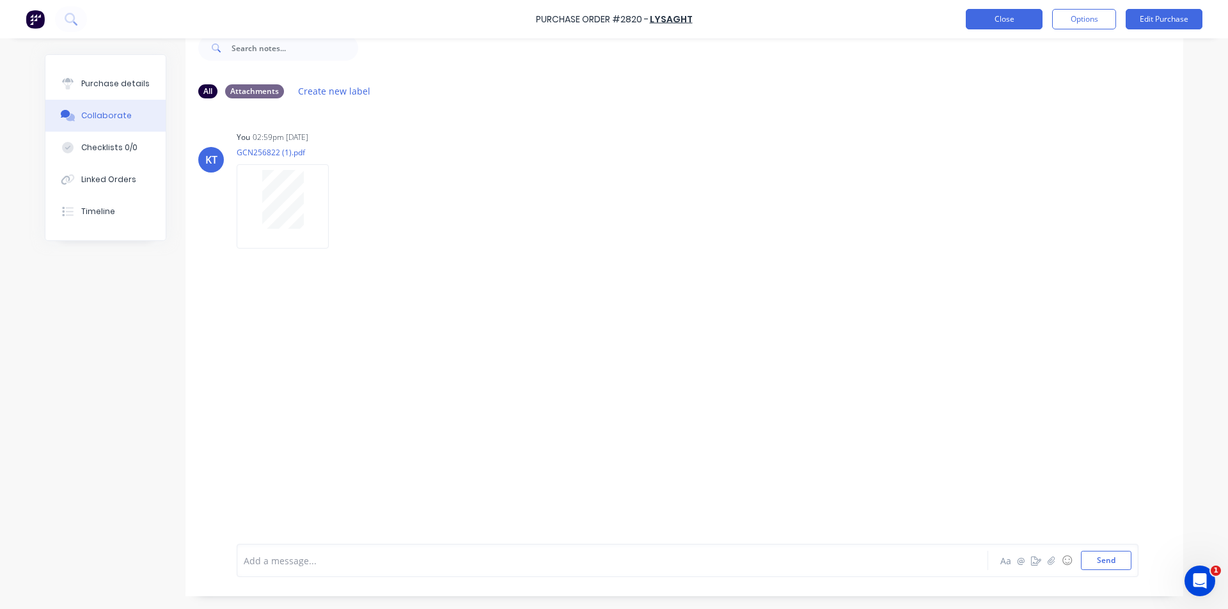
click at [1022, 23] on button "Close" at bounding box center [1003, 19] width 77 height 20
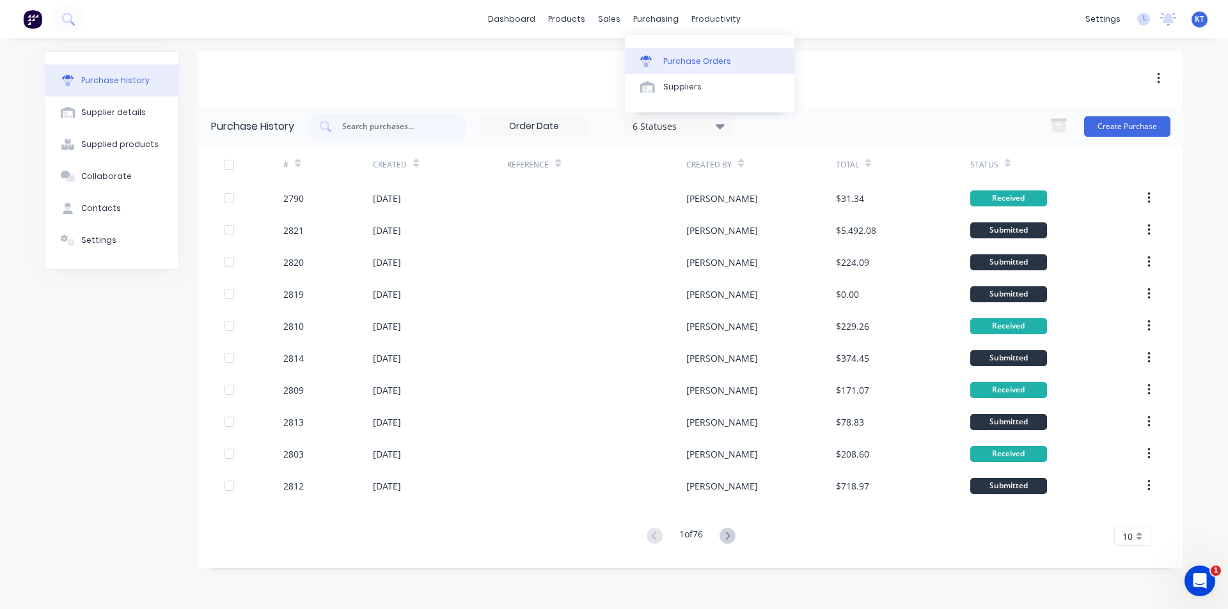
click at [652, 58] on div at bounding box center [649, 62] width 19 height 12
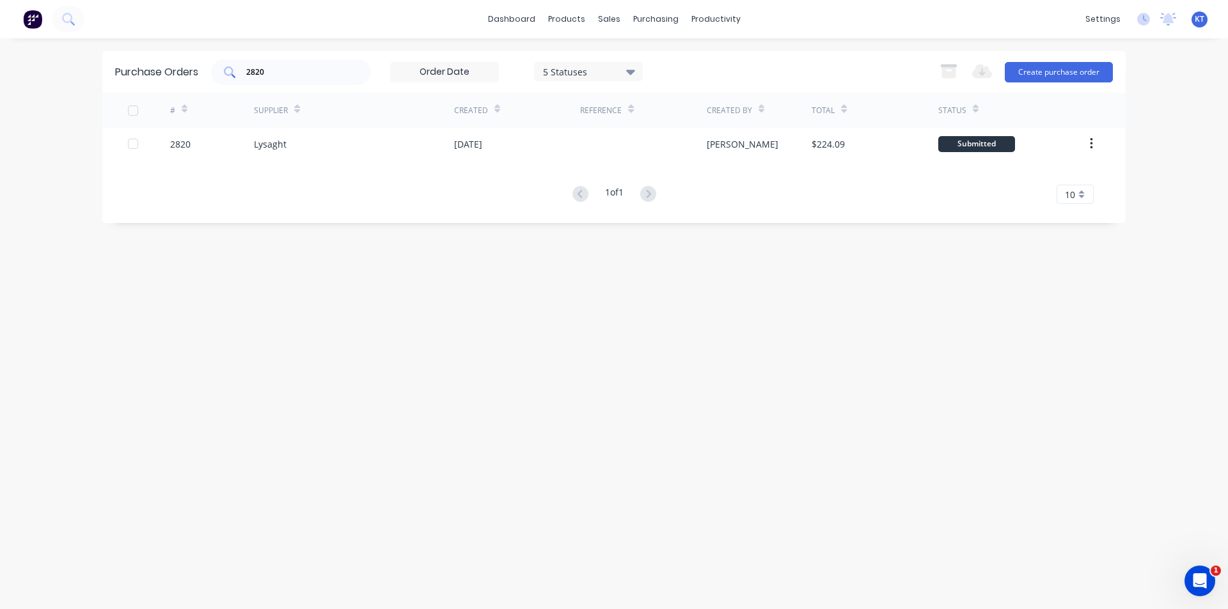
click at [283, 73] on input "2820" at bounding box center [298, 72] width 106 height 13
type input "2"
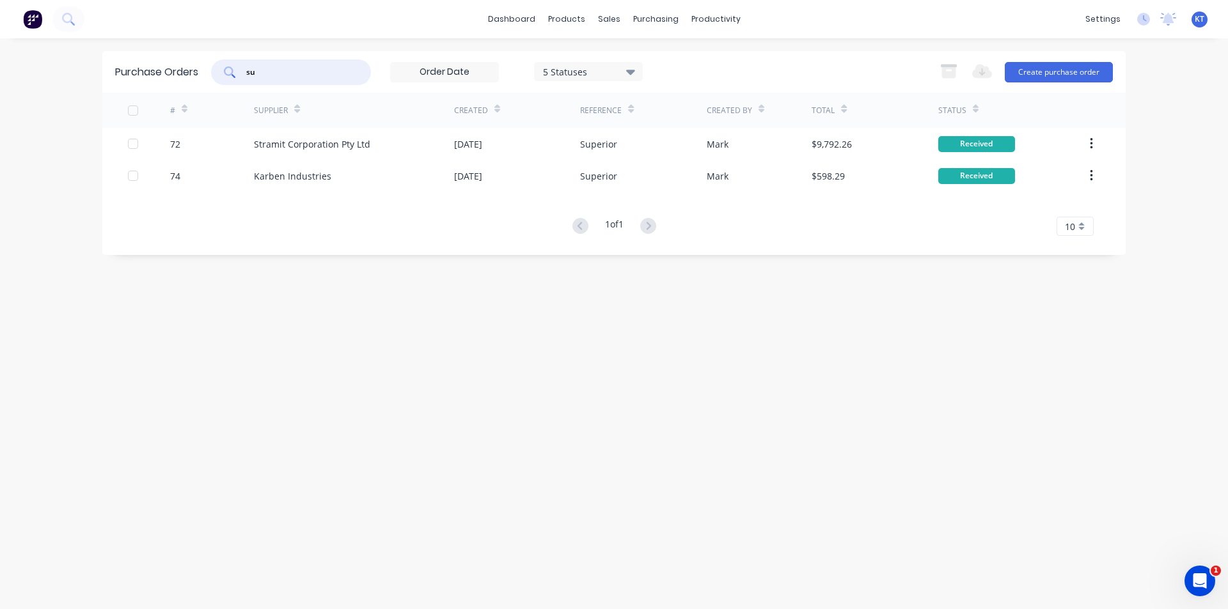
type input "s"
type input "superior"
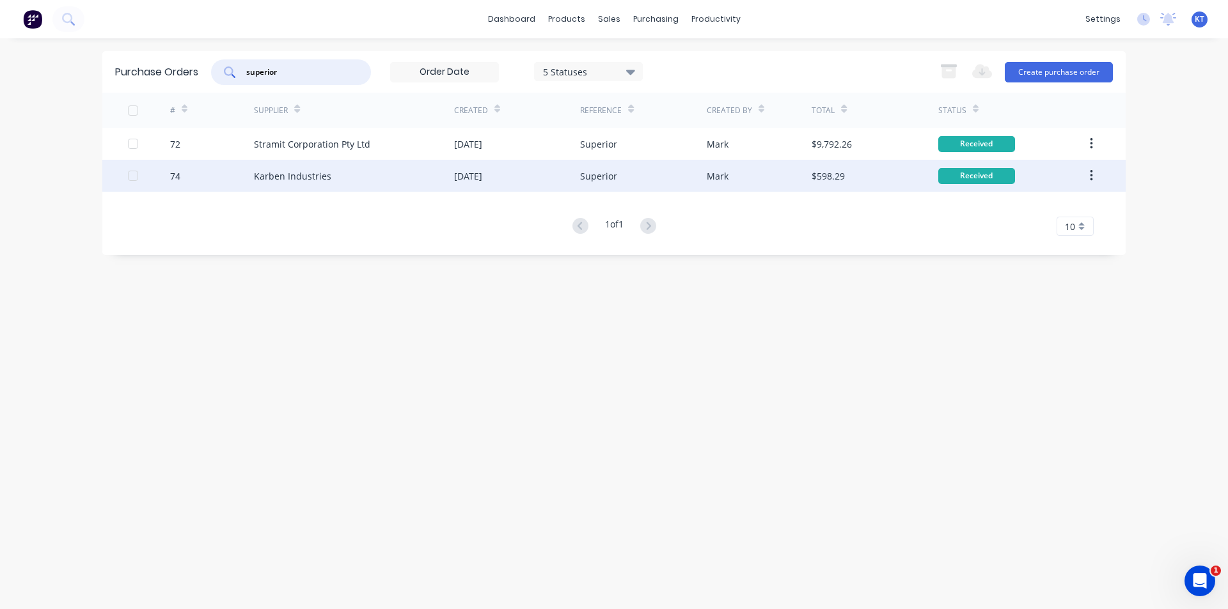
click at [320, 171] on div "Karben Industries" at bounding box center [292, 175] width 77 height 13
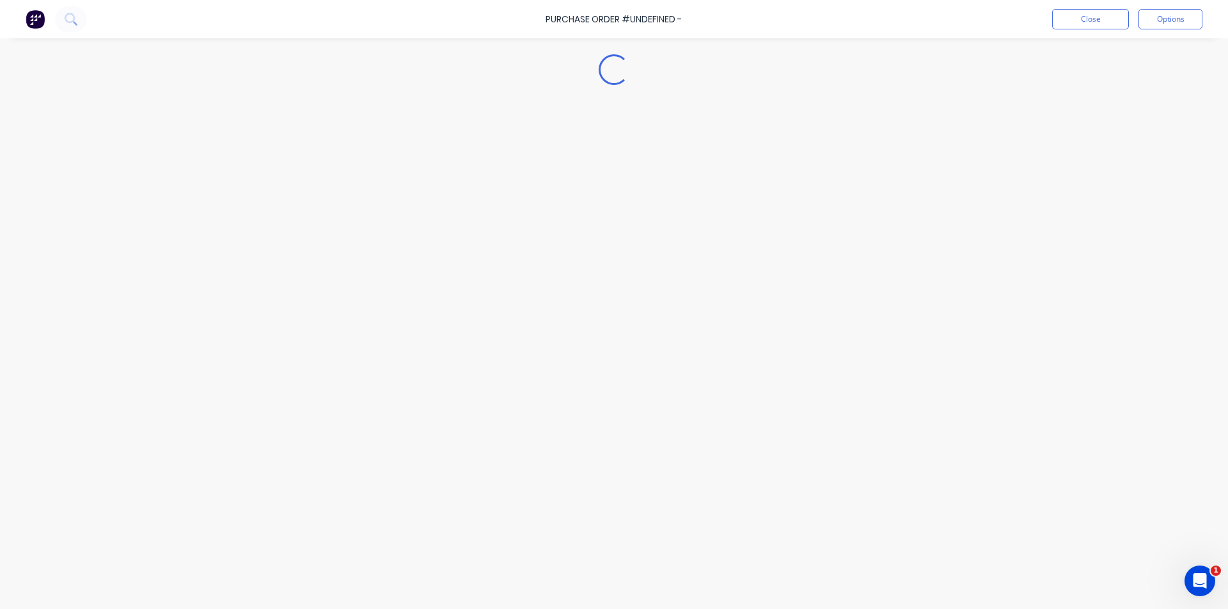
type textarea "x"
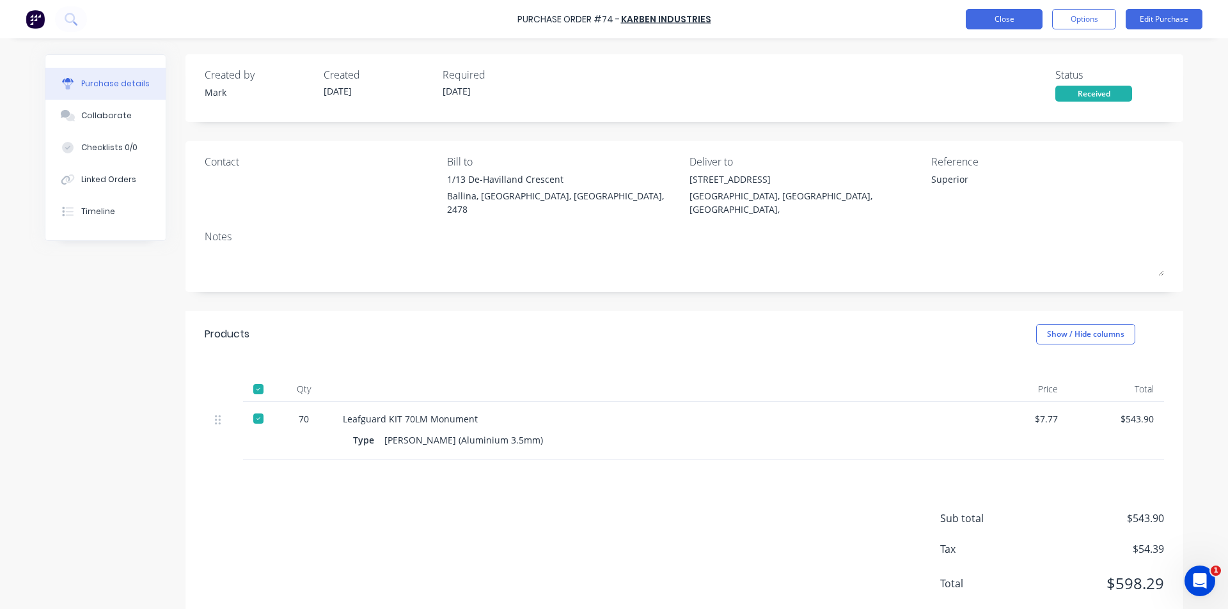
click at [986, 13] on button "Close" at bounding box center [1003, 19] width 77 height 20
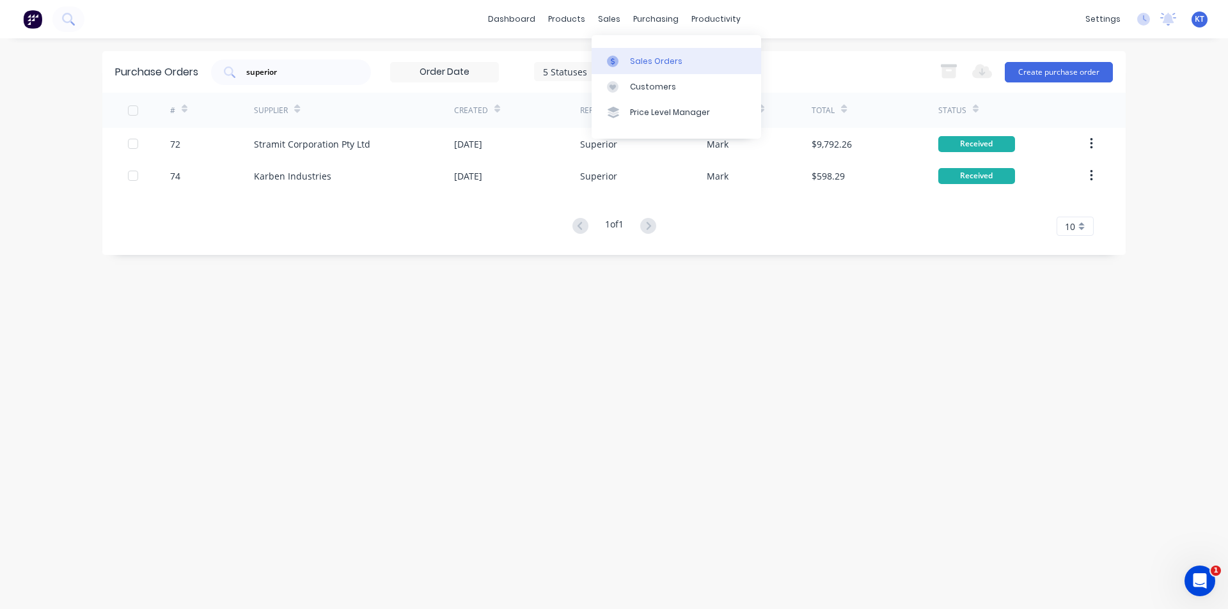
click at [630, 56] on div "Sales Orders" at bounding box center [656, 62] width 52 height 12
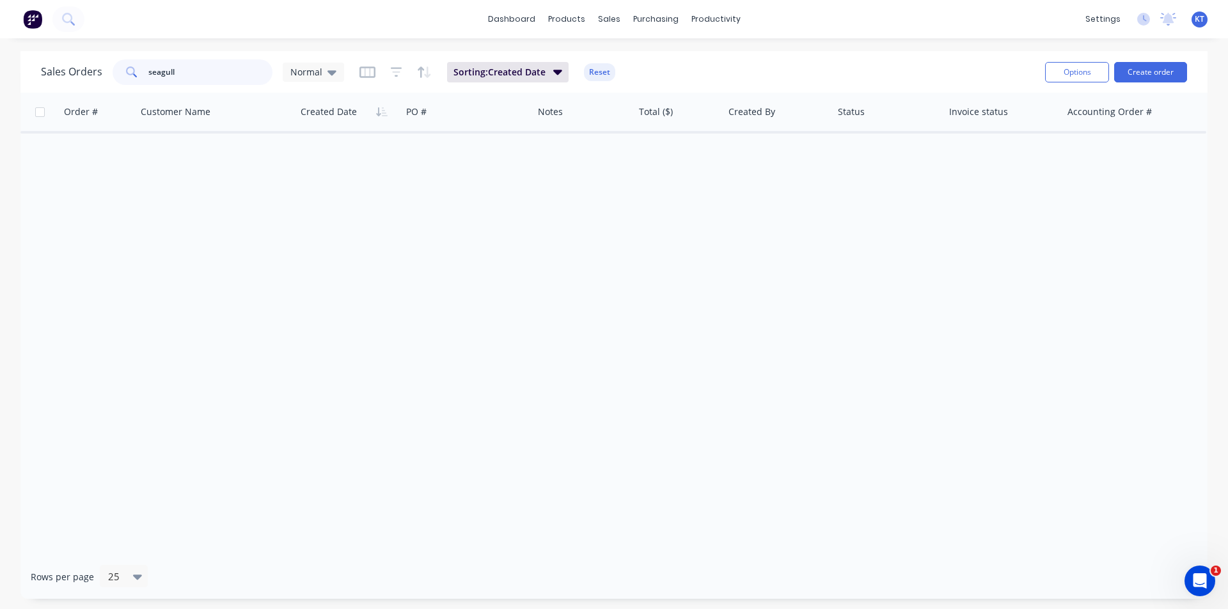
drag, startPoint x: 229, startPoint y: 77, endPoint x: 146, endPoint y: 77, distance: 83.1
click at [146, 77] on div "seagull" at bounding box center [193, 72] width 160 height 26
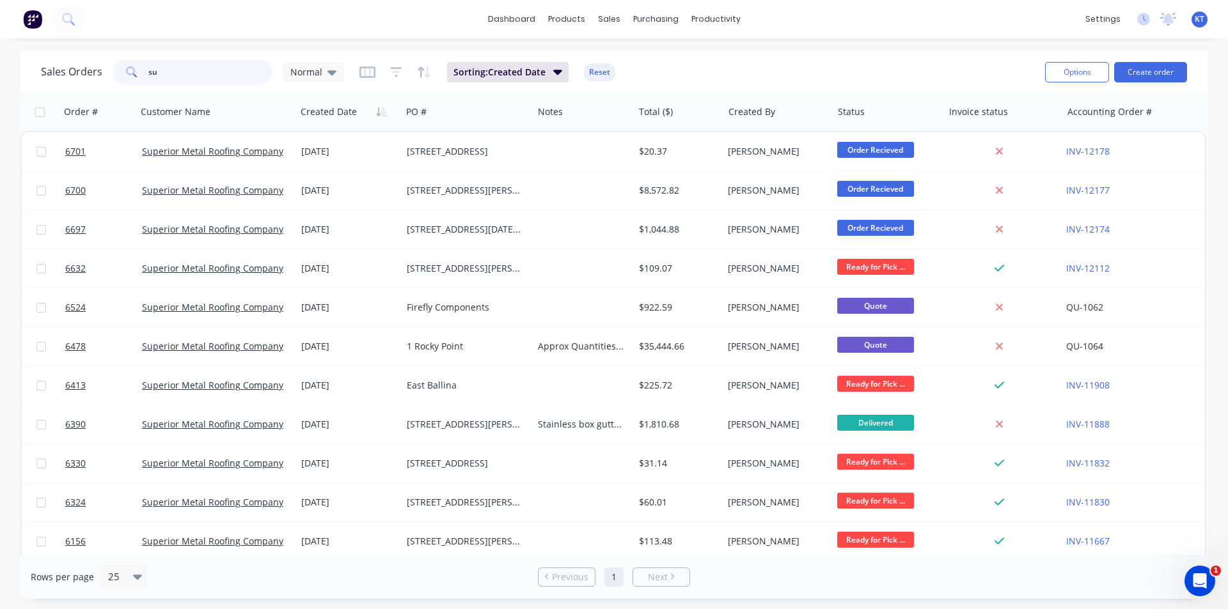
type input "s"
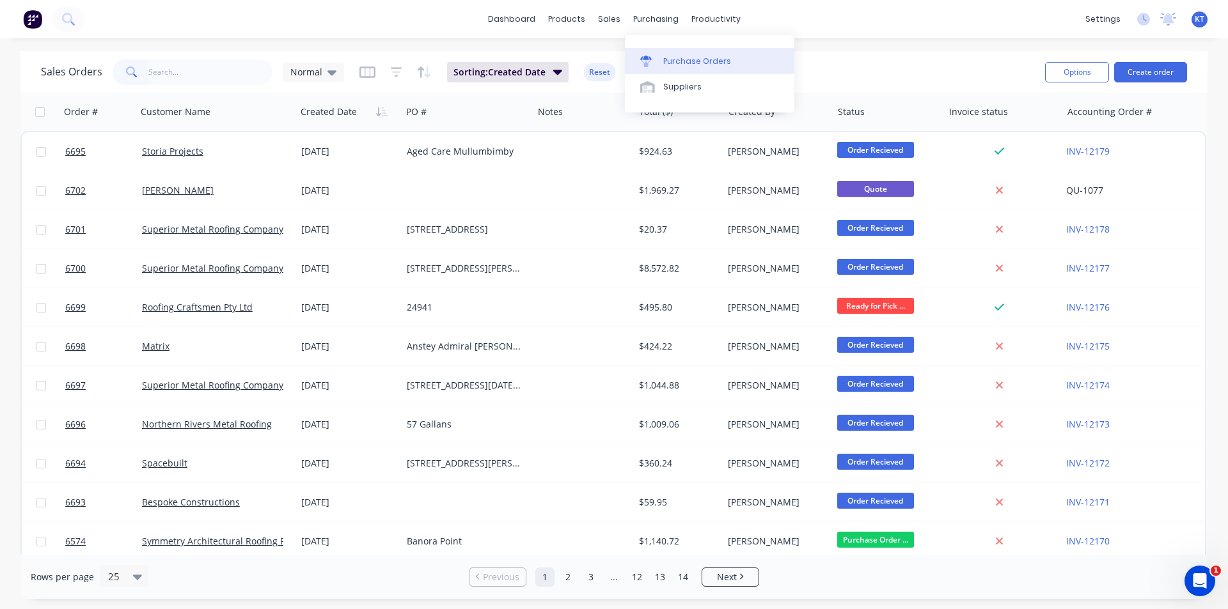
click at [663, 63] on div "Purchase Orders" at bounding box center [697, 62] width 68 height 12
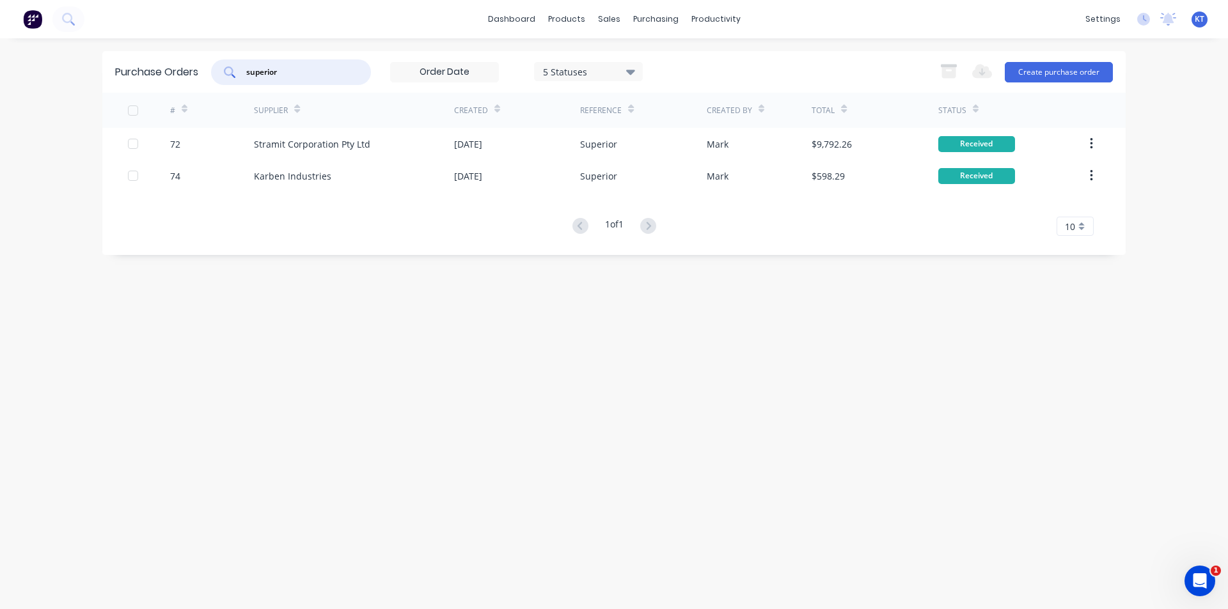
drag, startPoint x: 317, startPoint y: 77, endPoint x: 240, endPoint y: 78, distance: 76.7
click at [240, 78] on div "superior" at bounding box center [291, 72] width 160 height 26
click at [564, 17] on div "products" at bounding box center [567, 19] width 50 height 19
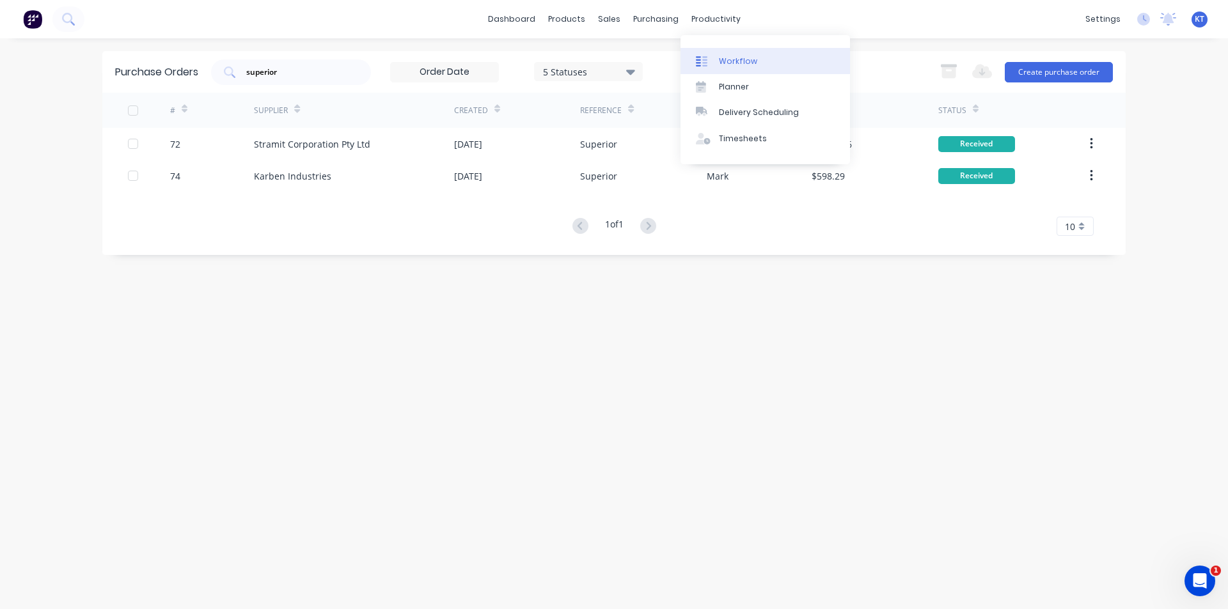
click at [726, 60] on div "Workflow" at bounding box center [738, 62] width 38 height 12
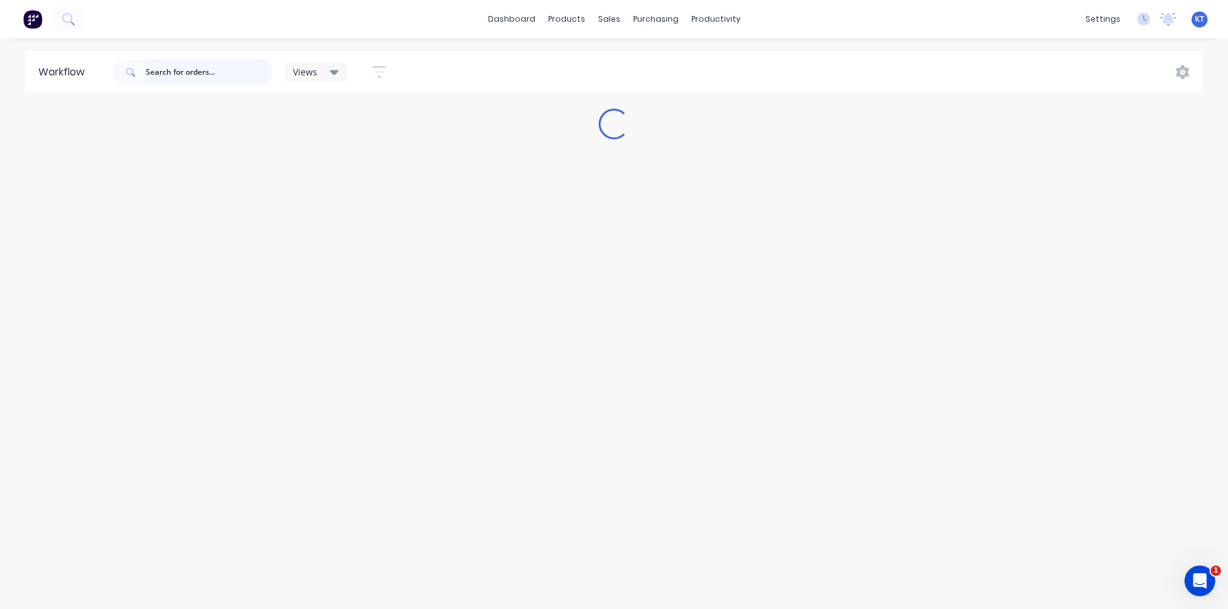
click at [207, 75] on input "text" at bounding box center [209, 72] width 127 height 26
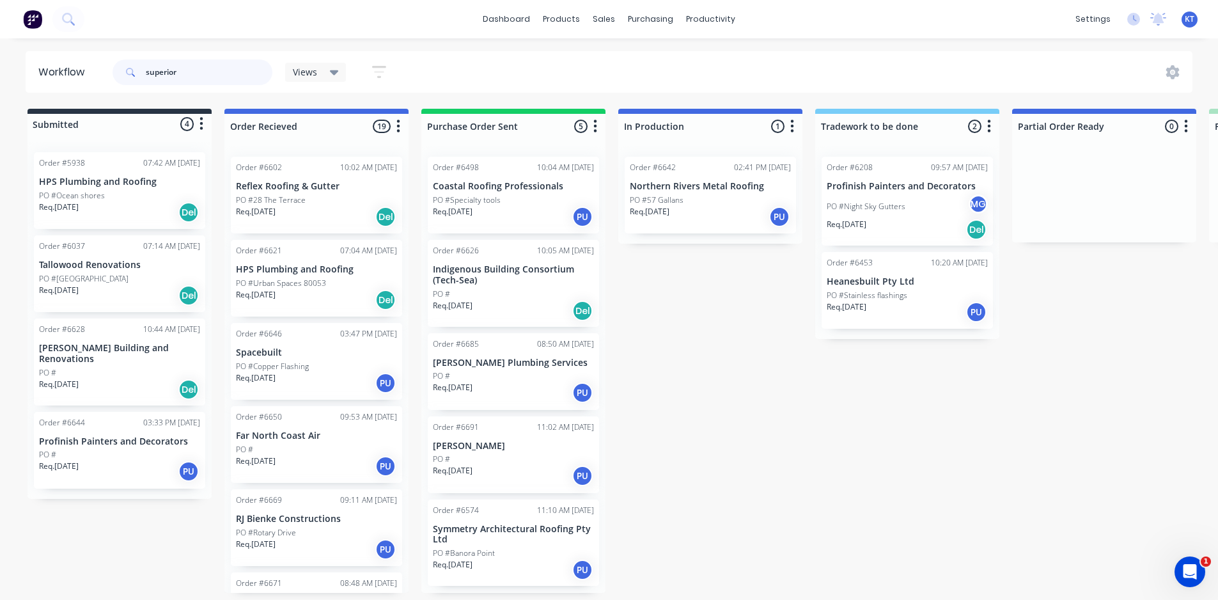
type input "superior"
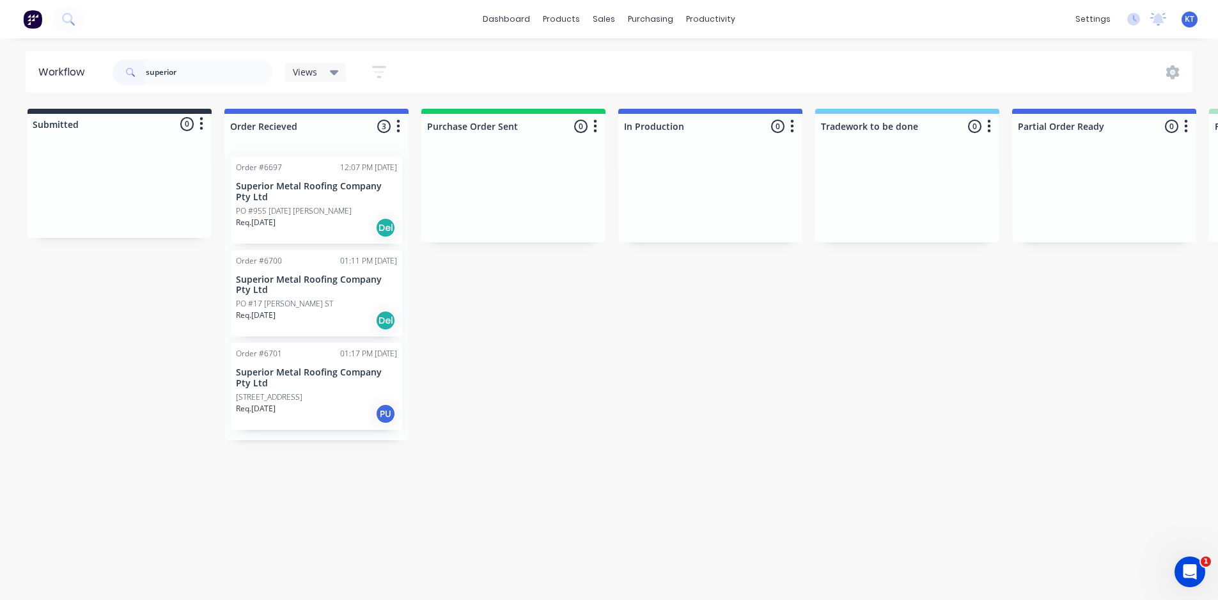
click at [310, 287] on p "Superior Metal Roofing Company Pty Ltd" at bounding box center [316, 285] width 161 height 22
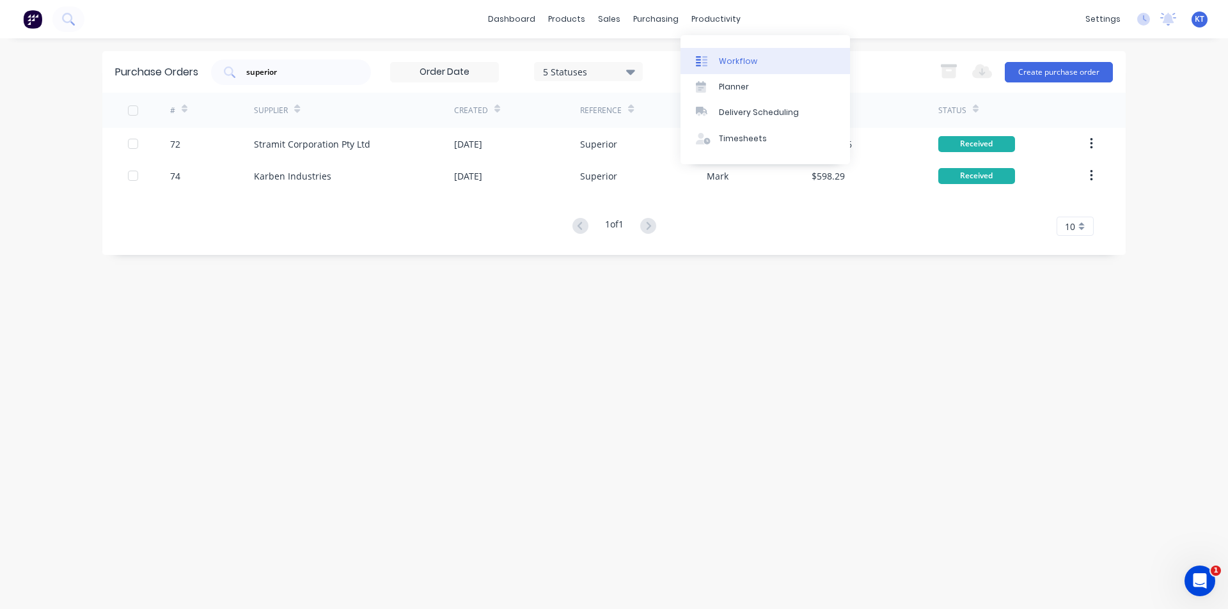
click at [726, 61] on div "Workflow" at bounding box center [738, 62] width 38 height 12
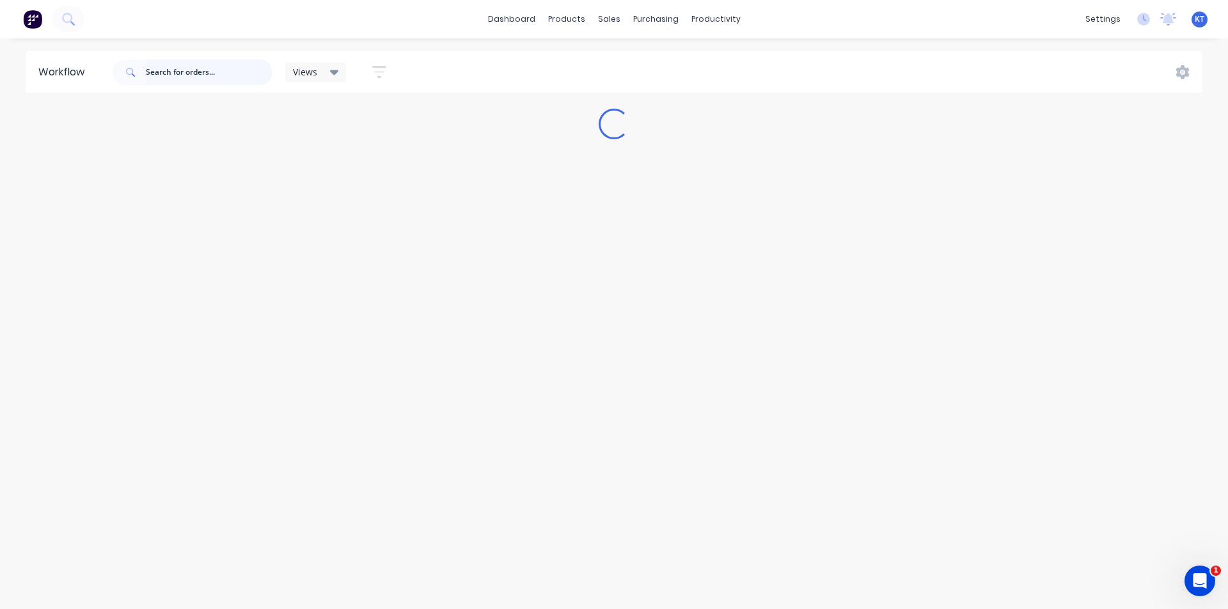
click at [184, 71] on input "text" at bounding box center [209, 72] width 127 height 26
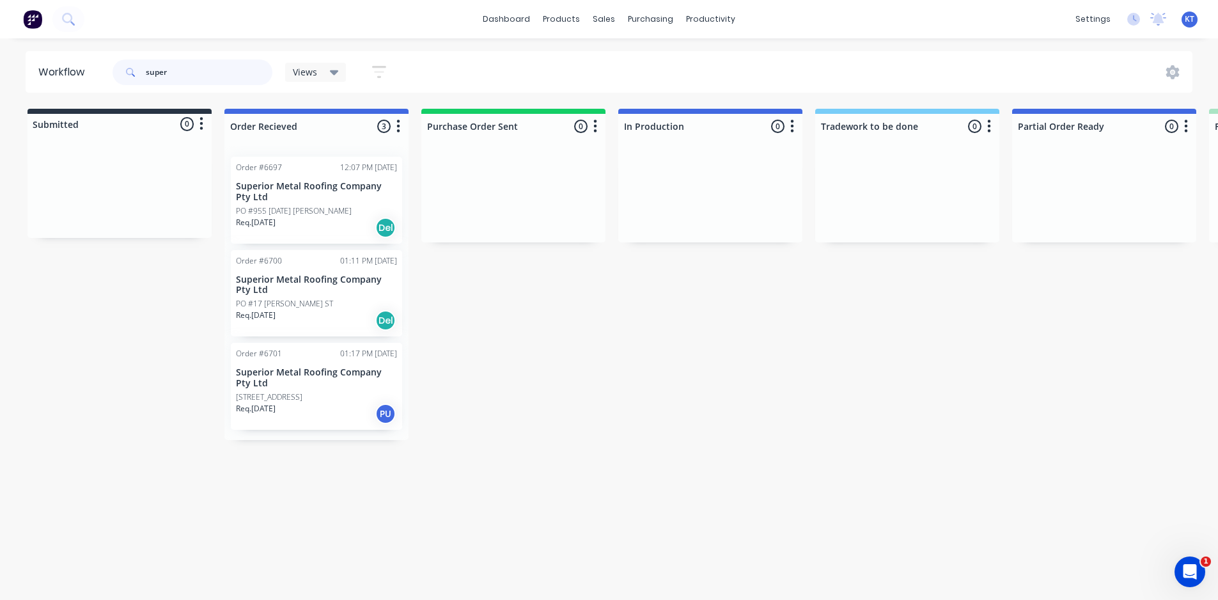
type input "super"
click at [315, 377] on p "Superior Metal Roofing Company Pty Ltd" at bounding box center [316, 378] width 161 height 22
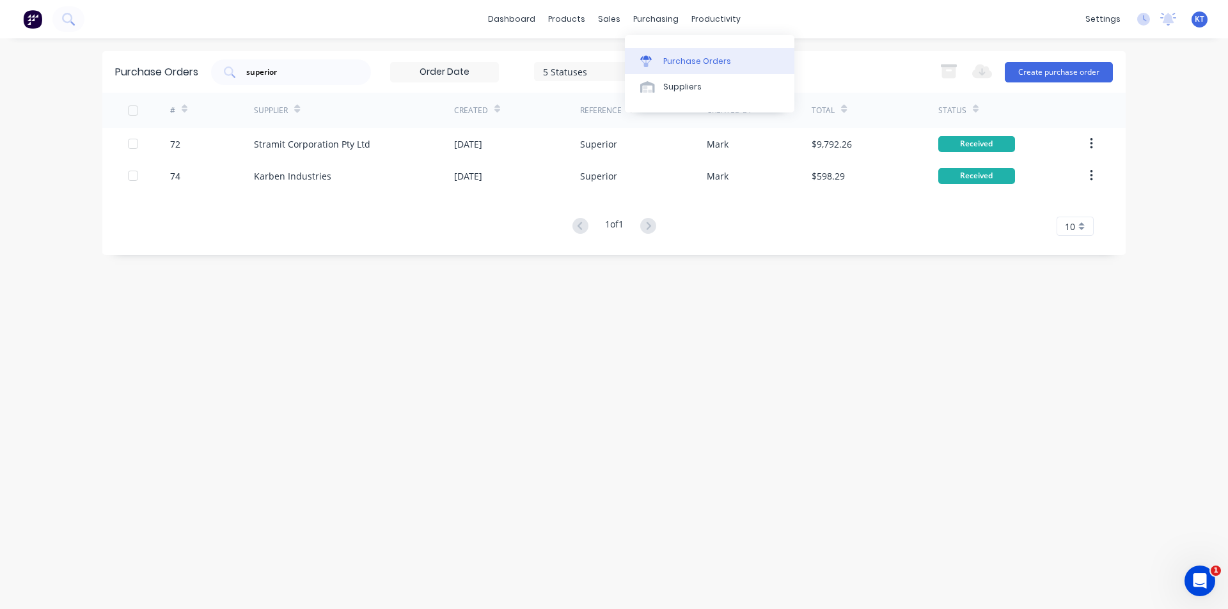
click at [666, 56] on div "Purchase Orders" at bounding box center [697, 62] width 68 height 12
click at [673, 63] on div "Purchase Orders" at bounding box center [697, 62] width 68 height 12
click at [699, 64] on div "Purchase Orders" at bounding box center [697, 62] width 68 height 12
click at [659, 54] on link "Purchase Orders" at bounding box center [709, 61] width 169 height 26
drag, startPoint x: 327, startPoint y: 75, endPoint x: 243, endPoint y: 76, distance: 84.4
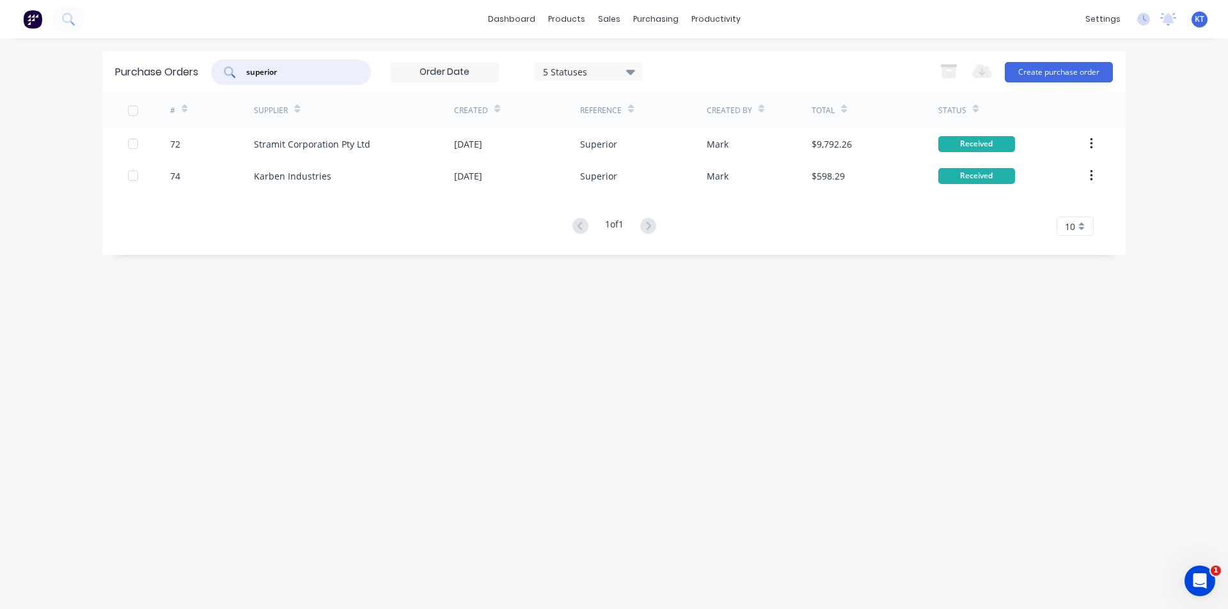
click at [243, 76] on div "superior" at bounding box center [291, 72] width 160 height 26
type input "65 armstrong"
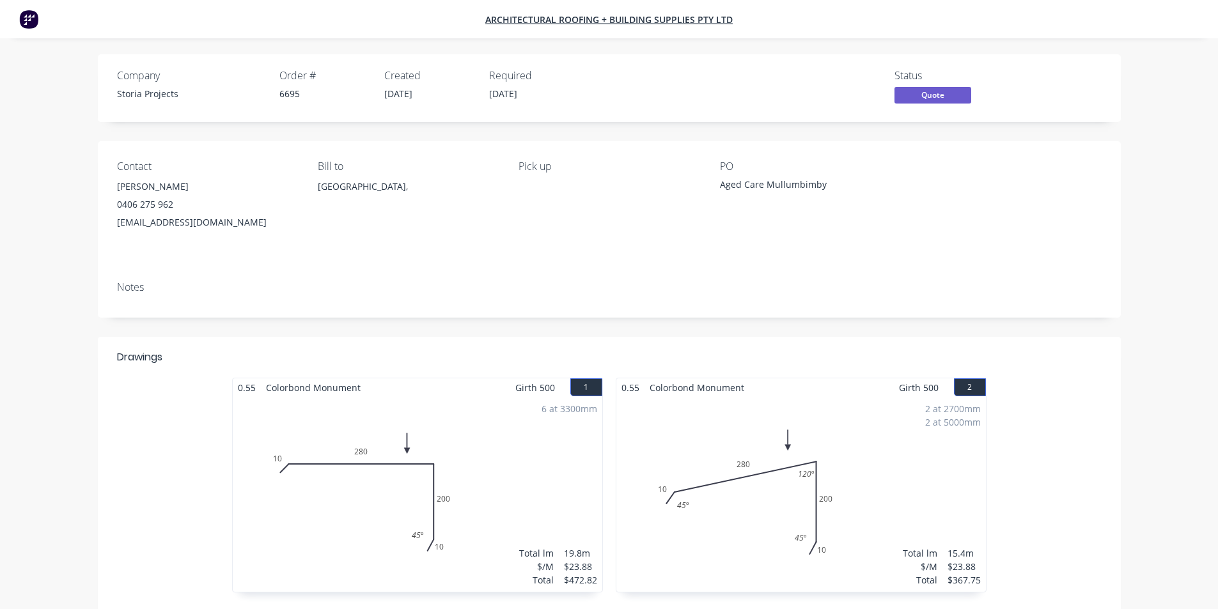
drag, startPoint x: 399, startPoint y: 295, endPoint x: 23, endPoint y: 176, distance: 394.1
click at [396, 295] on div "Contact [PERSON_NAME] [PHONE_NUMBER] [EMAIL_ADDRESS][DOMAIN_NAME] Bill to [GEOG…" at bounding box center [609, 229] width 1023 height 176
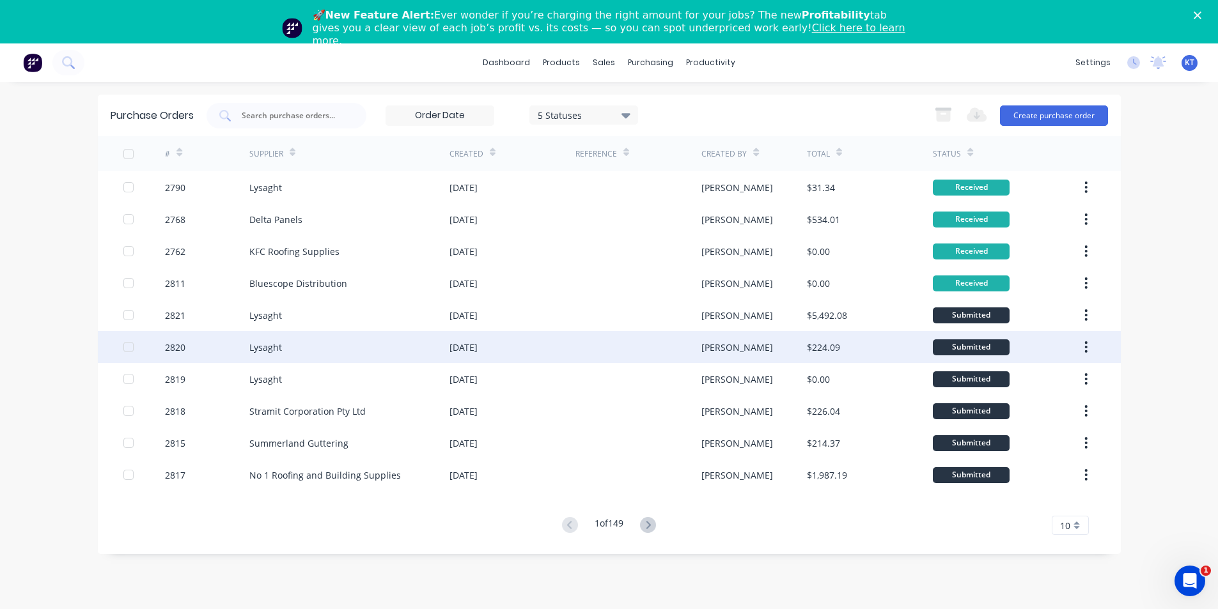
click at [465, 350] on div "[DATE]" at bounding box center [463, 347] width 28 height 13
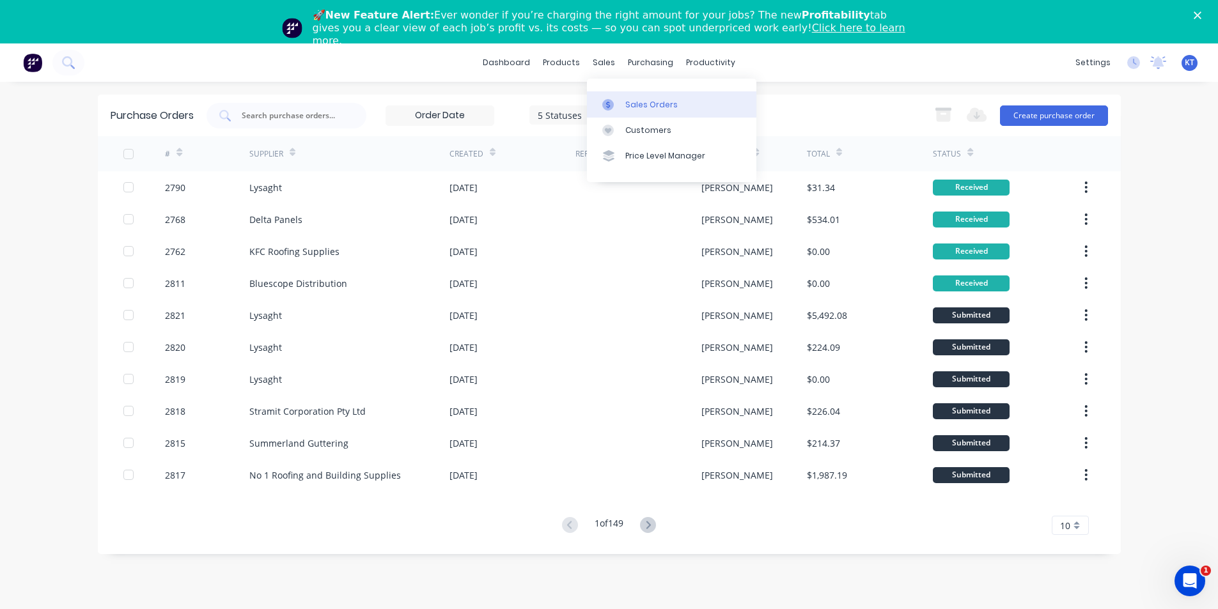
click at [632, 105] on div "Sales Orders" at bounding box center [651, 105] width 52 height 12
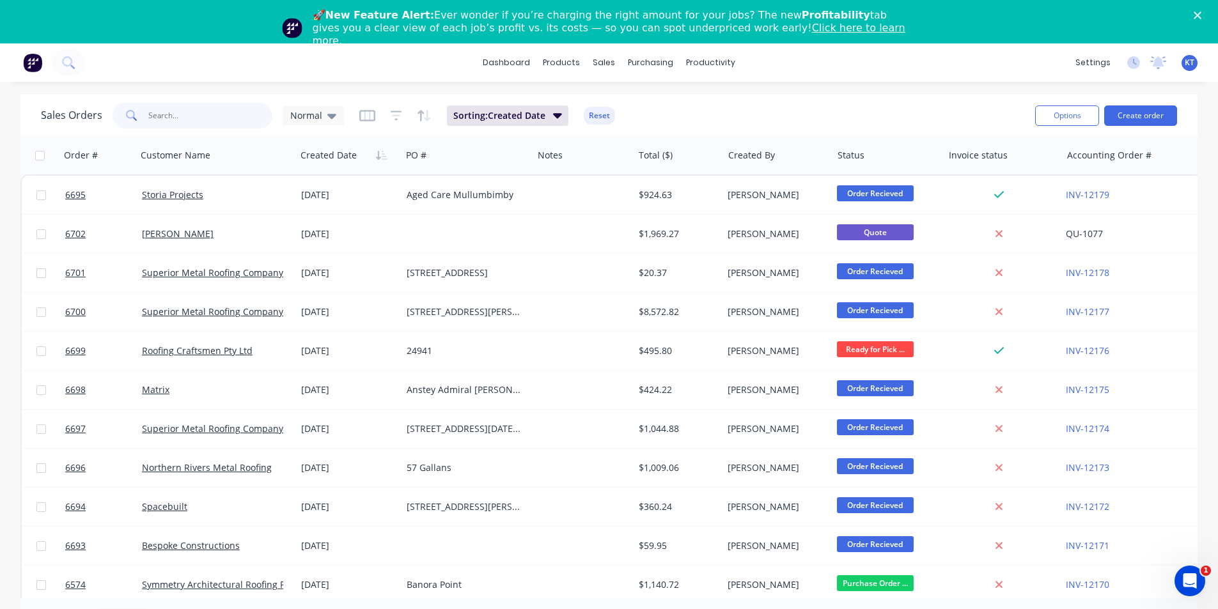
click at [186, 113] on input "text" at bounding box center [210, 116] width 125 height 26
type input "superior"
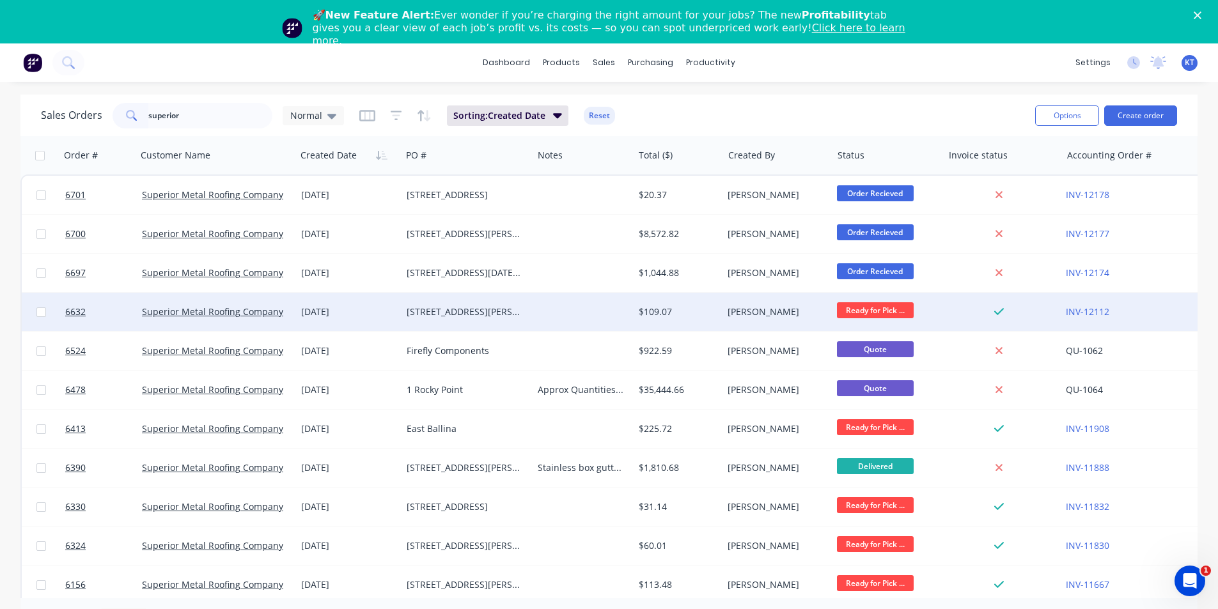
click at [441, 309] on div "[STREET_ADDRESS][PERSON_NAME]" at bounding box center [464, 312] width 115 height 13
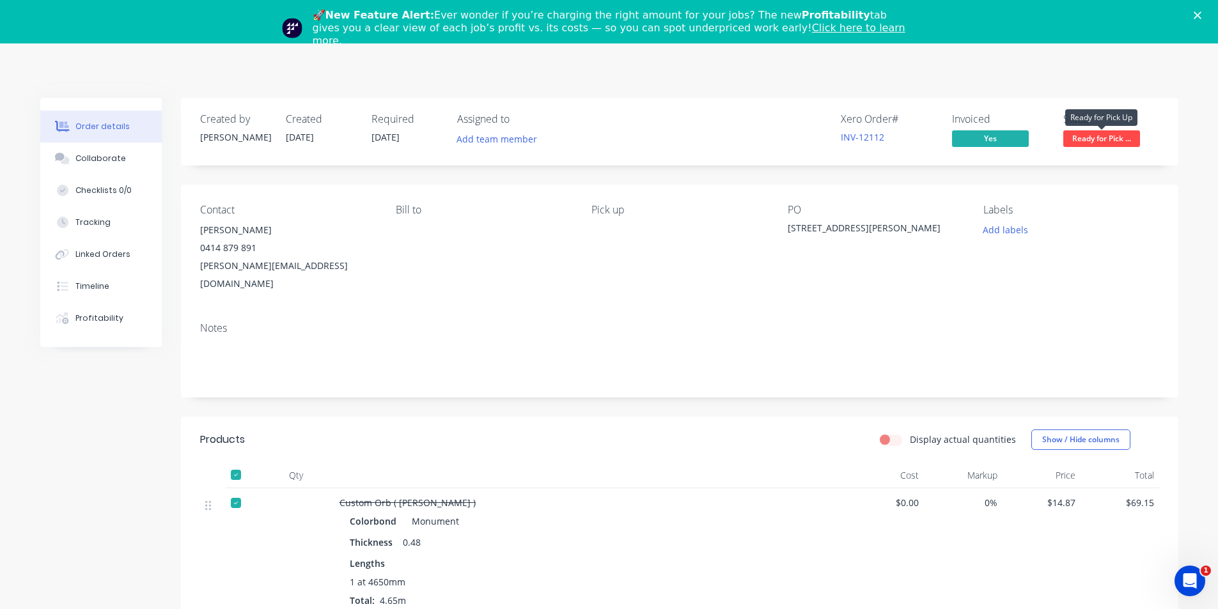
click at [1099, 141] on span "Ready for Pick ..." at bounding box center [1101, 138] width 77 height 16
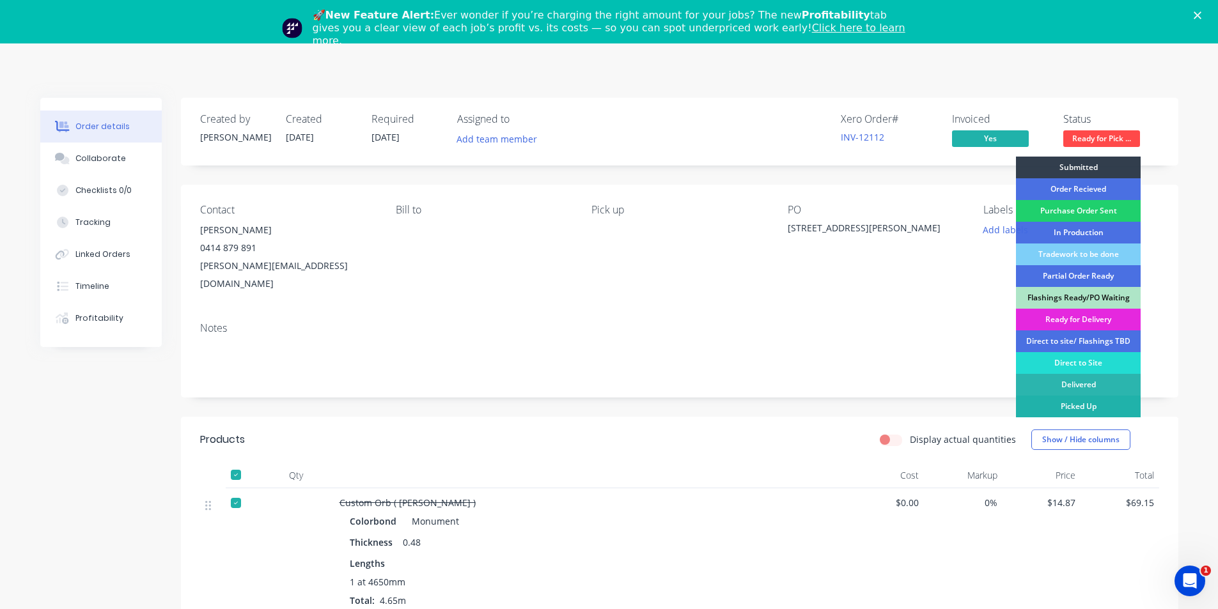
click at [1087, 414] on div "Picked Up" at bounding box center [1078, 407] width 125 height 22
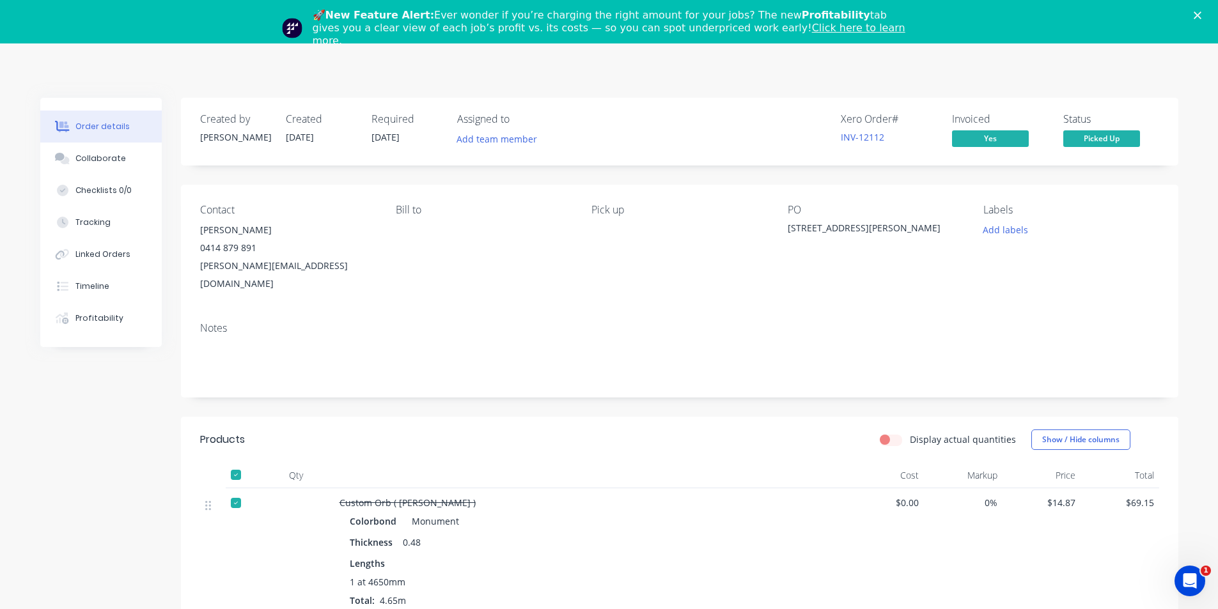
click at [1201, 14] on icon "Close" at bounding box center [1198, 16] width 8 height 8
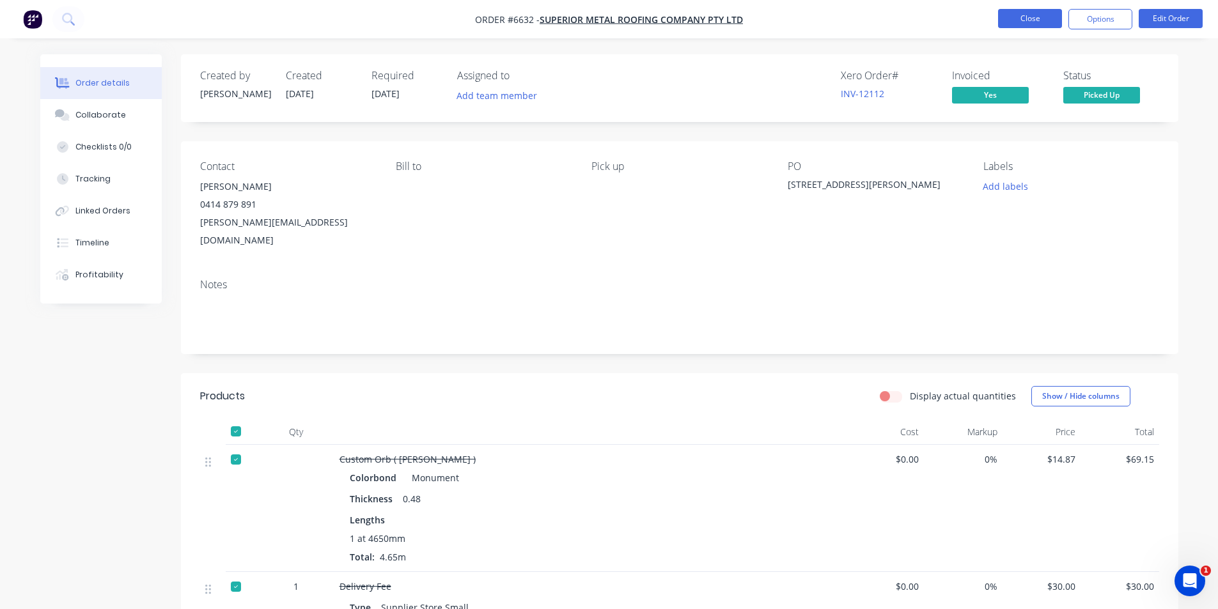
click at [1045, 12] on button "Close" at bounding box center [1030, 18] width 64 height 19
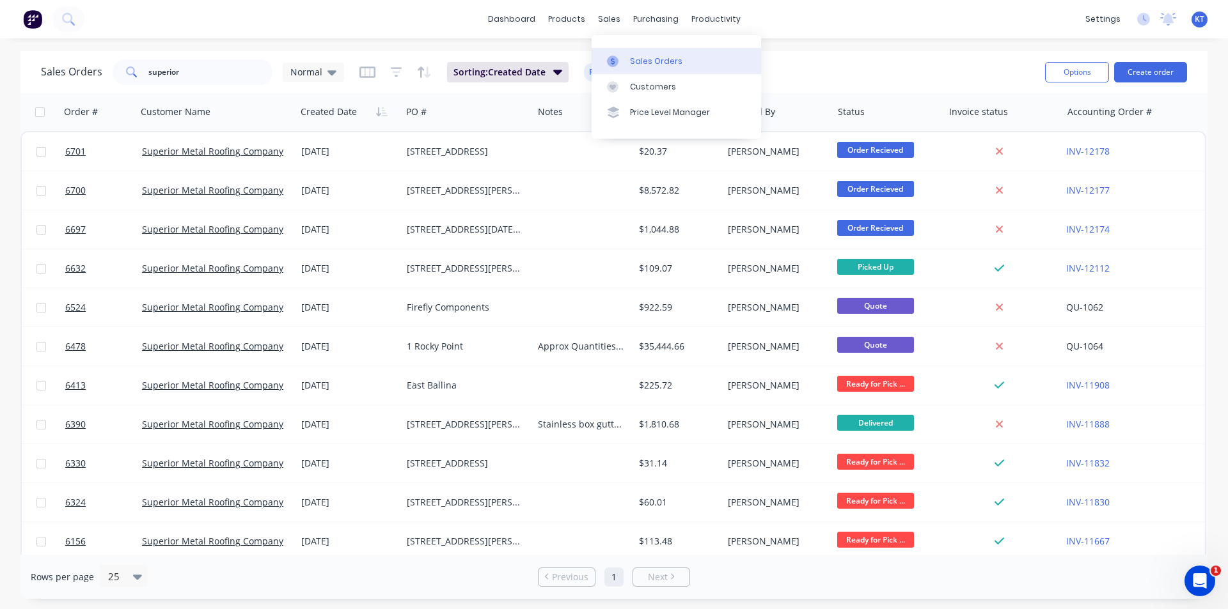
click at [631, 65] on div "Sales Orders" at bounding box center [656, 62] width 52 height 12
click at [663, 63] on div "Sales Orders" at bounding box center [656, 62] width 52 height 12
click at [248, 77] on input "superior" at bounding box center [210, 72] width 125 height 26
type input "p"
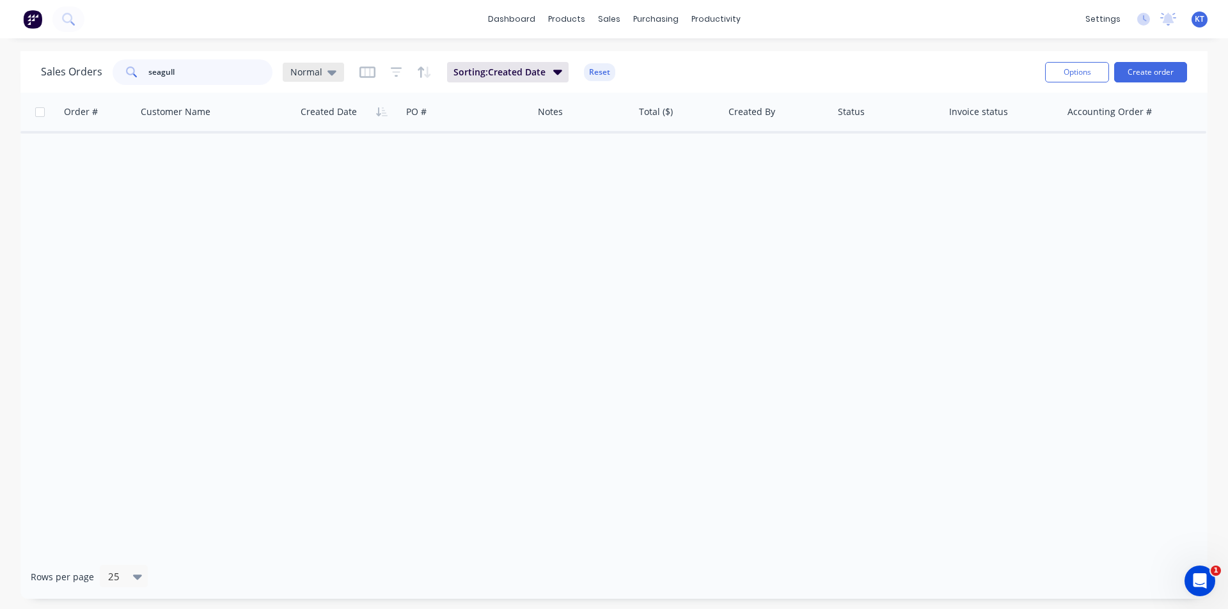
type input "seagull"
click at [329, 72] on icon at bounding box center [331, 72] width 9 height 5
click at [360, 229] on button "archived" at bounding box center [359, 232] width 146 height 15
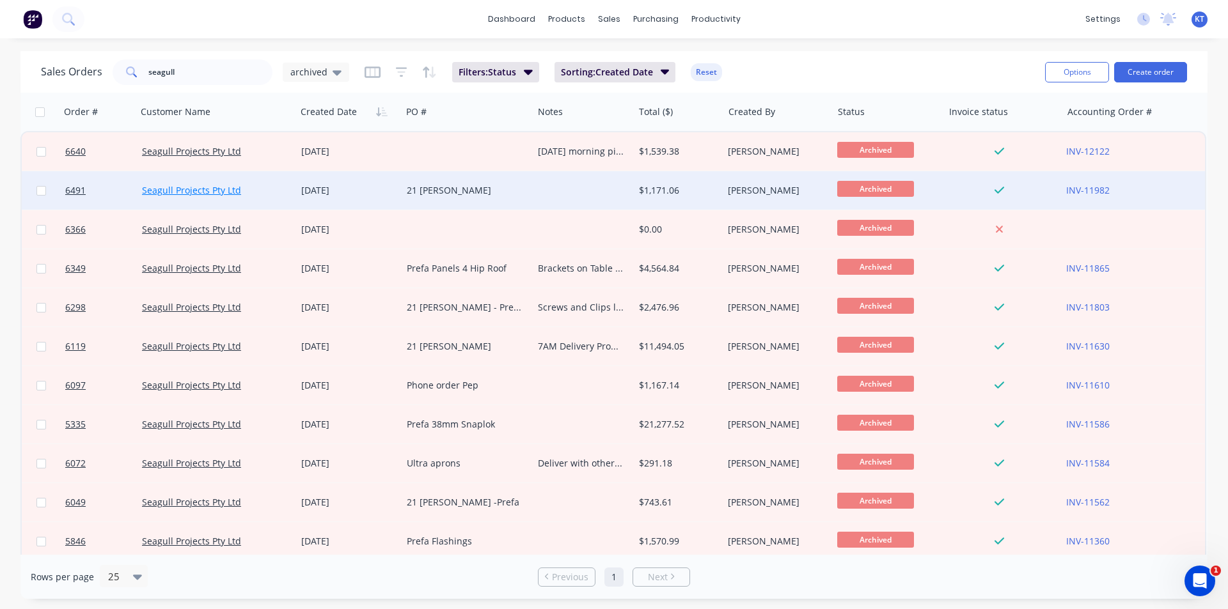
click at [217, 184] on link "Seagull Projects Pty Ltd" at bounding box center [191, 190] width 99 height 12
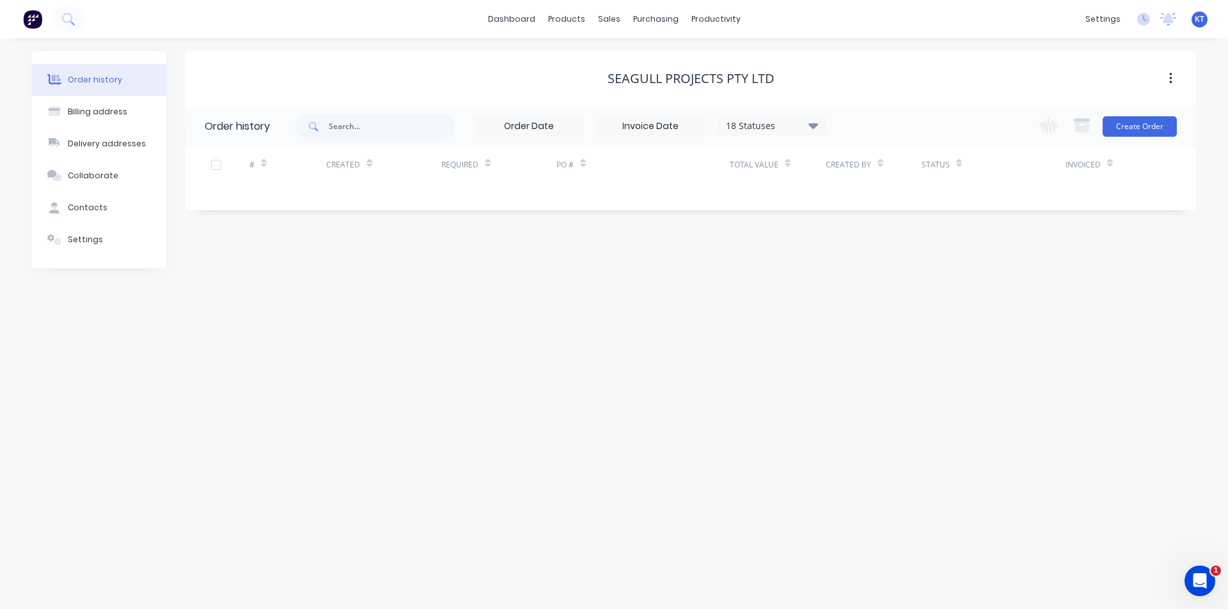
click at [805, 125] on div "18 Statuses" at bounding box center [771, 126] width 107 height 14
click at [861, 304] on div "Archived" at bounding box center [798, 306] width 160 height 26
click at [877, 299] on label at bounding box center [877, 299] width 0 height 0
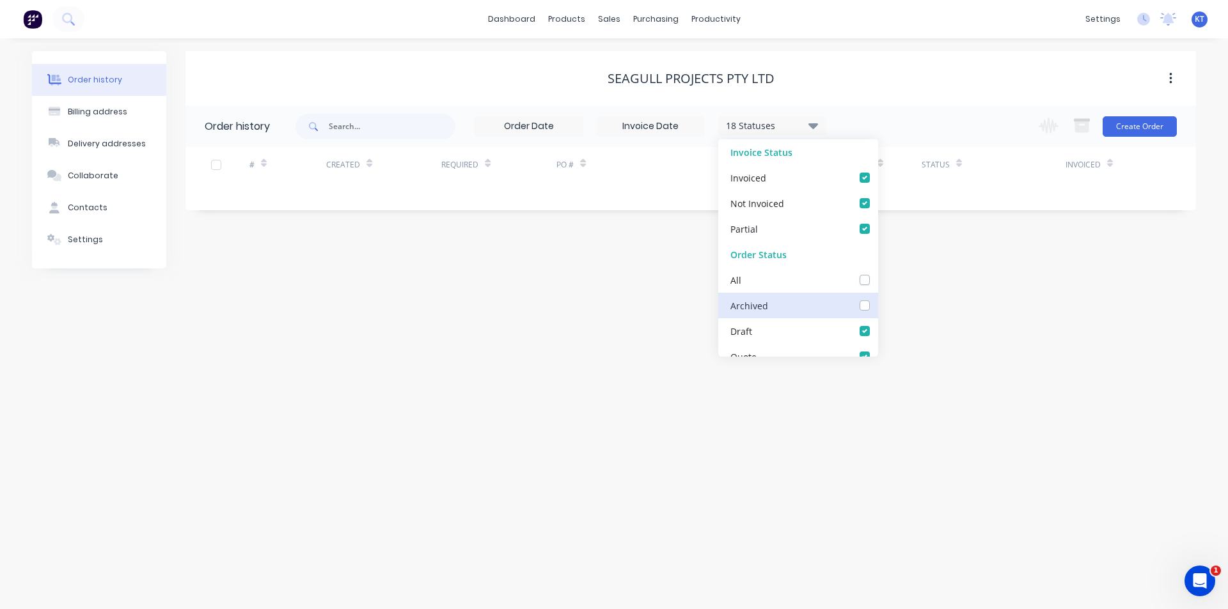
click at [877, 304] on input "checkbox" at bounding box center [882, 305] width 10 height 12
checkbox input "true"
click at [1026, 371] on div "Order history Billing address Delivery addresses Collaborate Contacts Settings …" at bounding box center [614, 323] width 1228 height 571
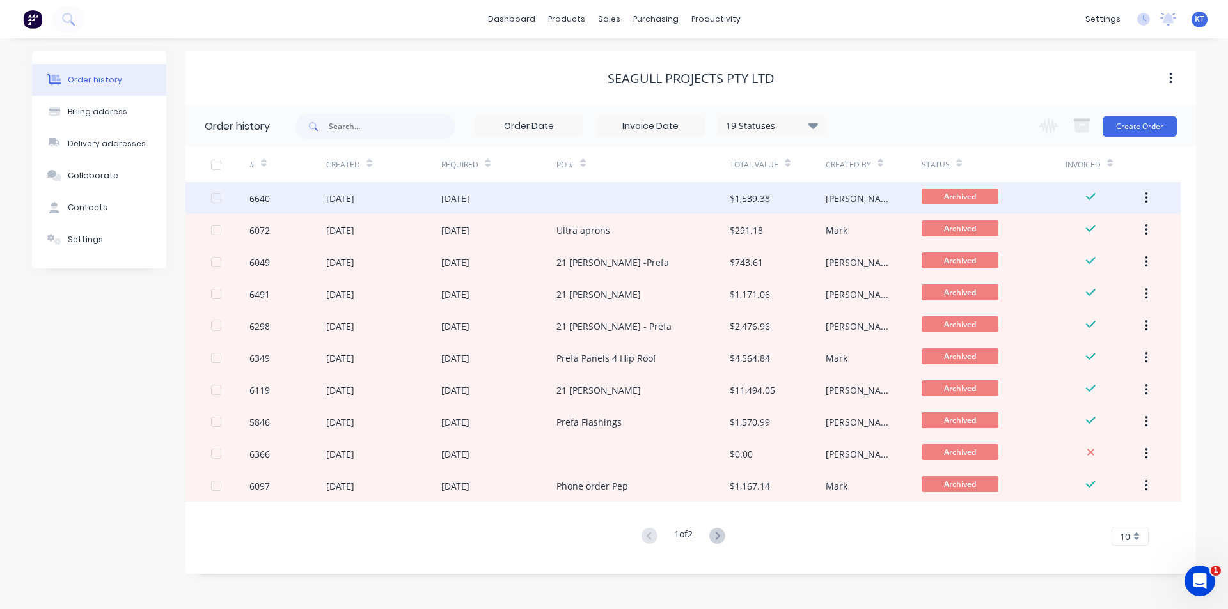
click at [595, 205] on div at bounding box center [642, 198] width 173 height 32
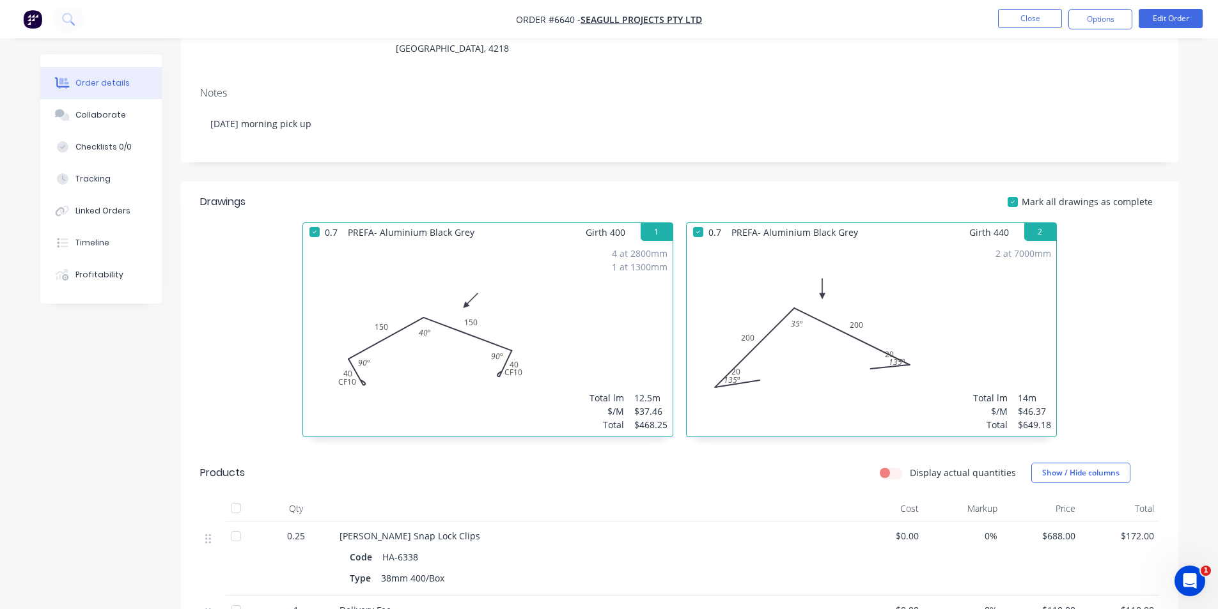
scroll to position [441, 0]
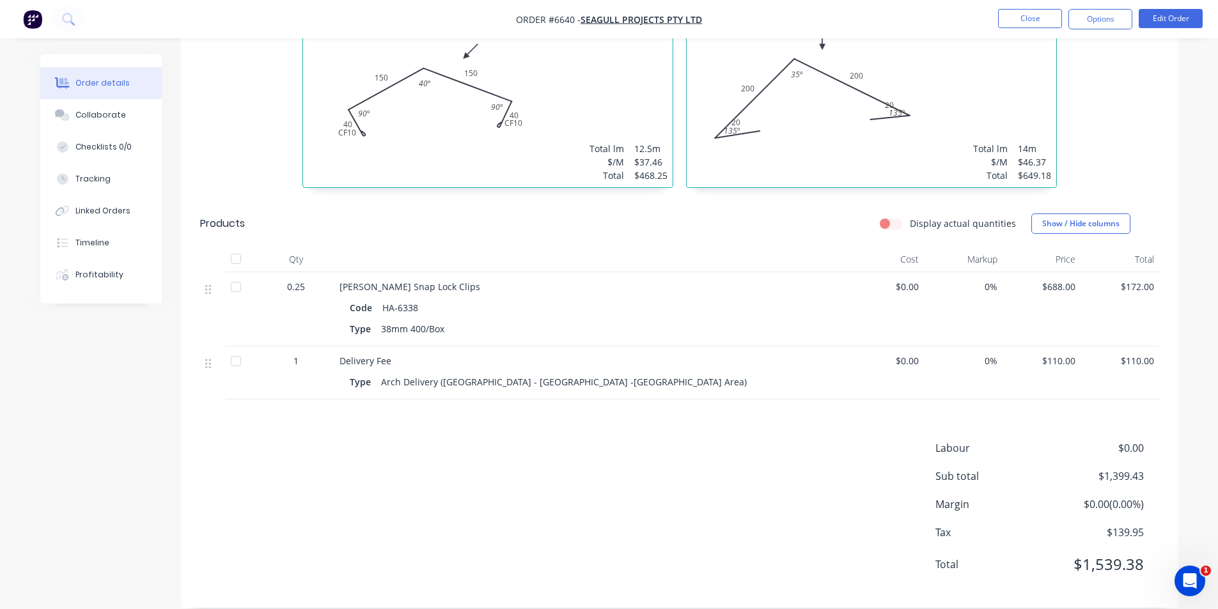
click at [1173, 7] on nav "Order #6640 - Seagull Projects Pty Ltd Close Options Edit Order" at bounding box center [609, 19] width 1218 height 38
drag, startPoint x: 1157, startPoint y: 29, endPoint x: 1164, endPoint y: 24, distance: 8.7
click at [1159, 28] on nav "Order #6640 - Seagull Projects Pty Ltd Close Options Edit Order" at bounding box center [609, 19] width 1218 height 38
click at [1168, 18] on button "Edit Order" at bounding box center [1171, 18] width 64 height 19
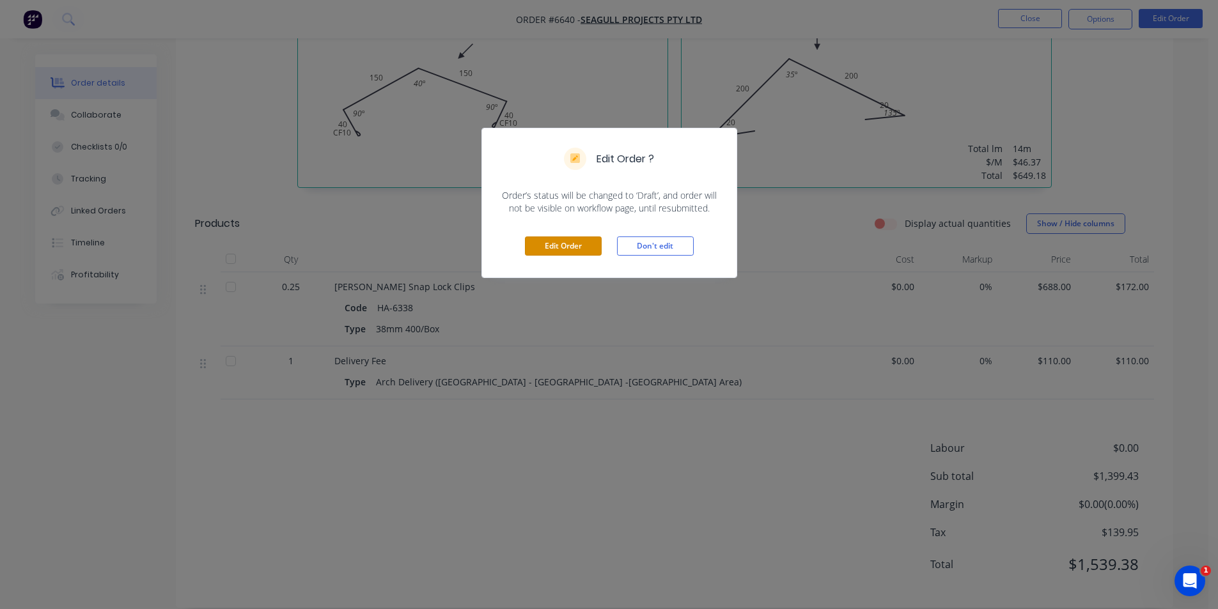
drag, startPoint x: 547, startPoint y: 244, endPoint x: 464, endPoint y: 291, distance: 95.3
click at [548, 244] on button "Edit Order" at bounding box center [563, 246] width 77 height 19
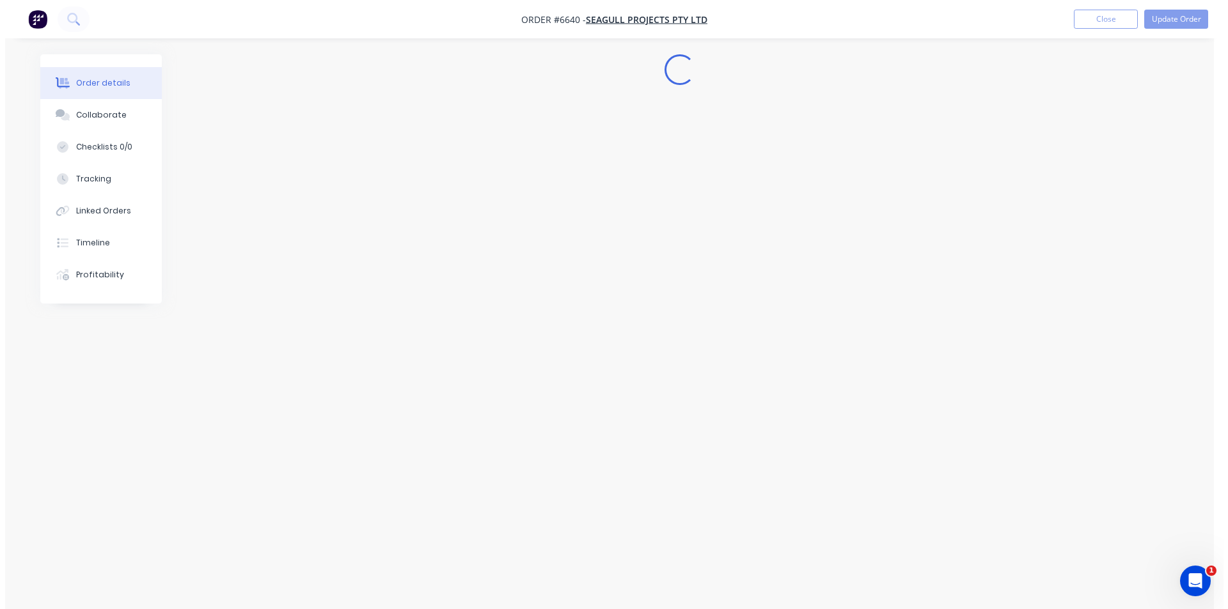
scroll to position [0, 0]
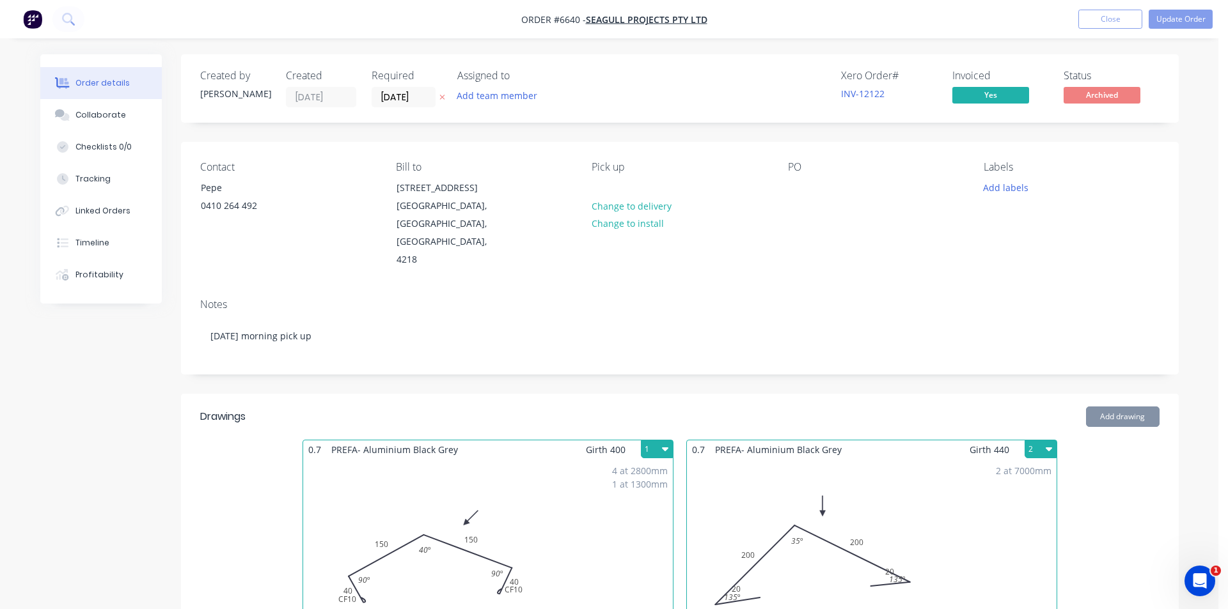
type input "$688.00"
type input "$172.00"
type input "$110.00"
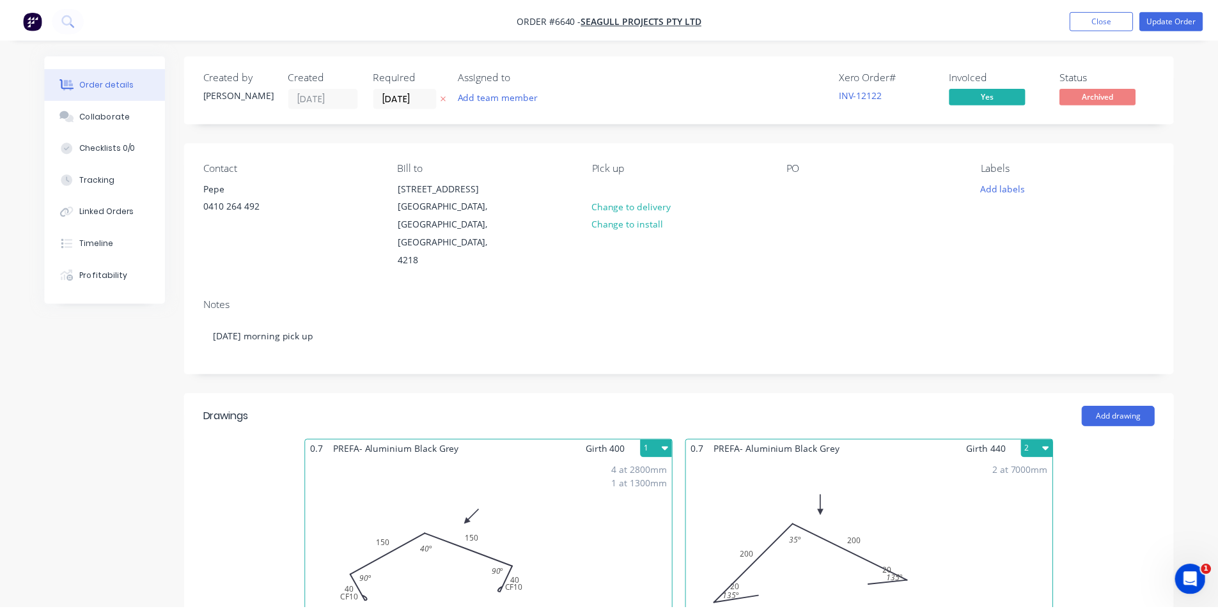
scroll to position [575, 0]
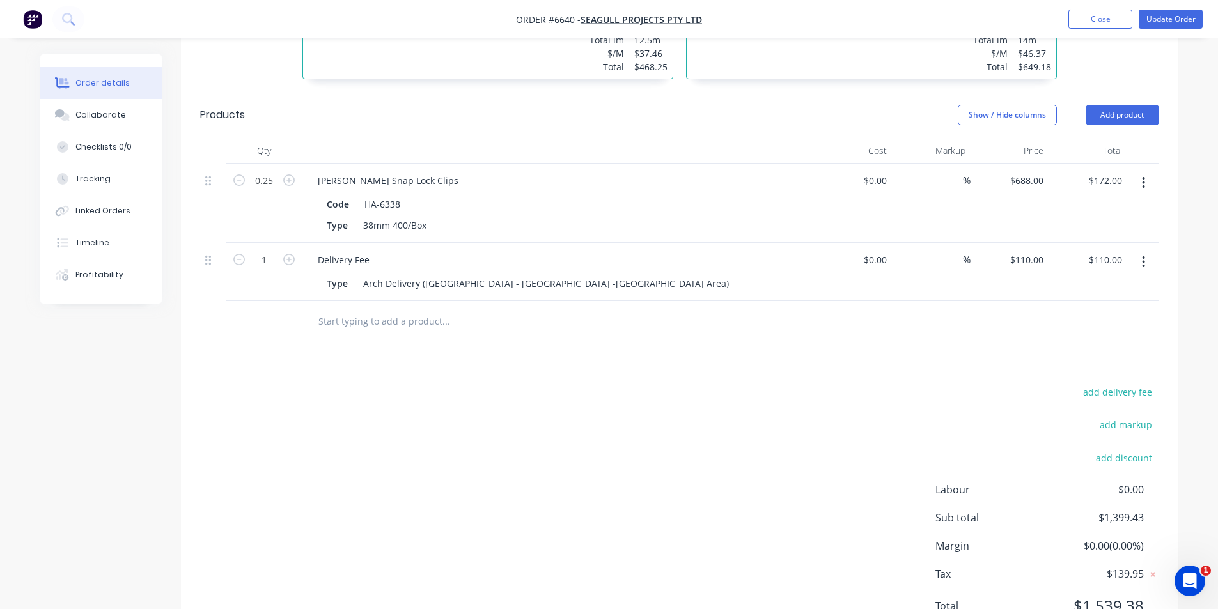
click at [281, 173] on button "button" at bounding box center [289, 179] width 17 height 13
type input "1.25"
type input "$860.00"
click at [276, 171] on input "1.25" at bounding box center [263, 180] width 33 height 19
type input "0.125"
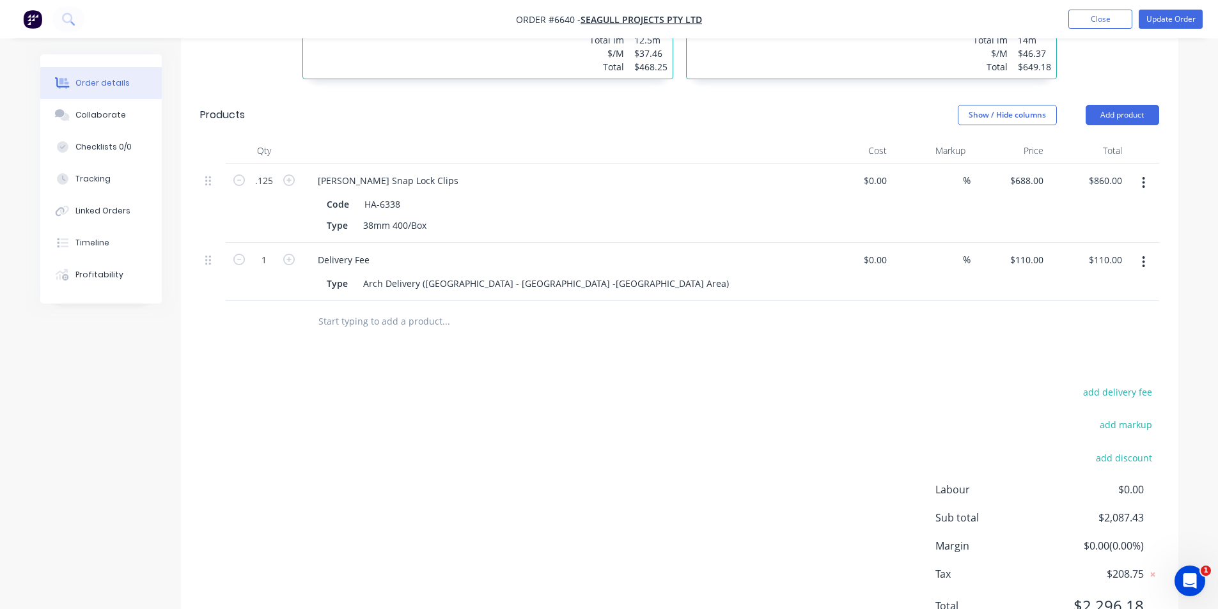
type input "$86.00"
click at [811, 348] on div "Drawings Add drawing 0.7 PREFA- Aluminium Black Grey Girth 400 1 0 CF 10 40 150…" at bounding box center [679, 233] width 997 height 831
click at [1164, 20] on button "Update Order" at bounding box center [1171, 19] width 64 height 19
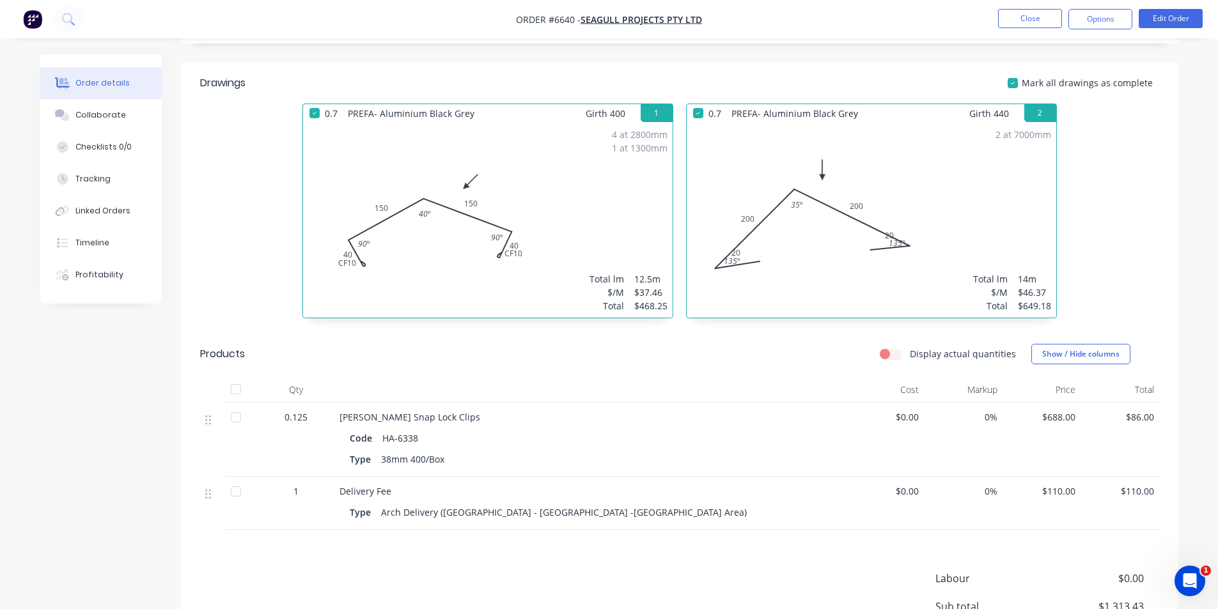
scroll to position [58, 0]
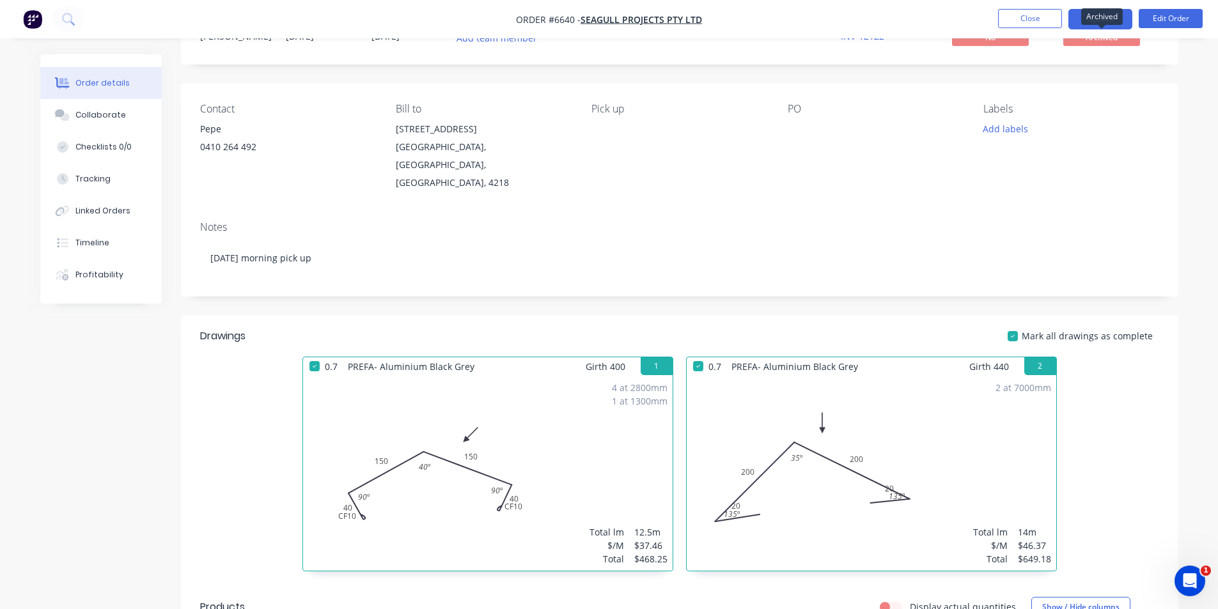
click at [1102, 21] on button "Options" at bounding box center [1100, 19] width 64 height 20
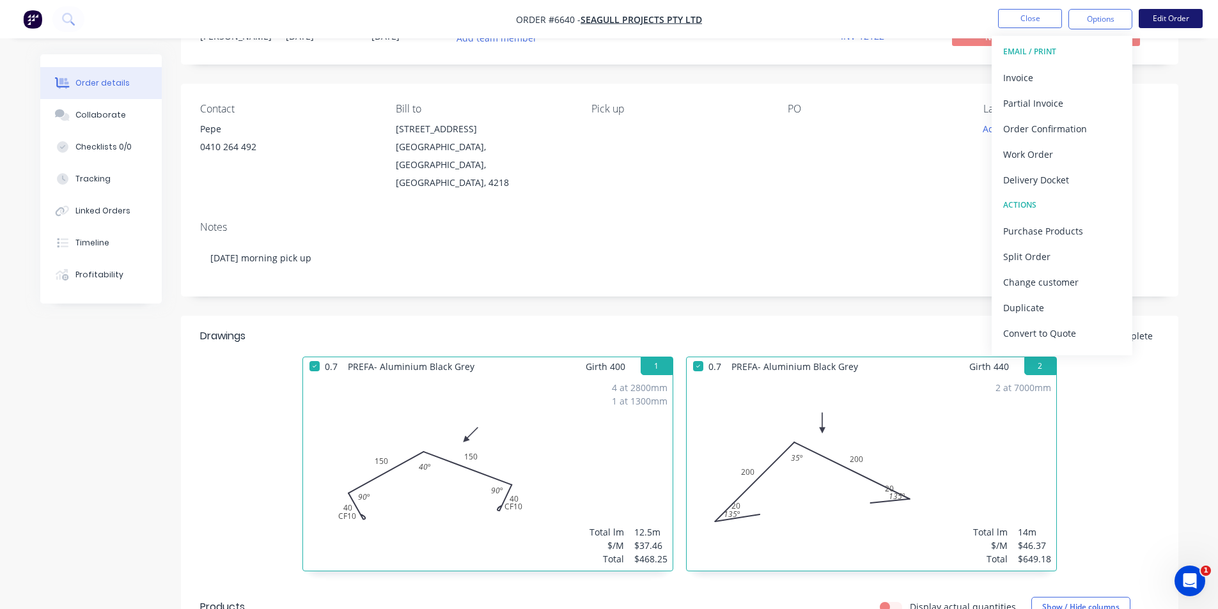
click at [1187, 89] on div "Order details Collaborate Checklists 0/0 Tracking Linked Orders Timeline Profit…" at bounding box center [609, 504] width 1164 height 1014
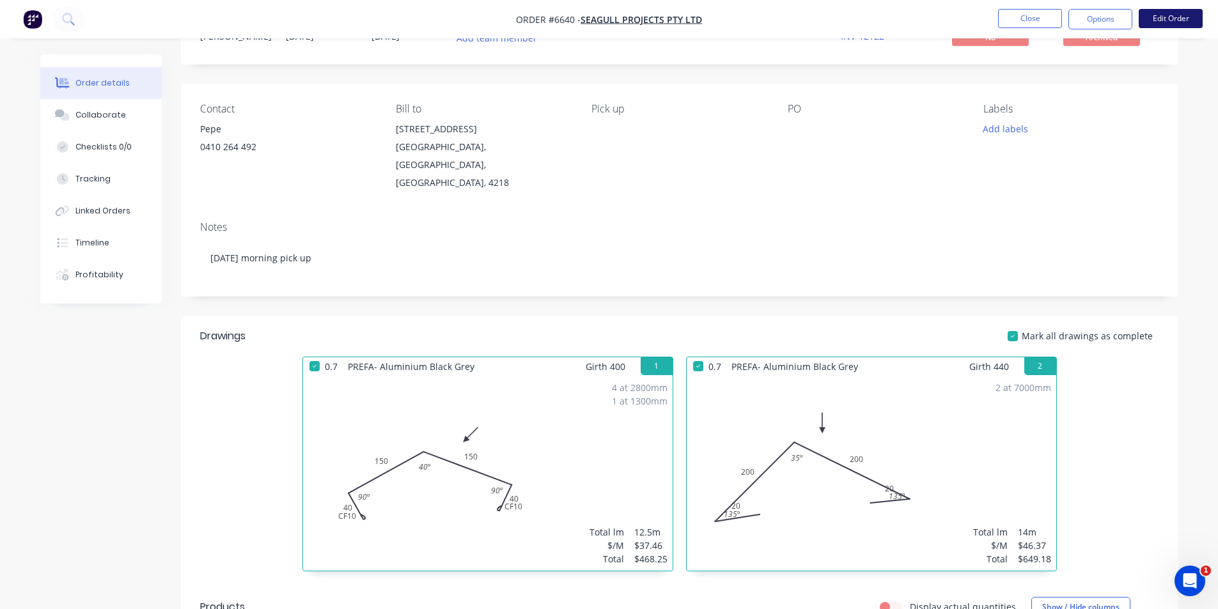
click at [1183, 12] on button "Edit Order" at bounding box center [1171, 18] width 64 height 19
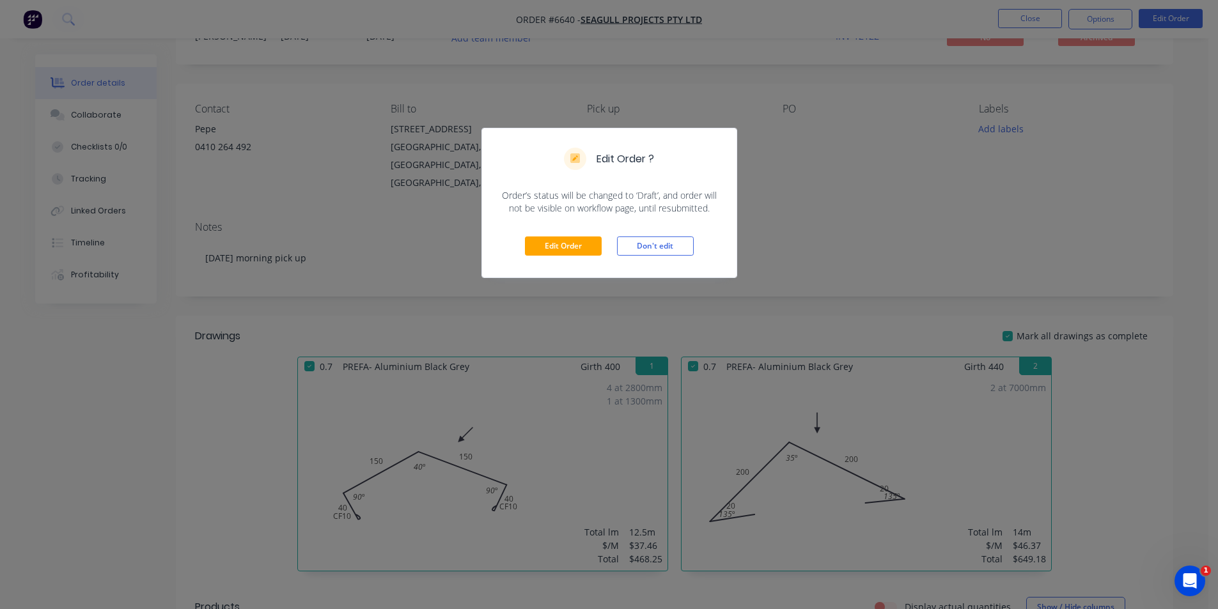
click at [566, 235] on div "Edit Order Don't edit" at bounding box center [609, 246] width 254 height 63
click at [570, 253] on button "Edit Order" at bounding box center [563, 246] width 77 height 19
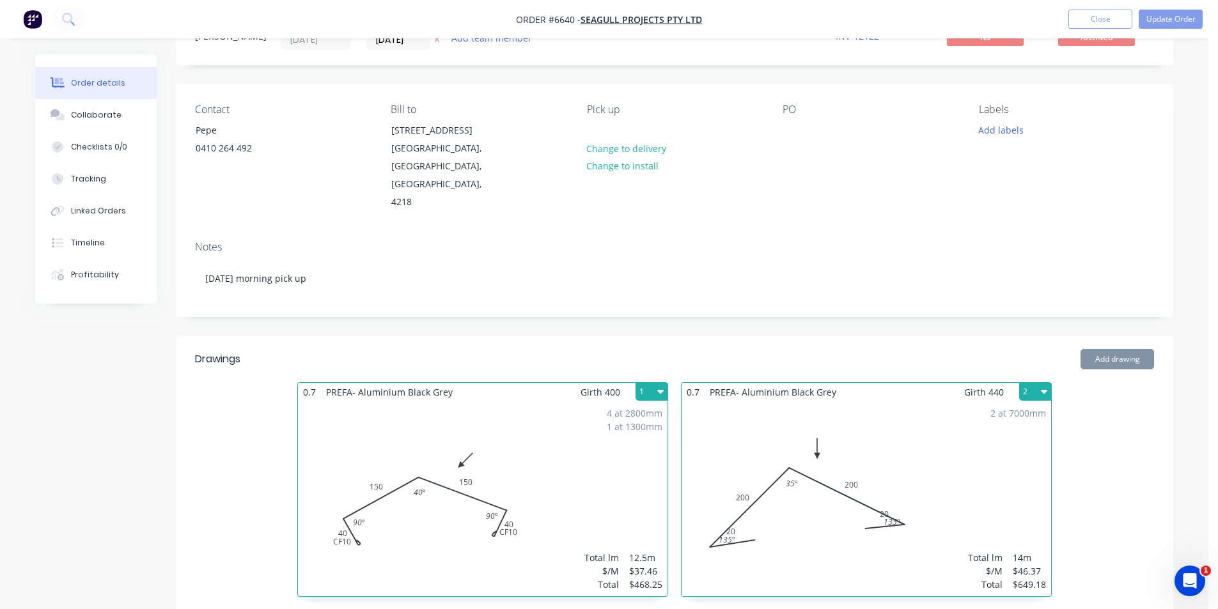
type input "$688.00"
type input "$86.00"
type input "$110.00"
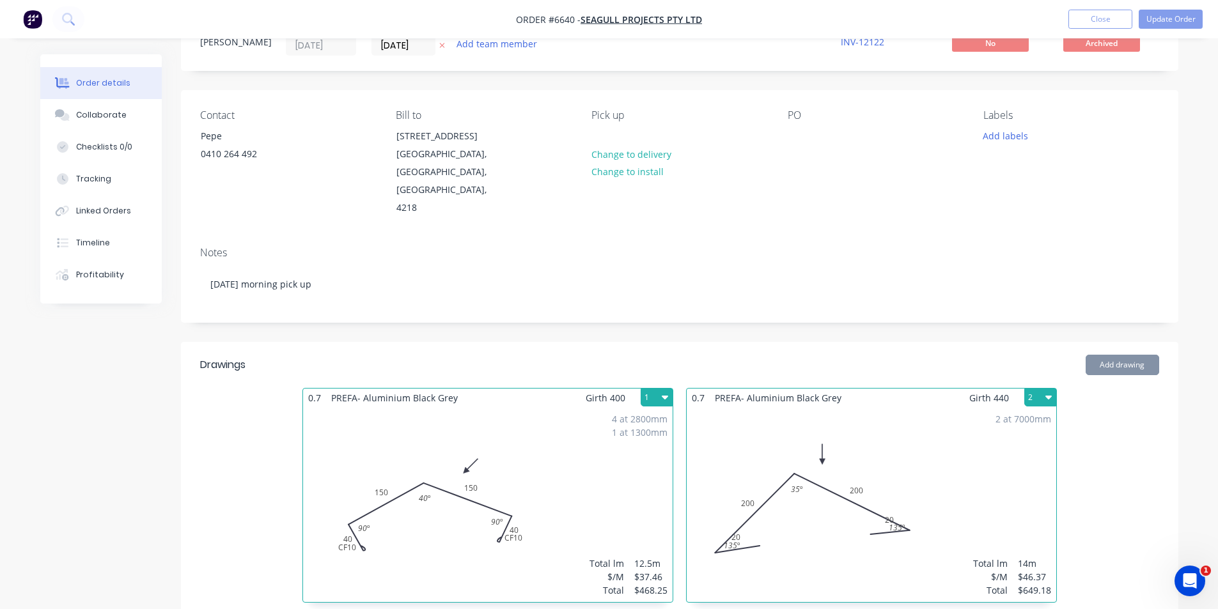
scroll to position [617, 0]
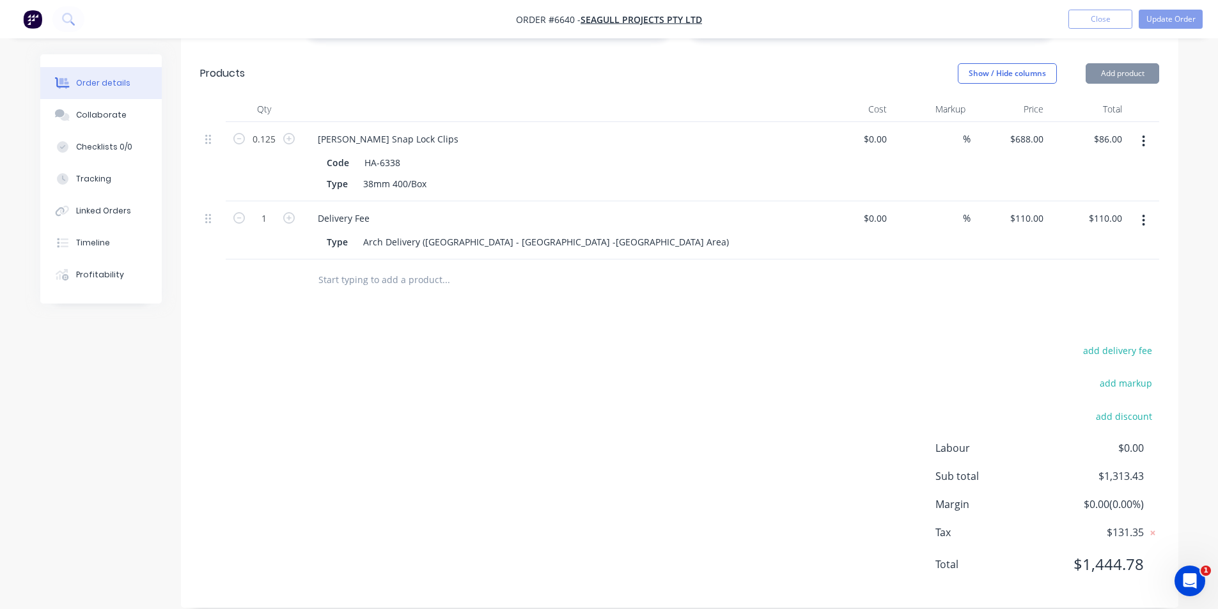
click at [1091, 63] on button "Add product" at bounding box center [1123, 73] width 74 height 20
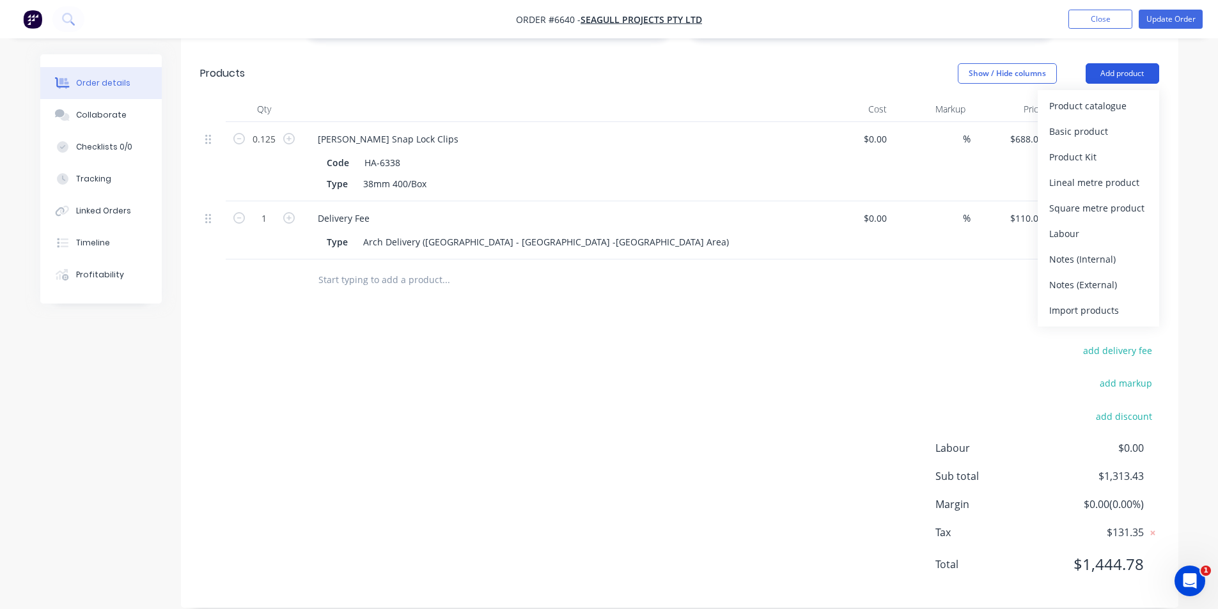
click at [1109, 63] on button "Add product" at bounding box center [1123, 73] width 74 height 20
click at [1119, 63] on button "Add product" at bounding box center [1123, 73] width 74 height 20
click at [1107, 99] on button "Product catalogue" at bounding box center [1098, 106] width 121 height 26
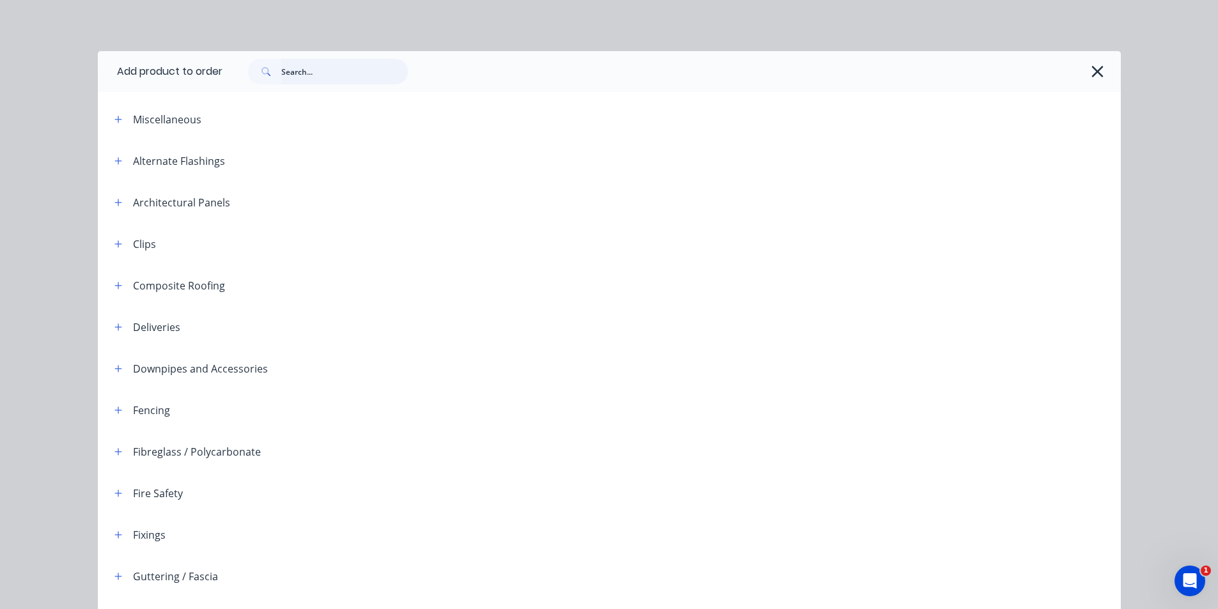
click at [304, 70] on input "text" at bounding box center [344, 72] width 127 height 26
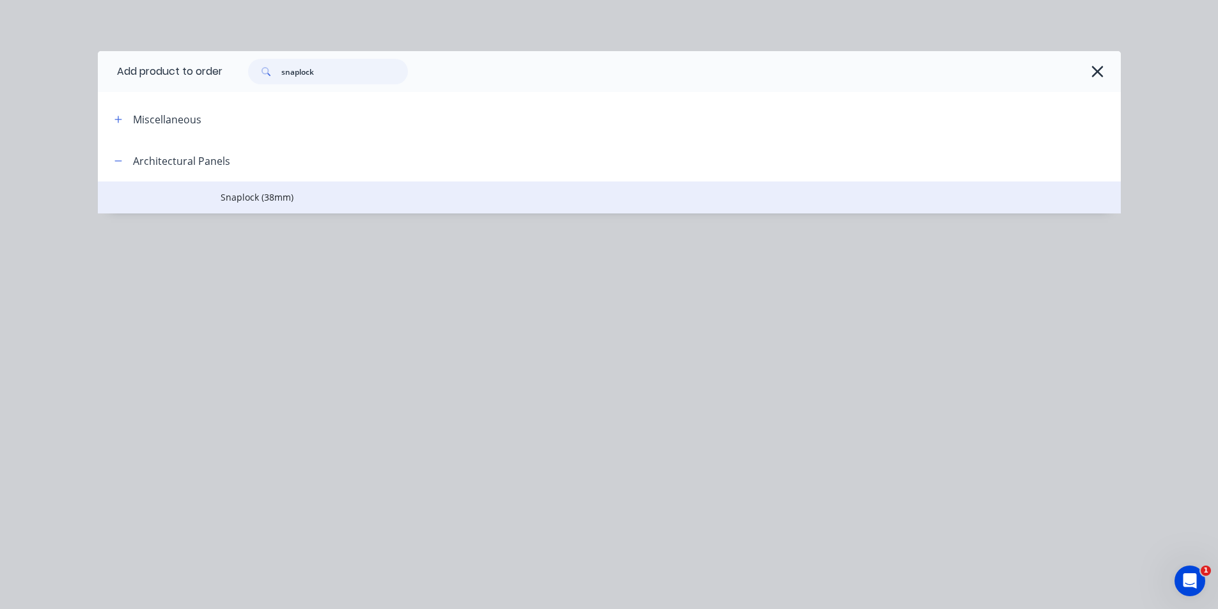
type input "snaplock"
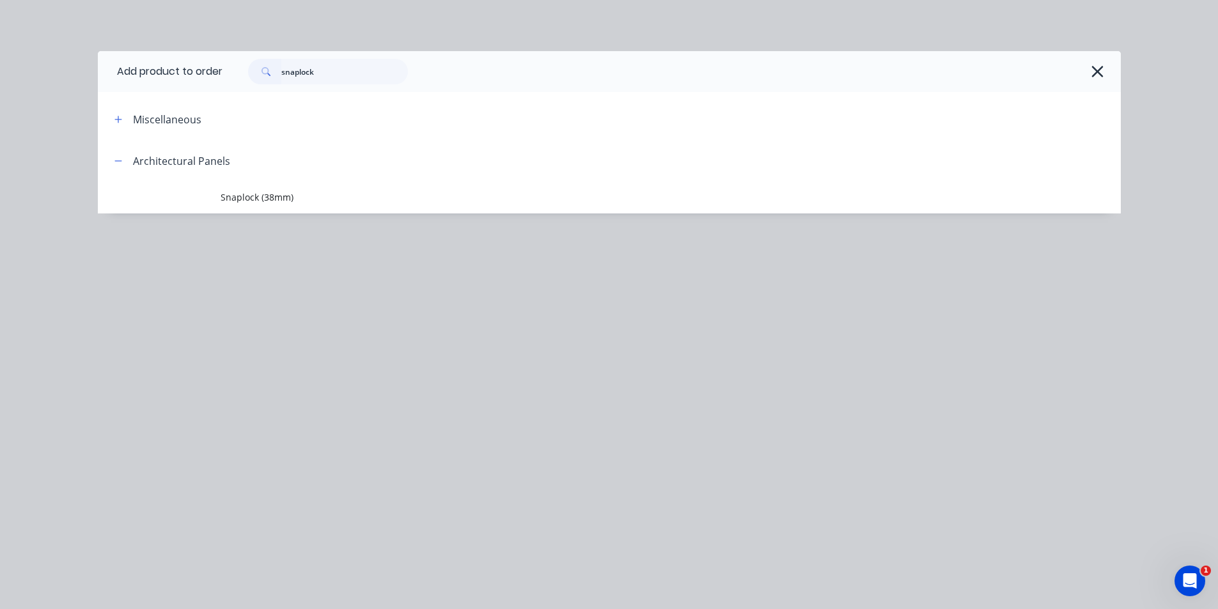
drag, startPoint x: 275, startPoint y: 191, endPoint x: 330, endPoint y: 253, distance: 83.4
click at [274, 191] on span "Snaplock (38mm)" at bounding box center [581, 197] width 720 height 13
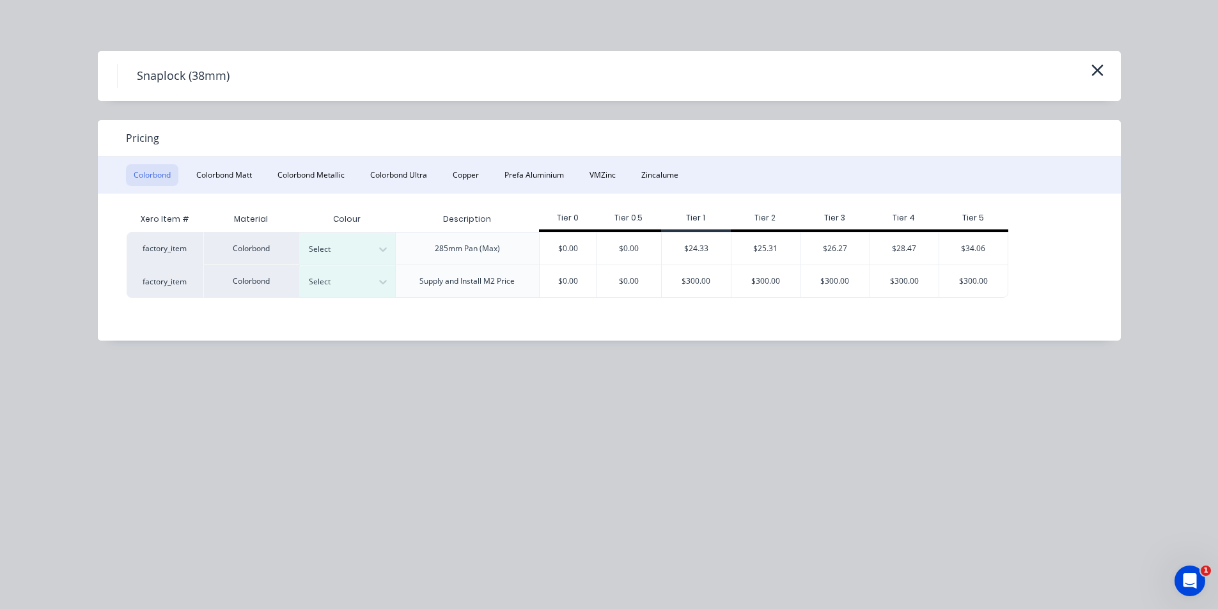
drag, startPoint x: 543, startPoint y: 177, endPoint x: 901, endPoint y: 269, distance: 368.9
click at [544, 177] on button "Prefa Aluminium" at bounding box center [534, 175] width 75 height 22
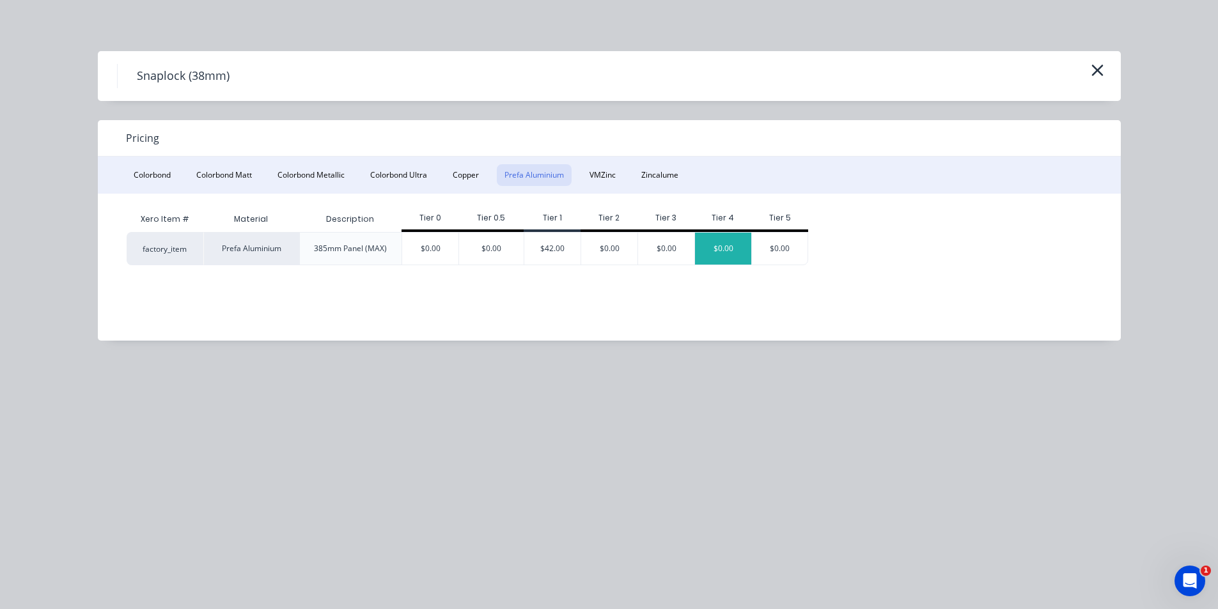
click at [742, 258] on div "$0.00" at bounding box center [723, 249] width 56 height 32
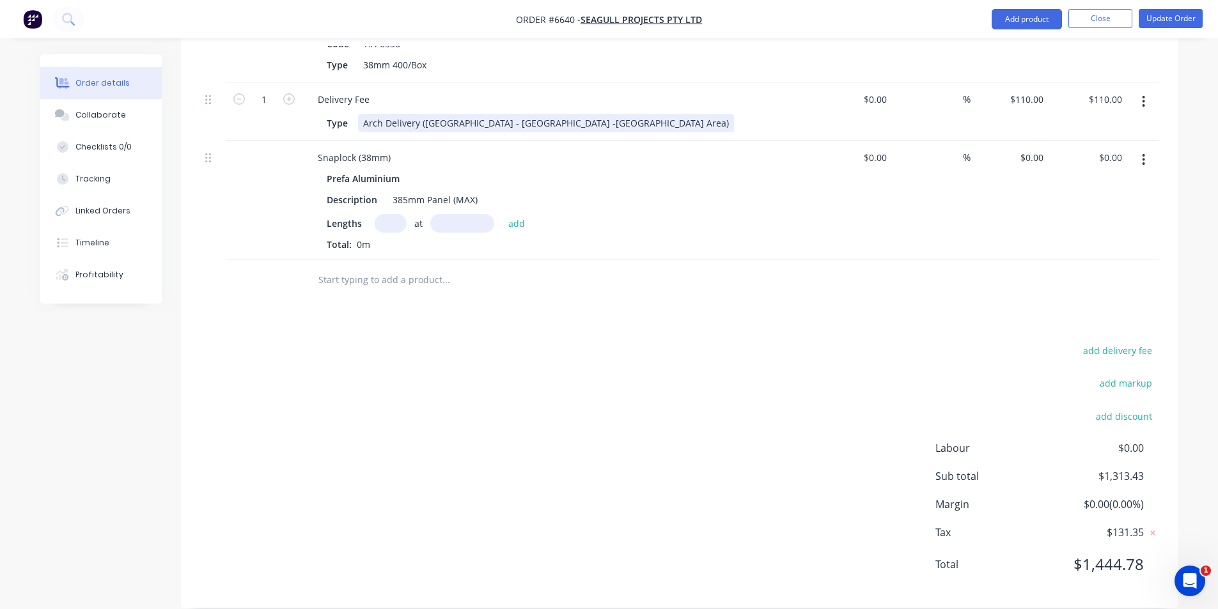
scroll to position [608, 0]
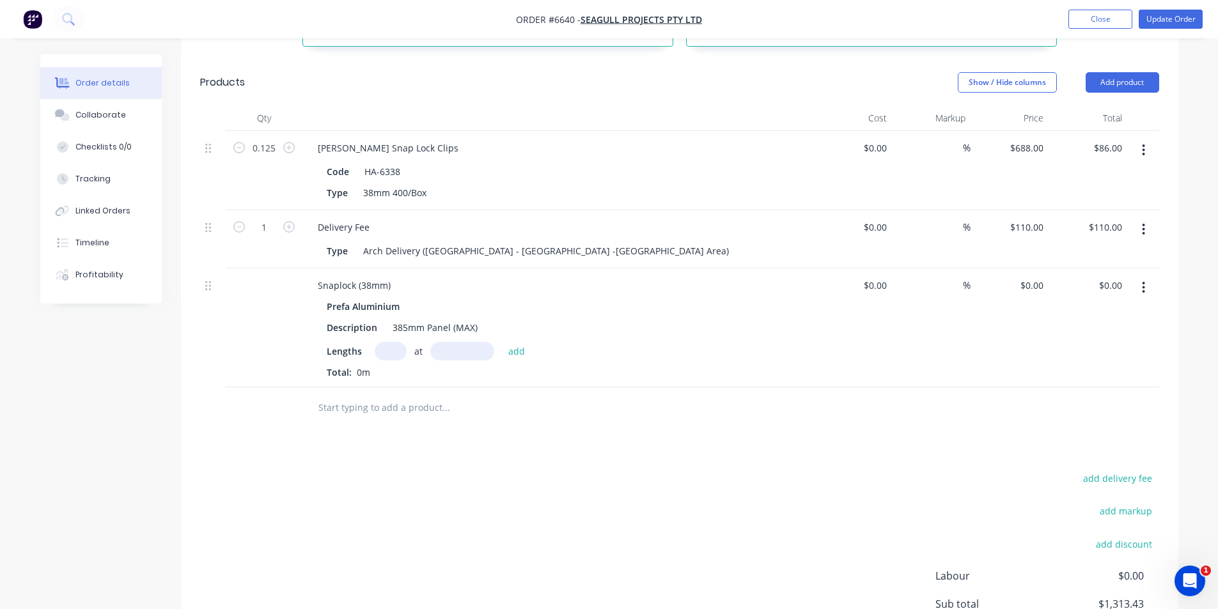
click at [456, 342] on input "text" at bounding box center [462, 351] width 64 height 19
type input "2600"
click at [502, 342] on button "add" at bounding box center [517, 350] width 30 height 17
click at [1142, 281] on icon "button" at bounding box center [1143, 288] width 3 height 14
click at [1099, 389] on div "Delete" at bounding box center [1098, 398] width 98 height 19
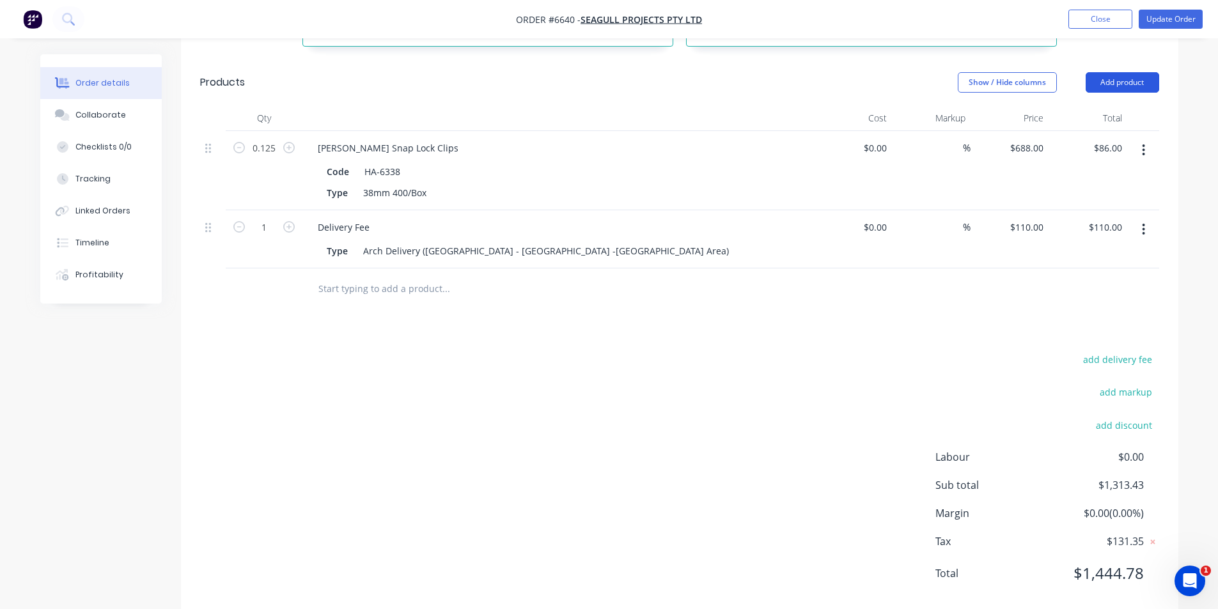
drag, startPoint x: 1111, startPoint y: 60, endPoint x: 1111, endPoint y: 70, distance: 9.6
click at [1112, 72] on button "Add product" at bounding box center [1123, 82] width 74 height 20
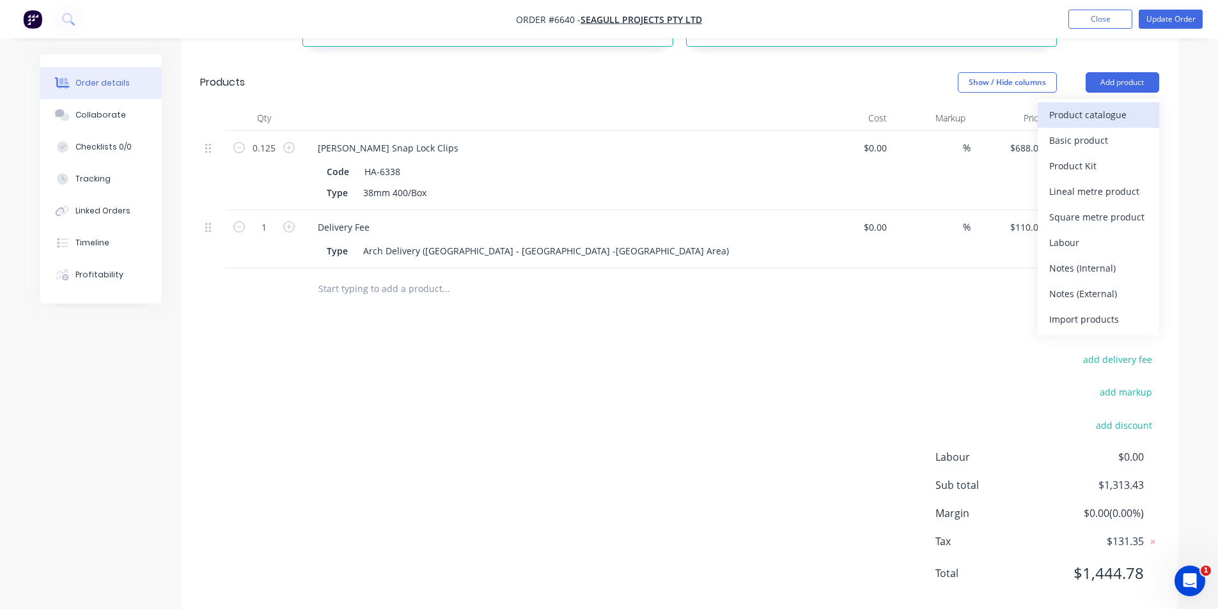
click at [1074, 105] on div "Product catalogue" at bounding box center [1098, 114] width 98 height 19
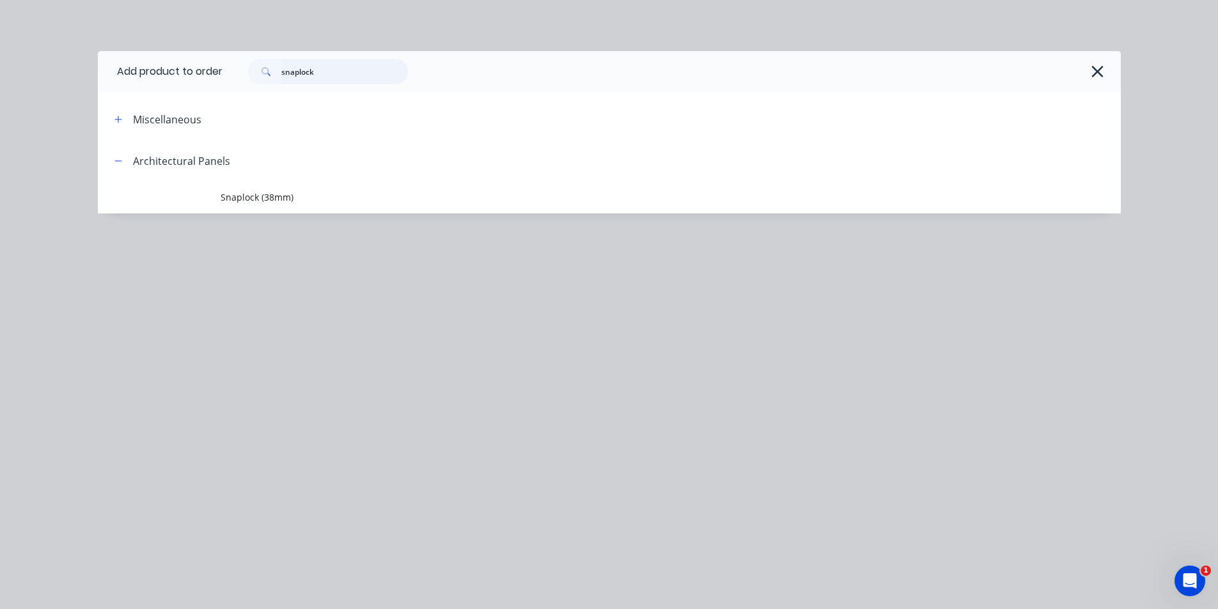
click at [347, 76] on input "snaplock" at bounding box center [344, 72] width 127 height 26
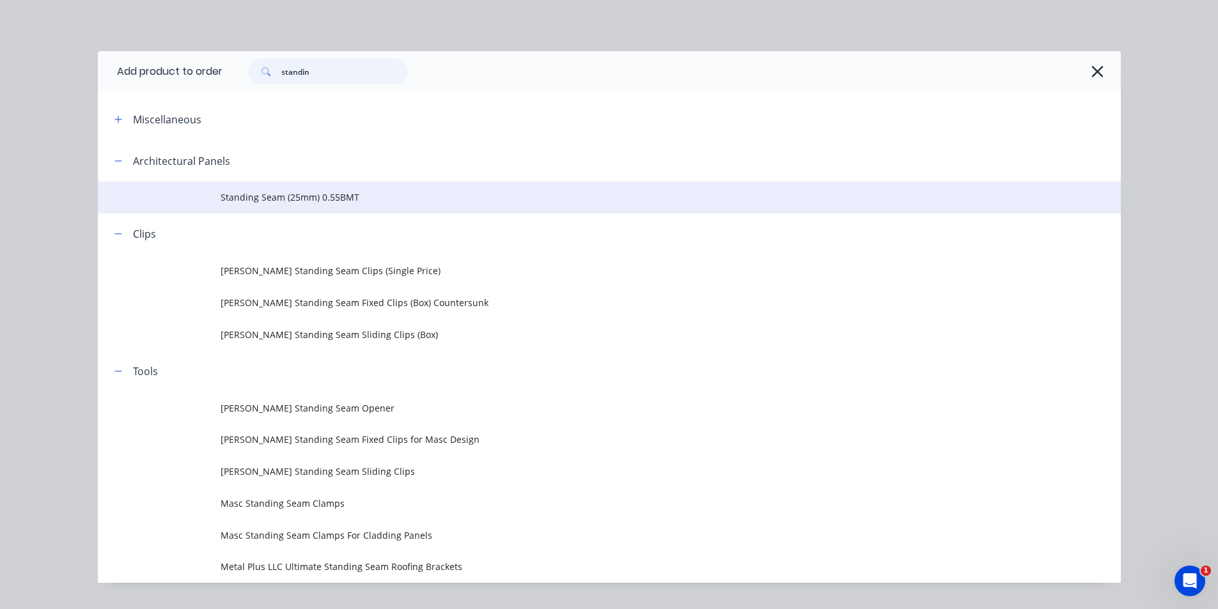
type input "standin"
click at [332, 201] on span "Standing Seam (25mm) 0.55BMT" at bounding box center [581, 197] width 720 height 13
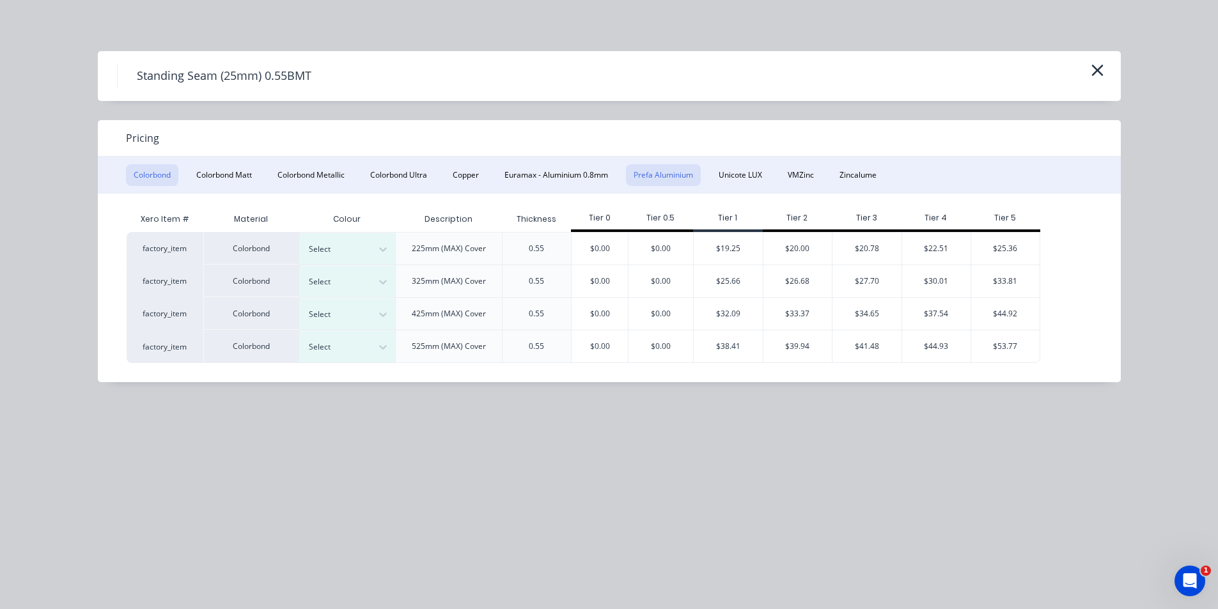
click at [689, 177] on button "Prefa Aluminium" at bounding box center [663, 175] width 75 height 22
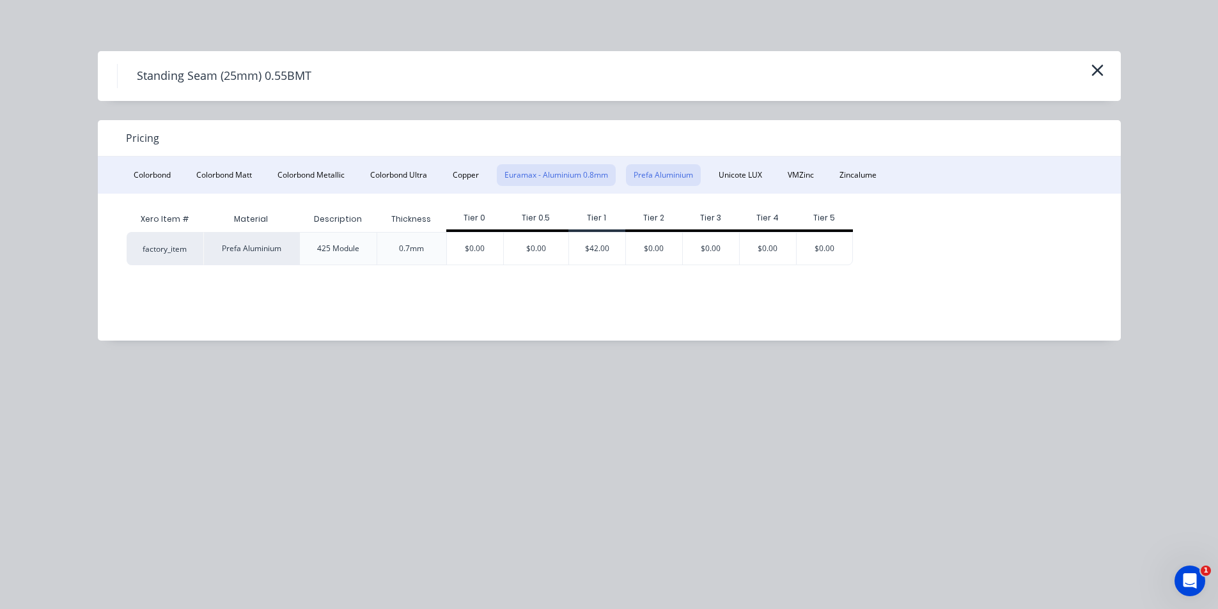
click at [589, 171] on button "Euramax - Aluminium 0.8mm" at bounding box center [556, 175] width 119 height 22
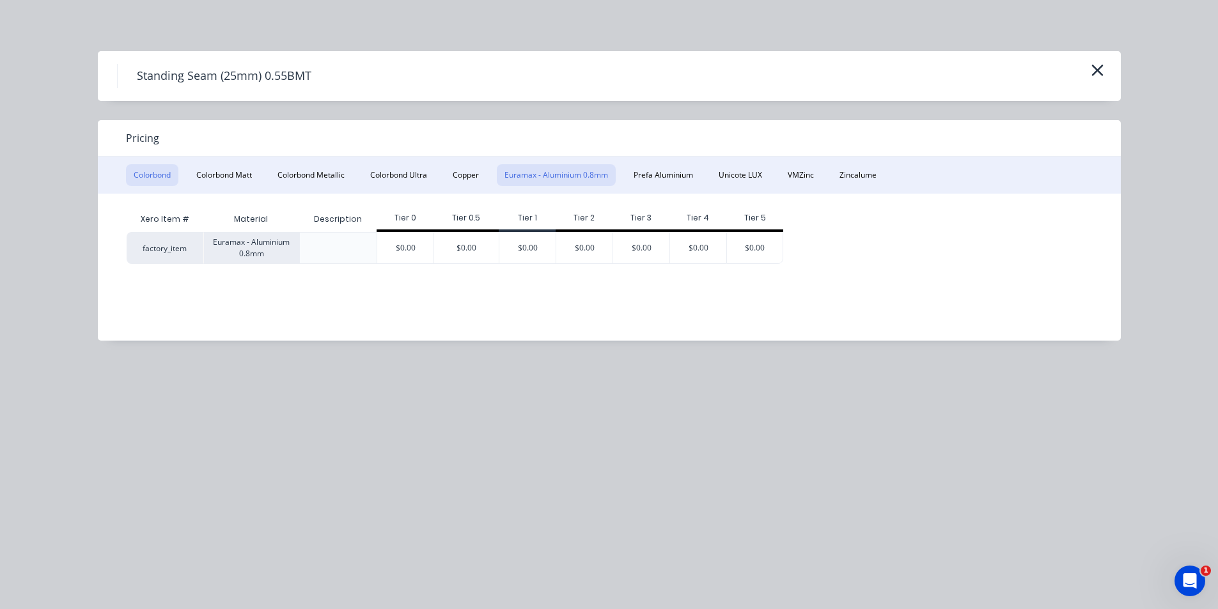
click at [148, 178] on button "Colorbond" at bounding box center [152, 175] width 52 height 22
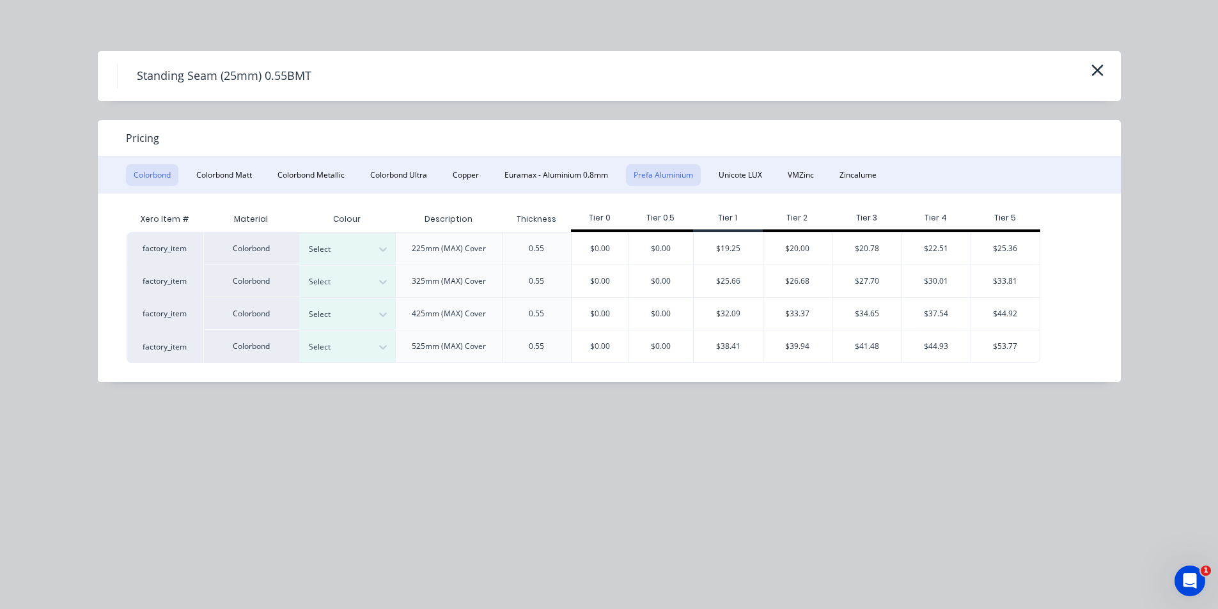
click at [694, 164] on button "Prefa Aluminium" at bounding box center [663, 175] width 75 height 22
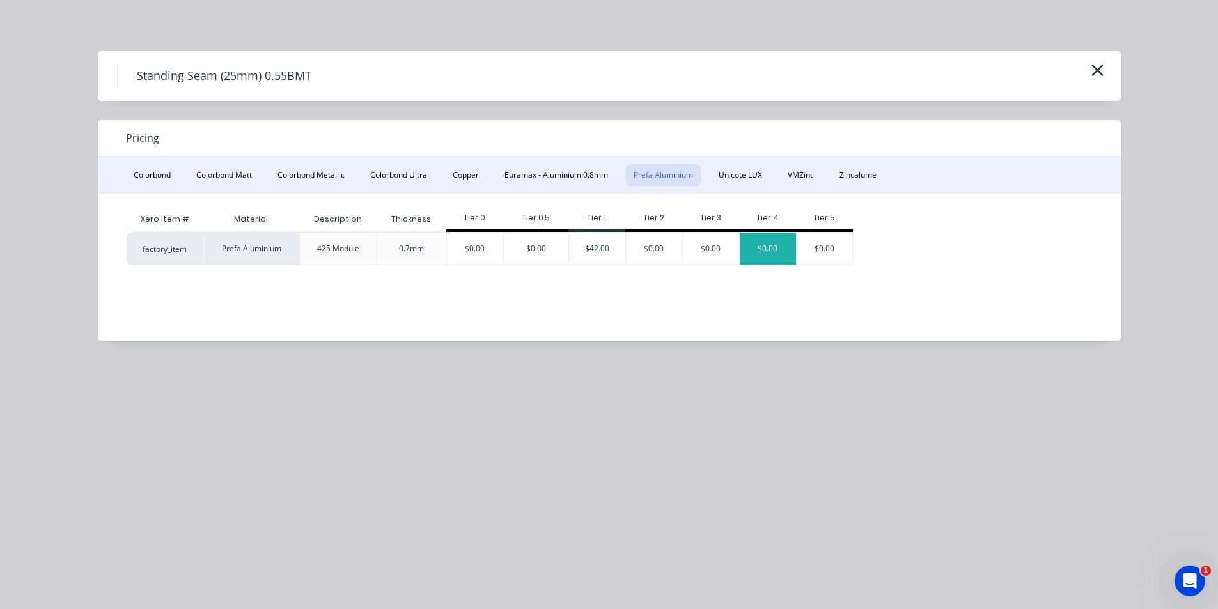
click at [766, 247] on div "$0.00" at bounding box center [768, 249] width 56 height 32
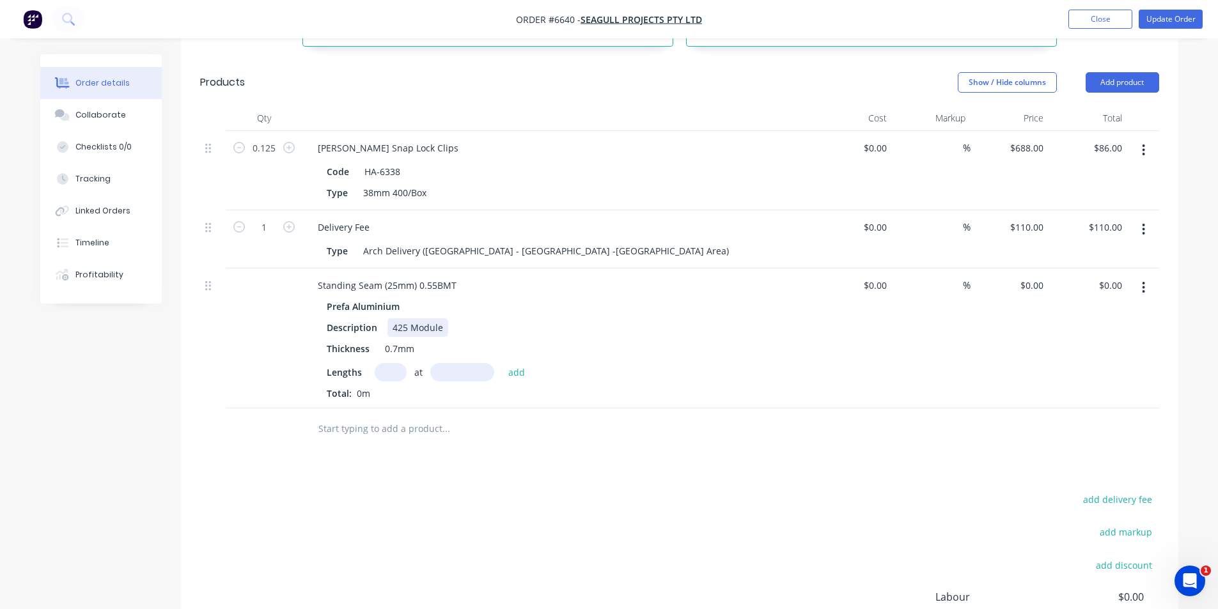
click at [409, 318] on div "425 Module" at bounding box center [417, 327] width 61 height 19
click at [1037, 276] on input "0" at bounding box center [1041, 285] width 15 height 19
type input "$42.00"
drag, startPoint x: 1050, startPoint y: 389, endPoint x: 371, endPoint y: 314, distance: 682.5
click at [1049, 389] on div "$0.00 $0.00" at bounding box center [1088, 339] width 79 height 140
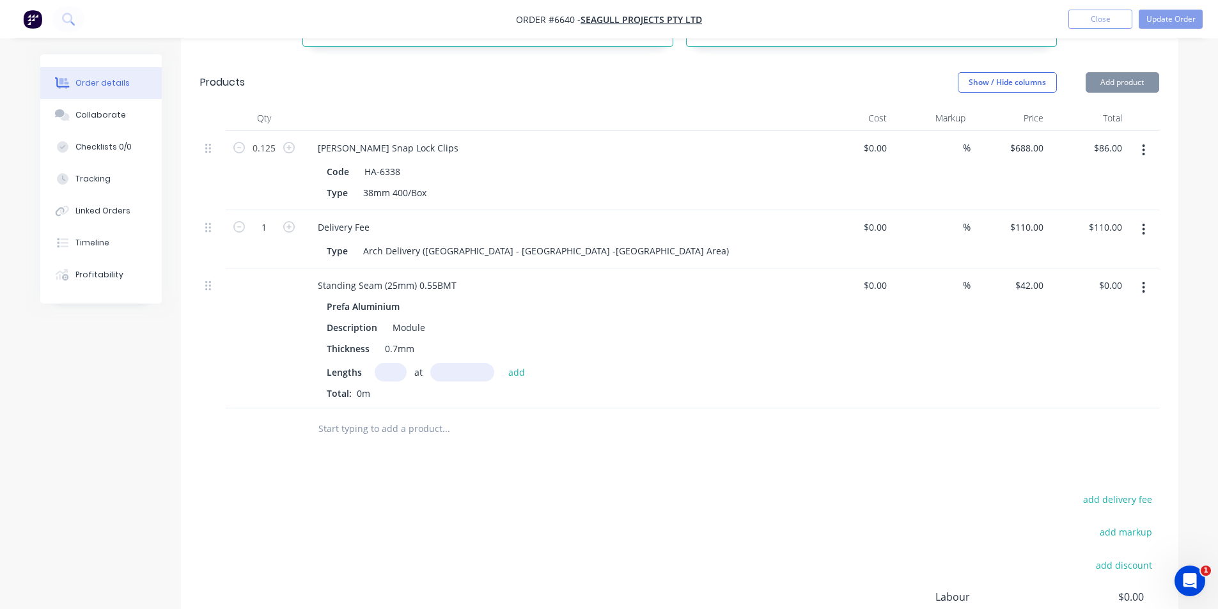
click at [393, 363] on input "text" at bounding box center [391, 372] width 32 height 19
type input "2"
type input "1"
type input "2600"
click at [502, 363] on button "add" at bounding box center [517, 371] width 30 height 17
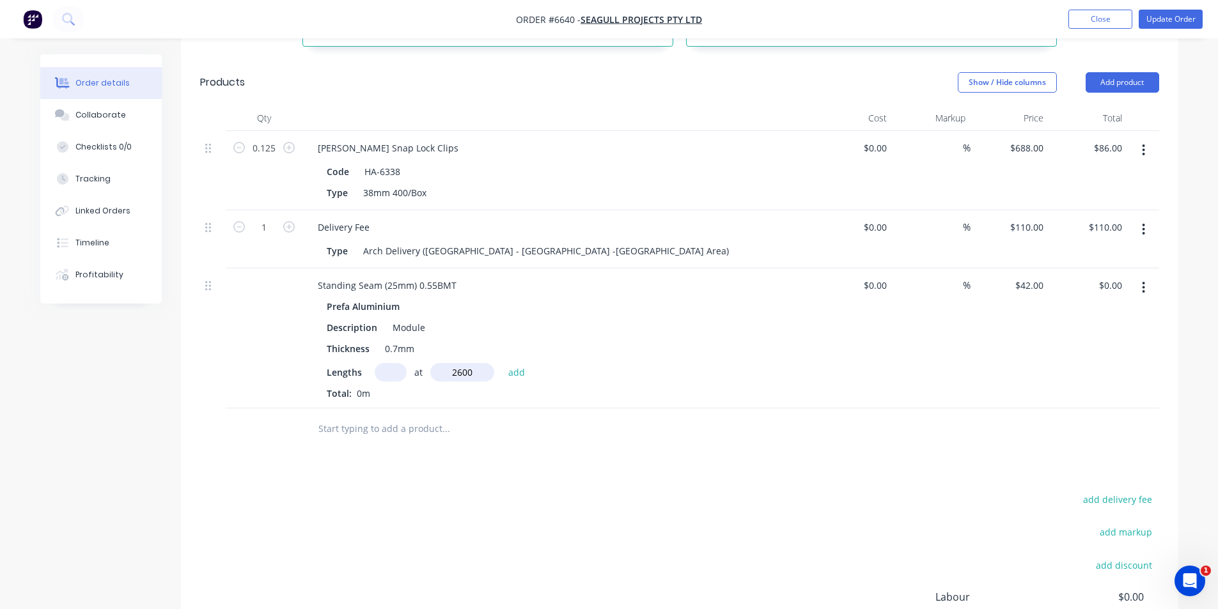
type input "$109.20"
click at [838, 432] on div at bounding box center [679, 430] width 959 height 42
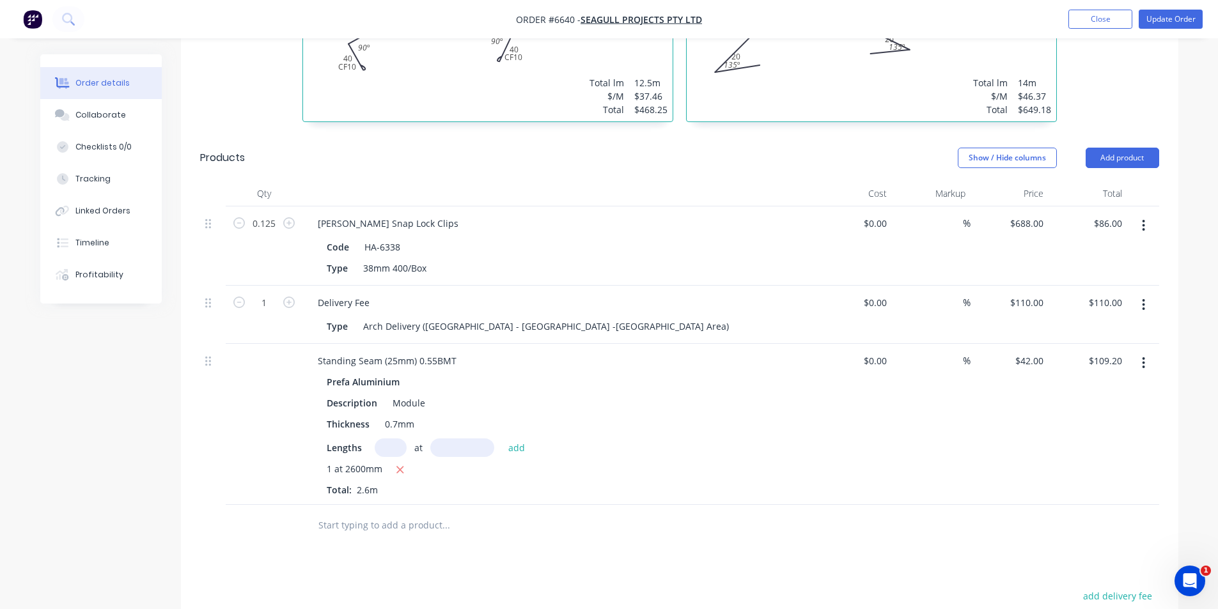
scroll to position [522, 0]
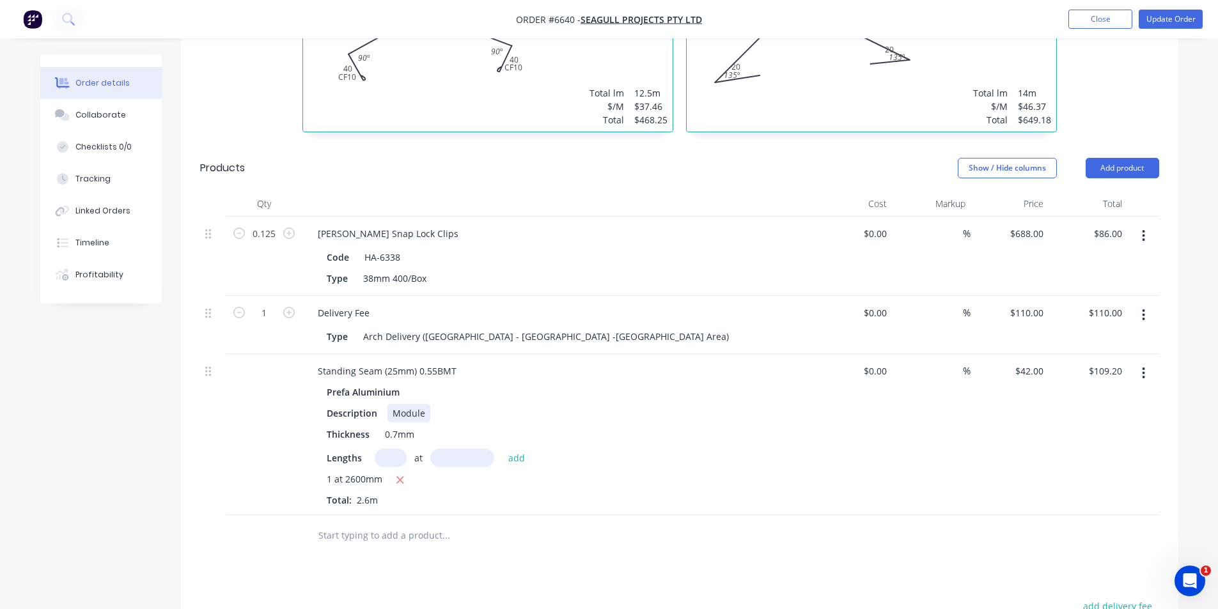
click at [391, 404] on div "Module" at bounding box center [408, 413] width 43 height 19
click at [1052, 527] on div at bounding box center [679, 536] width 959 height 42
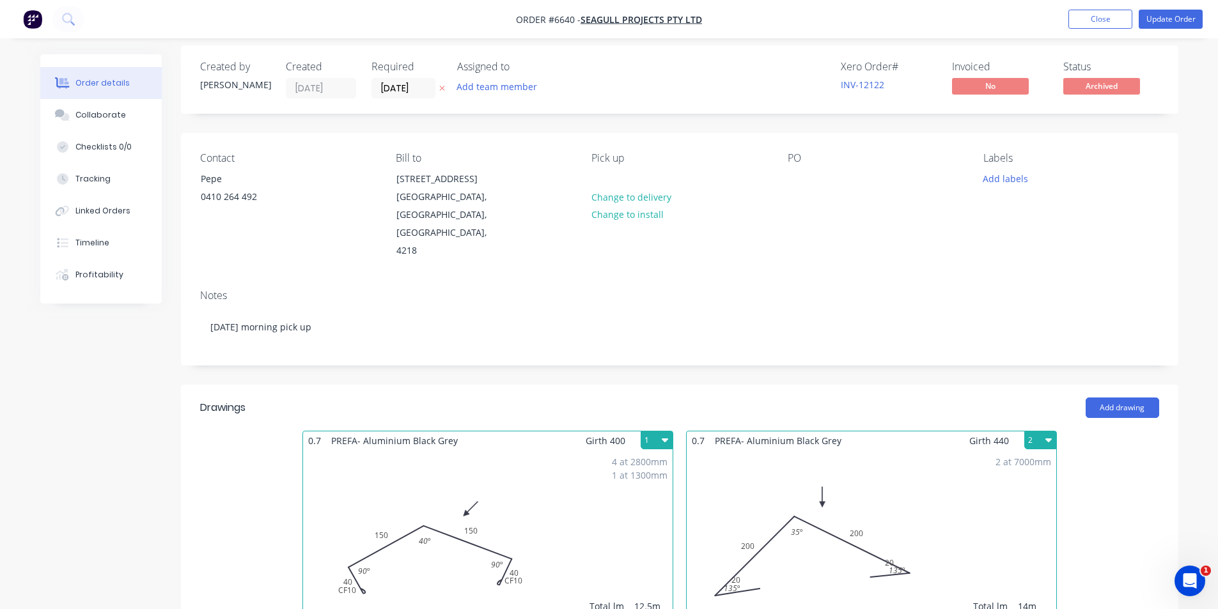
scroll to position [0, 0]
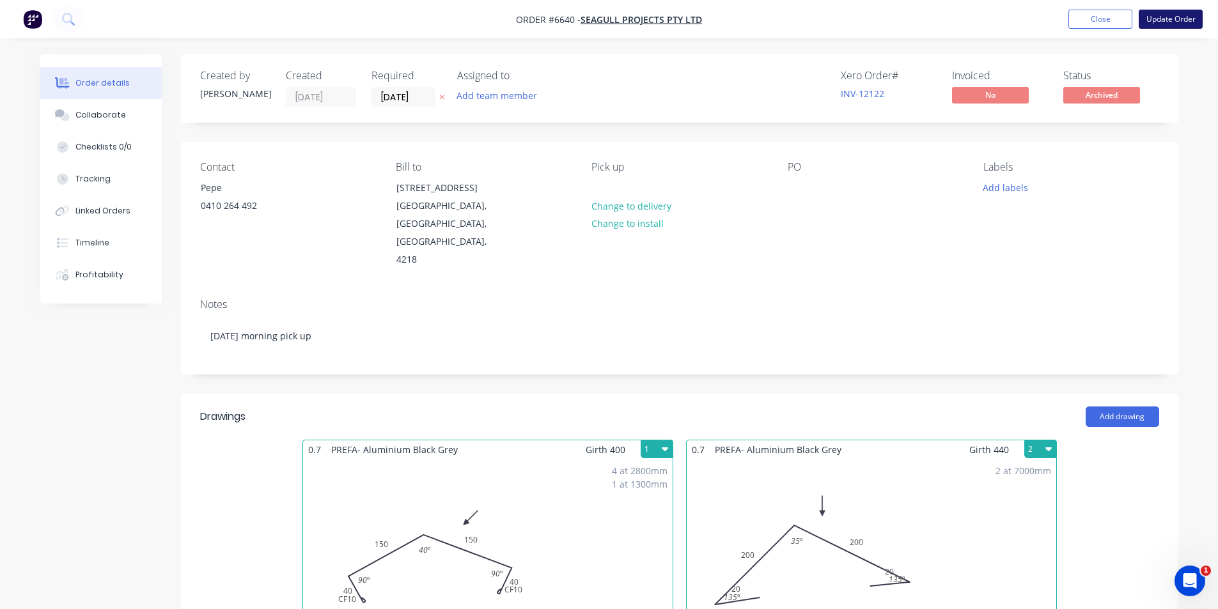
click at [1155, 11] on button "Update Order" at bounding box center [1171, 19] width 64 height 19
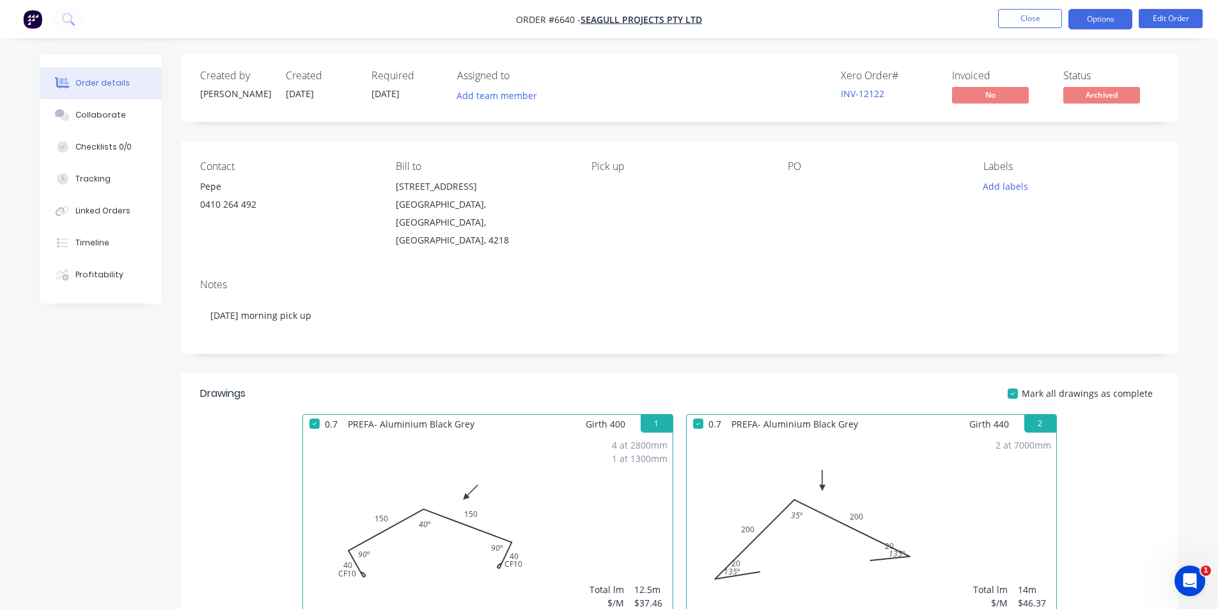
click at [1100, 24] on button "Options" at bounding box center [1100, 19] width 64 height 20
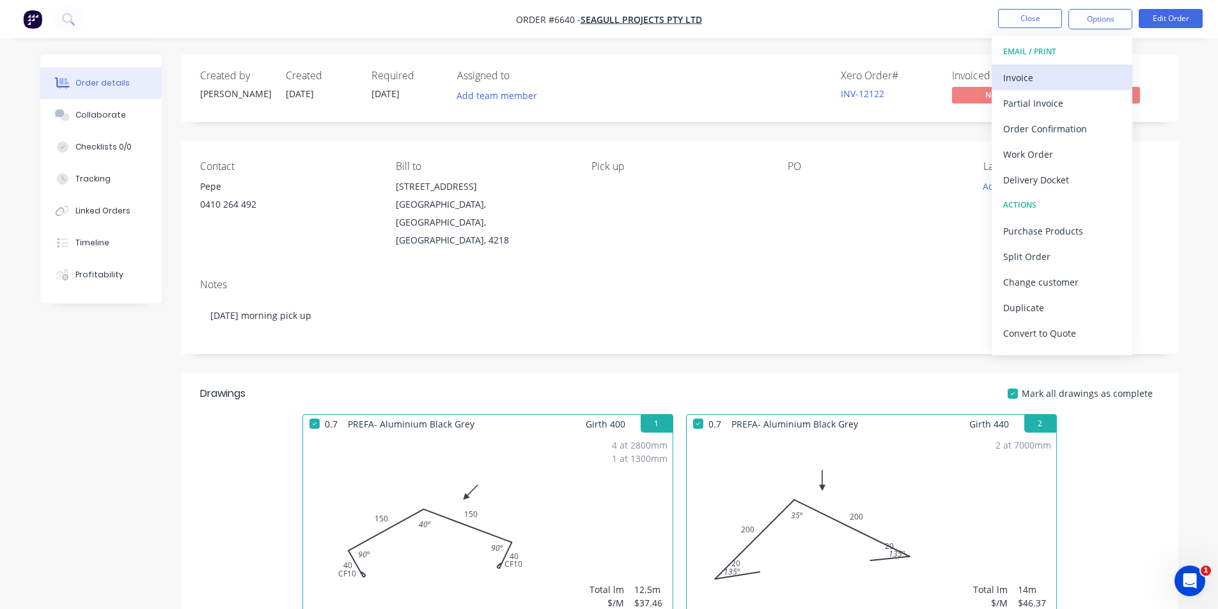
click at [1050, 75] on div "Invoice" at bounding box center [1062, 77] width 118 height 19
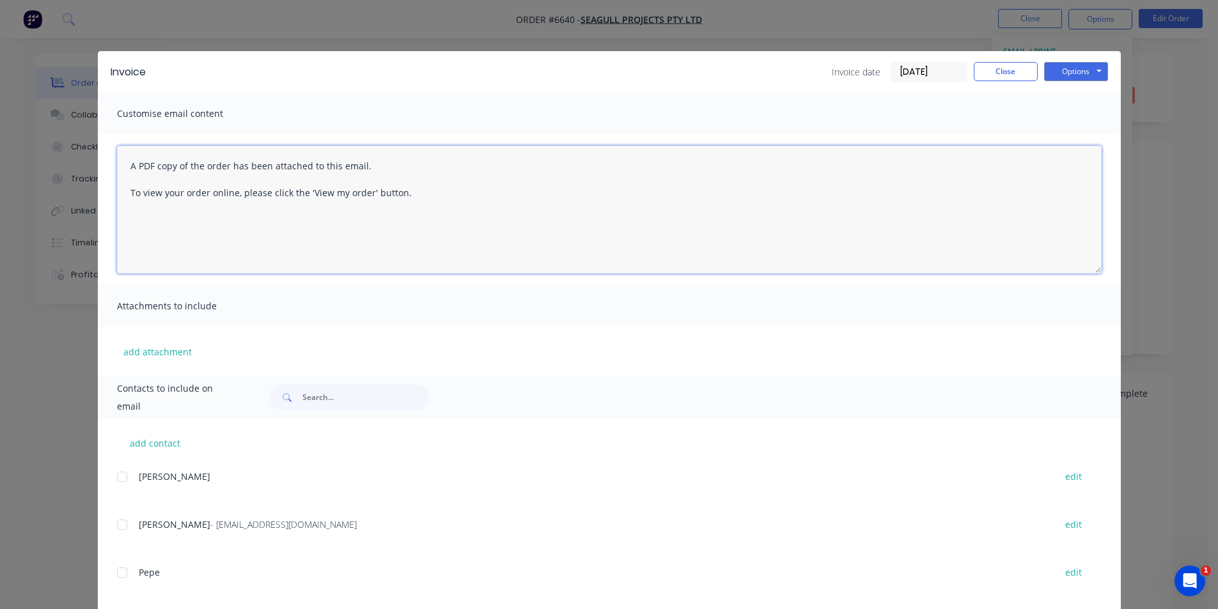
click at [118, 164] on textarea "A PDF copy of the order has been attached to this email. To view your order onl…" at bounding box center [609, 210] width 985 height 128
click at [126, 167] on textarea "A PDF copy of the order has been attached to this email. To view your order onl…" at bounding box center [609, 210] width 985 height 128
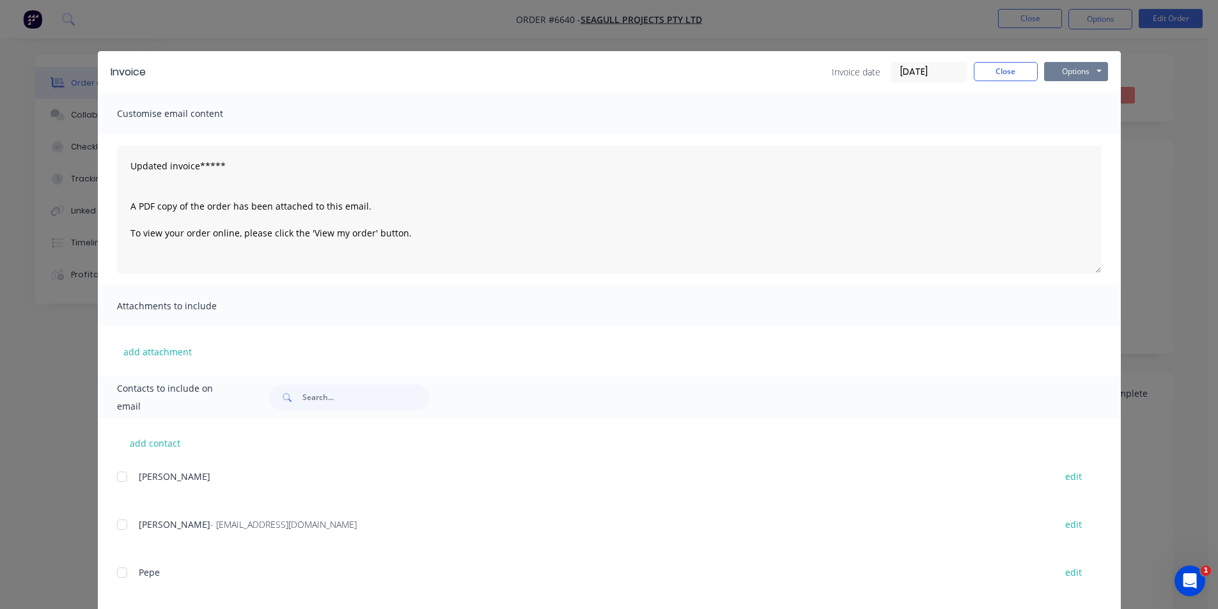
click at [1084, 65] on button "Options" at bounding box center [1076, 71] width 64 height 19
click at [1084, 71] on button "Options" at bounding box center [1076, 71] width 64 height 19
click at [1084, 72] on button "Options" at bounding box center [1076, 71] width 64 height 19
click at [1084, 137] on button "Email" at bounding box center [1085, 136] width 82 height 21
type textarea "A PDF copy of the order has been attached to this email. To view your order onl…"
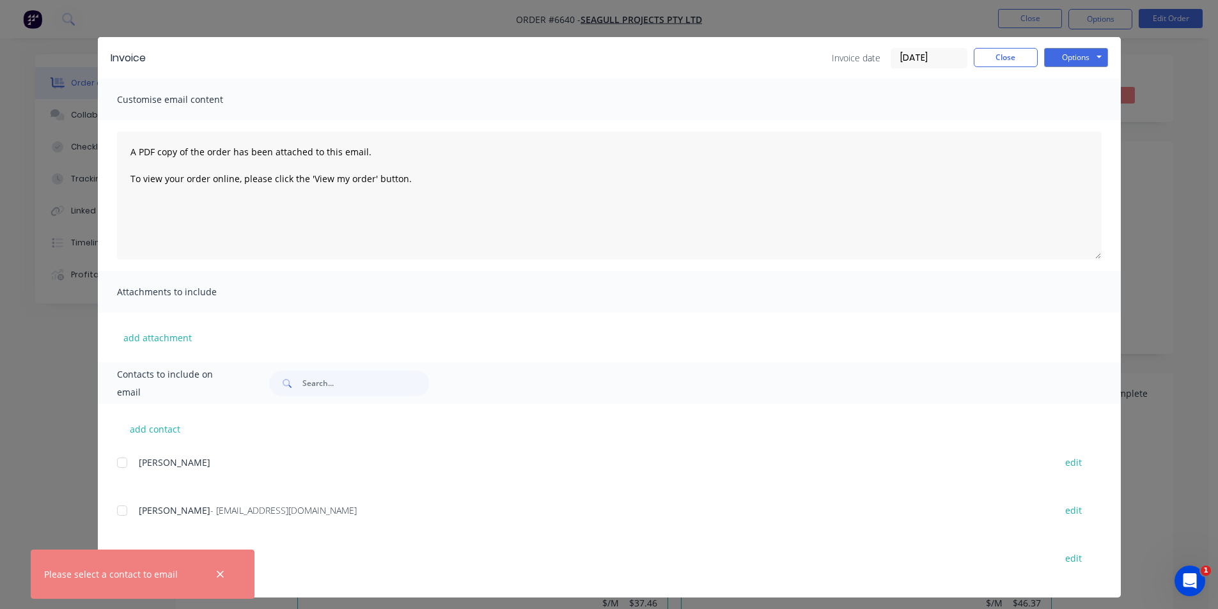
scroll to position [20, 0]
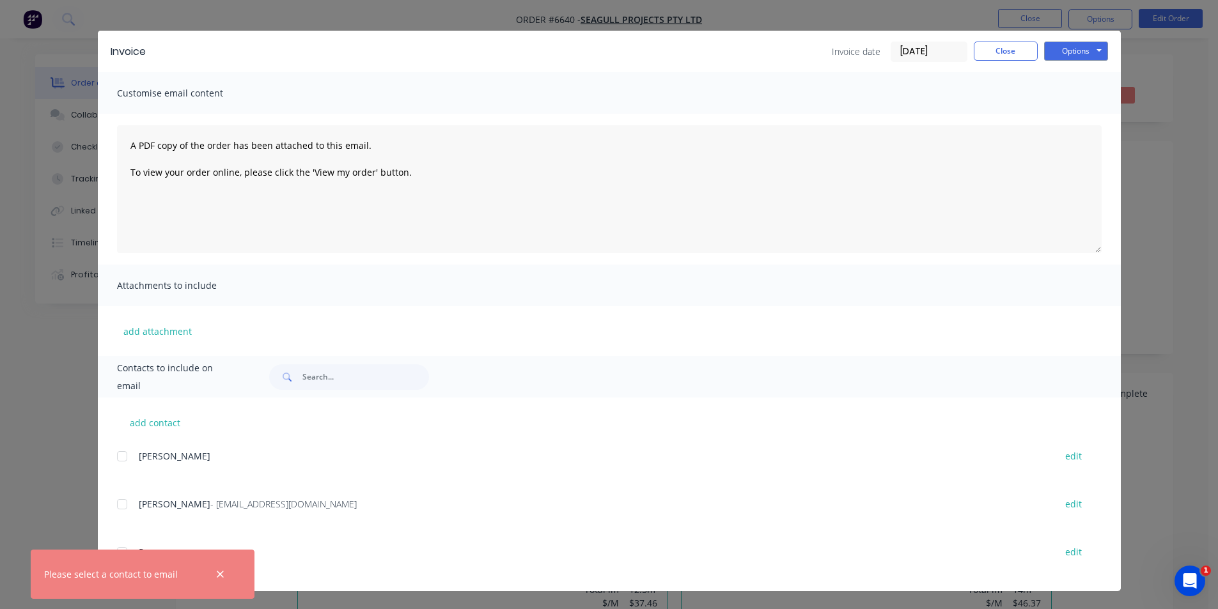
click at [118, 503] on div at bounding box center [122, 505] width 26 height 26
click at [1098, 54] on button "Options" at bounding box center [1076, 51] width 64 height 19
click at [1074, 108] on button "Email" at bounding box center [1085, 115] width 82 height 21
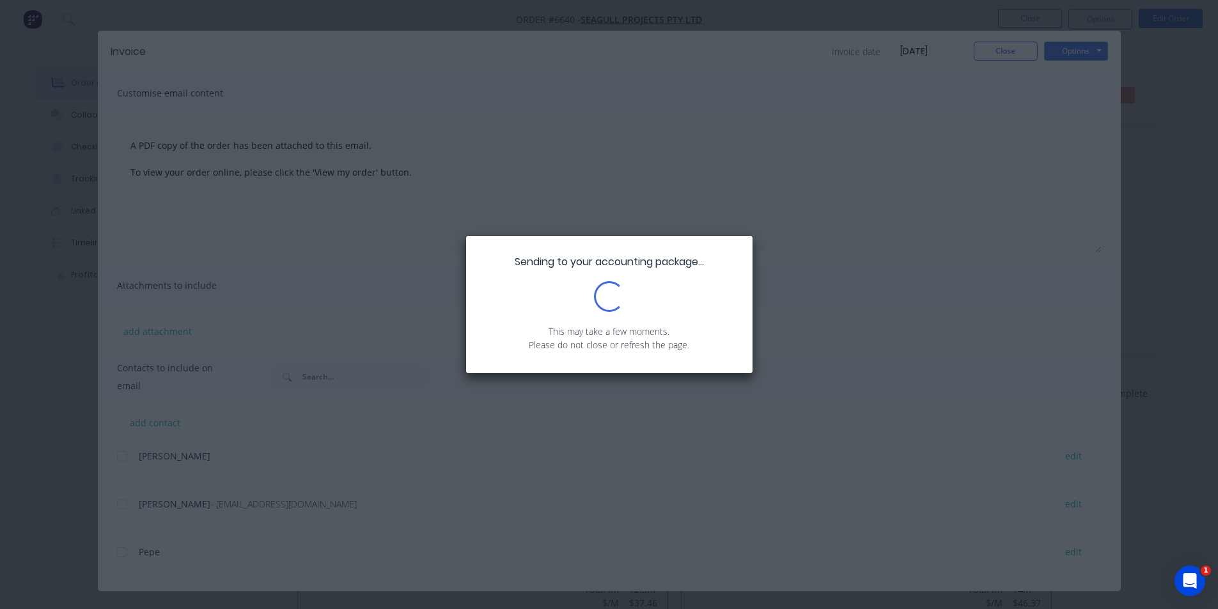
scroll to position [0, 0]
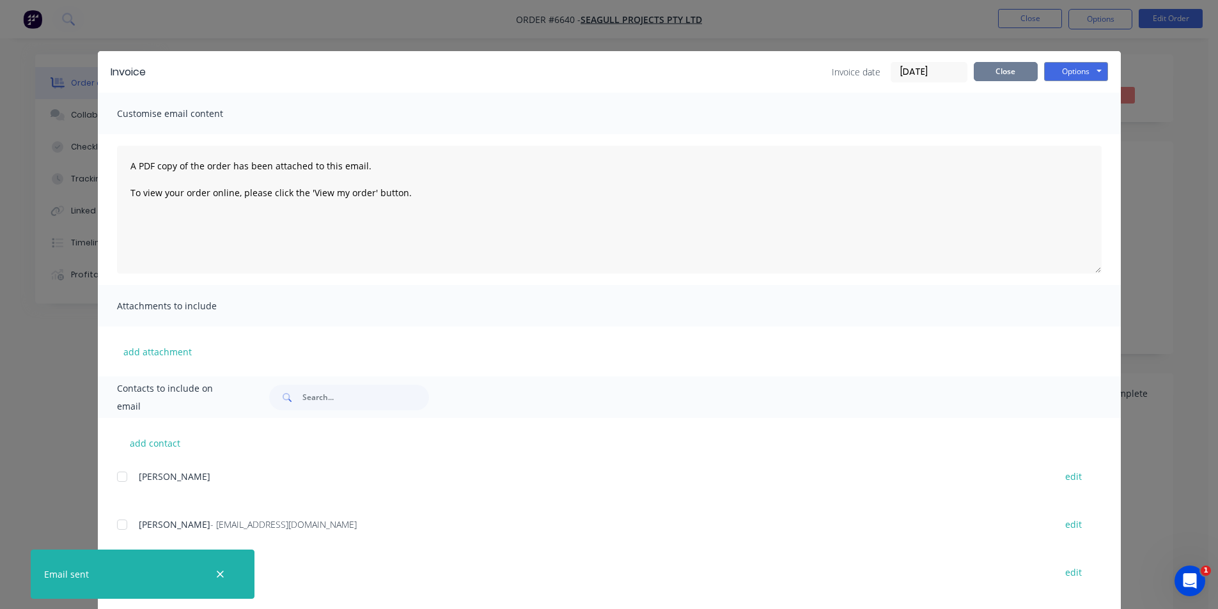
click at [1011, 68] on button "Close" at bounding box center [1006, 71] width 64 height 19
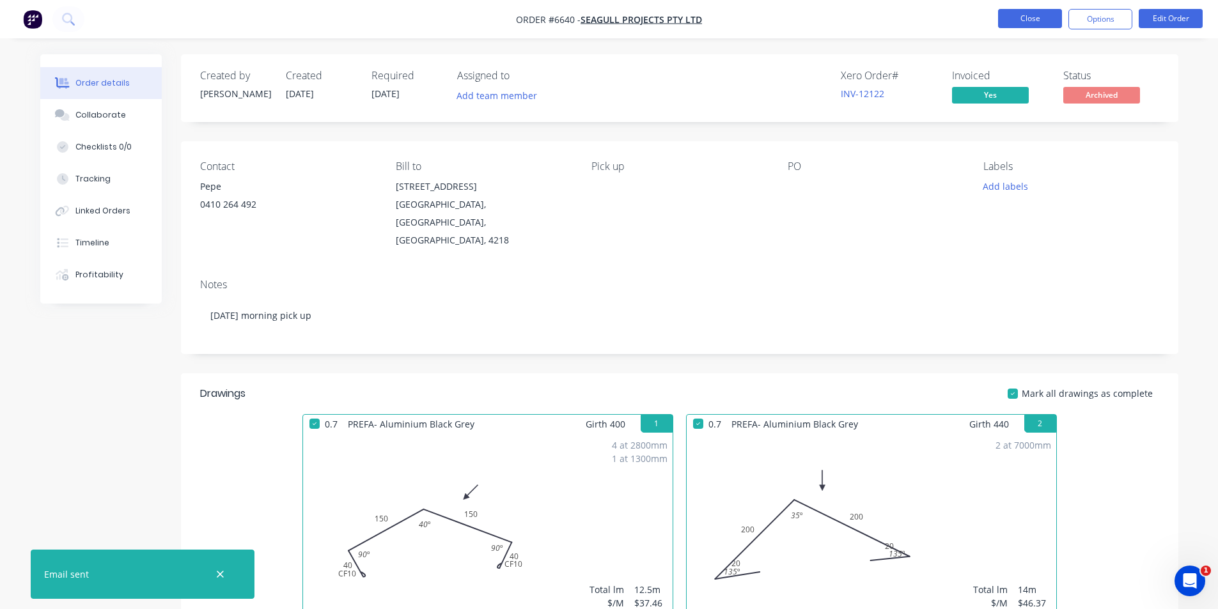
click at [1042, 8] on nav "Order #6640 - Seagull Projects Pty Ltd Close Options Edit Order" at bounding box center [609, 19] width 1218 height 38
click at [1031, 17] on button "Close" at bounding box center [1030, 18] width 64 height 19
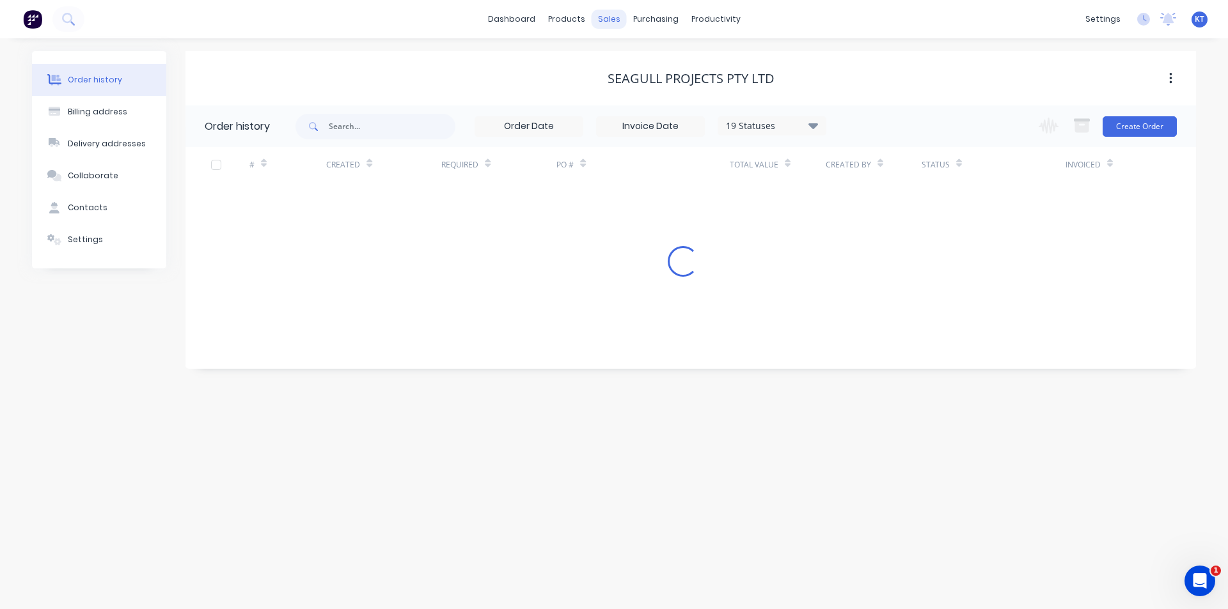
click at [604, 22] on div "sales" at bounding box center [608, 19] width 35 height 19
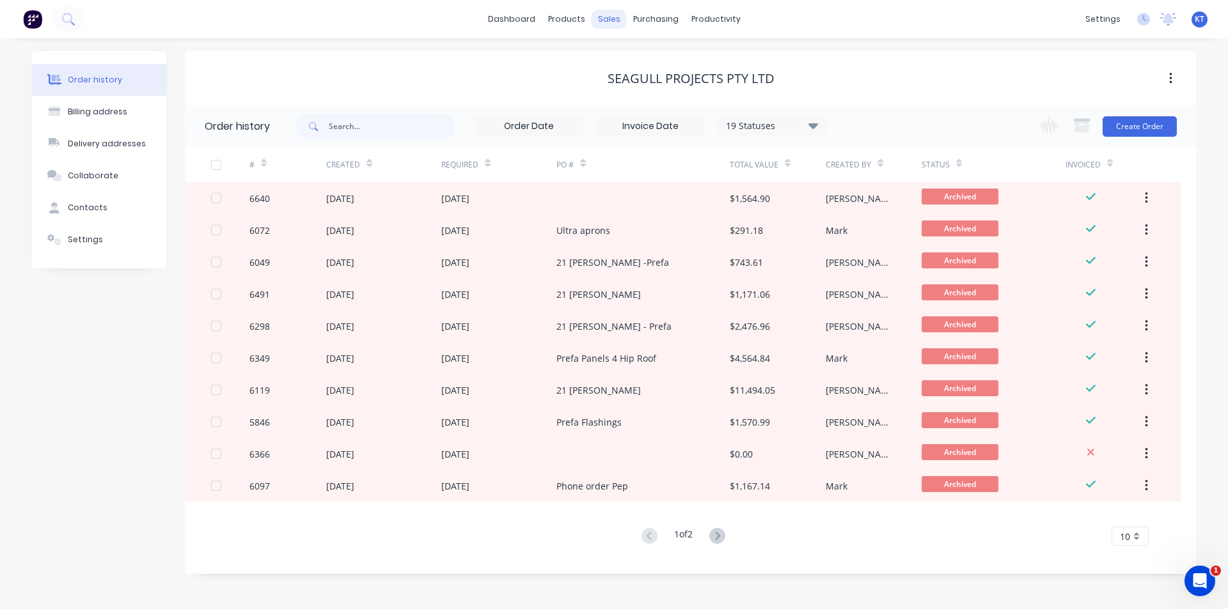
click at [605, 19] on div "sales" at bounding box center [608, 19] width 35 height 19
click at [639, 68] on link "Sales Orders" at bounding box center [675, 61] width 169 height 26
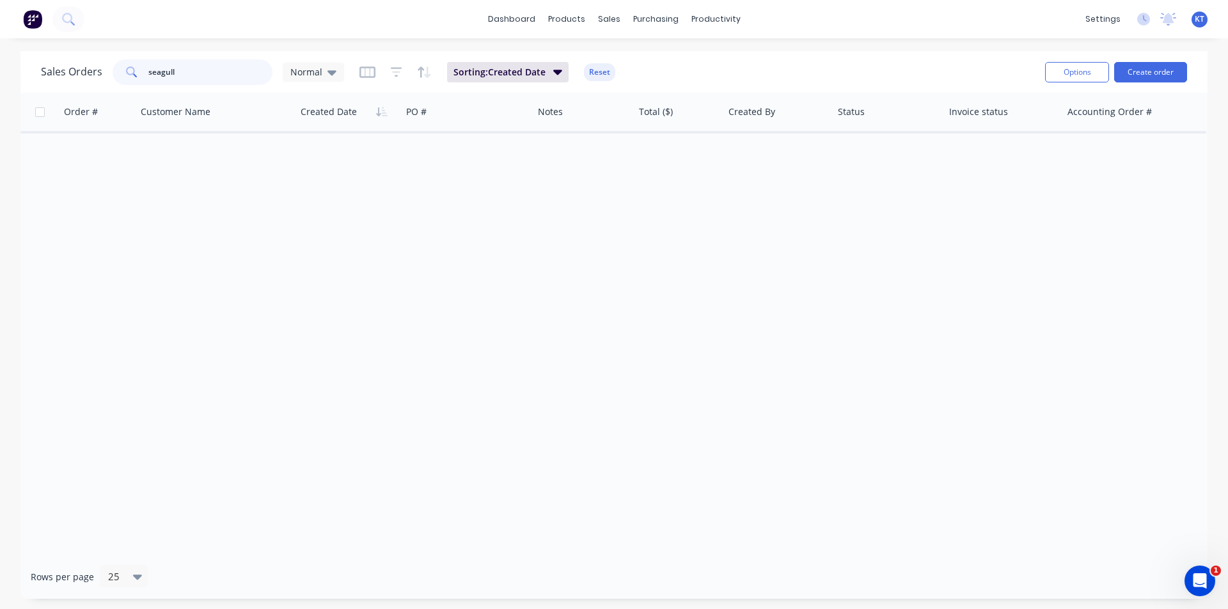
click at [175, 73] on input "seagull" at bounding box center [210, 72] width 125 height 26
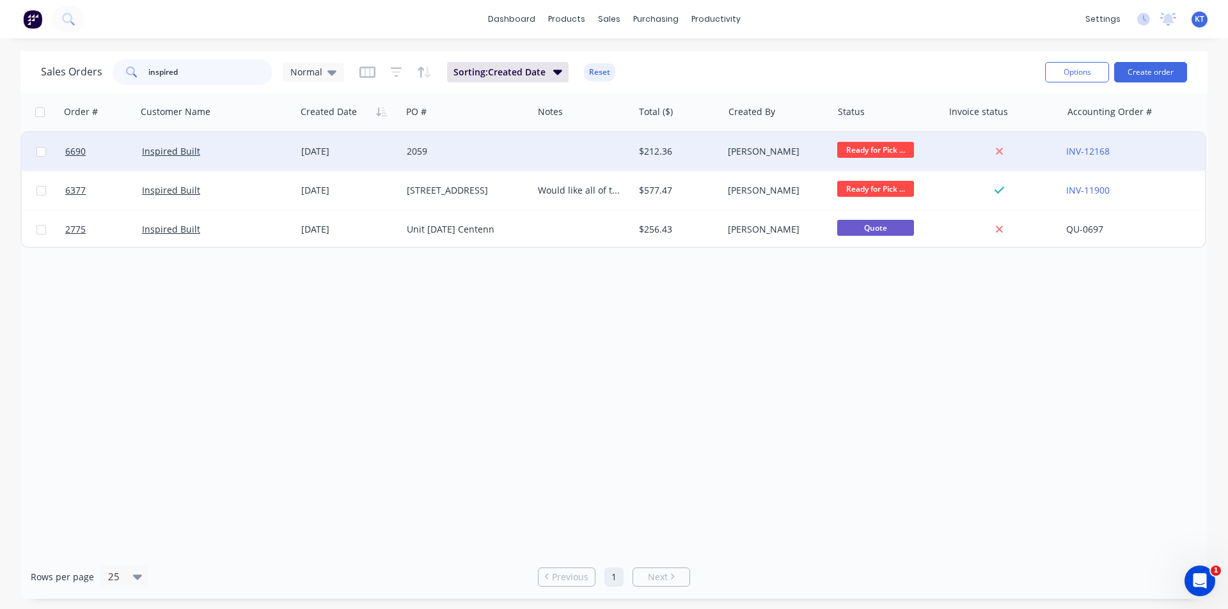
type input "inspired"
click at [453, 147] on div "2059" at bounding box center [464, 151] width 115 height 13
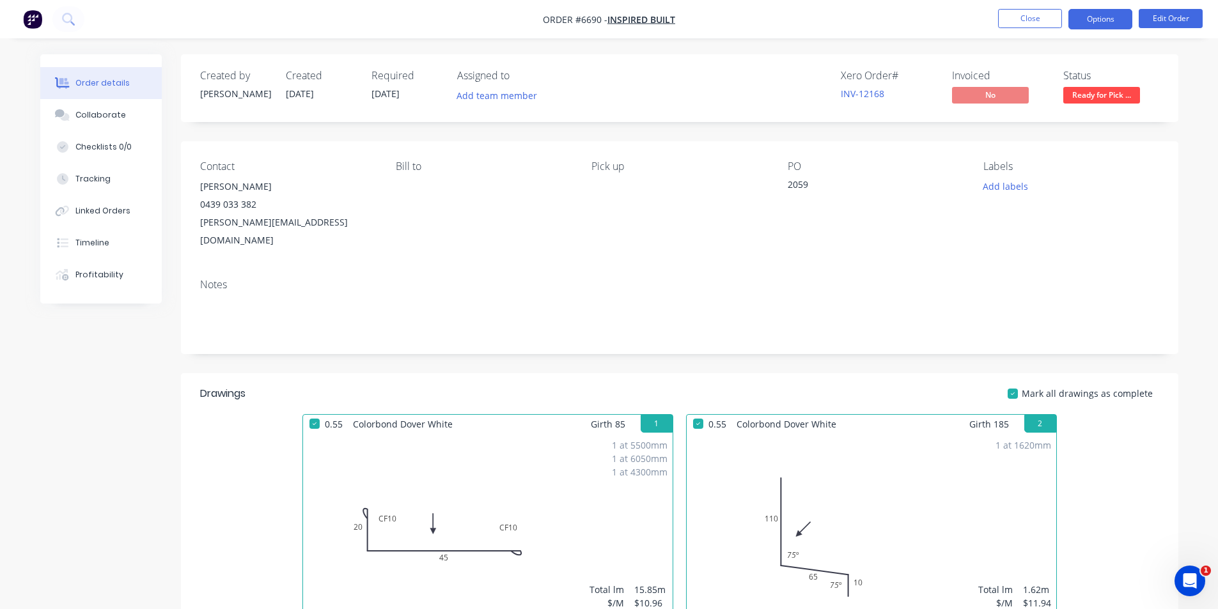
click at [1091, 28] on button "Options" at bounding box center [1100, 19] width 64 height 20
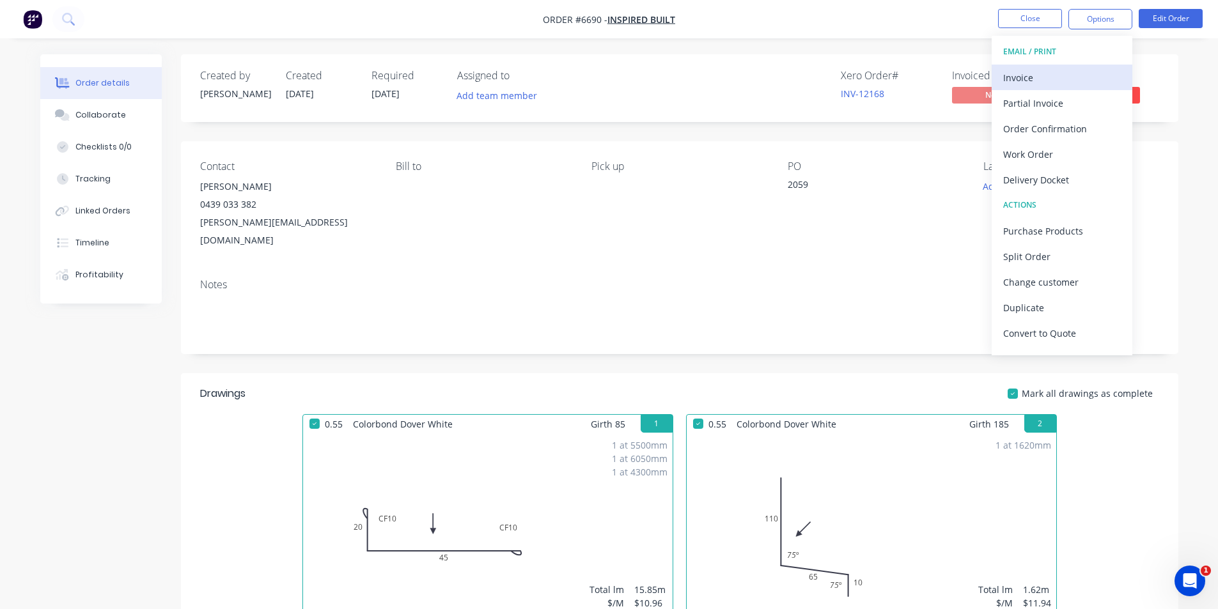
click at [1038, 68] on div "Invoice" at bounding box center [1062, 77] width 118 height 19
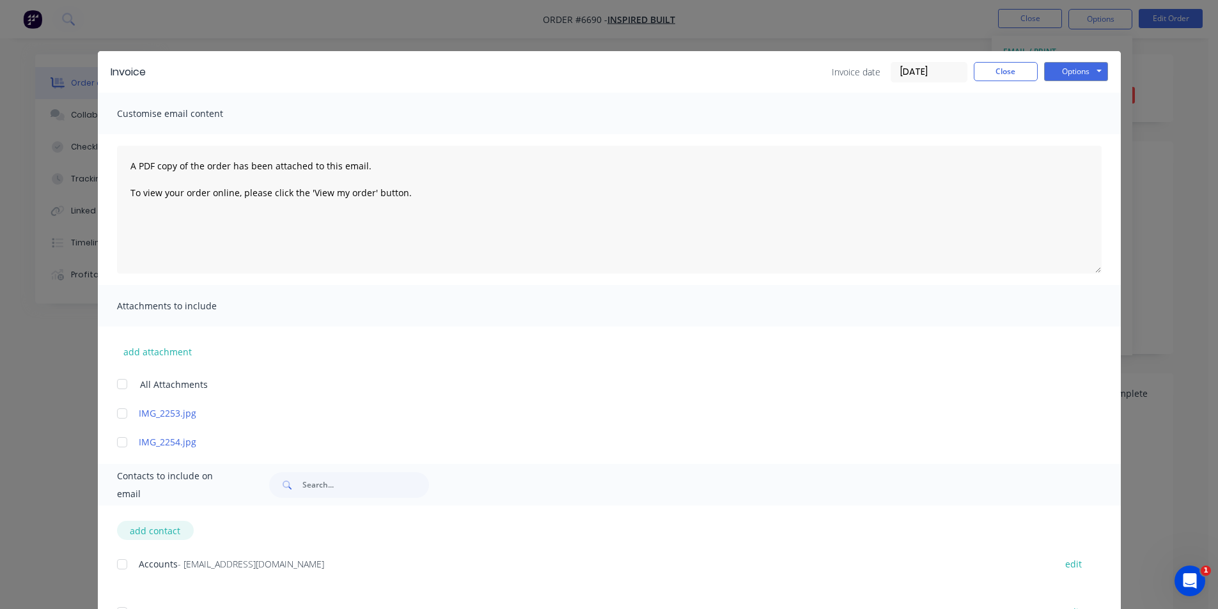
scroll to position [64, 0]
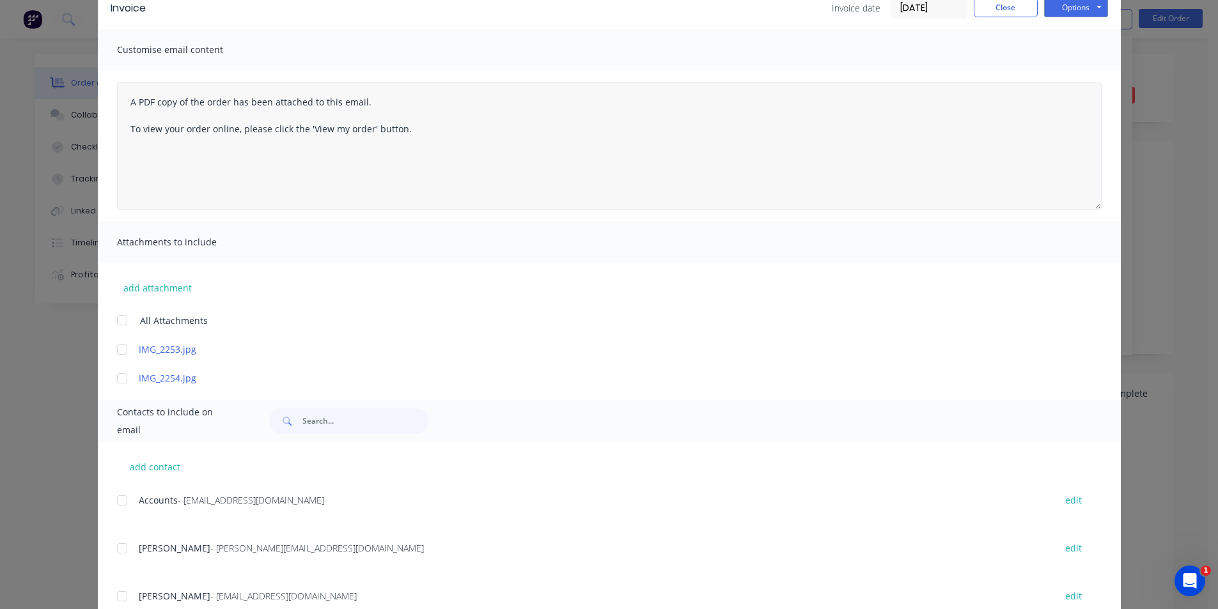
click at [121, 501] on div at bounding box center [122, 501] width 26 height 26
click at [1056, 6] on button "Options" at bounding box center [1076, 7] width 64 height 19
click at [1072, 69] on button "Email" at bounding box center [1085, 72] width 82 height 21
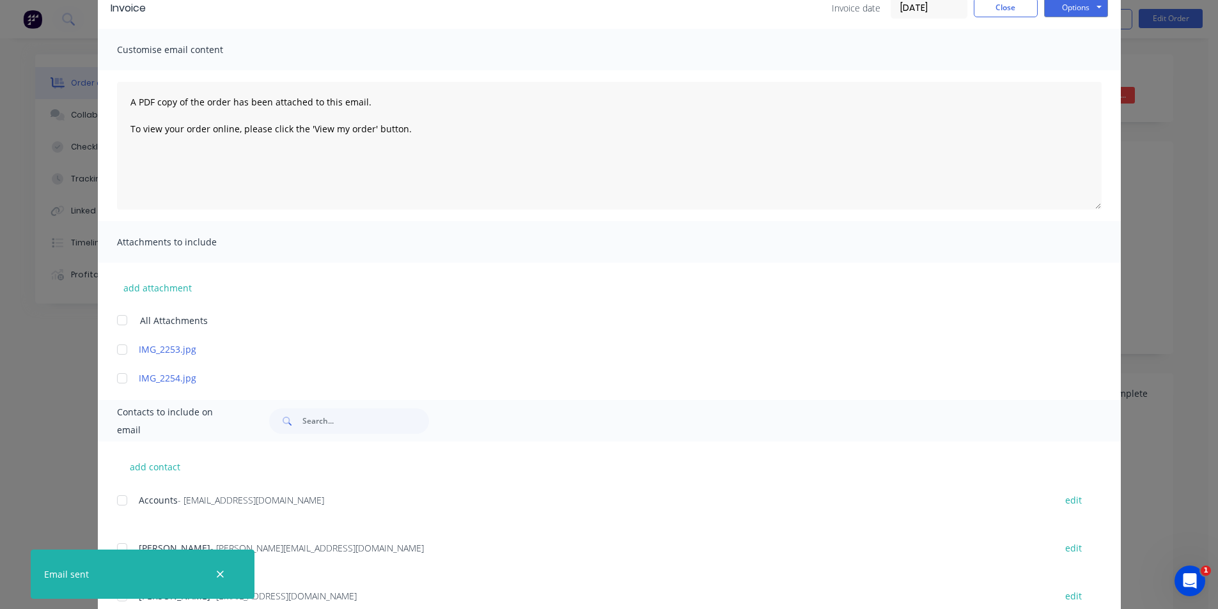
scroll to position [0, 0]
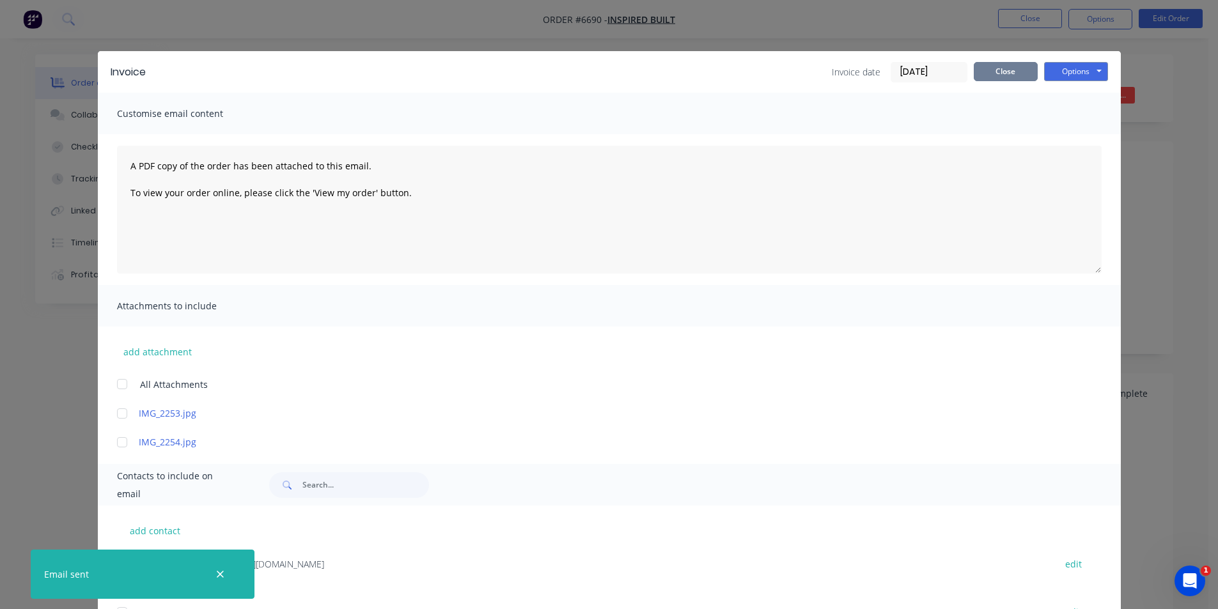
click at [1017, 77] on button "Close" at bounding box center [1006, 71] width 64 height 19
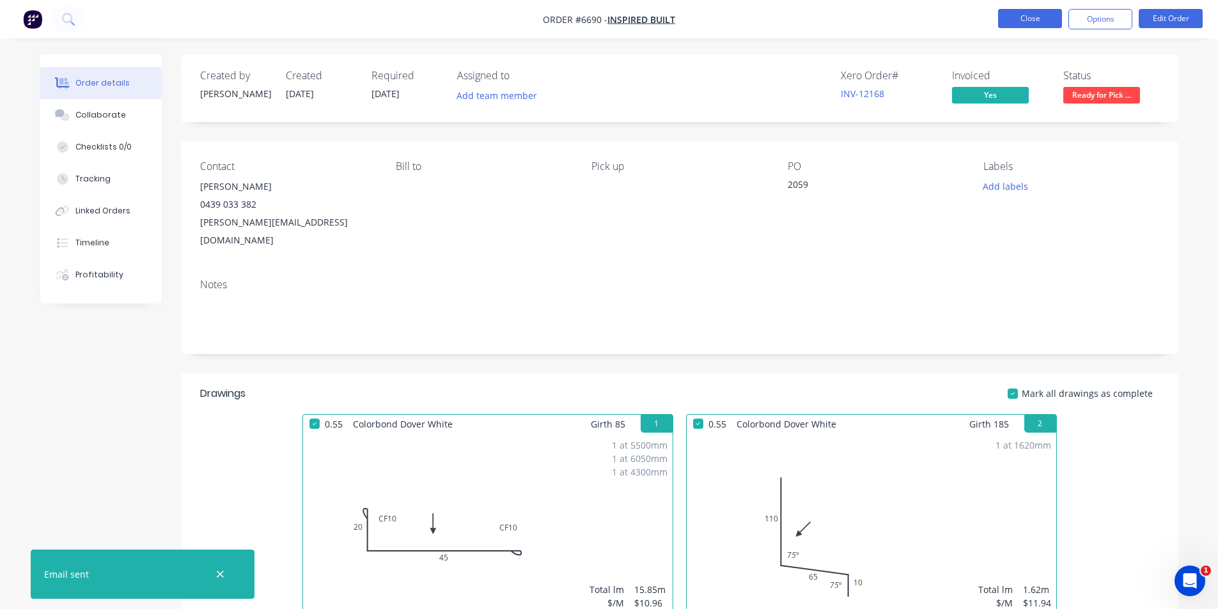
click at [1043, 13] on button "Close" at bounding box center [1030, 18] width 64 height 19
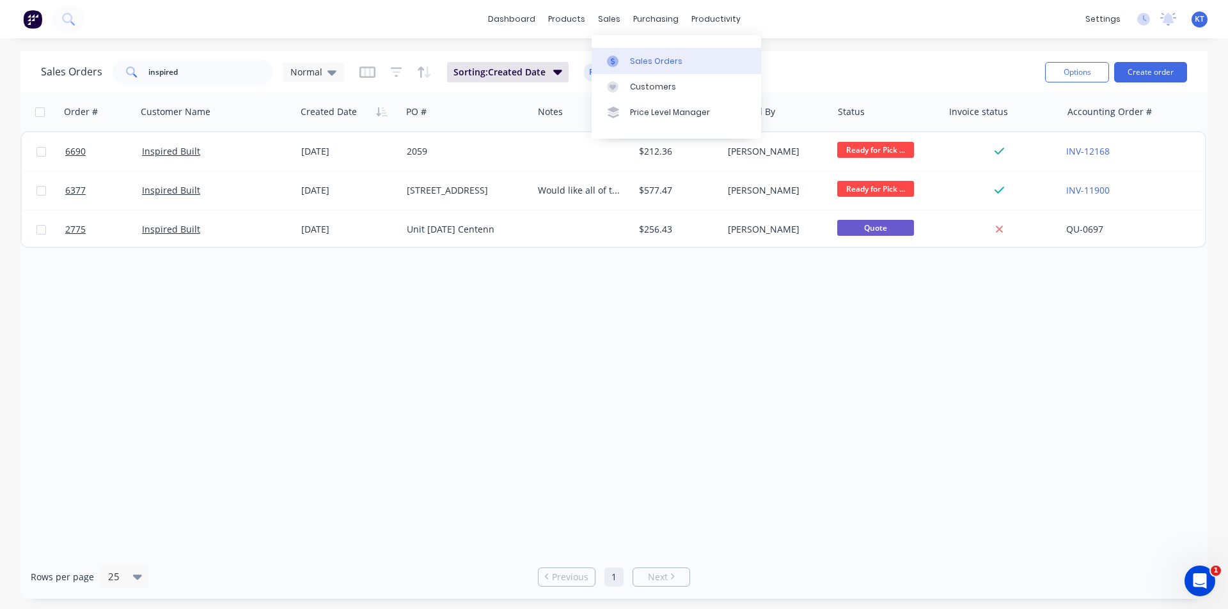
click at [625, 52] on link "Sales Orders" at bounding box center [675, 61] width 169 height 26
click at [242, 66] on input "inspired" at bounding box center [210, 72] width 125 height 26
click at [674, 27] on div "purchasing" at bounding box center [656, 19] width 58 height 19
click at [665, 66] on div "Purchase Orders" at bounding box center [697, 62] width 68 height 12
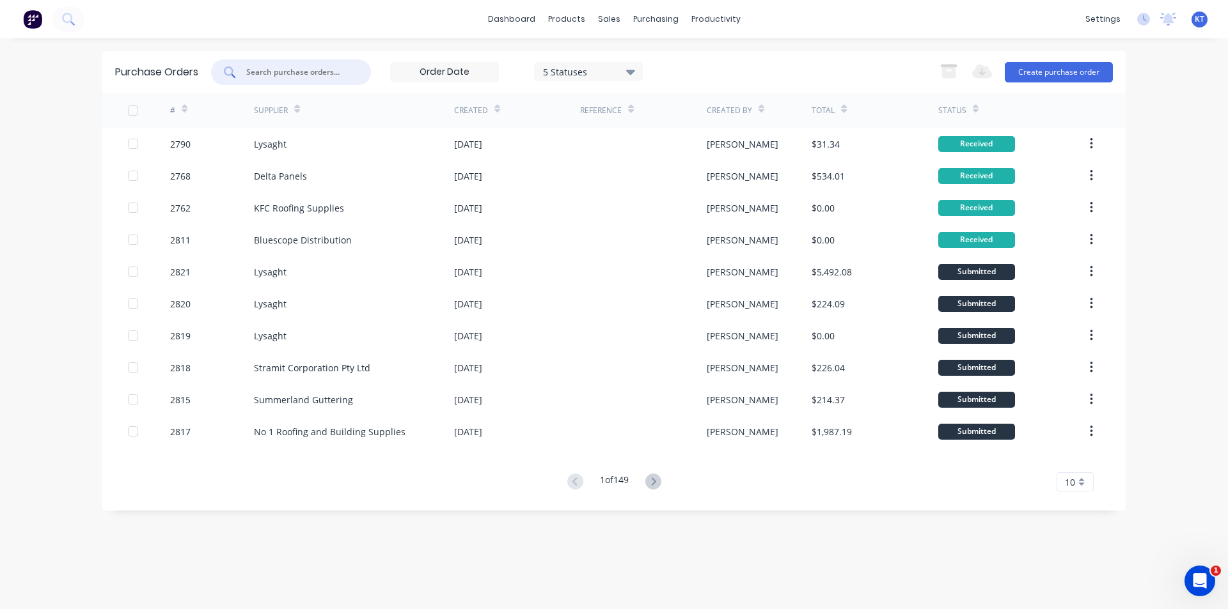
drag, startPoint x: 316, startPoint y: 66, endPoint x: 315, endPoint y: 78, distance: 12.2
click at [315, 78] on input "text" at bounding box center [298, 72] width 106 height 13
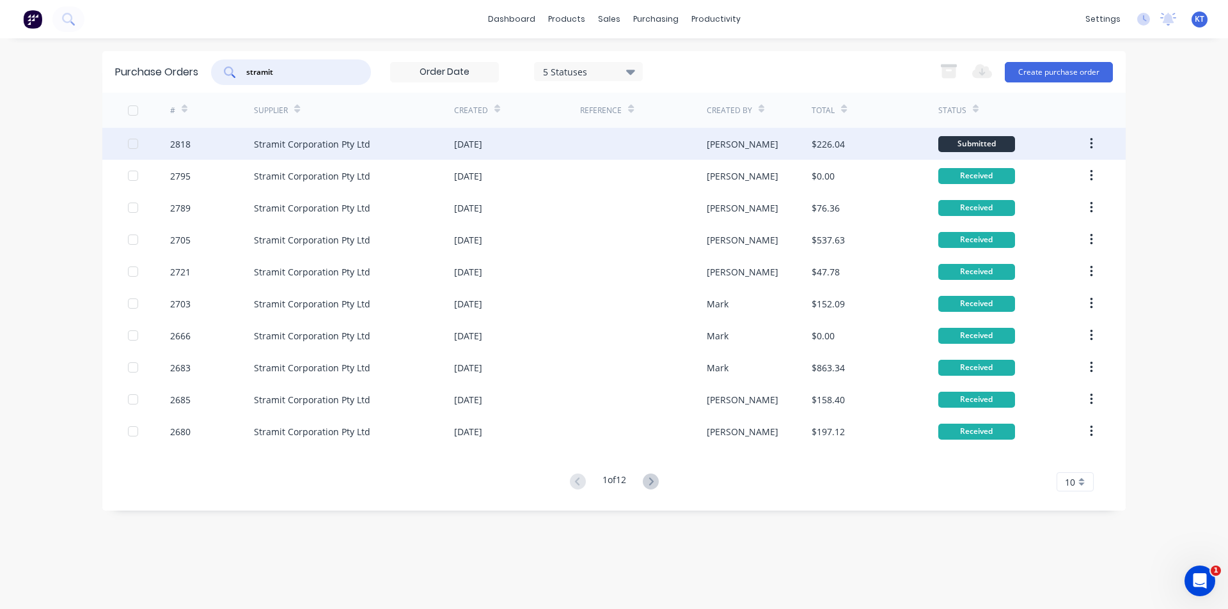
type input "stramit"
click at [317, 143] on div "Stramit Corporation Pty Ltd" at bounding box center [312, 143] width 116 height 13
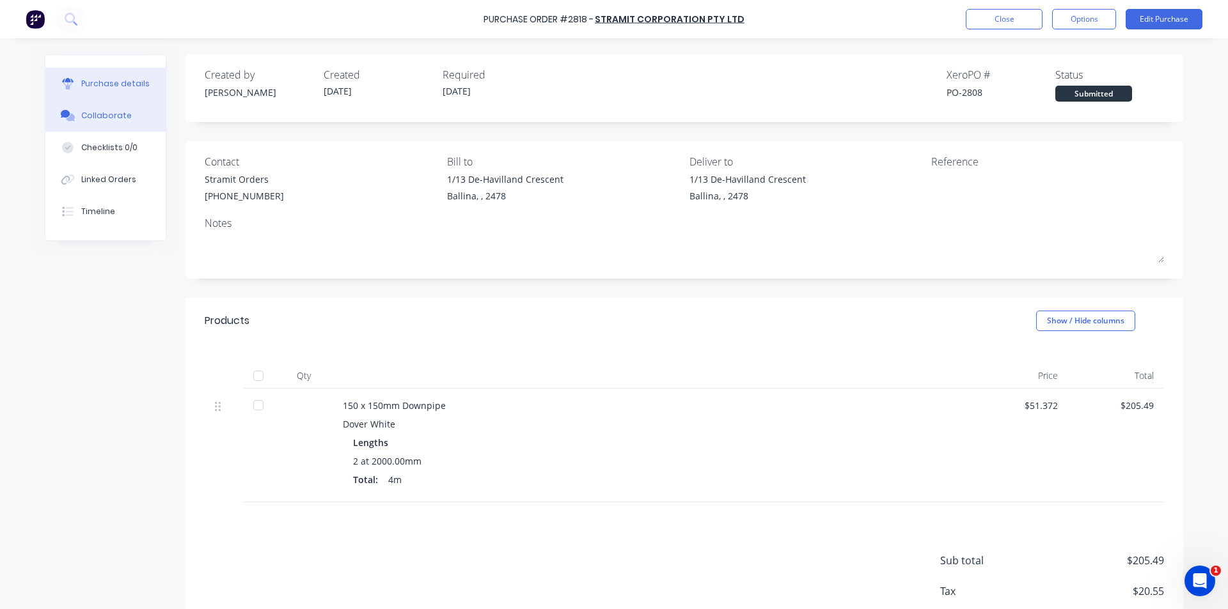
click at [119, 126] on button "Collaborate" at bounding box center [105, 116] width 120 height 32
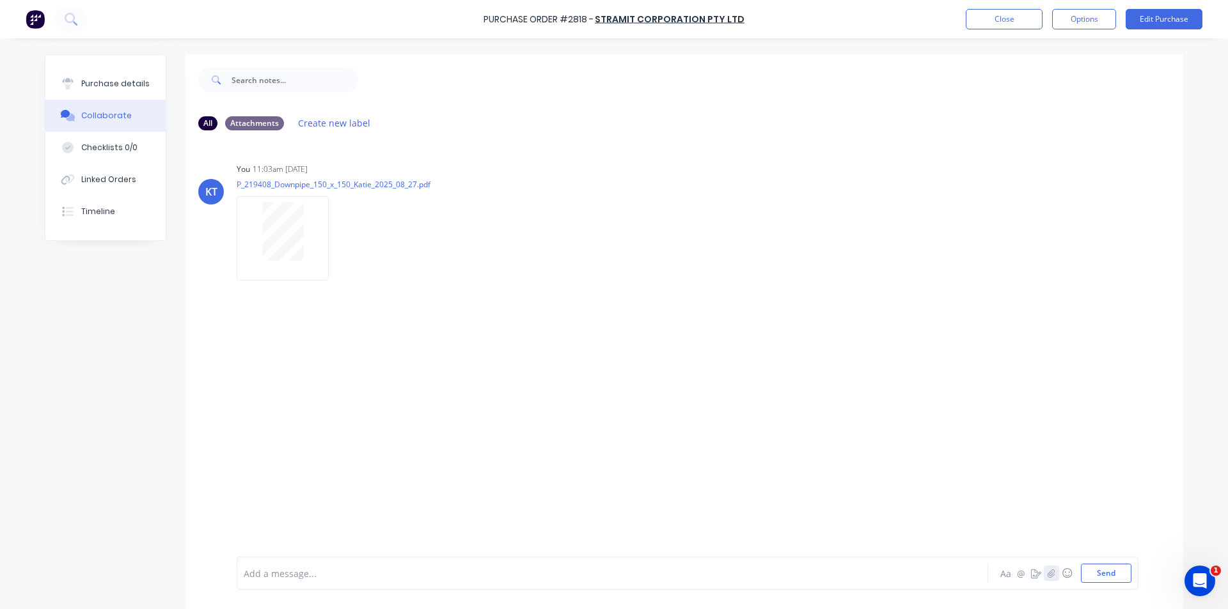
click at [1043, 568] on button "button" at bounding box center [1050, 573] width 15 height 15
click at [1111, 570] on button "Send" at bounding box center [1106, 573] width 51 height 19
click at [992, 10] on div "Purchase Order #2818 - Stramit Corporation Pty Ltd Close Options Edit Purchase" at bounding box center [614, 19] width 1228 height 38
click at [992, 13] on button "Close" at bounding box center [1003, 19] width 77 height 20
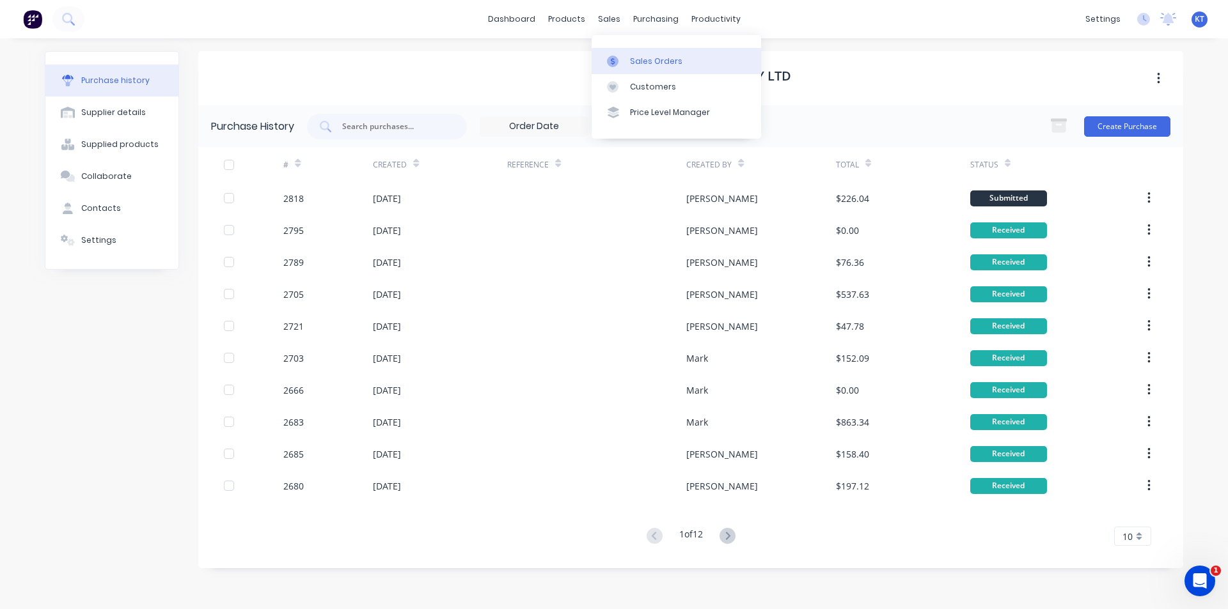
click at [643, 57] on div "Sales Orders" at bounding box center [656, 62] width 52 height 12
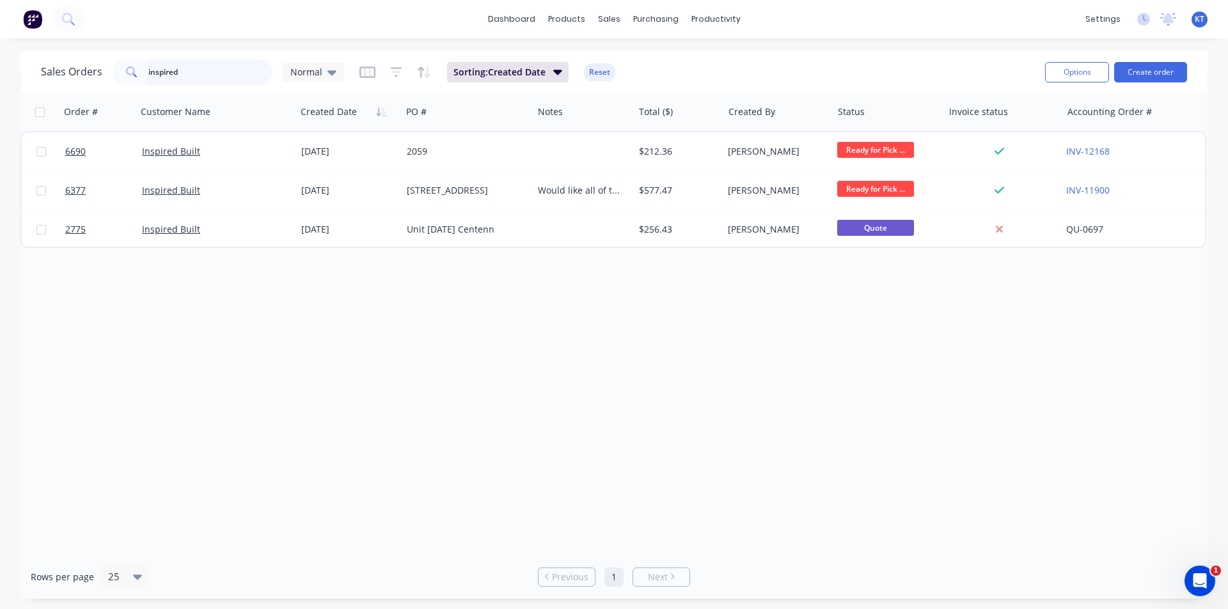
click at [204, 84] on input "inspired" at bounding box center [210, 72] width 125 height 26
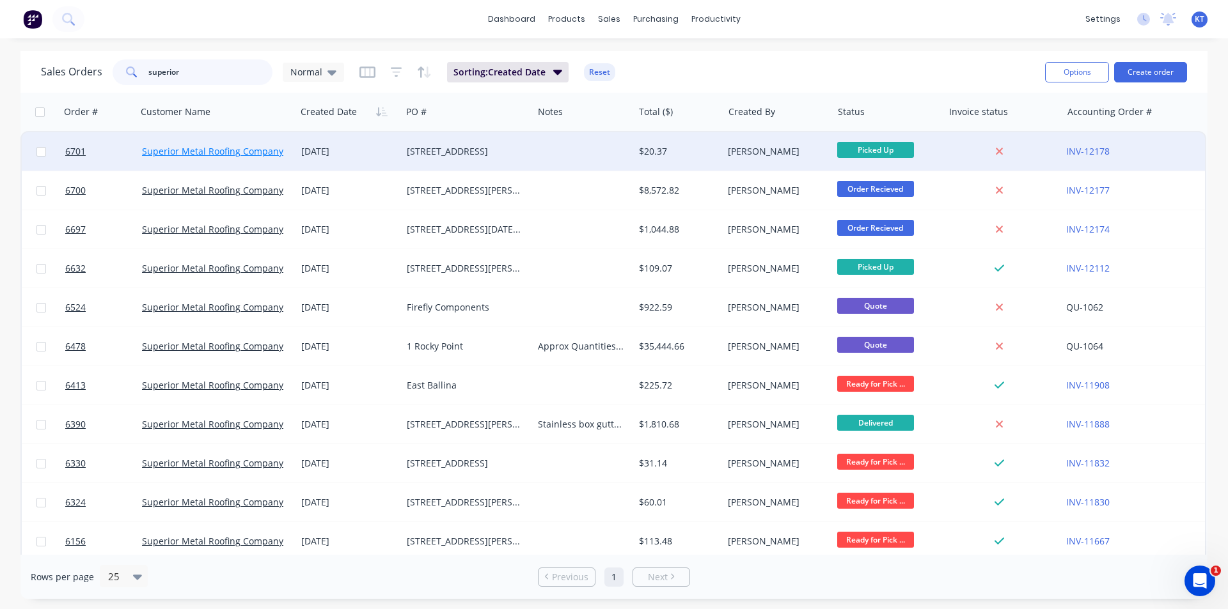
type input "superior"
click at [258, 152] on link "Superior Metal Roofing Company Pty Ltd" at bounding box center [228, 151] width 173 height 12
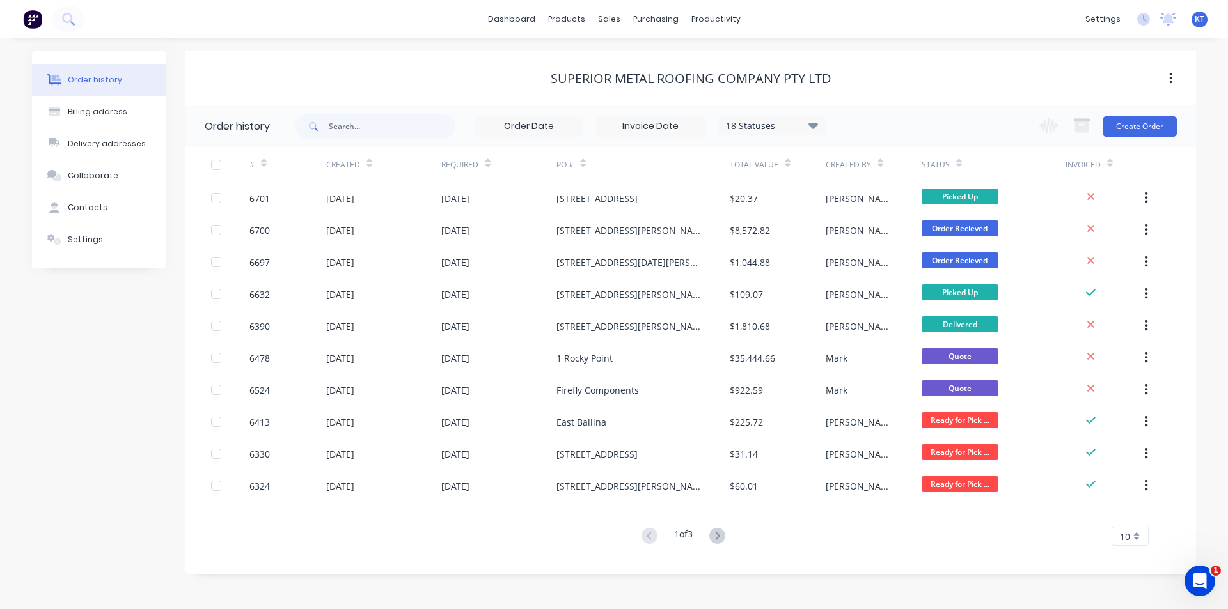
click at [628, 206] on div "[STREET_ADDRESS]" at bounding box center [642, 198] width 173 height 32
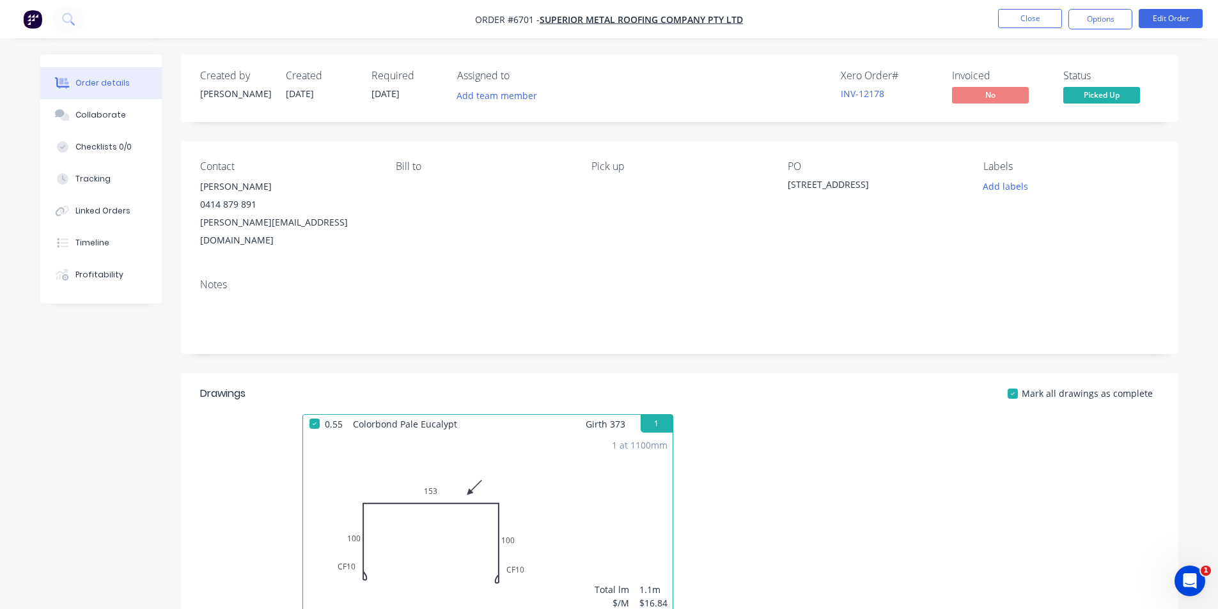
click at [1132, 20] on ul "Close Options Edit Order" at bounding box center [1100, 19] width 235 height 20
click at [1125, 23] on button "Options" at bounding box center [1100, 19] width 64 height 20
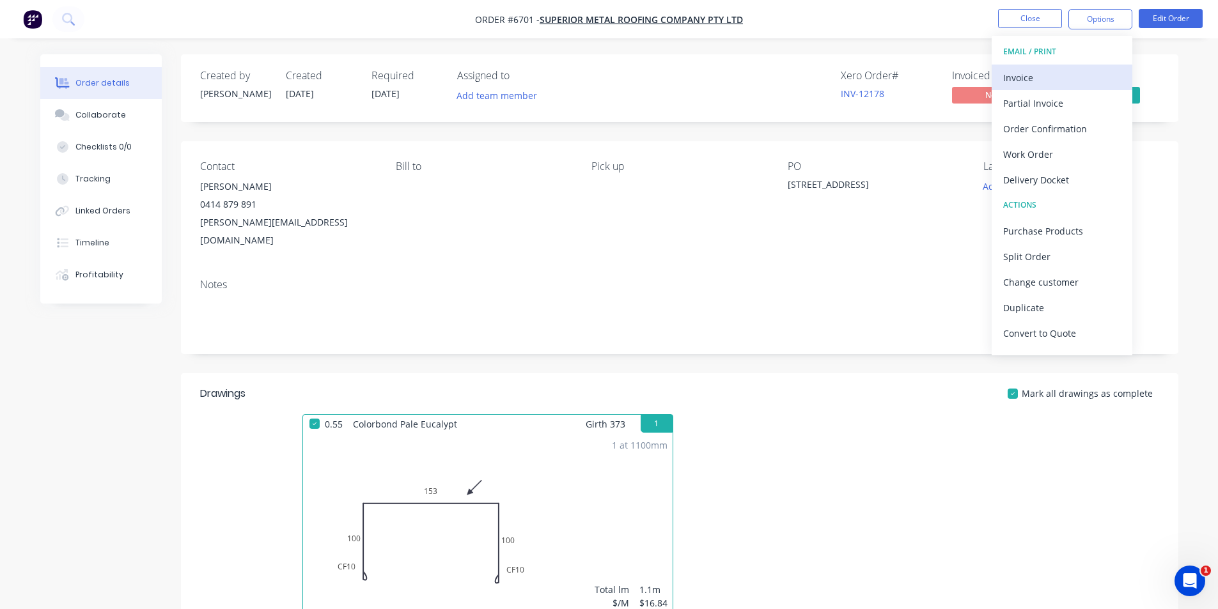
click at [1075, 73] on div "Invoice" at bounding box center [1062, 77] width 118 height 19
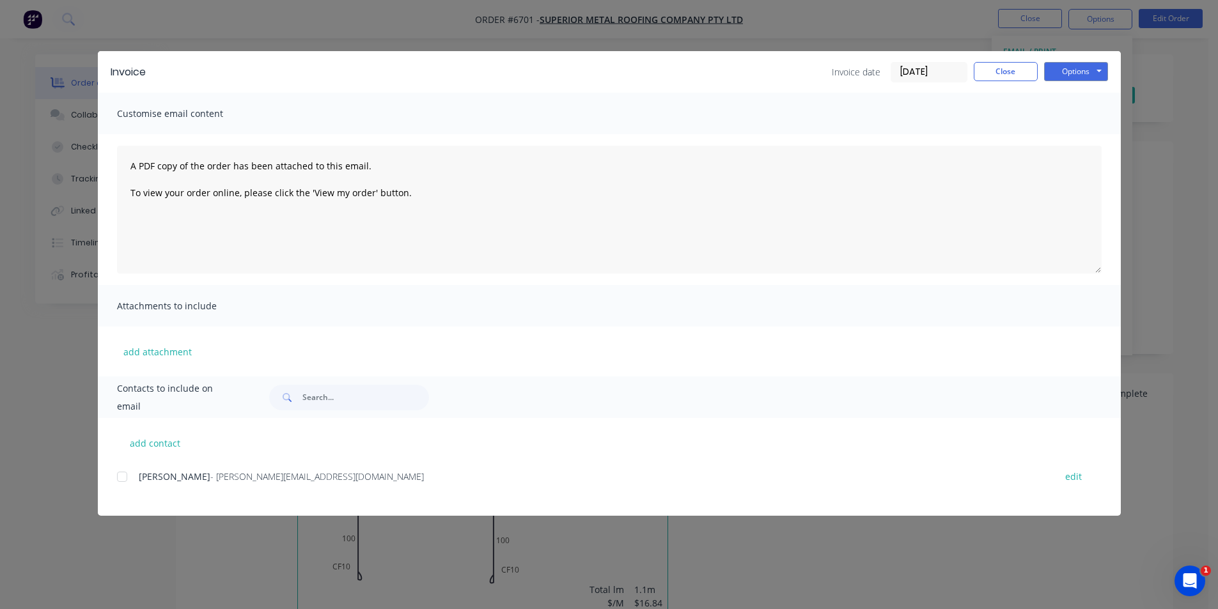
click at [118, 478] on div at bounding box center [122, 477] width 26 height 26
click at [1056, 82] on div "Options Preview Print Email" at bounding box center [1076, 72] width 64 height 20
click at [1056, 74] on button "Options" at bounding box center [1076, 71] width 64 height 19
click at [1067, 140] on button "Email" at bounding box center [1085, 136] width 82 height 21
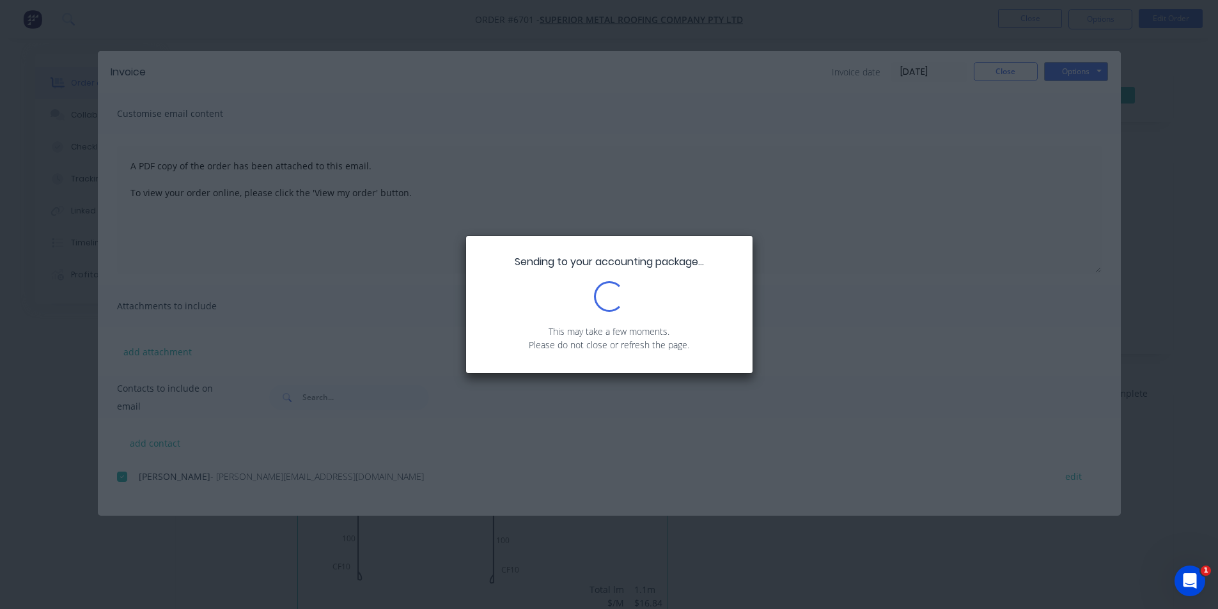
click at [1007, 77] on div "Sending to your accounting package... Loading... This may take a few moments. P…" at bounding box center [609, 304] width 1218 height 609
click at [999, 79] on div "Sending to your accounting package... Loading... This may take a few moments. P…" at bounding box center [609, 304] width 1218 height 609
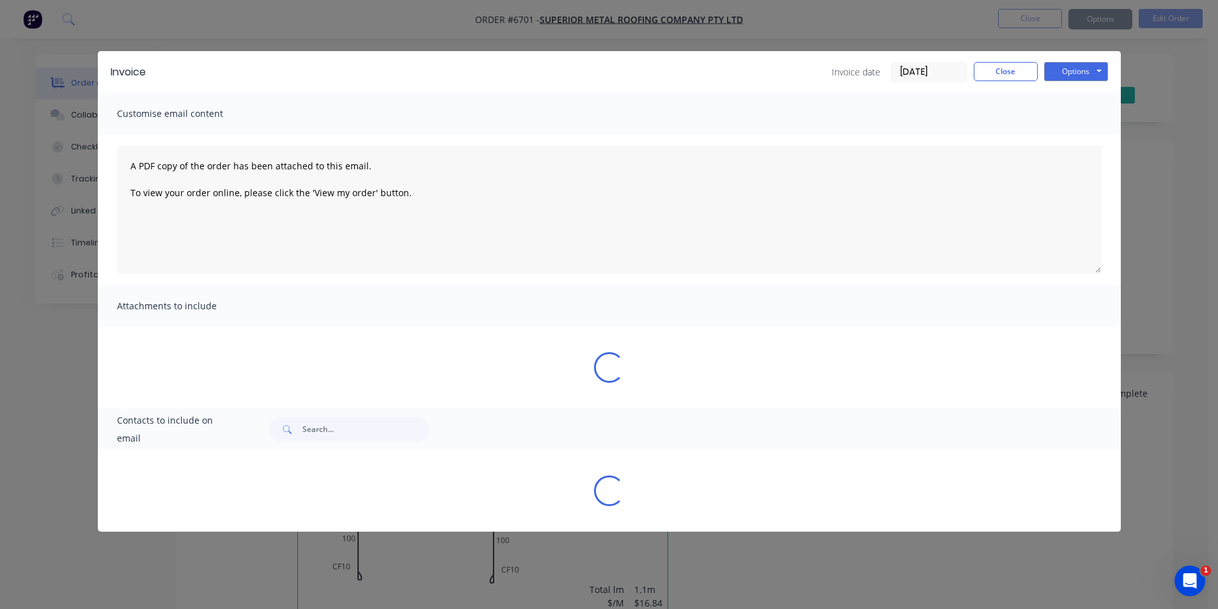
click at [1020, 75] on div "Sending to your accounting package... Loading... This may take a few moments. P…" at bounding box center [609, 304] width 1218 height 609
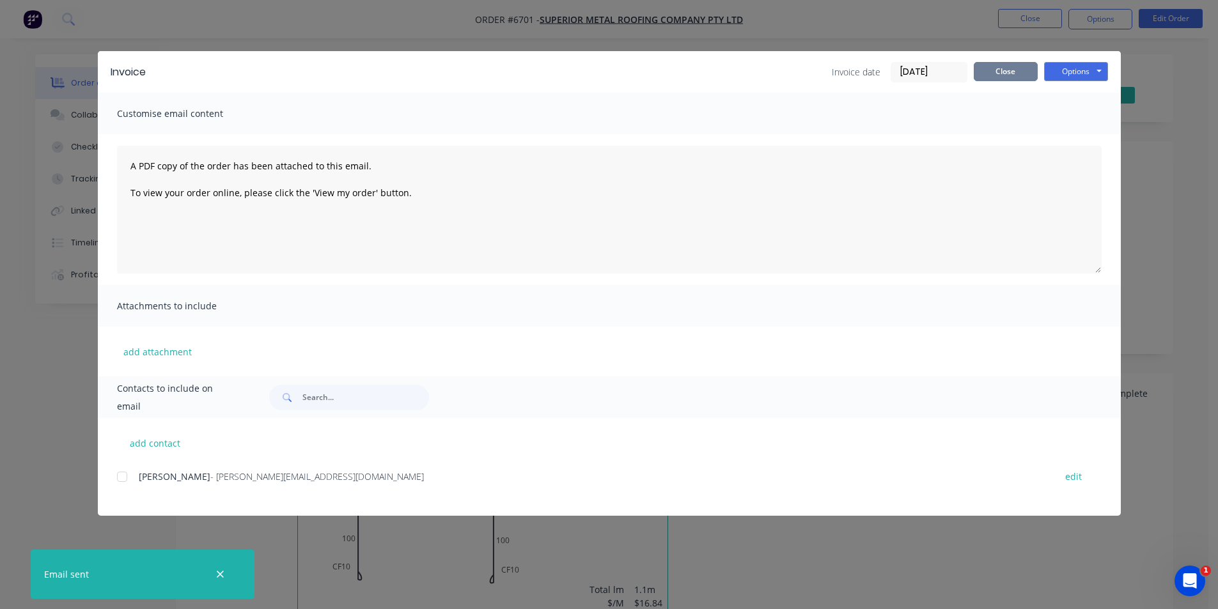
click at [994, 64] on button "Close" at bounding box center [1006, 71] width 64 height 19
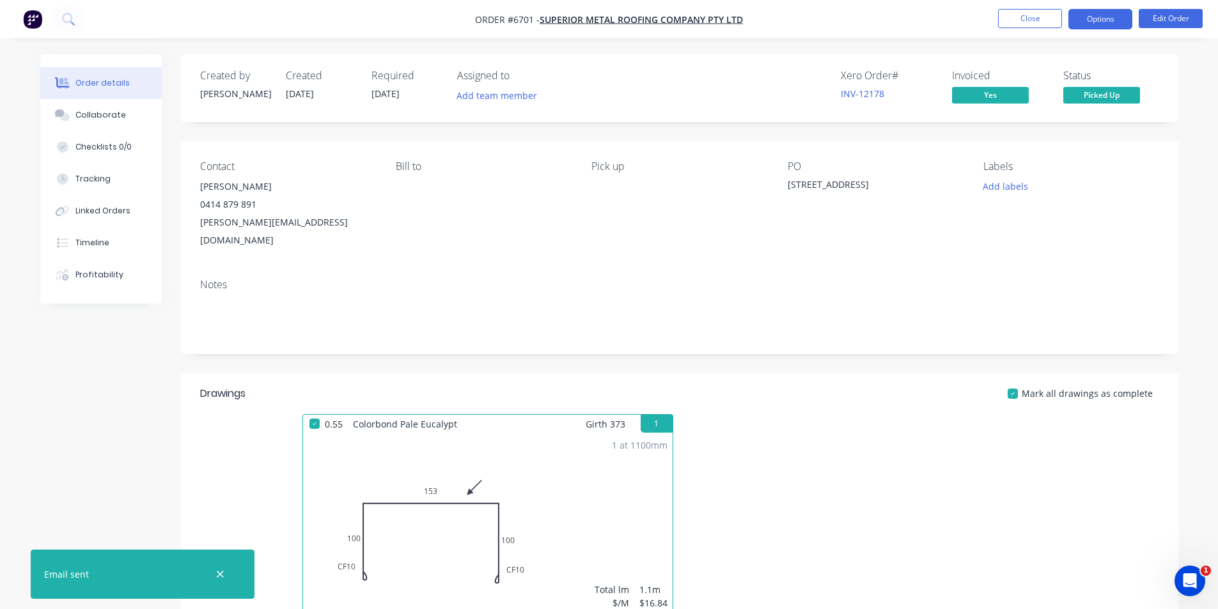
click at [1107, 24] on button "Options" at bounding box center [1100, 19] width 64 height 20
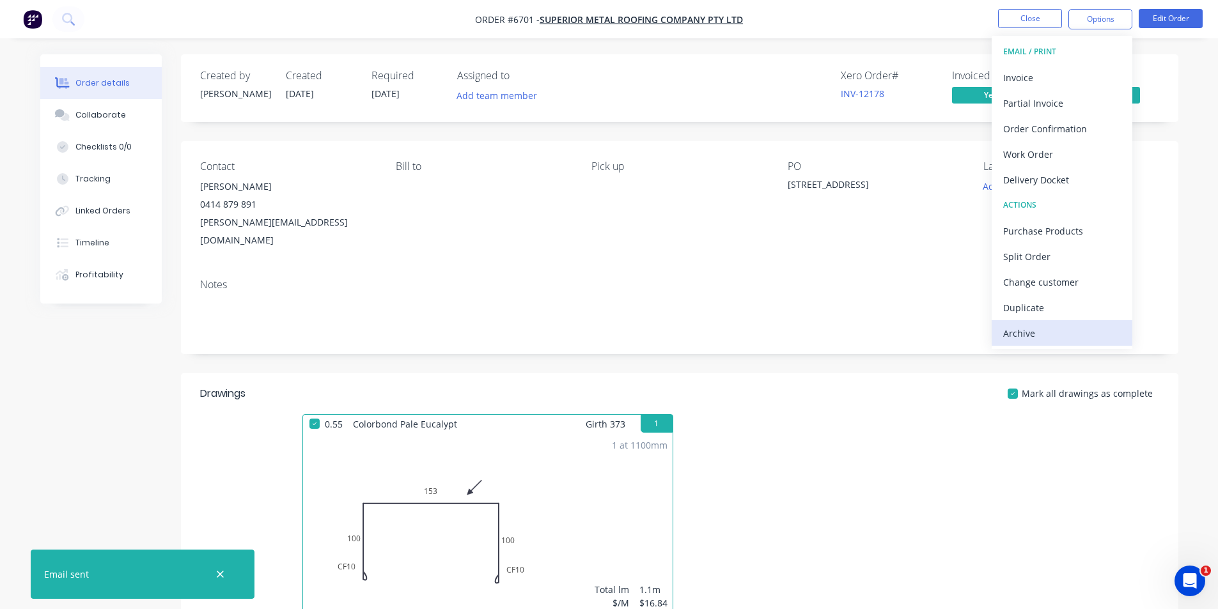
click at [1018, 322] on button "Archive" at bounding box center [1062, 333] width 141 height 26
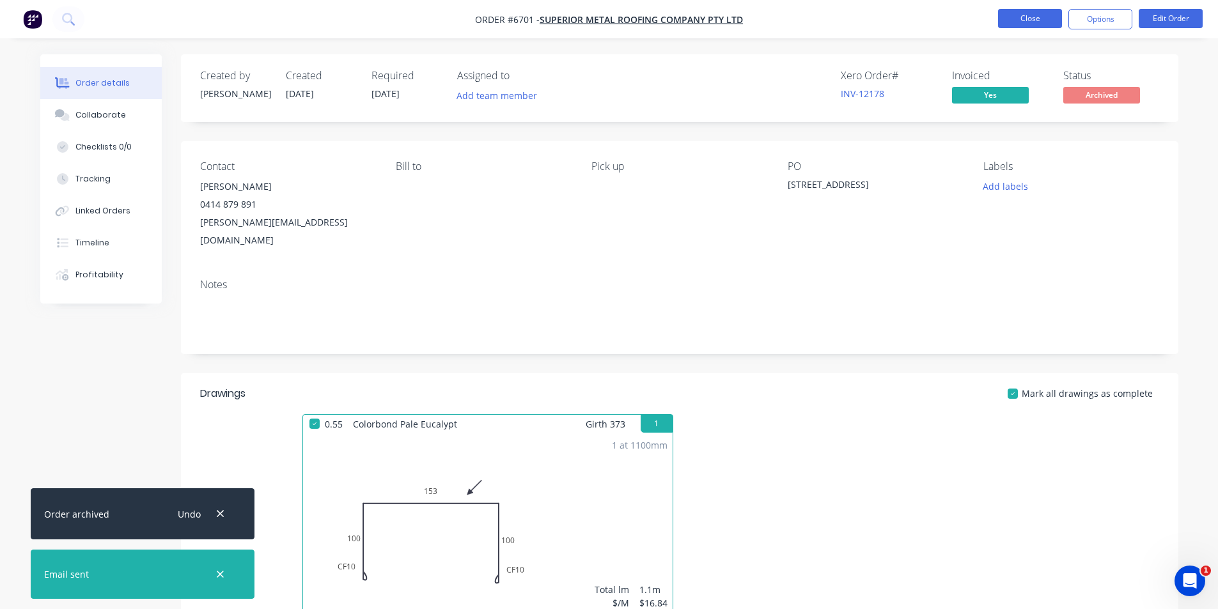
click at [1048, 14] on button "Close" at bounding box center [1030, 18] width 64 height 19
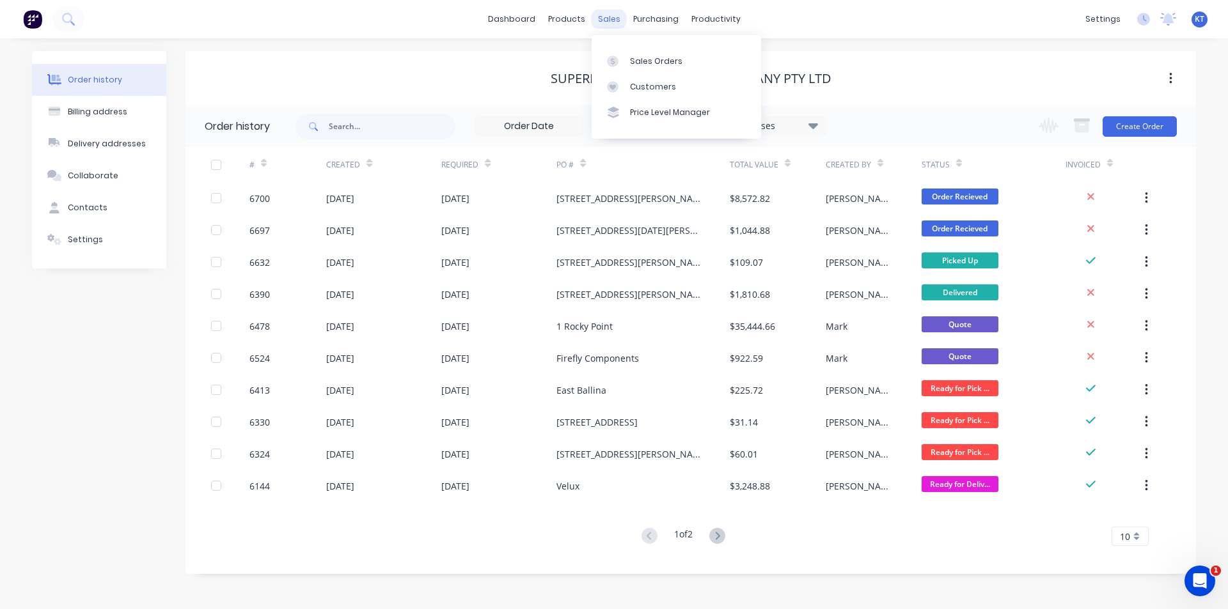
click at [606, 16] on div "sales" at bounding box center [608, 19] width 35 height 19
click at [706, 64] on link "Sales Orders" at bounding box center [675, 61] width 169 height 26
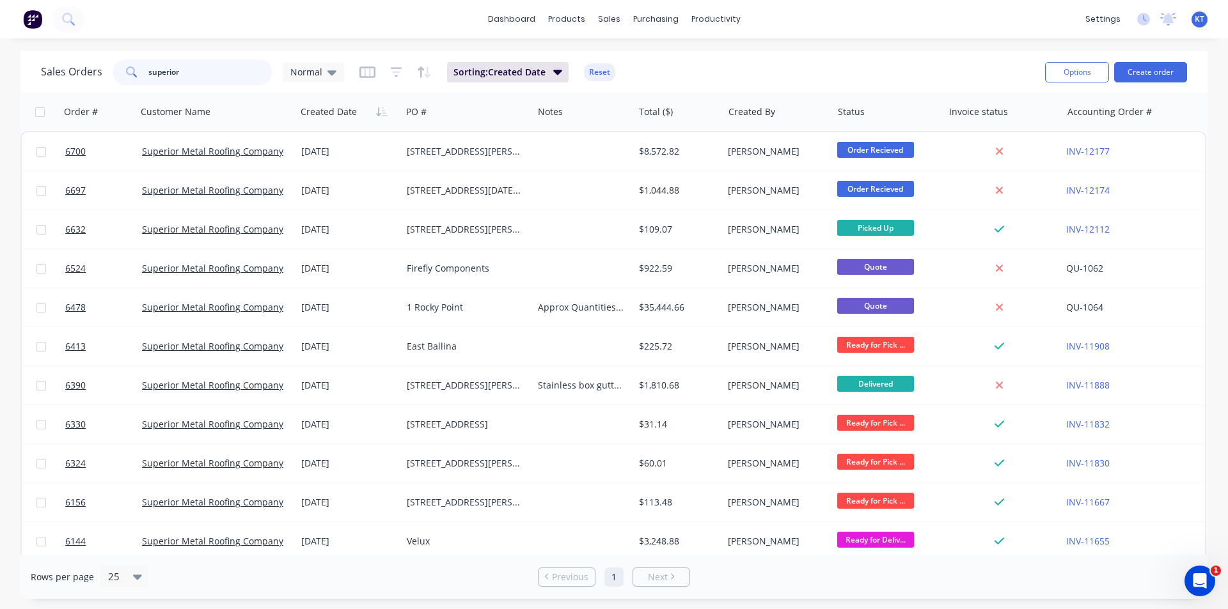
click at [212, 63] on input "superior" at bounding box center [210, 72] width 125 height 26
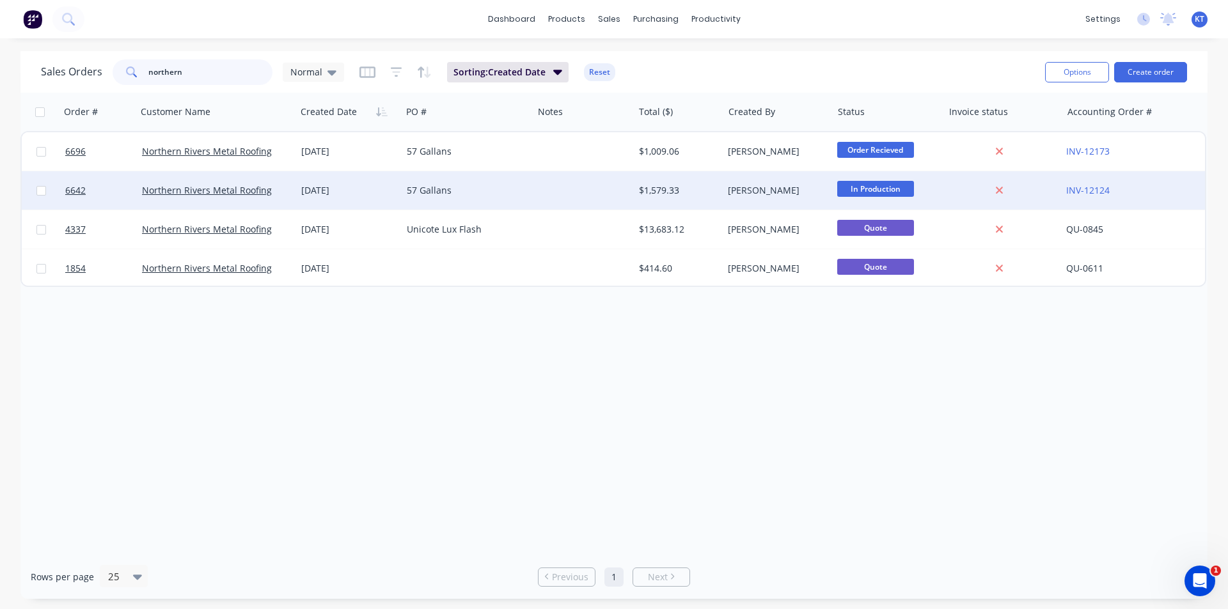
type input "northern"
click at [270, 194] on div "Northern Rivers Metal Roofing" at bounding box center [212, 190] width 141 height 13
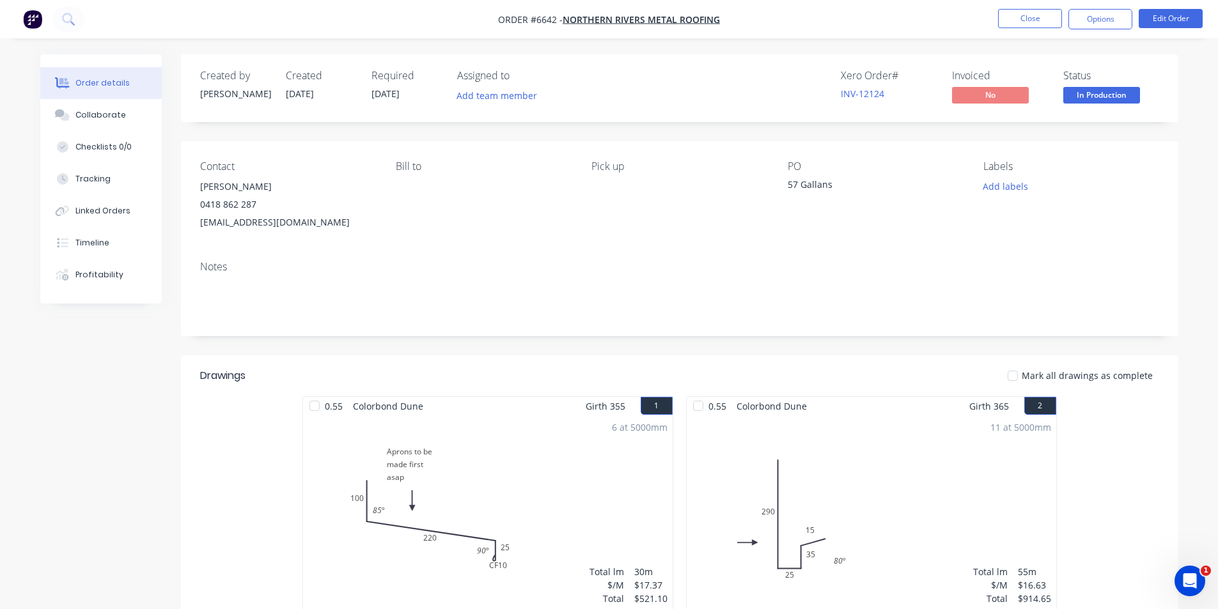
click at [1094, 92] on span "In Production" at bounding box center [1101, 95] width 77 height 16
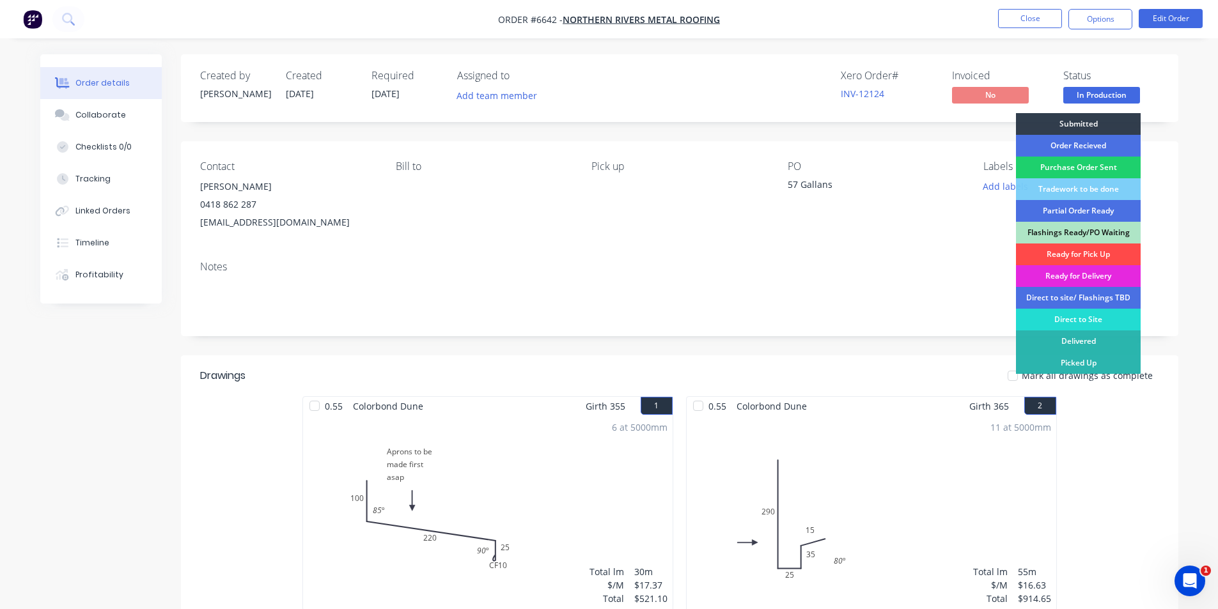
click at [1124, 253] on div "Ready for Pick Up" at bounding box center [1078, 255] width 125 height 22
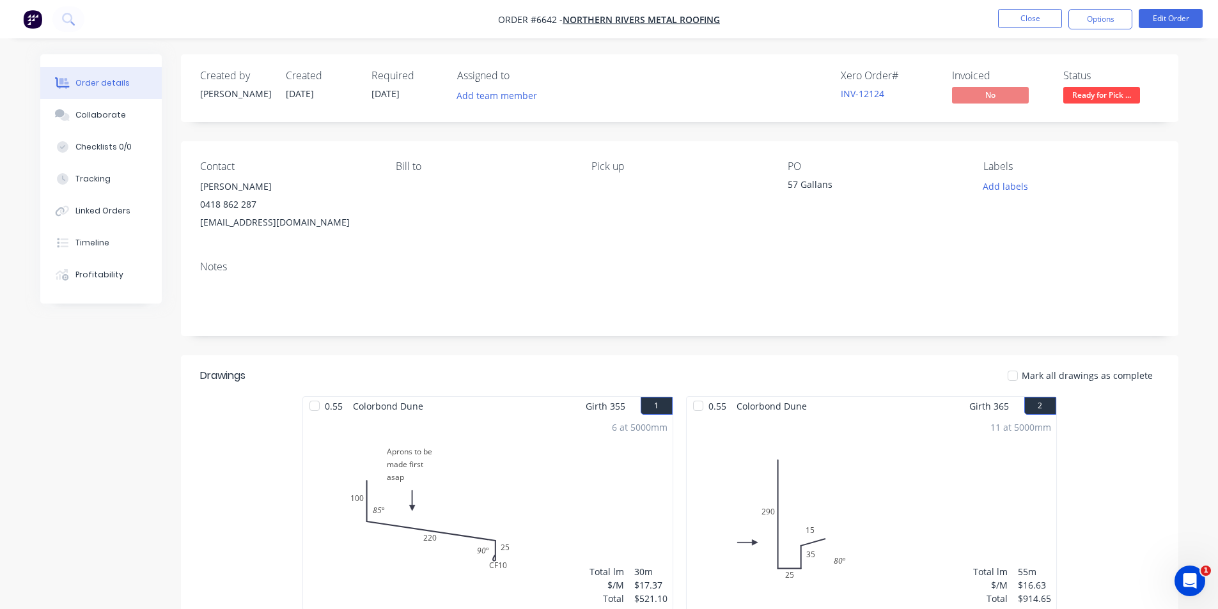
click at [1012, 378] on div at bounding box center [1013, 376] width 26 height 26
click at [1095, 1] on nav "Order #6642 - Northern Rivers Metal Roofing Close Options Edit Order" at bounding box center [609, 19] width 1218 height 38
click at [1095, 15] on button "Options" at bounding box center [1100, 19] width 64 height 20
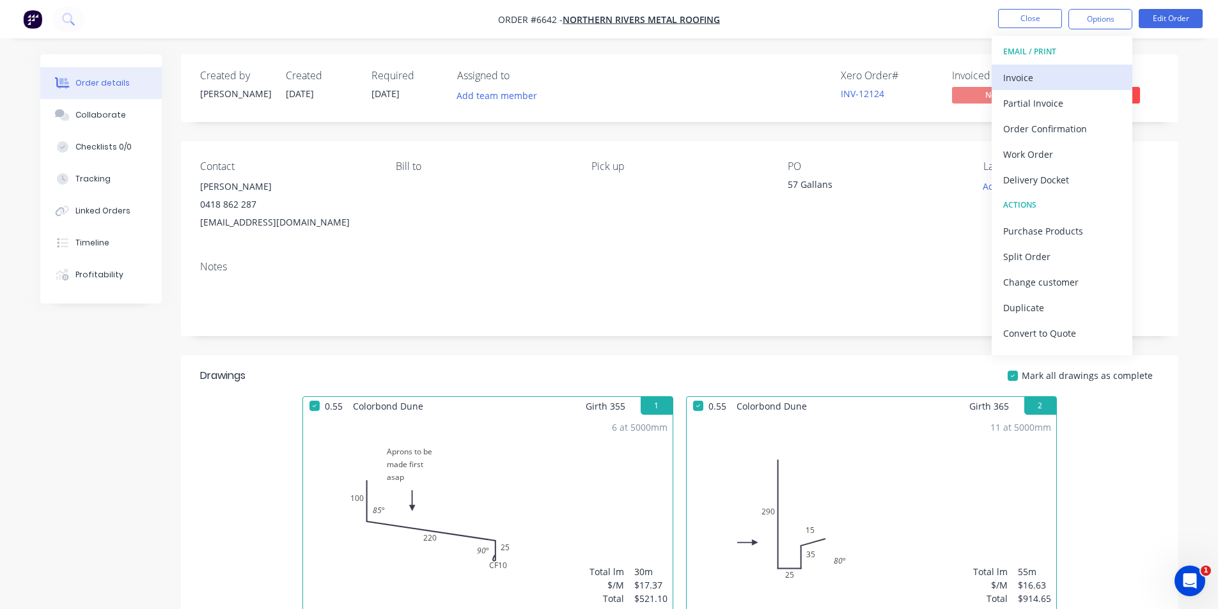
click at [1023, 81] on div "Invoice" at bounding box center [1062, 77] width 118 height 19
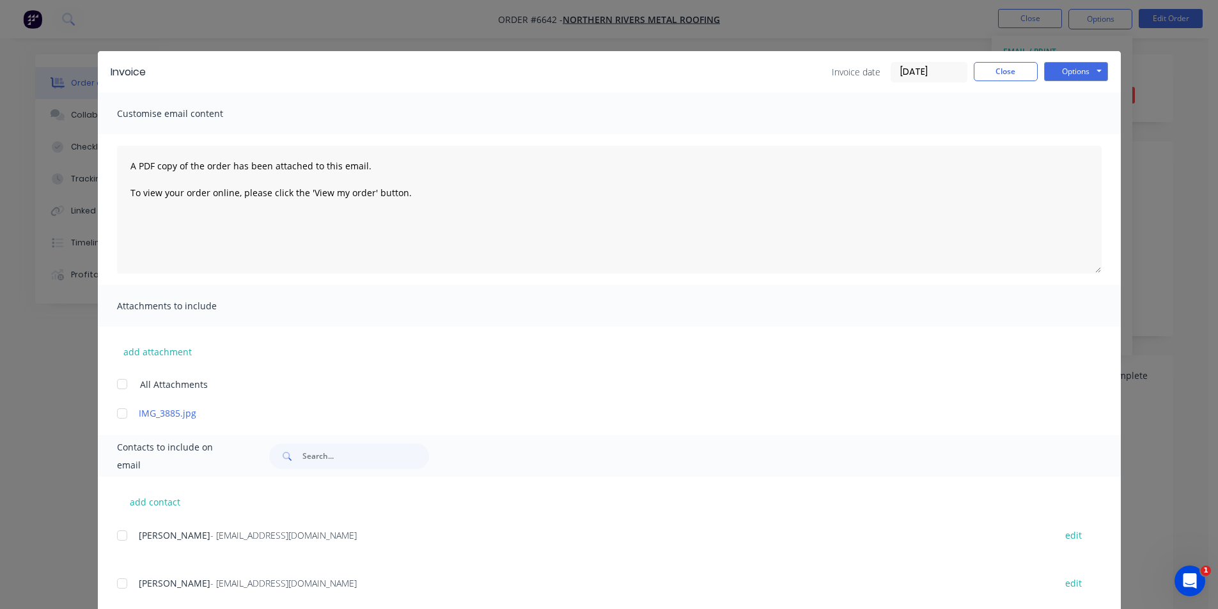
click at [118, 534] on div at bounding box center [122, 536] width 26 height 26
click at [1066, 72] on button "Options" at bounding box center [1076, 71] width 64 height 19
click at [1075, 143] on button "Email" at bounding box center [1085, 136] width 82 height 21
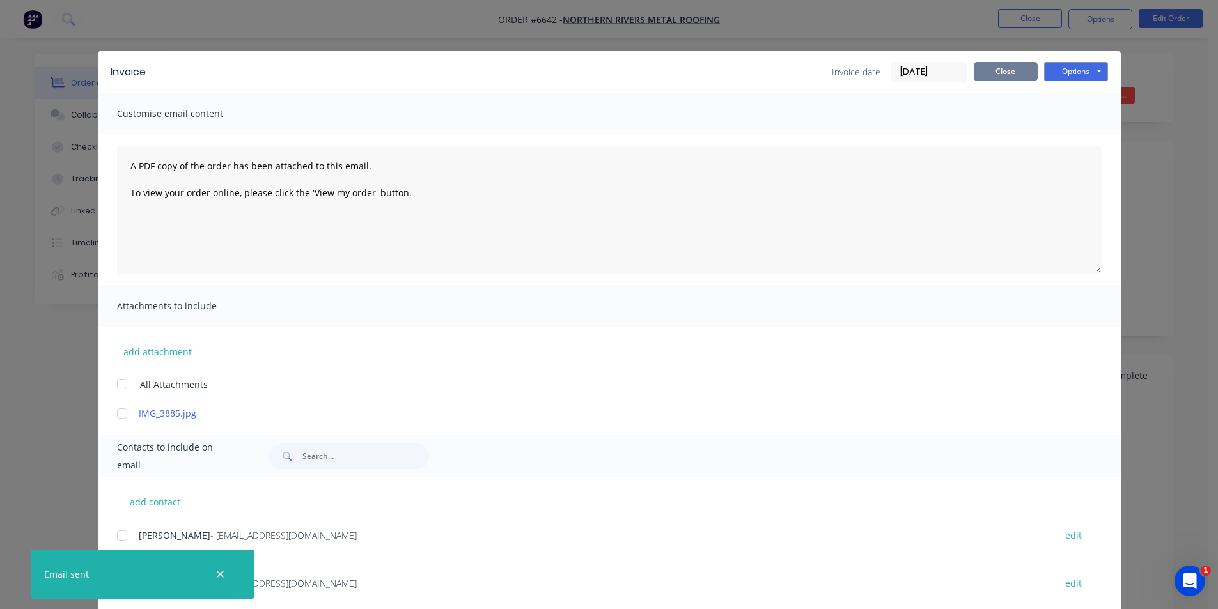
click at [992, 79] on button "Close" at bounding box center [1006, 71] width 64 height 19
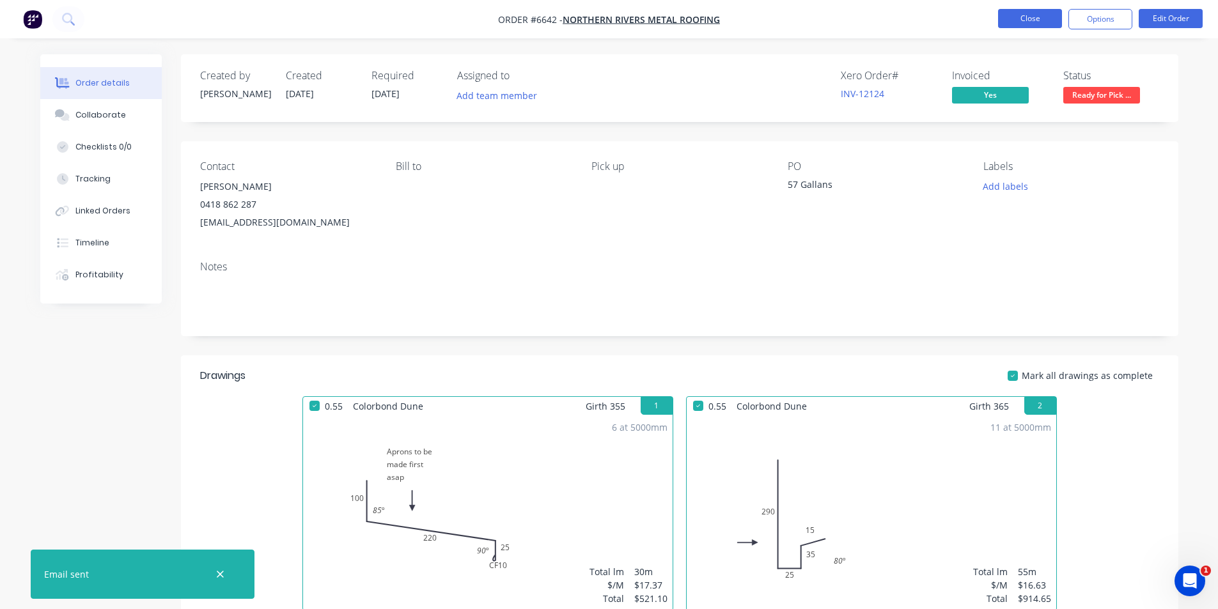
click at [1045, 15] on button "Close" at bounding box center [1030, 18] width 64 height 19
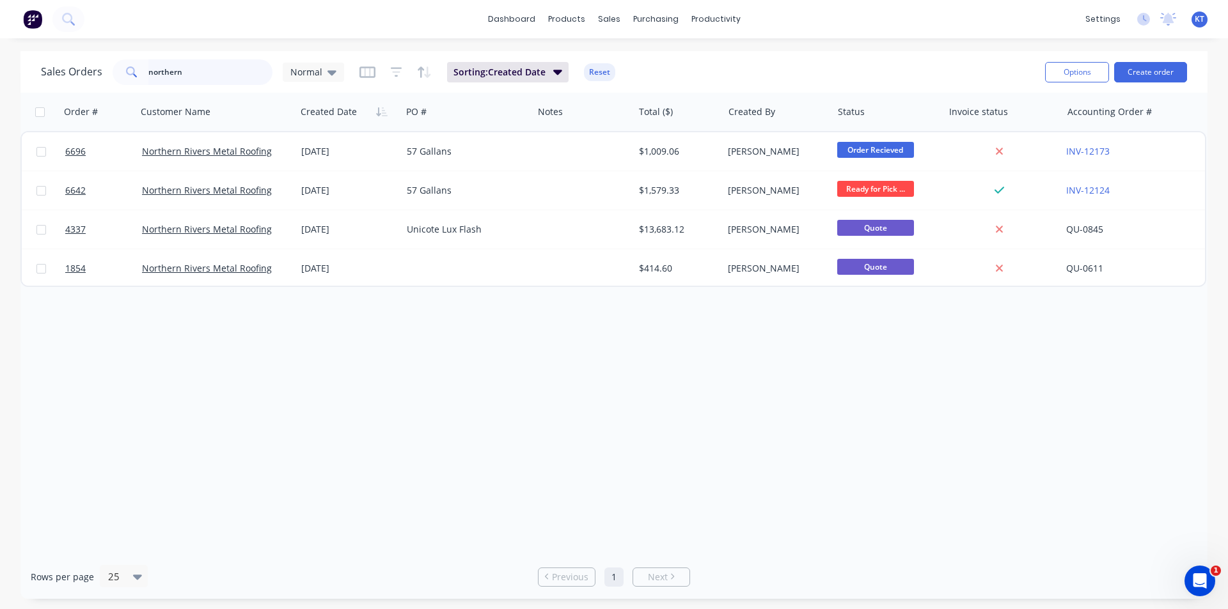
click at [194, 62] on input "northern" at bounding box center [210, 72] width 125 height 26
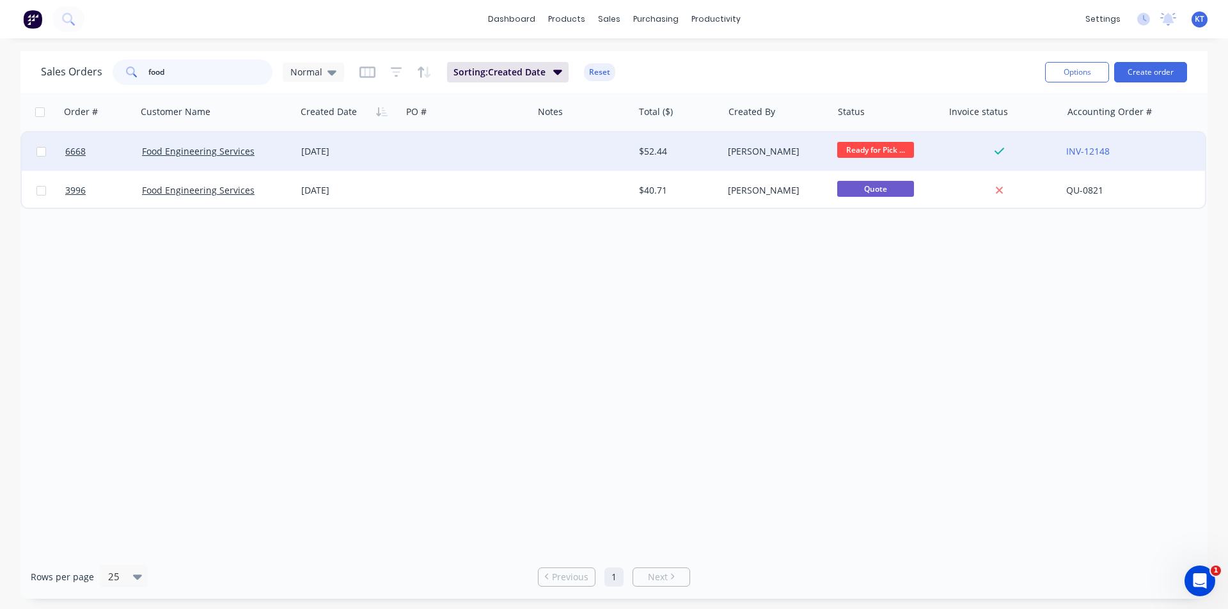
type input "food"
click at [331, 146] on div "[DATE]" at bounding box center [348, 151] width 95 height 13
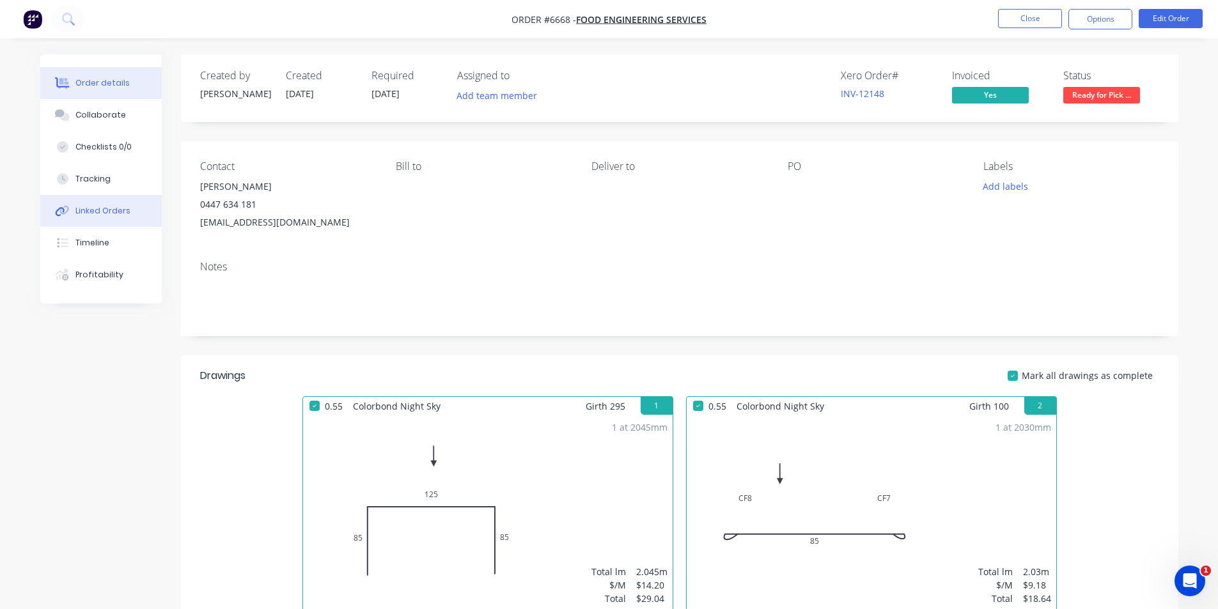
click at [106, 219] on button "Linked Orders" at bounding box center [100, 211] width 121 height 32
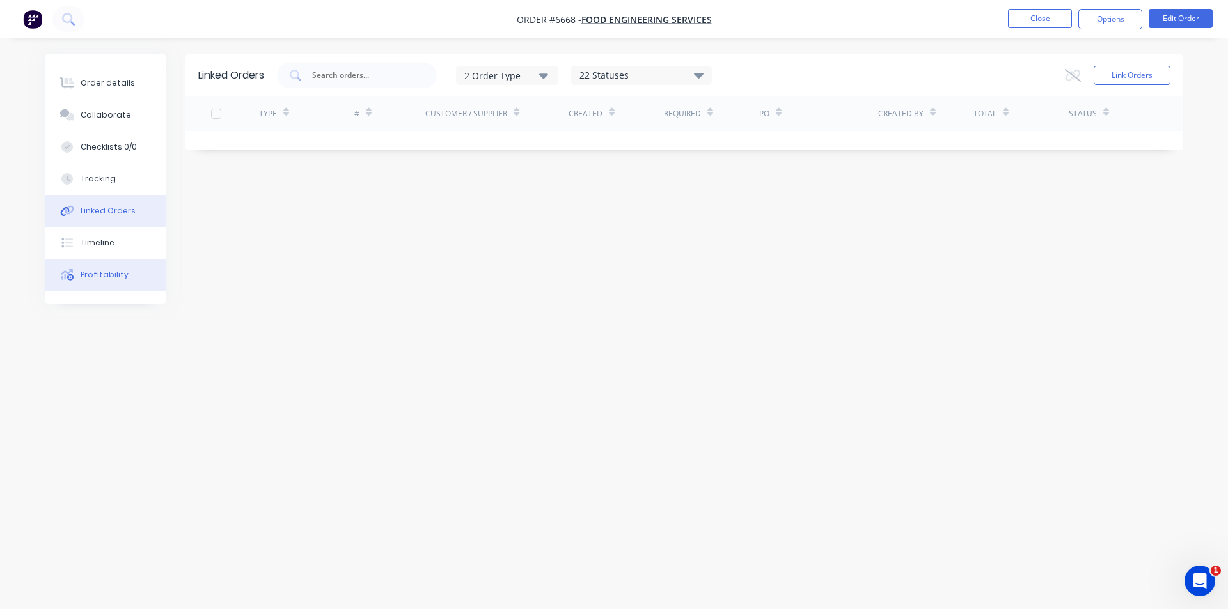
click at [106, 276] on div "Profitability" at bounding box center [105, 275] width 48 height 12
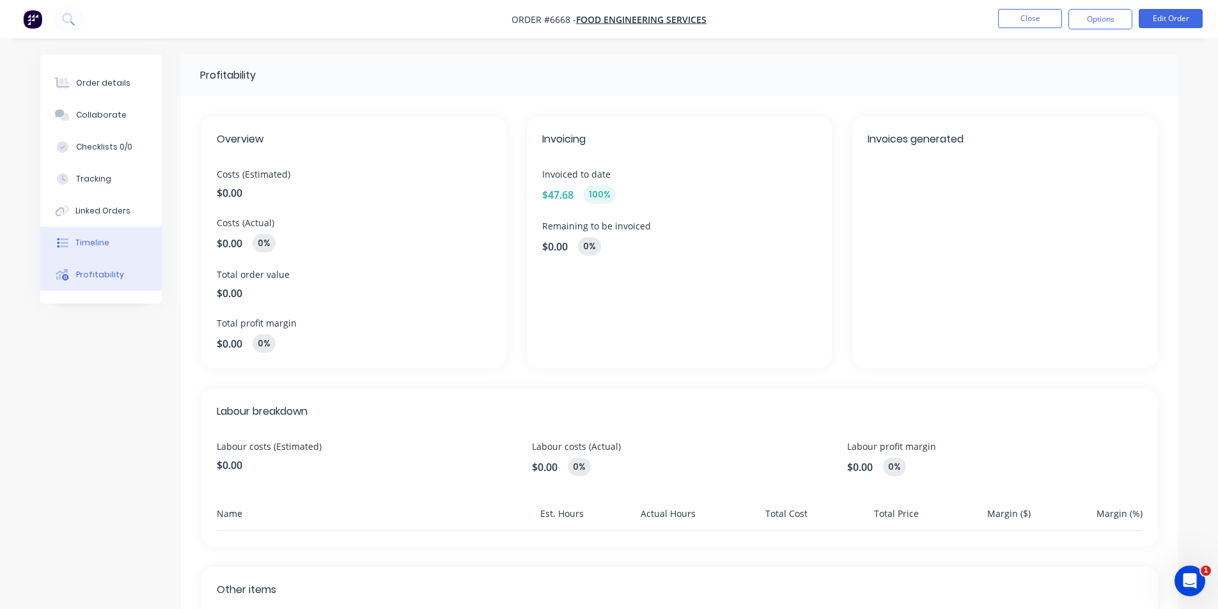
click at [111, 242] on button "Timeline" at bounding box center [100, 243] width 121 height 32
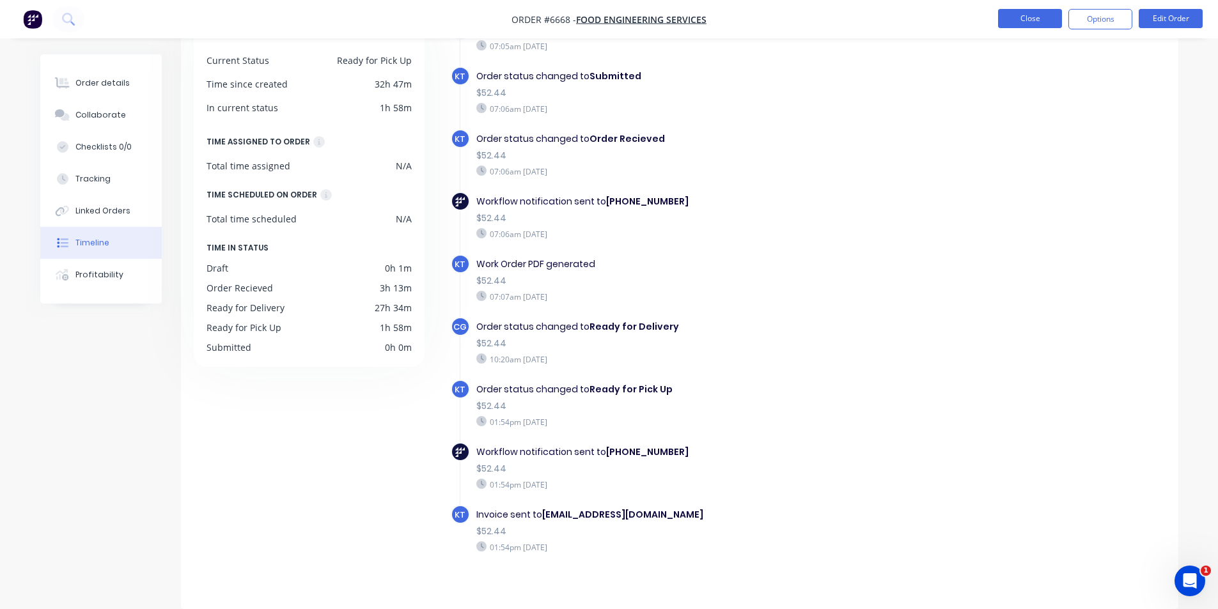
click at [1038, 15] on button "Close" at bounding box center [1030, 18] width 64 height 19
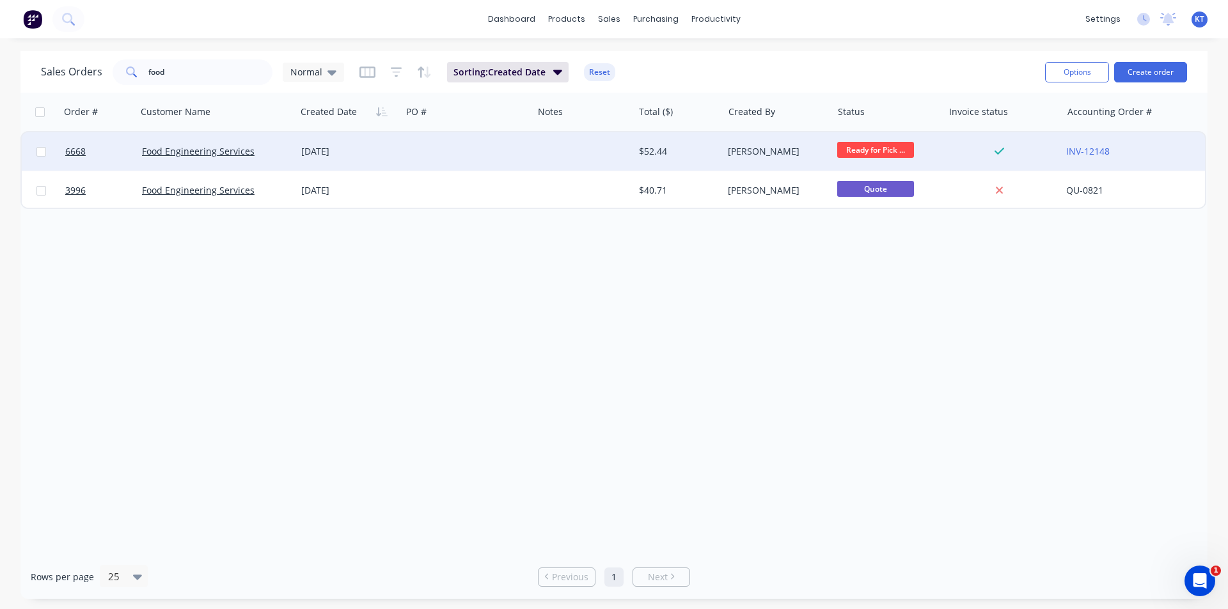
click at [765, 153] on div "[PERSON_NAME]" at bounding box center [775, 151] width 94 height 13
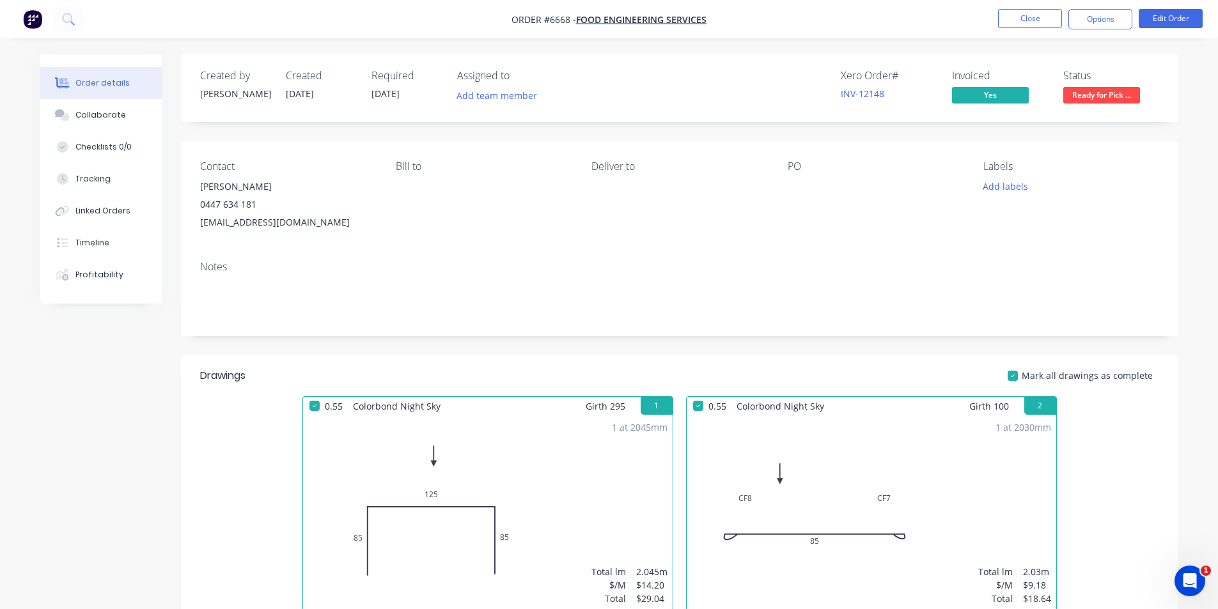
click at [1093, 97] on span "Ready for Pick ..." at bounding box center [1101, 95] width 77 height 16
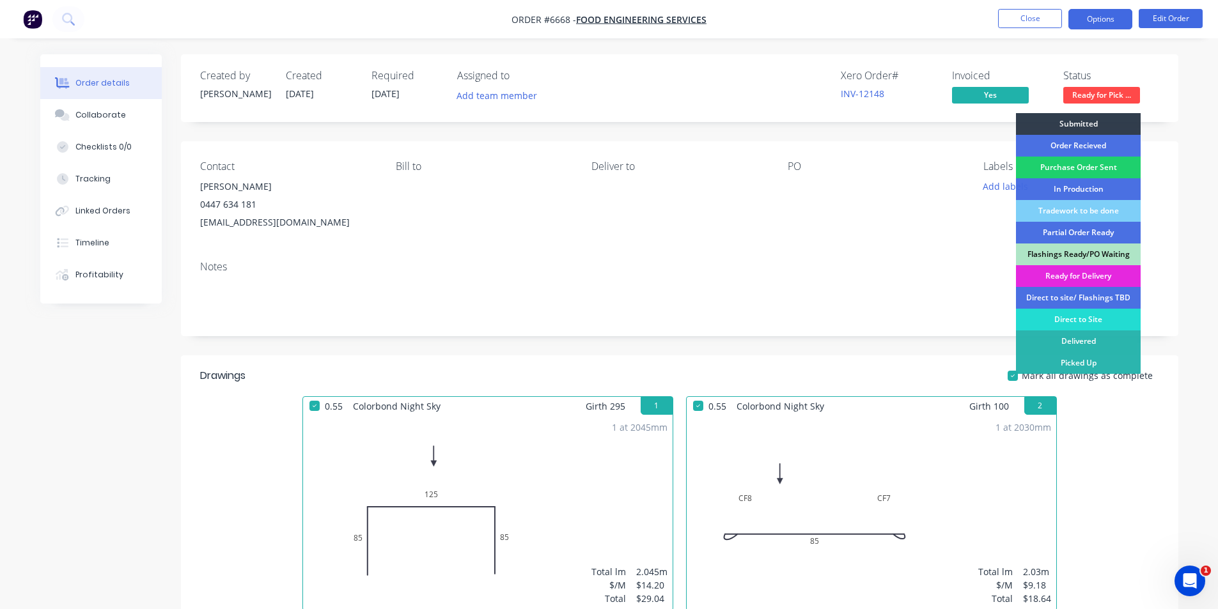
drag, startPoint x: 1105, startPoint y: 368, endPoint x: 1077, endPoint y: 19, distance: 350.2
click at [1104, 368] on div "Picked Up" at bounding box center [1078, 363] width 125 height 22
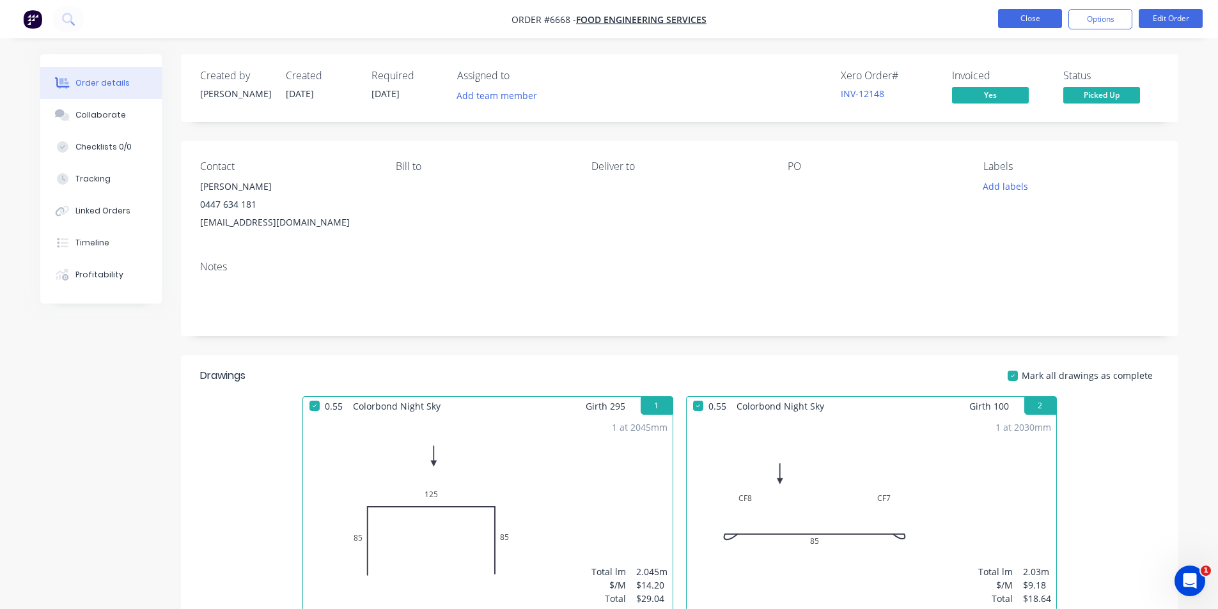
click at [1049, 27] on button "Close" at bounding box center [1030, 18] width 64 height 19
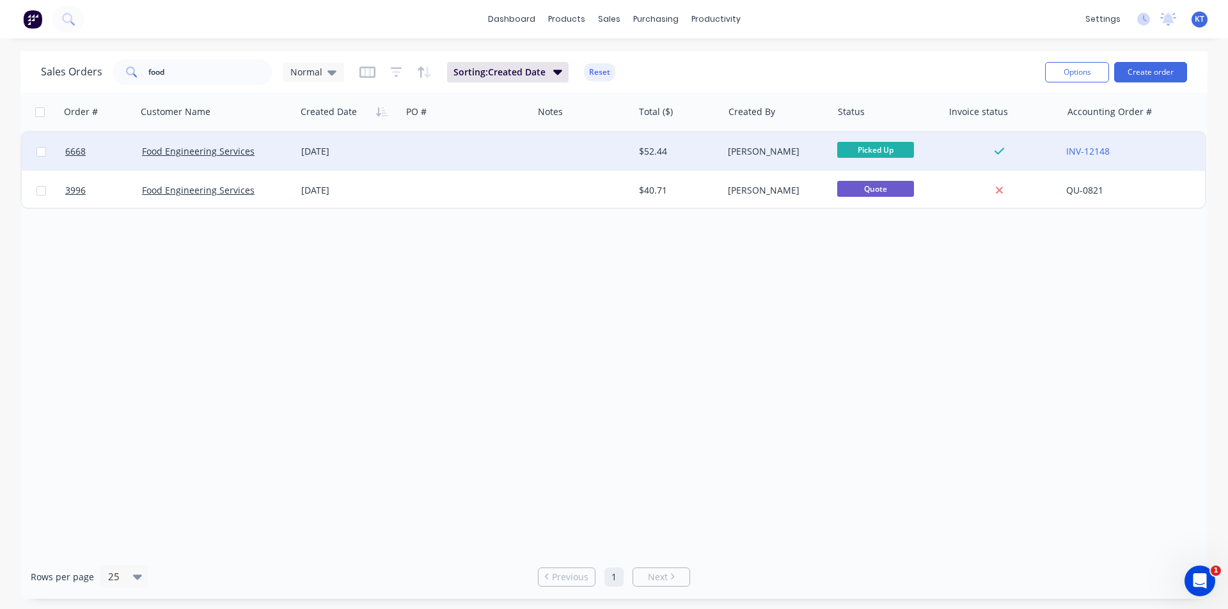
click at [253, 146] on div "Food Engineering Services" at bounding box center [212, 151] width 141 height 13
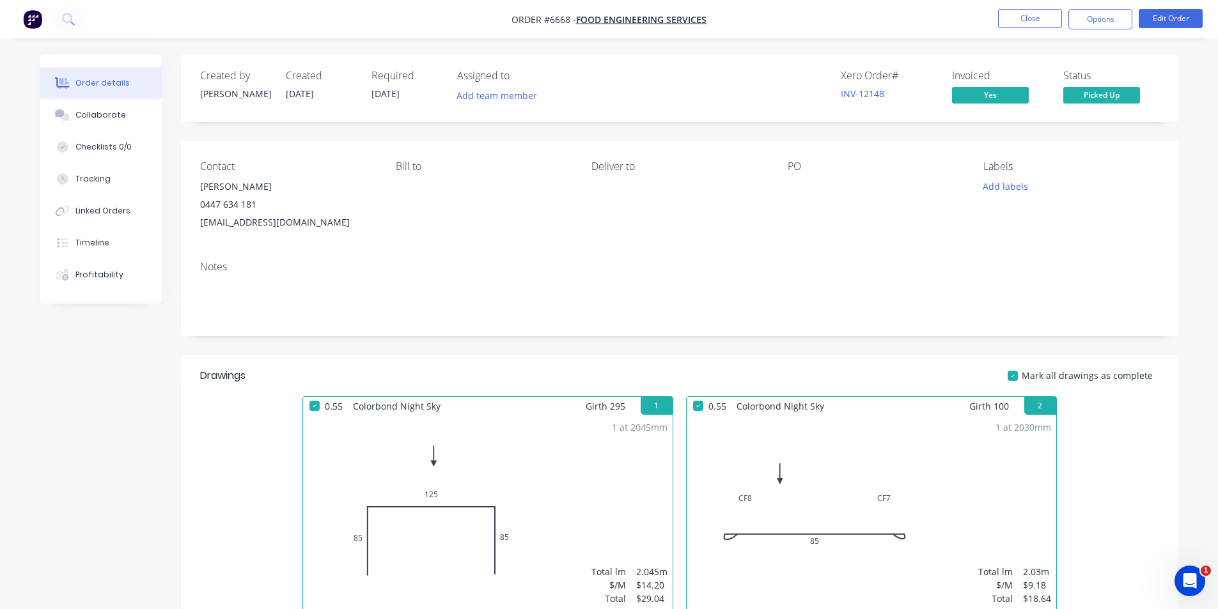
click at [1125, 32] on nav "Order #6668 - Food Engineering Services Close Options Edit Order" at bounding box center [609, 19] width 1218 height 38
click at [1127, 4] on nav "Order #6668 - Food Engineering Services Close Options Edit Order" at bounding box center [609, 19] width 1218 height 38
click at [1125, 20] on button "Options" at bounding box center [1100, 19] width 64 height 20
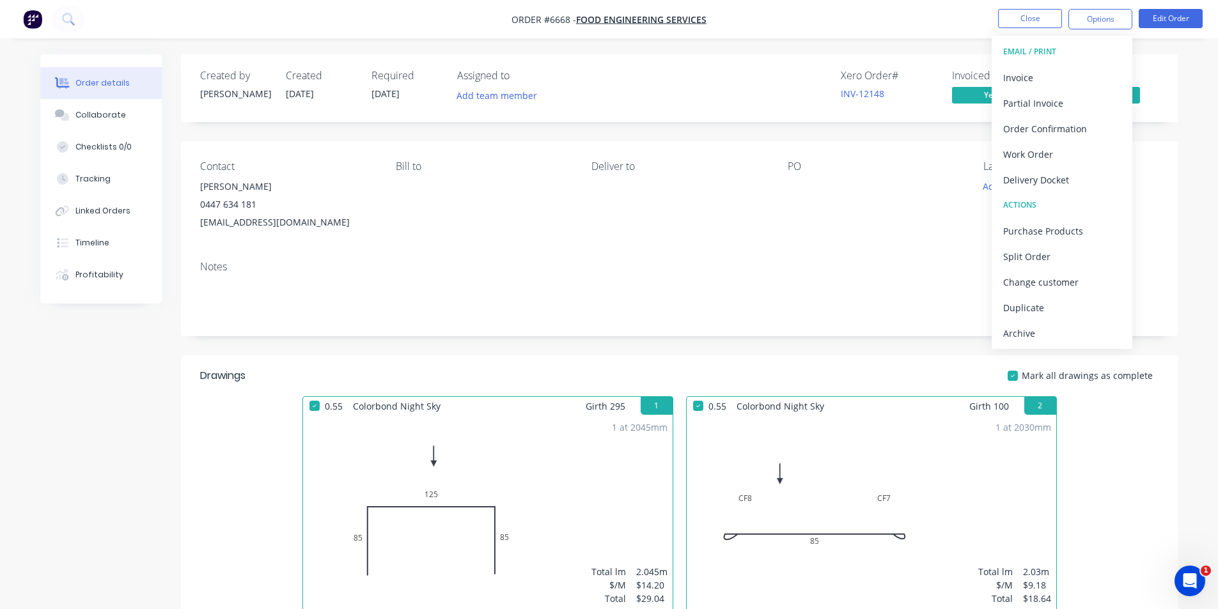
drag, startPoint x: 1073, startPoint y: 338, endPoint x: 1075, endPoint y: 348, distance: 10.4
click at [1075, 348] on div "EMAIL / PRINT Invoice Partial Invoice Order Confirmation Work Order Delivery Do…" at bounding box center [1062, 192] width 141 height 313
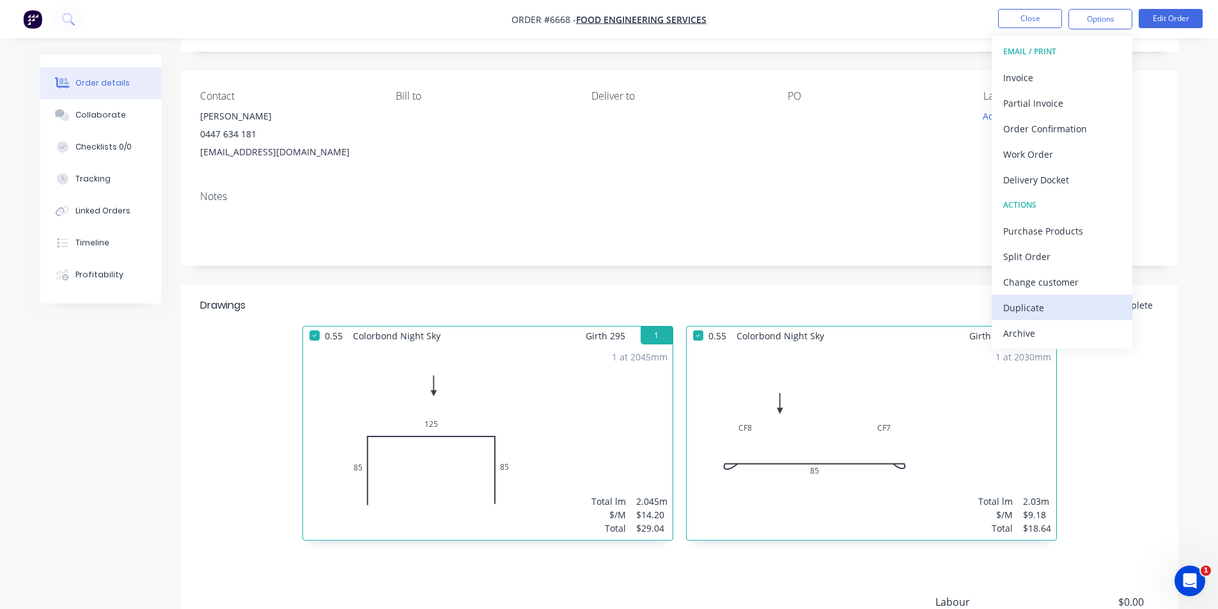
scroll to position [242, 0]
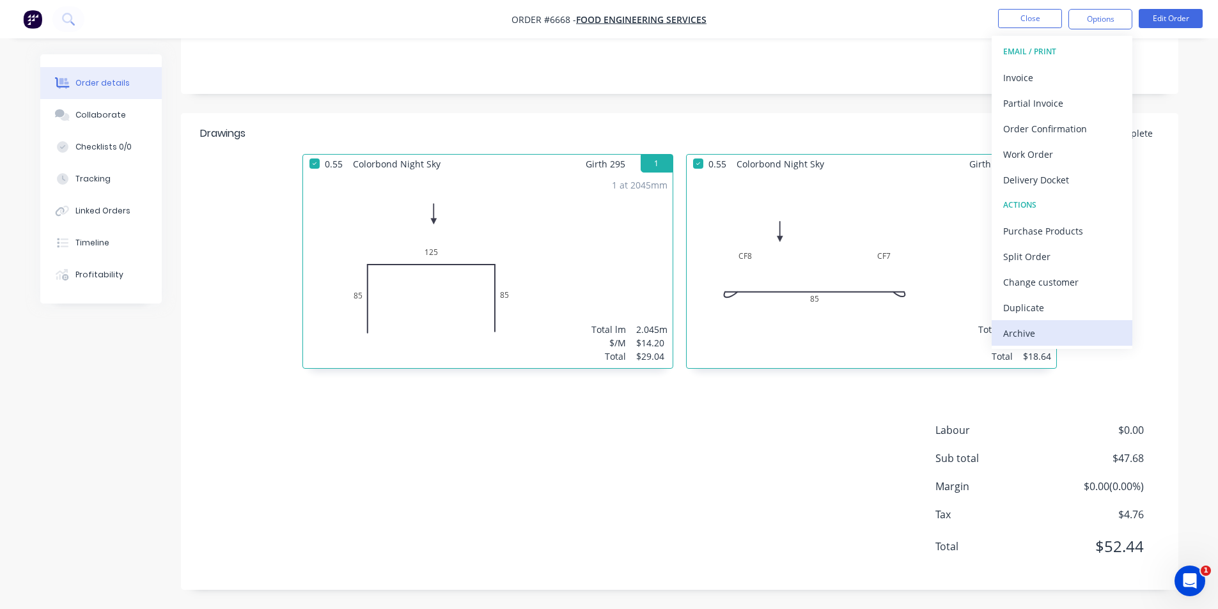
click at [1065, 339] on div "Archive" at bounding box center [1062, 333] width 118 height 19
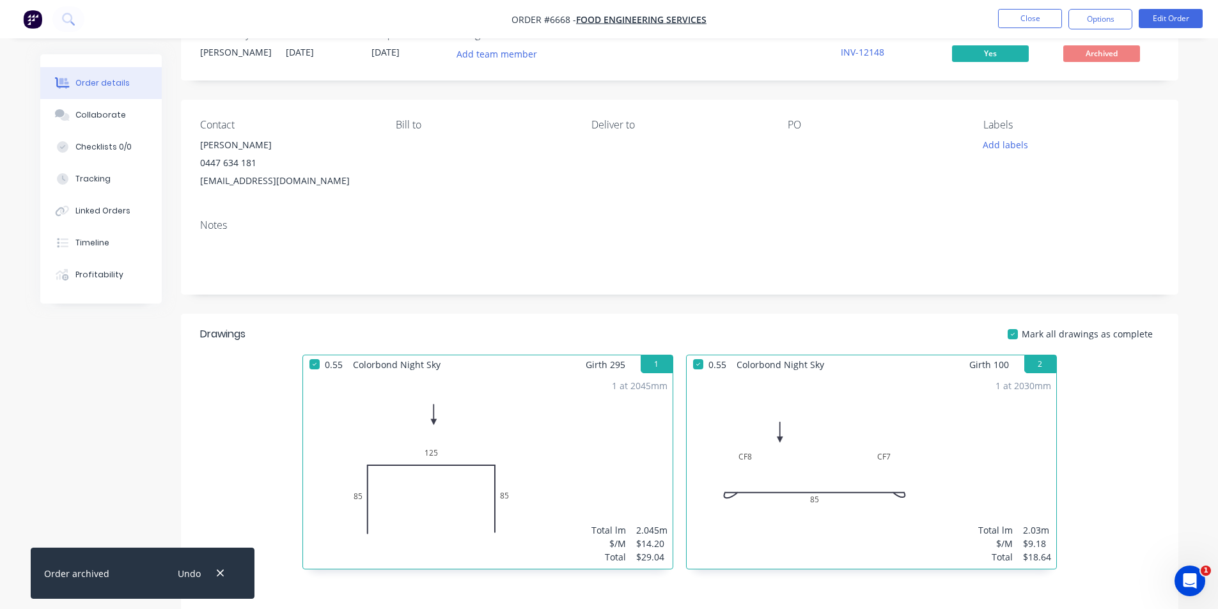
scroll to position [64, 0]
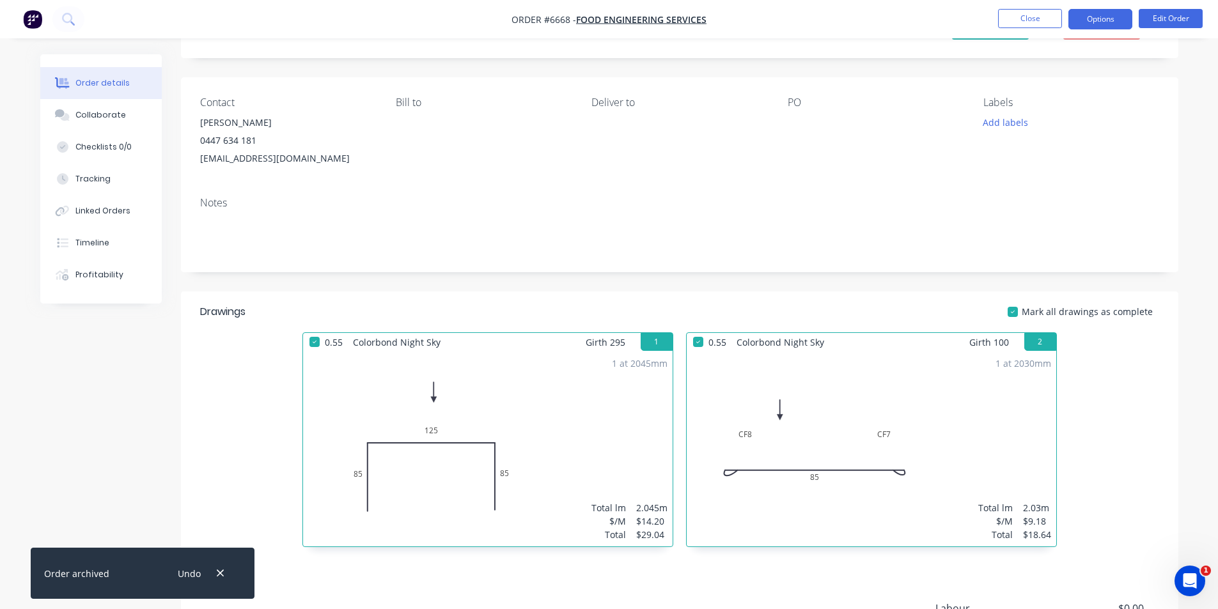
drag, startPoint x: 1105, startPoint y: 20, endPoint x: 1036, endPoint y: 538, distance: 523.1
click at [1104, 20] on button "Options" at bounding box center [1100, 19] width 64 height 20
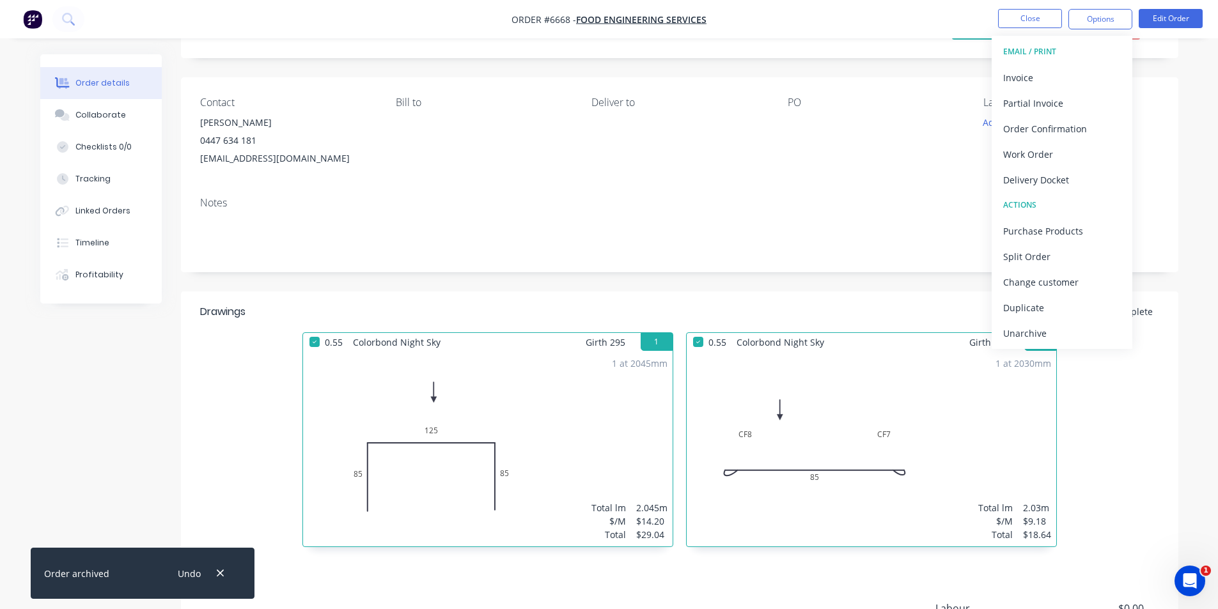
click at [1209, 201] on div "Order details Collaborate Checklists 0/0 Tracking Linked Orders Timeline Profit…" at bounding box center [609, 362] width 1218 height 852
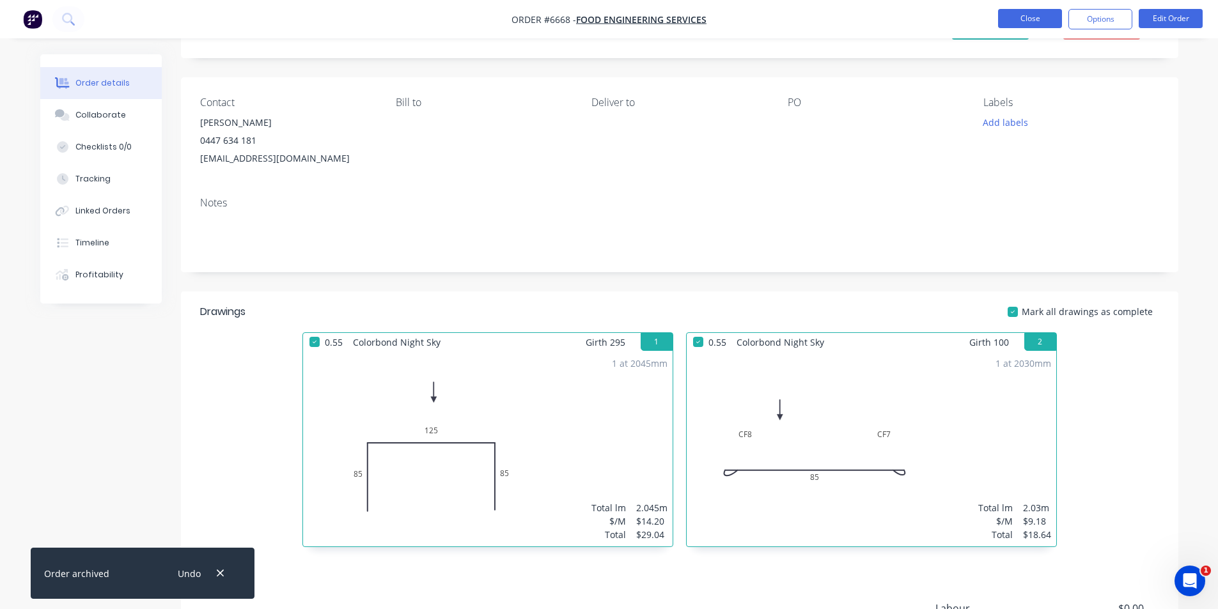
click at [1028, 24] on button "Close" at bounding box center [1030, 18] width 64 height 19
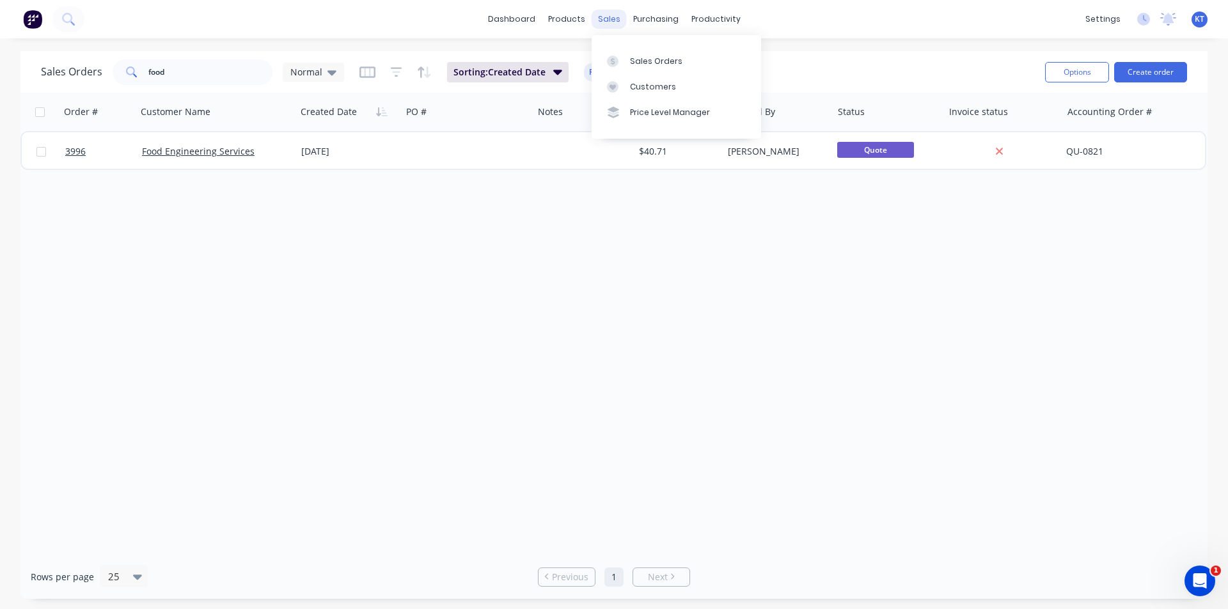
click at [615, 18] on div "sales" at bounding box center [608, 19] width 35 height 19
click at [655, 52] on link "Sales Orders" at bounding box center [675, 61] width 169 height 26
click at [192, 73] on input "food" at bounding box center [210, 72] width 125 height 26
click at [654, 13] on div "purchasing" at bounding box center [656, 19] width 58 height 19
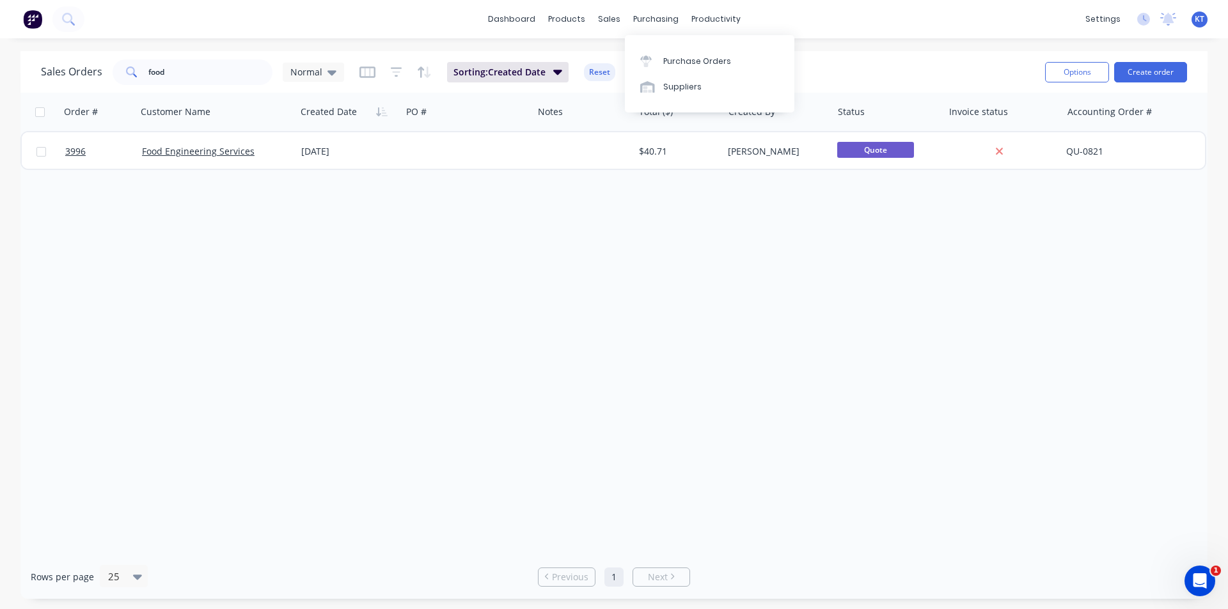
drag, startPoint x: 654, startPoint y: 13, endPoint x: 675, endPoint y: 38, distance: 32.3
click at [654, 20] on div "purchasing" at bounding box center [656, 19] width 58 height 19
click at [676, 52] on link "Purchase Orders" at bounding box center [709, 61] width 169 height 26
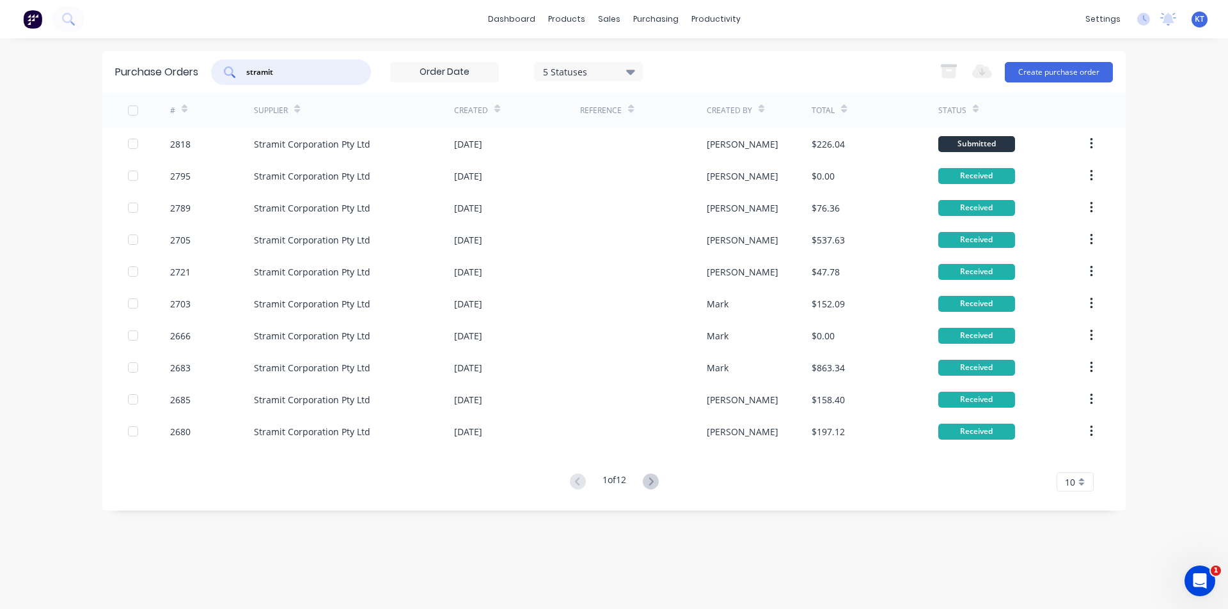
click at [274, 72] on input "stramit" at bounding box center [298, 72] width 106 height 13
type input "2819"
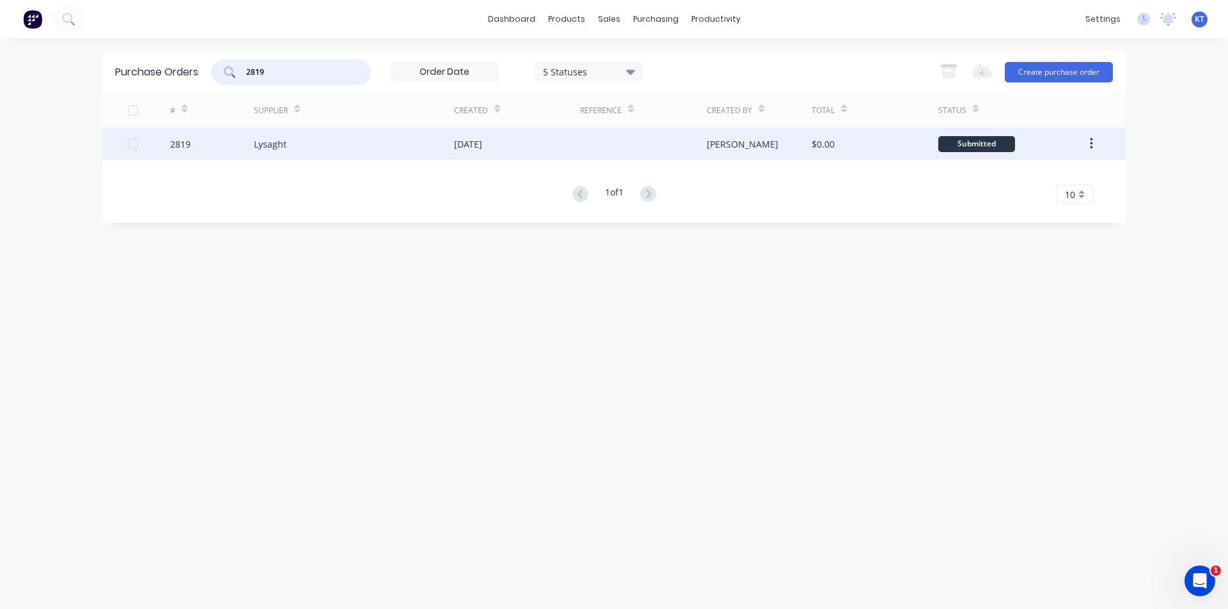
click at [275, 144] on div "Lysaght" at bounding box center [270, 143] width 33 height 13
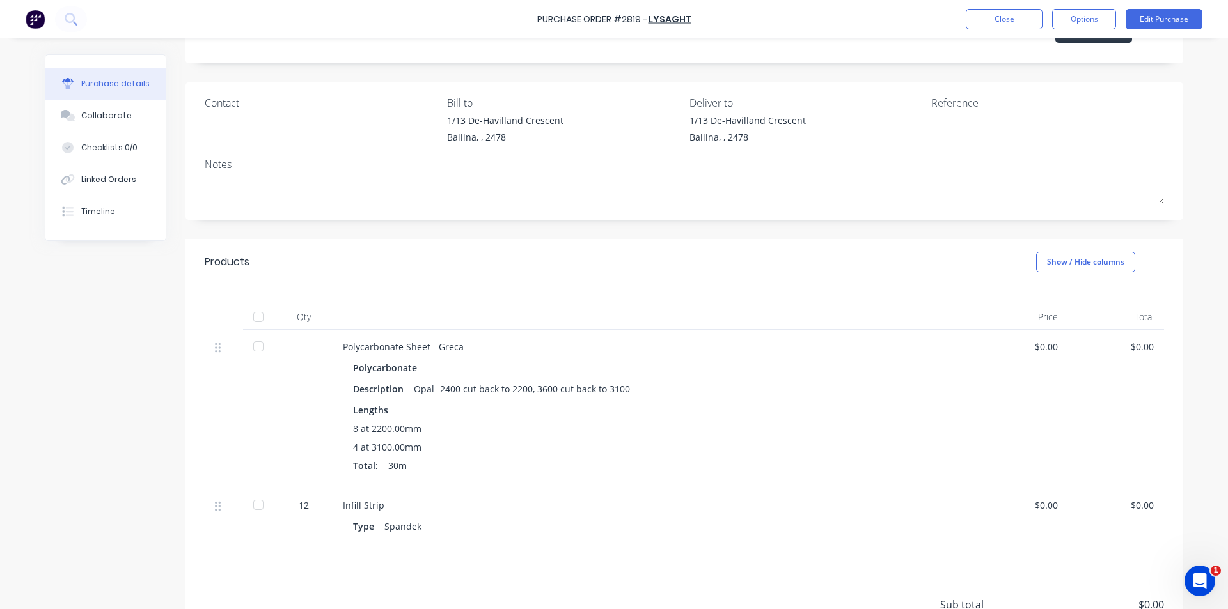
scroll to position [178, 0]
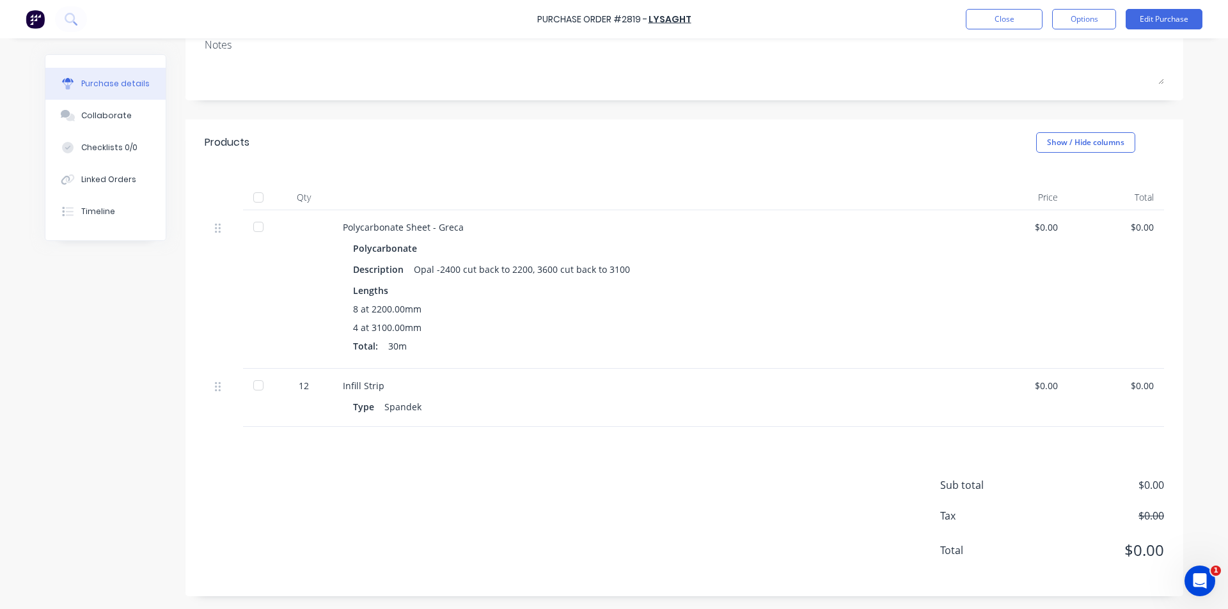
click at [137, 99] on button "Purchase details" at bounding box center [105, 84] width 120 height 32
click at [85, 129] on button "Collaborate" at bounding box center [105, 116] width 120 height 32
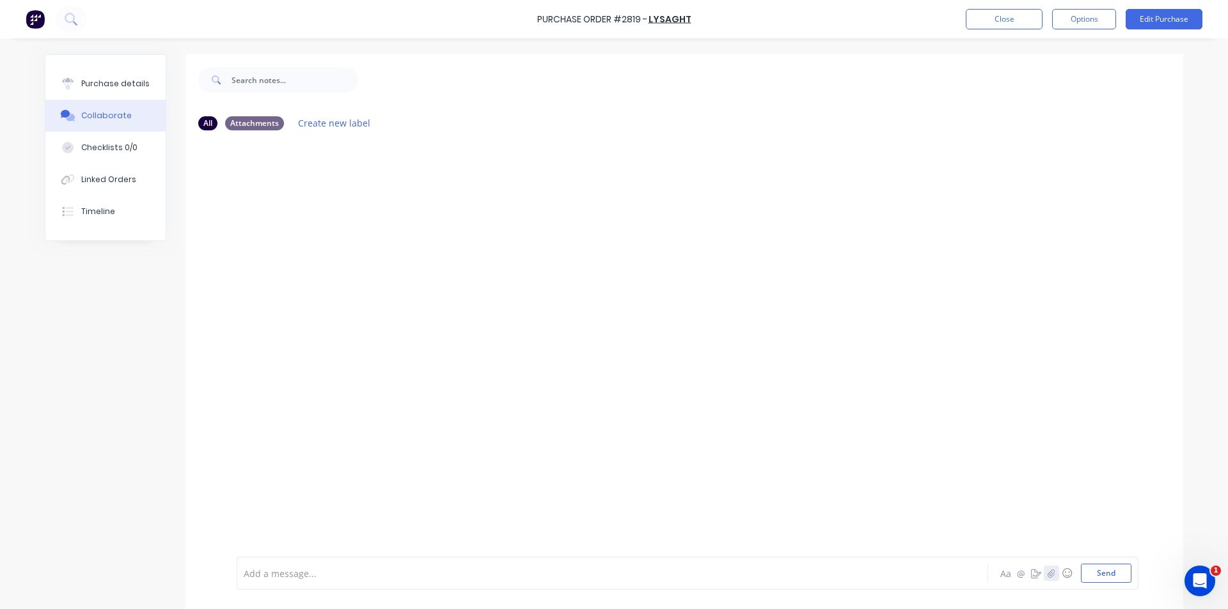
click at [1050, 578] on button "button" at bounding box center [1050, 573] width 15 height 15
click at [1097, 572] on button "Send" at bounding box center [1106, 573] width 51 height 19
click at [1020, 13] on button "Close" at bounding box center [1003, 19] width 77 height 20
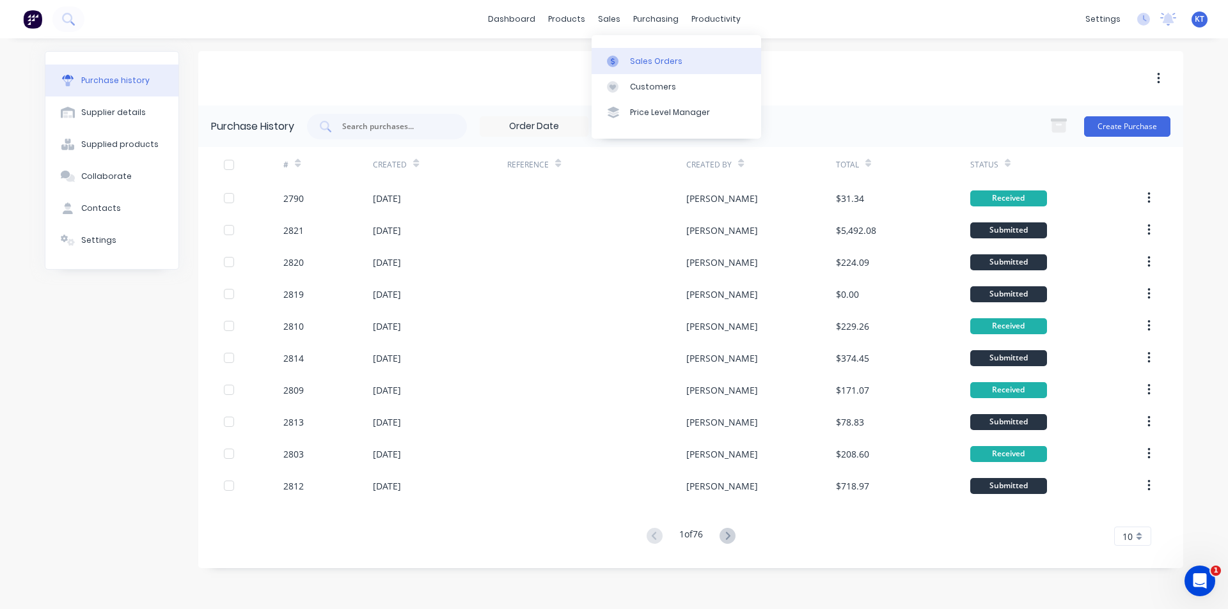
click at [673, 58] on div "Sales Orders" at bounding box center [656, 62] width 52 height 12
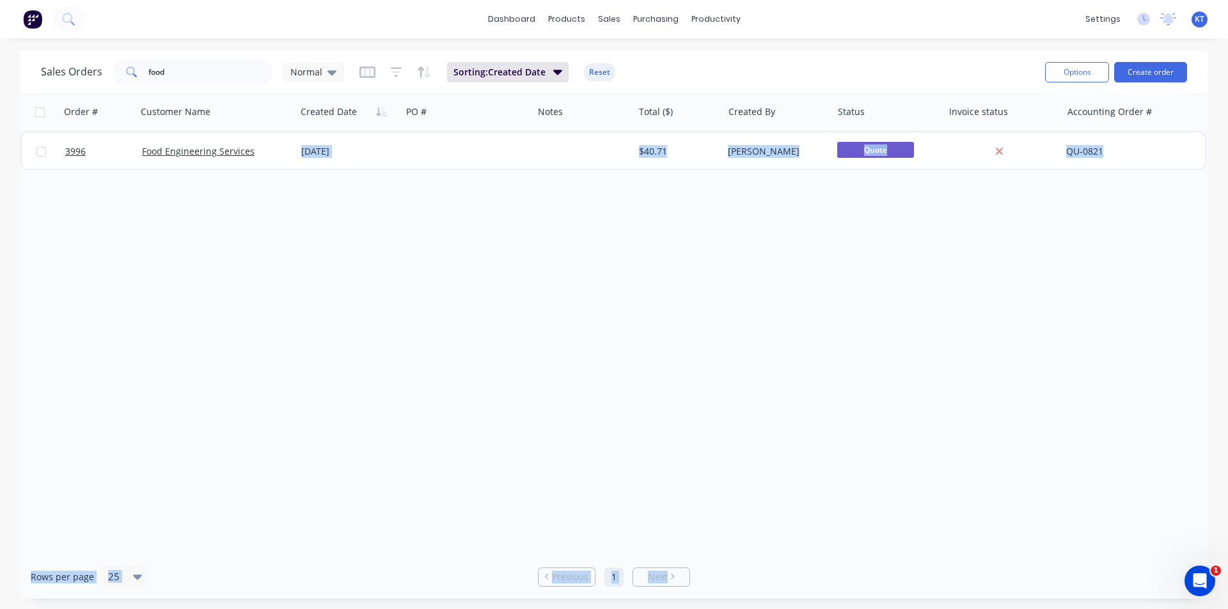
drag, startPoint x: 1171, startPoint y: 327, endPoint x: 1029, endPoint y: 628, distance: 332.3
click at [1029, 609] on html "dashboard products sales purchasing productivity dashboard products Product Cat…" at bounding box center [614, 304] width 1228 height 609
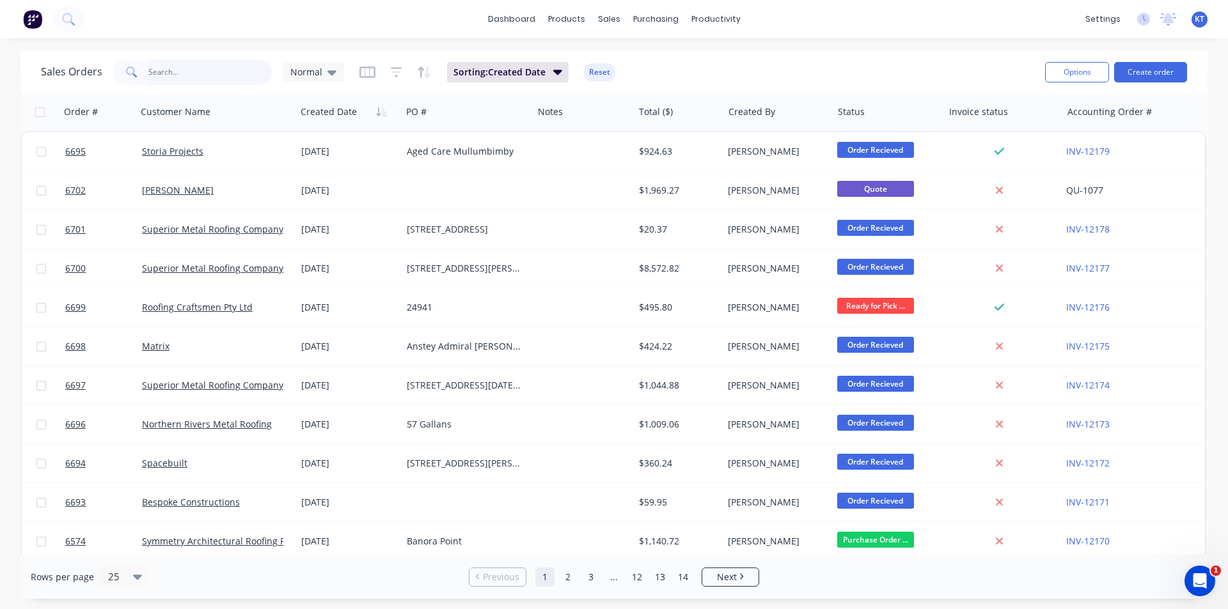
click at [212, 75] on input "text" at bounding box center [210, 72] width 125 height 26
click at [654, 94] on link "Customers" at bounding box center [675, 87] width 169 height 26
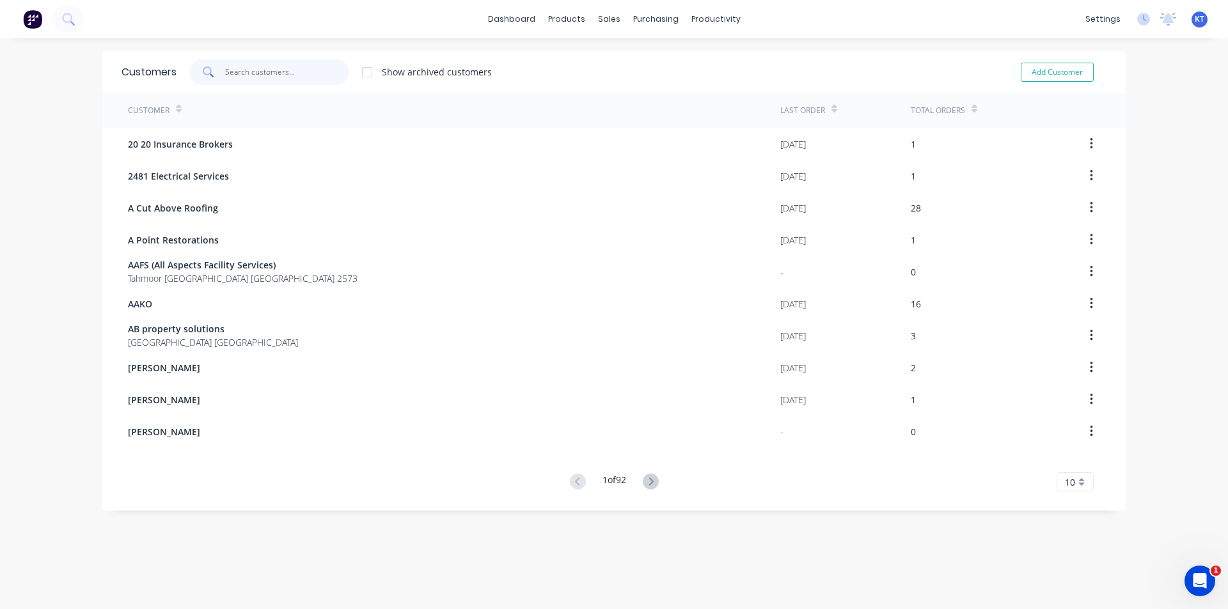
click at [228, 68] on input "text" at bounding box center [287, 72] width 125 height 26
type input "p"
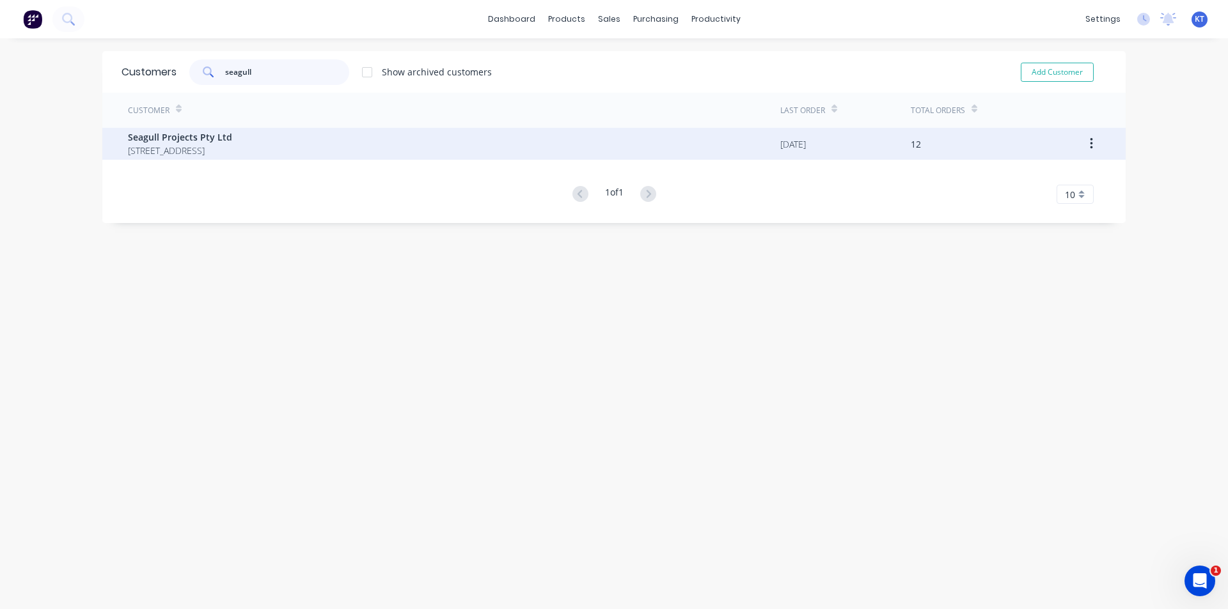
type input "seagull"
click at [187, 143] on span "Seagull Projects Pty Ltd" at bounding box center [180, 136] width 104 height 13
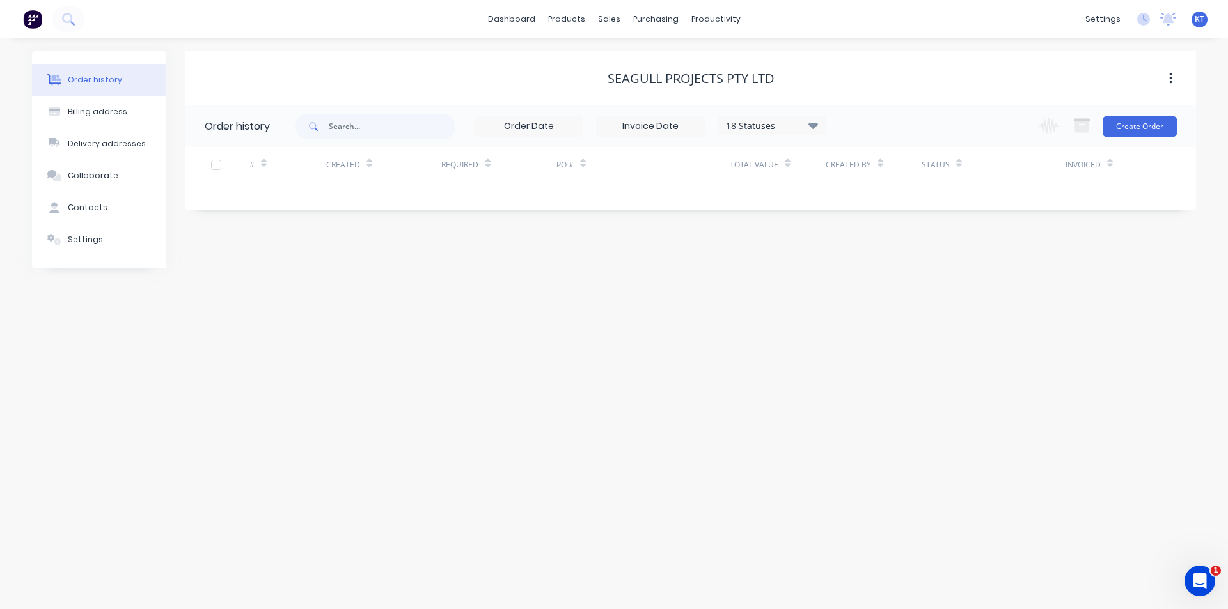
click at [802, 127] on div "18 Statuses" at bounding box center [771, 126] width 107 height 14
click at [862, 306] on div "Archived" at bounding box center [798, 306] width 160 height 26
drag, startPoint x: 857, startPoint y: 304, endPoint x: 927, endPoint y: 339, distance: 78.6
click at [877, 299] on label at bounding box center [877, 299] width 0 height 0
click at [877, 303] on input "checkbox" at bounding box center [882, 305] width 10 height 12
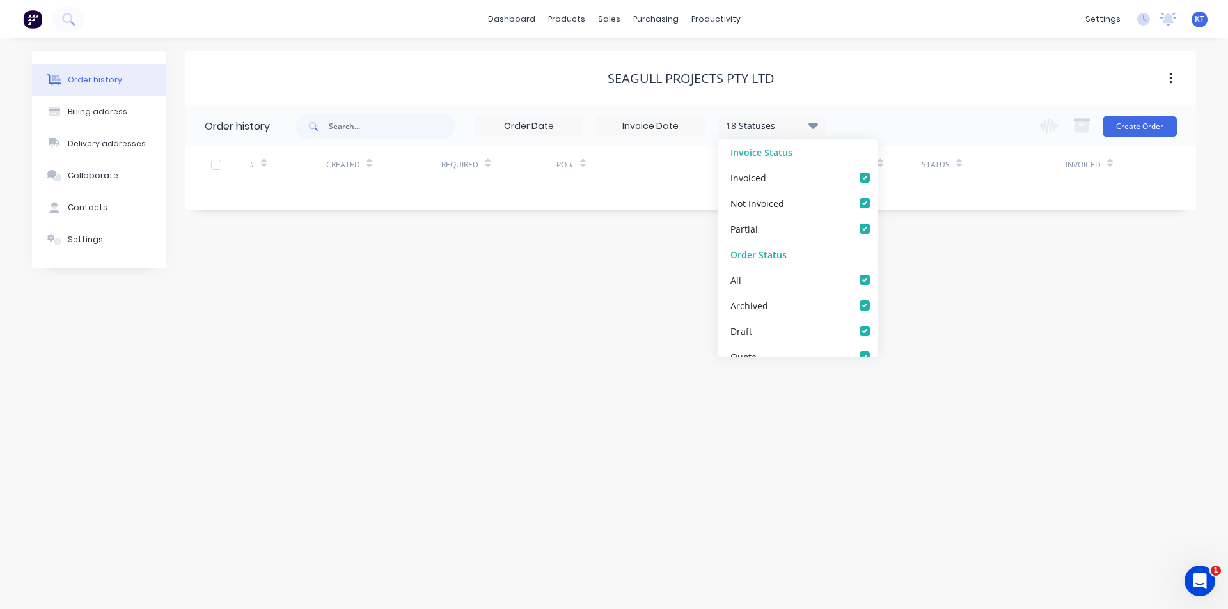
checkbox input "true"
click at [1020, 401] on div "Order history Billing address Delivery addresses Collaborate Contacts Settings …" at bounding box center [614, 323] width 1228 height 571
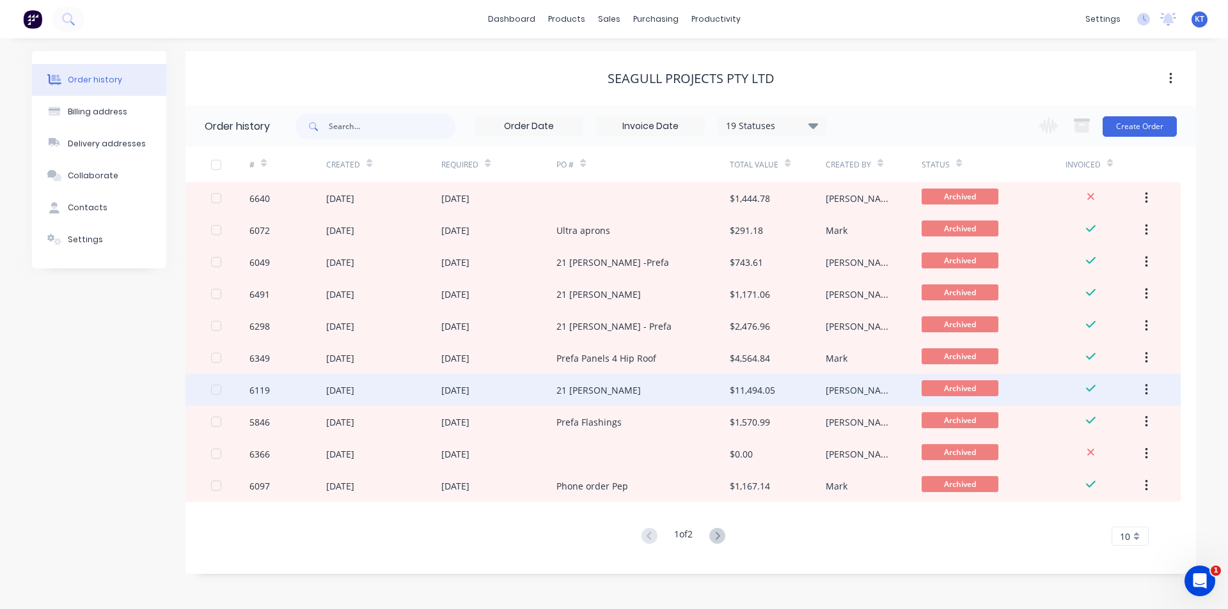
click at [607, 398] on div "21 [PERSON_NAME]" at bounding box center [642, 390] width 173 height 32
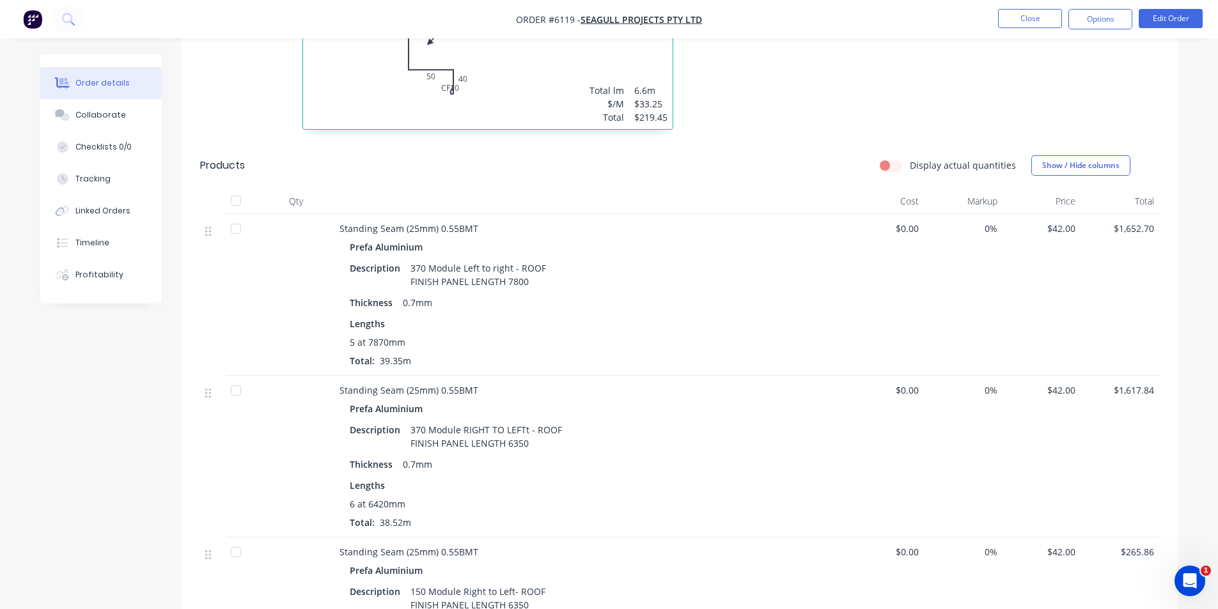
scroll to position [1151, 0]
